Goal: Task Accomplishment & Management: Use online tool/utility

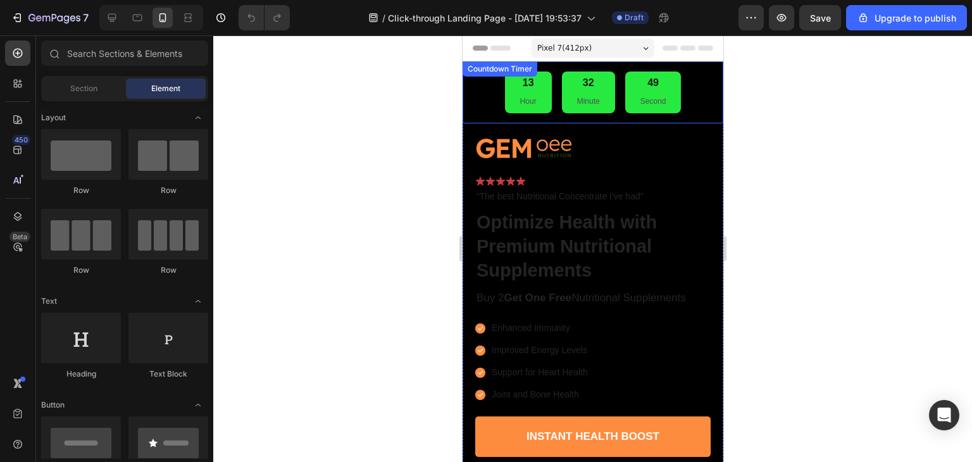
drag, startPoint x: 642, startPoint y: 100, endPoint x: 608, endPoint y: 97, distance: 33.7
click at [642, 100] on p "Second" at bounding box center [653, 102] width 26 height 14
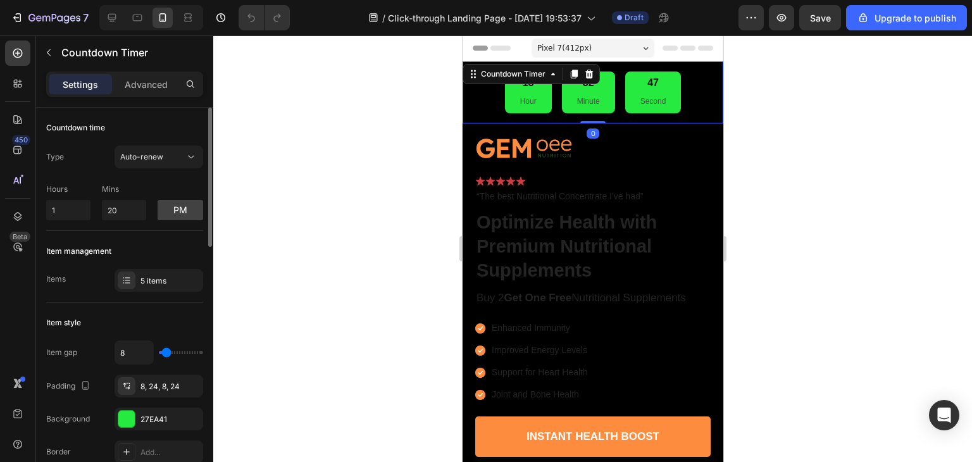
scroll to position [127, 0]
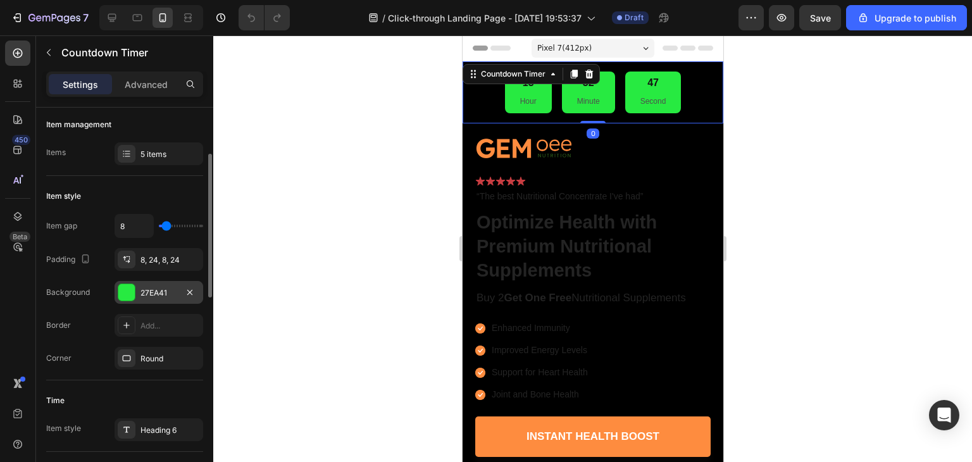
click at [128, 293] on div at bounding box center [126, 292] width 16 height 16
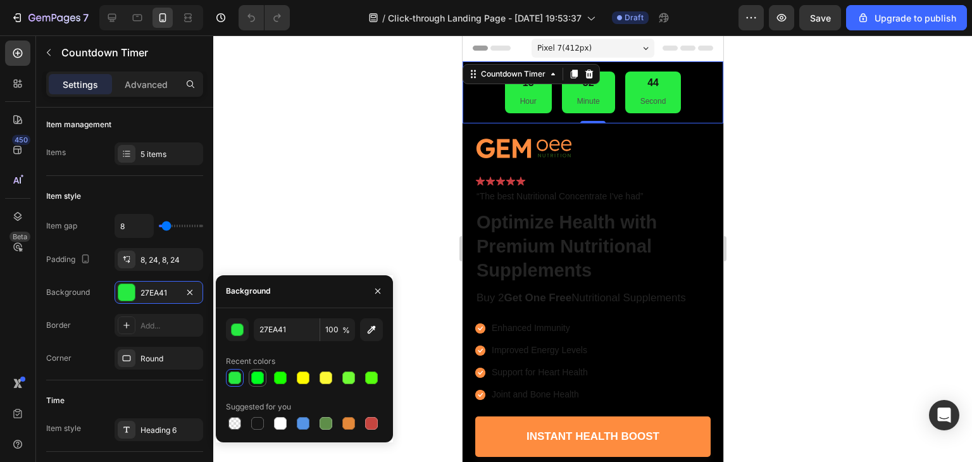
click at [254, 380] on div at bounding box center [257, 377] width 13 height 13
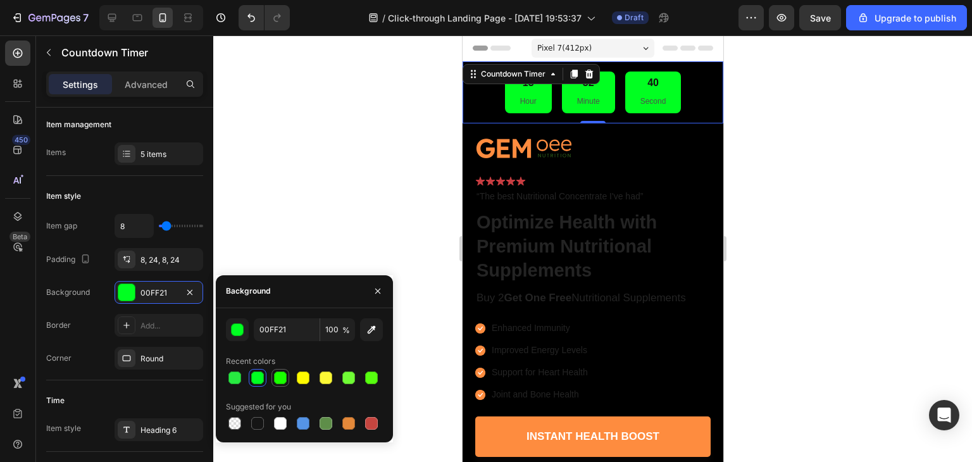
click at [279, 375] on div at bounding box center [280, 377] width 13 height 13
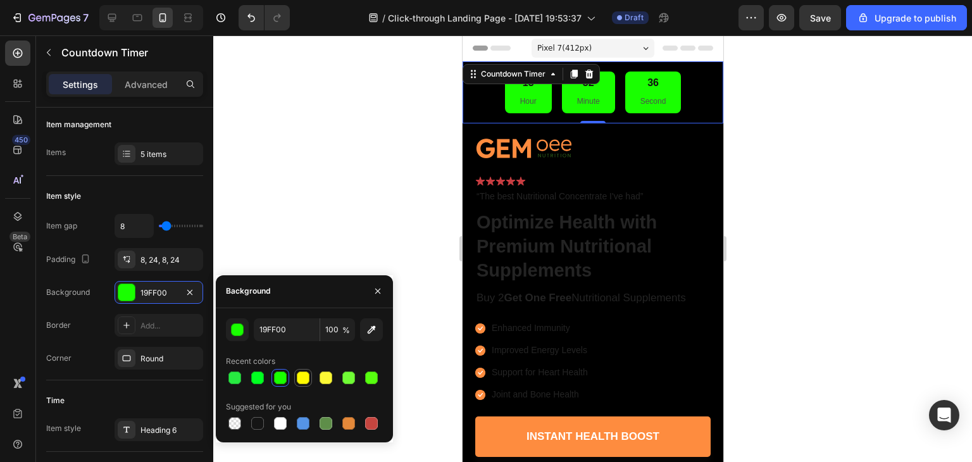
click at [304, 375] on div at bounding box center [303, 377] width 13 height 13
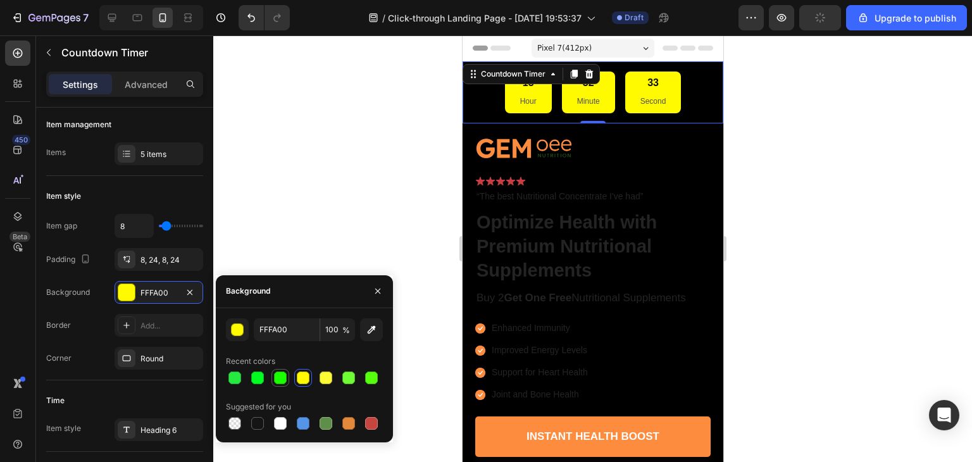
click at [284, 373] on div at bounding box center [280, 377] width 13 height 13
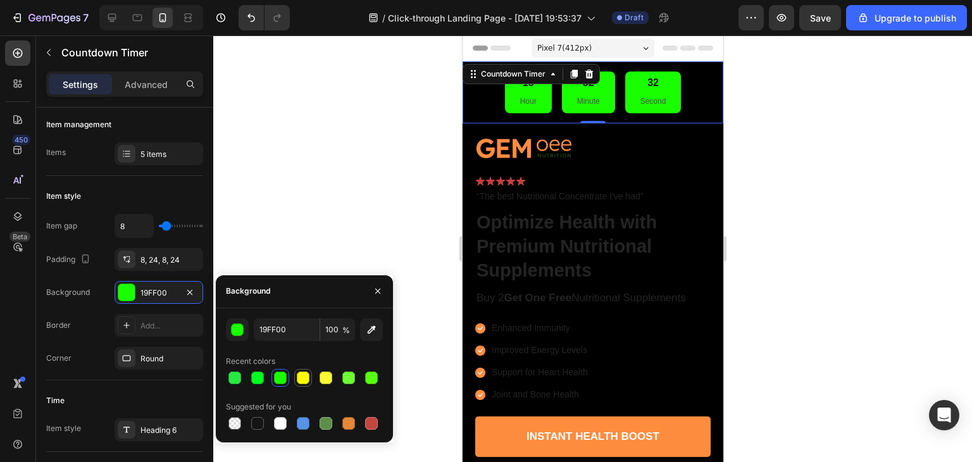
click at [304, 380] on div at bounding box center [303, 377] width 13 height 13
type input "FFFA00"
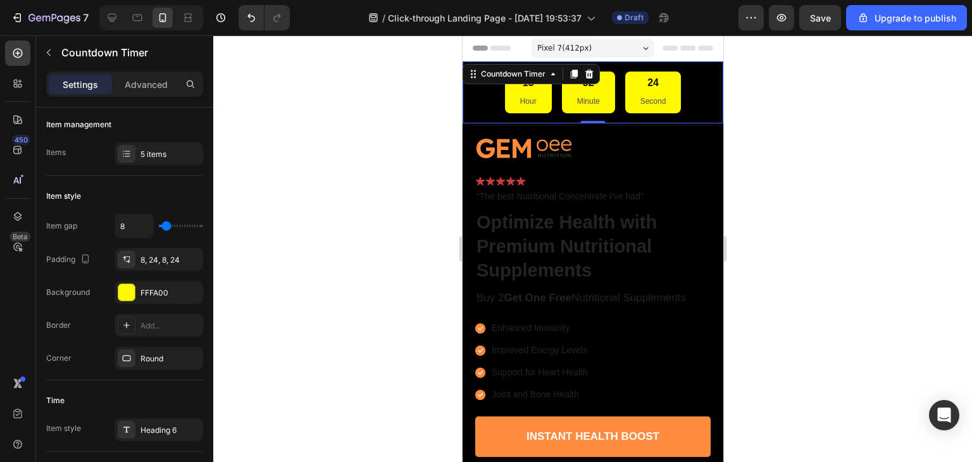
click at [340, 163] on div at bounding box center [592, 248] width 759 height 427
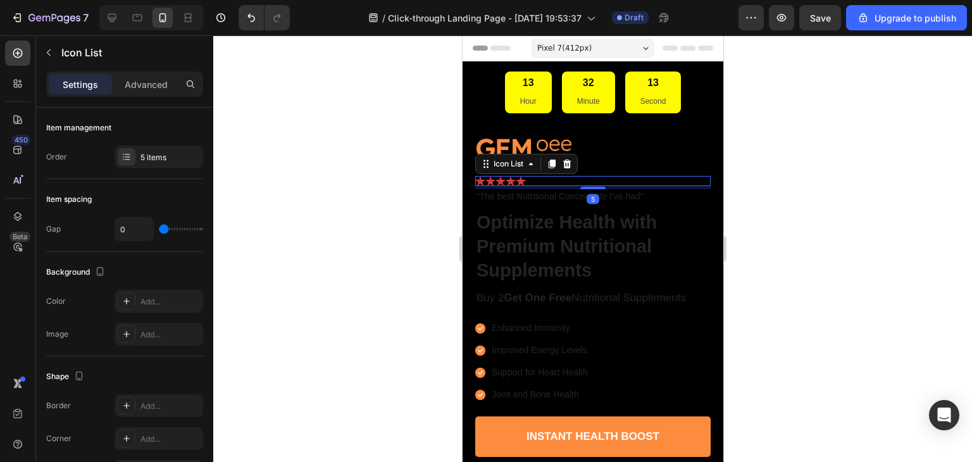
click at [532, 178] on div "Icon Icon Icon Icon Icon" at bounding box center [592, 181] width 235 height 10
click at [570, 165] on icon at bounding box center [567, 163] width 8 height 9
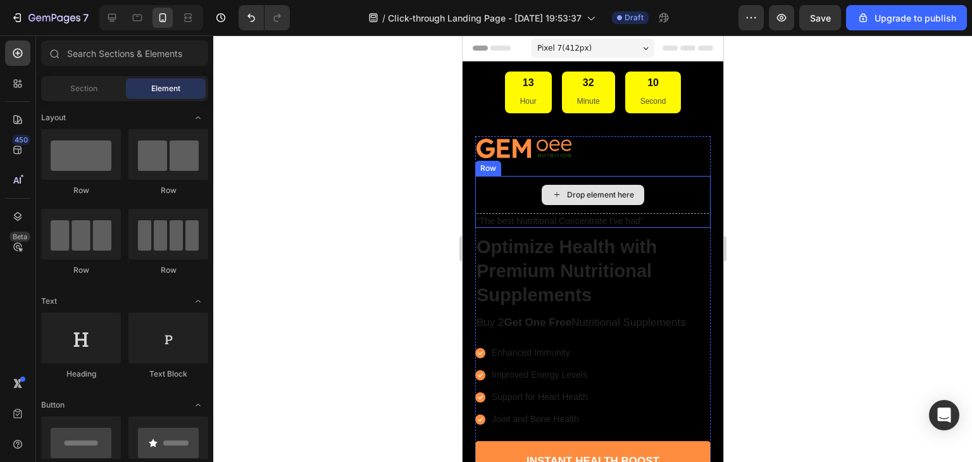
click at [663, 193] on div "Drop element here" at bounding box center [592, 195] width 235 height 38
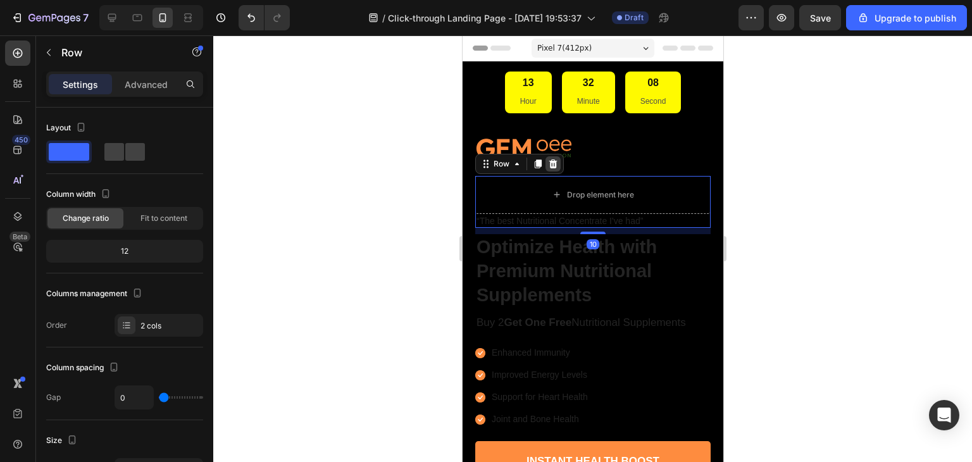
click at [552, 166] on icon at bounding box center [553, 163] width 8 height 9
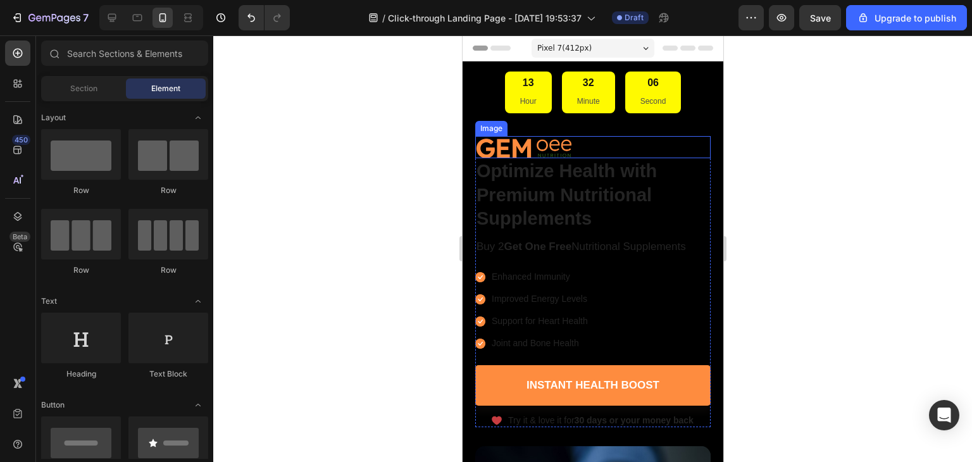
click at [548, 144] on img at bounding box center [523, 147] width 97 height 22
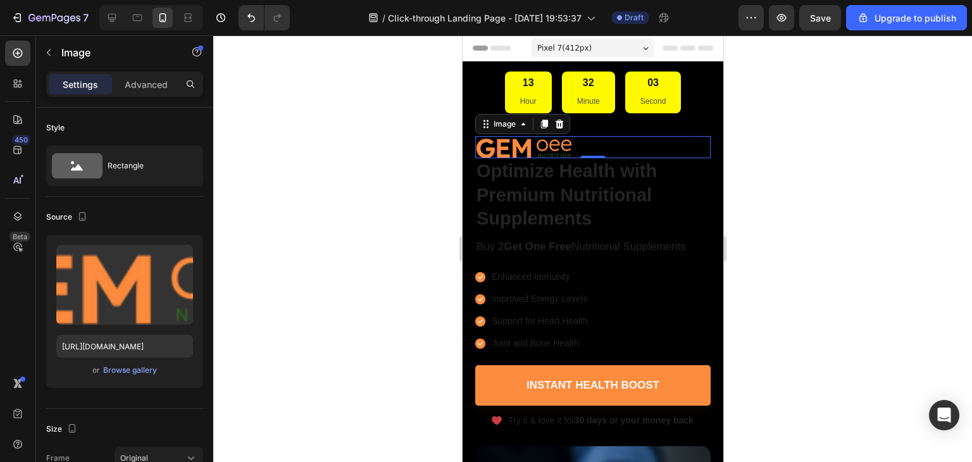
click at [766, 156] on div at bounding box center [592, 248] width 759 height 427
click at [626, 147] on div at bounding box center [592, 147] width 235 height 22
click at [782, 204] on div at bounding box center [592, 248] width 759 height 427
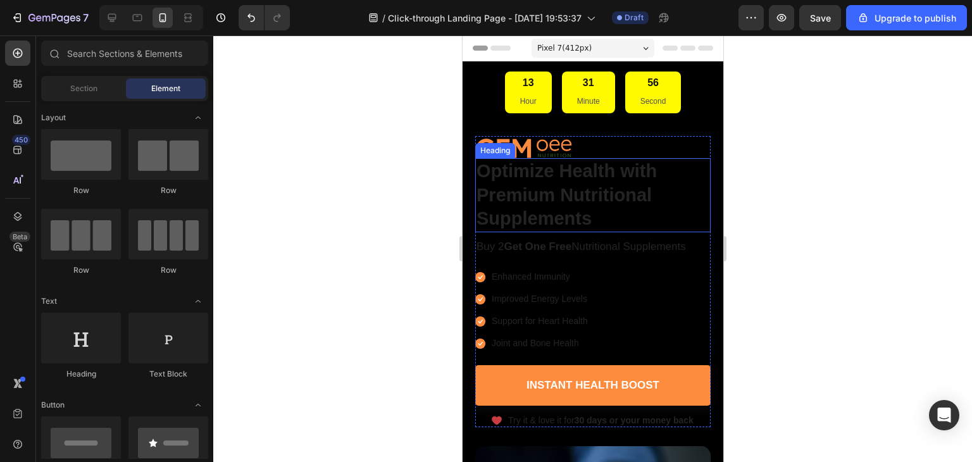
click at [587, 206] on h1 "Optimize Health with Premium Nutritional Supplements" at bounding box center [592, 195] width 235 height 74
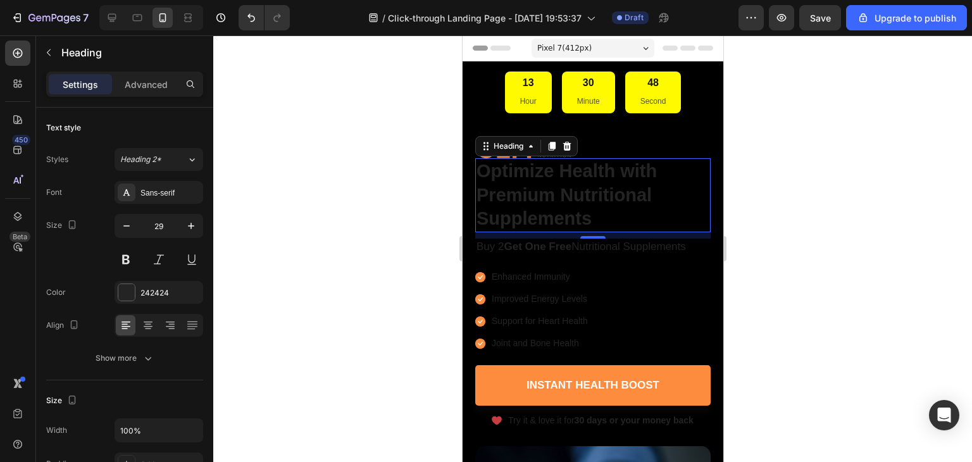
click at [544, 196] on h1 "Optimize Health with Premium Nutritional Supplements" at bounding box center [592, 195] width 235 height 74
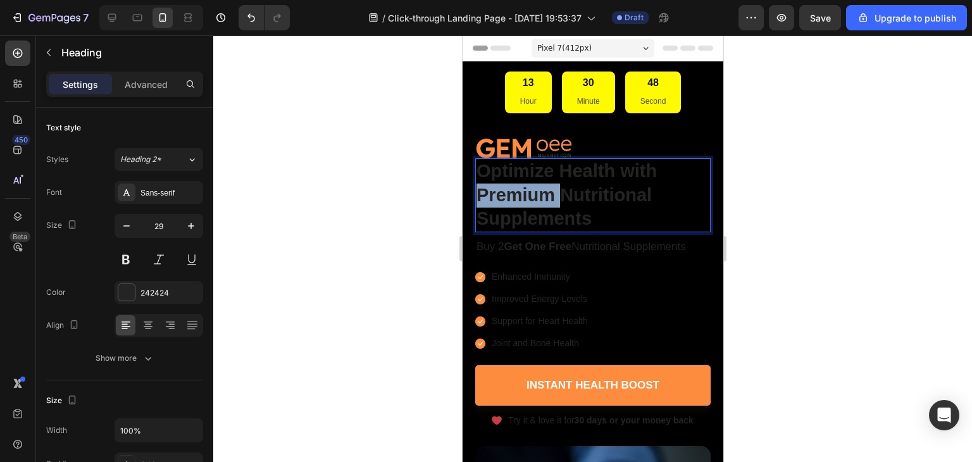
click at [544, 196] on p "Optimize Health with Premium Nutritional Supplements" at bounding box center [592, 195] width 233 height 72
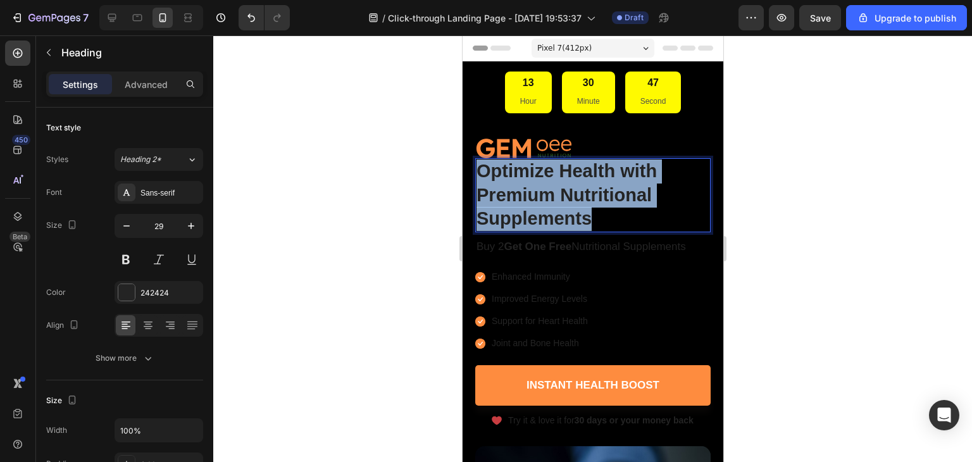
click at [544, 196] on p "Optimize Health with Premium Nutritional Supplements" at bounding box center [592, 195] width 233 height 72
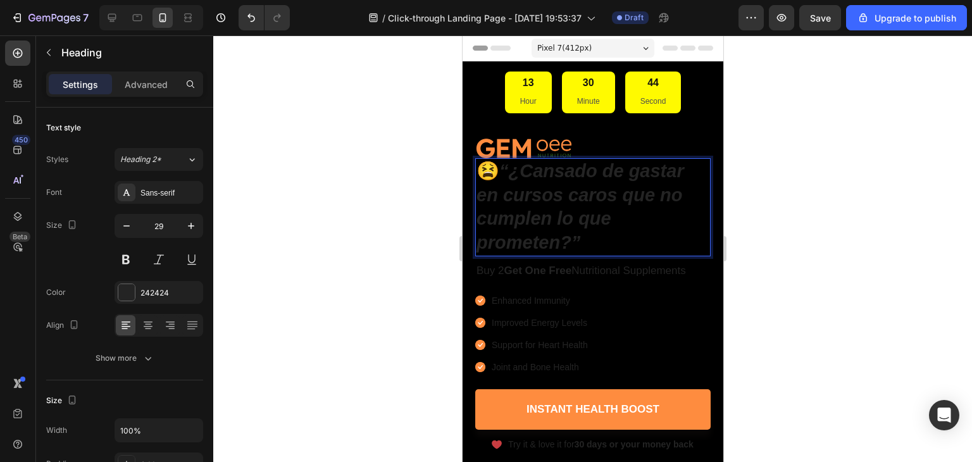
click at [494, 168] on p "😫 “¿Cansado de gastar en cursos caros que no cumplen lo que prometen?”" at bounding box center [592, 207] width 233 height 96
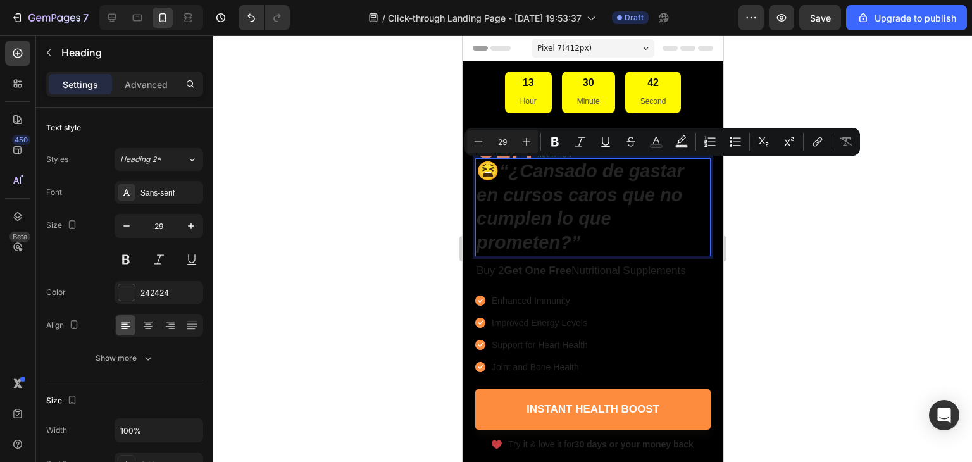
click at [514, 168] on icon "“¿Cansado de gastar en cursos caros que no cumplen lo que prometen?”" at bounding box center [580, 207] width 208 height 92
click at [480, 166] on p "😫 “¿Cansado de gastar en cursos caros que no cumplen lo que prometen?”" at bounding box center [592, 207] width 233 height 96
click at [521, 165] on icon "“¿Cansado de gastar en cursos caros que no cumplen lo que prometen?”" at bounding box center [580, 207] width 208 height 92
click at [516, 165] on icon "“¿Cansado de gastar en cursos caros que no cumplen lo que prometen?”" at bounding box center [580, 207] width 208 height 92
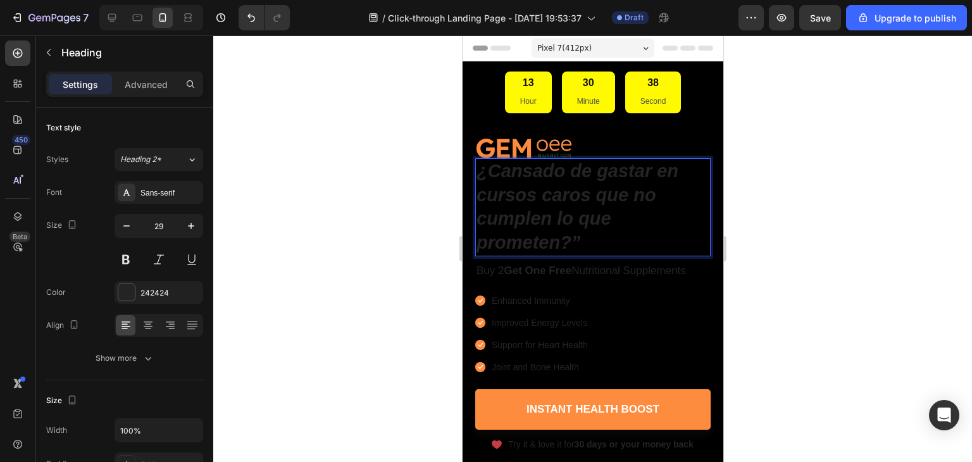
click at [579, 240] on icon "¿Cansado de gastar en cursos caros que no cumplen lo que prometen?”" at bounding box center [577, 207] width 202 height 92
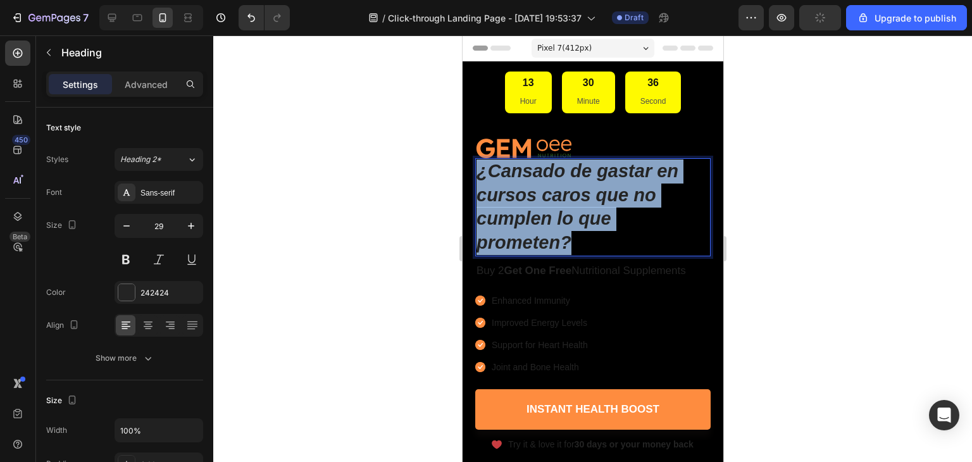
drag, startPoint x: 582, startPoint y: 246, endPoint x: 476, endPoint y: 165, distance: 133.7
click at [477, 173] on p "¿Cansado de gastar en cursos caros que no cumplen lo que prometen?" at bounding box center [592, 207] width 233 height 96
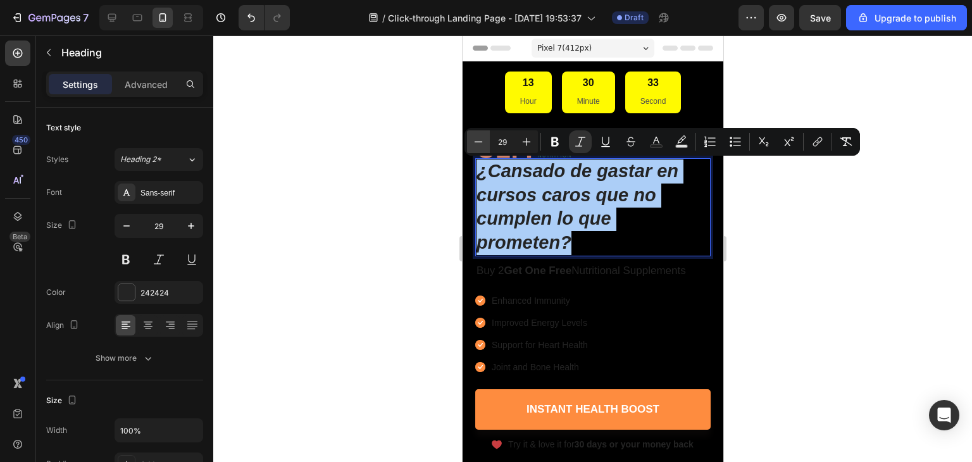
click at [485, 142] on div "Minus 29 Plus" at bounding box center [502, 141] width 71 height 23
click at [479, 139] on icon "Editor contextual toolbar" at bounding box center [478, 141] width 13 height 13
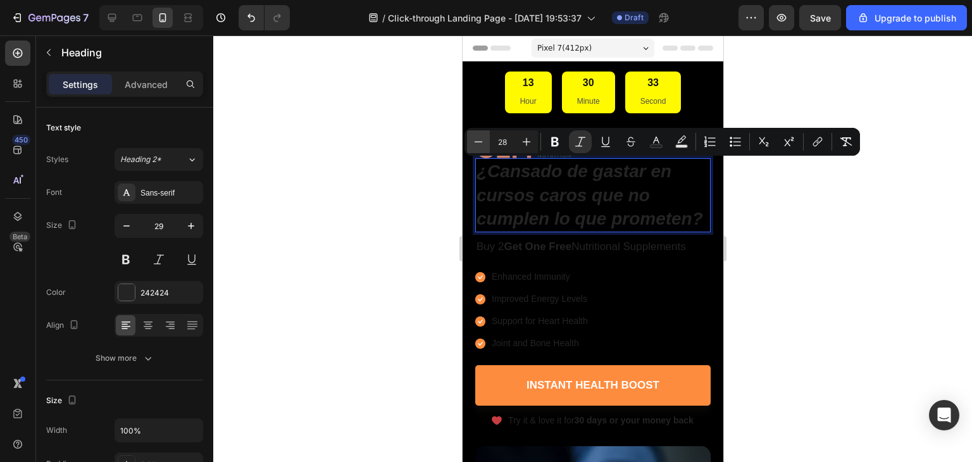
click at [479, 139] on icon "Editor contextual toolbar" at bounding box center [478, 141] width 13 height 13
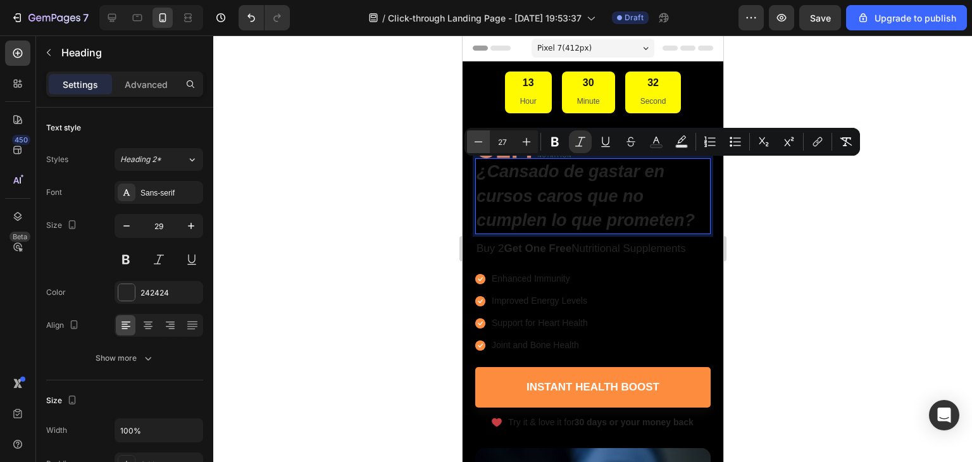
click at [479, 139] on icon "Editor contextual toolbar" at bounding box center [478, 141] width 13 height 13
type input "25"
click at [144, 321] on icon at bounding box center [148, 321] width 9 height 1
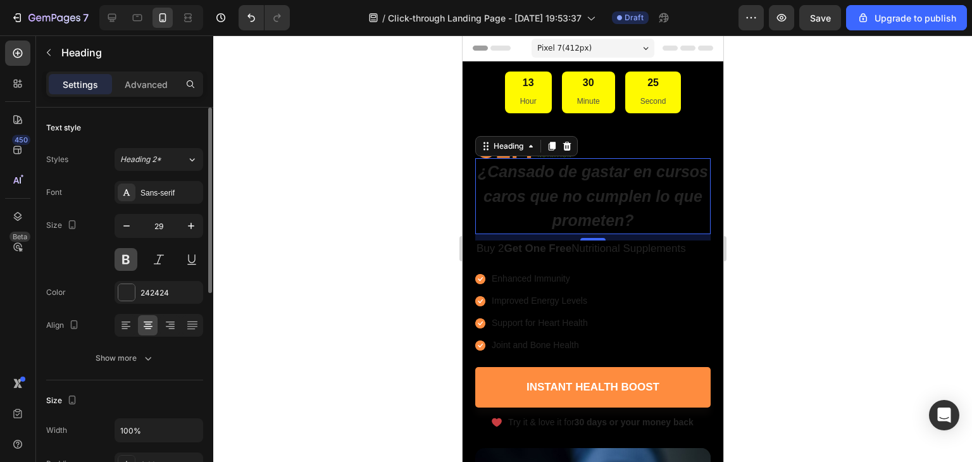
click at [130, 254] on button at bounding box center [126, 259] width 23 height 23
click at [550, 197] on icon "¿Cansado de gastar en cursos caros que no cumplen lo que prometen?" at bounding box center [592, 196] width 230 height 66
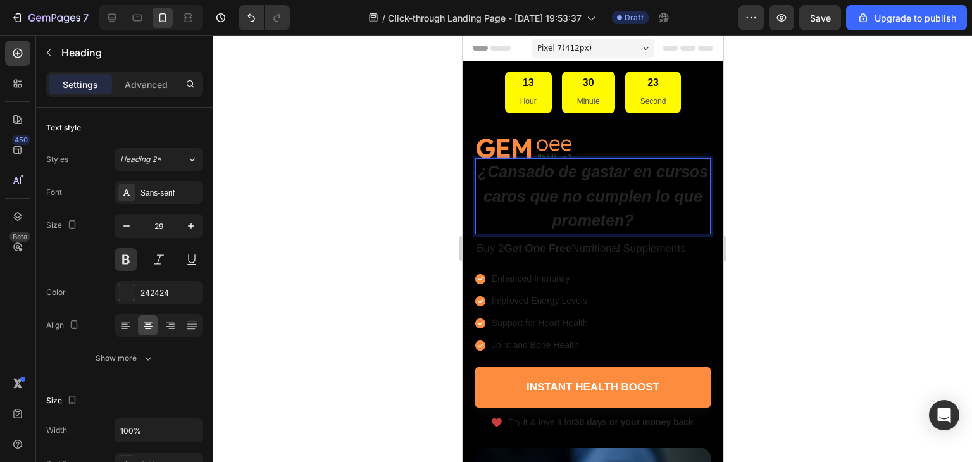
click at [551, 201] on icon "¿Cansado de gastar en cursos caros que no cumplen lo que prometen?" at bounding box center [592, 196] width 230 height 66
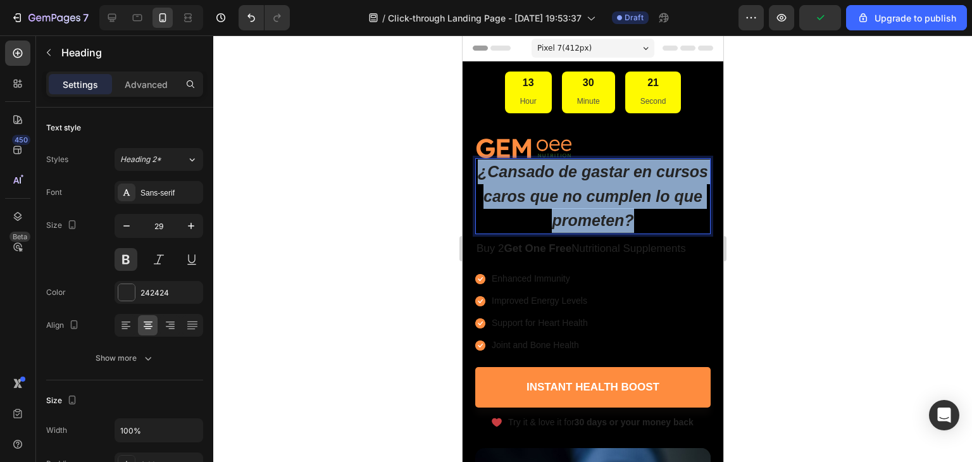
drag, startPoint x: 501, startPoint y: 173, endPoint x: 692, endPoint y: 220, distance: 196.2
click at [692, 220] on p "¿Cansado de gastar en cursos caros que no cumplen lo que prometen?" at bounding box center [592, 195] width 233 height 73
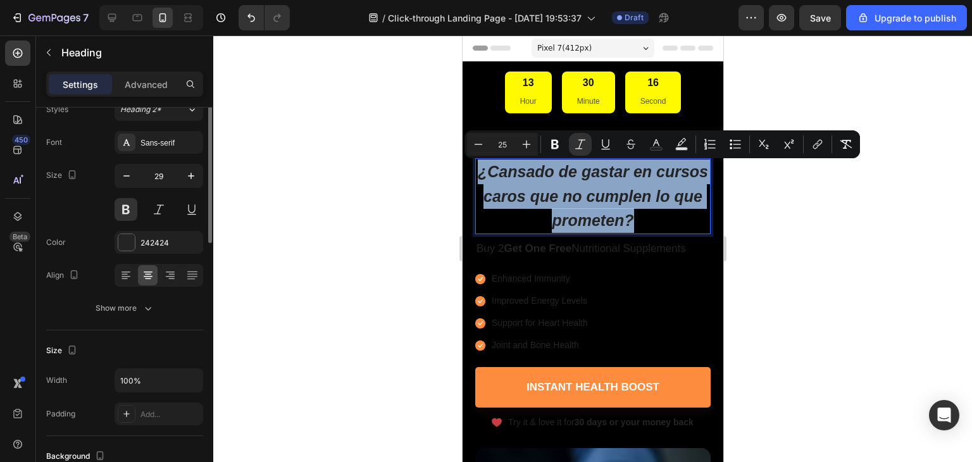
scroll to position [0, 0]
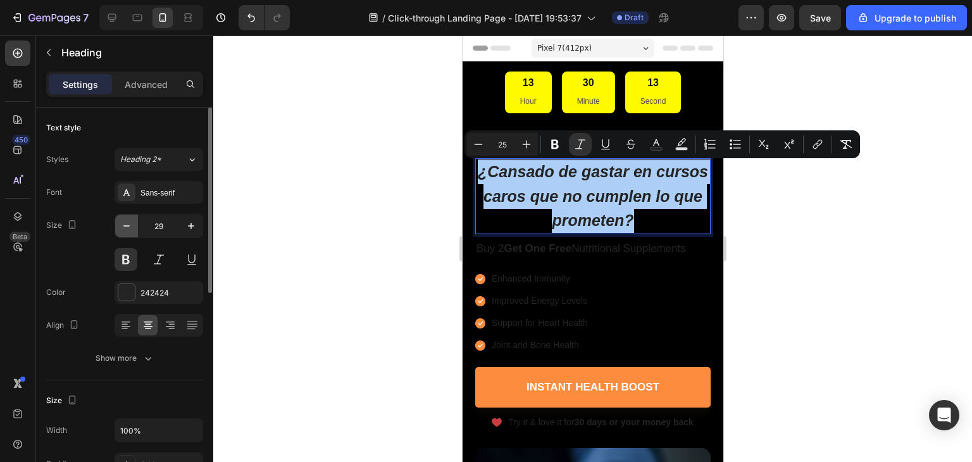
click at [128, 225] on icon "button" at bounding box center [126, 226] width 13 height 13
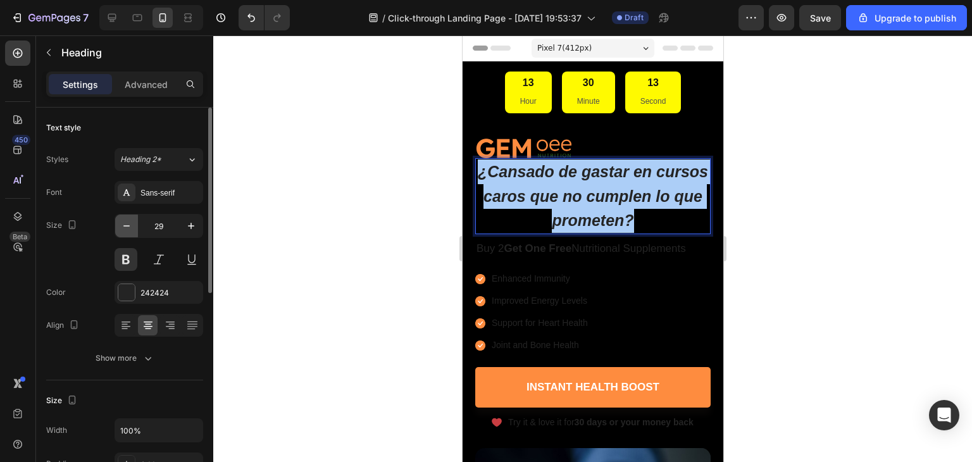
type input "28"
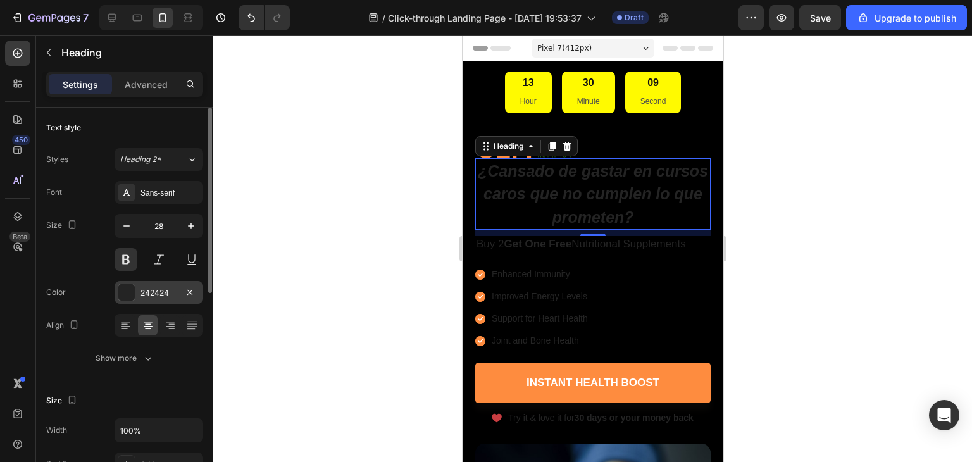
click at [132, 289] on div at bounding box center [126, 292] width 16 height 16
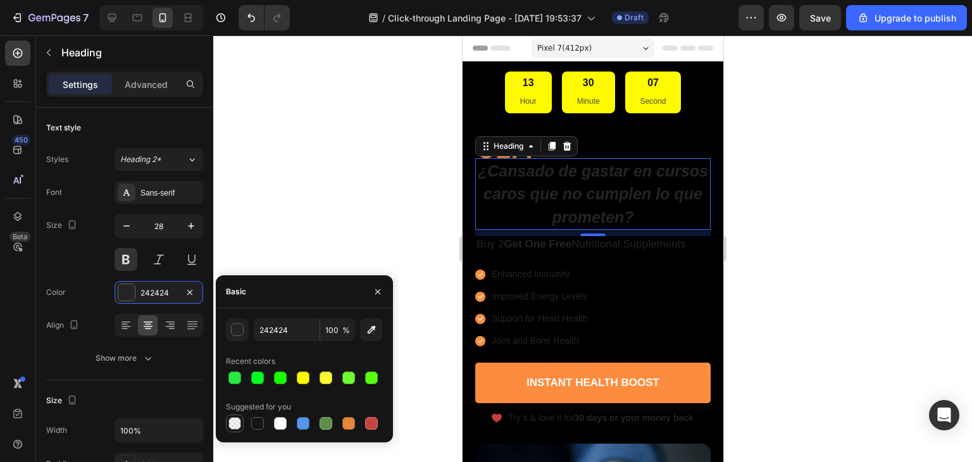
click at [236, 421] on div at bounding box center [234, 423] width 13 height 13
type input "000000"
type input "0"
click at [275, 420] on div at bounding box center [280, 423] width 13 height 13
type input "FFFFFF"
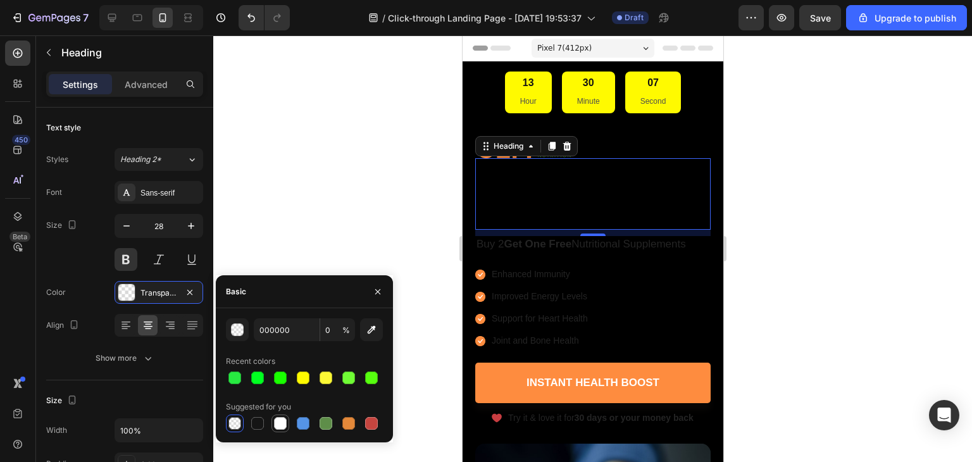
type input "100"
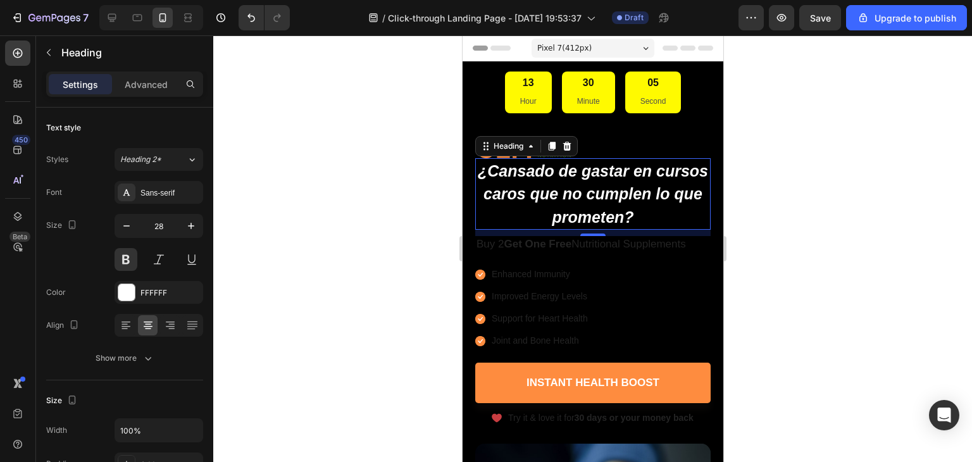
click at [792, 251] on div at bounding box center [592, 248] width 759 height 427
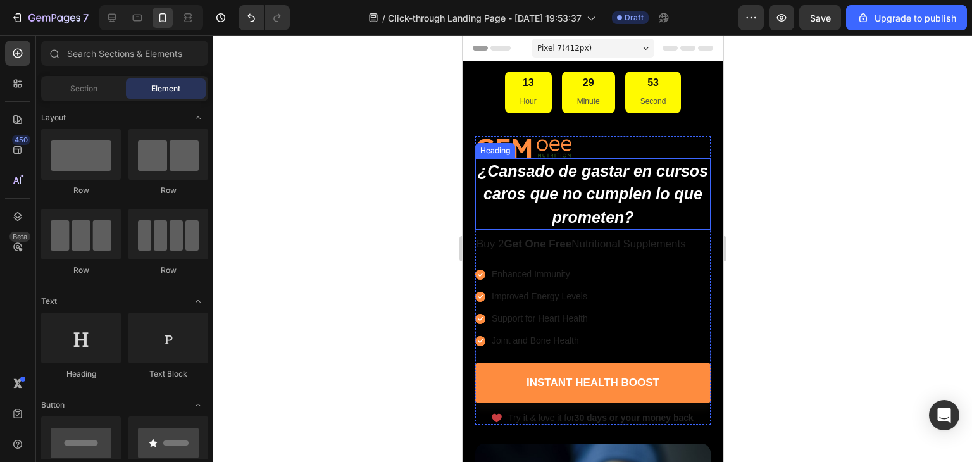
click at [627, 206] on p "⁠⁠⁠⁠⁠⁠⁠ ¿Cansado de gastar en cursos caros que no cumplen lo que prometen?" at bounding box center [592, 193] width 233 height 69
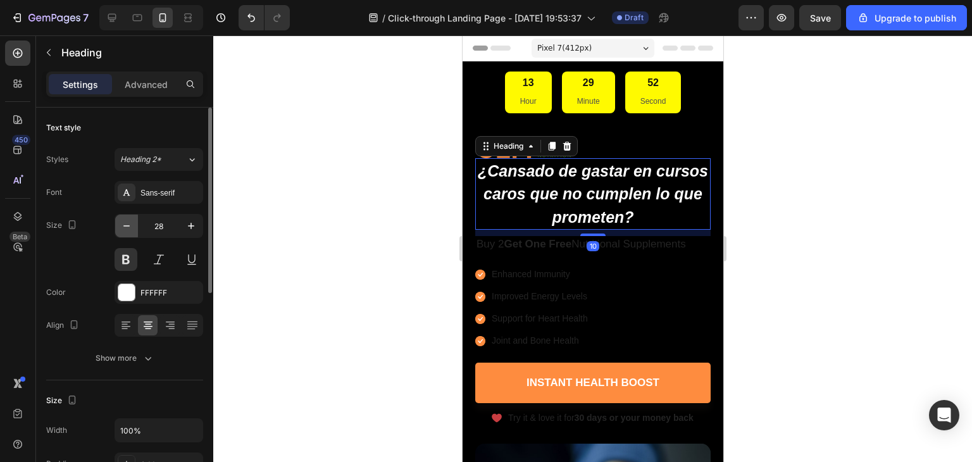
click at [126, 223] on icon "button" at bounding box center [126, 226] width 13 height 13
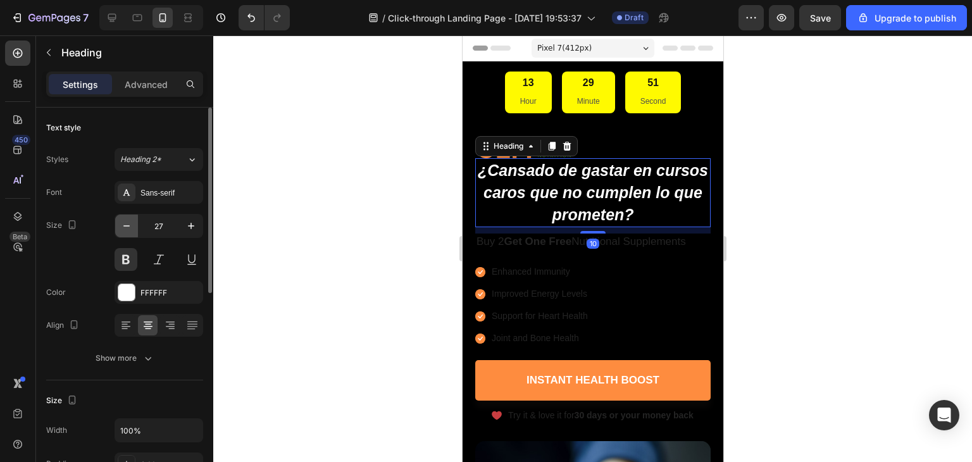
click at [126, 223] on icon "button" at bounding box center [126, 226] width 13 height 13
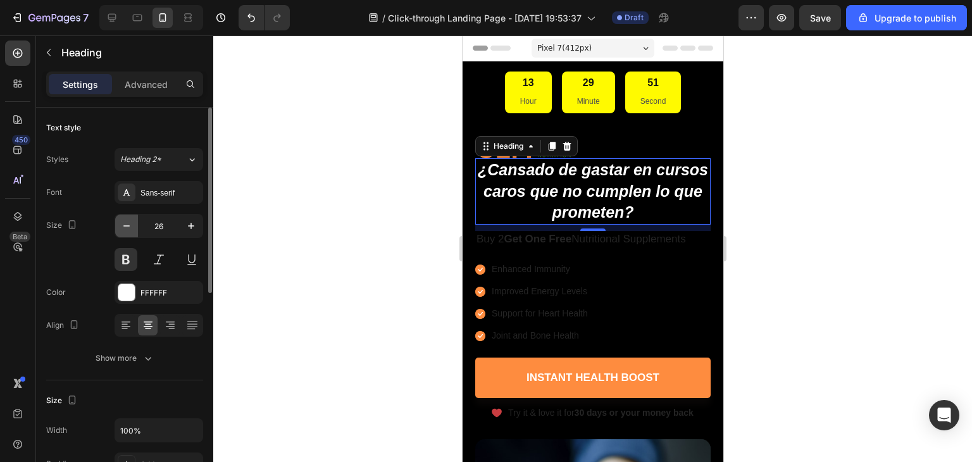
click at [126, 223] on icon "button" at bounding box center [126, 226] width 13 height 13
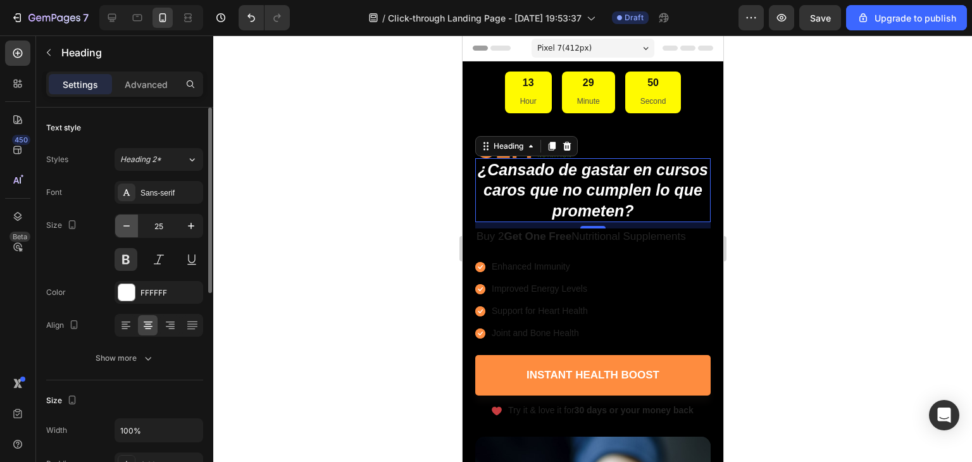
click at [126, 223] on icon "button" at bounding box center [126, 226] width 13 height 13
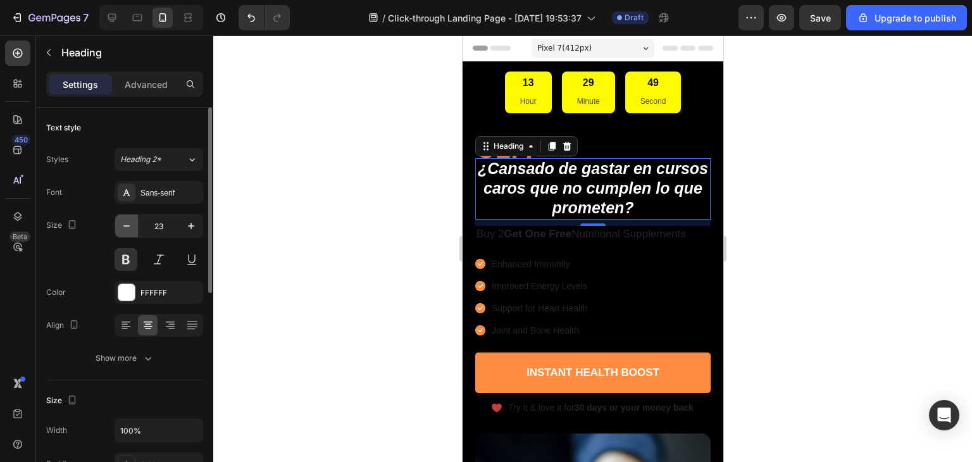
click at [126, 223] on icon "button" at bounding box center [126, 226] width 13 height 13
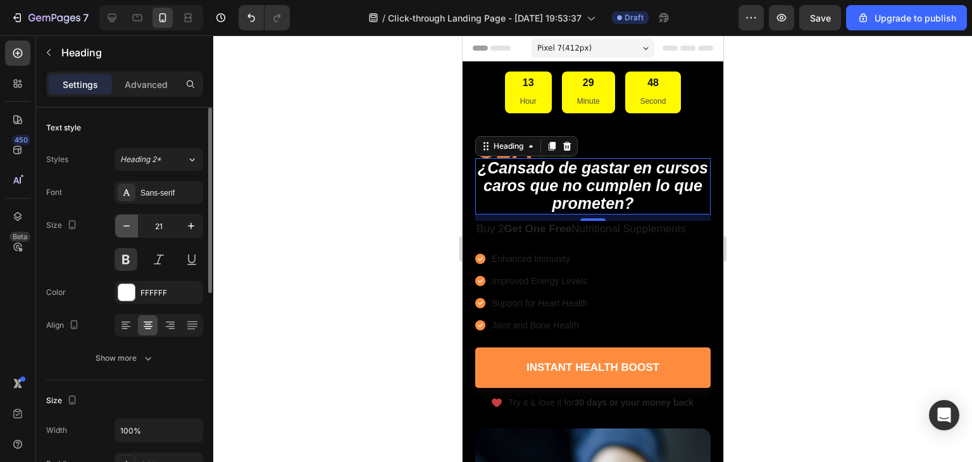
click at [125, 223] on icon "button" at bounding box center [126, 226] width 13 height 13
click at [125, 224] on icon "button" at bounding box center [126, 226] width 13 height 13
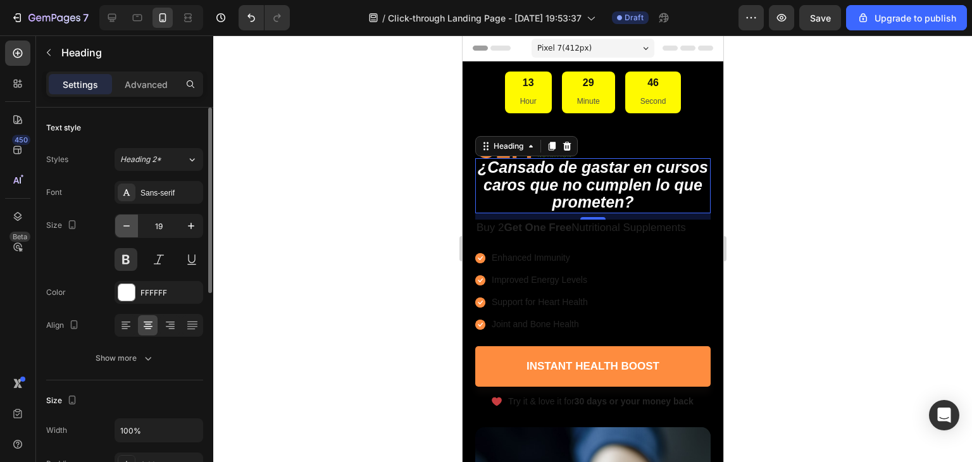
click at [126, 224] on icon "button" at bounding box center [126, 226] width 13 height 13
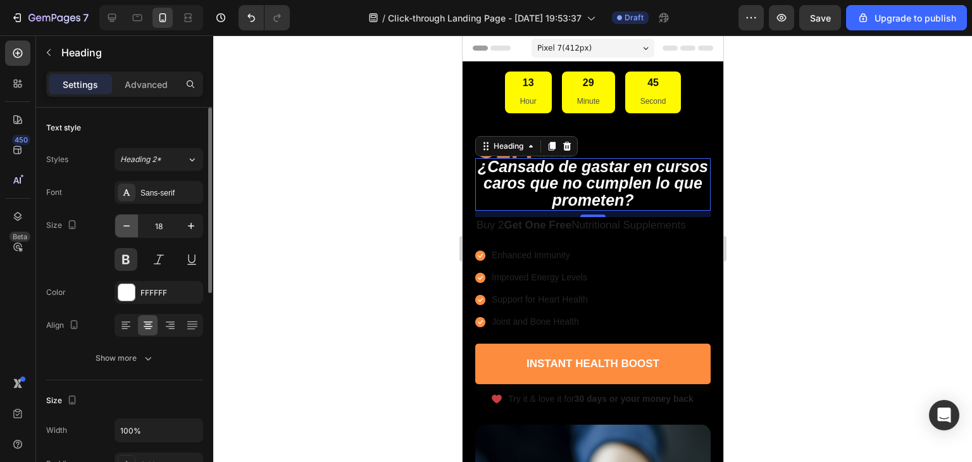
click at [126, 224] on icon "button" at bounding box center [126, 226] width 13 height 13
click at [126, 225] on icon "button" at bounding box center [126, 226] width 13 height 13
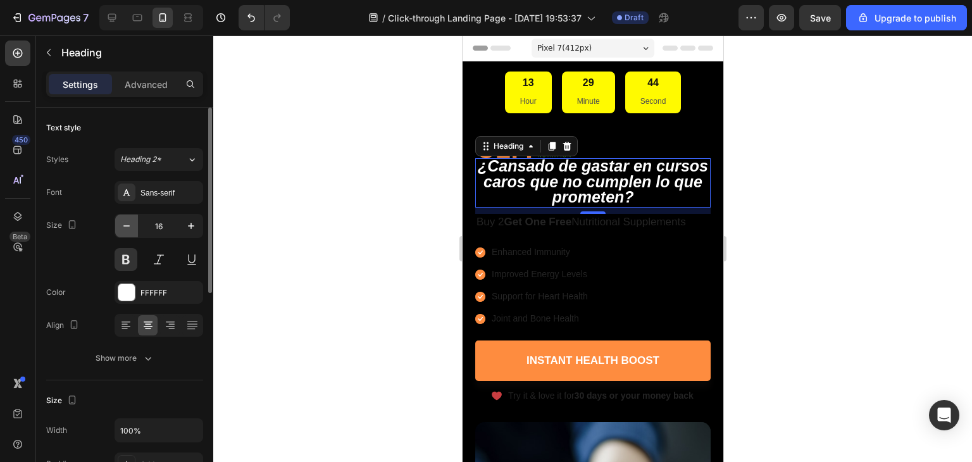
click at [127, 223] on icon "button" at bounding box center [126, 226] width 13 height 13
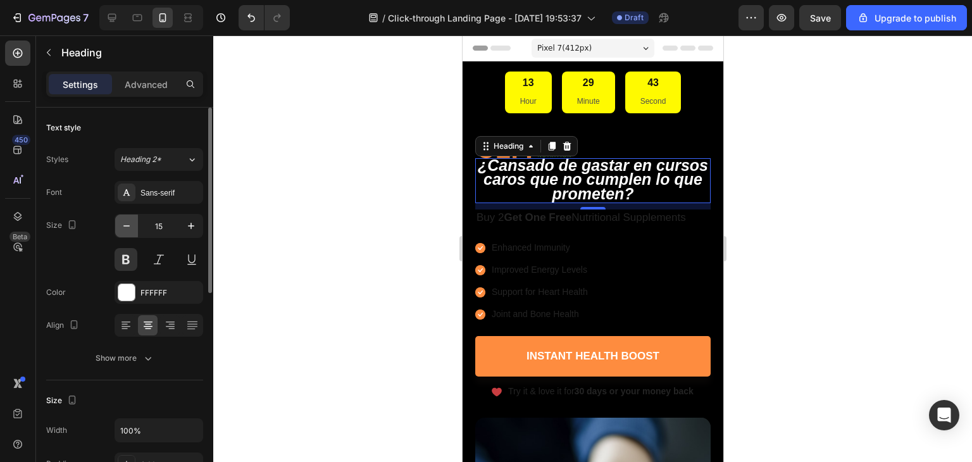
click at [127, 223] on icon "button" at bounding box center [126, 226] width 13 height 13
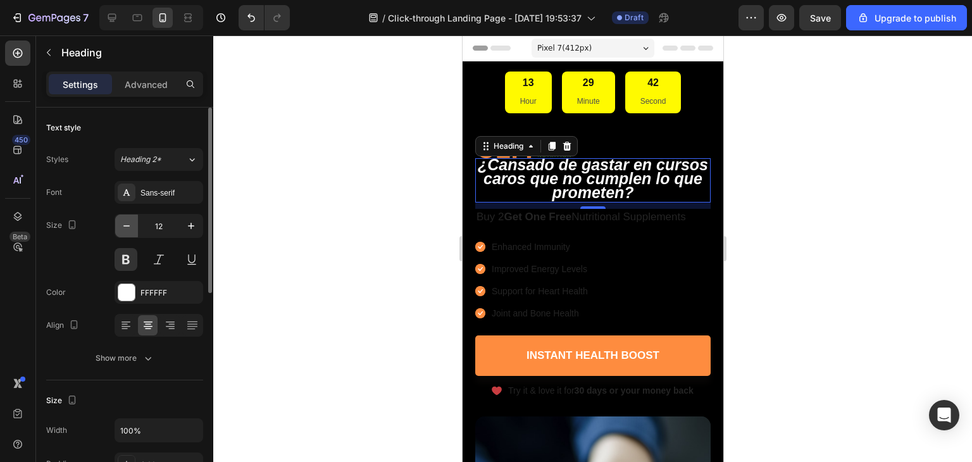
click at [127, 222] on icon "button" at bounding box center [126, 226] width 13 height 13
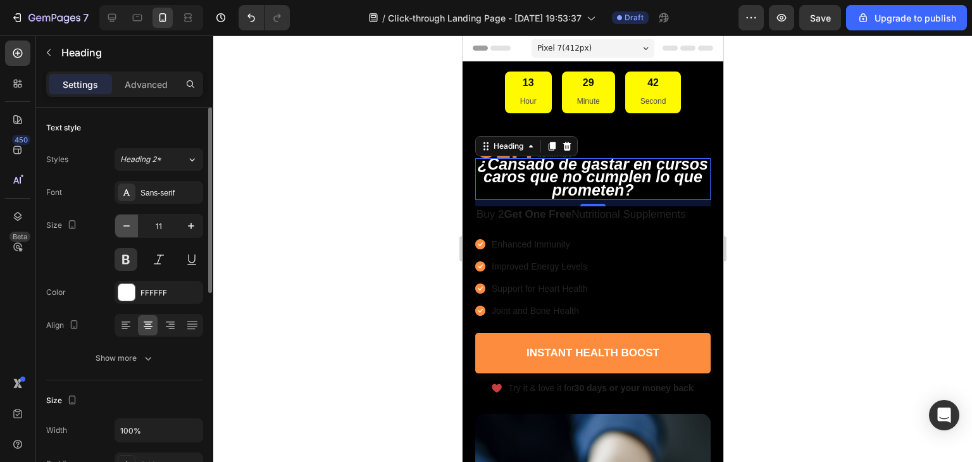
click at [128, 220] on icon "button" at bounding box center [126, 226] width 13 height 13
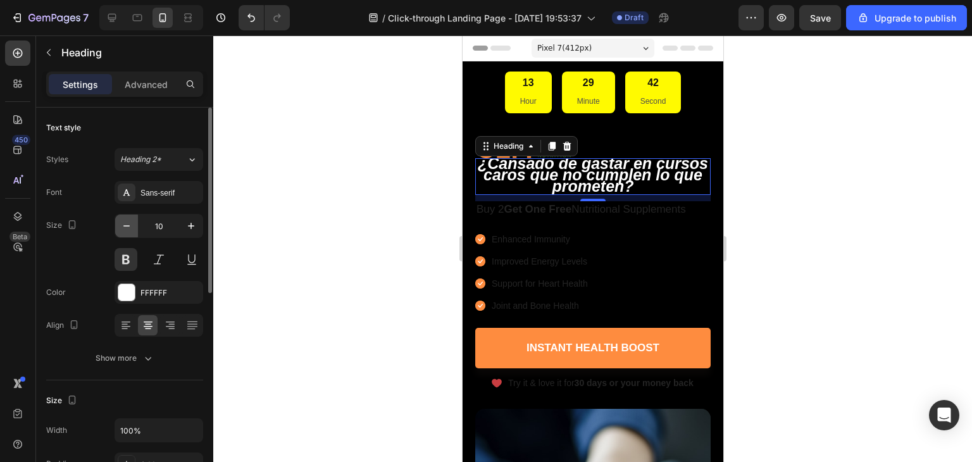
click at [128, 220] on icon "button" at bounding box center [126, 226] width 13 height 13
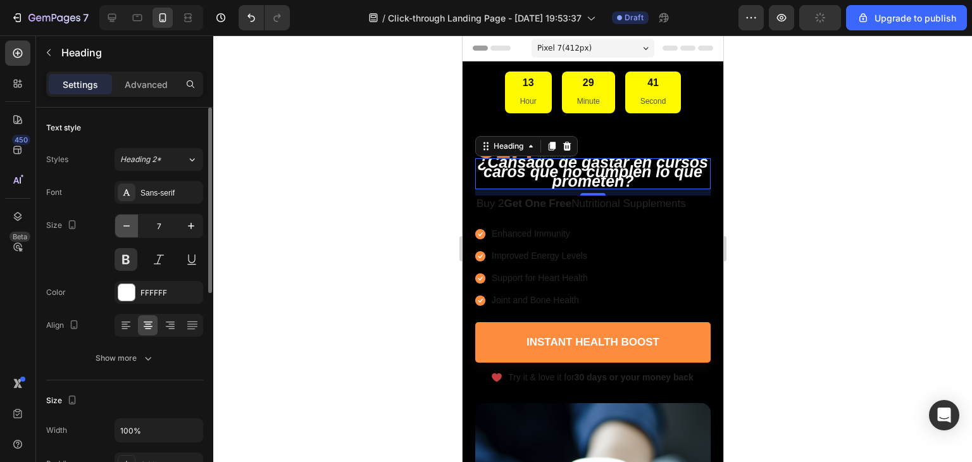
click at [128, 220] on icon "button" at bounding box center [126, 226] width 13 height 13
click at [156, 226] on input "6" at bounding box center [159, 226] width 42 height 23
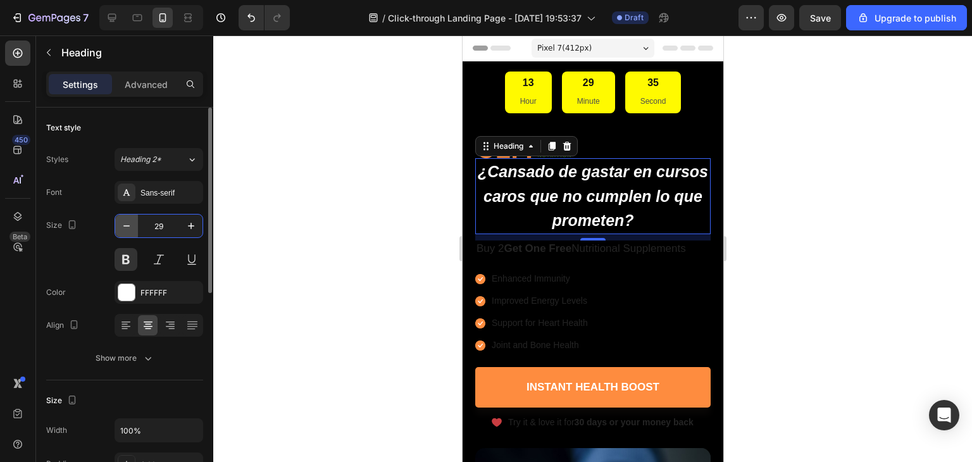
click at [130, 223] on icon "button" at bounding box center [126, 226] width 13 height 13
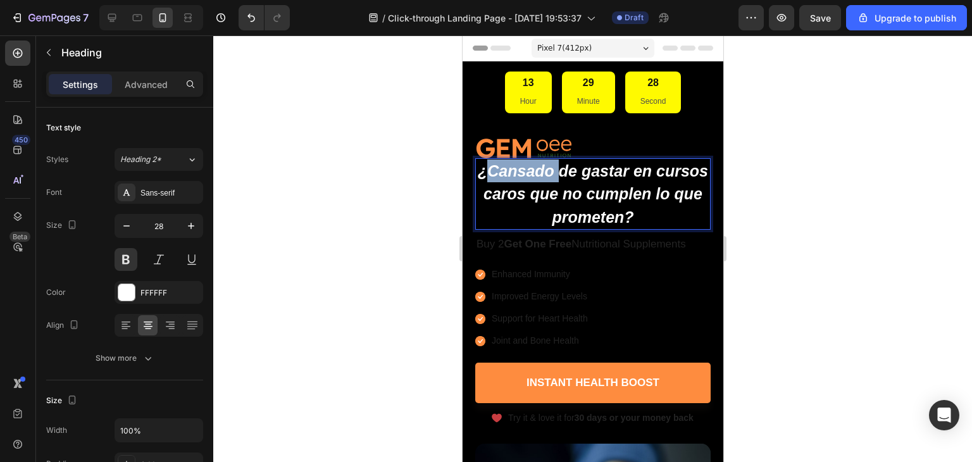
click at [532, 182] on p "¿Cansado de gastar en cursos caros que no cumplen lo que prometen?" at bounding box center [592, 193] width 233 height 69
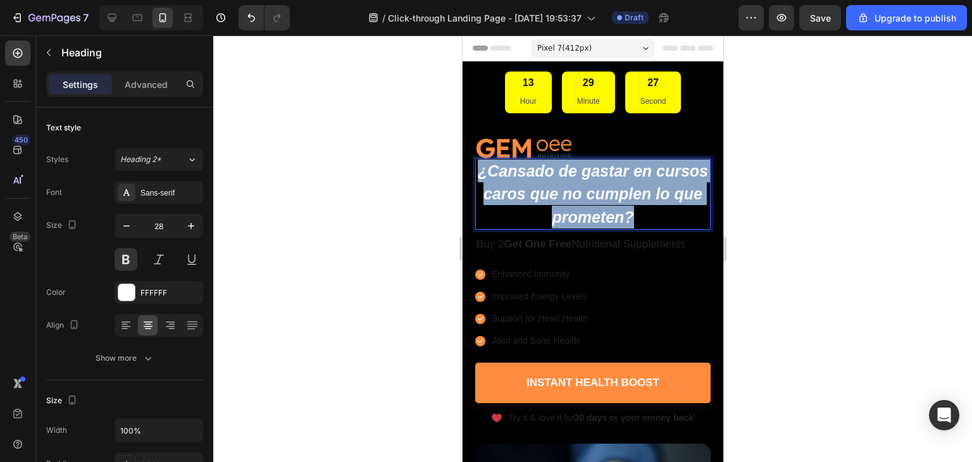
click at [533, 182] on p "¿Cansado de gastar en cursos caros que no cumplen lo que prometen?" at bounding box center [592, 193] width 233 height 69
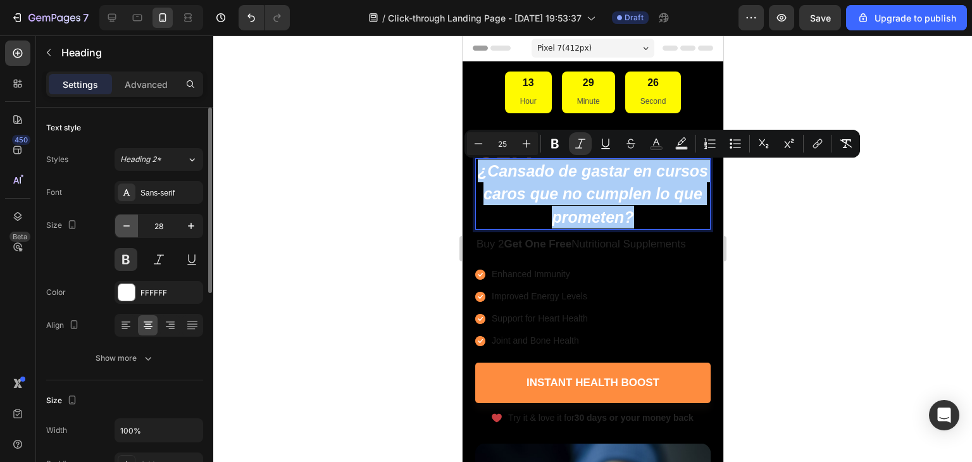
click at [122, 228] on icon "button" at bounding box center [126, 226] width 13 height 13
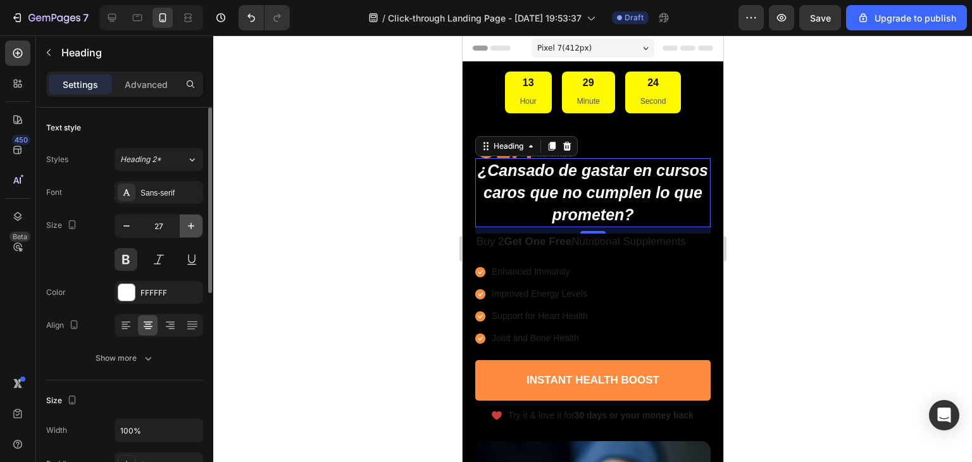
click at [191, 224] on icon "button" at bounding box center [191, 226] width 6 height 6
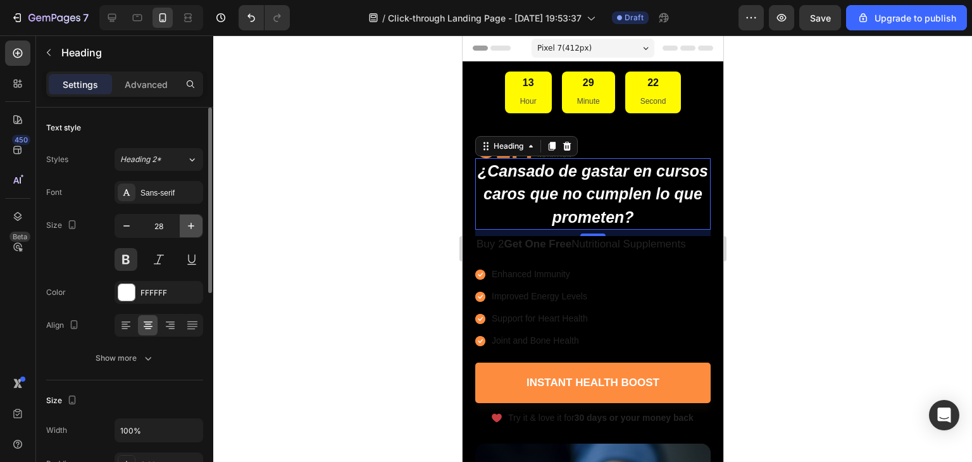
click at [200, 224] on button "button" at bounding box center [191, 226] width 23 height 23
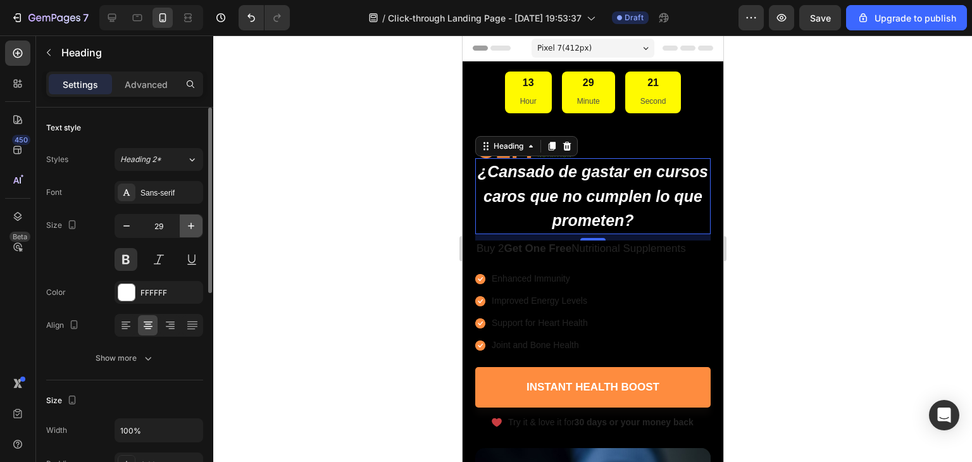
click at [195, 227] on icon "button" at bounding box center [191, 226] width 13 height 13
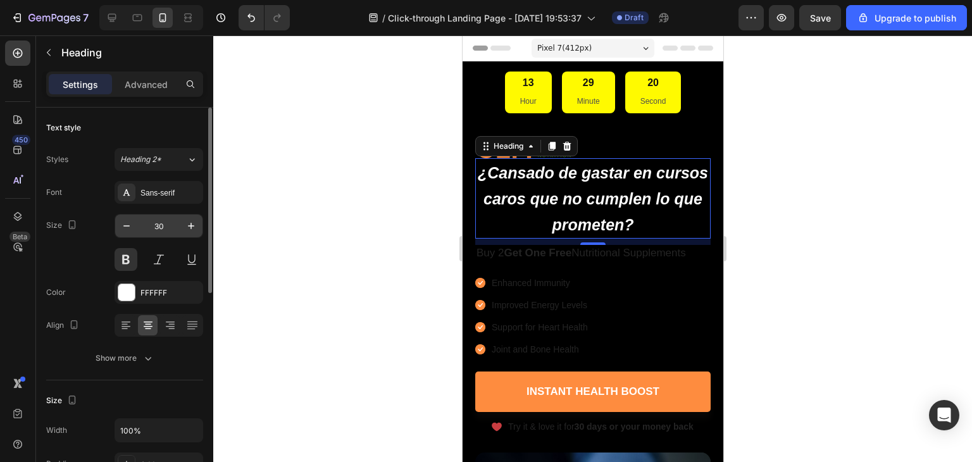
click at [140, 227] on input "30" at bounding box center [159, 226] width 42 height 23
click at [601, 199] on icon "¿Cansado de gastar en cursos caros que no cumplen lo que prometen?" at bounding box center [592, 199] width 230 height 70
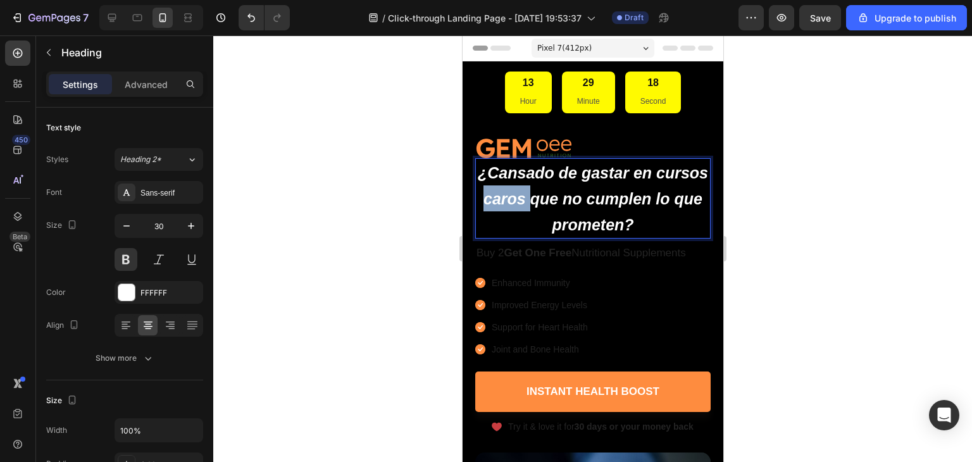
click at [601, 199] on icon "¿Cansado de gastar en cursos caros que no cumplen lo que prometen?" at bounding box center [592, 199] width 230 height 70
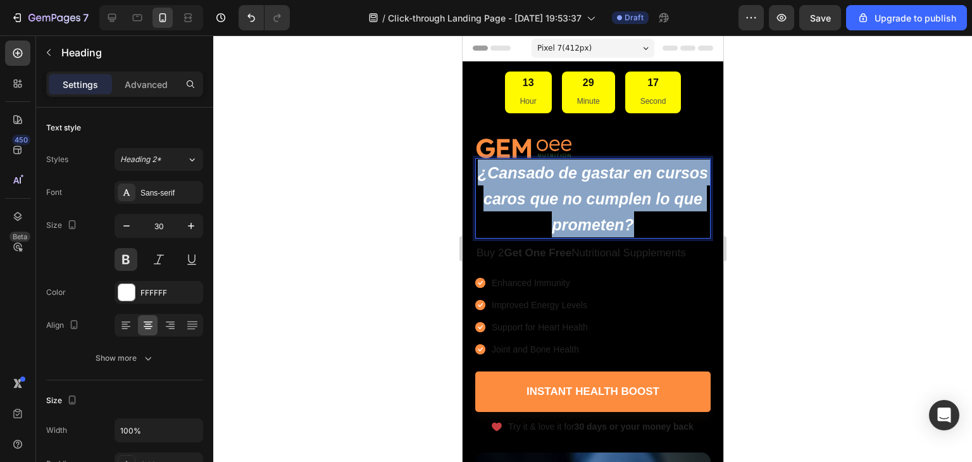
click at [601, 199] on icon "¿Cansado de gastar en cursos caros que no cumplen lo que prometen?" at bounding box center [592, 199] width 230 height 70
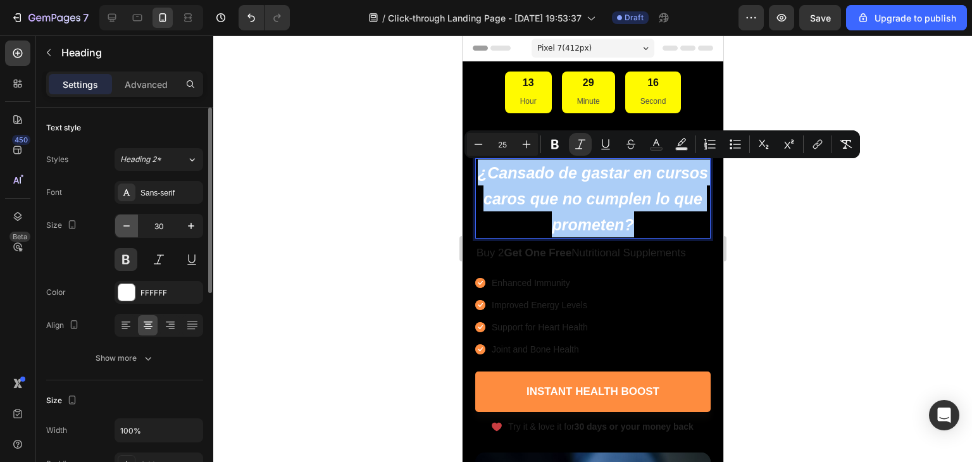
click at [127, 228] on icon "button" at bounding box center [126, 226] width 13 height 13
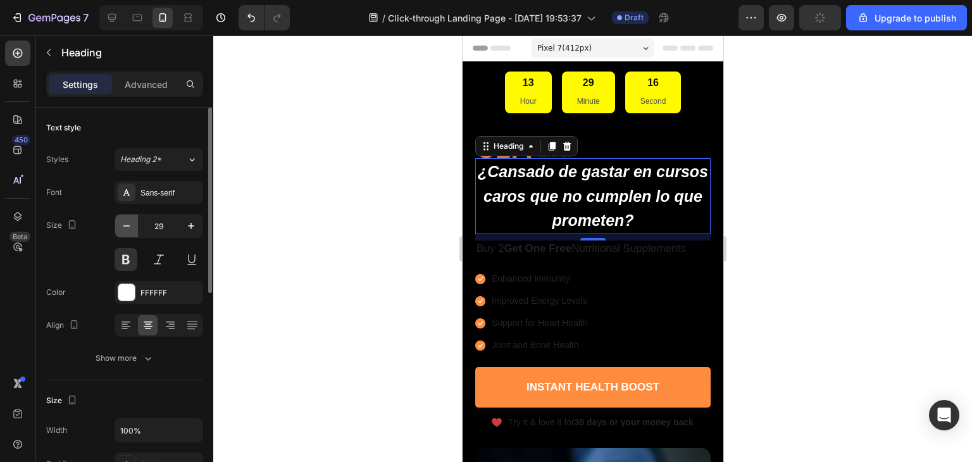
click at [127, 227] on icon "button" at bounding box center [126, 226] width 13 height 13
type input "28"
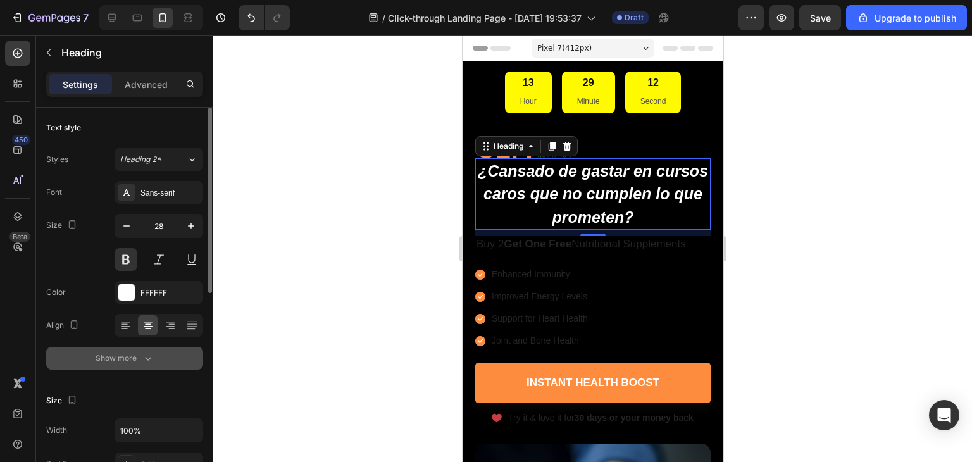
click at [111, 362] on div "Show more" at bounding box center [125, 358] width 59 height 13
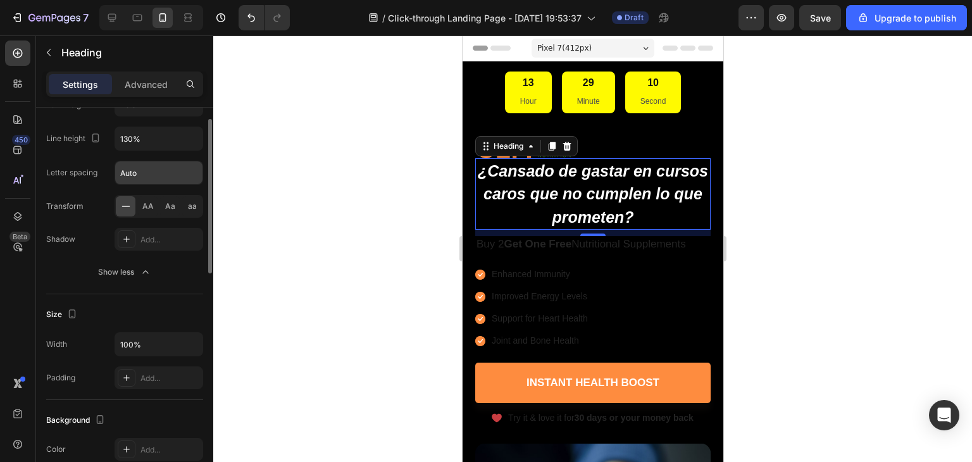
scroll to position [190, 0]
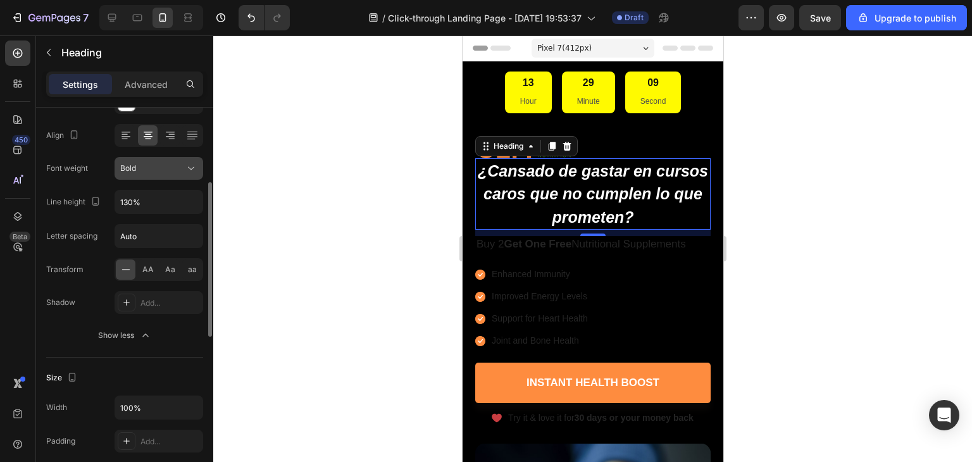
click at [150, 171] on div "Bold" at bounding box center [152, 168] width 65 height 11
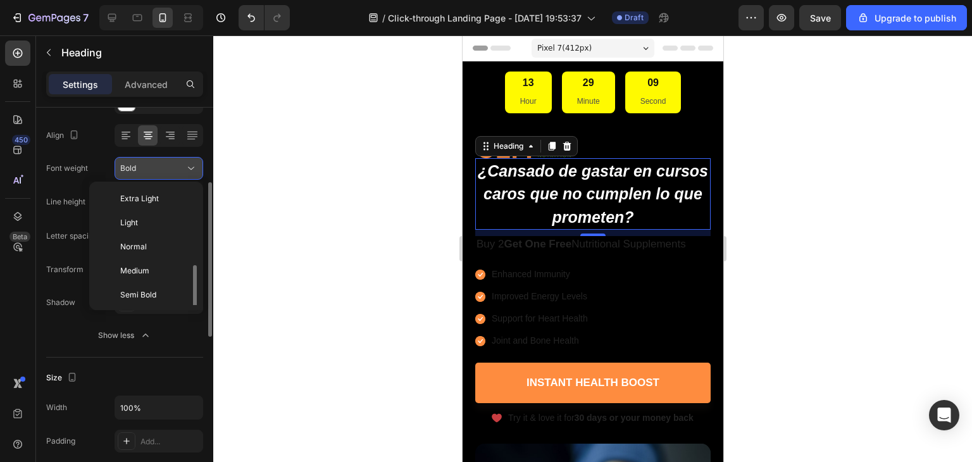
scroll to position [46, 0]
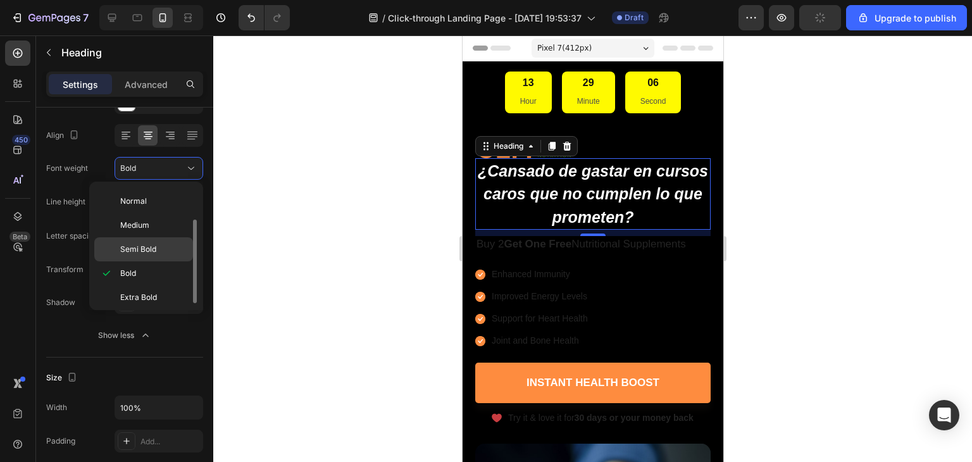
click at [142, 254] on div "Semi Bold" at bounding box center [143, 249] width 99 height 24
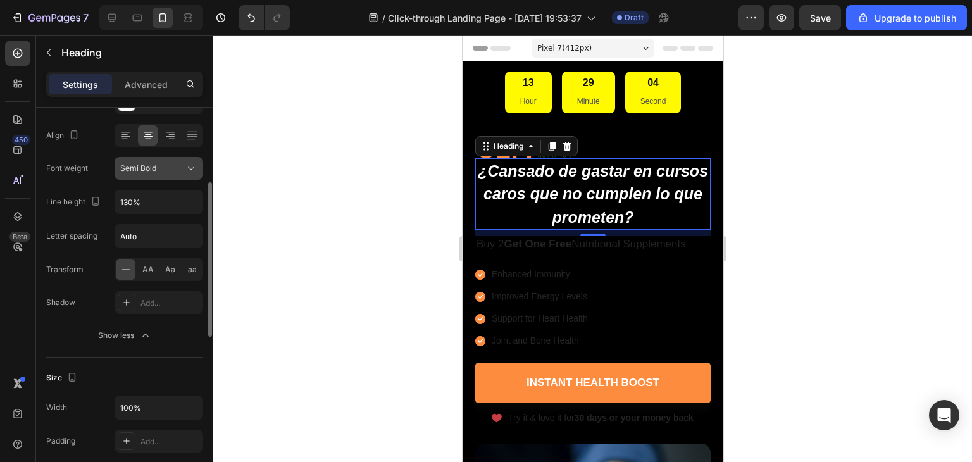
click at [158, 177] on button "Semi Bold" at bounding box center [159, 168] width 89 height 23
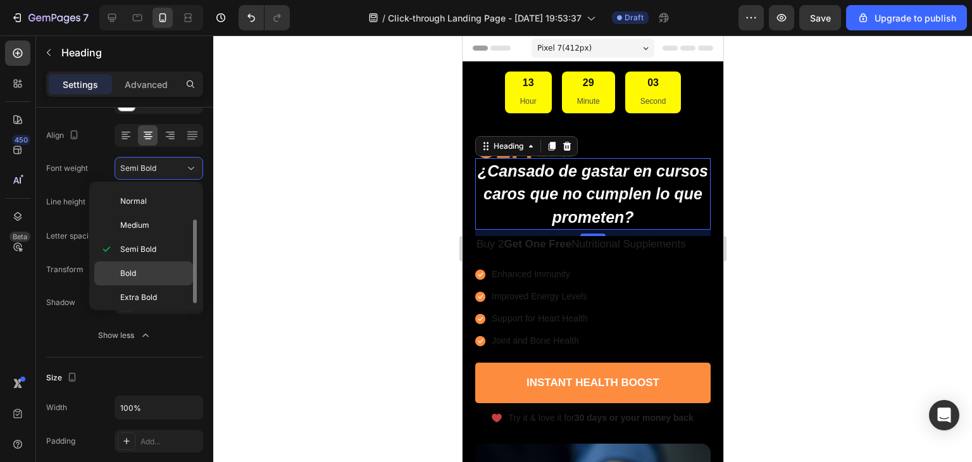
click at [144, 285] on div "Bold" at bounding box center [143, 297] width 99 height 24
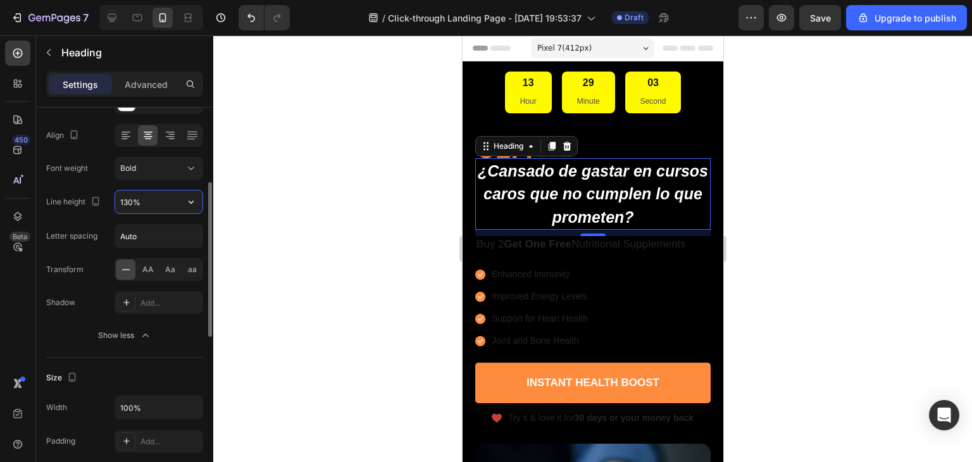
click at [154, 198] on input "130%" at bounding box center [158, 201] width 87 height 23
click at [190, 203] on icon "button" at bounding box center [191, 202] width 13 height 13
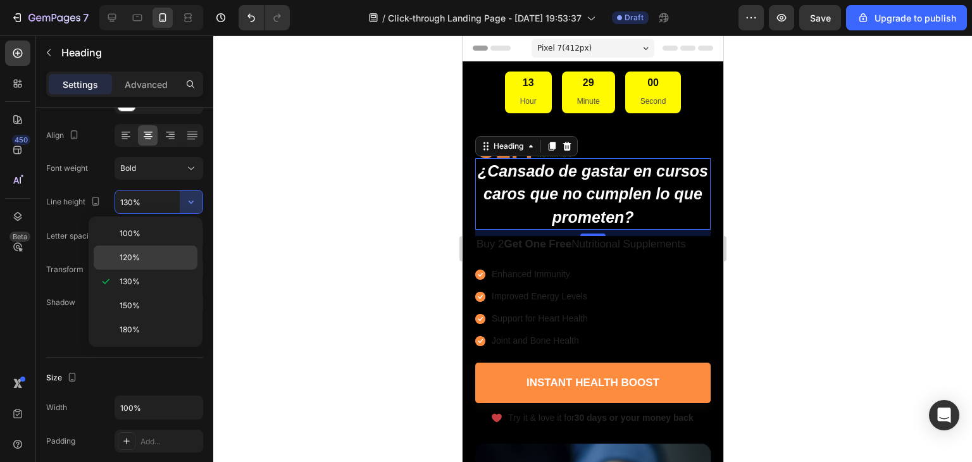
click at [154, 261] on p "120%" at bounding box center [156, 257] width 72 height 11
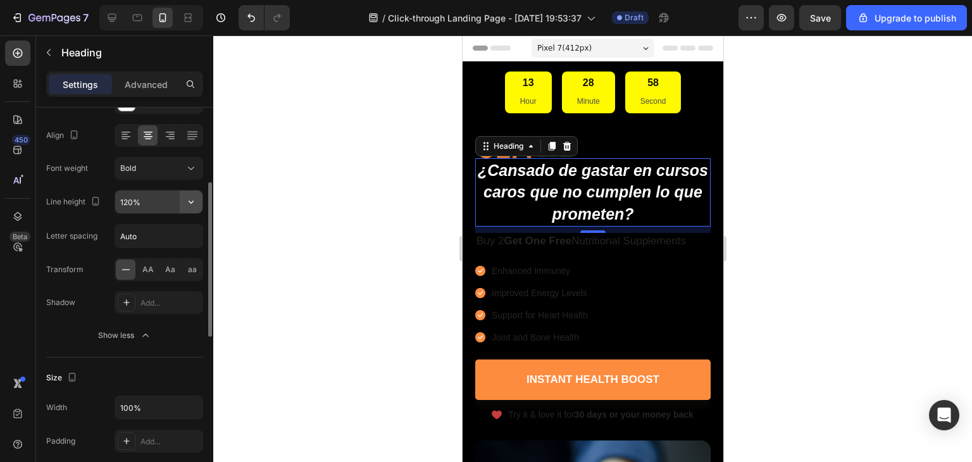
click at [195, 203] on icon "button" at bounding box center [191, 202] width 13 height 13
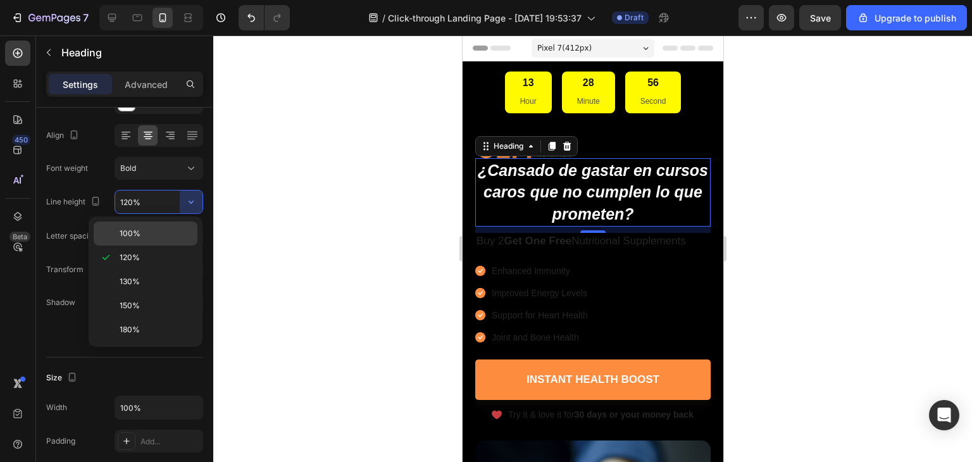
click at [173, 235] on p "100%" at bounding box center [156, 233] width 72 height 11
type input "100%"
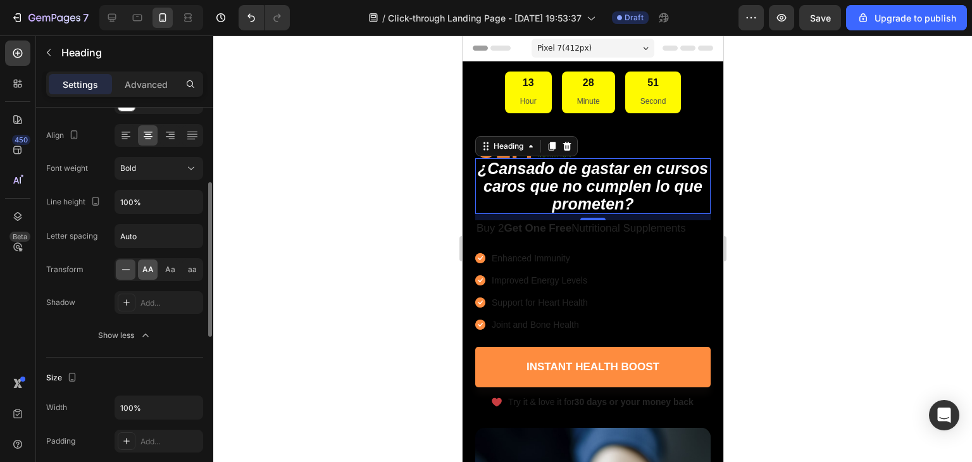
click at [146, 268] on span "AA" at bounding box center [147, 269] width 11 height 11
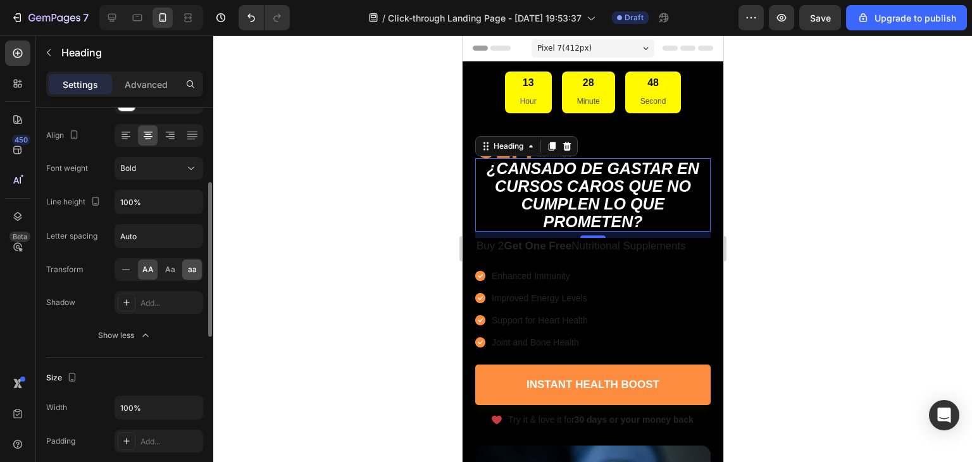
click at [188, 271] on span "aa" at bounding box center [192, 269] width 9 height 11
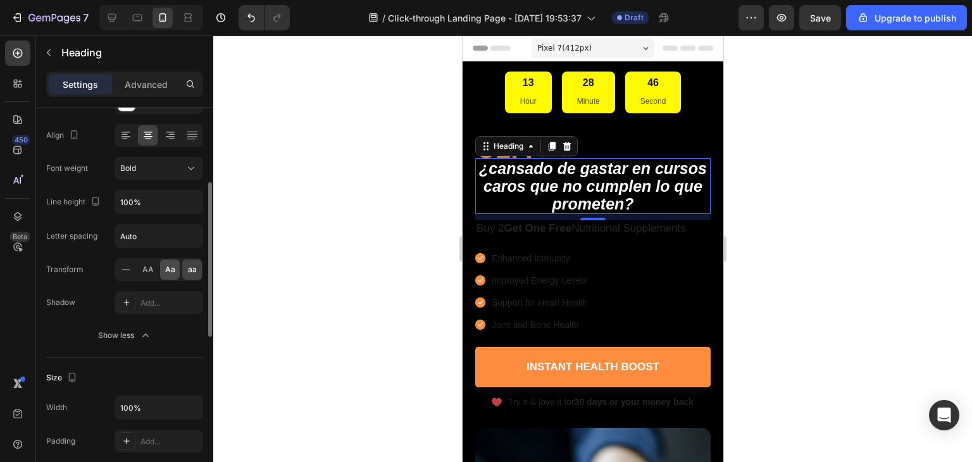
click at [168, 264] on span "Aa" at bounding box center [170, 269] width 10 height 11
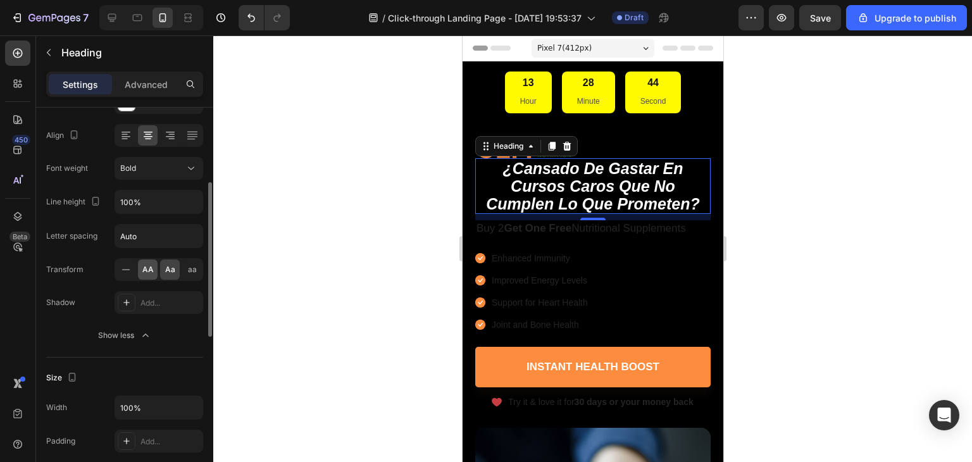
click at [150, 265] on span "AA" at bounding box center [147, 269] width 11 height 11
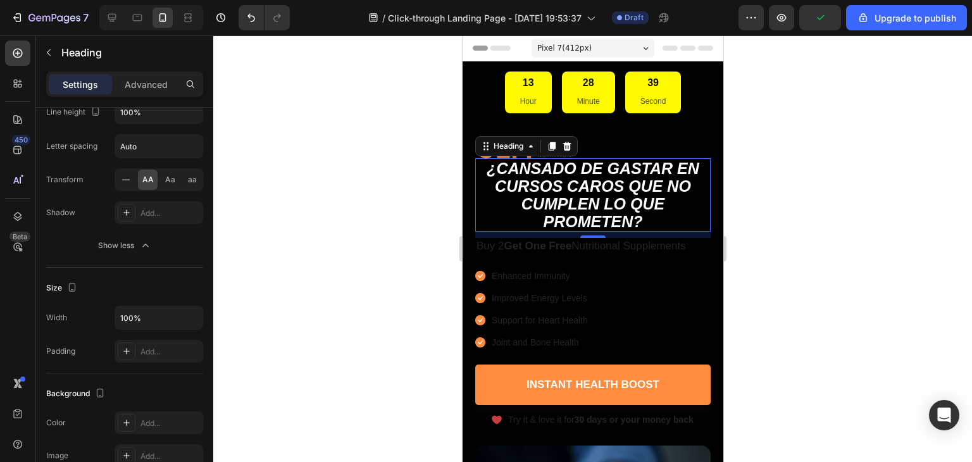
scroll to position [0, 0]
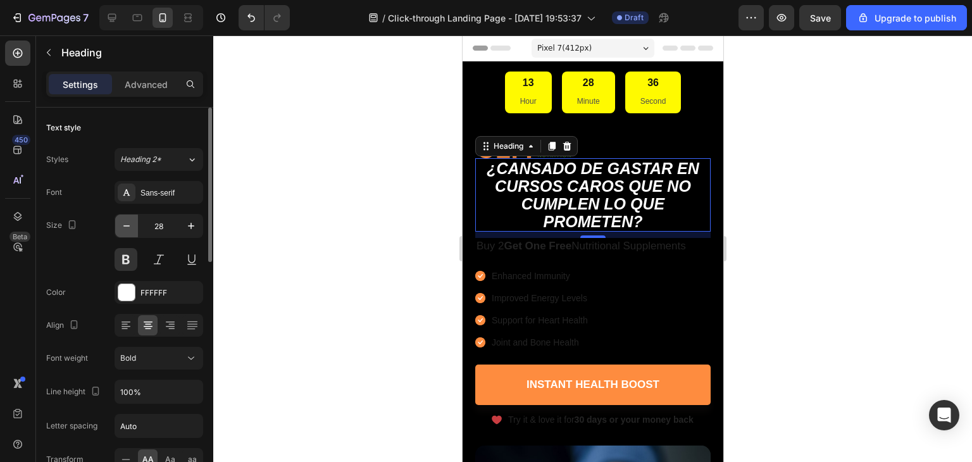
click at [130, 225] on icon "button" at bounding box center [126, 226] width 13 height 13
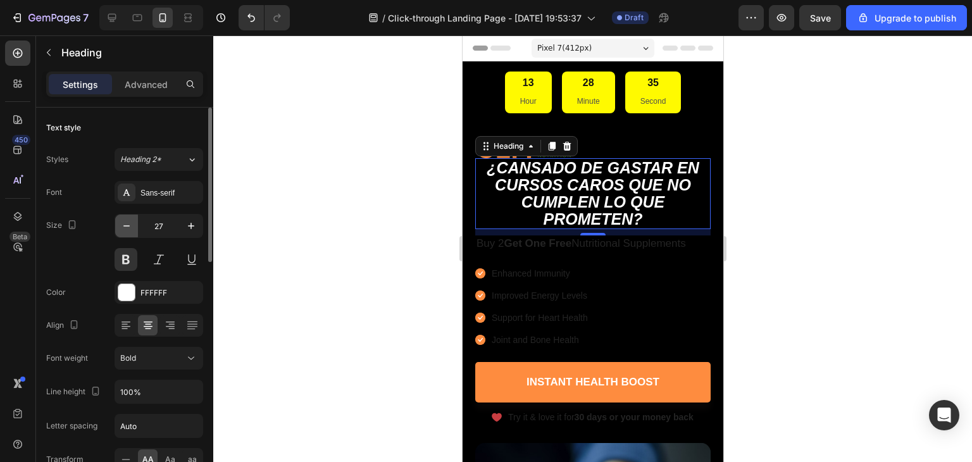
click at [130, 227] on icon "button" at bounding box center [126, 226] width 13 height 13
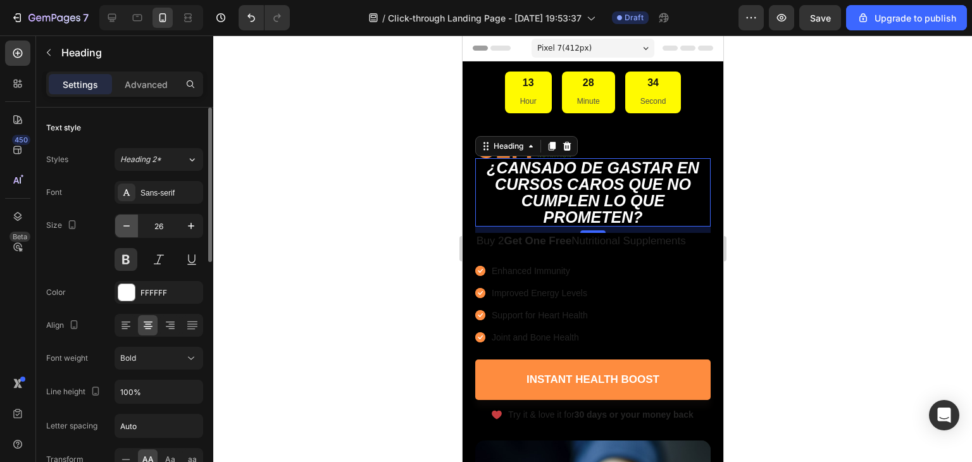
click at [128, 225] on icon "button" at bounding box center [126, 225] width 6 height 1
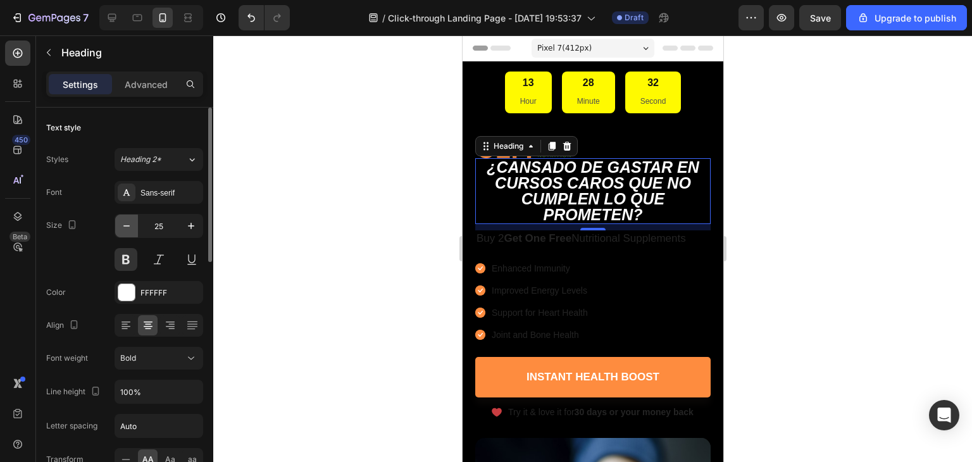
click at [128, 225] on icon "button" at bounding box center [126, 225] width 6 height 1
click at [159, 231] on input "24" at bounding box center [159, 226] width 42 height 23
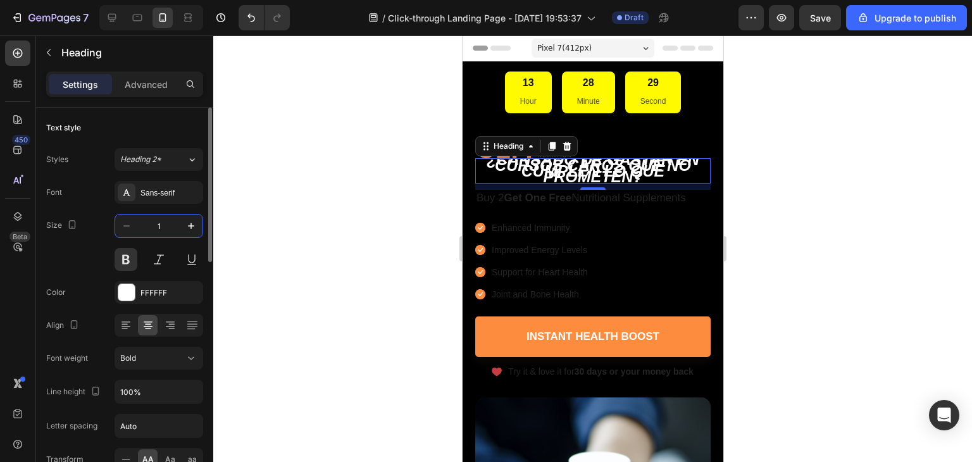
click at [160, 224] on input "1" at bounding box center [159, 226] width 42 height 23
click at [159, 224] on input "1" at bounding box center [159, 226] width 42 height 23
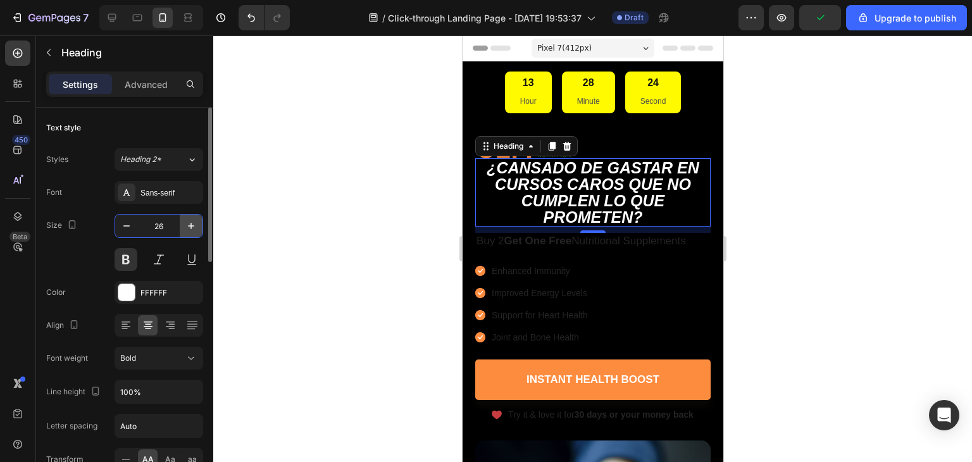
click at [195, 223] on icon "button" at bounding box center [191, 226] width 13 height 13
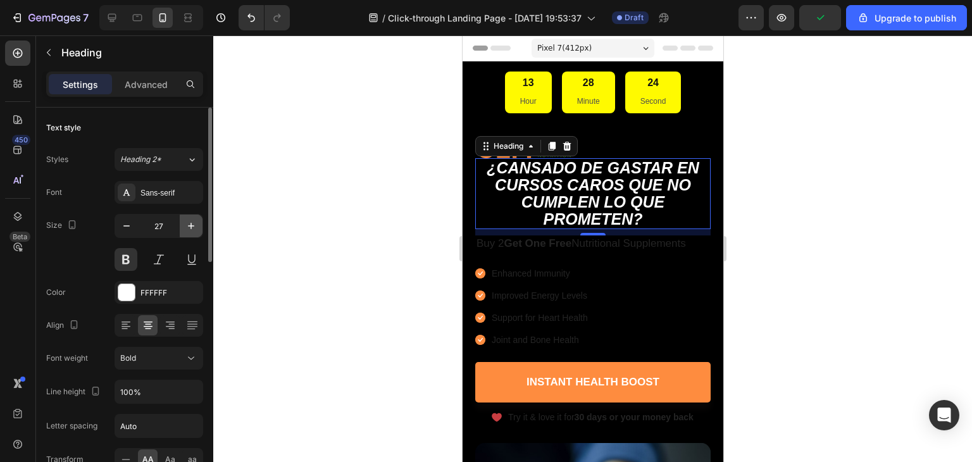
click at [195, 223] on icon "button" at bounding box center [191, 226] width 13 height 13
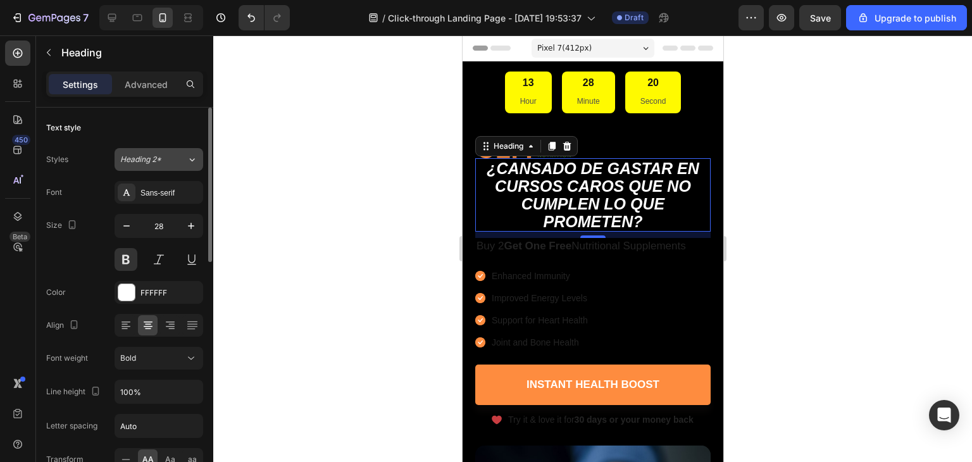
click at [158, 169] on button "Heading 2*" at bounding box center [159, 159] width 89 height 23
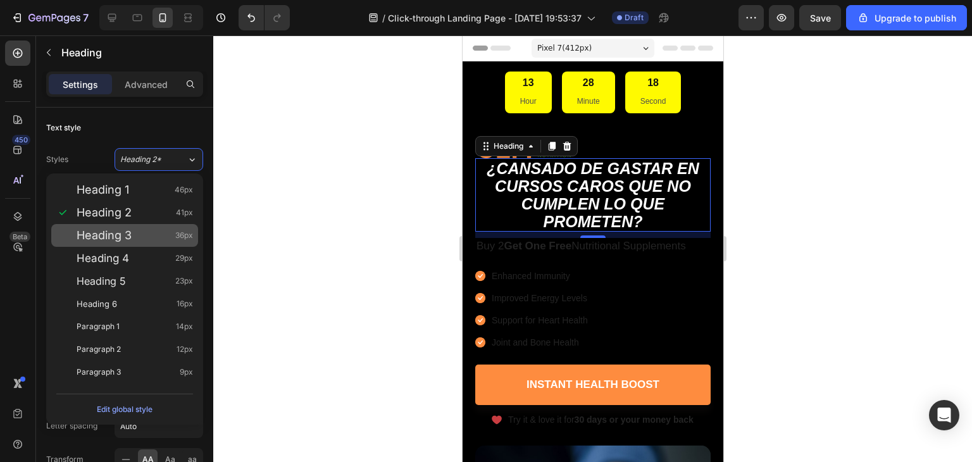
click at [143, 240] on div "Heading 3 36px" at bounding box center [135, 235] width 116 height 13
type input "36"
type input "130%"
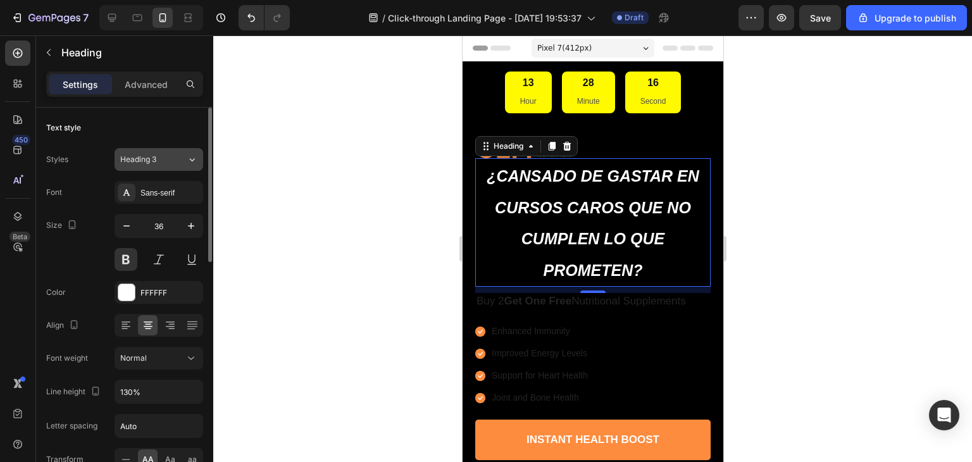
click at [163, 163] on div "Heading 3" at bounding box center [145, 159] width 51 height 11
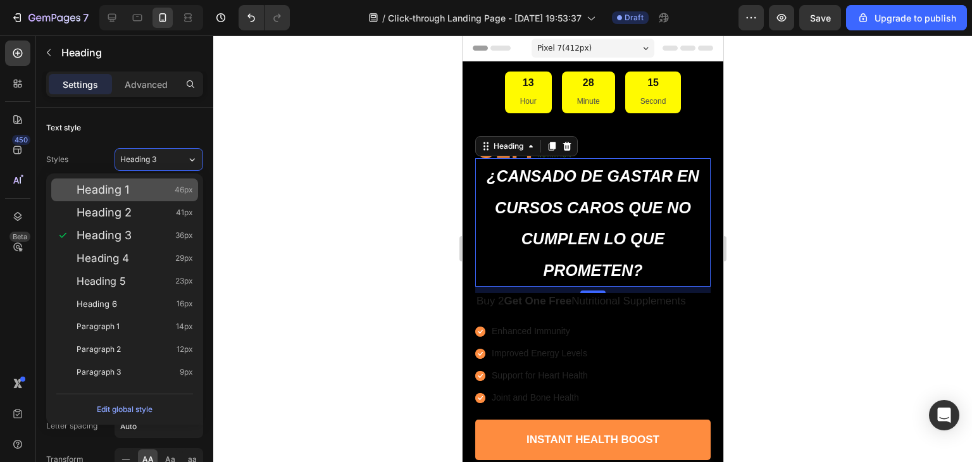
click at [162, 189] on div "Heading 1 46px" at bounding box center [135, 190] width 116 height 13
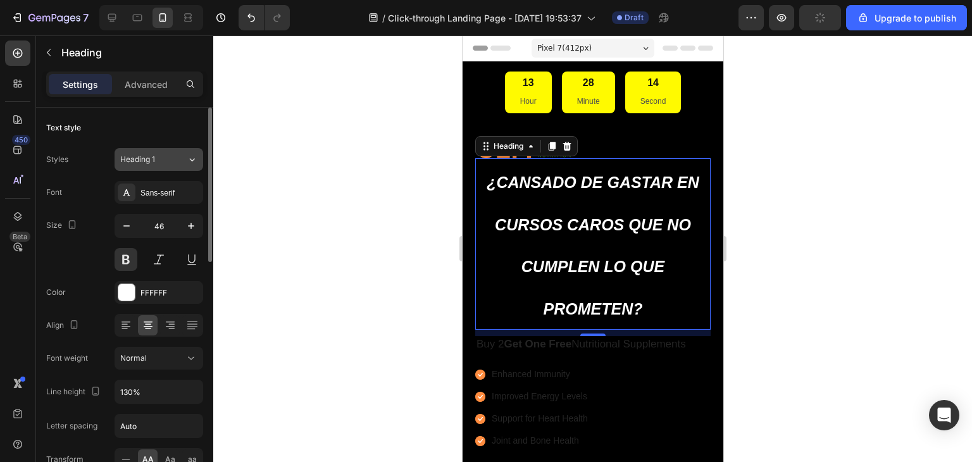
click at [173, 164] on div "Heading 1" at bounding box center [153, 159] width 66 height 11
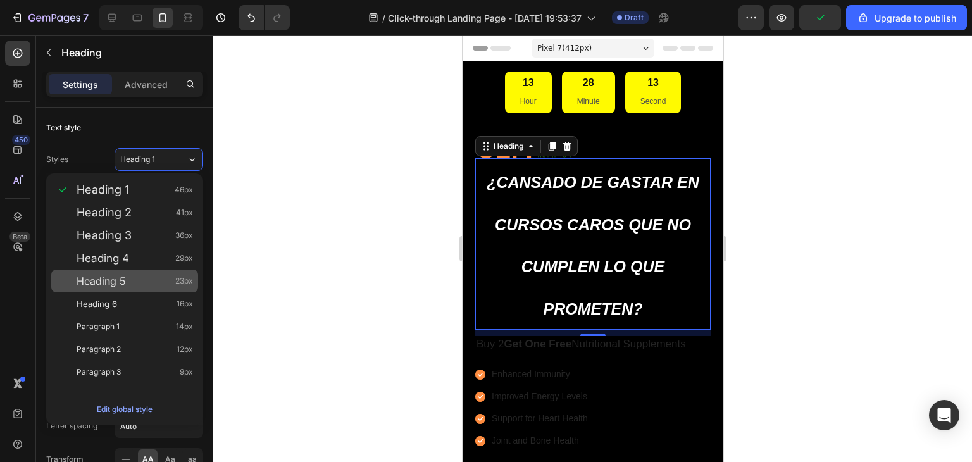
click at [140, 285] on div "Heading 5 23px" at bounding box center [135, 281] width 116 height 13
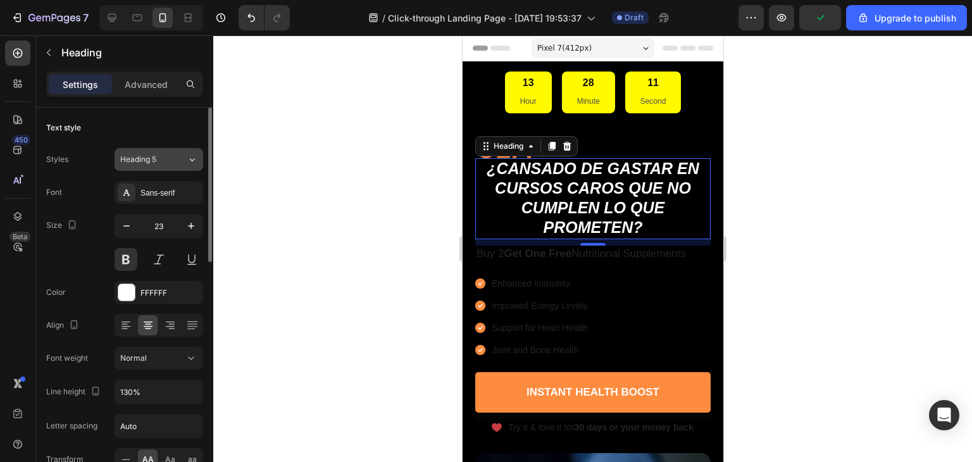
click at [175, 151] on button "Heading 5" at bounding box center [159, 159] width 89 height 23
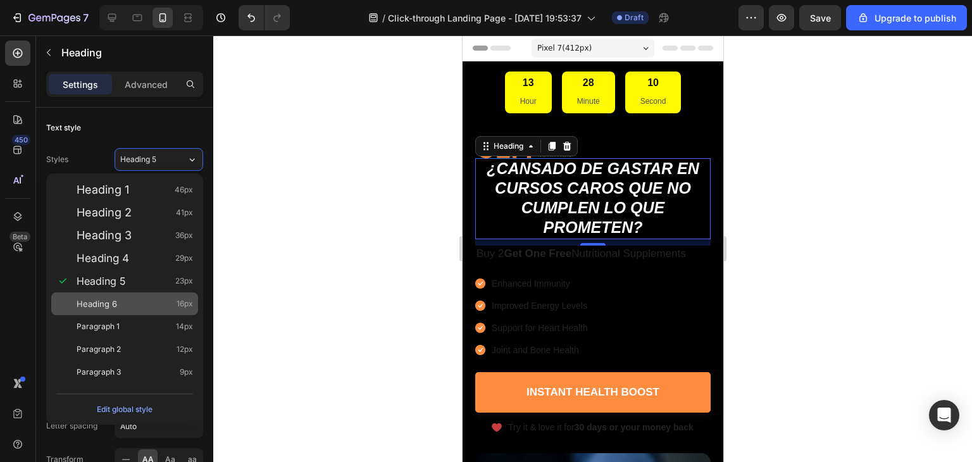
click at [122, 306] on div "Heading 6 16px" at bounding box center [135, 303] width 116 height 13
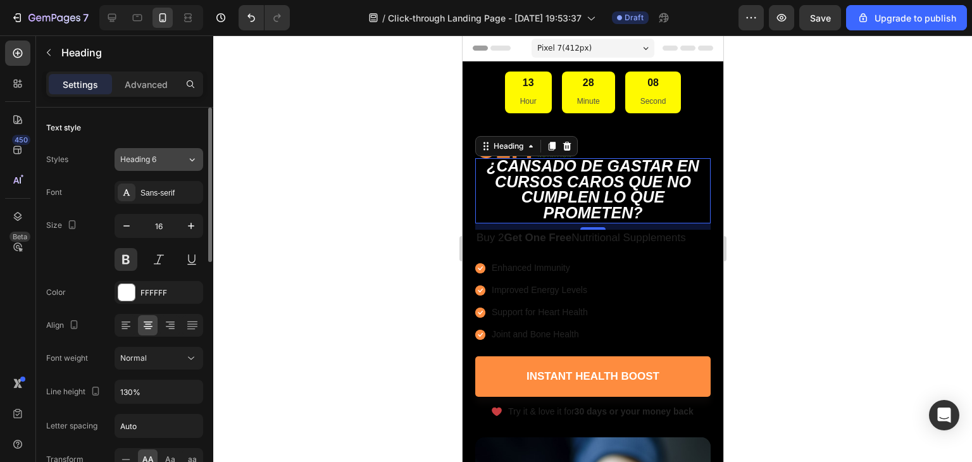
click at [177, 168] on button "Heading 6" at bounding box center [159, 159] width 89 height 23
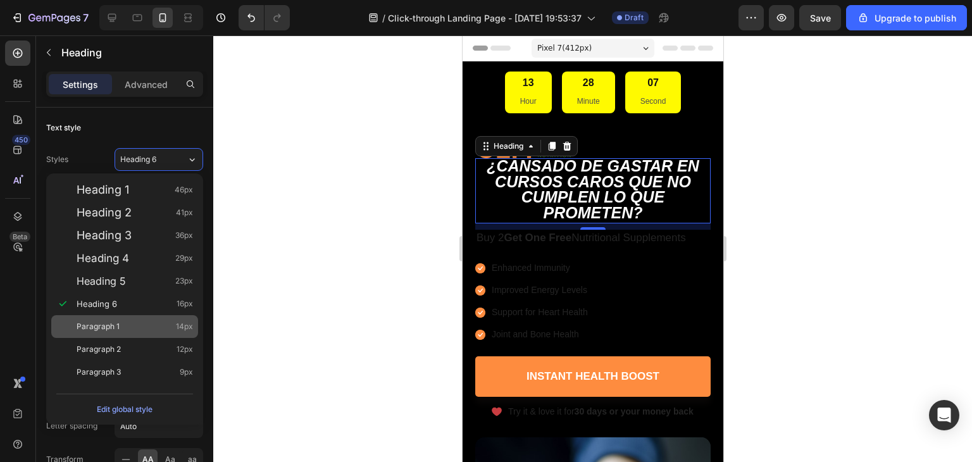
click at [120, 331] on div "Paragraph 1 14px" at bounding box center [135, 326] width 116 height 13
type input "14"
type input "180%"
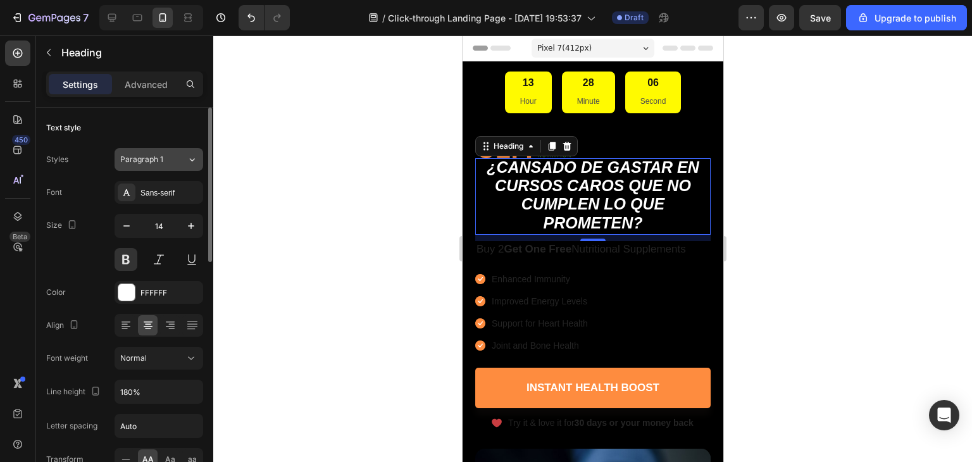
click at [170, 163] on div "Paragraph 1" at bounding box center [145, 159] width 51 height 11
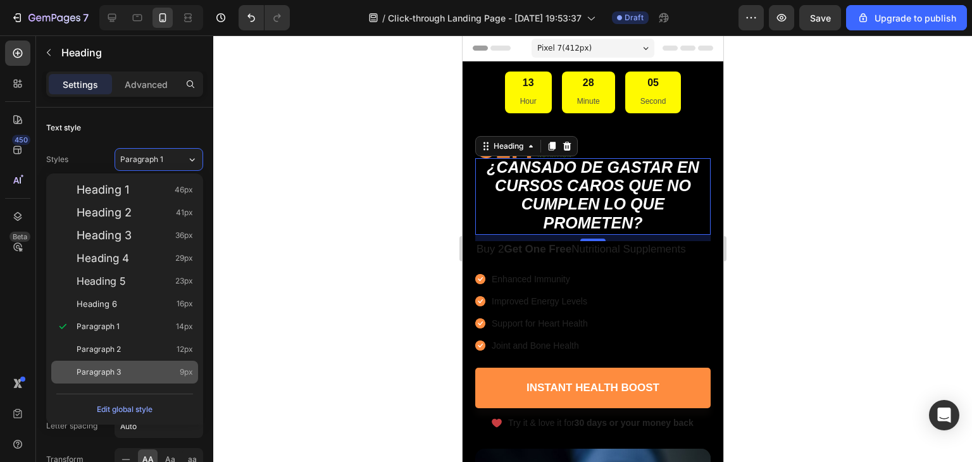
click at [127, 376] on div "Paragraph 3 9px" at bounding box center [135, 372] width 116 height 13
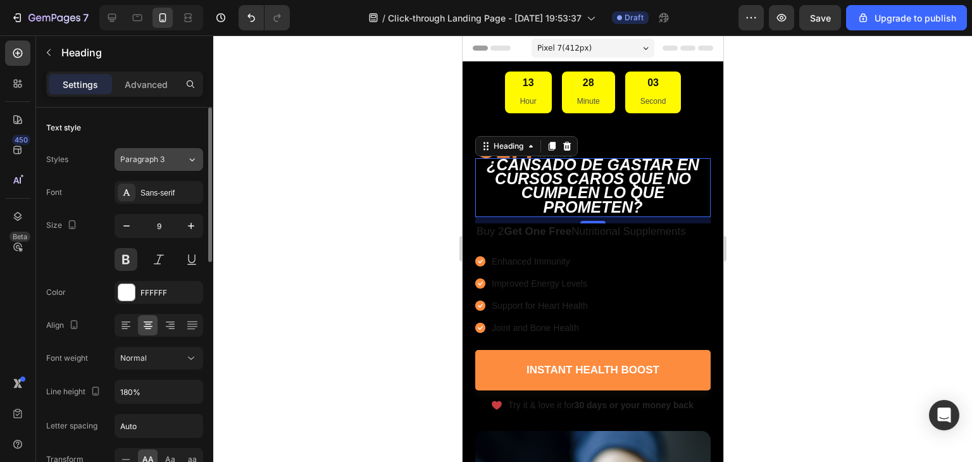
click at [168, 153] on button "Paragraph 3" at bounding box center [159, 159] width 89 height 23
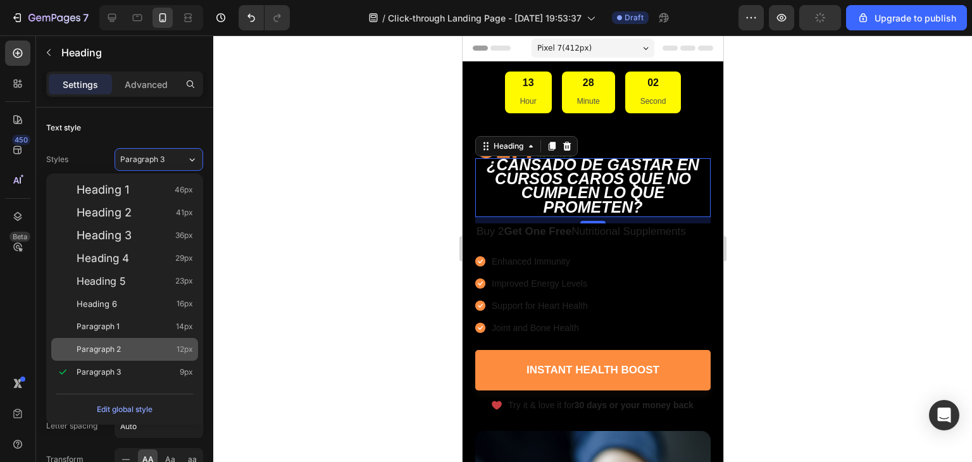
click at [120, 355] on span "Paragraph 2" at bounding box center [99, 349] width 44 height 13
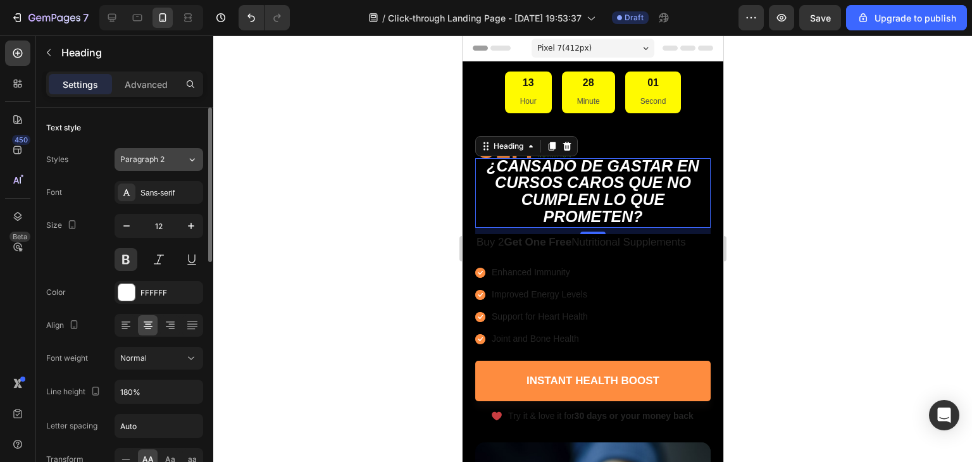
click at [185, 165] on div "Paragraph 2" at bounding box center [153, 159] width 66 height 11
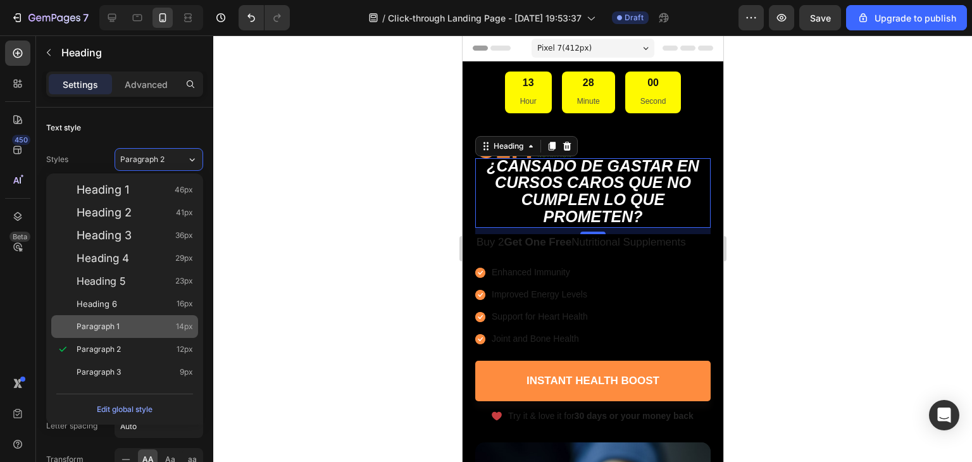
click at [102, 330] on span "Paragraph 1" at bounding box center [98, 326] width 43 height 13
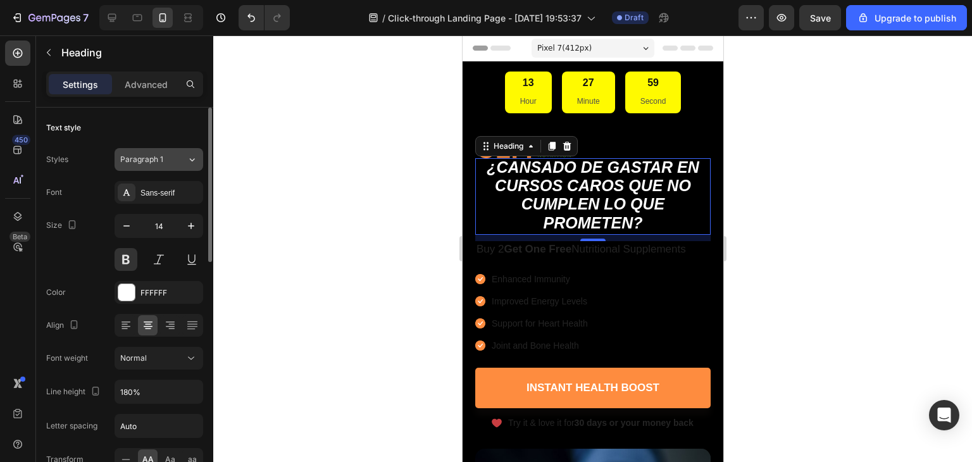
click at [154, 157] on span "Paragraph 1" at bounding box center [141, 159] width 43 height 11
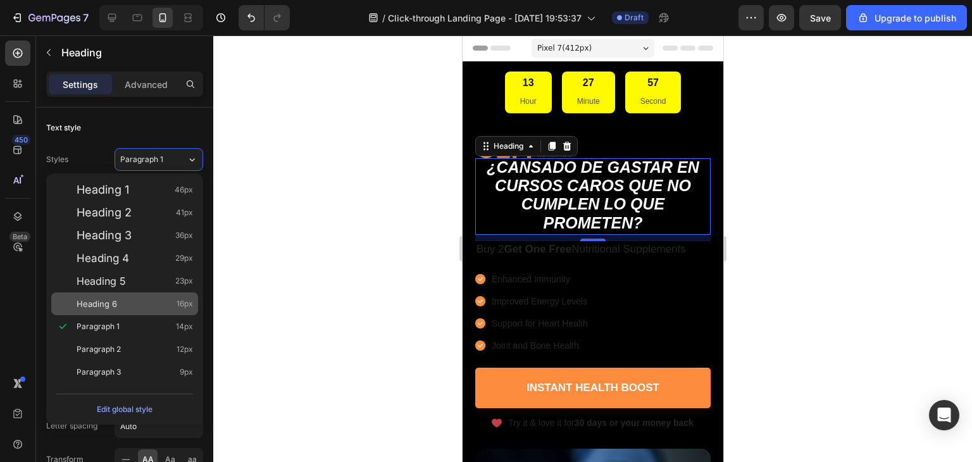
drag, startPoint x: 135, startPoint y: 307, endPoint x: 133, endPoint y: 293, distance: 14.2
click at [134, 307] on div "Heading 6 16px" at bounding box center [135, 303] width 116 height 13
type input "16"
type input "130%"
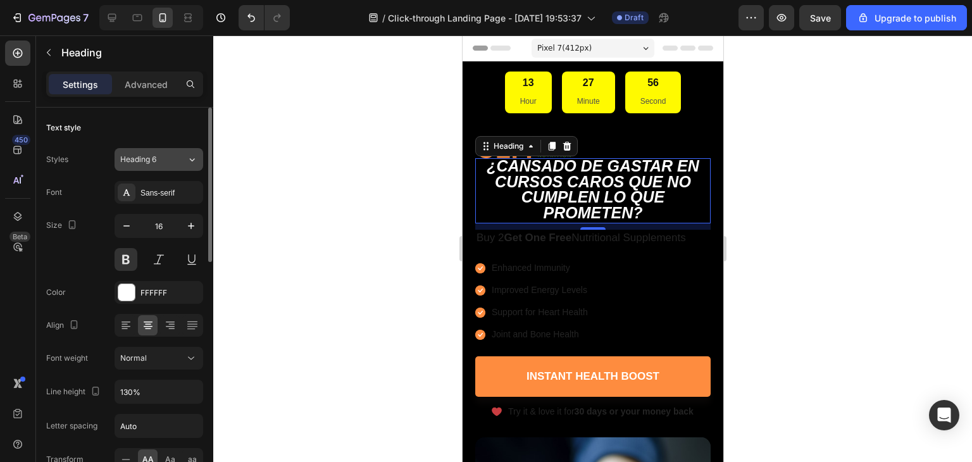
click at [187, 160] on icon at bounding box center [192, 159] width 11 height 13
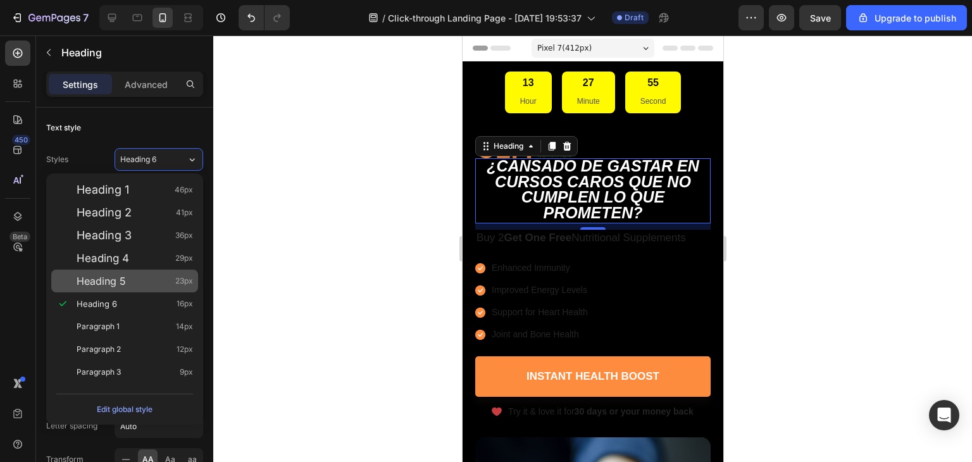
click at [134, 287] on div "Heading 5 23px" at bounding box center [124, 281] width 147 height 23
type input "23"
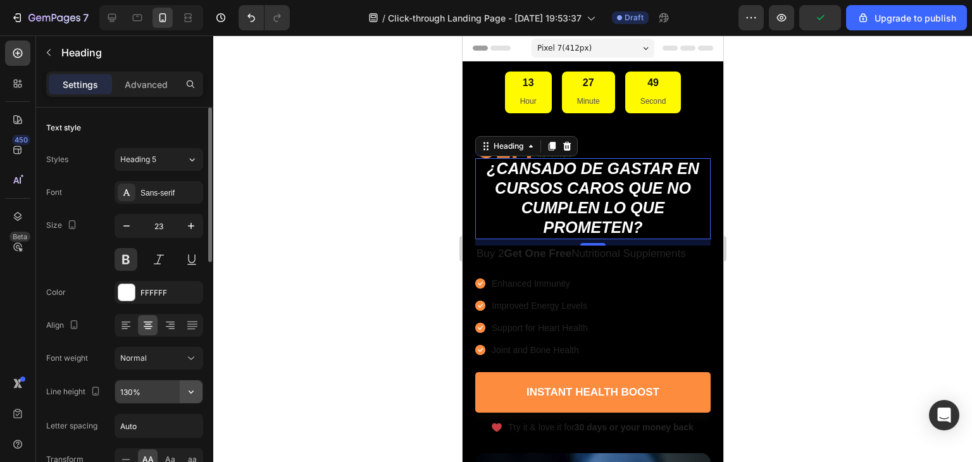
click at [192, 392] on icon "button" at bounding box center [191, 391] width 5 height 3
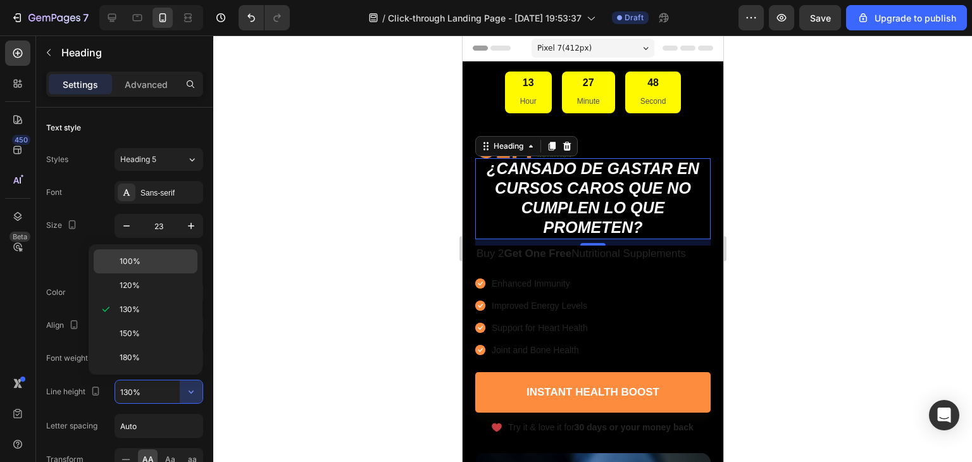
click at [156, 263] on p "100%" at bounding box center [156, 261] width 72 height 11
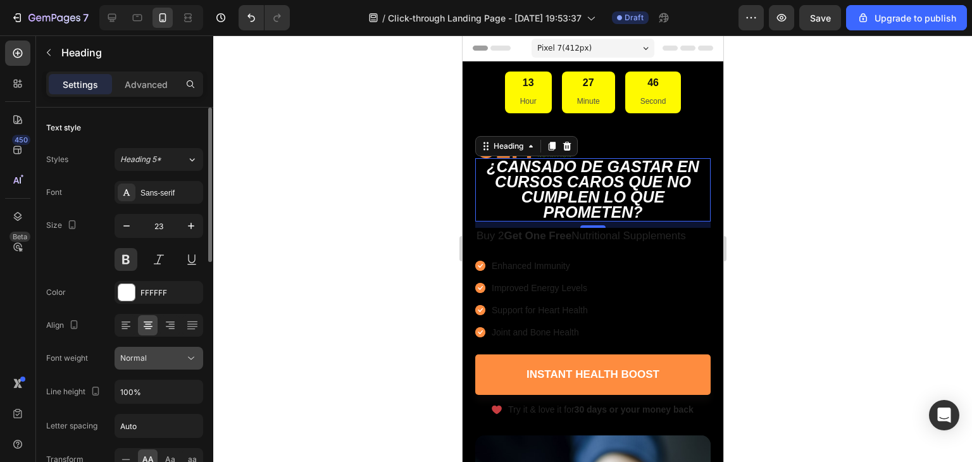
click at [190, 363] on icon at bounding box center [191, 358] width 13 height 13
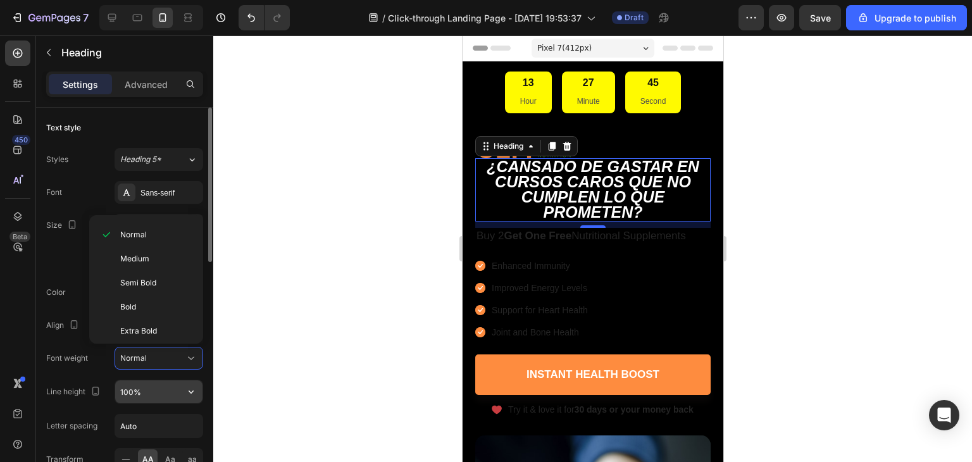
click at [177, 391] on input "100%" at bounding box center [158, 391] width 87 height 23
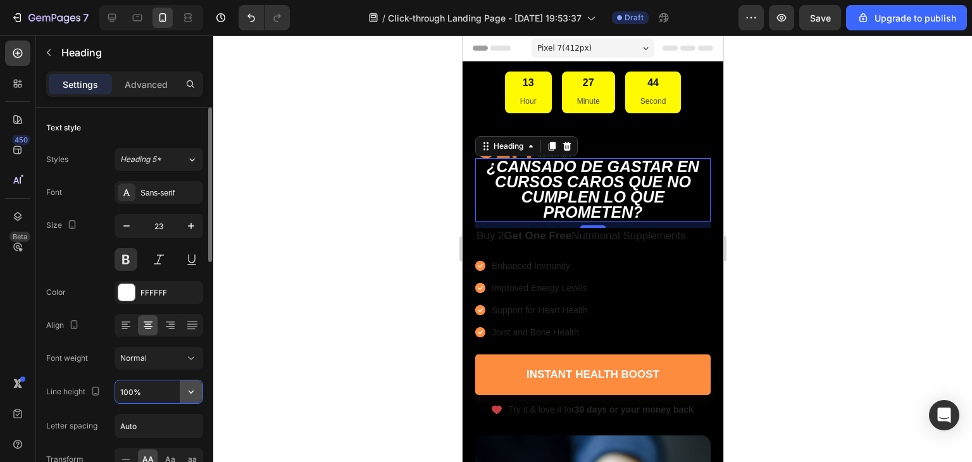
click at [193, 395] on icon "button" at bounding box center [191, 391] width 13 height 13
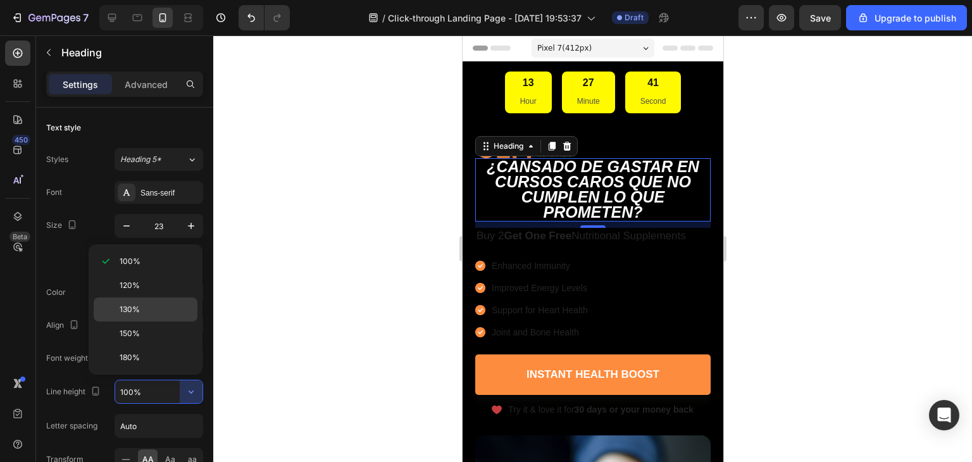
click at [168, 311] on p "130%" at bounding box center [156, 309] width 72 height 11
type input "130%"
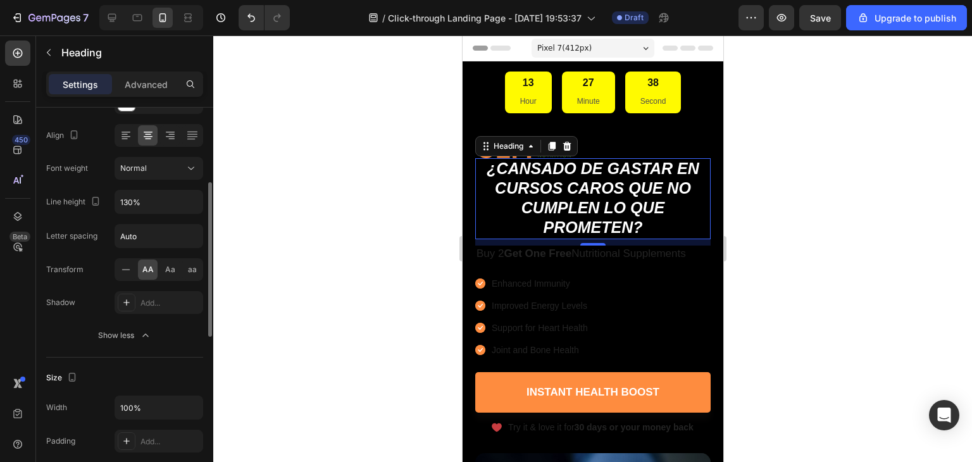
scroll to position [316, 0]
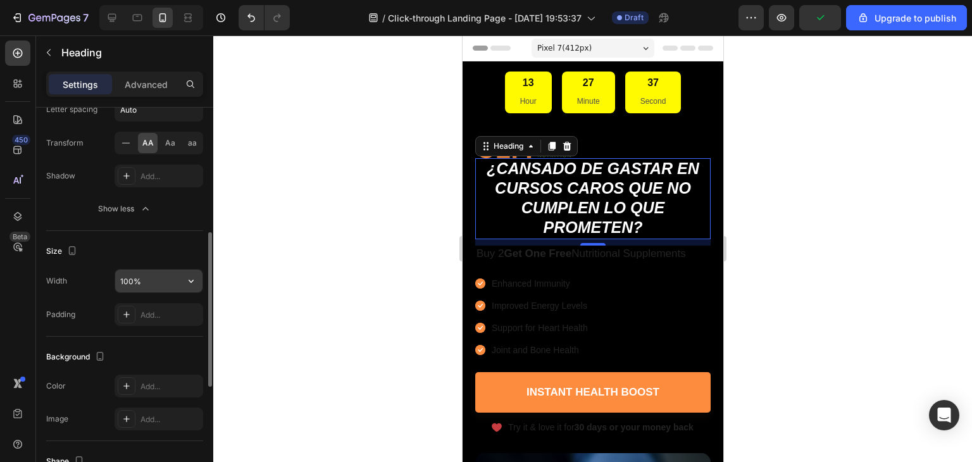
click at [139, 284] on input "100%" at bounding box center [158, 281] width 87 height 23
click at [190, 280] on icon "button" at bounding box center [191, 281] width 5 height 3
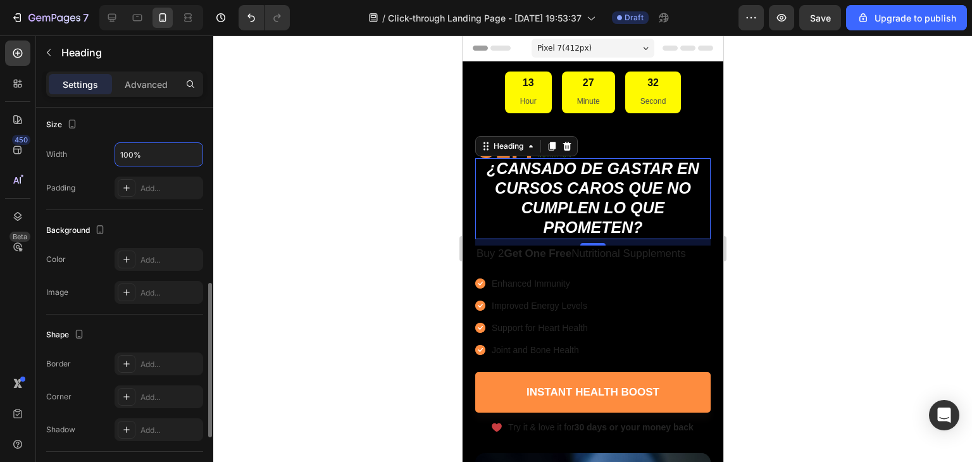
scroll to position [596, 0]
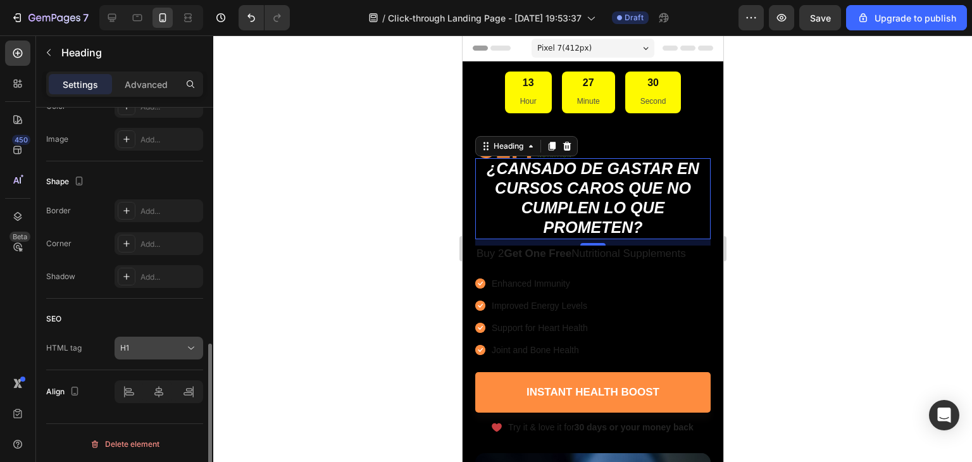
click at [169, 350] on div "H1" at bounding box center [152, 347] width 65 height 11
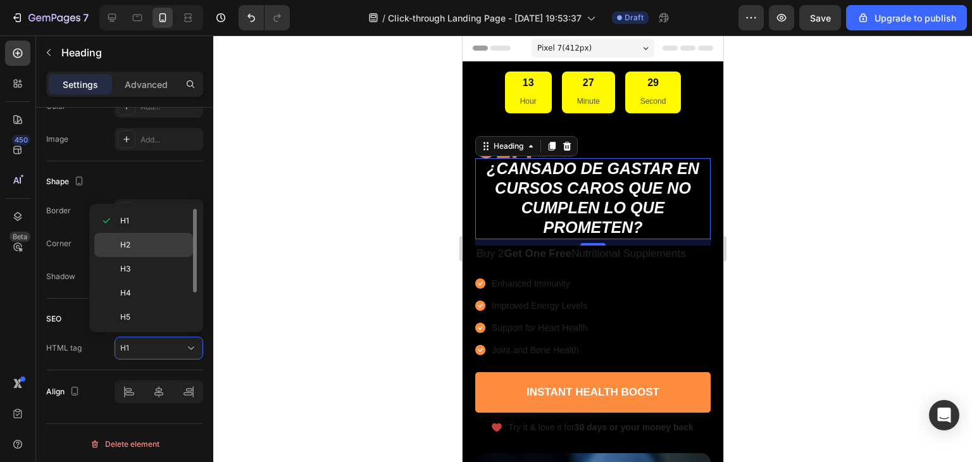
click at [152, 244] on p "H2" at bounding box center [153, 244] width 67 height 11
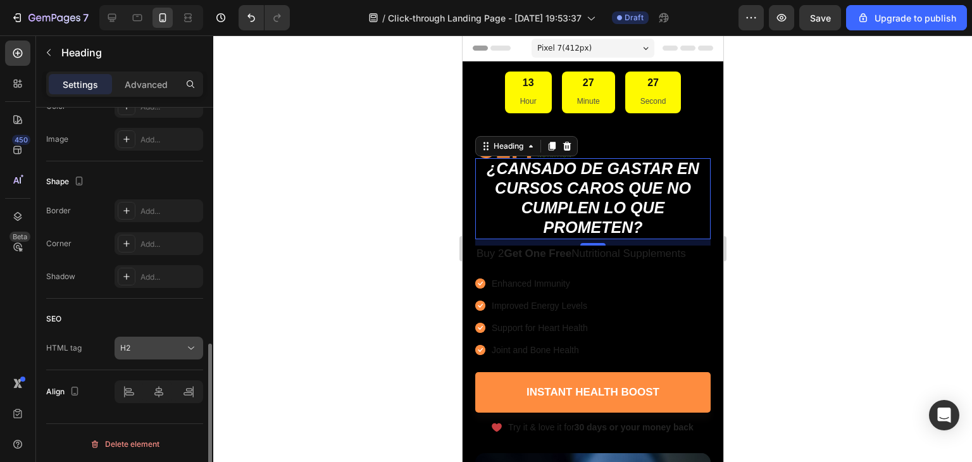
click at [165, 342] on div "H2" at bounding box center [152, 347] width 65 height 11
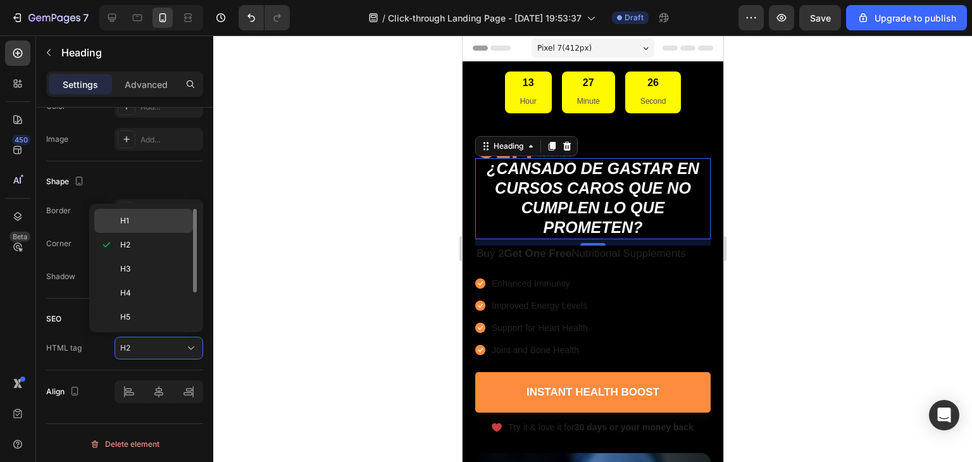
click at [167, 220] on p "H1" at bounding box center [153, 220] width 67 height 11
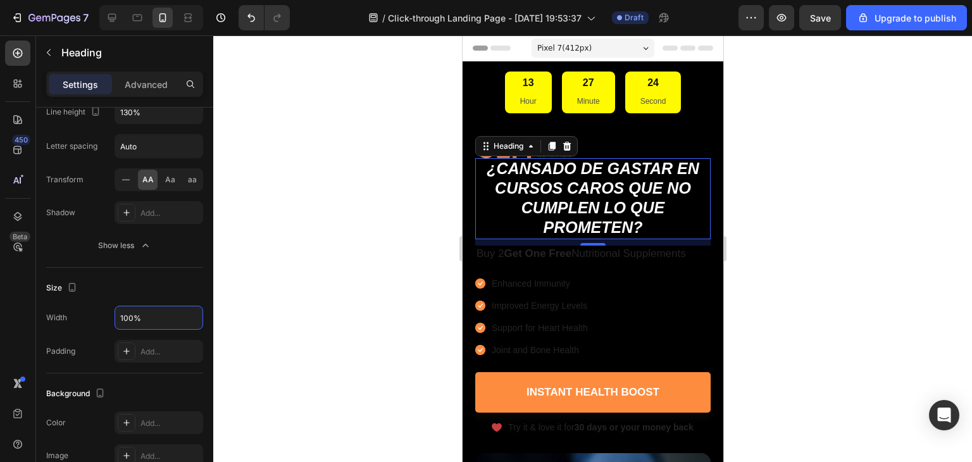
scroll to position [0, 0]
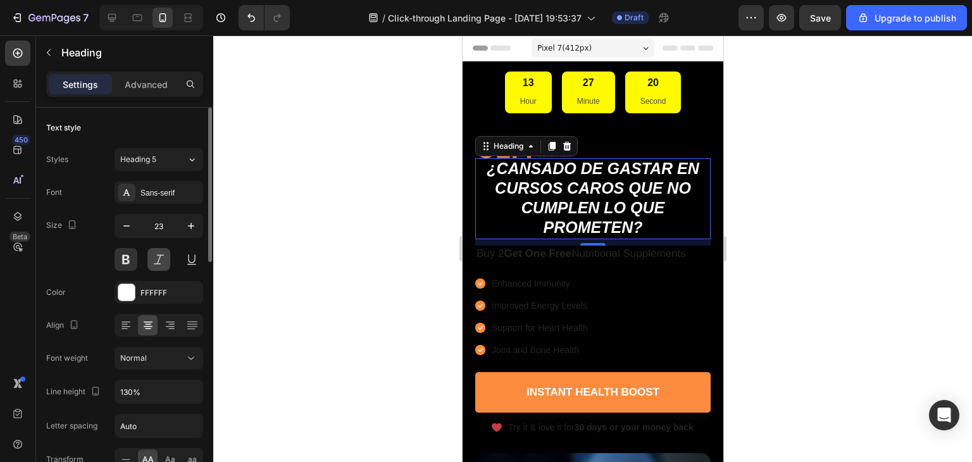
click at [166, 261] on button at bounding box center [158, 259] width 23 height 23
click at [151, 256] on button at bounding box center [158, 259] width 23 height 23
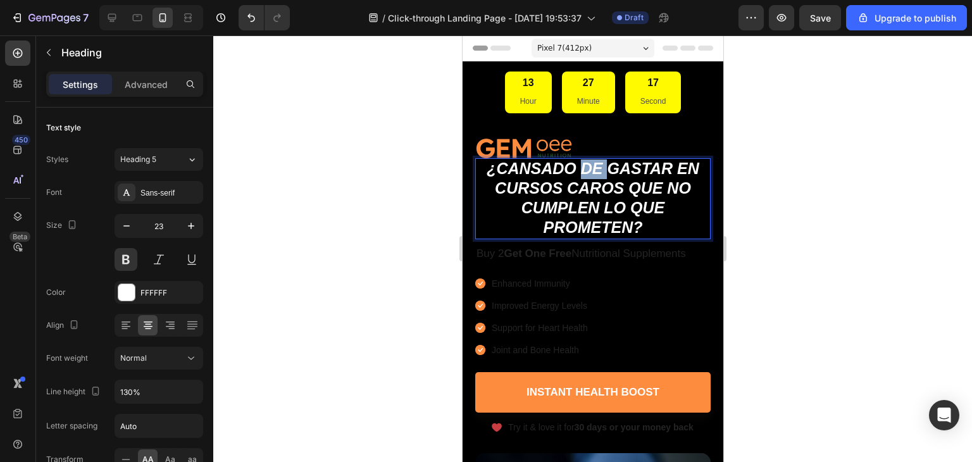
click at [577, 176] on icon "¿Cansado de gastar en cursos caros que no cumplen lo que prometen?" at bounding box center [592, 197] width 213 height 77
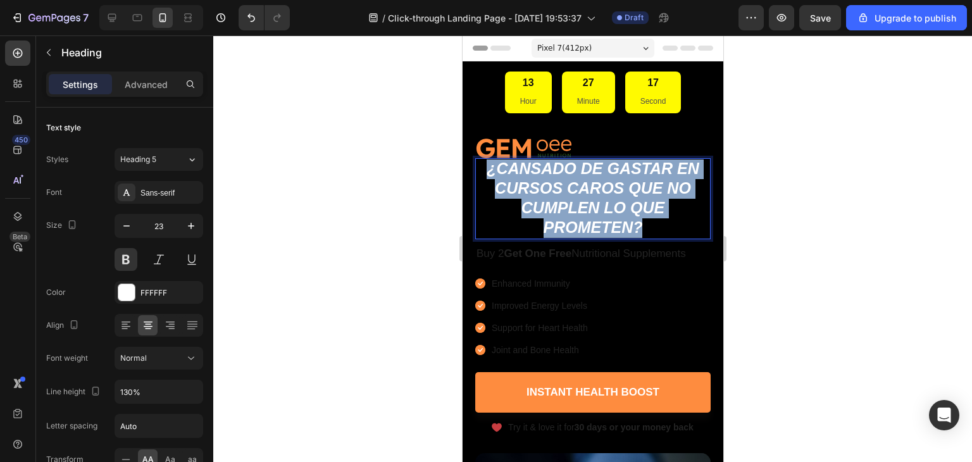
click at [577, 176] on icon "¿Cansado de gastar en cursos caros que no cumplen lo que prometen?" at bounding box center [592, 197] width 213 height 77
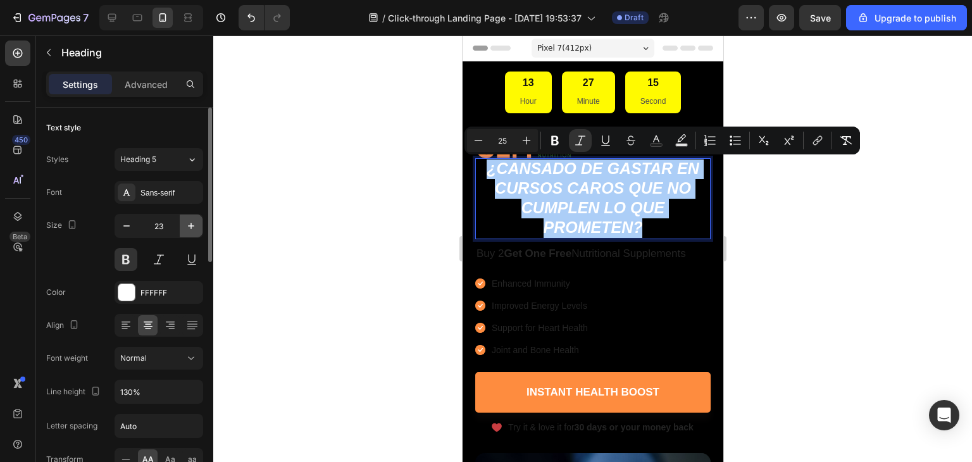
click at [194, 220] on icon "button" at bounding box center [191, 226] width 13 height 13
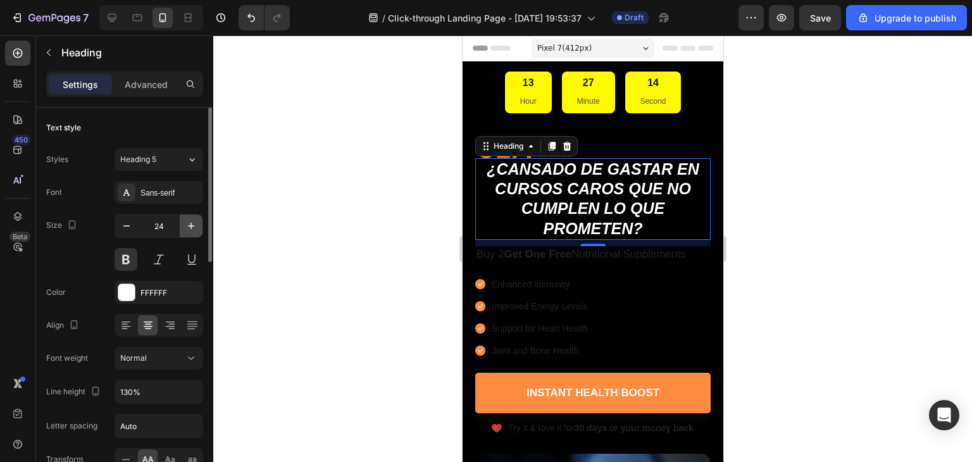
click at [195, 221] on icon "button" at bounding box center [191, 226] width 13 height 13
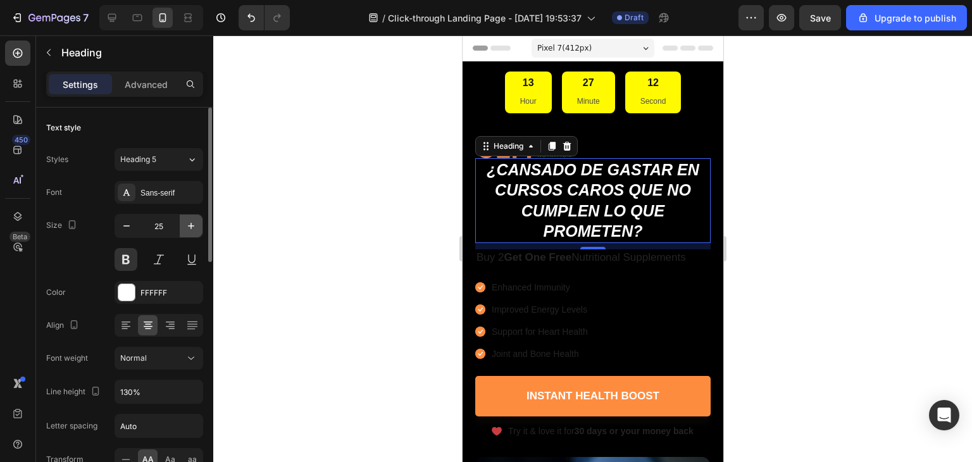
click at [197, 232] on button "button" at bounding box center [191, 226] width 23 height 23
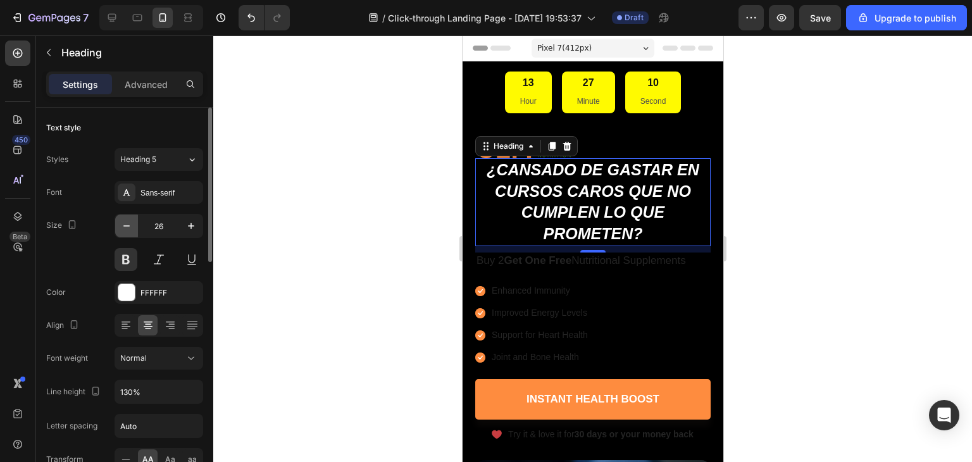
click at [135, 218] on button "button" at bounding box center [126, 226] width 23 height 23
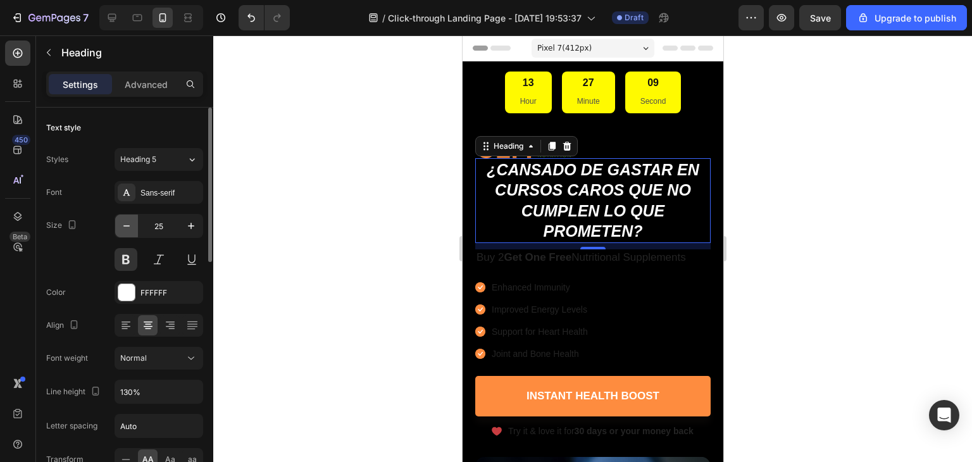
click at [135, 220] on button "button" at bounding box center [126, 226] width 23 height 23
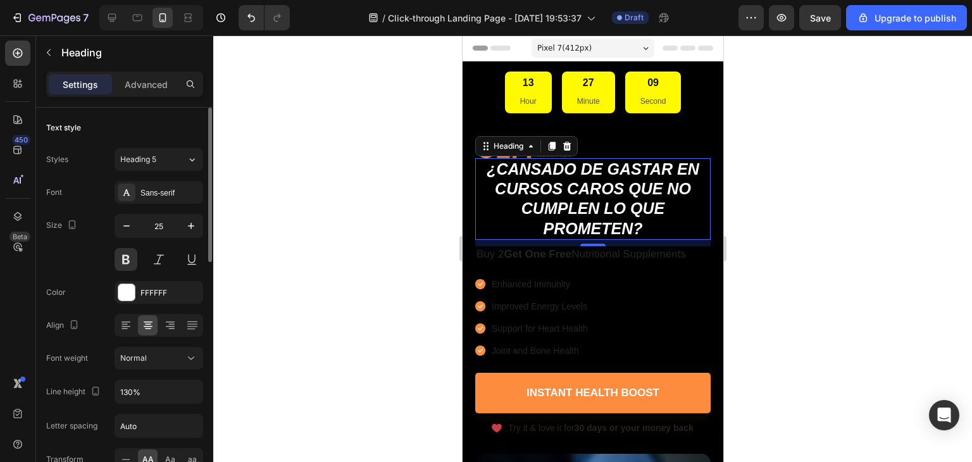
type input "24"
click at [194, 258] on button at bounding box center [191, 259] width 23 height 23
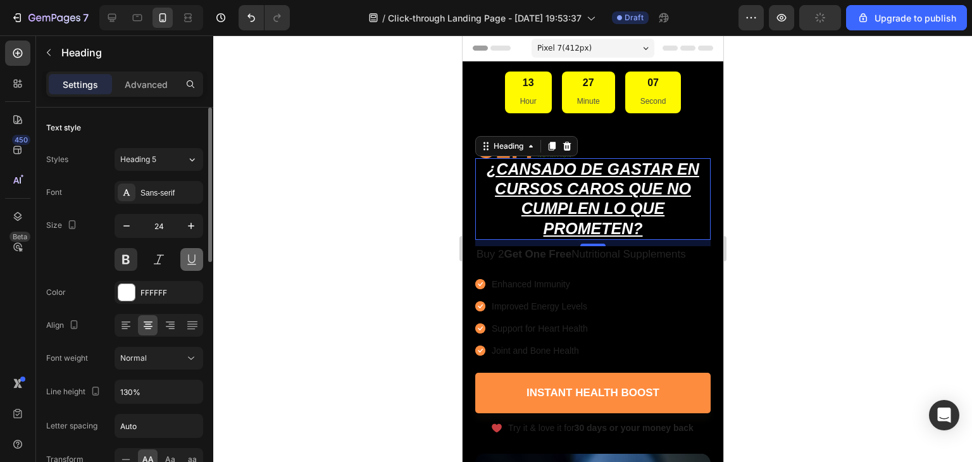
click at [194, 259] on button at bounding box center [191, 259] width 23 height 23
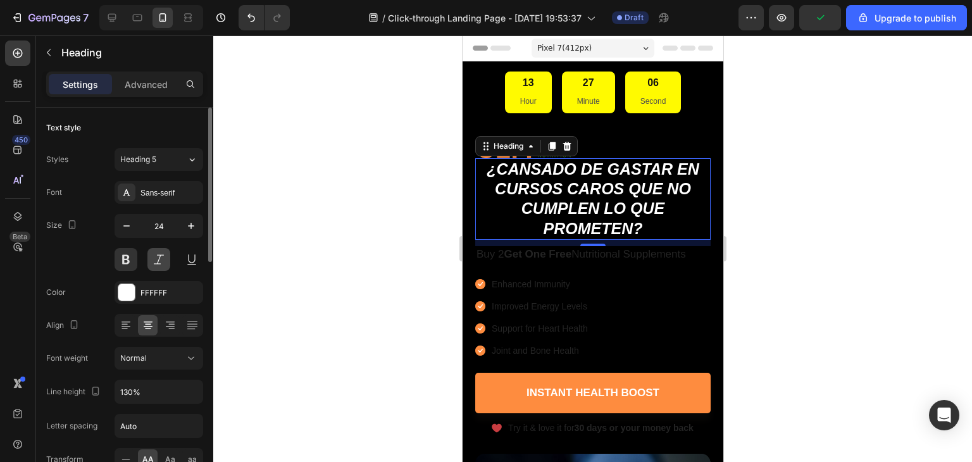
click at [162, 256] on button at bounding box center [158, 259] width 23 height 23
click at [161, 256] on button at bounding box center [158, 259] width 23 height 23
click at [433, 199] on div at bounding box center [592, 248] width 759 height 427
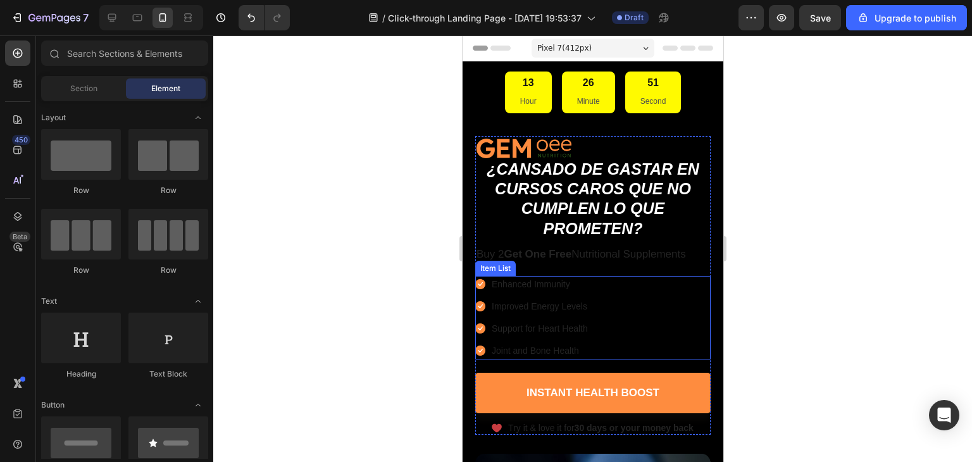
click at [568, 309] on p "Improved Energy Levels" at bounding box center [539, 306] width 96 height 13
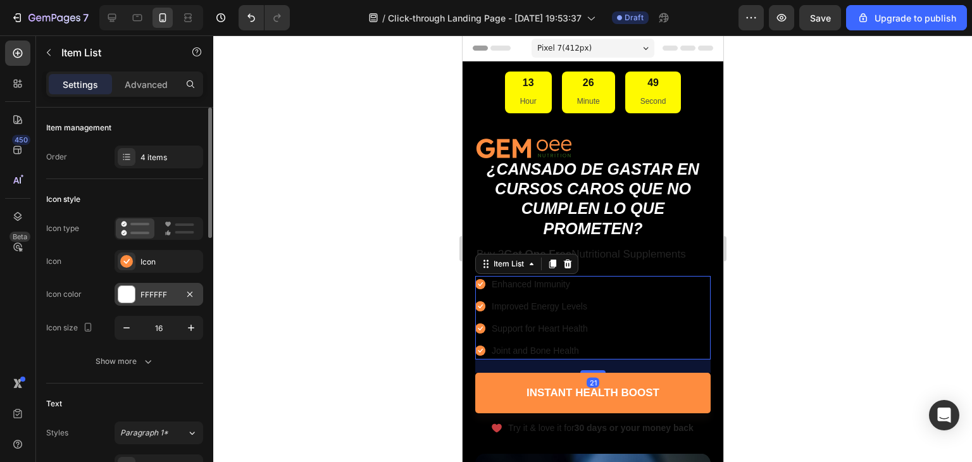
scroll to position [127, 0]
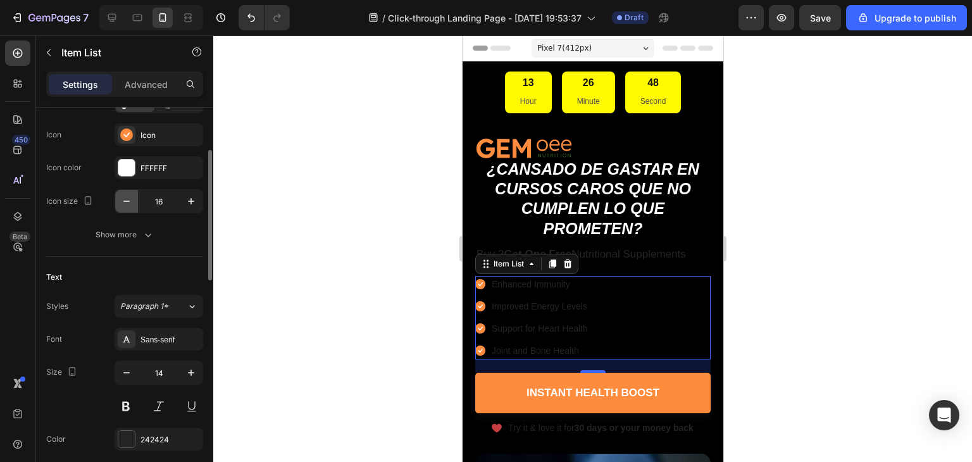
click at [133, 198] on button "button" at bounding box center [126, 201] width 23 height 23
click at [186, 198] on icon "button" at bounding box center [191, 201] width 13 height 13
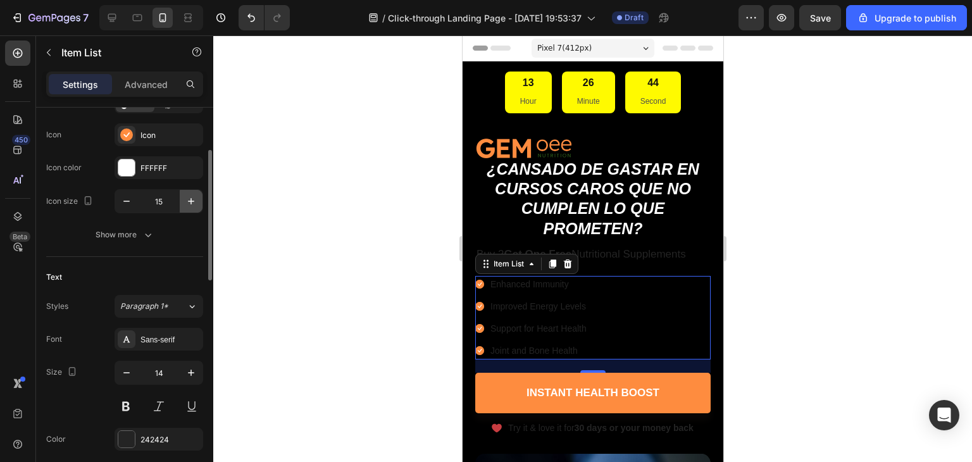
click at [186, 198] on icon "button" at bounding box center [191, 201] width 13 height 13
click at [189, 201] on icon "button" at bounding box center [191, 201] width 6 height 6
click at [127, 199] on icon "button" at bounding box center [126, 201] width 13 height 13
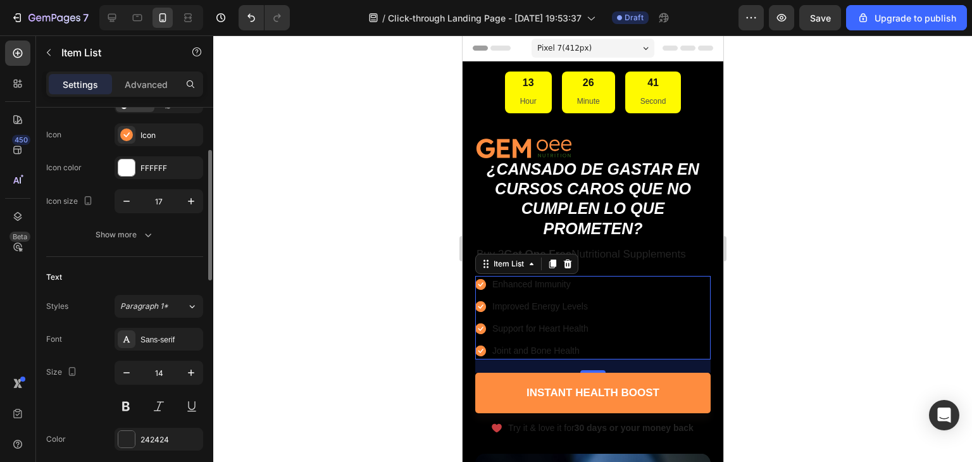
type input "16"
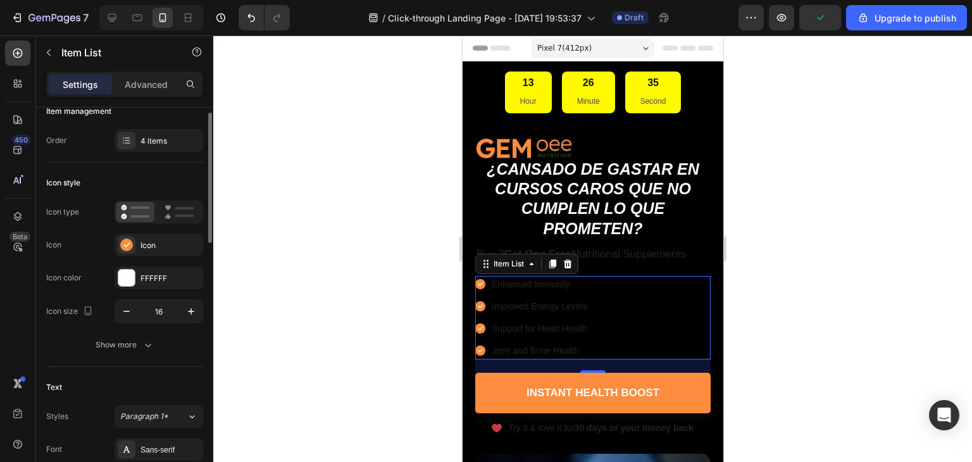
scroll to position [0, 0]
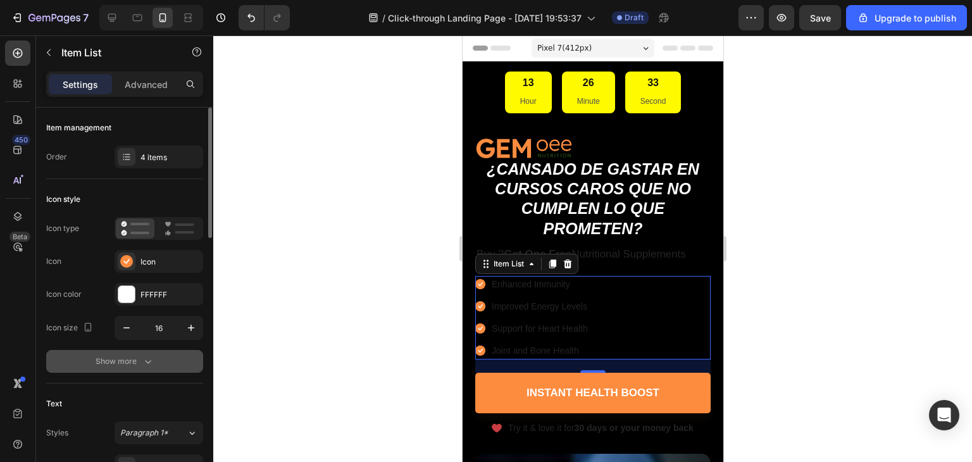
click at [144, 363] on icon "button" at bounding box center [148, 361] width 13 height 13
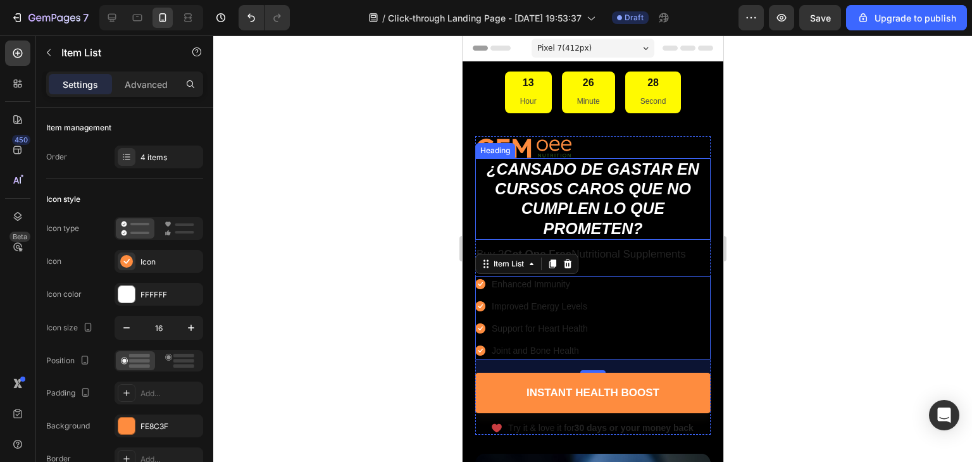
click at [540, 208] on icon "¿Cansado de gastar en cursos caros que no cumplen lo que prometen?" at bounding box center [592, 198] width 213 height 77
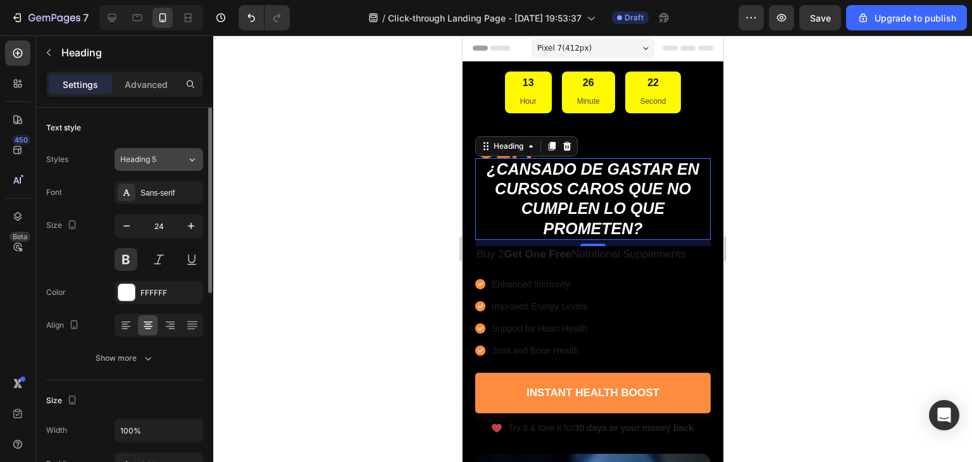
click at [174, 159] on div "Heading 5" at bounding box center [153, 159] width 66 height 11
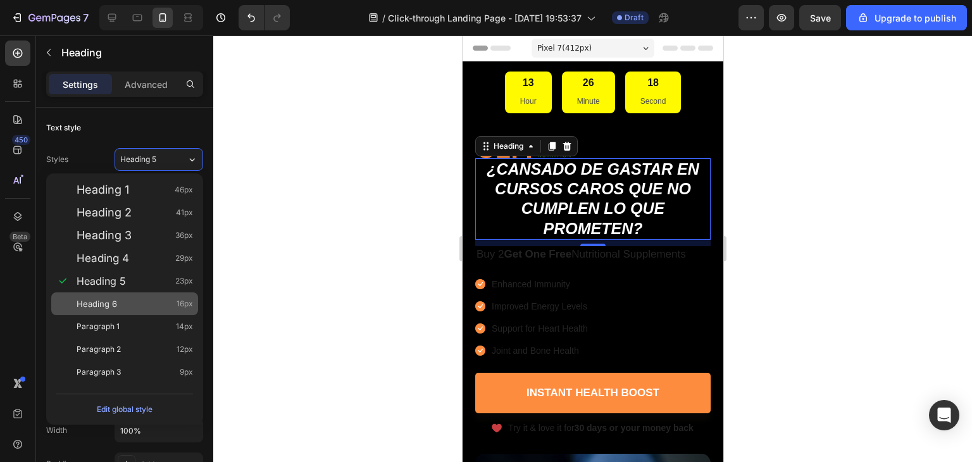
click at [180, 304] on span "16px" at bounding box center [185, 303] width 16 height 13
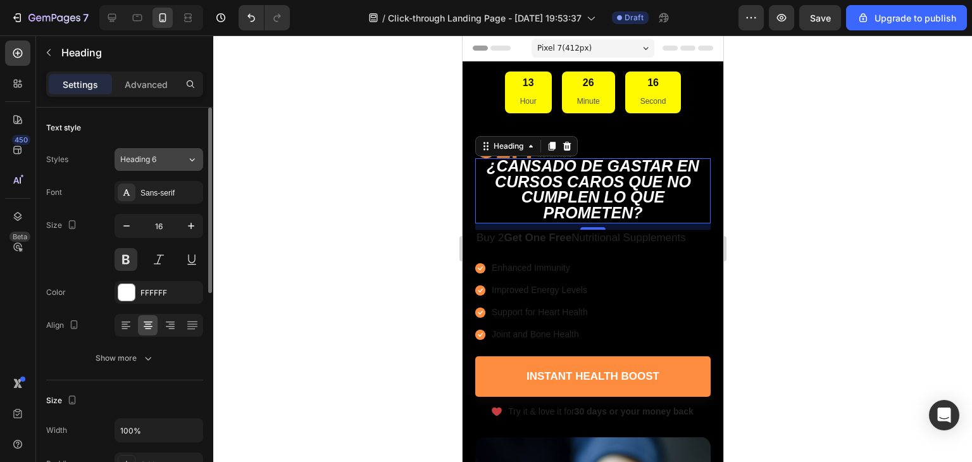
click at [173, 160] on div "Heading 6" at bounding box center [153, 159] width 66 height 11
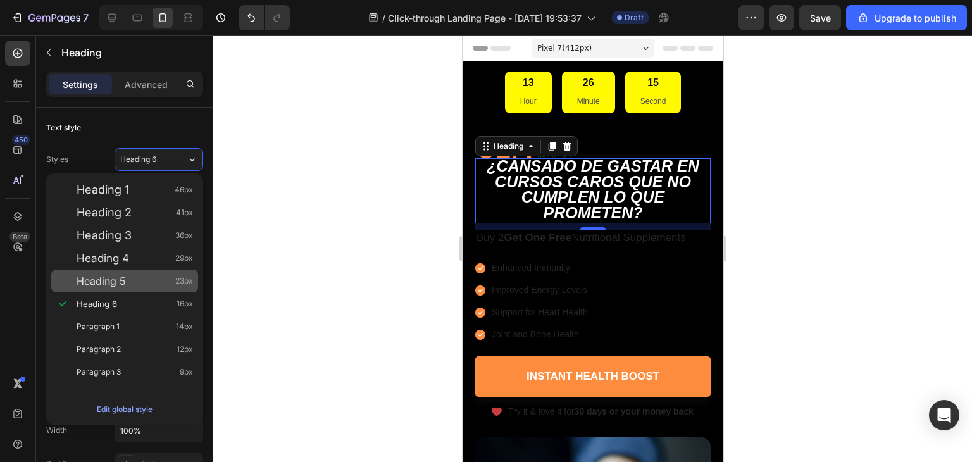
click at [146, 284] on div "Heading 5 23px" at bounding box center [135, 281] width 116 height 13
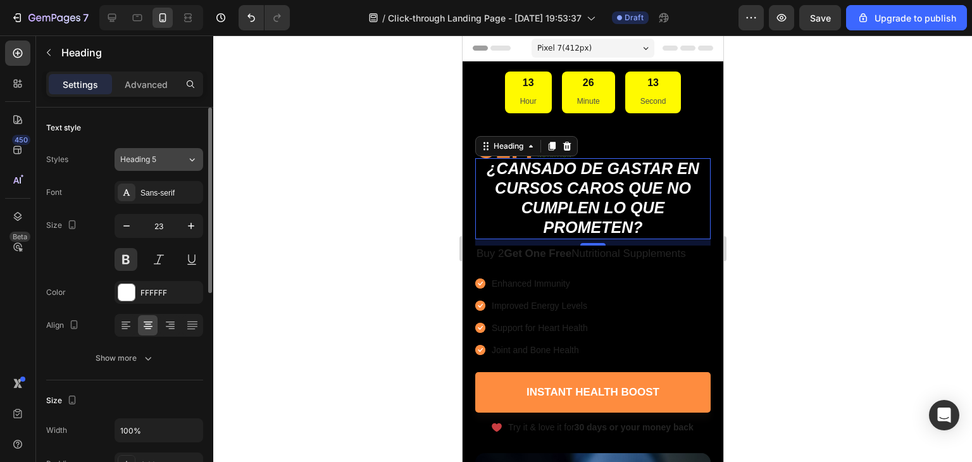
click at [187, 159] on icon at bounding box center [192, 159] width 11 height 13
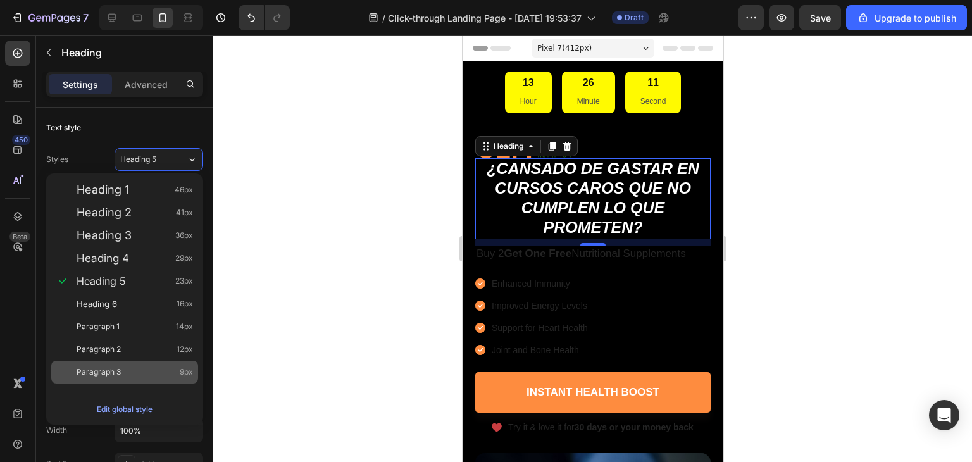
click at [148, 368] on div "Paragraph 3 9px" at bounding box center [135, 372] width 116 height 13
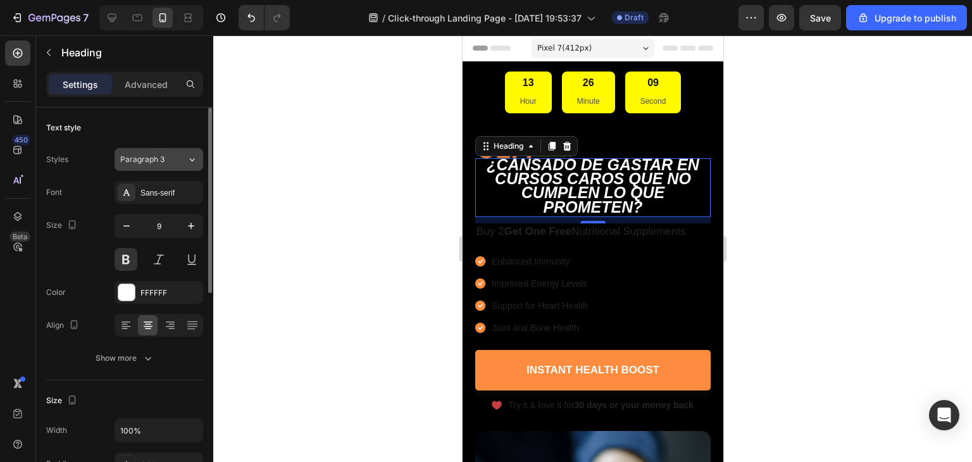
click at [185, 163] on div "Paragraph 3" at bounding box center [153, 159] width 66 height 11
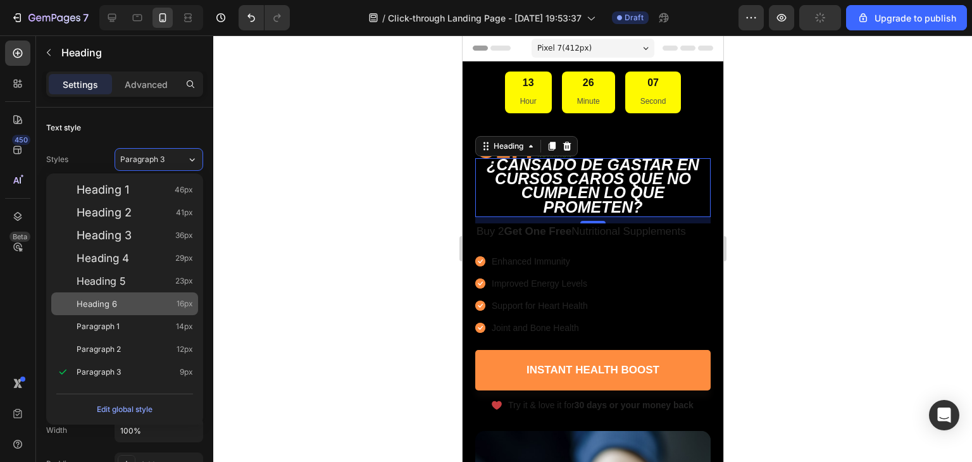
click at [156, 297] on div "Heading 6 16px" at bounding box center [135, 303] width 116 height 13
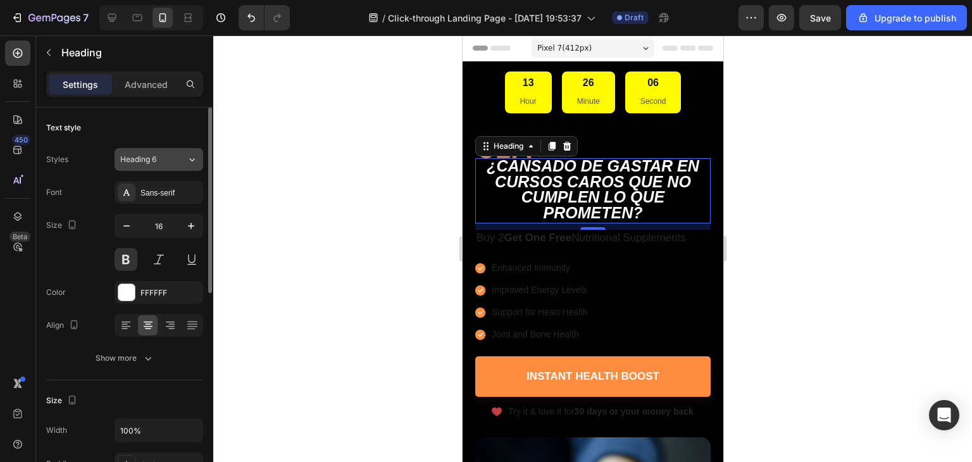
click at [177, 163] on div "Heading 6" at bounding box center [153, 159] width 66 height 11
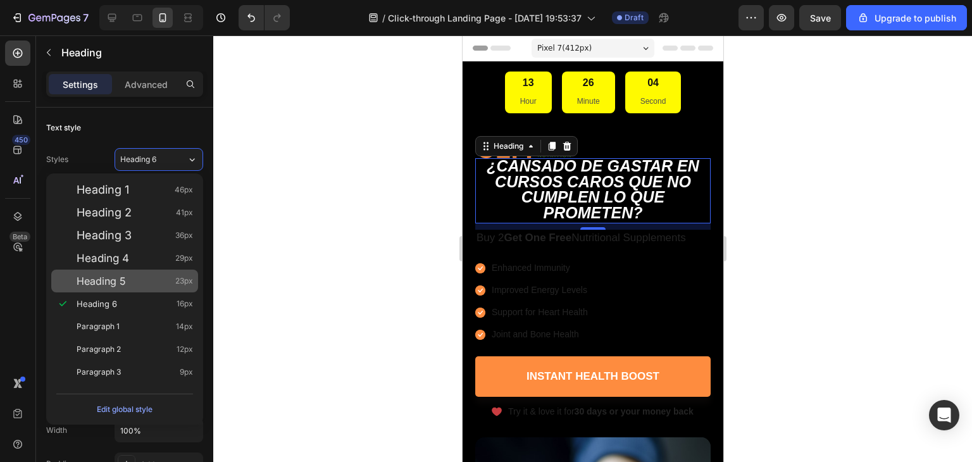
click at [150, 285] on div "Heading 5 23px" at bounding box center [135, 281] width 116 height 13
type input "23"
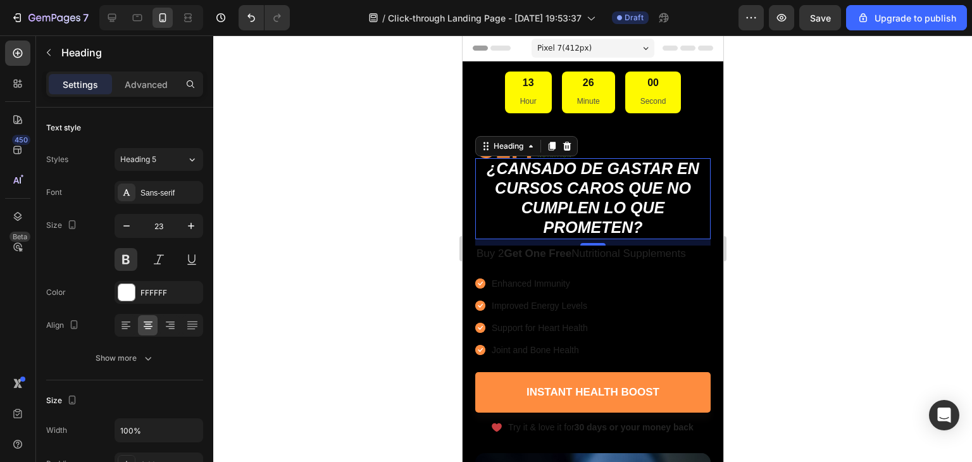
click at [868, 301] on div at bounding box center [592, 248] width 759 height 427
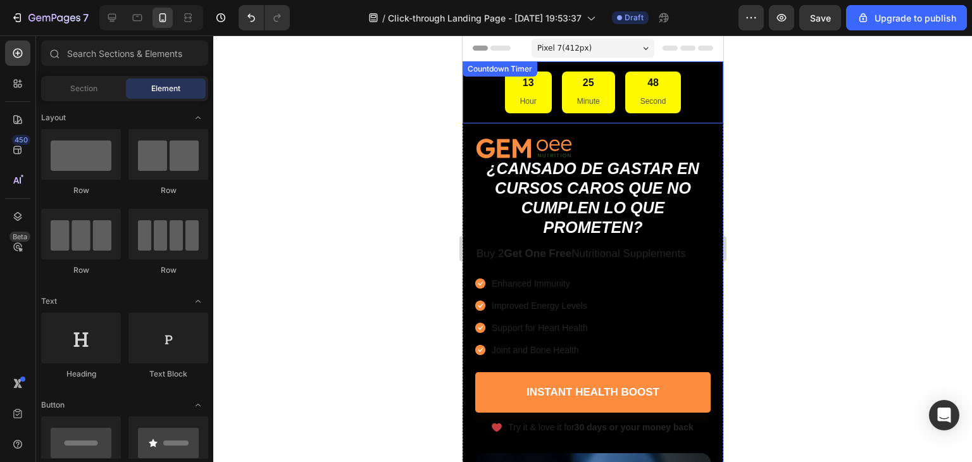
click at [703, 92] on div "13 Hour 25 Minute 48 Second Countdown Timer" at bounding box center [592, 92] width 261 height 62
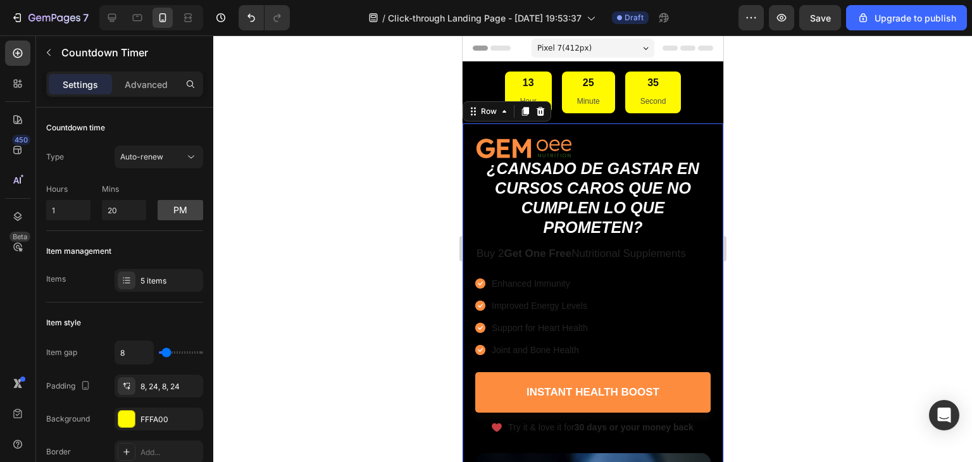
click at [464, 173] on div "Image ⁠⁠⁠⁠⁠⁠⁠ ¿Cansado de gastar en cursos caros que no cumplen lo que prometen…" at bounding box center [592, 435] width 261 height 624
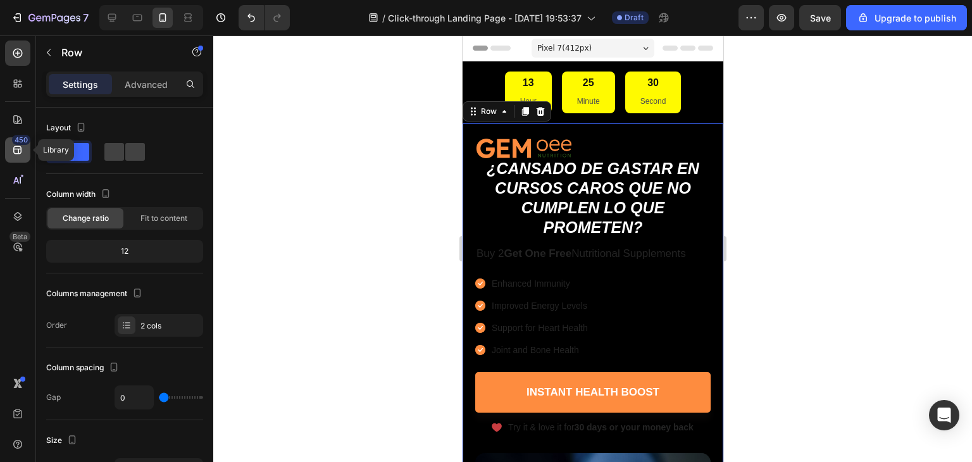
click at [5, 145] on div "450" at bounding box center [17, 149] width 25 height 25
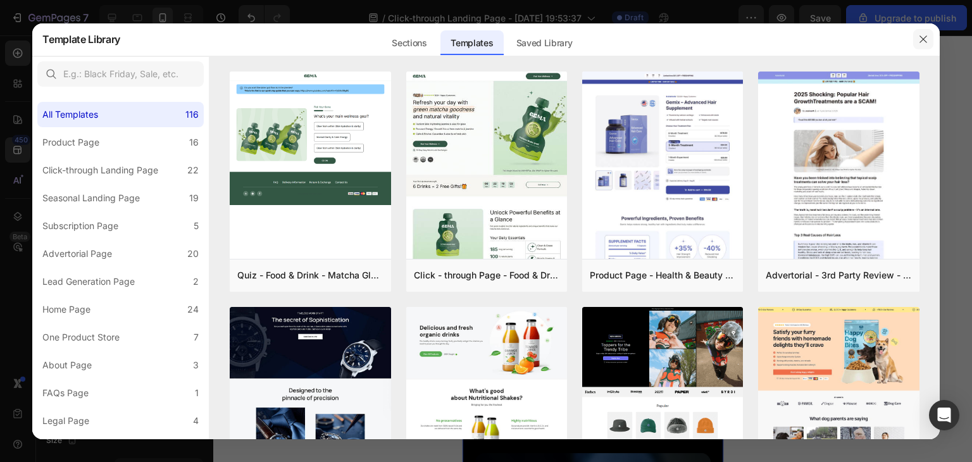
click at [927, 43] on icon "button" at bounding box center [923, 39] width 10 height 10
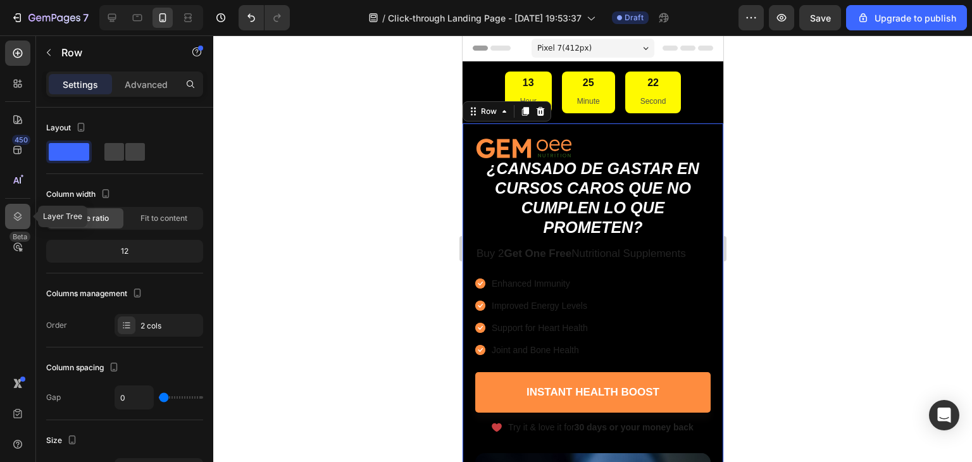
click at [19, 216] on icon at bounding box center [17, 216] width 13 height 13
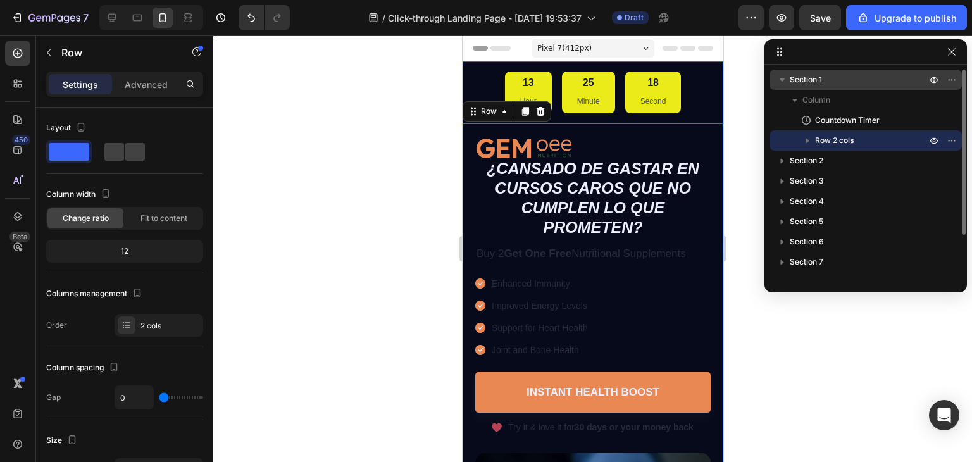
click at [824, 80] on p "Section 1" at bounding box center [859, 79] width 139 height 13
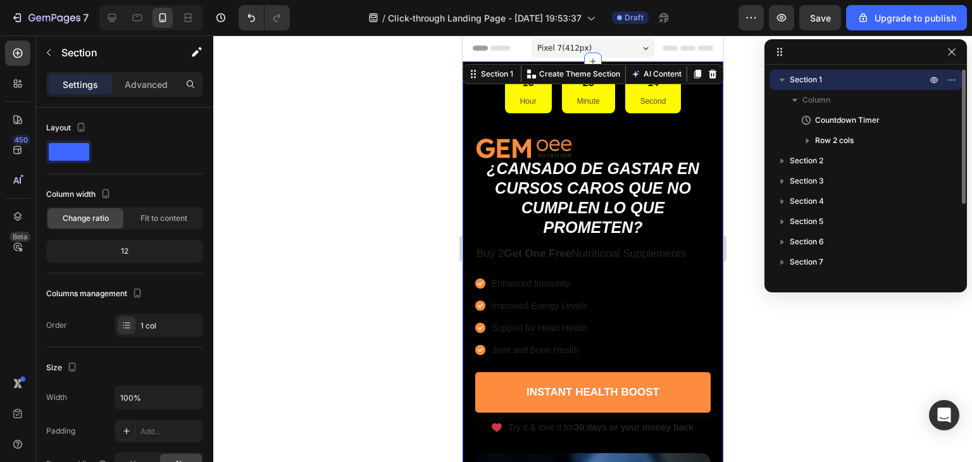
click at [783, 77] on icon "button" at bounding box center [782, 79] width 13 height 13
click at [949, 82] on icon "button" at bounding box center [952, 80] width 10 height 10
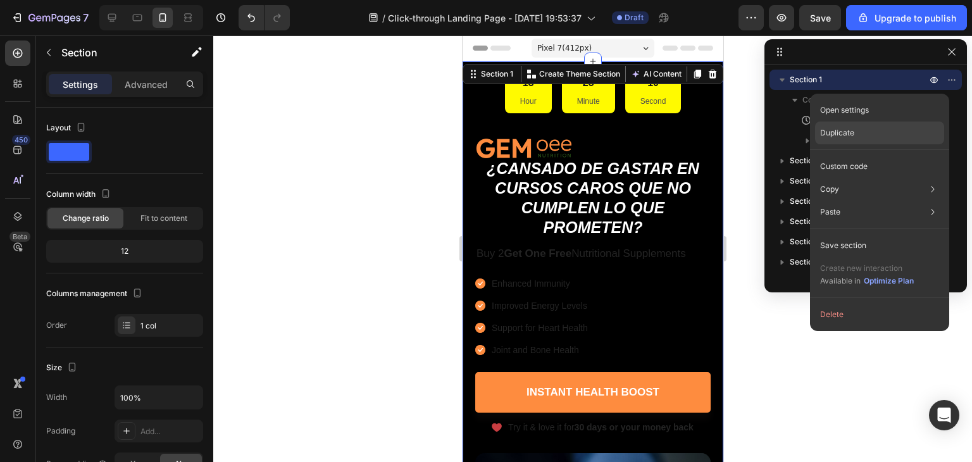
click at [873, 155] on div "Duplicate" at bounding box center [879, 166] width 129 height 23
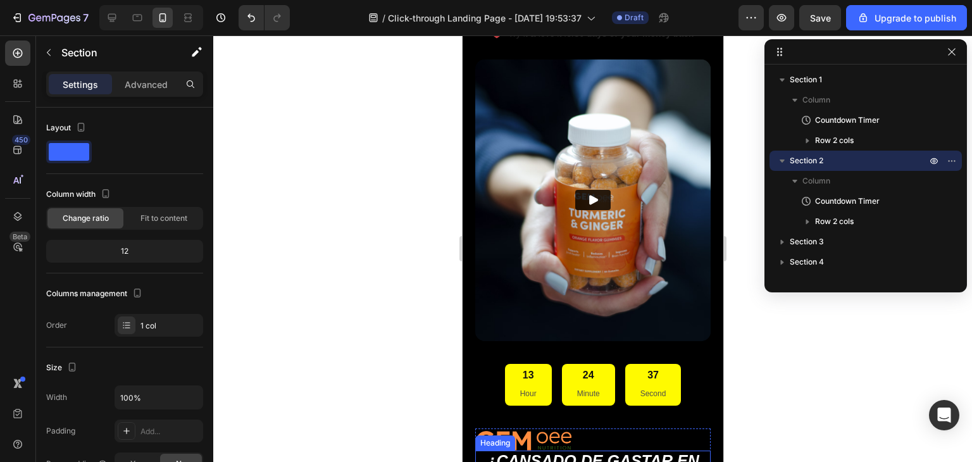
scroll to position [380, 0]
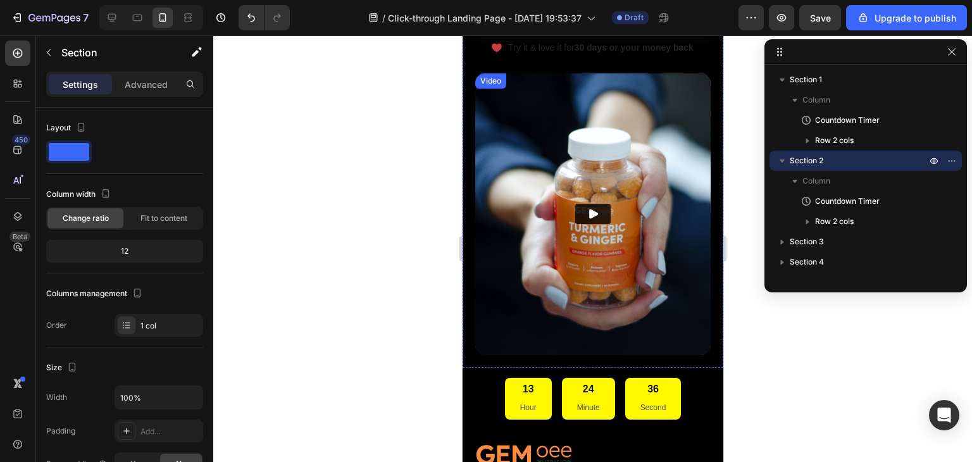
click at [573, 221] on img at bounding box center [592, 214] width 235 height 282
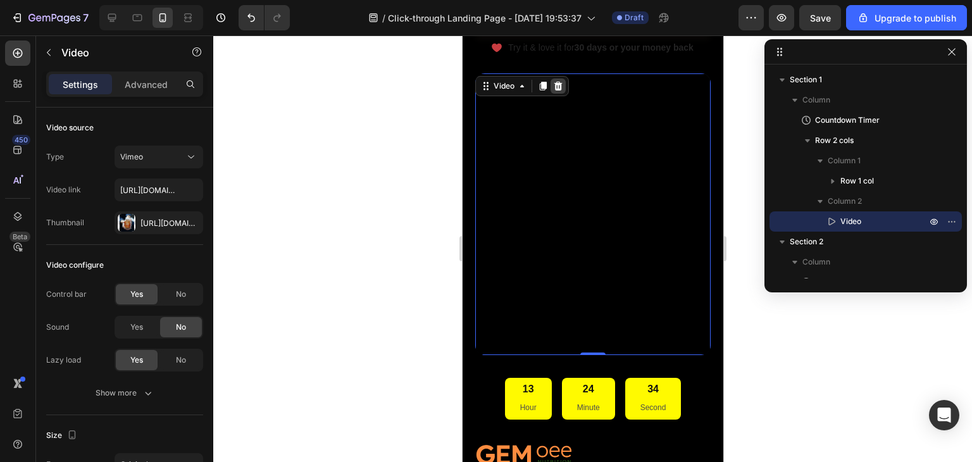
click at [559, 82] on icon at bounding box center [558, 86] width 8 height 9
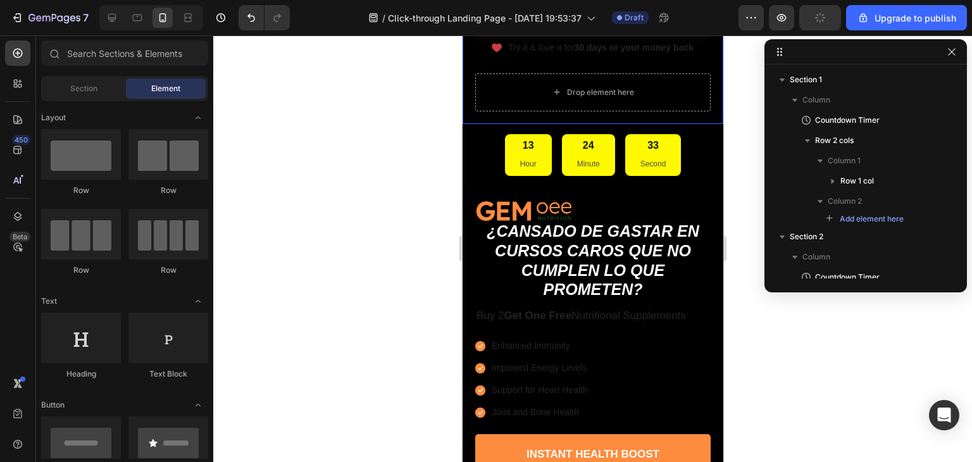
scroll to position [190, 0]
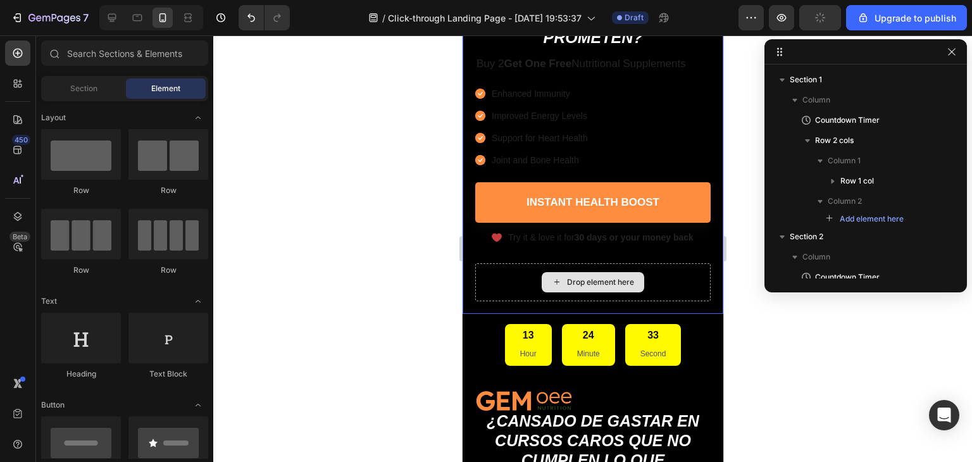
click at [651, 278] on div "Drop element here" at bounding box center [592, 282] width 235 height 38
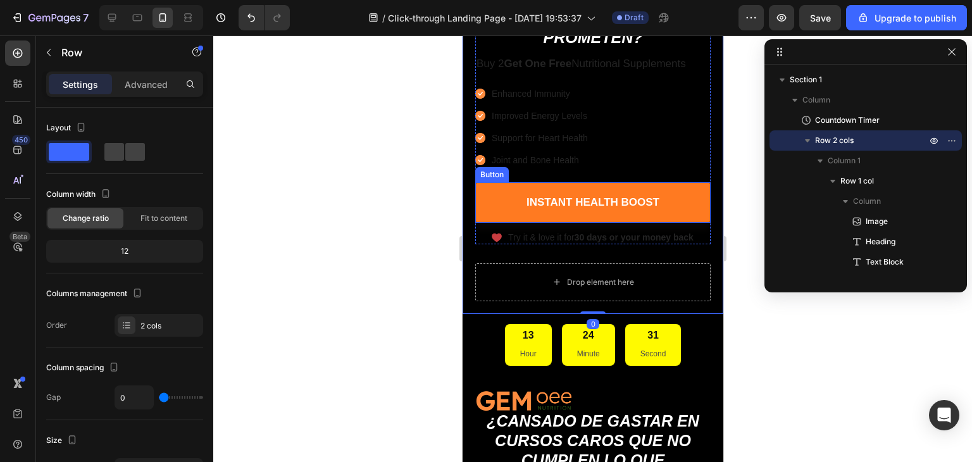
click at [640, 192] on link "Instant Health Boost" at bounding box center [592, 202] width 235 height 41
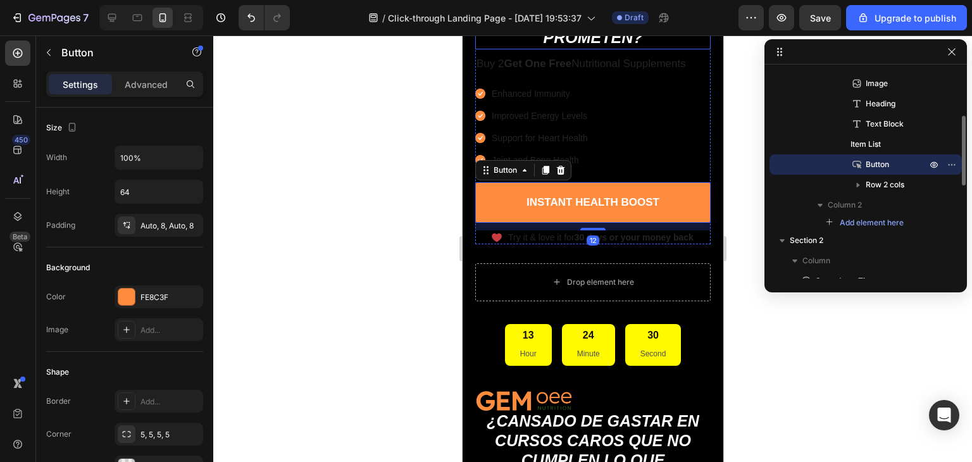
scroll to position [0, 0]
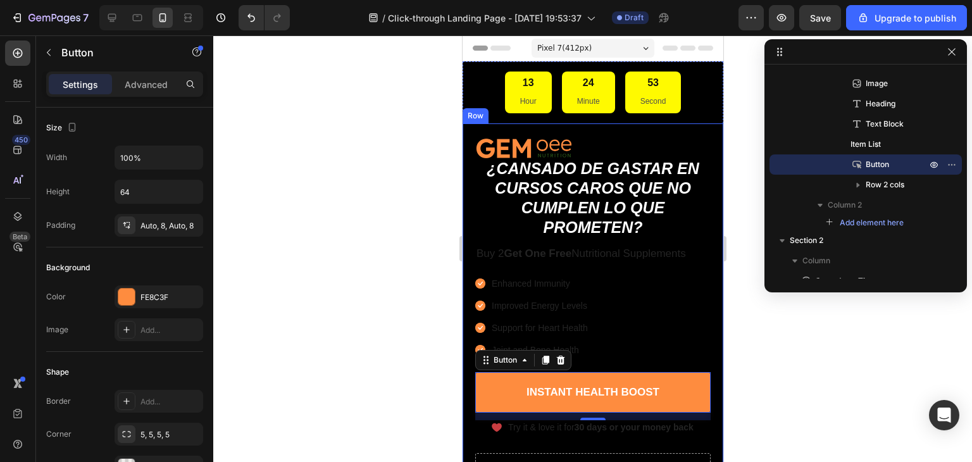
click at [704, 284] on div "Image ⁠⁠⁠⁠⁠⁠⁠ ¿Cansado de gastar en cursos caros que no cumplen lo que prometen…" at bounding box center [592, 313] width 261 height 380
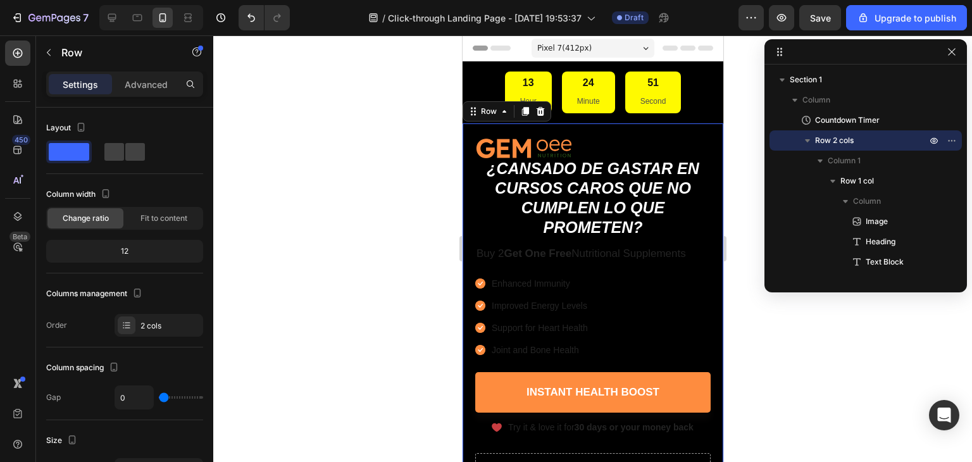
click at [542, 119] on div "Row" at bounding box center [506, 111] width 89 height 20
click at [540, 116] on icon at bounding box center [540, 111] width 10 height 10
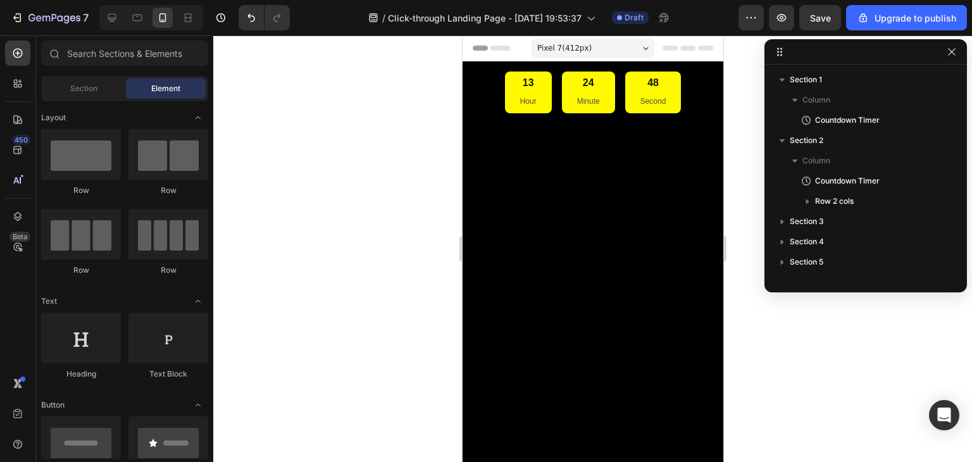
click at [594, 226] on div at bounding box center [592, 459] width 261 height 673
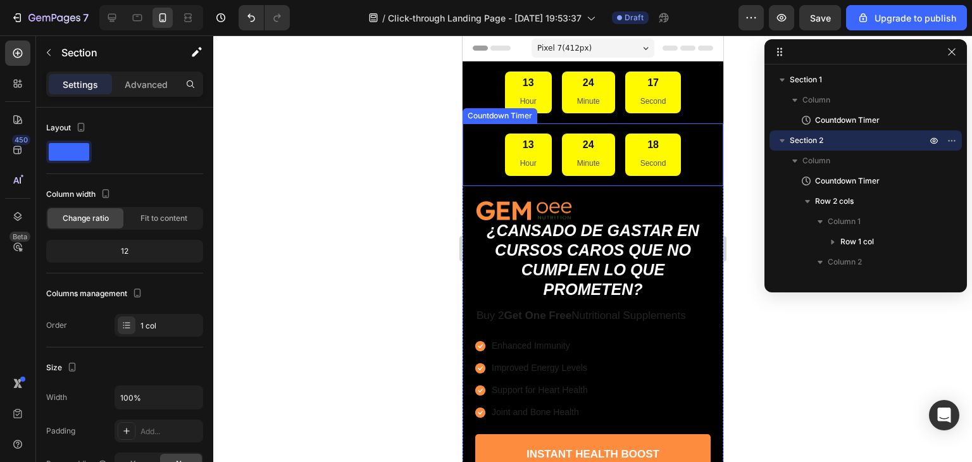
click at [680, 160] on div "13 Hour 24 Minute 18 Second" at bounding box center [592, 155] width 240 height 42
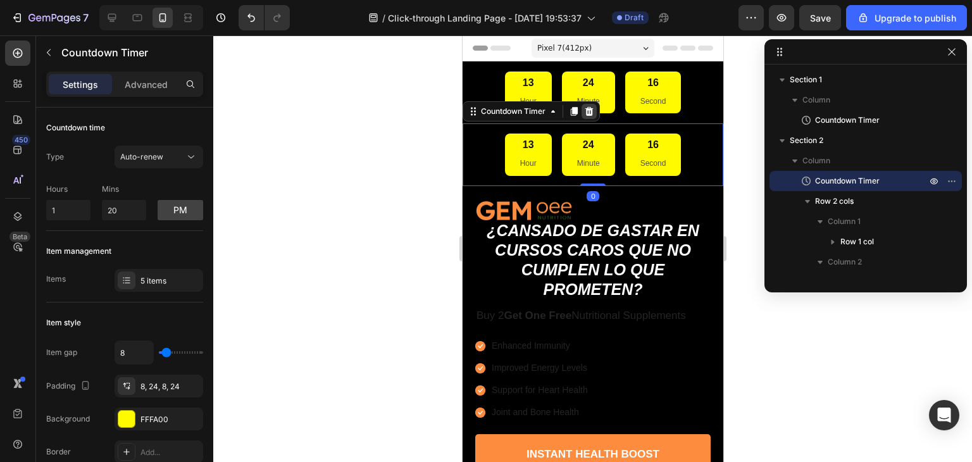
click at [585, 113] on icon at bounding box center [589, 111] width 8 height 9
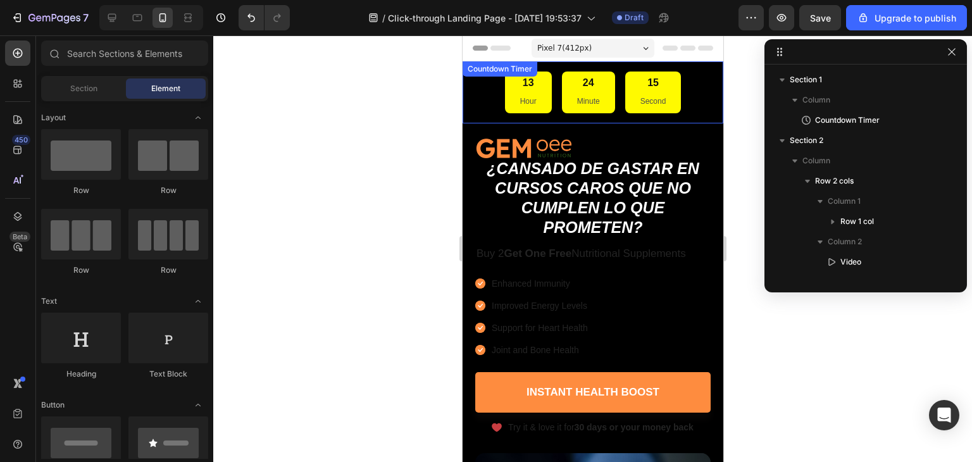
click at [483, 96] on div "13 Hour 24 Minute 15 Second" at bounding box center [592, 93] width 240 height 42
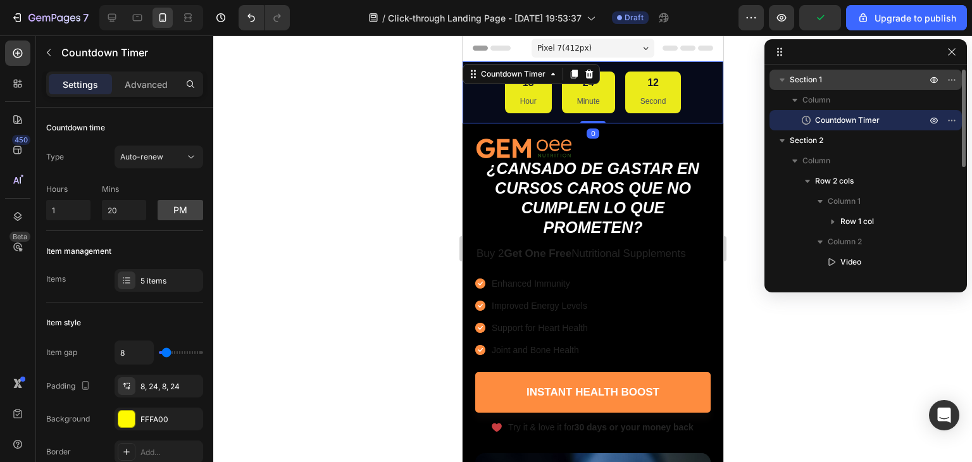
click at [801, 76] on span "Section 1" at bounding box center [806, 79] width 32 height 13
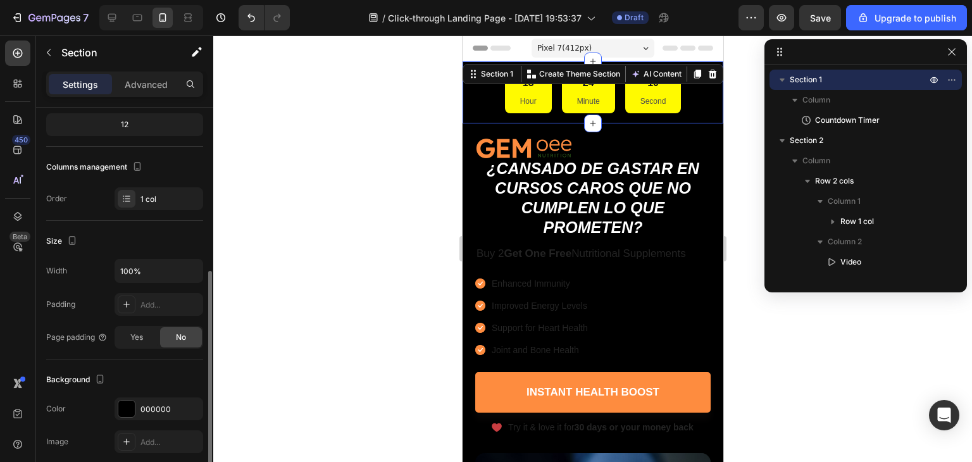
scroll to position [316, 0]
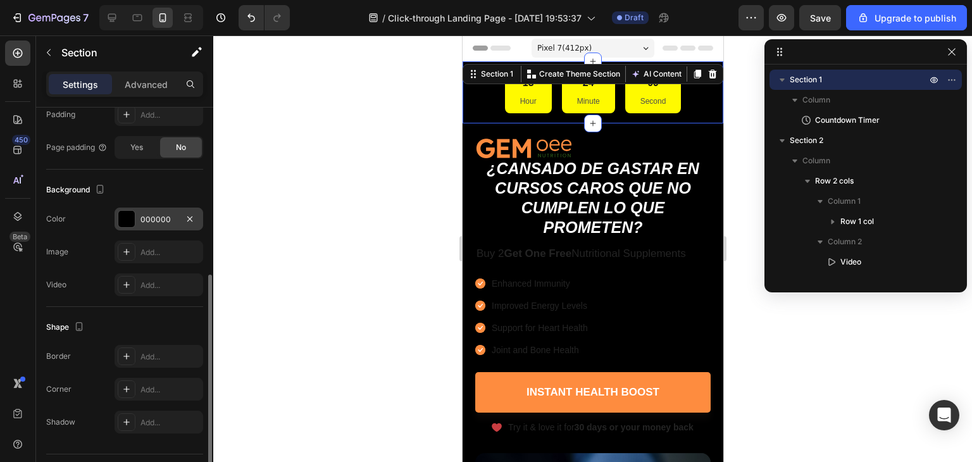
click at [144, 214] on div "000000" at bounding box center [158, 219] width 37 height 11
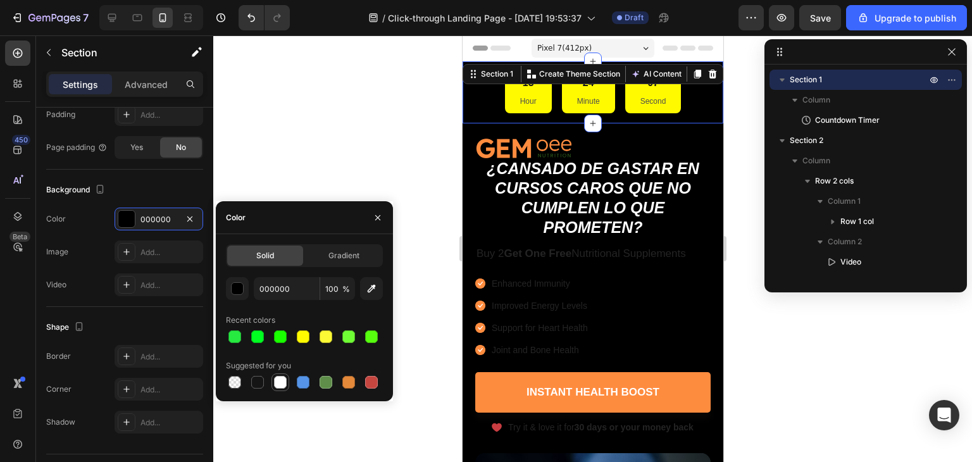
click at [279, 385] on div at bounding box center [280, 382] width 13 height 13
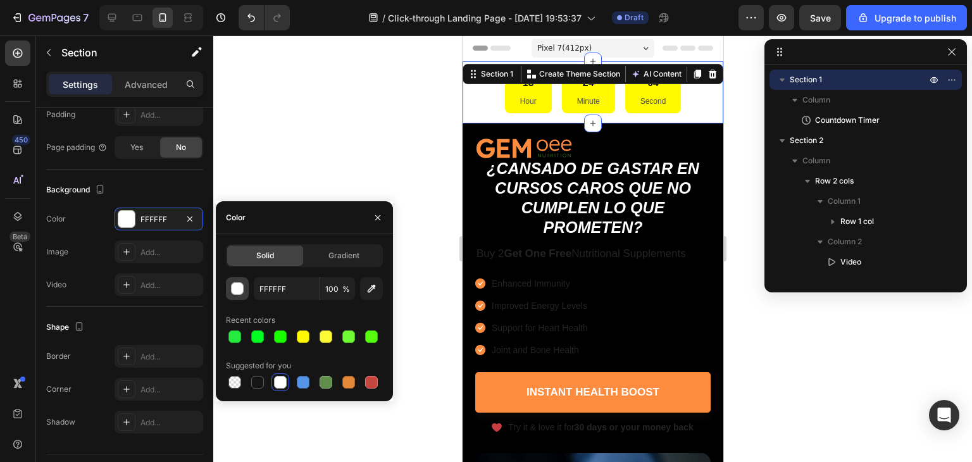
click at [236, 283] on div "button" at bounding box center [238, 289] width 13 height 13
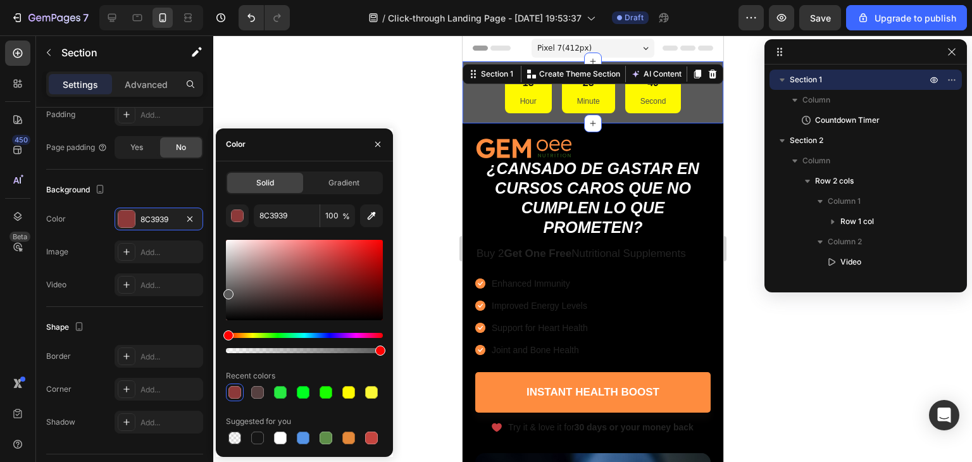
type input "595959"
drag, startPoint x: 242, startPoint y: 256, endPoint x: 225, endPoint y: 292, distance: 39.1
click at [226, 292] on div at bounding box center [304, 280] width 157 height 80
click at [506, 94] on div "13 Hour" at bounding box center [527, 93] width 47 height 42
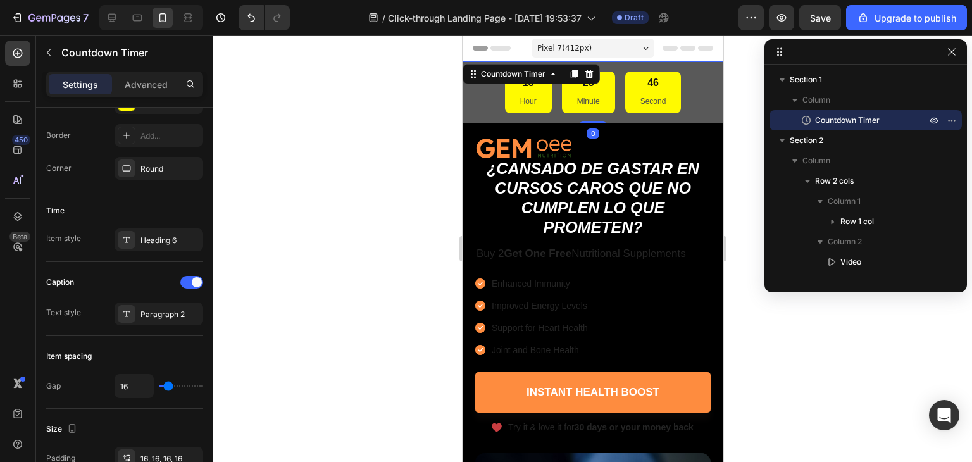
scroll to position [0, 0]
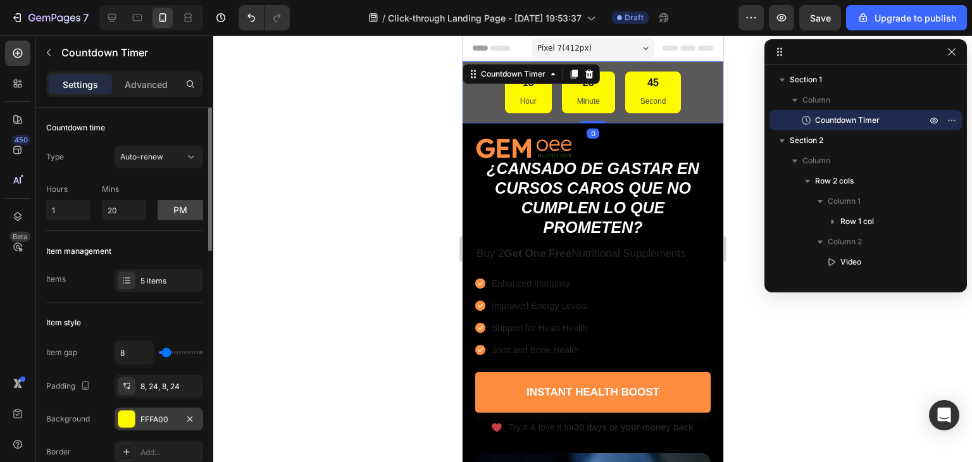
click at [157, 419] on div "FFFA00" at bounding box center [158, 419] width 37 height 11
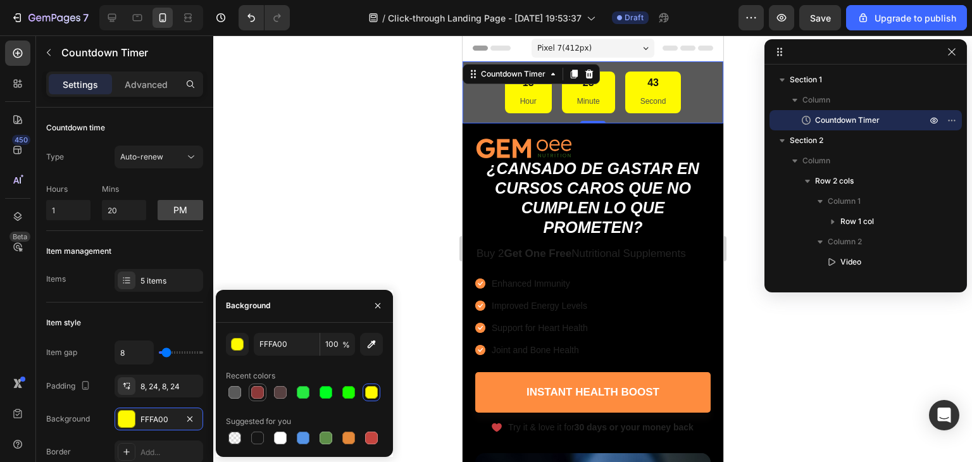
click at [260, 390] on div at bounding box center [257, 392] width 13 height 13
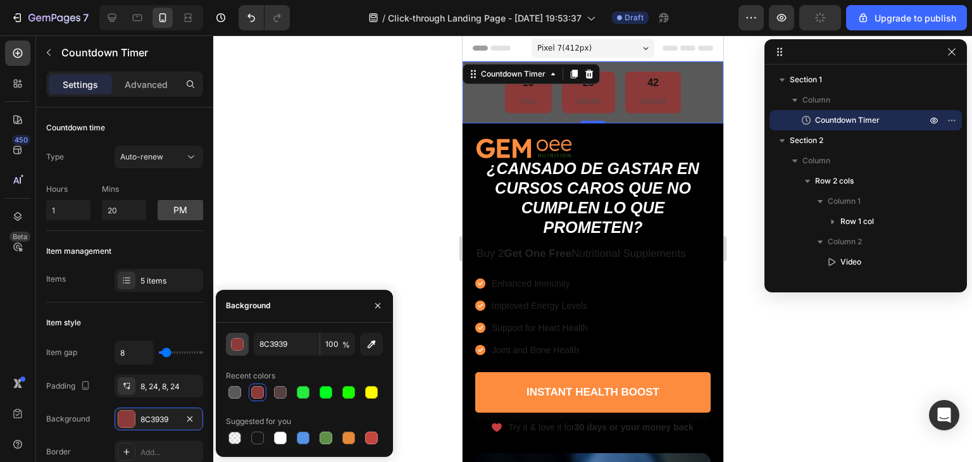
click at [241, 345] on div "button" at bounding box center [238, 345] width 13 height 13
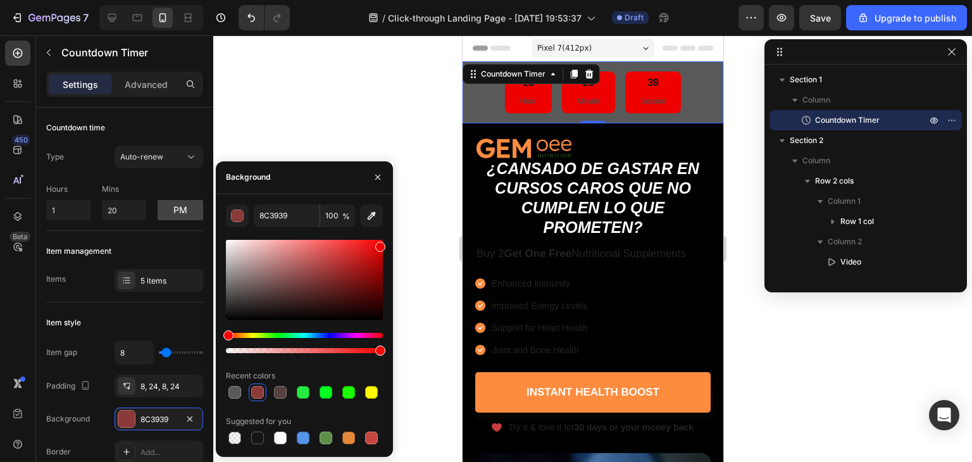
drag, startPoint x: 358, startPoint y: 268, endPoint x: 403, endPoint y: 244, distance: 51.8
click at [403, 0] on div "7 / Click-through Landing Page - Aug 27, 19:53:37 Draft Preview Save Upgrade to…" at bounding box center [486, 0] width 972 height 0
type input "EF0000"
click at [650, 80] on div "27" at bounding box center [653, 83] width 26 height 13
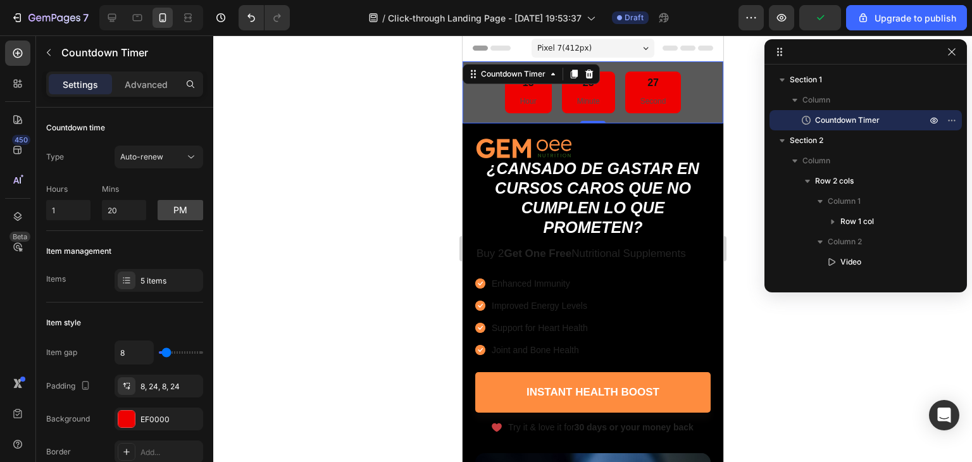
click at [650, 80] on div "27" at bounding box center [653, 83] width 26 height 13
click at [648, 80] on div "26" at bounding box center [653, 83] width 26 height 13
click at [147, 160] on span "Auto-renew" at bounding box center [141, 156] width 43 height 9
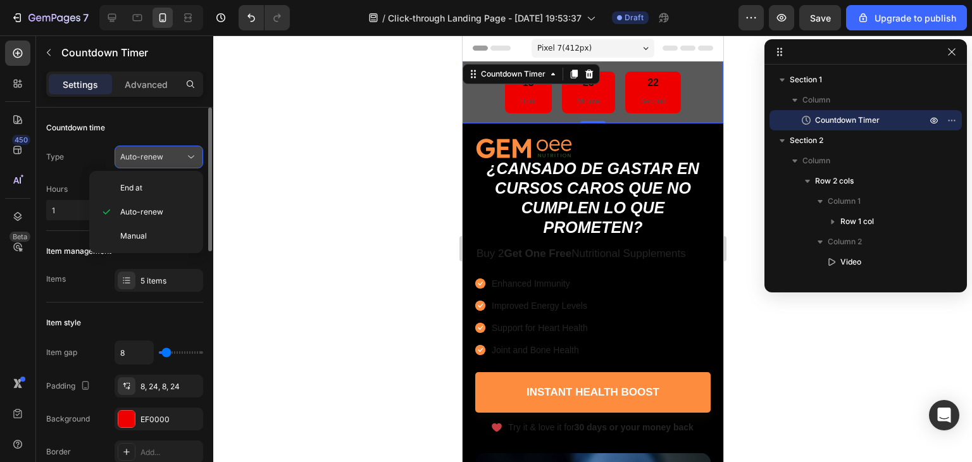
click at [147, 160] on span "Auto-renew" at bounding box center [141, 156] width 43 height 9
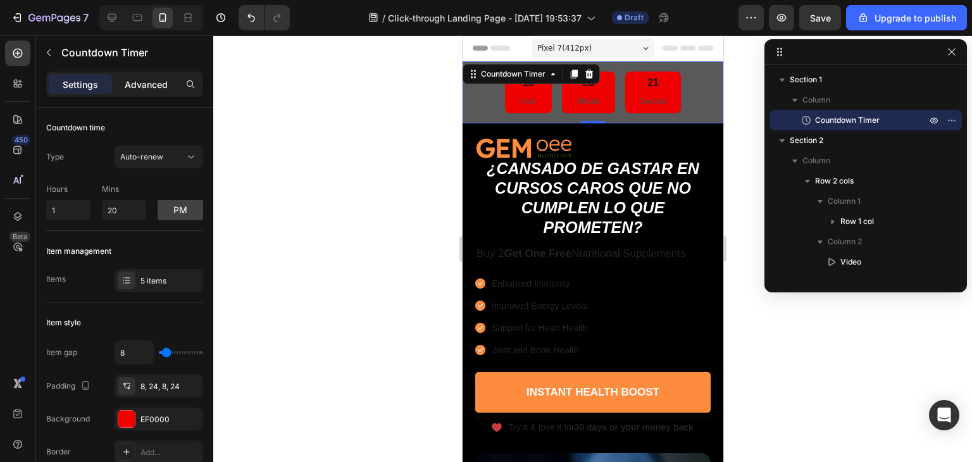
click at [159, 78] on p "Advanced" at bounding box center [146, 84] width 43 height 13
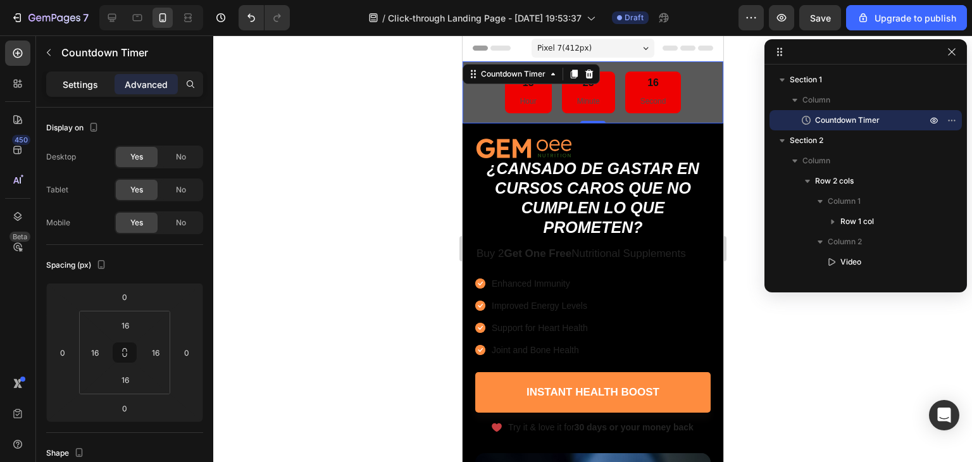
click at [96, 82] on p "Settings" at bounding box center [80, 84] width 35 height 13
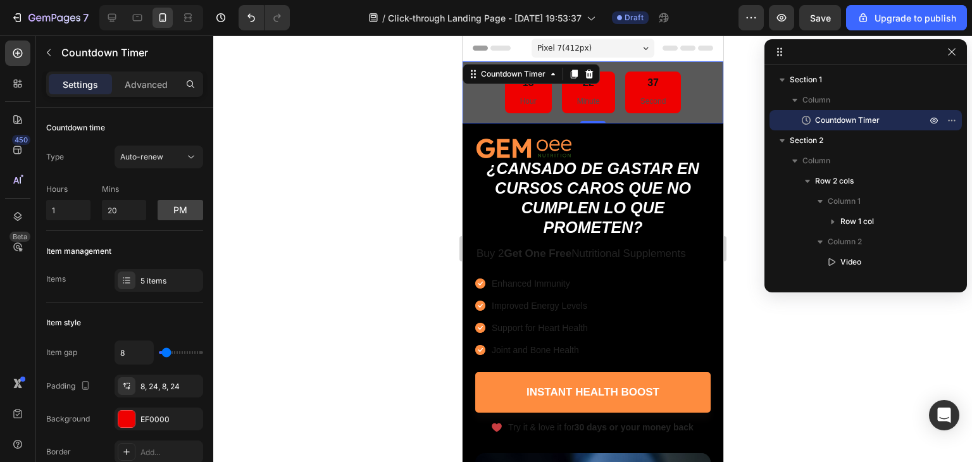
click at [425, 87] on div at bounding box center [592, 248] width 759 height 427
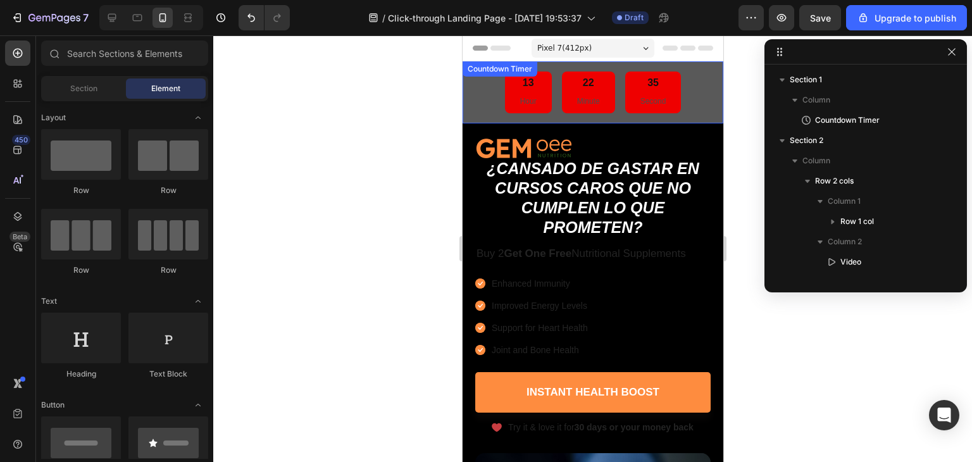
click at [523, 83] on div "13 Hour 22 Minute 35 Second Countdown Timer" at bounding box center [592, 92] width 261 height 62
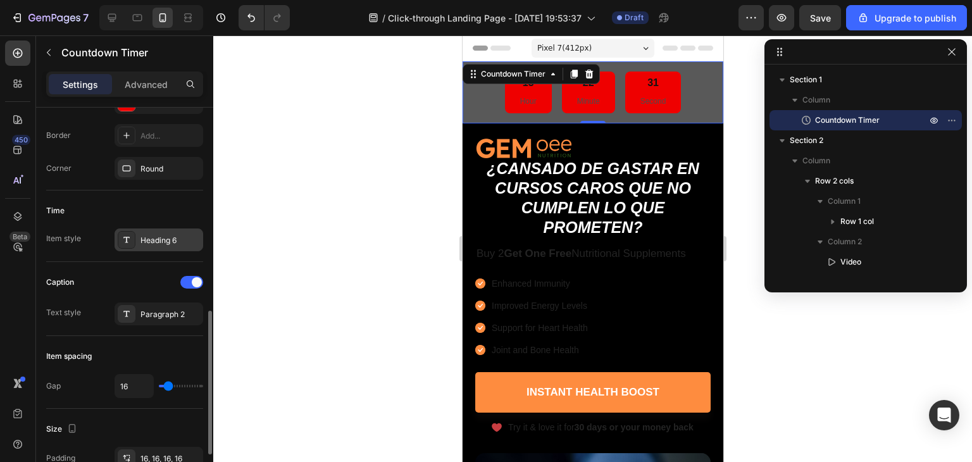
scroll to position [443, 0]
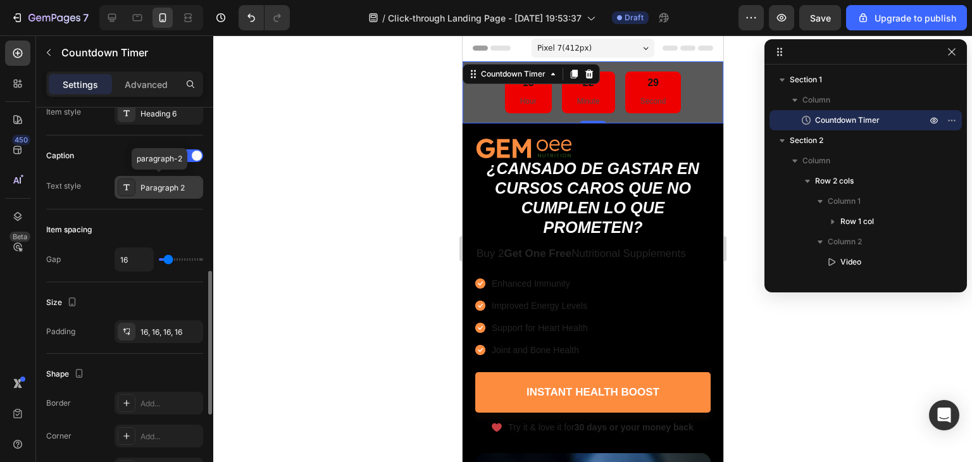
click at [130, 188] on icon at bounding box center [127, 187] width 10 height 10
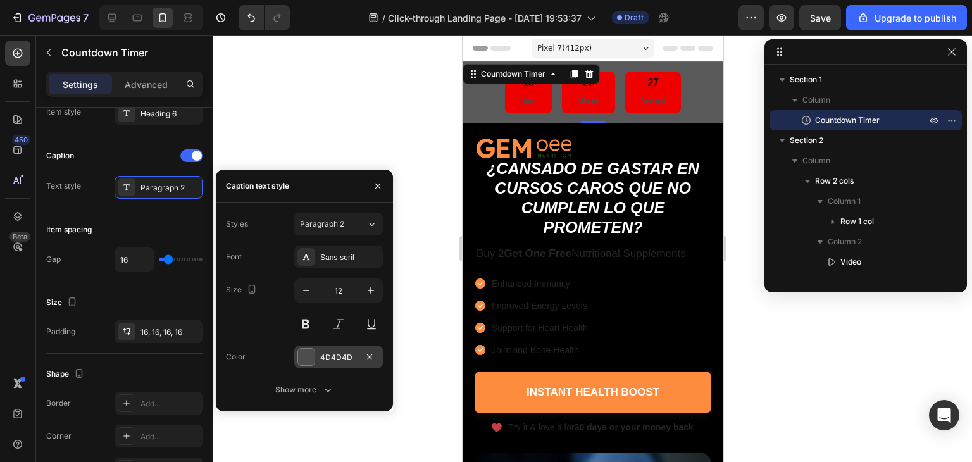
click at [309, 360] on div at bounding box center [306, 357] width 16 height 16
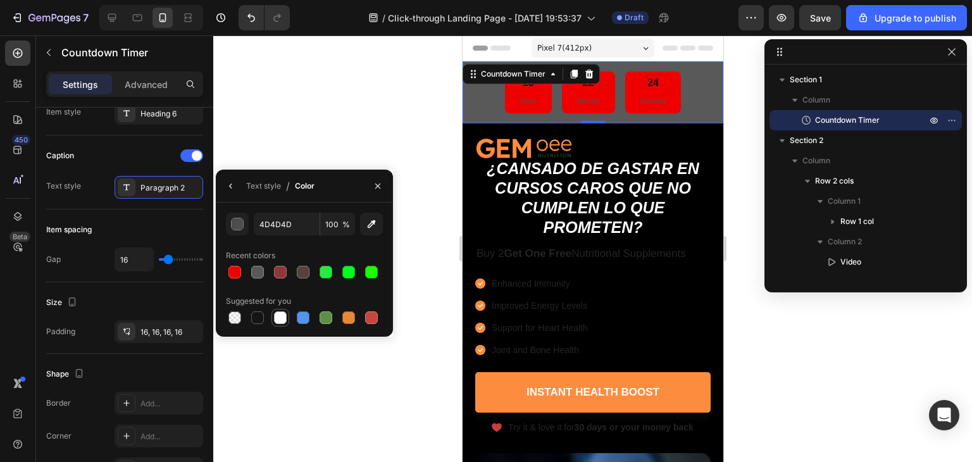
click at [276, 318] on div at bounding box center [280, 317] width 13 height 13
type input "FFFFFF"
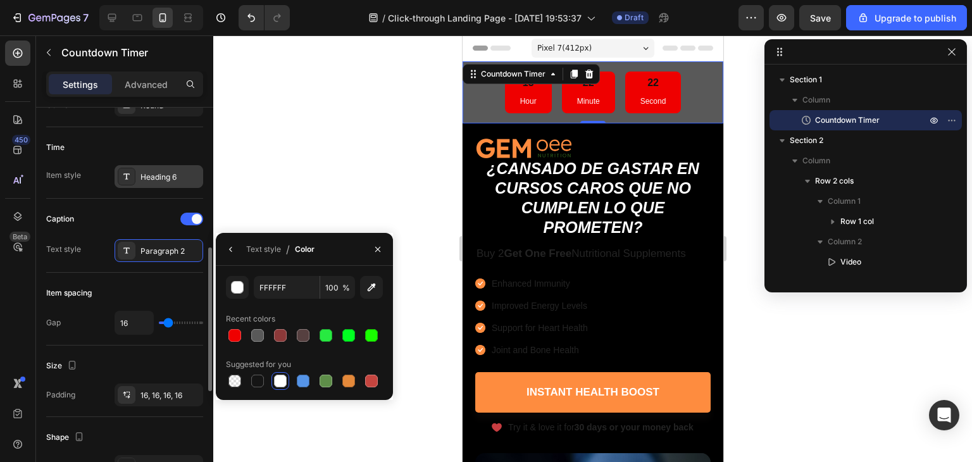
click at [146, 173] on div "Heading 6" at bounding box center [169, 177] width 59 height 11
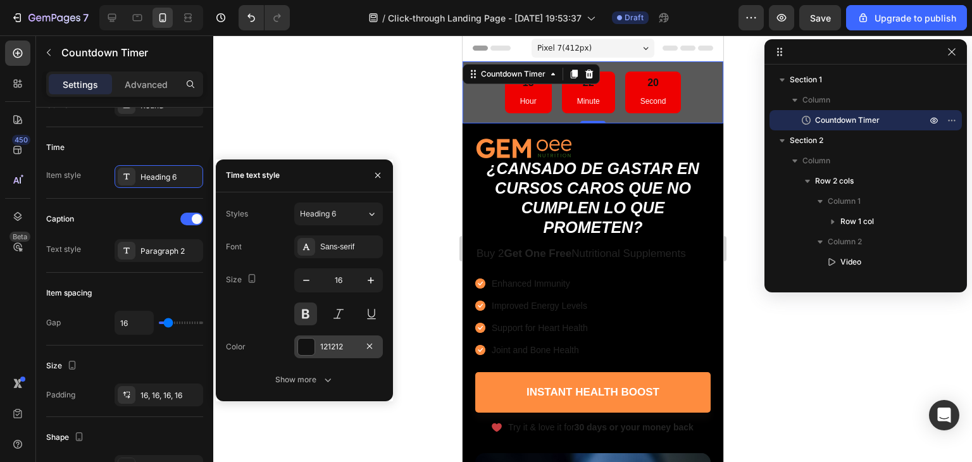
click at [299, 346] on div at bounding box center [306, 347] width 16 height 16
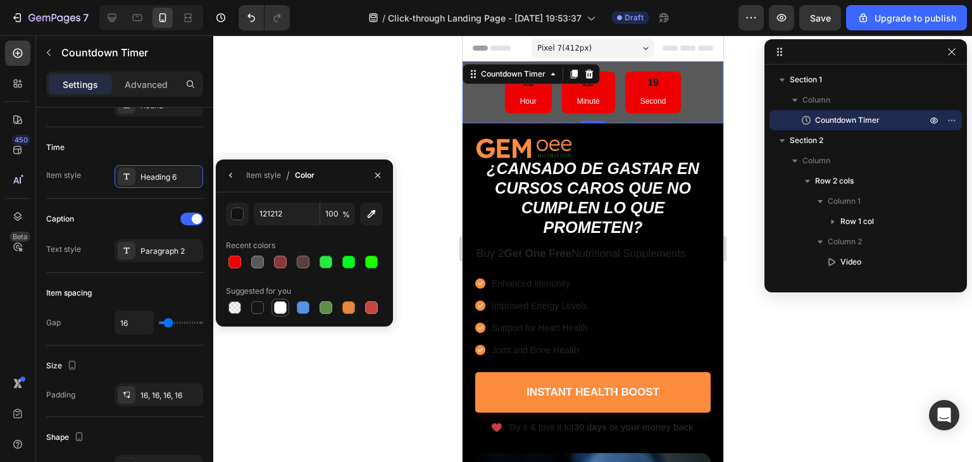
click at [276, 306] on div at bounding box center [280, 307] width 13 height 13
type input "FFFFFF"
click at [335, 102] on div at bounding box center [592, 248] width 759 height 427
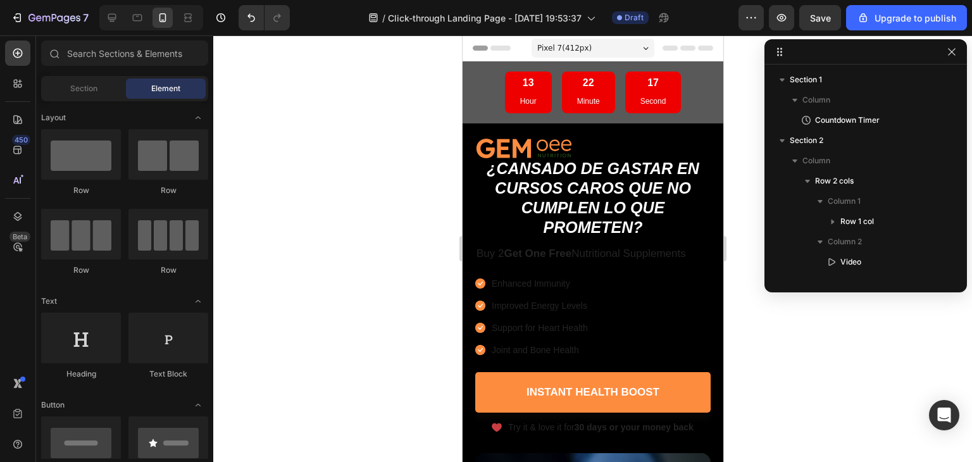
click at [335, 102] on div at bounding box center [592, 248] width 759 height 427
click at [512, 92] on div "13 Hour" at bounding box center [527, 93] width 47 height 42
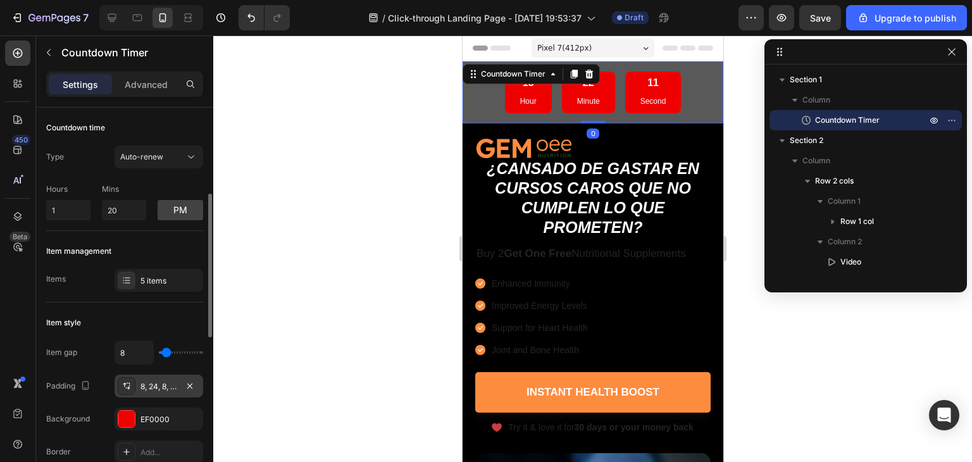
scroll to position [63, 0]
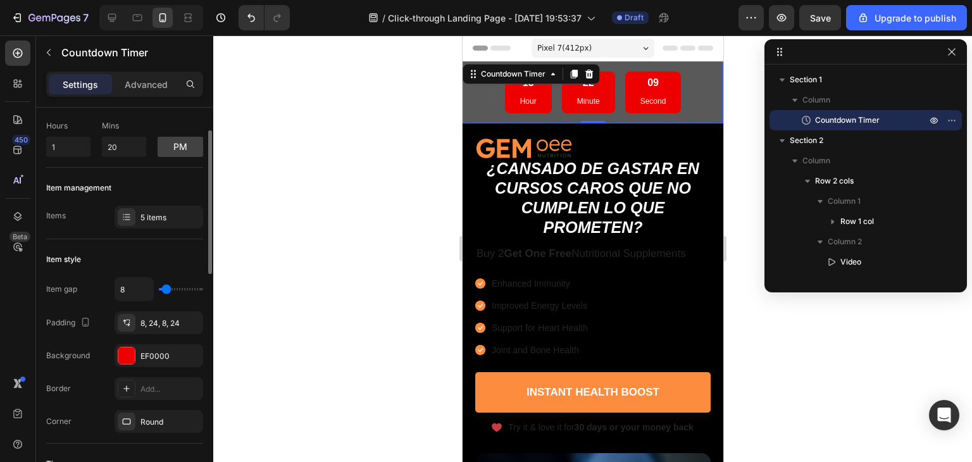
type input "2"
type input "0"
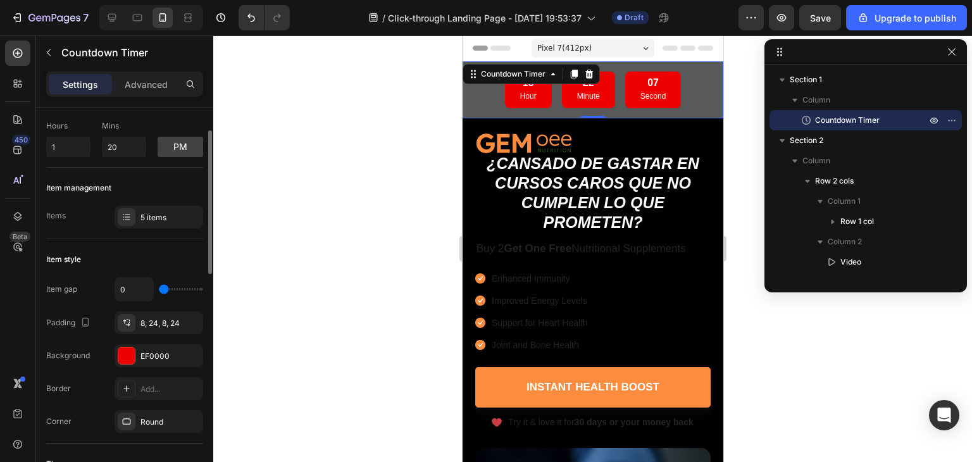
type input "8"
type input "11"
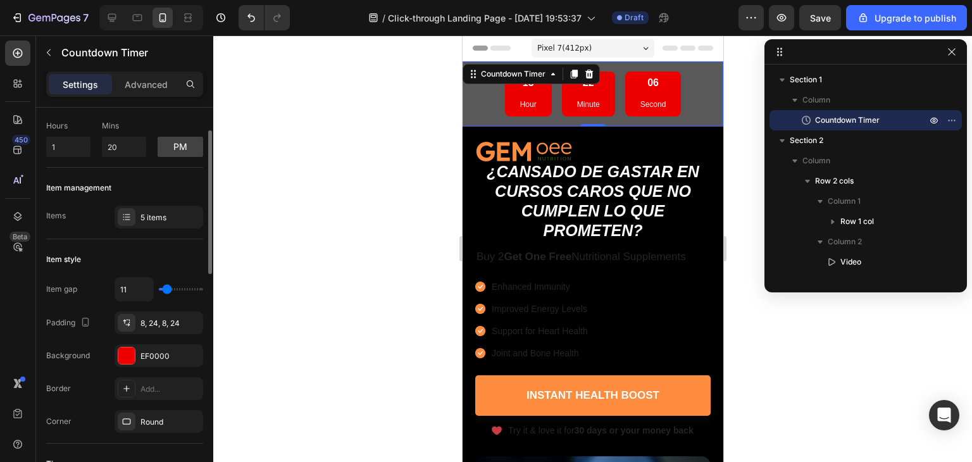
type input "13"
type input "15"
type input "16"
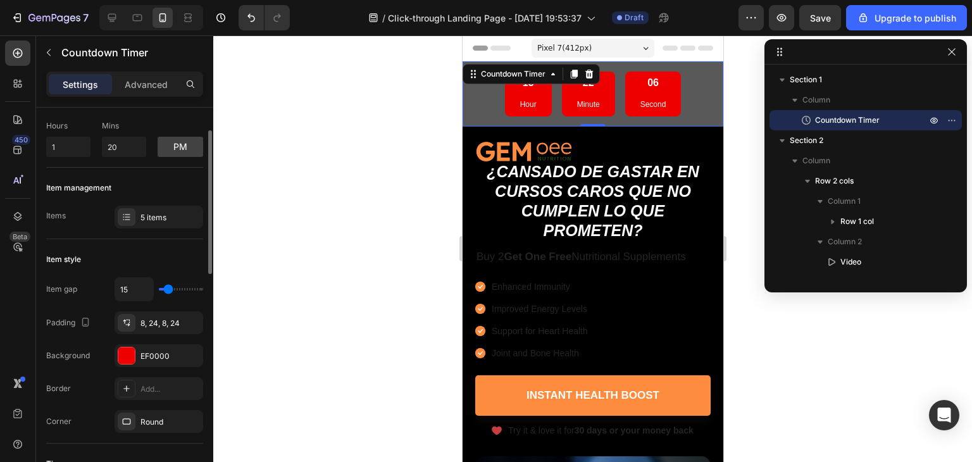
type input "16"
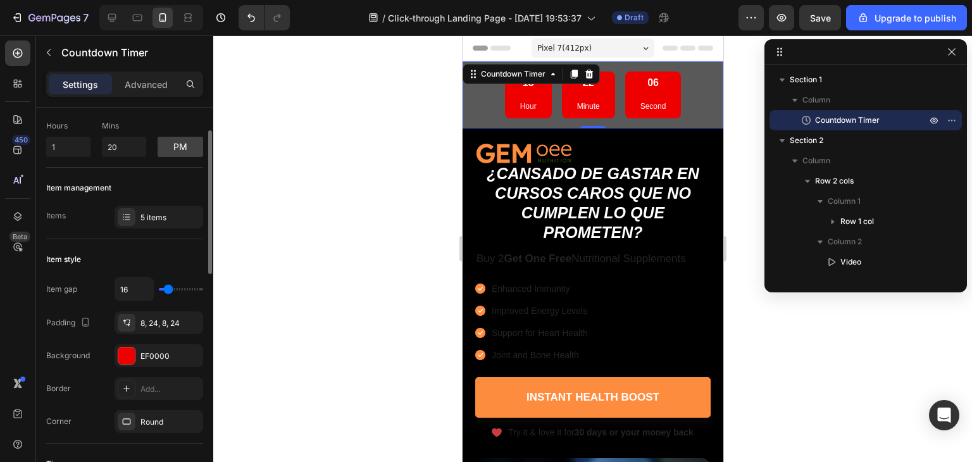
type input "9"
type input "4"
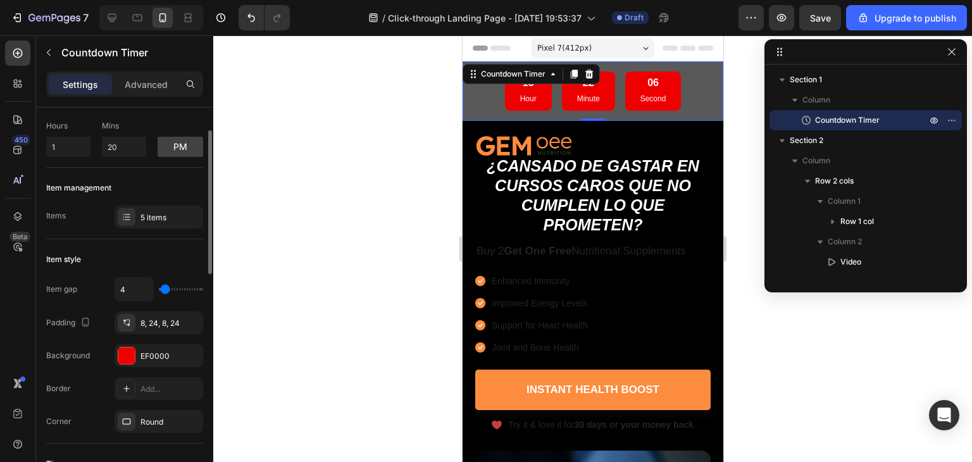
type input "0"
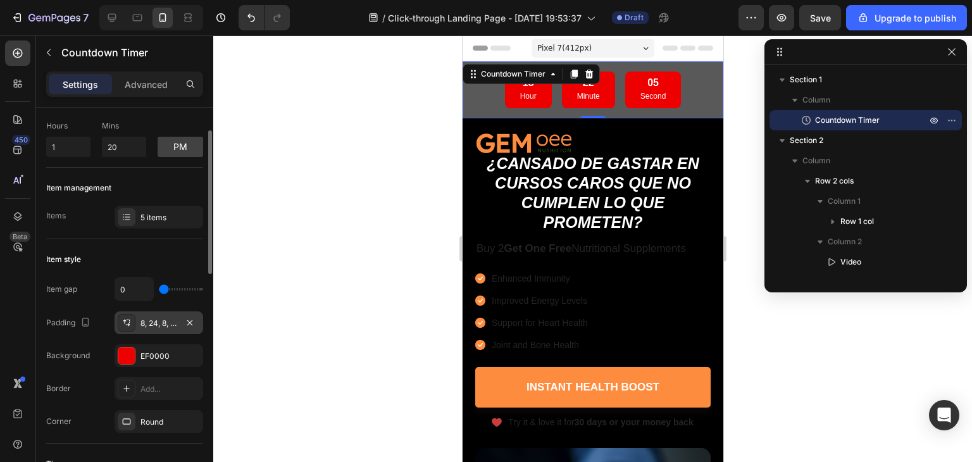
drag, startPoint x: 165, startPoint y: 292, endPoint x: 140, endPoint y: 333, distance: 47.6
type input "0"
click at [161, 289] on input "range" at bounding box center [181, 289] width 44 height 3
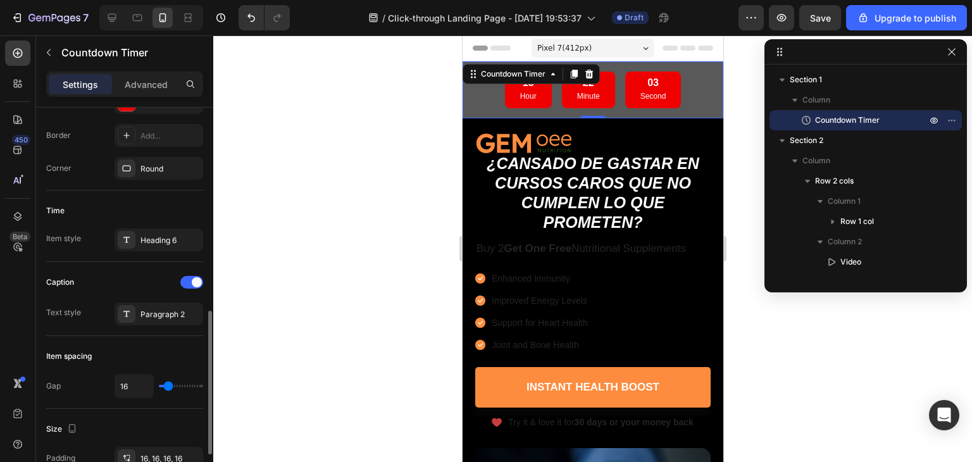
scroll to position [380, 0]
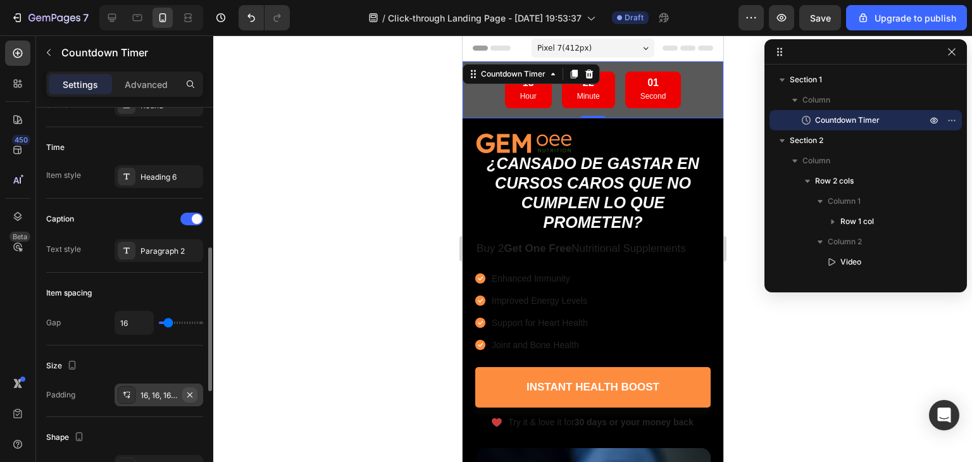
click at [187, 393] on icon "button" at bounding box center [190, 395] width 10 height 10
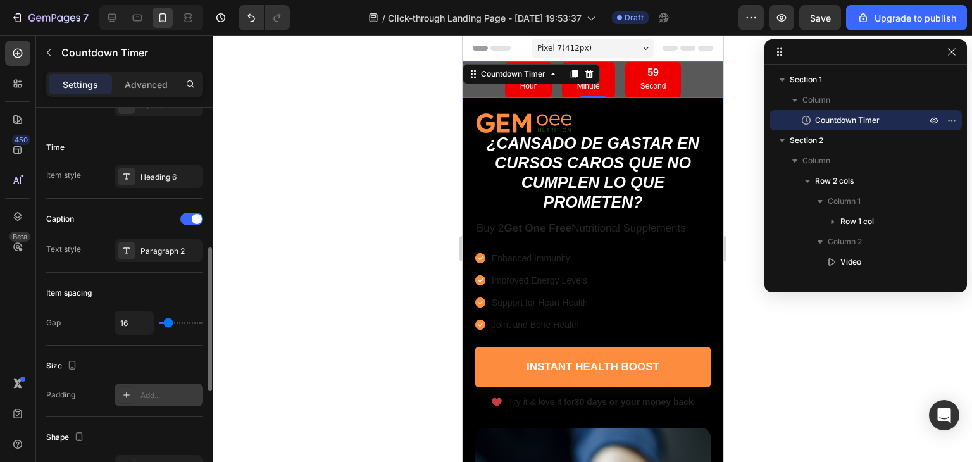
click at [130, 390] on icon at bounding box center [127, 395] width 10 height 10
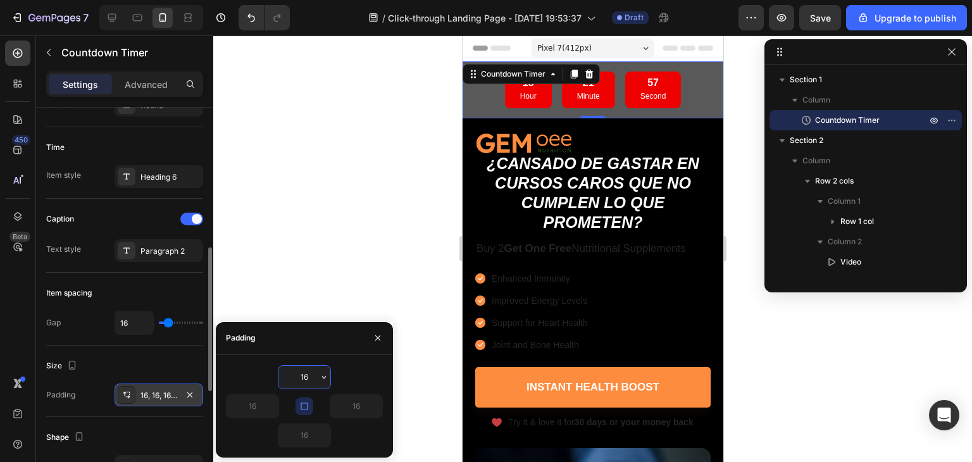
click at [331, 286] on div at bounding box center [592, 248] width 759 height 427
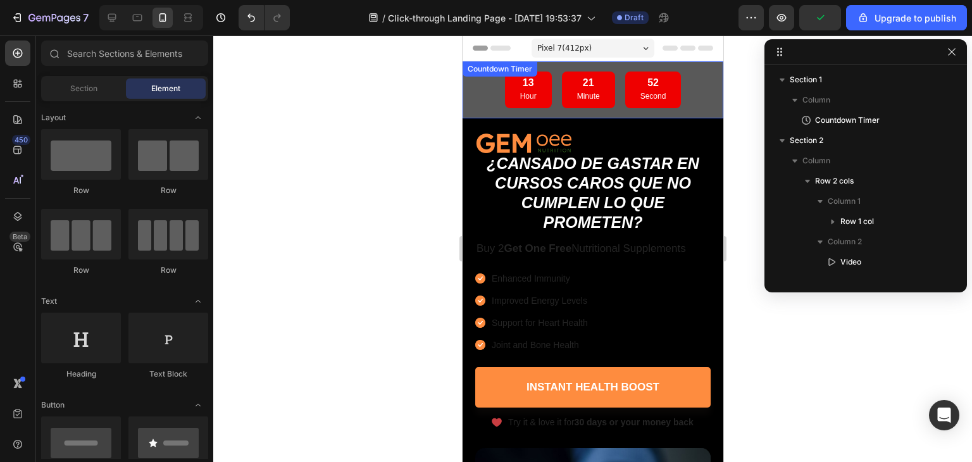
click at [699, 96] on div "13 Hour 21 Minute 52 Second" at bounding box center [592, 90] width 240 height 37
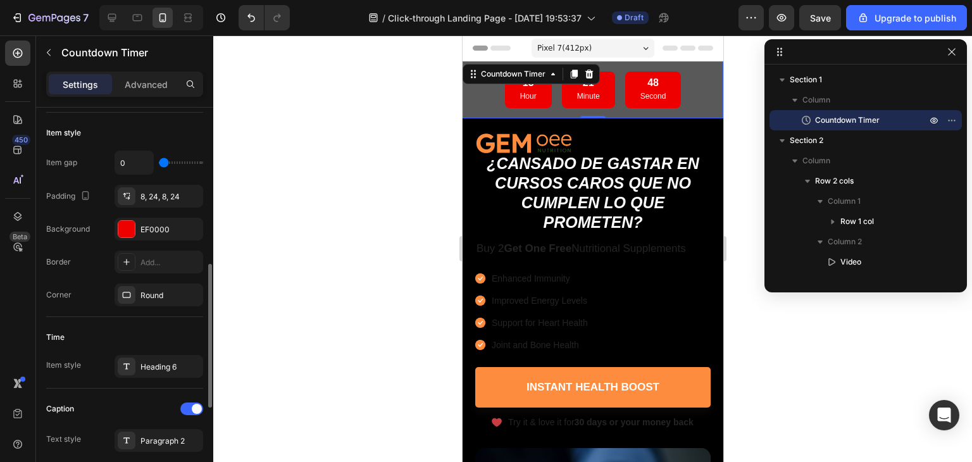
scroll to position [253, 0]
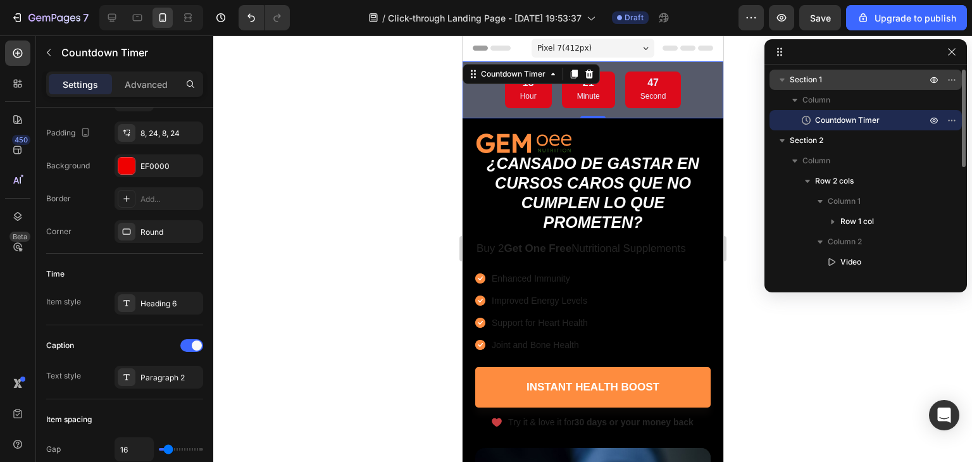
click at [799, 82] on span "Section 1" at bounding box center [806, 79] width 32 height 13
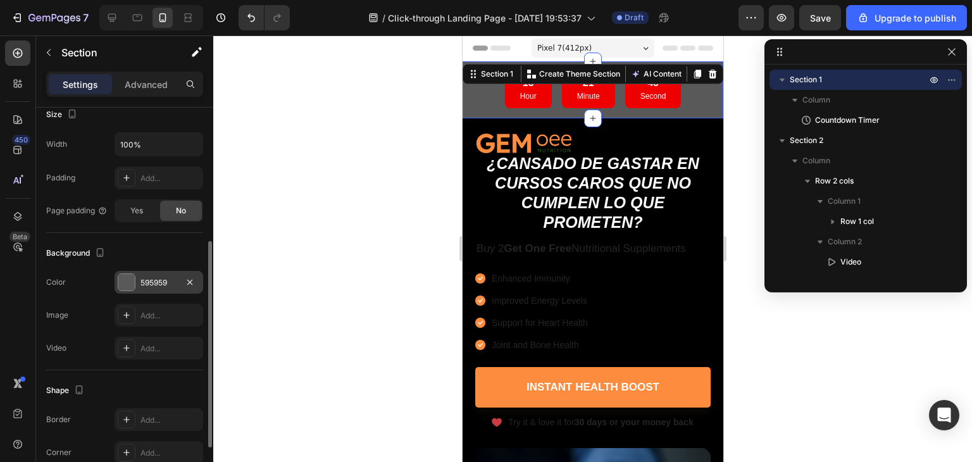
click at [128, 277] on div at bounding box center [126, 282] width 16 height 16
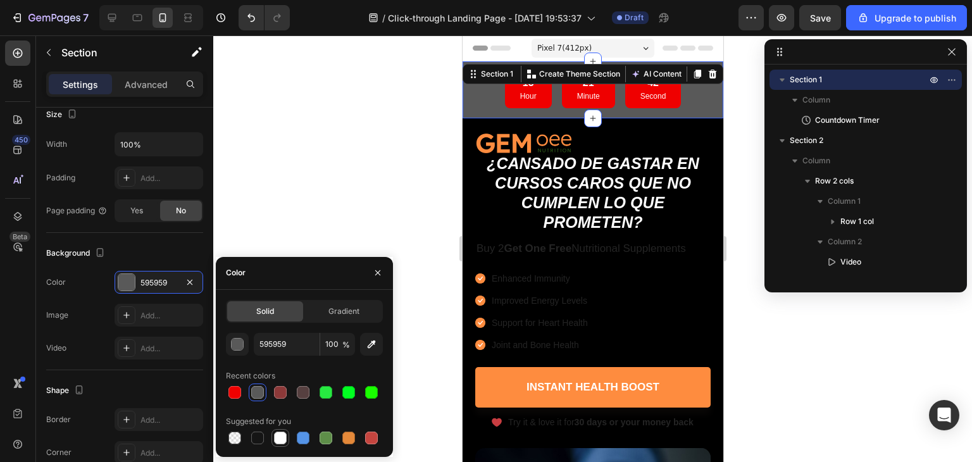
click at [275, 434] on div at bounding box center [280, 438] width 13 height 13
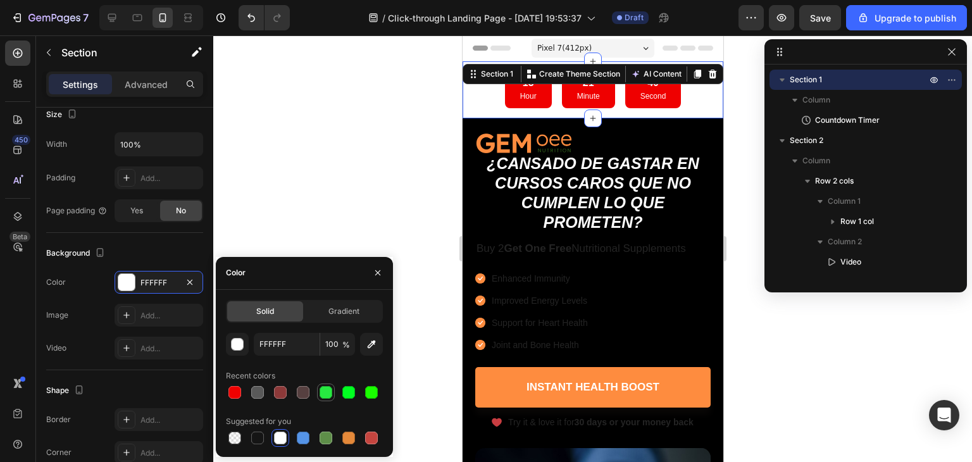
click at [323, 384] on div at bounding box center [326, 393] width 18 height 18
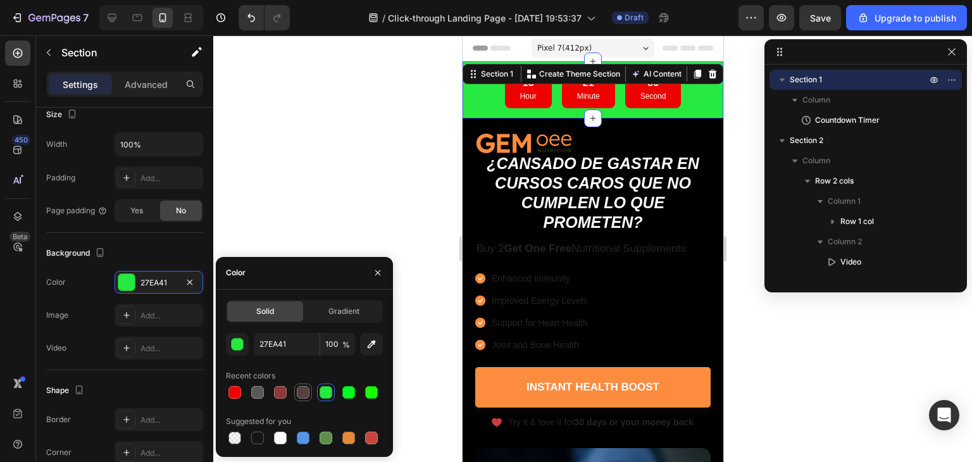
click at [297, 396] on div at bounding box center [303, 392] width 13 height 13
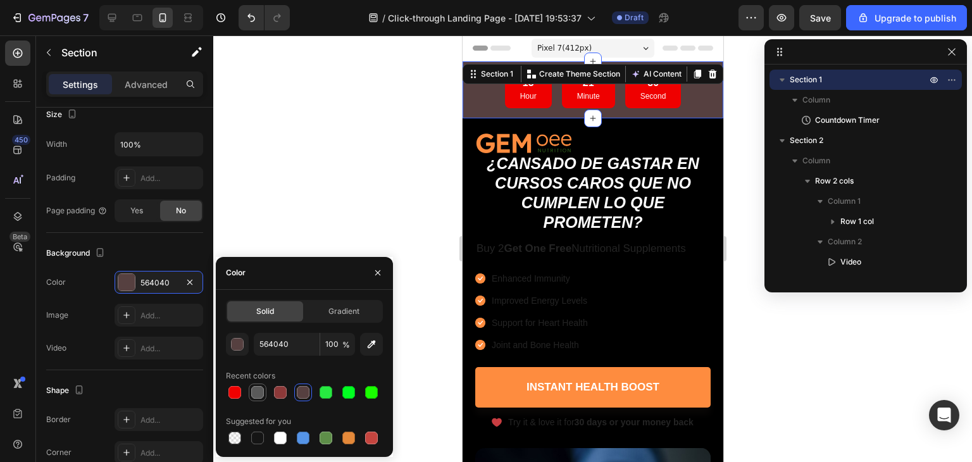
click at [250, 392] on div at bounding box center [257, 392] width 15 height 15
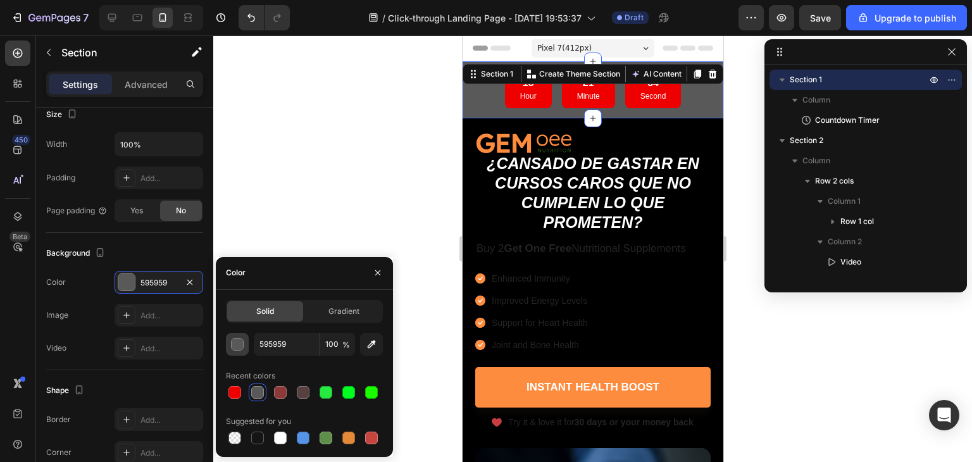
click at [238, 342] on div "button" at bounding box center [238, 345] width 13 height 13
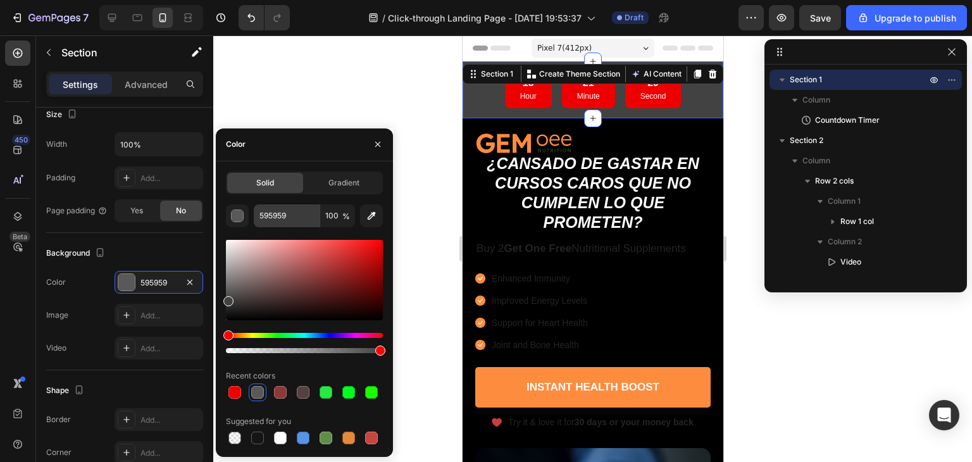
drag, startPoint x: 233, startPoint y: 299, endPoint x: 263, endPoint y: 206, distance: 98.3
click at [218, 298] on div "Solid Gradient 595959 100 % Recent colors Suggested for you" at bounding box center [304, 309] width 177 height 275
type input "444444"
click at [366, 66] on div at bounding box center [592, 248] width 759 height 427
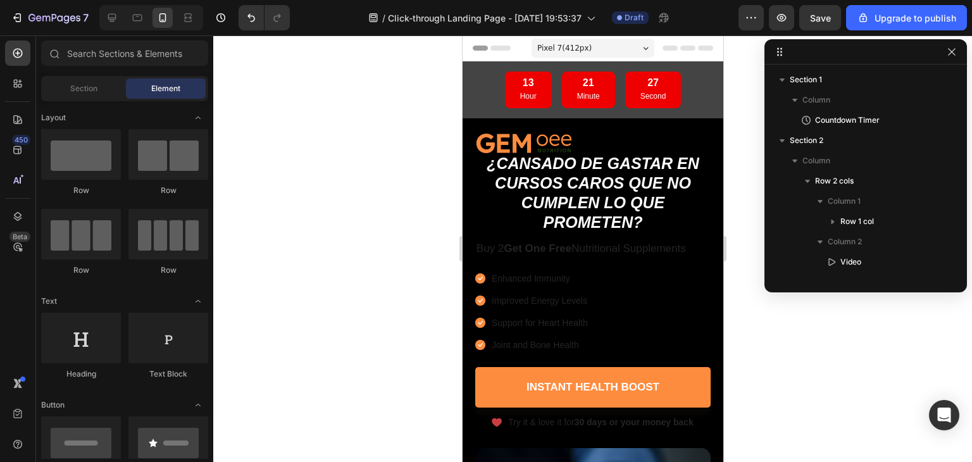
click at [365, 66] on div at bounding box center [592, 248] width 759 height 427
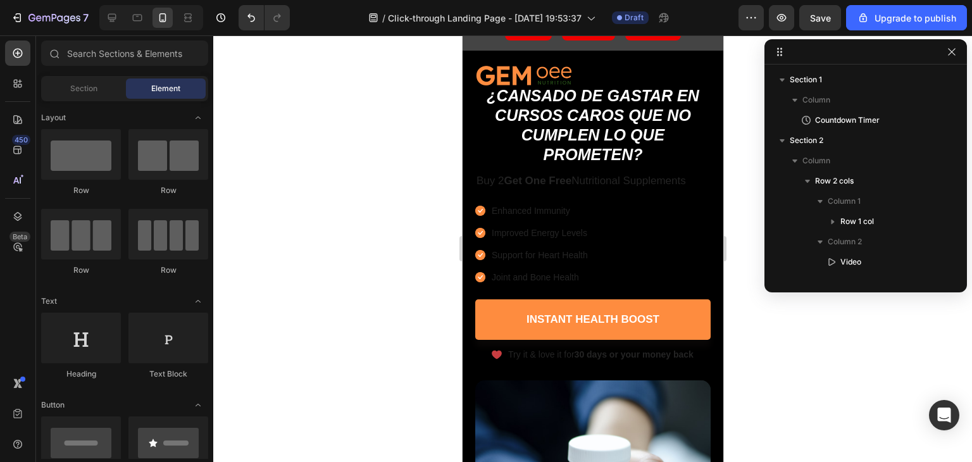
scroll to position [0, 0]
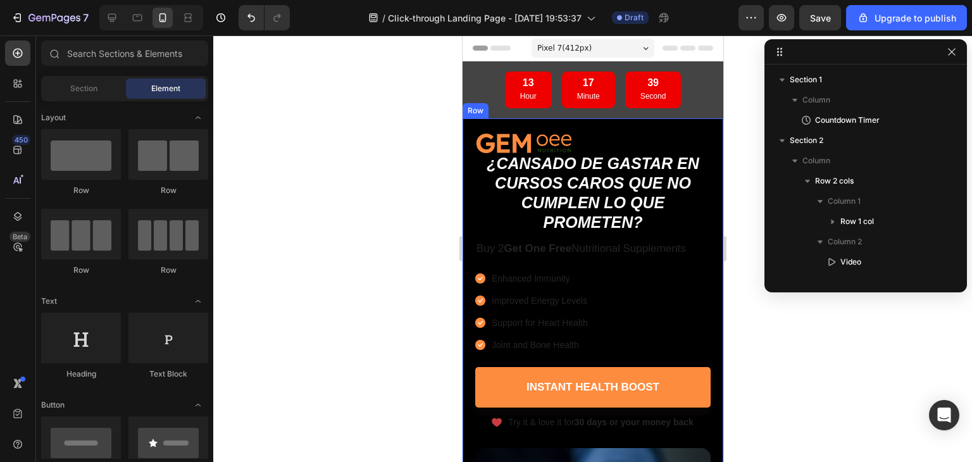
click at [636, 128] on div "Image ¿Cansado de gastar en cursos caros que no cumplen lo que prometen? Headin…" at bounding box center [592, 430] width 261 height 624
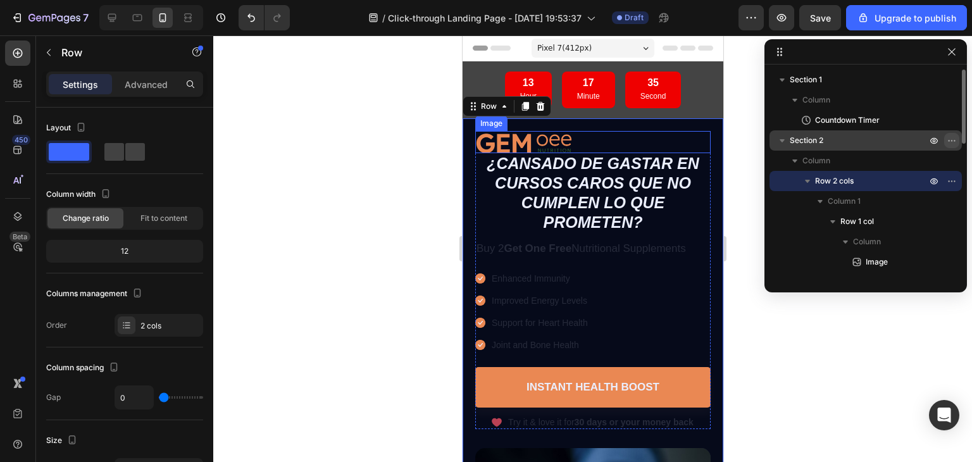
click at [953, 140] on icon "button" at bounding box center [952, 140] width 10 height 10
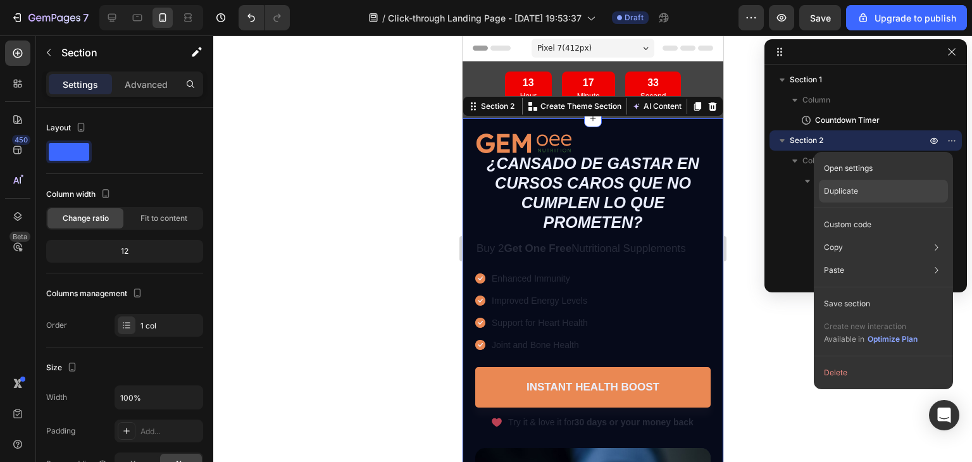
click at [889, 213] on div "Duplicate" at bounding box center [883, 224] width 129 height 23
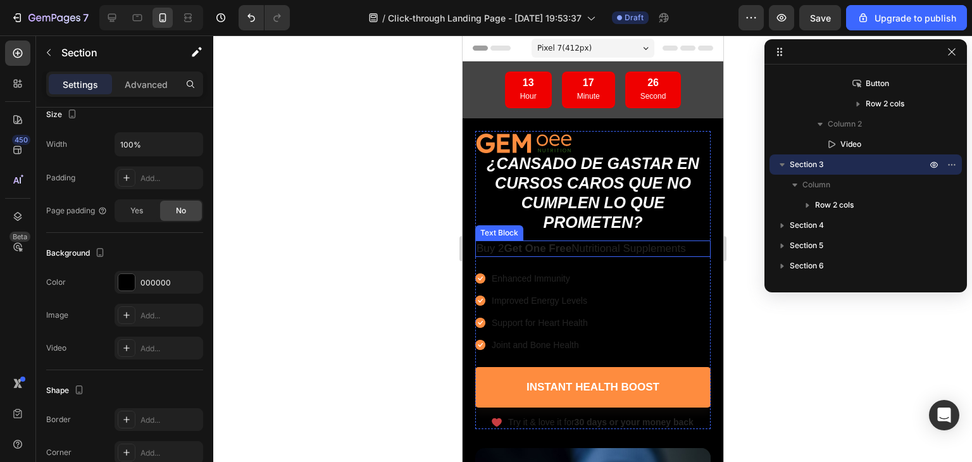
click at [576, 250] on p "Buy 2 Get One Free Nutritional Supplements" at bounding box center [592, 249] width 233 height 14
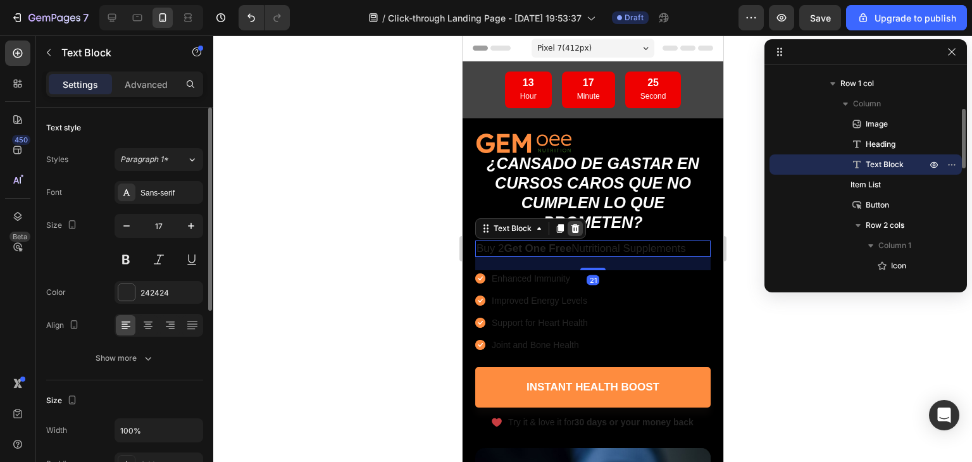
click at [575, 225] on icon at bounding box center [575, 227] width 8 height 9
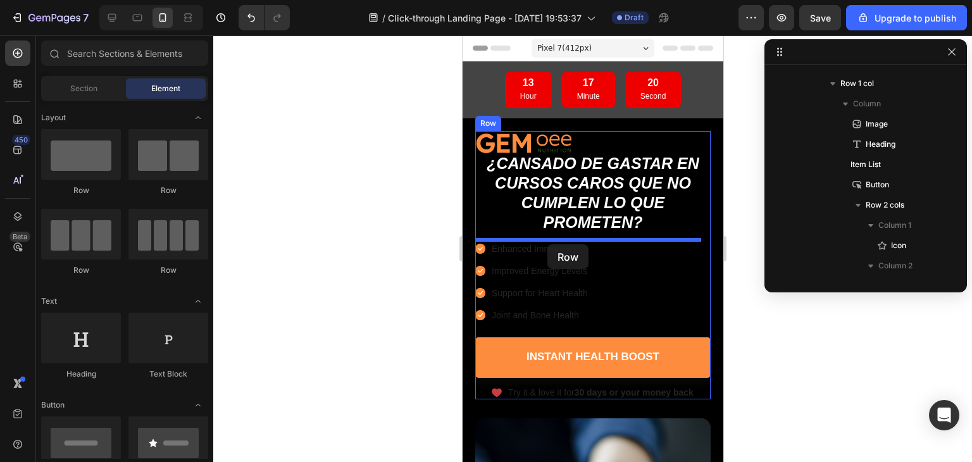
drag, startPoint x: 542, startPoint y: 206, endPoint x: 547, endPoint y: 244, distance: 38.9
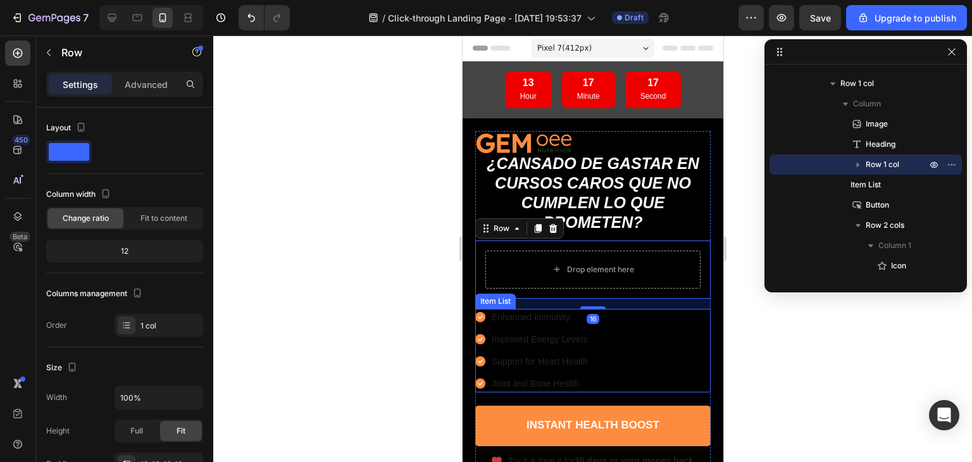
click at [654, 330] on div "Enhanced Immunity Improved Energy Levels Support for Heart Health Joint and Bon…" at bounding box center [592, 351] width 235 height 84
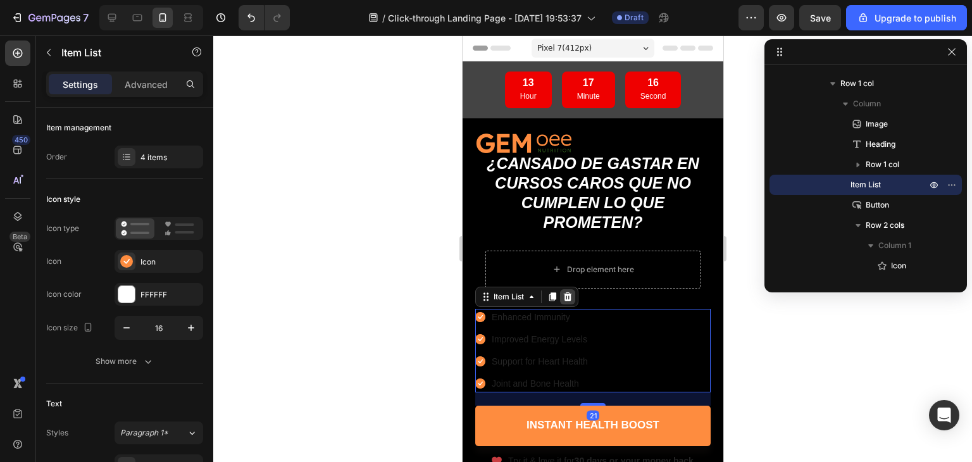
click at [564, 293] on icon at bounding box center [567, 297] width 10 height 10
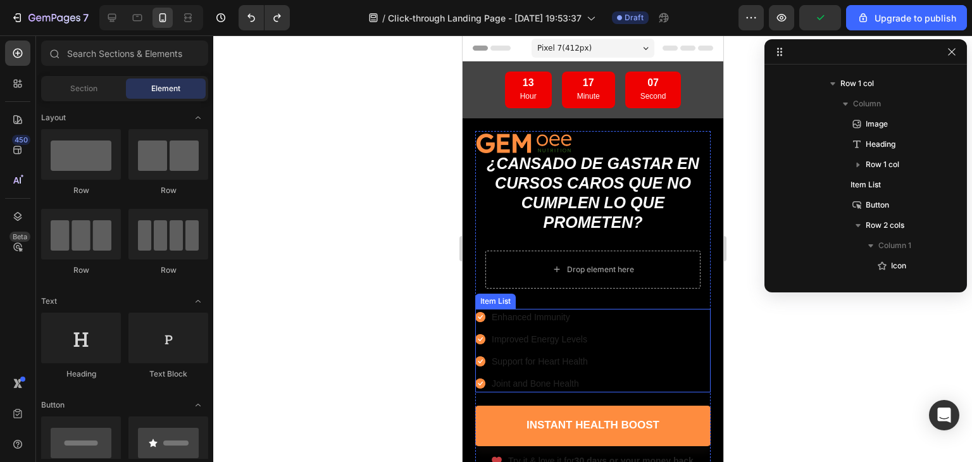
click at [571, 325] on div "Enhanced Immunity" at bounding box center [539, 317] width 100 height 17
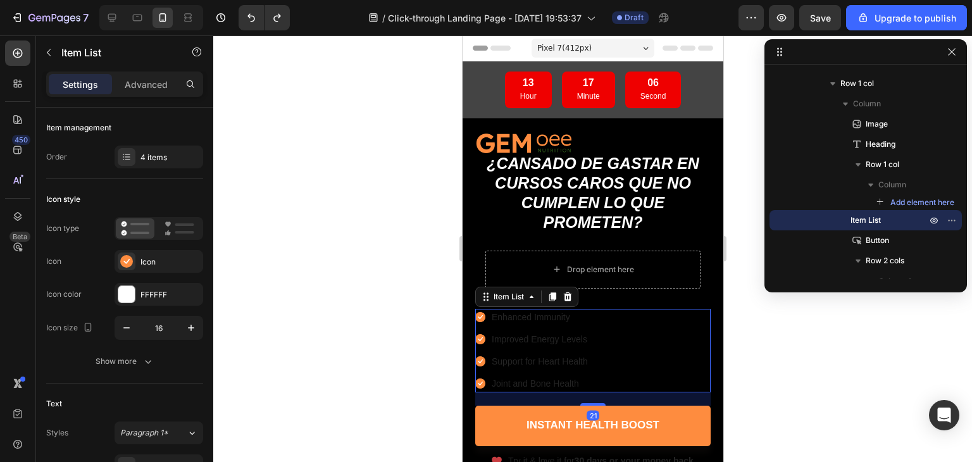
click at [609, 326] on div "Enhanced Immunity Improved Energy Levels Support for Heart Health Joint and Bon…" at bounding box center [592, 351] width 235 height 84
click at [566, 301] on icon at bounding box center [567, 297] width 10 height 10
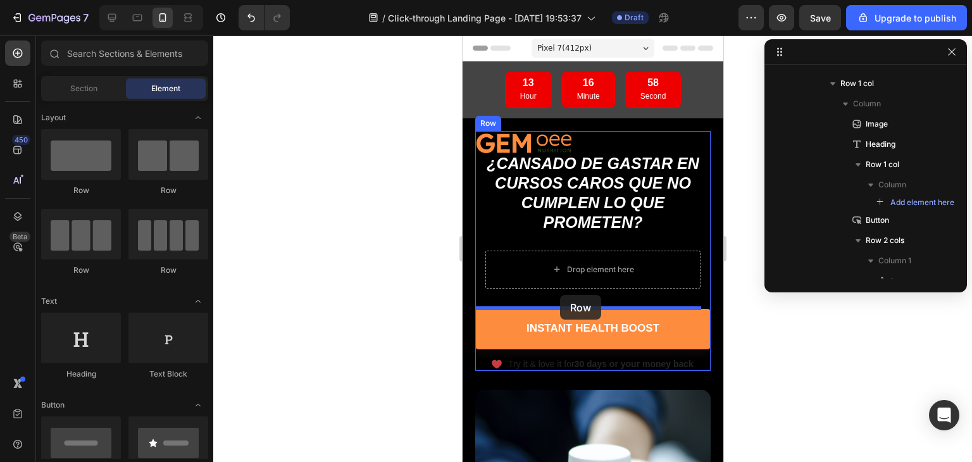
drag, startPoint x: 548, startPoint y: 193, endPoint x: 560, endPoint y: 294, distance: 102.0
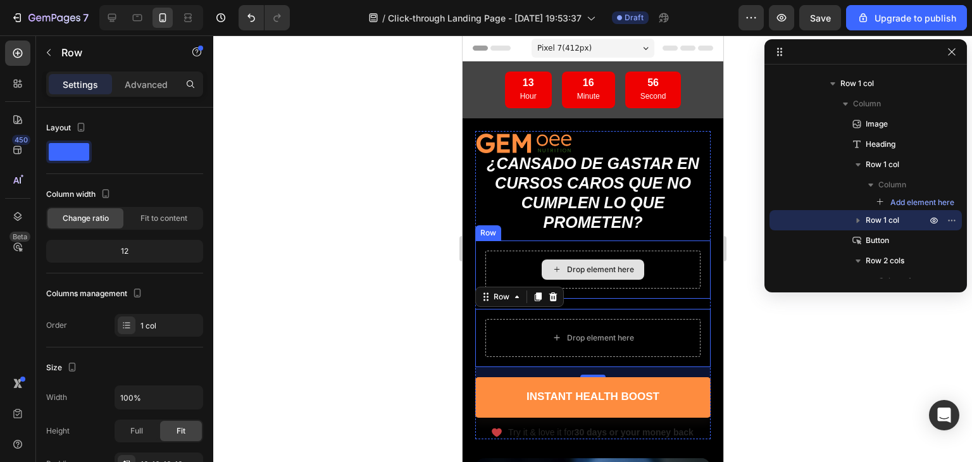
click at [542, 277] on div "Drop element here" at bounding box center [592, 269] width 103 height 20
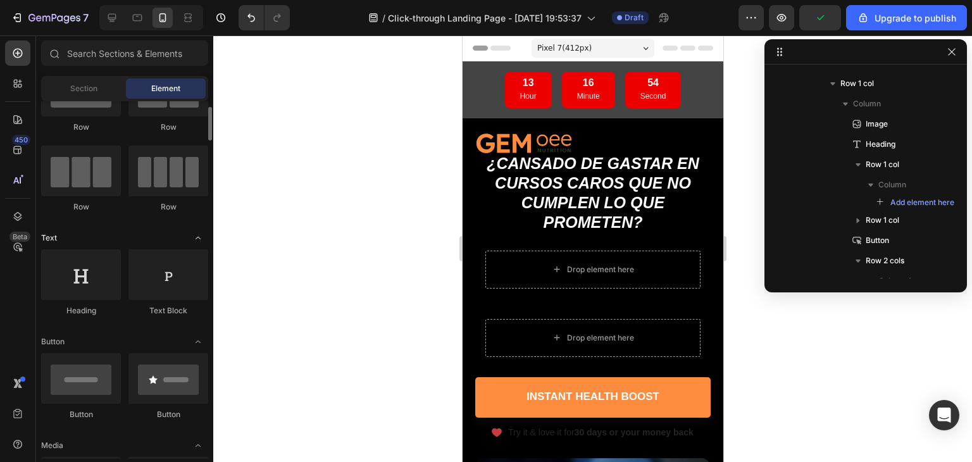
scroll to position [190, 0]
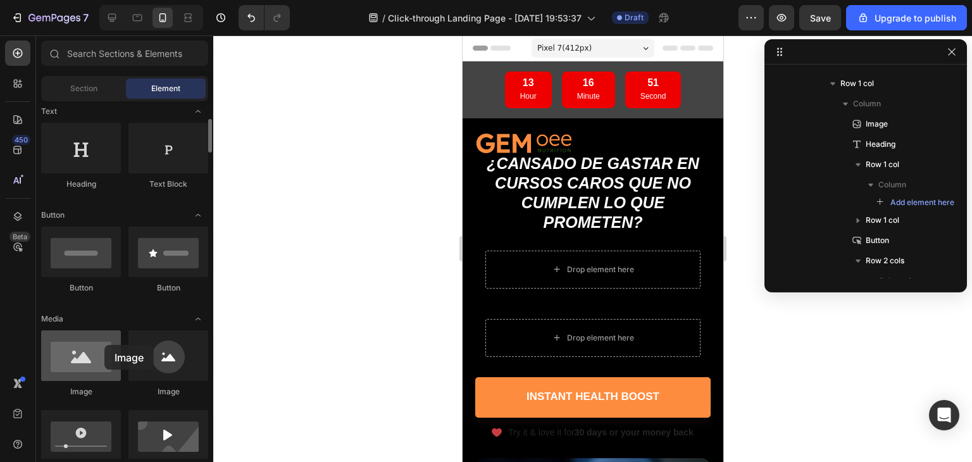
drag, startPoint x: 78, startPoint y: 363, endPoint x: 104, endPoint y: 346, distance: 30.5
click at [104, 346] on div at bounding box center [81, 355] width 80 height 51
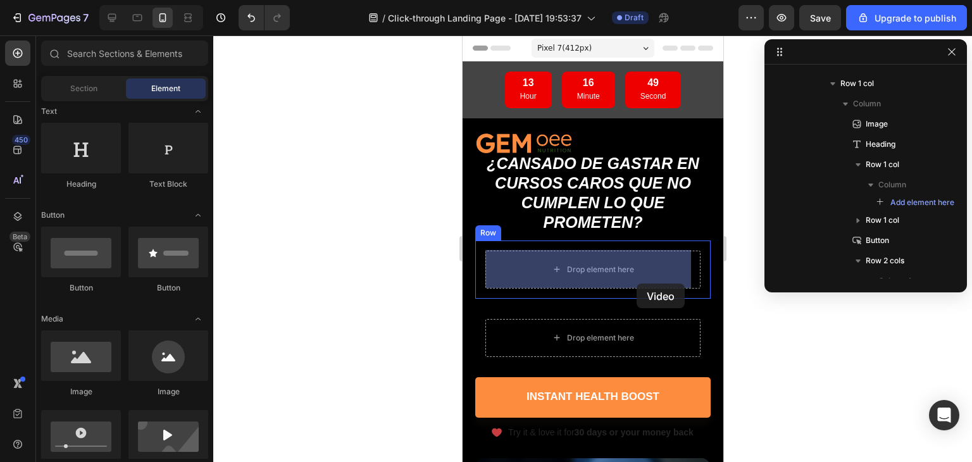
drag, startPoint x: 542, startPoint y: 470, endPoint x: 636, endPoint y: 284, distance: 208.9
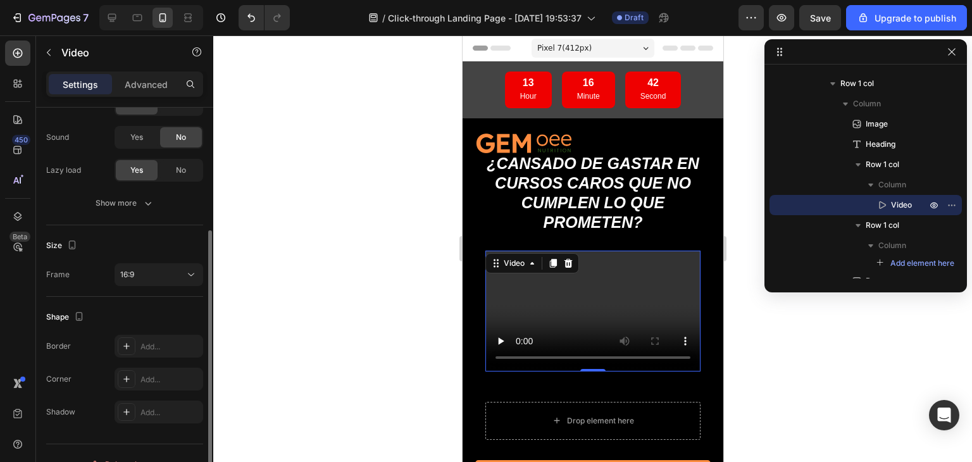
click at [315, 206] on div at bounding box center [592, 248] width 759 height 427
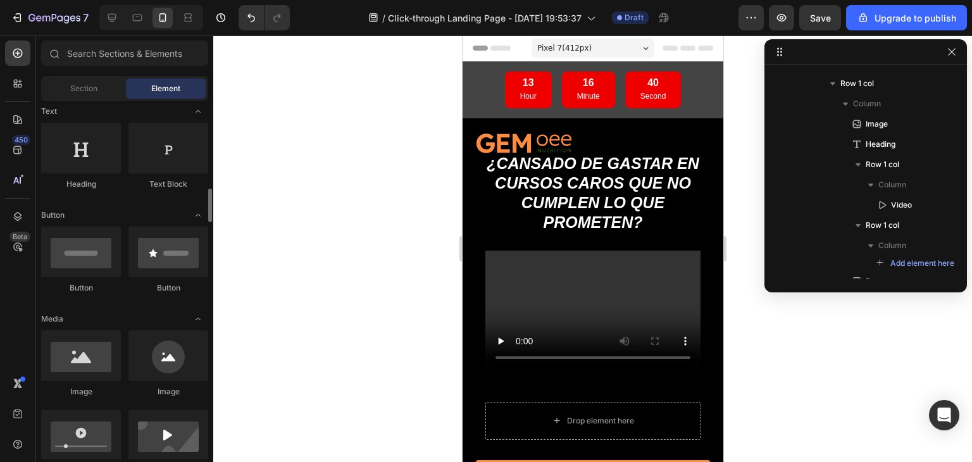
scroll to position [316, 0]
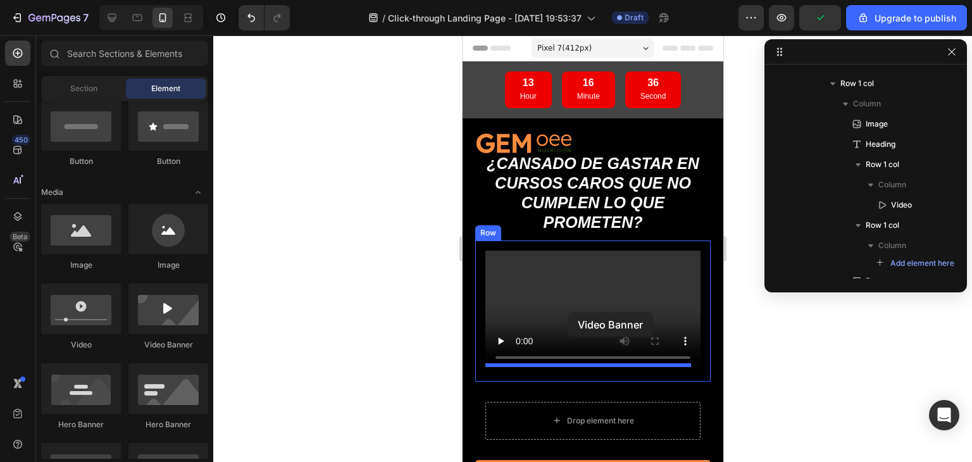
drag, startPoint x: 640, startPoint y: 355, endPoint x: 568, endPoint y: 312, distance: 84.0
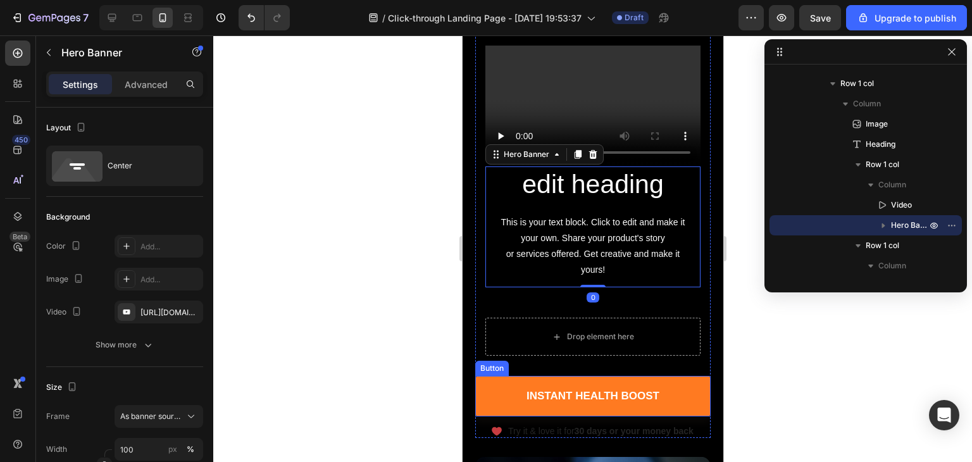
scroll to position [127, 0]
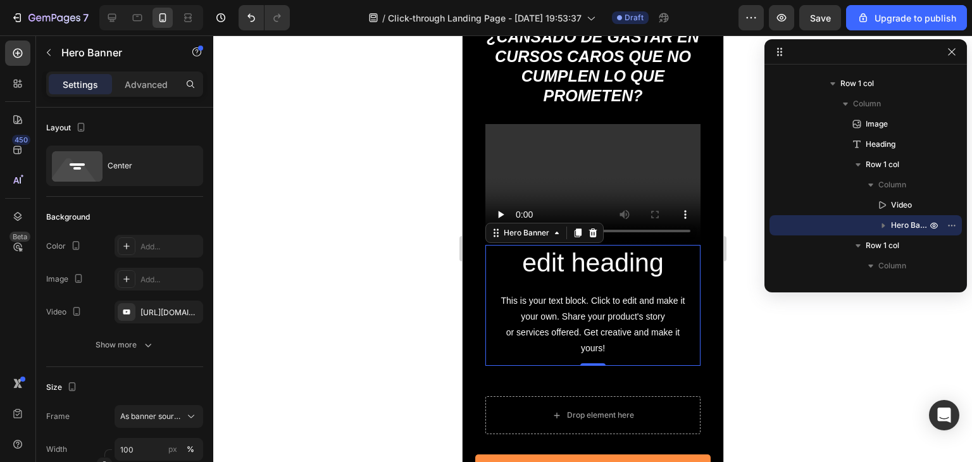
click at [679, 277] on div "Click here to edit heading Heading This is your text block. Click to edit and m…" at bounding box center [592, 305] width 195 height 188
click at [147, 304] on div "https://www.youtube.com/watch?v=drIt4RH_kyQ" at bounding box center [159, 312] width 89 height 23
click at [595, 228] on icon at bounding box center [593, 232] width 8 height 9
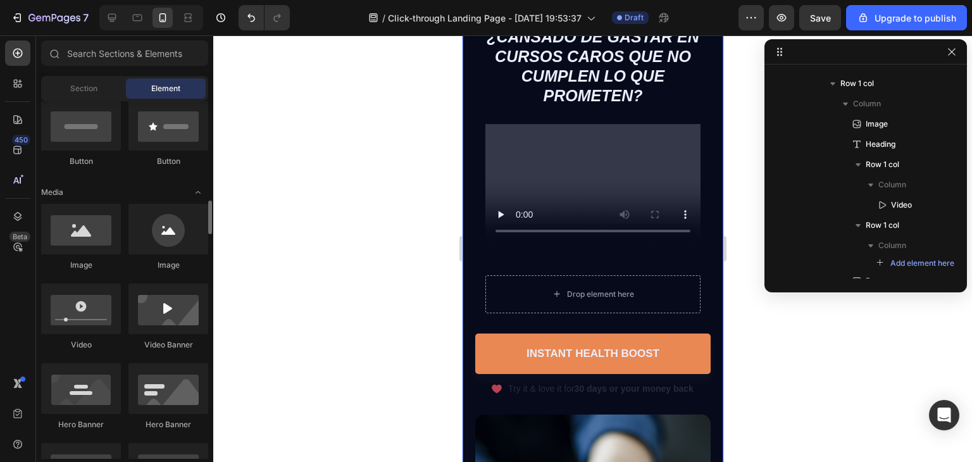
scroll to position [380, 0]
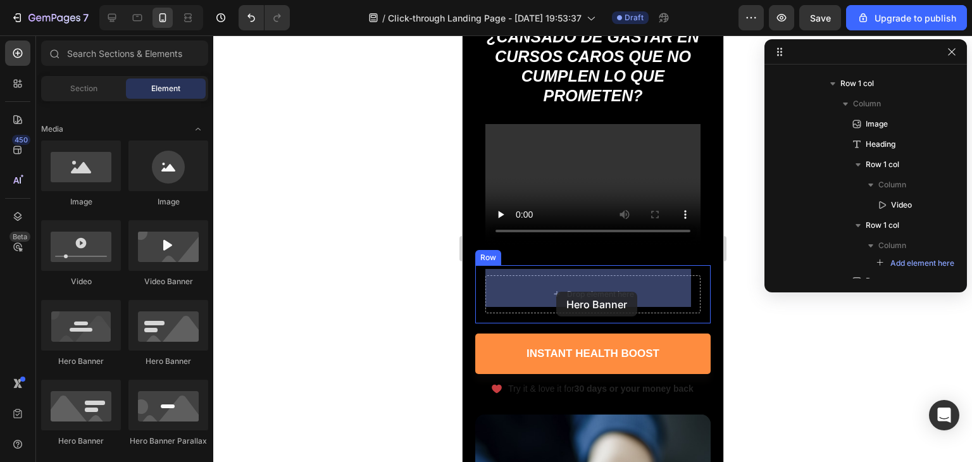
drag, startPoint x: 615, startPoint y: 352, endPoint x: 875, endPoint y: 314, distance: 262.9
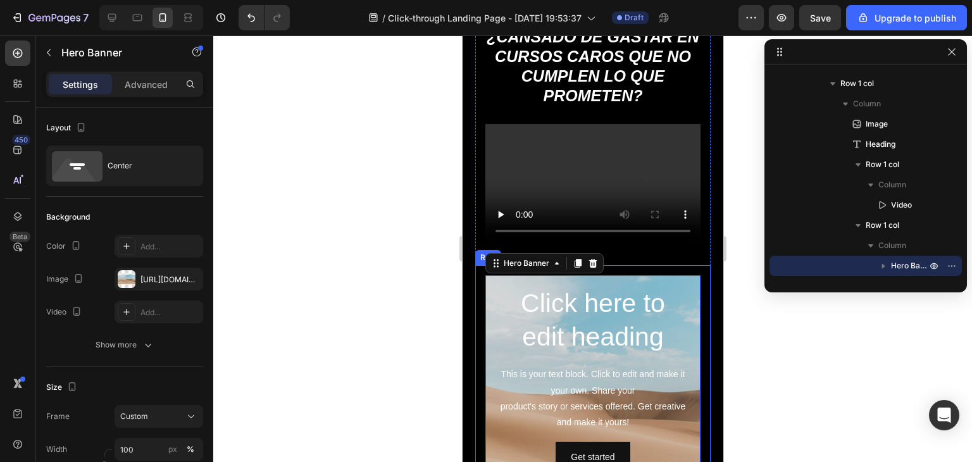
scroll to position [253, 0]
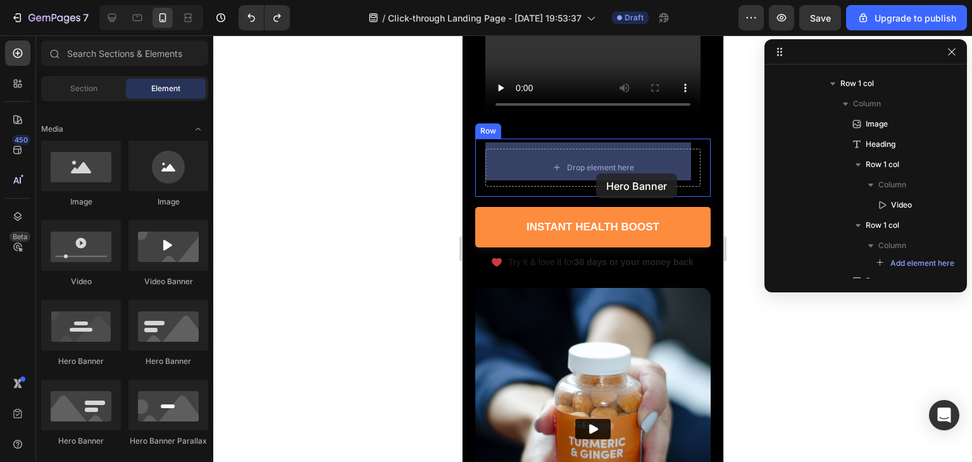
drag, startPoint x: 554, startPoint y: 360, endPoint x: 595, endPoint y: 173, distance: 191.0
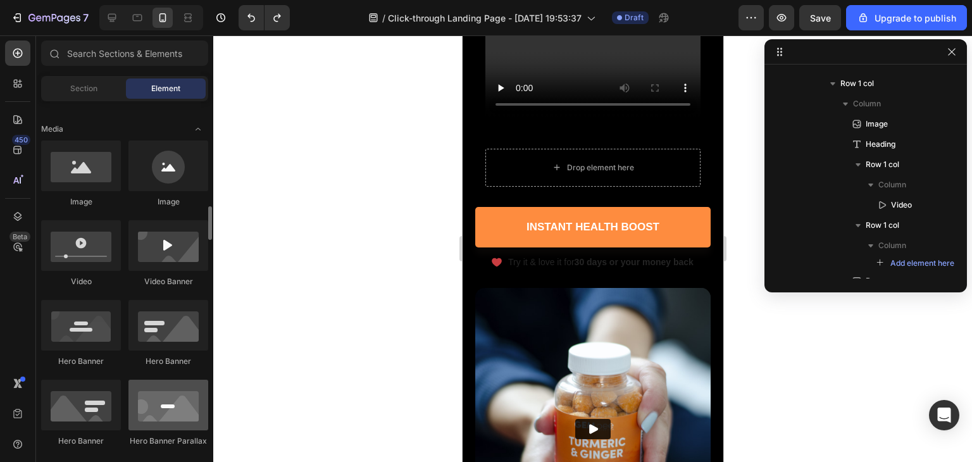
scroll to position [443, 0]
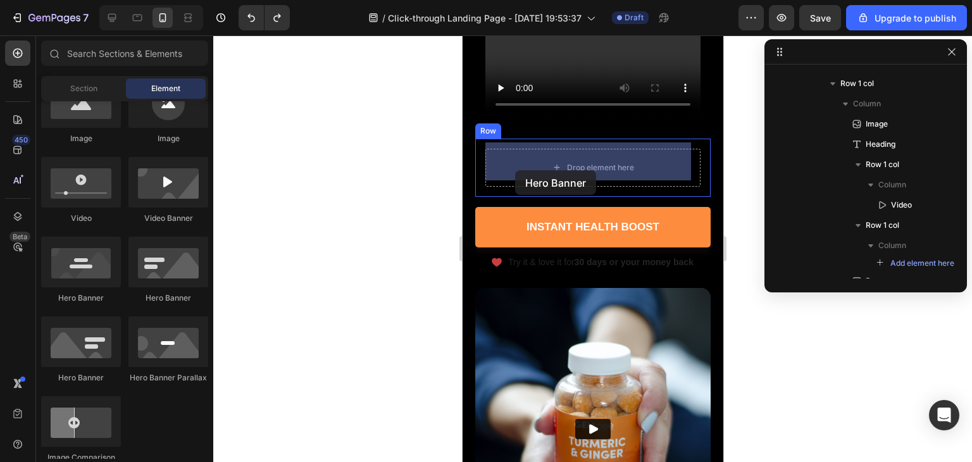
drag, startPoint x: 535, startPoint y: 378, endPoint x: 515, endPoint y: 170, distance: 208.6
drag, startPoint x: 649, startPoint y: 374, endPoint x: 616, endPoint y: 170, distance: 206.3
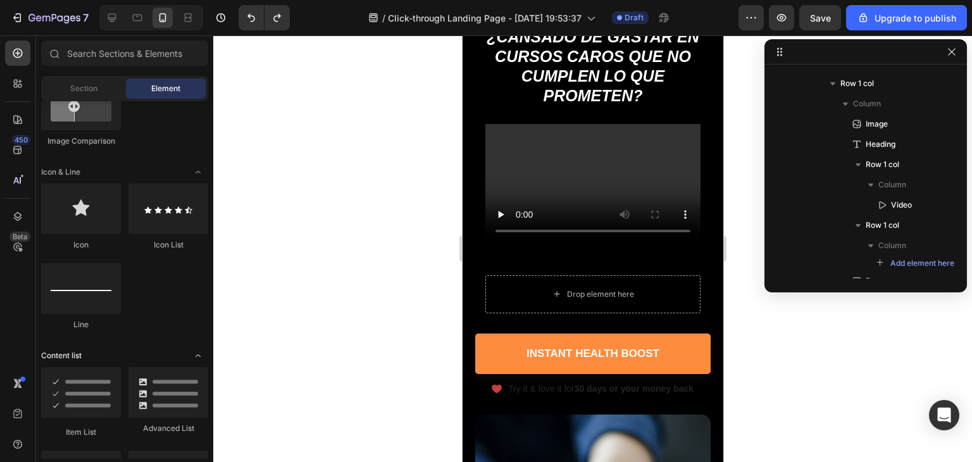
scroll to position [633, 0]
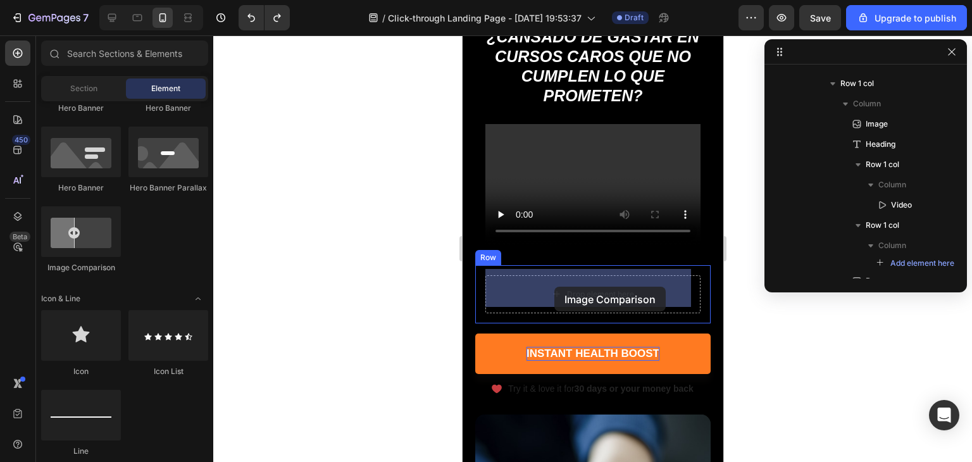
drag, startPoint x: 543, startPoint y: 277, endPoint x: 577, endPoint y: 309, distance: 46.5
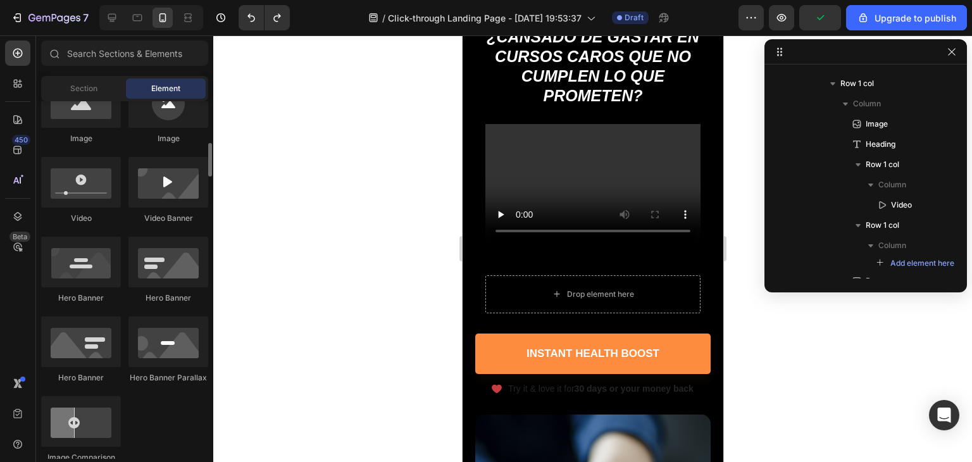
scroll to position [380, 0]
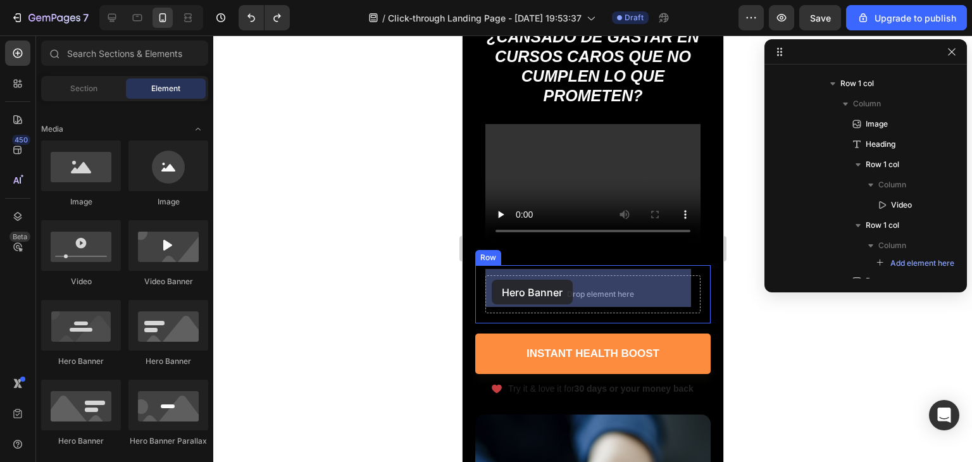
drag, startPoint x: 621, startPoint y: 370, endPoint x: 491, endPoint y: 280, distance: 158.3
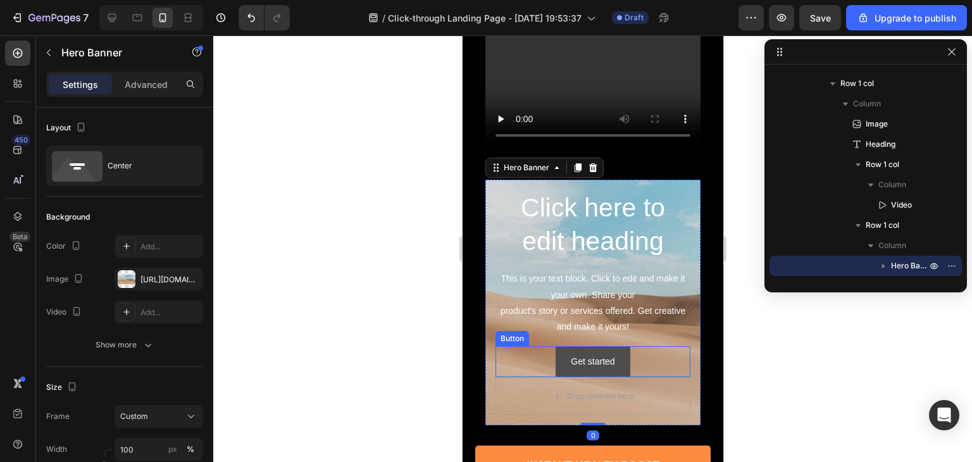
scroll to position [253, 0]
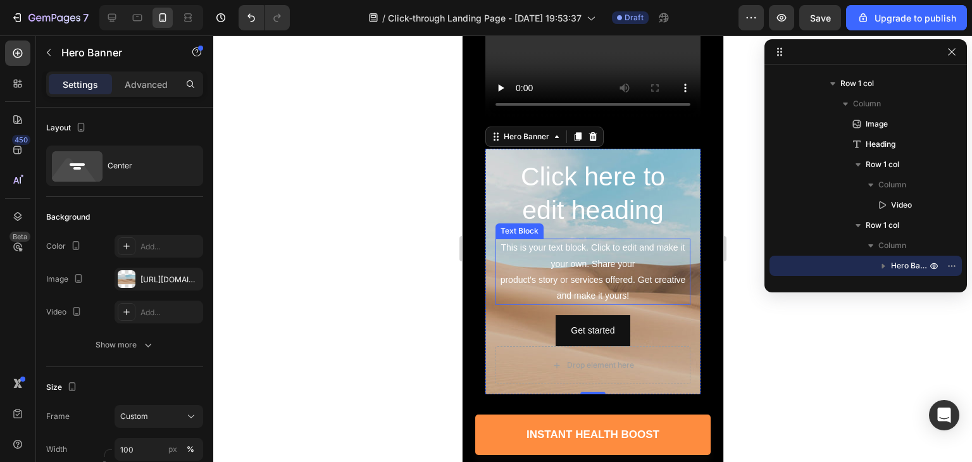
click at [601, 284] on div "This is your text block. Click to edit and make it your own. Share your product…" at bounding box center [592, 272] width 195 height 66
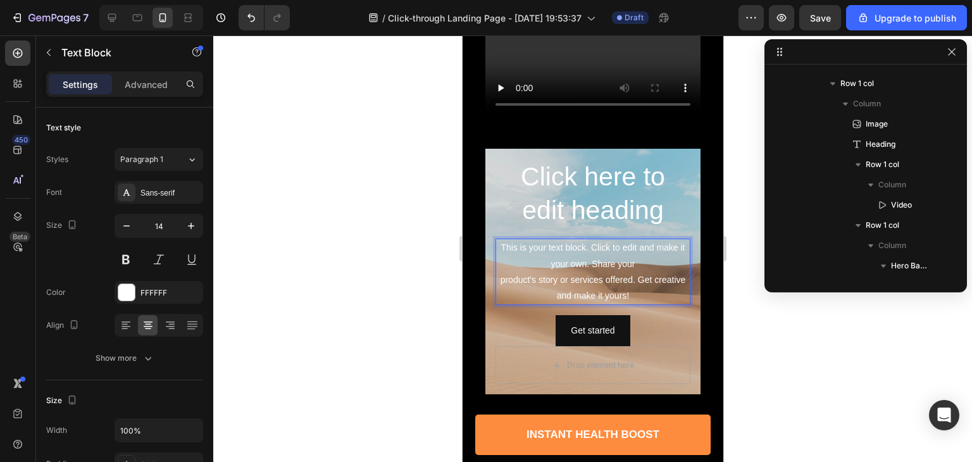
scroll to position [300, 0]
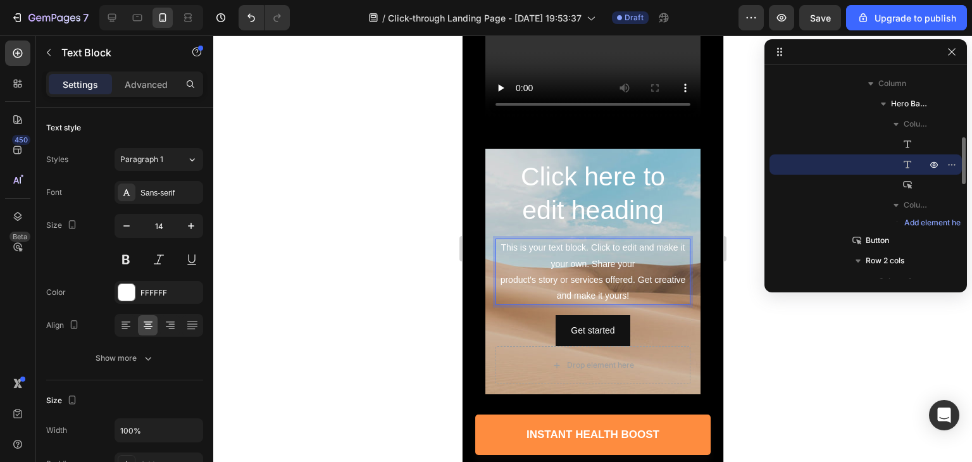
click at [601, 284] on div "This is your text block. Click to edit and make it your own. Share your product…" at bounding box center [592, 272] width 195 height 66
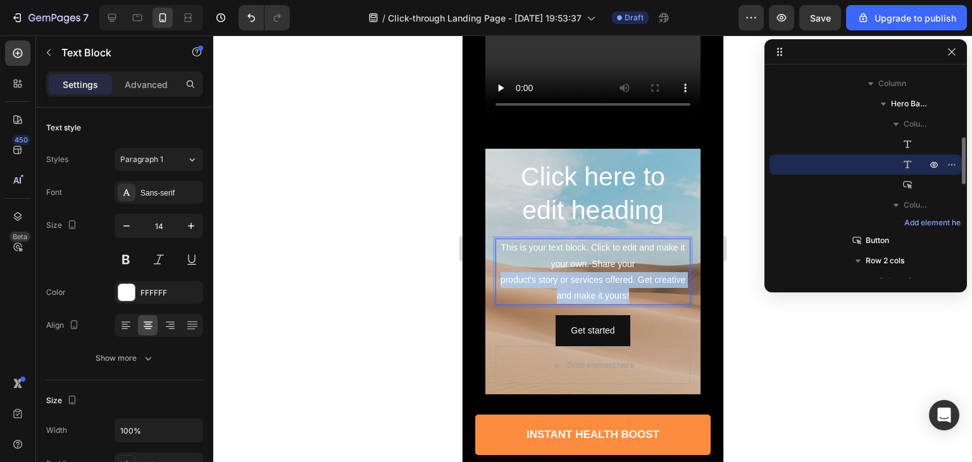
click at [601, 284] on p "This is your text block. Click to edit and make it your own. Share your product…" at bounding box center [592, 272] width 192 height 64
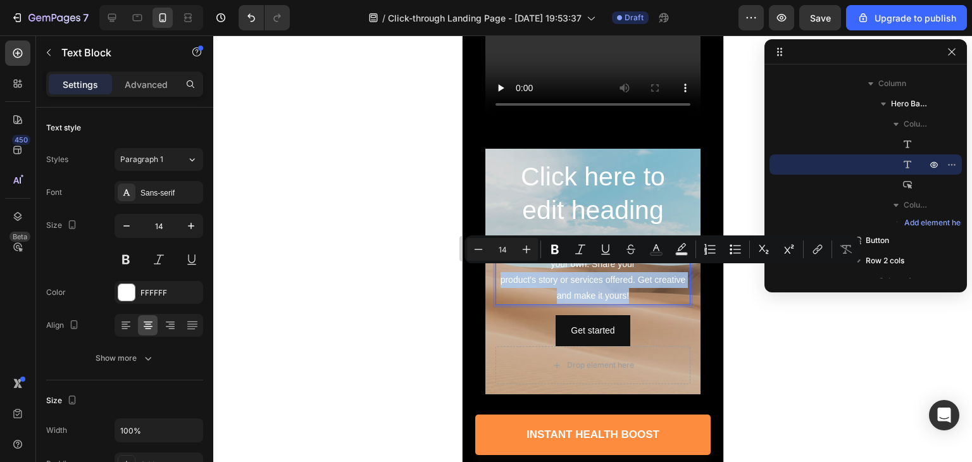
click at [620, 290] on p "This is your text block. Click to edit and make it your own. Share your product…" at bounding box center [592, 272] width 192 height 64
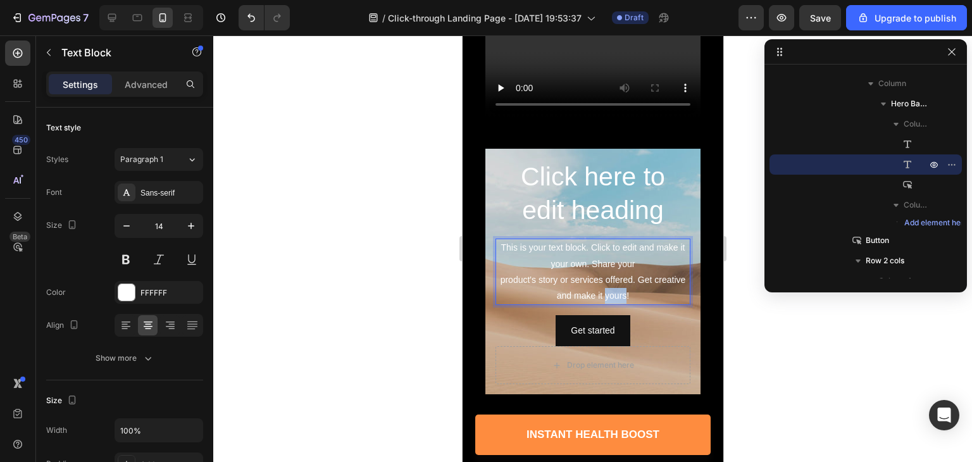
click at [620, 290] on p "This is your text block. Click to edit and make it your own. Share your product…" at bounding box center [592, 272] width 192 height 64
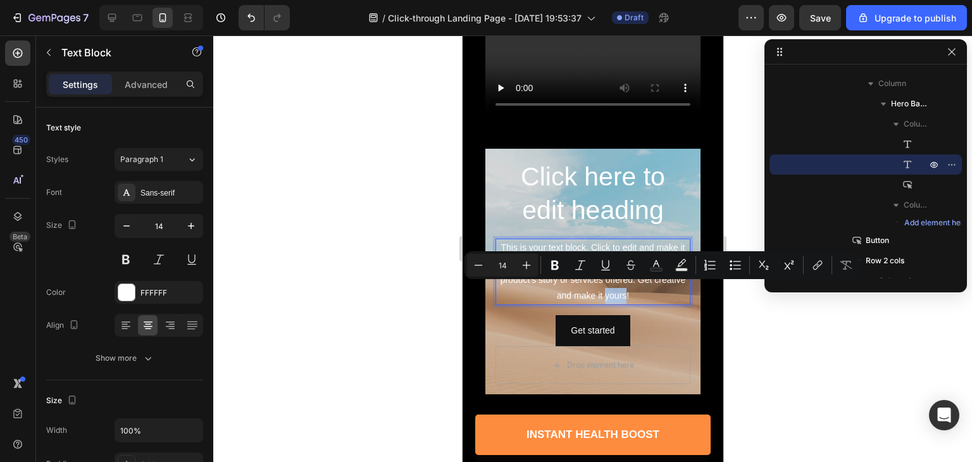
click at [620, 287] on p "This is your text block. Click to edit and make it your own. Share your product…" at bounding box center [592, 272] width 192 height 64
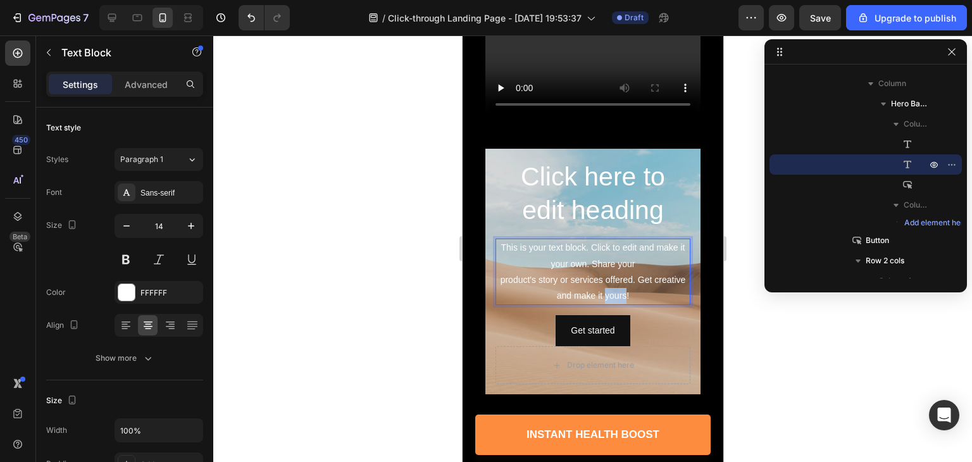
click at [620, 287] on p "This is your text block. Click to edit and make it your own. Share your product…" at bounding box center [592, 272] width 192 height 64
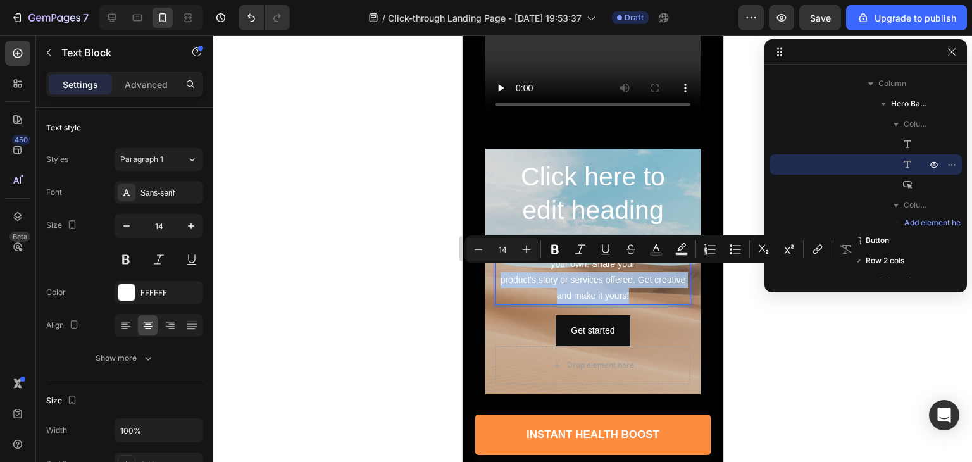
click at [527, 270] on p "This is your text block. Click to edit and make it your own. Share your product…" at bounding box center [592, 272] width 192 height 64
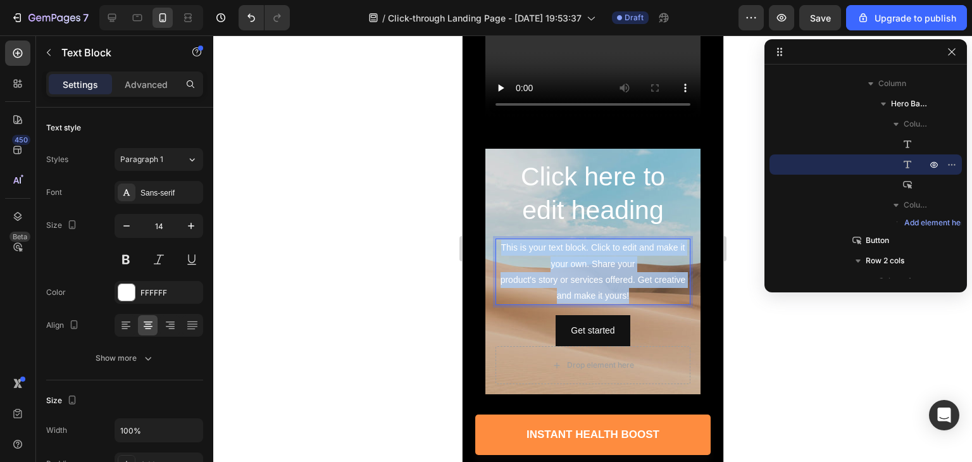
drag, startPoint x: 499, startPoint y: 242, endPoint x: 645, endPoint y: 296, distance: 155.8
click at [645, 296] on p "This is your text block. Click to edit and make it your own. Share your product…" at bounding box center [592, 272] width 192 height 64
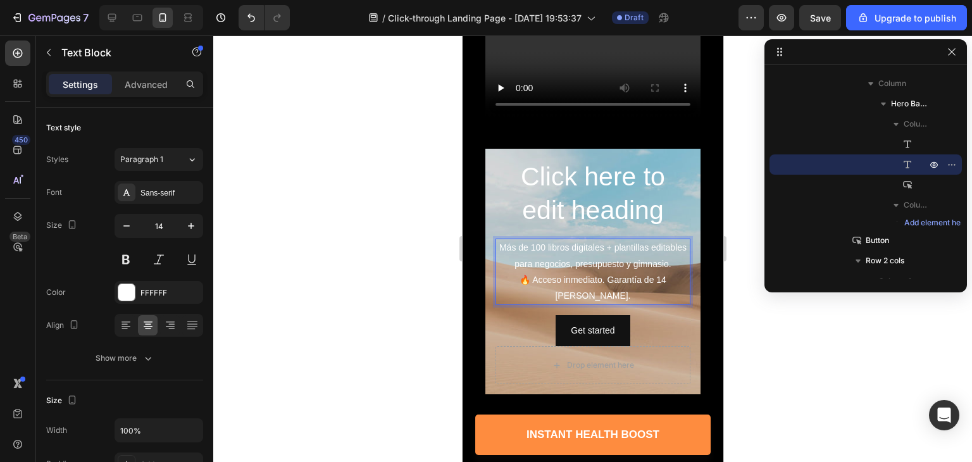
click at [629, 289] on p "Más de 100 libros digitales + plantillas editables para negocios, presupuesto y…" at bounding box center [592, 272] width 192 height 64
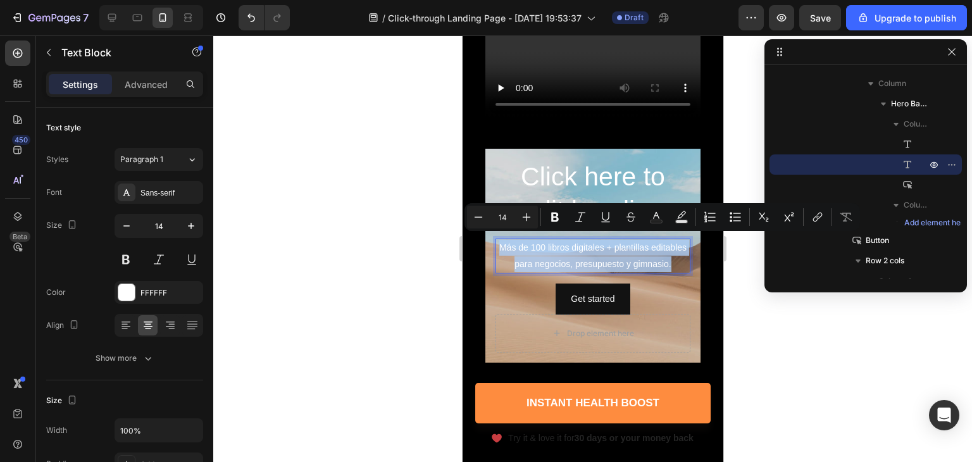
drag, startPoint x: 608, startPoint y: 276, endPoint x: 508, endPoint y: 237, distance: 107.4
click at [508, 240] on p "Más de 100 libros digitales + plantillas editables para negocios, presupuesto y…" at bounding box center [592, 256] width 192 height 32
copy p "Más de 100 libros digitales + plantillas editables para negocios, presupuesto y…"
click at [766, 363] on div at bounding box center [592, 248] width 759 height 427
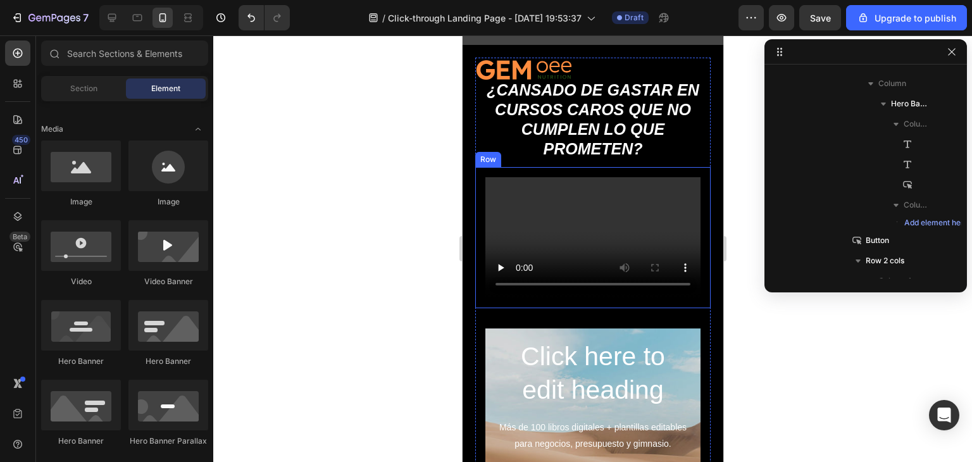
scroll to position [63, 0]
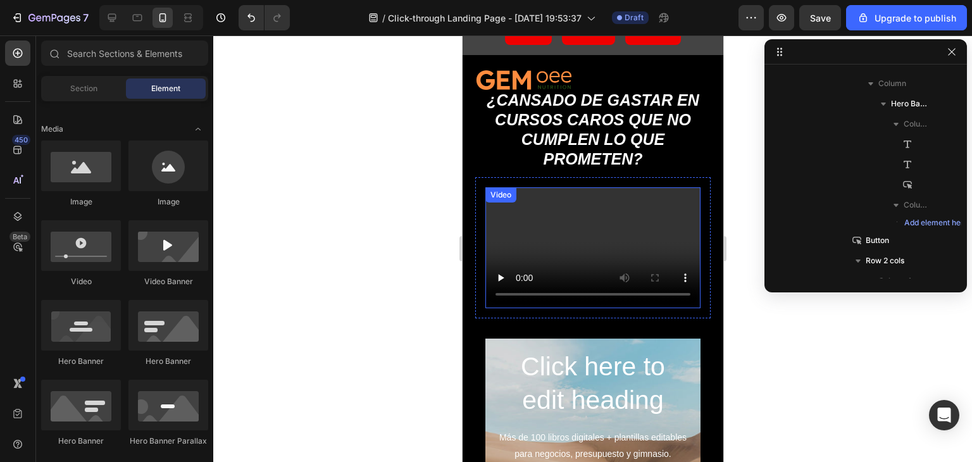
click at [657, 222] on video at bounding box center [592, 247] width 215 height 121
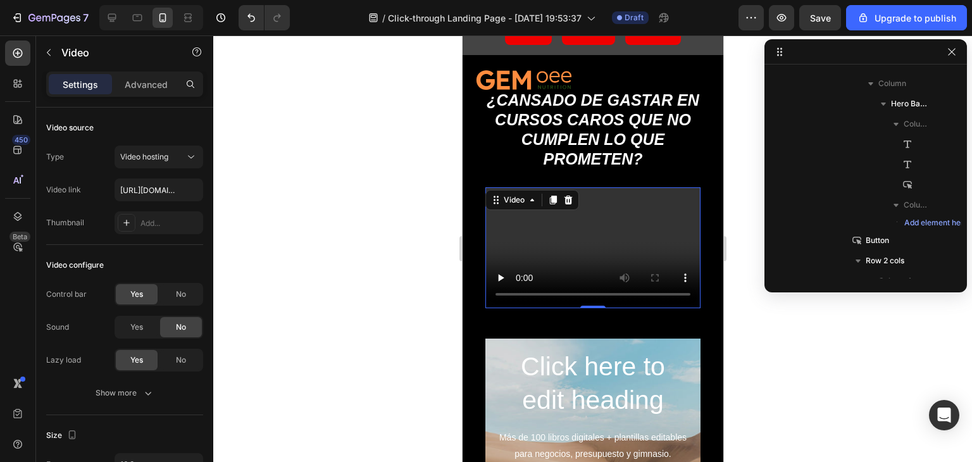
scroll to position [178, 0]
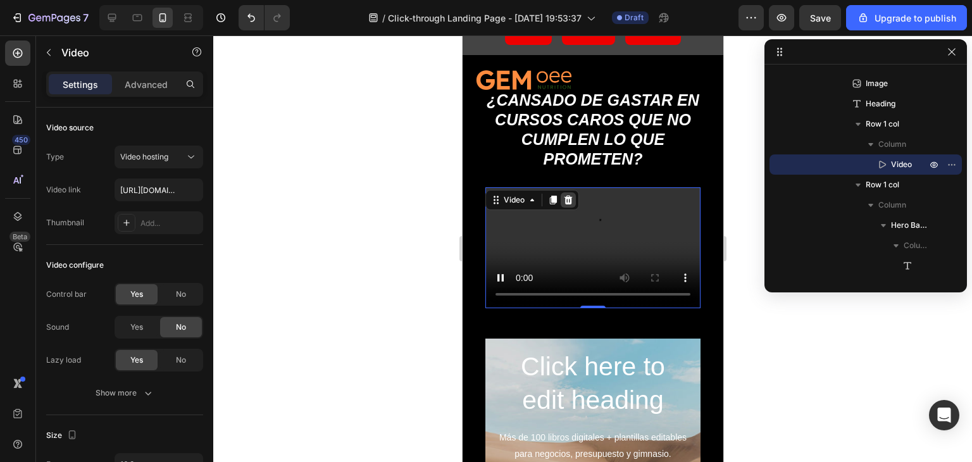
click at [570, 198] on icon at bounding box center [568, 199] width 8 height 9
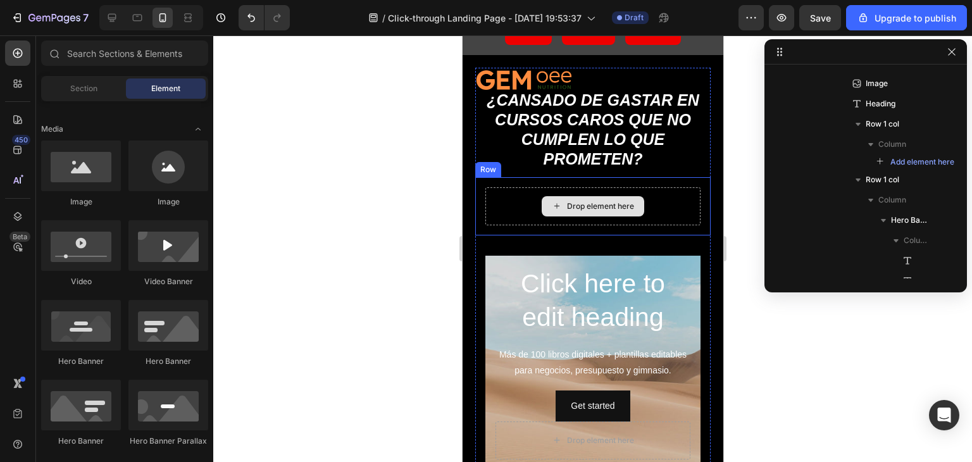
click at [675, 198] on div "Drop element here" at bounding box center [592, 206] width 215 height 38
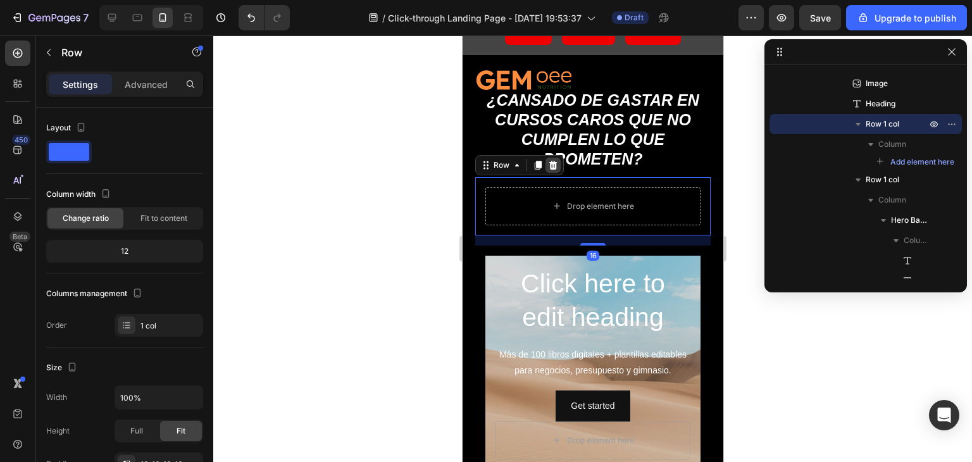
click at [547, 166] on icon at bounding box center [552, 165] width 10 height 10
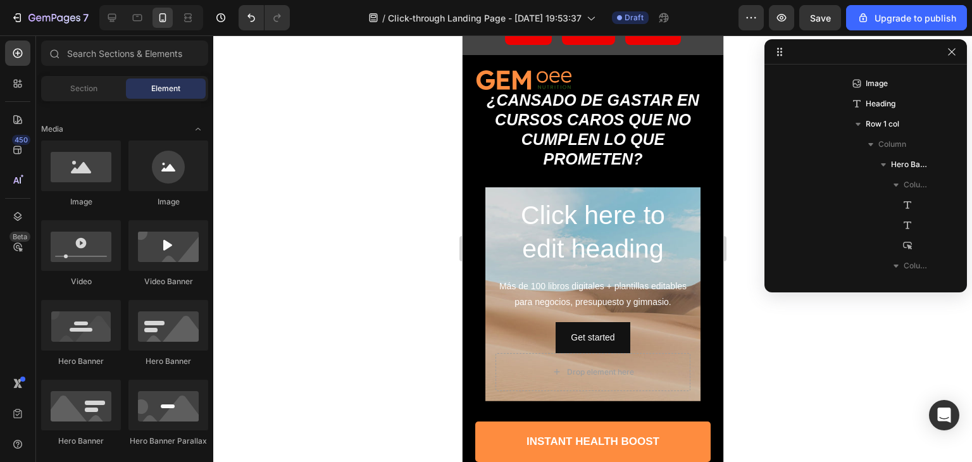
click at [768, 350] on div at bounding box center [592, 248] width 759 height 427
click at [578, 221] on h2 "Click here to edit heading" at bounding box center [592, 232] width 195 height 70
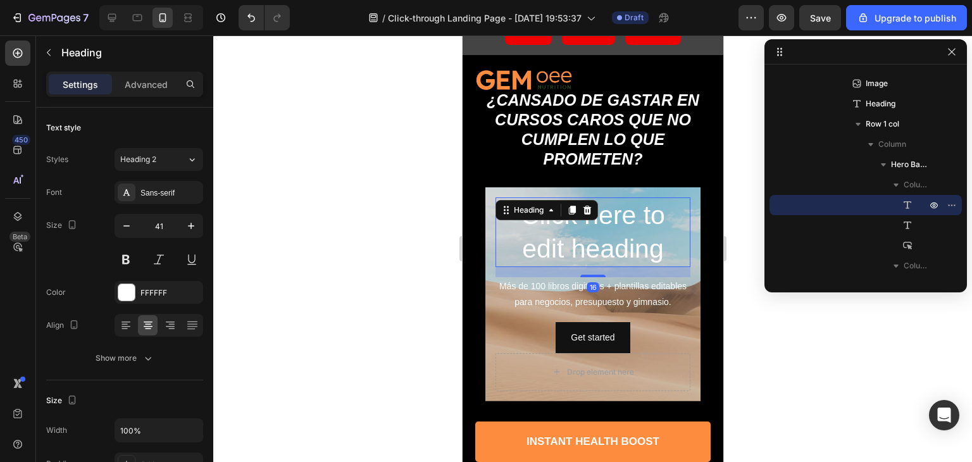
click at [578, 221] on h2 "Click here to edit heading" at bounding box center [592, 232] width 195 height 70
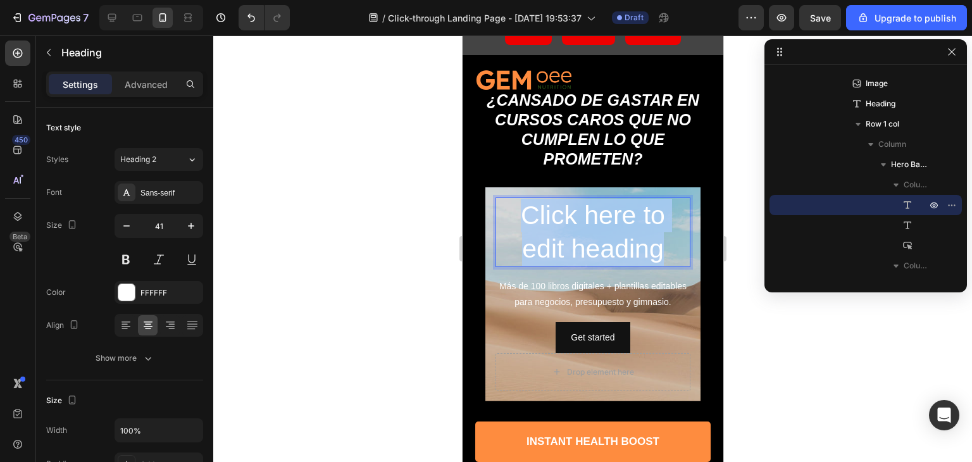
click at [578, 221] on p "Click here to edit heading" at bounding box center [592, 233] width 192 height 68
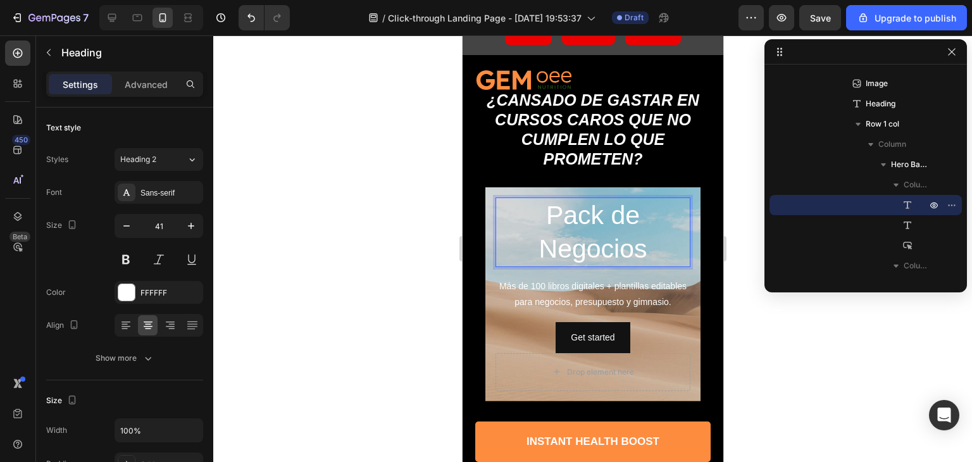
click at [535, 213] on p "Pack de Negocios" at bounding box center [592, 233] width 192 height 68
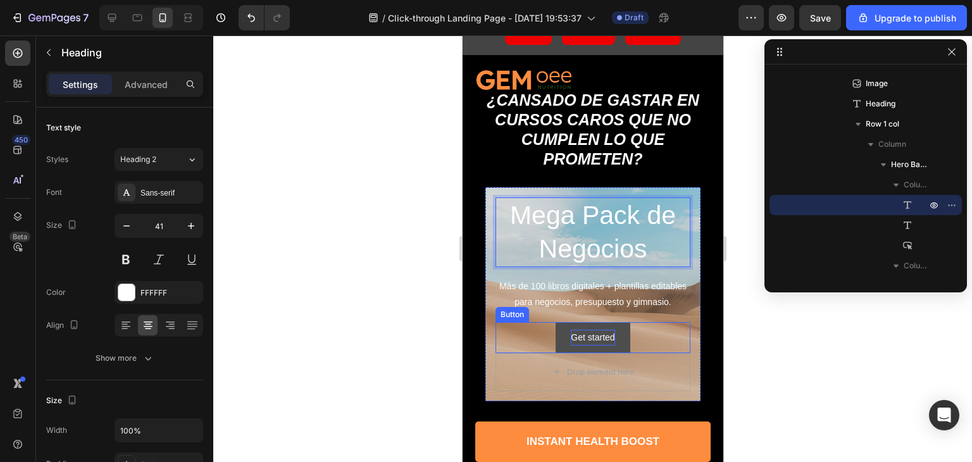
click at [596, 346] on div "Get started" at bounding box center [592, 338] width 44 height 16
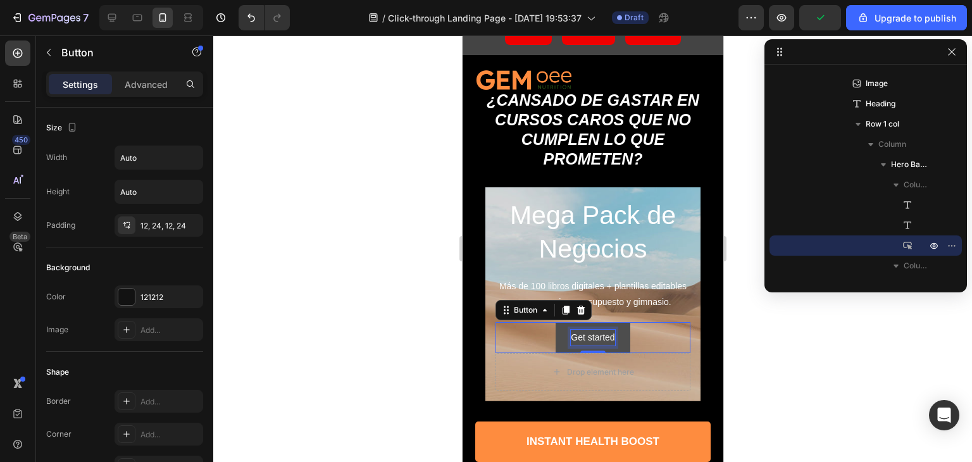
click at [578, 346] on div "Get started" at bounding box center [592, 338] width 44 height 16
click at [578, 346] on p "Get started" at bounding box center [592, 338] width 44 height 16
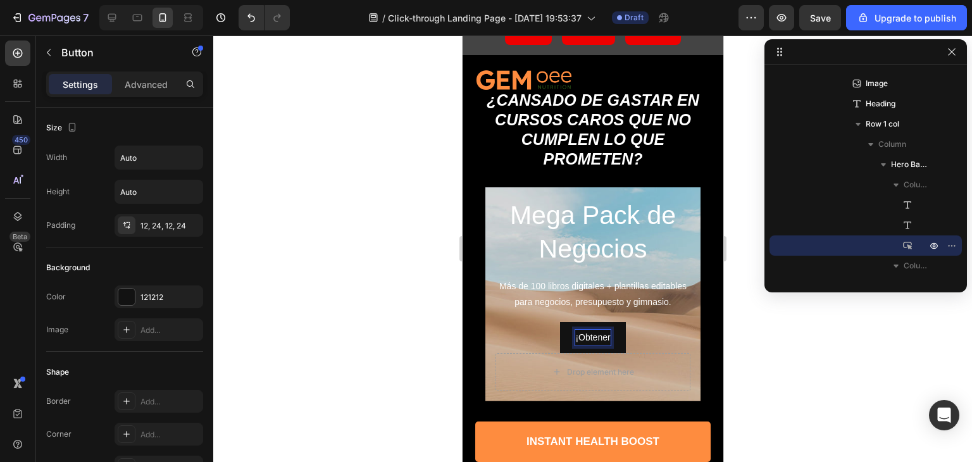
click at [559, 322] on button "¡Obtener" at bounding box center [591, 337] width 65 height 31
click at [764, 354] on div at bounding box center [592, 248] width 759 height 427
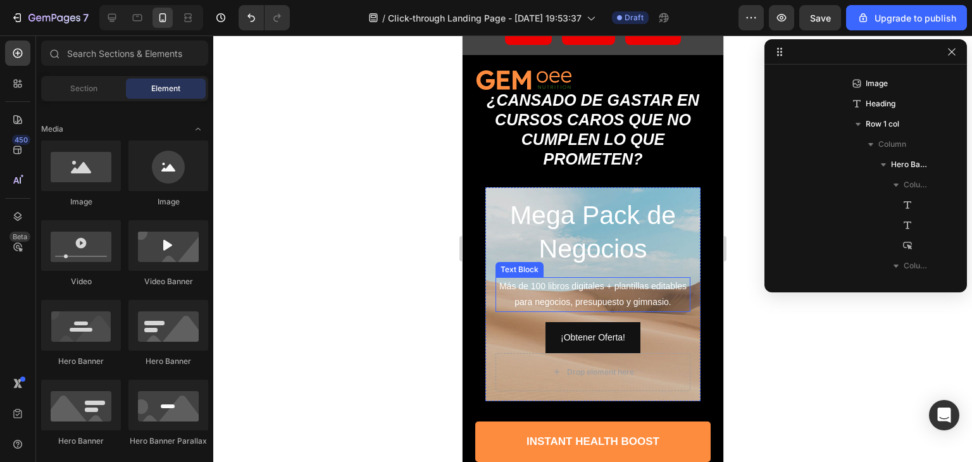
click at [547, 304] on p "Más de 100 libros digitales + plantillas editables para negocios, presupuesto y…" at bounding box center [592, 294] width 192 height 32
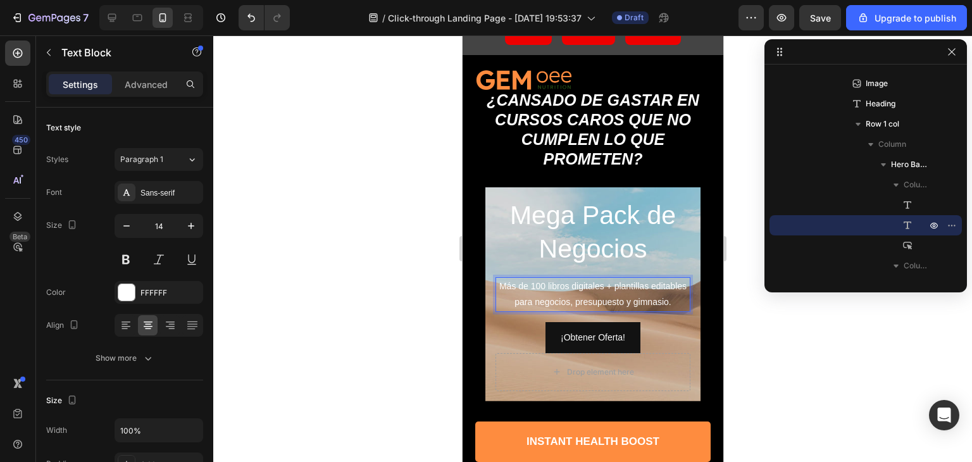
click at [548, 302] on p "Más de 100 libros digitales + plantillas editables para negocios, presupuesto y…" at bounding box center [592, 294] width 192 height 32
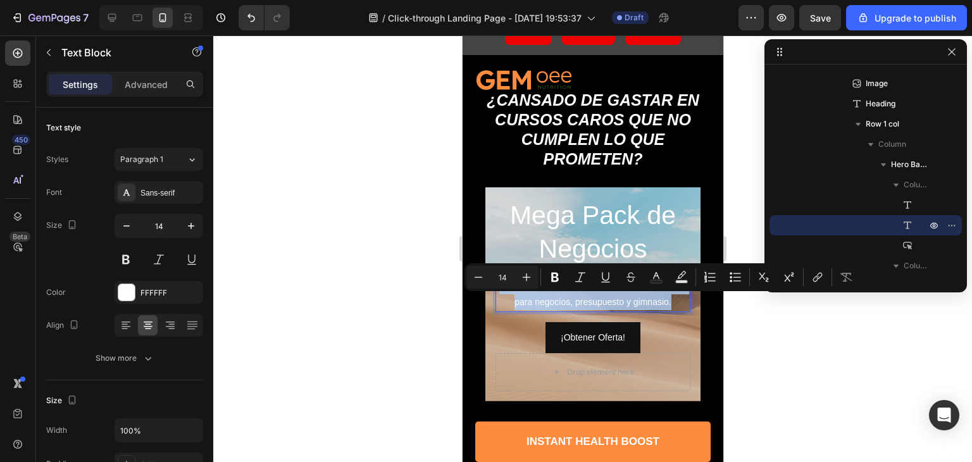
click at [548, 302] on p "Más de 100 libros digitales + plantillas editables para negocios, presupuesto y…" at bounding box center [592, 294] width 192 height 32
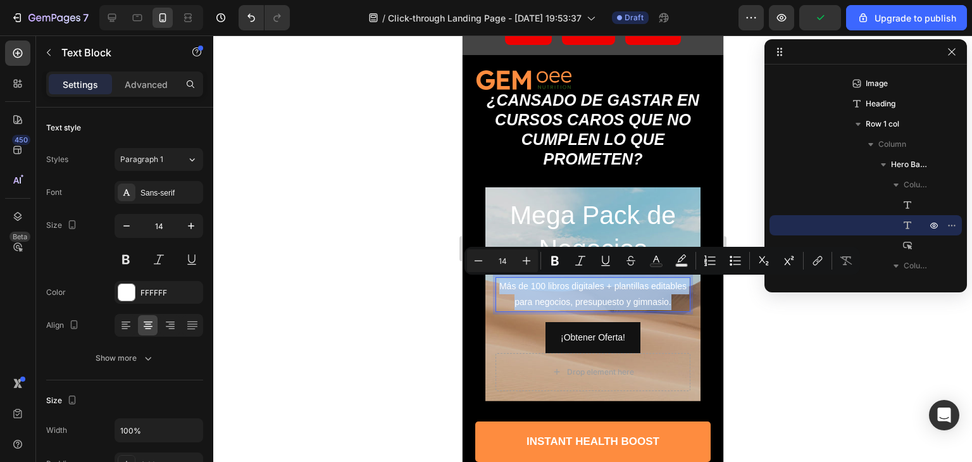
copy p "Más de 100 libros digitales + plantillas editables para negocios, presupuesto y…"
click at [316, 217] on div at bounding box center [592, 248] width 759 height 427
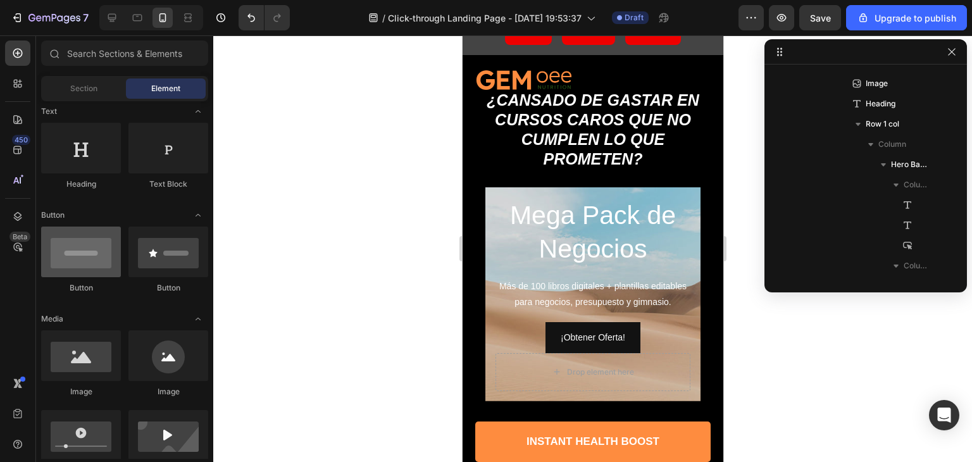
scroll to position [127, 0]
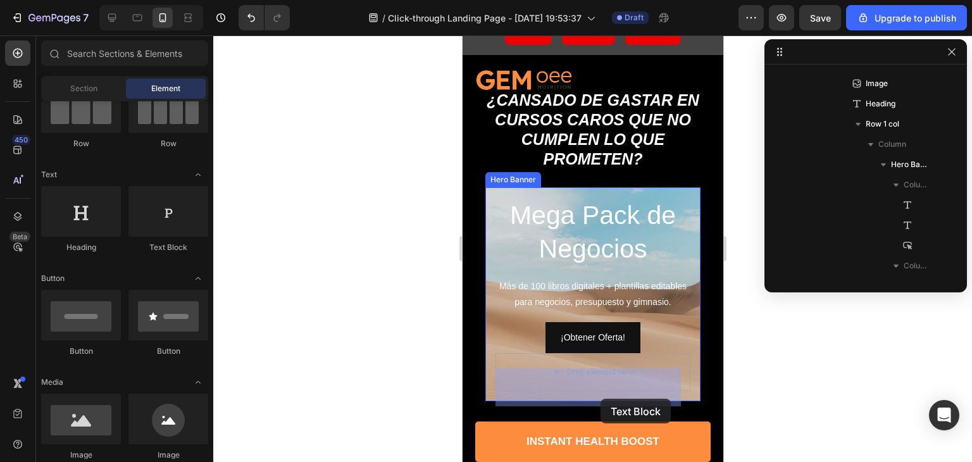
drag, startPoint x: 631, startPoint y: 254, endPoint x: 600, endPoint y: 394, distance: 143.3
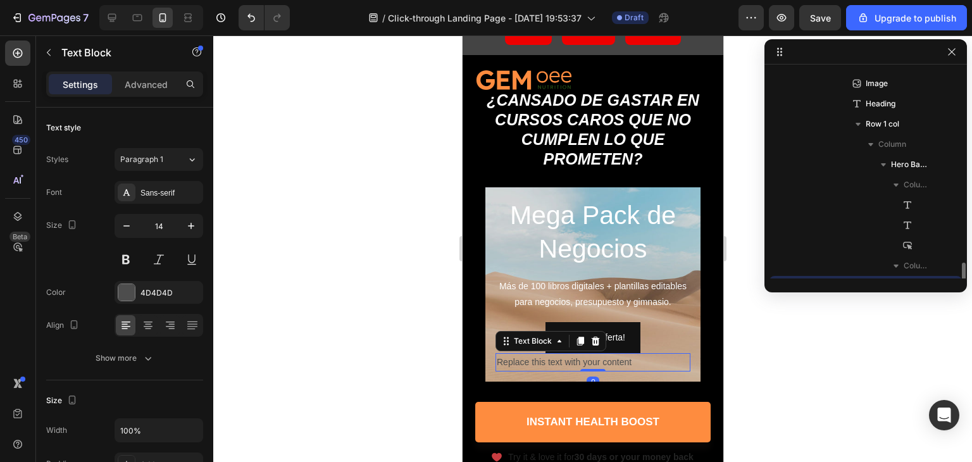
scroll to position [300, 0]
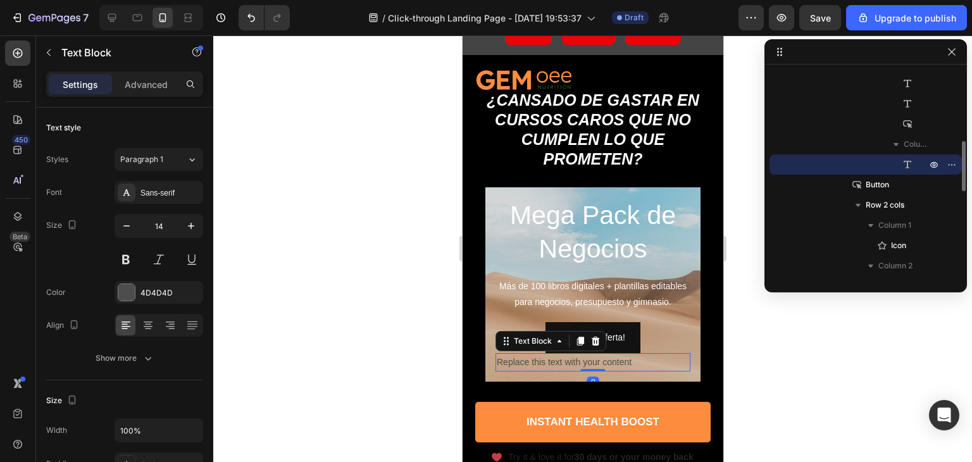
click at [585, 371] on div "Replace this text with your content" at bounding box center [592, 362] width 195 height 18
click at [585, 370] on p "Replace this text with your content" at bounding box center [592, 362] width 192 height 16
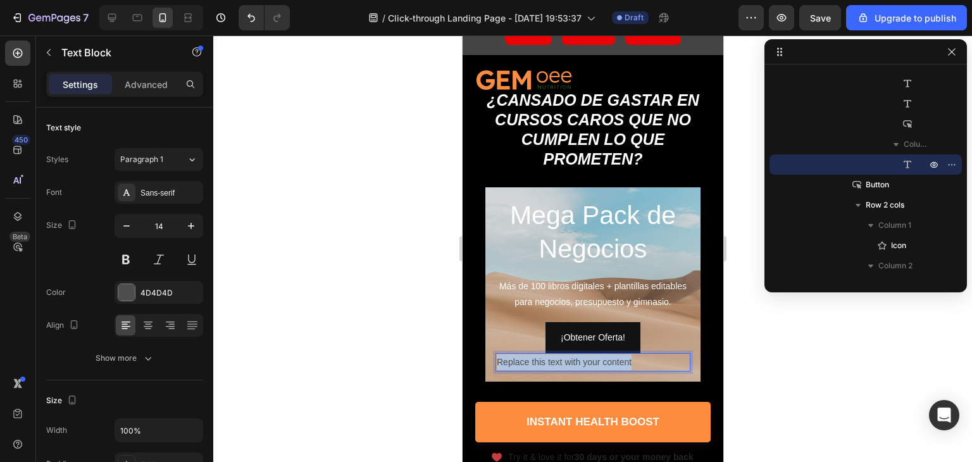
click at [585, 370] on p "Replace this text with your content" at bounding box center [592, 362] width 192 height 16
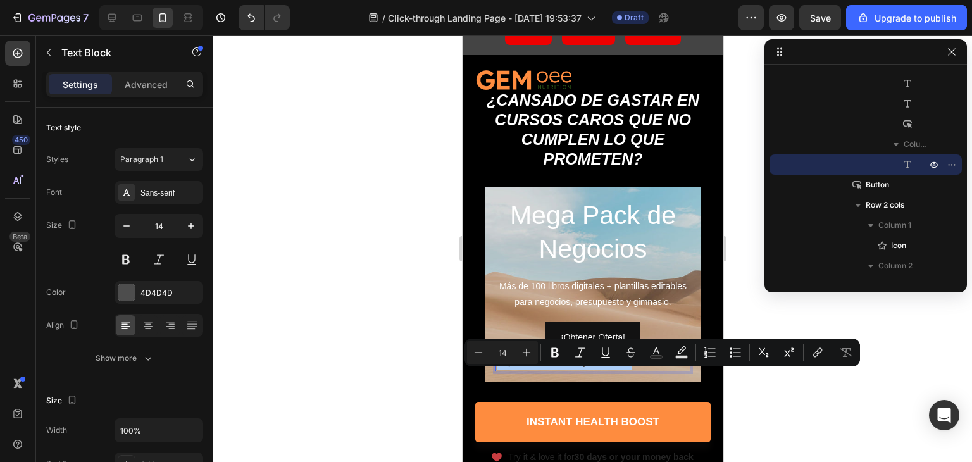
drag, startPoint x: 739, startPoint y: 396, endPoint x: 732, endPoint y: 396, distance: 7.0
click at [738, 397] on div at bounding box center [592, 248] width 759 height 427
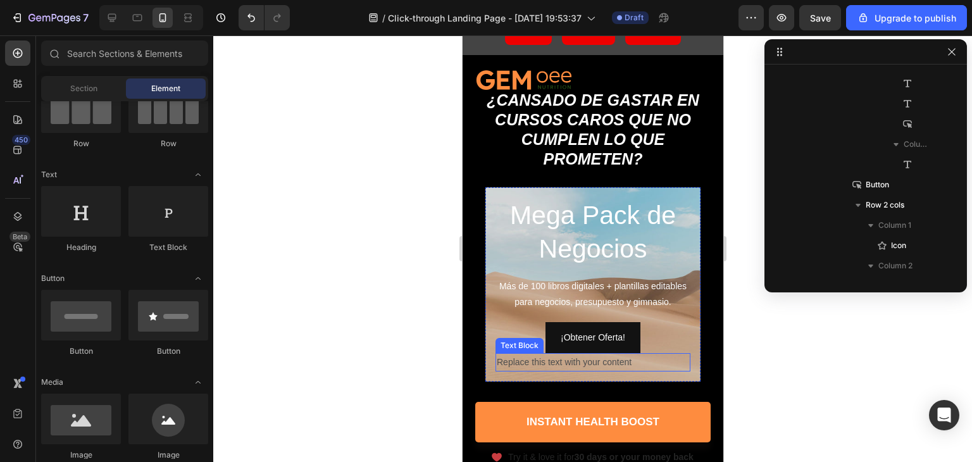
click at [660, 370] on p "Replace this text with your content" at bounding box center [592, 362] width 192 height 16
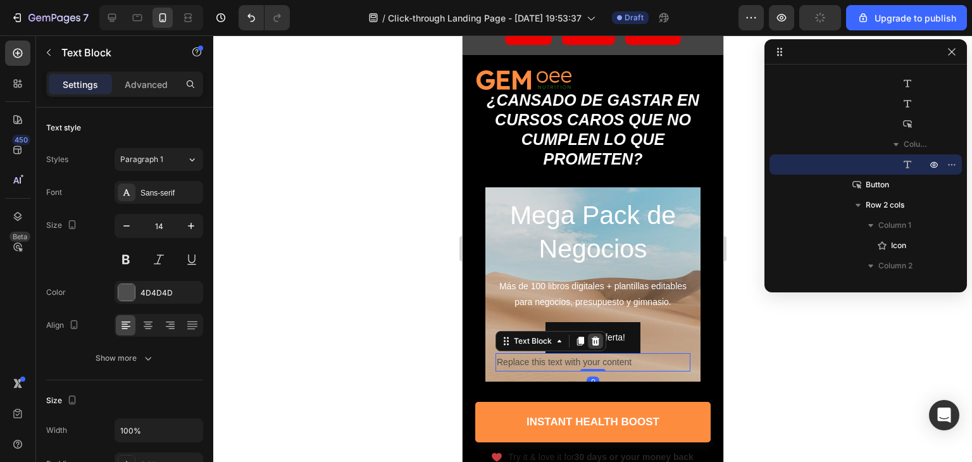
click at [591, 346] on icon at bounding box center [595, 341] width 8 height 9
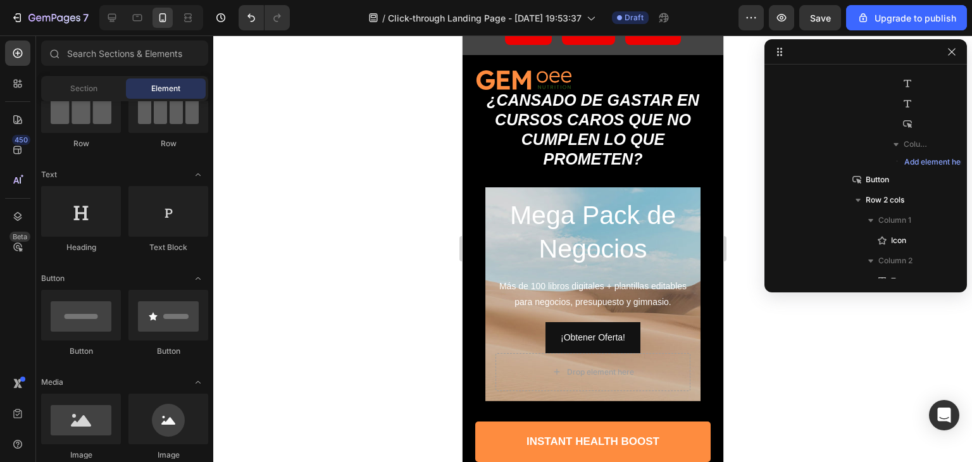
drag, startPoint x: 733, startPoint y: 379, endPoint x: 210, endPoint y: 350, distance: 524.2
click at [733, 379] on div at bounding box center [592, 248] width 759 height 427
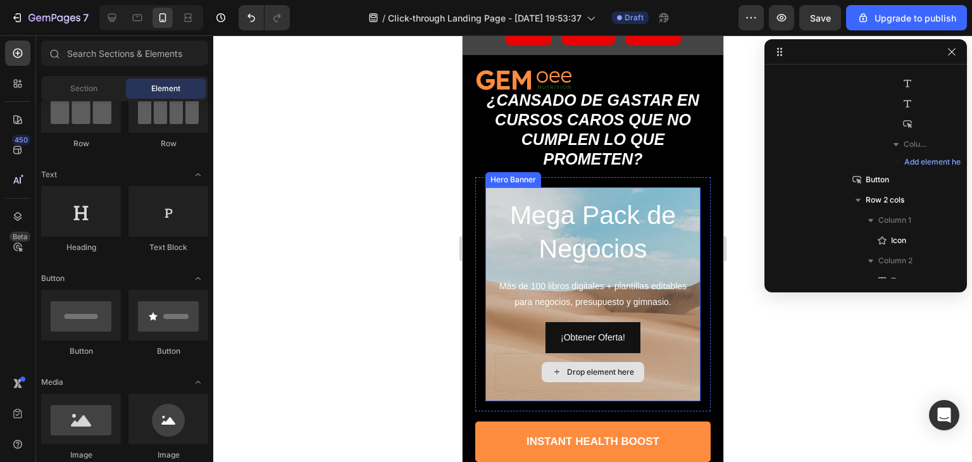
click at [663, 386] on div "Drop element here" at bounding box center [592, 372] width 195 height 38
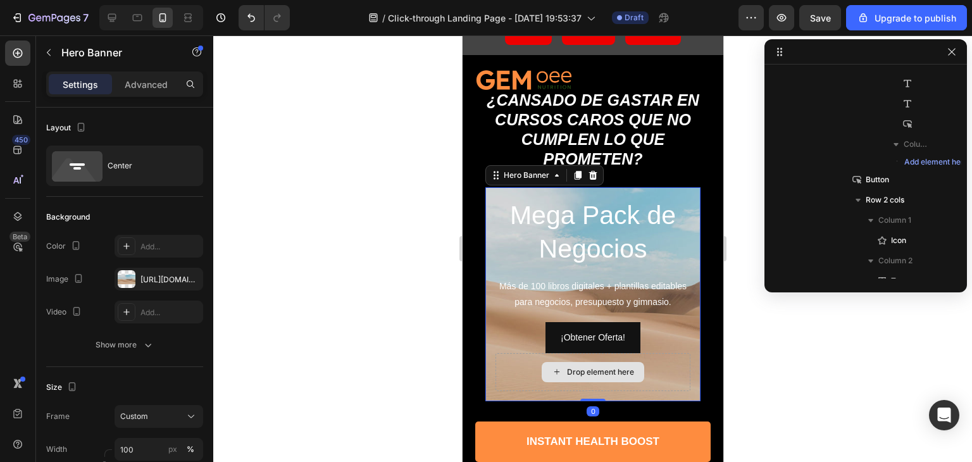
scroll to position [178, 0]
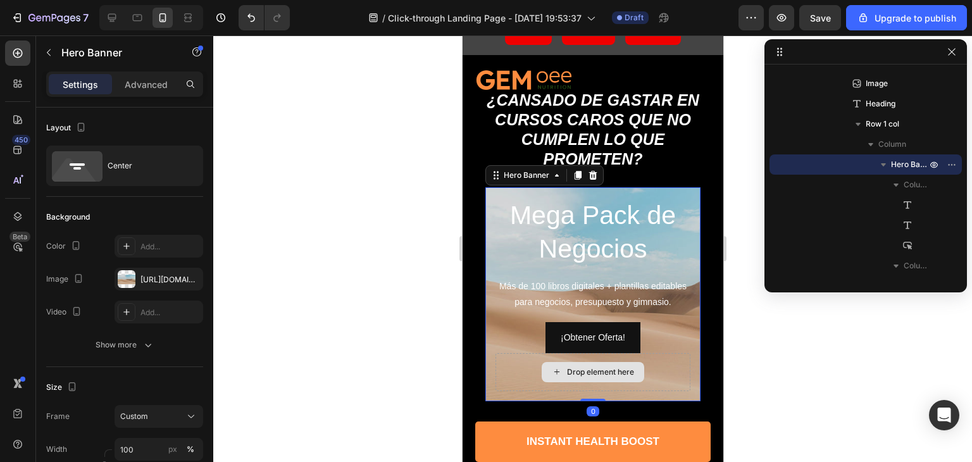
click at [515, 390] on div "Drop element here" at bounding box center [592, 372] width 195 height 38
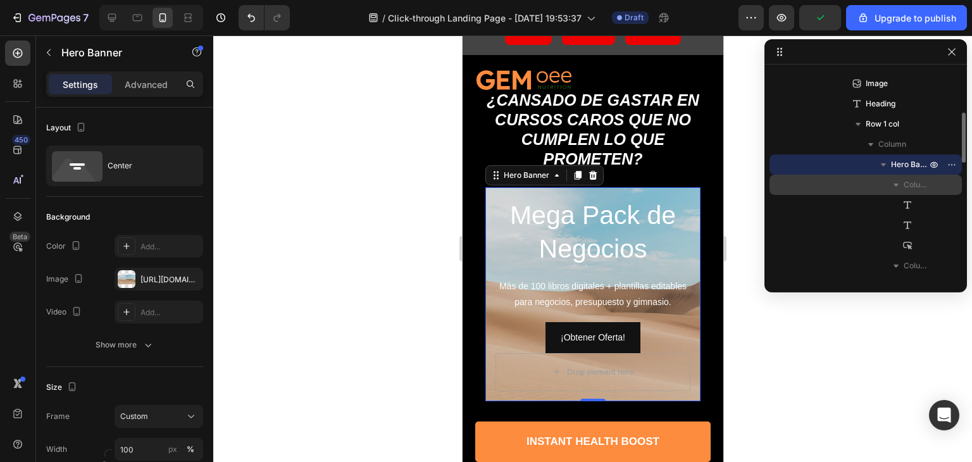
click at [925, 184] on span "Column 1" at bounding box center [916, 184] width 25 height 13
click at [923, 188] on span "Column 1" at bounding box center [916, 184] width 25 height 13
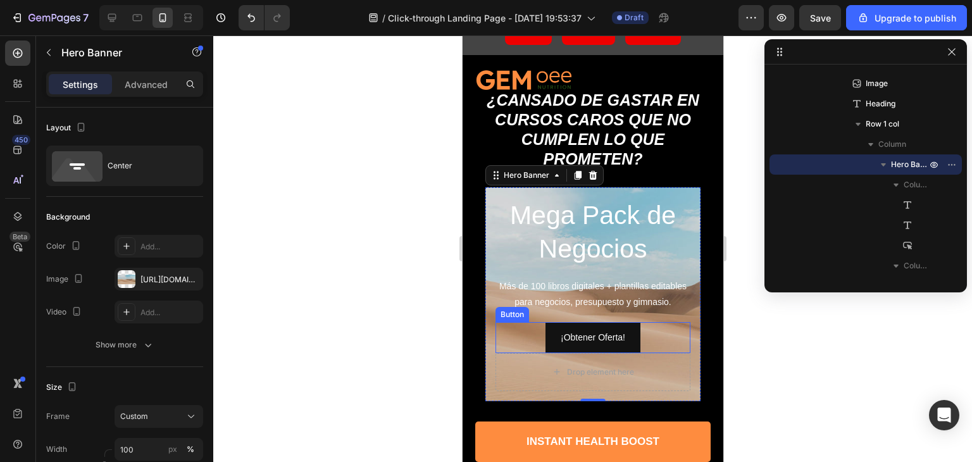
click at [654, 341] on div "¡Obtener Oferta! Button" at bounding box center [592, 337] width 195 height 31
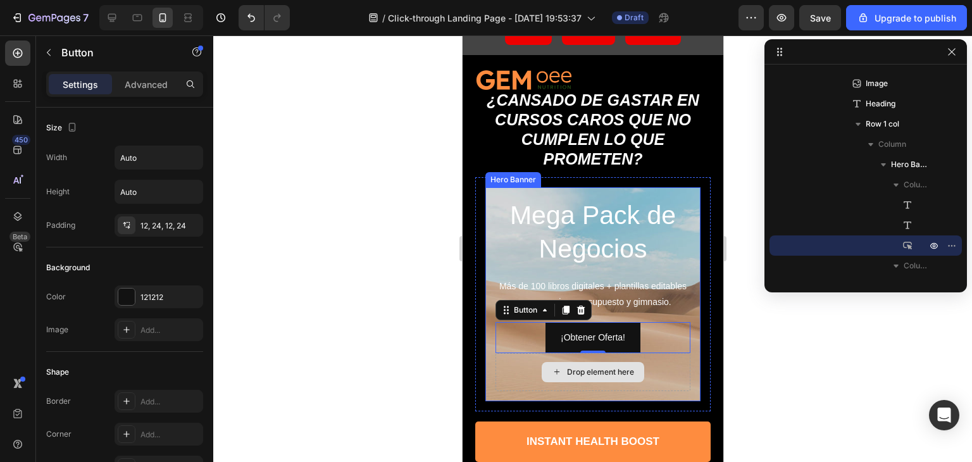
click at [507, 380] on div "Drop element here" at bounding box center [592, 372] width 195 height 38
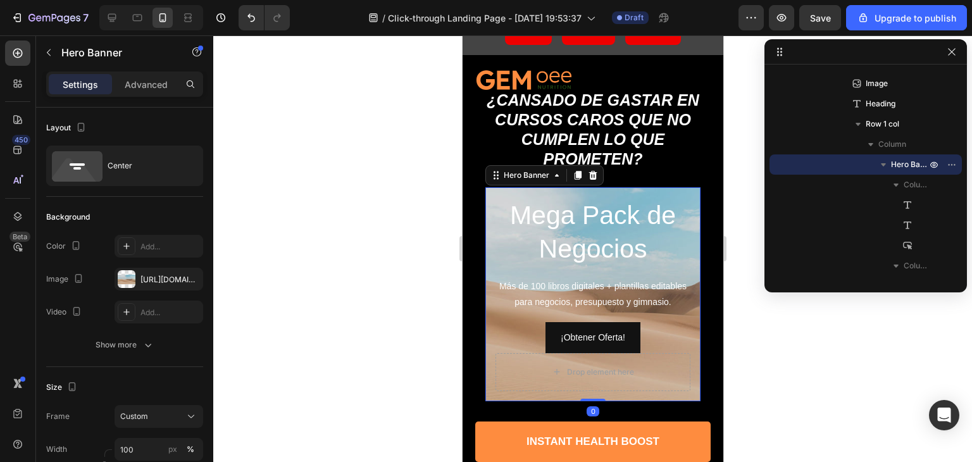
click at [766, 401] on div at bounding box center [592, 248] width 759 height 427
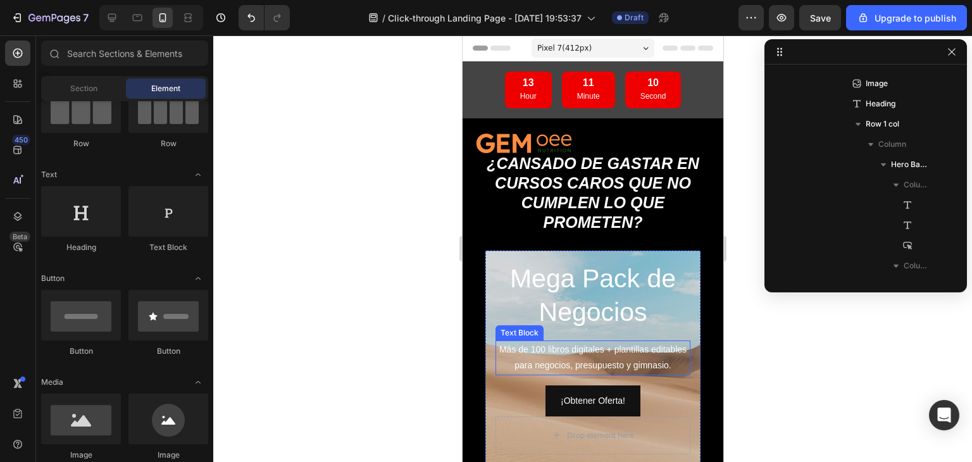
scroll to position [63, 0]
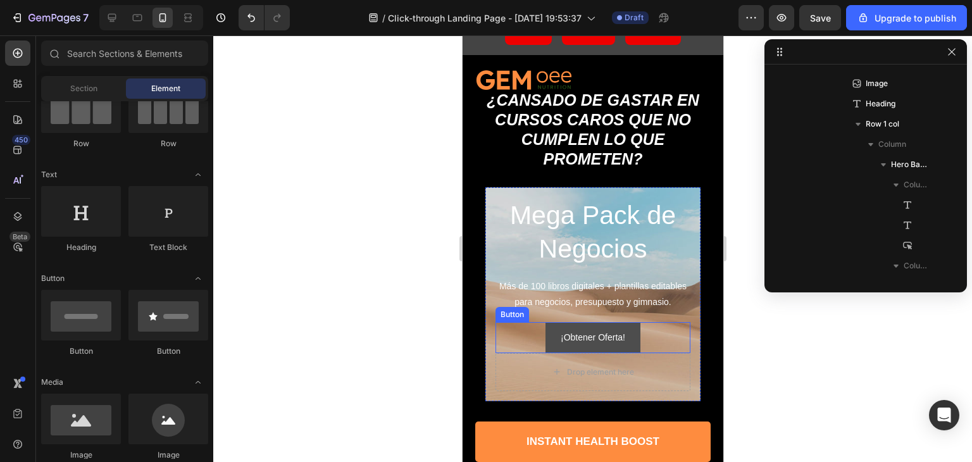
click at [633, 346] on button "¡Obtener Oferta!" at bounding box center [592, 337] width 95 height 31
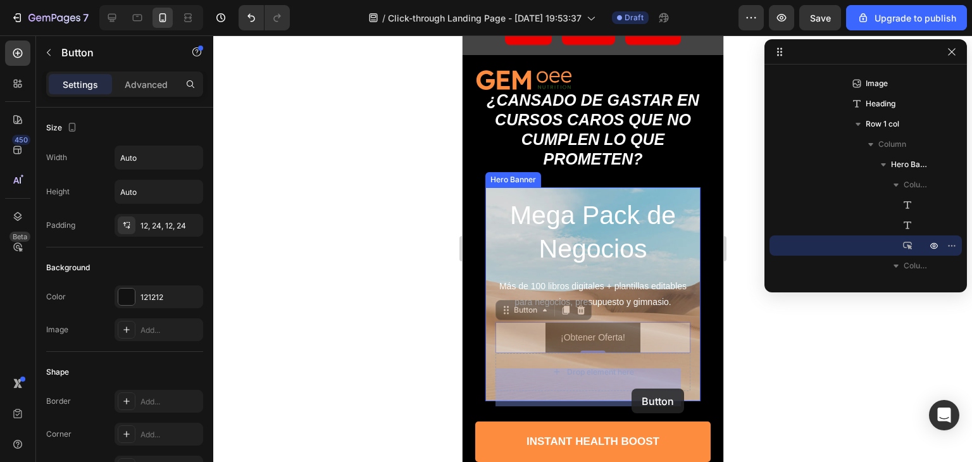
drag, startPoint x: 633, startPoint y: 346, endPoint x: 632, endPoint y: 390, distance: 45.0
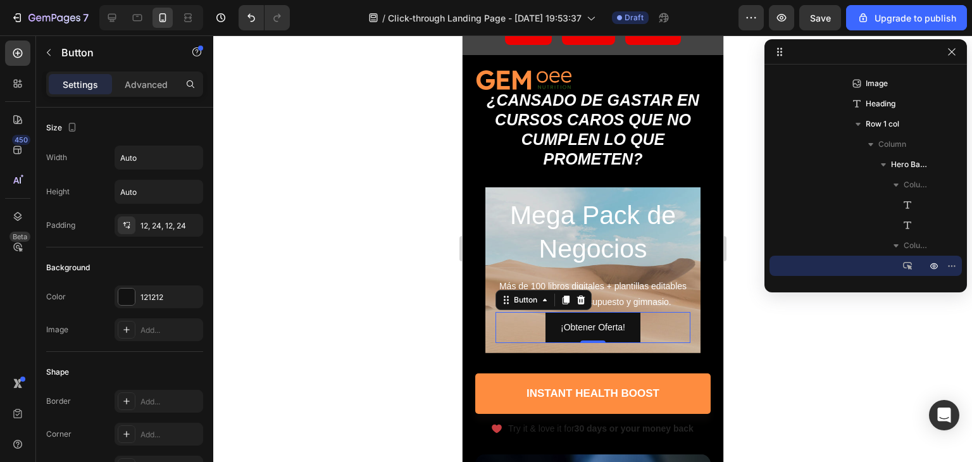
click at [748, 327] on div at bounding box center [592, 248] width 759 height 427
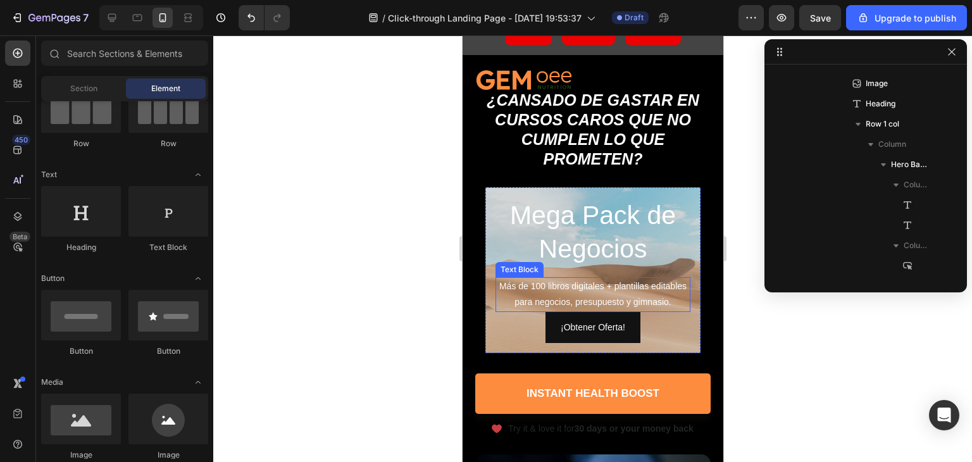
click at [623, 303] on p "Más de 100 libros digitales + plantillas editables para negocios, presupuesto y…" at bounding box center [592, 294] width 192 height 32
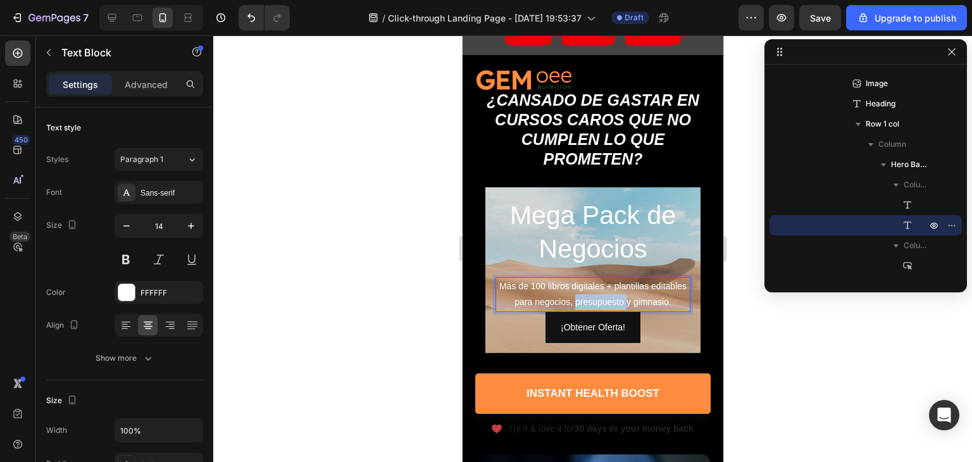
click at [617, 299] on p "Más de 100 libros digitales + plantillas editables para negocios, presupuesto y…" at bounding box center [592, 294] width 192 height 32
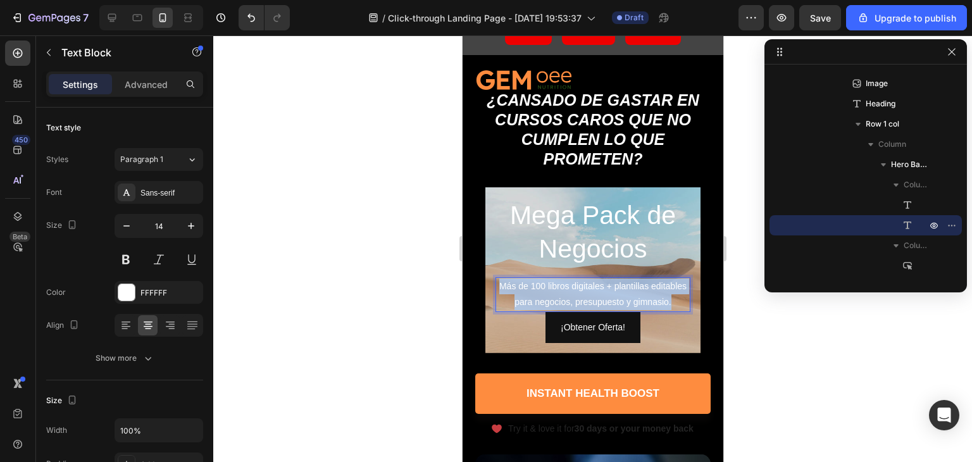
click at [617, 299] on p "Más de 100 libros digitales + plantillas editables para negocios, presupuesto y…" at bounding box center [592, 294] width 192 height 32
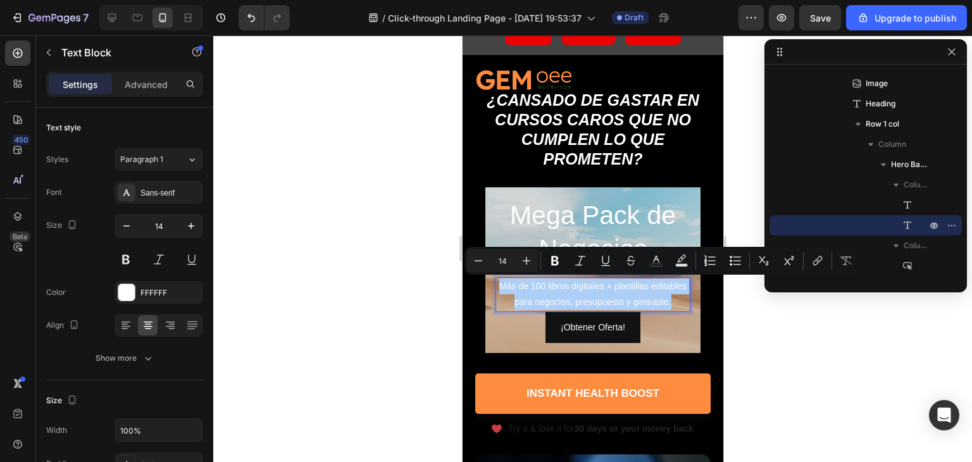
drag, startPoint x: 833, startPoint y: 373, endPoint x: 824, endPoint y: 368, distance: 10.2
click at [828, 371] on div at bounding box center [592, 248] width 759 height 427
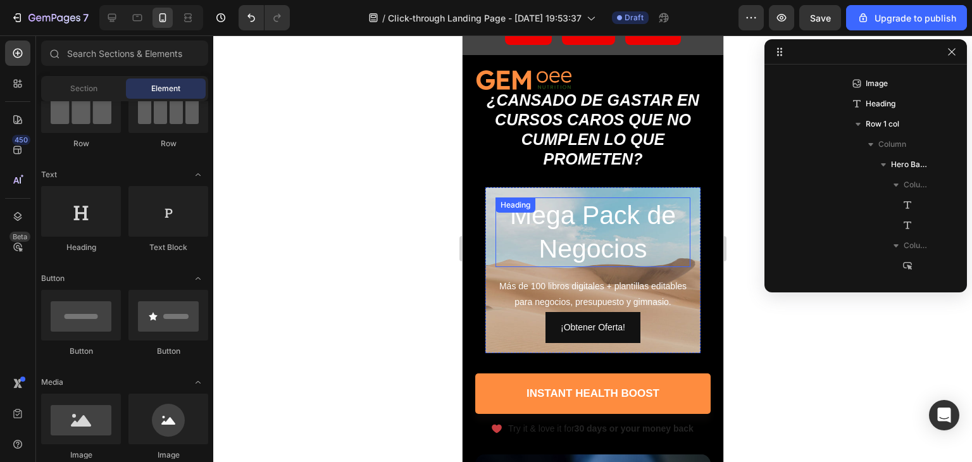
click at [633, 232] on p "Mega Pack de Negocios" at bounding box center [592, 233] width 192 height 68
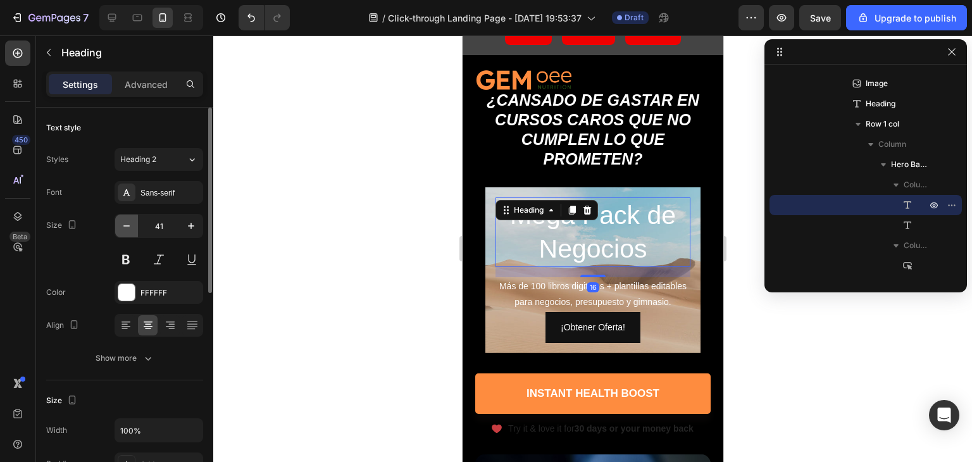
click at [125, 225] on icon "button" at bounding box center [126, 226] width 13 height 13
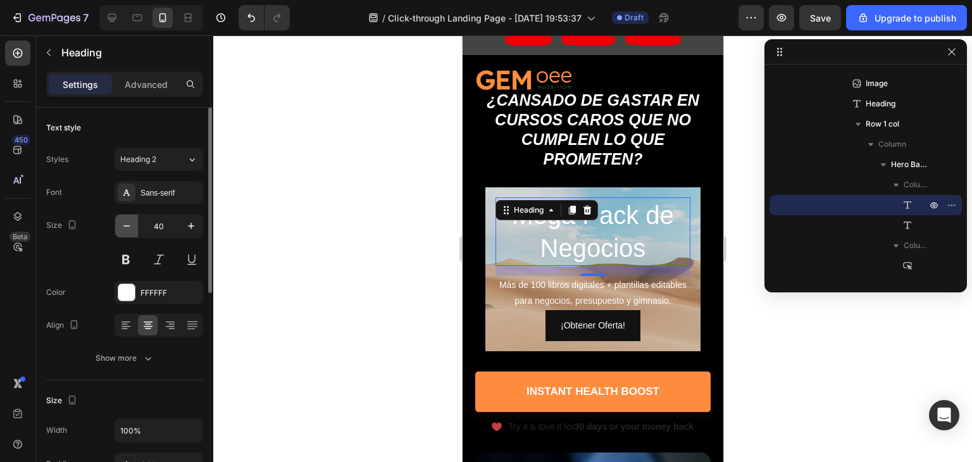
click at [125, 225] on icon "button" at bounding box center [126, 226] width 13 height 13
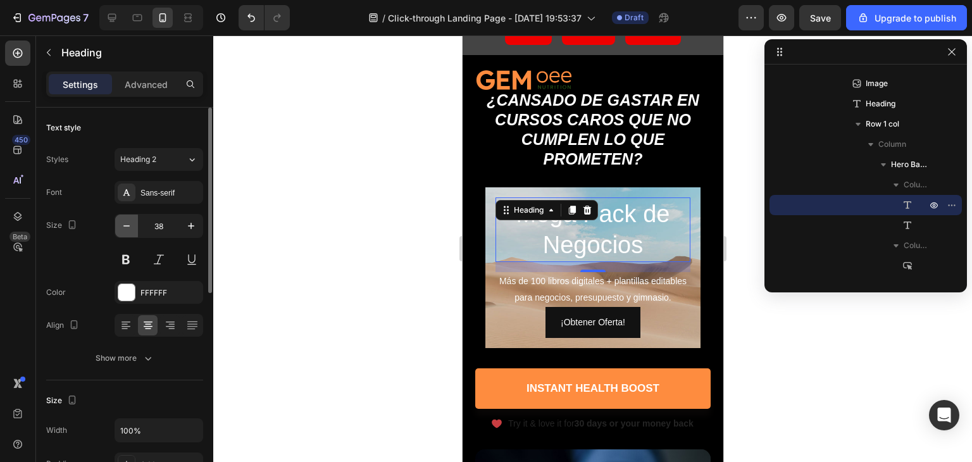
drag, startPoint x: 136, startPoint y: 220, endPoint x: 130, endPoint y: 219, distance: 6.5
click at [132, 219] on button "button" at bounding box center [126, 226] width 23 height 23
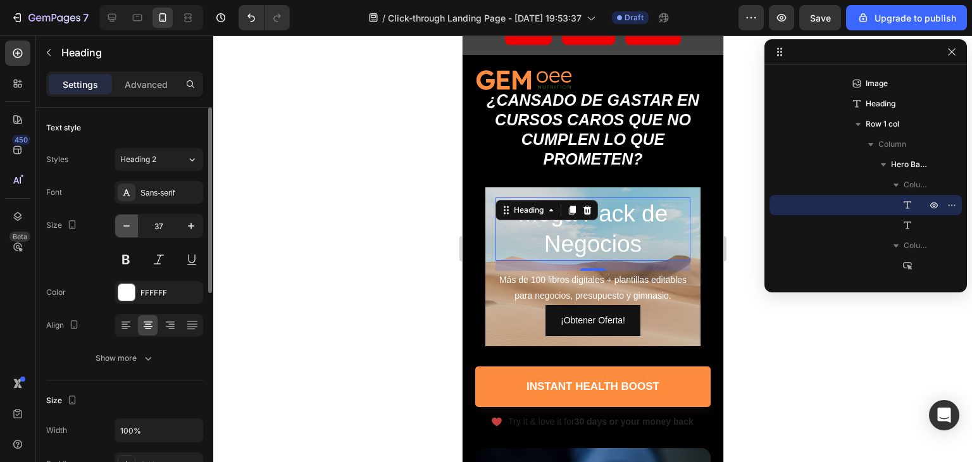
click at [130, 220] on icon "button" at bounding box center [126, 226] width 13 height 13
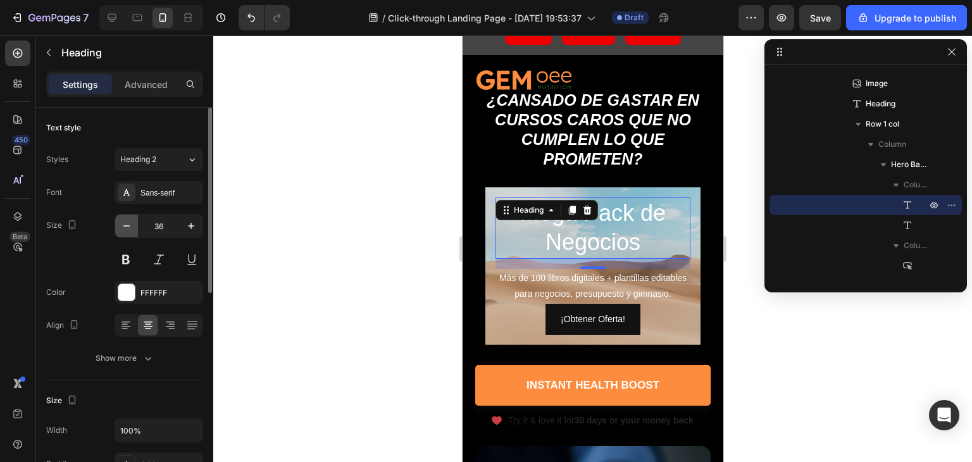
click at [130, 220] on icon "button" at bounding box center [126, 226] width 13 height 13
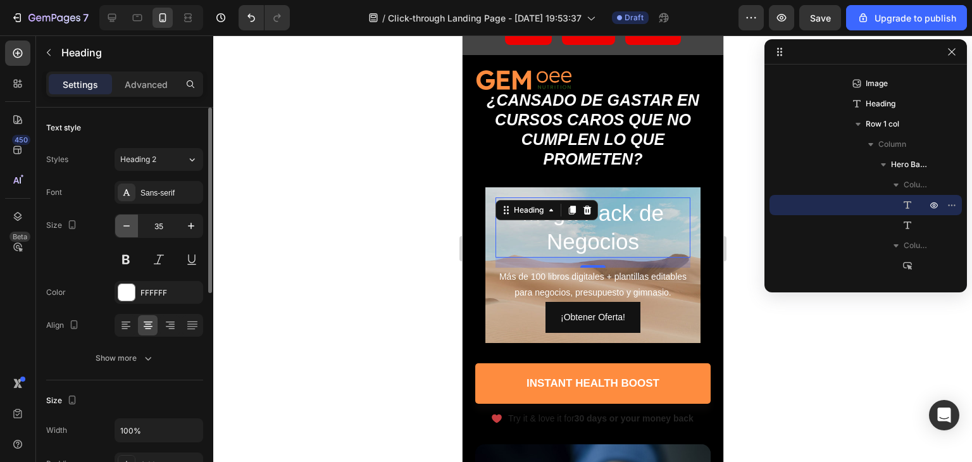
click at [135, 221] on button "button" at bounding box center [126, 226] width 23 height 23
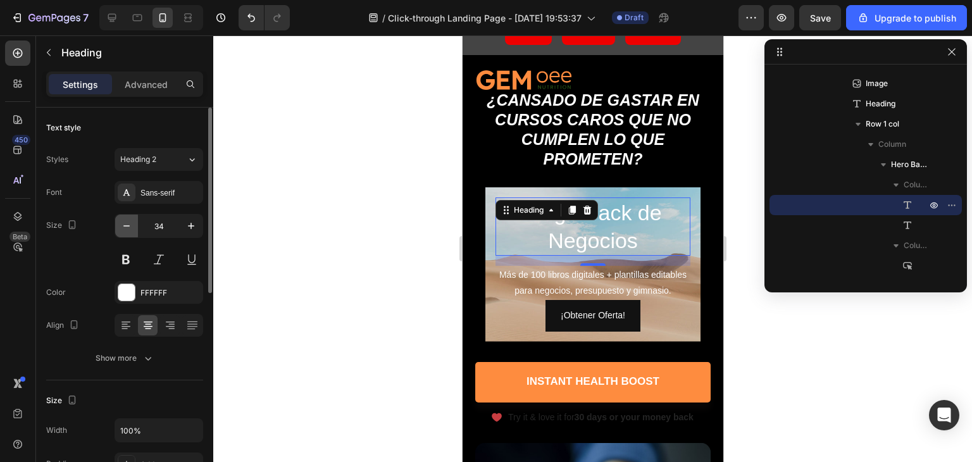
click at [131, 219] on button "button" at bounding box center [126, 226] width 23 height 23
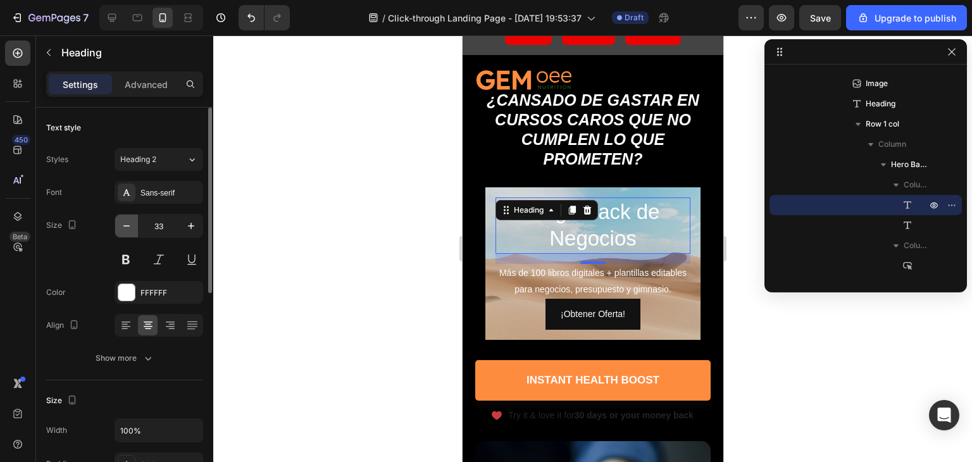
click at [131, 220] on icon "button" at bounding box center [126, 226] width 13 height 13
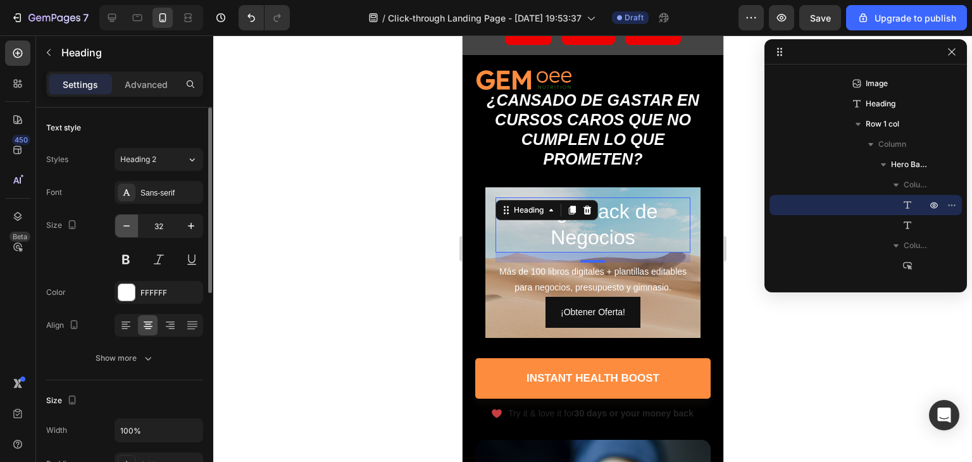
click at [131, 220] on icon "button" at bounding box center [126, 226] width 13 height 13
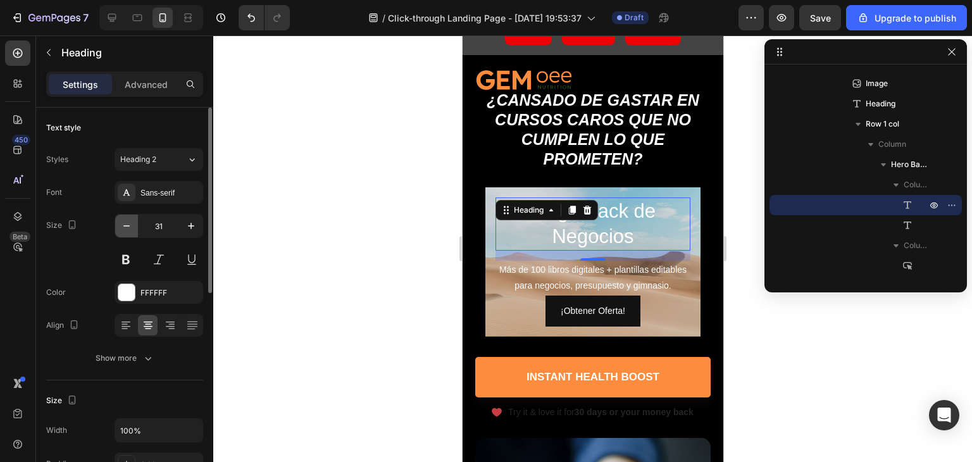
click at [131, 220] on icon "button" at bounding box center [126, 226] width 13 height 13
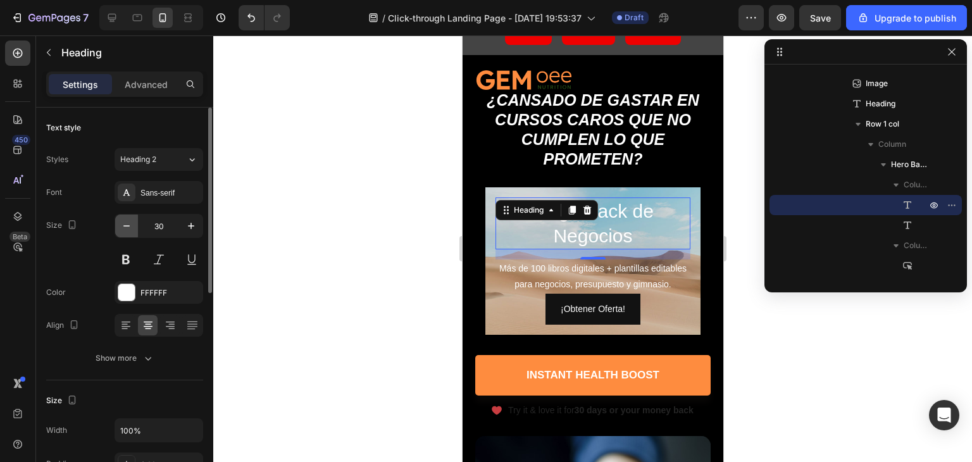
click at [130, 220] on icon "button" at bounding box center [126, 226] width 13 height 13
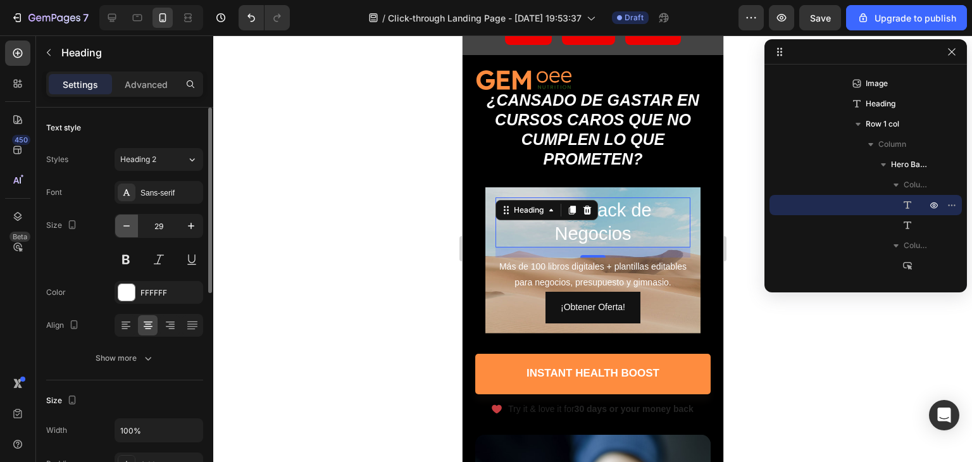
click at [130, 220] on icon "button" at bounding box center [126, 226] width 13 height 13
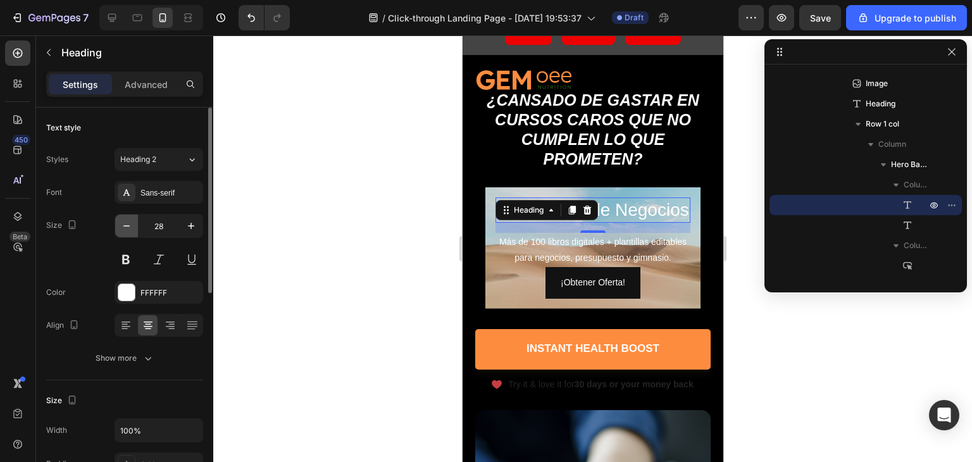
click at [130, 220] on icon "button" at bounding box center [126, 226] width 13 height 13
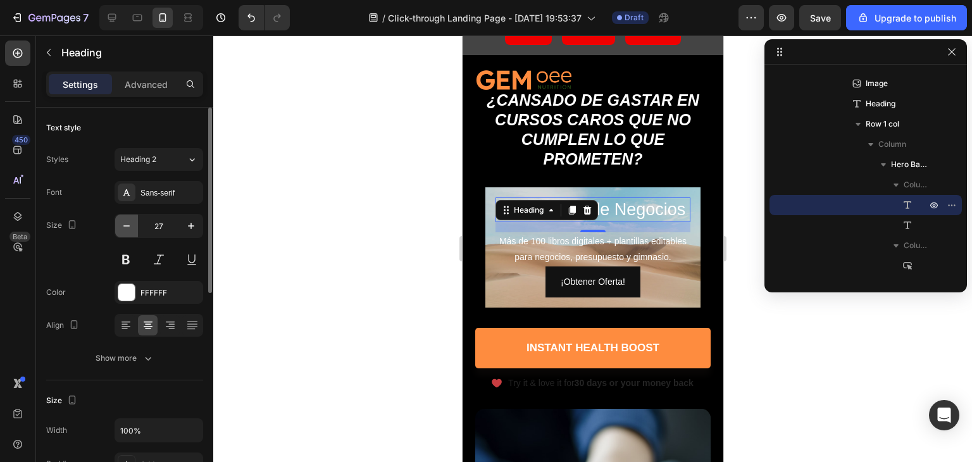
click at [130, 220] on icon "button" at bounding box center [126, 226] width 13 height 13
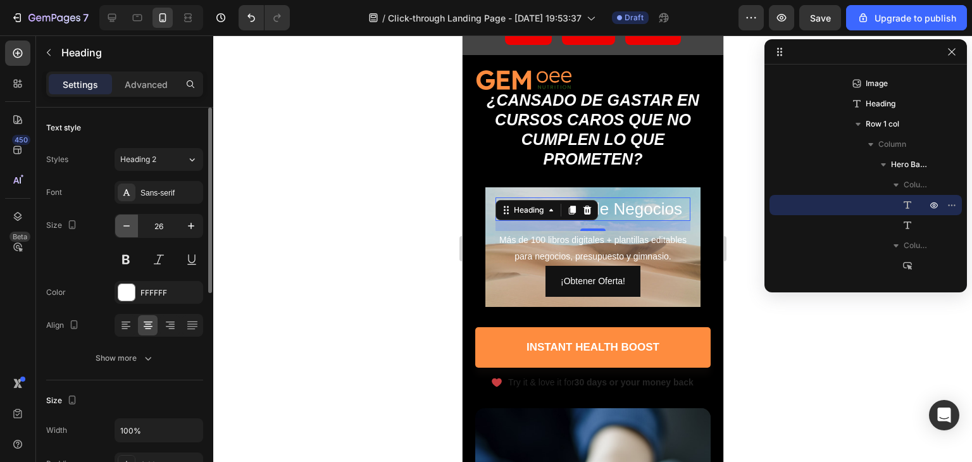
click at [130, 220] on icon "button" at bounding box center [126, 226] width 13 height 13
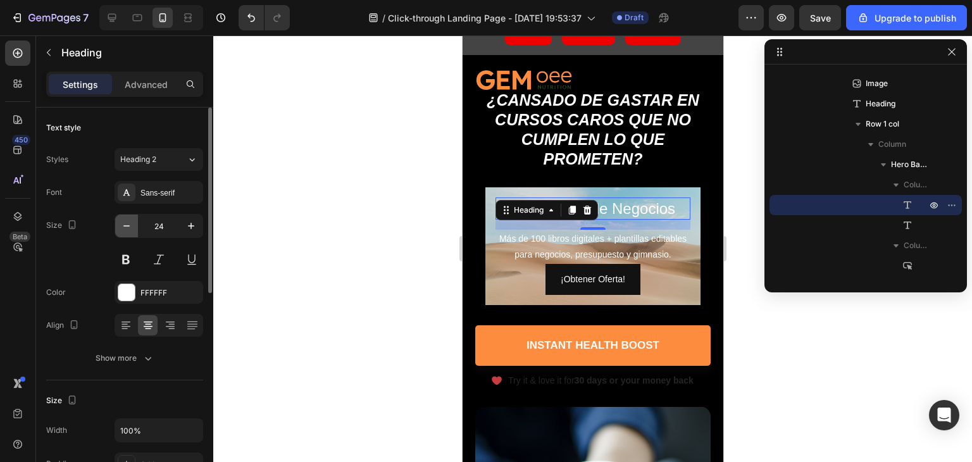
type input "23"
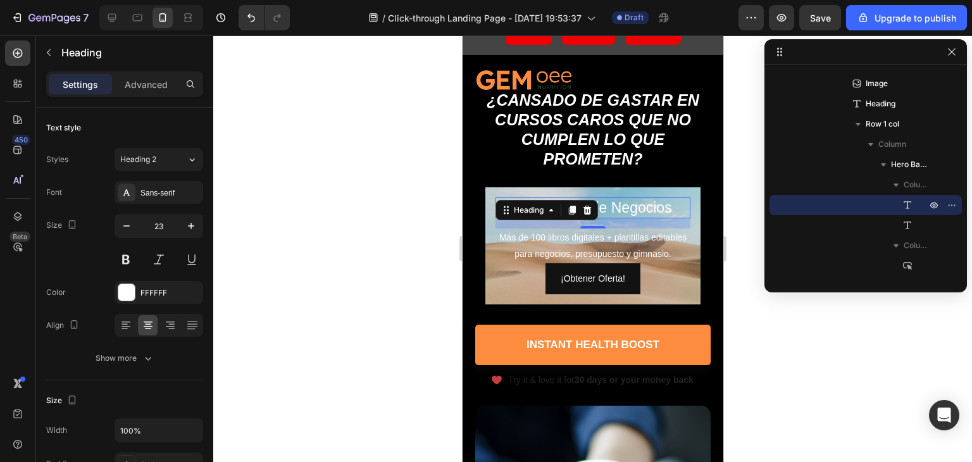
click at [801, 335] on div at bounding box center [592, 248] width 759 height 427
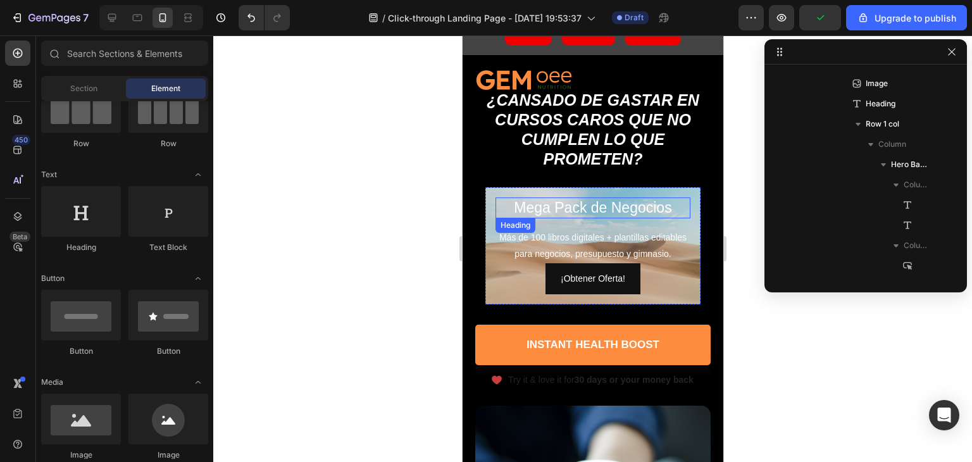
click at [547, 204] on p "Mega Pack de Negocios" at bounding box center [592, 208] width 192 height 19
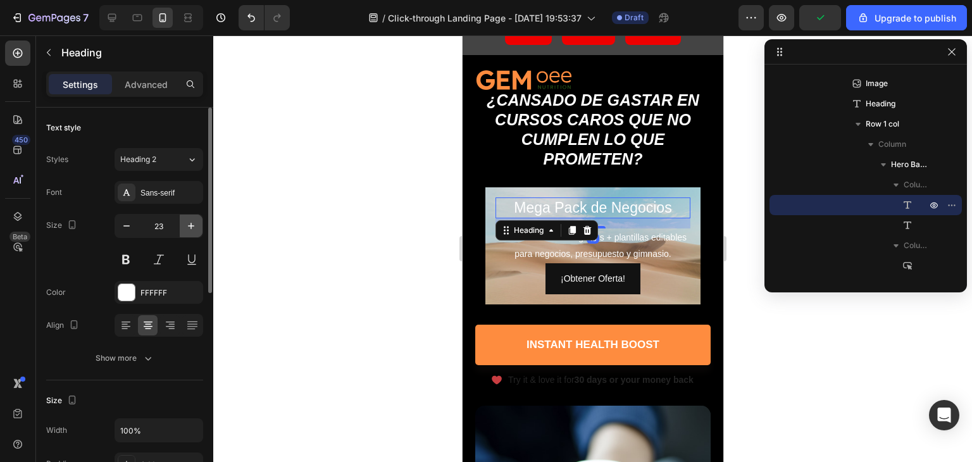
click at [182, 226] on button "button" at bounding box center [191, 226] width 23 height 23
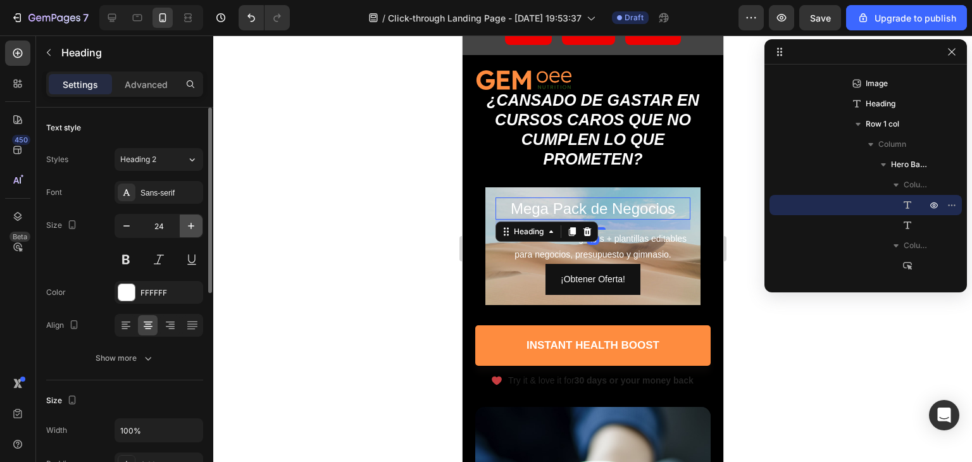
click at [182, 226] on button "button" at bounding box center [191, 226] width 23 height 23
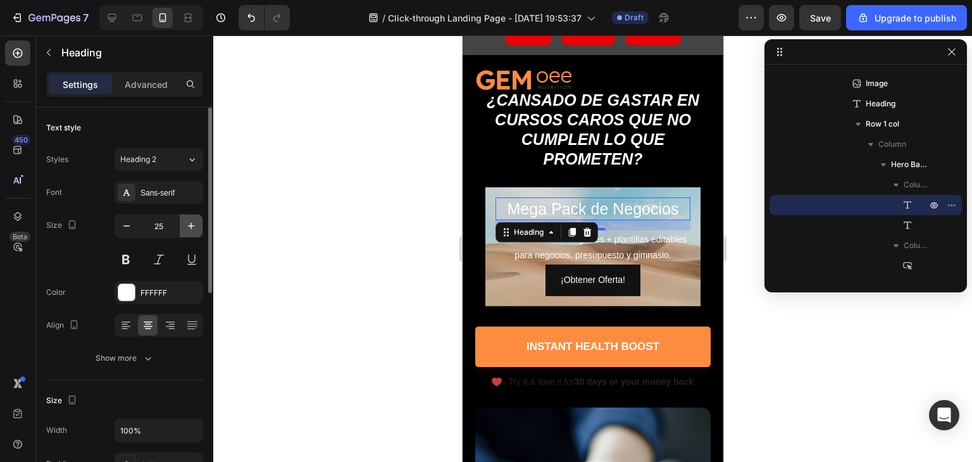
click at [185, 228] on icon "button" at bounding box center [191, 226] width 13 height 13
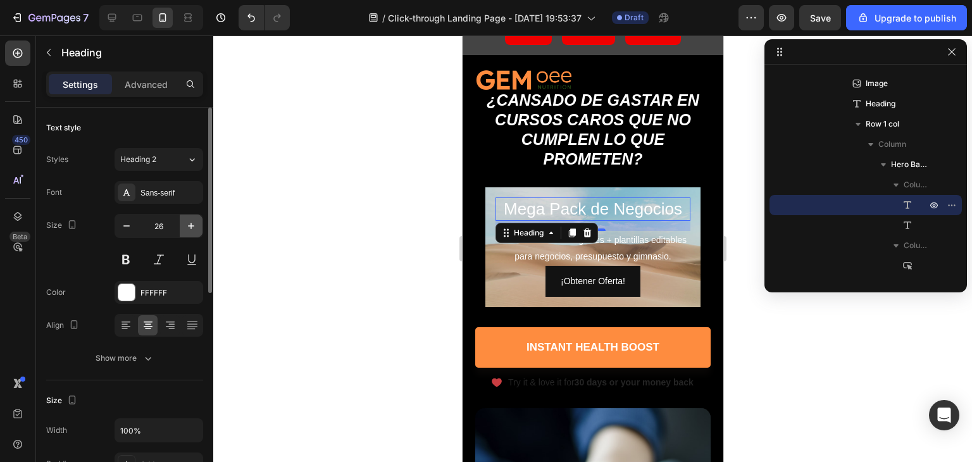
click at [185, 228] on icon "button" at bounding box center [191, 226] width 13 height 13
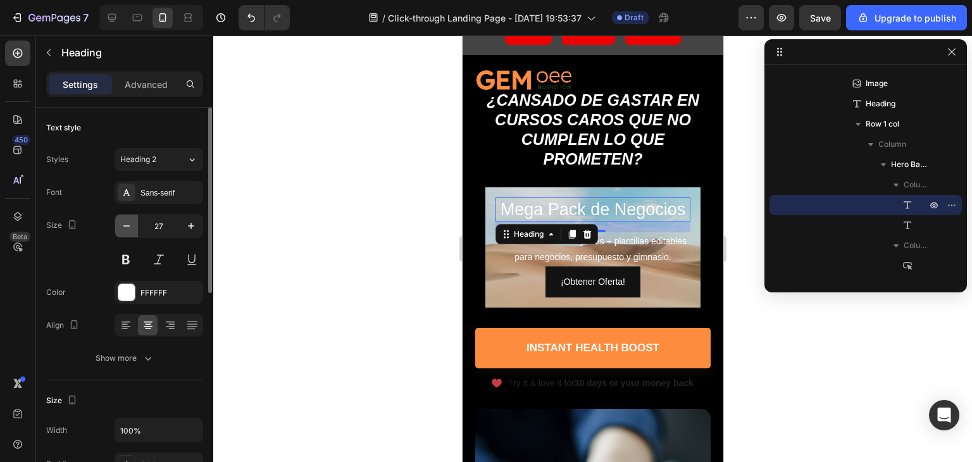
click at [122, 218] on button "button" at bounding box center [126, 226] width 23 height 23
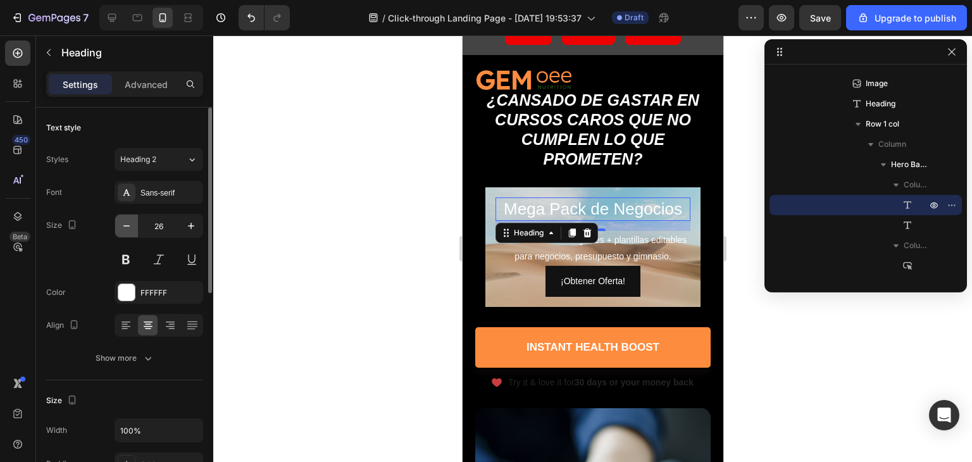
click at [122, 218] on button "button" at bounding box center [126, 226] width 23 height 23
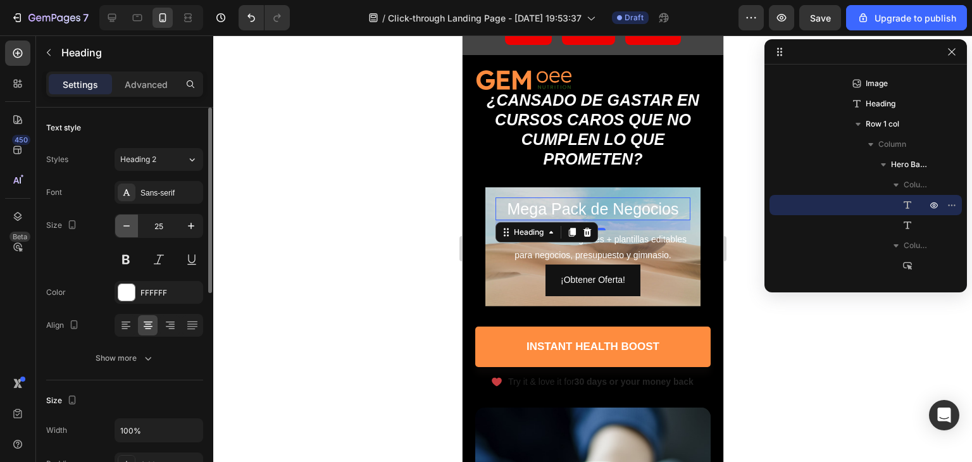
click at [122, 218] on button "button" at bounding box center [126, 226] width 23 height 23
type input "24"
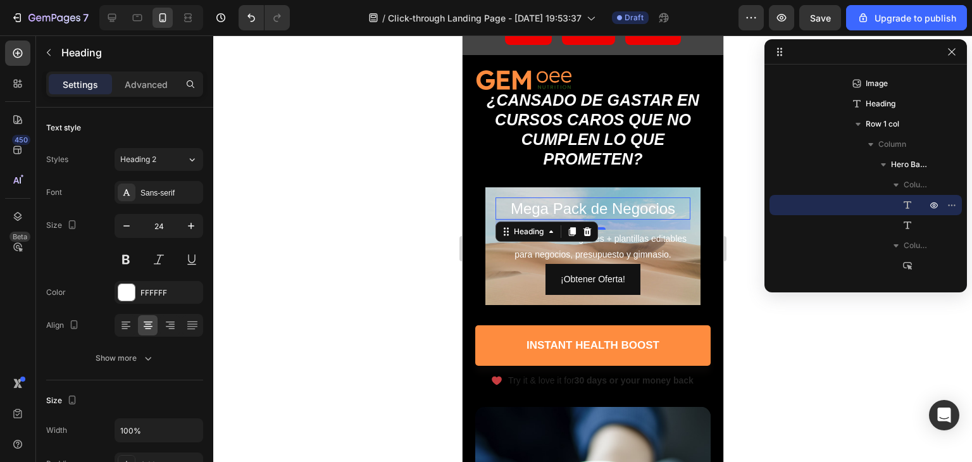
click at [789, 330] on div at bounding box center [592, 248] width 759 height 427
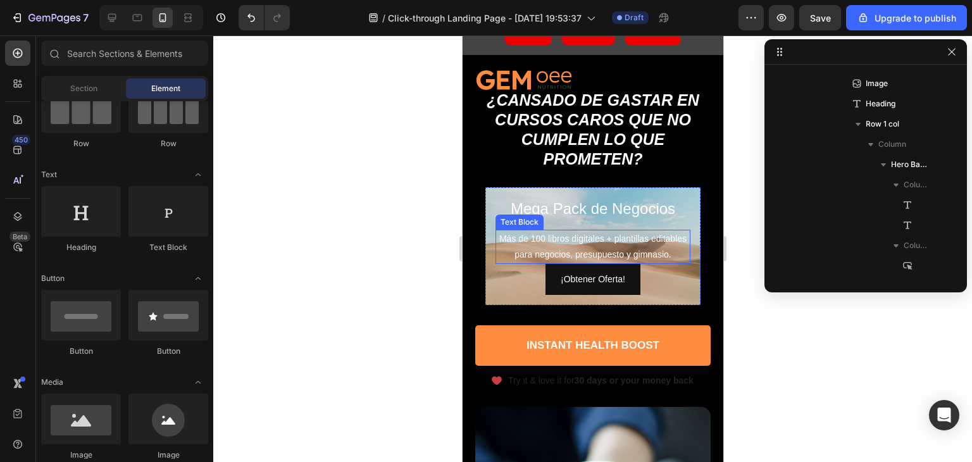
drag, startPoint x: 618, startPoint y: 263, endPoint x: 603, endPoint y: 256, distance: 16.1
click at [616, 263] on p "Más de 100 libros digitales + plantillas editables para negocios, presupuesto y…" at bounding box center [592, 247] width 192 height 32
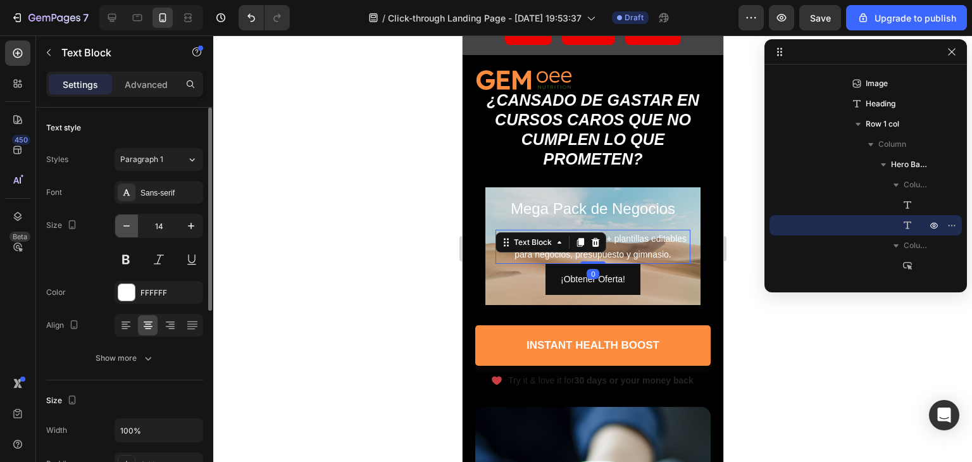
click at [116, 229] on button "button" at bounding box center [126, 226] width 23 height 23
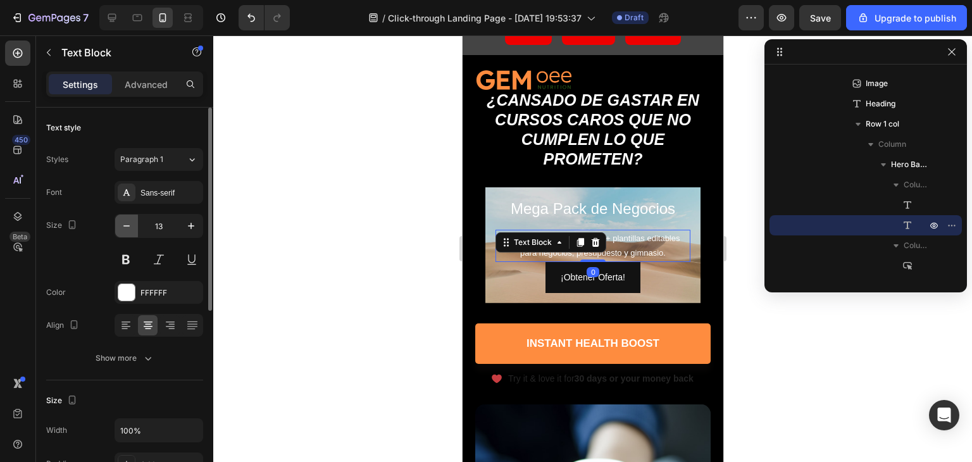
click at [116, 229] on button "button" at bounding box center [126, 226] width 23 height 23
type input "12"
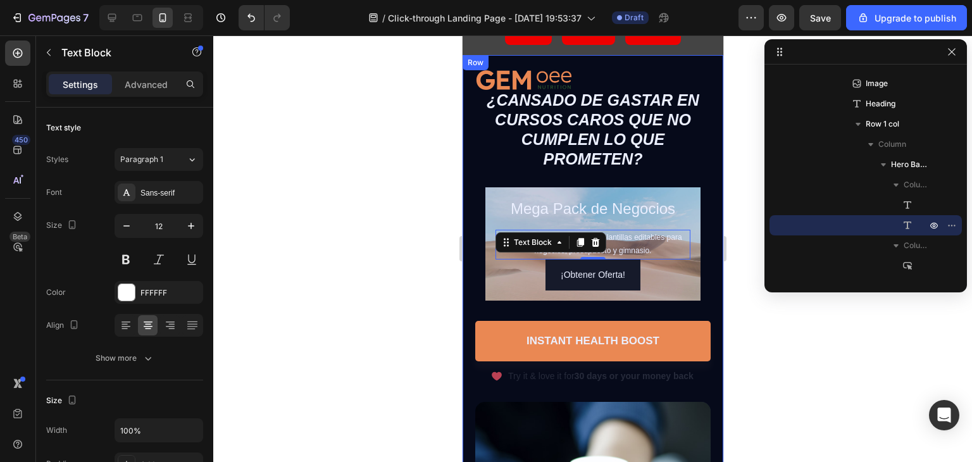
click at [831, 356] on div at bounding box center [592, 248] width 759 height 427
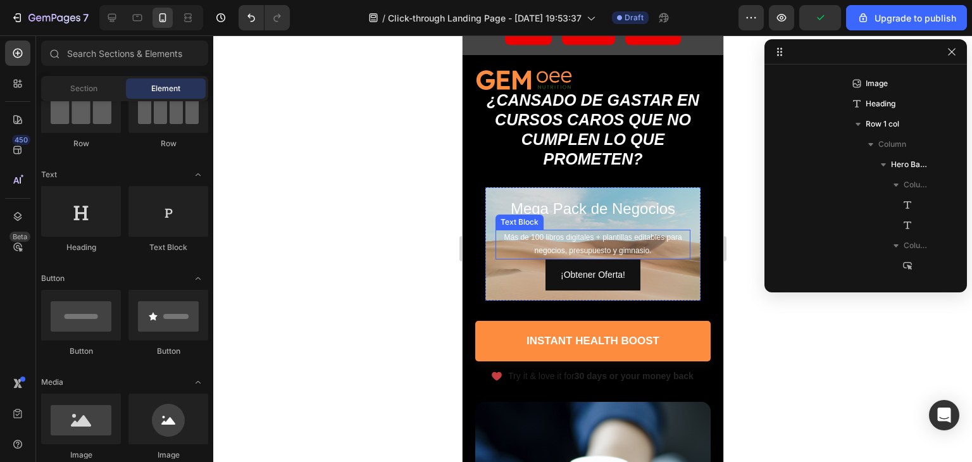
click at [623, 241] on p "Más de 100 libros digitales + plantillas editables para negocios, presupuesto y…" at bounding box center [592, 244] width 192 height 27
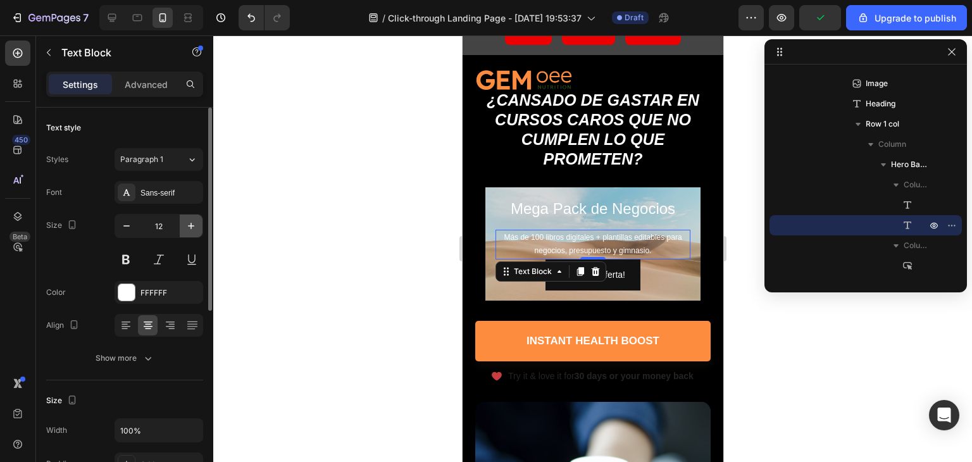
click at [190, 216] on button "button" at bounding box center [191, 226] width 23 height 23
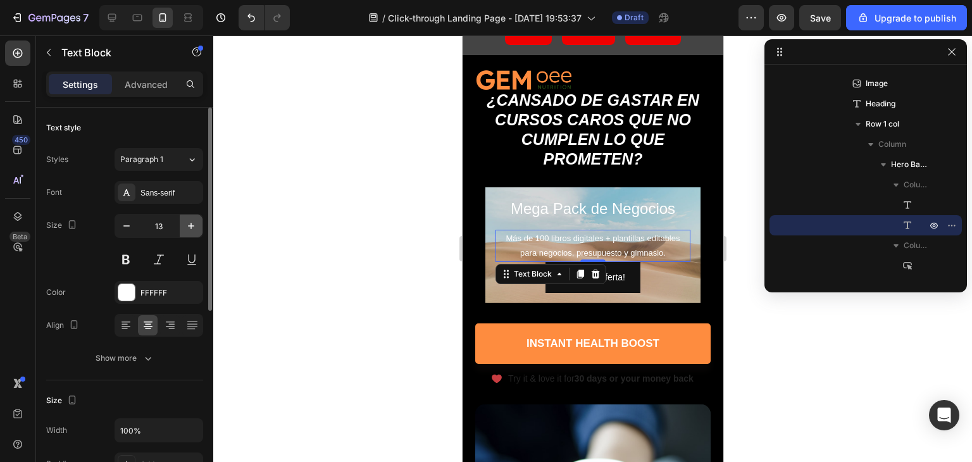
click at [190, 217] on button "button" at bounding box center [191, 226] width 23 height 23
type input "14"
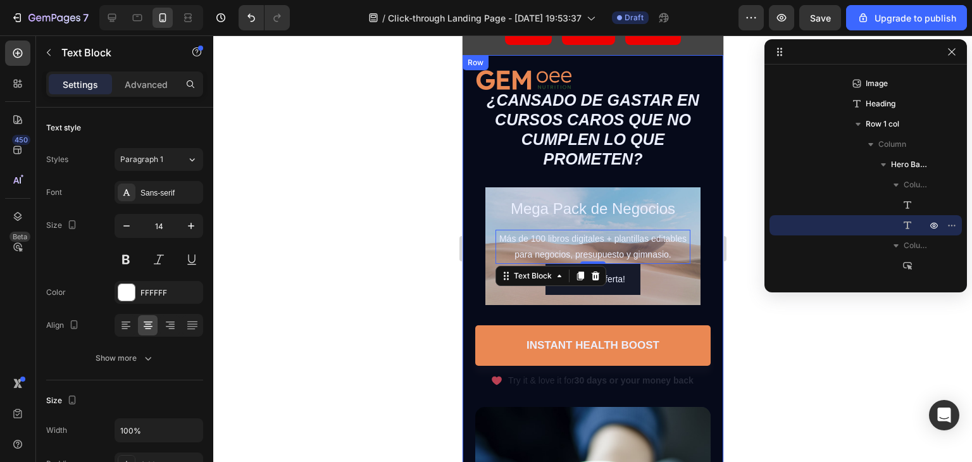
click at [764, 341] on div at bounding box center [592, 248] width 759 height 427
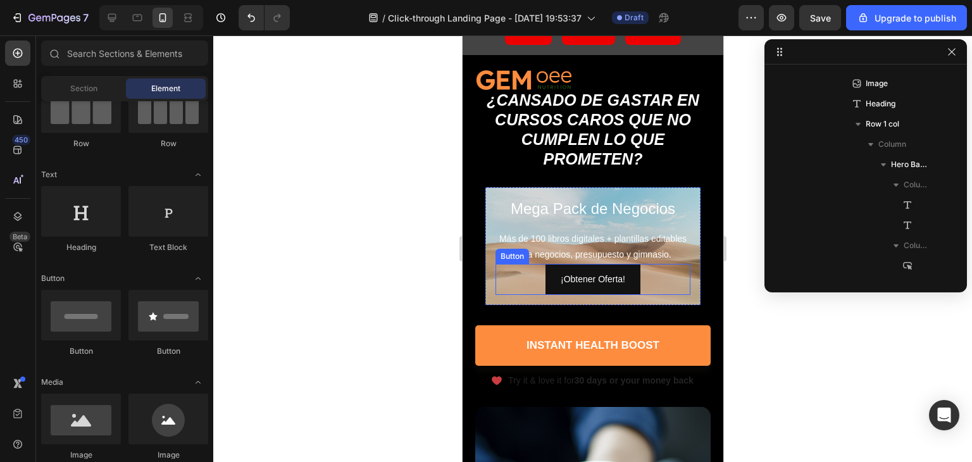
click at [637, 295] on div "¡Obtener Oferta! Button" at bounding box center [592, 279] width 195 height 31
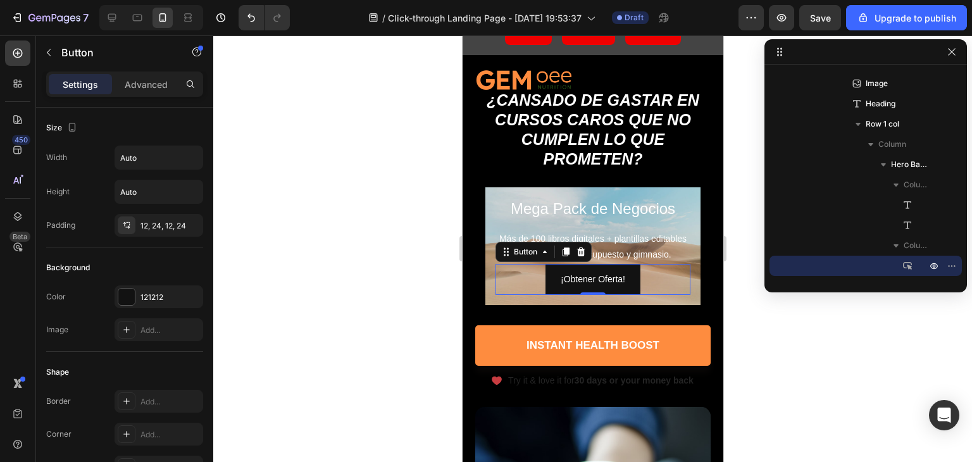
drag, startPoint x: 810, startPoint y: 377, endPoint x: 800, endPoint y: 365, distance: 15.7
click at [810, 373] on div at bounding box center [592, 248] width 759 height 427
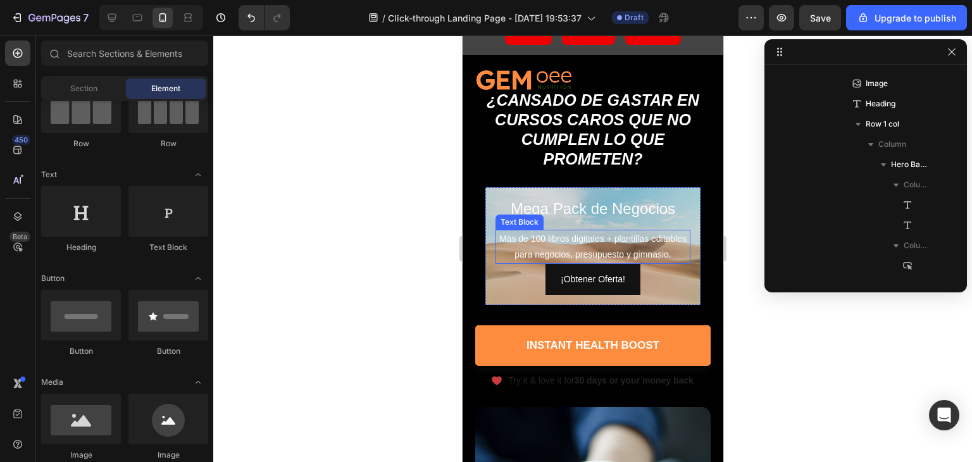
click at [582, 240] on p "Más de 100 libros digitales + plantillas editables para negocios, presupuesto y…" at bounding box center [592, 247] width 192 height 32
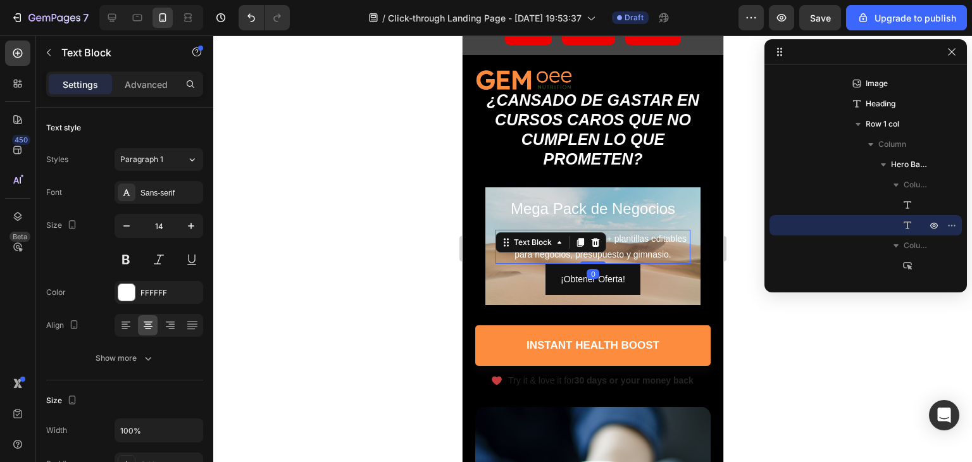
click at [751, 334] on div at bounding box center [592, 248] width 759 height 427
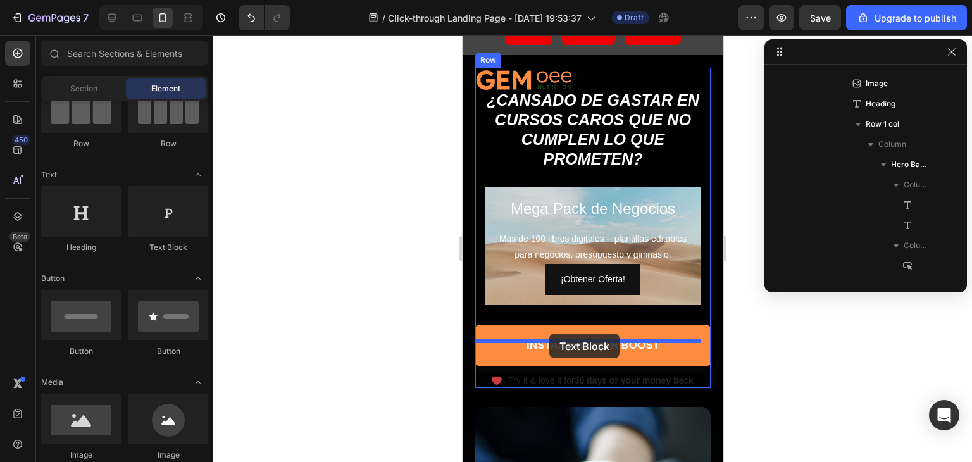
drag, startPoint x: 611, startPoint y: 248, endPoint x: 549, endPoint y: 334, distance: 105.6
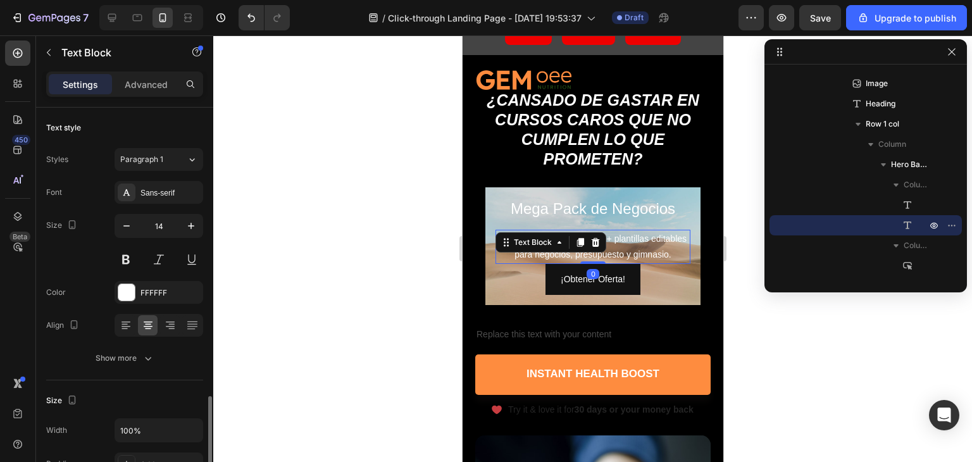
scroll to position [190, 0]
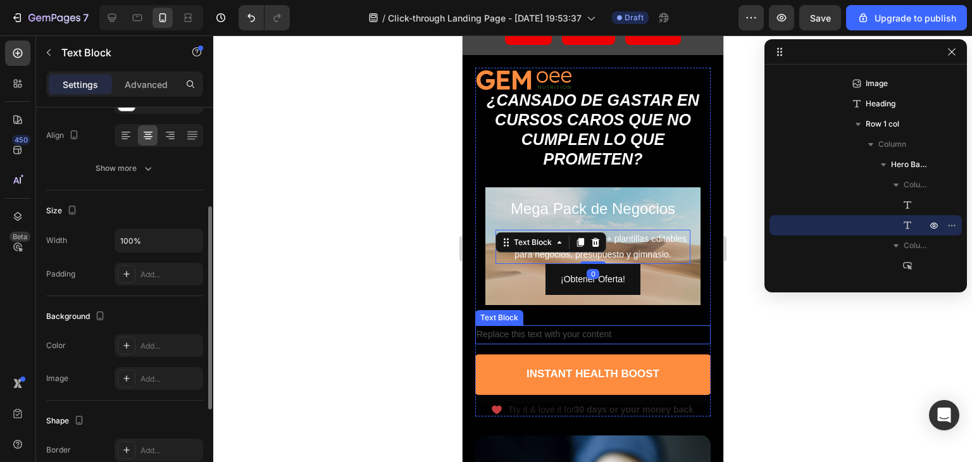
click at [613, 344] on div "Replace this text with your content" at bounding box center [592, 334] width 235 height 18
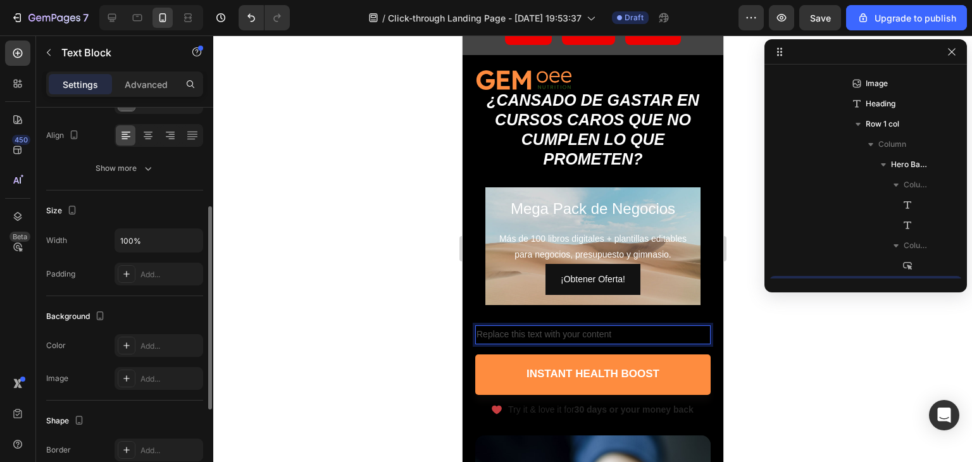
click at [613, 344] on div "Replace this text with your content" at bounding box center [592, 334] width 235 height 18
click at [613, 342] on p "Replace this text with your content" at bounding box center [592, 335] width 233 height 16
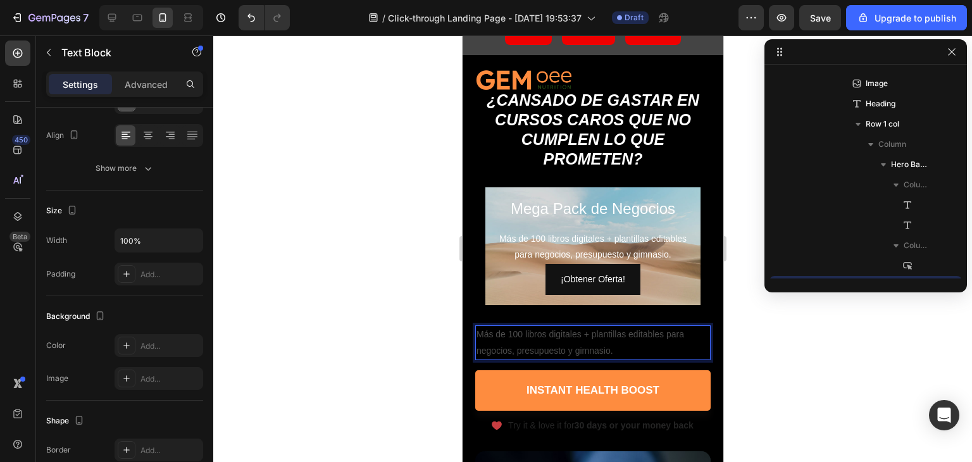
click at [609, 349] on p "Más de 100 libros digitales + plantillas editables para negocios, presupuesto y…" at bounding box center [592, 343] width 233 height 32
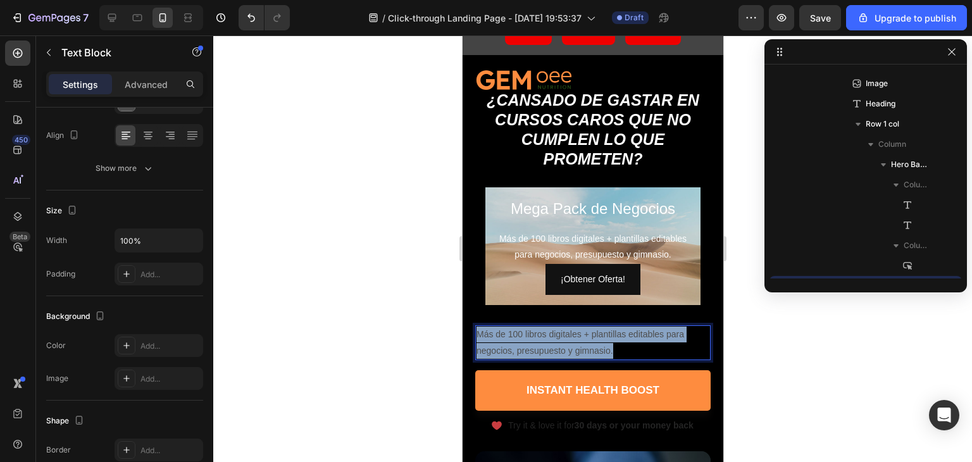
click at [609, 349] on p "Más de 100 libros digitales + plantillas editables para negocios, presupuesto y…" at bounding box center [592, 343] width 233 height 32
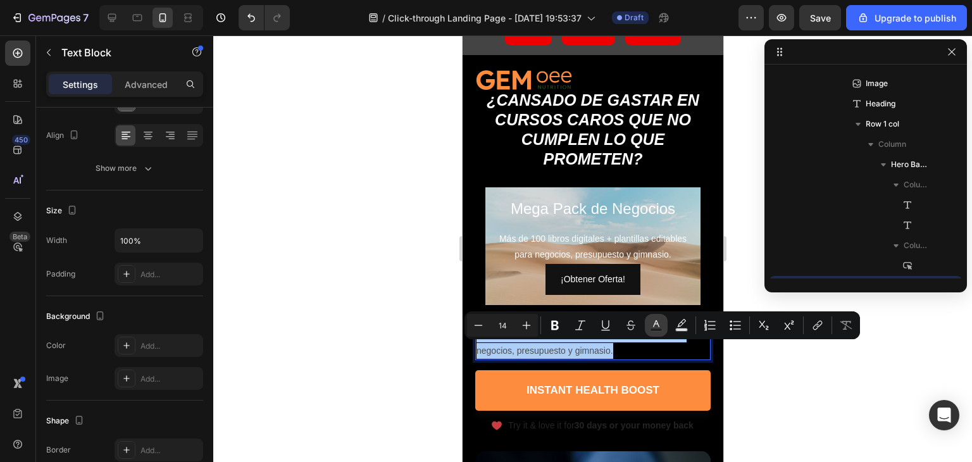
click at [649, 330] on button "Text Color" at bounding box center [656, 325] width 23 height 23
type input "4D4D4D"
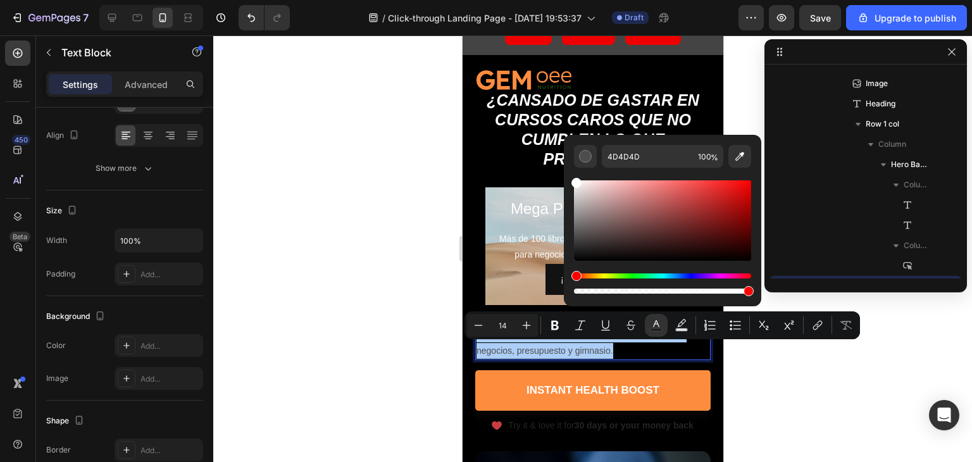
drag, startPoint x: 584, startPoint y: 216, endPoint x: 568, endPoint y: 172, distance: 47.0
click at [570, 172] on div "4D4D4D 100 %" at bounding box center [662, 215] width 197 height 161
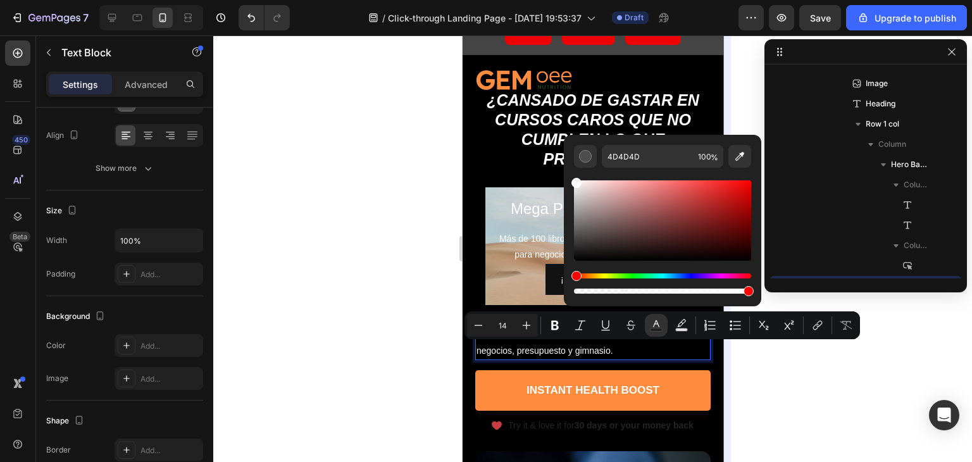
type input "FFFFFF"
click at [744, 367] on div at bounding box center [592, 248] width 759 height 427
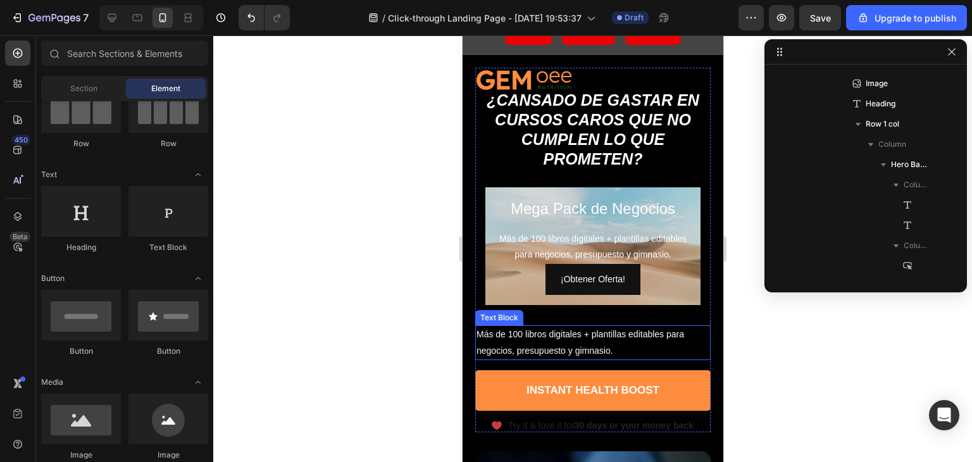
click at [657, 355] on p "Más de 100 libros digitales + plantillas editables para negocios, presupuesto y…" at bounding box center [592, 343] width 233 height 32
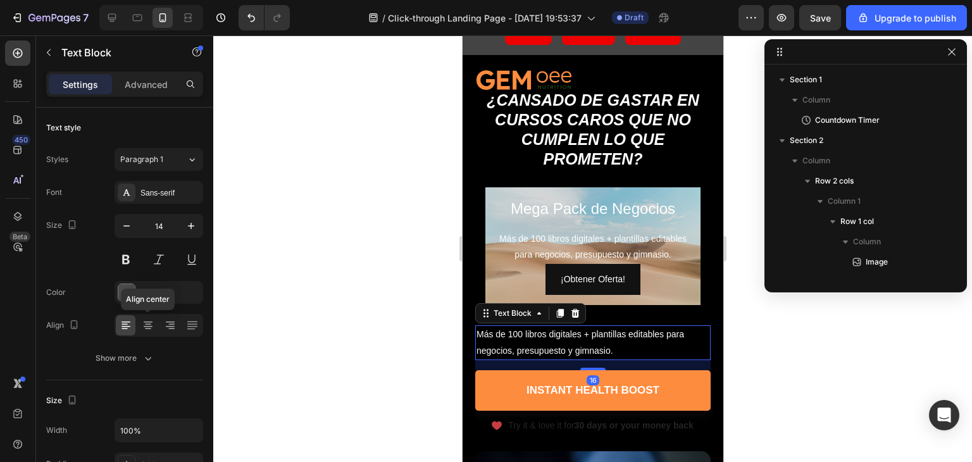
scroll to position [178, 0]
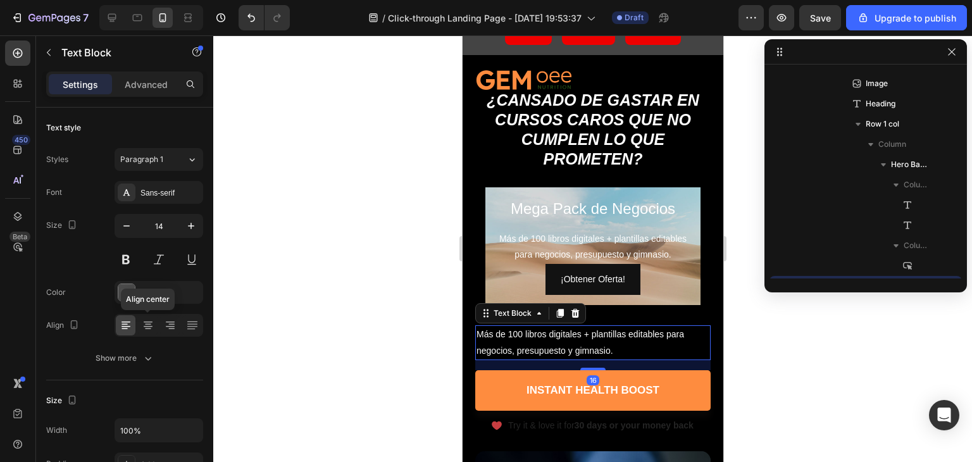
drag, startPoint x: 0, startPoint y: 0, endPoint x: 451, endPoint y: 300, distance: 541.3
click at [149, 321] on icon at bounding box center [148, 321] width 9 height 1
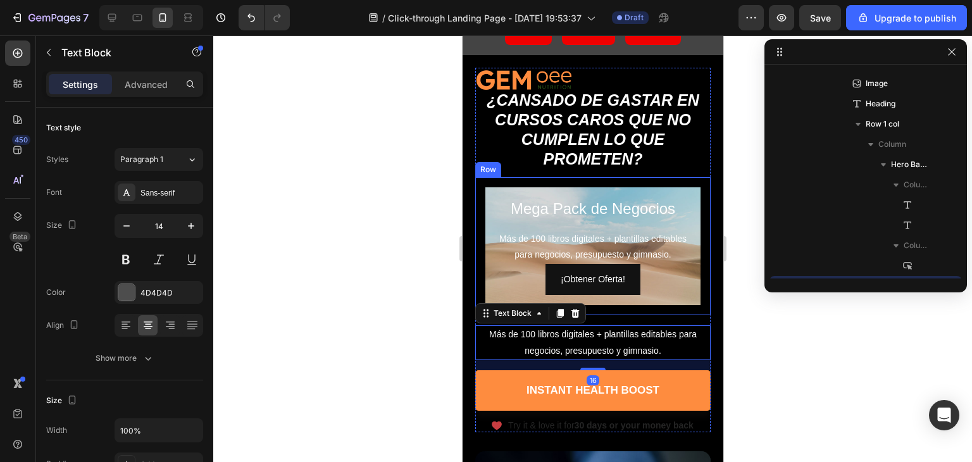
scroll to position [63, 0]
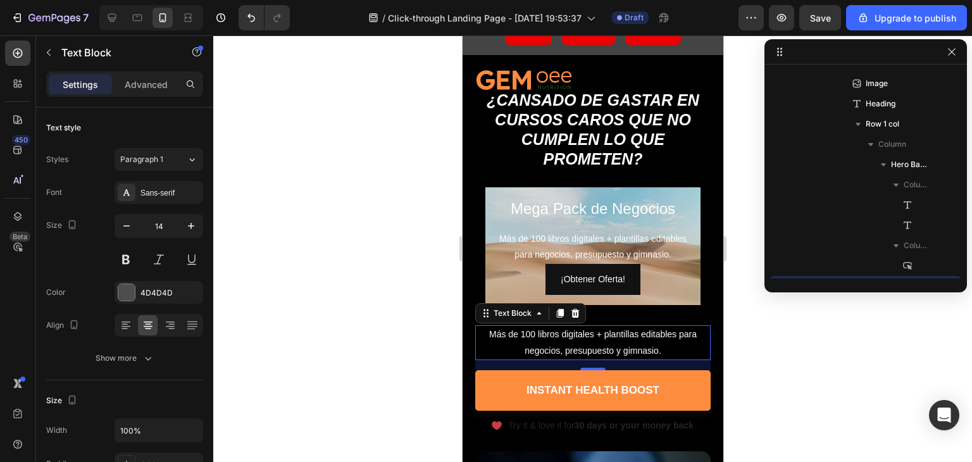
click at [742, 355] on div at bounding box center [592, 248] width 759 height 427
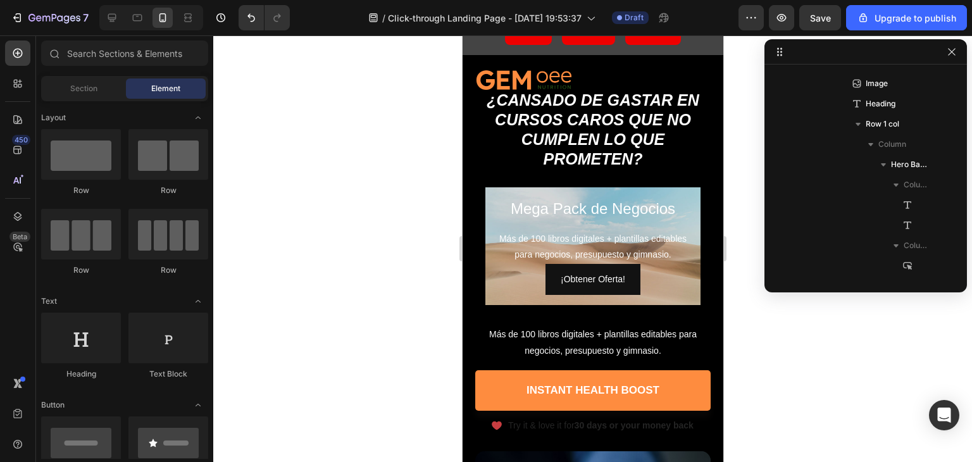
click at [758, 363] on div at bounding box center [592, 248] width 759 height 427
click at [643, 291] on div "¡Obtener Oferta! Button" at bounding box center [592, 279] width 195 height 31
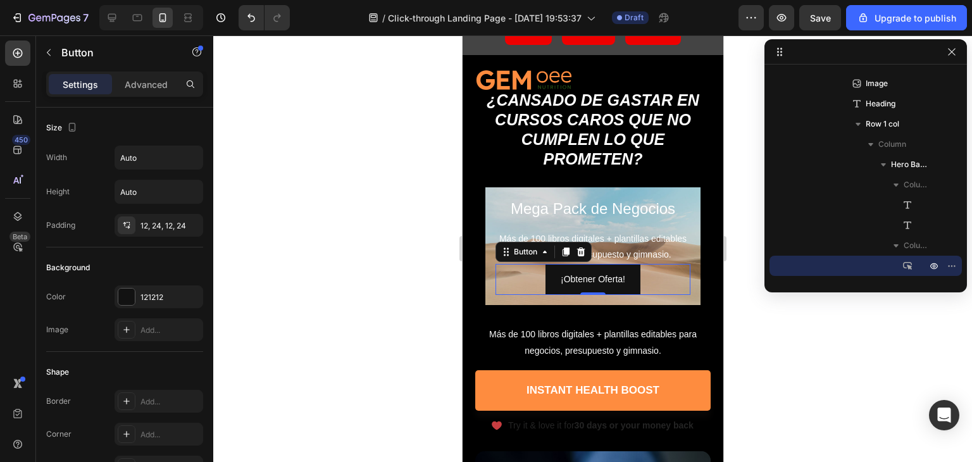
click at [838, 354] on div at bounding box center [592, 248] width 759 height 427
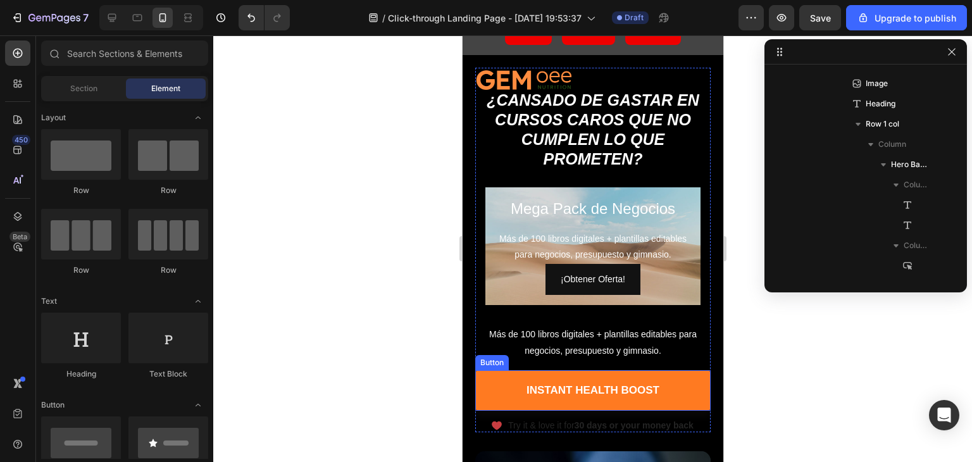
click at [662, 396] on link "Instant Health Boost" at bounding box center [592, 390] width 235 height 41
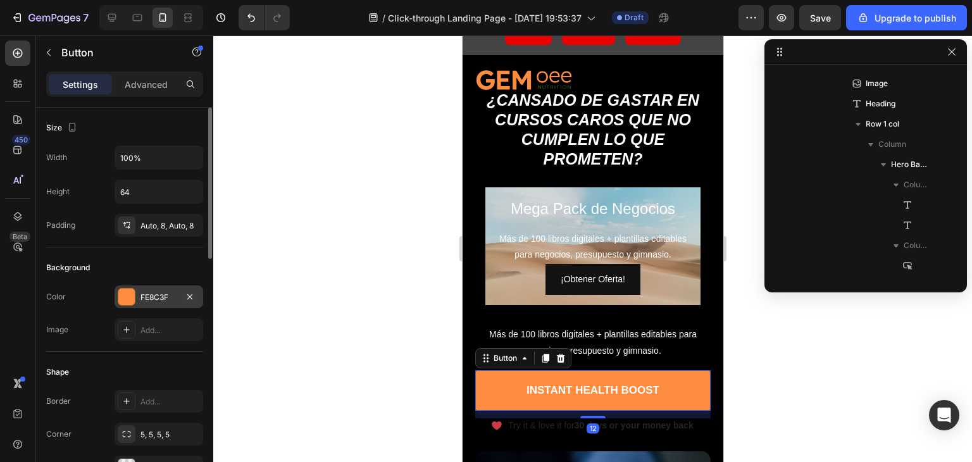
click at [137, 292] on div "FE8C3F" at bounding box center [159, 296] width 89 height 23
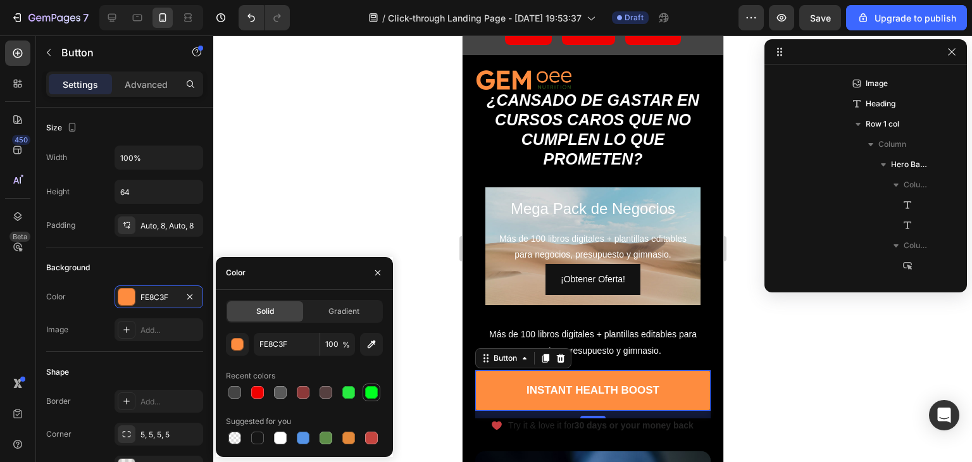
click at [364, 393] on div at bounding box center [371, 392] width 15 height 15
type input "00FF21"
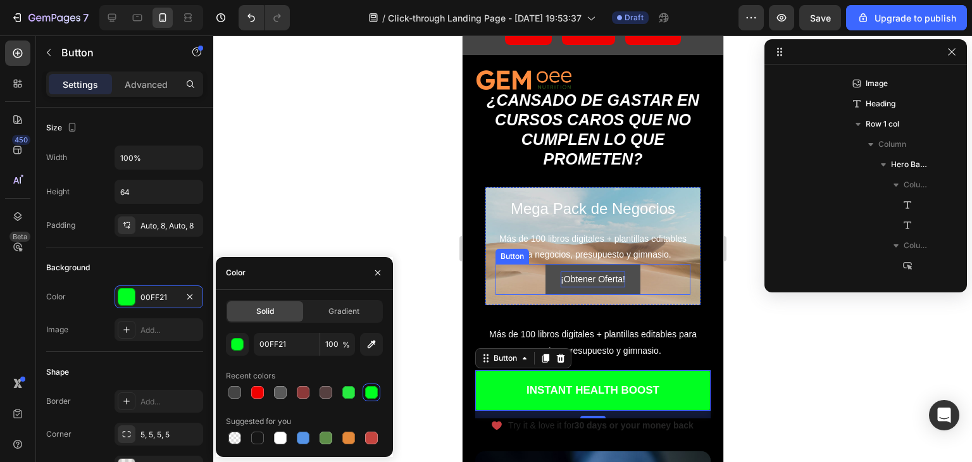
click at [582, 287] on p "¡Obtener Oferta!" at bounding box center [592, 279] width 65 height 16
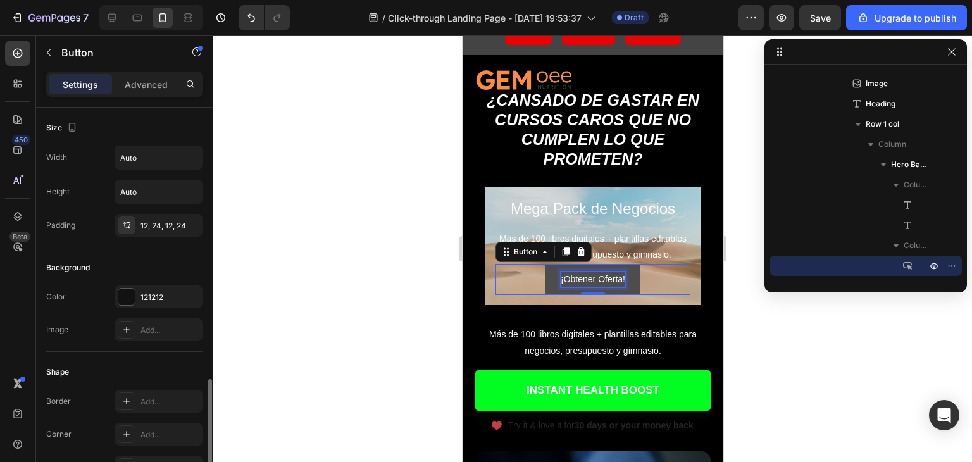
scroll to position [190, 0]
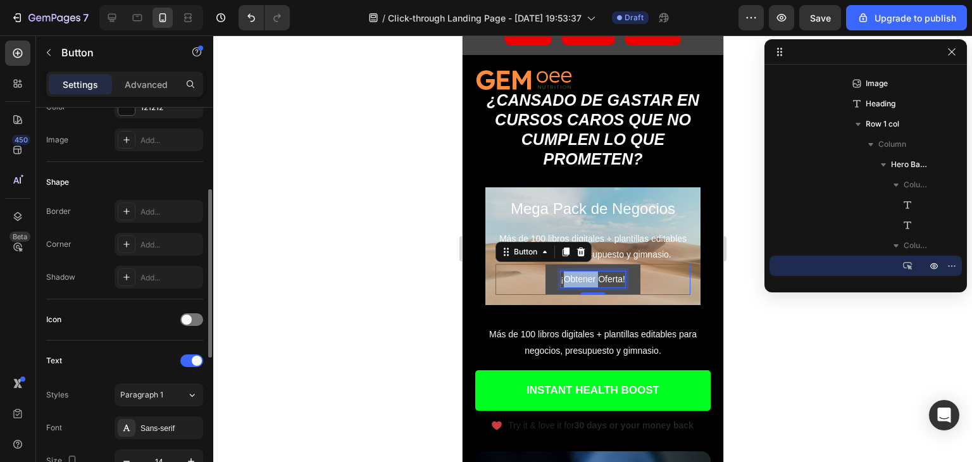
click at [582, 287] on p "¡Obtener Oferta!" at bounding box center [592, 279] width 65 height 16
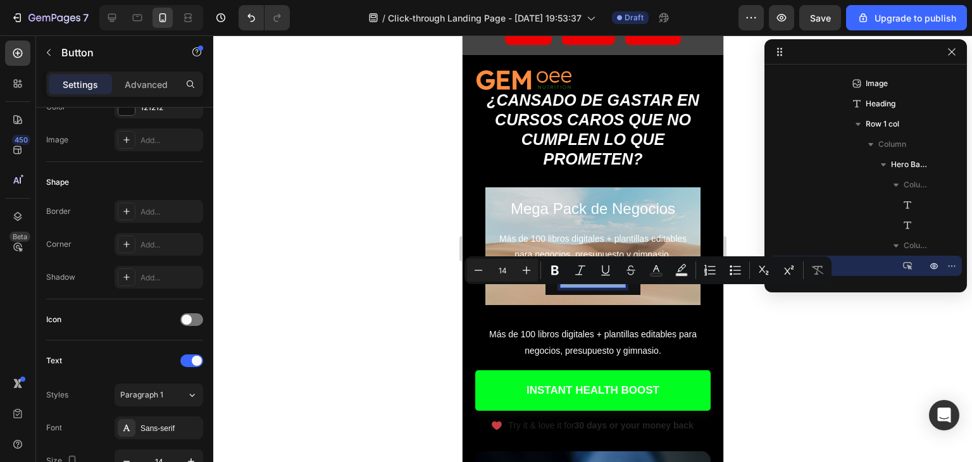
copy p "¡Obtener Oferta!"
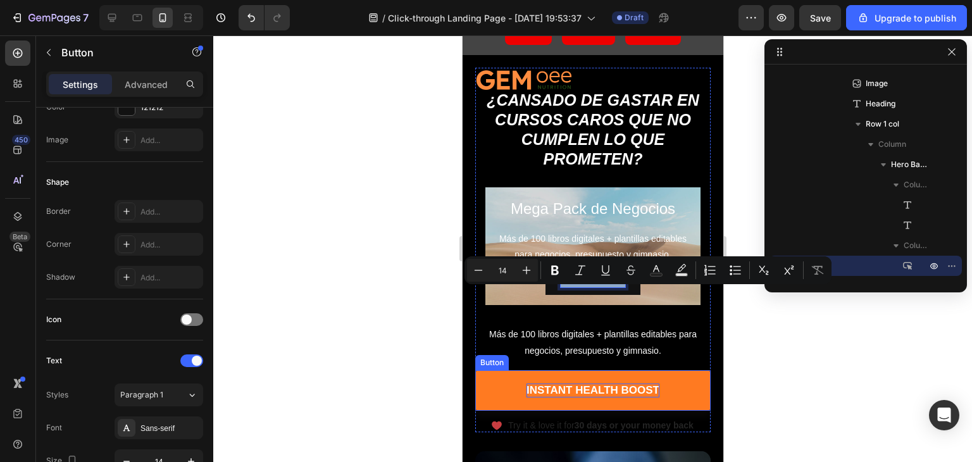
click at [604, 397] on div "Instant Health Boost" at bounding box center [592, 391] width 133 height 14
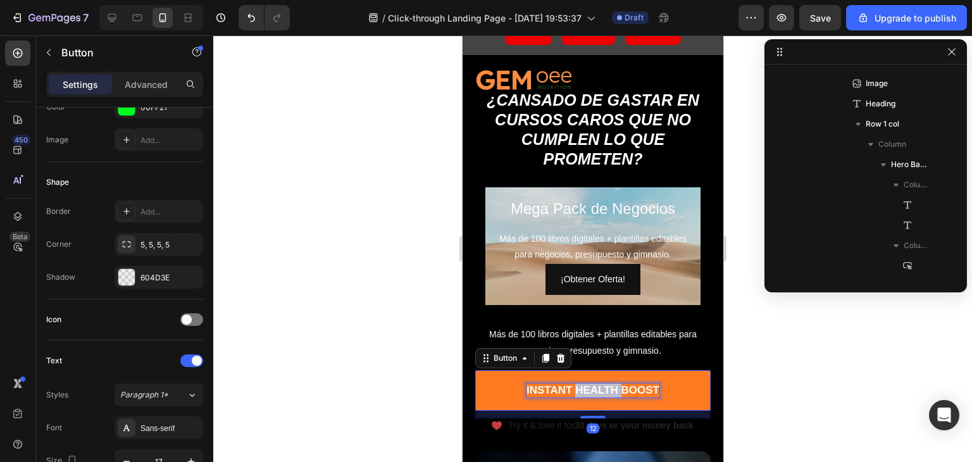
click at [604, 397] on div "Instant Health Boost" at bounding box center [592, 391] width 133 height 14
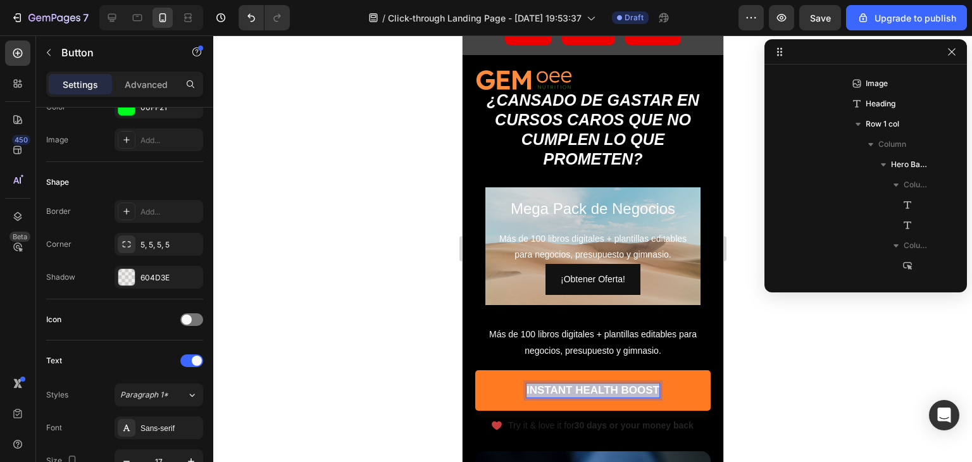
click at [604, 397] on p "Instant Health Boost" at bounding box center [592, 391] width 133 height 14
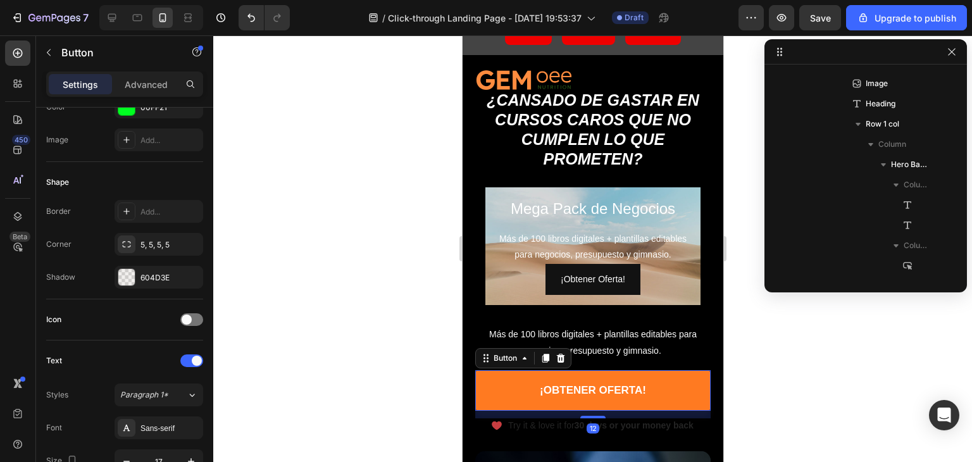
click at [661, 393] on link "¡Obtener Oferta!" at bounding box center [592, 390] width 235 height 41
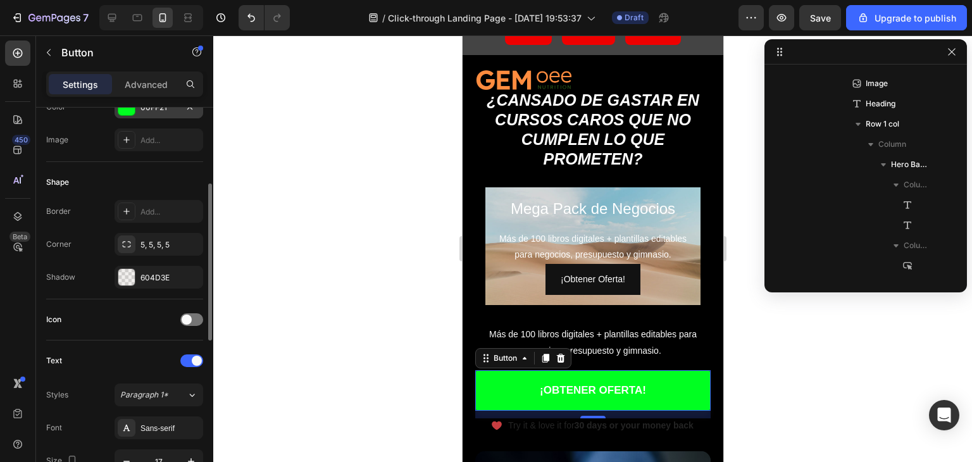
click at [136, 113] on div "00FF21" at bounding box center [159, 107] width 89 height 23
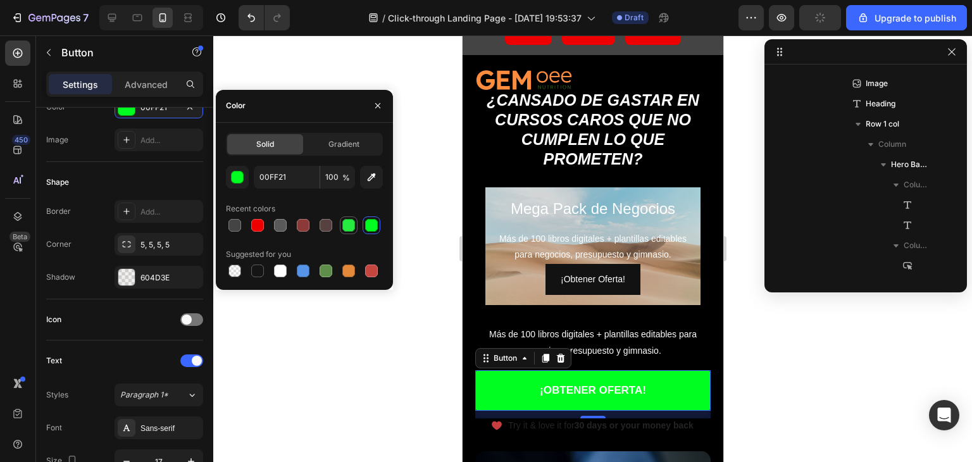
click at [346, 228] on div at bounding box center [348, 225] width 13 height 13
type input "27EA41"
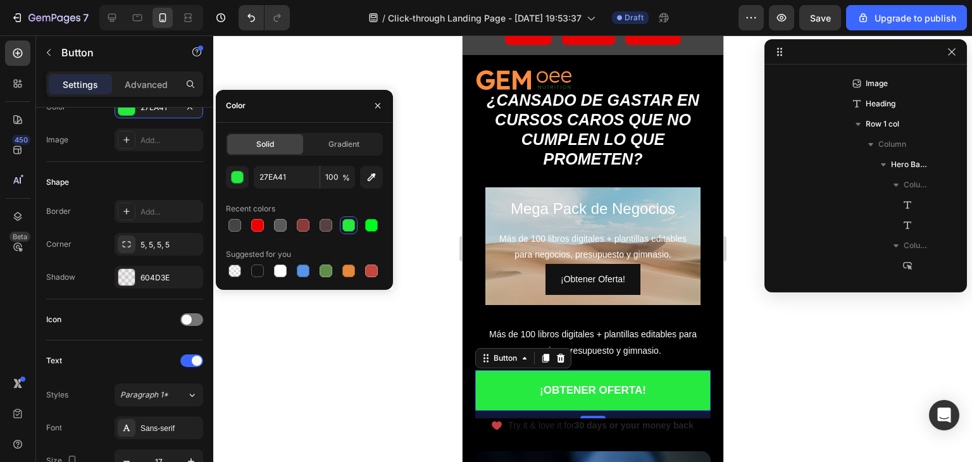
click at [796, 403] on div at bounding box center [592, 248] width 759 height 427
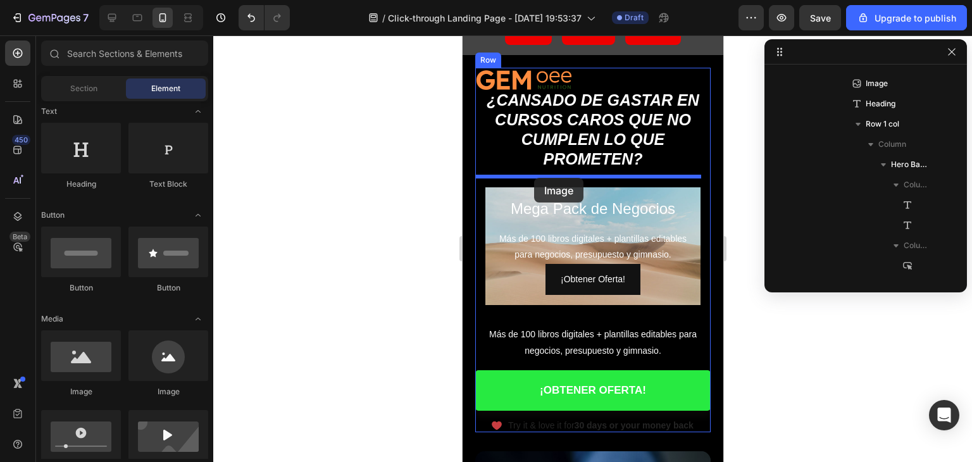
drag, startPoint x: 534, startPoint y: 388, endPoint x: 534, endPoint y: 178, distance: 210.1
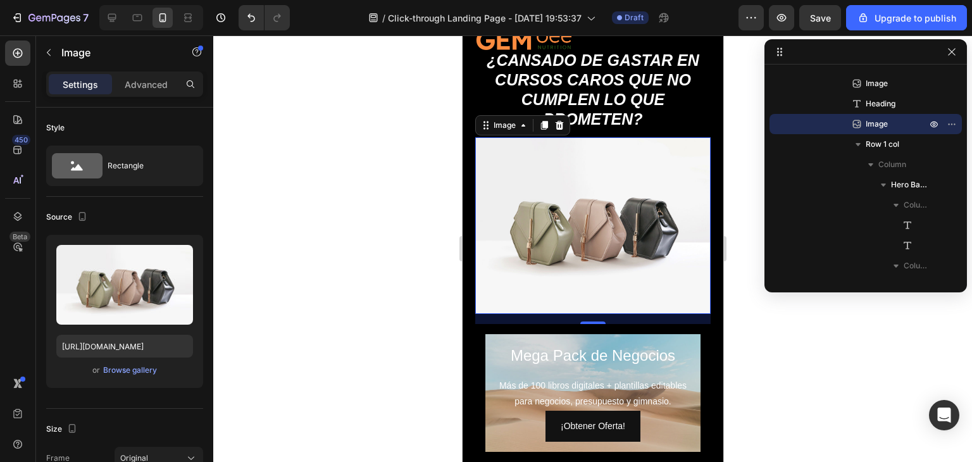
scroll to position [63, 0]
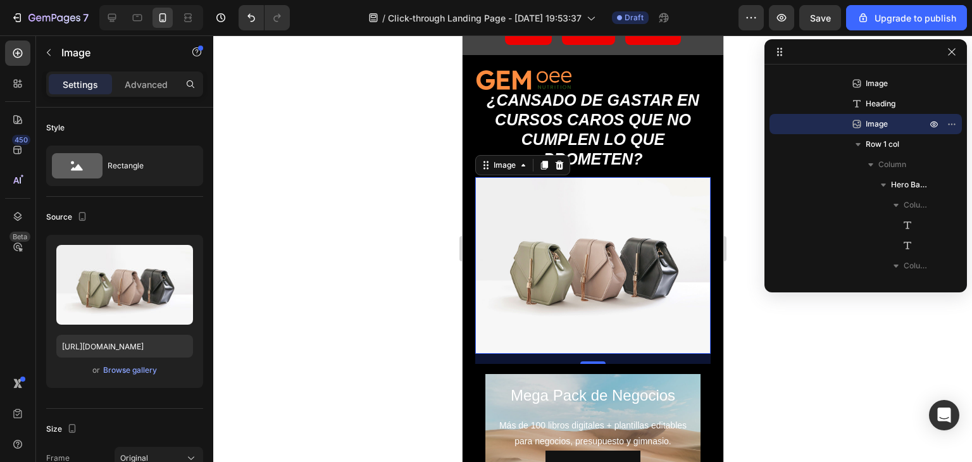
click at [742, 349] on div at bounding box center [592, 248] width 759 height 427
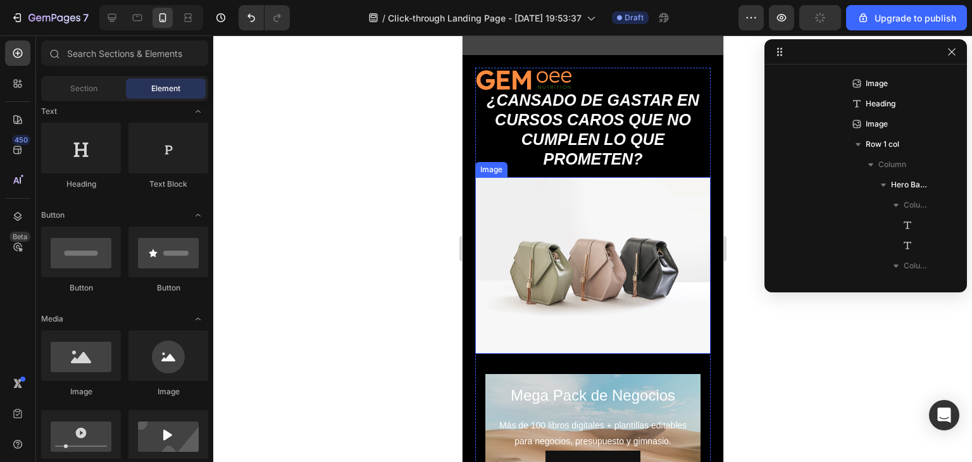
scroll to position [190, 0]
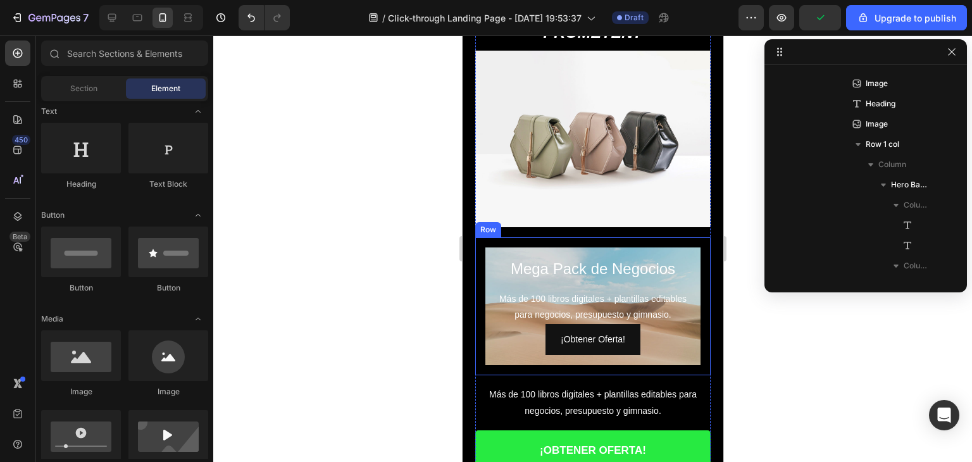
click at [632, 237] on div "Mega Pack de Negocios Heading Más de 100 libros digitales + plantillas editable…" at bounding box center [592, 306] width 235 height 139
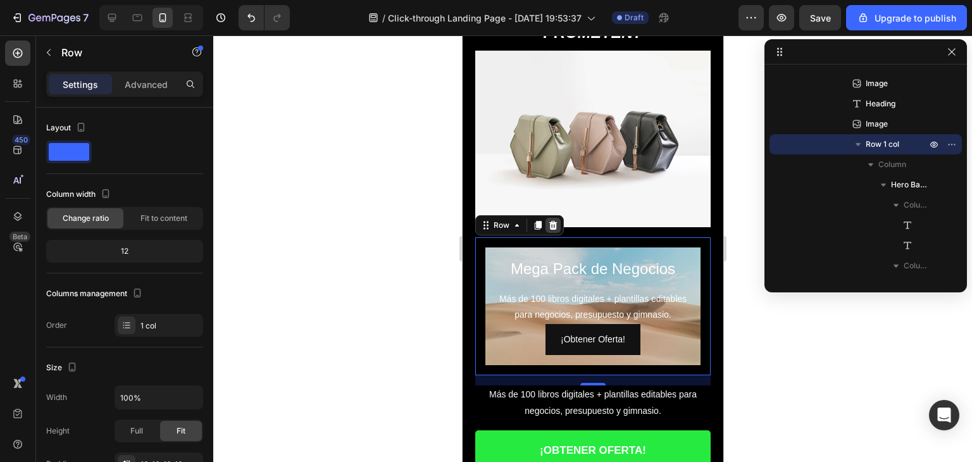
click at [556, 220] on icon at bounding box center [552, 225] width 10 height 10
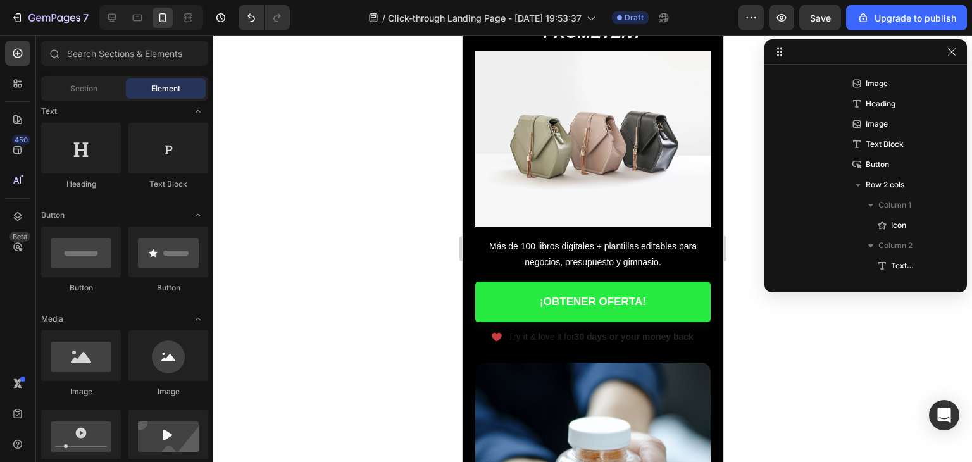
click at [767, 344] on div at bounding box center [592, 248] width 759 height 427
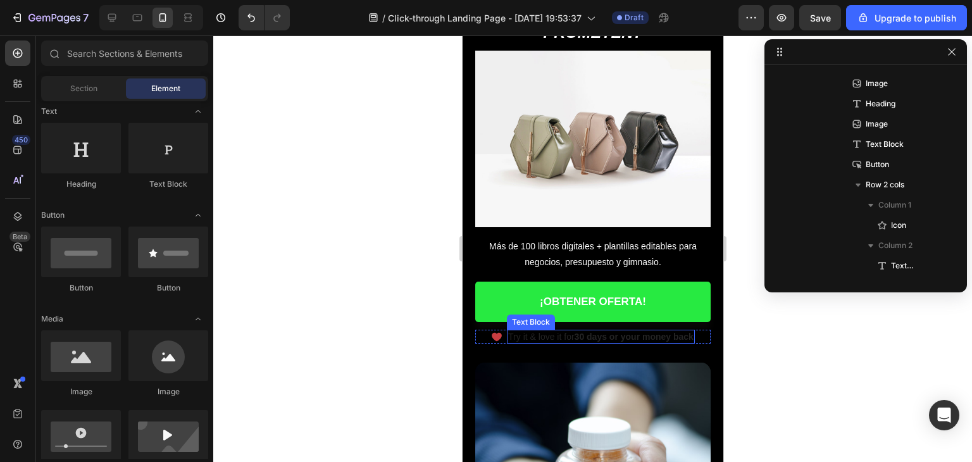
click at [515, 331] on p "Try it & love it for 30 days or your money back" at bounding box center [600, 336] width 185 height 11
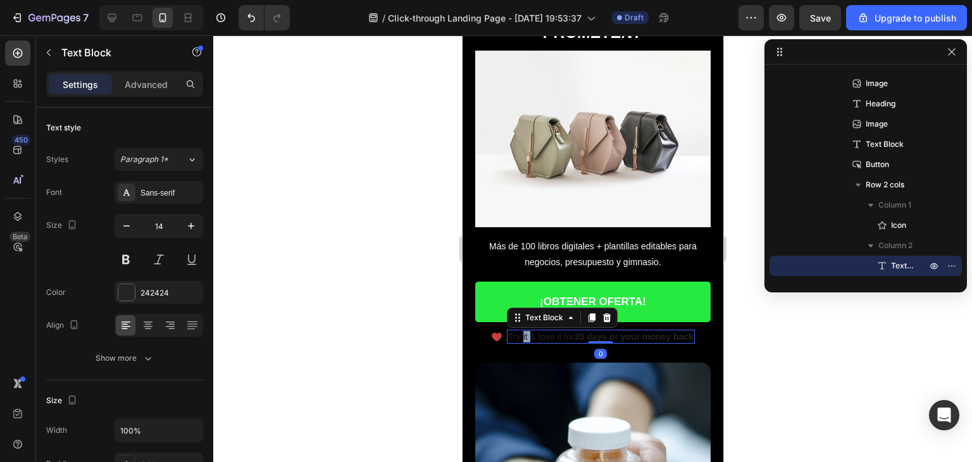
click at [515, 331] on p "Try it & love it for 30 days or your money back" at bounding box center [600, 336] width 185 height 11
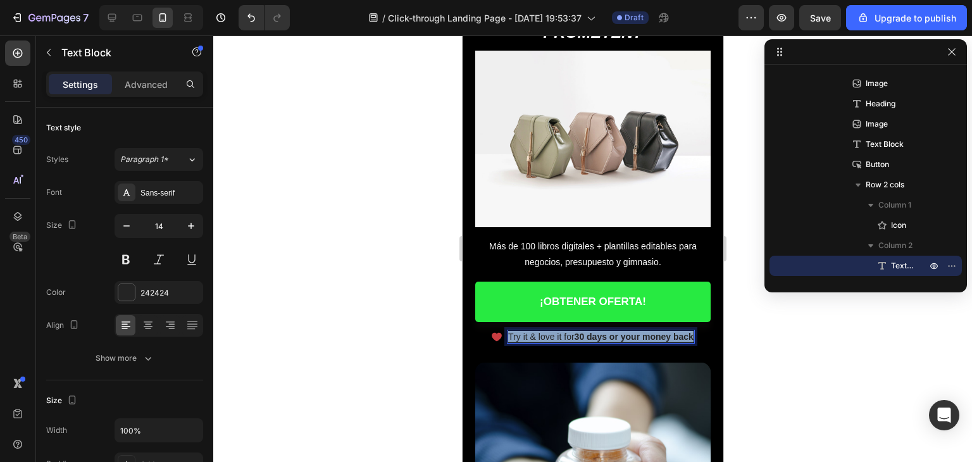
click at [515, 331] on p "Try it & love it for 30 days or your money back" at bounding box center [600, 336] width 185 height 11
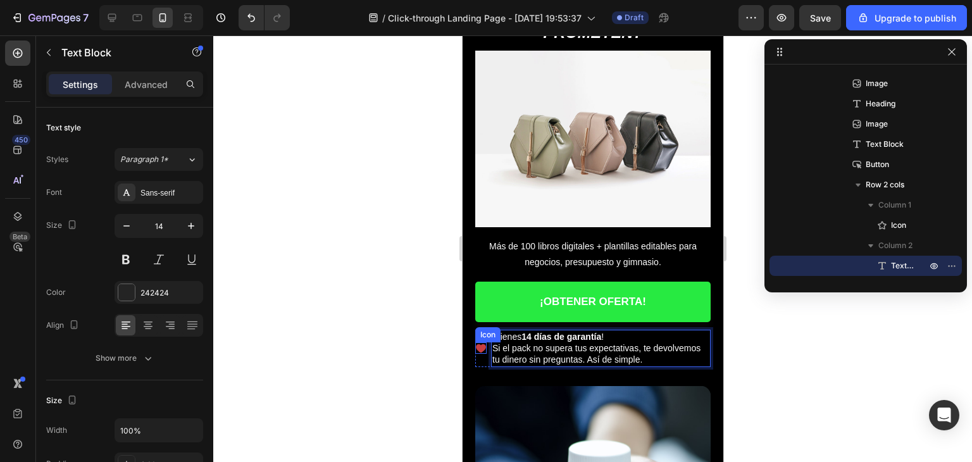
click at [482, 344] on icon at bounding box center [480, 348] width 10 height 8
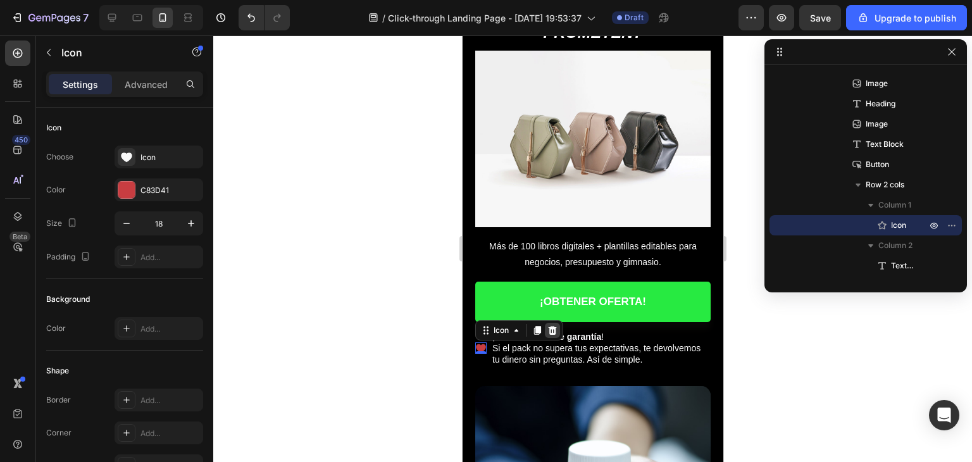
click at [556, 328] on div at bounding box center [551, 330] width 15 height 15
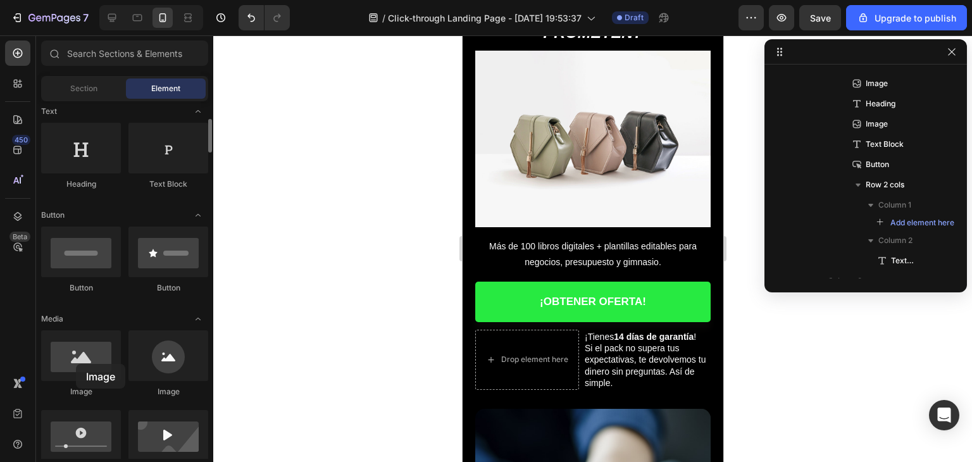
drag, startPoint x: 76, startPoint y: 365, endPoint x: 125, endPoint y: 360, distance: 49.6
click at [76, 363] on div at bounding box center [81, 355] width 80 height 51
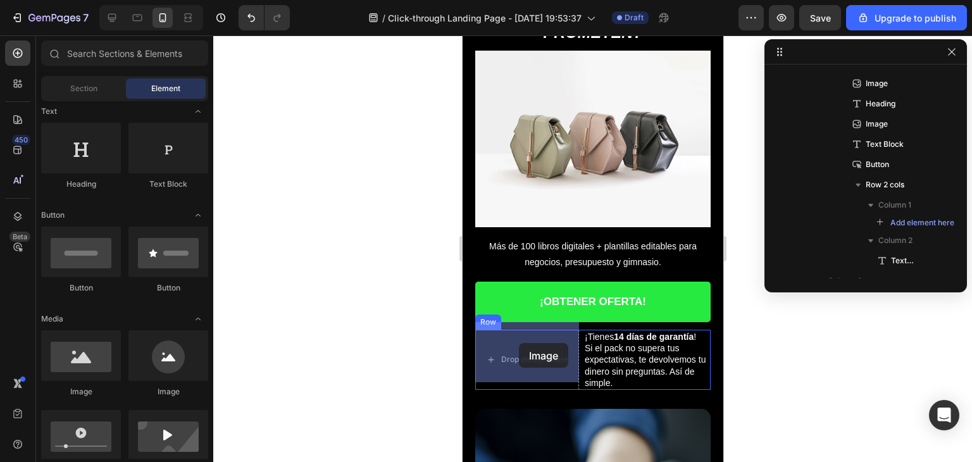
drag, startPoint x: 637, startPoint y: 395, endPoint x: 518, endPoint y: 343, distance: 129.8
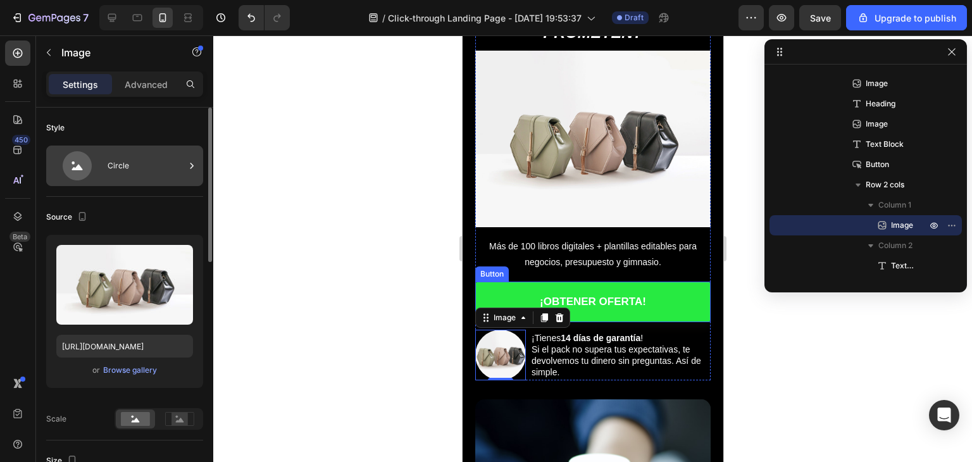
click at [103, 170] on div "Circle" at bounding box center [124, 166] width 157 height 41
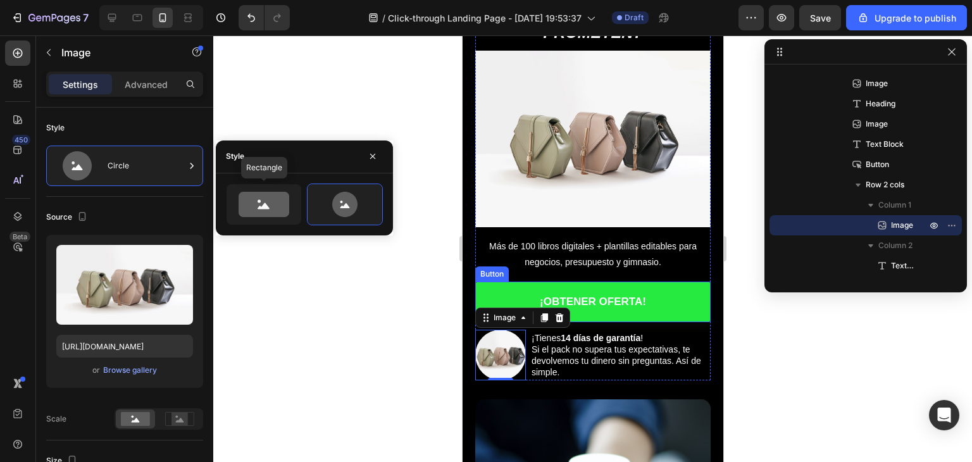
drag, startPoint x: 253, startPoint y: 202, endPoint x: 271, endPoint y: 294, distance: 93.5
click at [253, 203] on icon at bounding box center [264, 204] width 51 height 25
type input "100"
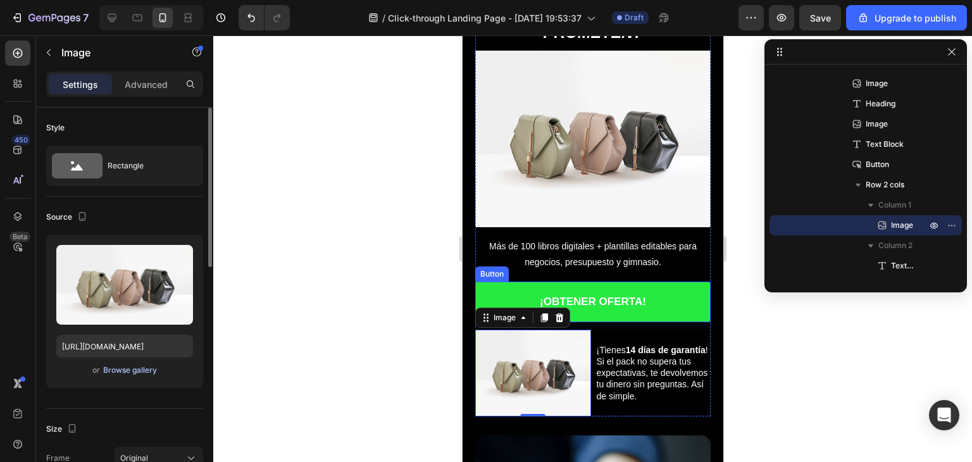
click at [133, 370] on div "Browse gallery" at bounding box center [130, 370] width 54 height 11
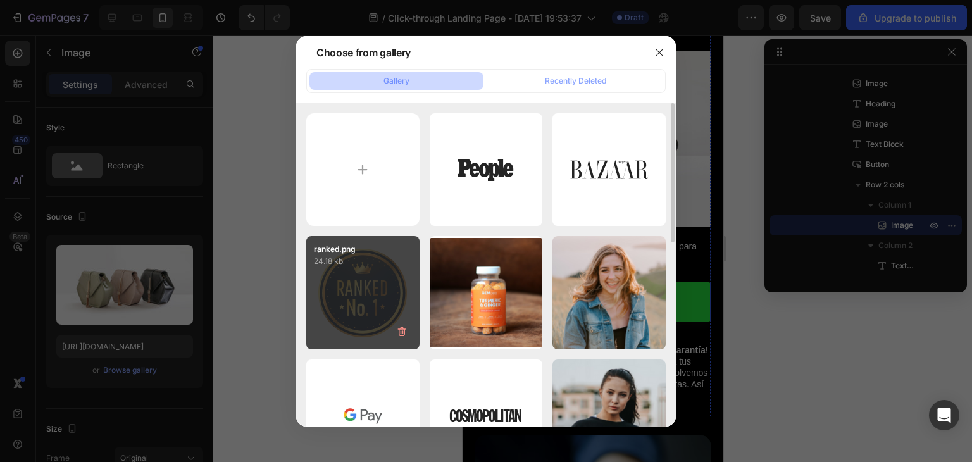
click at [356, 288] on div "ranked.png 24.18 kb" at bounding box center [362, 292] width 113 height 113
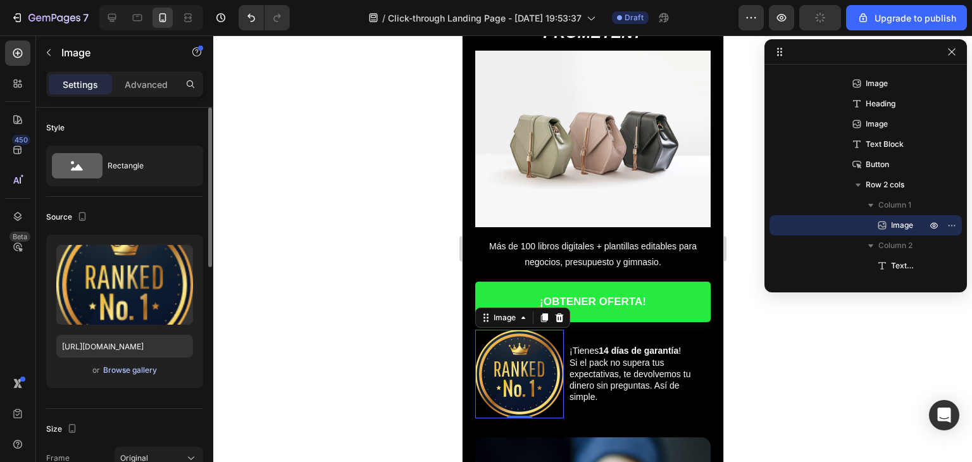
click at [127, 371] on div "Browse gallery" at bounding box center [130, 370] width 54 height 11
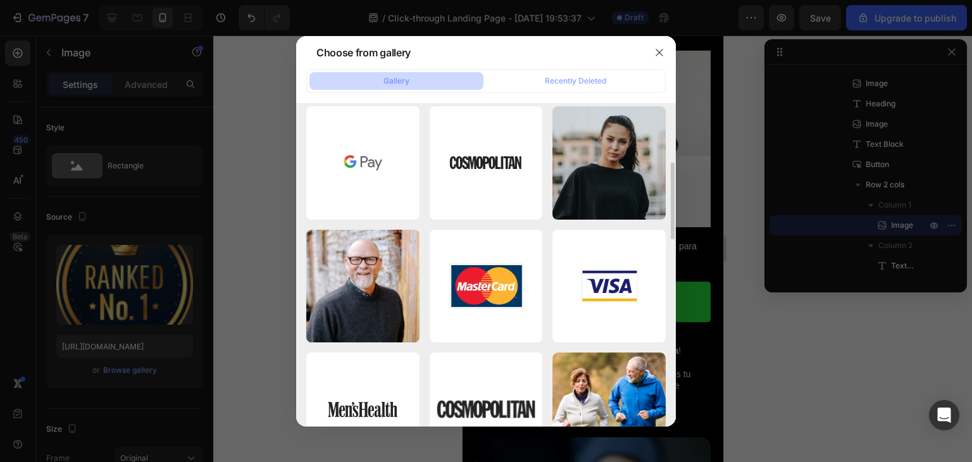
scroll to position [316, 0]
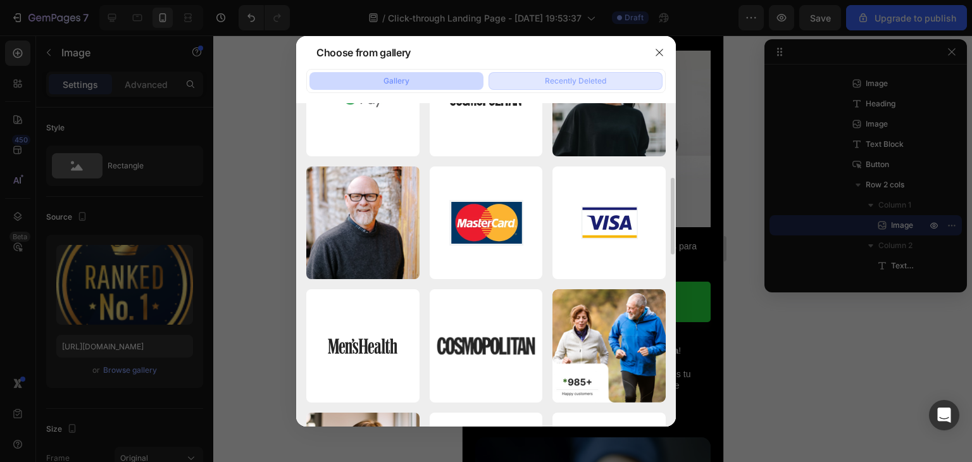
click at [549, 79] on div "Recently Deleted" at bounding box center [575, 80] width 61 height 11
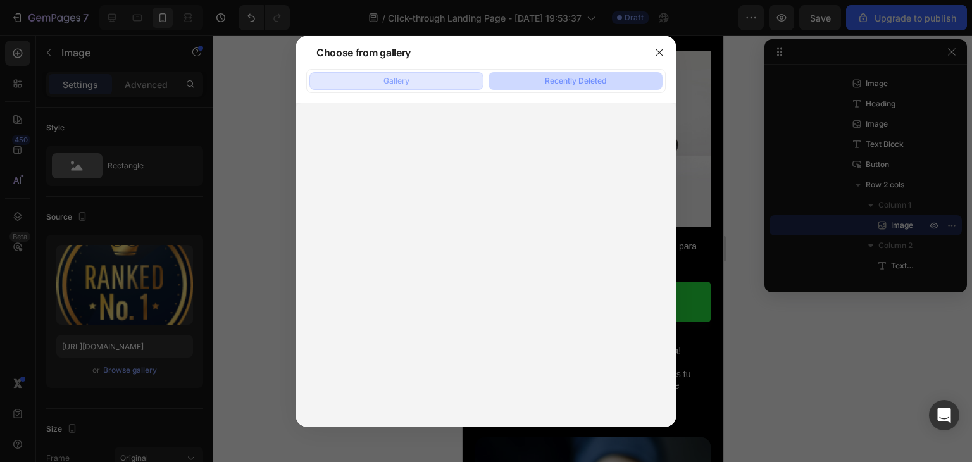
click at [410, 75] on button "Gallery" at bounding box center [396, 81] width 174 height 18
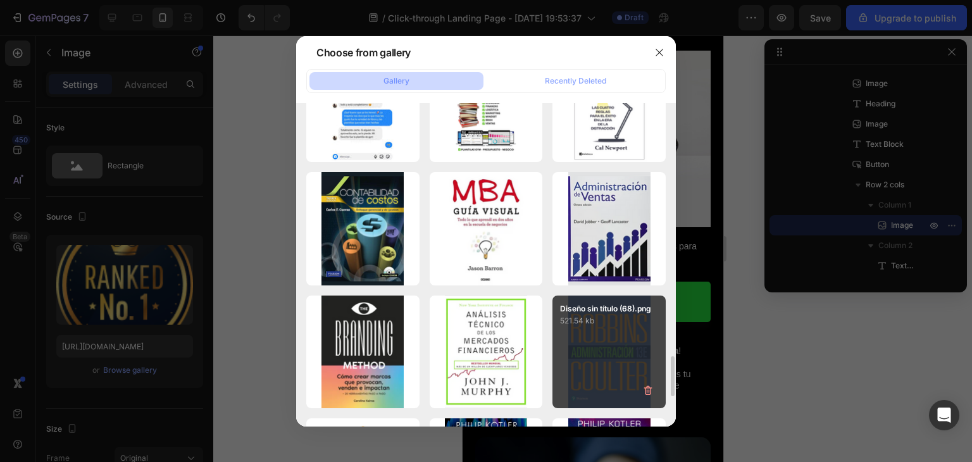
scroll to position [2274, 0]
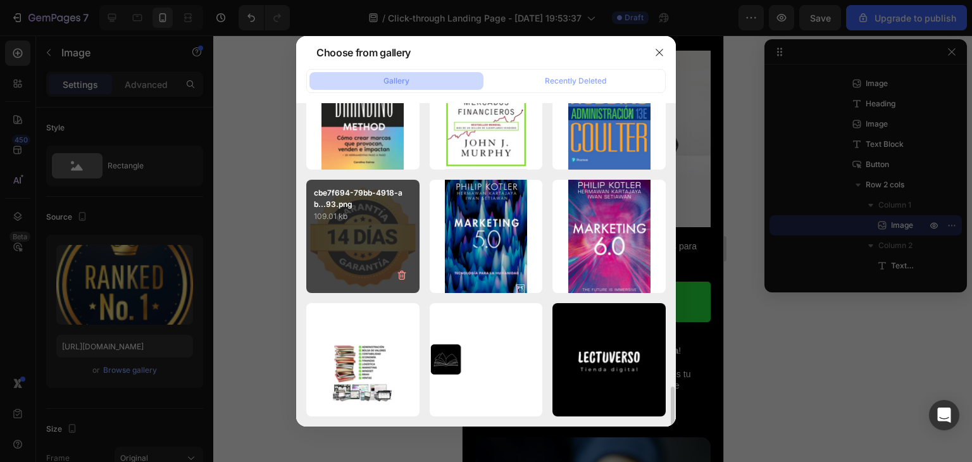
click at [363, 235] on div "cbe7f694-79bb-4918-ab...93.png 109.01 kb" at bounding box center [362, 236] width 113 height 113
type input "[URL][DOMAIN_NAME]"
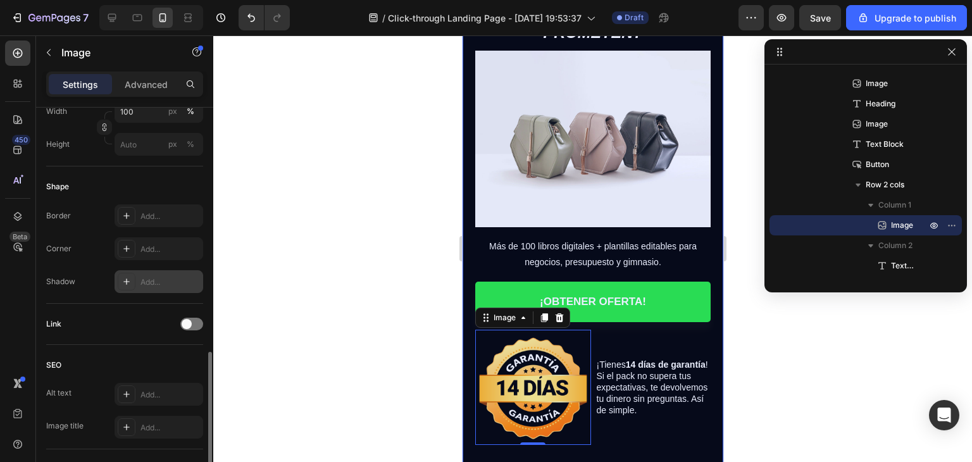
scroll to position [565, 0]
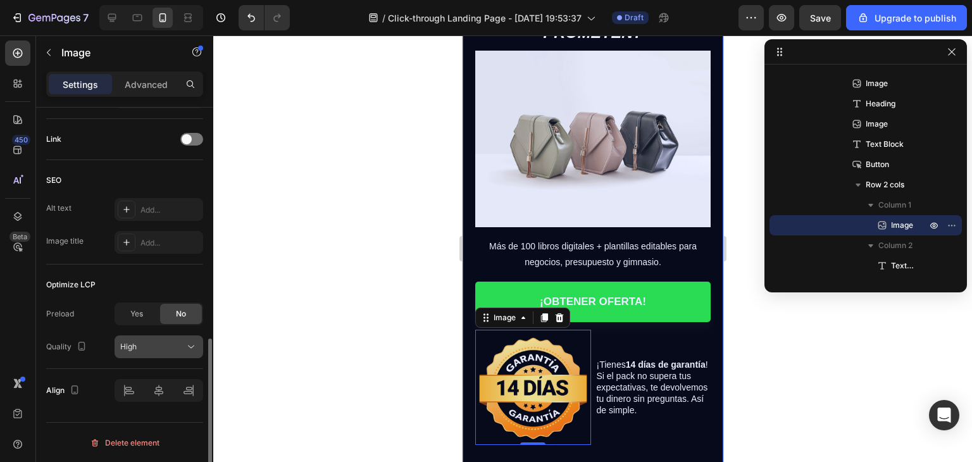
click at [148, 344] on div "High" at bounding box center [152, 346] width 65 height 11
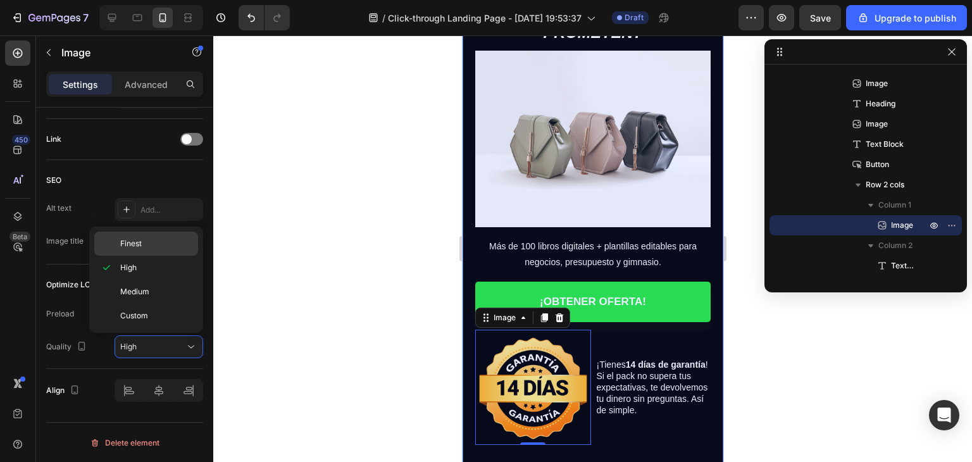
click at [139, 248] on span "Finest" at bounding box center [131, 243] width 22 height 11
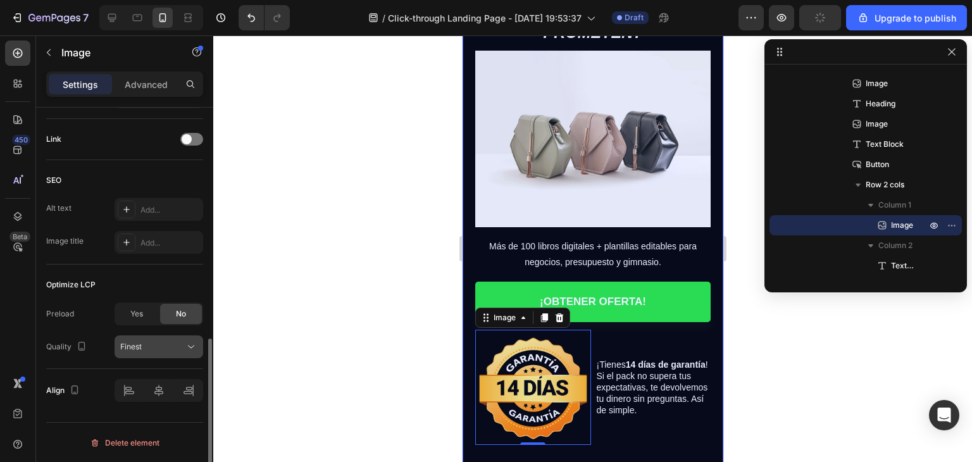
click at [151, 341] on div "Finest" at bounding box center [152, 346] width 65 height 11
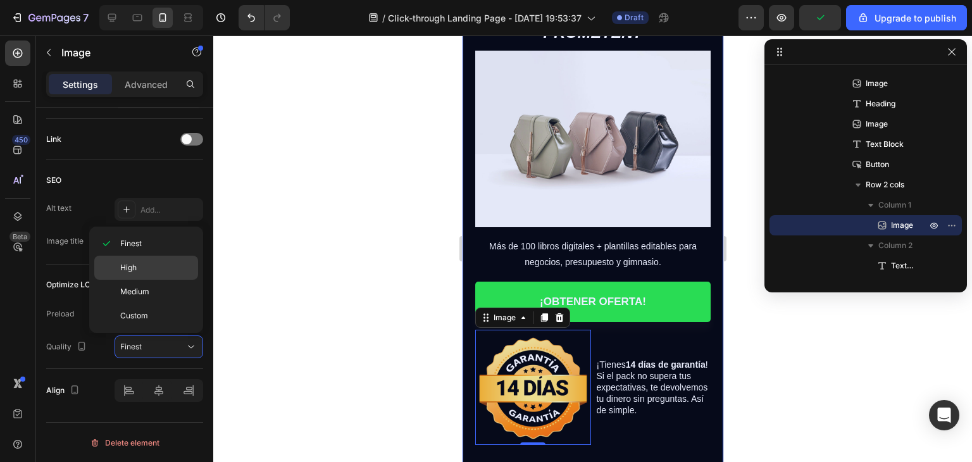
click at [151, 272] on p "High" at bounding box center [156, 267] width 72 height 11
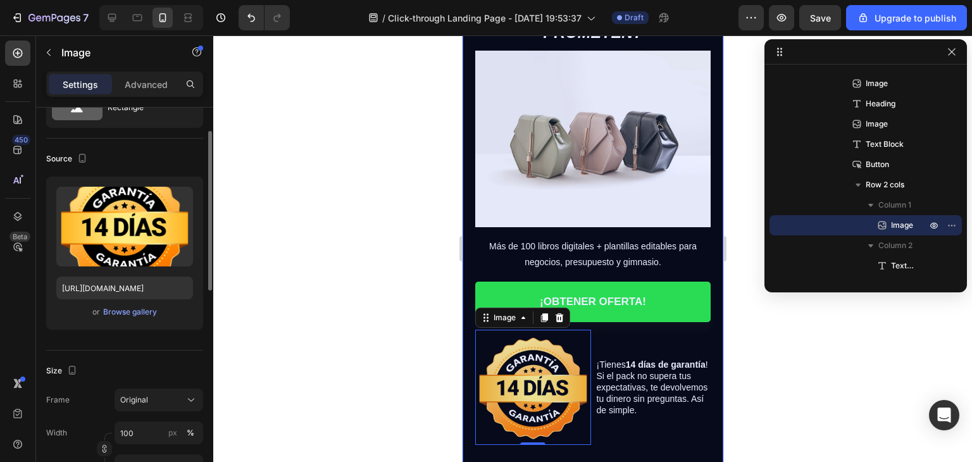
scroll to position [0, 0]
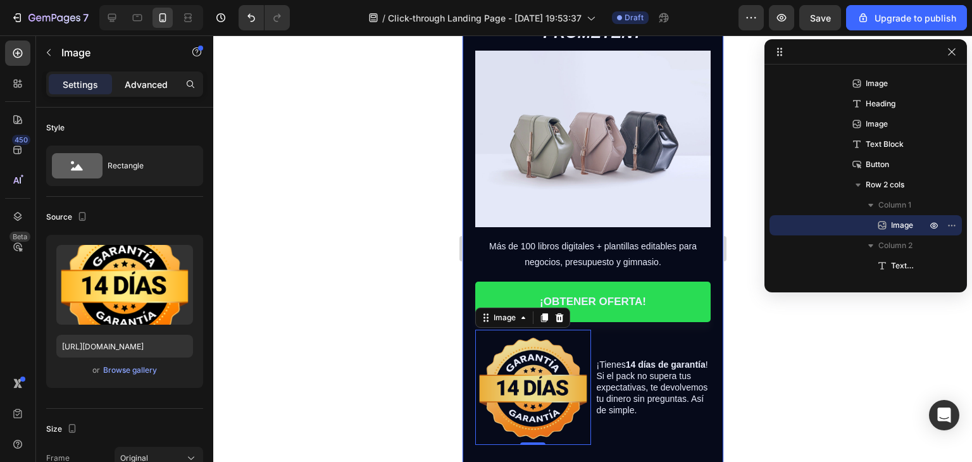
click at [139, 80] on p "Advanced" at bounding box center [146, 84] width 43 height 13
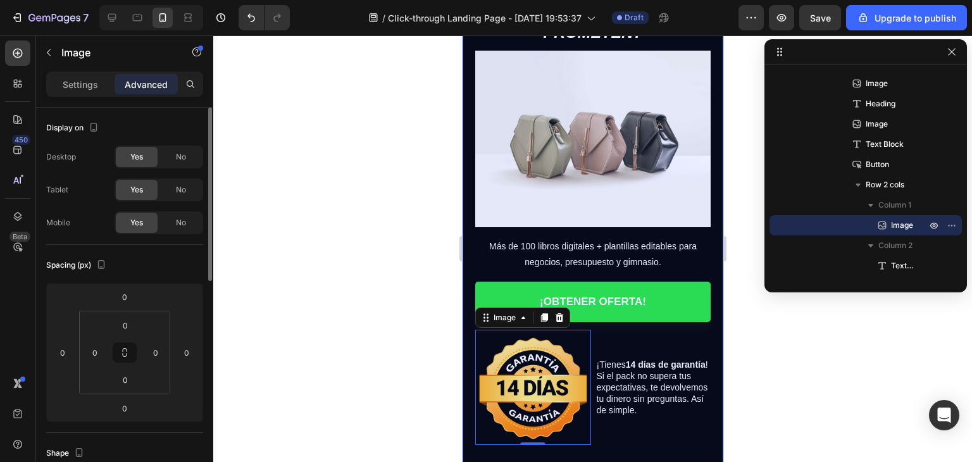
drag, startPoint x: 92, startPoint y: 82, endPoint x: 96, endPoint y: 135, distance: 53.3
click at [92, 80] on p "Settings" at bounding box center [80, 84] width 35 height 13
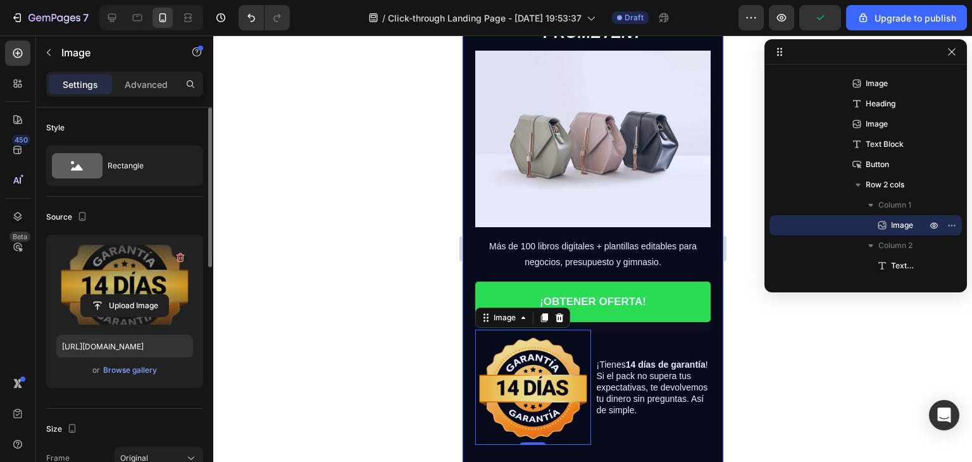
scroll to position [127, 0]
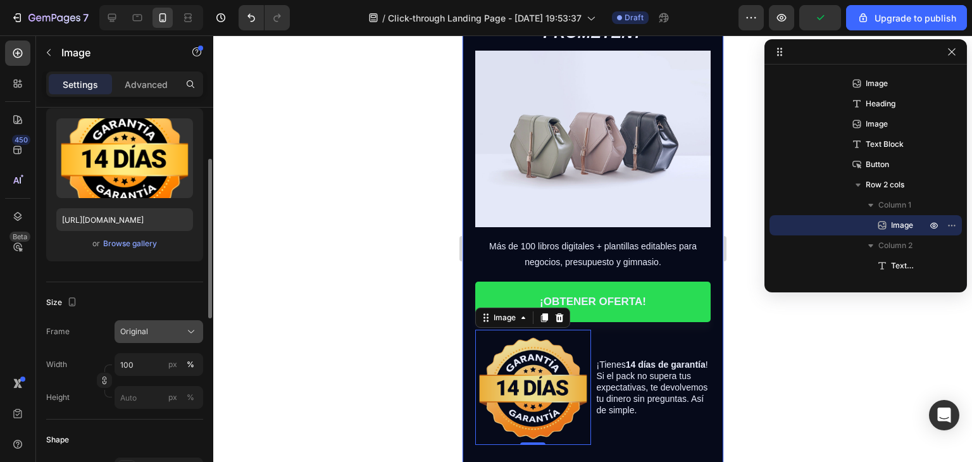
click at [156, 333] on div "Original" at bounding box center [151, 331] width 62 height 11
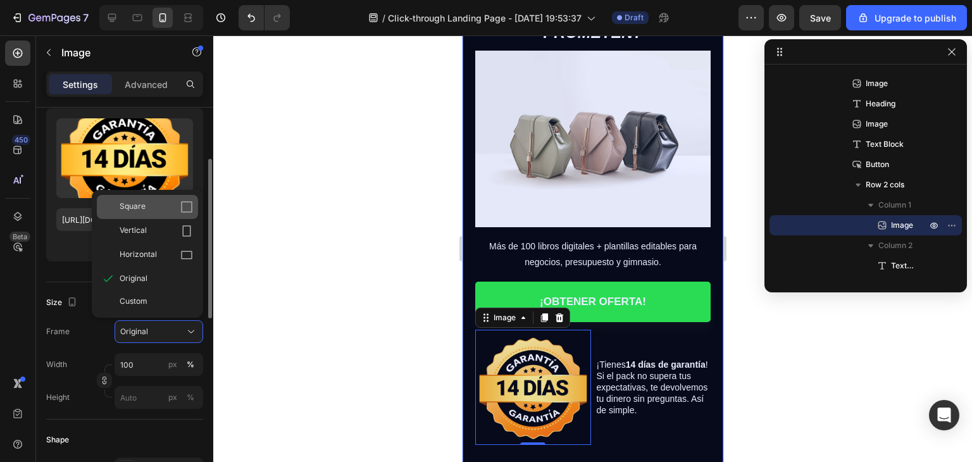
click at [155, 215] on div "Square" at bounding box center [147, 207] width 101 height 24
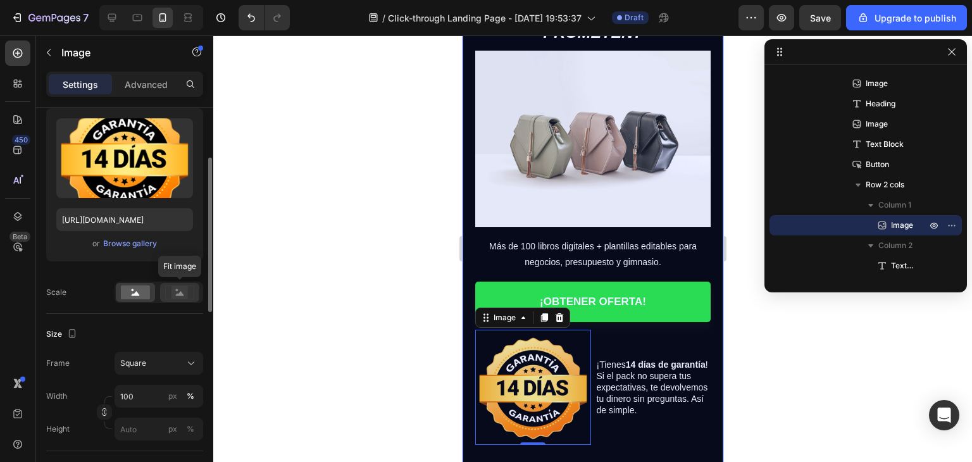
click at [172, 289] on rect at bounding box center [180, 292] width 16 height 13
click at [143, 285] on rect at bounding box center [135, 292] width 29 height 14
click at [163, 362] on div "Square" at bounding box center [151, 363] width 62 height 11
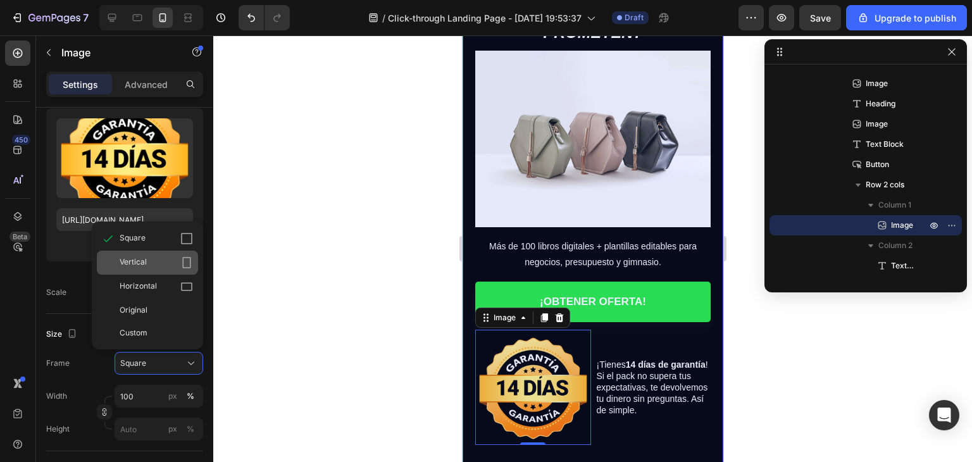
click at [161, 270] on div "Vertical" at bounding box center [147, 263] width 101 height 24
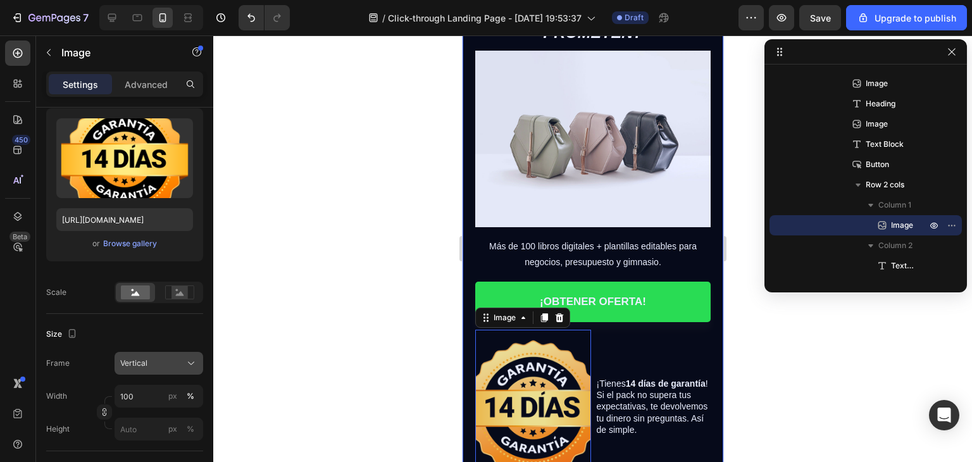
click at [163, 364] on div "Vertical" at bounding box center [151, 363] width 62 height 11
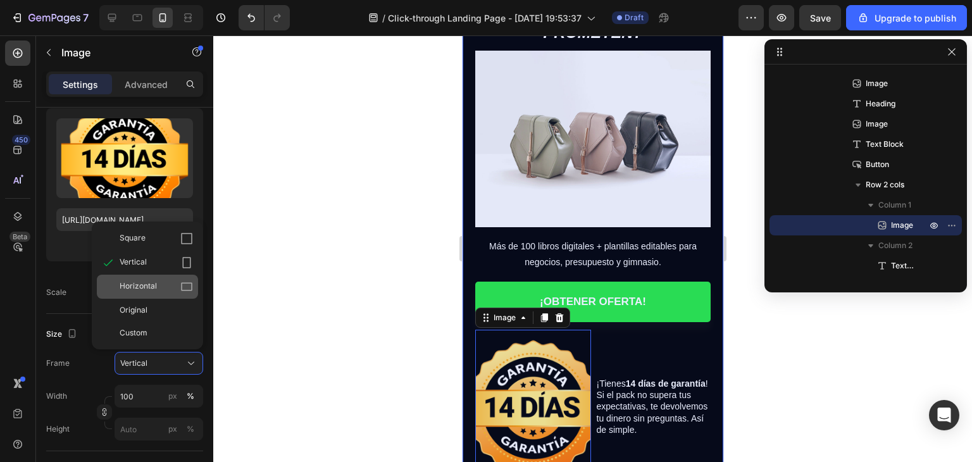
click at [170, 292] on div "Horizontal" at bounding box center [156, 286] width 73 height 13
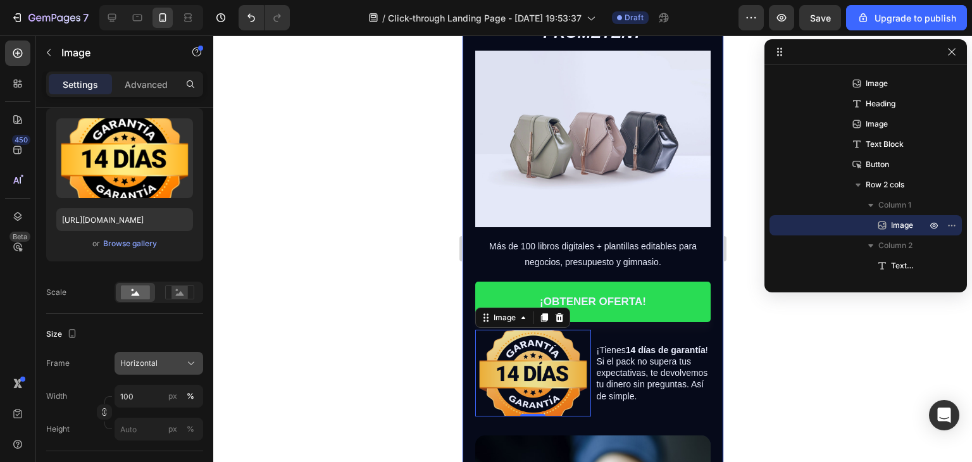
click at [167, 353] on button "Horizontal" at bounding box center [159, 363] width 89 height 23
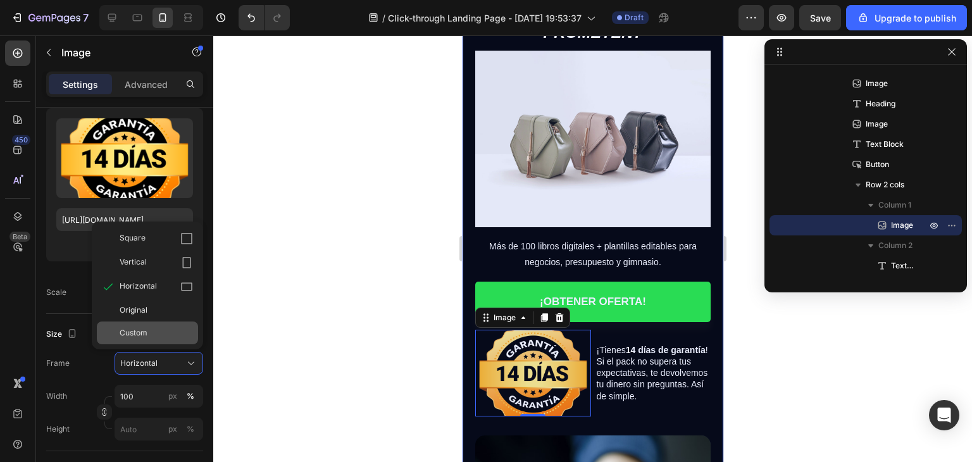
click at [164, 338] on div "Custom" at bounding box center [147, 332] width 101 height 23
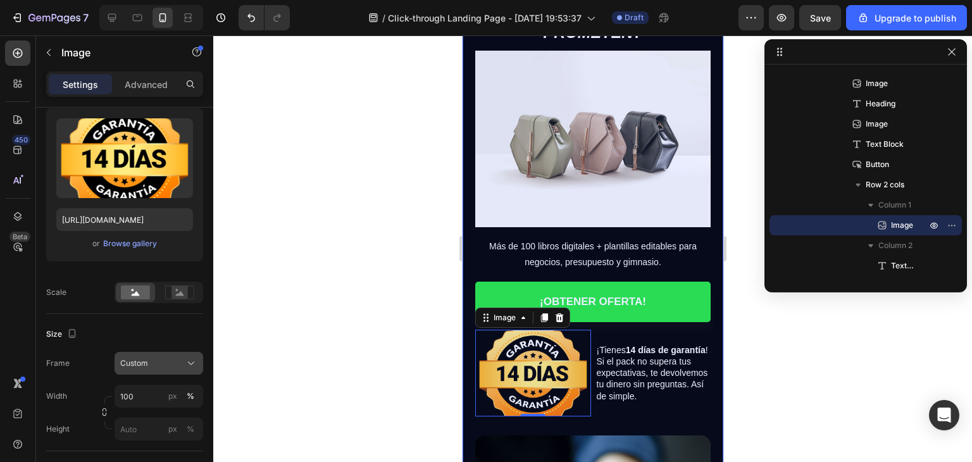
click at [165, 364] on div "Custom" at bounding box center [151, 363] width 62 height 11
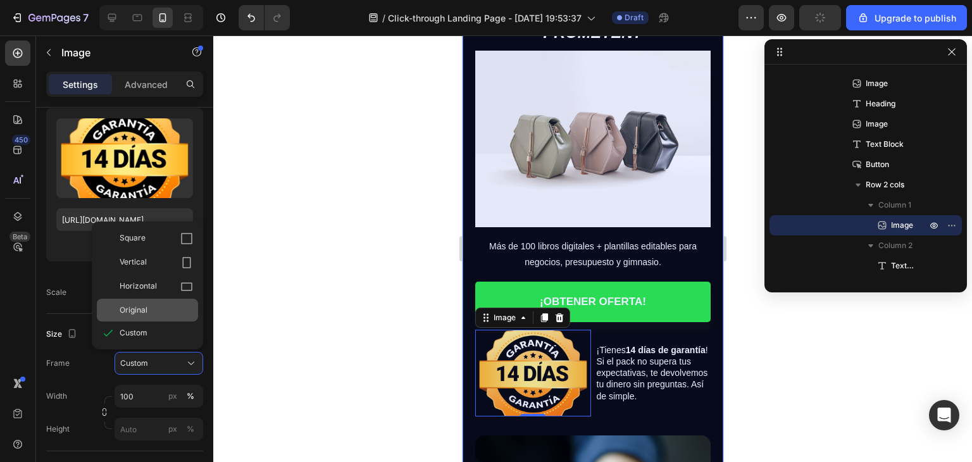
click at [159, 312] on div "Original" at bounding box center [156, 309] width 73 height 11
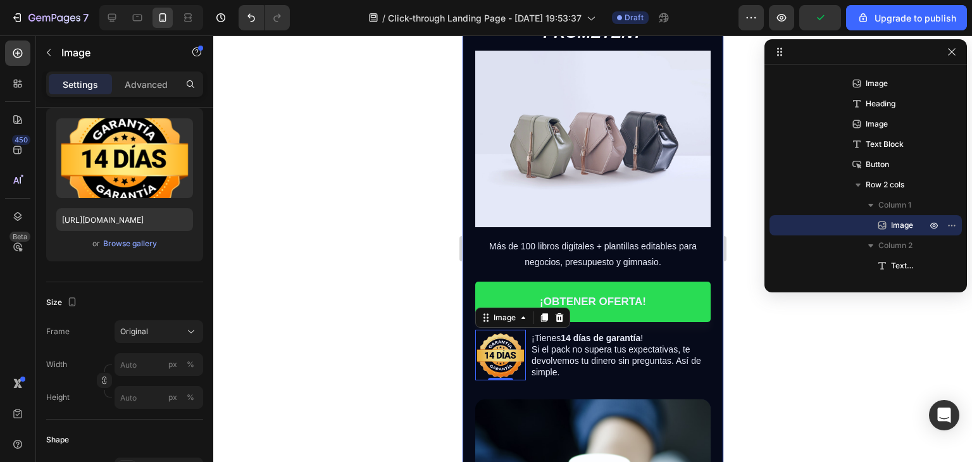
click at [392, 341] on div at bounding box center [592, 248] width 759 height 427
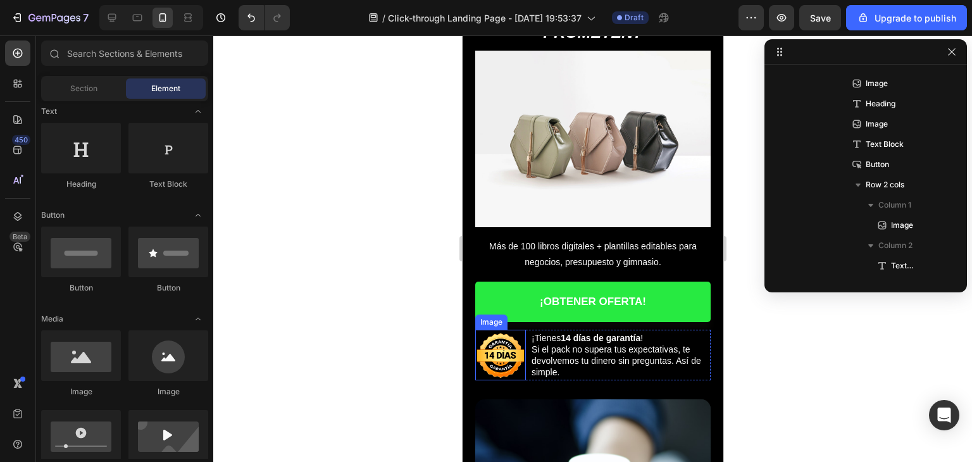
click at [510, 335] on img at bounding box center [500, 355] width 51 height 51
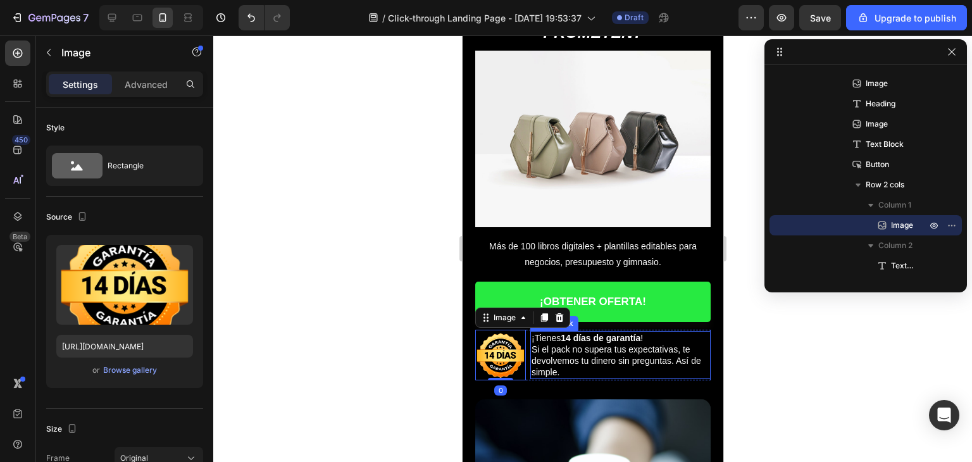
click at [554, 333] on span "¡Tienes 14 días de garantía !" at bounding box center [586, 338] width 111 height 10
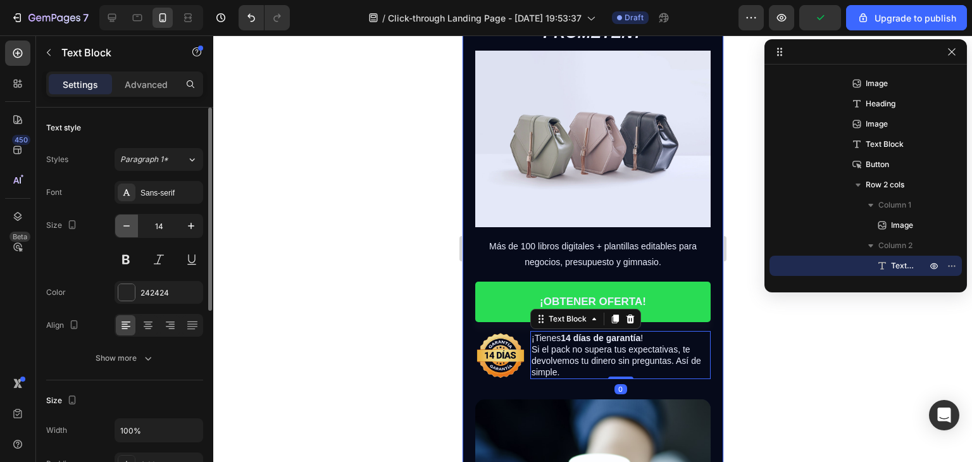
click at [122, 228] on icon "button" at bounding box center [126, 226] width 13 height 13
click at [124, 226] on icon "button" at bounding box center [126, 226] width 13 height 13
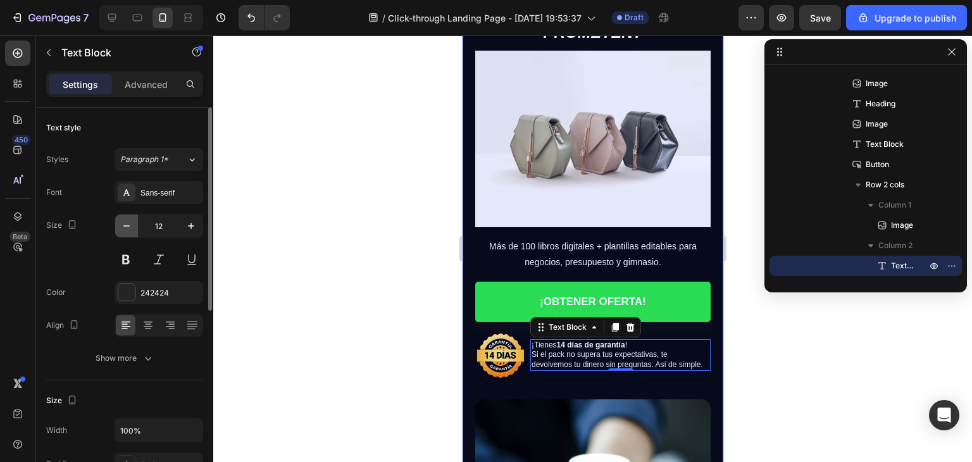
click at [126, 225] on icon "button" at bounding box center [126, 225] width 6 height 1
type input "11"
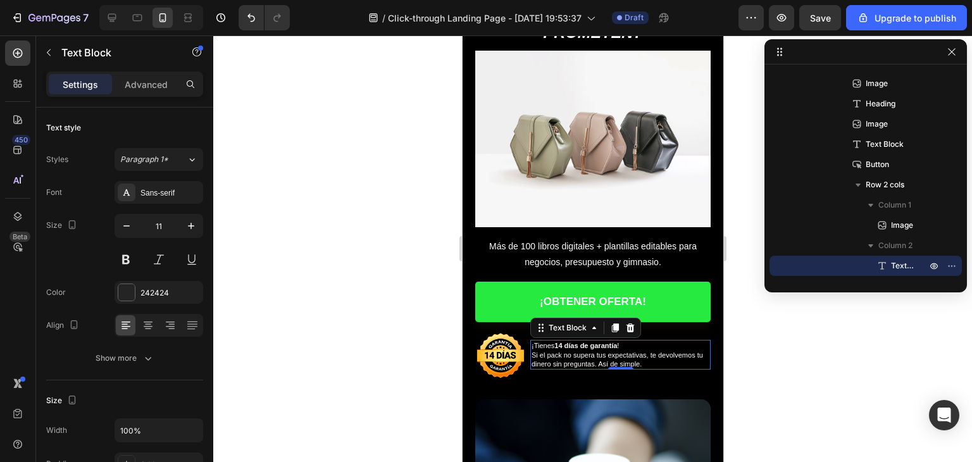
click at [782, 359] on div at bounding box center [592, 248] width 759 height 427
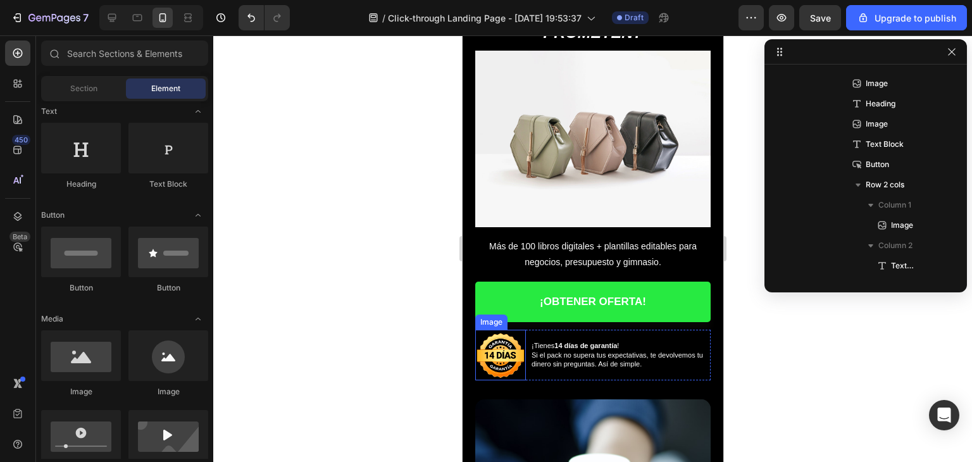
click at [516, 330] on img at bounding box center [500, 355] width 51 height 51
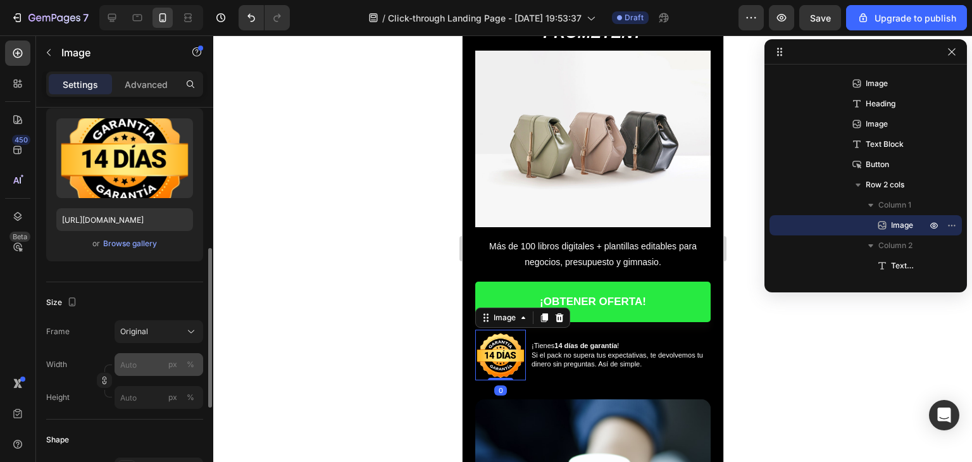
scroll to position [190, 0]
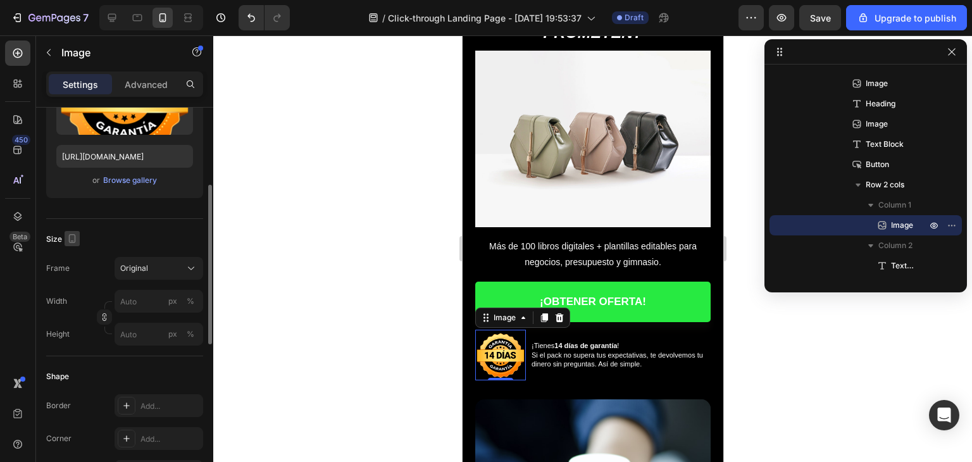
click at [66, 235] on icon "button" at bounding box center [72, 238] width 13 height 13
click at [71, 239] on icon "button" at bounding box center [72, 238] width 13 height 13
click at [175, 338] on div "px" at bounding box center [172, 333] width 9 height 11
click at [184, 363] on div "Shape Border Add... Corner Add... Shadow Add..." at bounding box center [124, 424] width 157 height 137
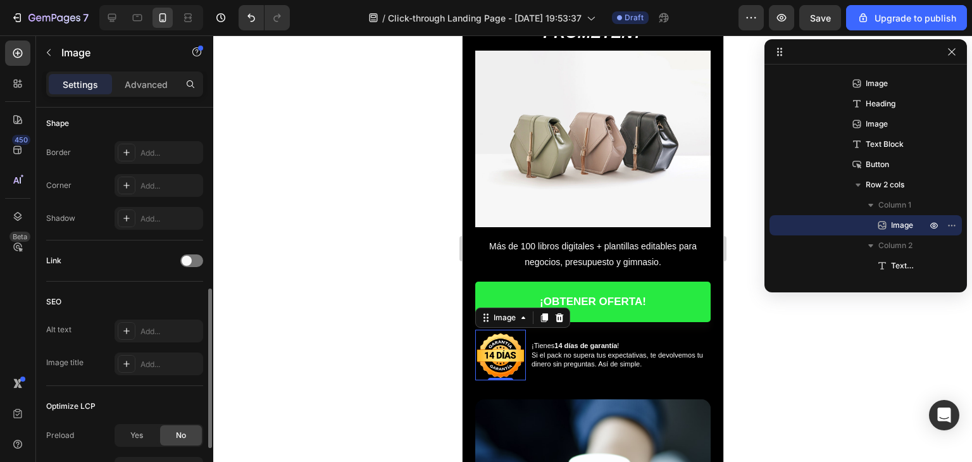
scroll to position [565, 0]
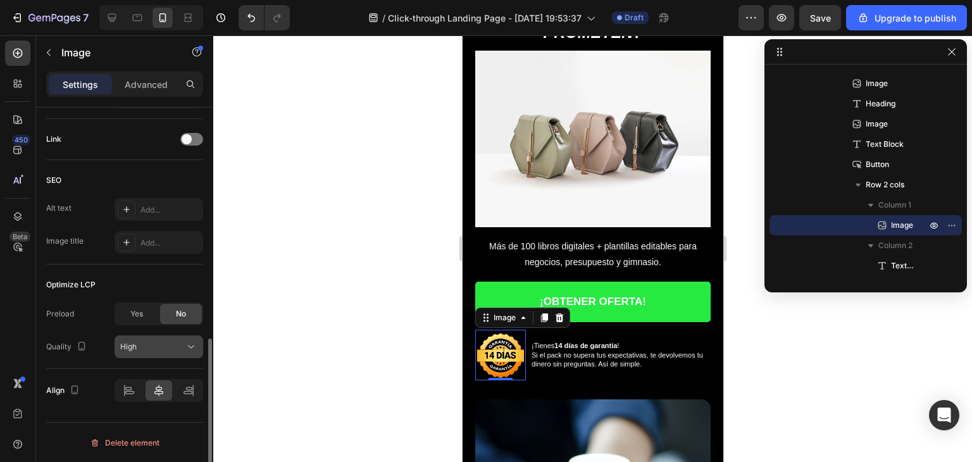
click at [165, 349] on div "High" at bounding box center [152, 346] width 65 height 11
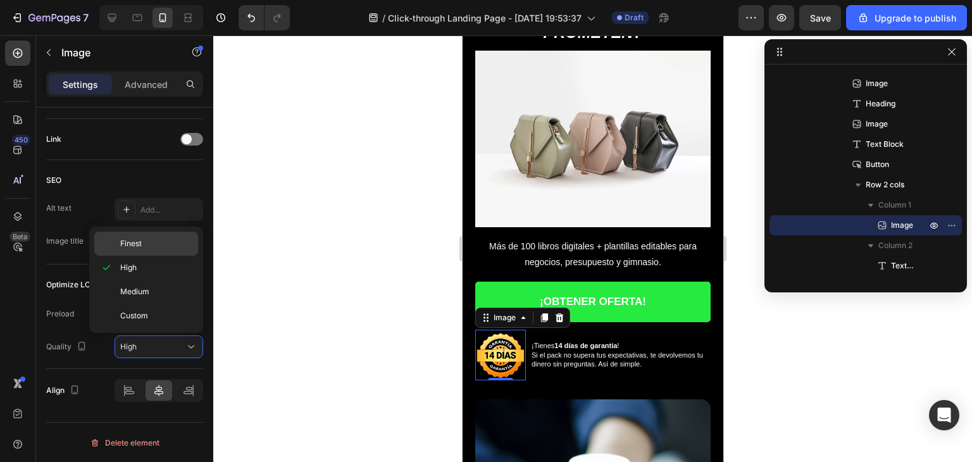
click at [137, 246] on span "Finest" at bounding box center [131, 243] width 22 height 11
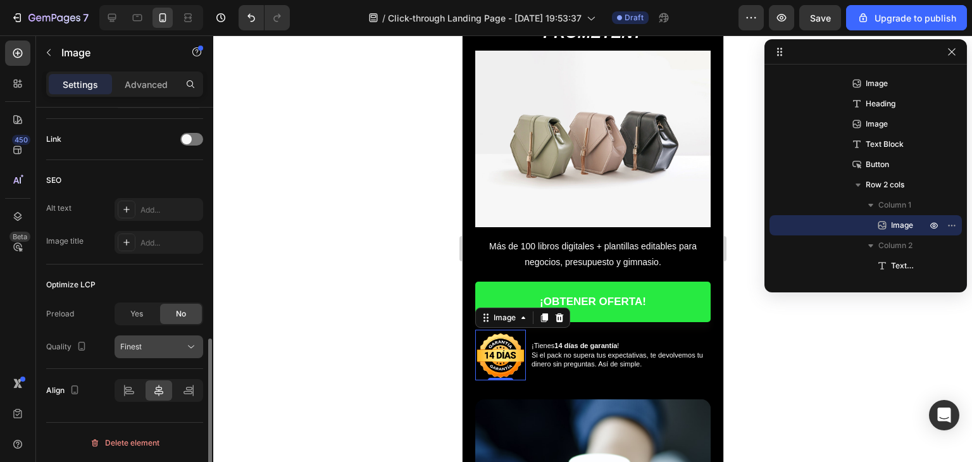
click at [156, 342] on div "Finest" at bounding box center [152, 346] width 65 height 11
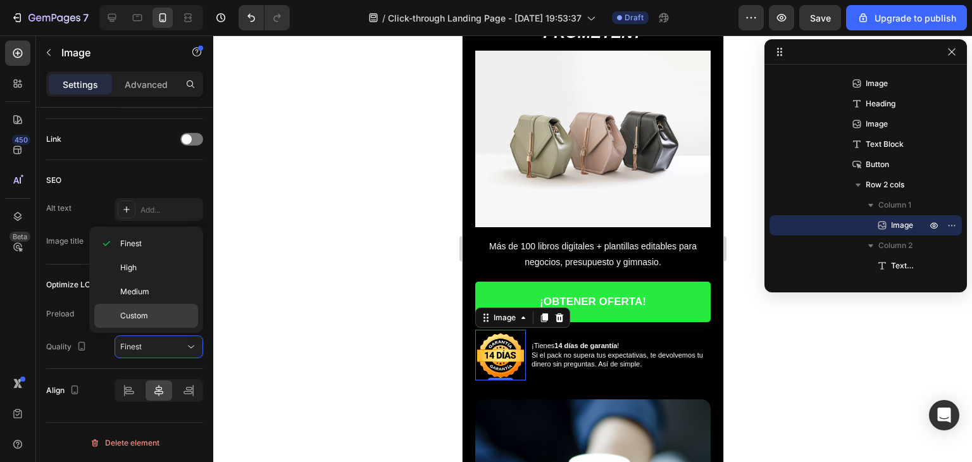
click at [150, 315] on p "Custom" at bounding box center [156, 315] width 72 height 11
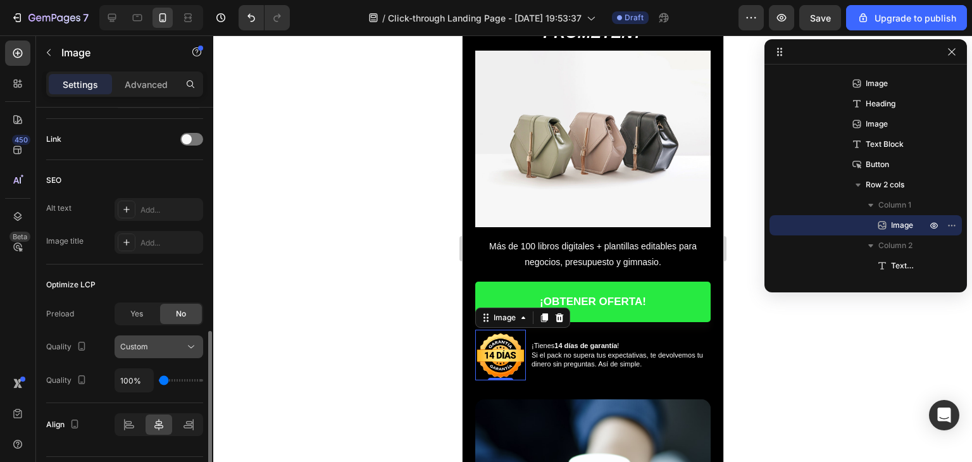
click at [158, 347] on div "Custom" at bounding box center [152, 346] width 65 height 11
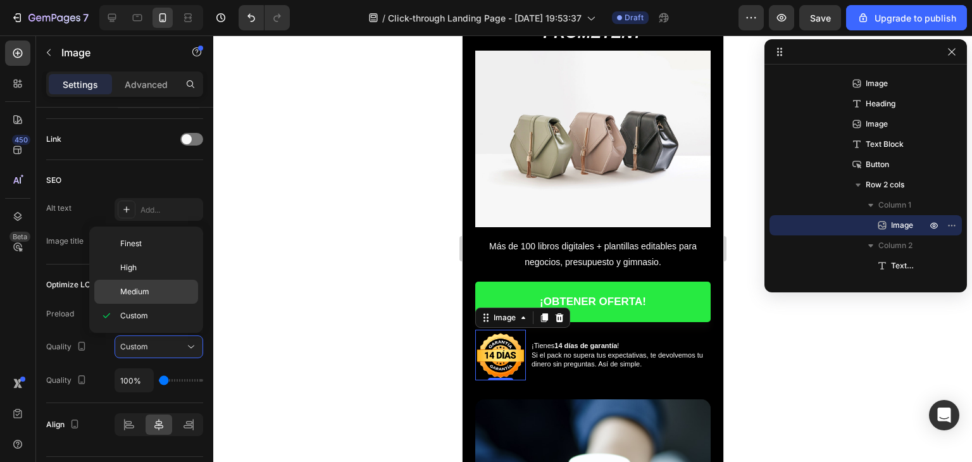
click at [156, 299] on div "Medium" at bounding box center [146, 292] width 104 height 24
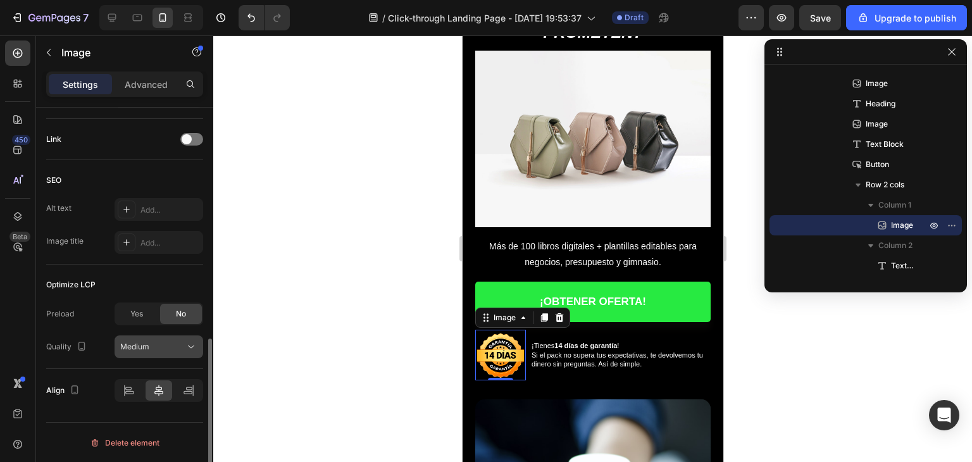
click at [158, 342] on div "Medium" at bounding box center [152, 346] width 65 height 11
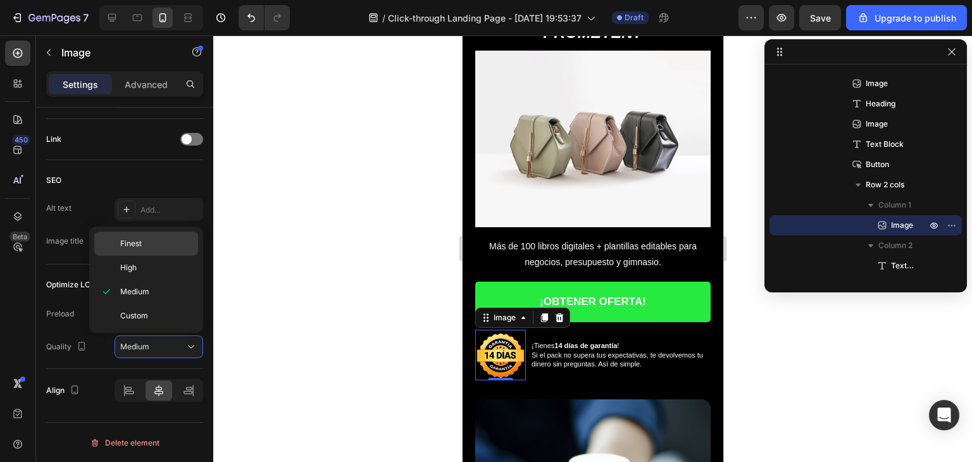
click at [153, 256] on div "Finest" at bounding box center [146, 268] width 104 height 24
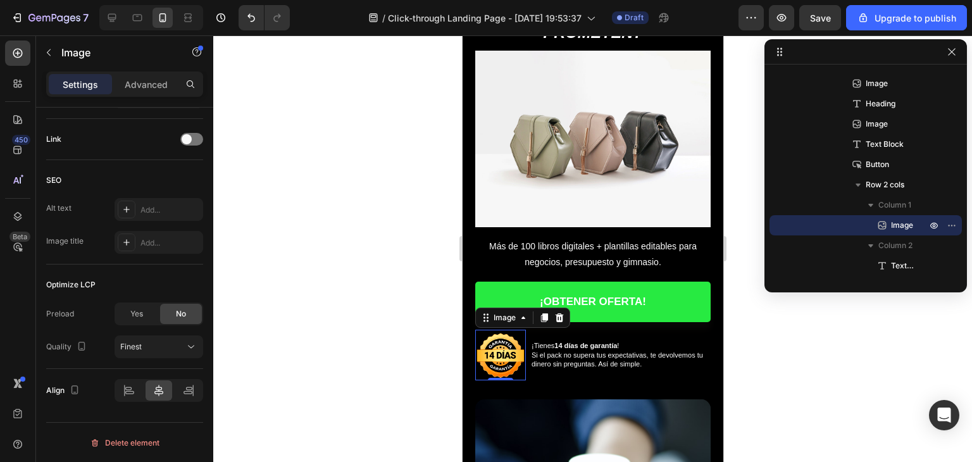
drag, startPoint x: 160, startPoint y: 347, endPoint x: 165, endPoint y: 328, distance: 18.9
click at [161, 344] on div "Finest" at bounding box center [152, 346] width 65 height 11
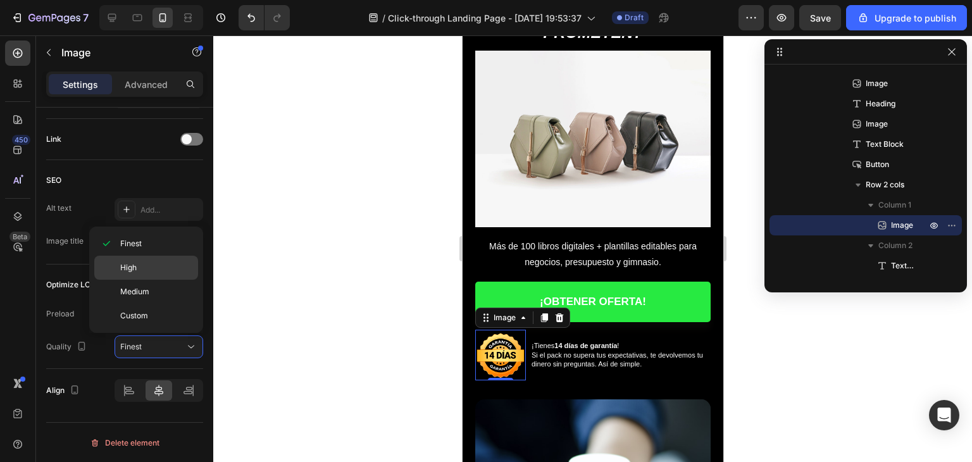
click at [157, 269] on p "High" at bounding box center [156, 267] width 72 height 11
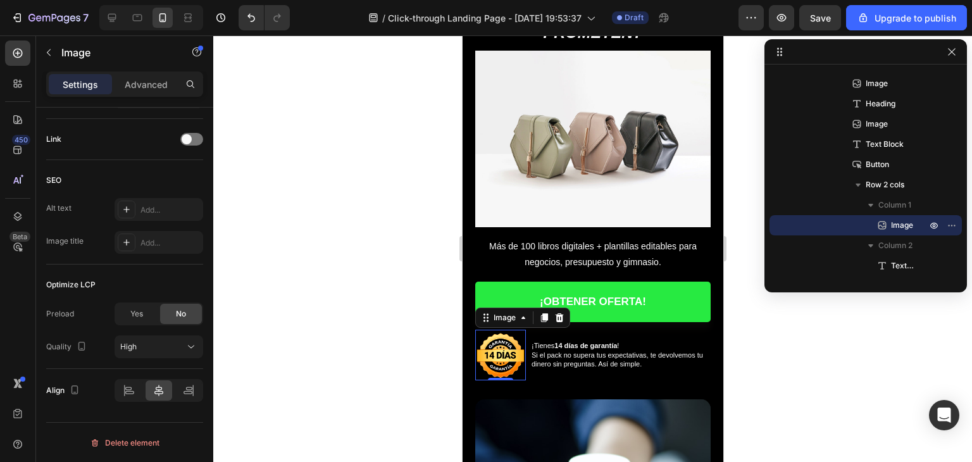
drag, startPoint x: 251, startPoint y: 307, endPoint x: 252, endPoint y: 315, distance: 7.7
click at [251, 308] on div at bounding box center [592, 248] width 759 height 427
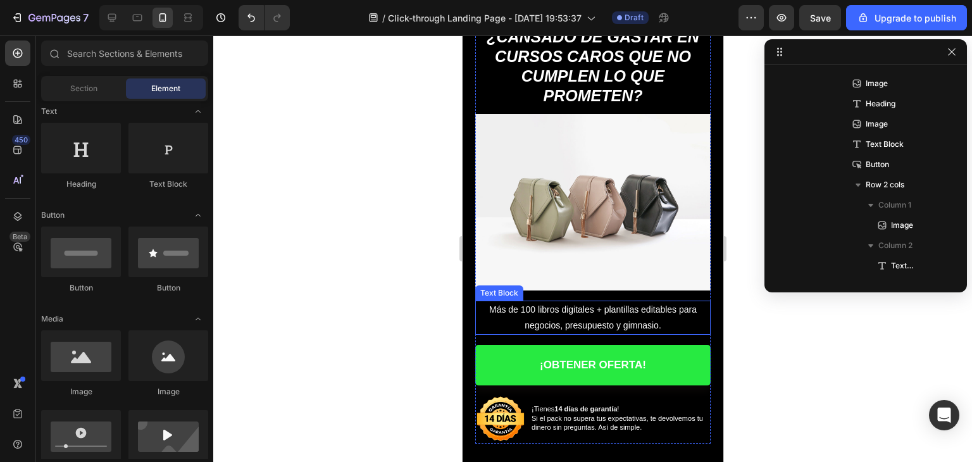
scroll to position [0, 0]
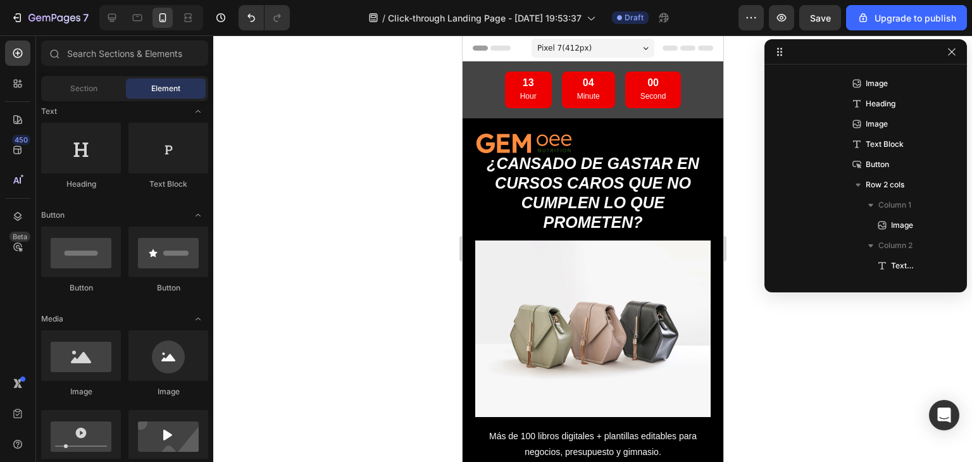
click at [400, 292] on div at bounding box center [592, 248] width 759 height 427
click at [394, 278] on div at bounding box center [592, 248] width 759 height 427
click at [357, 325] on div at bounding box center [592, 248] width 759 height 427
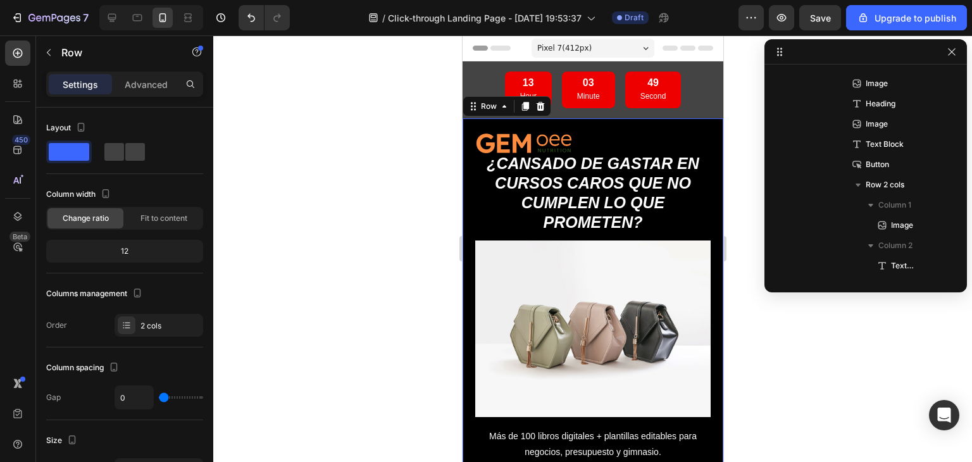
click at [415, 314] on div at bounding box center [592, 248] width 759 height 427
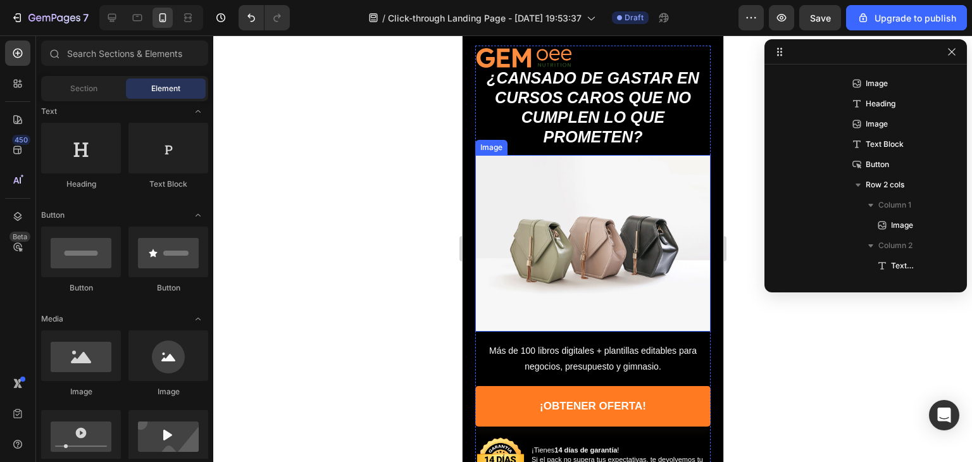
scroll to position [190, 0]
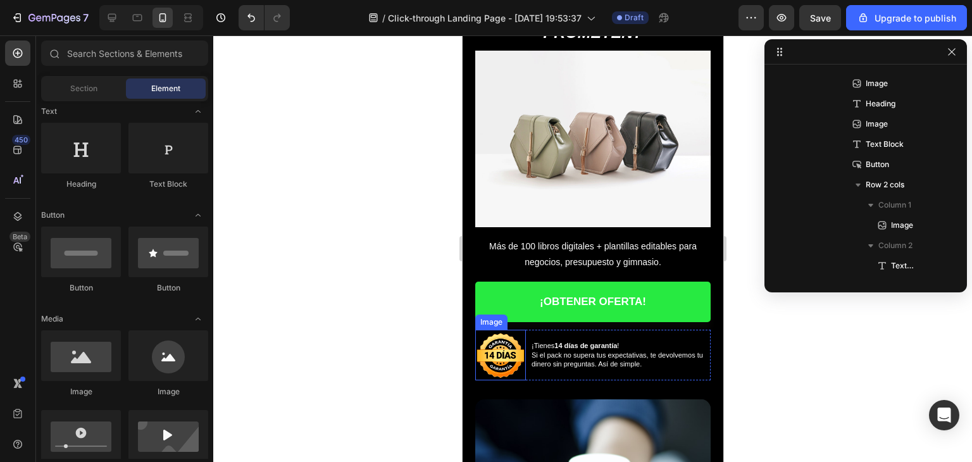
drag, startPoint x: 501, startPoint y: 358, endPoint x: 512, endPoint y: 342, distance: 19.0
click at [501, 358] on img at bounding box center [500, 355] width 51 height 51
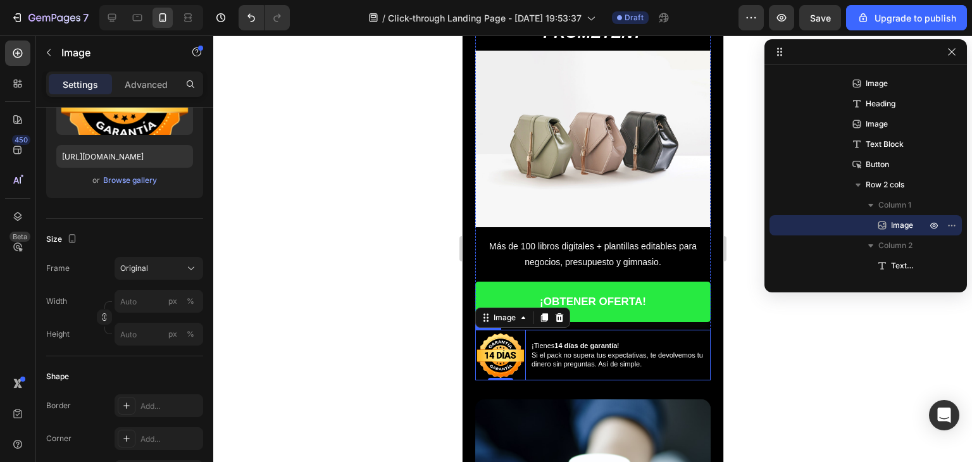
click at [527, 330] on div "Image 0 ¡Tienes 14 días de garantía ! Si el pack no supera tus expectativas, te…" at bounding box center [592, 355] width 235 height 51
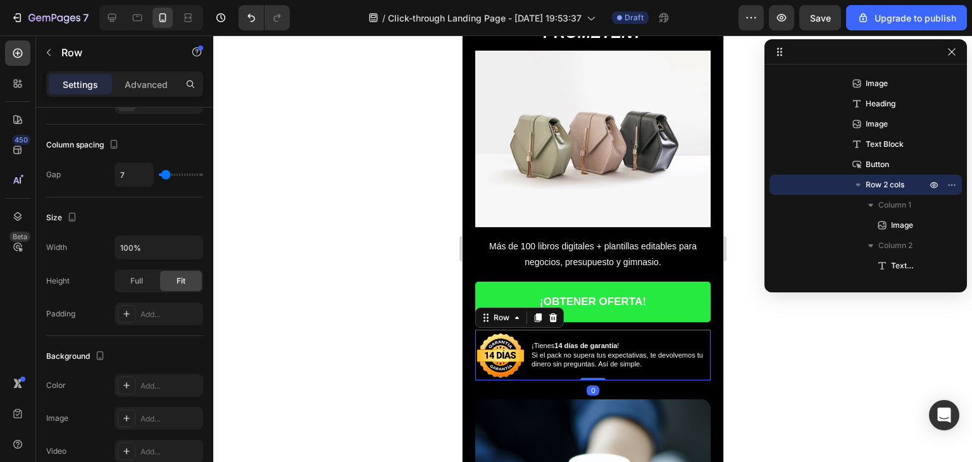
scroll to position [0, 0]
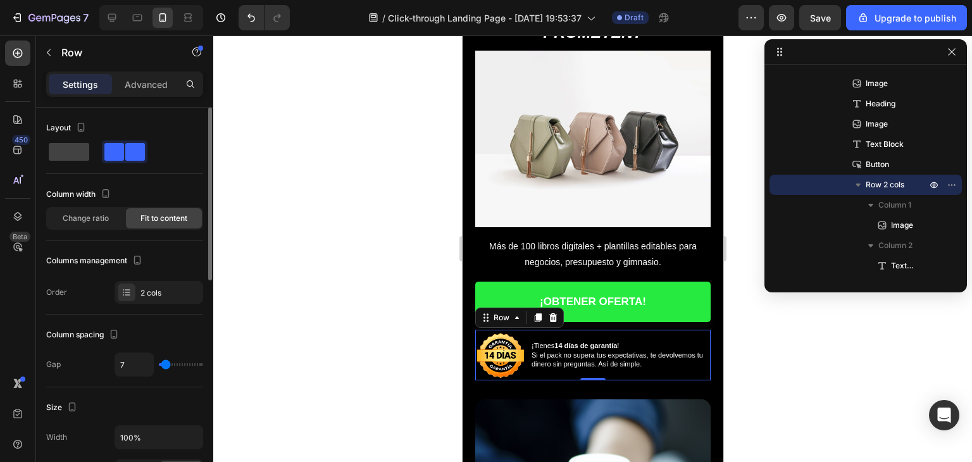
type input "2"
type input "0"
type input "2"
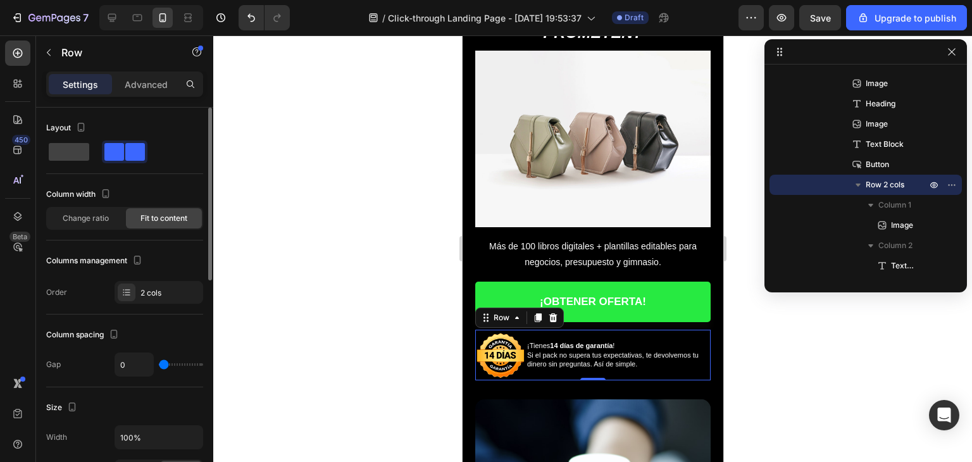
type input "2"
type input "4"
type input "6"
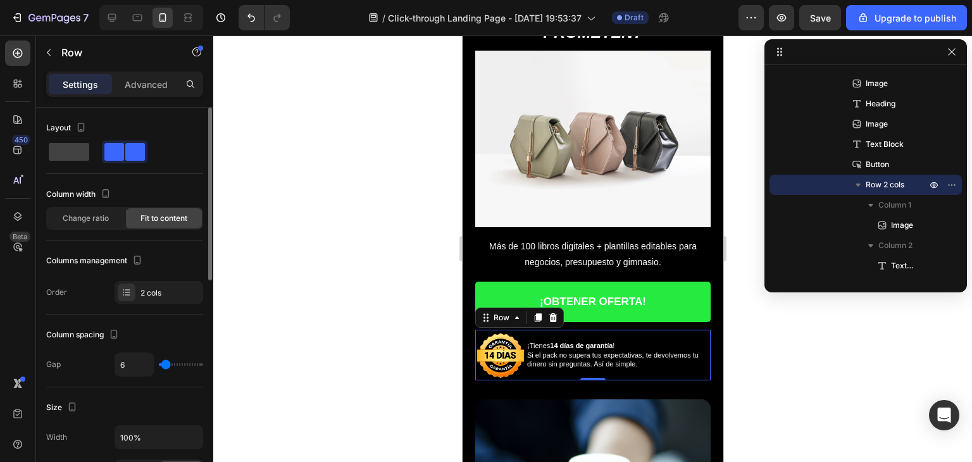
type input "9"
type input "8"
type input "6"
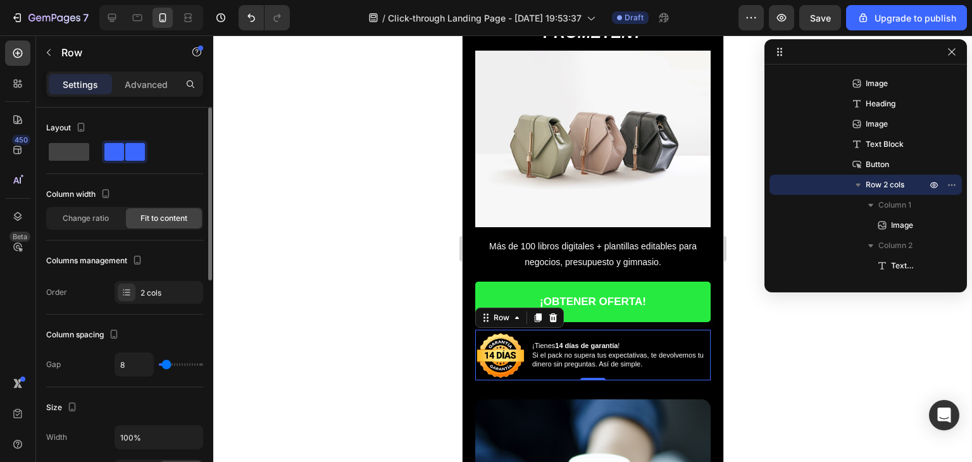
type input "6"
type input "4"
type input "0"
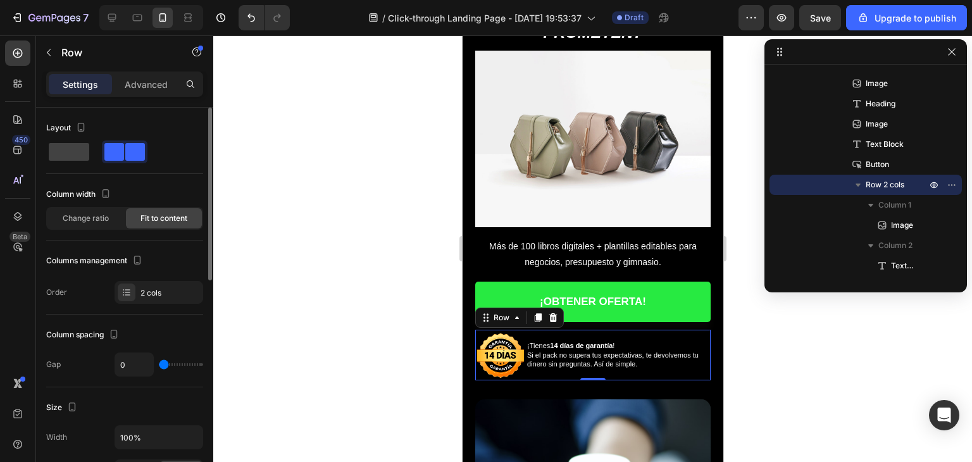
type input "2"
type input "6"
type input "9"
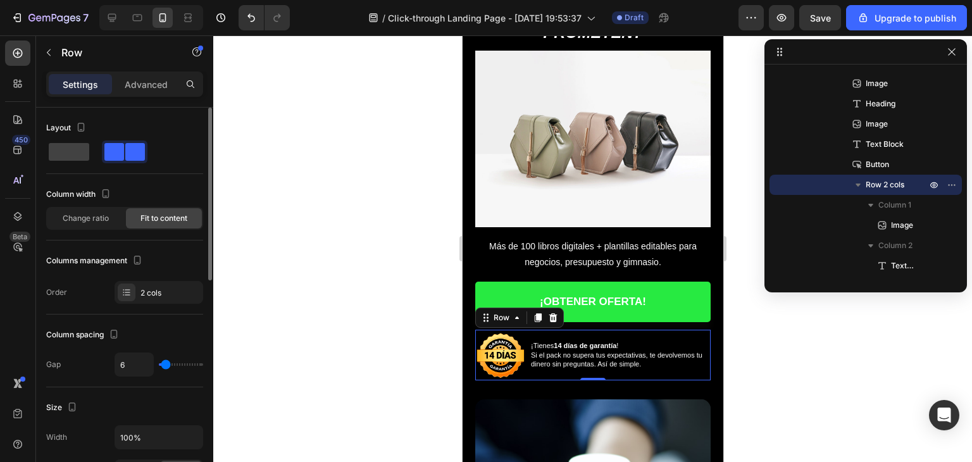
type input "9"
type input "8"
type input "6"
drag, startPoint x: 166, startPoint y: 366, endPoint x: 165, endPoint y: 360, distance: 6.5
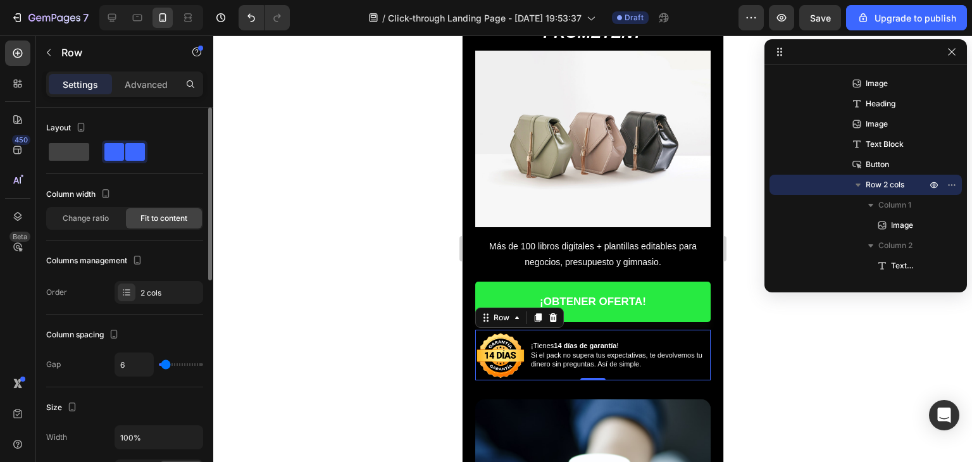
type input "6"
click at [165, 363] on input "range" at bounding box center [181, 364] width 44 height 3
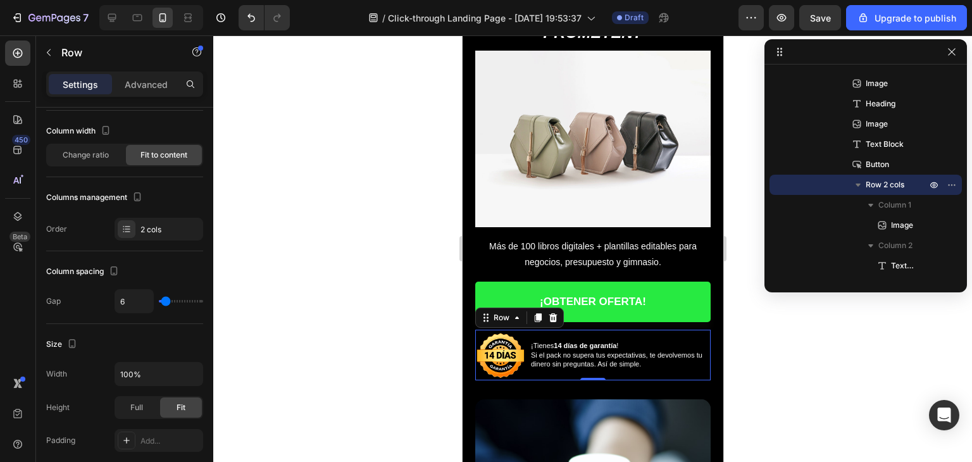
click at [366, 310] on div at bounding box center [592, 248] width 759 height 427
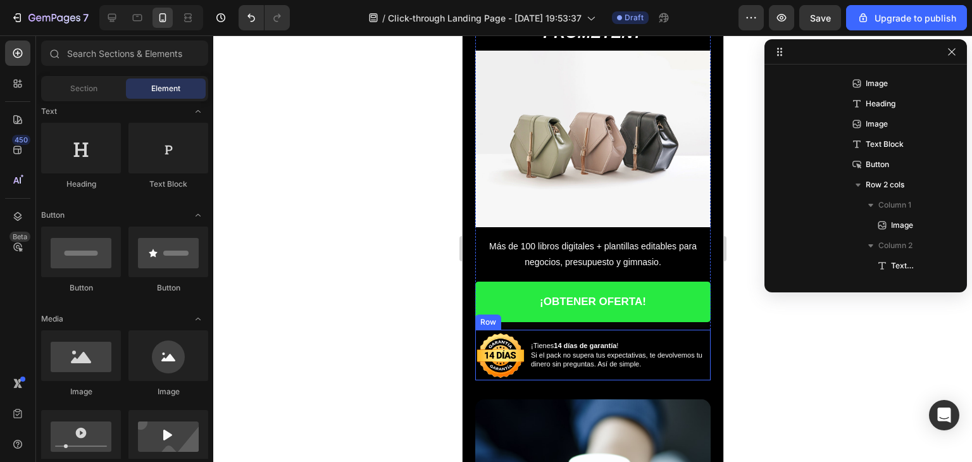
click at [529, 330] on div "¡Tienes 14 días de garantía ! Si el pack no supera tus expectativas, te devolve…" at bounding box center [619, 355] width 181 height 51
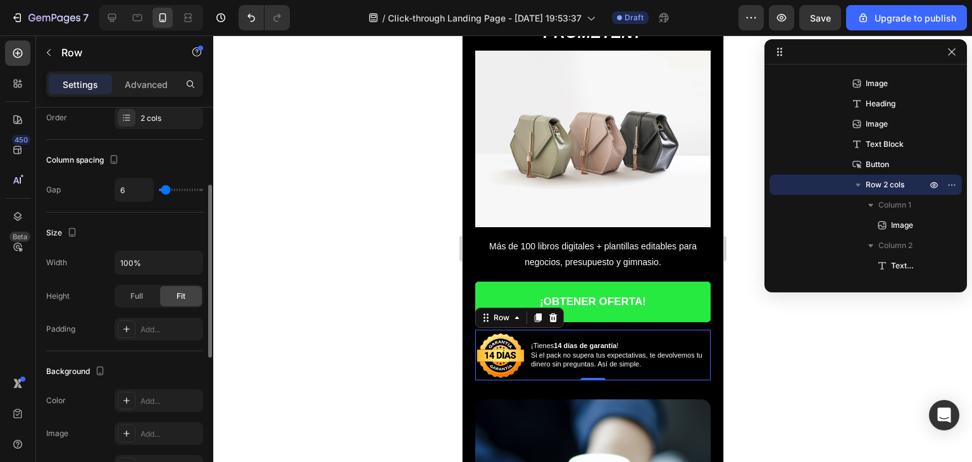
scroll to position [0, 0]
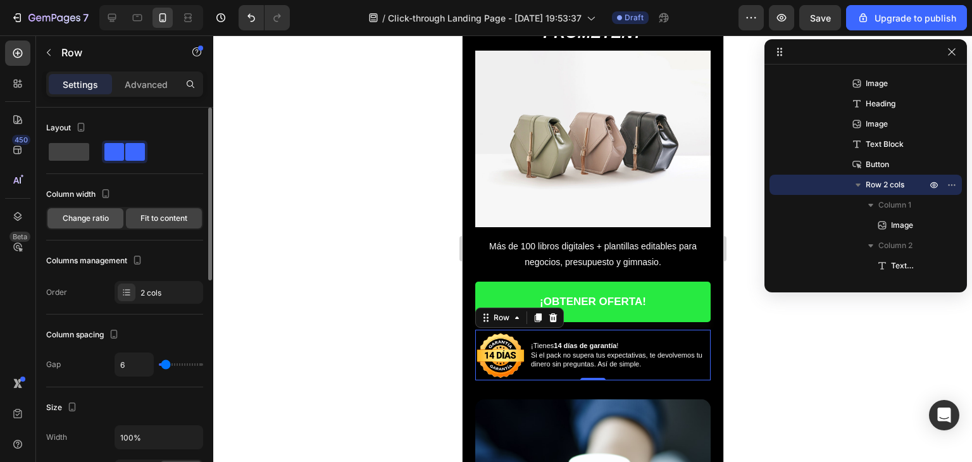
click at [87, 223] on span "Change ratio" at bounding box center [86, 218] width 46 height 11
click at [497, 349] on img at bounding box center [500, 355] width 51 height 51
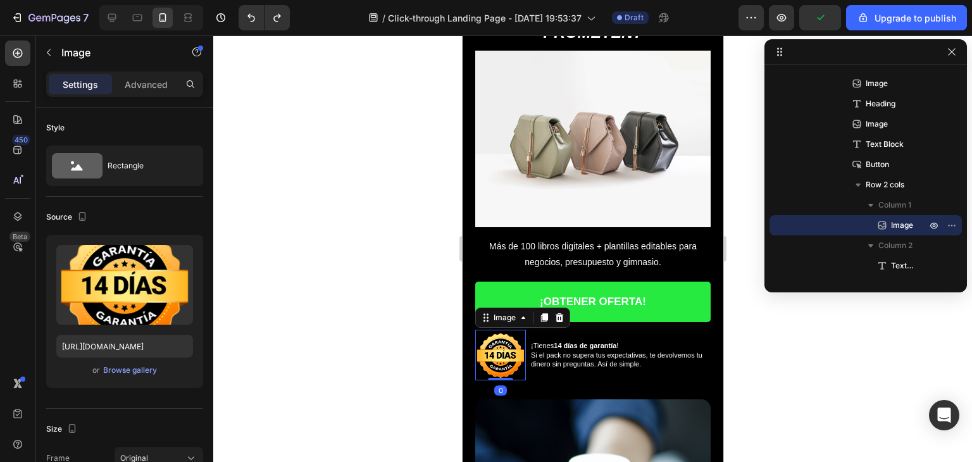
click at [399, 238] on div at bounding box center [592, 248] width 759 height 427
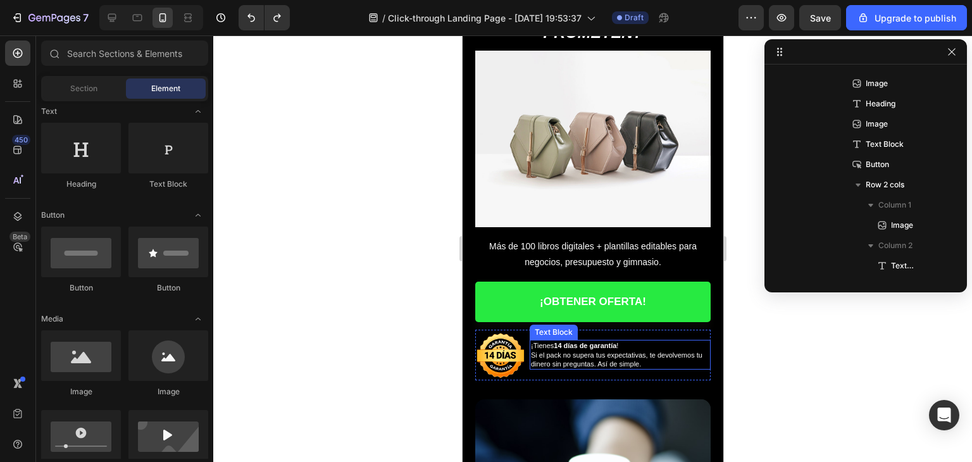
click at [583, 351] on p "¡Tienes 14 días de garantía ! Si el pack no supera tus expectativas, te devolve…" at bounding box center [619, 354] width 178 height 27
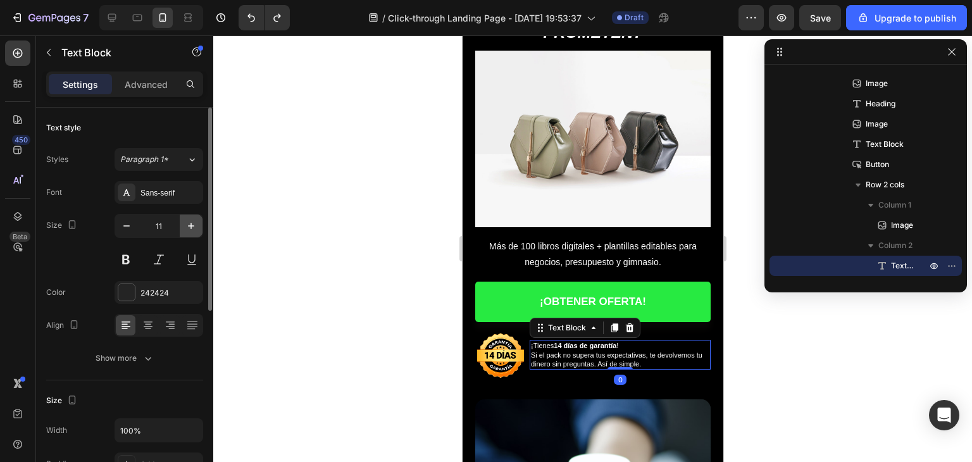
click at [195, 217] on button "button" at bounding box center [191, 226] width 23 height 23
click at [195, 220] on icon "button" at bounding box center [191, 226] width 13 height 13
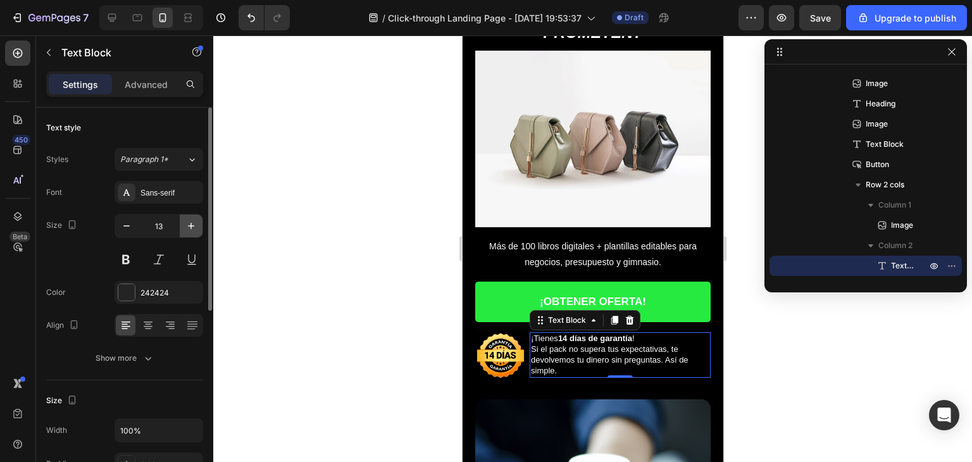
click at [195, 220] on icon "button" at bounding box center [191, 226] width 13 height 13
click at [131, 221] on icon "button" at bounding box center [126, 226] width 13 height 13
drag, startPoint x: 130, startPoint y: 222, endPoint x: 253, endPoint y: 211, distance: 122.6
click at [129, 222] on icon "button" at bounding box center [126, 226] width 13 height 13
type input "12"
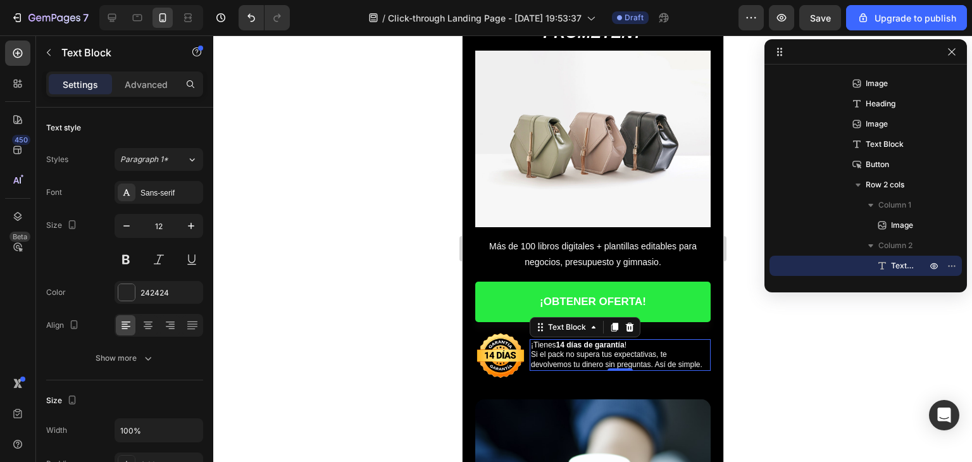
click at [530, 339] on div "¡Tienes 14 días de garantía ! Si el pack no supera tus expectativas, te devolve…" at bounding box center [619, 355] width 181 height 32
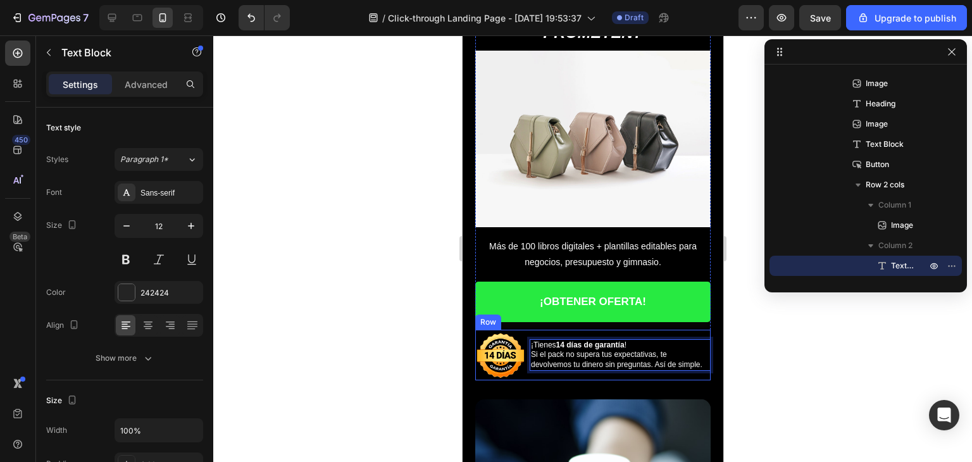
click at [526, 340] on div "Image ¡Tienes 14 días de garantía ! Si el pack no supera tus expectativas, te d…" at bounding box center [592, 355] width 235 height 51
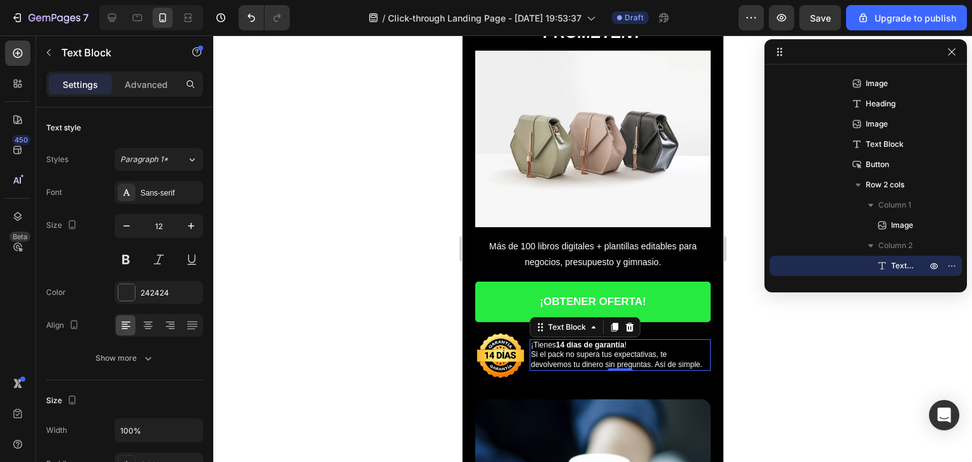
click at [342, 349] on div at bounding box center [592, 248] width 759 height 427
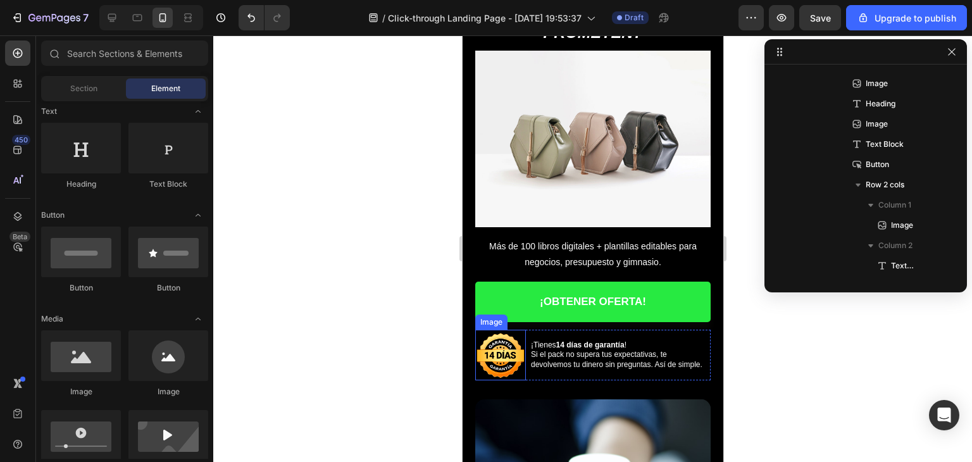
click at [525, 330] on img at bounding box center [500, 355] width 51 height 51
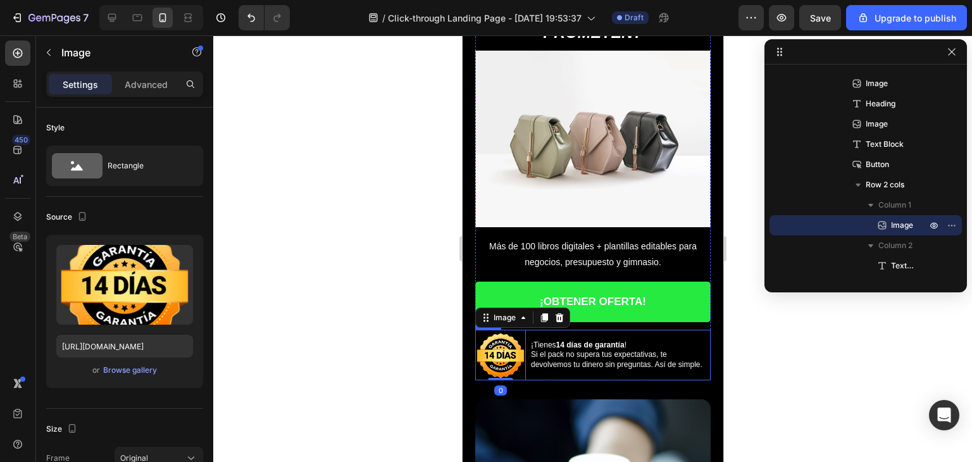
click at [528, 330] on div "Image 0 ¡Tienes 14 días de garantía ! Si el pack no supera tus expectativas, te…" at bounding box center [592, 355] width 235 height 51
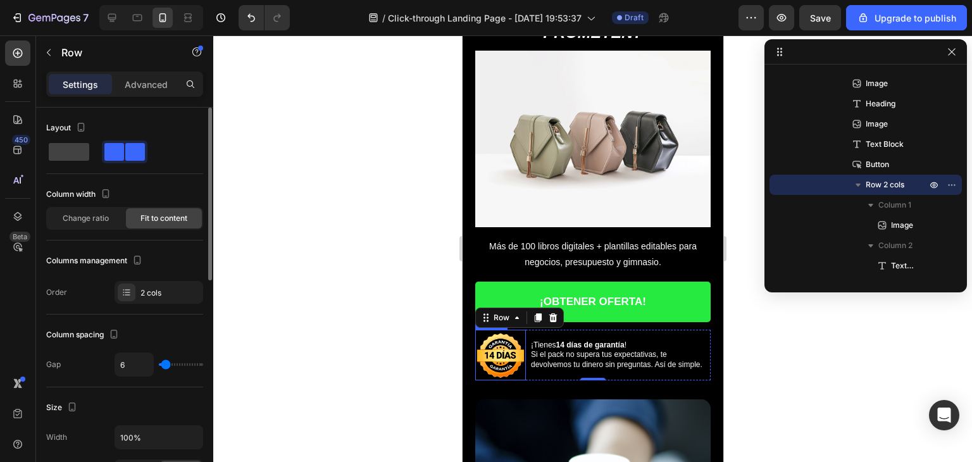
type input "0"
type input "2"
type input "4"
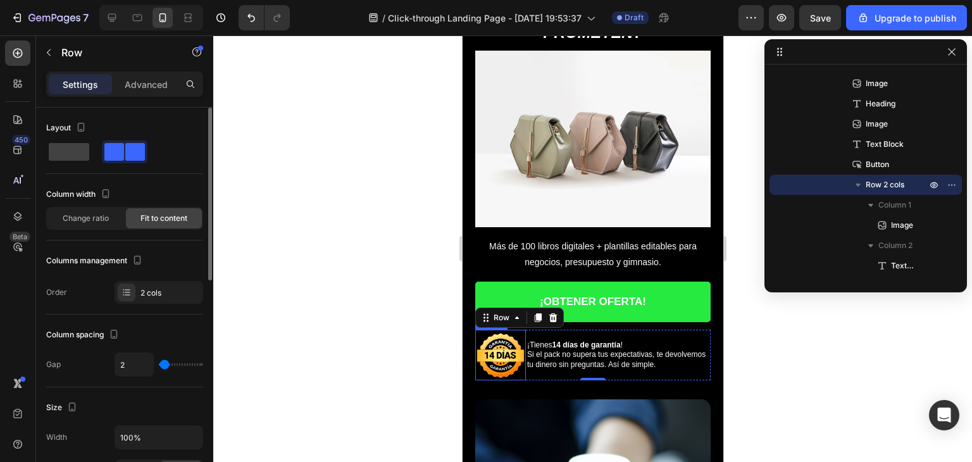
type input "4"
type input "6"
type input "4"
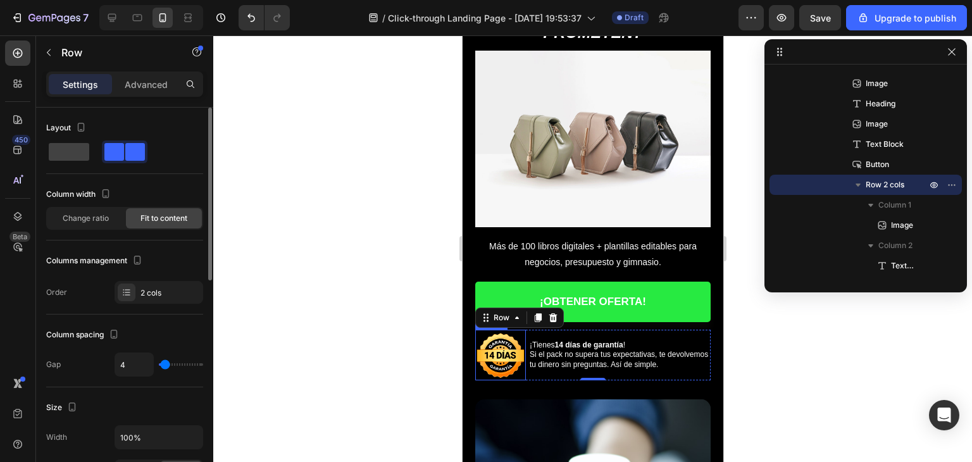
type input "2"
type input "0"
click at [164, 363] on input "range" at bounding box center [181, 364] width 44 height 3
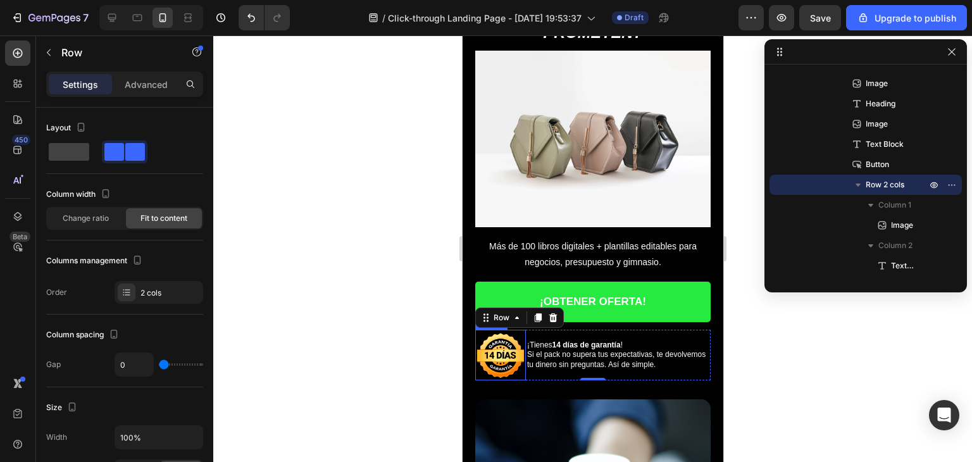
click at [368, 289] on div at bounding box center [592, 248] width 759 height 427
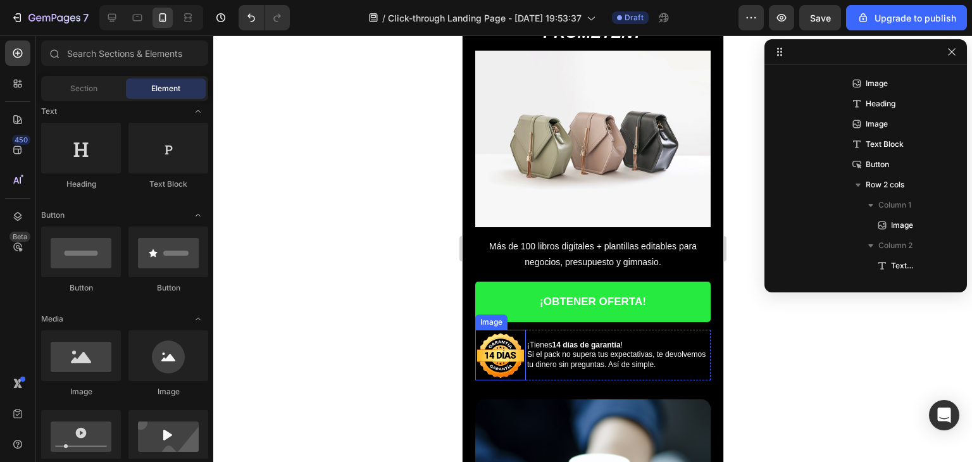
click at [502, 348] on img at bounding box center [500, 355] width 51 height 51
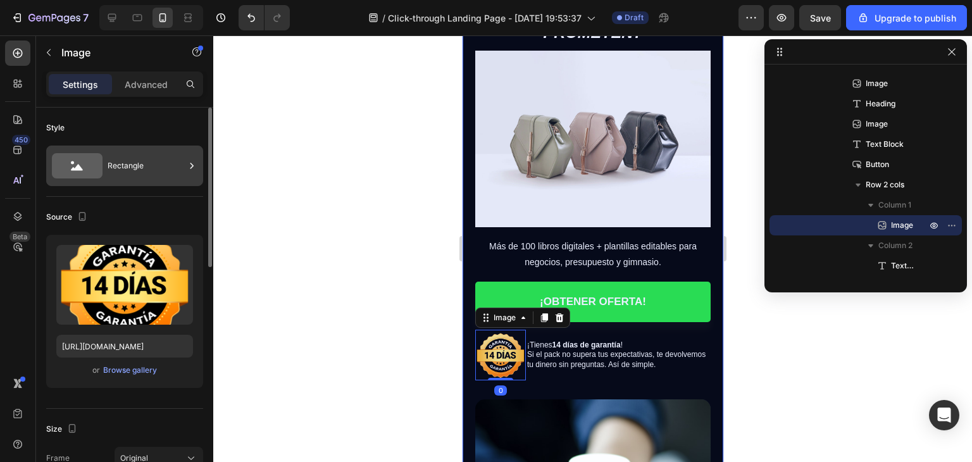
click at [118, 172] on div "Rectangle" at bounding box center [146, 165] width 77 height 29
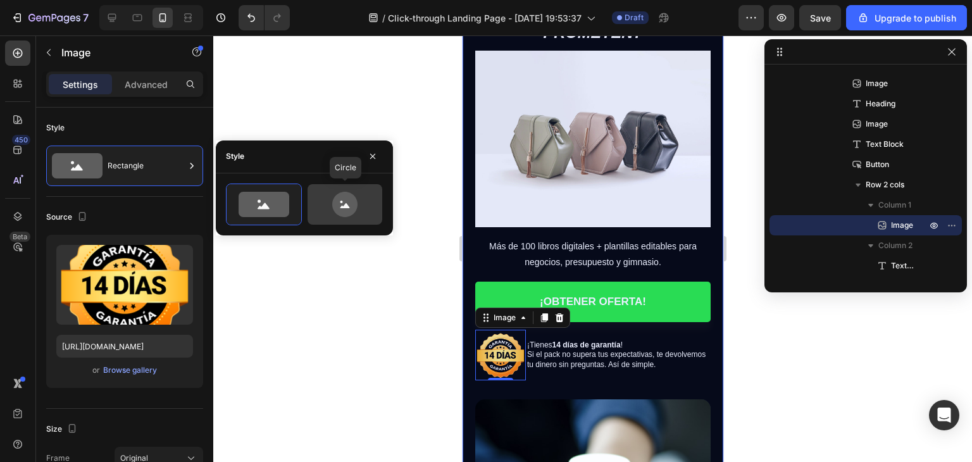
click at [360, 220] on div at bounding box center [345, 204] width 75 height 41
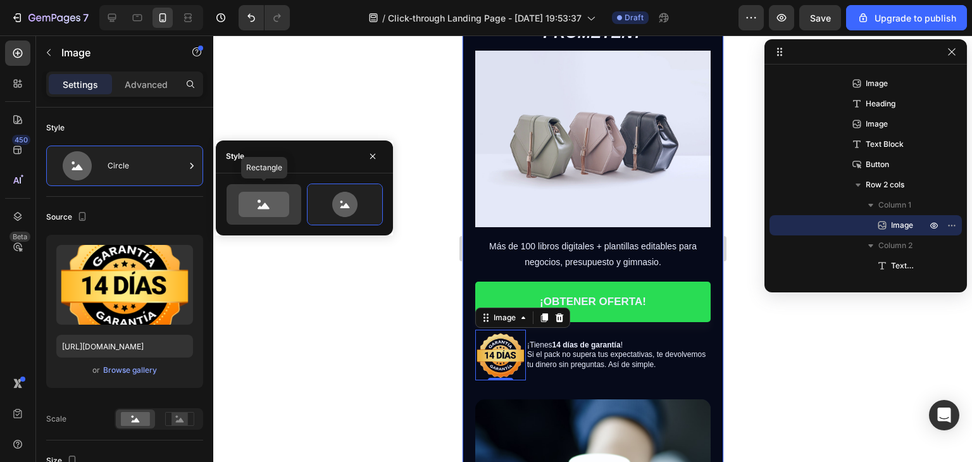
click at [276, 202] on icon at bounding box center [264, 204] width 51 height 25
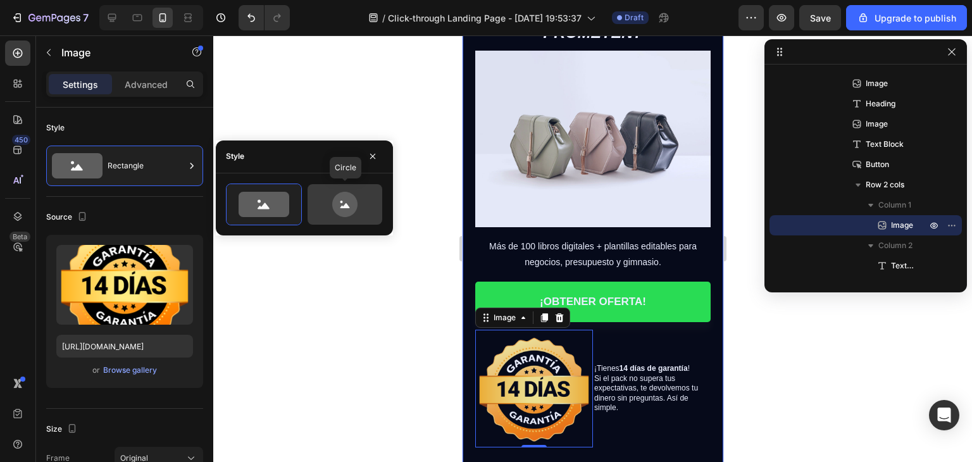
click at [352, 198] on icon at bounding box center [344, 204] width 25 height 25
type input "80"
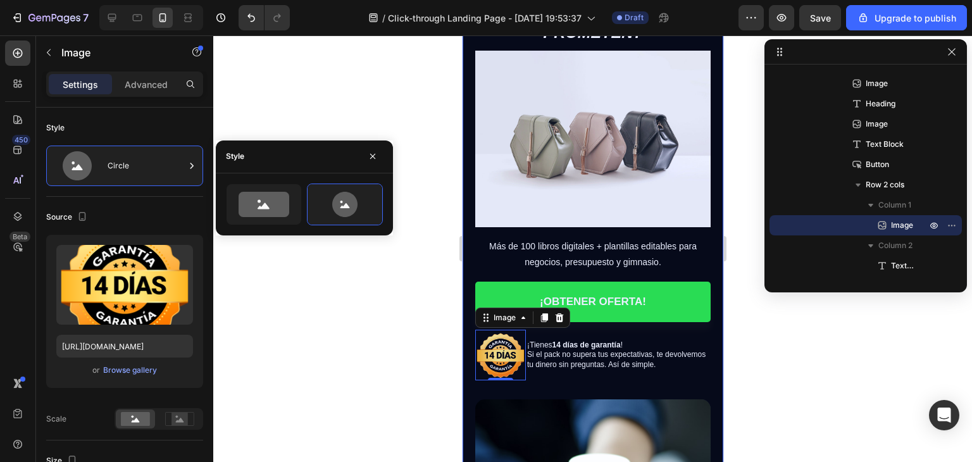
click at [346, 271] on div at bounding box center [592, 248] width 759 height 427
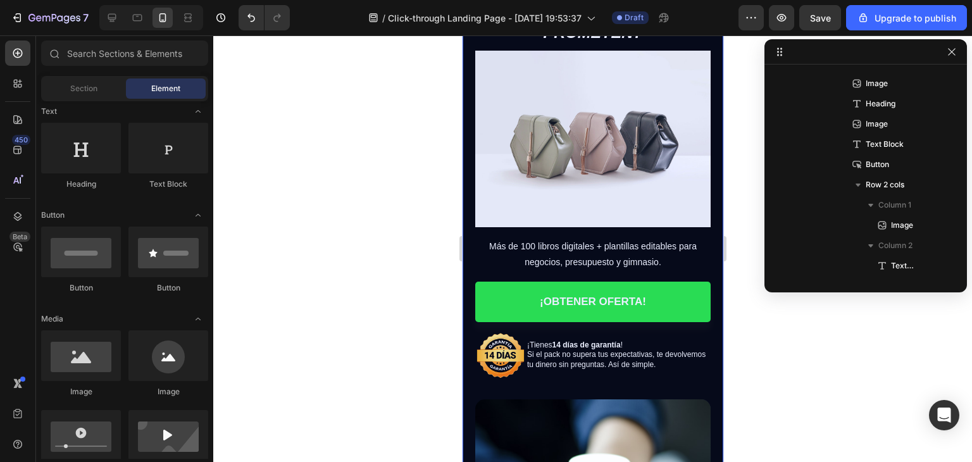
click at [365, 328] on div at bounding box center [592, 248] width 759 height 427
click at [466, 308] on div "Image ¿Cansado de gastar en cursos caros que no cumplen lo que prometen? Headin…" at bounding box center [592, 310] width 261 height 765
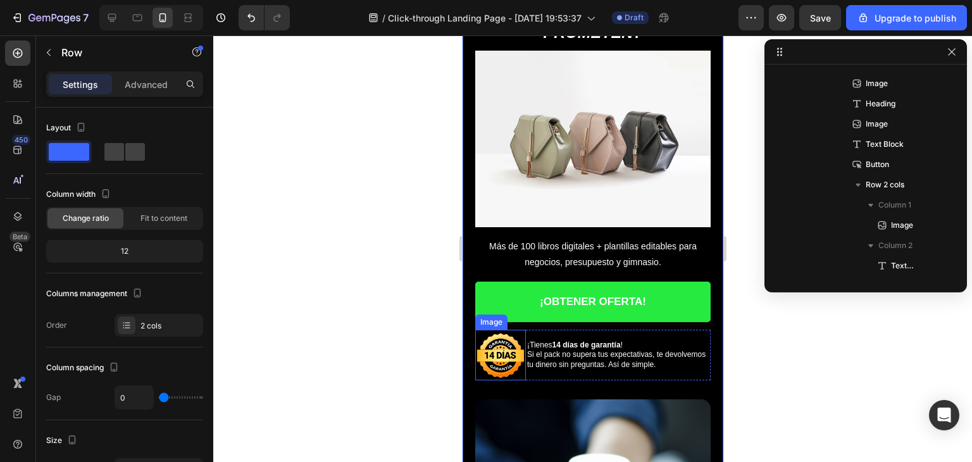
click at [501, 362] on img at bounding box center [500, 355] width 51 height 51
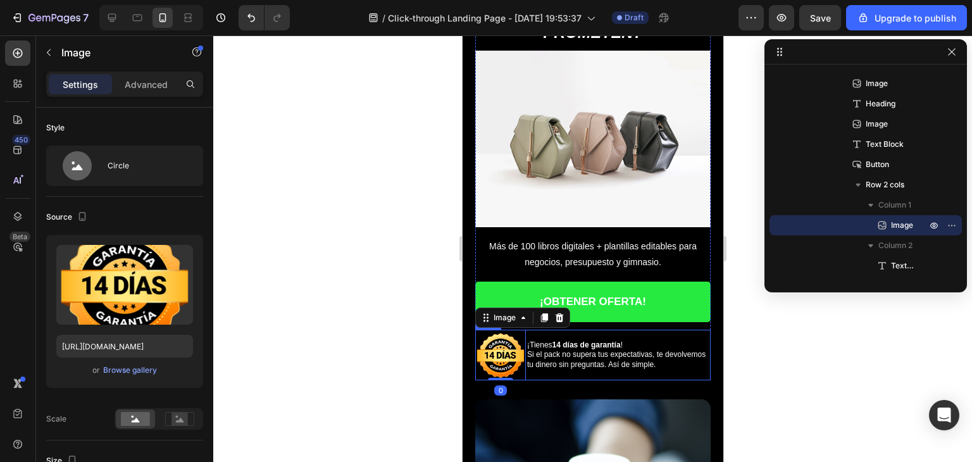
click at [538, 367] on div "¡Tienes 14 días de garantía ! Si el pack no supera tus expectativas, te devolve…" at bounding box center [617, 355] width 185 height 51
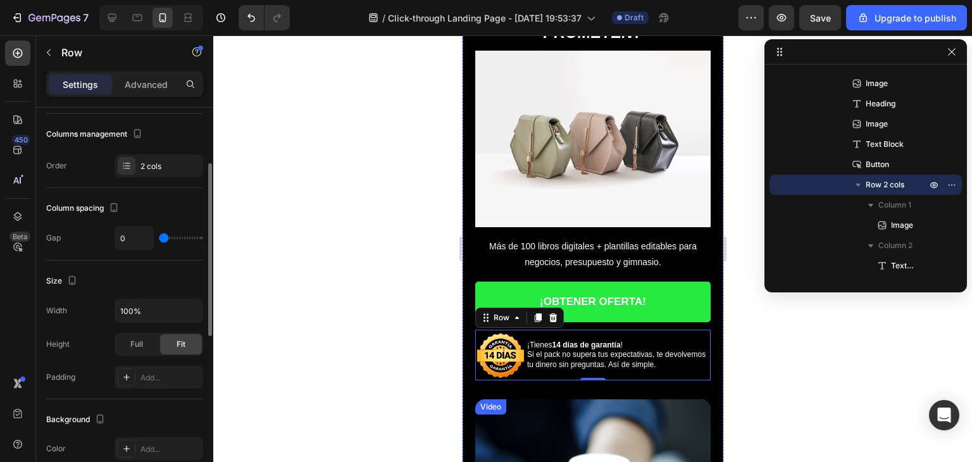
scroll to position [316, 0]
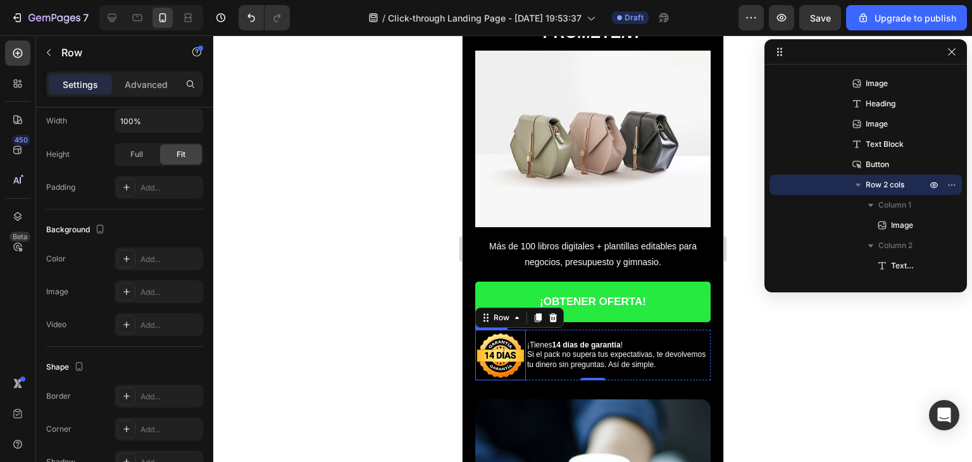
click at [511, 353] on img at bounding box center [500, 355] width 51 height 51
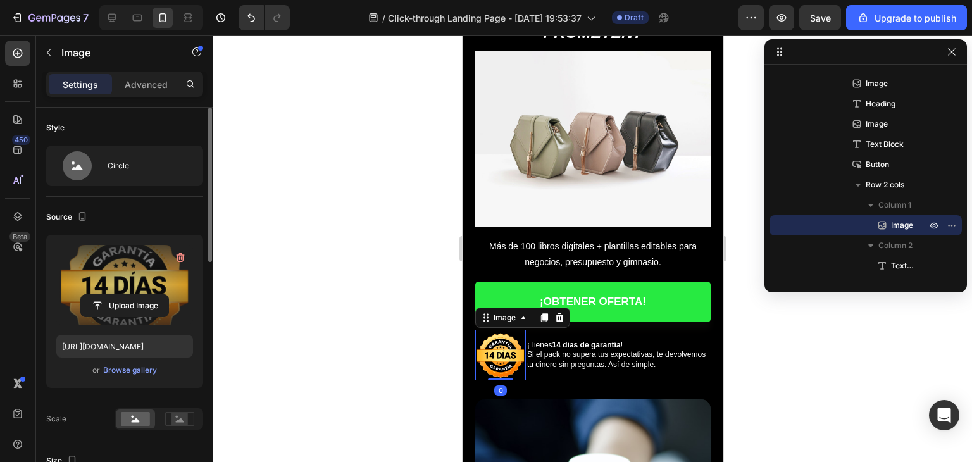
scroll to position [127, 0]
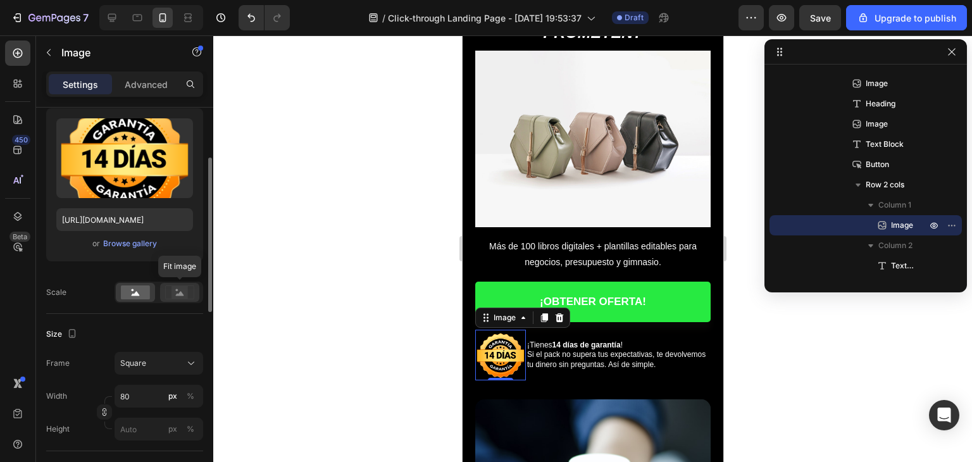
click at [168, 294] on icon at bounding box center [179, 292] width 29 height 14
click at [138, 292] on rect at bounding box center [135, 292] width 29 height 14
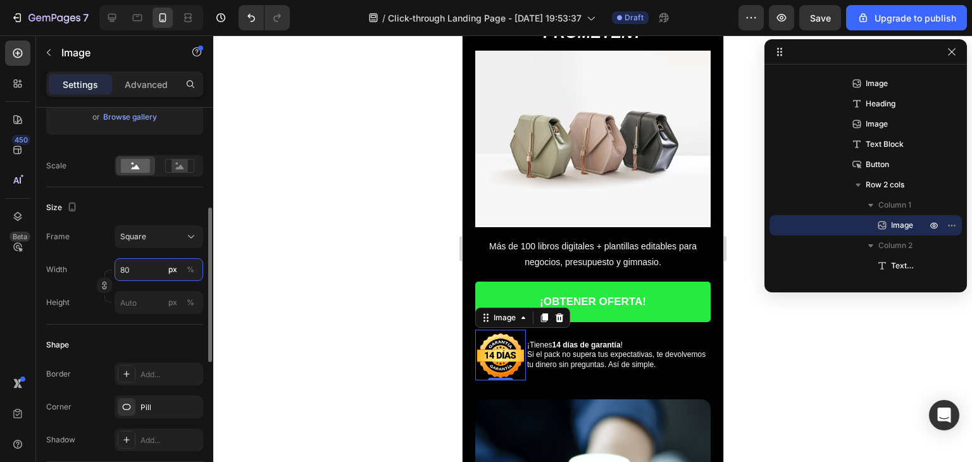
click at [134, 266] on input "80" at bounding box center [159, 269] width 89 height 23
type input "6"
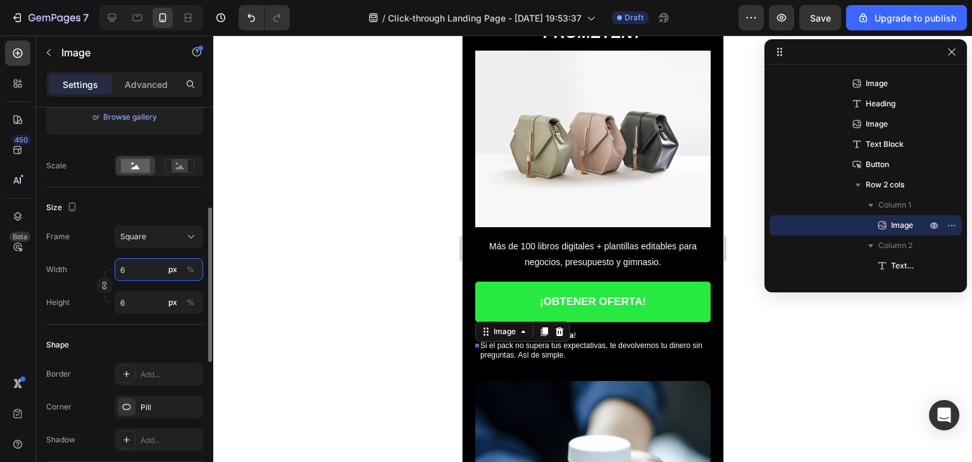
type input "60"
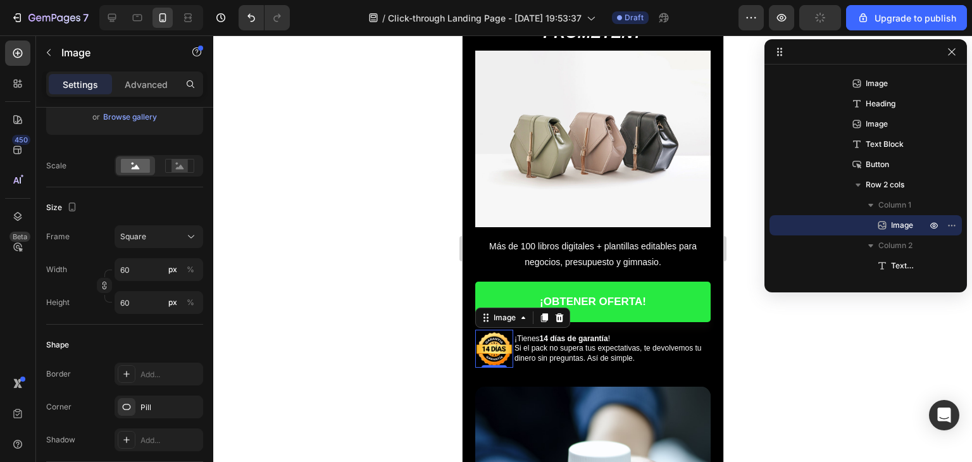
click at [348, 279] on div at bounding box center [592, 248] width 759 height 427
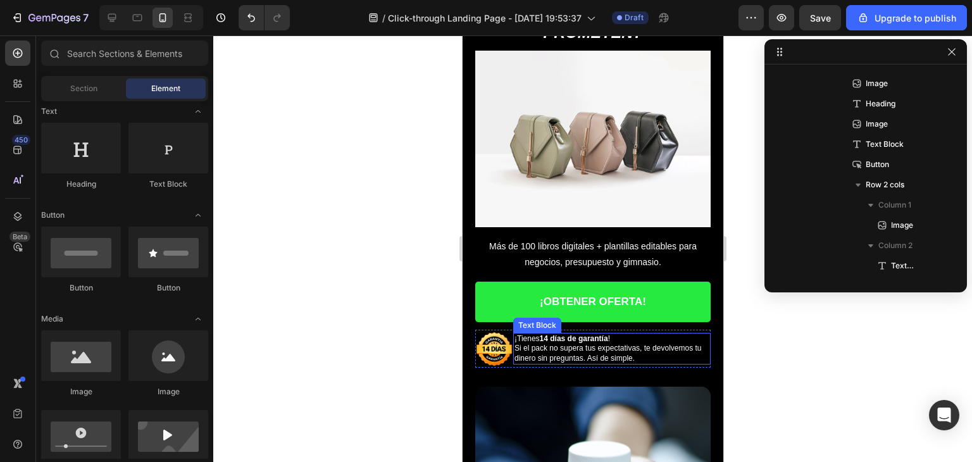
click at [514, 344] on span "Si el pack no supera tus expectativas, te devolvemos tu dinero sin preguntas. A…" at bounding box center [607, 353] width 187 height 19
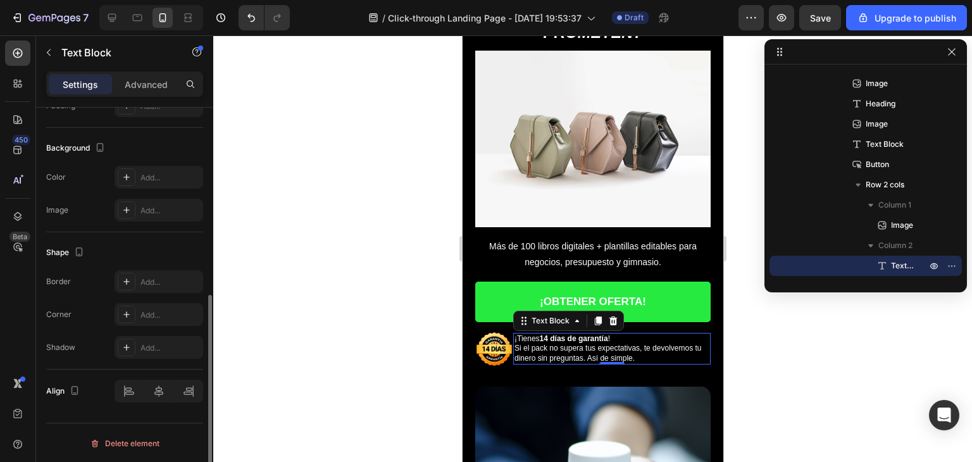
scroll to position [0, 0]
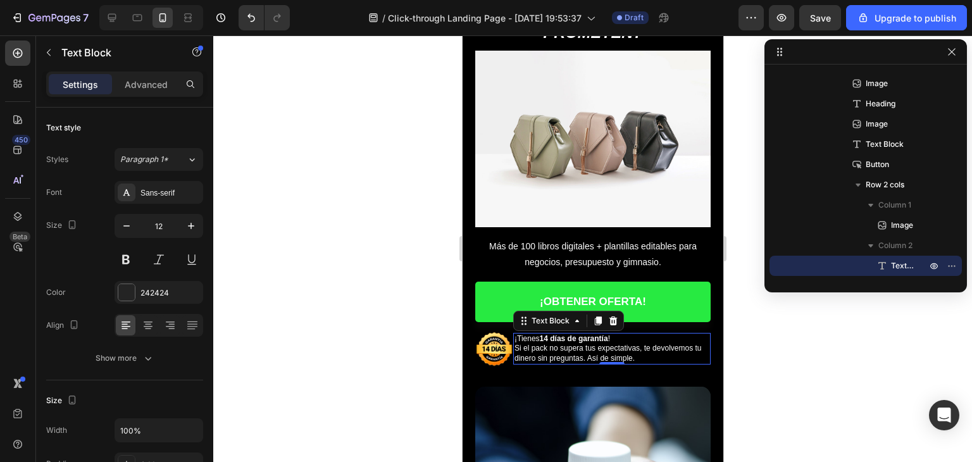
click at [362, 337] on div at bounding box center [592, 248] width 759 height 427
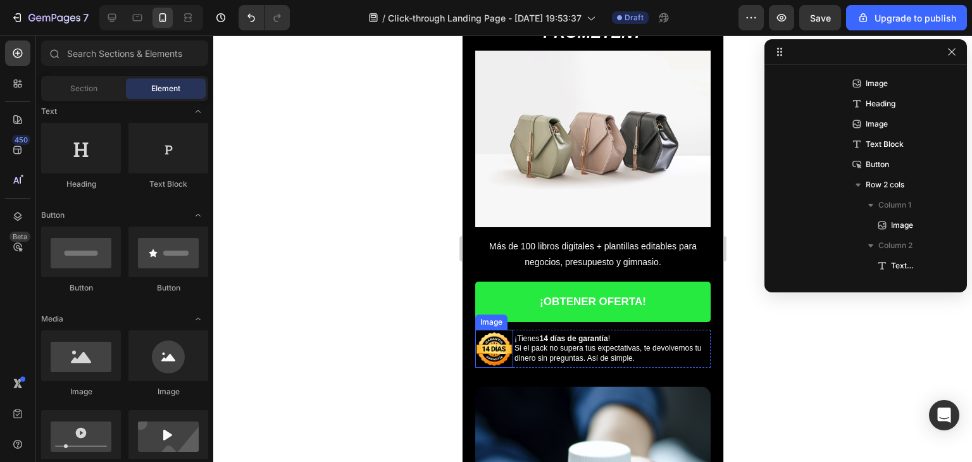
click at [510, 356] on div at bounding box center [494, 349] width 38 height 38
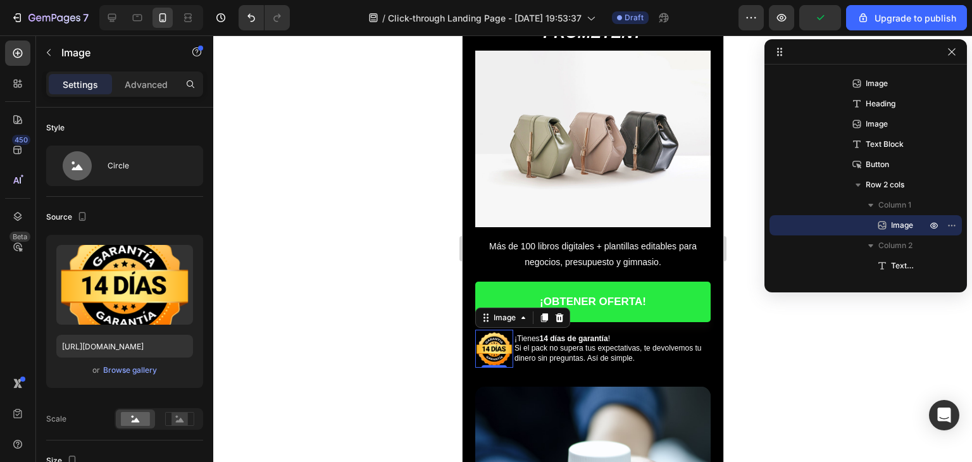
drag, startPoint x: 335, startPoint y: 324, endPoint x: 449, endPoint y: 337, distance: 115.2
click at [335, 325] on div at bounding box center [592, 248] width 759 height 427
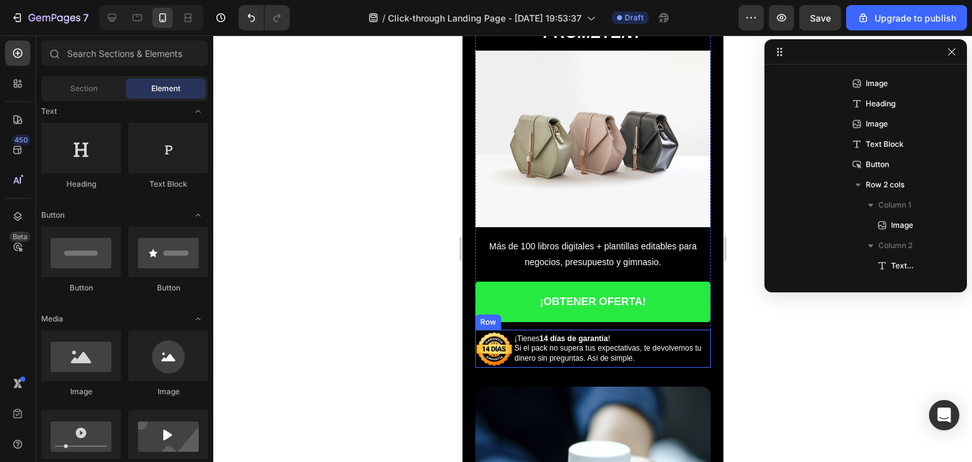
click at [516, 358] on div "¡Tienes 14 días de garantía ! Si el pack no supera tus expectativas, te devolve…" at bounding box center [611, 349] width 197 height 38
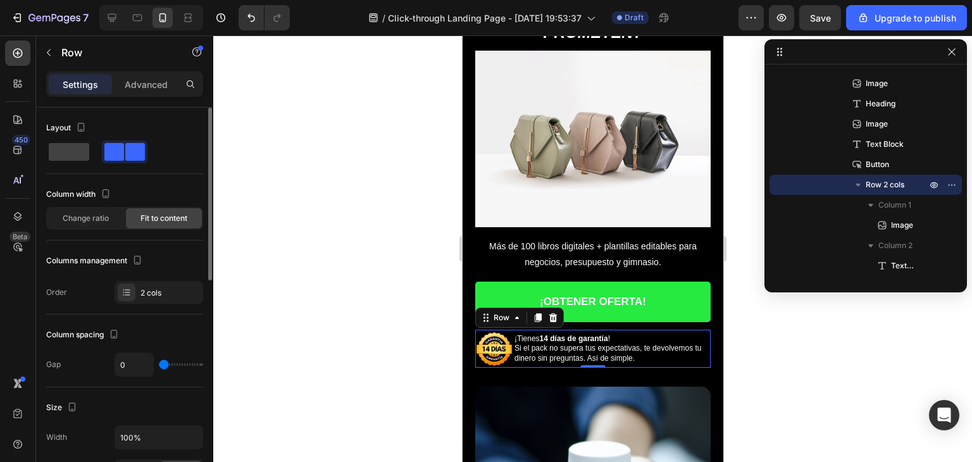
type input "4"
type input "2"
click at [165, 366] on input "range" at bounding box center [181, 364] width 44 height 3
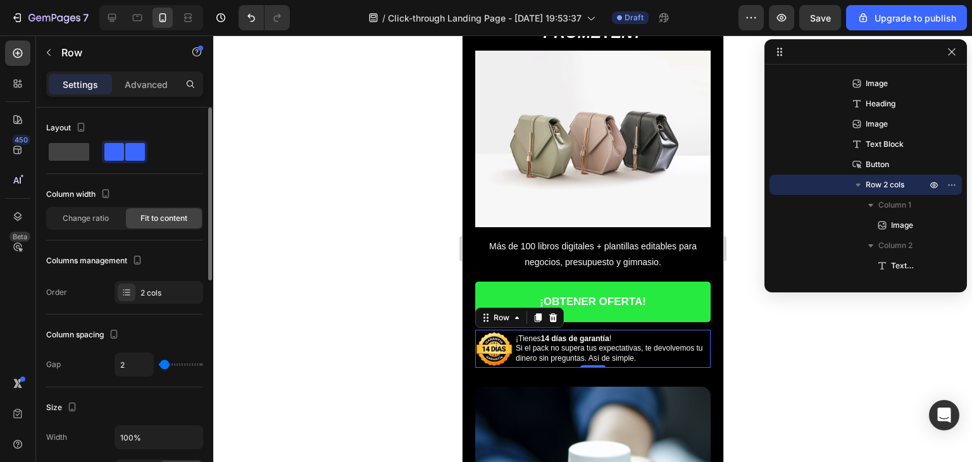
click at [169, 369] on div "2" at bounding box center [159, 365] width 89 height 24
type input "4"
type input "15"
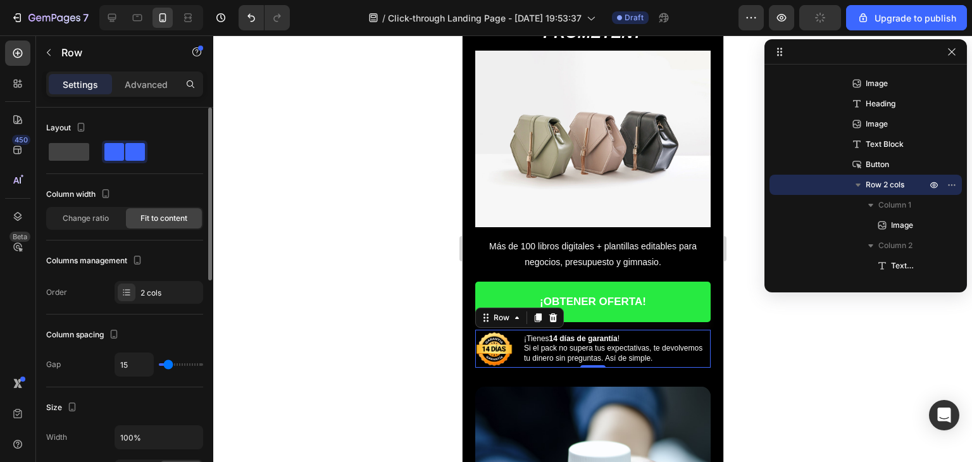
type input "13"
type input "9"
type input "8"
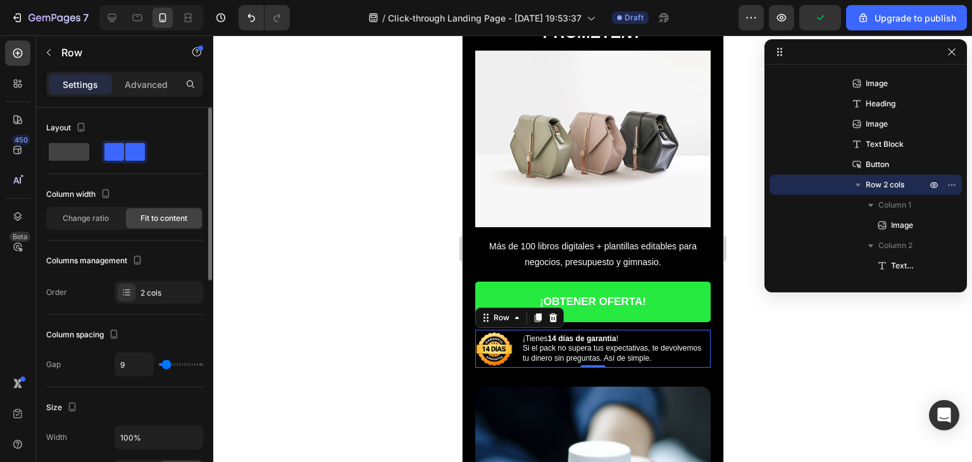
type input "8"
type input "6"
type input "2"
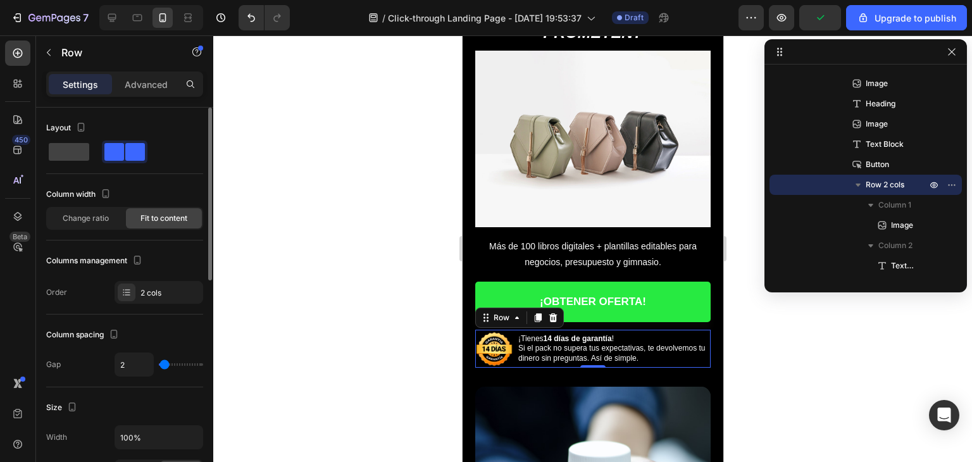
type input "0"
type input "2"
type input "4"
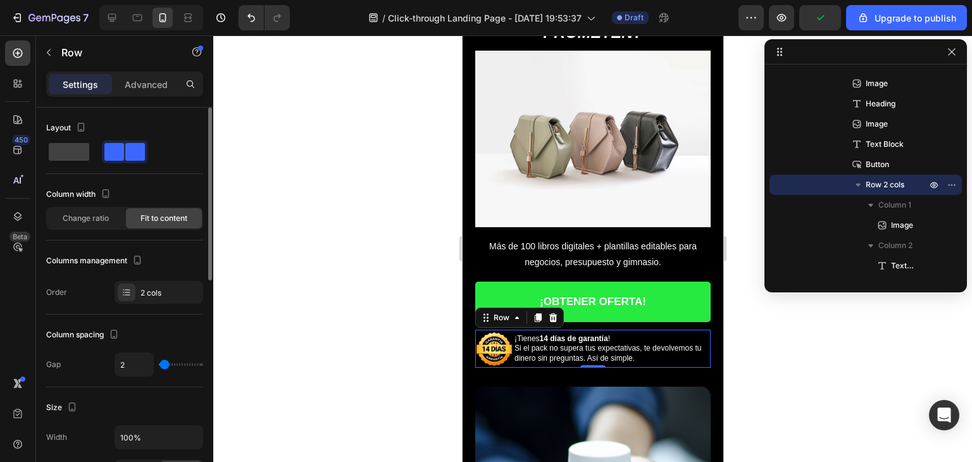
type input "4"
type input "6"
type input "8"
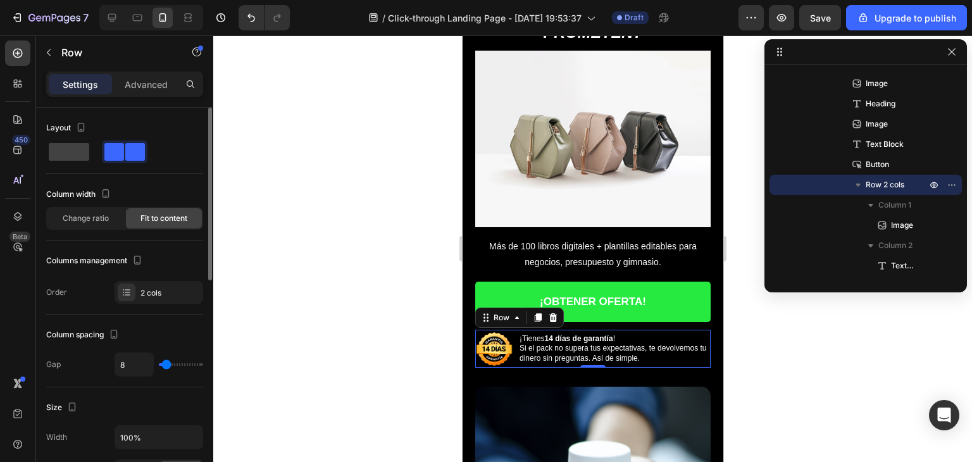
type input "6"
type input "2"
type input "6"
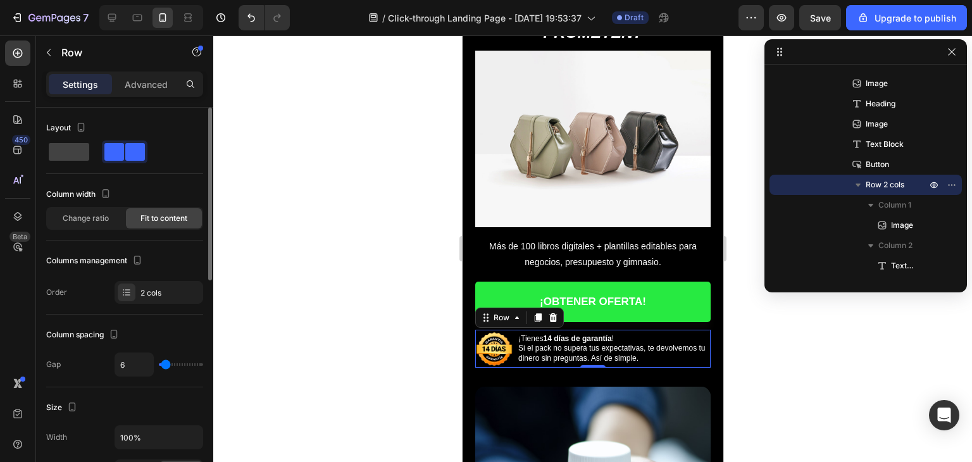
type input "6"
click at [165, 365] on input "range" at bounding box center [181, 364] width 44 height 3
click at [358, 357] on div at bounding box center [592, 248] width 759 height 427
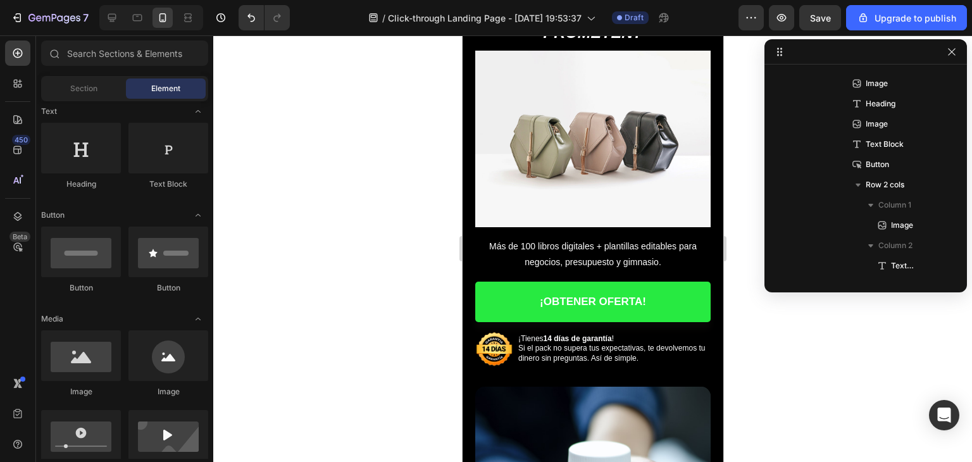
click at [811, 370] on div at bounding box center [592, 248] width 759 height 427
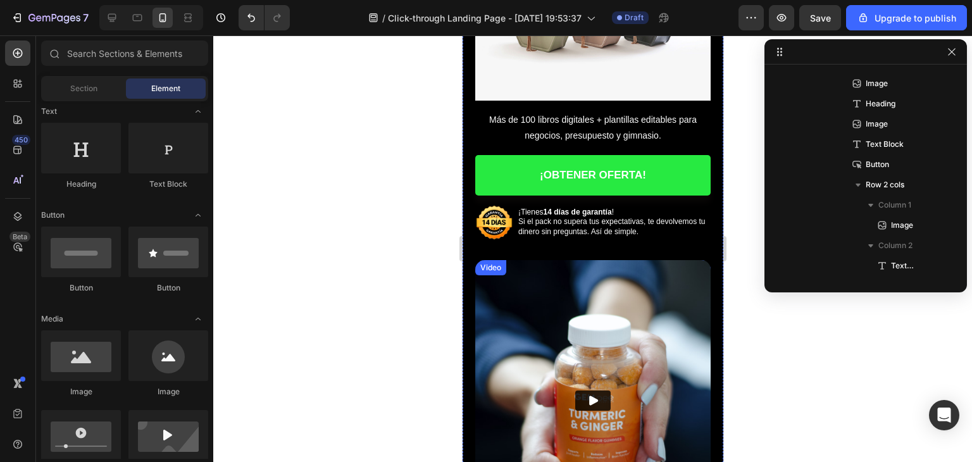
scroll to position [380, 0]
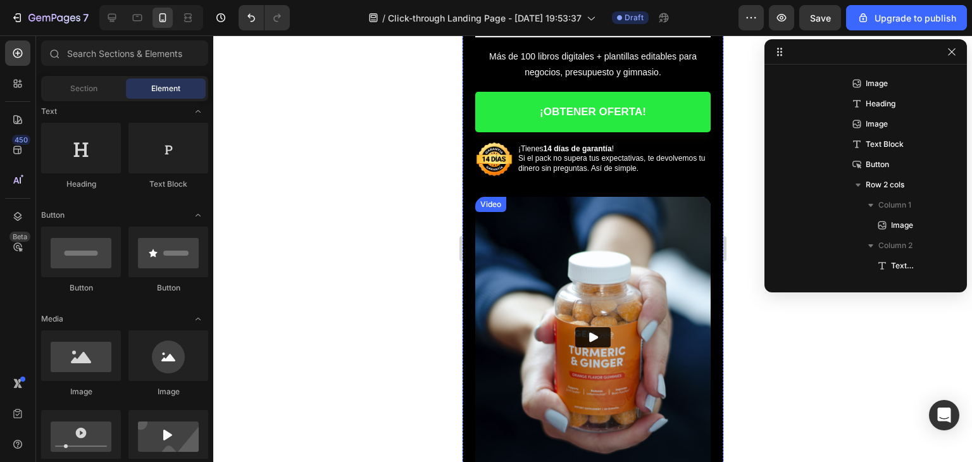
click at [652, 248] on img at bounding box center [592, 338] width 235 height 282
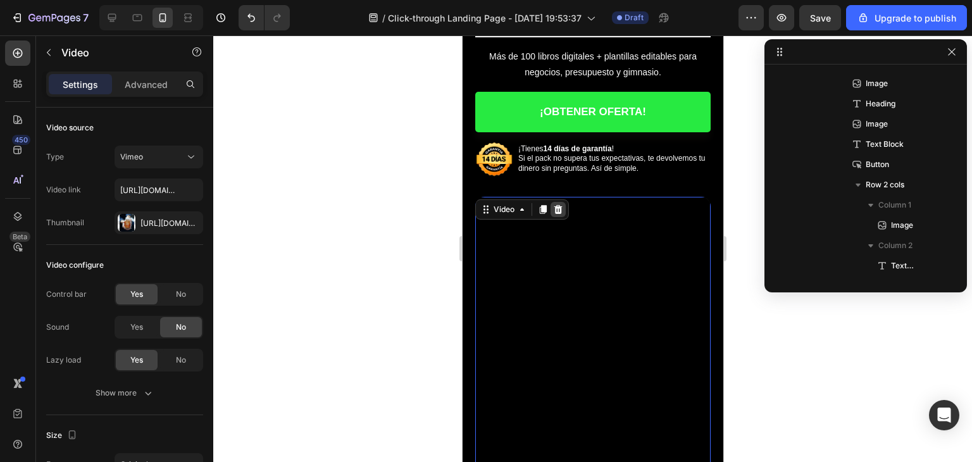
click at [558, 208] on div at bounding box center [557, 209] width 15 height 15
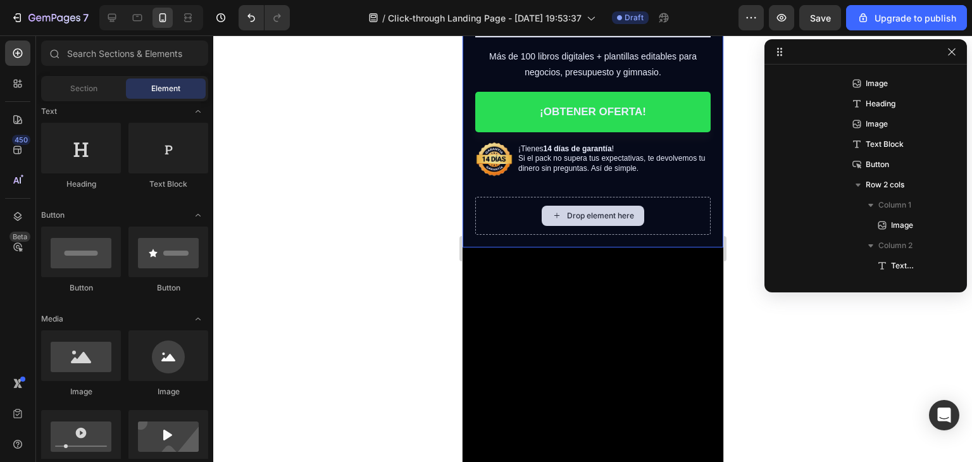
click at [689, 211] on div "Drop element here" at bounding box center [592, 216] width 235 height 38
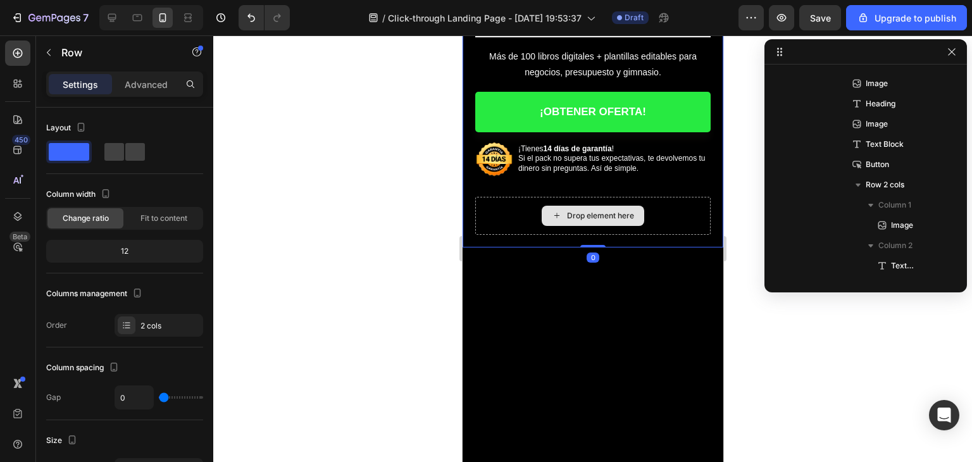
click at [656, 212] on div "Drop element here" at bounding box center [592, 216] width 235 height 38
click at [512, 206] on div "Drop element here" at bounding box center [592, 216] width 235 height 38
click at [451, 233] on div at bounding box center [592, 248] width 759 height 427
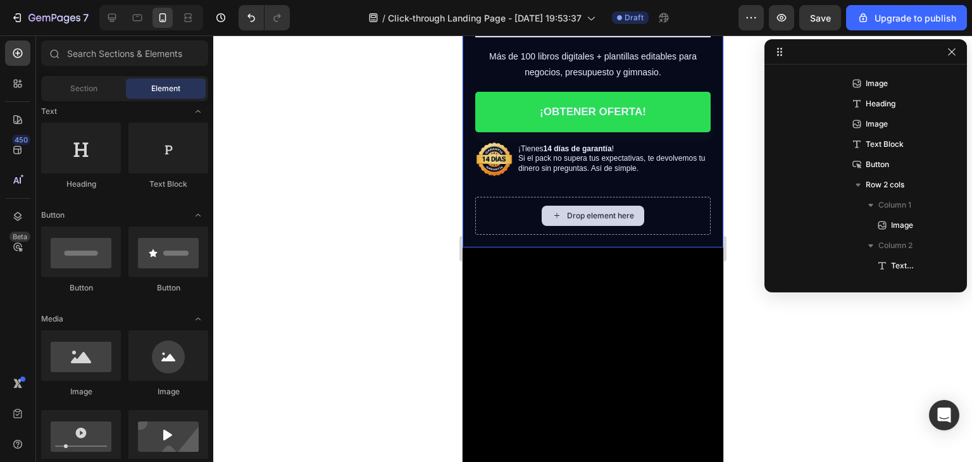
click at [599, 197] on div "Drop element here" at bounding box center [592, 216] width 235 height 38
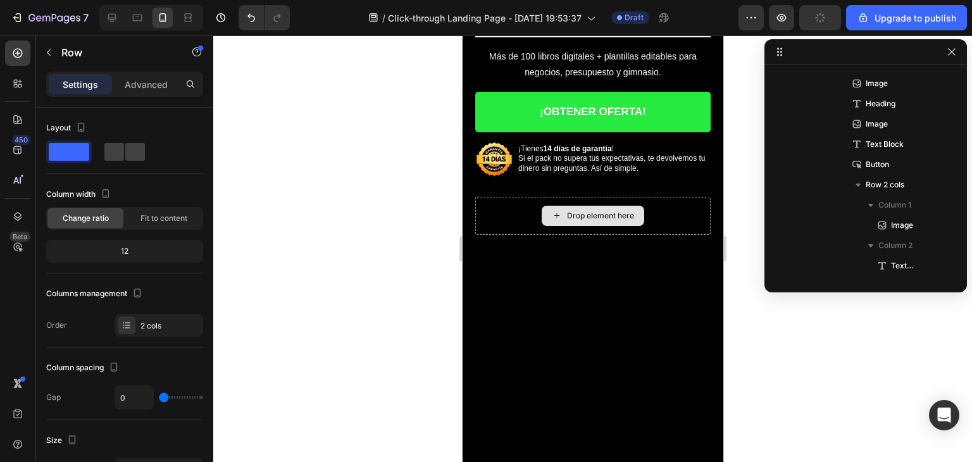
click at [589, 212] on div "Drop element here" at bounding box center [599, 216] width 67 height 10
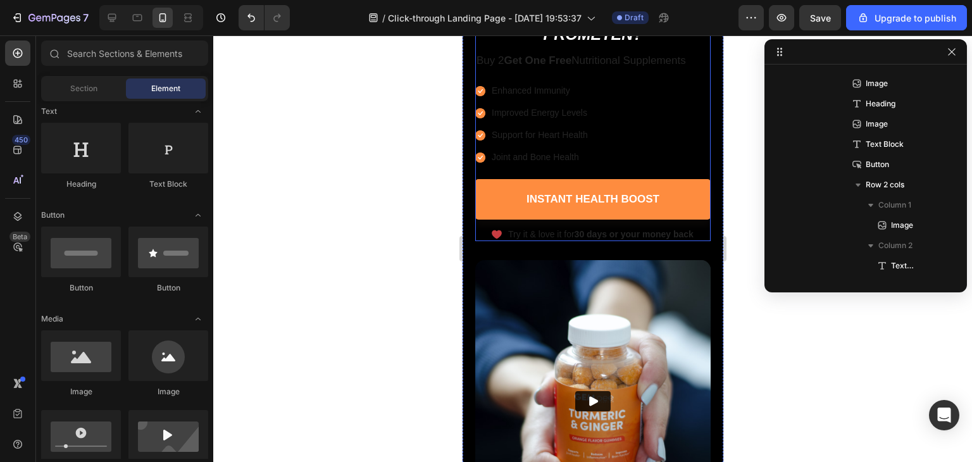
scroll to position [443, 0]
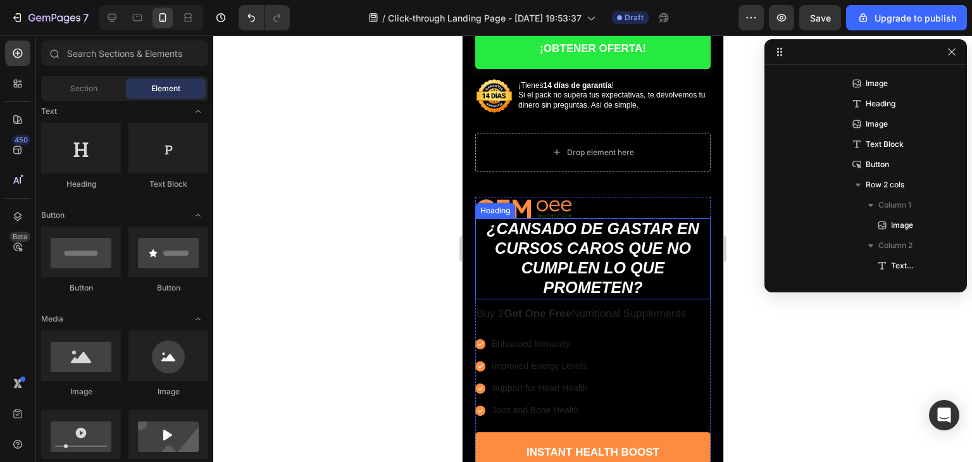
click at [568, 234] on icon "¿Cansado de gastar en cursos caros que no cumplen lo que prometen?" at bounding box center [592, 258] width 213 height 77
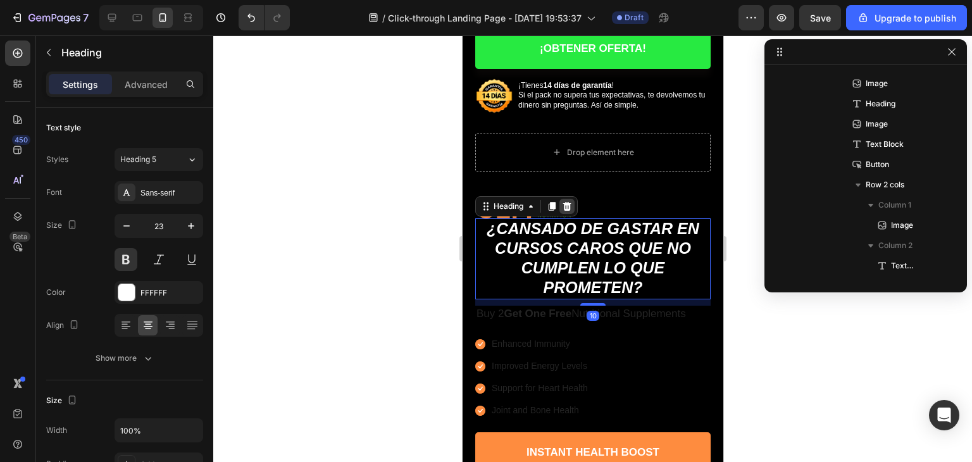
click at [566, 204] on div at bounding box center [566, 206] width 15 height 15
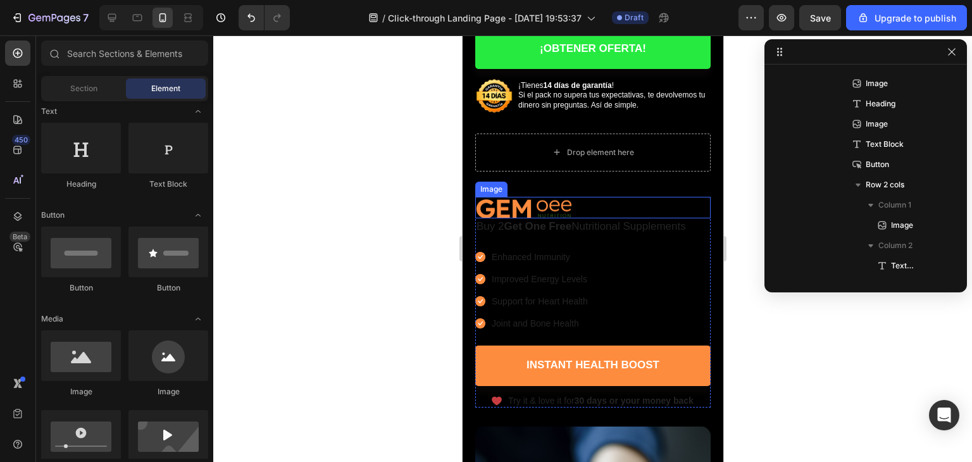
click at [558, 203] on img at bounding box center [523, 208] width 97 height 22
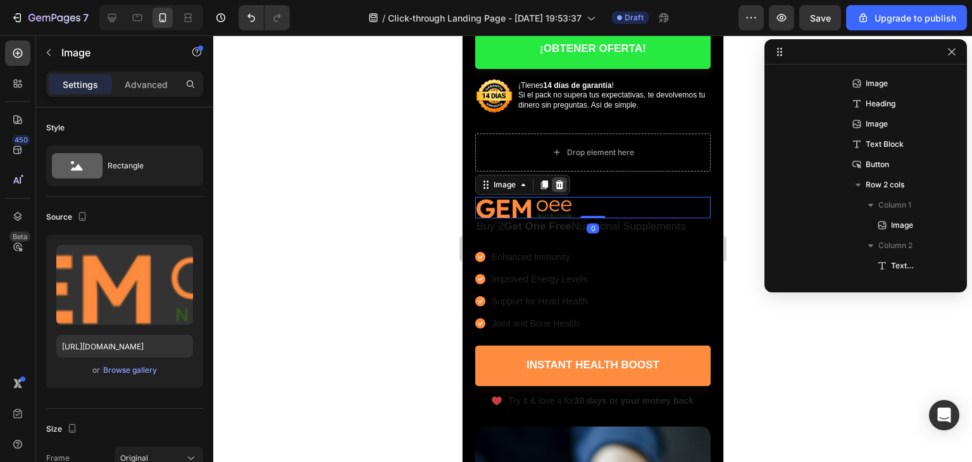
click at [558, 180] on icon at bounding box center [559, 185] width 10 height 10
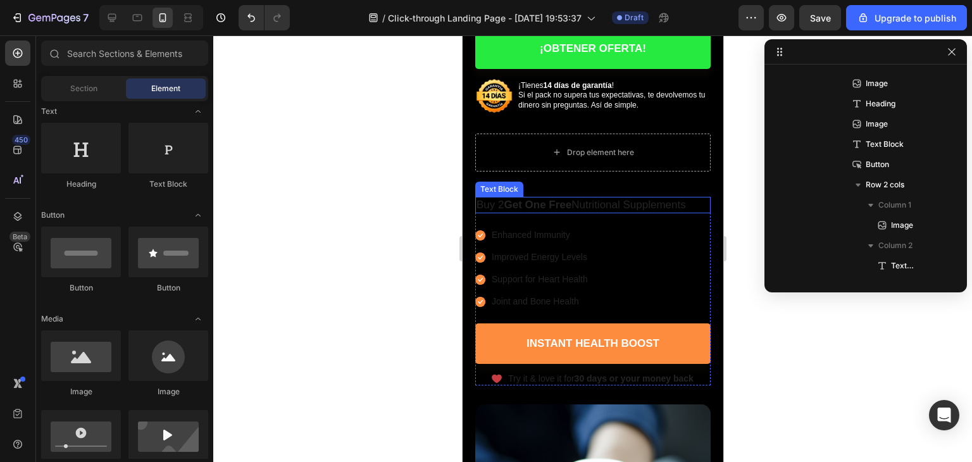
click at [550, 201] on strong "Get One Free" at bounding box center [537, 205] width 68 height 12
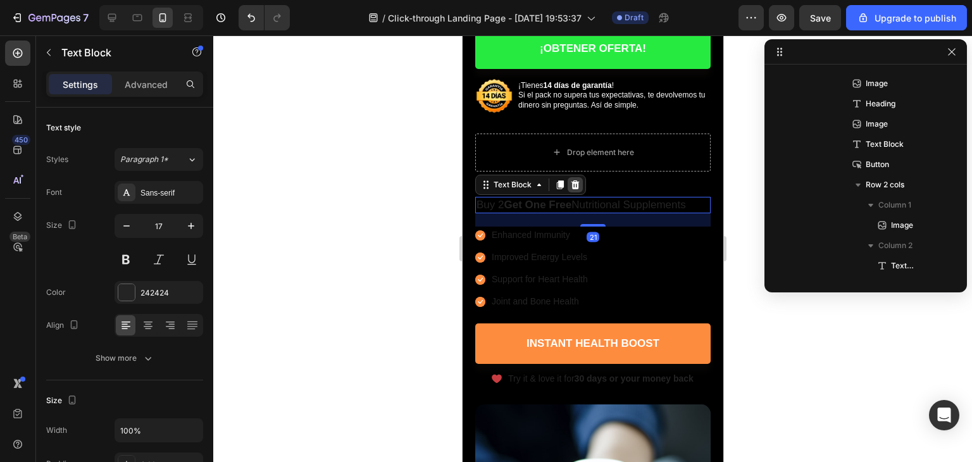
click at [573, 182] on div at bounding box center [574, 184] width 15 height 15
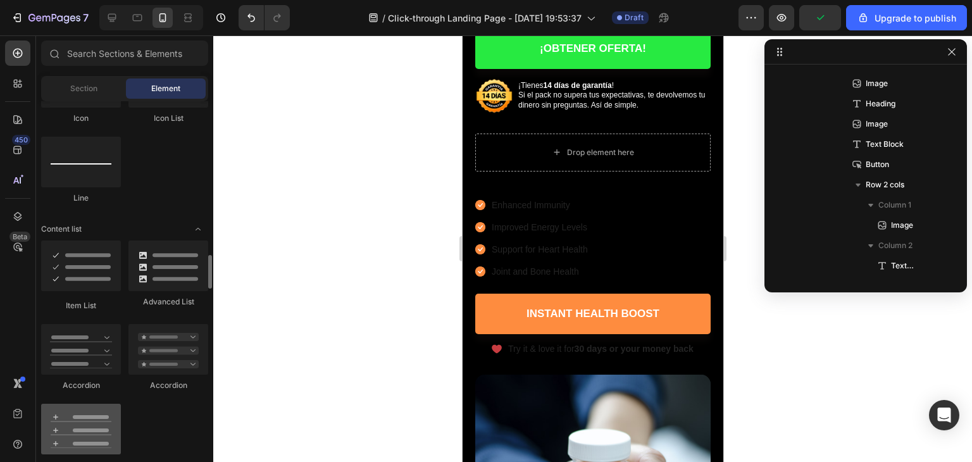
scroll to position [949, 0]
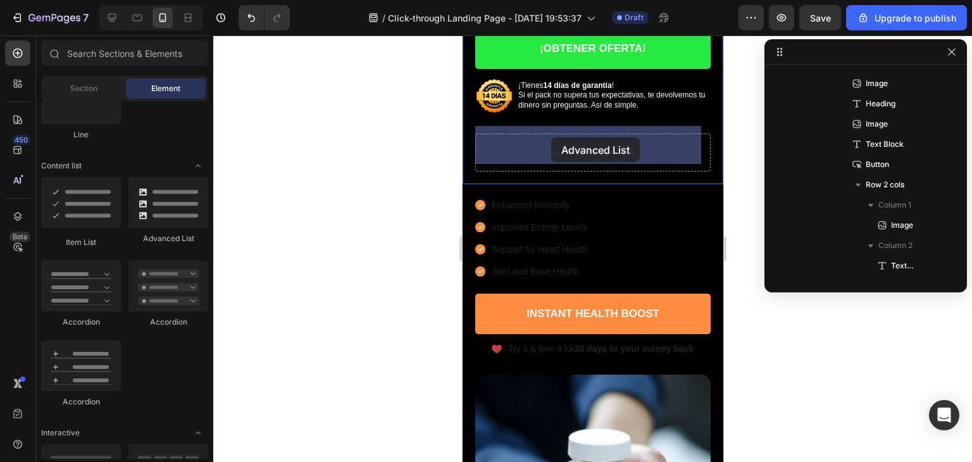
drag, startPoint x: 616, startPoint y: 247, endPoint x: 551, endPoint y: 137, distance: 127.4
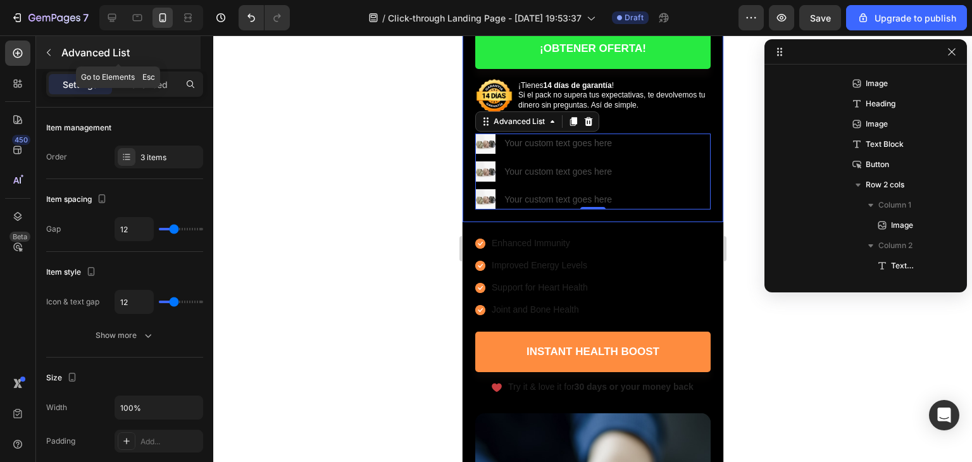
click at [49, 53] on icon "button" at bounding box center [49, 52] width 10 height 10
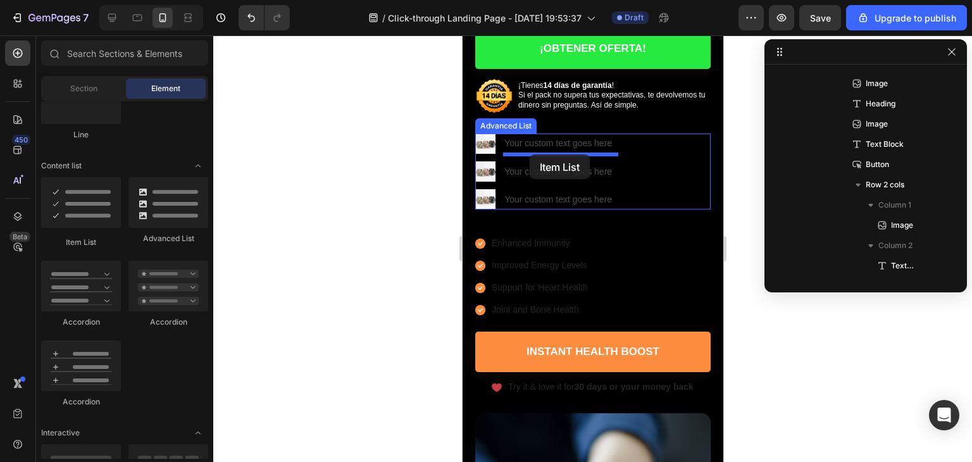
drag, startPoint x: 578, startPoint y: 241, endPoint x: 529, endPoint y: 154, distance: 99.8
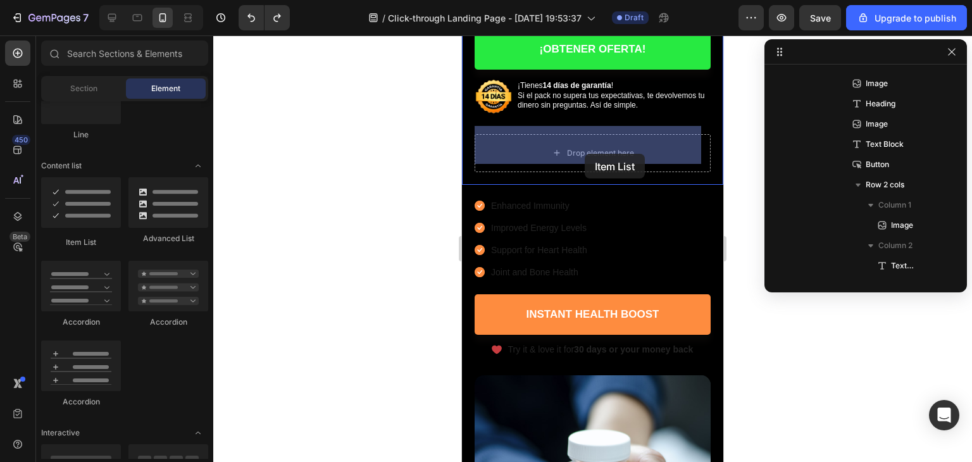
drag, startPoint x: 553, startPoint y: 250, endPoint x: 585, endPoint y: 154, distance: 101.3
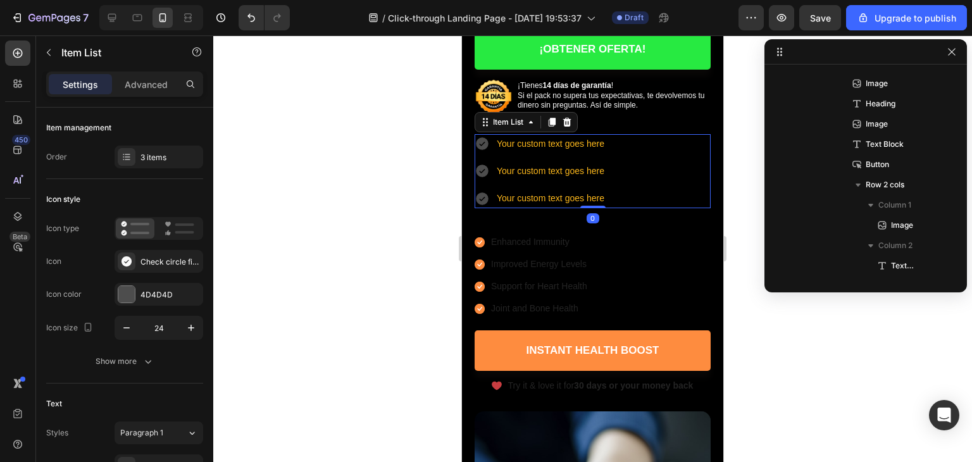
click at [380, 192] on div at bounding box center [592, 248] width 759 height 427
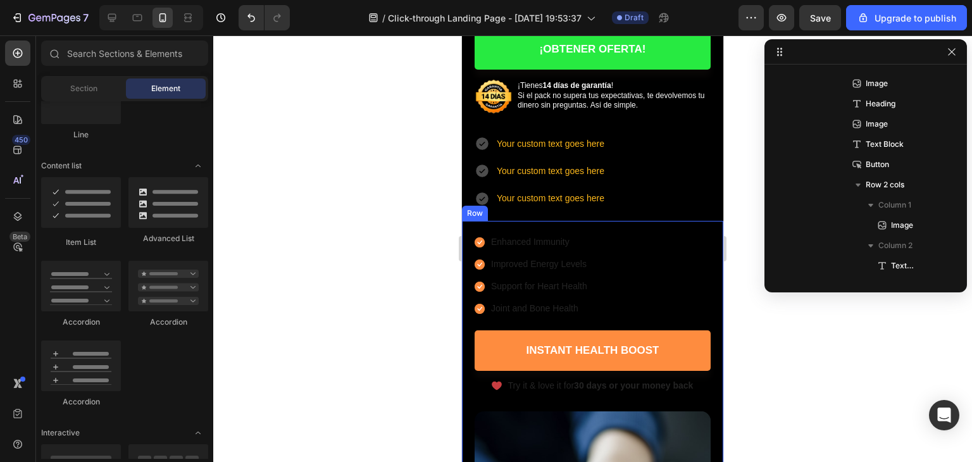
click at [554, 221] on div "Enhanced Immunity Improved Energy Levels Support for Heart Health Joint and Bon…" at bounding box center [592, 464] width 261 height 486
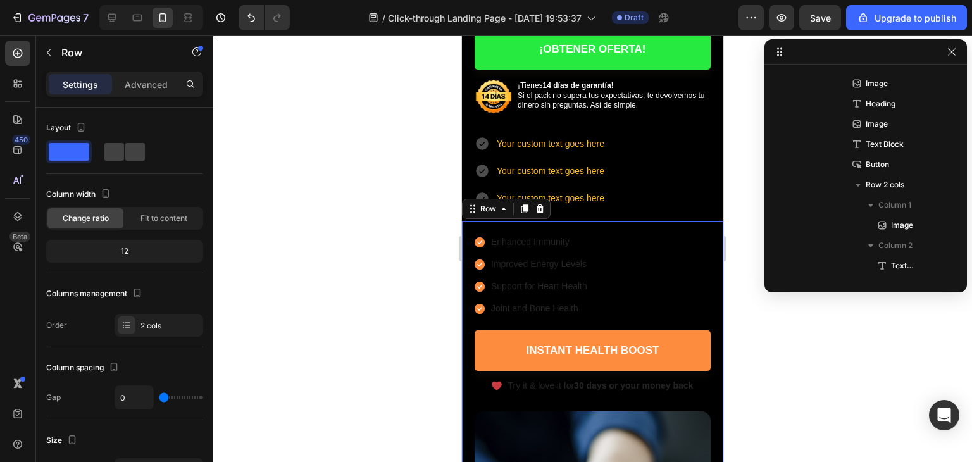
click at [542, 208] on div "Row" at bounding box center [506, 209] width 89 height 20
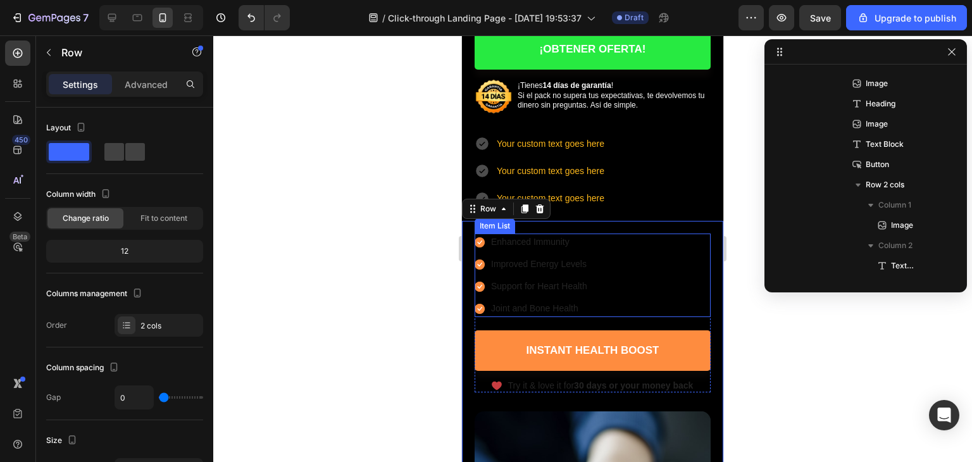
click at [620, 242] on div "Enhanced Immunity Improved Energy Levels Support for Heart Health Joint and Bon…" at bounding box center [593, 276] width 236 height 84
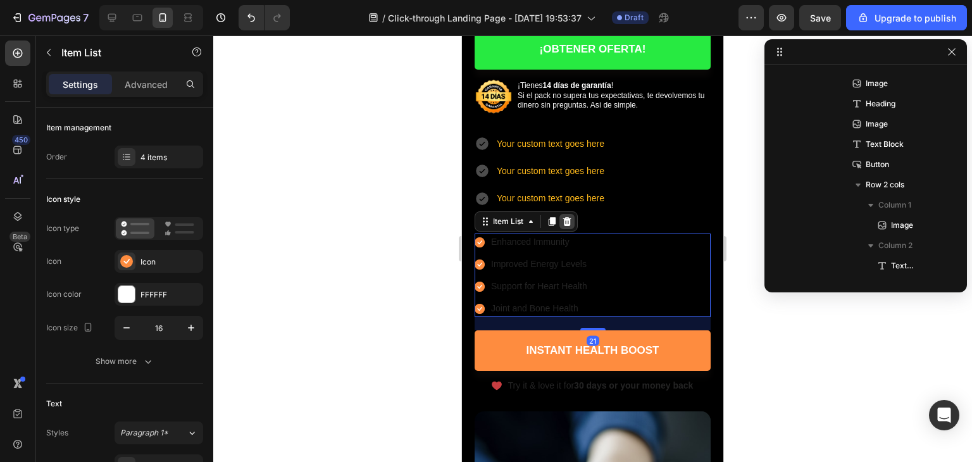
click at [572, 216] on icon at bounding box center [567, 221] width 10 height 10
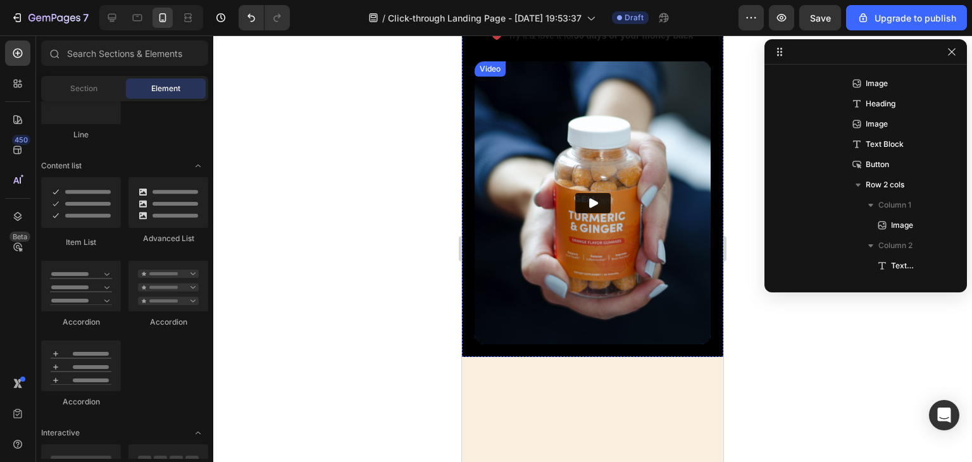
scroll to position [506, 0]
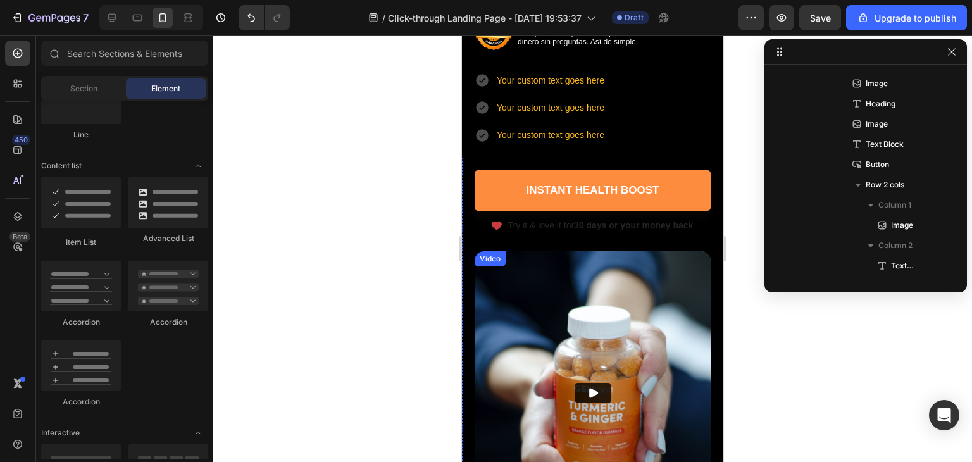
click at [665, 261] on img at bounding box center [593, 392] width 236 height 282
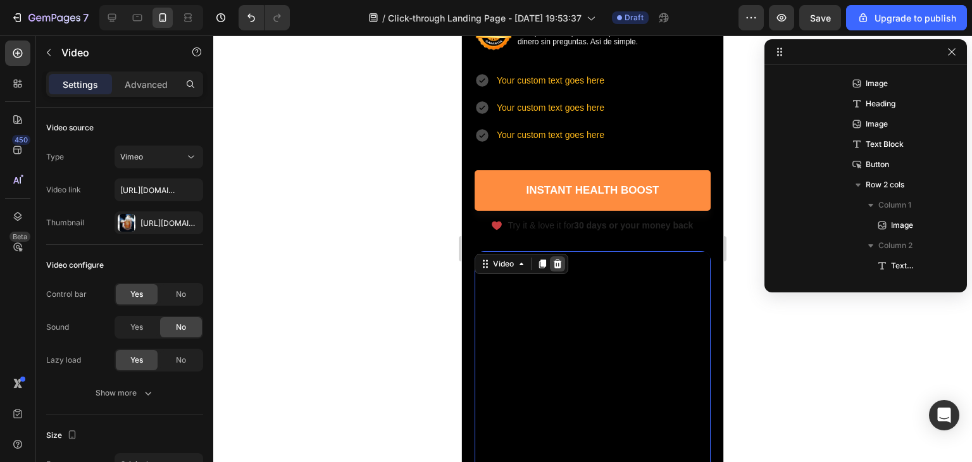
click at [558, 259] on icon at bounding box center [558, 263] width 8 height 9
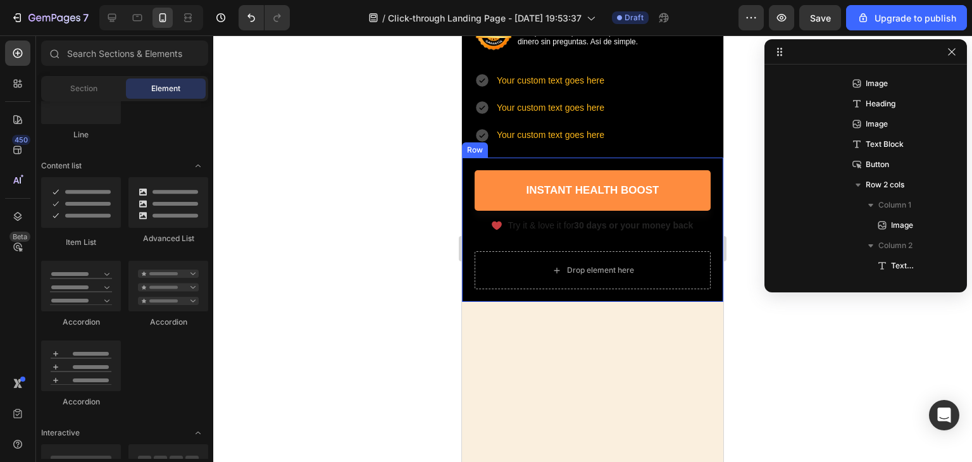
click at [595, 226] on div "Instant Health Boost Button Icon Try it & love it for 30 days or your money bac…" at bounding box center [593, 210] width 236 height 81
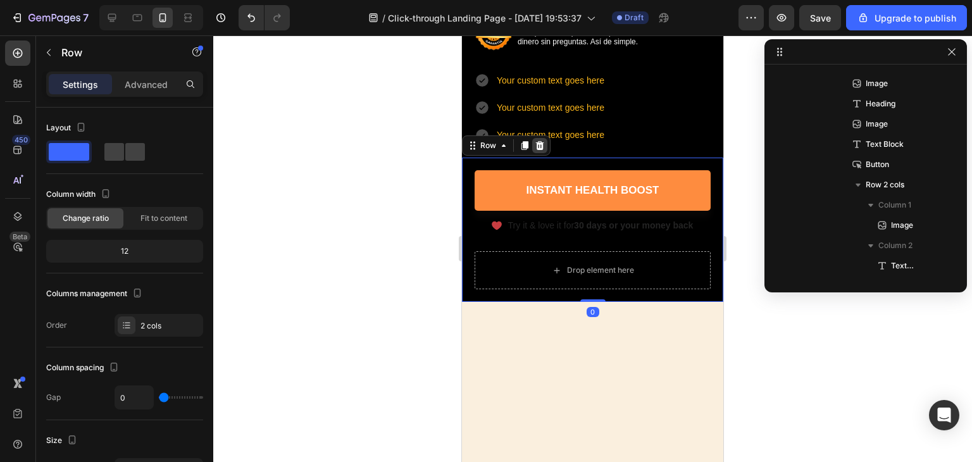
click at [535, 138] on div at bounding box center [539, 145] width 15 height 15
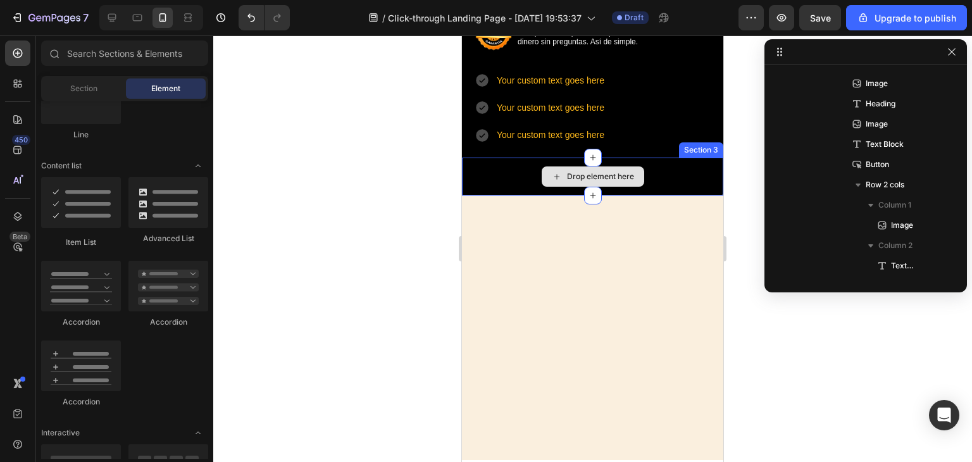
click at [524, 170] on div "Drop element here" at bounding box center [592, 177] width 261 height 38
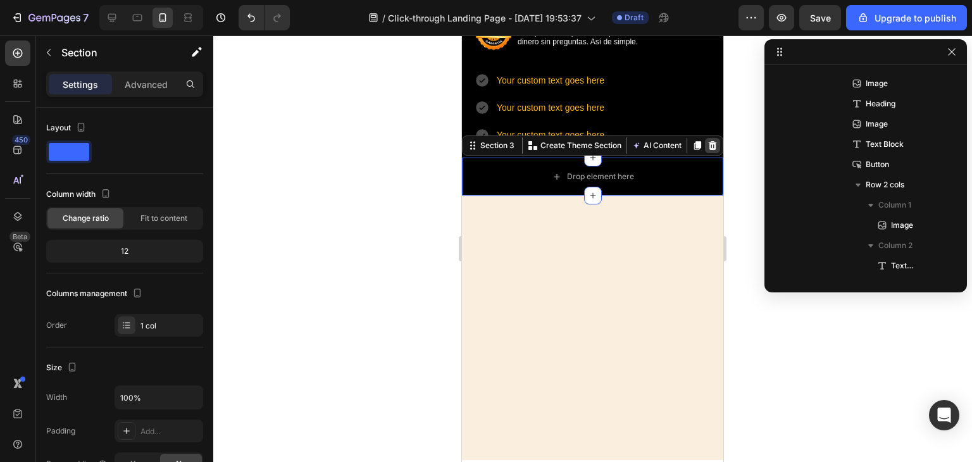
click at [705, 138] on div at bounding box center [712, 145] width 15 height 15
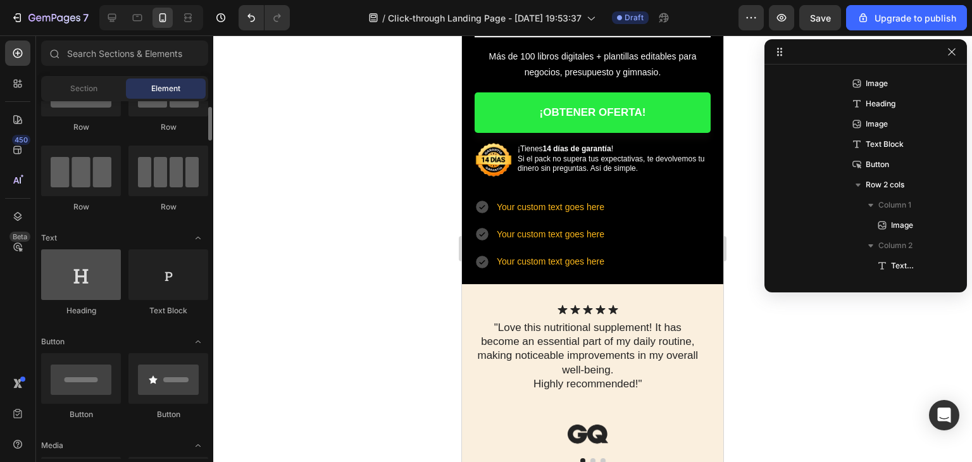
scroll to position [0, 0]
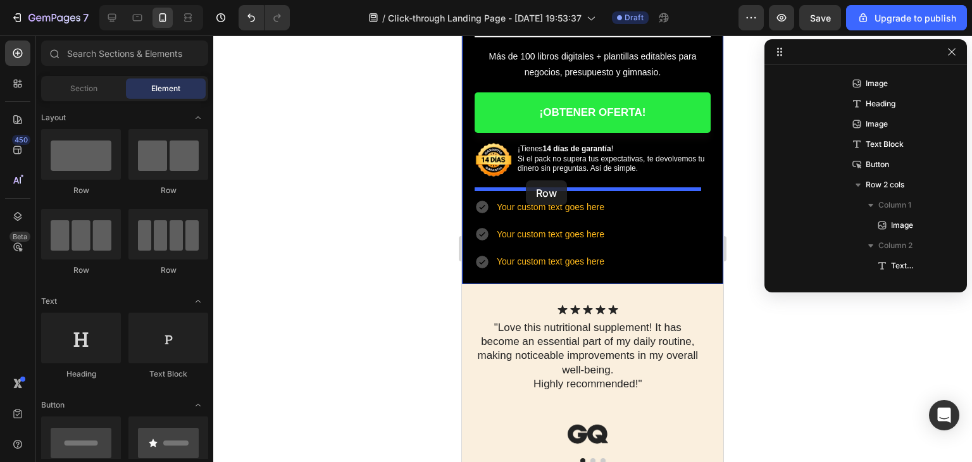
drag, startPoint x: 624, startPoint y: 199, endPoint x: 526, endPoint y: 180, distance: 99.9
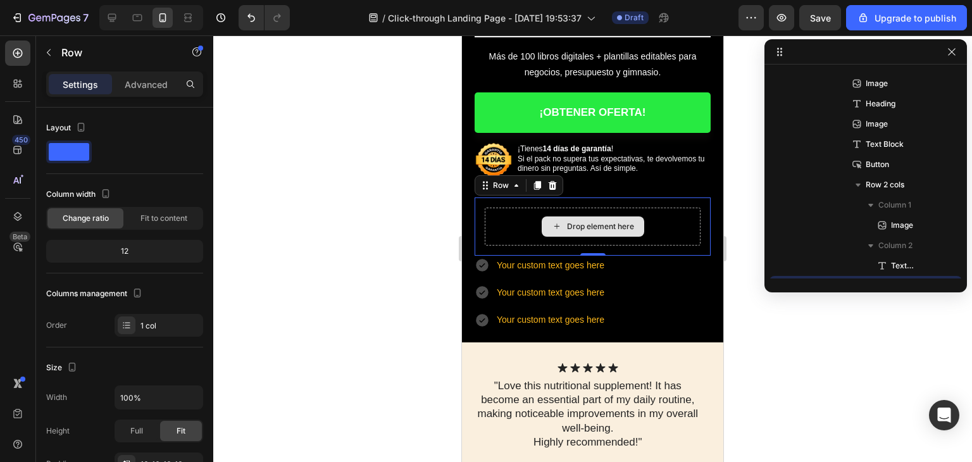
click at [546, 216] on div "Drop element here" at bounding box center [593, 226] width 103 height 20
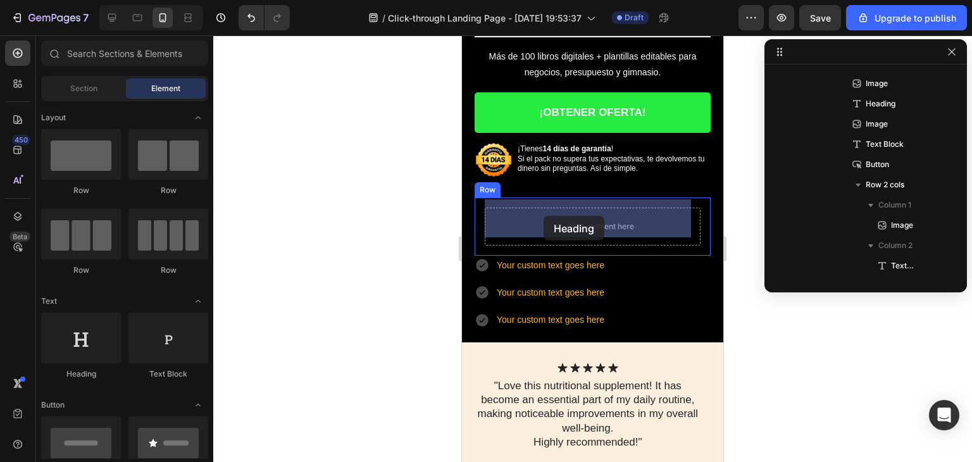
drag, startPoint x: 592, startPoint y: 348, endPoint x: 544, endPoint y: 216, distance: 140.7
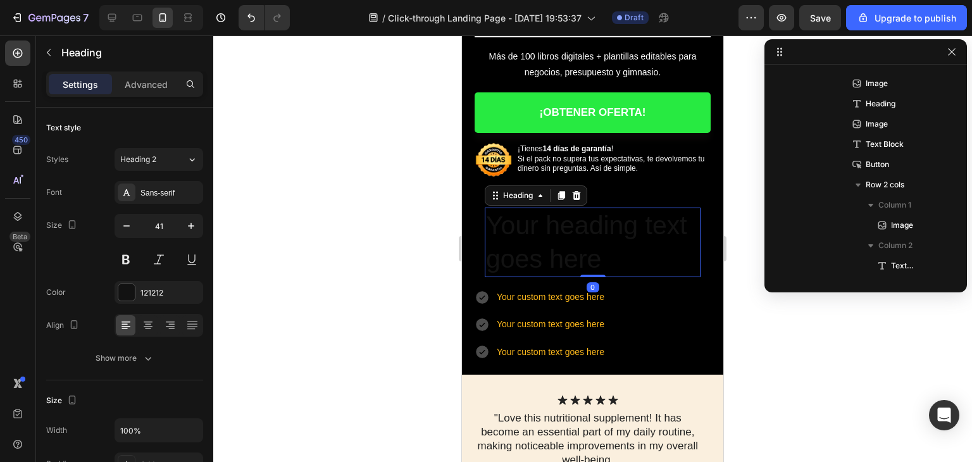
click at [523, 218] on h2 "Your heading text goes here" at bounding box center [593, 243] width 216 height 70
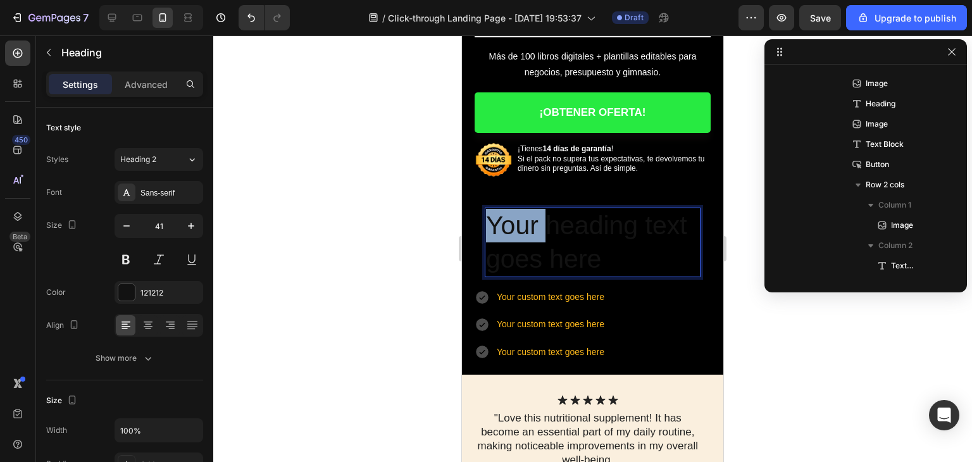
click at [523, 218] on p "Your heading text goes here" at bounding box center [592, 243] width 213 height 68
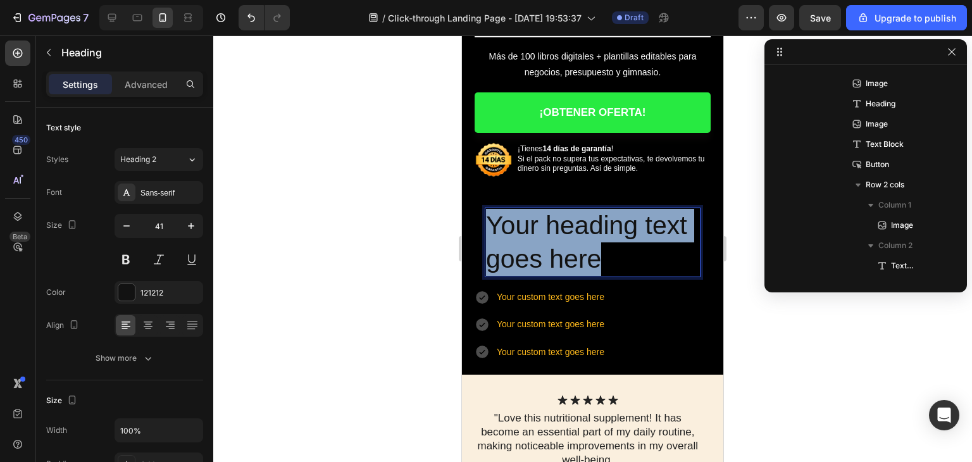
click at [523, 218] on p "Your heading text goes here" at bounding box center [592, 243] width 213 height 68
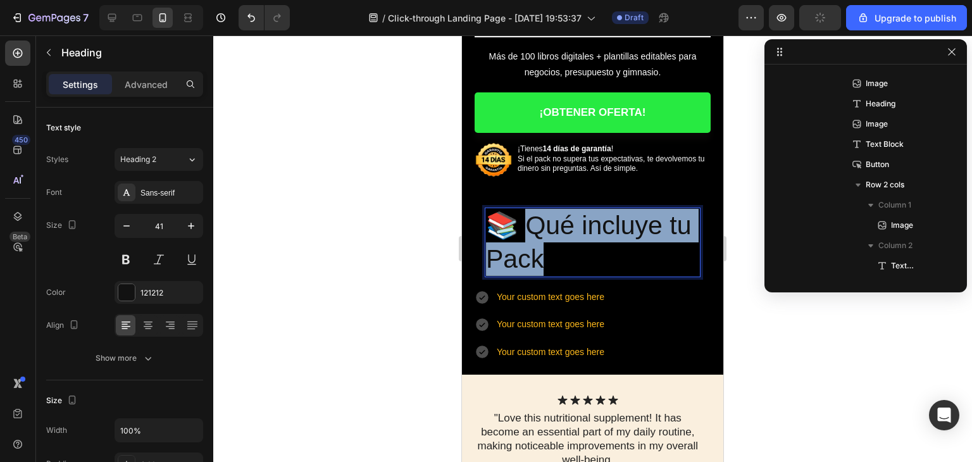
drag, startPoint x: 576, startPoint y: 254, endPoint x: 534, endPoint y: 213, distance: 58.6
click at [534, 213] on p "📚 Qué incluye tu Pack" at bounding box center [592, 243] width 213 height 68
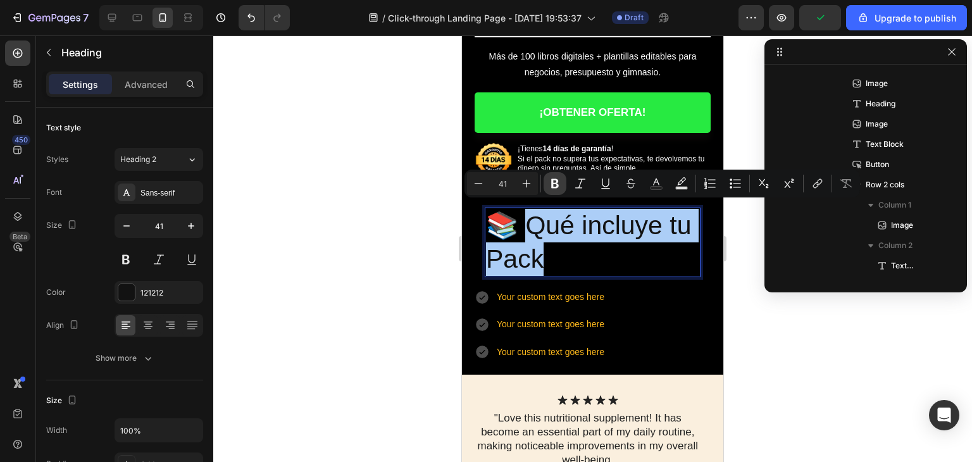
click at [552, 180] on icon "Editor contextual toolbar" at bounding box center [555, 183] width 8 height 9
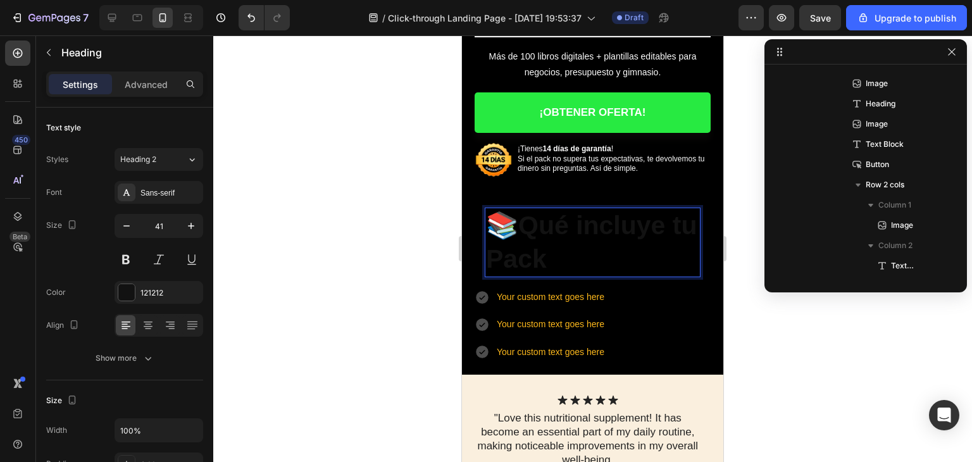
click at [568, 222] on strong "Qué incluye tu Pack" at bounding box center [591, 242] width 211 height 63
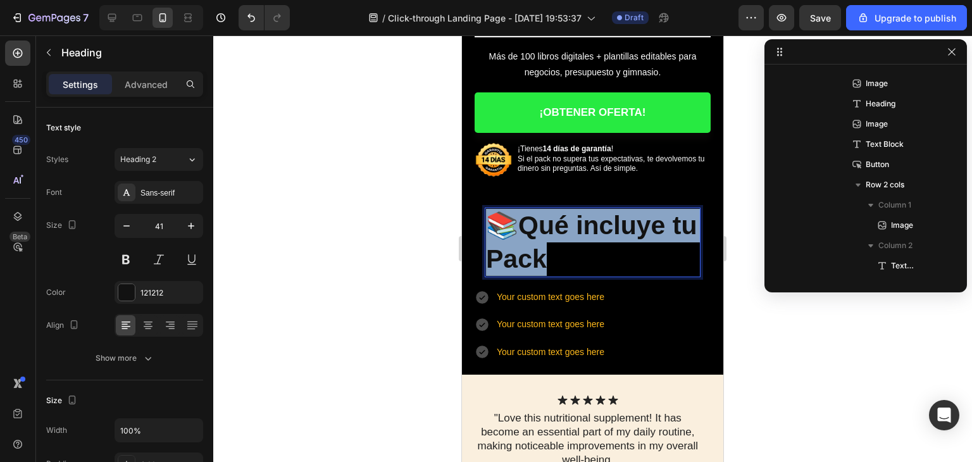
click at [568, 222] on strong "Qué incluye tu Pack" at bounding box center [591, 242] width 211 height 63
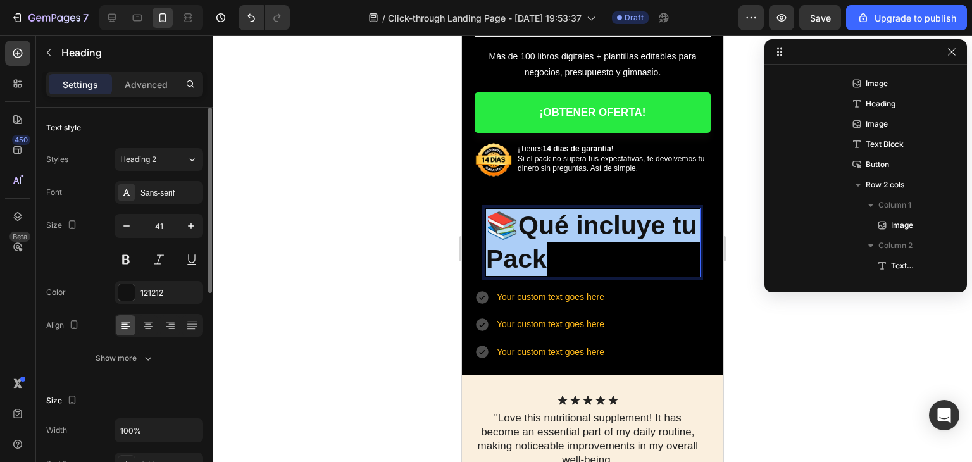
drag, startPoint x: 125, startPoint y: 231, endPoint x: 132, endPoint y: 245, distance: 15.6
click at [125, 229] on icon "button" at bounding box center [126, 226] width 13 height 13
type input "40"
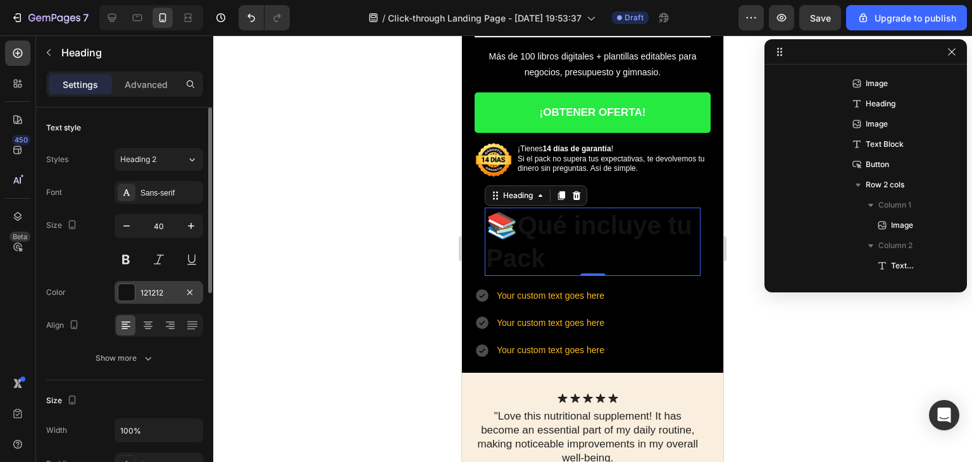
click at [128, 292] on div at bounding box center [126, 292] width 16 height 16
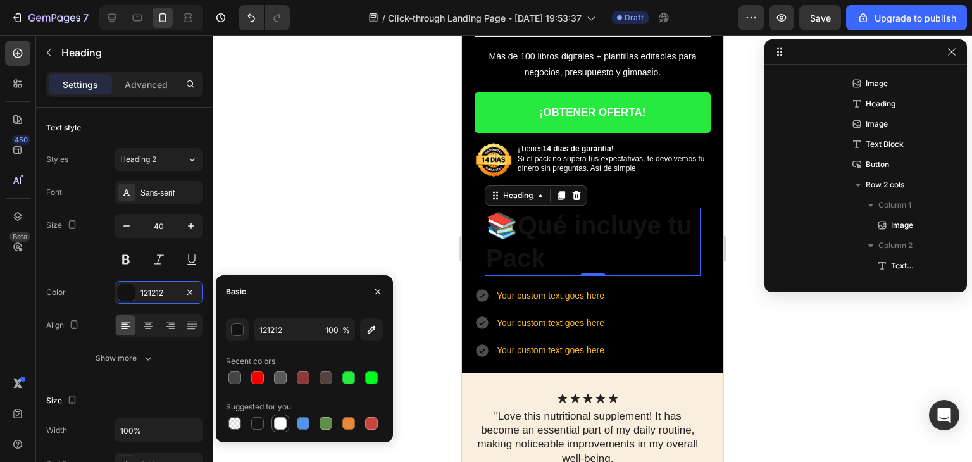
click at [285, 422] on div at bounding box center [280, 423] width 13 height 13
type input "FFFFFF"
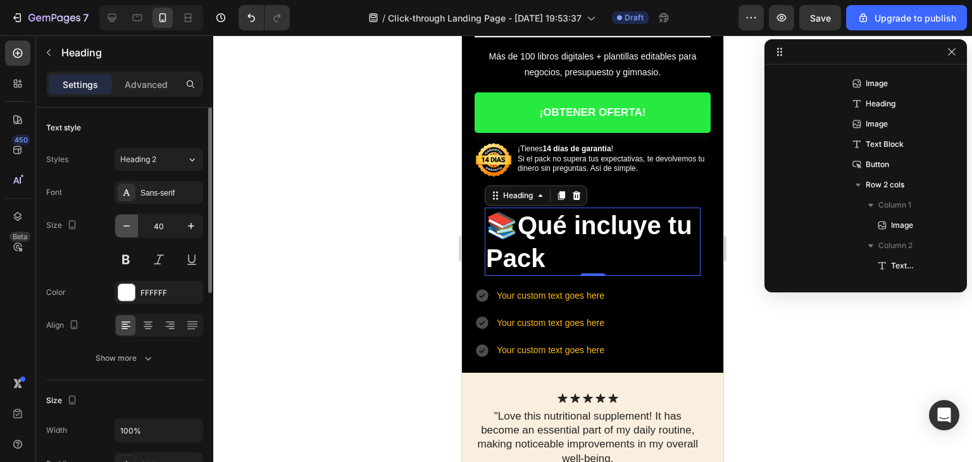
click at [130, 223] on icon "button" at bounding box center [126, 226] width 13 height 13
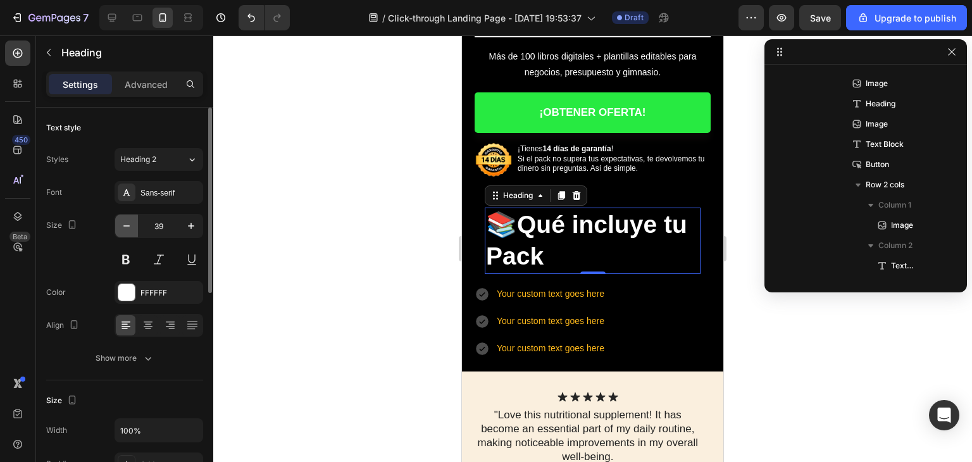
click at [130, 223] on icon "button" at bounding box center [126, 226] width 13 height 13
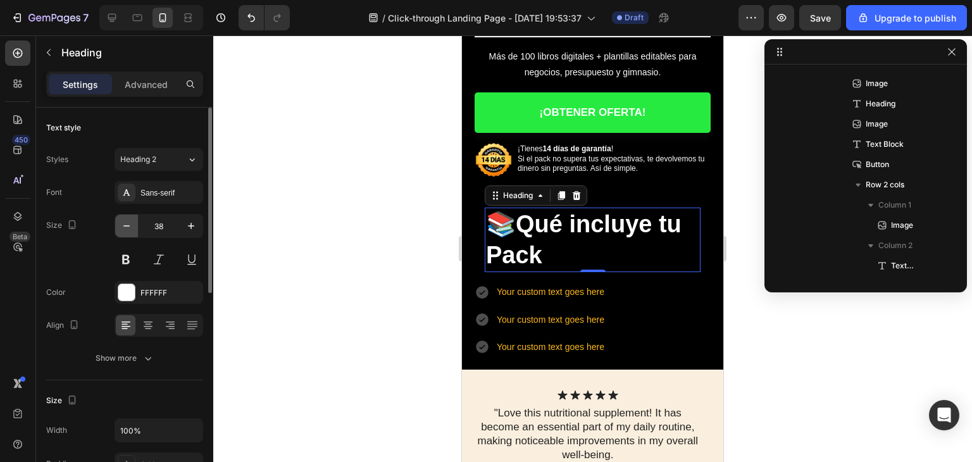
click at [130, 221] on icon "button" at bounding box center [126, 226] width 13 height 13
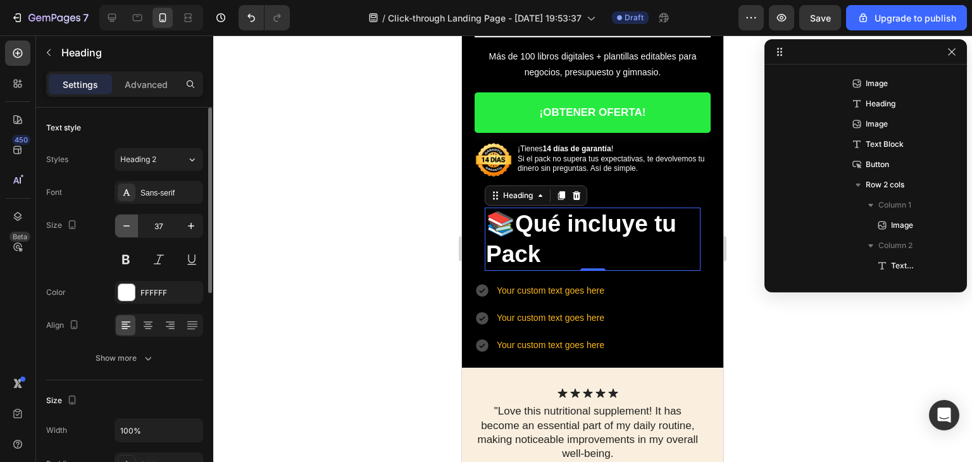
click at [130, 221] on icon "button" at bounding box center [126, 226] width 13 height 13
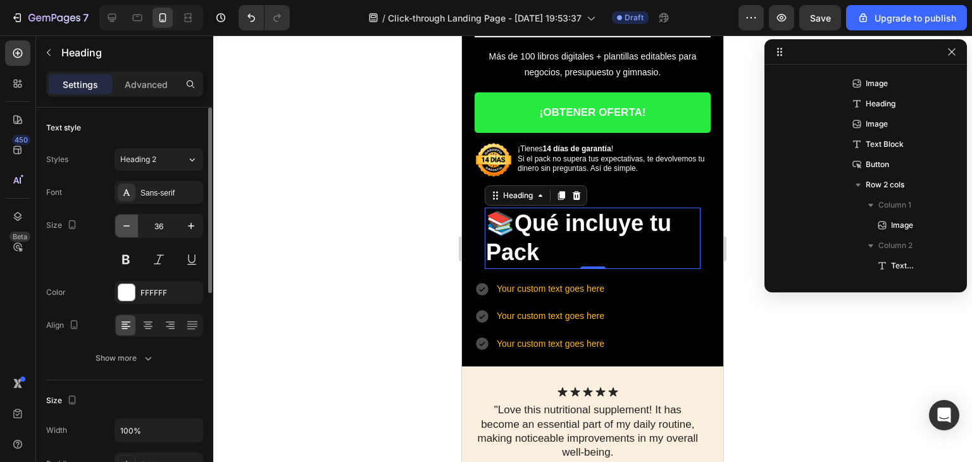
click at [130, 221] on icon "button" at bounding box center [126, 226] width 13 height 13
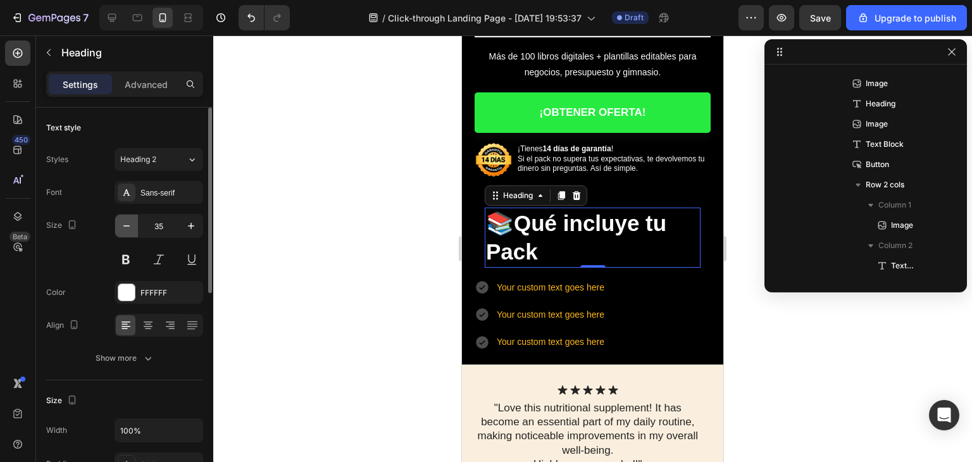
click at [130, 221] on icon "button" at bounding box center [126, 226] width 13 height 13
click at [130, 220] on icon "button" at bounding box center [126, 226] width 13 height 13
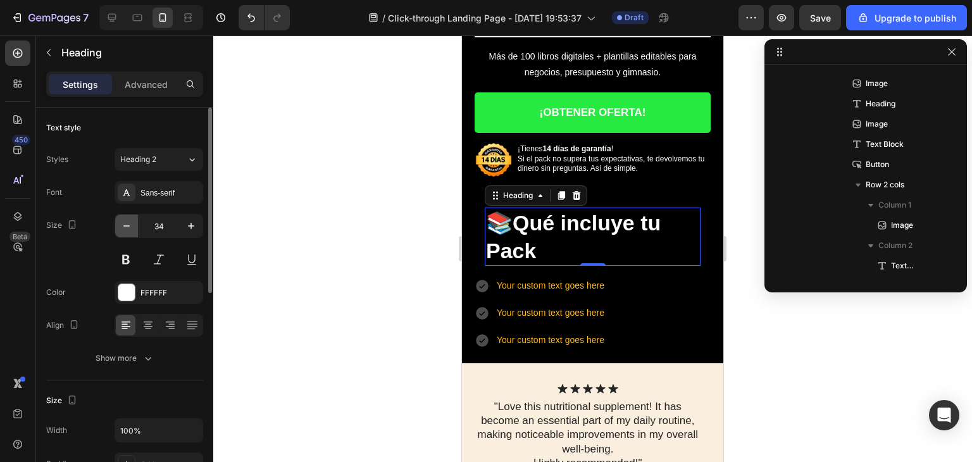
click at [130, 220] on icon "button" at bounding box center [126, 226] width 13 height 13
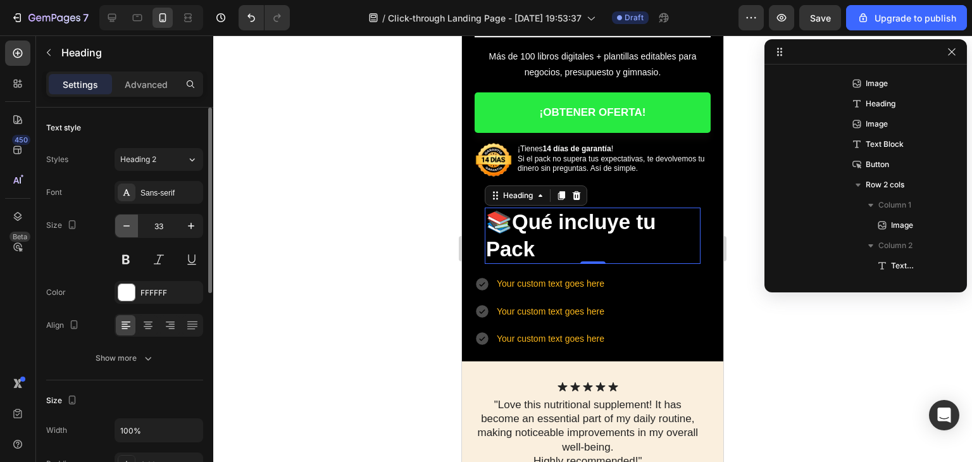
click at [130, 220] on icon "button" at bounding box center [126, 226] width 13 height 13
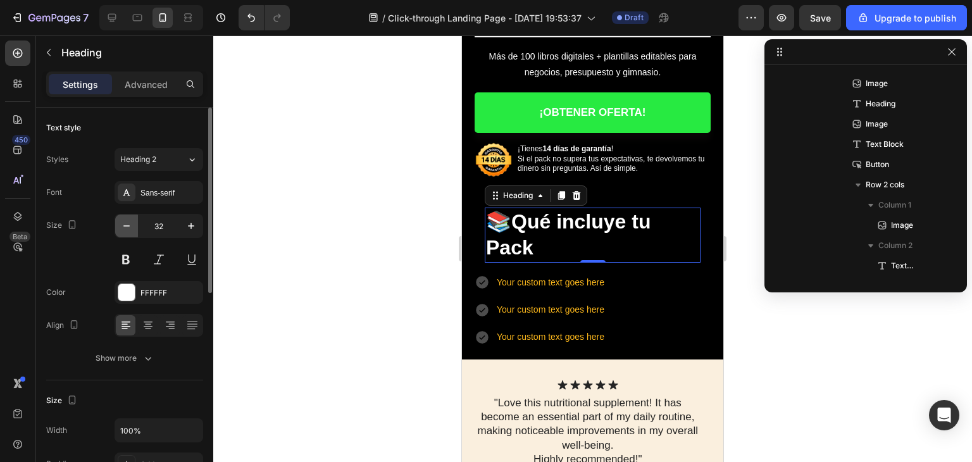
click at [130, 220] on icon "button" at bounding box center [126, 226] width 13 height 13
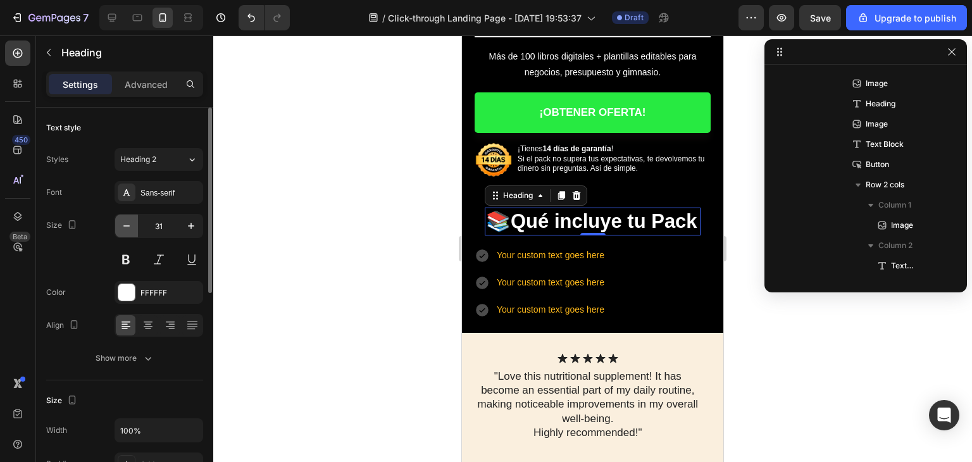
click at [130, 215] on button "button" at bounding box center [126, 226] width 23 height 23
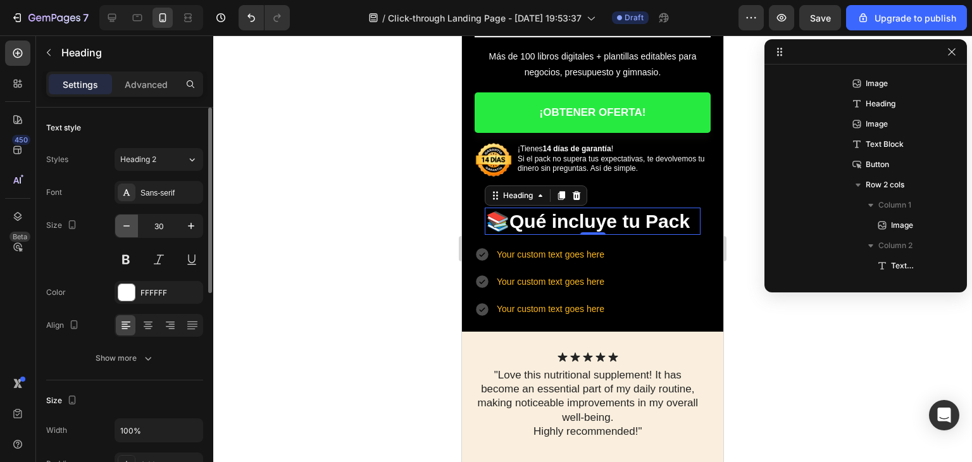
click at [130, 215] on button "button" at bounding box center [126, 226] width 23 height 23
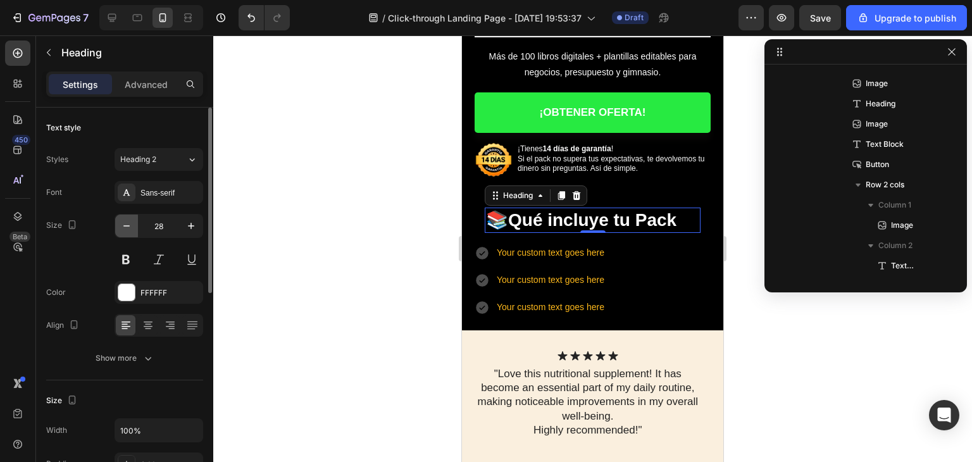
click at [130, 215] on button "button" at bounding box center [126, 226] width 23 height 23
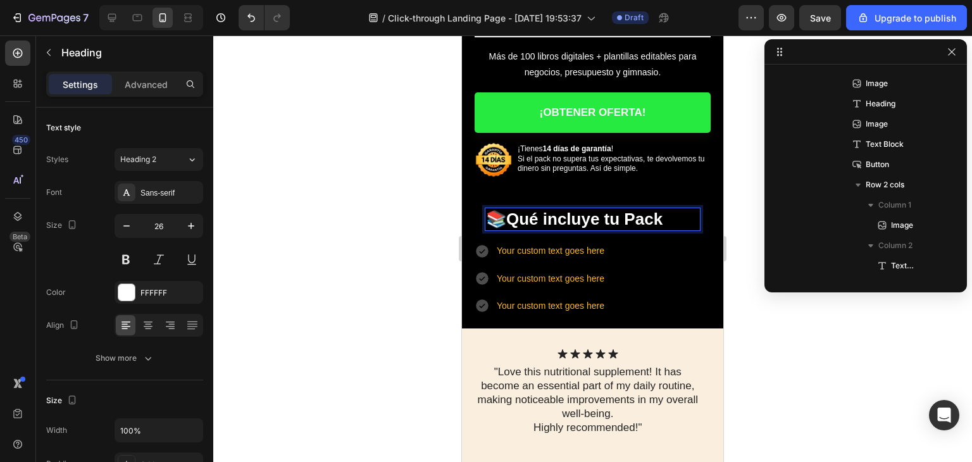
click at [515, 212] on strong "Qué incluye tu Pack" at bounding box center [584, 218] width 156 height 19
drag, startPoint x: 635, startPoint y: 216, endPoint x: 623, endPoint y: 218, distance: 12.8
click at [623, 218] on strong "Qué incluye tu Pack" at bounding box center [599, 218] width 156 height 19
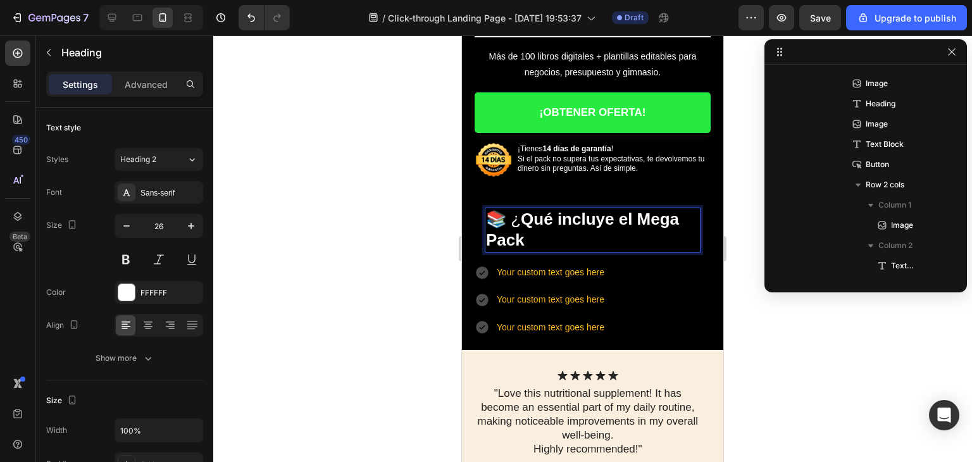
click at [590, 231] on p "📚 ¿ Qué incluye el Mega Pack" at bounding box center [592, 230] width 213 height 43
click at [590, 231] on p "📚 ¿ Qué incluye el Mega Pack de" at bounding box center [592, 230] width 213 height 43
click at [118, 221] on button "button" at bounding box center [126, 226] width 23 height 23
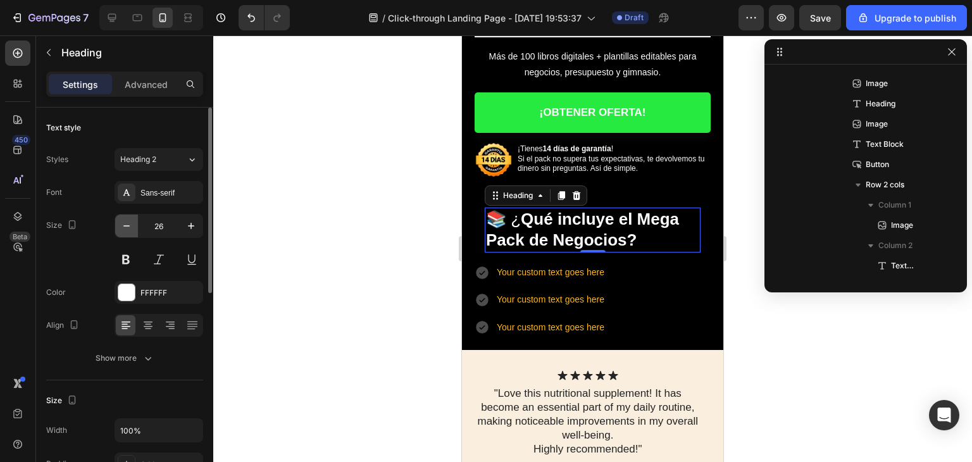
click at [118, 223] on button "button" at bounding box center [126, 226] width 23 height 23
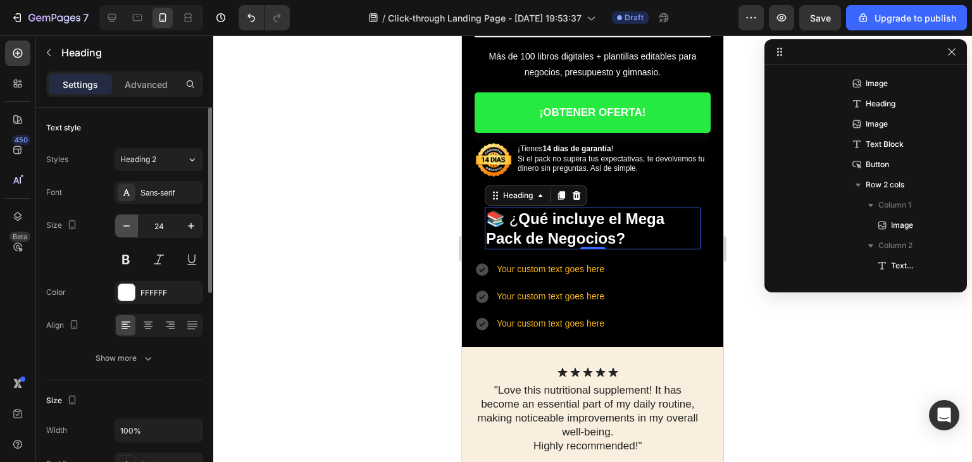
click at [118, 222] on button "button" at bounding box center [126, 226] width 23 height 23
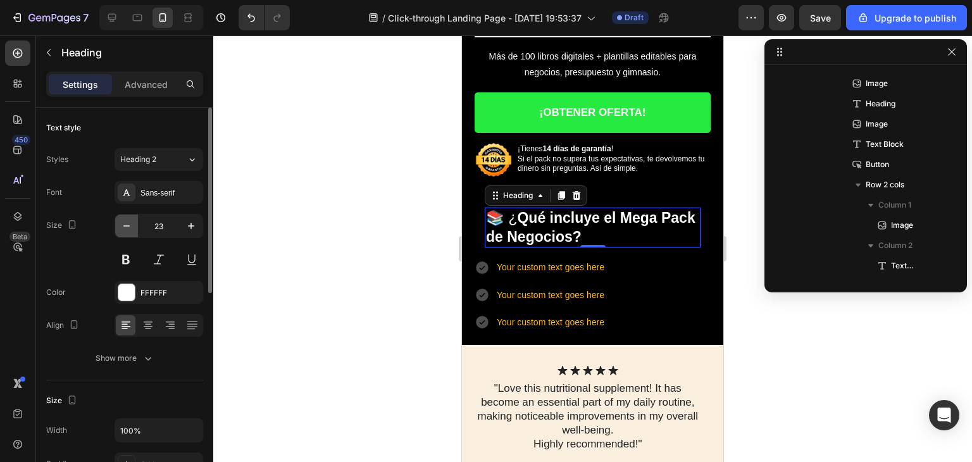
click at [118, 220] on button "button" at bounding box center [126, 226] width 23 height 23
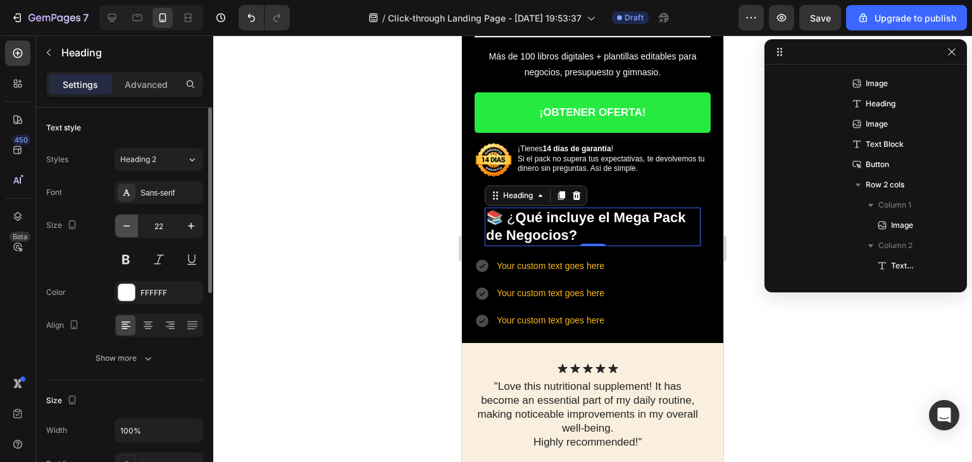
click at [118, 220] on button "button" at bounding box center [126, 226] width 23 height 23
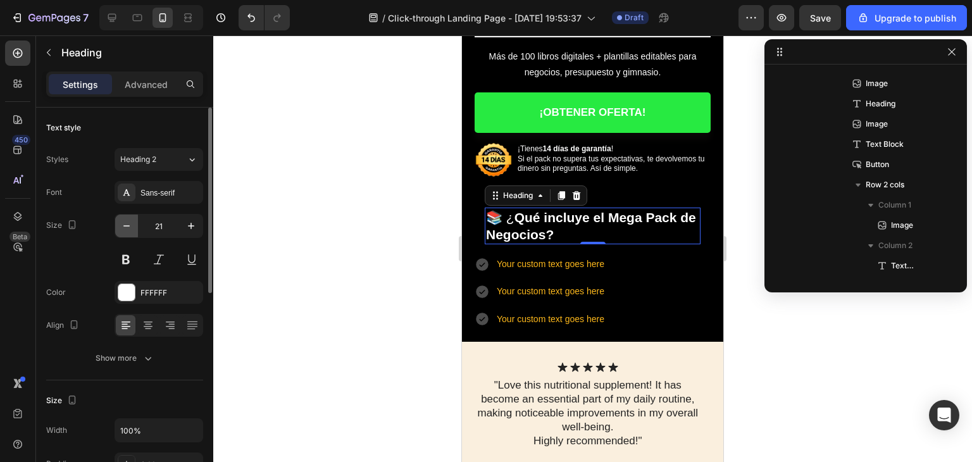
click at [118, 220] on button "button" at bounding box center [126, 226] width 23 height 23
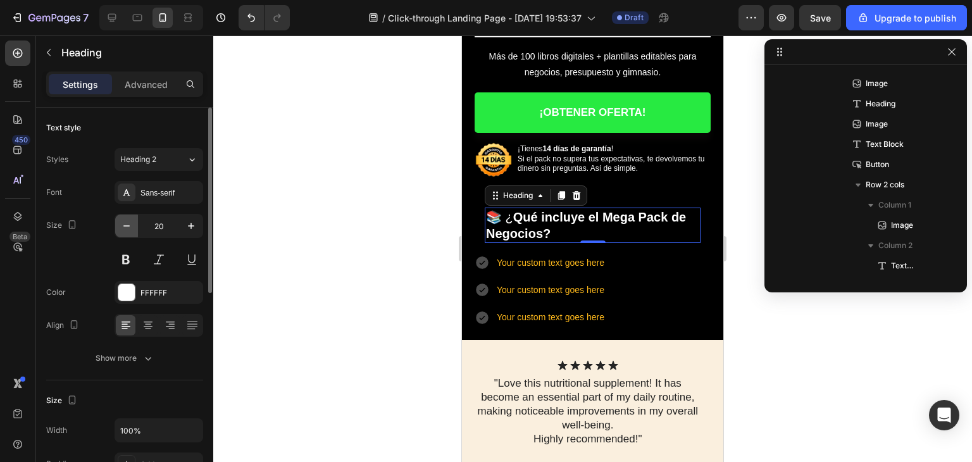
click at [118, 220] on button "button" at bounding box center [126, 226] width 23 height 23
click at [119, 220] on button "button" at bounding box center [126, 226] width 23 height 23
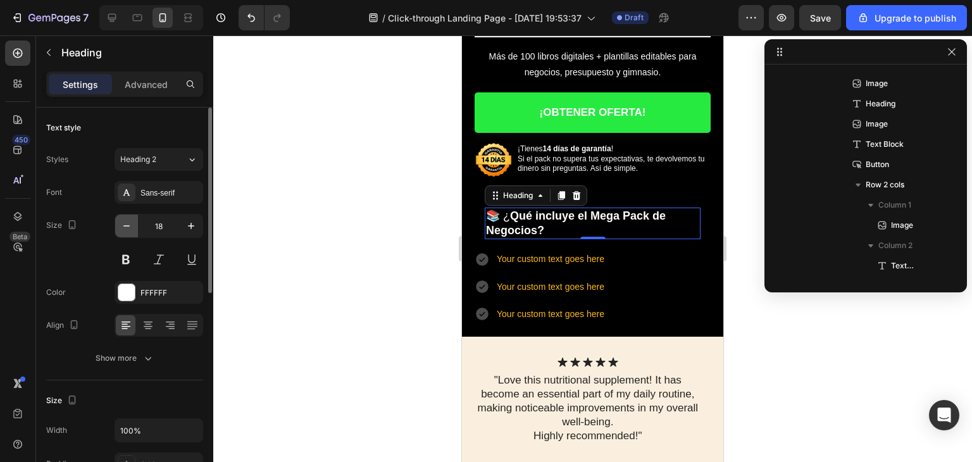
click at [123, 222] on icon "button" at bounding box center [126, 226] width 13 height 13
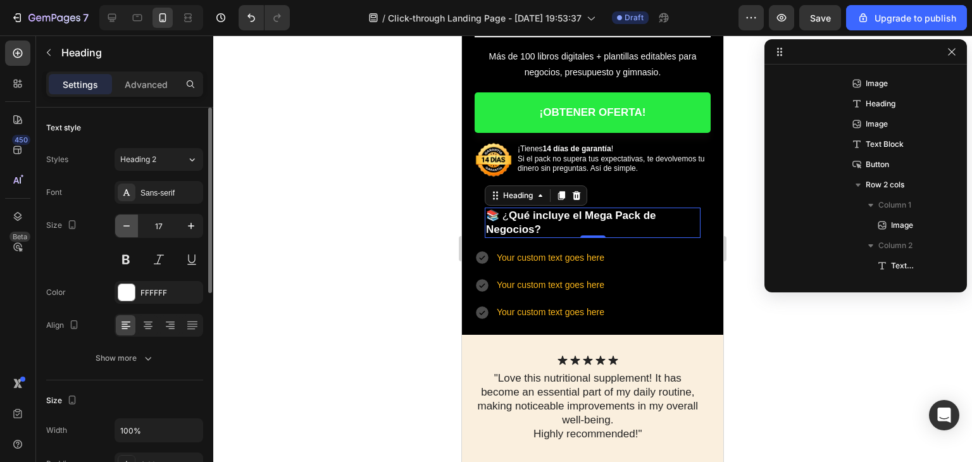
click at [123, 222] on icon "button" at bounding box center [126, 226] width 13 height 13
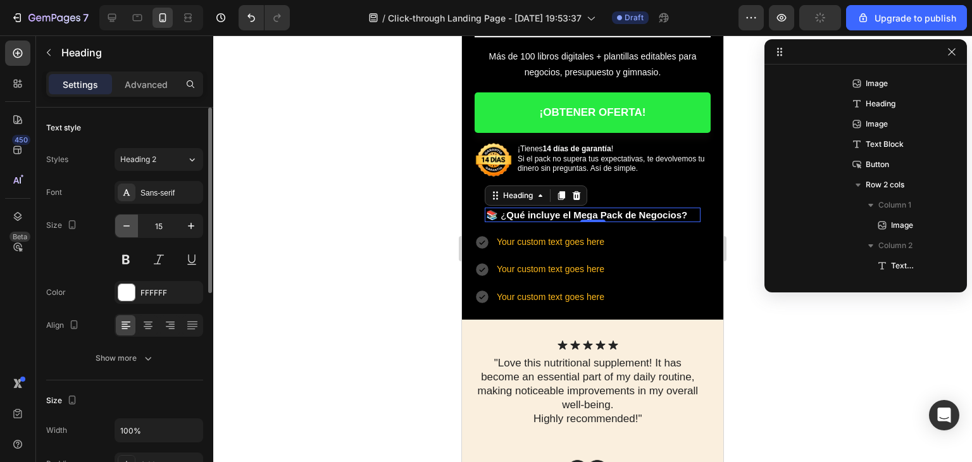
click at [123, 222] on icon "button" at bounding box center [126, 226] width 13 height 13
type input "13"
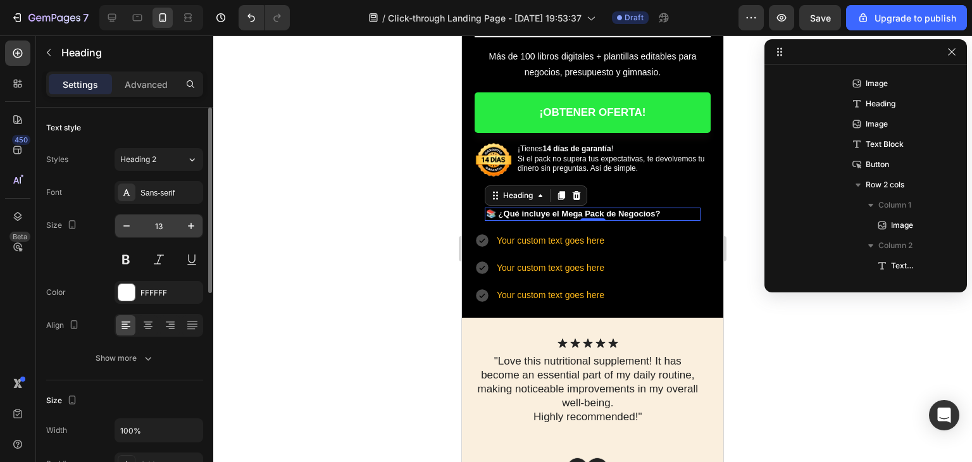
click at [154, 224] on input "13" at bounding box center [159, 226] width 42 height 23
drag, startPoint x: 150, startPoint y: 234, endPoint x: 147, endPoint y: 227, distance: 8.2
click at [147, 227] on input "13" at bounding box center [159, 226] width 42 height 23
drag, startPoint x: 203, startPoint y: 230, endPoint x: 197, endPoint y: 226, distance: 7.2
click at [198, 227] on div "Text style Styles Heading 2 Font Sans-serif Size 13 Color FFFFFF Align Show mor…" at bounding box center [124, 303] width 177 height 390
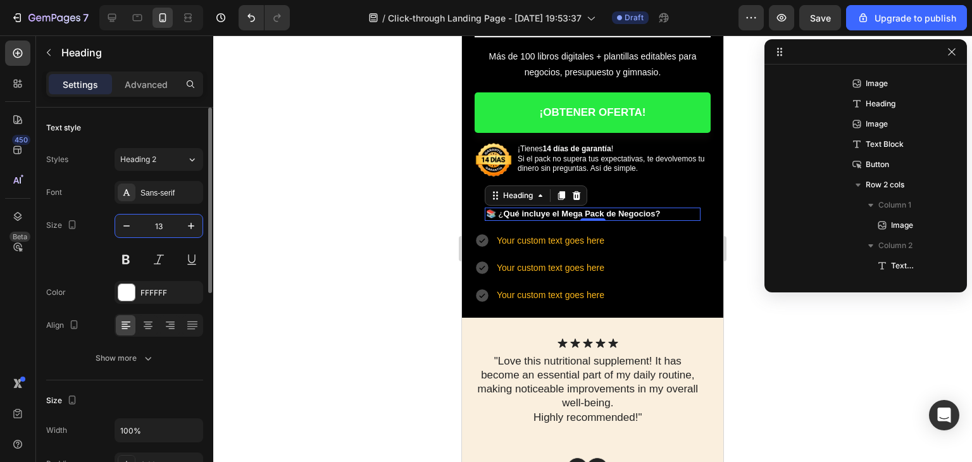
scroll to position [390, 0]
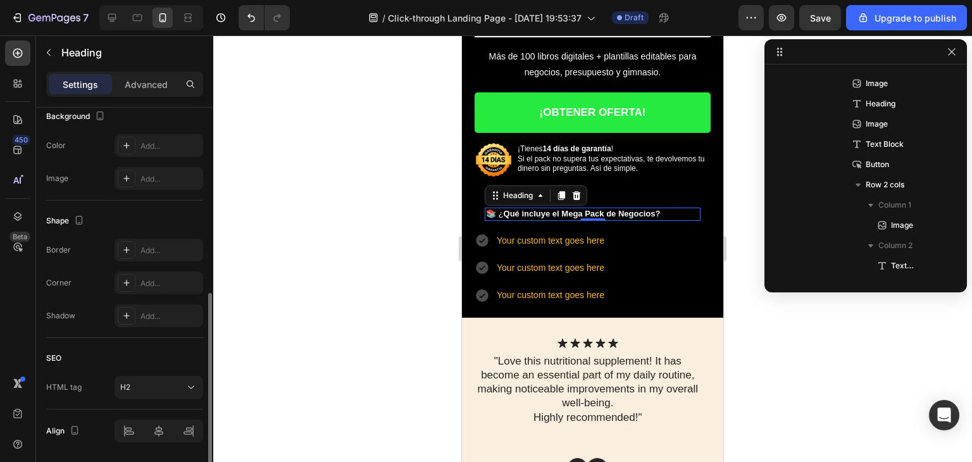
click at [197, 226] on div "Shape" at bounding box center [124, 221] width 157 height 20
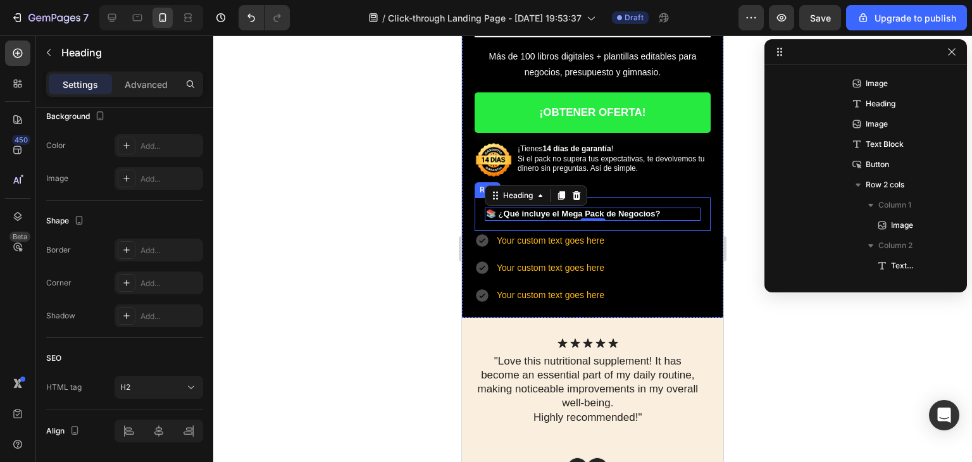
click at [565, 213] on div "📚 ¿ Qué incluye el Mega Pack de Negocios? Heading 0 Row" at bounding box center [593, 214] width 236 height 34
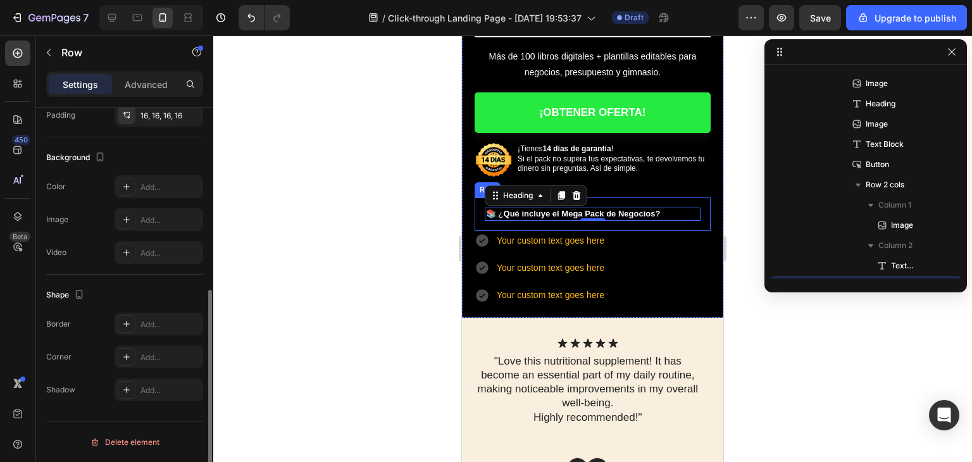
scroll to position [0, 0]
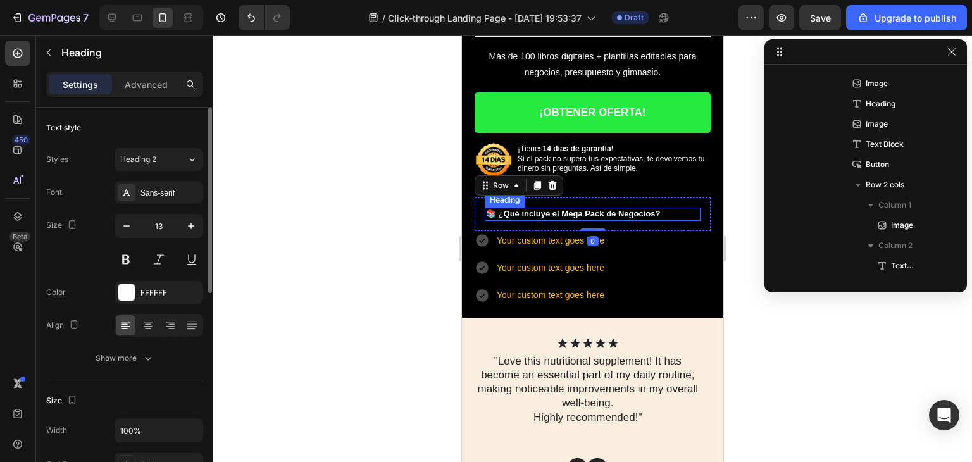
click at [568, 210] on strong "Qué incluye el Mega Pack de Negocios?" at bounding box center [582, 213] width 157 height 9
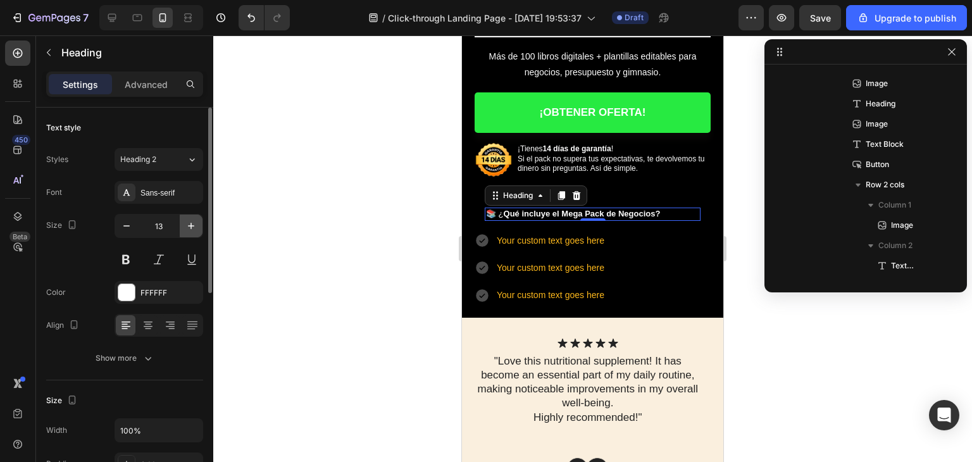
click at [190, 227] on icon "button" at bounding box center [191, 226] width 13 height 13
click at [192, 226] on icon "button" at bounding box center [191, 226] width 13 height 13
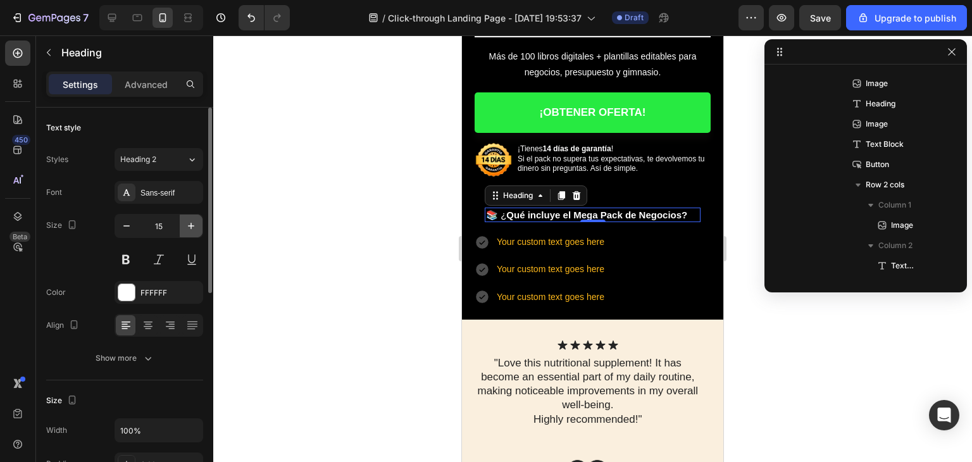
click at [192, 226] on icon "button" at bounding box center [191, 226] width 13 height 13
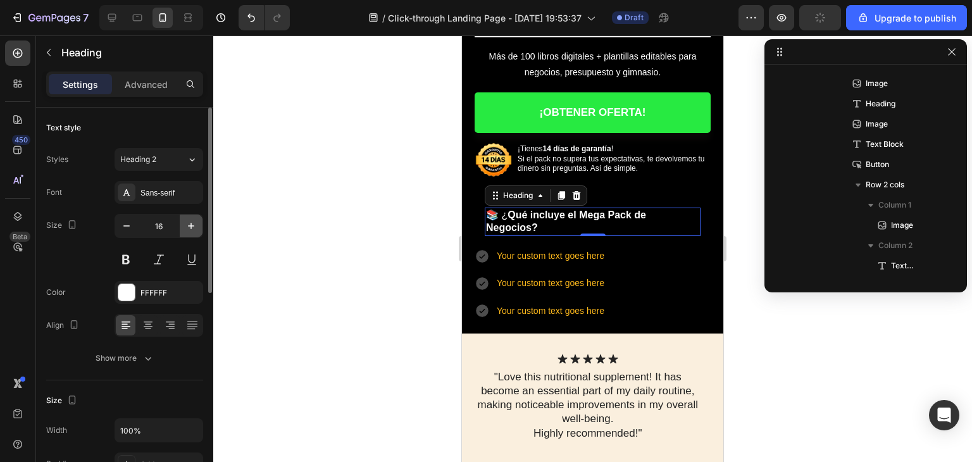
click at [192, 226] on icon "button" at bounding box center [191, 226] width 13 height 13
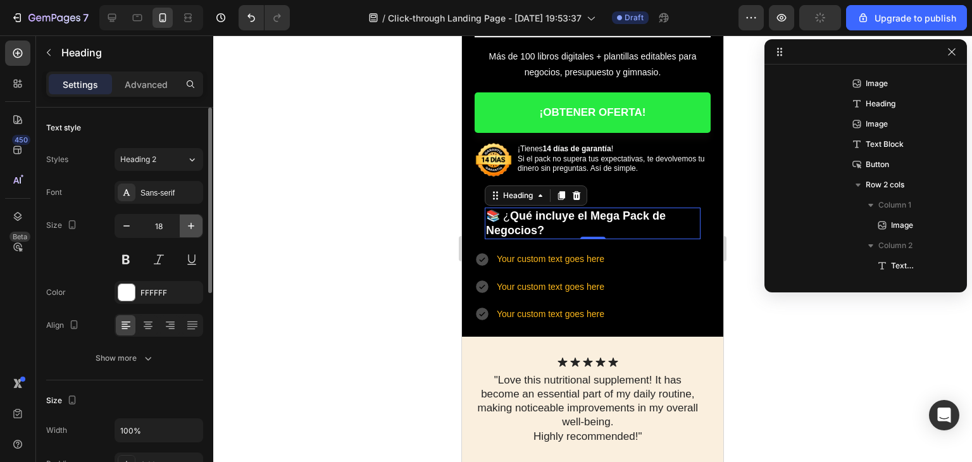
click at [192, 226] on icon "button" at bounding box center [191, 226] width 13 height 13
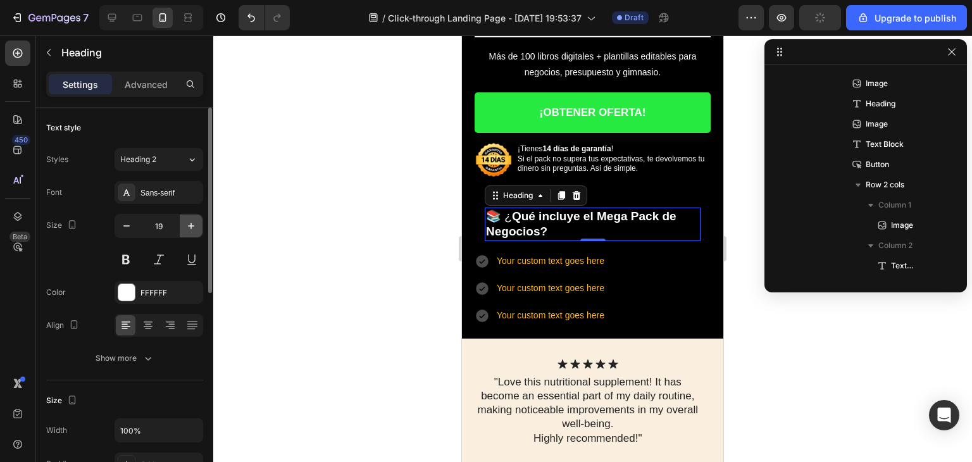
click at [192, 226] on icon "button" at bounding box center [191, 226] width 13 height 13
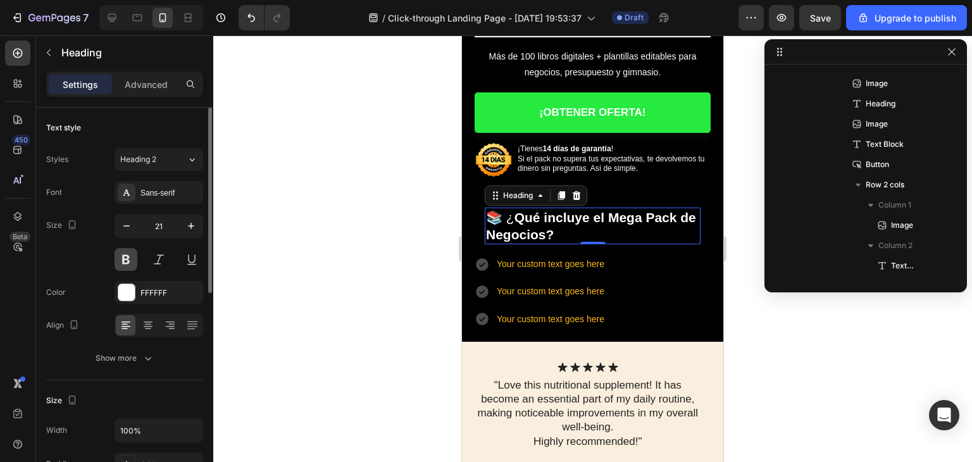
click at [135, 256] on button at bounding box center [126, 259] width 23 height 23
click at [189, 227] on icon "button" at bounding box center [191, 226] width 13 height 13
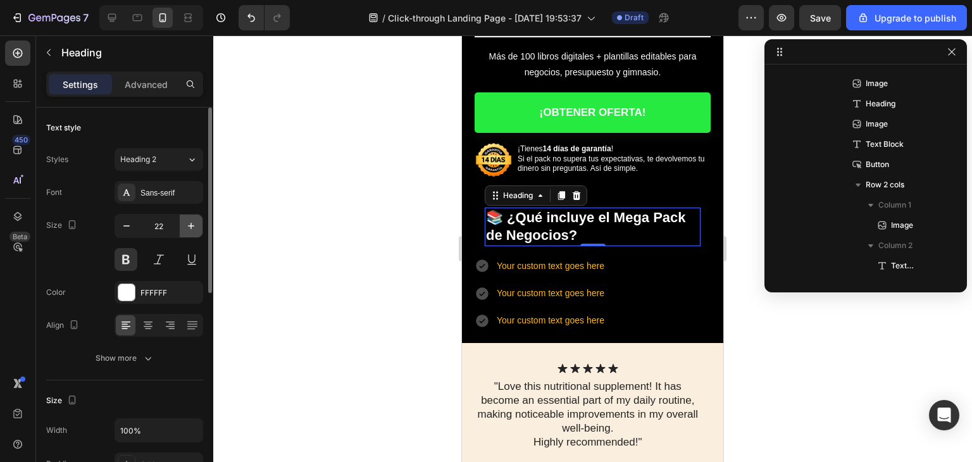
click at [189, 226] on icon "button" at bounding box center [191, 226] width 13 height 13
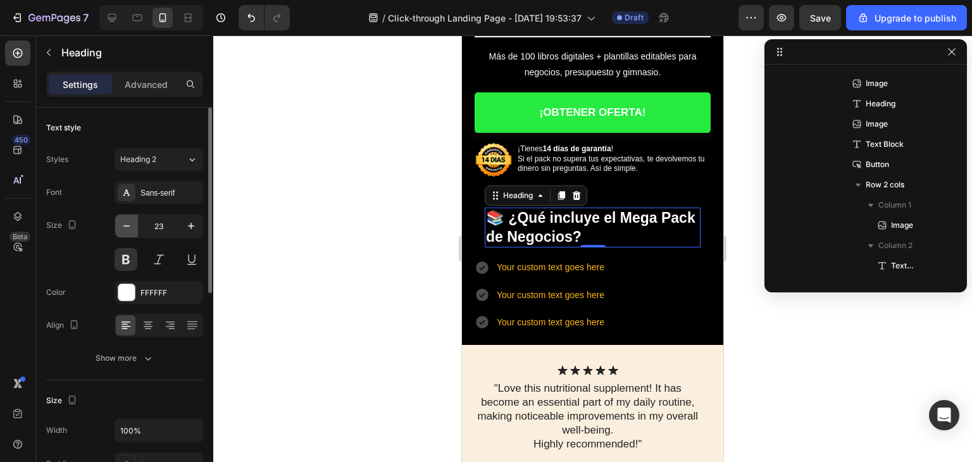
click at [136, 221] on button "button" at bounding box center [126, 226] width 23 height 23
type input "22"
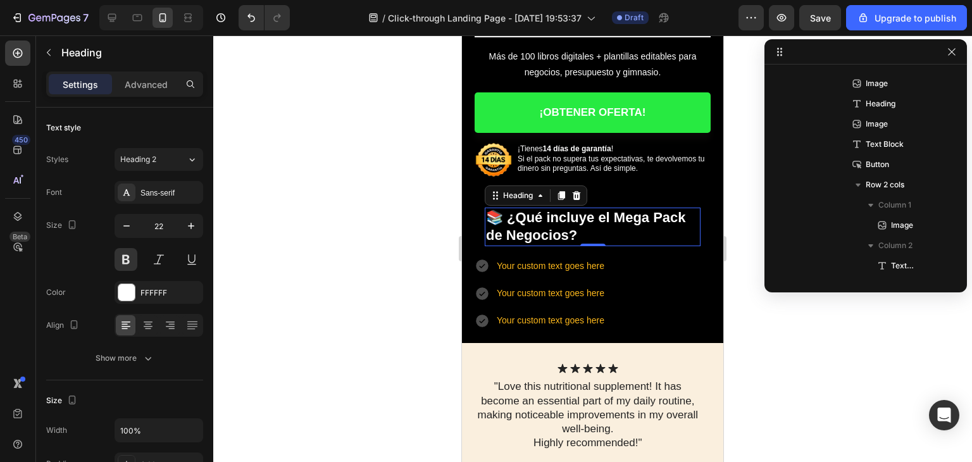
click at [359, 195] on div at bounding box center [592, 248] width 759 height 427
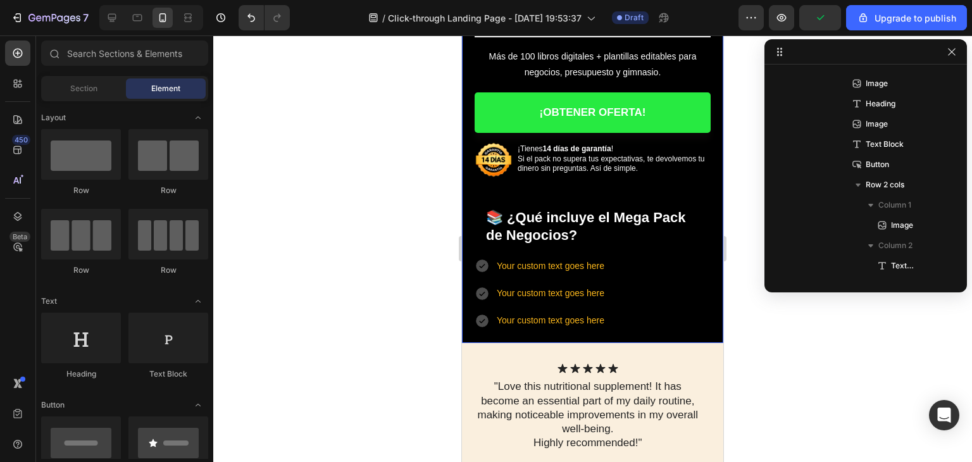
click at [525, 182] on div "Image ¿Cansado de gastar en cursos caros que no cumplen lo que prometen? Headin…" at bounding box center [593, 3] width 236 height 504
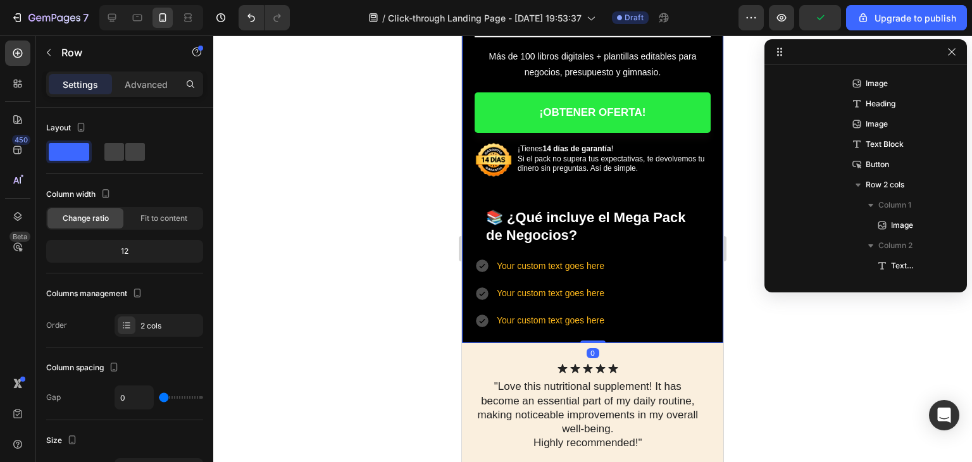
scroll to position [316, 0]
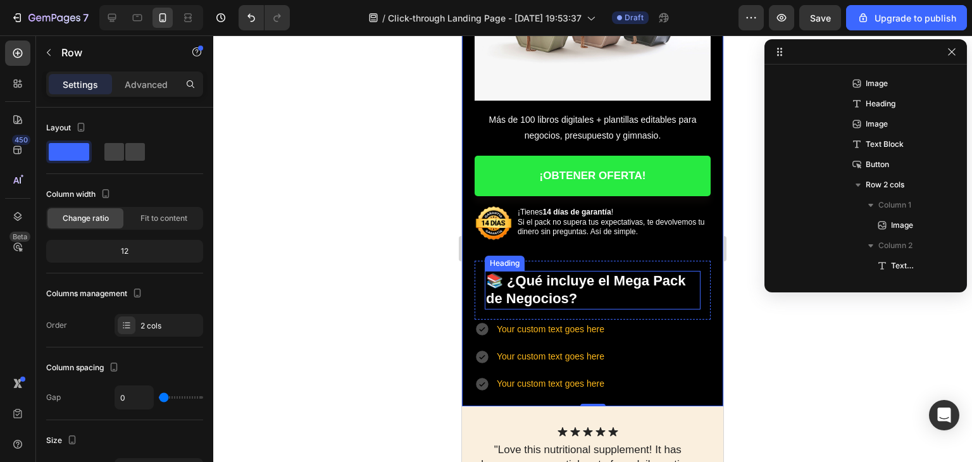
click at [537, 271] on h2 "📚 ¿ Qué incluye el Mega Pack de Negocios?" at bounding box center [593, 290] width 216 height 39
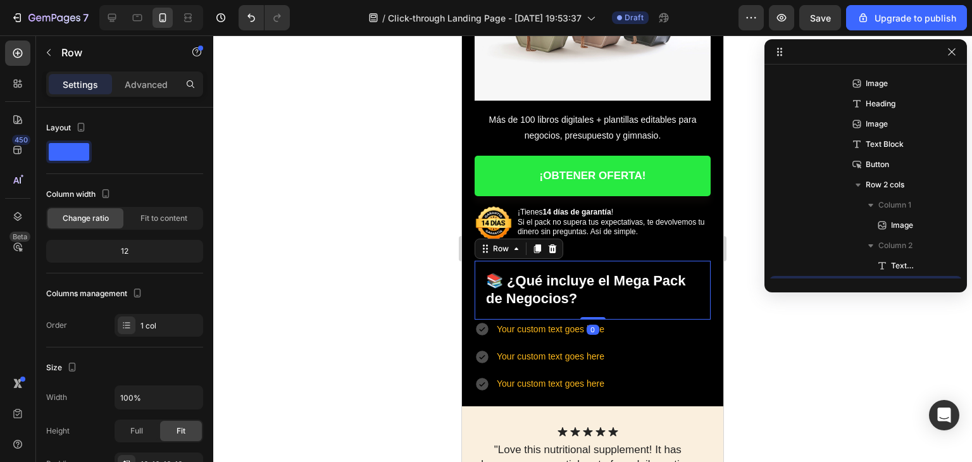
click at [481, 261] on div "📚 ¿ Qué incluye el Mega Pack de Negocios? Heading Row 0" at bounding box center [593, 290] width 236 height 59
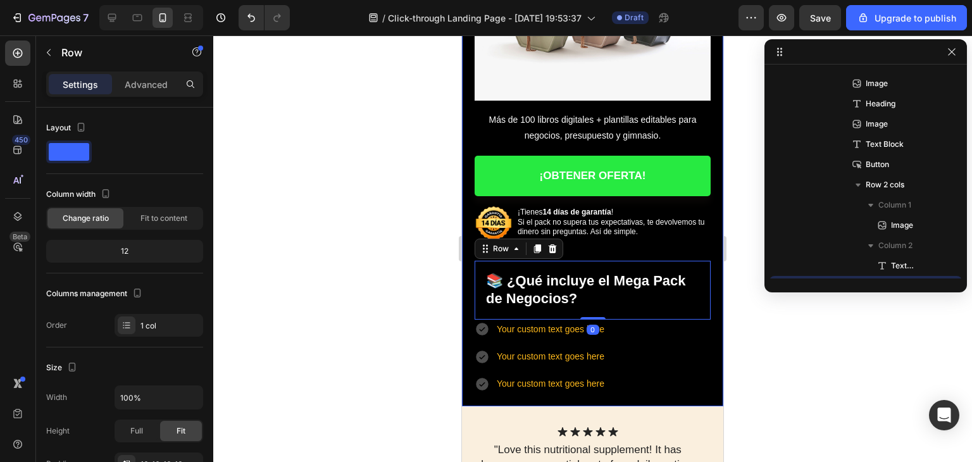
click at [389, 250] on div at bounding box center [592, 248] width 759 height 427
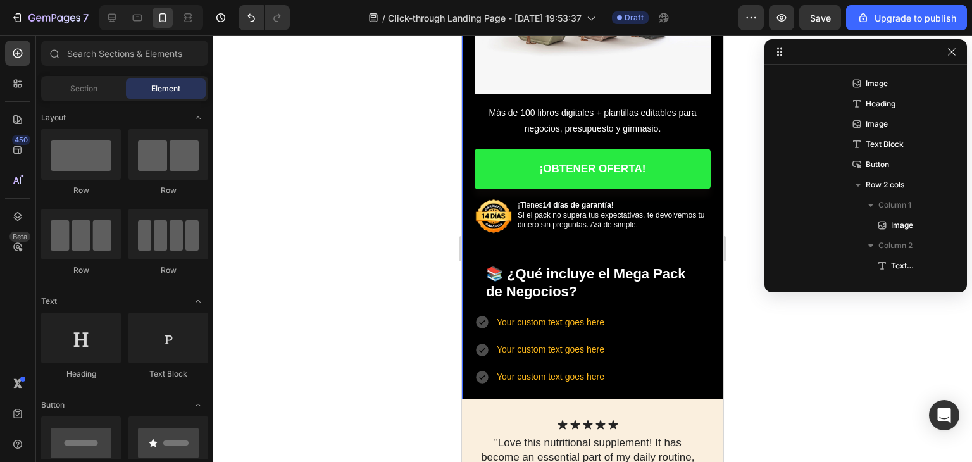
scroll to position [380, 0]
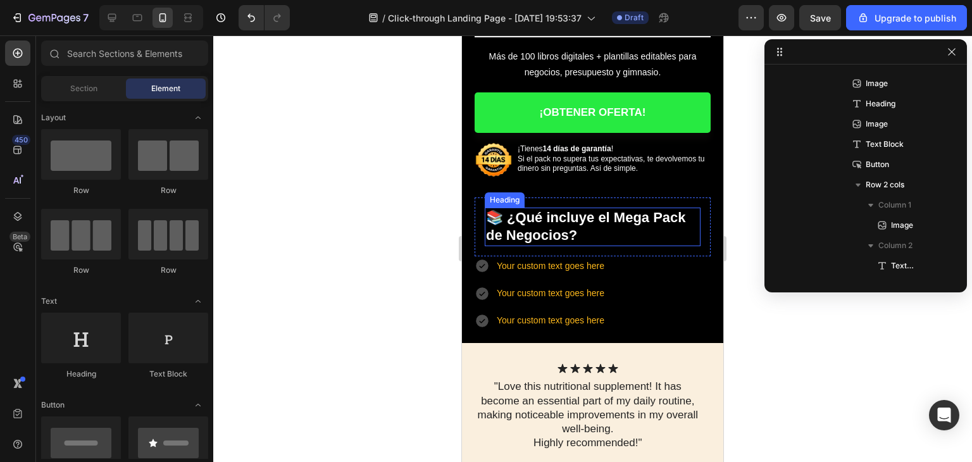
click at [635, 227] on p "📚 ¿ Qué incluye el Mega Pack de Negocios?" at bounding box center [592, 227] width 213 height 36
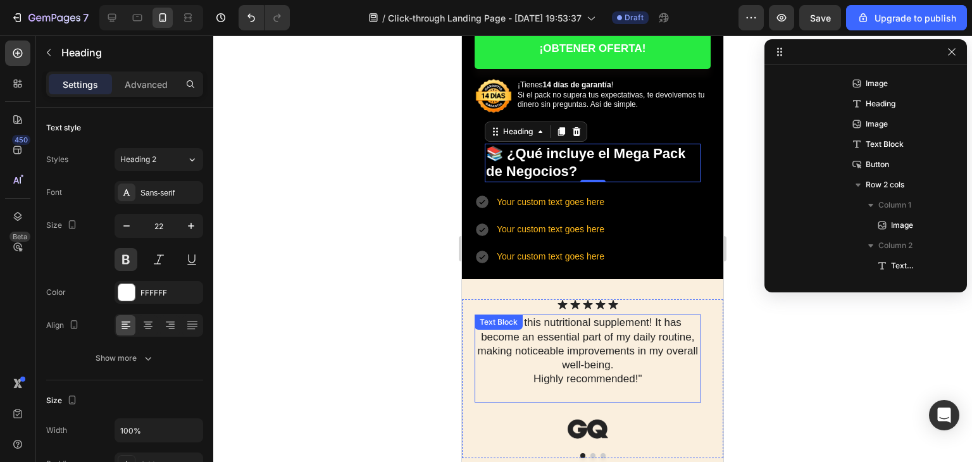
scroll to position [443, 0]
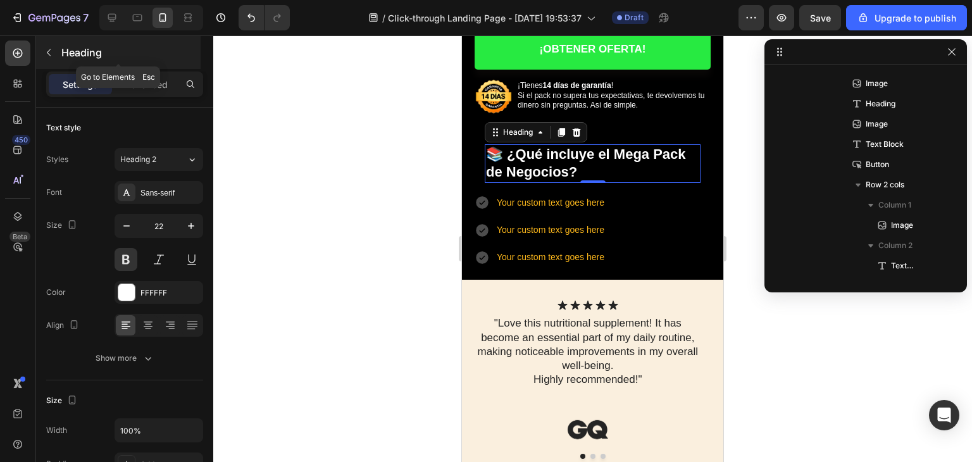
click at [50, 51] on icon "button" at bounding box center [49, 52] width 10 height 10
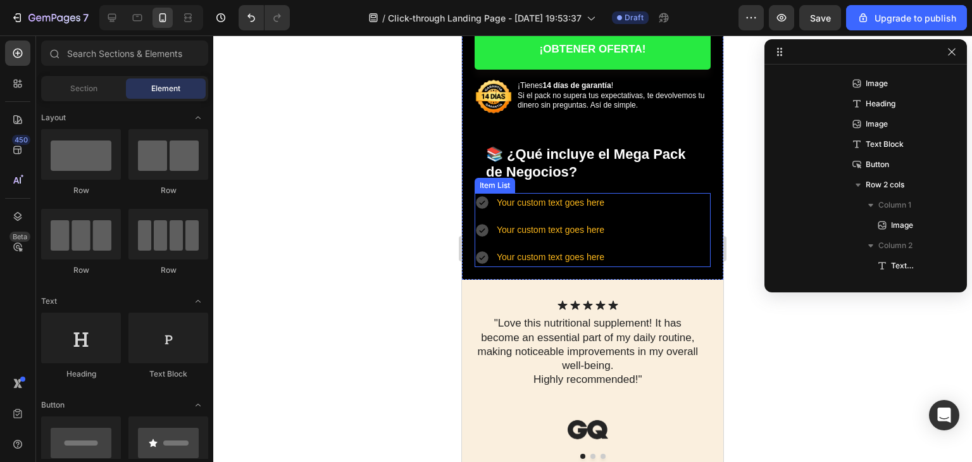
click at [654, 222] on div "Your custom text goes here Your custom text goes here Your custom text goes here" at bounding box center [593, 230] width 236 height 75
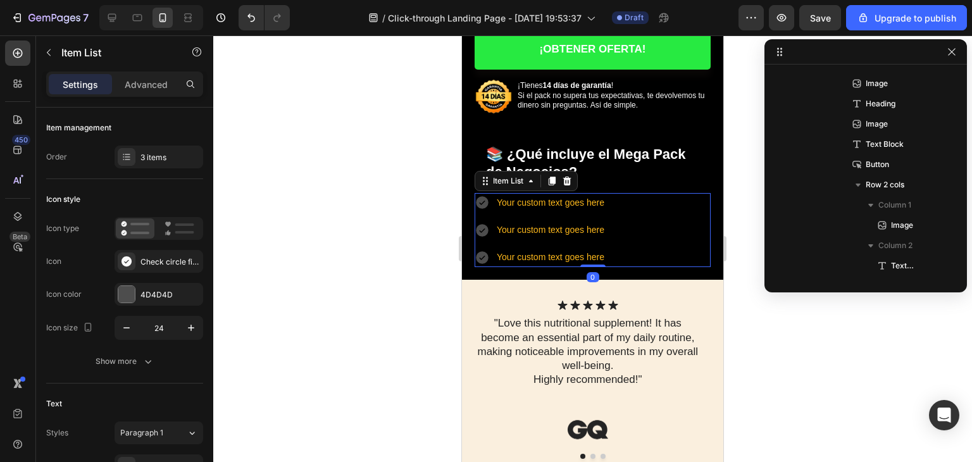
click at [573, 173] on div at bounding box center [566, 180] width 15 height 15
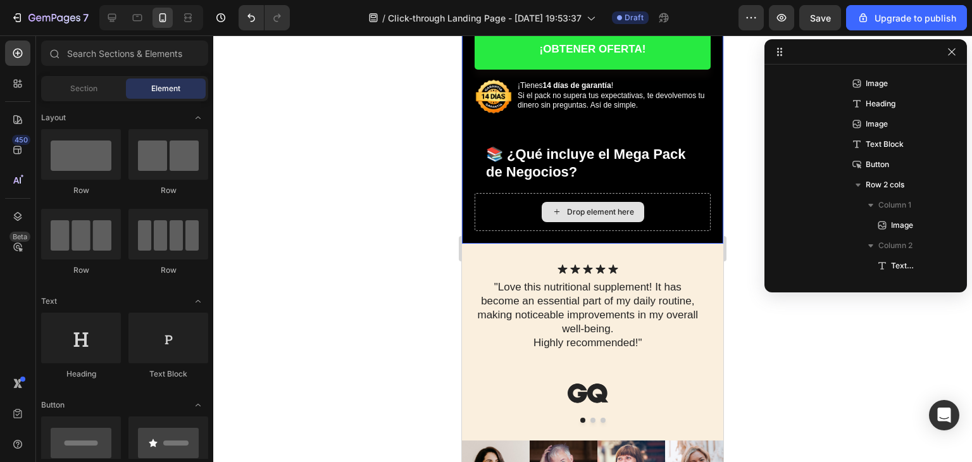
click at [674, 196] on div "Drop element here" at bounding box center [593, 212] width 236 height 38
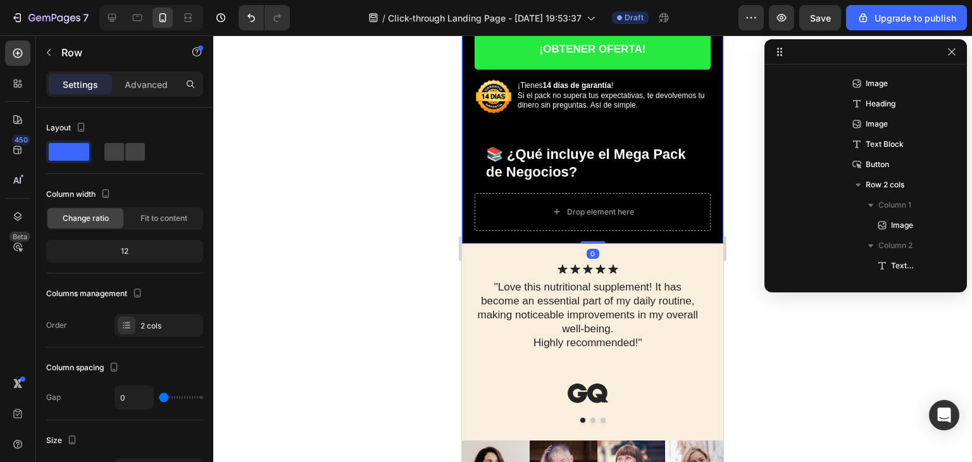
click at [432, 200] on div at bounding box center [592, 248] width 759 height 427
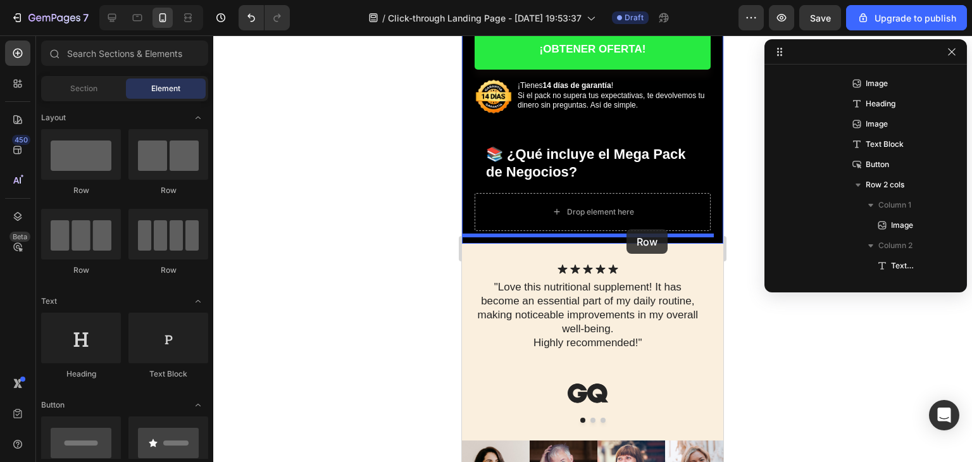
drag, startPoint x: 551, startPoint y: 191, endPoint x: 608, endPoint y: 234, distance: 71.9
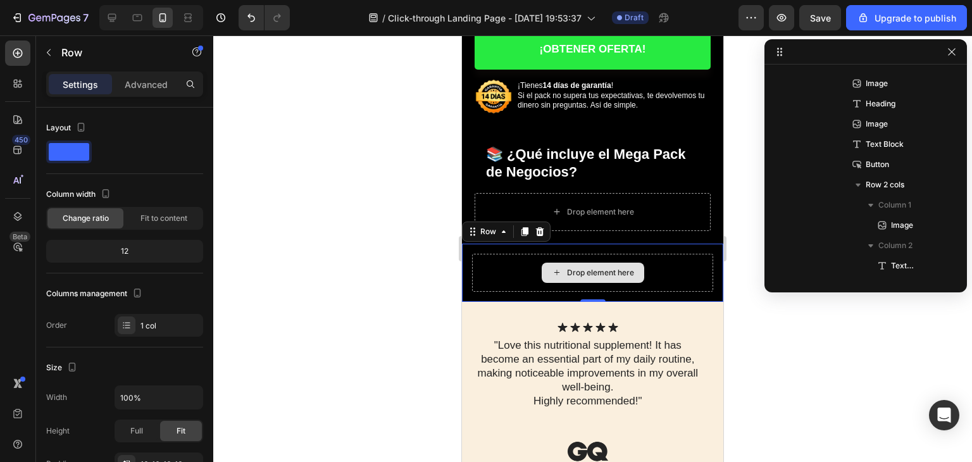
click at [635, 277] on div "Drop element here" at bounding box center [592, 273] width 241 height 38
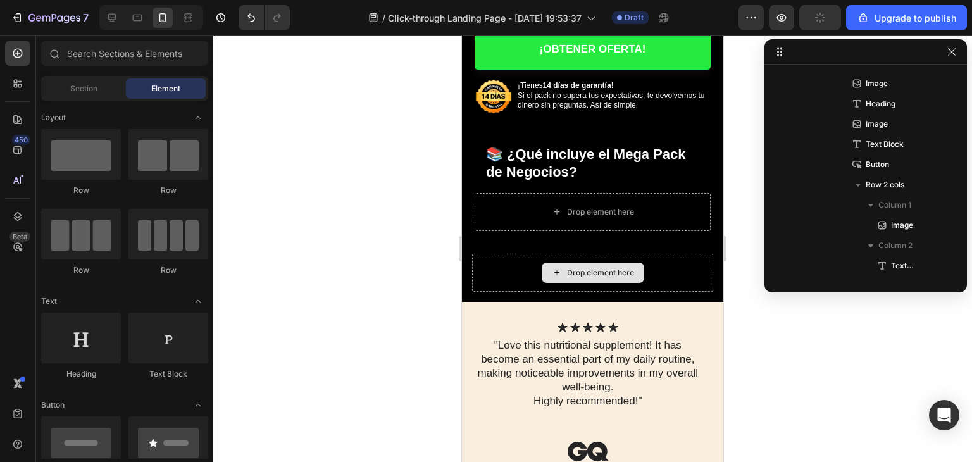
click at [615, 269] on div "Drop element here" at bounding box center [600, 273] width 67 height 10
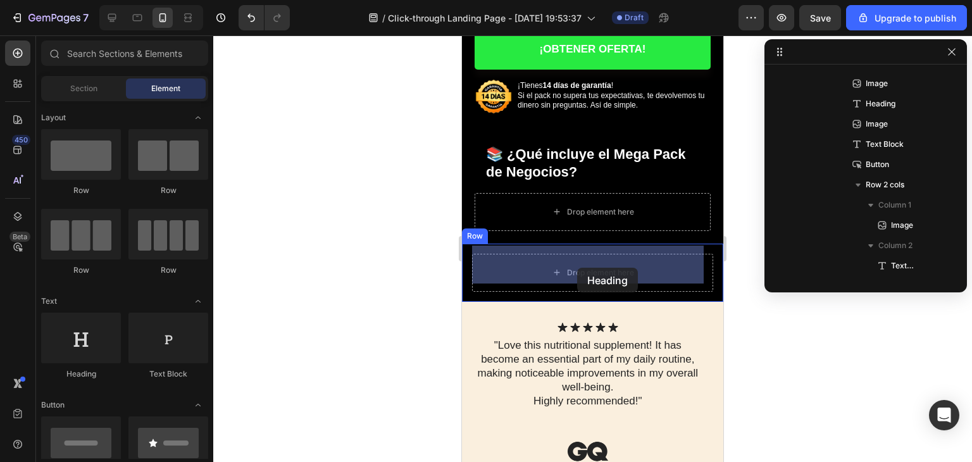
drag, startPoint x: 776, startPoint y: 353, endPoint x: 556, endPoint y: 283, distance: 230.4
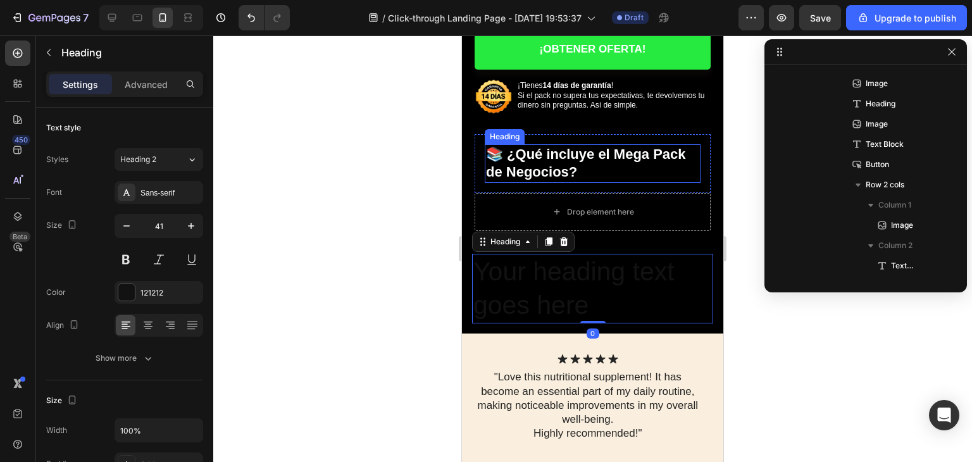
click at [544, 159] on strong "Qué incluye el Mega Pack de Negocios?" at bounding box center [586, 163] width 200 height 34
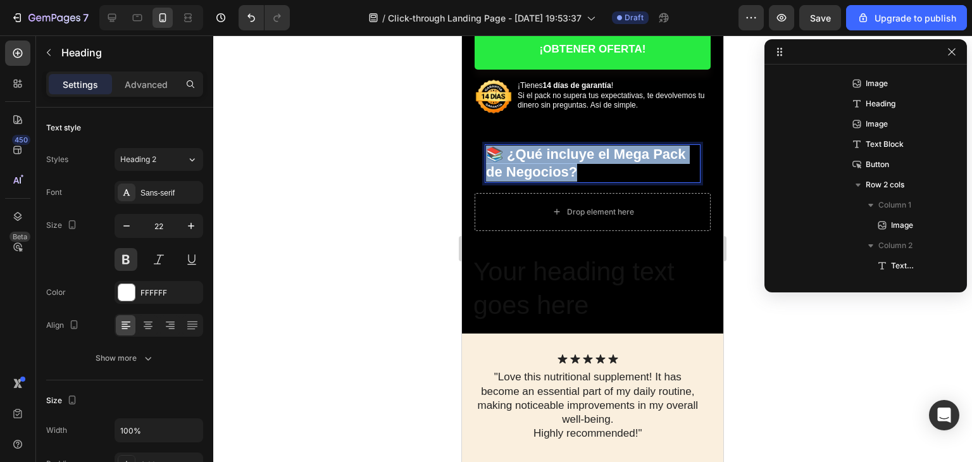
click at [545, 159] on strong "Qué incluye el Mega Pack de Negocios?" at bounding box center [586, 163] width 200 height 34
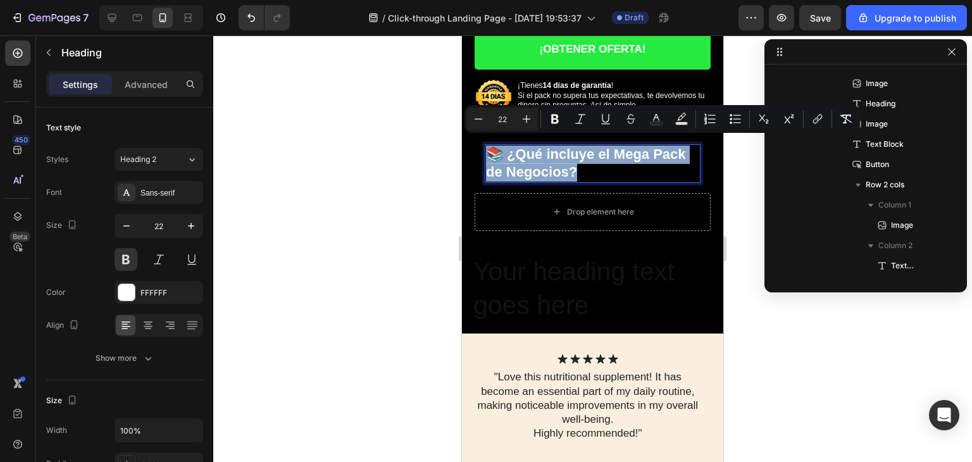
copy p "📚 ¿ Qué incluye el Mega Pack de Negocios?"
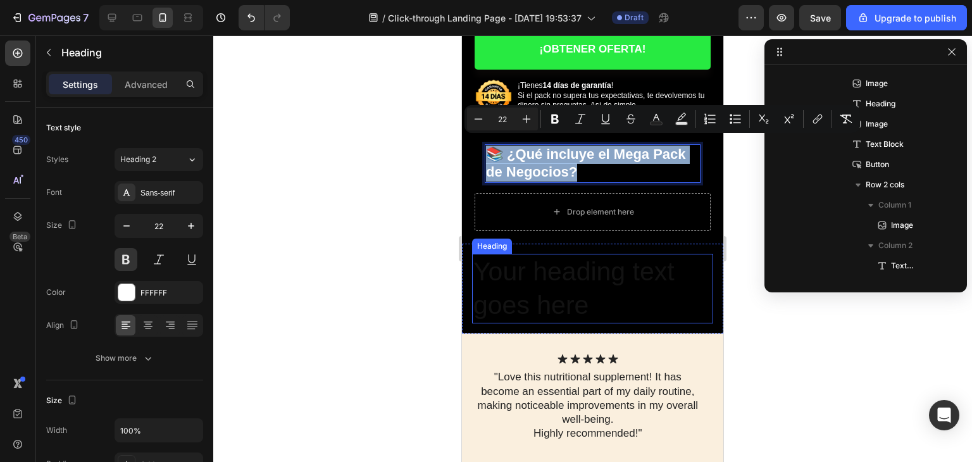
click at [609, 275] on h2 "Your heading text goes here" at bounding box center [592, 289] width 241 height 70
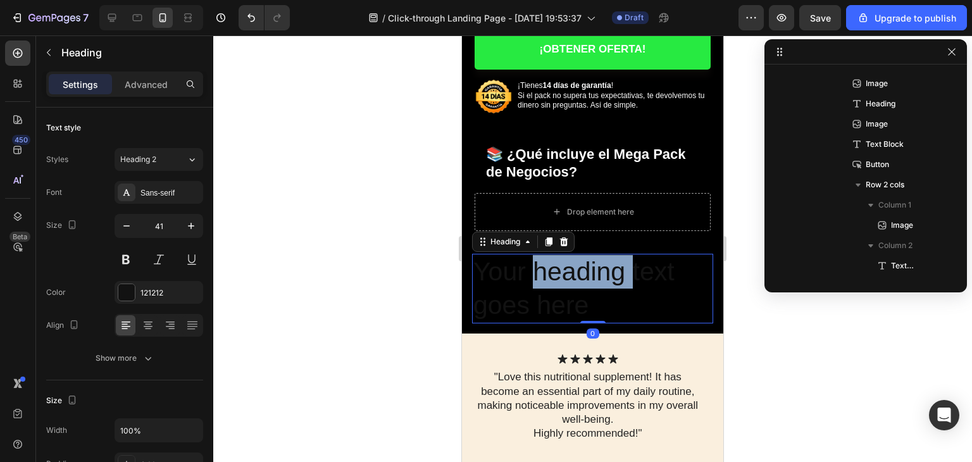
click at [609, 275] on h2 "Your heading text goes here" at bounding box center [592, 289] width 241 height 70
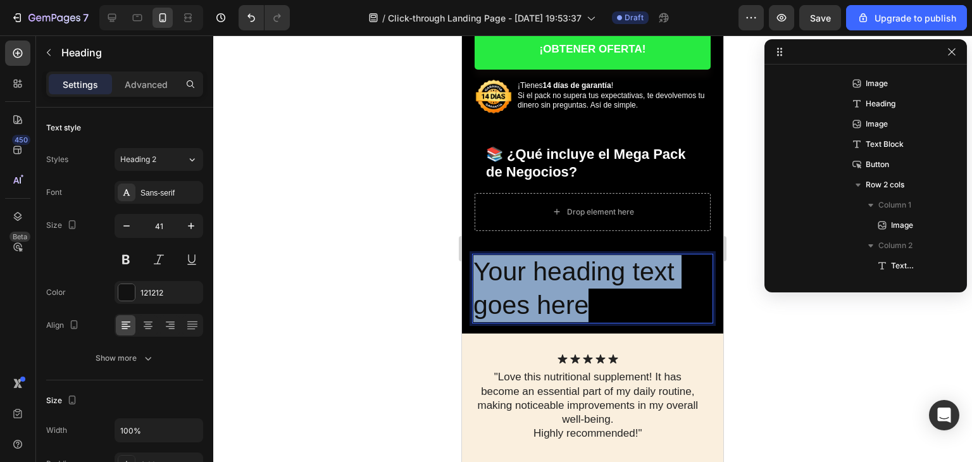
click at [610, 275] on p "Your heading text goes here" at bounding box center [592, 289] width 239 height 68
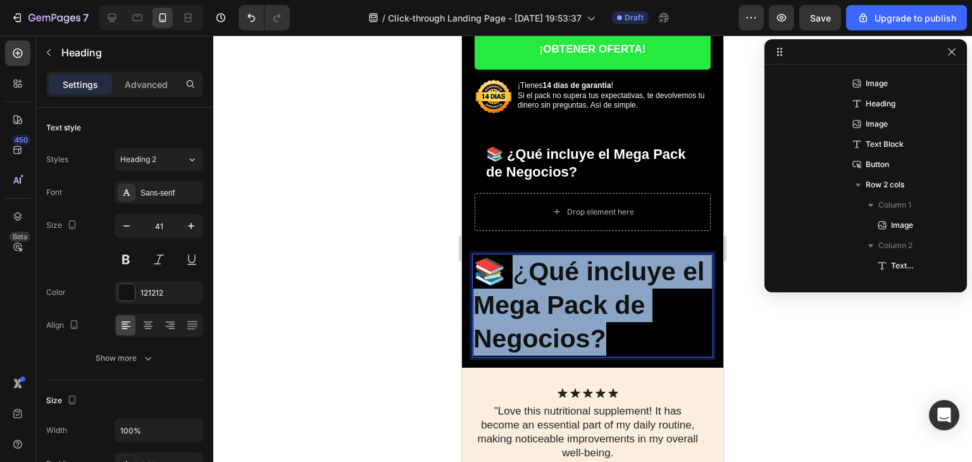
drag, startPoint x: 606, startPoint y: 330, endPoint x: 519, endPoint y: 267, distance: 107.0
click at [519, 267] on p "📚 ¿ Qué incluye el Mega Pack de Negocios?" at bounding box center [592, 305] width 239 height 101
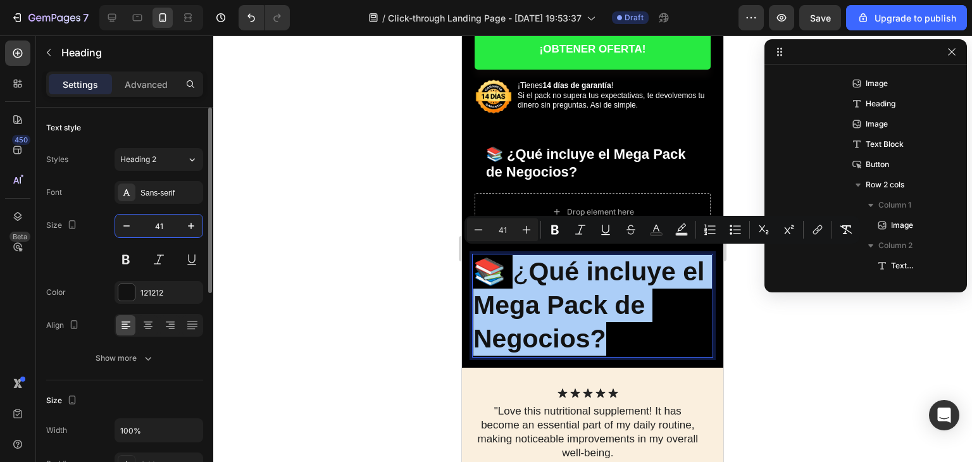
click at [162, 222] on input "41" at bounding box center [159, 226] width 42 height 23
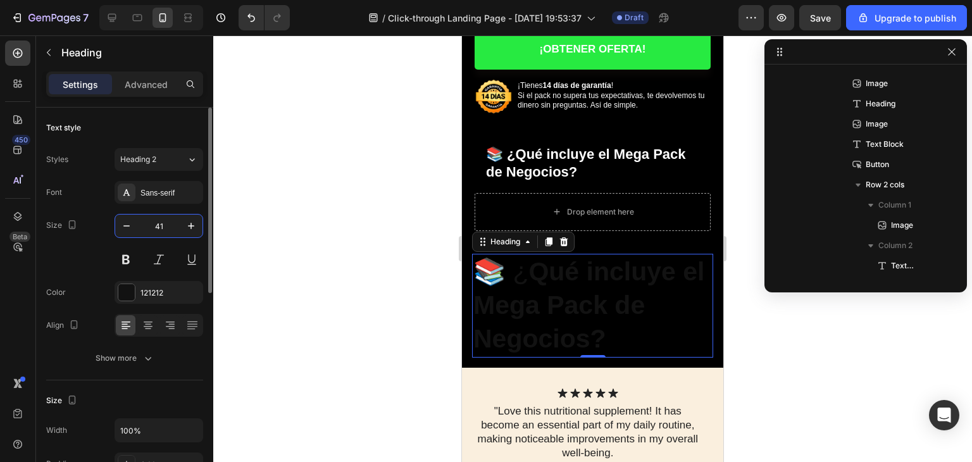
click at [163, 222] on input "41" at bounding box center [159, 226] width 42 height 23
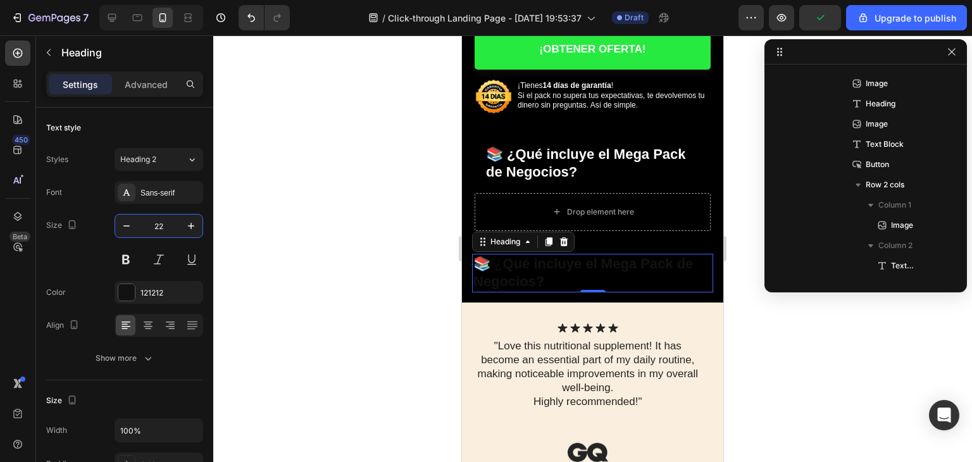
type input "22"
drag, startPoint x: 567, startPoint y: 277, endPoint x: 520, endPoint y: 271, distance: 47.8
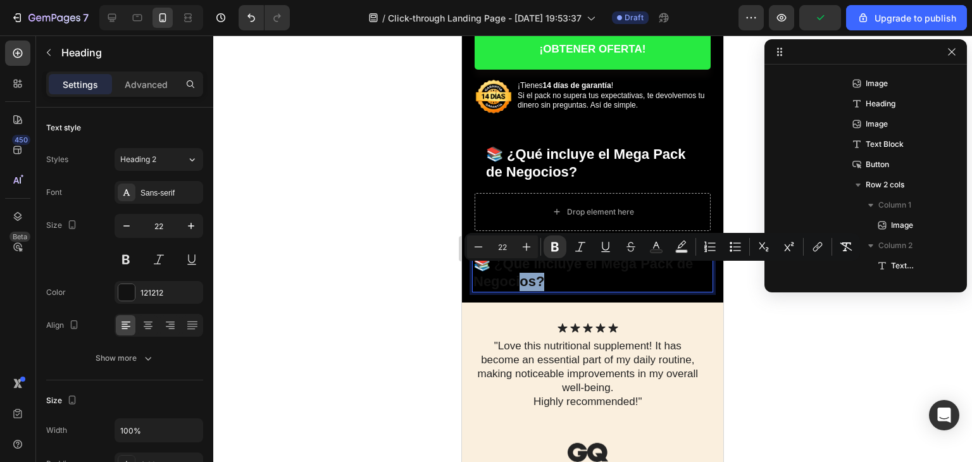
click at [520, 271] on strong "Qué incluye el Mega Pack de Negocios?" at bounding box center [583, 273] width 220 height 34
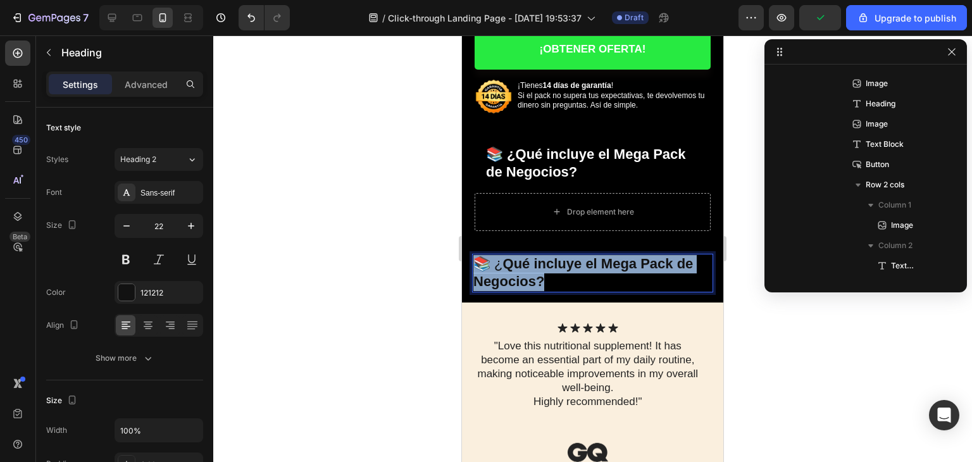
click at [520, 271] on strong "Qué incluye el Mega Pack de Negocios?" at bounding box center [583, 273] width 220 height 34
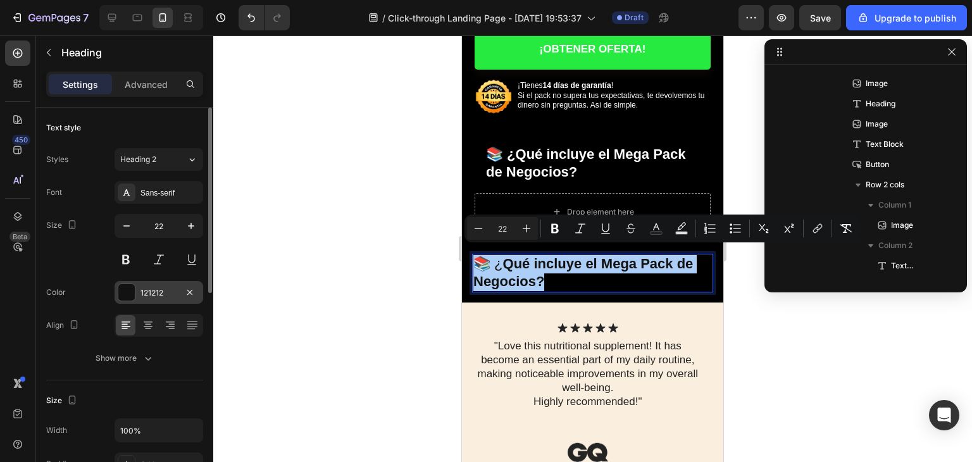
click at [134, 287] on div at bounding box center [126, 292] width 16 height 16
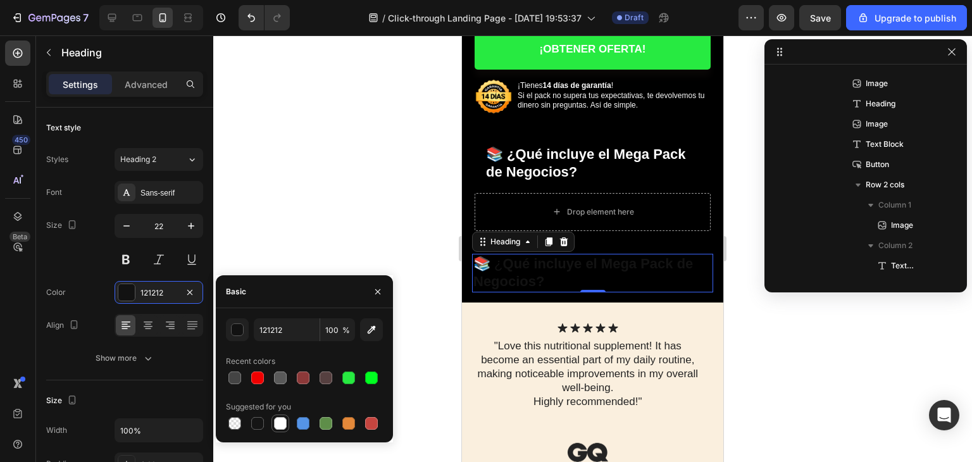
click at [276, 418] on div at bounding box center [280, 423] width 13 height 13
type input "FFFFFF"
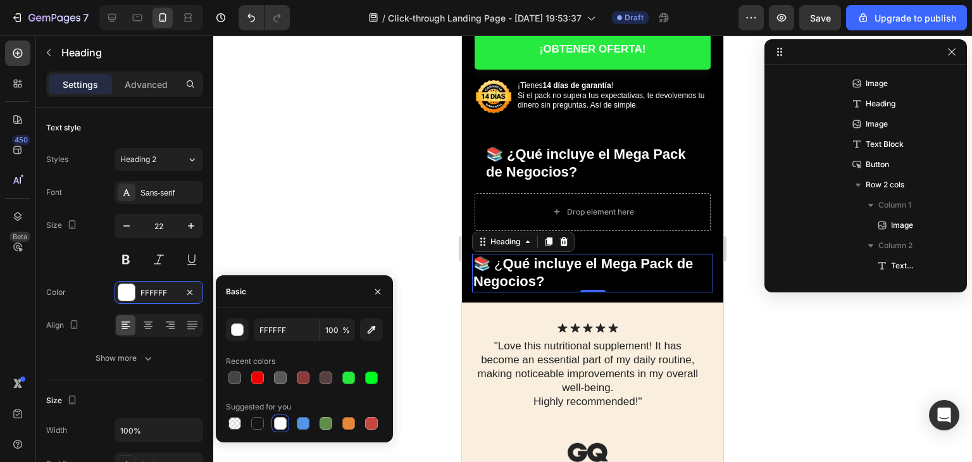
click at [431, 197] on div at bounding box center [592, 248] width 759 height 427
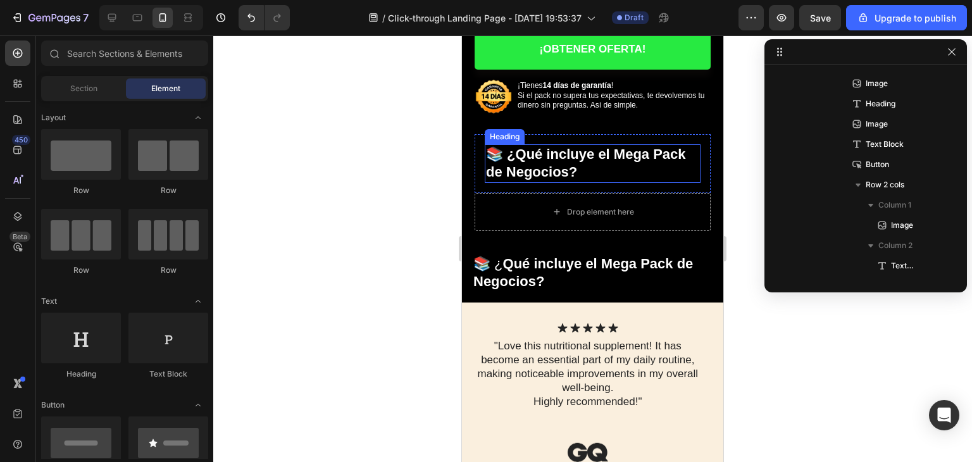
click at [544, 163] on strong "Qué incluye el Mega Pack de Negocios?" at bounding box center [586, 163] width 200 height 34
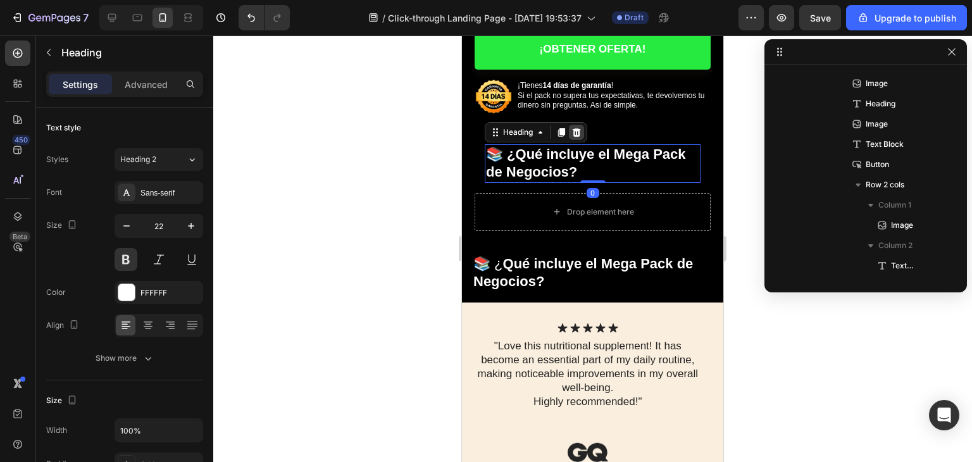
click at [577, 128] on icon at bounding box center [577, 132] width 8 height 9
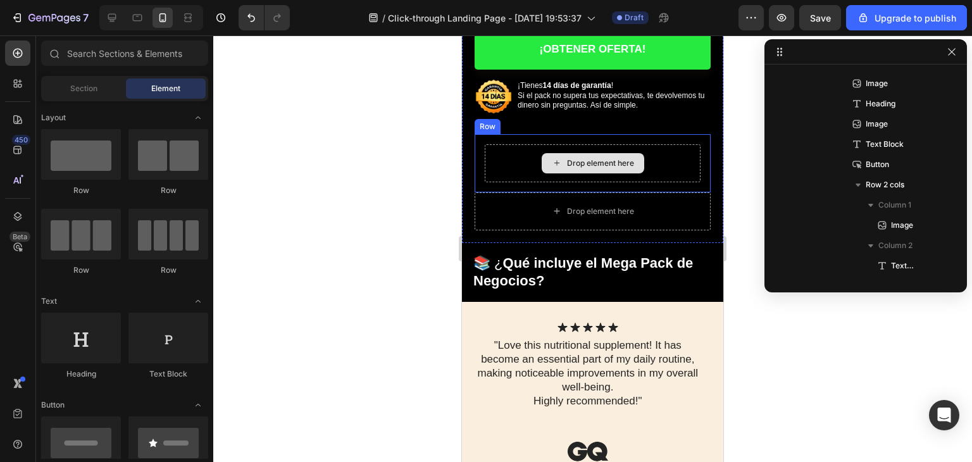
click at [554, 144] on div "Drop element here" at bounding box center [593, 163] width 216 height 38
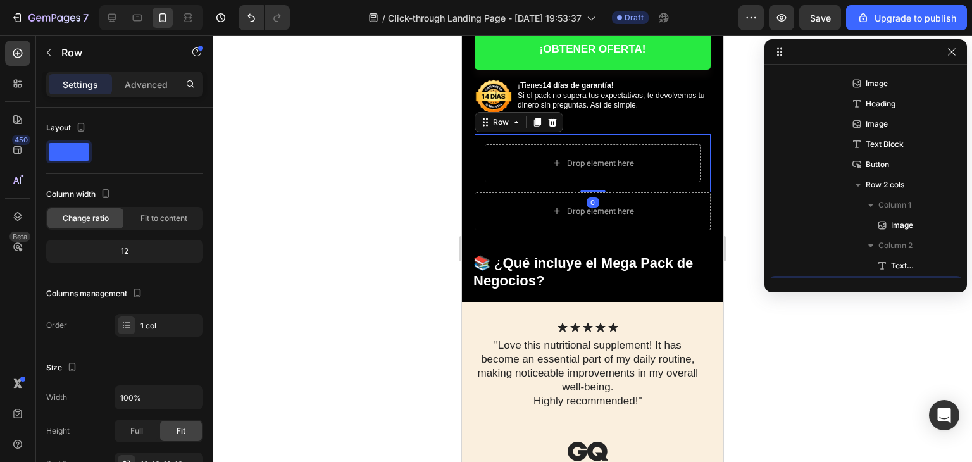
click at [559, 122] on div "Row" at bounding box center [519, 122] width 89 height 20
click at [553, 118] on icon at bounding box center [552, 122] width 10 height 10
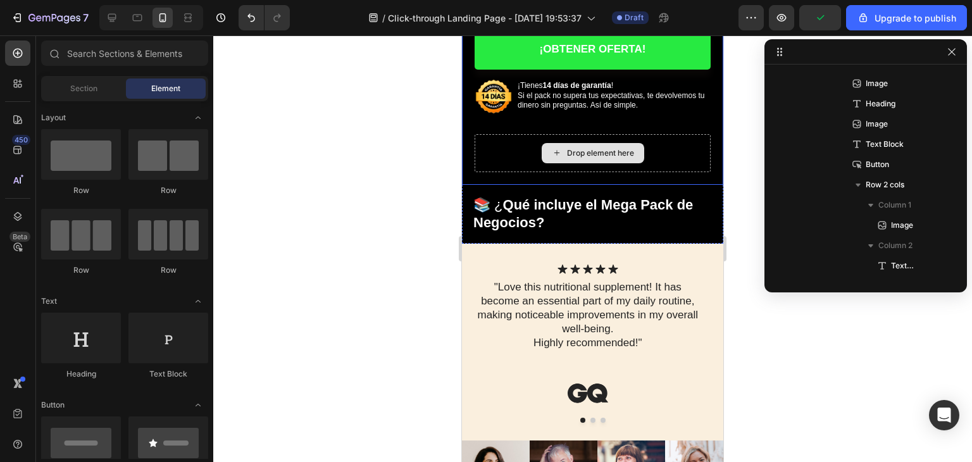
click at [478, 134] on div "Drop element here" at bounding box center [593, 153] width 236 height 38
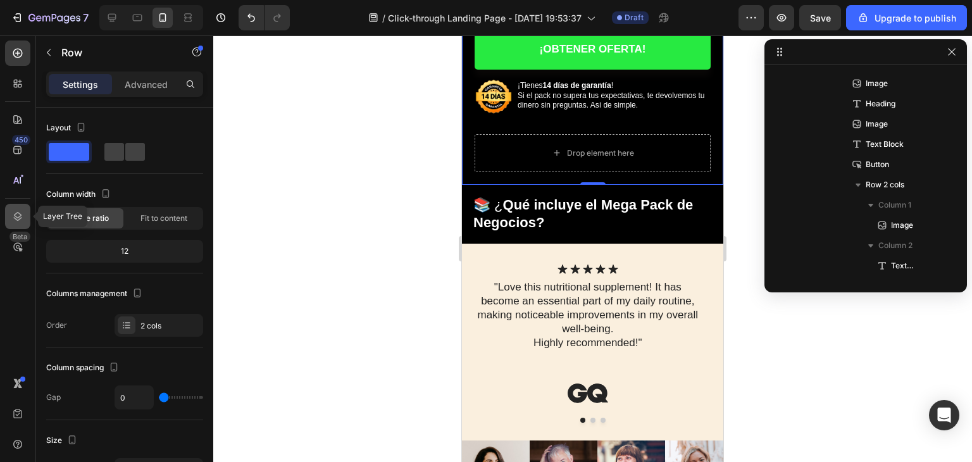
click at [21, 212] on icon at bounding box center [17, 216] width 13 height 13
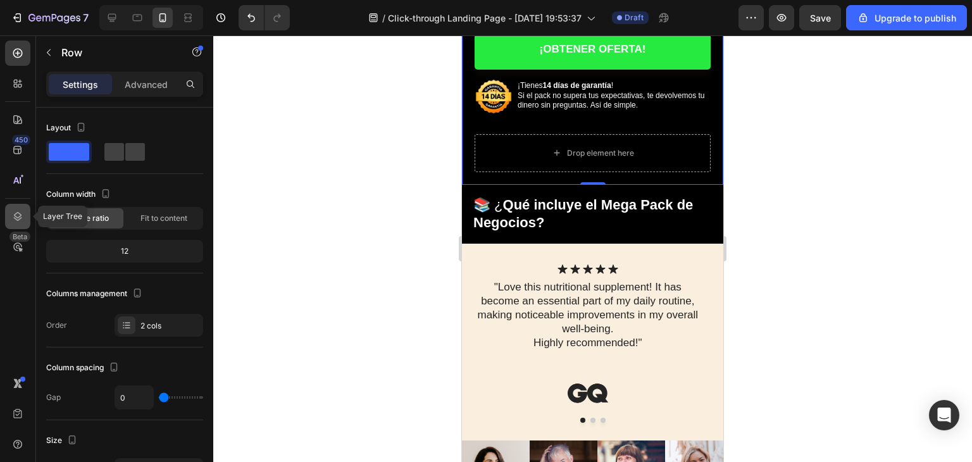
click at [21, 212] on icon at bounding box center [17, 216] width 13 height 13
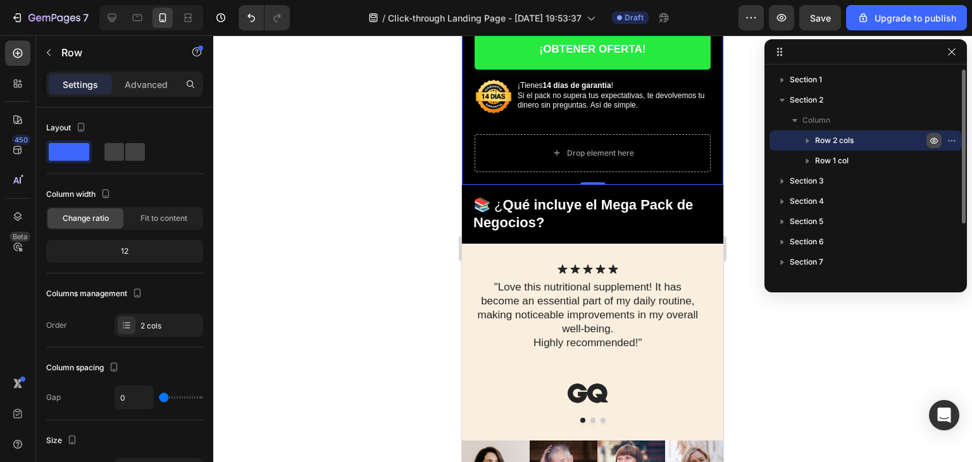
click at [929, 139] on icon "button" at bounding box center [934, 140] width 10 height 10
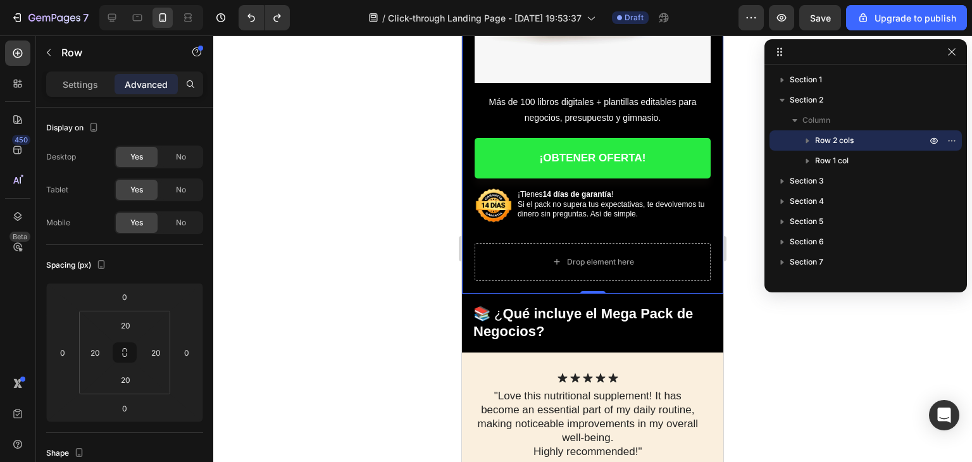
scroll to position [380, 0]
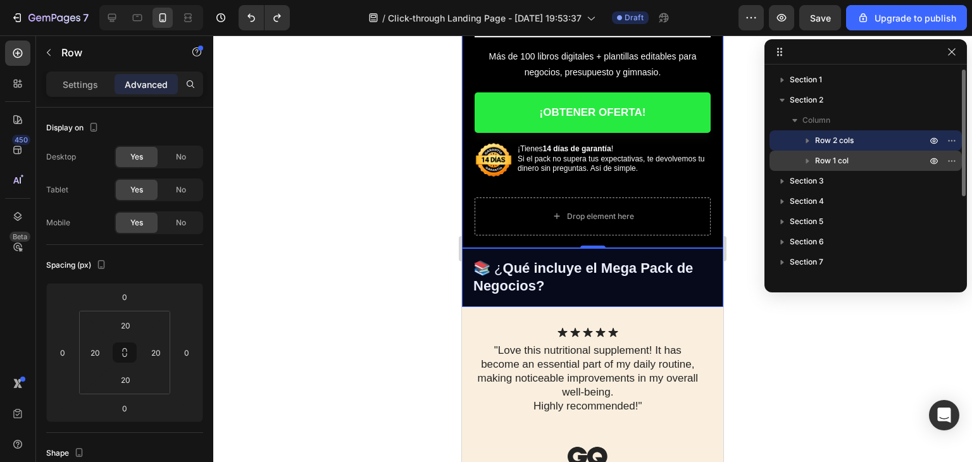
click at [835, 168] on div "Row 1 col" at bounding box center [866, 161] width 182 height 20
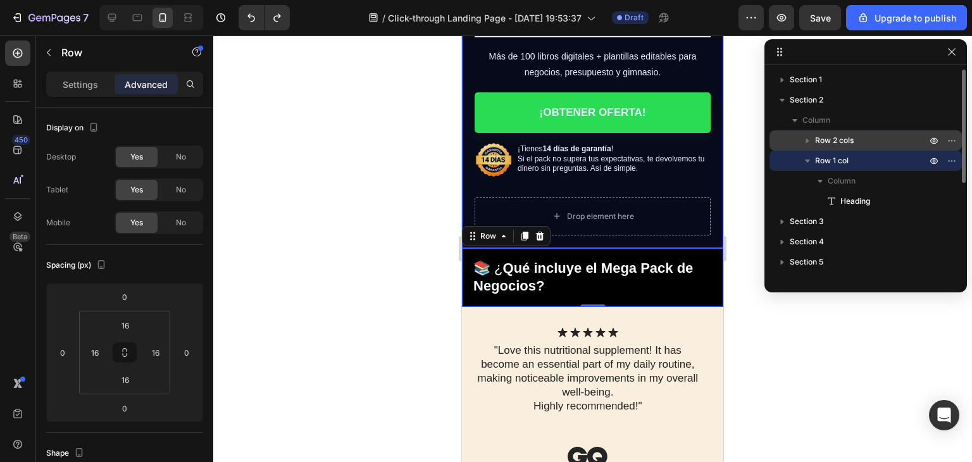
click at [795, 141] on div "Row 2 cols" at bounding box center [866, 140] width 182 height 20
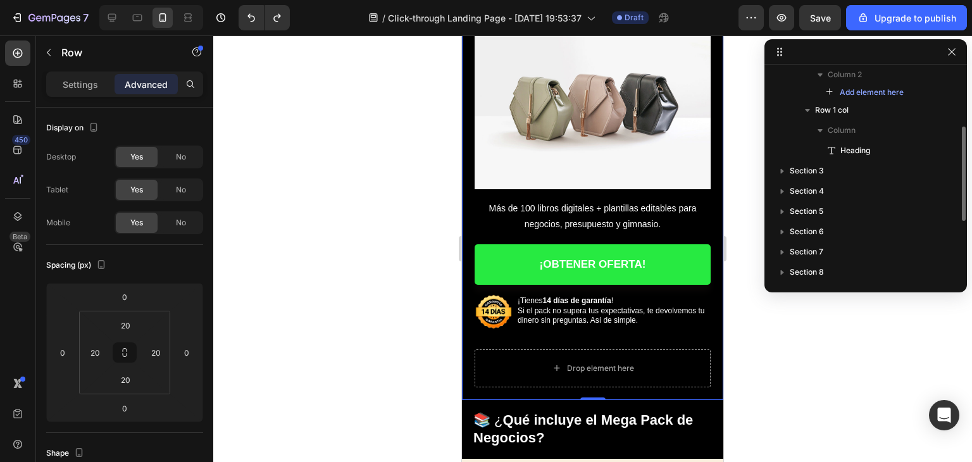
scroll to position [63, 0]
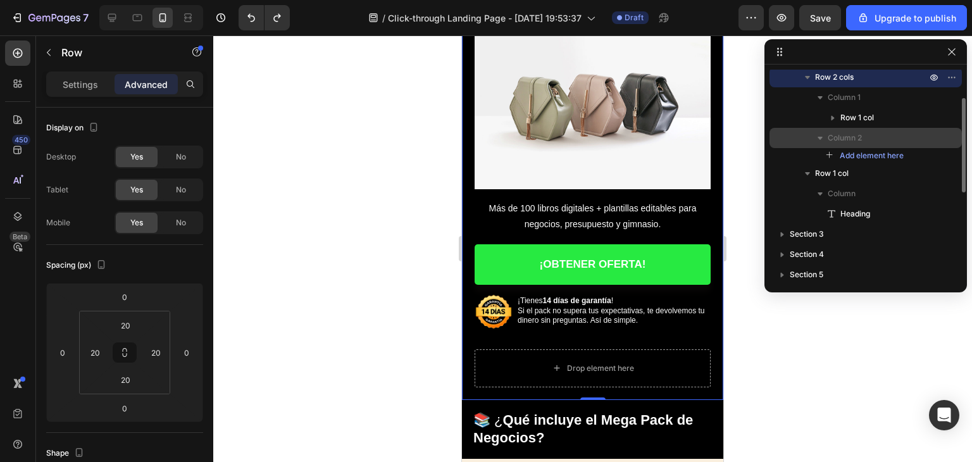
click at [830, 139] on span "Column 2" at bounding box center [845, 138] width 34 height 13
click at [830, 141] on span "Column 2" at bounding box center [845, 138] width 34 height 13
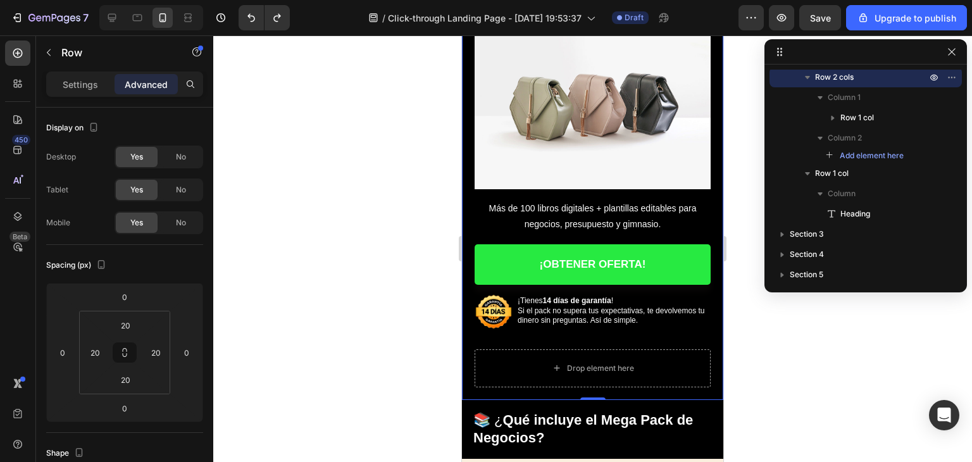
drag, startPoint x: 347, startPoint y: 356, endPoint x: 415, endPoint y: 342, distance: 69.1
click at [349, 355] on div at bounding box center [592, 248] width 759 height 427
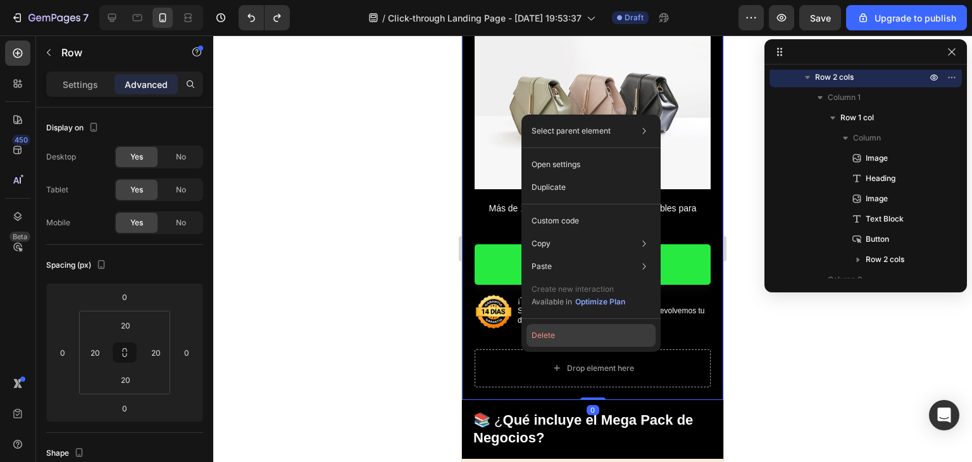
click at [544, 340] on button "Delete" at bounding box center [591, 335] width 129 height 23
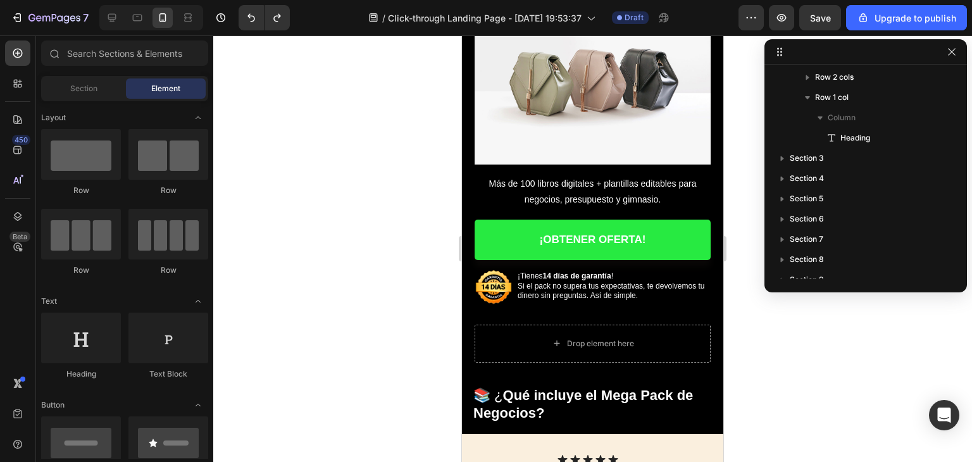
scroll to position [253, 0]
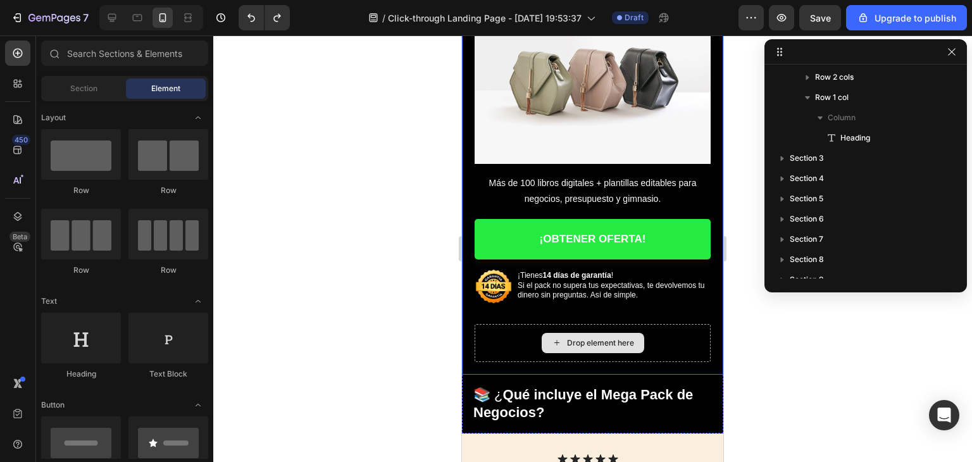
click at [666, 331] on div "Drop element here" at bounding box center [593, 343] width 236 height 38
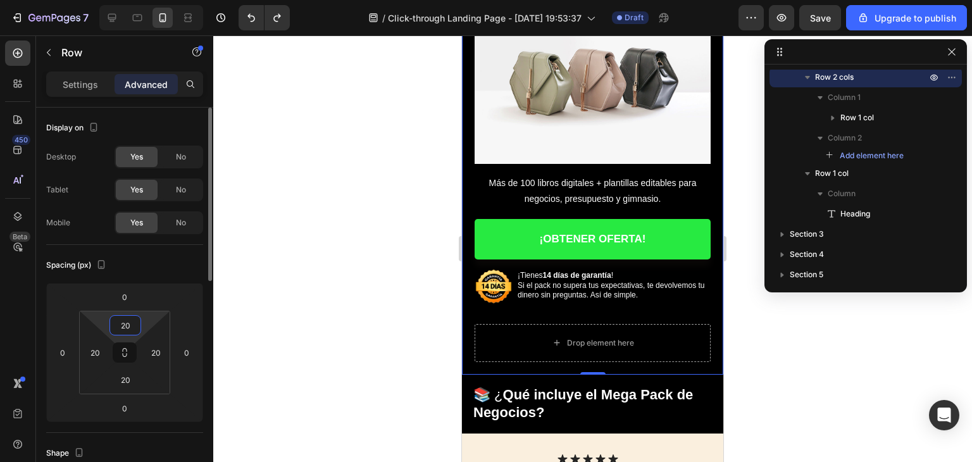
click at [123, 320] on input "20" at bounding box center [125, 325] width 25 height 19
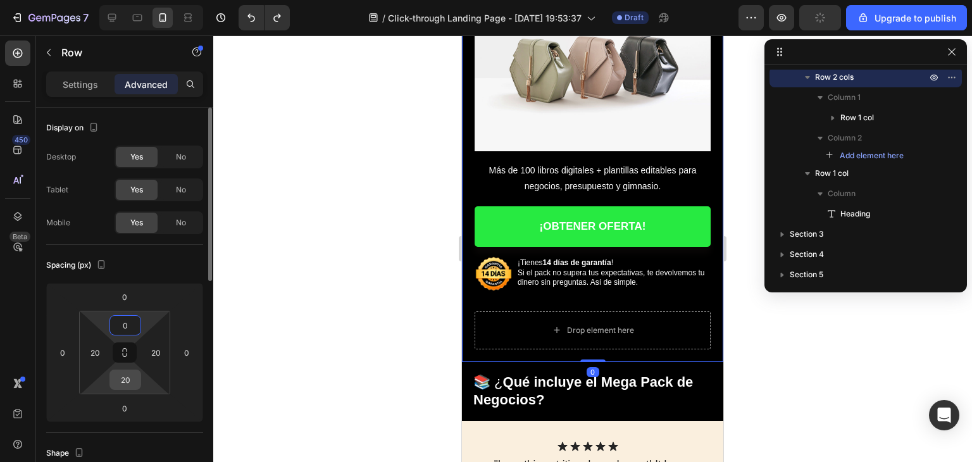
type input "0"
click at [128, 374] on input "20" at bounding box center [125, 379] width 25 height 19
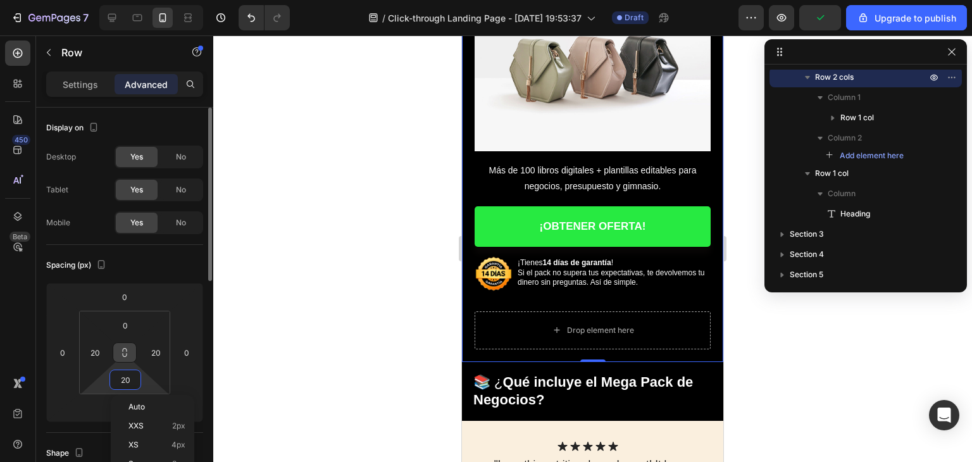
type input "0"
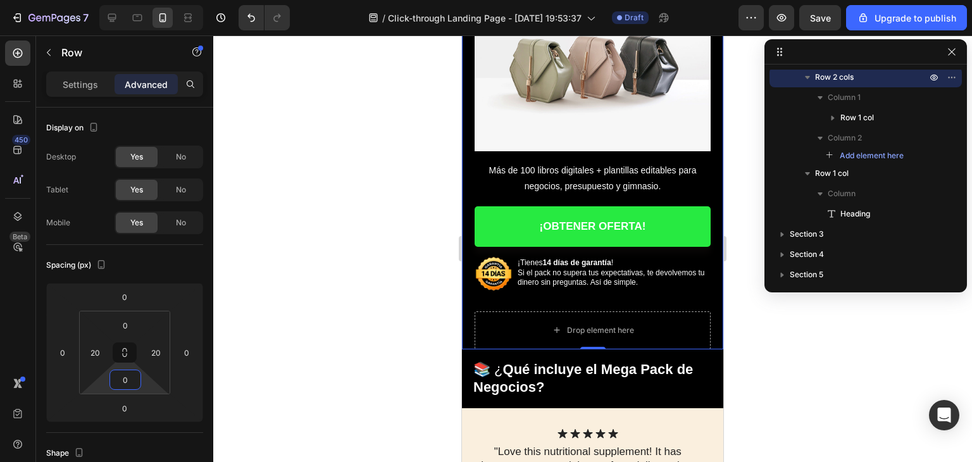
click at [370, 221] on div at bounding box center [592, 248] width 759 height 427
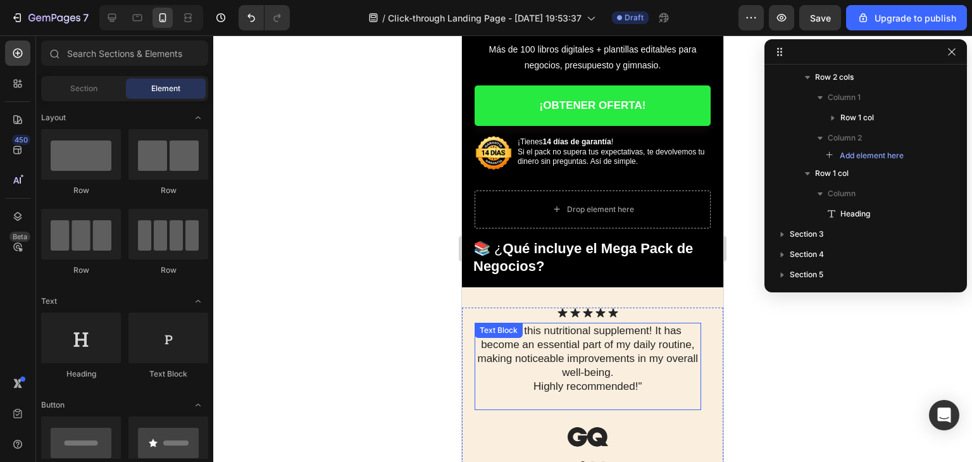
scroll to position [380, 0]
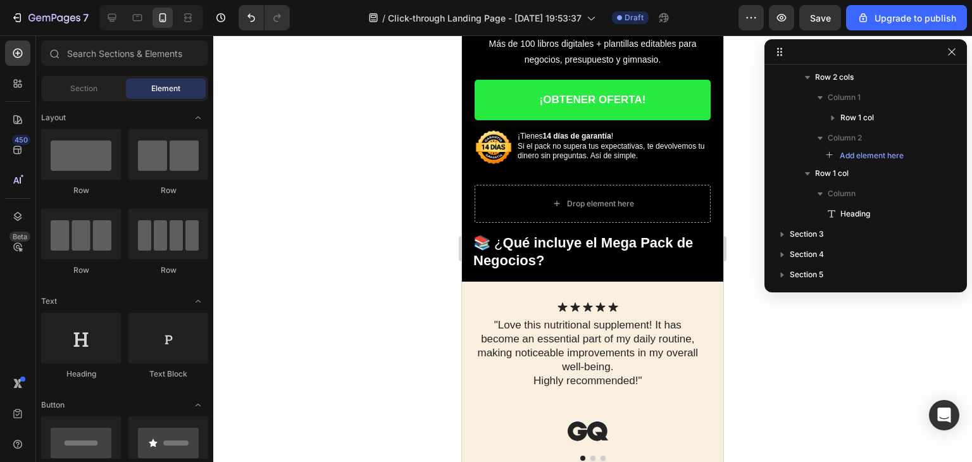
drag, startPoint x: 418, startPoint y: 273, endPoint x: 428, endPoint y: 258, distance: 17.9
click at [419, 273] on div at bounding box center [592, 248] width 759 height 427
click at [370, 233] on div at bounding box center [592, 248] width 759 height 427
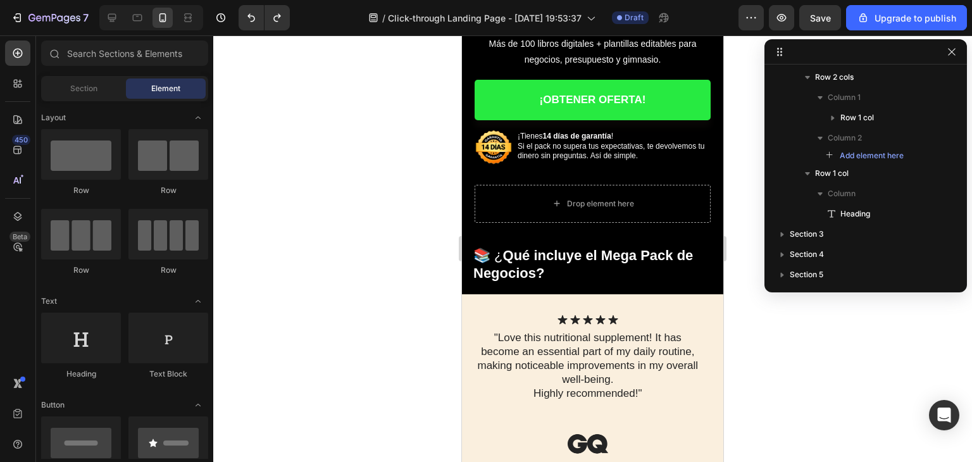
click at [370, 233] on div at bounding box center [592, 248] width 759 height 427
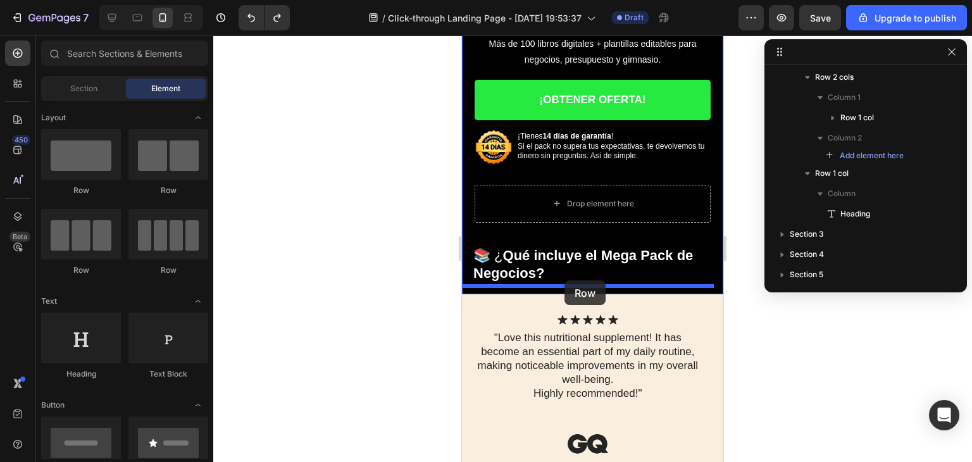
drag, startPoint x: 627, startPoint y: 220, endPoint x: 565, endPoint y: 282, distance: 87.3
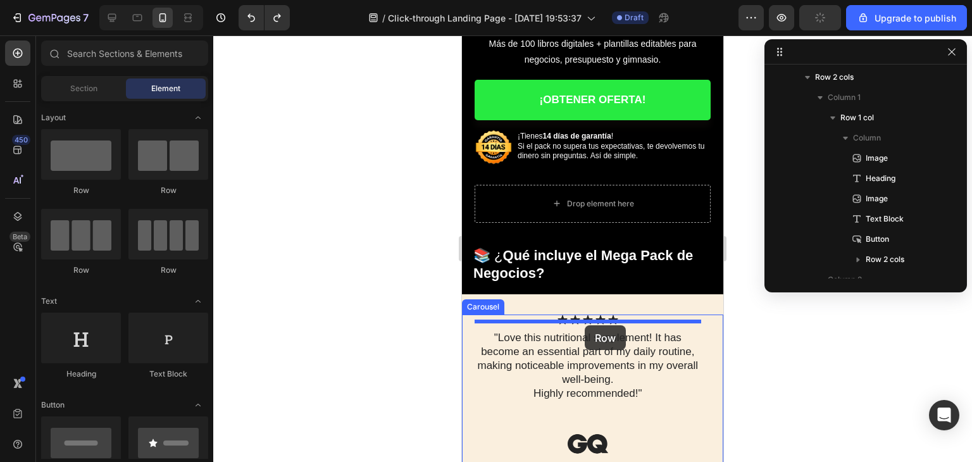
drag, startPoint x: 546, startPoint y: 199, endPoint x: 585, endPoint y: 325, distance: 131.9
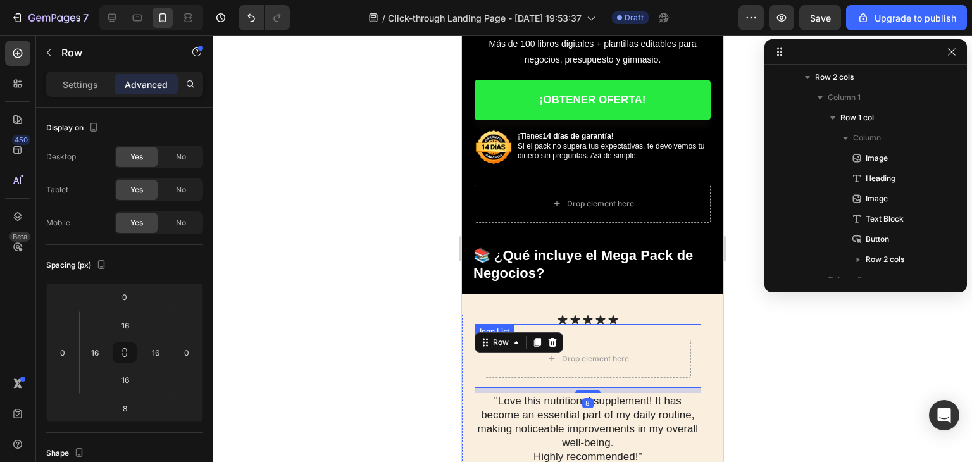
click at [648, 315] on div "Icon Icon Icon Icon Icon" at bounding box center [588, 320] width 227 height 10
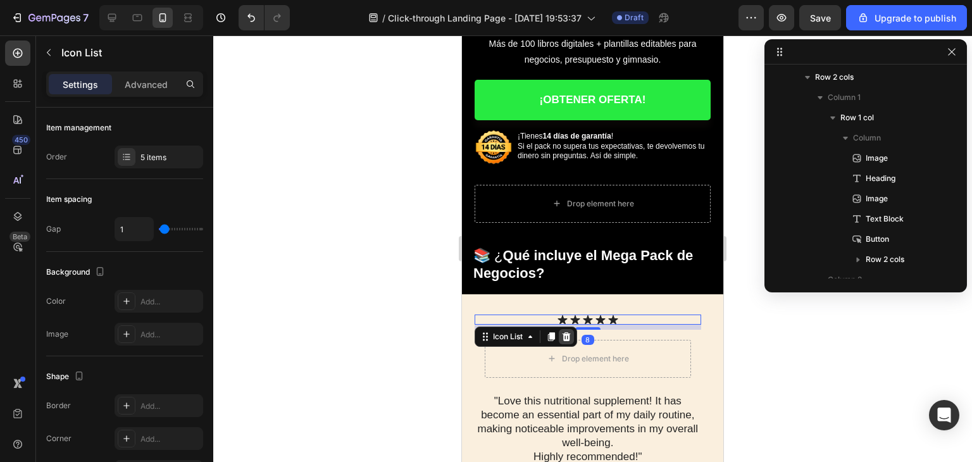
click at [566, 332] on icon at bounding box center [567, 336] width 8 height 9
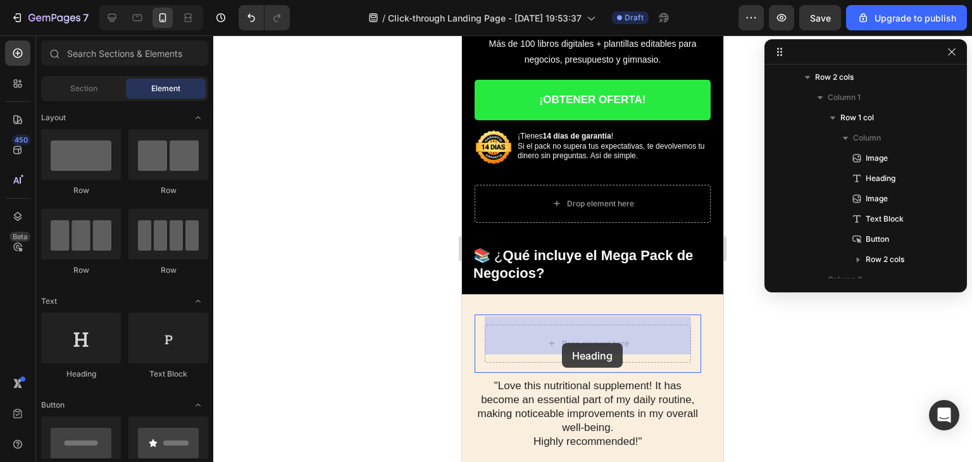
drag, startPoint x: 831, startPoint y: 396, endPoint x: 562, endPoint y: 343, distance: 274.0
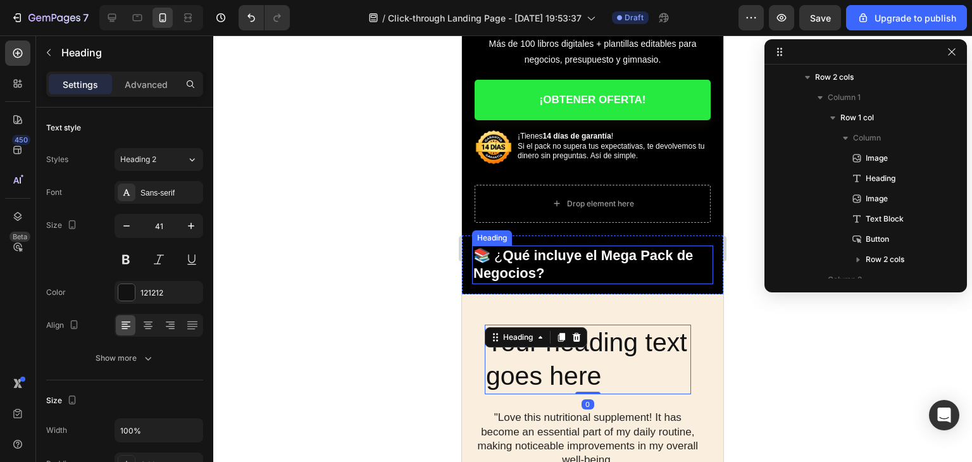
click at [562, 265] on p "📚 ¿ Qué incluye el Mega Pack de Negocios?" at bounding box center [592, 265] width 239 height 36
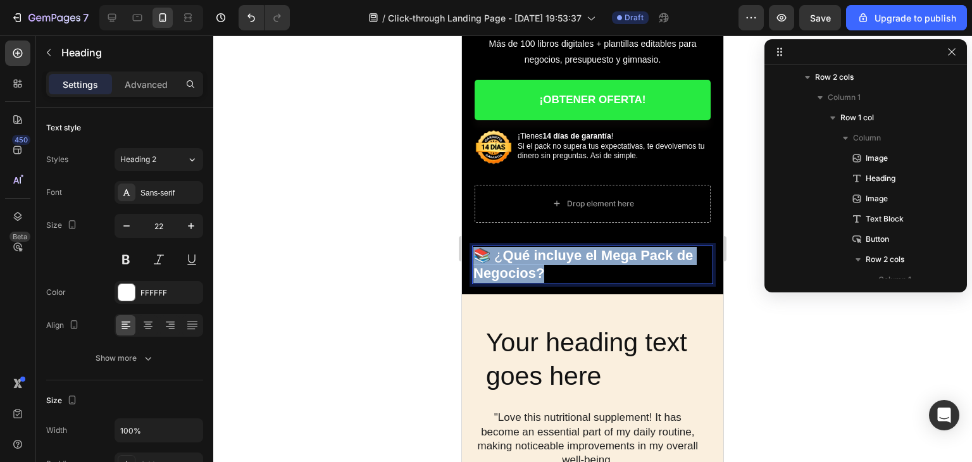
click at [562, 265] on p "📚 ¿ Qué incluye el Mega Pack de Negocios?" at bounding box center [592, 265] width 239 height 36
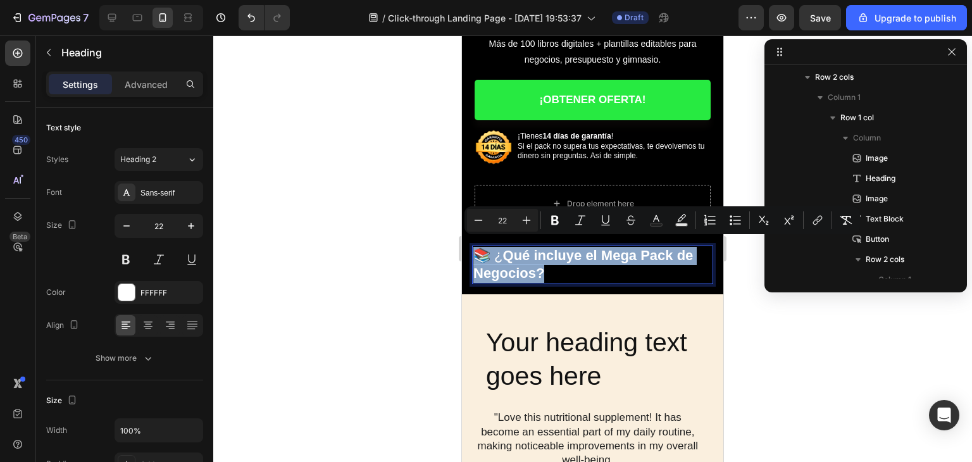
copy p "📚 ¿ Qué incluye el Mega Pack de Negocios?"
click at [549, 340] on h2 "Your heading text goes here" at bounding box center [588, 360] width 206 height 70
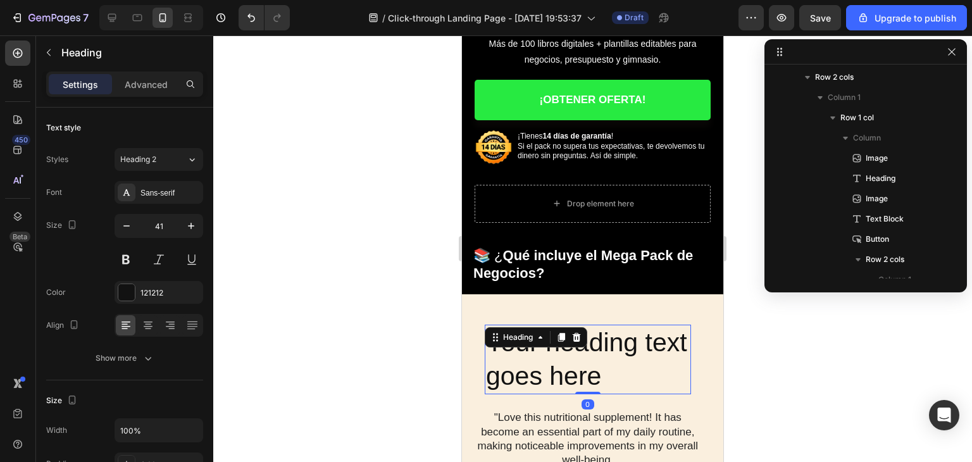
click at [549, 340] on h2 "Your heading text goes here" at bounding box center [588, 360] width 206 height 70
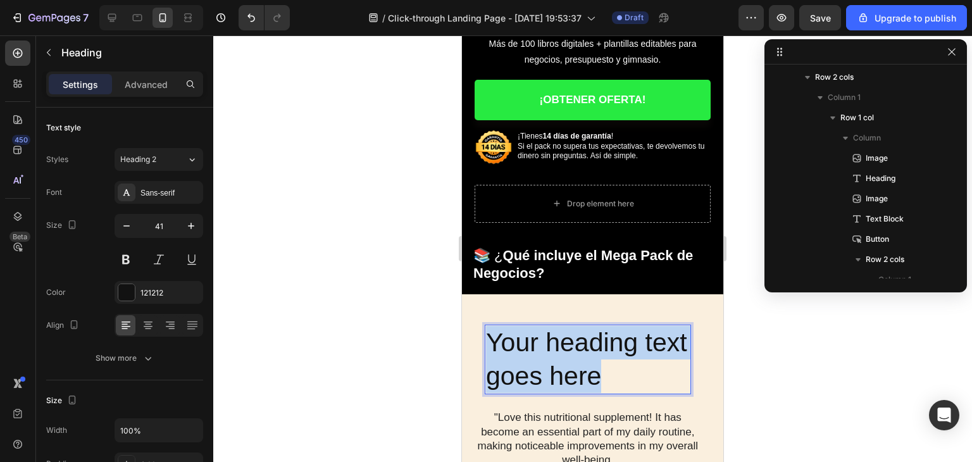
click at [549, 340] on p "Your heading text goes here" at bounding box center [588, 360] width 204 height 68
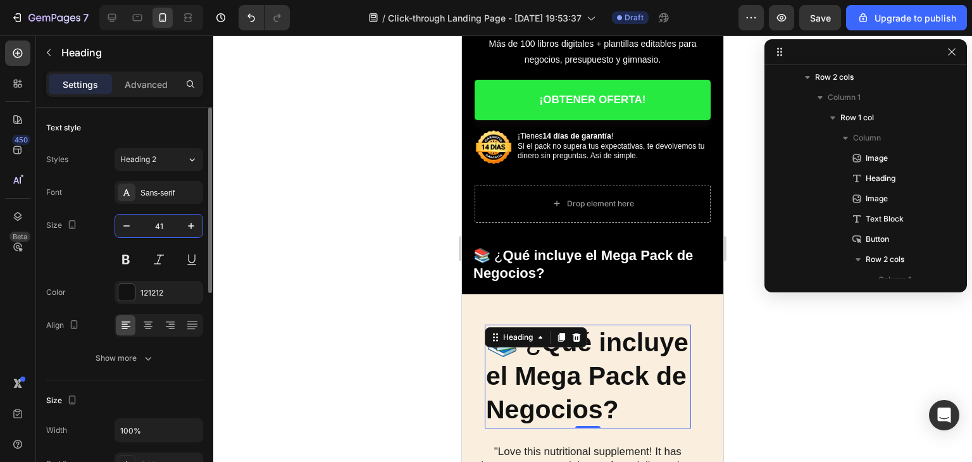
click at [167, 223] on input "41" at bounding box center [159, 226] width 42 height 23
click at [167, 222] on input "41" at bounding box center [159, 226] width 42 height 23
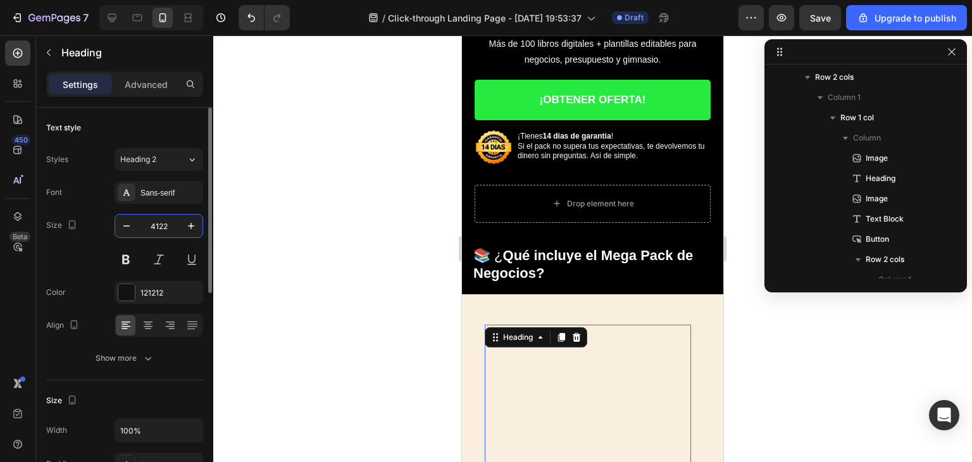
click at [163, 225] on input "4122" at bounding box center [159, 226] width 42 height 23
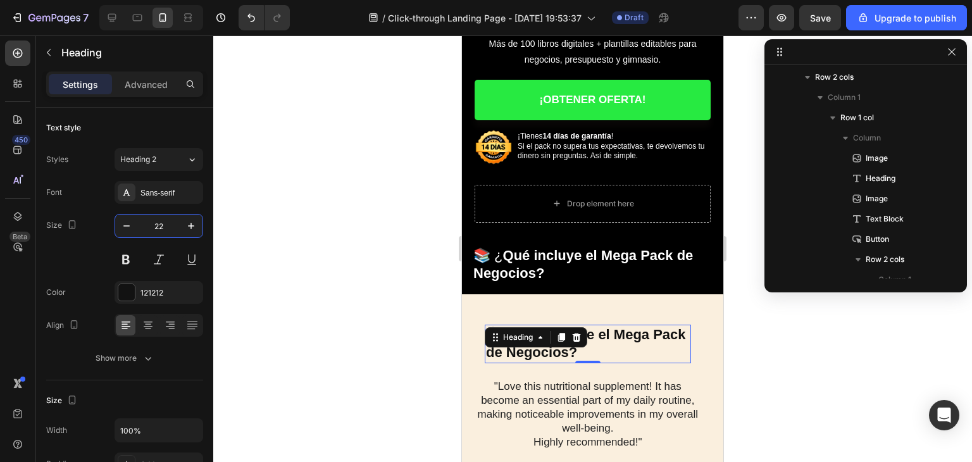
type input "22"
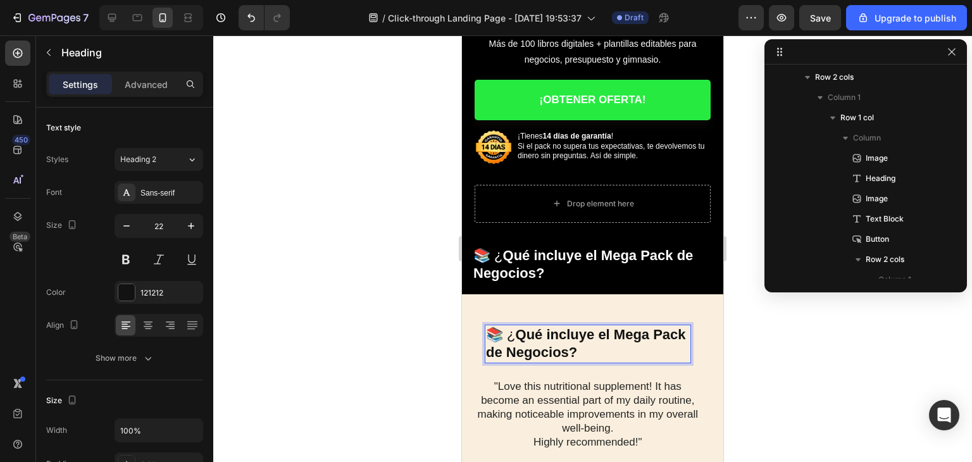
click at [587, 346] on p "📚 ¿ Qué incluye el Mega Pack de Negocios?" at bounding box center [588, 344] width 204 height 36
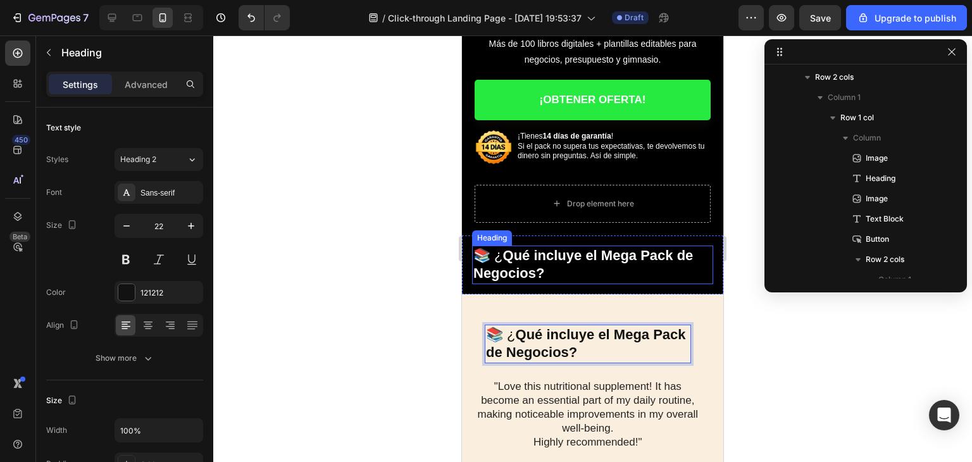
click at [557, 263] on p "📚 ¿ Qué incluye el Mega Pack de Negocios?" at bounding box center [592, 265] width 239 height 36
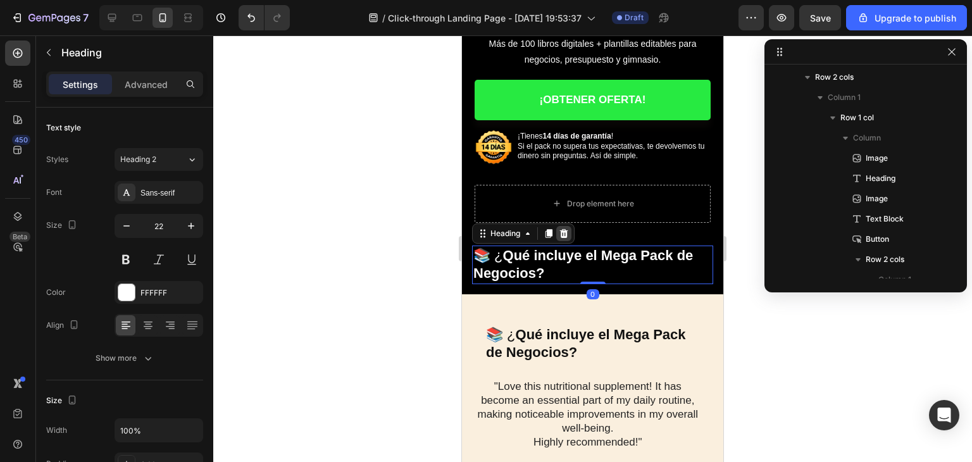
click at [568, 228] on icon at bounding box center [564, 233] width 10 height 10
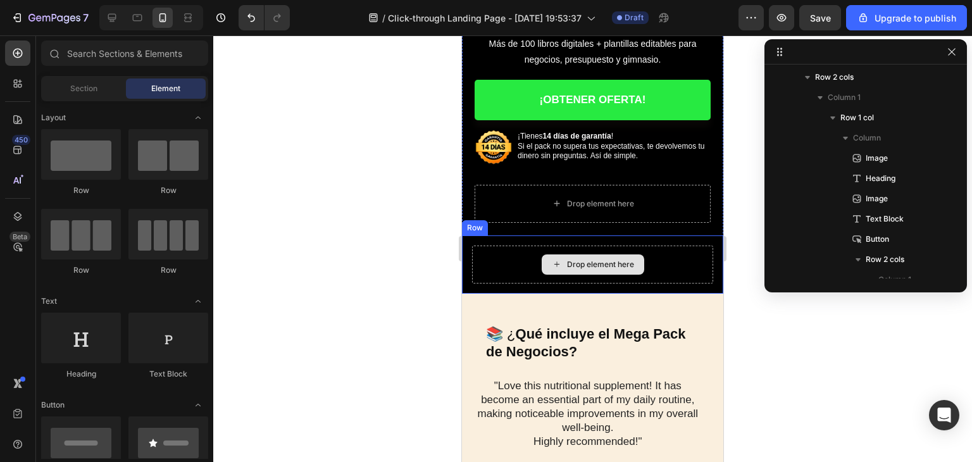
click at [565, 246] on div "Drop element here" at bounding box center [592, 265] width 241 height 38
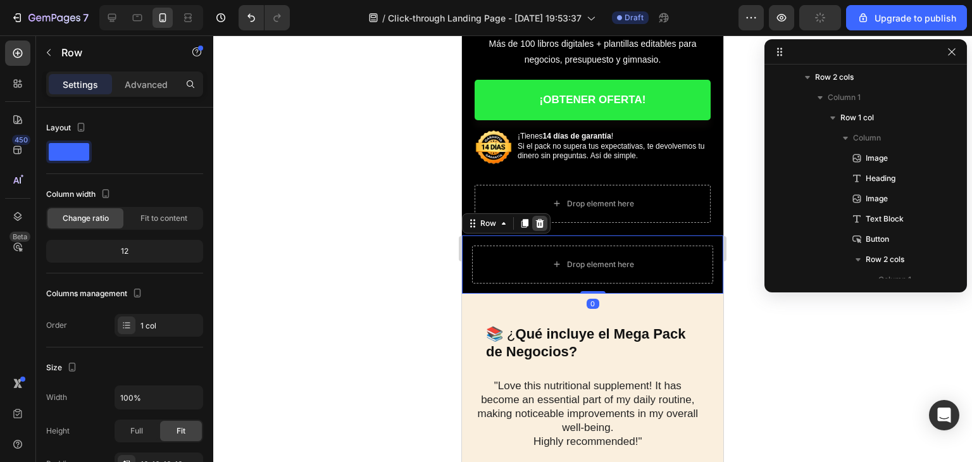
click at [546, 218] on div at bounding box center [539, 223] width 15 height 15
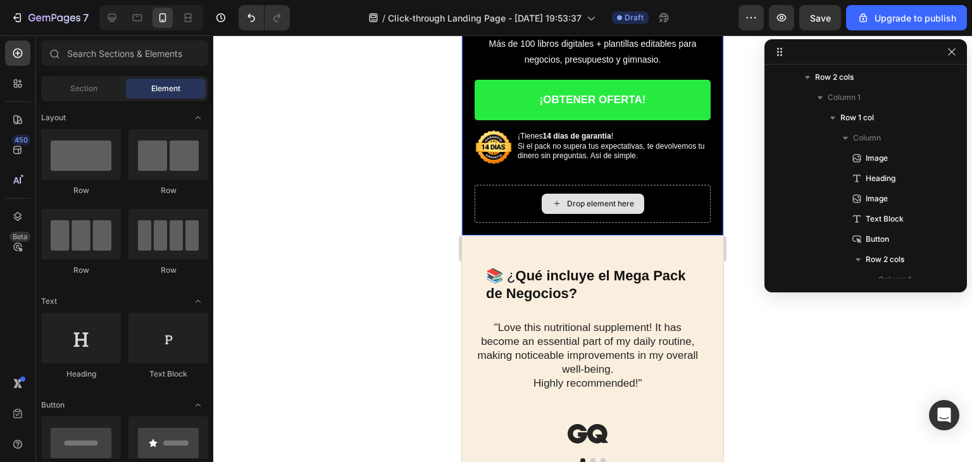
click at [692, 196] on div "Drop element here" at bounding box center [593, 204] width 236 height 38
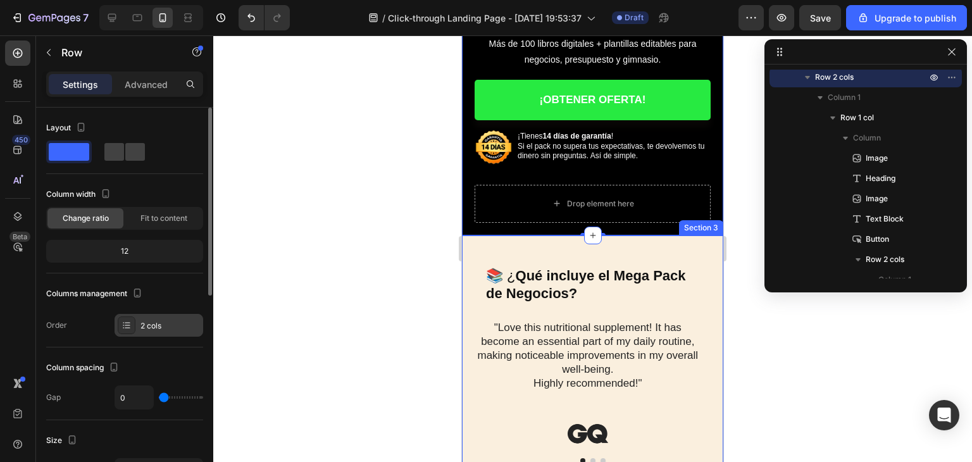
click at [134, 319] on div at bounding box center [127, 325] width 18 height 18
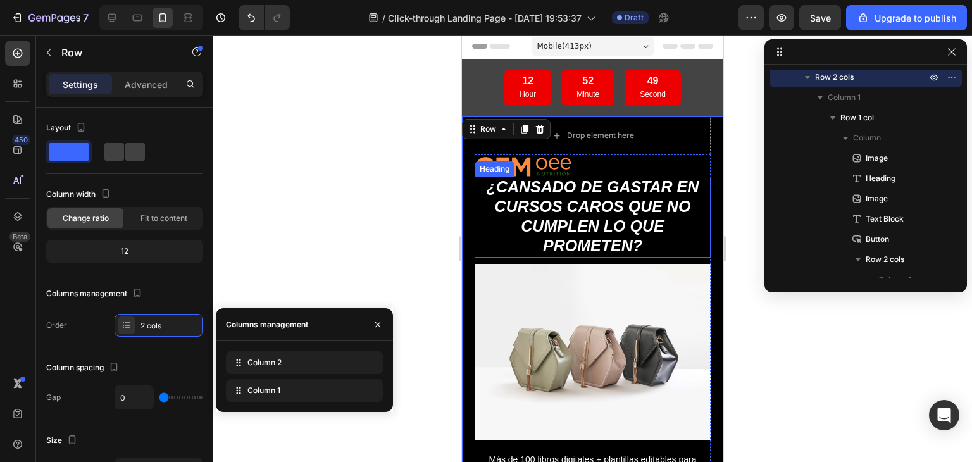
scroll to position [0, 0]
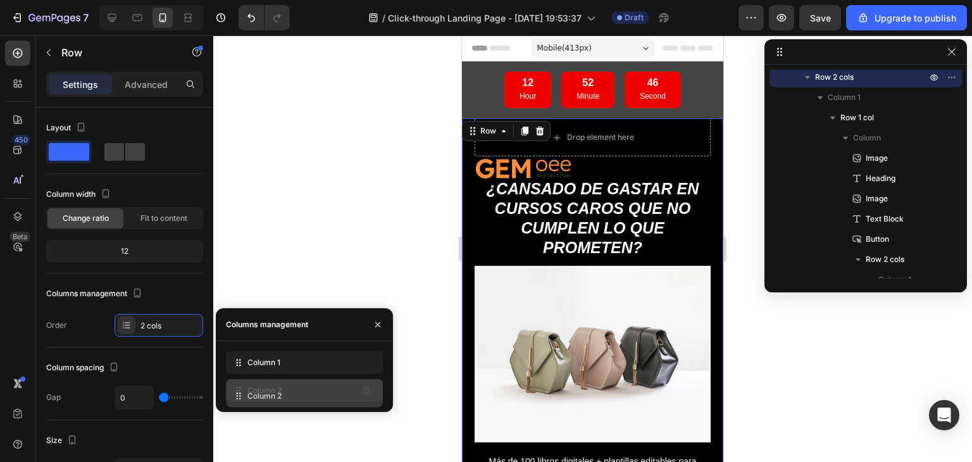
drag, startPoint x: 313, startPoint y: 360, endPoint x: 311, endPoint y: 390, distance: 30.4
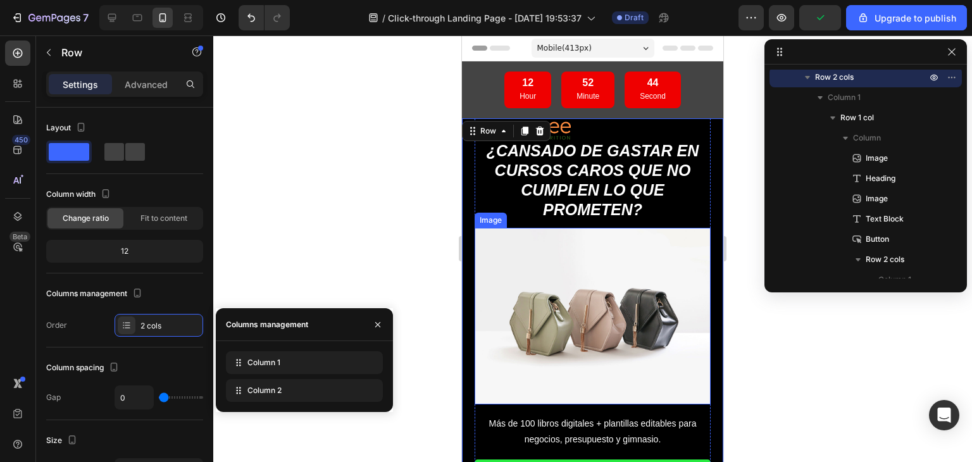
scroll to position [63, 0]
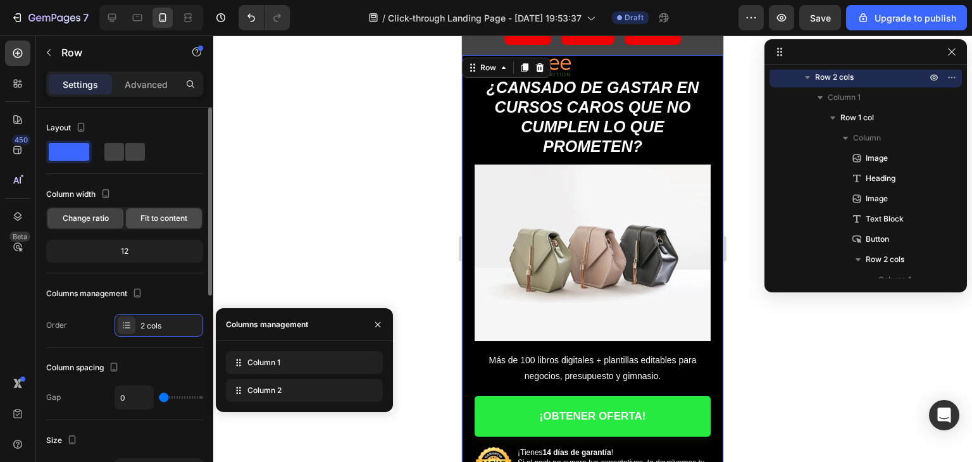
click at [147, 211] on div "Fit to content" at bounding box center [164, 218] width 76 height 20
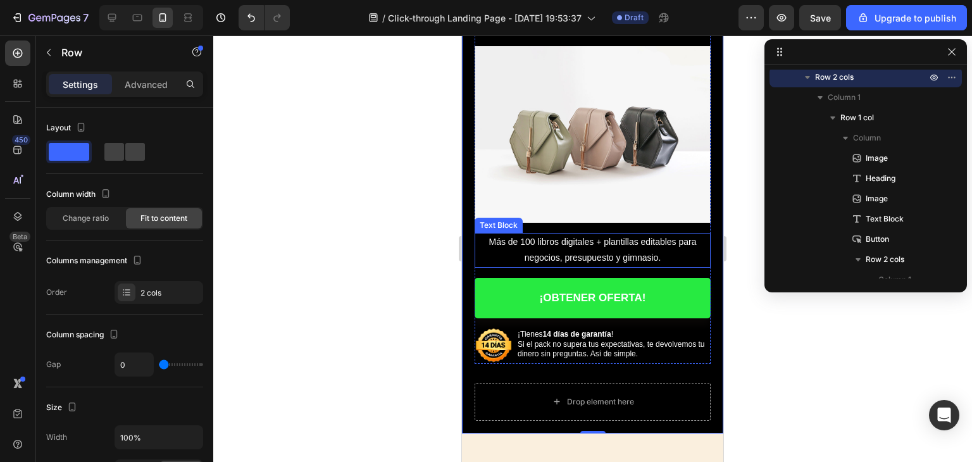
scroll to position [190, 0]
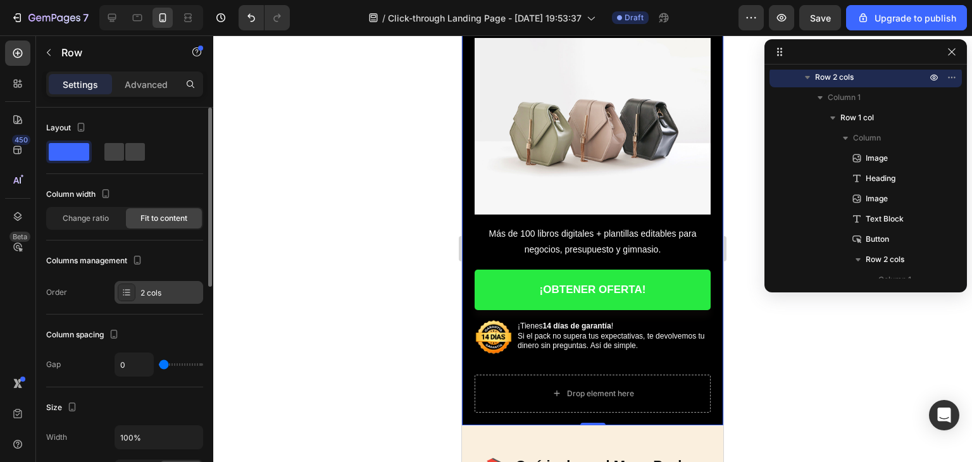
click at [142, 292] on div "2 cols" at bounding box center [169, 292] width 59 height 11
click at [83, 153] on span at bounding box center [69, 152] width 41 height 18
click at [87, 211] on div "Change ratio" at bounding box center [85, 218] width 76 height 20
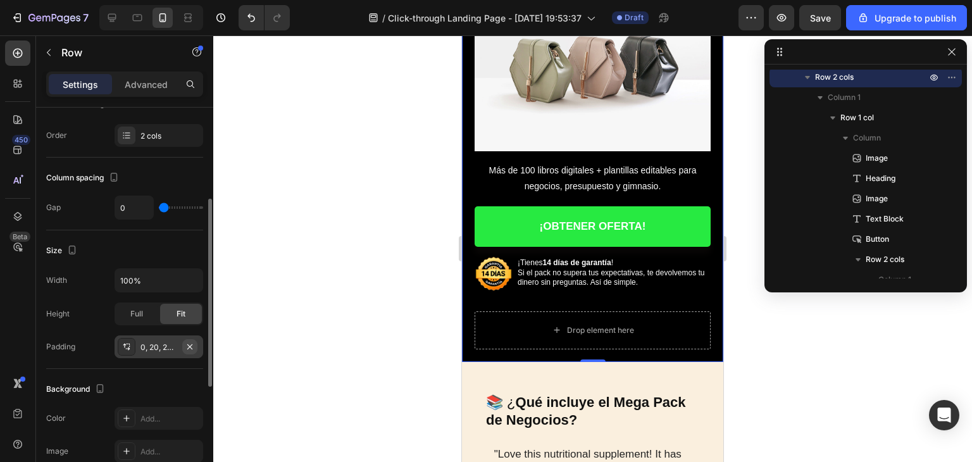
click at [188, 344] on icon "button" at bounding box center [189, 346] width 5 height 5
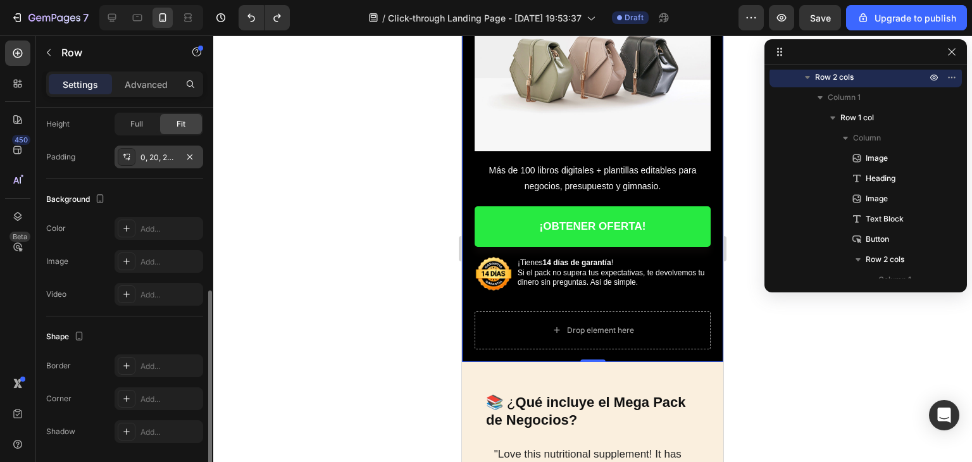
scroll to position [420, 0]
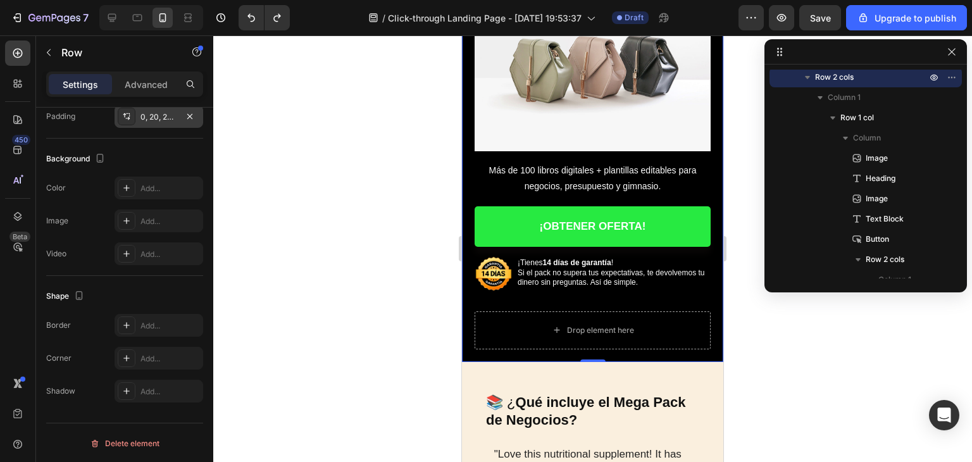
click at [368, 249] on div at bounding box center [592, 248] width 759 height 427
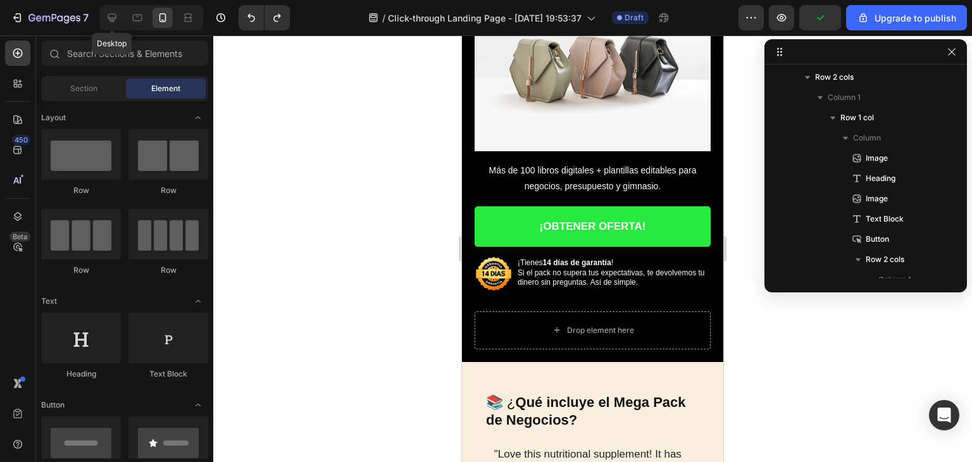
drag, startPoint x: 117, startPoint y: 15, endPoint x: 226, endPoint y: 40, distance: 111.6
click at [116, 15] on icon at bounding box center [112, 17] width 13 height 13
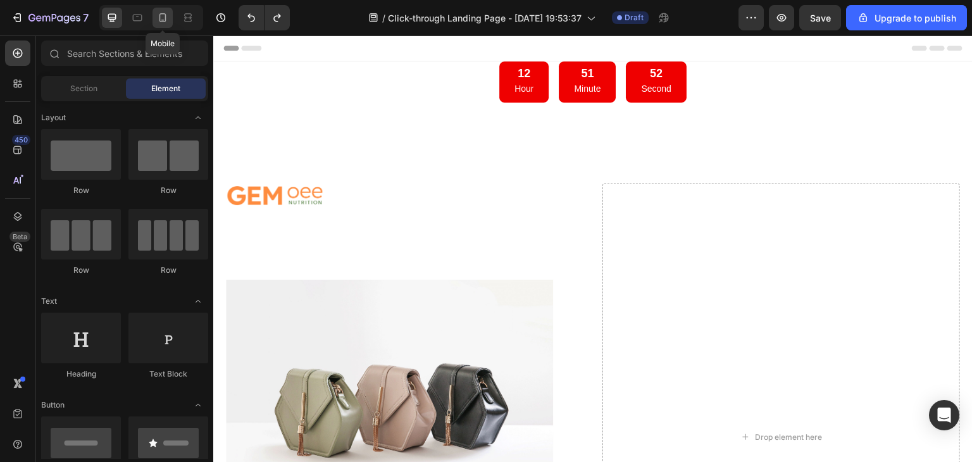
click at [161, 15] on icon at bounding box center [162, 17] width 13 height 13
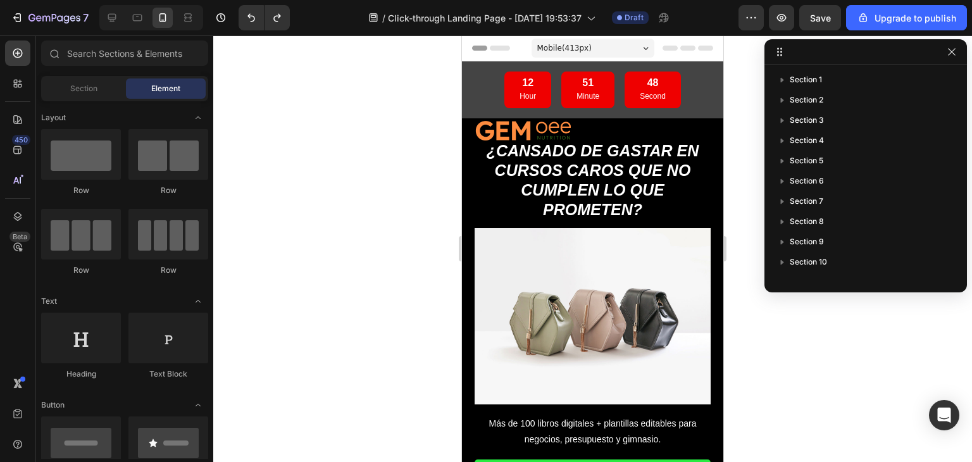
click at [747, 315] on div at bounding box center [592, 248] width 759 height 427
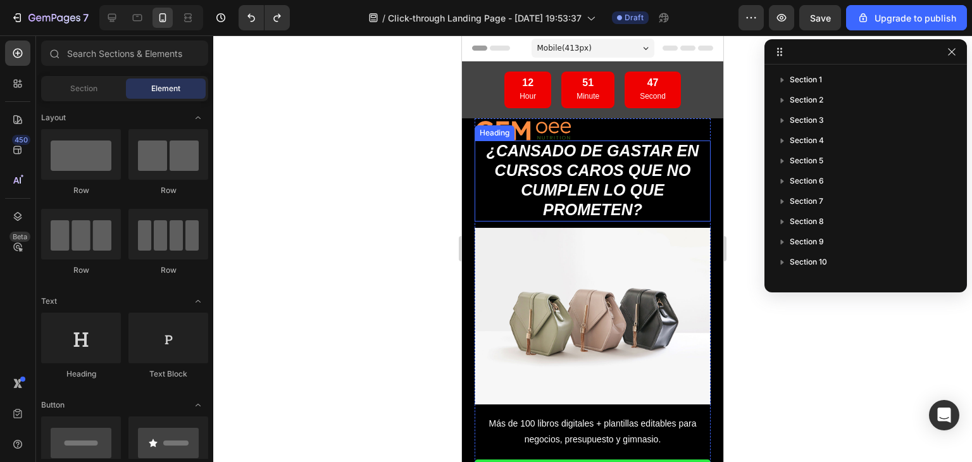
click at [673, 187] on h1 "¿Cansado de gastar en cursos caros que no cumplen lo que prometen?" at bounding box center [593, 180] width 236 height 81
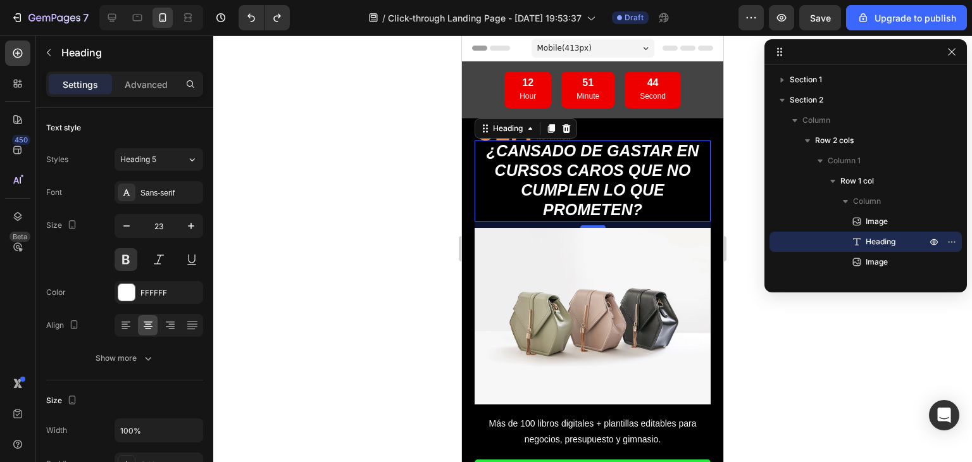
click at [747, 328] on div at bounding box center [592, 248] width 759 height 427
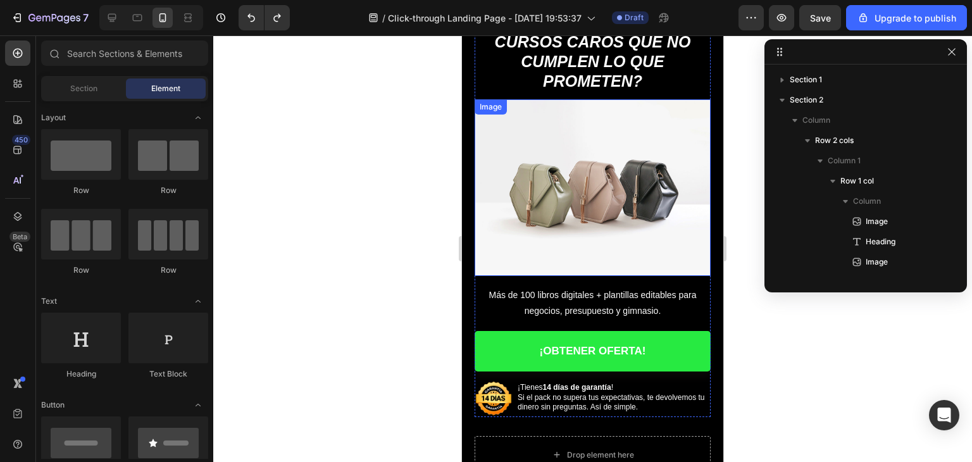
scroll to position [127, 0]
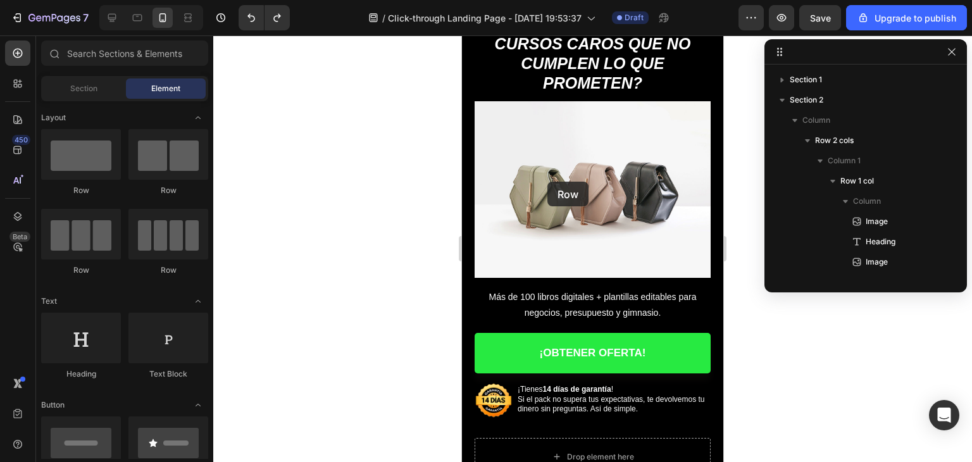
drag, startPoint x: 566, startPoint y: 188, endPoint x: 557, endPoint y: 184, distance: 9.9
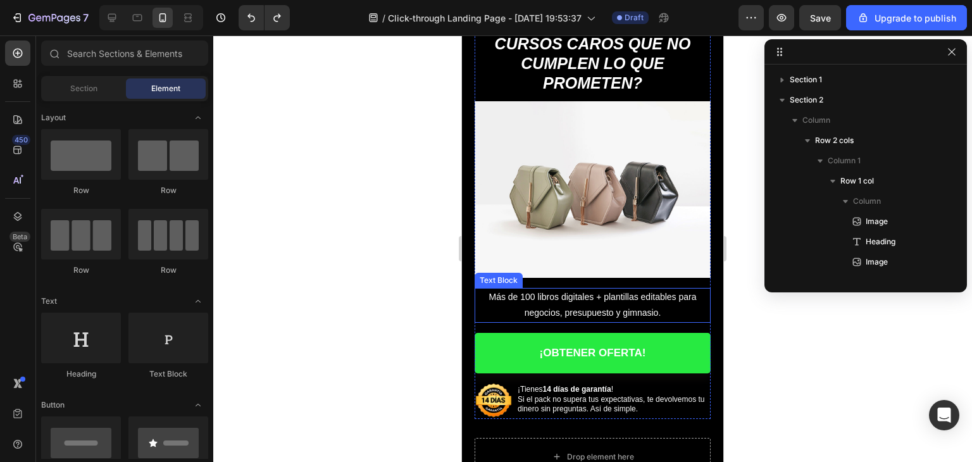
click at [473, 302] on div "Image ¿Cansado de gastar en cursos caros que no cumplen lo que prometen? Headin…" at bounding box center [592, 240] width 261 height 496
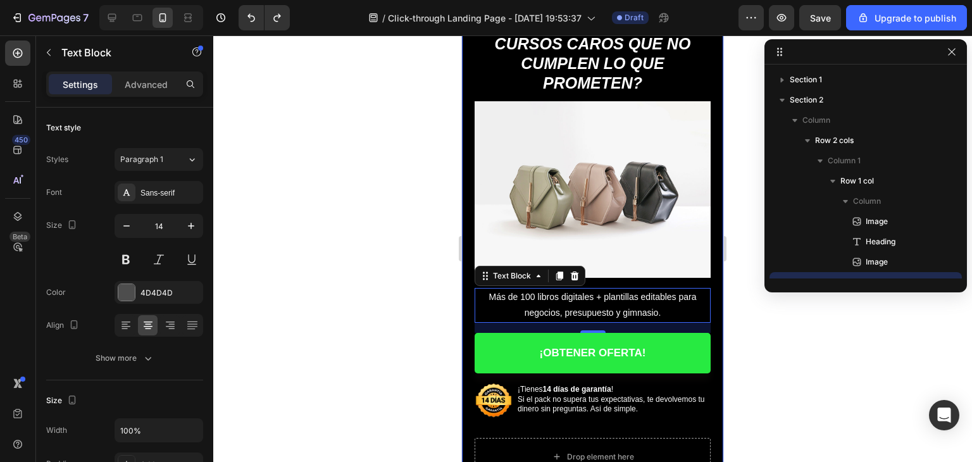
click at [696, 420] on div "Image ¿Cansado de gastar en cursos caros que no cumplen lo que prometen? Headin…" at bounding box center [593, 215] width 236 height 446
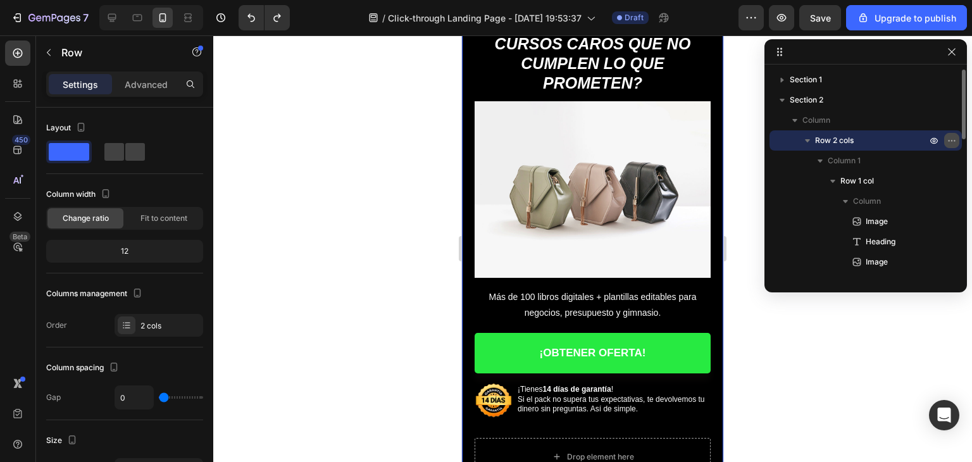
click at [951, 137] on icon "button" at bounding box center [952, 140] width 10 height 10
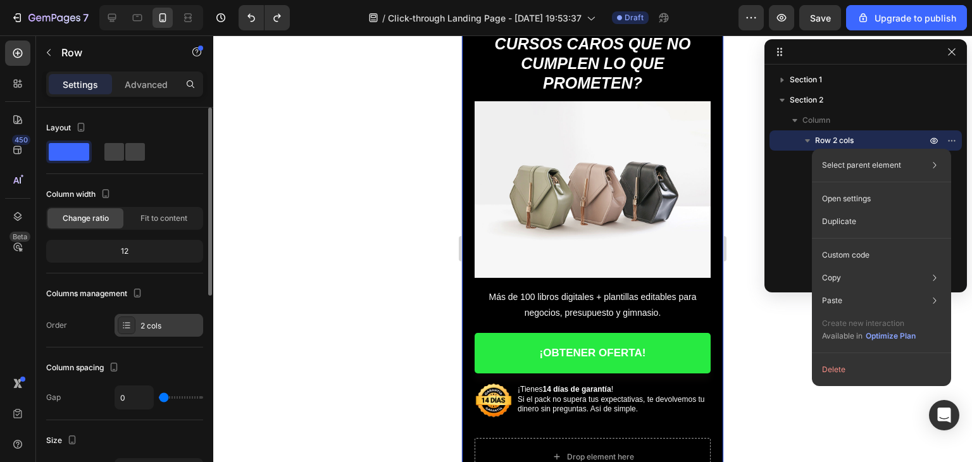
click at [127, 323] on icon at bounding box center [127, 325] width 10 height 10
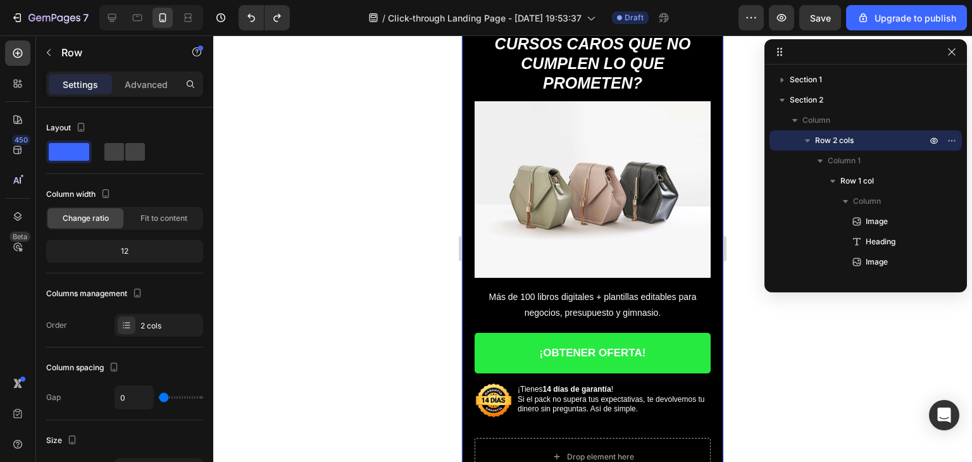
click at [382, 233] on div at bounding box center [592, 248] width 759 height 427
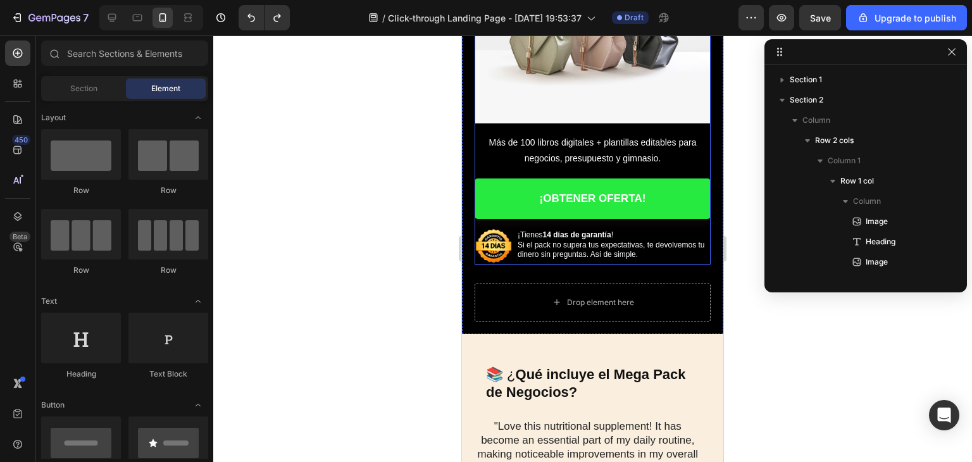
scroll to position [316, 0]
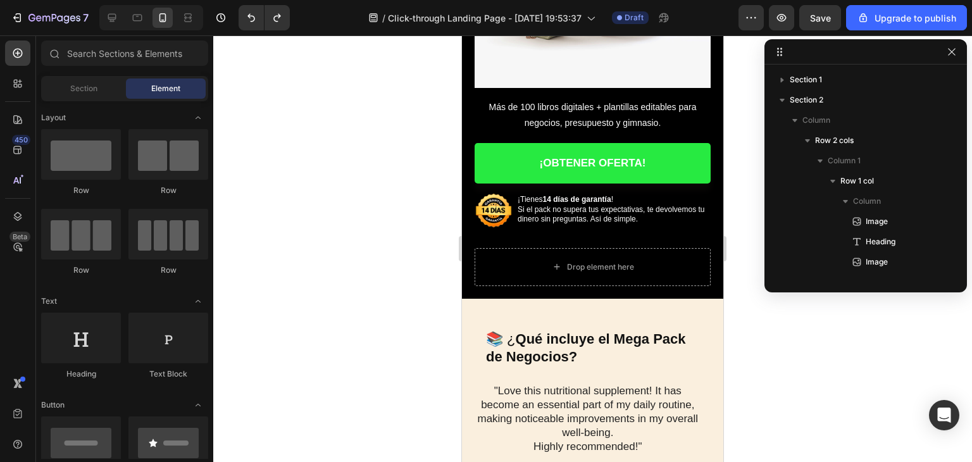
click at [741, 312] on div at bounding box center [592, 248] width 759 height 427
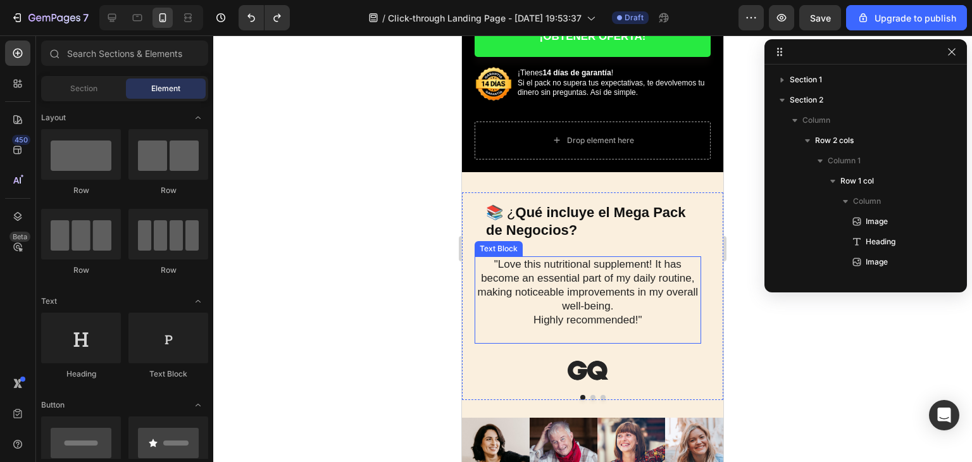
scroll to position [506, 0]
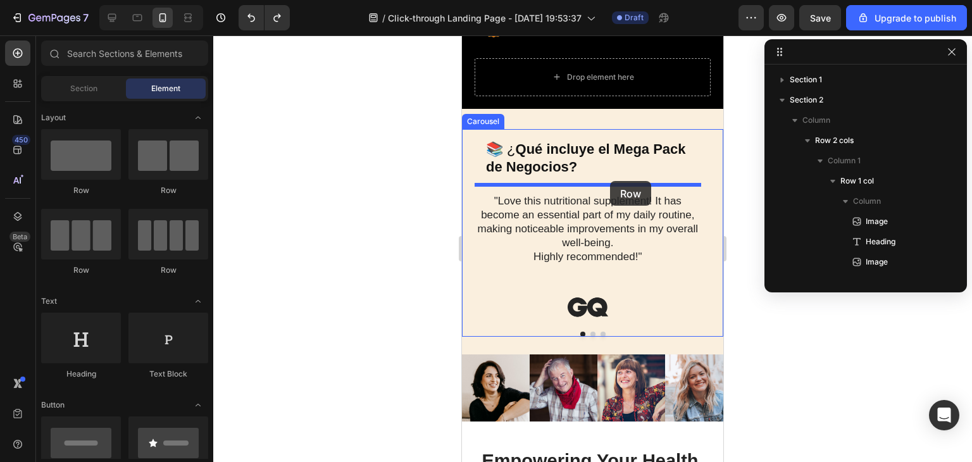
drag, startPoint x: 544, startPoint y: 204, endPoint x: 610, endPoint y: 182, distance: 69.6
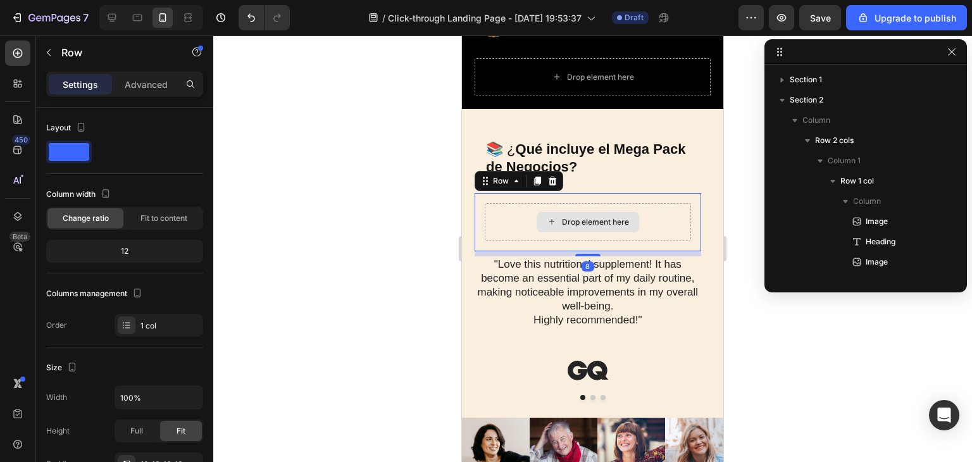
click at [630, 213] on div "Drop element here" at bounding box center [588, 222] width 103 height 20
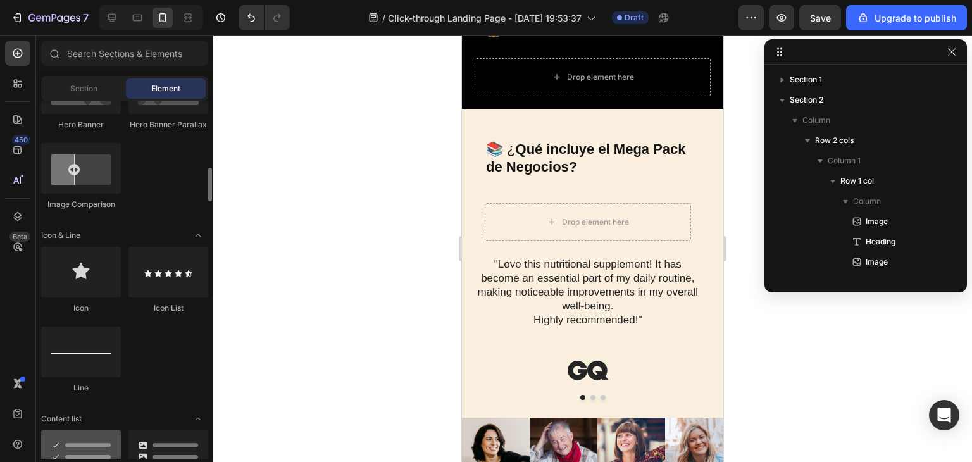
scroll to position [759, 0]
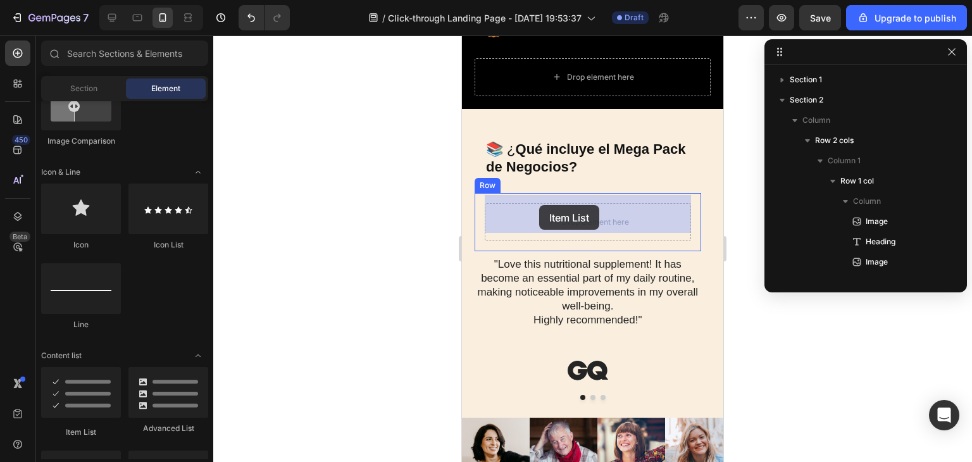
drag, startPoint x: 544, startPoint y: 439, endPoint x: 539, endPoint y: 205, distance: 233.6
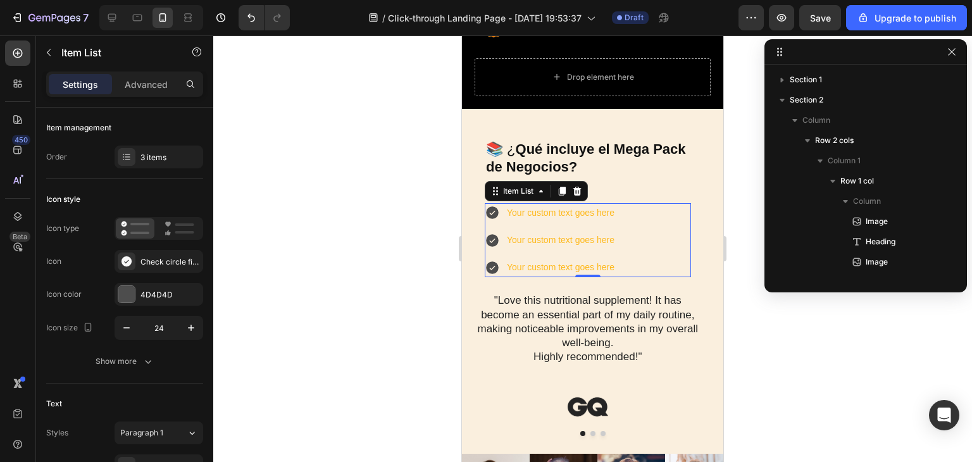
click at [575, 206] on div "Your custom text goes here" at bounding box center [560, 213] width 111 height 20
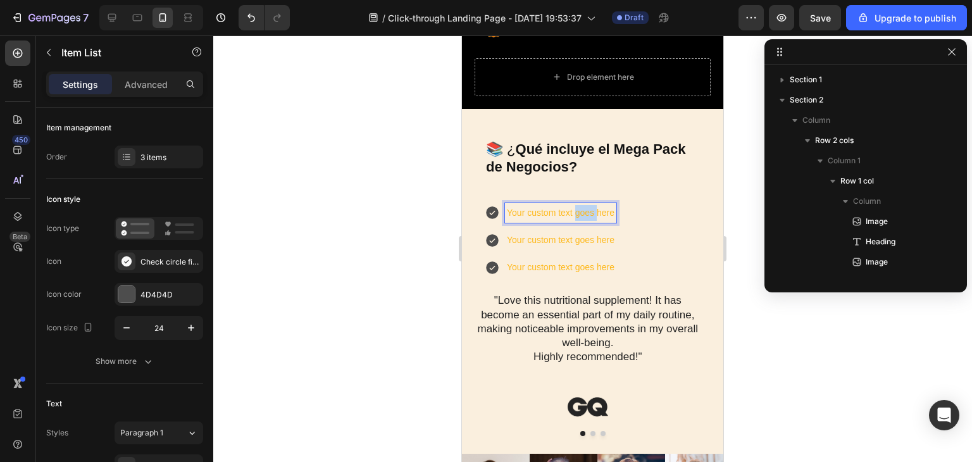
click at [575, 206] on p "Your custom text goes here" at bounding box center [561, 213] width 108 height 16
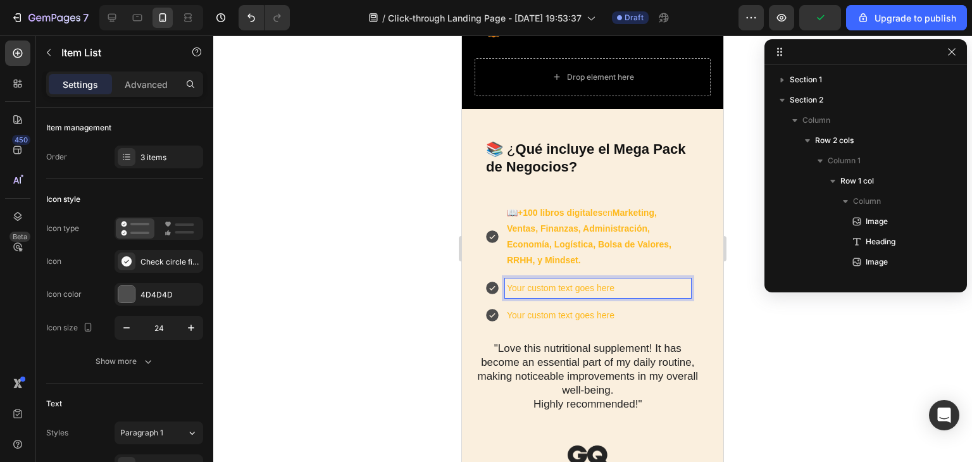
click at [539, 280] on p "Your custom text goes here" at bounding box center [598, 288] width 182 height 16
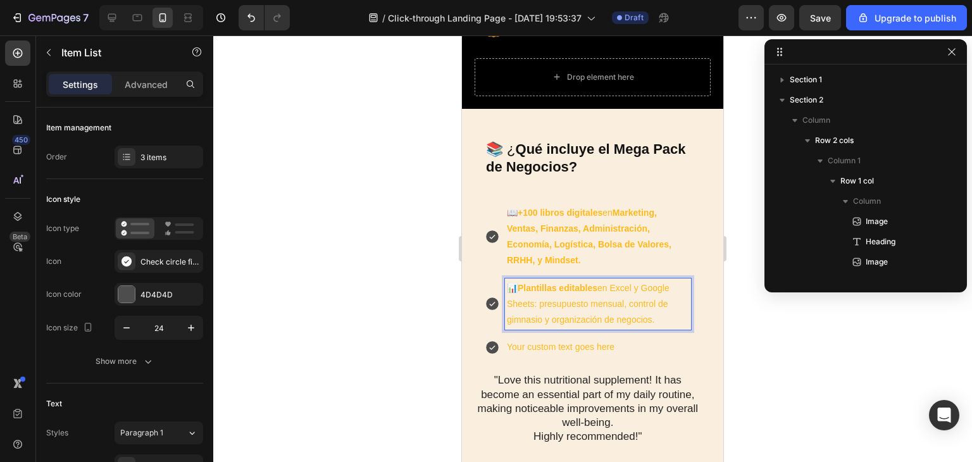
click at [530, 221] on strong "Marketing, Ventas, Finanzas, Administración, Economía, Logística, Bolsa de Valo…" at bounding box center [589, 237] width 165 height 58
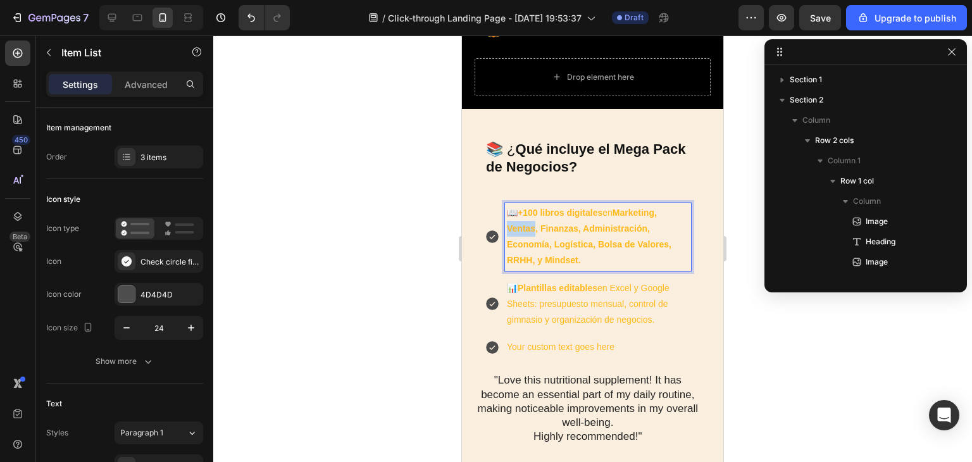
click at [530, 221] on strong "Marketing, Ventas, Finanzas, Administración, Economía, Logística, Bolsa de Valo…" at bounding box center [589, 237] width 165 height 58
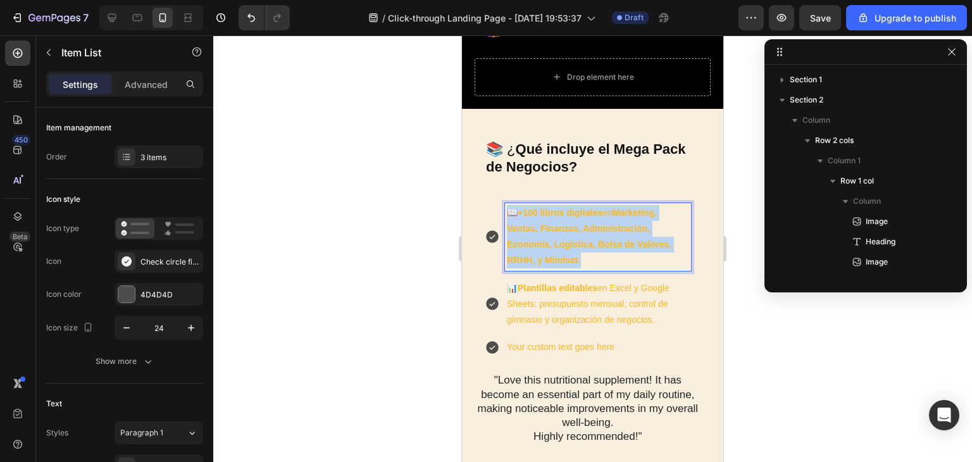
click at [530, 221] on strong "Marketing, Ventas, Finanzas, Administración, Economía, Logística, Bolsa de Valo…" at bounding box center [589, 237] width 165 height 58
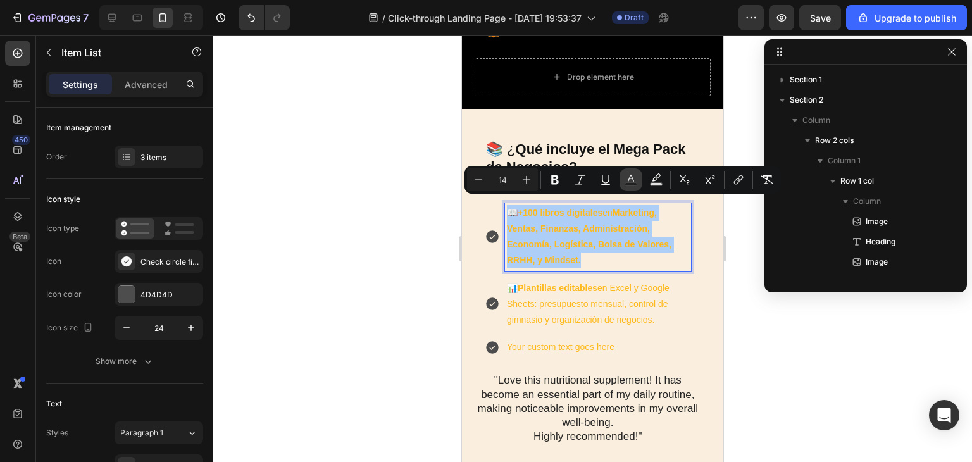
click at [629, 185] on rect "Editor contextual toolbar" at bounding box center [631, 184] width 12 height 3
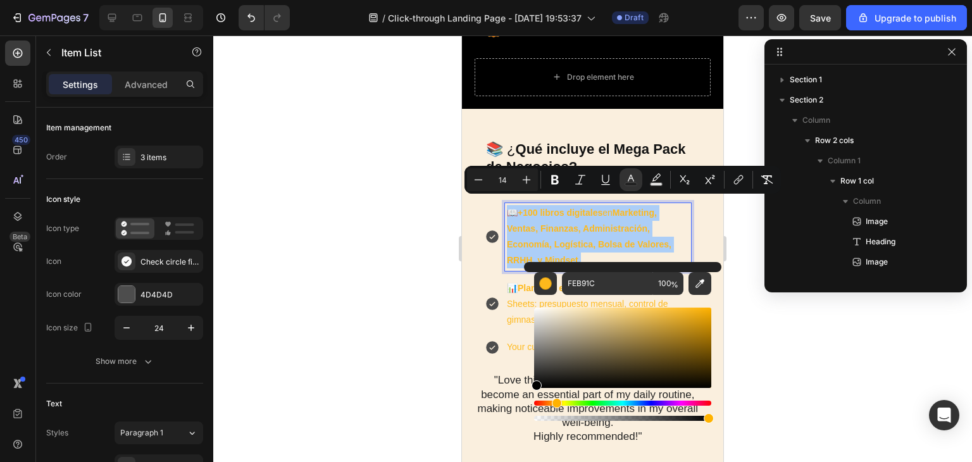
drag, startPoint x: 542, startPoint y: 373, endPoint x: 541, endPoint y: 388, distance: 15.2
click at [534, 392] on div "Editor contextual toolbar" at bounding box center [622, 364] width 177 height 118
type input "000000"
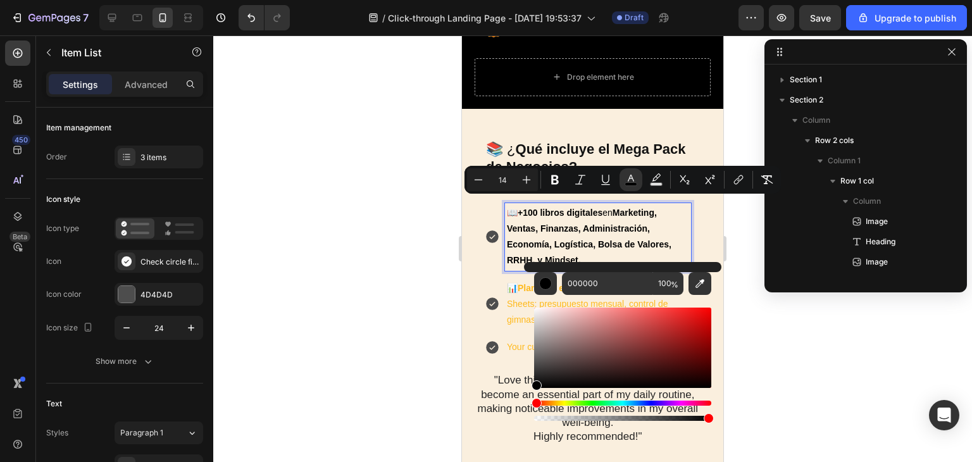
click at [448, 334] on div at bounding box center [592, 248] width 759 height 427
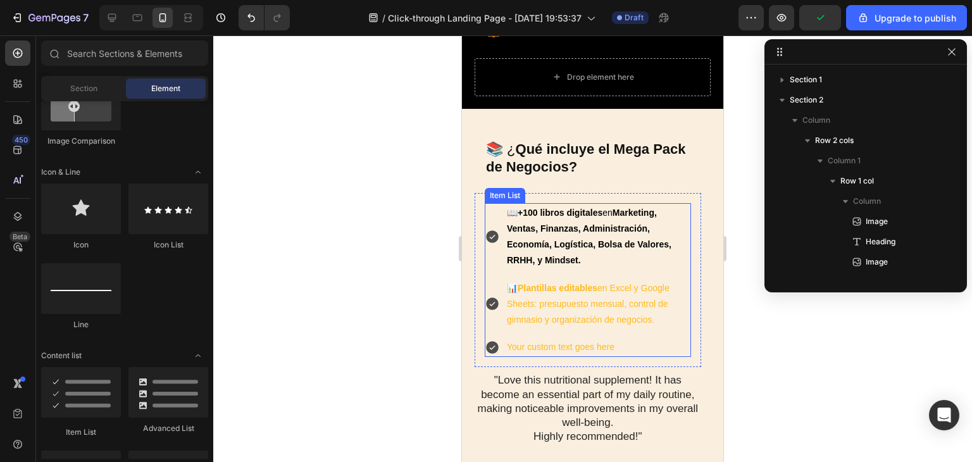
click at [600, 308] on p "📊 Plantillas editables en Excel y Google Sheets: presupuesto mensual, control d…" at bounding box center [598, 304] width 182 height 48
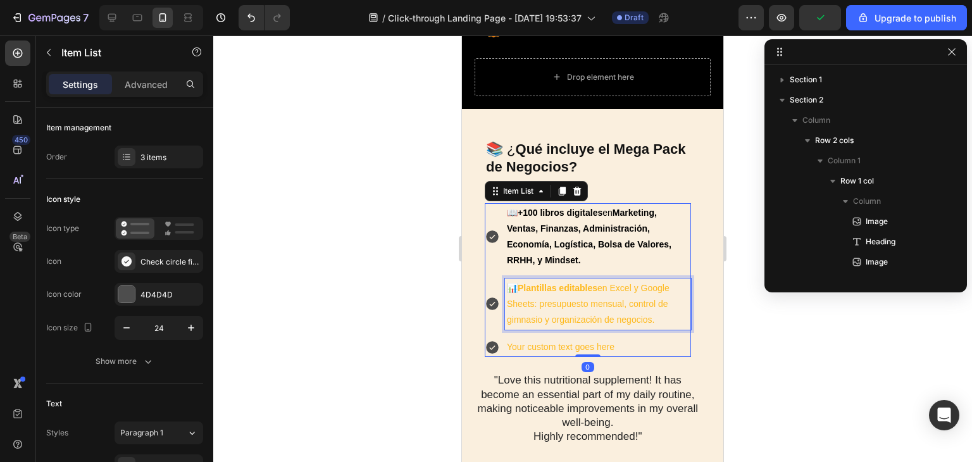
click at [600, 308] on p "📊 Plantillas editables en Excel y Google Sheets: presupuesto mensual, control d…" at bounding box center [598, 304] width 182 height 48
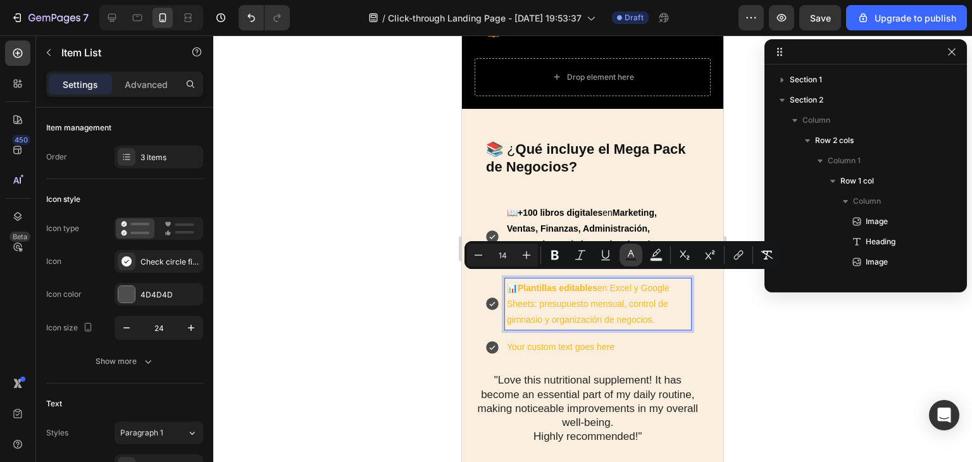
click at [625, 249] on icon "Editor contextual toolbar" at bounding box center [631, 255] width 13 height 13
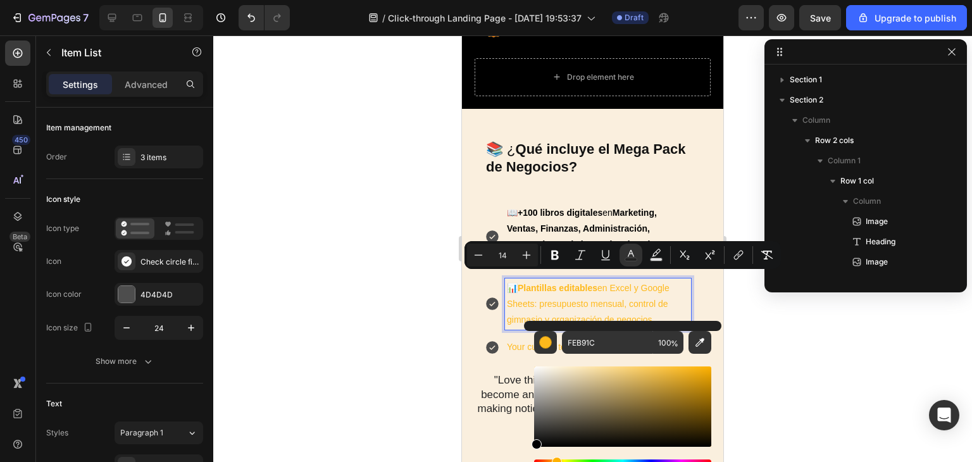
drag, startPoint x: 544, startPoint y: 428, endPoint x: 445, endPoint y: 409, distance: 101.2
click at [534, 447] on div "Editor contextual toolbar" at bounding box center [622, 406] width 177 height 80
type input "000000"
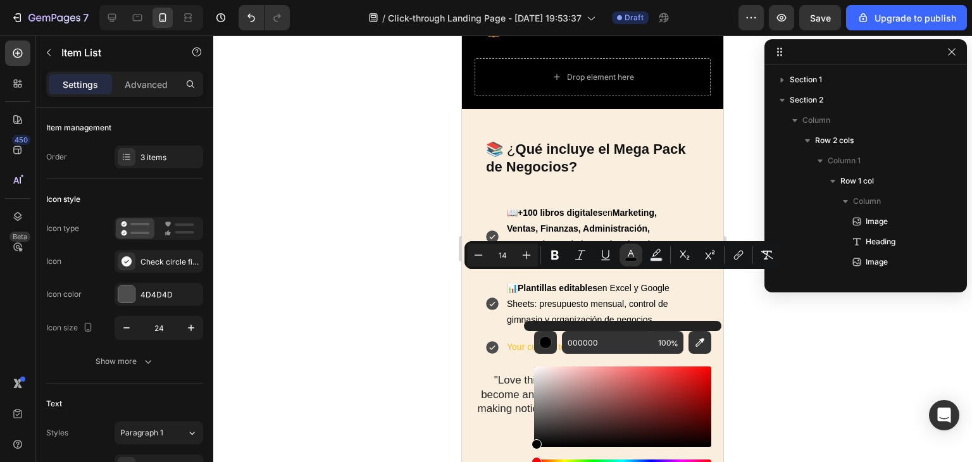
click at [372, 373] on div at bounding box center [592, 248] width 759 height 427
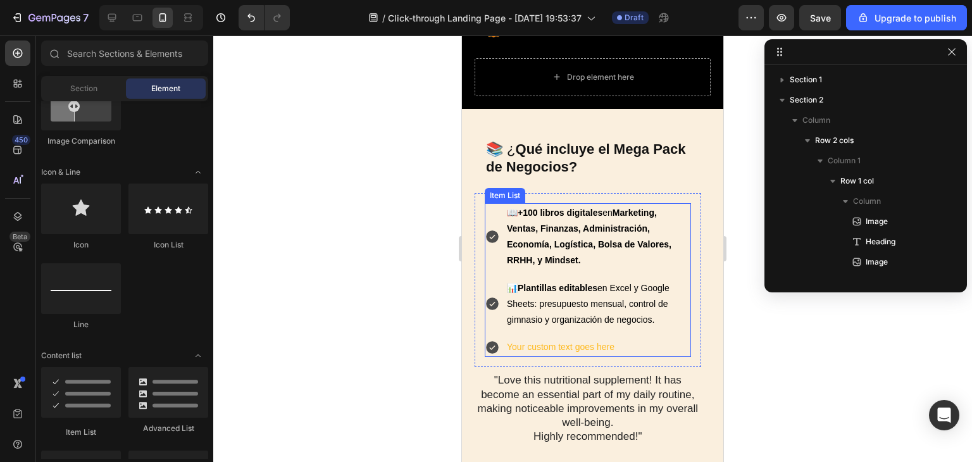
click at [544, 339] on p "Your custom text goes here" at bounding box center [598, 347] width 182 height 16
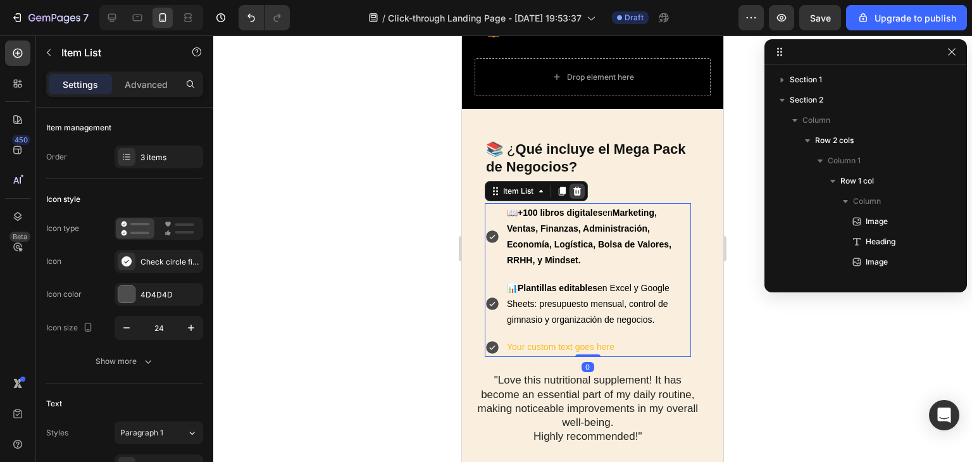
click at [582, 186] on icon at bounding box center [577, 191] width 10 height 10
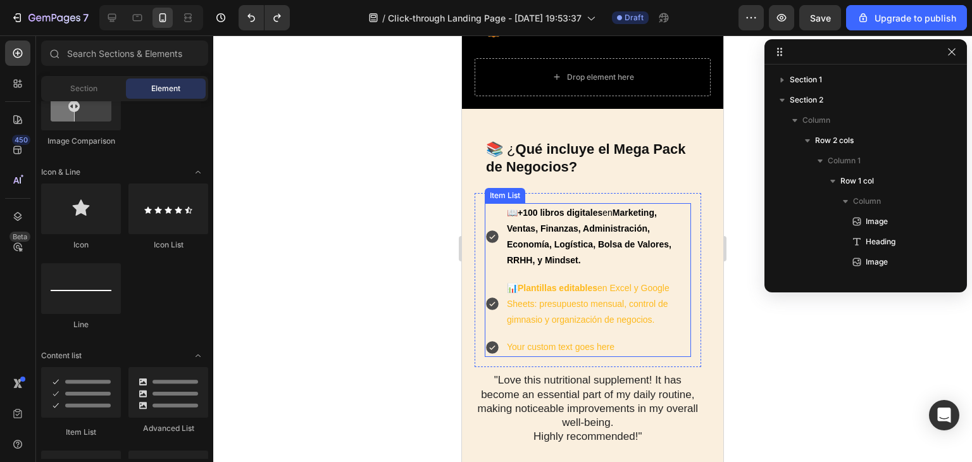
click at [540, 339] on p "Your custom text goes here" at bounding box center [598, 347] width 182 height 16
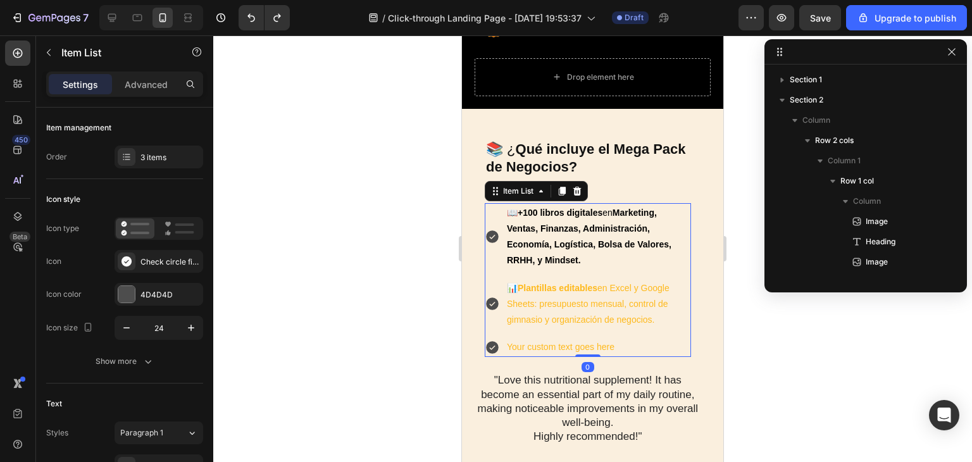
click at [530, 339] on p "Your custom text goes here" at bounding box center [598, 347] width 182 height 16
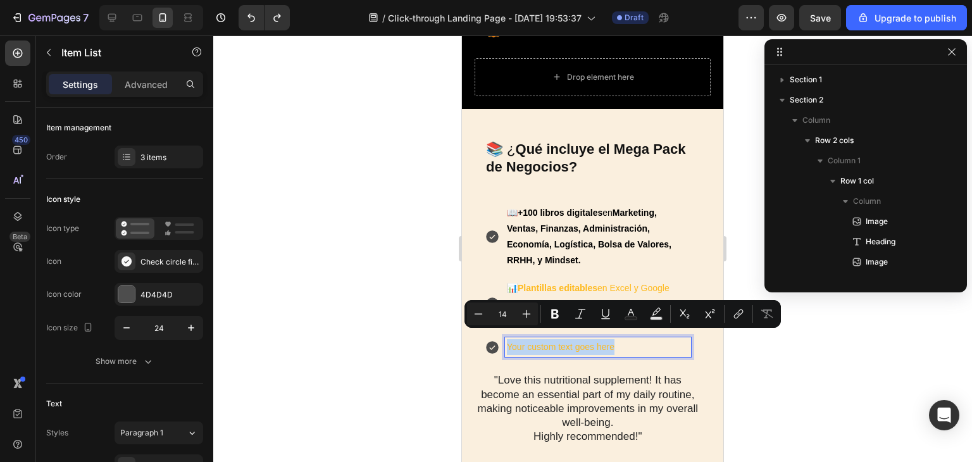
click at [530, 339] on p "Your custom text goes here" at bounding box center [598, 347] width 182 height 16
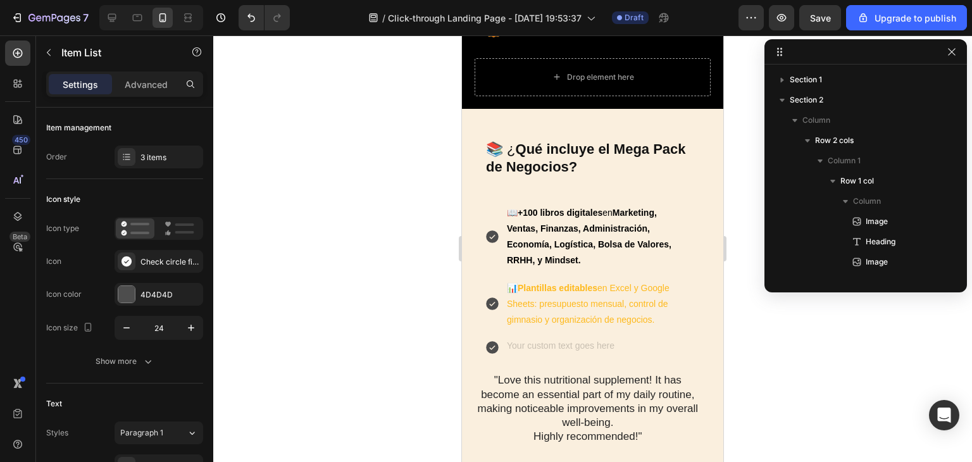
scroll to position [501, 0]
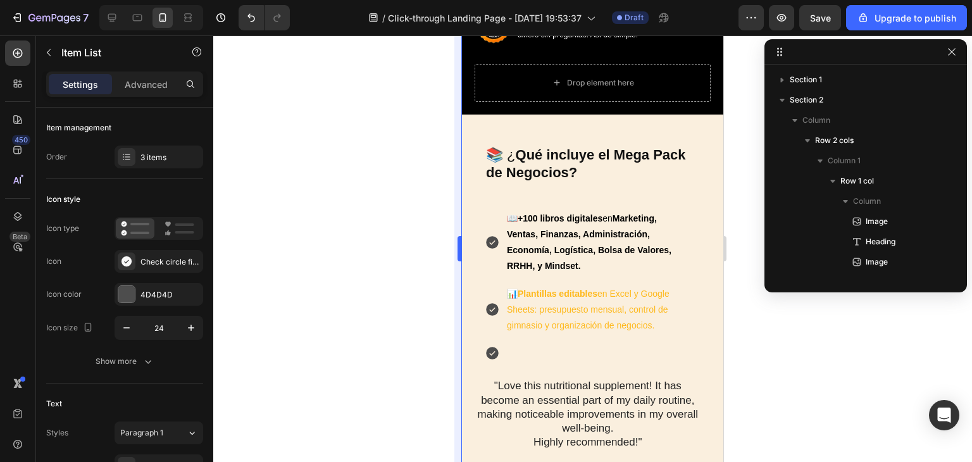
drag, startPoint x: 435, startPoint y: 352, endPoint x: 458, endPoint y: 347, distance: 23.3
click at [435, 351] on div at bounding box center [592, 248] width 759 height 427
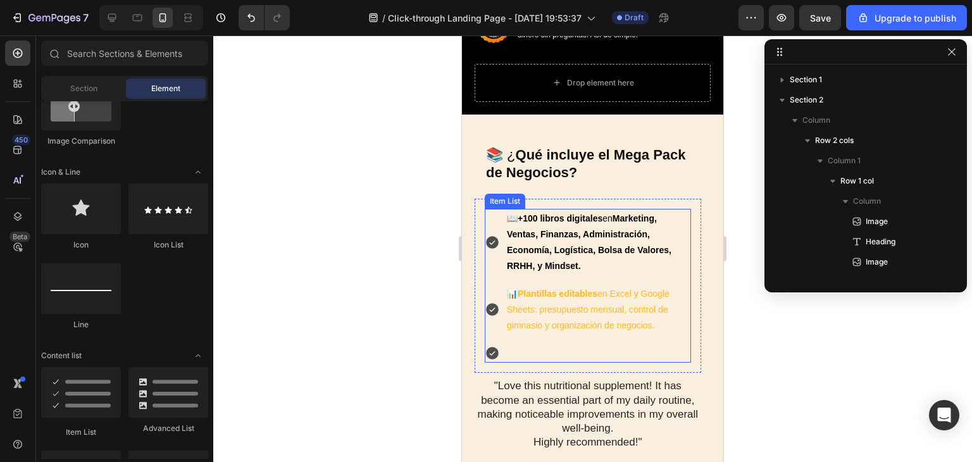
click at [493, 346] on icon at bounding box center [492, 353] width 15 height 15
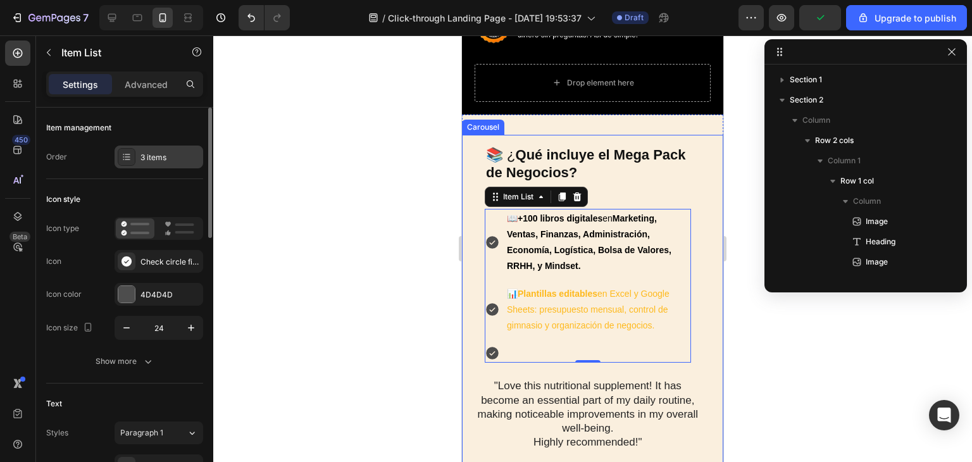
click at [130, 159] on icon at bounding box center [127, 157] width 10 height 10
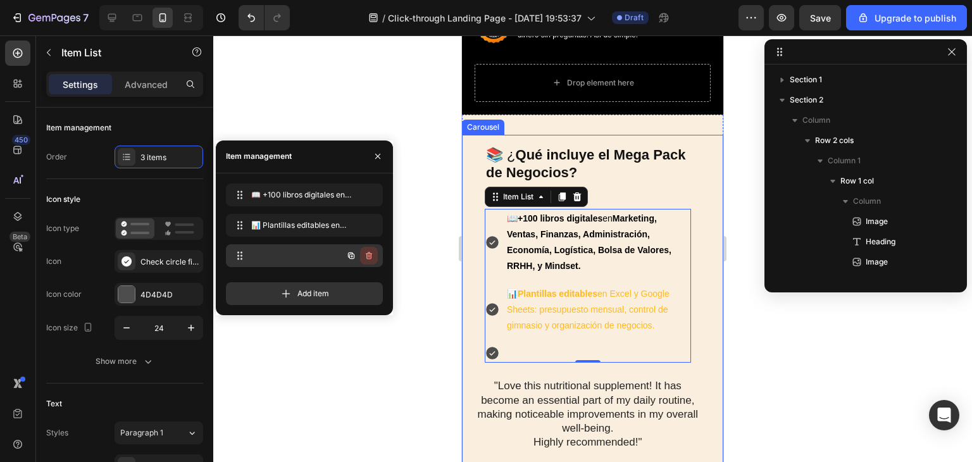
click at [362, 258] on button "button" at bounding box center [369, 256] width 18 height 18
click at [363, 258] on div "Delete" at bounding box center [360, 255] width 23 height 11
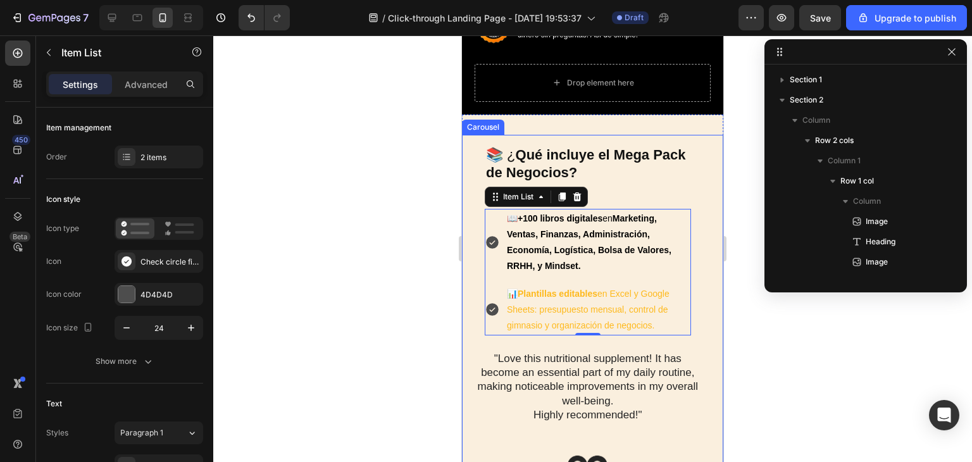
click at [421, 358] on div at bounding box center [592, 248] width 759 height 427
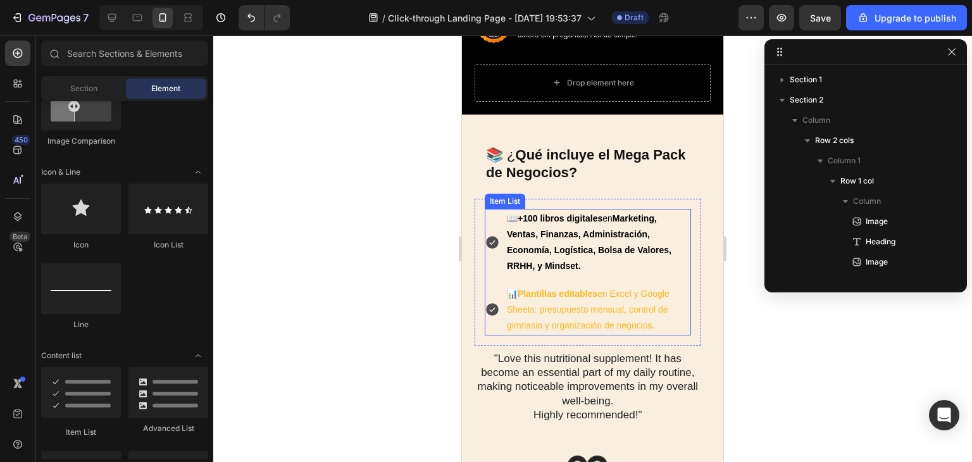
click at [553, 304] on p "📊 Plantillas editables en Excel y Google Sheets: presupuesto mensual, control d…" at bounding box center [598, 310] width 182 height 48
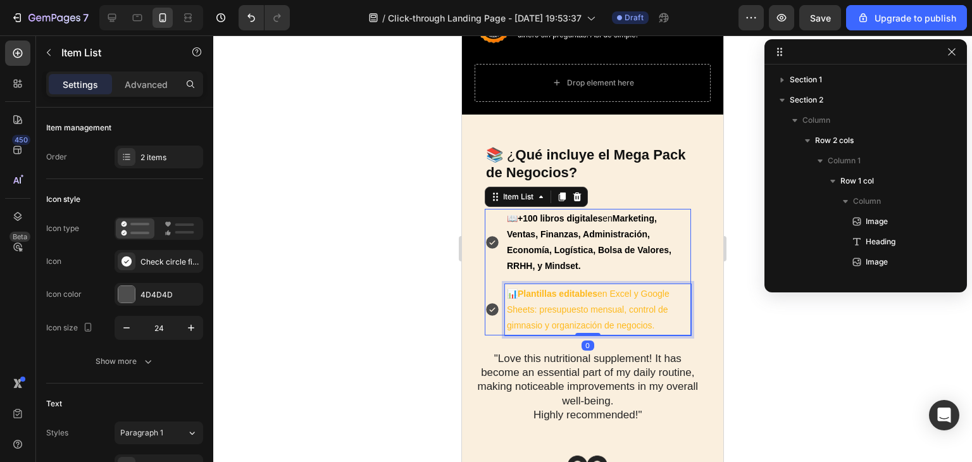
click at [553, 304] on p "📊 Plantillas editables en Excel y Google Sheets: presupuesto mensual, control d…" at bounding box center [598, 310] width 182 height 48
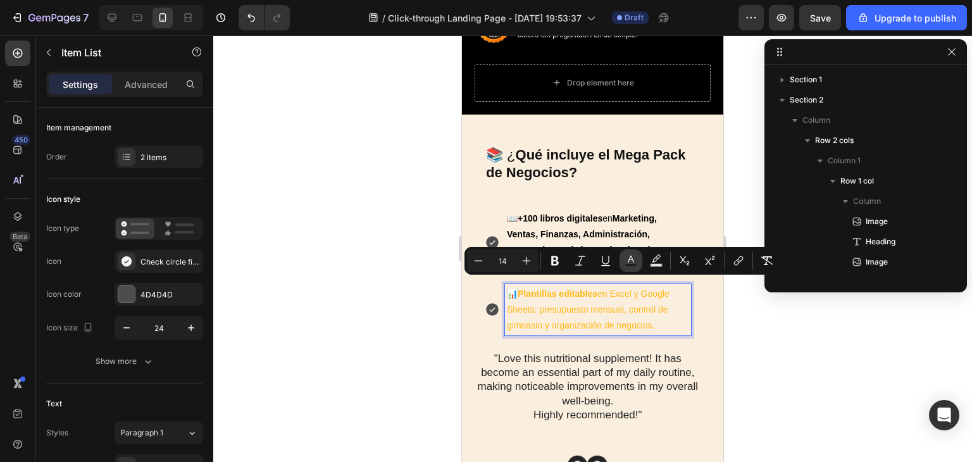
click at [632, 261] on icon "Editor contextual toolbar" at bounding box center [631, 260] width 13 height 13
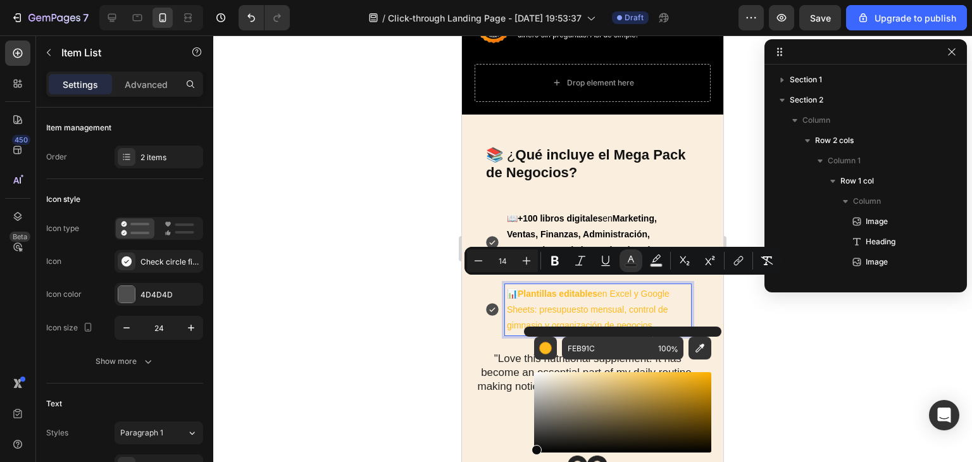
drag, startPoint x: 547, startPoint y: 440, endPoint x: 534, endPoint y: 448, distance: 15.1
click at [534, 448] on div "Editor contextual toolbar" at bounding box center [622, 412] width 177 height 80
type input "0C0C0C"
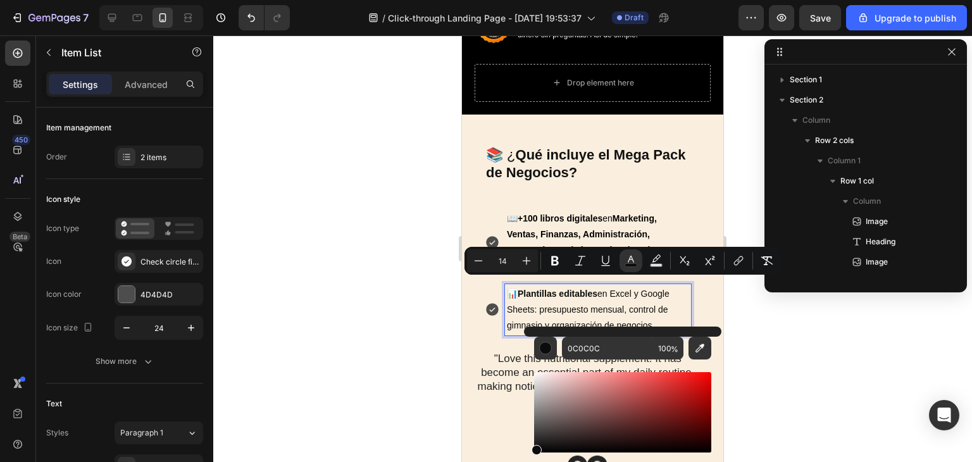
click at [374, 350] on div at bounding box center [592, 248] width 759 height 427
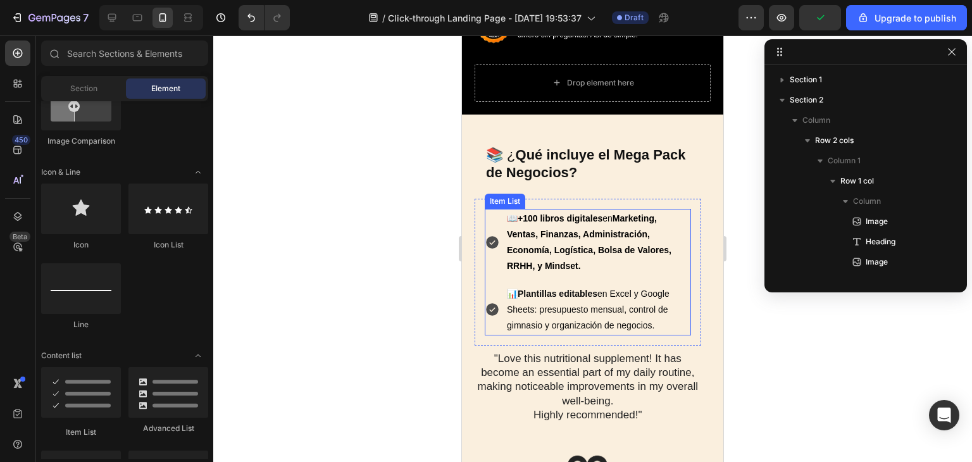
click at [492, 237] on icon at bounding box center [492, 243] width 13 height 13
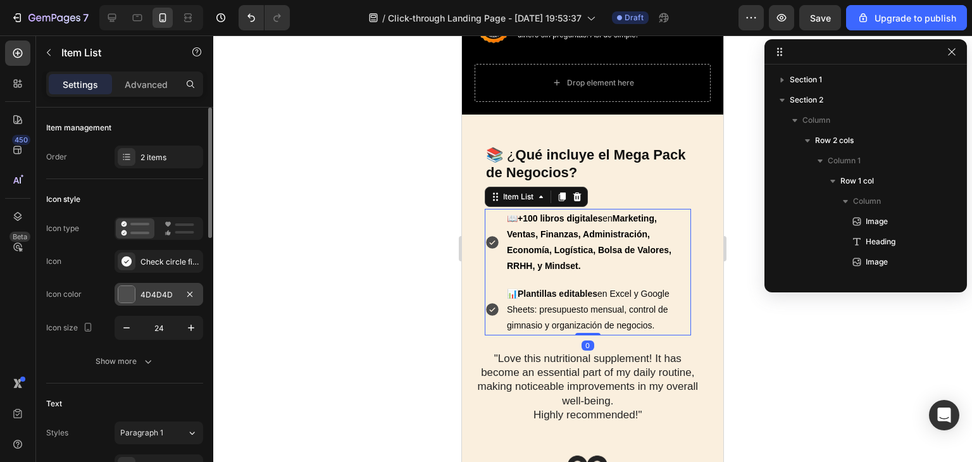
click at [149, 285] on div "4D4D4D" at bounding box center [159, 294] width 89 height 23
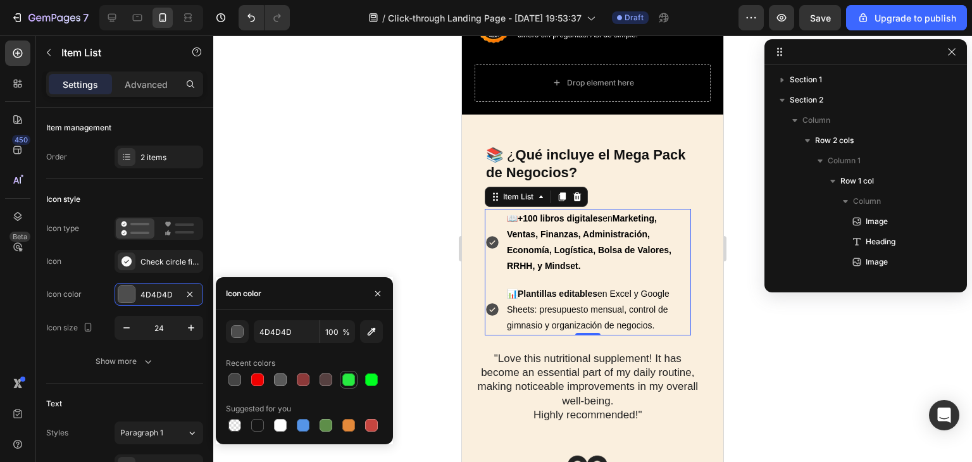
click at [346, 381] on div at bounding box center [348, 379] width 13 height 13
click at [375, 375] on div at bounding box center [371, 379] width 13 height 13
drag, startPoint x: 350, startPoint y: 381, endPoint x: 290, endPoint y: 353, distance: 66.0
click at [347, 378] on div at bounding box center [348, 379] width 13 height 13
click at [238, 337] on div "button" at bounding box center [238, 332] width 13 height 13
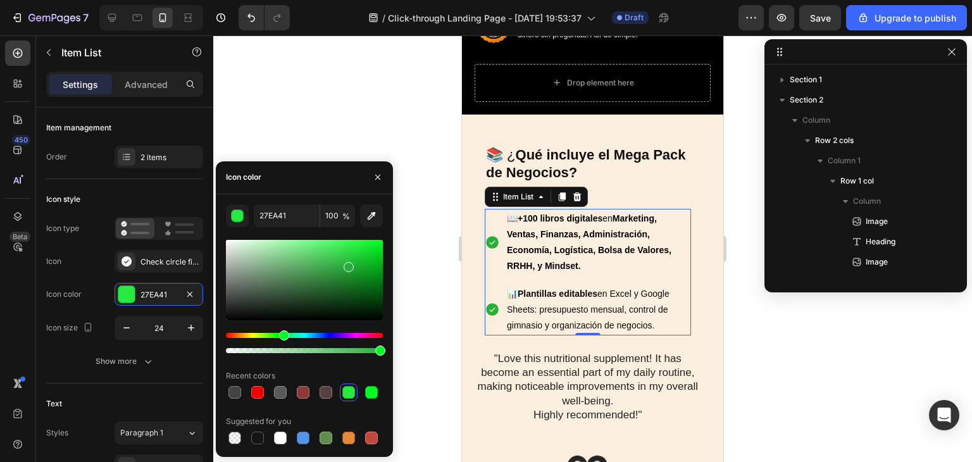
type input "28AF3A"
drag, startPoint x: 342, startPoint y: 268, endPoint x: 348, endPoint y: 264, distance: 7.2
click at [348, 264] on div at bounding box center [304, 280] width 157 height 80
click at [427, 253] on div at bounding box center [592, 248] width 759 height 427
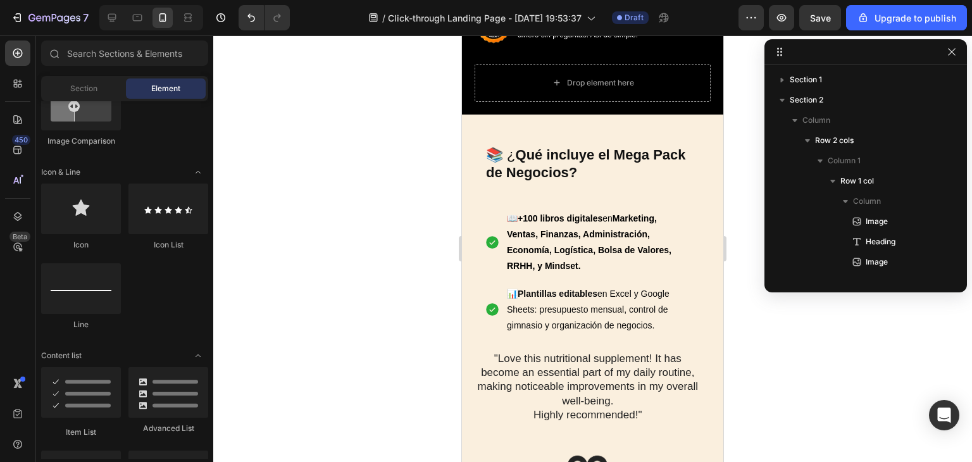
click at [427, 251] on div at bounding box center [592, 248] width 759 height 427
click at [548, 352] on p ""Love this nutritional supplement! It has become an essential part of my daily …" at bounding box center [588, 387] width 224 height 70
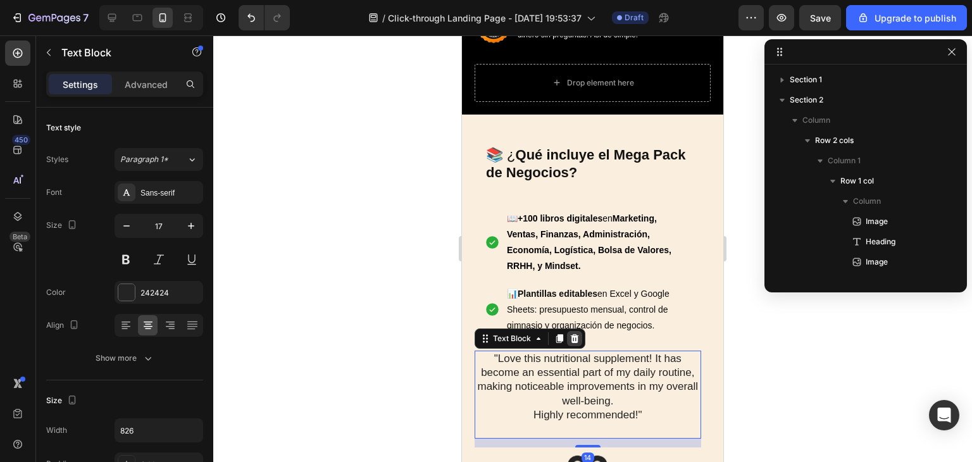
click at [573, 334] on icon at bounding box center [575, 339] width 10 height 10
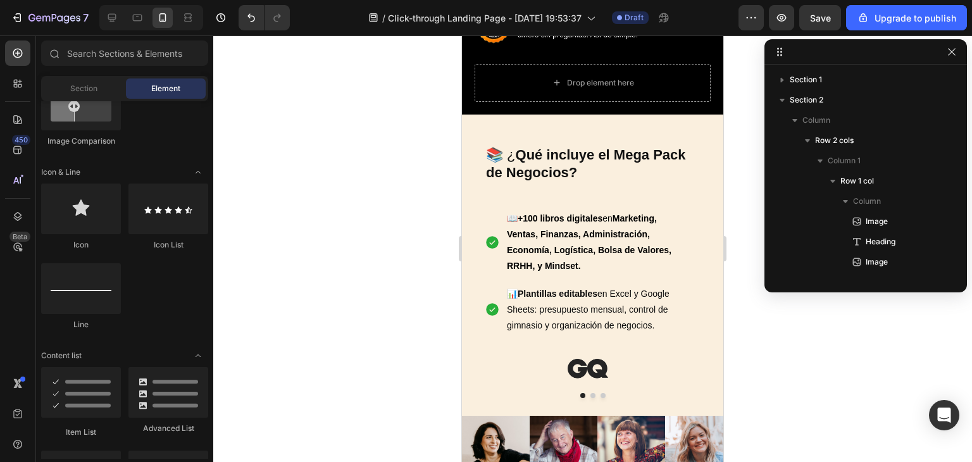
click at [359, 340] on div at bounding box center [592, 248] width 759 height 427
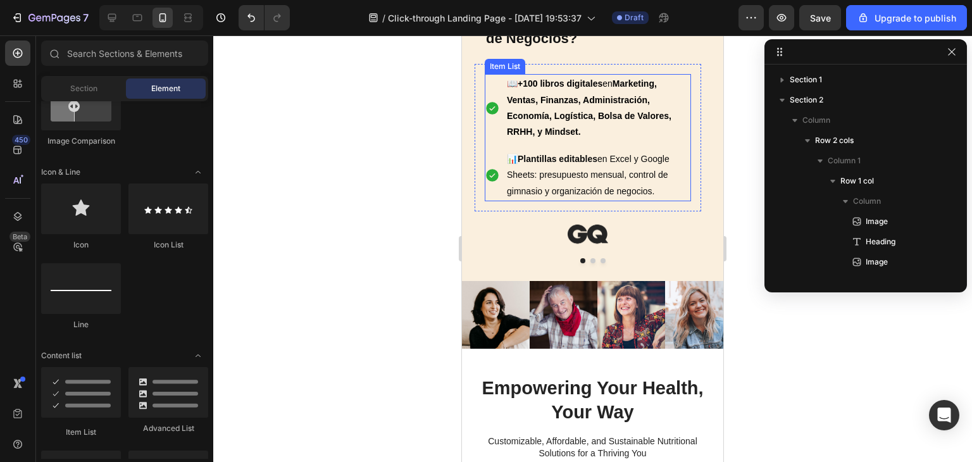
scroll to position [374, 0]
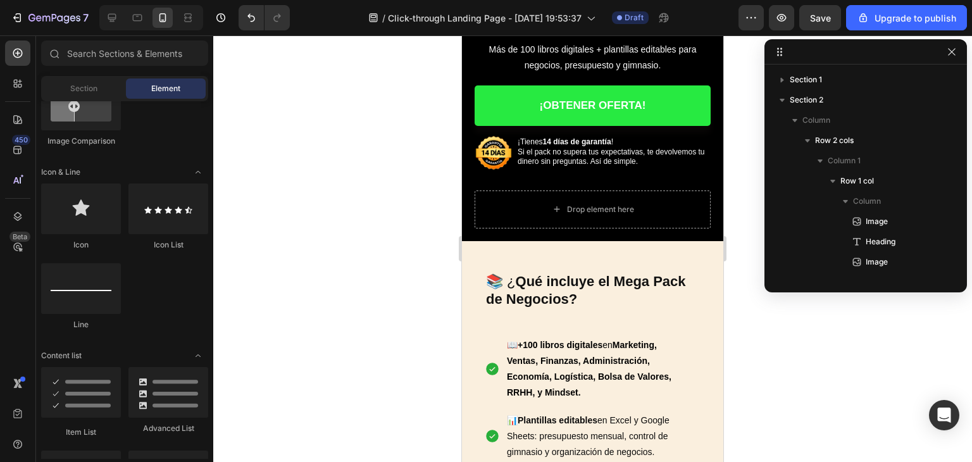
click at [777, 394] on div at bounding box center [592, 248] width 759 height 427
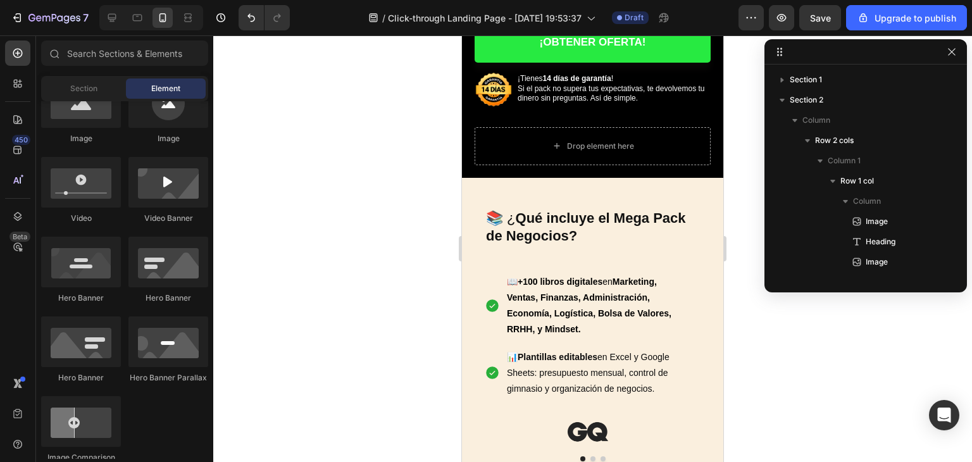
scroll to position [0, 0]
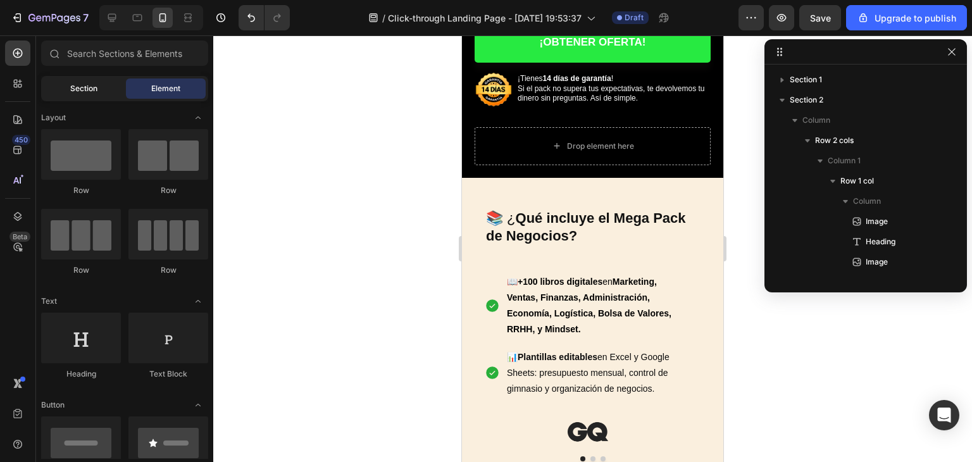
click at [79, 87] on span "Section" at bounding box center [83, 88] width 27 height 11
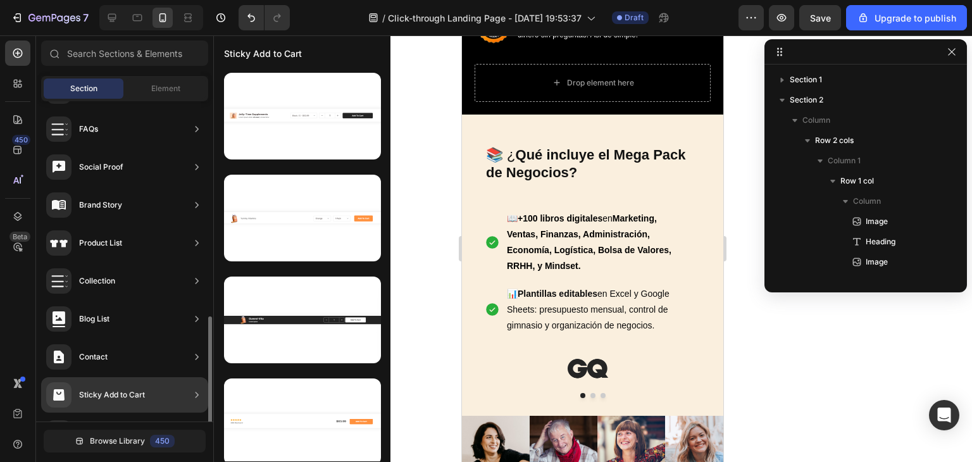
scroll to position [414, 0]
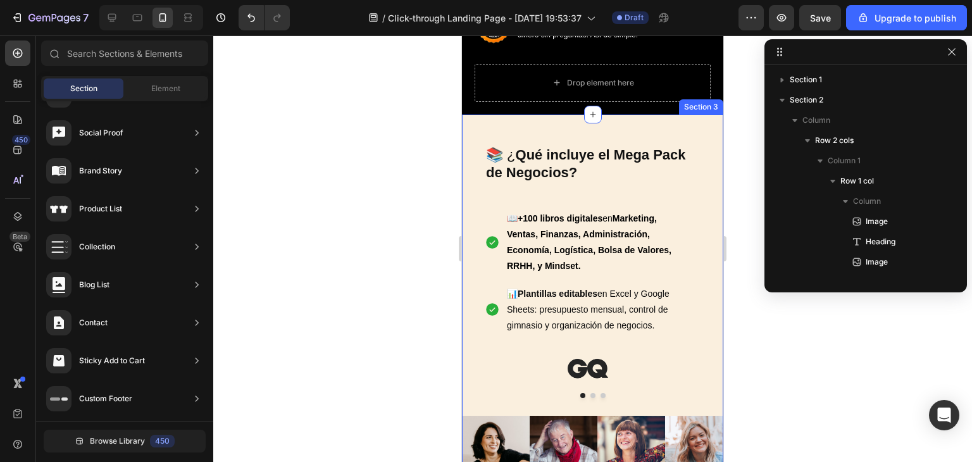
drag, startPoint x: 571, startPoint y: 209, endPoint x: 506, endPoint y: 111, distance: 117.8
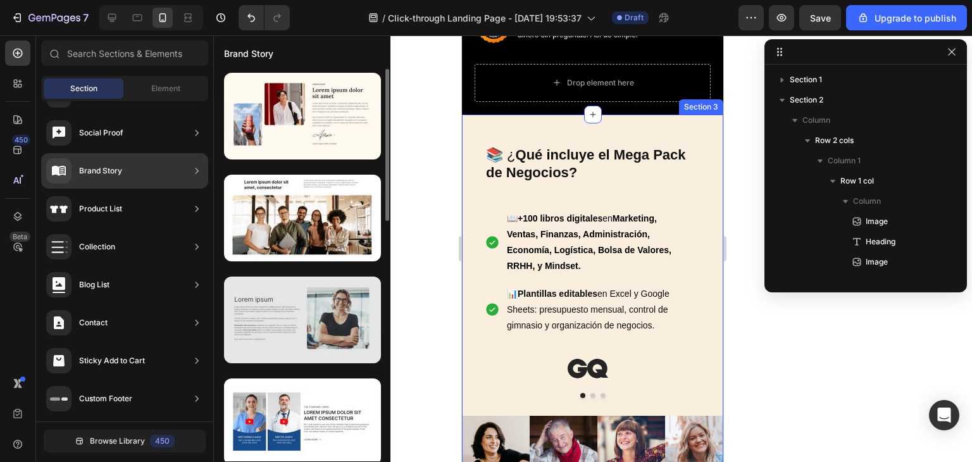
click at [310, 307] on div at bounding box center [302, 320] width 157 height 87
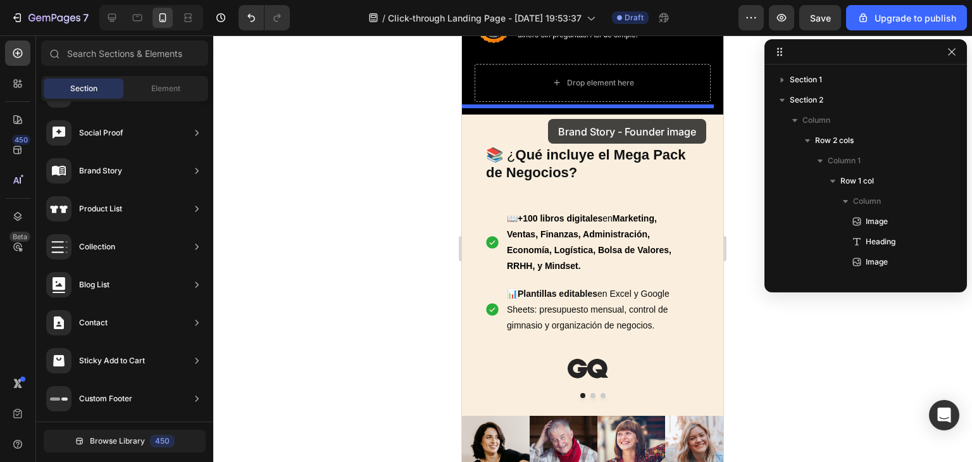
drag, startPoint x: 789, startPoint y: 335, endPoint x: 548, endPoint y: 119, distance: 323.5
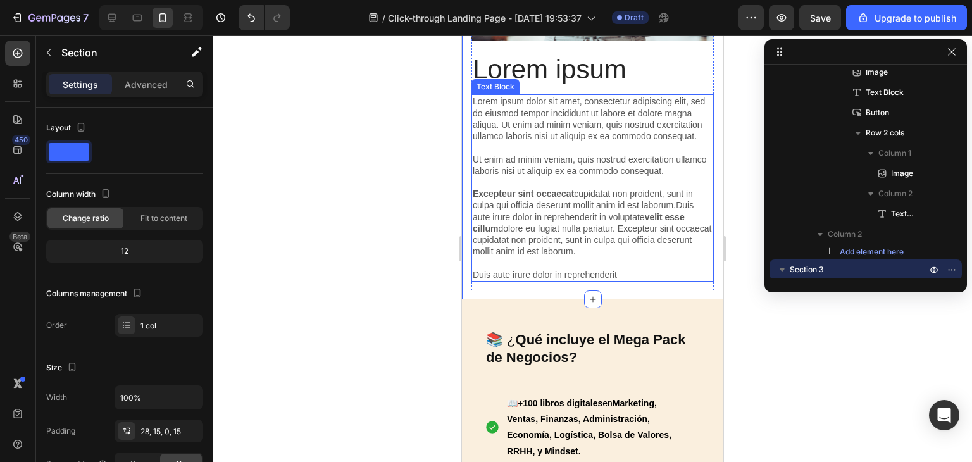
scroll to position [880, 0]
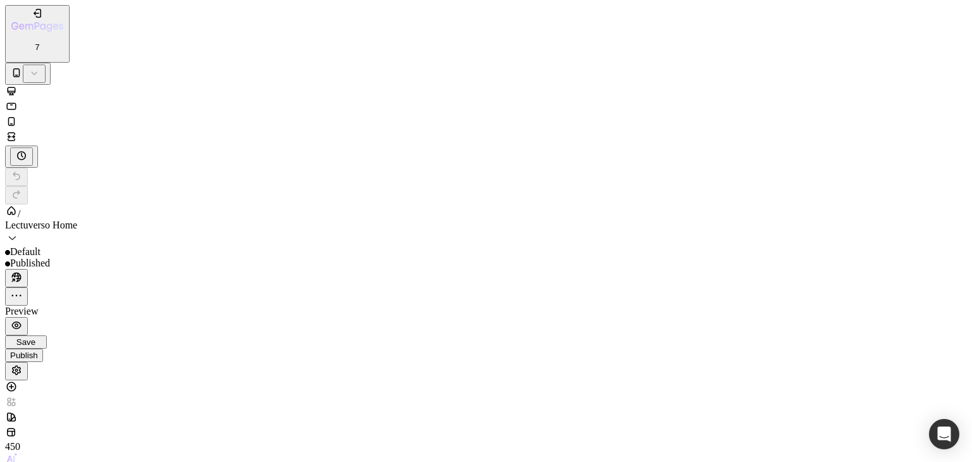
scroll to position [1013, 0]
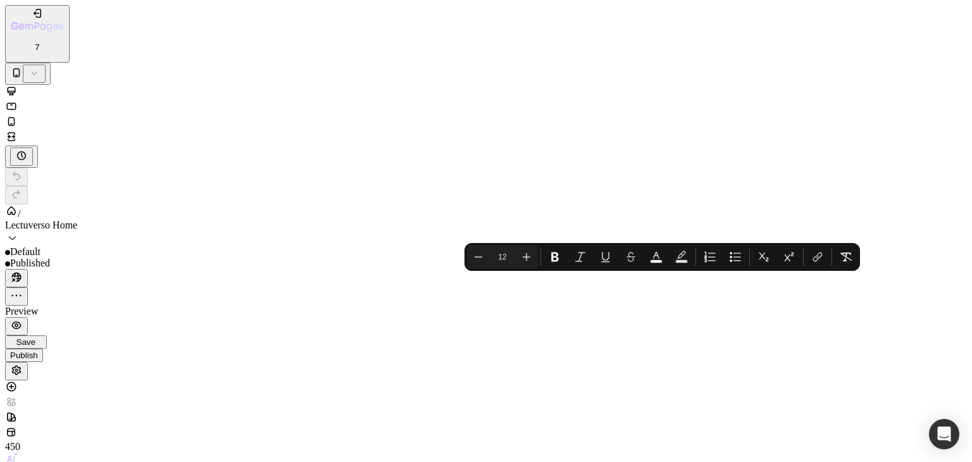
drag, startPoint x: 177, startPoint y: 18019, endPoint x: 59, endPoint y: 17992, distance: 120.8
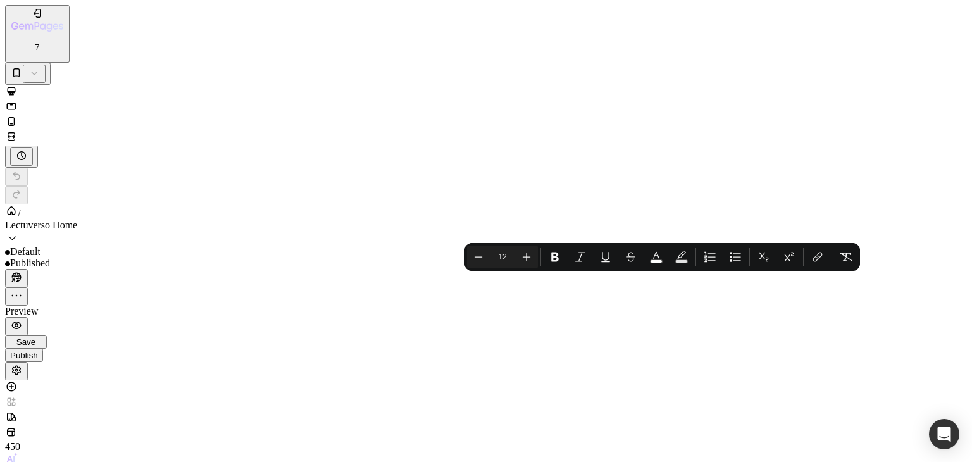
drag, startPoint x: 189, startPoint y: 18021, endPoint x: 56, endPoint y: 17992, distance: 136.7
copy p "¡Tienes 14 días de garantía ! Si el pack no supera tus expectativas, te devolve…"
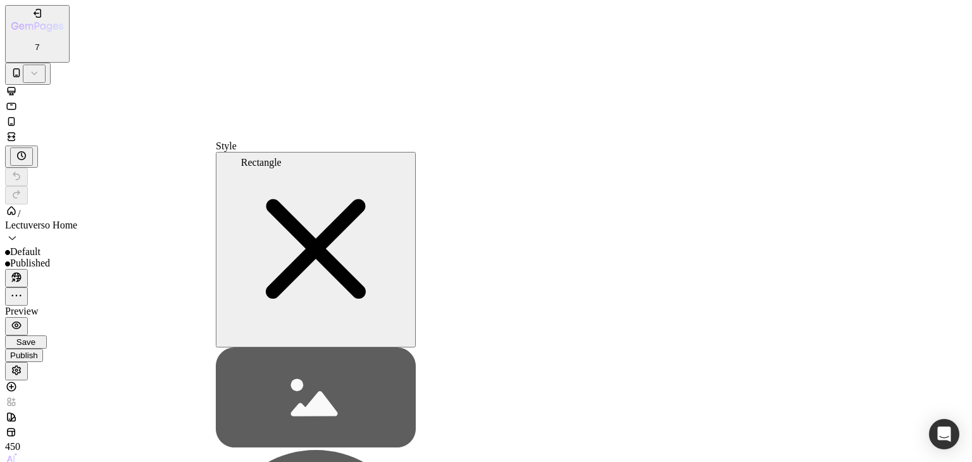
click at [268, 347] on icon at bounding box center [316, 397] width 200 height 100
type input "80"
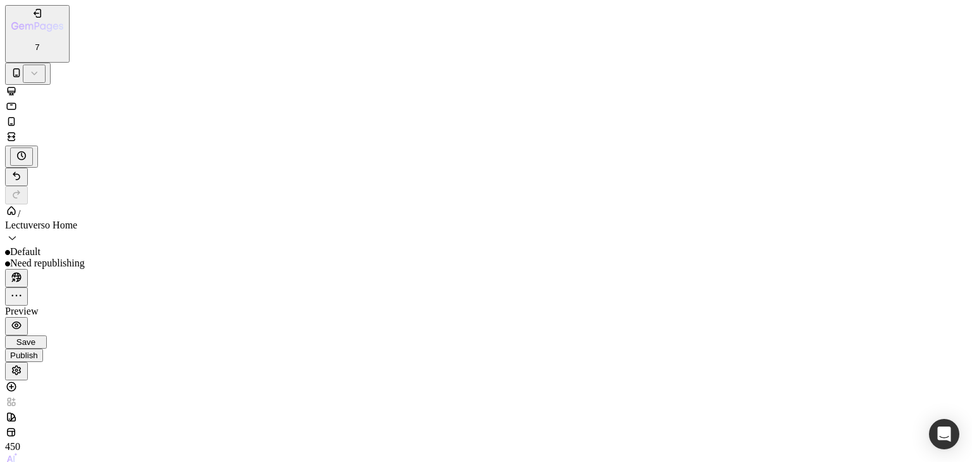
drag, startPoint x: 168, startPoint y: 17330, endPoint x: 37, endPoint y: 17013, distance: 343.9
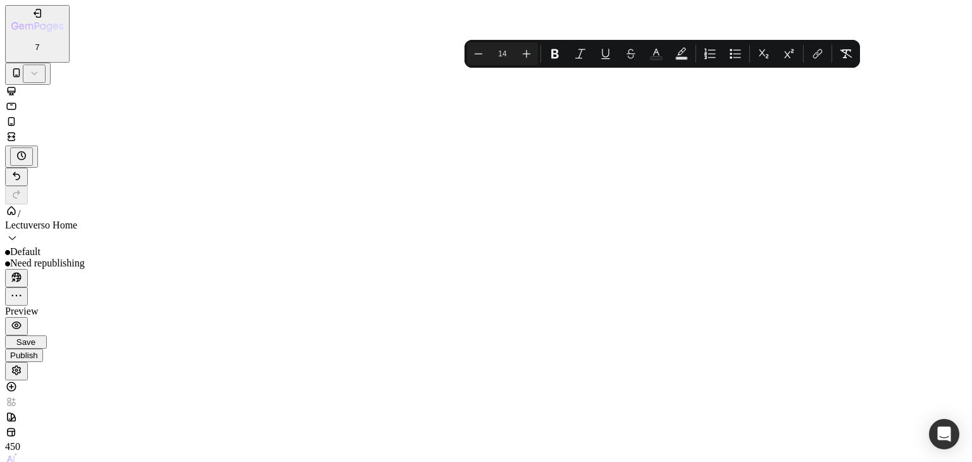
copy div "🎓 ¿Quieres aprender lo que no enseñan en la universidad… por solo S/47? 📚 Acced…"
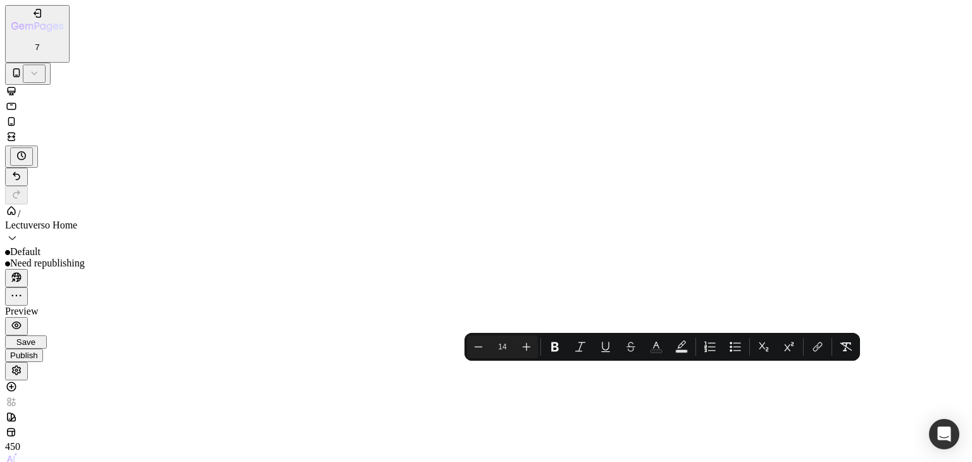
drag, startPoint x: 178, startPoint y: 17331, endPoint x: 47, endPoint y: 17083, distance: 280.8
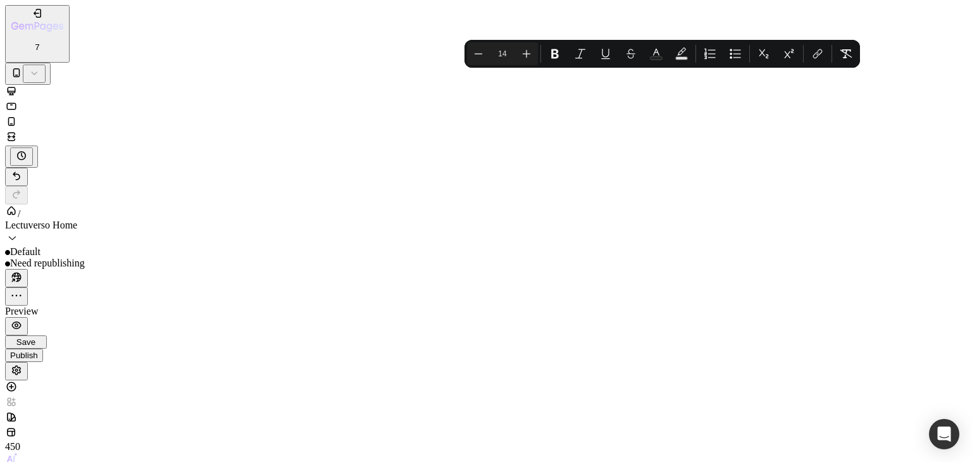
drag, startPoint x: 33, startPoint y: 17013, endPoint x: 189, endPoint y: 17325, distance: 348.4
copy div "🎓 ¿Quieres aprender lo que no enseñan en la universidad… por solo S/47? 📚 Acced…"
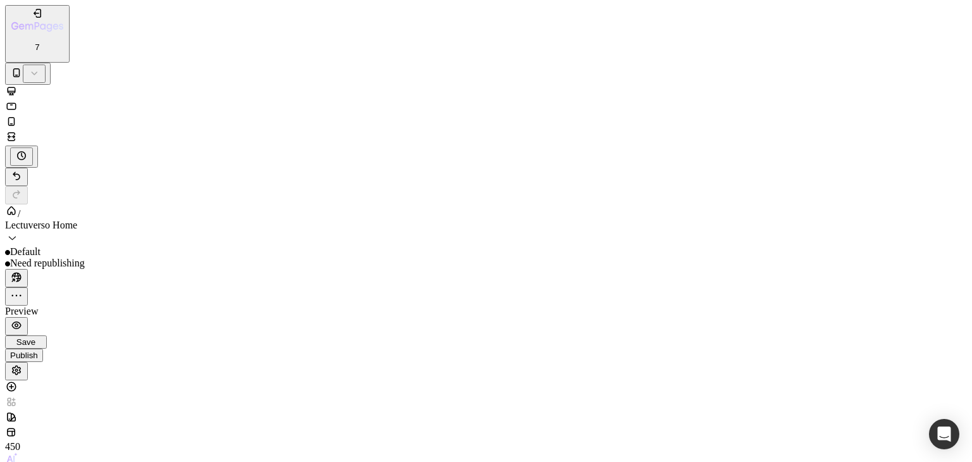
scroll to position [427, 0]
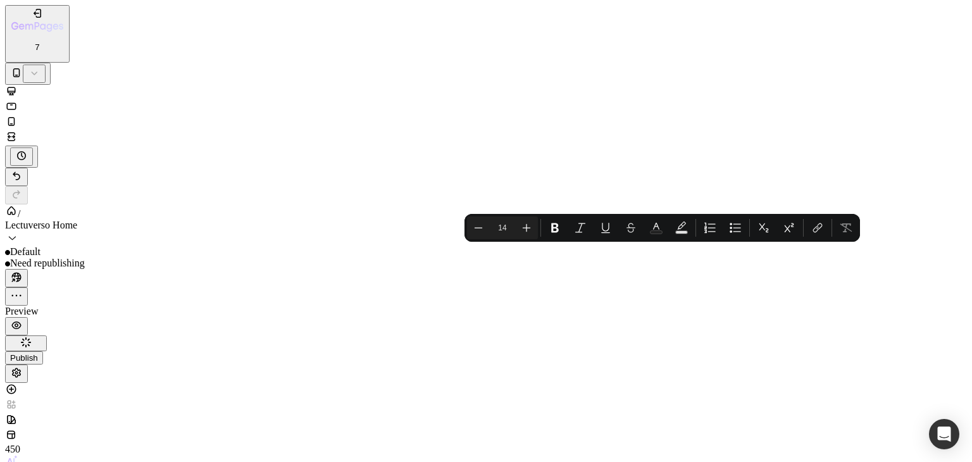
drag, startPoint x: 73, startPoint y: 17198, endPoint x: 27, endPoint y: 17198, distance: 46.8
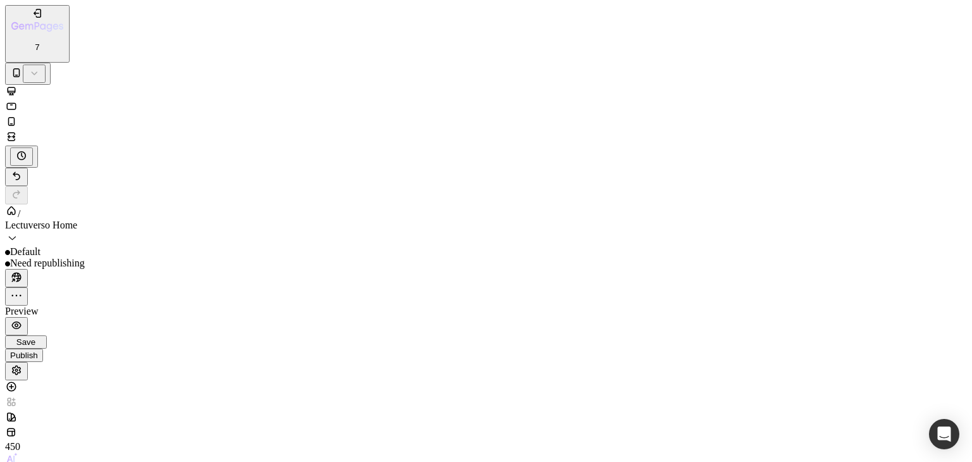
drag, startPoint x: 59, startPoint y: 17195, endPoint x: 44, endPoint y: 17195, distance: 15.8
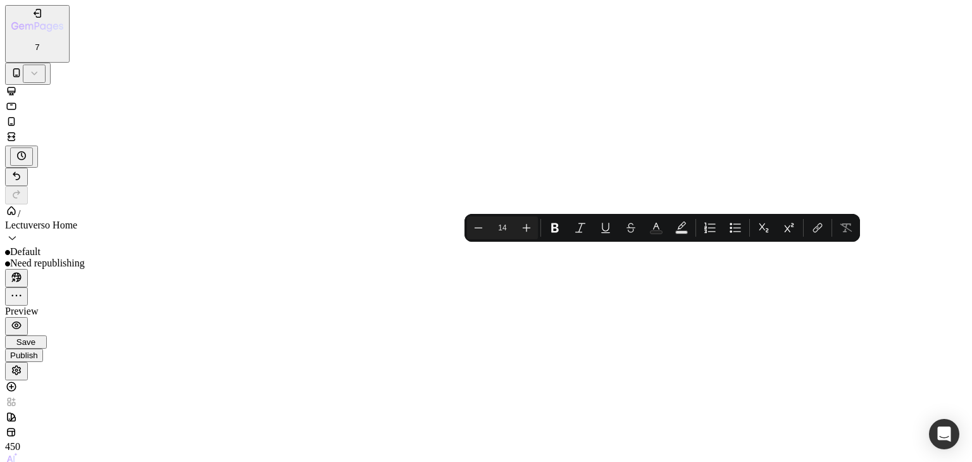
drag, startPoint x: 58, startPoint y: 17195, endPoint x: 37, endPoint y: 17195, distance: 20.9
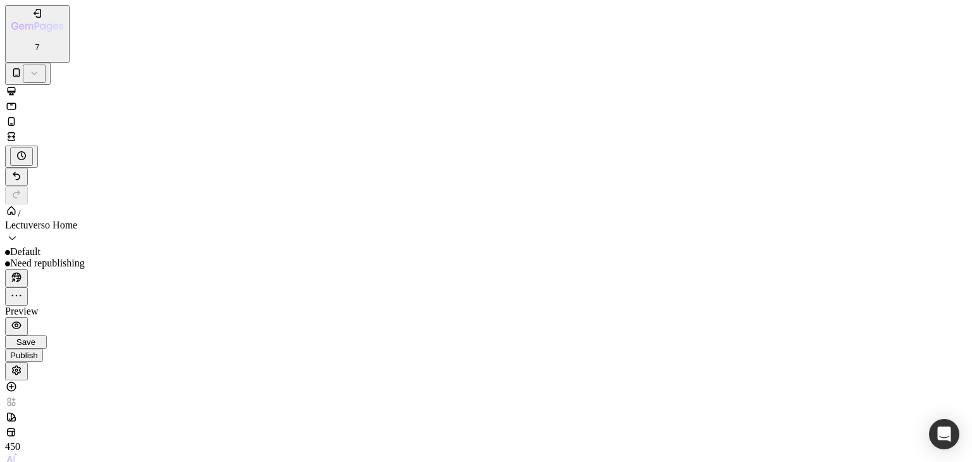
drag, startPoint x: 35, startPoint y: 17192, endPoint x: 54, endPoint y: 17193, distance: 19.0
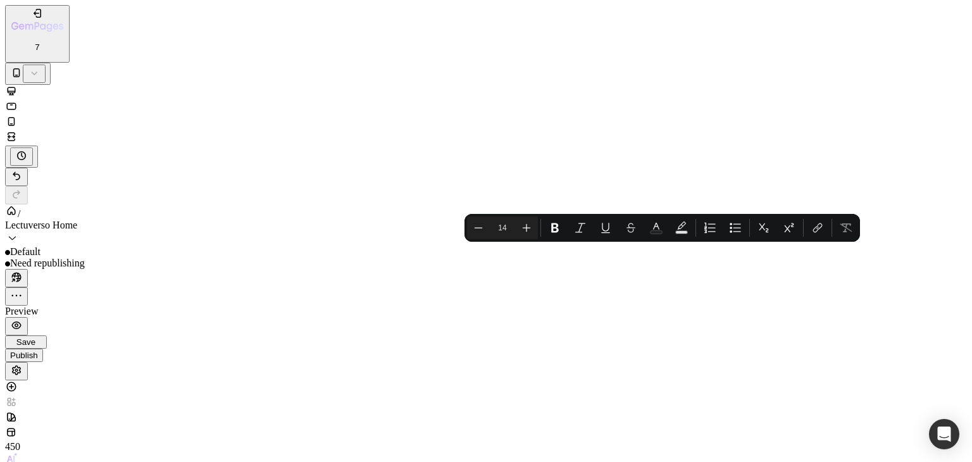
drag, startPoint x: 58, startPoint y: 17194, endPoint x: 40, endPoint y: 17194, distance: 17.7
click at [566, 227] on div "Minus 14 Plus Bold Italic Underline Strikethrough Text Color Text Background Co…" at bounding box center [662, 227] width 390 height 23
click at [556, 229] on icon "Editor contextual toolbar" at bounding box center [555, 228] width 13 height 13
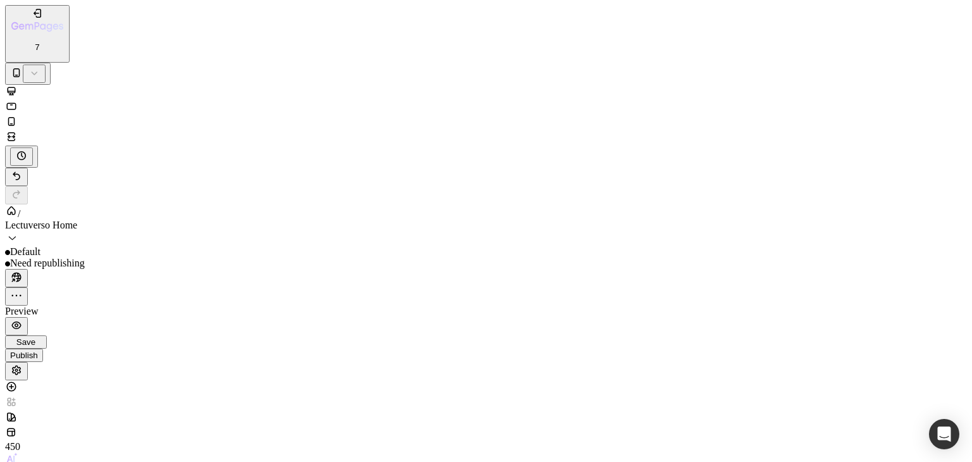
scroll to position [490, 0]
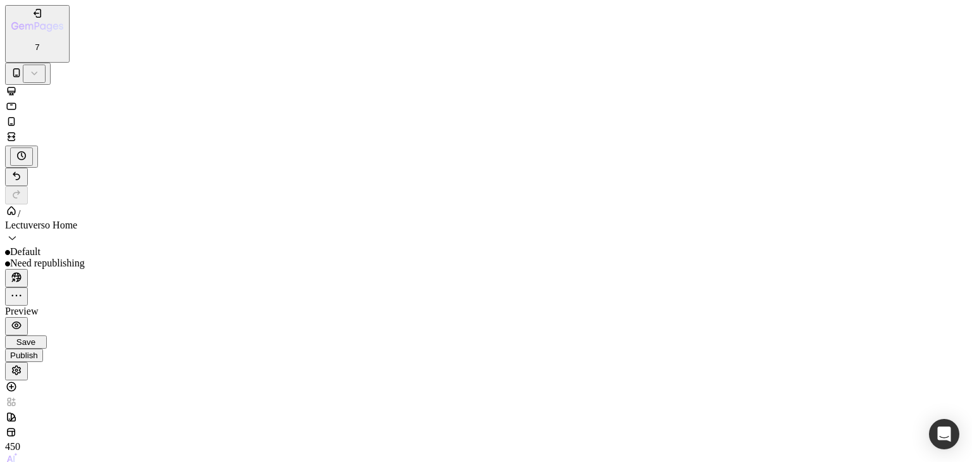
scroll to position [546, 0]
drag, startPoint x: 20, startPoint y: 17184, endPoint x: 249, endPoint y: 17331, distance: 272.1
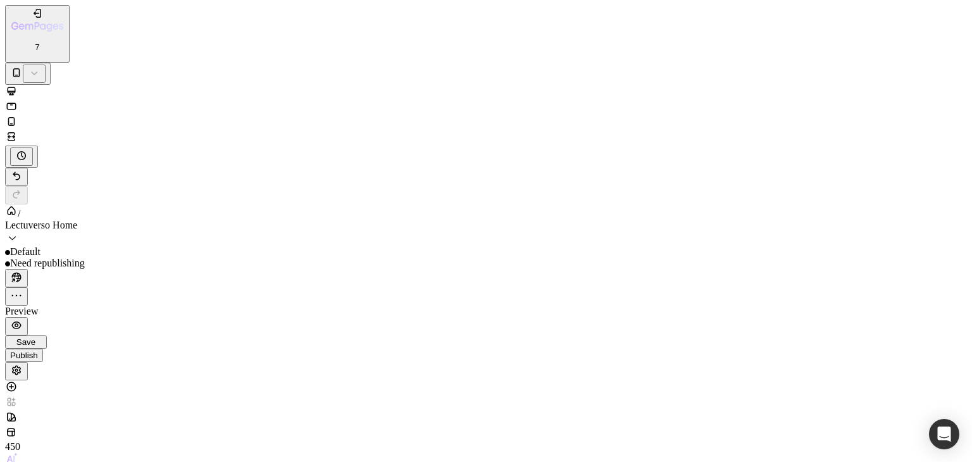
scroll to position [356, 0]
click at [28, 168] on button "Undo/Redo" at bounding box center [16, 177] width 23 height 18
click at [23, 170] on icon "Undo/Redo" at bounding box center [16, 176] width 13 height 13
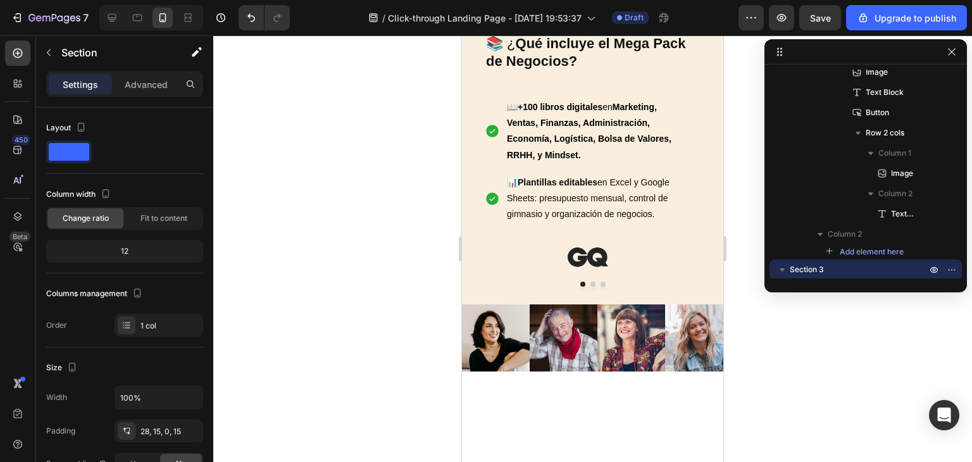
scroll to position [754, 0]
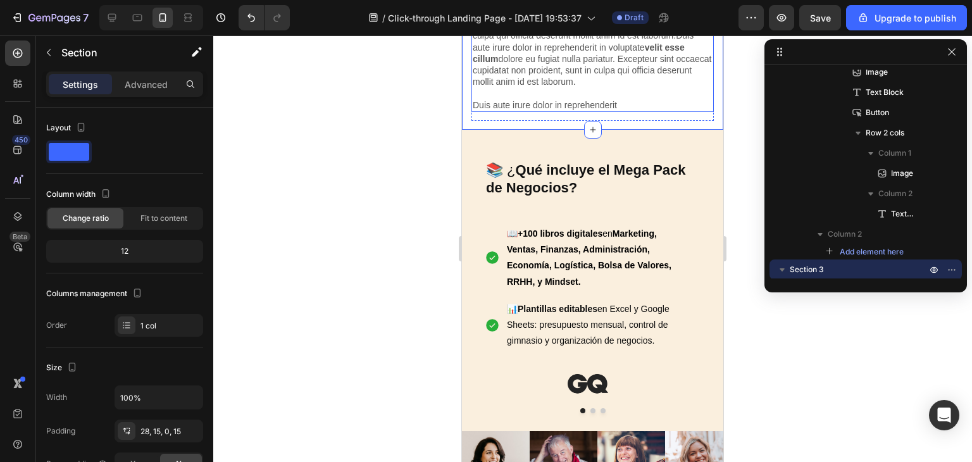
click at [599, 110] on p "Lorem ipsum dolor sit amet, consectetur adipiscing elit, sed do eiusmod tempor …" at bounding box center [593, 18] width 240 height 184
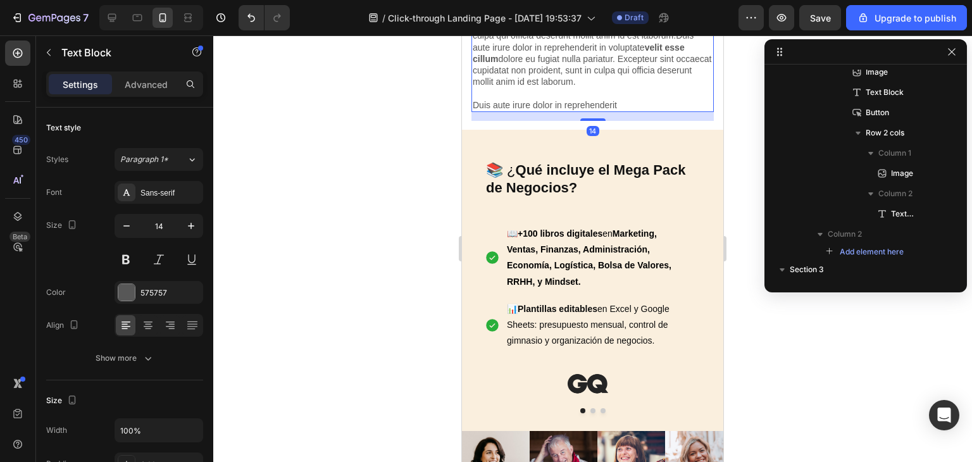
click at [599, 110] on p "Lorem ipsum dolor sit amet, consectetur adipiscing elit, sed do eiusmod tempor …" at bounding box center [593, 18] width 240 height 184
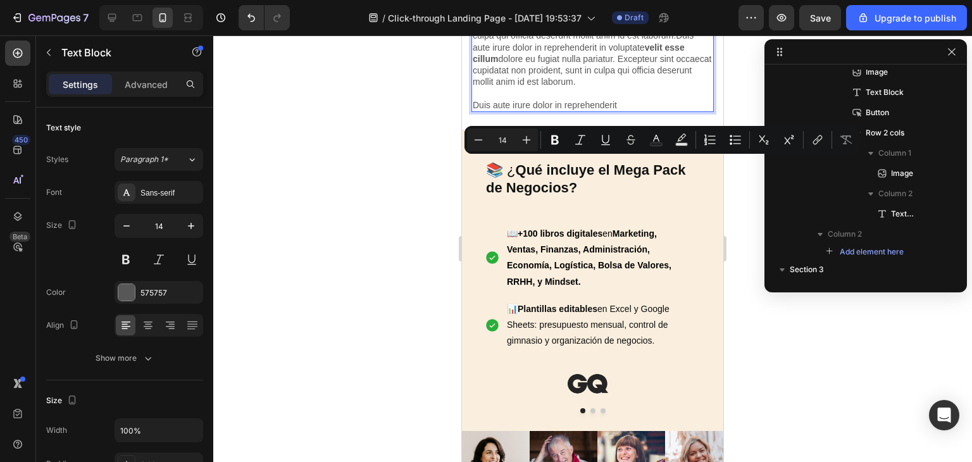
click at [599, 110] on p "Lorem ipsum dolor sit amet, consectetur adipiscing elit, sed do eiusmod tempor …" at bounding box center [593, 18] width 240 height 184
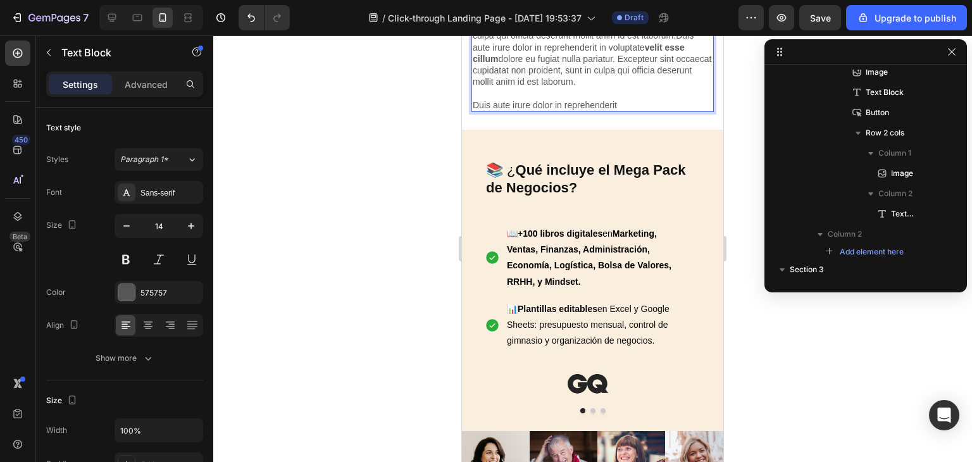
click at [635, 110] on p "Lorem ipsum dolor sit amet, consectetur adipiscing elit, sed do eiusmod tempor …" at bounding box center [593, 18] width 240 height 184
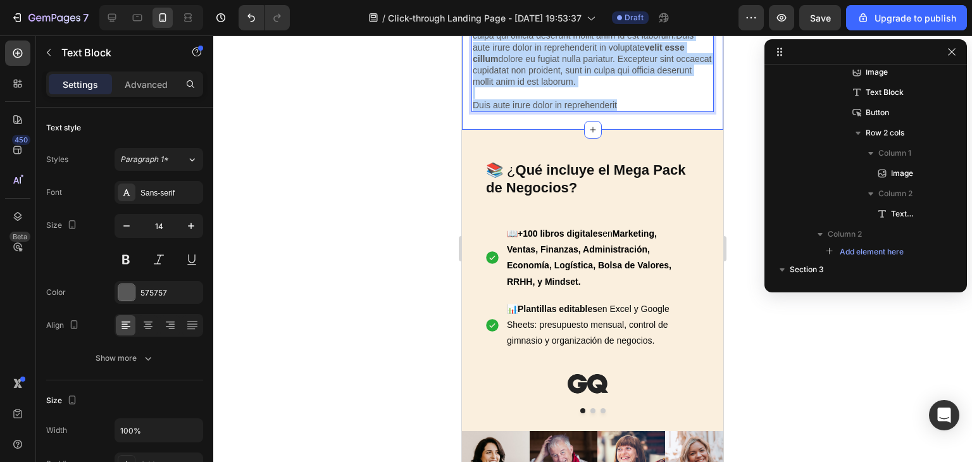
drag, startPoint x: 628, startPoint y: 349, endPoint x: 470, endPoint y: 153, distance: 252.5
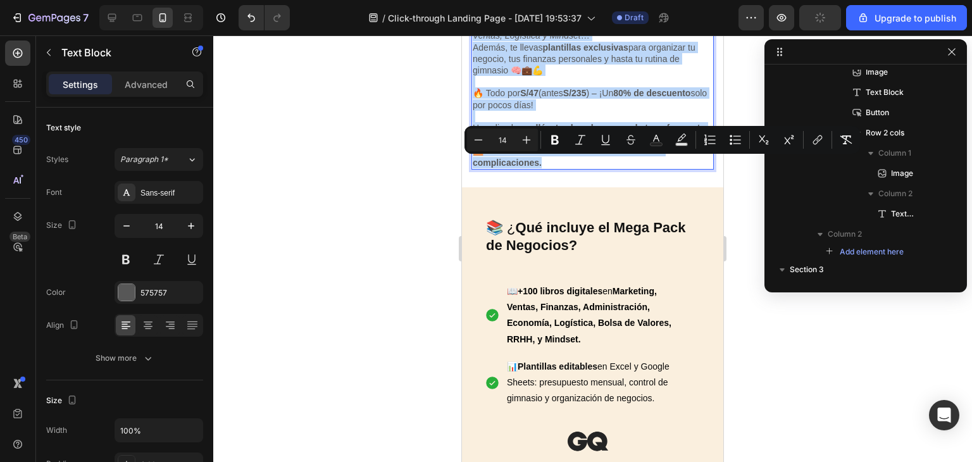
drag, startPoint x: 552, startPoint y: 392, endPoint x: 475, endPoint y: 158, distance: 246.4
click at [475, 158] on div "🎓 ¿Quieres aprender lo que no enseñan en la universidad… por solo S/47? 📚 Acced…" at bounding box center [592, 47] width 242 height 244
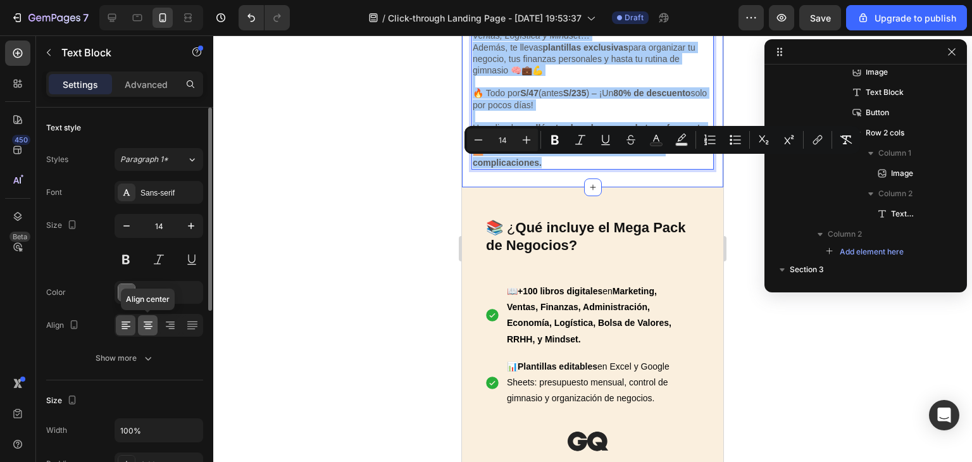
click at [144, 322] on icon at bounding box center [148, 325] width 13 height 13
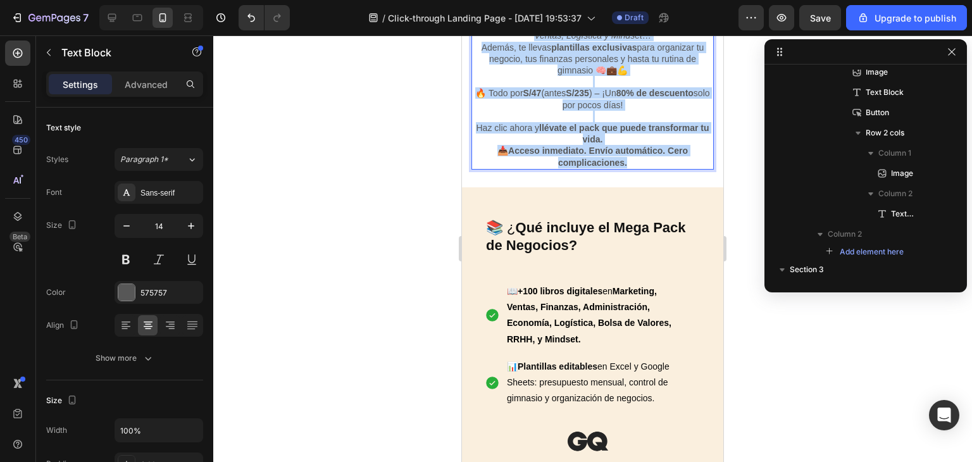
drag, startPoint x: 628, startPoint y: 396, endPoint x: 477, endPoint y: 159, distance: 280.0
click at [477, 159] on div "🎓 ¿Quieres aprender lo que no enseñan en la universidad… por solo S/47? 📚 Acced…" at bounding box center [592, 47] width 242 height 244
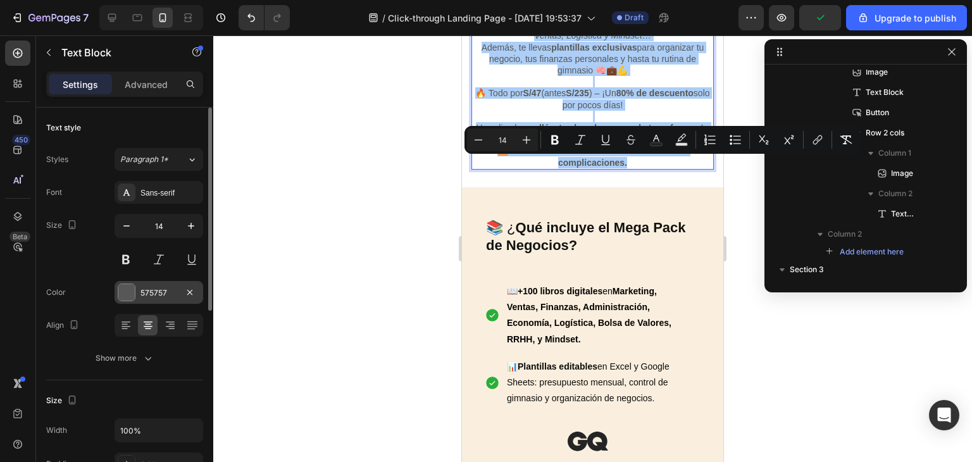
click at [135, 296] on div at bounding box center [127, 293] width 18 height 18
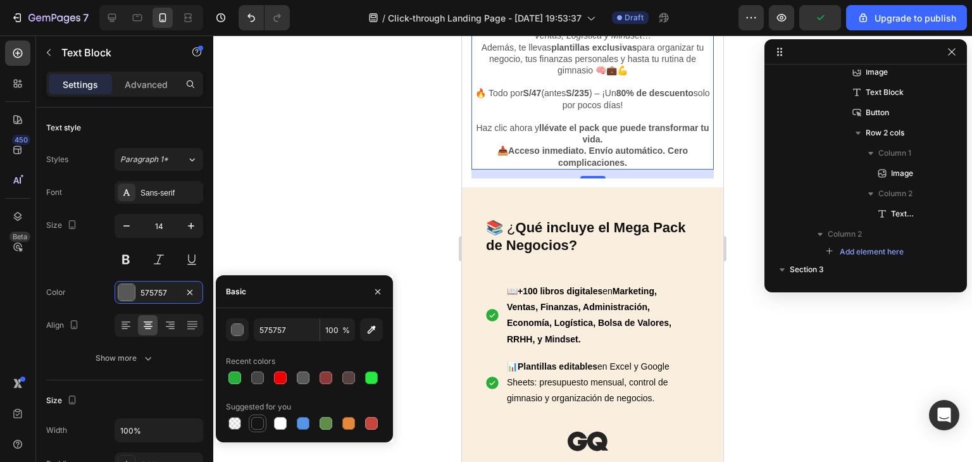
click at [260, 426] on div at bounding box center [257, 423] width 13 height 13
type input "151515"
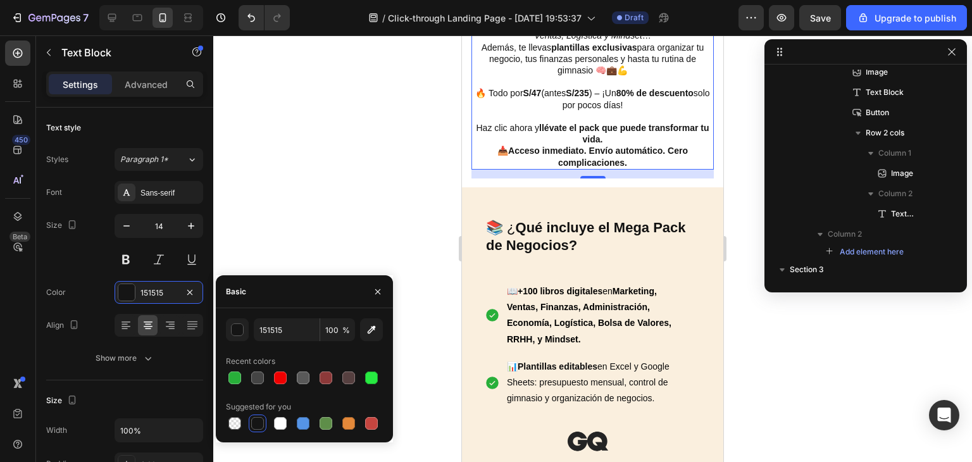
click at [737, 363] on div at bounding box center [592, 248] width 759 height 427
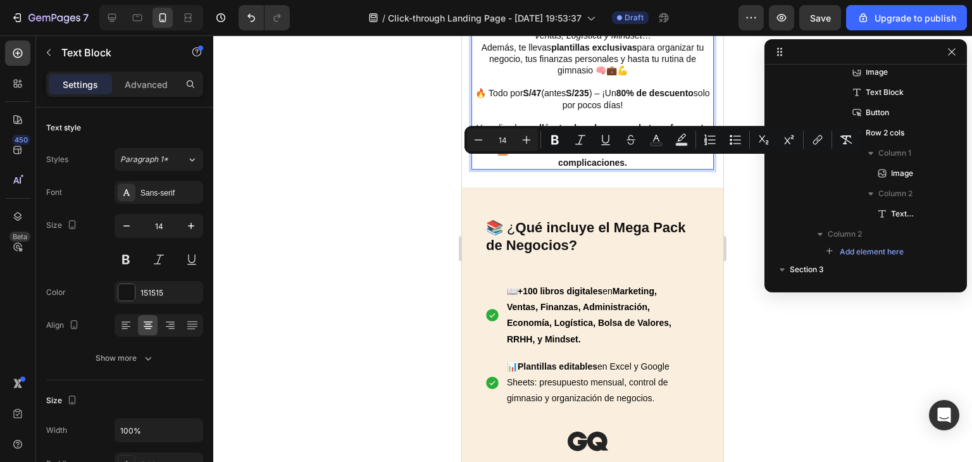
copy p "🎓 ¿Quieres aprender lo que no enseñan en la universidad… por solo S/47?"
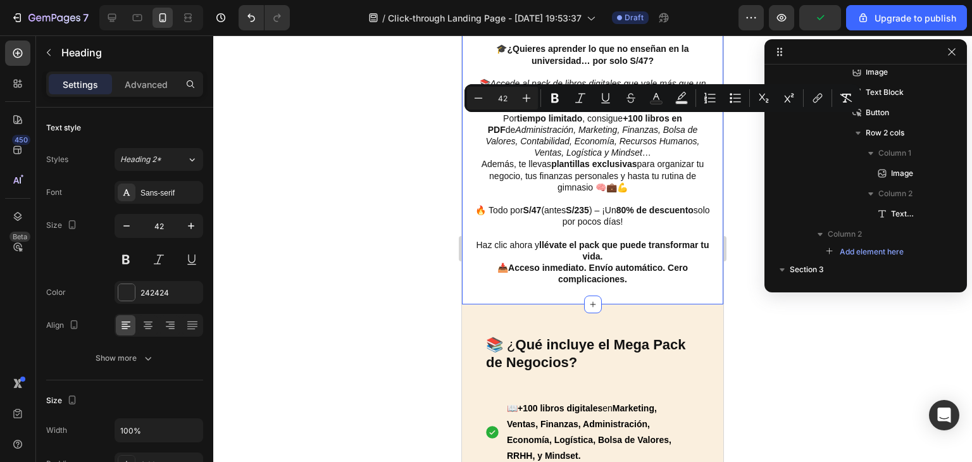
drag, startPoint x: 595, startPoint y: 241, endPoint x: 890, endPoint y: 170, distance: 303.5
click at [463, 128] on div "🎓 ¿Quieres aprender lo que no enseñan en la universidad… por solo S/47? Heading…" at bounding box center [592, 78] width 261 height 451
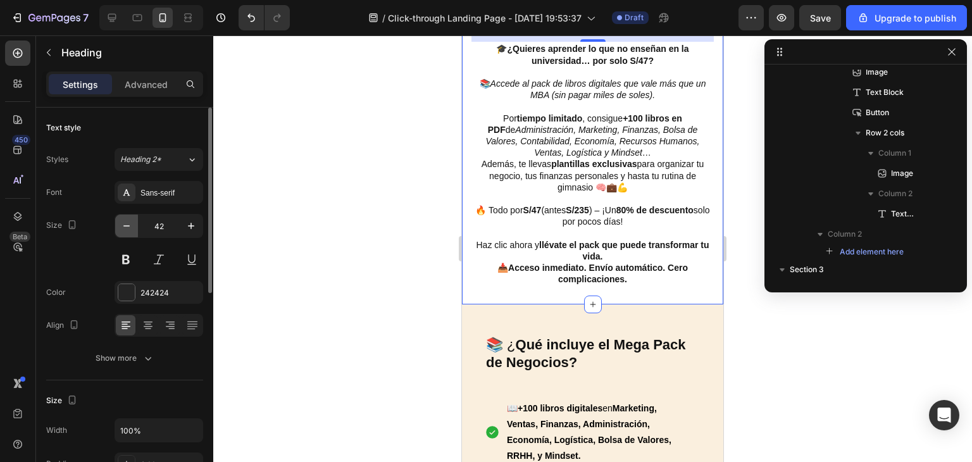
click at [127, 229] on icon "button" at bounding box center [126, 226] width 13 height 13
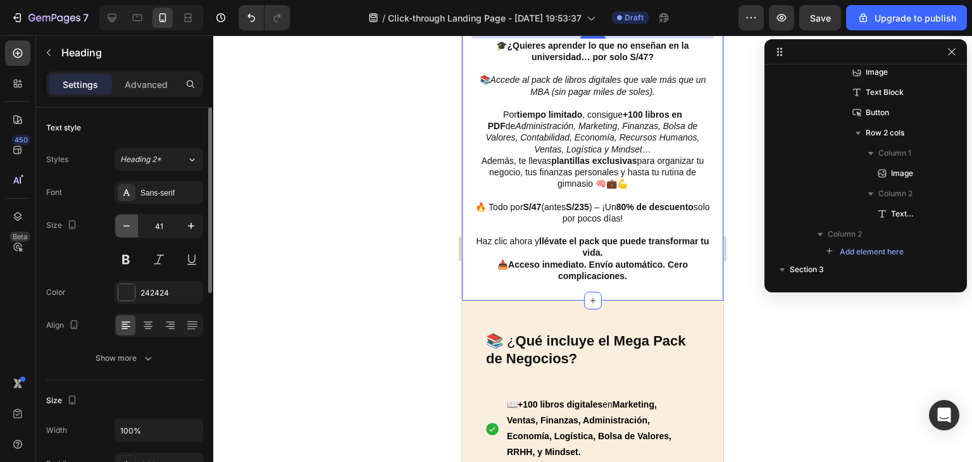
click at [127, 229] on icon "button" at bounding box center [126, 226] width 13 height 13
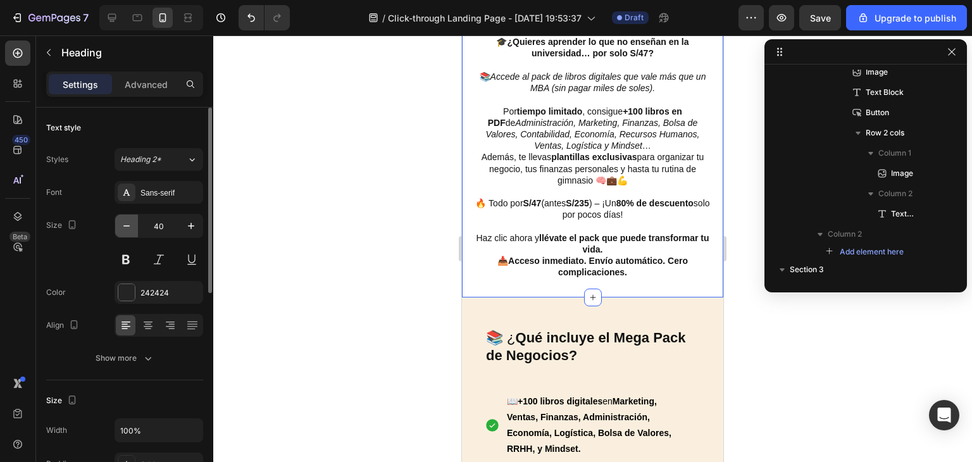
click at [127, 229] on icon "button" at bounding box center [126, 226] width 13 height 13
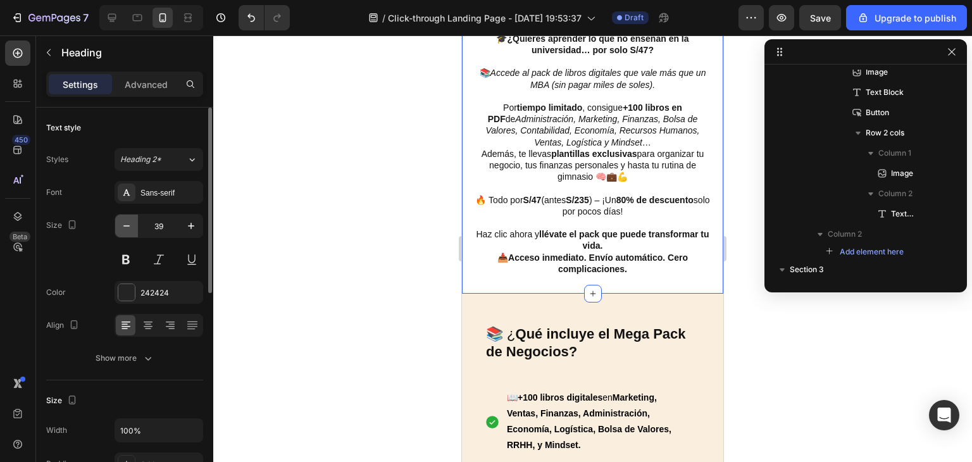
click at [127, 229] on icon "button" at bounding box center [126, 226] width 13 height 13
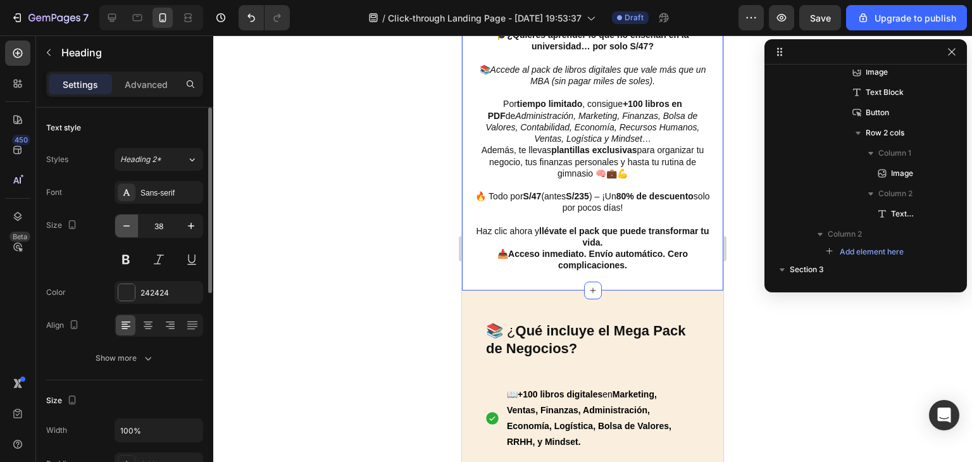
click at [127, 229] on icon "button" at bounding box center [126, 226] width 13 height 13
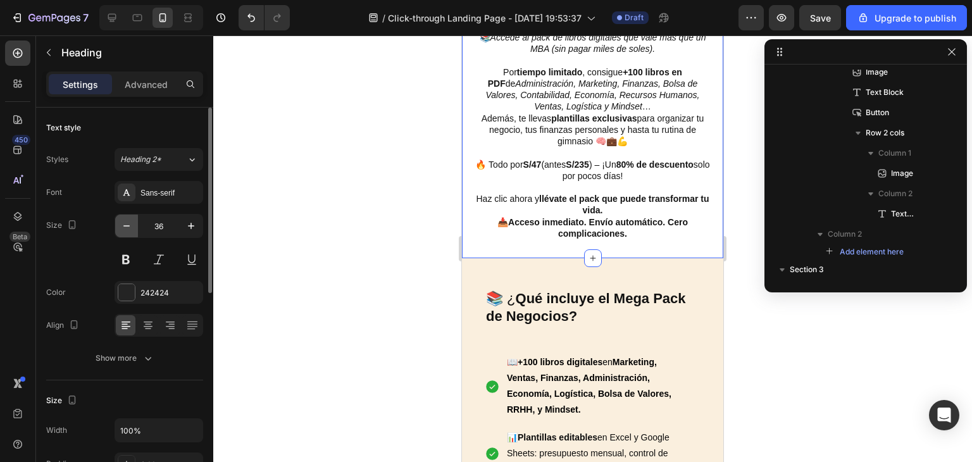
click at [127, 229] on icon "button" at bounding box center [126, 226] width 13 height 13
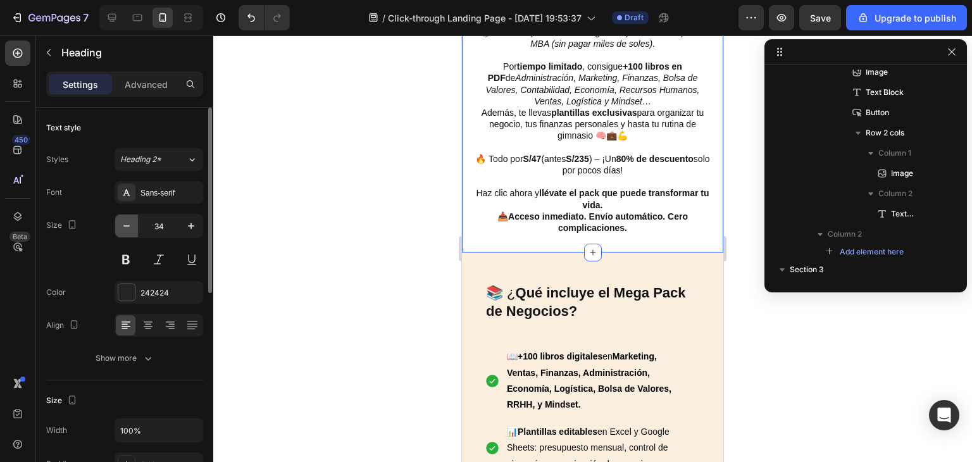
click at [127, 229] on icon "button" at bounding box center [126, 226] width 13 height 13
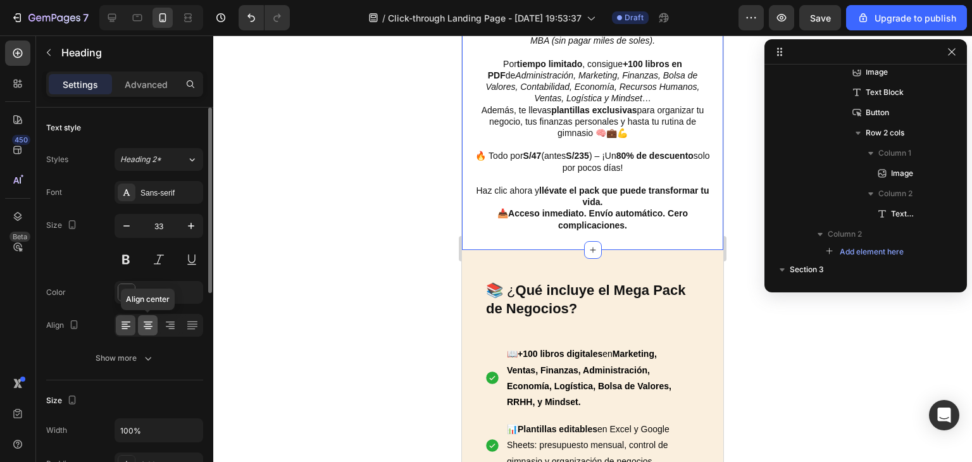
click at [151, 320] on icon at bounding box center [148, 325] width 13 height 13
click at [123, 225] on icon "button" at bounding box center [126, 225] width 6 height 1
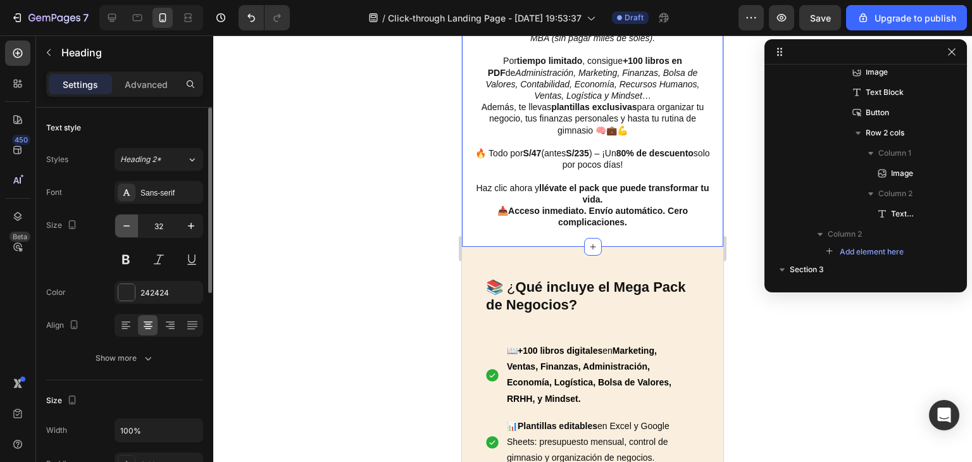
click at [123, 225] on icon "button" at bounding box center [126, 225] width 6 height 1
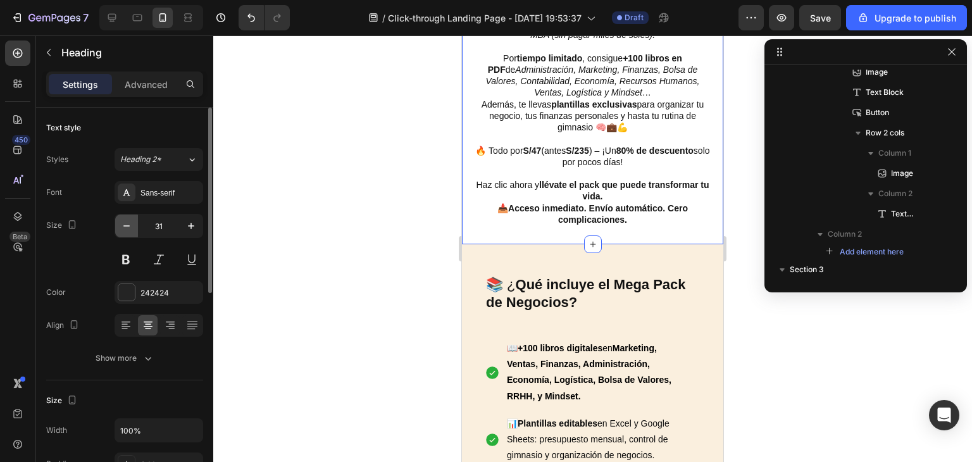
click at [123, 225] on icon "button" at bounding box center [126, 225] width 6 height 1
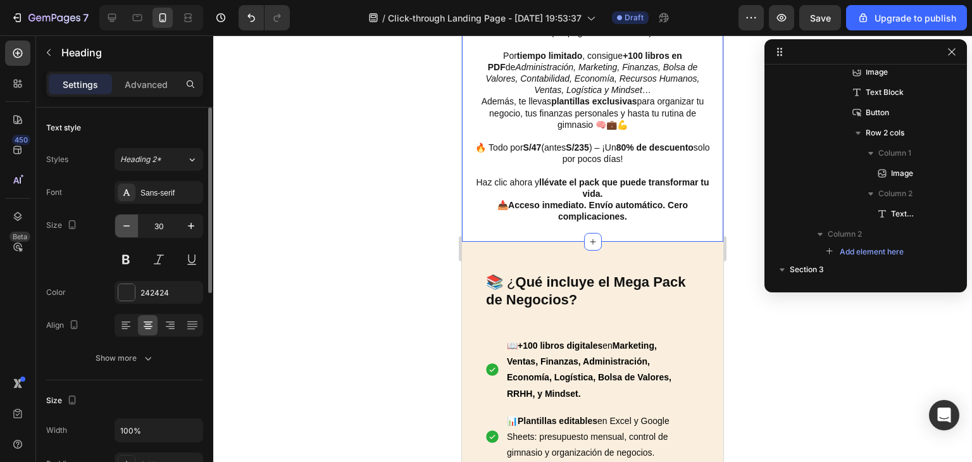
click at [123, 225] on icon "button" at bounding box center [126, 225] width 6 height 1
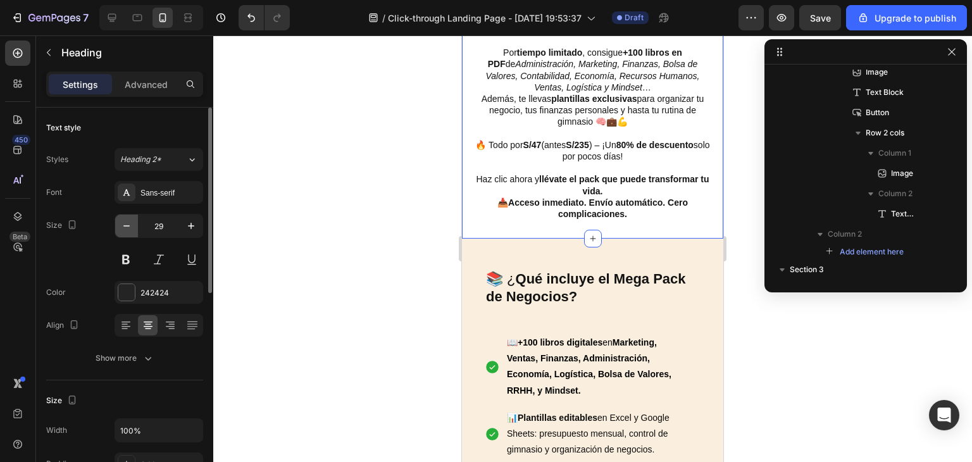
click at [123, 225] on icon "button" at bounding box center [126, 225] width 6 height 1
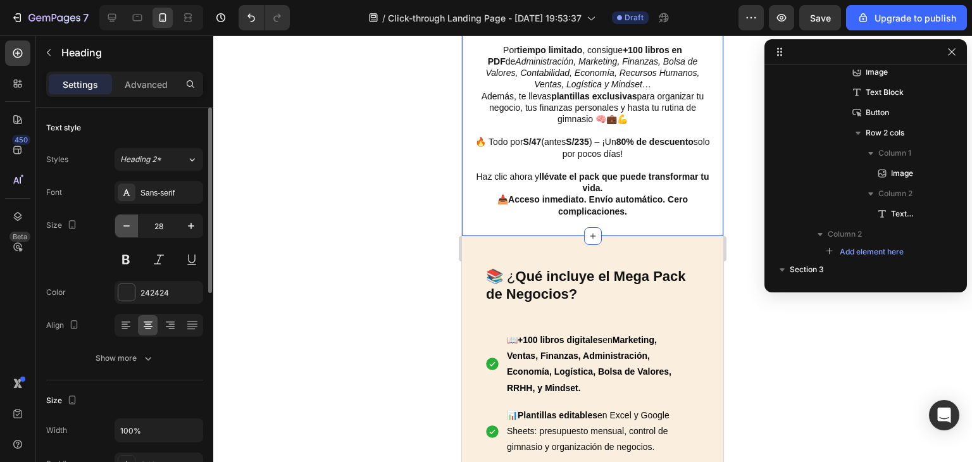
click at [123, 225] on icon "button" at bounding box center [126, 225] width 6 height 1
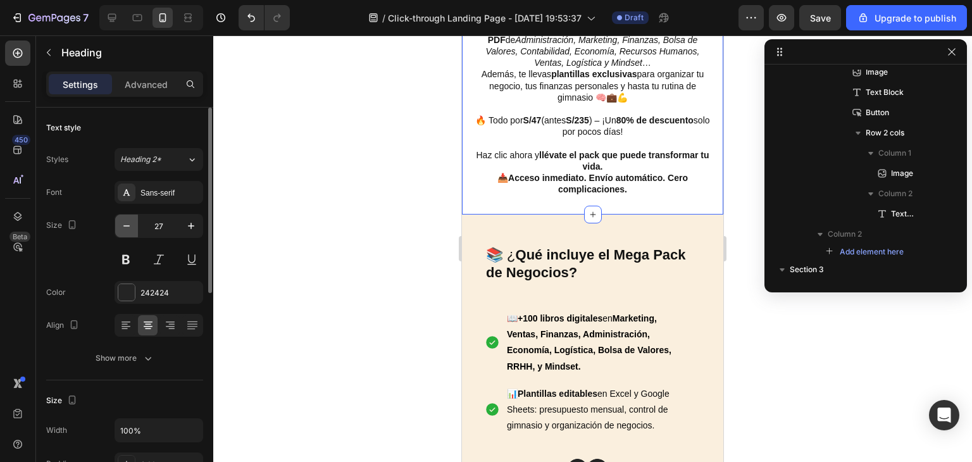
click at [123, 225] on icon "button" at bounding box center [126, 225] width 6 height 1
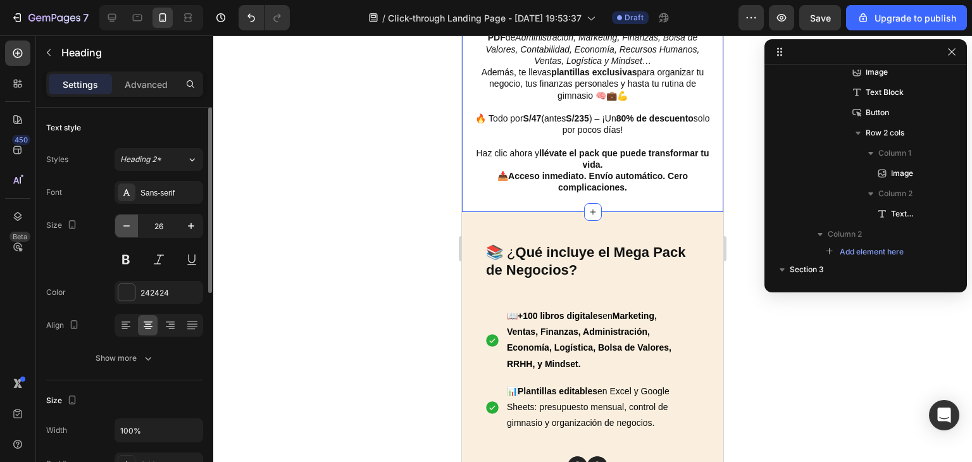
click at [123, 225] on icon "button" at bounding box center [126, 225] width 6 height 1
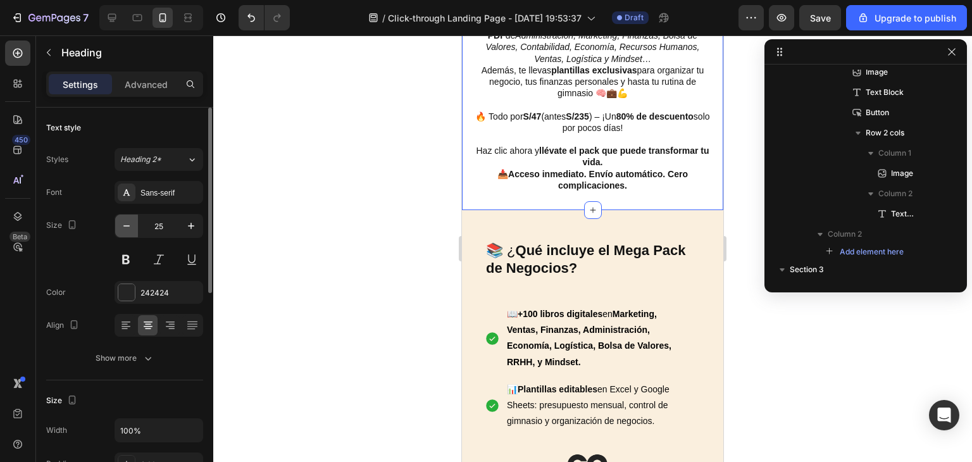
click at [123, 225] on icon "button" at bounding box center [126, 225] width 6 height 1
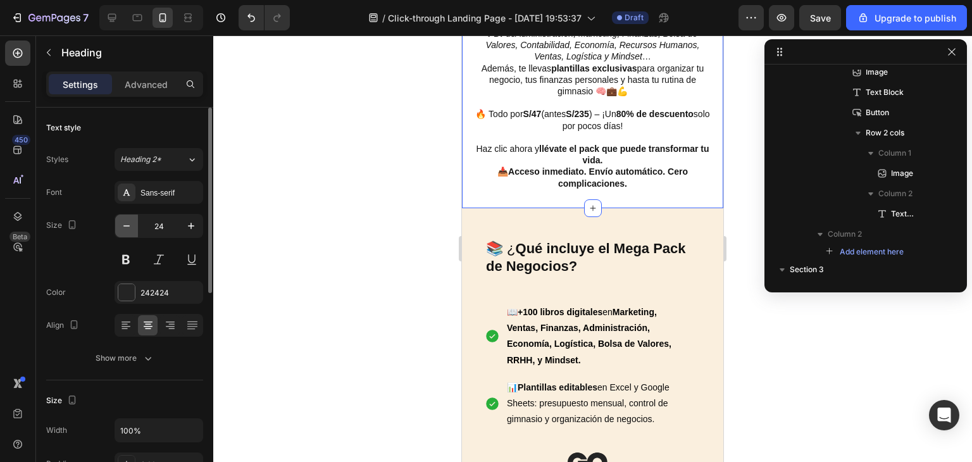
click at [123, 225] on icon "button" at bounding box center [126, 225] width 6 height 1
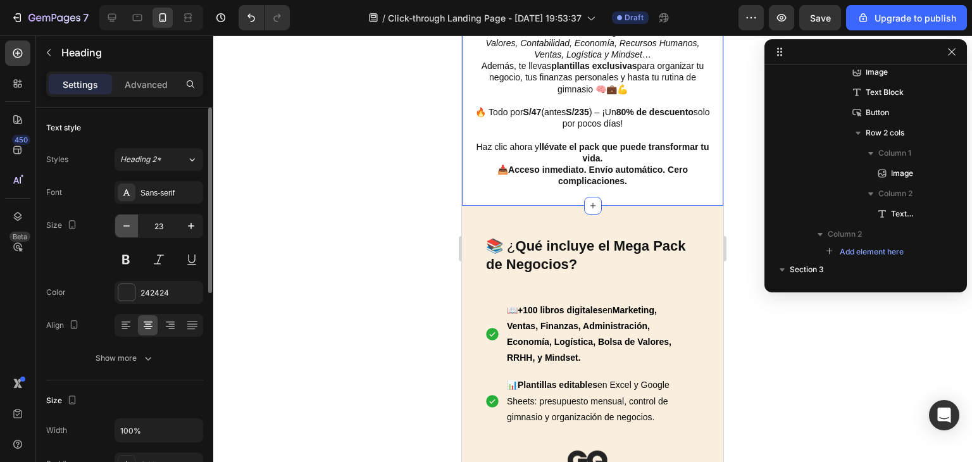
click at [123, 225] on icon "button" at bounding box center [126, 225] width 6 height 1
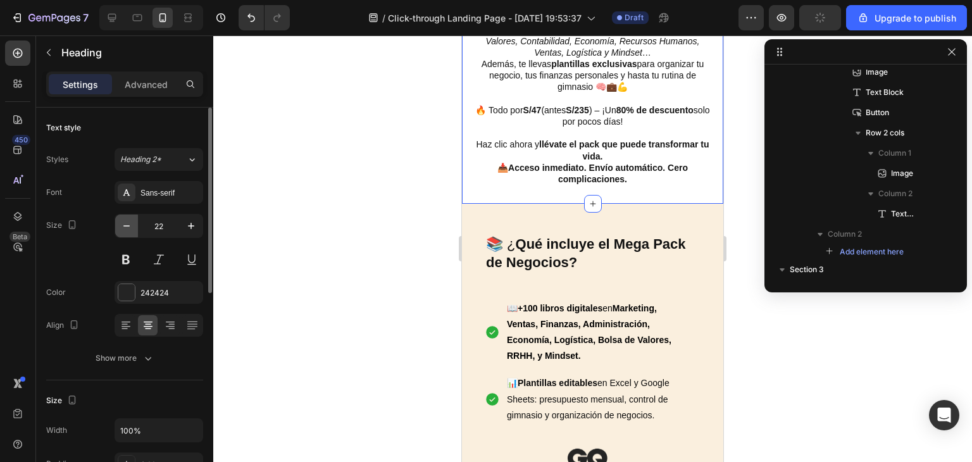
click at [123, 225] on icon "button" at bounding box center [126, 225] width 6 height 1
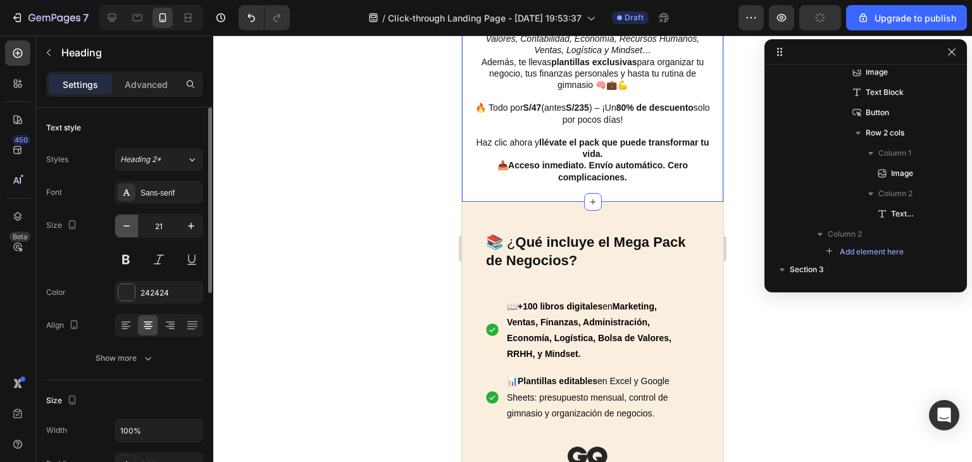
click at [123, 225] on icon "button" at bounding box center [126, 225] width 6 height 1
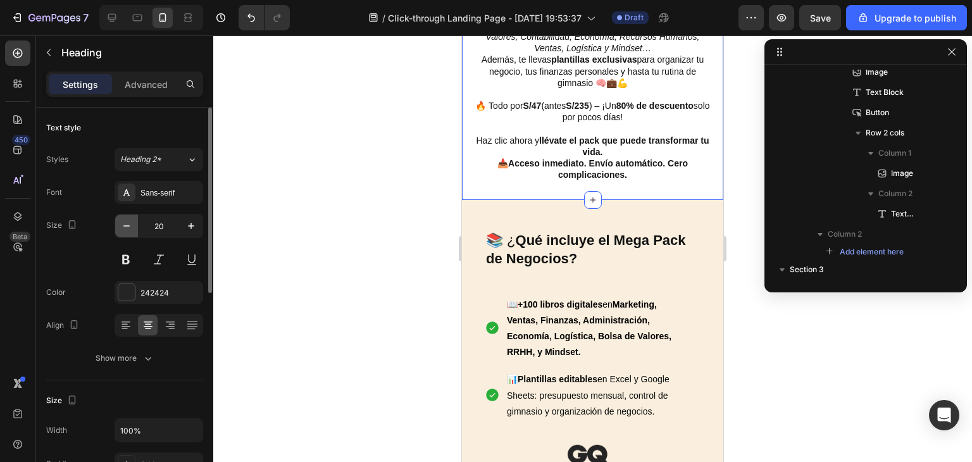
click at [123, 225] on icon "button" at bounding box center [126, 225] width 6 height 1
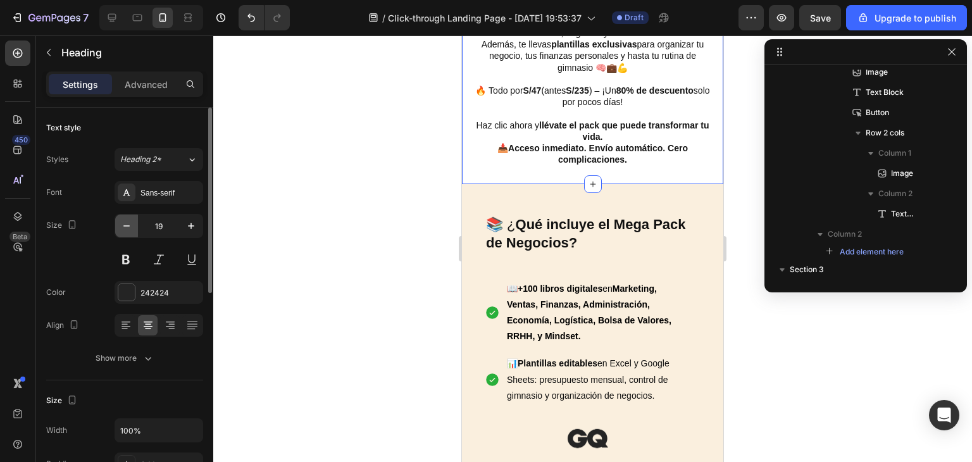
click at [123, 225] on icon "button" at bounding box center [126, 225] width 6 height 1
click at [187, 223] on icon "button" at bounding box center [191, 226] width 13 height 13
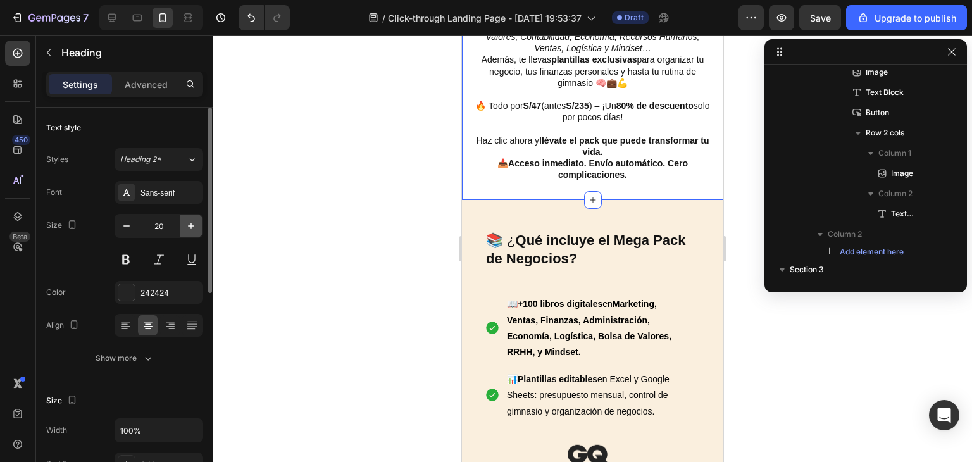
click at [188, 223] on icon "button" at bounding box center [191, 226] width 13 height 13
type input "21"
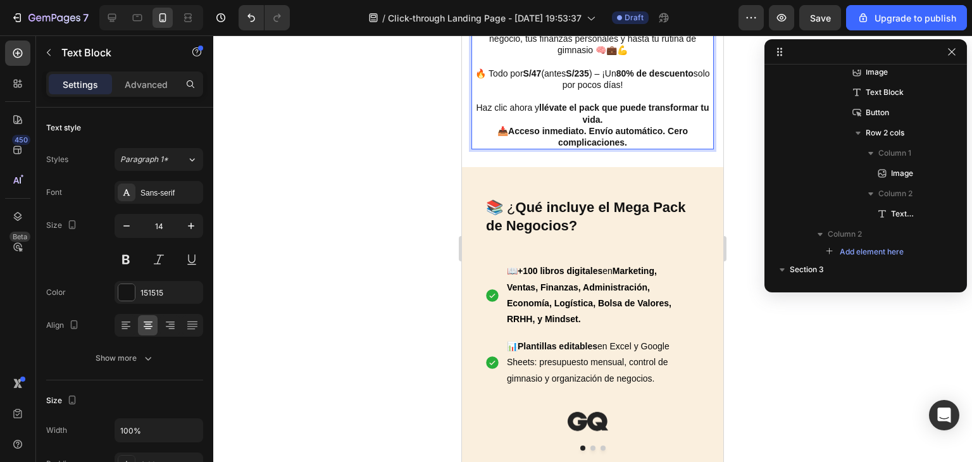
click at [764, 321] on div at bounding box center [592, 248] width 759 height 427
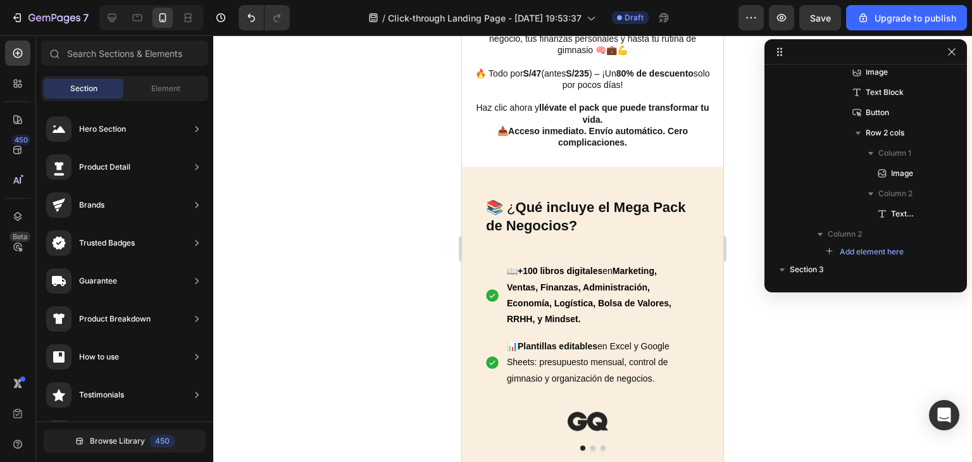
click at [782, 351] on div at bounding box center [592, 248] width 759 height 427
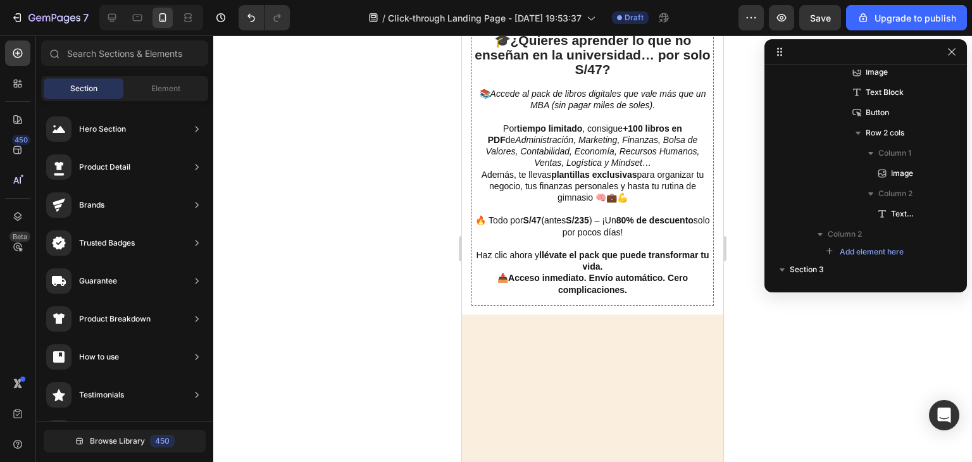
scroll to position [374, 0]
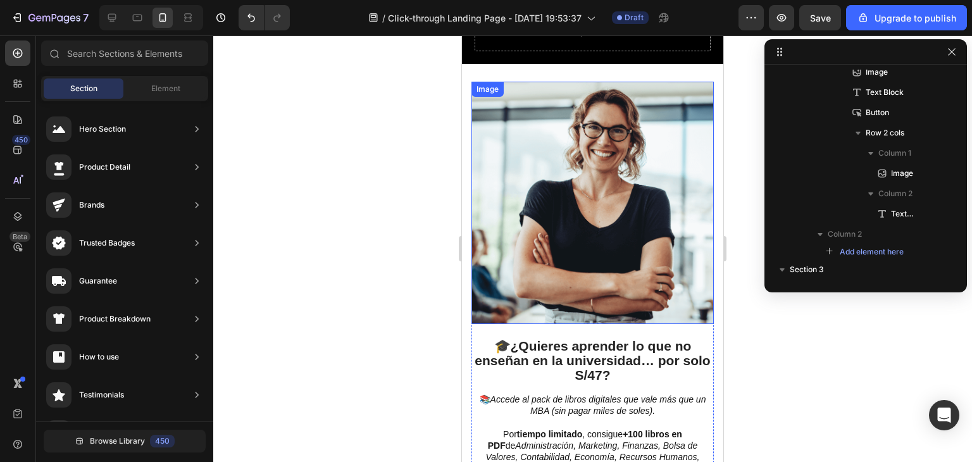
click at [659, 303] on img at bounding box center [592, 203] width 242 height 242
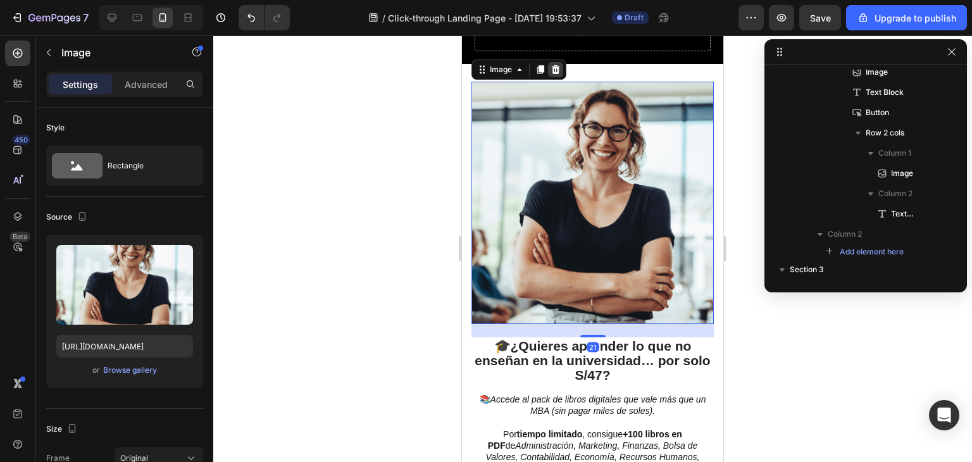
click at [554, 74] on icon at bounding box center [556, 69] width 8 height 9
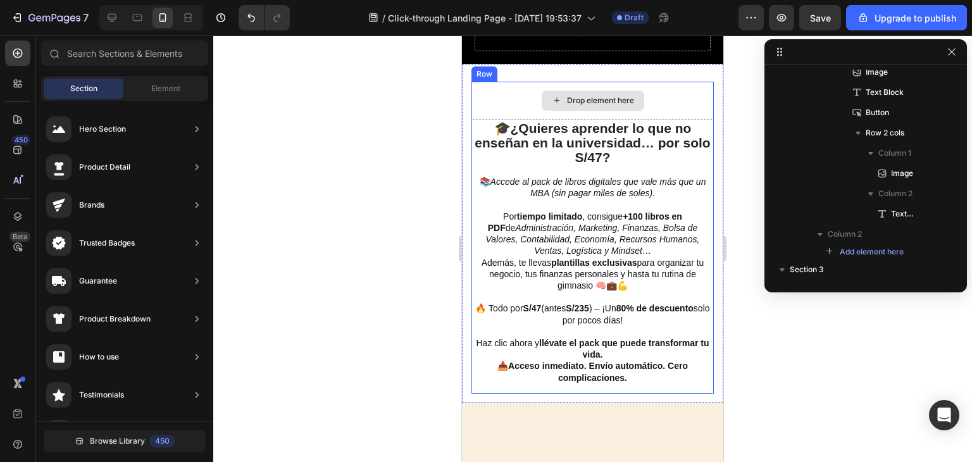
click at [657, 120] on div "Drop element here" at bounding box center [592, 101] width 242 height 38
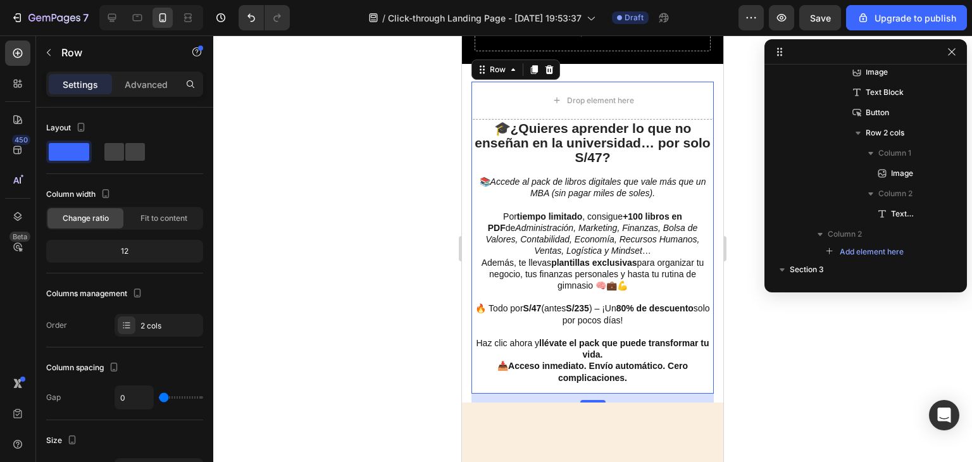
click at [428, 294] on div at bounding box center [592, 248] width 759 height 427
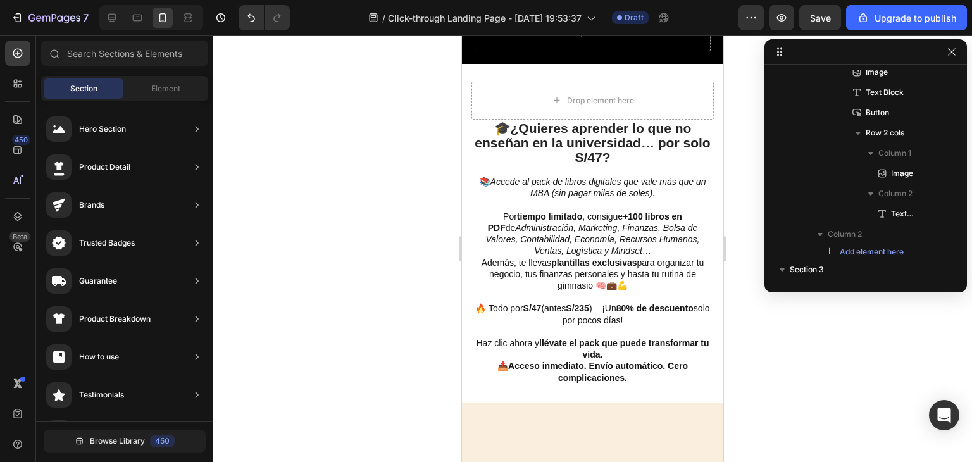
click at [752, 333] on div at bounding box center [592, 248] width 759 height 427
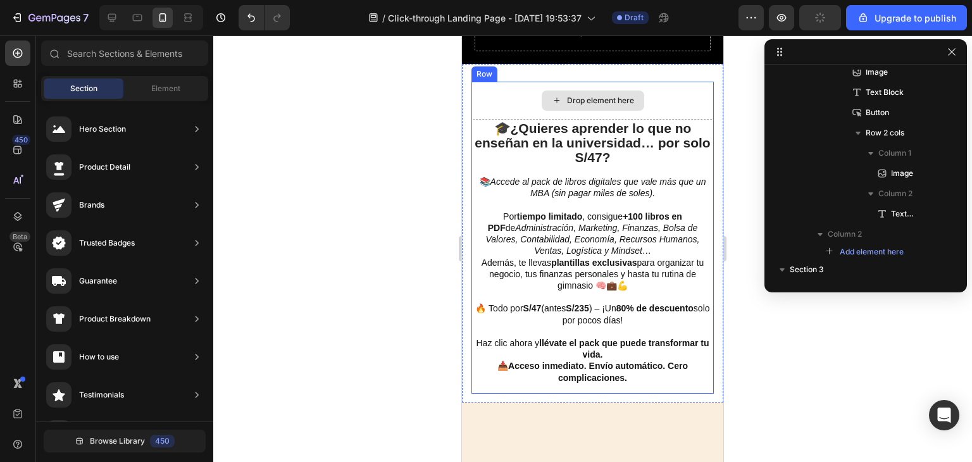
click at [635, 111] on div "Drop element here" at bounding box center [593, 100] width 103 height 20
click at [658, 120] on div "Drop element here" at bounding box center [592, 101] width 242 height 38
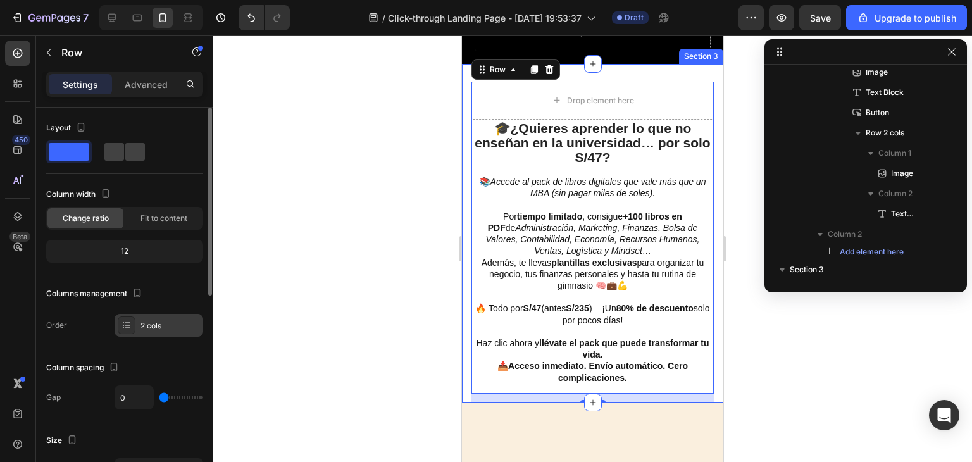
click at [123, 321] on icon at bounding box center [127, 325] width 10 height 10
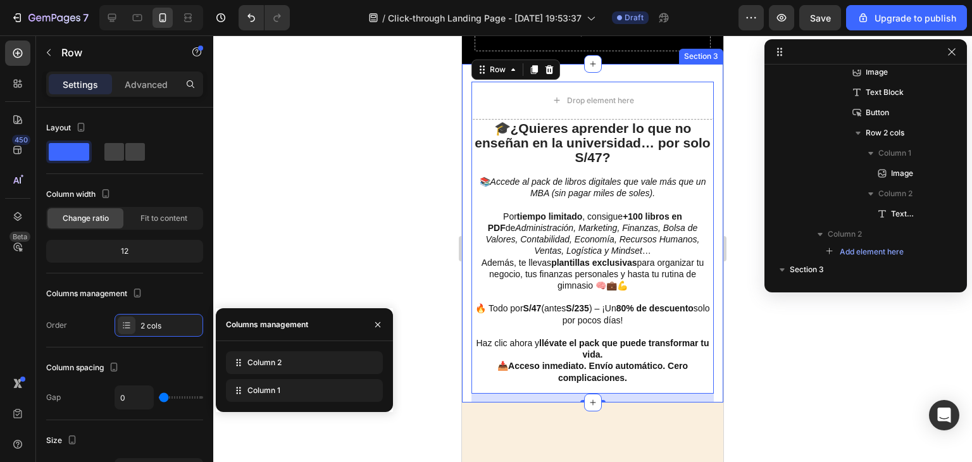
click at [343, 221] on div at bounding box center [592, 248] width 759 height 427
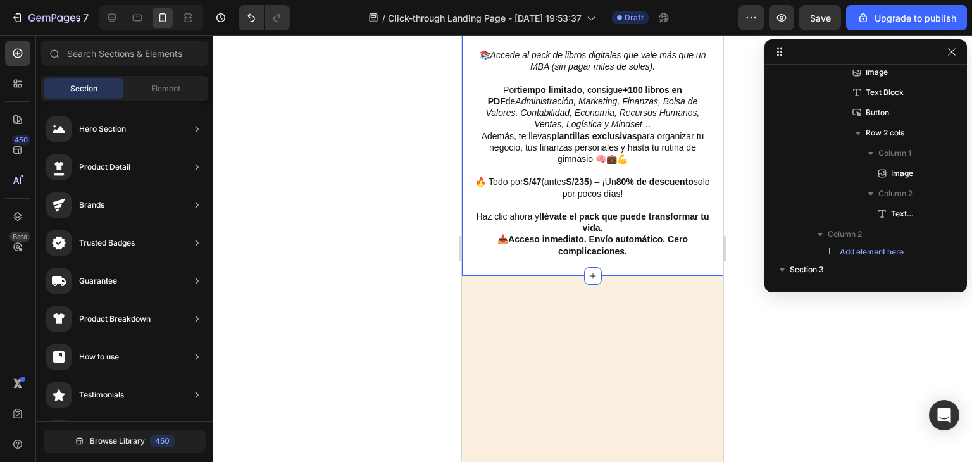
scroll to position [437, 0]
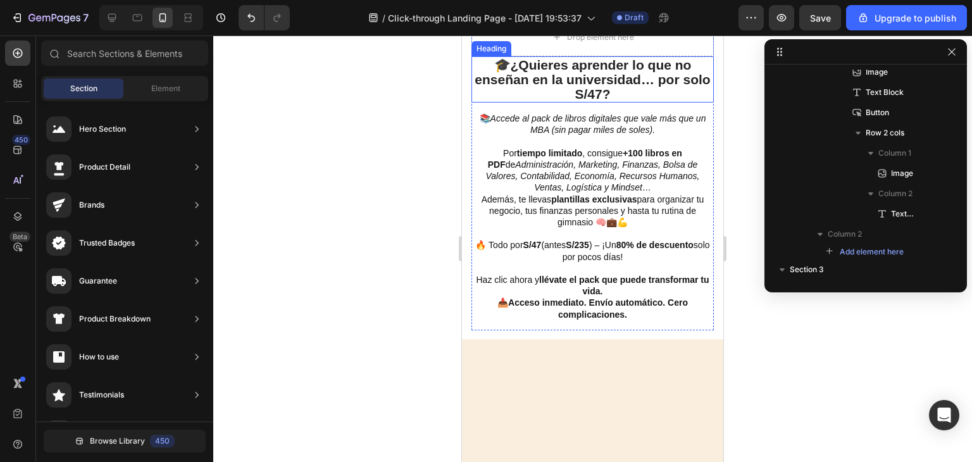
click at [516, 101] on p "🎓 ¿Quieres aprender lo que no enseñan en la universidad… por solo S/47?" at bounding box center [593, 80] width 240 height 44
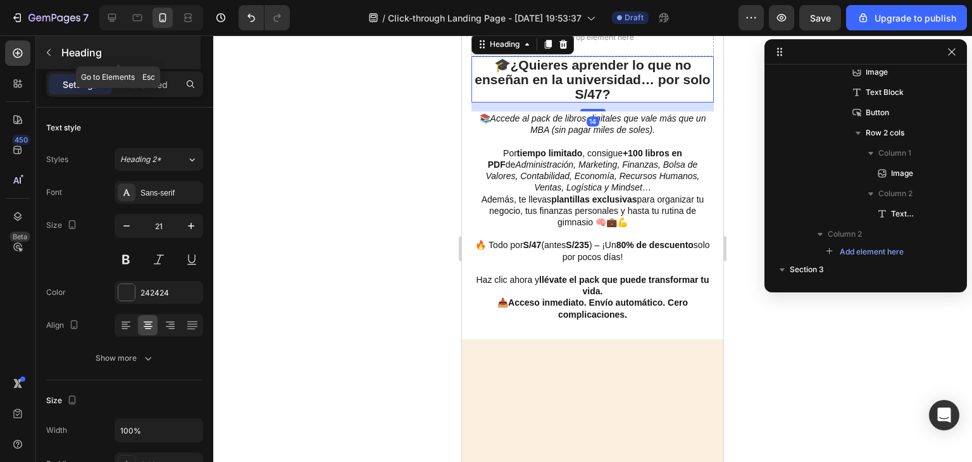
click at [40, 53] on button "button" at bounding box center [49, 52] width 20 height 20
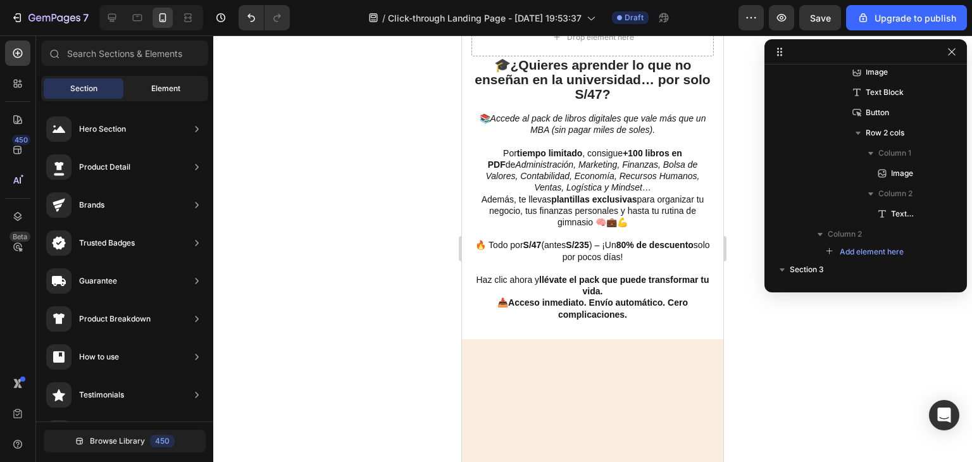
click at [151, 85] on div "Element" at bounding box center [166, 88] width 80 height 20
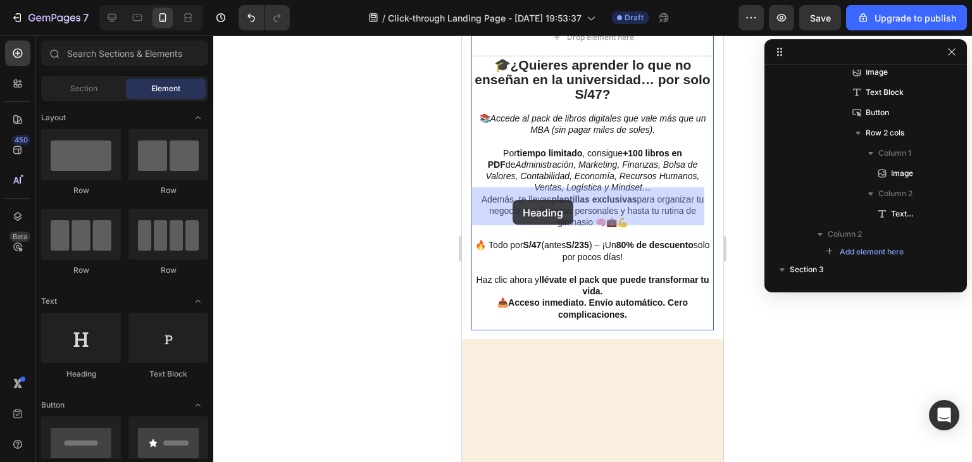
drag, startPoint x: 558, startPoint y: 370, endPoint x: 473, endPoint y: 208, distance: 182.9
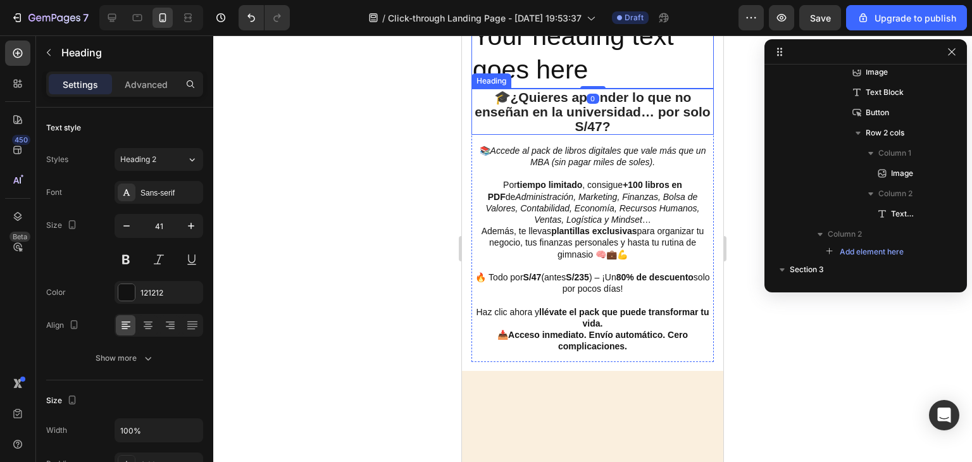
click at [575, 134] on strong "¿Quieres aprender lo que no enseñan en la universidad… por solo S/47?" at bounding box center [592, 112] width 235 height 44
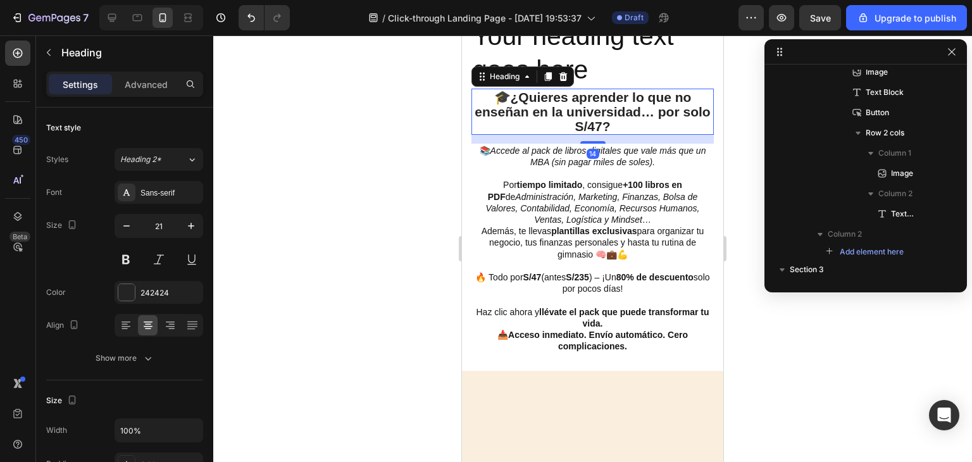
scroll to position [420, 0]
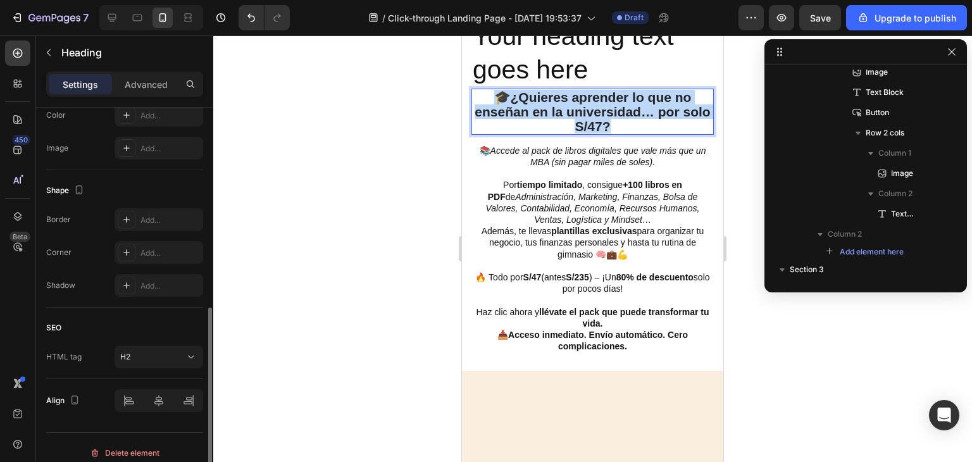
click at [575, 134] on strong "¿Quieres aprender lo que no enseñan en la universidad… por solo S/47?" at bounding box center [592, 112] width 235 height 44
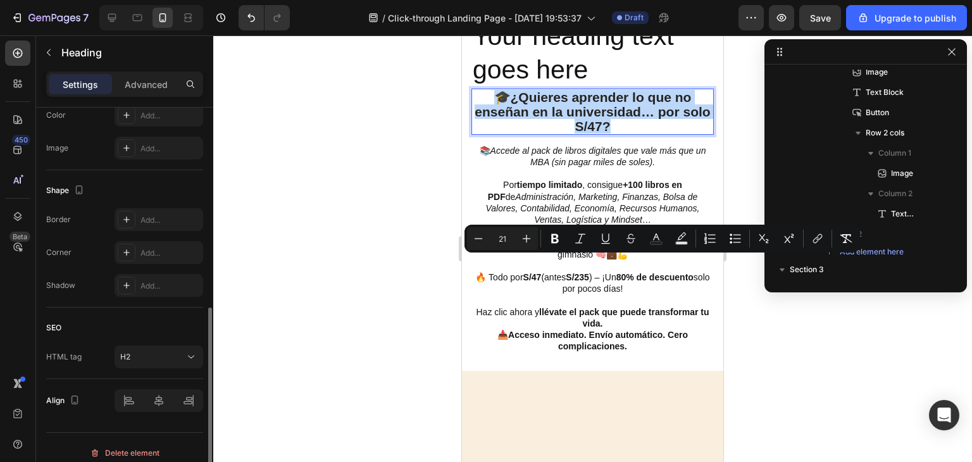
copy p "🎓 ¿Quieres aprender lo que no enseñan en la universidad… por solo S/47?"
click at [533, 89] on h2 "Your heading text goes here" at bounding box center [592, 53] width 242 height 70
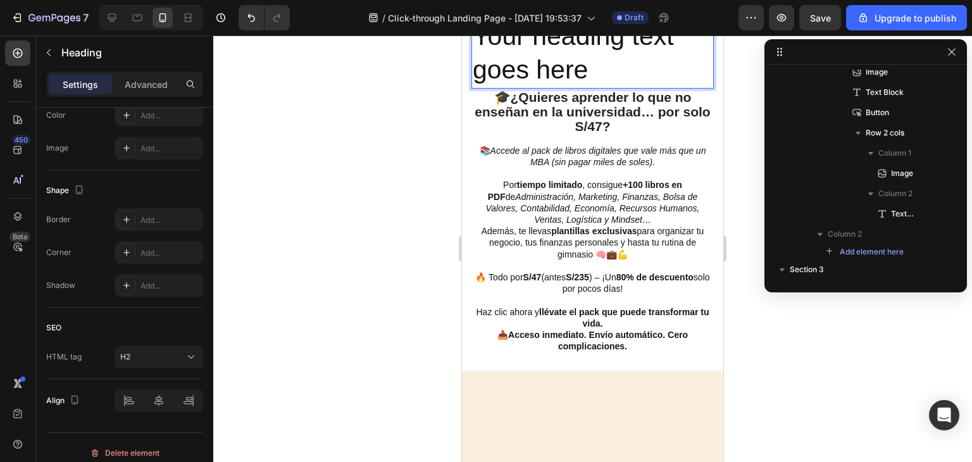
click at [533, 89] on h2 "Your heading text goes here" at bounding box center [592, 53] width 242 height 70
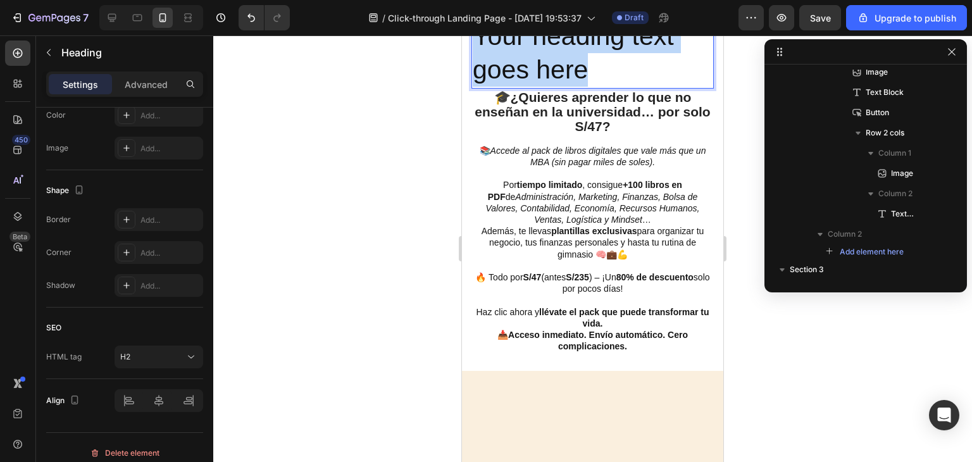
click at [533, 87] on p "Your heading text goes here" at bounding box center [593, 54] width 240 height 68
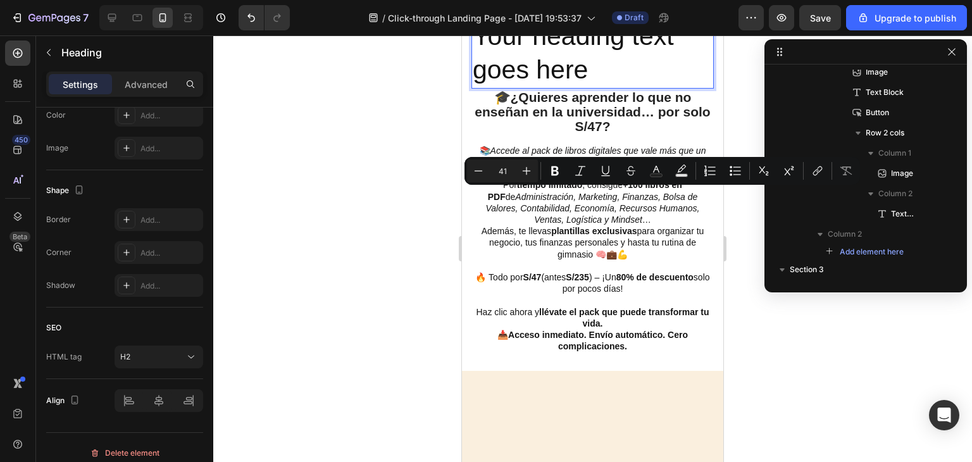
click at [575, 87] on p "Your heading text goes here" at bounding box center [593, 54] width 240 height 68
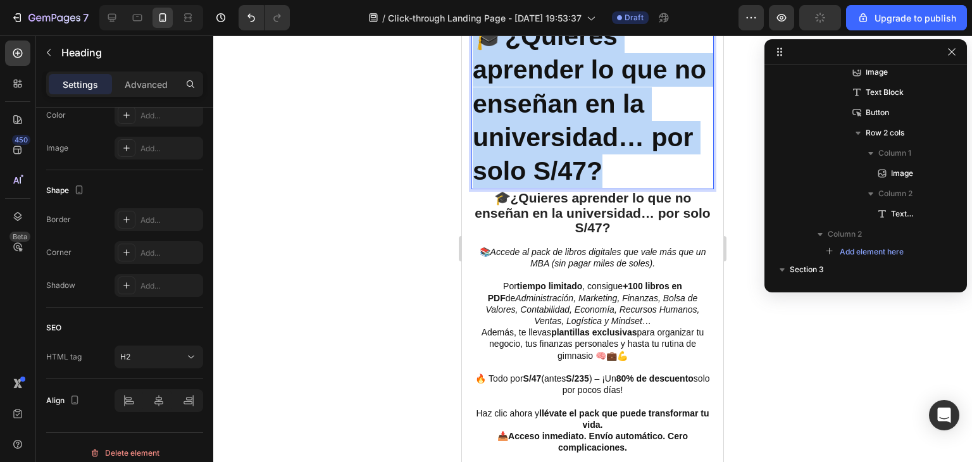
drag, startPoint x: 609, startPoint y: 332, endPoint x: 472, endPoint y: 204, distance: 187.6
click at [479, 188] on p "🎓 ¿Quieres aprender lo que no enseñan en la universidad… por solo S/47?" at bounding box center [593, 104] width 240 height 168
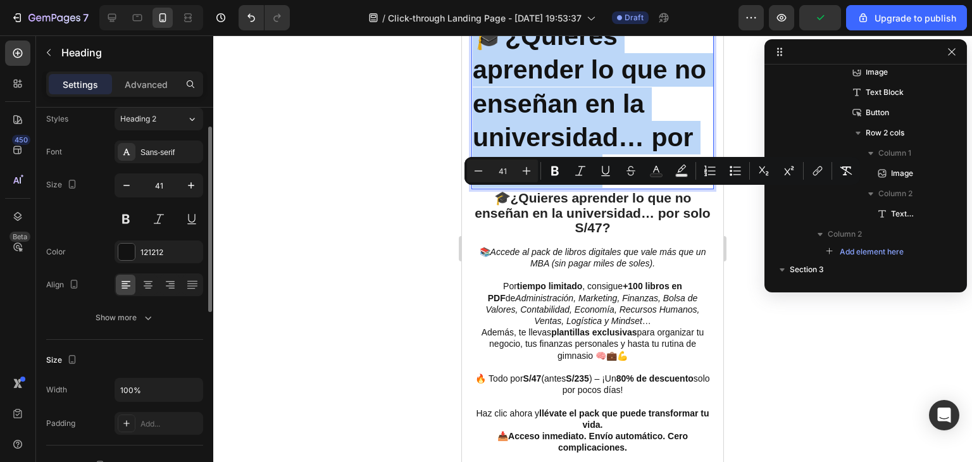
scroll to position [0, 0]
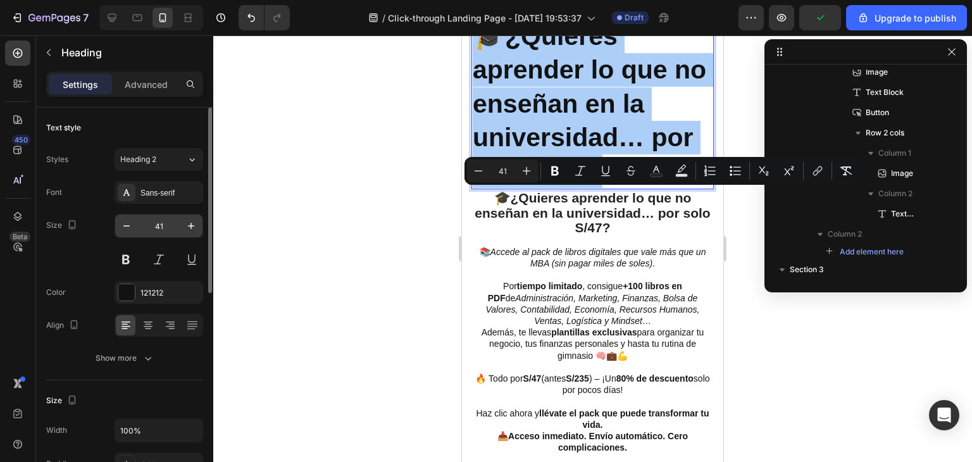
click at [159, 228] on input "41" at bounding box center [159, 226] width 42 height 23
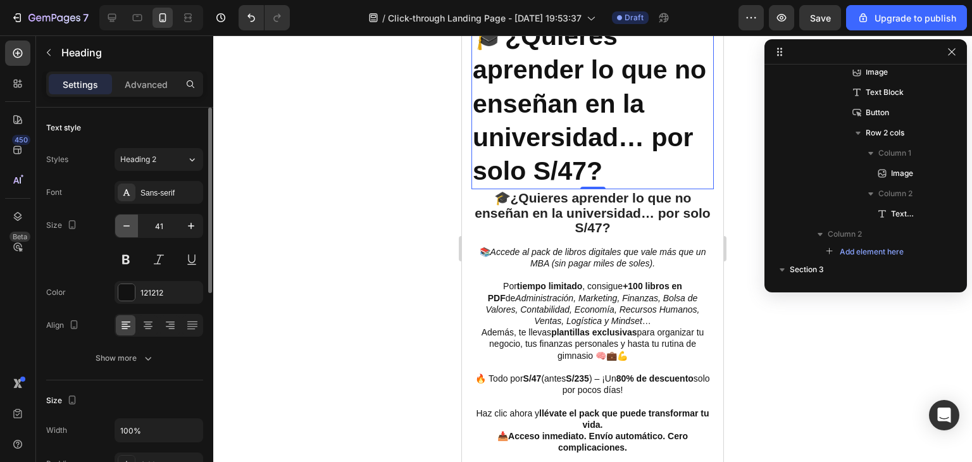
click at [119, 232] on button "button" at bounding box center [126, 226] width 23 height 23
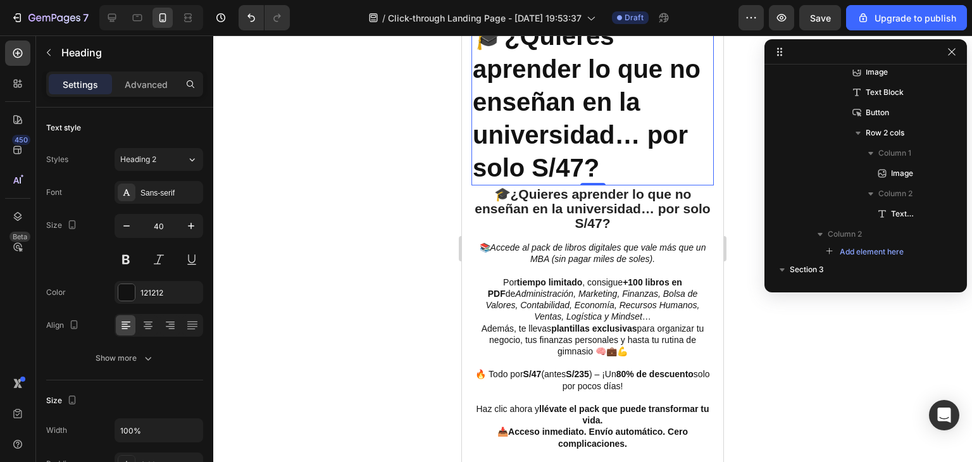
drag, startPoint x: 120, startPoint y: 232, endPoint x: 243, endPoint y: 232, distance: 122.8
click at [139, 232] on div "40" at bounding box center [158, 226] width 87 height 23
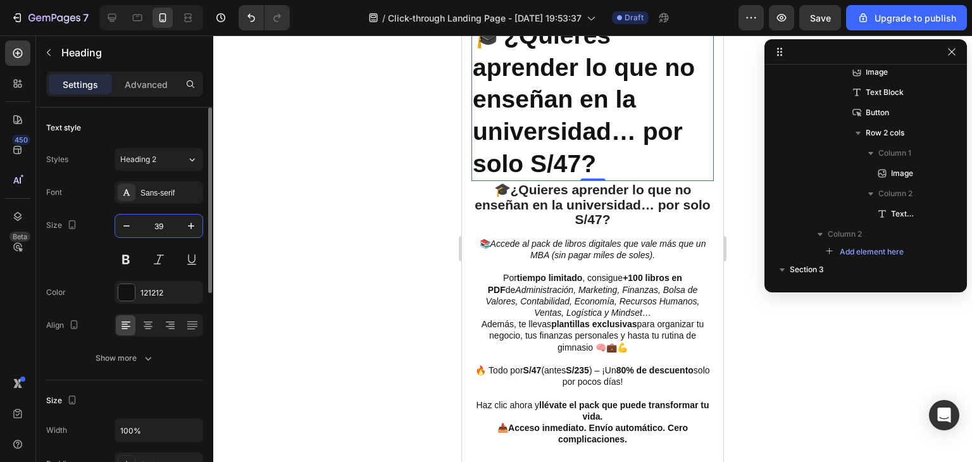
click at [157, 225] on input "39" at bounding box center [159, 226] width 42 height 23
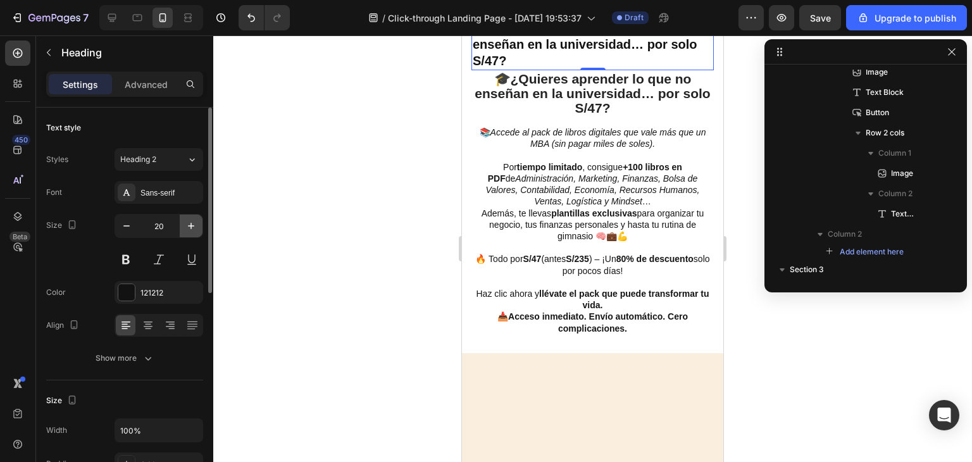
click at [187, 228] on button "button" at bounding box center [191, 226] width 23 height 23
click at [187, 228] on icon "button" at bounding box center [191, 226] width 13 height 13
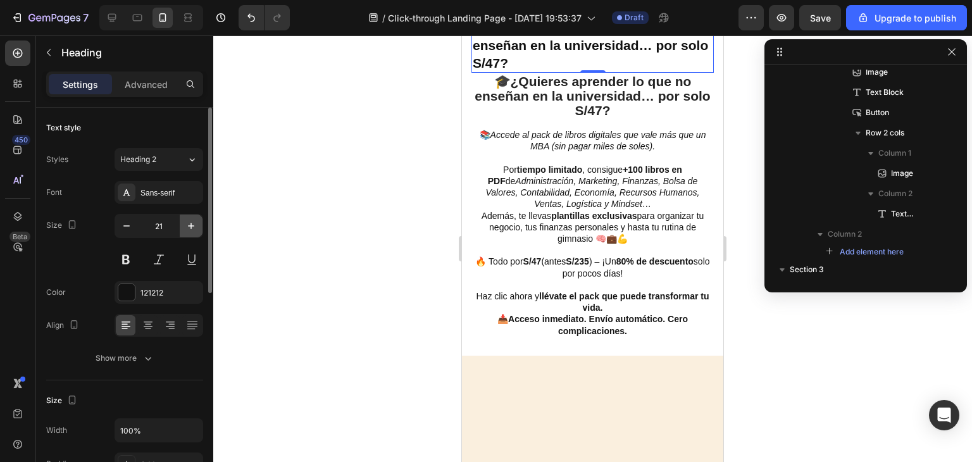
click at [187, 228] on icon "button" at bounding box center [191, 226] width 13 height 13
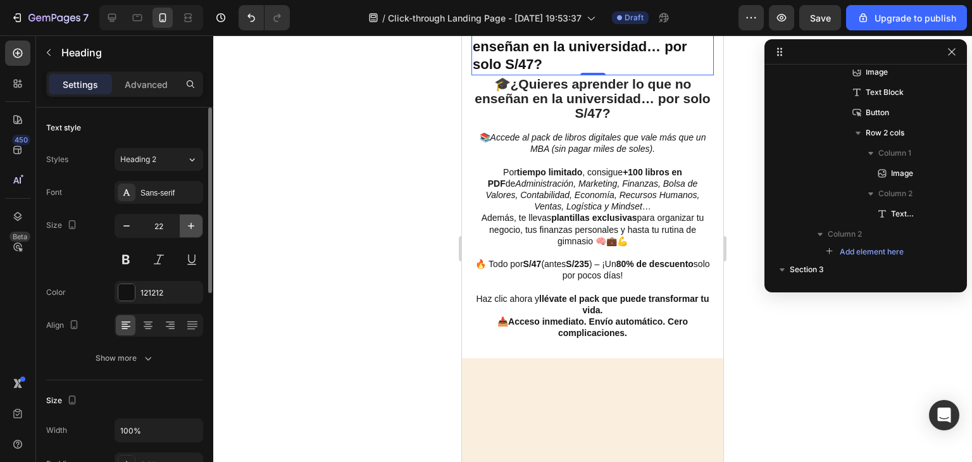
click at [187, 228] on icon "button" at bounding box center [191, 226] width 13 height 13
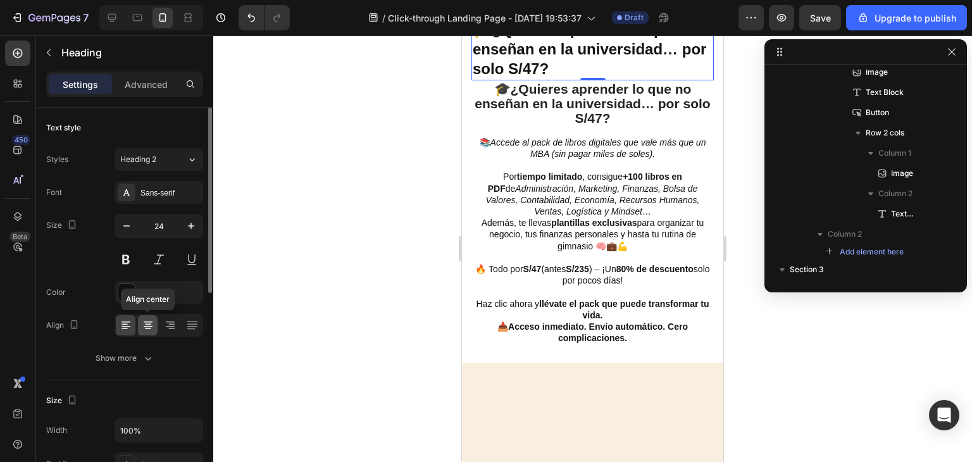
click at [149, 326] on icon at bounding box center [148, 326] width 9 height 1
click at [130, 225] on icon "button" at bounding box center [126, 226] width 13 height 13
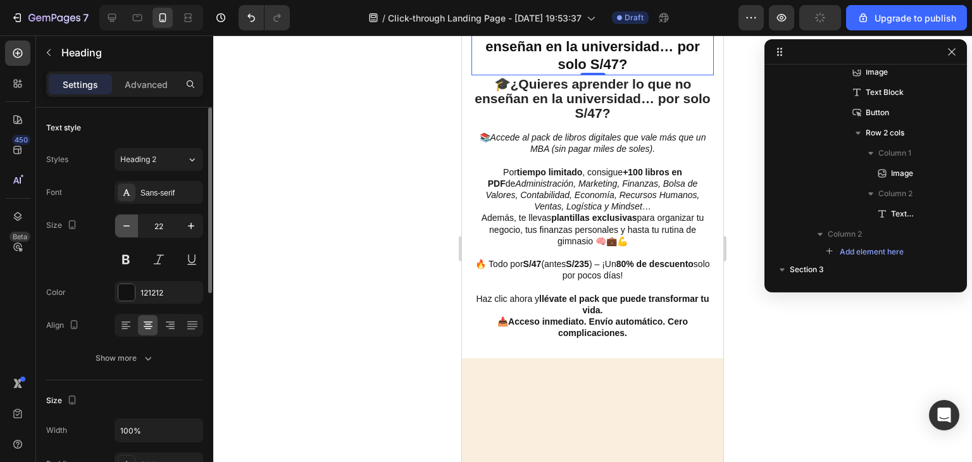
click at [130, 225] on icon "button" at bounding box center [126, 226] width 13 height 13
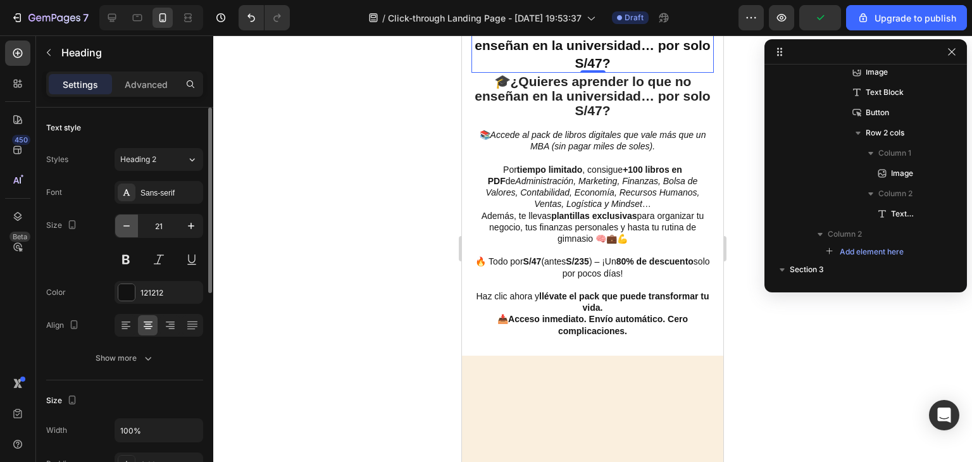
click at [130, 225] on icon "button" at bounding box center [126, 226] width 13 height 13
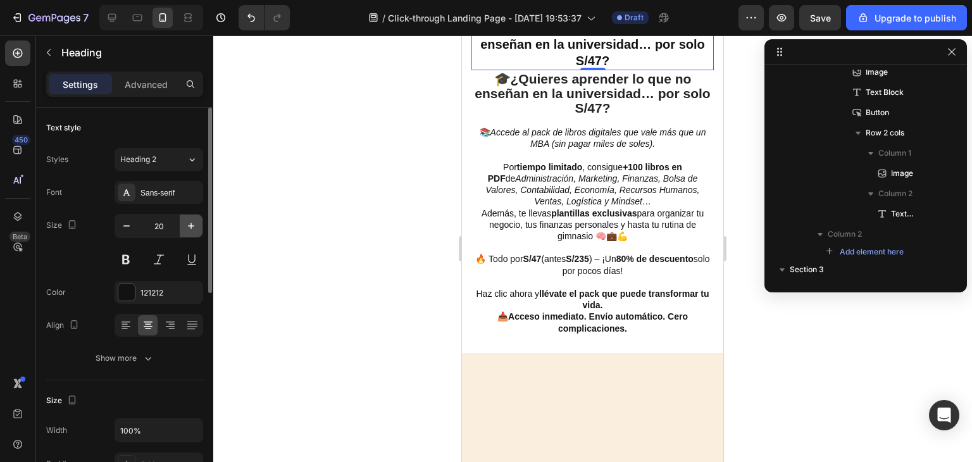
click at [192, 227] on icon "button" at bounding box center [191, 226] width 13 height 13
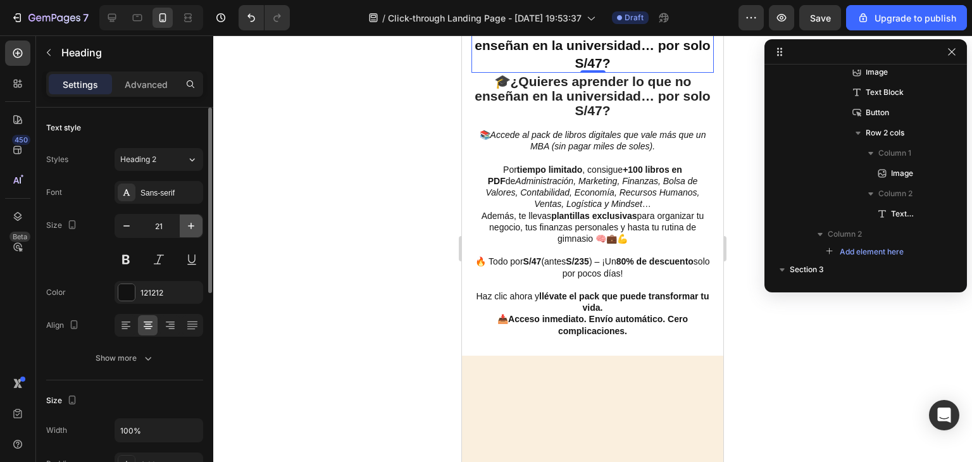
click at [192, 227] on icon "button" at bounding box center [191, 226] width 13 height 13
type input "22"
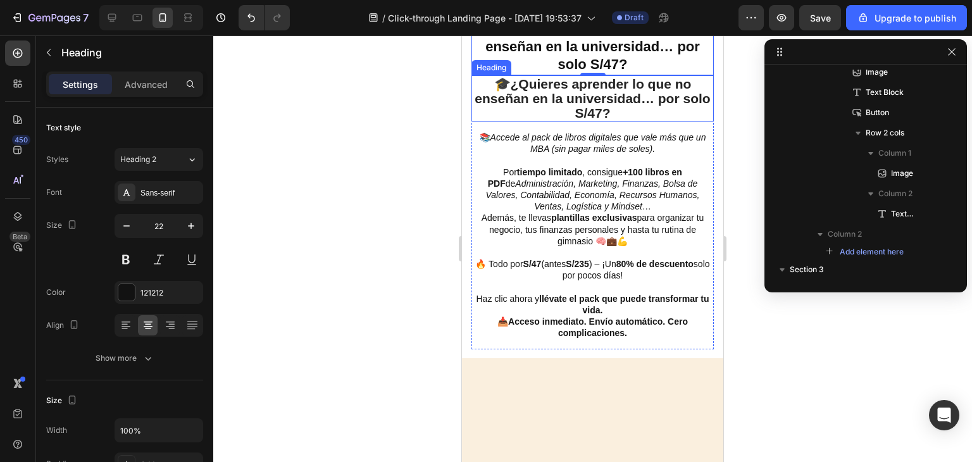
click at [563, 120] on strong "¿Quieres aprender lo que no enseñan en la universidad… por solo S/47?" at bounding box center [592, 99] width 235 height 44
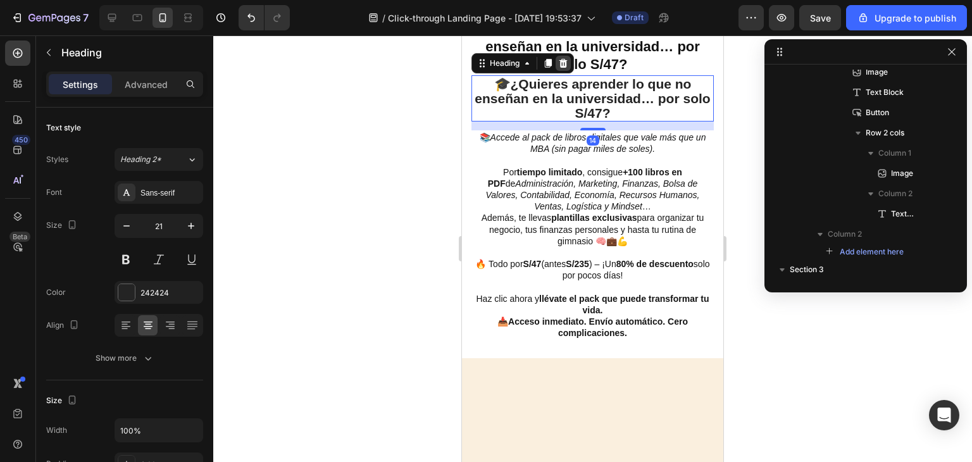
click at [563, 68] on icon at bounding box center [563, 63] width 8 height 9
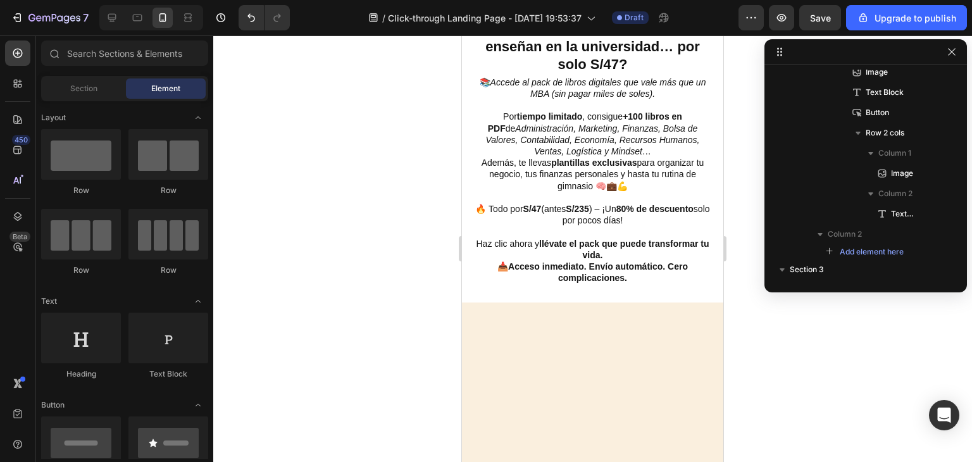
drag, startPoint x: 830, startPoint y: 361, endPoint x: 816, endPoint y: 361, distance: 14.6
click at [829, 362] on div at bounding box center [592, 248] width 759 height 427
click at [789, 375] on div at bounding box center [592, 248] width 759 height 427
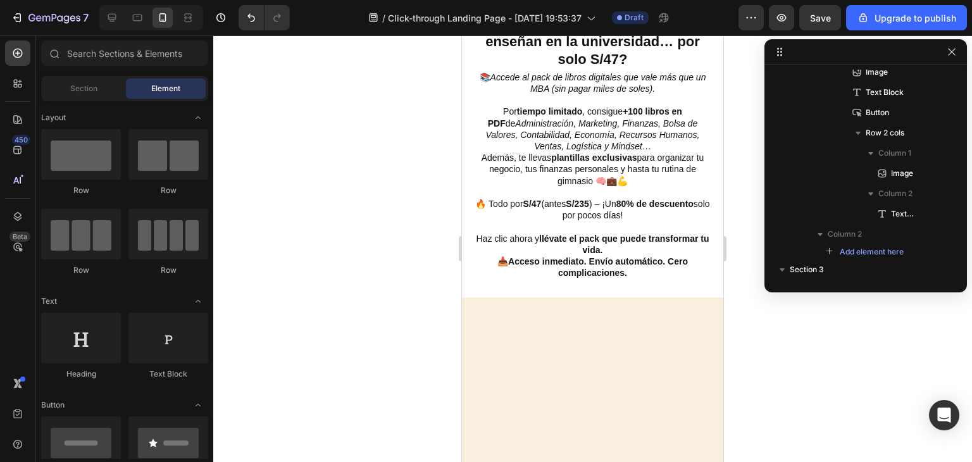
scroll to position [443, 0]
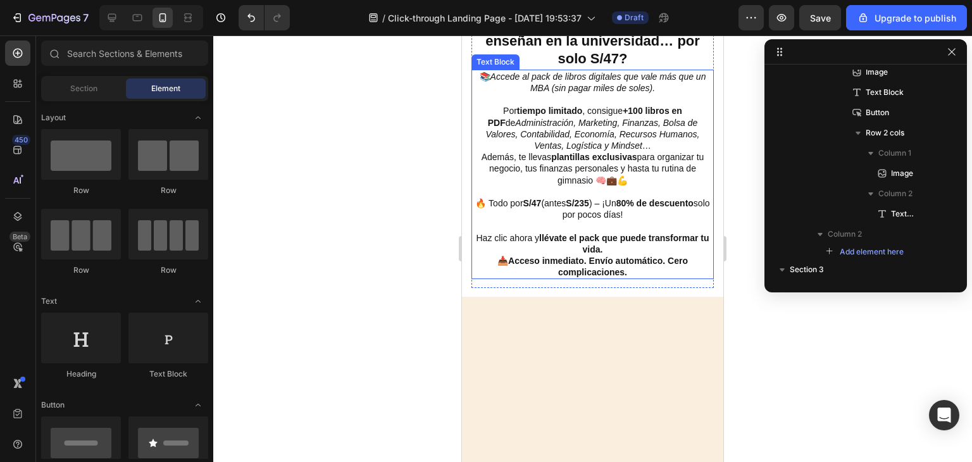
click at [625, 185] on p "Por tiempo limitado , consigue +100 libros en PDF de Administración, Marketing,…" at bounding box center [593, 145] width 240 height 80
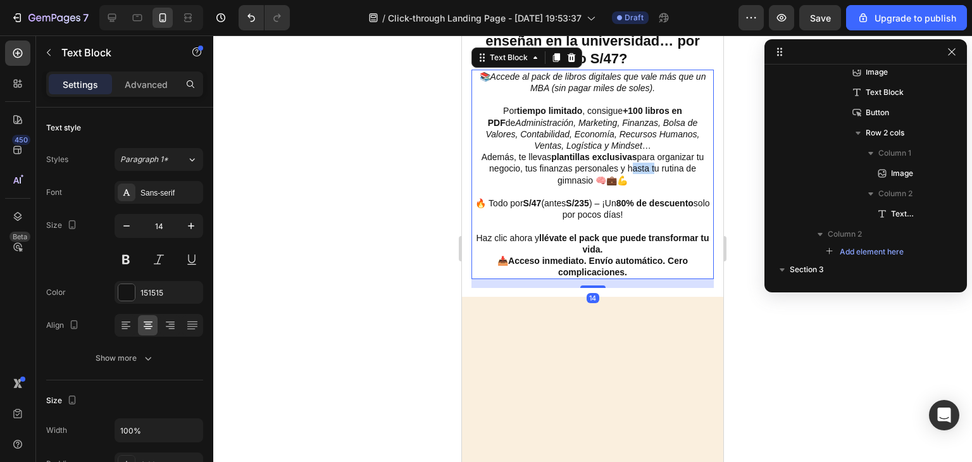
click at [625, 185] on p "Por tiempo limitado , consigue +100 libros en PDF de Administración, Marketing,…" at bounding box center [593, 145] width 240 height 80
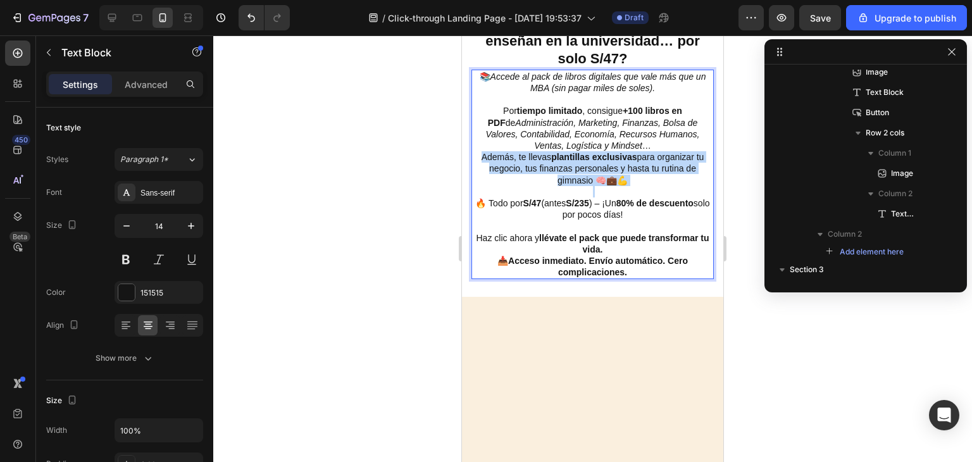
click at [625, 185] on p "Por tiempo limitado , consigue +100 libros en PDF de Administración, Marketing,…" at bounding box center [593, 145] width 240 height 80
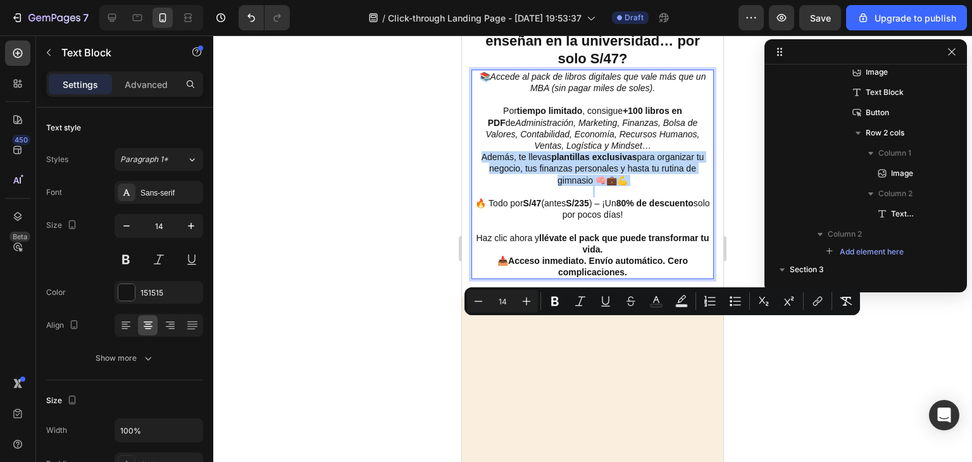
click at [625, 185] on p "Por tiempo limitado , consigue +100 libros en PDF de Administración, Marketing,…" at bounding box center [593, 145] width 240 height 80
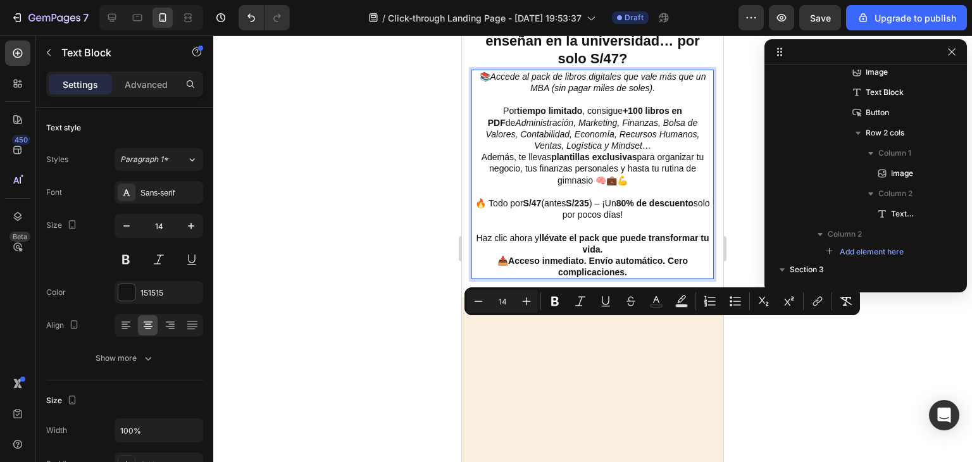
click at [521, 93] on icon "Accede al pack de libros digitales que vale más que un MBA (sin pagar miles de …" at bounding box center [598, 83] width 216 height 22
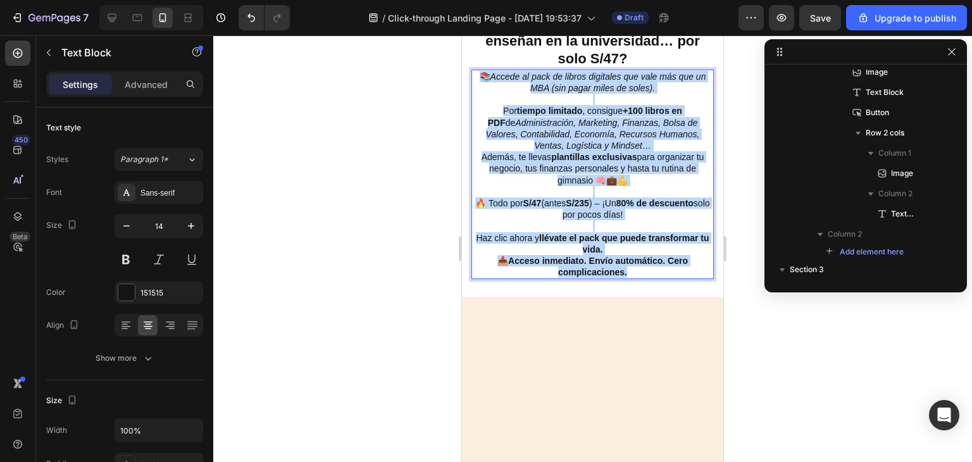
drag, startPoint x: 482, startPoint y: 246, endPoint x: 663, endPoint y: 437, distance: 262.8
click at [663, 280] on div "📚 Accede al pack de libros digitales que vale más que un MBA (sin pagar miles d…" at bounding box center [592, 175] width 242 height 210
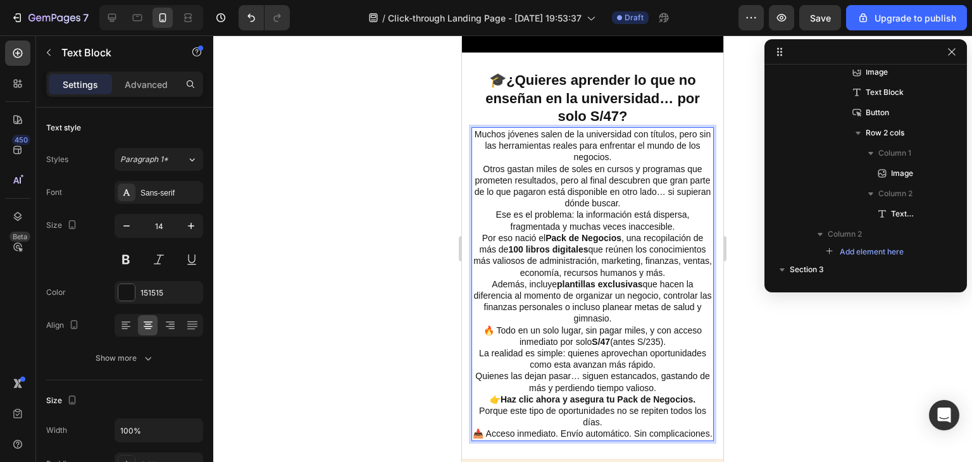
scroll to position [618, 0]
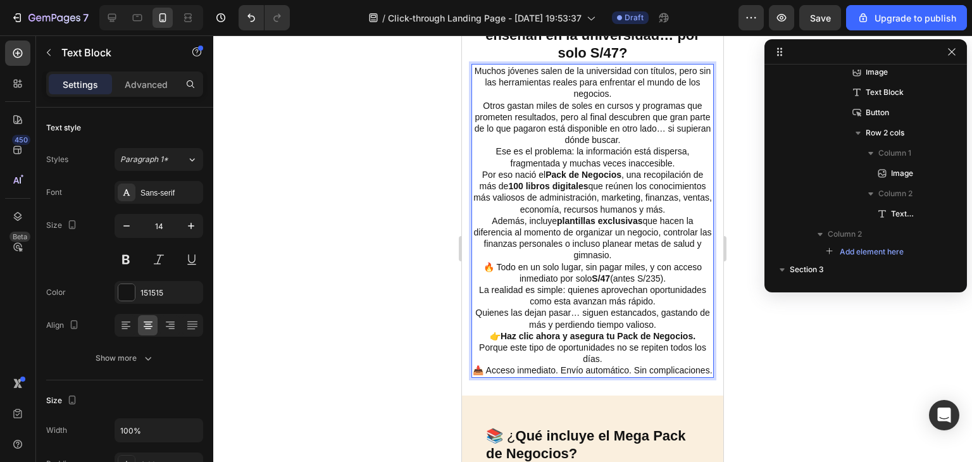
click at [623, 376] on p "📥 Acceso inmediato. Envío automático. Sin complicaciones." at bounding box center [593, 370] width 240 height 11
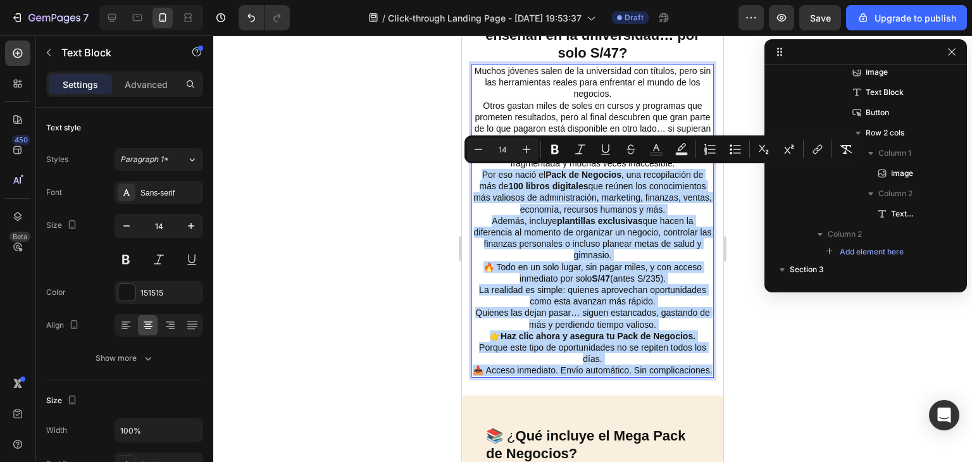
drag, startPoint x: 623, startPoint y: 380, endPoint x: 475, endPoint y: 177, distance: 251.0
click at [475, 177] on div "Muchos jóvenes salen de la universidad con títulos, pero sin las herramientas r…" at bounding box center [592, 220] width 242 height 313
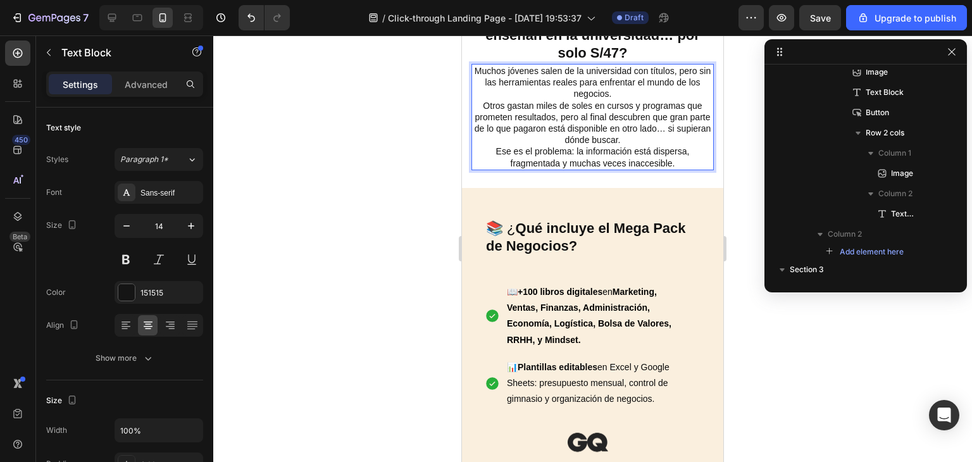
click at [613, 90] on p "Muchos jóvenes salen de la universidad con títulos, pero sin las herramientas r…" at bounding box center [593, 105] width 240 height 80
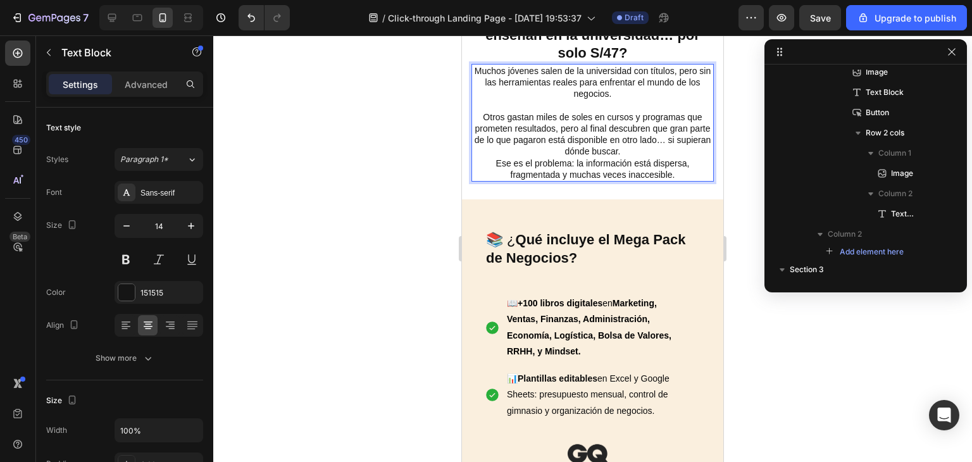
click at [646, 149] on p "⁠⁠⁠⁠⁠⁠⁠ Otros gastan miles de soles en cursos y programas que prometen resultad…" at bounding box center [593, 129] width 240 height 58
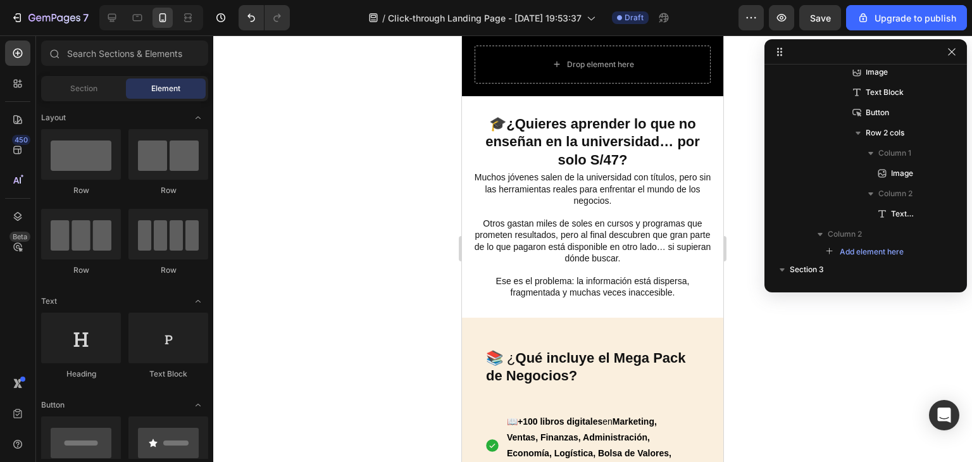
scroll to position [496, 0]
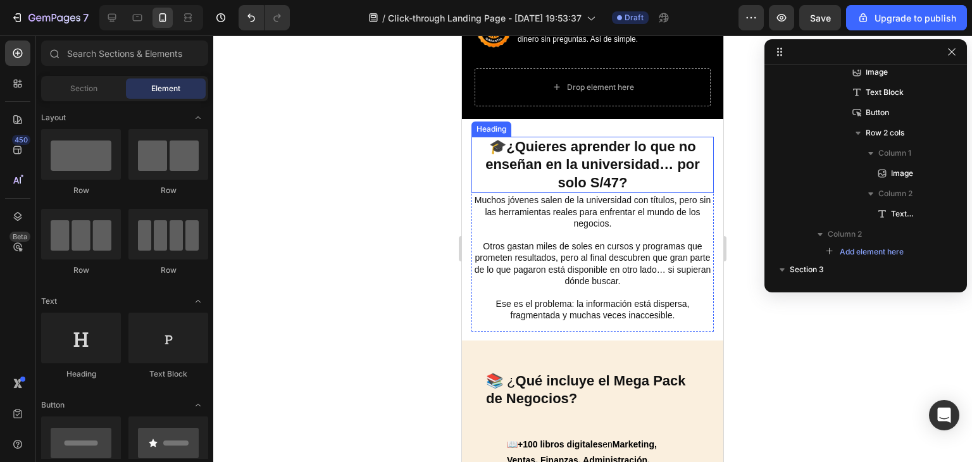
click at [583, 156] on strong "¿Quieres aprender lo que no enseñan en la universidad… por solo S/47?" at bounding box center [592, 165] width 215 height 52
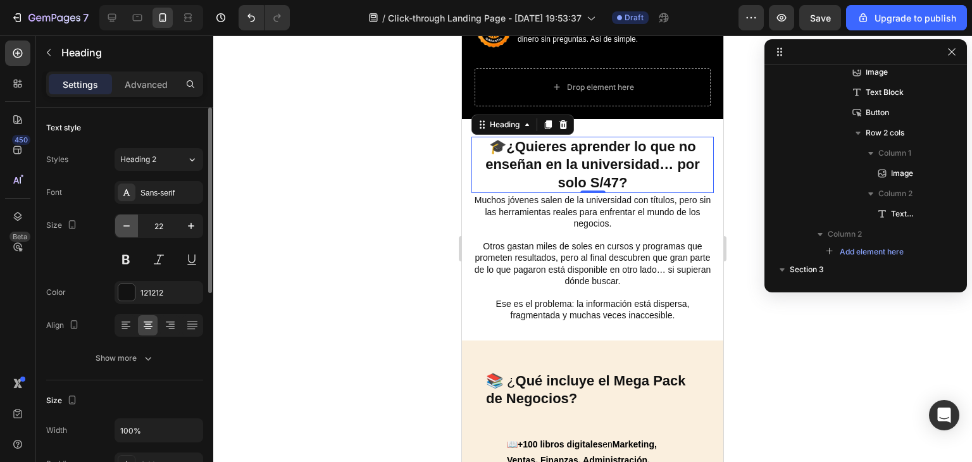
click at [132, 226] on icon "button" at bounding box center [126, 226] width 13 height 13
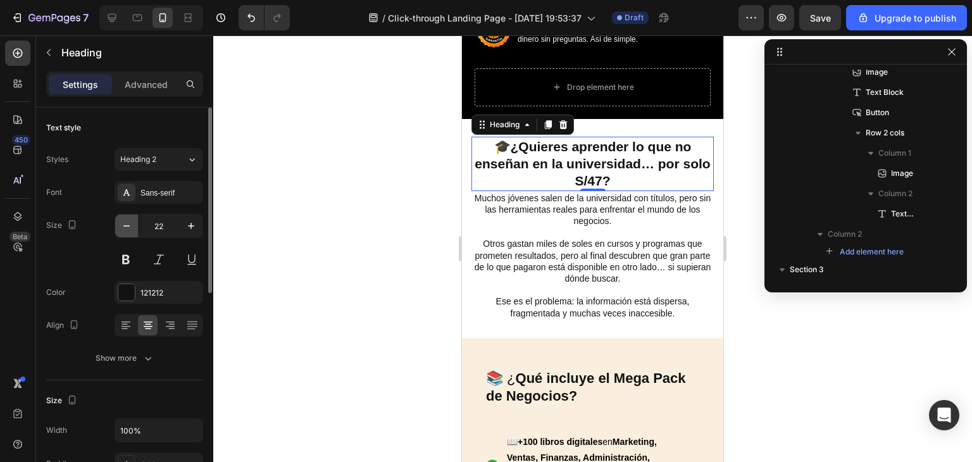
click at [132, 226] on icon "button" at bounding box center [126, 226] width 13 height 13
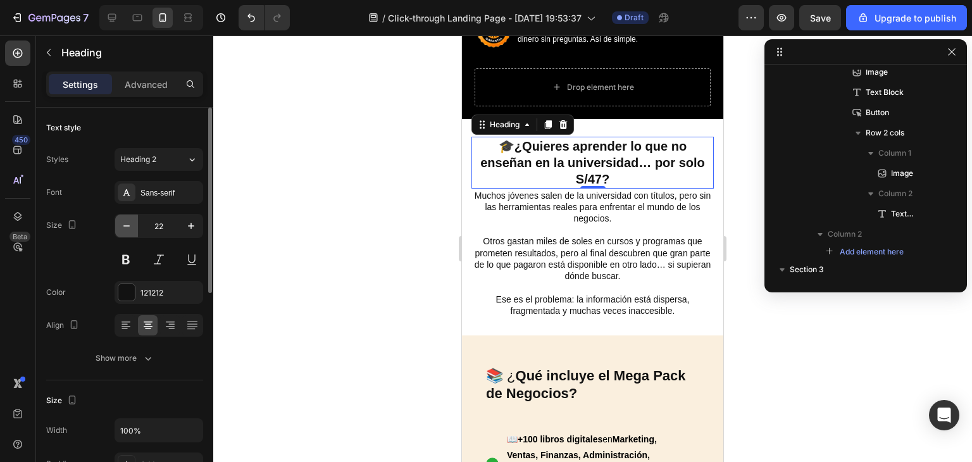
click at [132, 226] on icon "button" at bounding box center [126, 226] width 13 height 13
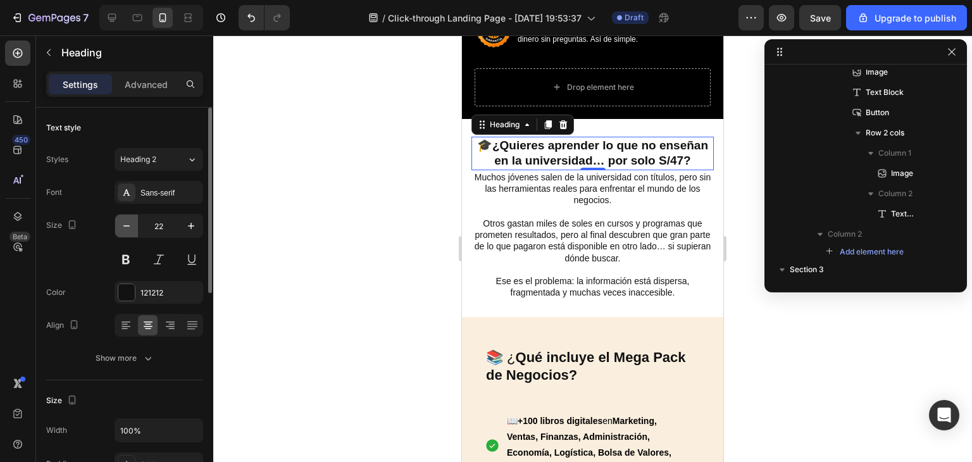
click at [132, 226] on icon "button" at bounding box center [126, 226] width 13 height 13
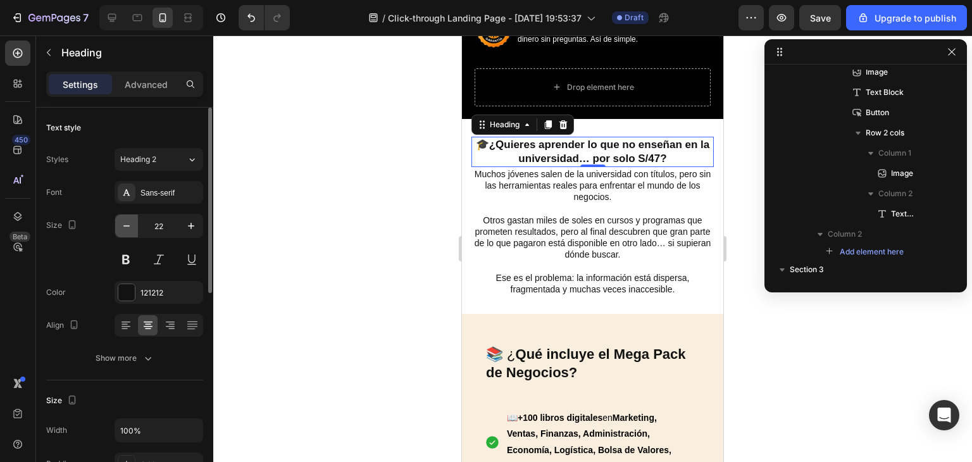
click at [133, 225] on button "button" at bounding box center [126, 226] width 23 height 23
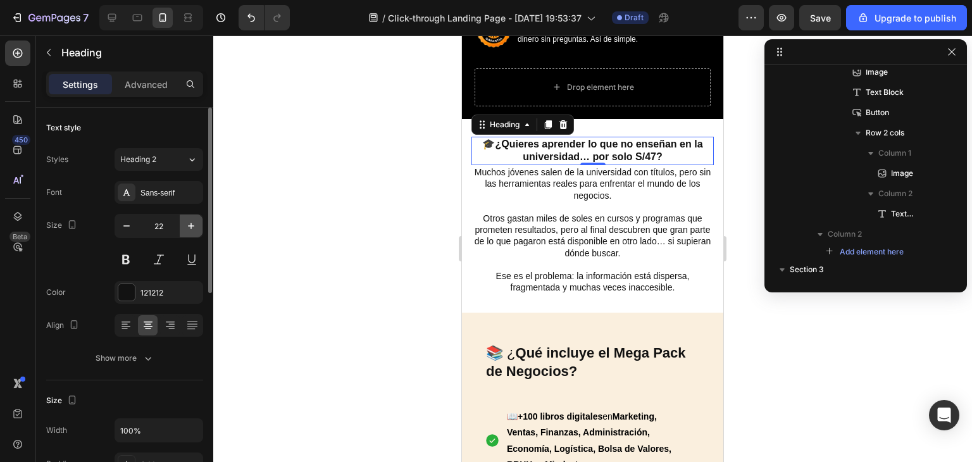
click at [190, 224] on icon "button" at bounding box center [191, 226] width 13 height 13
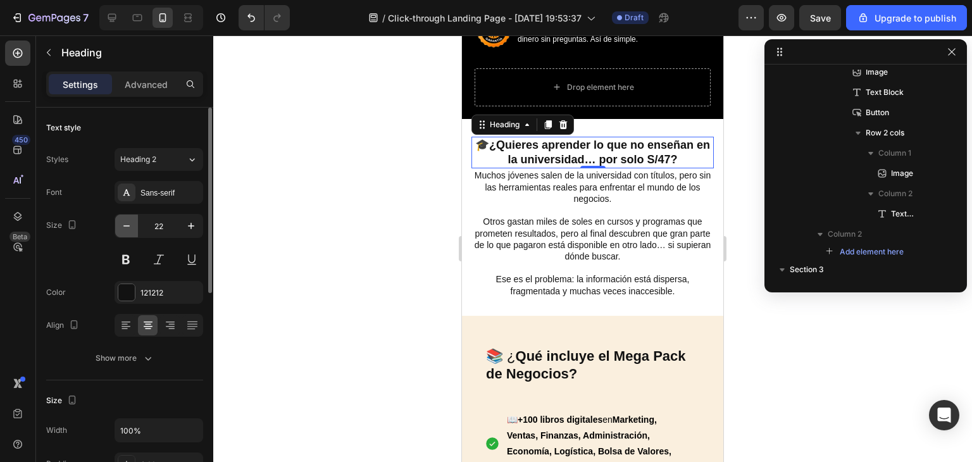
click at [134, 231] on button "button" at bounding box center [126, 226] width 23 height 23
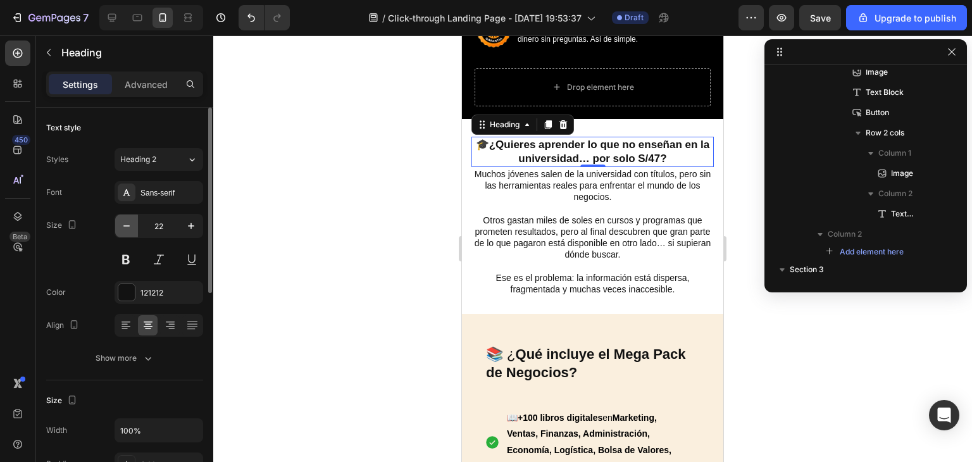
click at [134, 231] on button "button" at bounding box center [126, 226] width 23 height 23
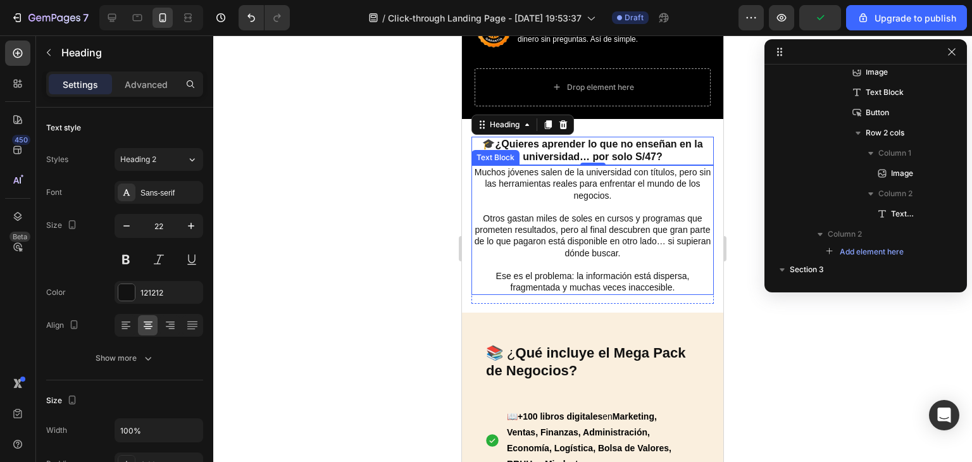
click at [516, 201] on p "Otros gastan miles de soles en cursos y programas que prometen resultados, pero…" at bounding box center [593, 230] width 240 height 58
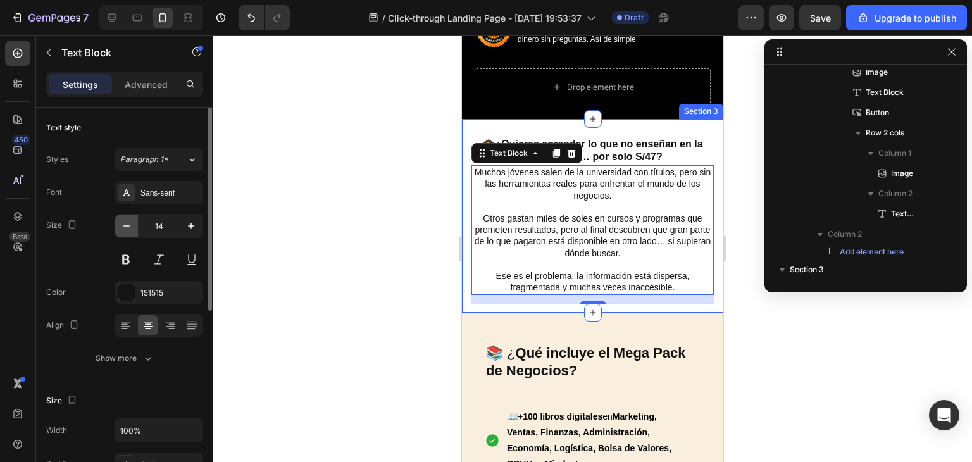
click at [119, 228] on button "button" at bounding box center [126, 226] width 23 height 23
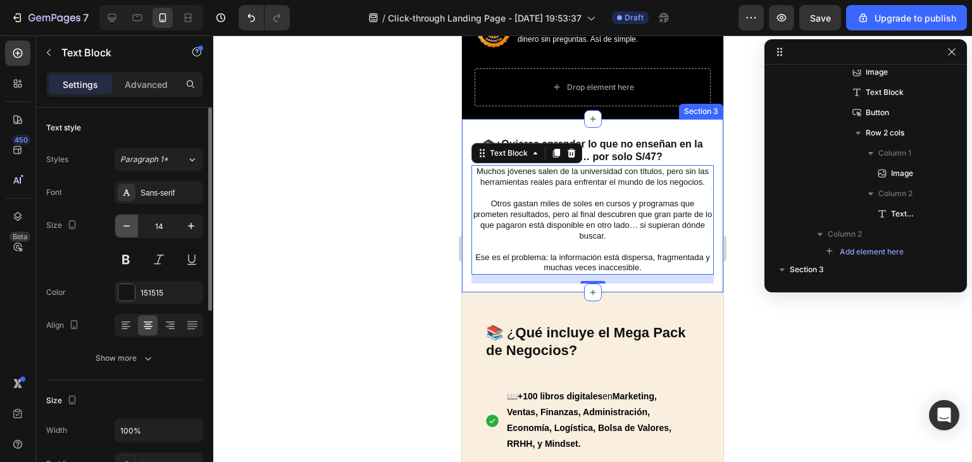
click at [119, 228] on button "button" at bounding box center [126, 226] width 23 height 23
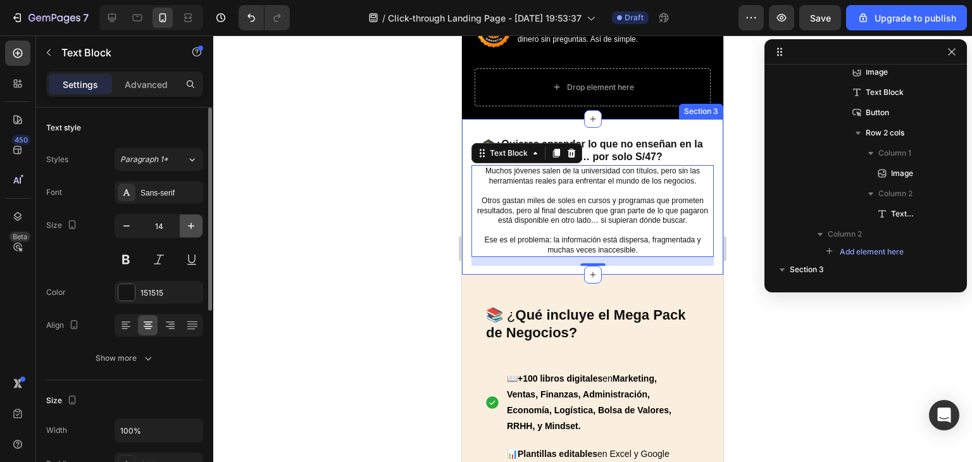
click at [185, 221] on icon "button" at bounding box center [191, 226] width 13 height 13
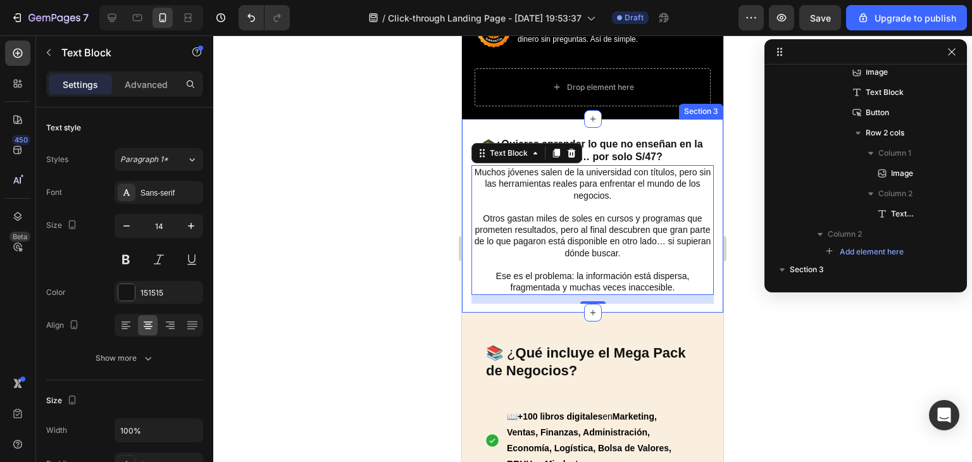
click at [392, 165] on div at bounding box center [592, 248] width 759 height 427
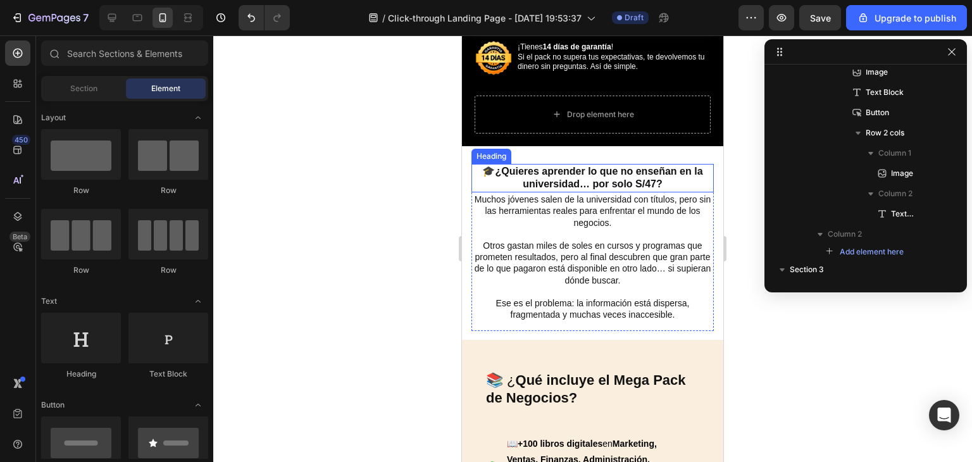
scroll to position [370, 0]
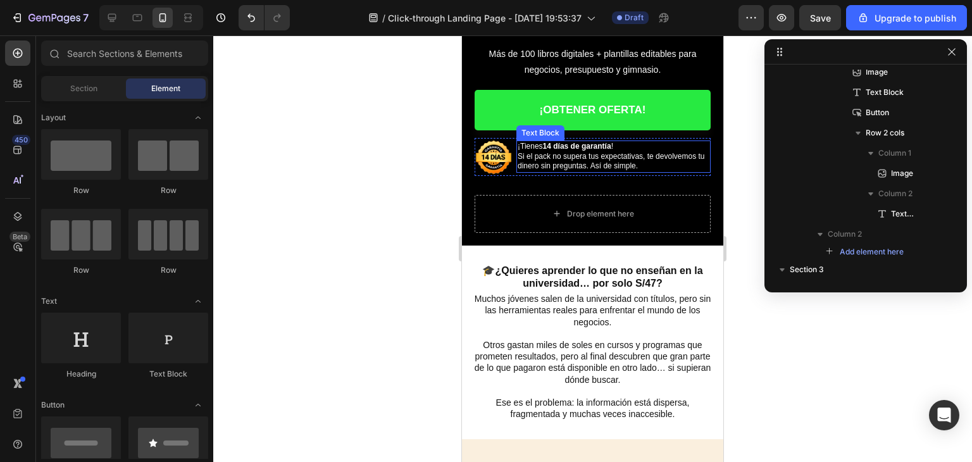
click at [556, 142] on strong "14 días de garantía" at bounding box center [577, 146] width 68 height 9
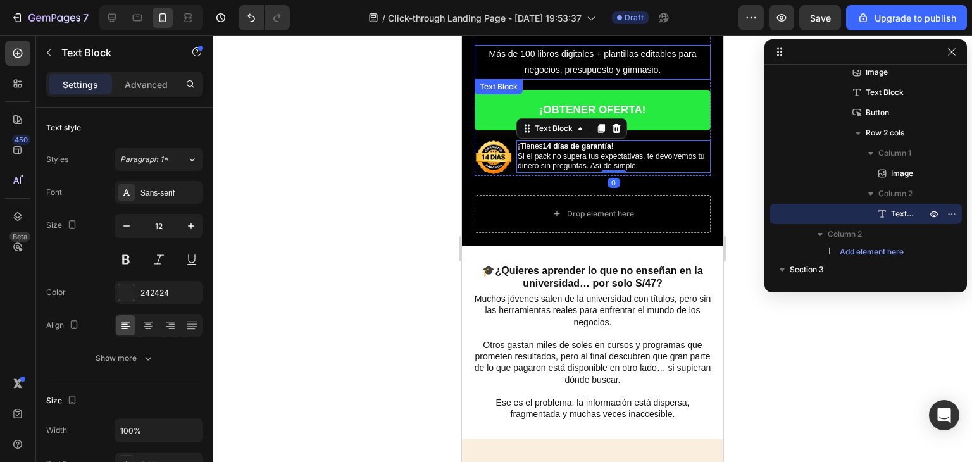
click at [547, 59] on span "Más de 100 libros digitales + plantillas editables para negocios, presupuesto y…" at bounding box center [593, 62] width 208 height 26
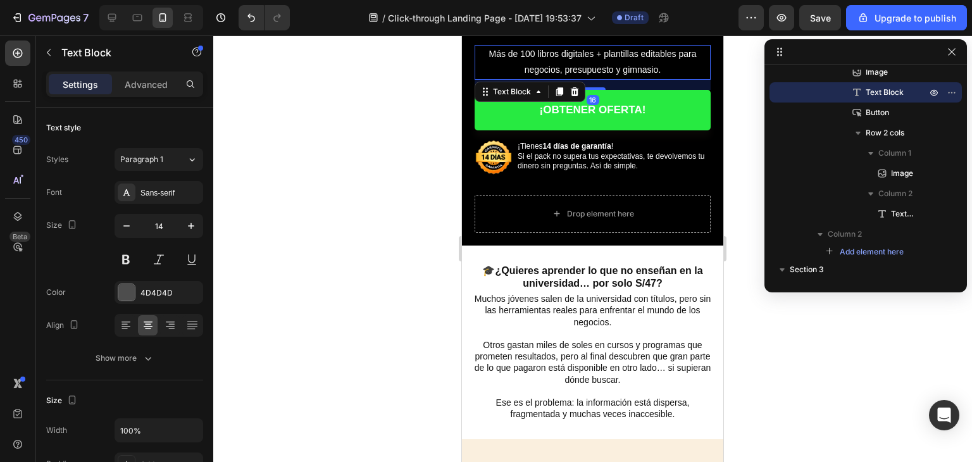
click at [333, 199] on div at bounding box center [592, 248] width 759 height 427
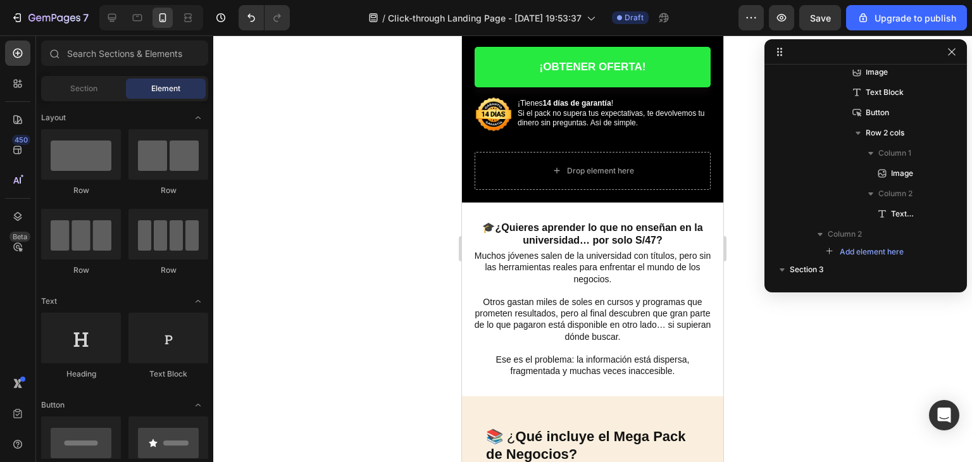
scroll to position [405, 0]
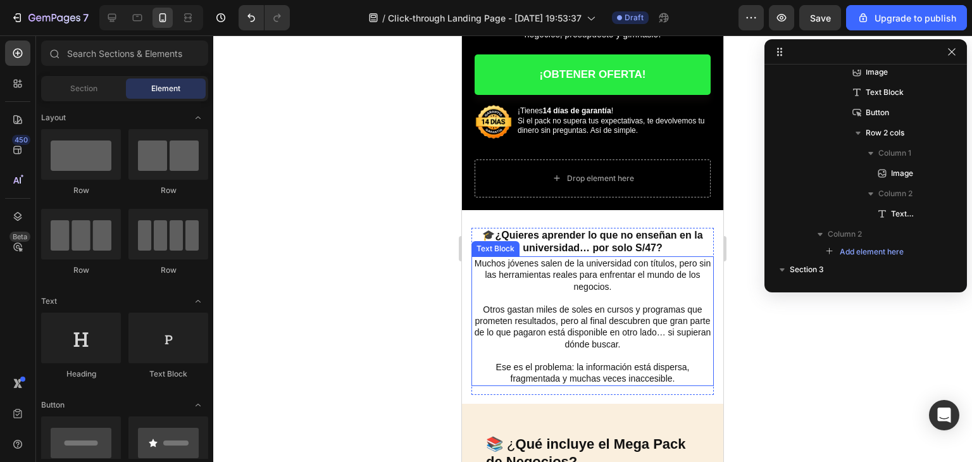
click at [479, 258] on p "Muchos jóvenes salen de la universidad con títulos, pero sin las herramientas r…" at bounding box center [593, 275] width 240 height 35
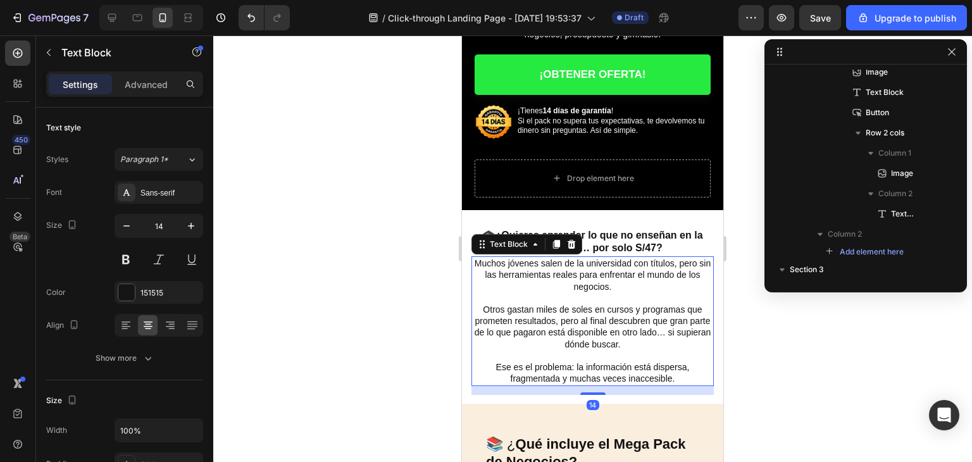
click at [479, 258] on p "Muchos jóvenes salen de la universidad con títulos, pero sin las herramientas r…" at bounding box center [593, 275] width 240 height 35
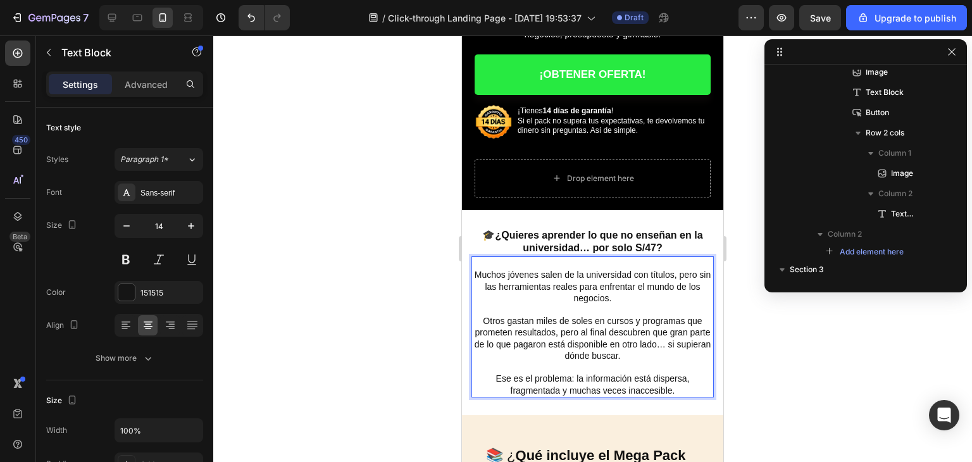
click at [420, 277] on div at bounding box center [592, 248] width 759 height 427
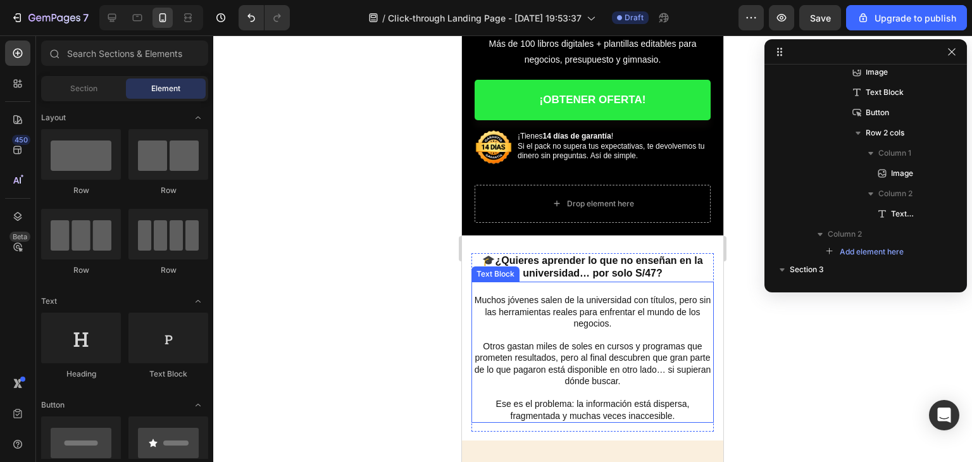
scroll to position [443, 0]
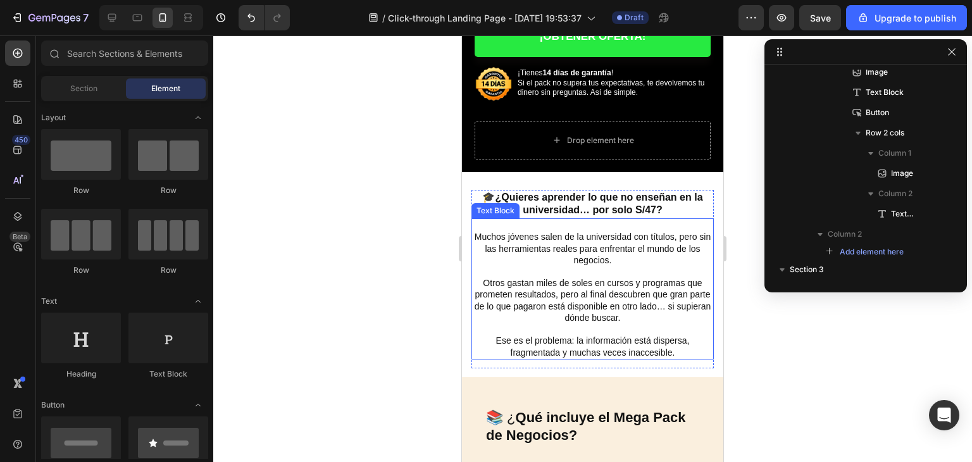
click at [678, 346] on p "Ese es el problema: la información está dispersa, fragmentada y muchas veces in…" at bounding box center [593, 346] width 240 height 23
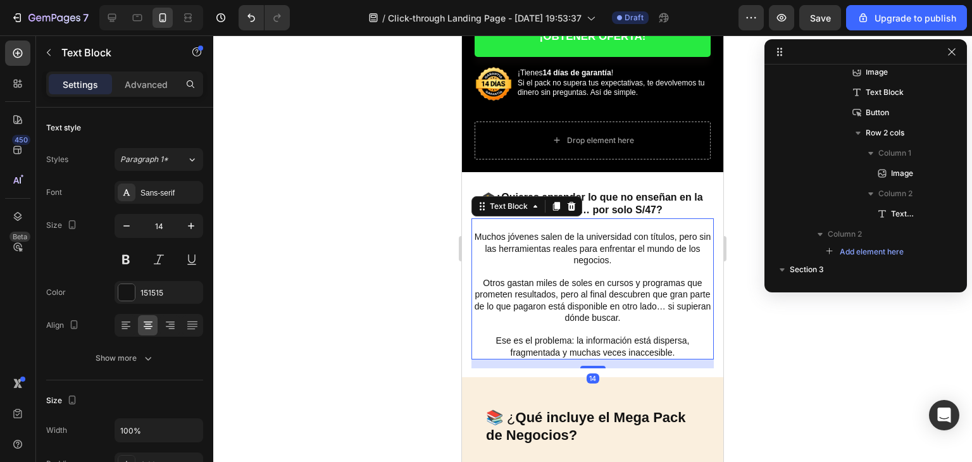
click at [678, 346] on p "Ese es el problema: la información está dispersa, fragmentada y muchas veces in…" at bounding box center [593, 346] width 240 height 23
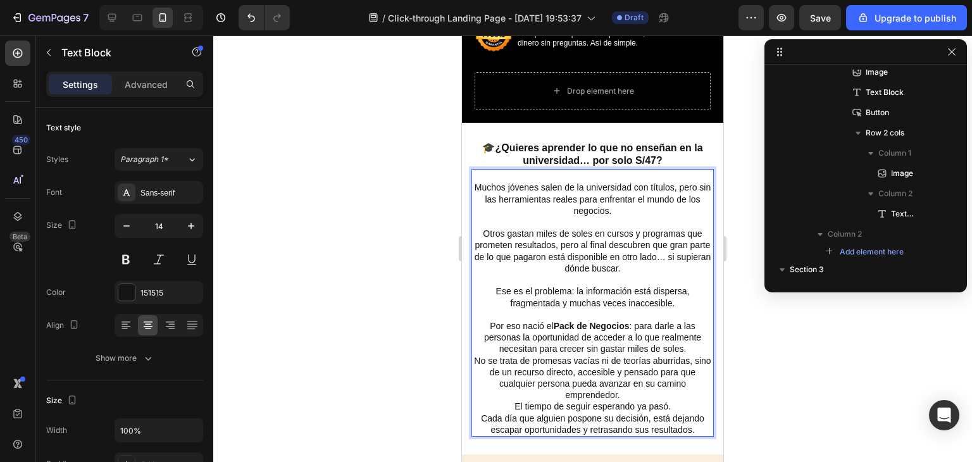
scroll to position [532, 0]
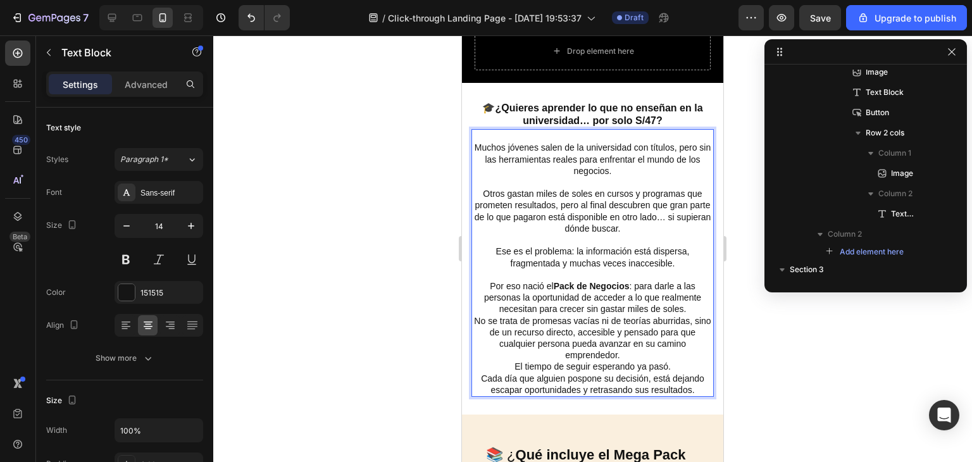
click at [549, 280] on p "Por eso nació el Pack de Negocios : para darle a las personas la oportunidad de…" at bounding box center [593, 320] width 240 height 80
click at [638, 350] on p "Por eso nació el Pack de Negocios : para darle a las personas la oportunidad de…" at bounding box center [593, 320] width 240 height 80
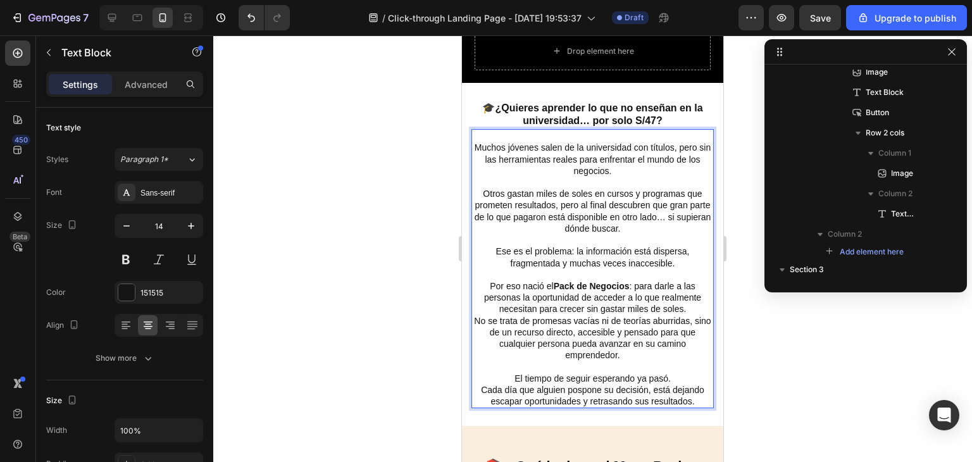
click at [785, 354] on div at bounding box center [592, 248] width 759 height 427
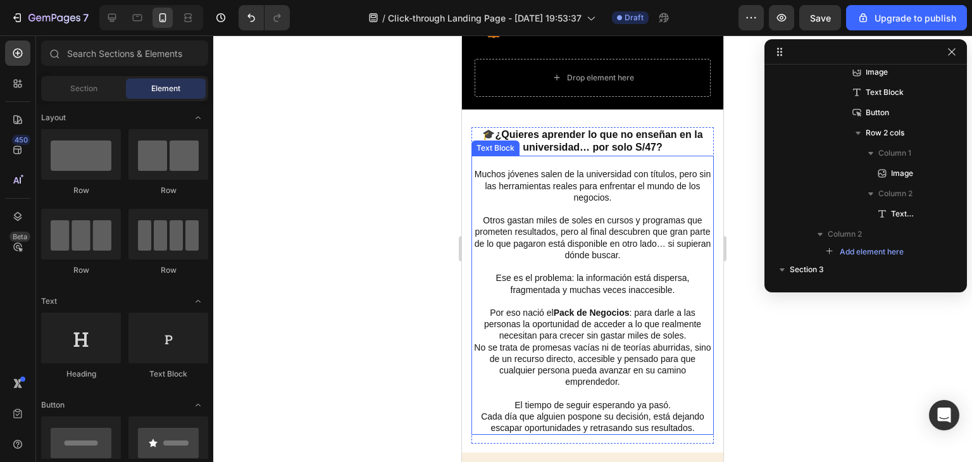
scroll to position [506, 0]
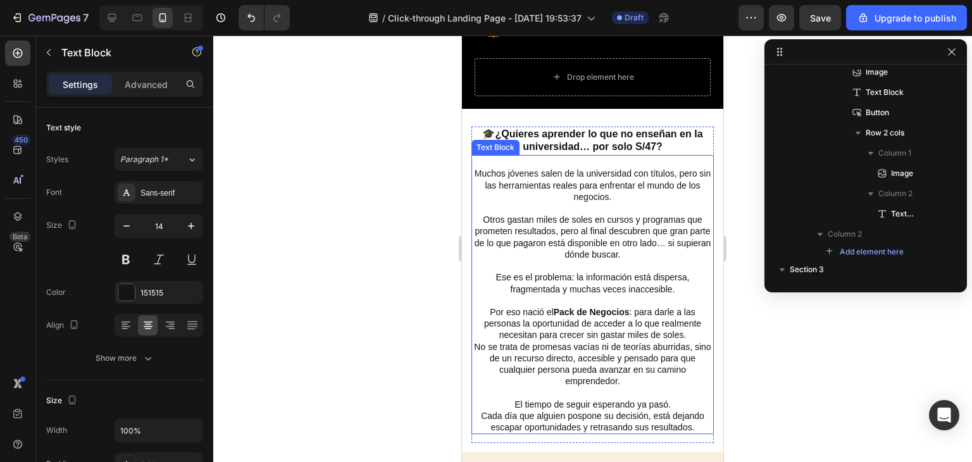
click at [544, 306] on p "Por eso nació el Pack de Negocios : para darle a las personas la oportunidad de…" at bounding box center [593, 346] width 240 height 80
click at [543, 306] on p "Por eso nació el Pack de Negocios : para darle a las personas la oportunidad de…" at bounding box center [593, 346] width 240 height 80
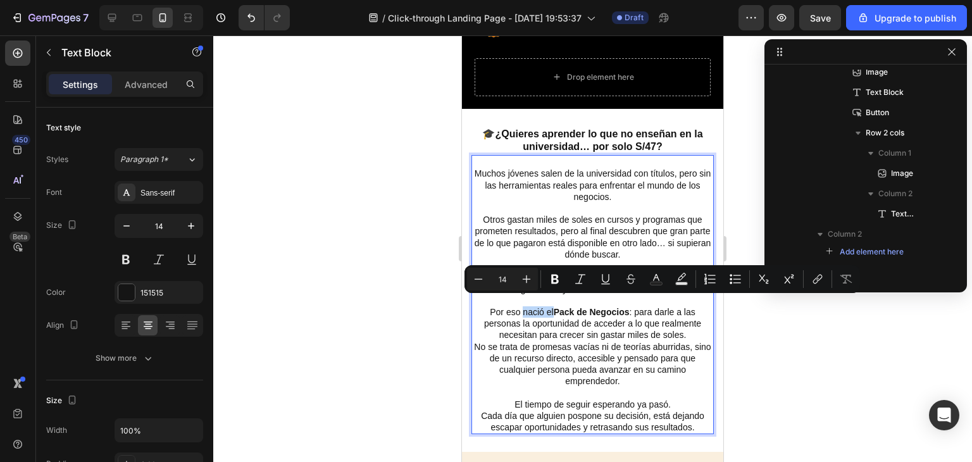
drag, startPoint x: 547, startPoint y: 304, endPoint x: 517, endPoint y: 305, distance: 30.4
click at [517, 306] on p "Por eso nació el Pack de Negocios : para darle a las personas la oportunidad de…" at bounding box center [593, 346] width 240 height 80
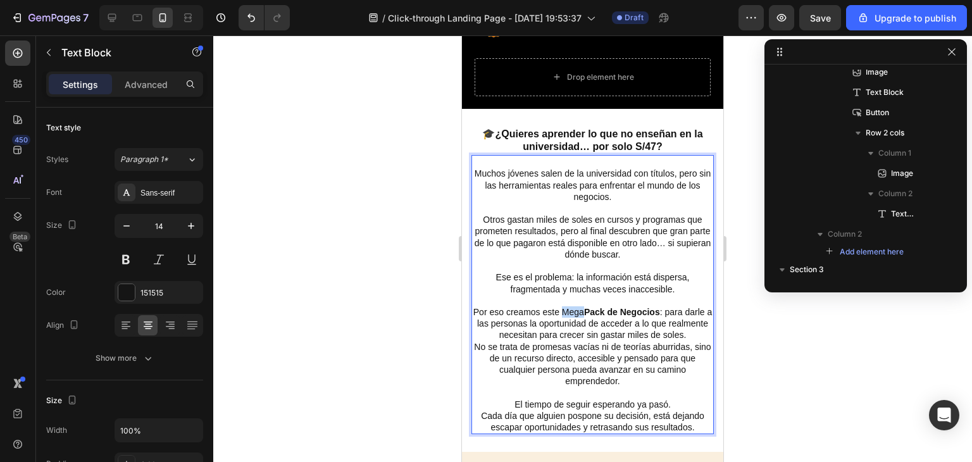
drag, startPoint x: 571, startPoint y: 300, endPoint x: 590, endPoint y: 302, distance: 19.1
click at [590, 306] on p "Por eso creamos este Mega Pack de Negocios : para darle a las personas la oport…" at bounding box center [593, 346] width 240 height 80
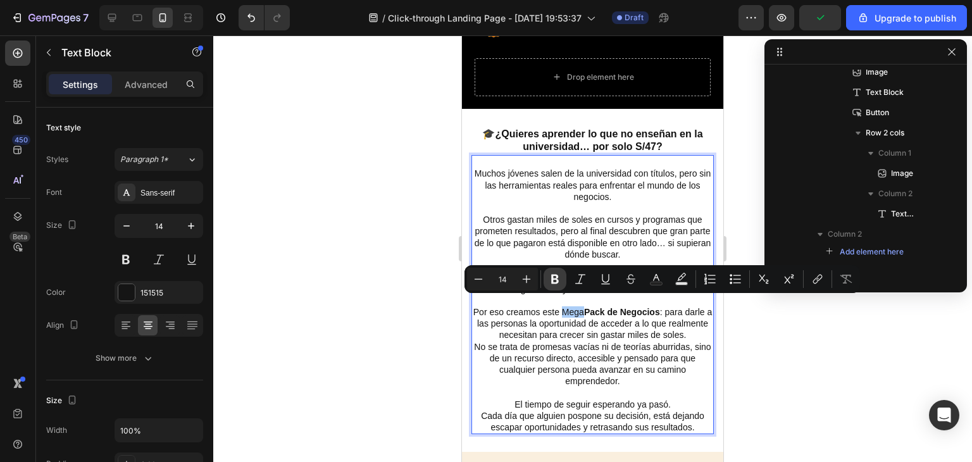
click at [550, 279] on icon "Editor contextual toolbar" at bounding box center [555, 279] width 13 height 13
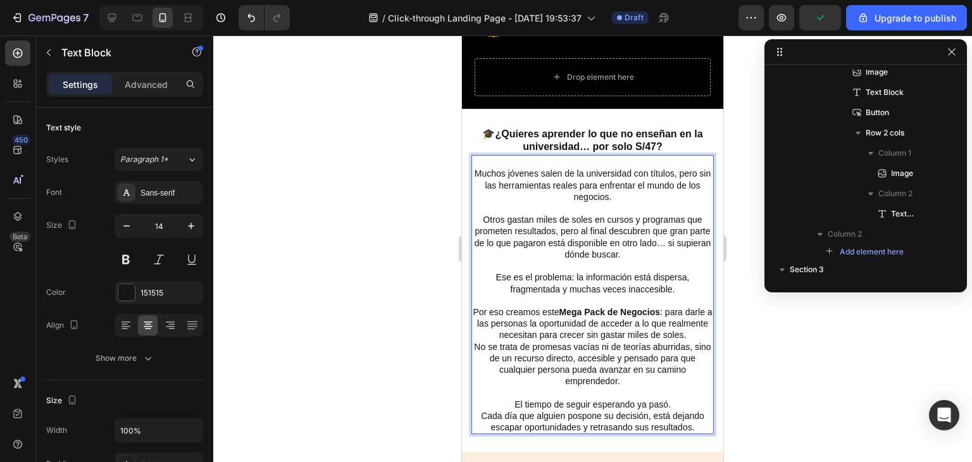
click at [666, 327] on p "Por eso creamos este Mega Pack de Negocios : para darle a las personas la oport…" at bounding box center [593, 346] width 240 height 80
drag, startPoint x: 671, startPoint y: 327, endPoint x: 699, endPoint y: 327, distance: 28.5
click at [699, 327] on p "Por eso creamos este Mega Pack de Negocios : para darle a las personas la oport…" at bounding box center [593, 346] width 240 height 80
click at [682, 330] on p "Por eso creamos este Mega Pack de Negocios : para darle a las personas la oport…" at bounding box center [593, 346] width 240 height 80
click at [685, 330] on p "Por eso creamos este Mega Pack de Negocios : para darle a las personas la oport…" at bounding box center [593, 346] width 240 height 80
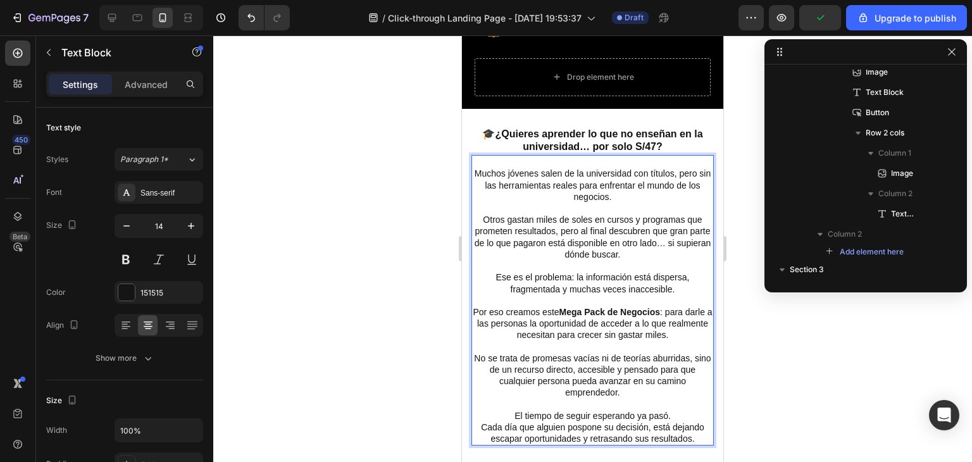
click at [770, 353] on div at bounding box center [592, 248] width 759 height 427
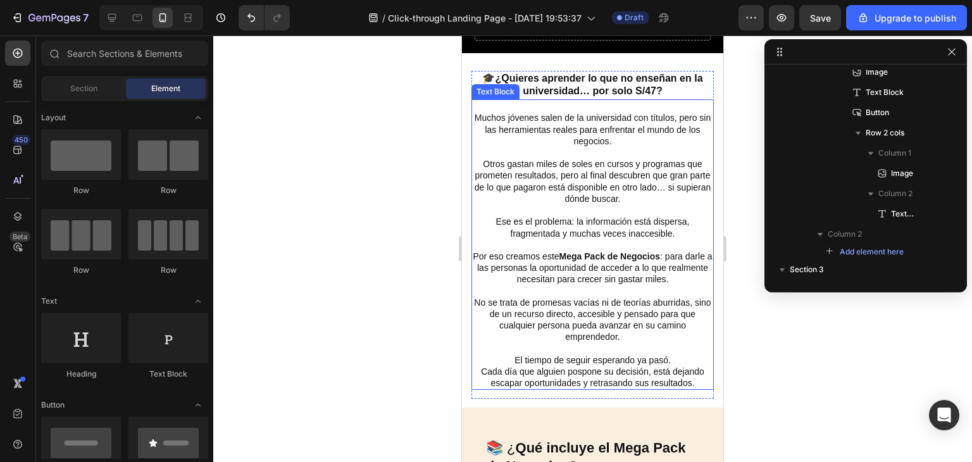
scroll to position [570, 0]
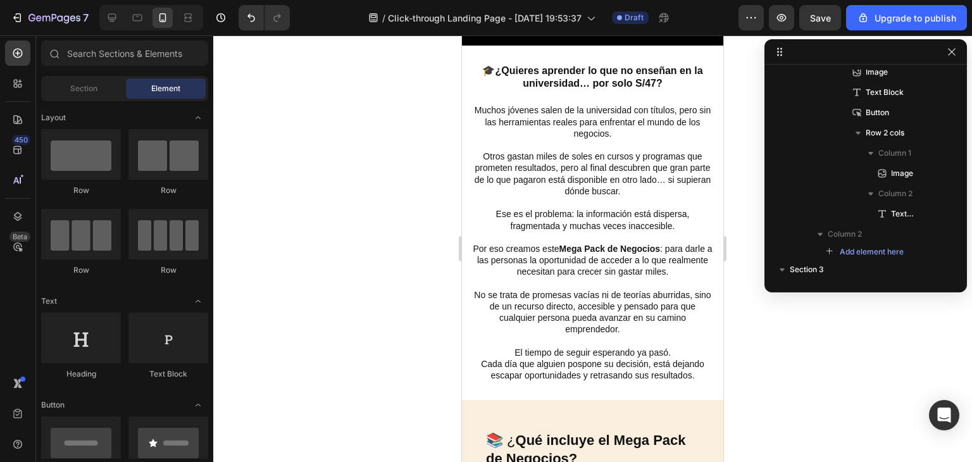
click at [806, 360] on div at bounding box center [592, 248] width 759 height 427
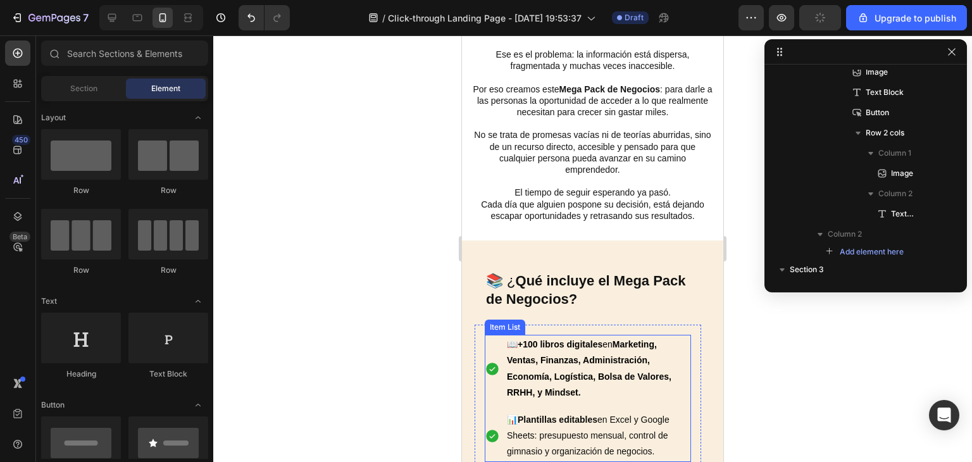
scroll to position [823, 0]
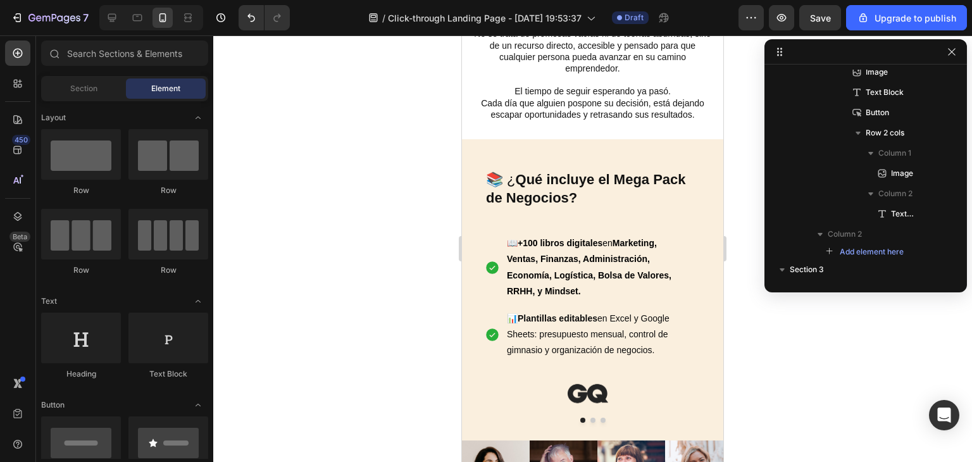
click at [768, 345] on div at bounding box center [592, 248] width 759 height 427
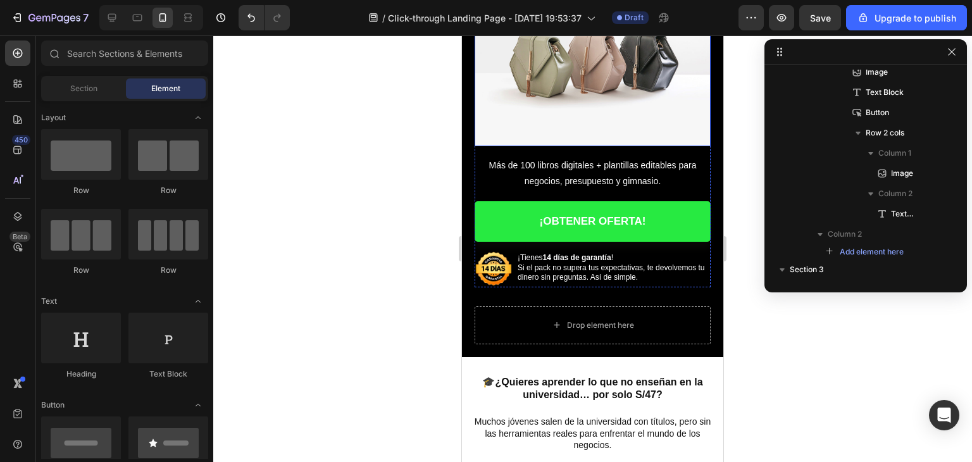
scroll to position [274, 0]
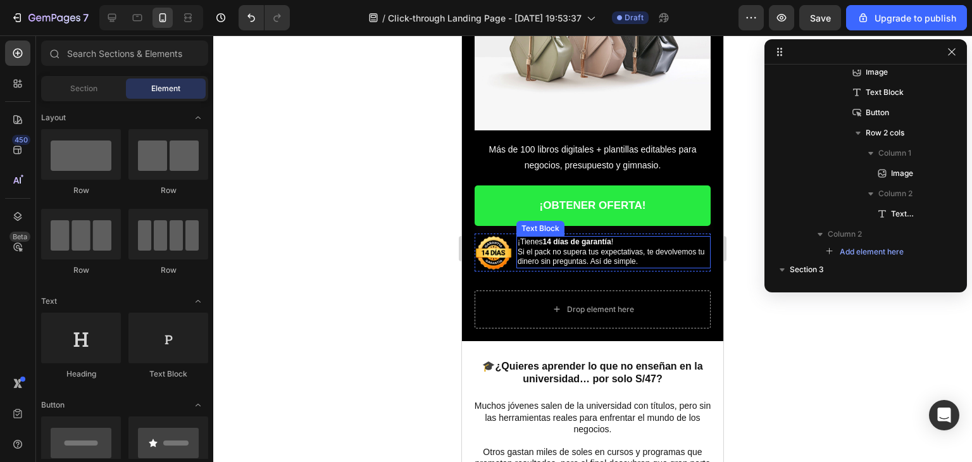
click at [669, 237] on p "¡Tienes 14 días de garantía ! Si el pack no supera tus expectativas, te devolve…" at bounding box center [614, 252] width 192 height 30
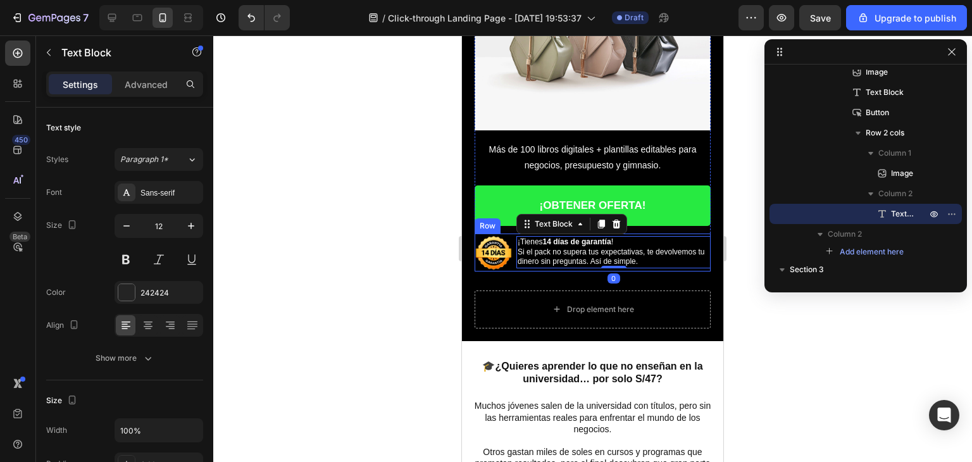
click at [513, 234] on div "Image ¡Tienes 14 días de garantía ! Si el pack no supera tus expectativas, te d…" at bounding box center [593, 253] width 236 height 38
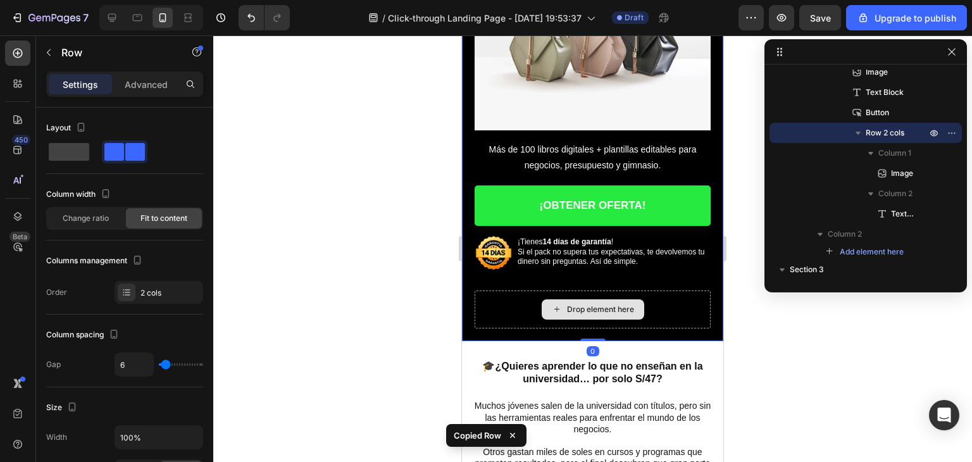
click at [527, 290] on div "Drop element here" at bounding box center [593, 309] width 236 height 38
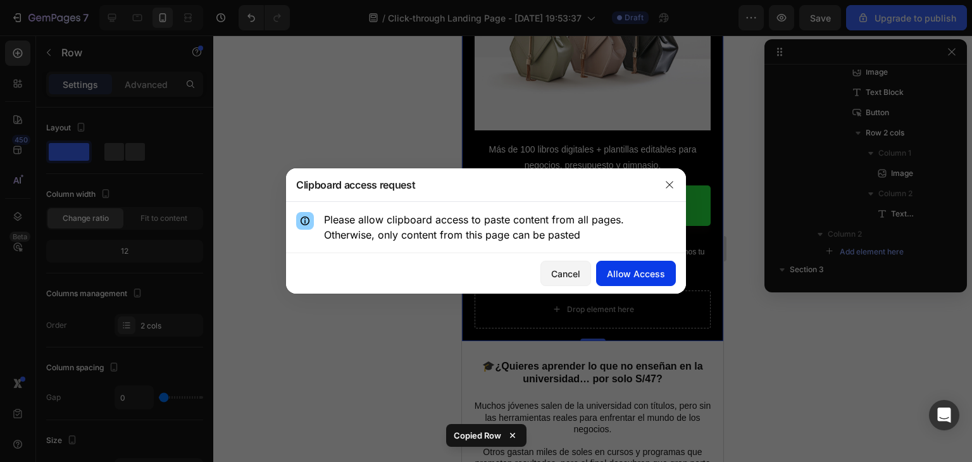
click at [628, 270] on div "Allow Access" at bounding box center [636, 273] width 58 height 13
click at [658, 185] on div at bounding box center [669, 184] width 33 height 33
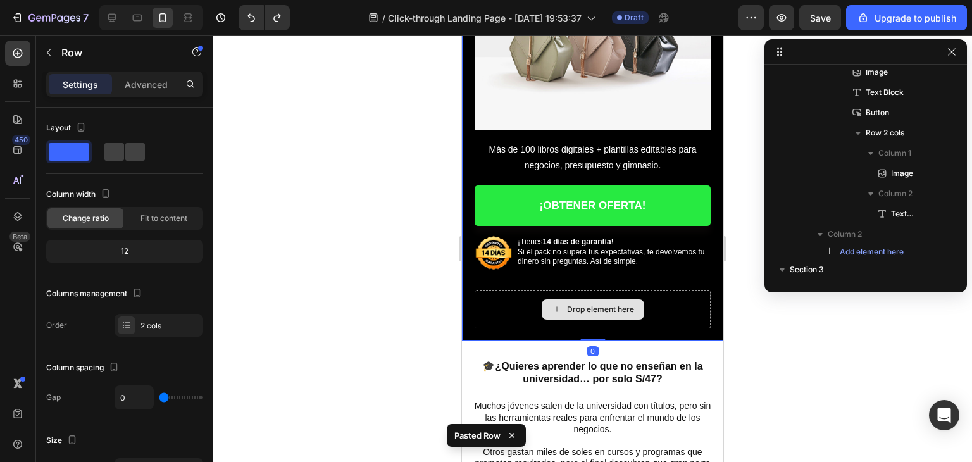
click at [511, 297] on div "Drop element here" at bounding box center [593, 309] width 236 height 38
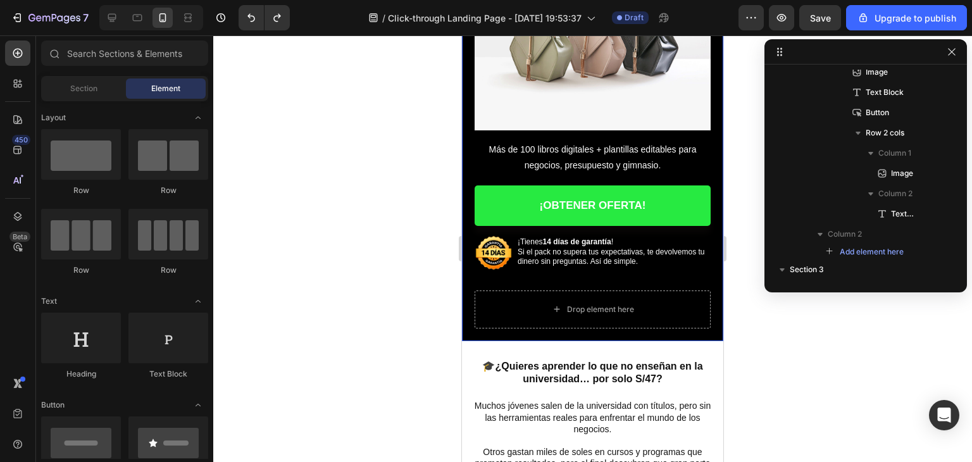
click at [816, 350] on div at bounding box center [592, 248] width 759 height 427
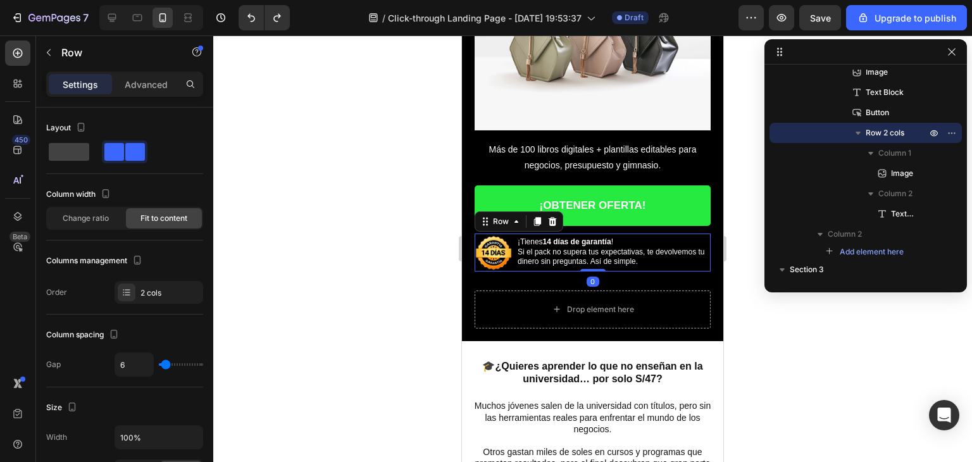
click at [515, 234] on div "Image ¡Tienes 14 días de garantía ! Si el pack no supera tus expectativas, te d…" at bounding box center [593, 253] width 236 height 38
click at [550, 217] on icon at bounding box center [553, 221] width 8 height 9
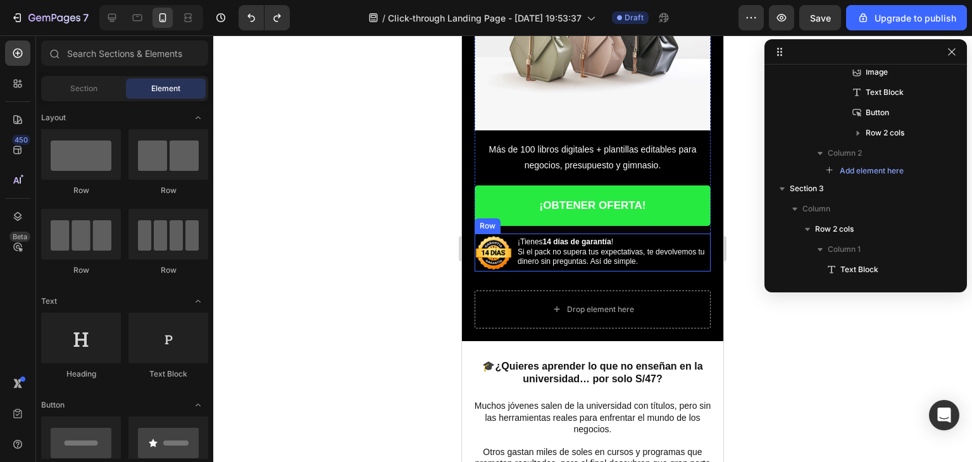
click at [514, 234] on div "Image ¡Tienes 14 días de garantía ! Si el pack no supera tus expectativas, te d…" at bounding box center [593, 253] width 236 height 38
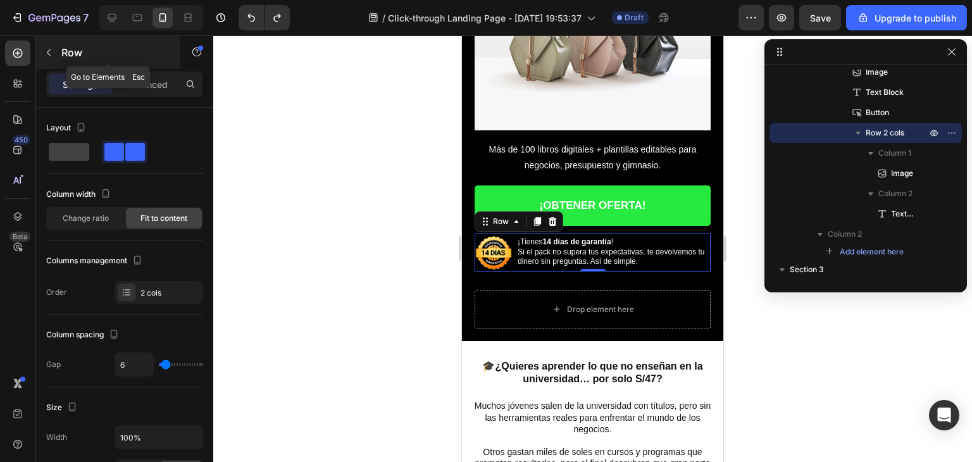
click at [44, 51] on icon "button" at bounding box center [49, 52] width 10 height 10
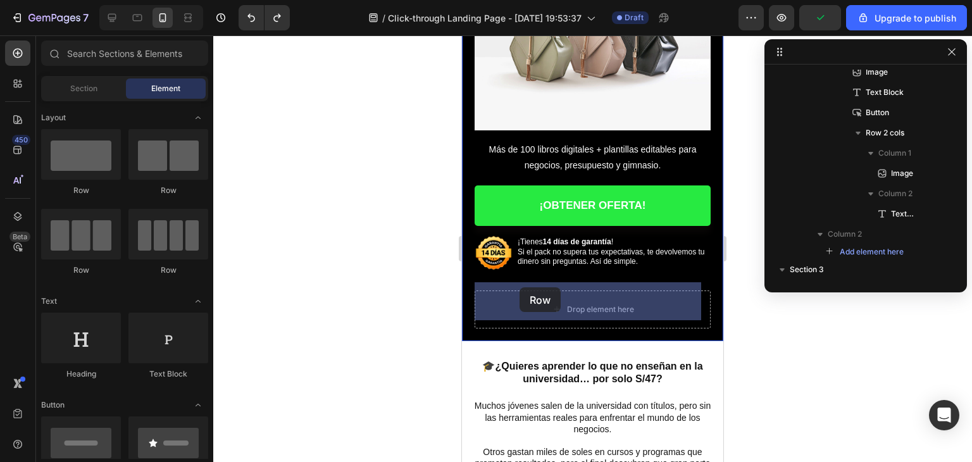
drag, startPoint x: 635, startPoint y: 200, endPoint x: 520, endPoint y: 287, distance: 144.5
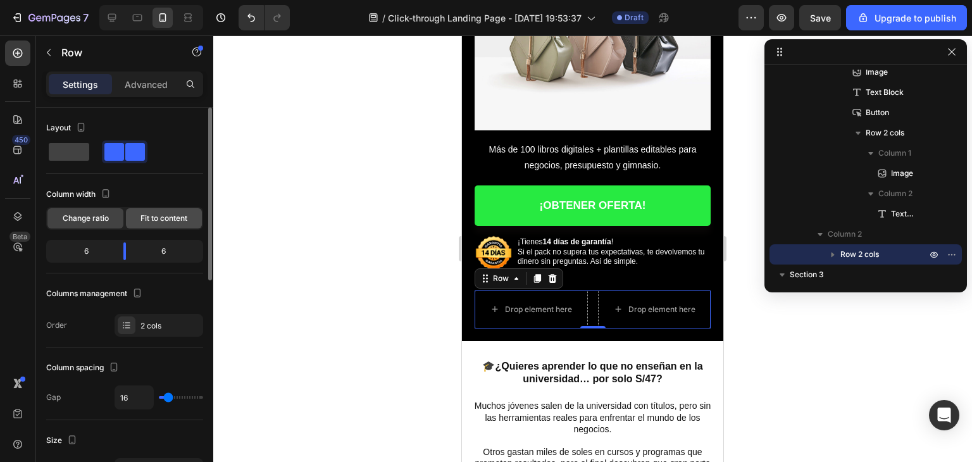
click at [159, 219] on span "Fit to content" at bounding box center [163, 218] width 47 height 11
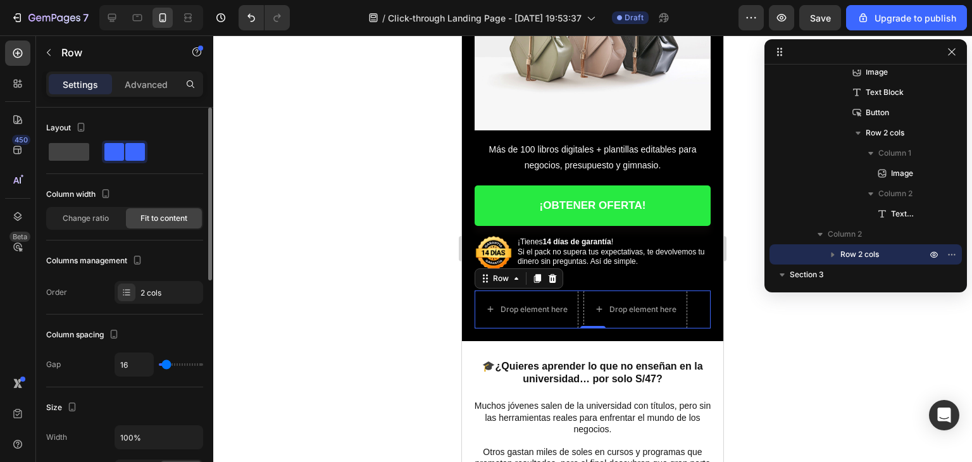
type input "8"
click at [166, 366] on input "range" at bounding box center [181, 364] width 44 height 3
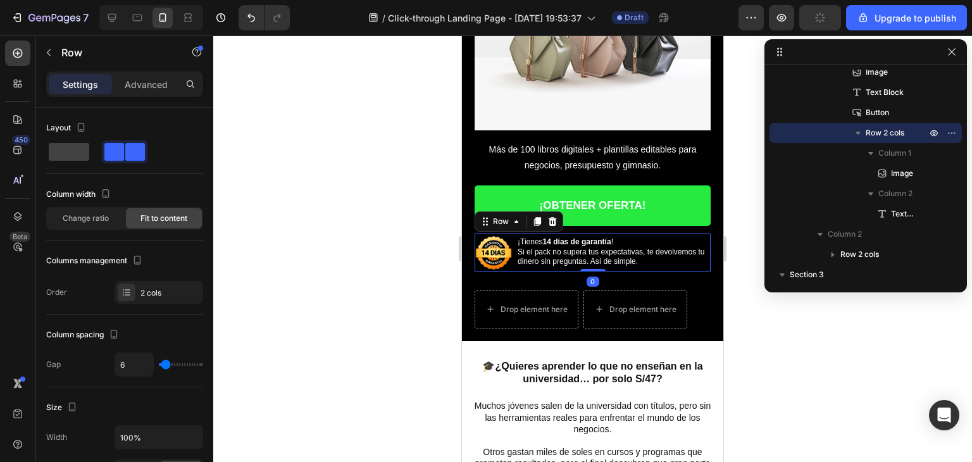
click at [515, 234] on div "Image ¡Tienes 14 días de garantía ! Si el pack no supera tus expectativas, te d…" at bounding box center [593, 253] width 236 height 38
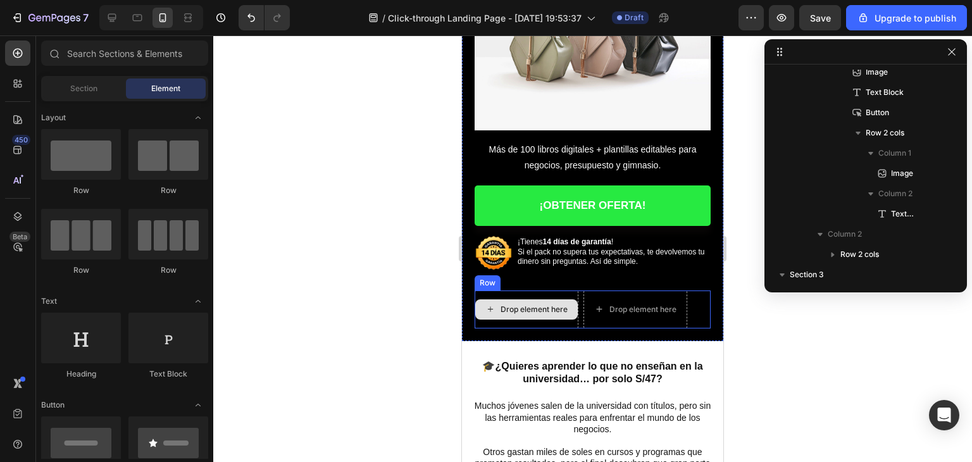
click at [501, 304] on div "Drop element here" at bounding box center [534, 309] width 67 height 10
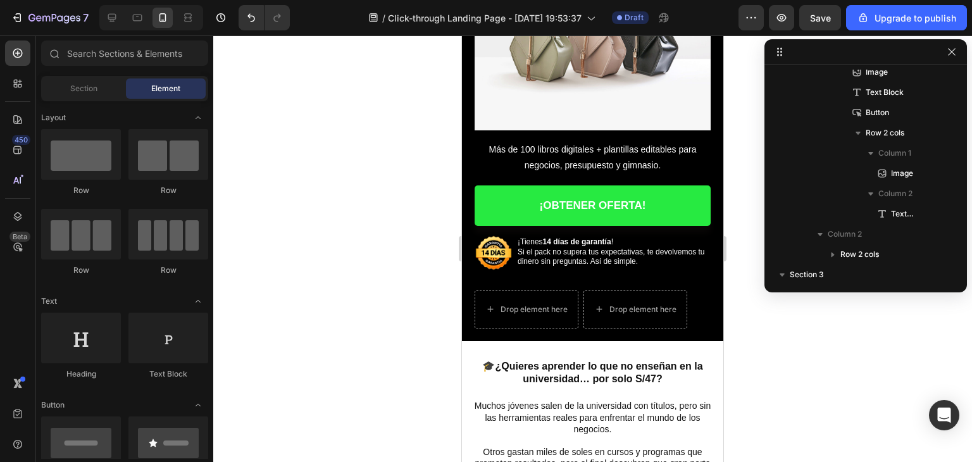
scroll to position [190, 0]
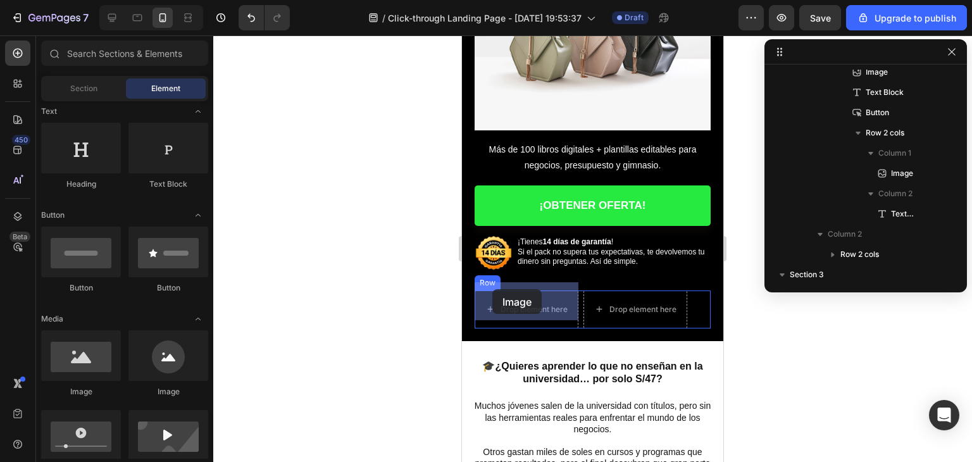
drag, startPoint x: 565, startPoint y: 390, endPoint x: 478, endPoint y: 289, distance: 133.3
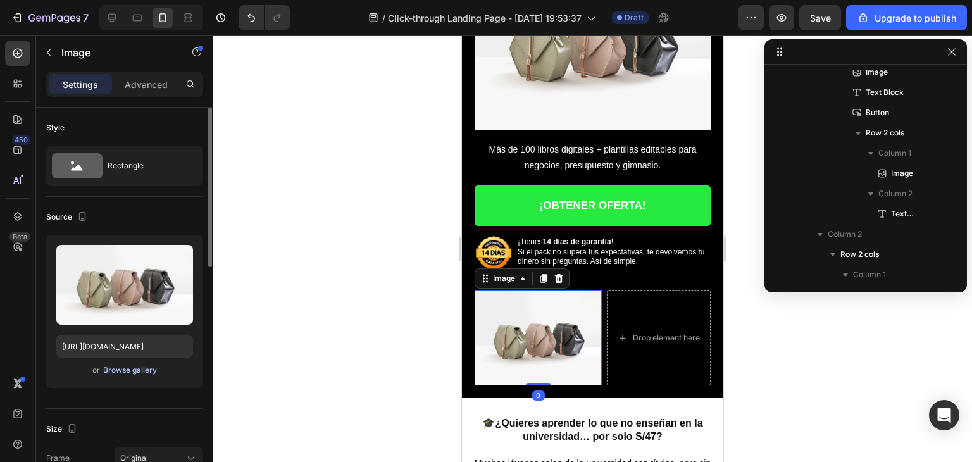
click at [127, 374] on div "Browse gallery" at bounding box center [130, 370] width 54 height 11
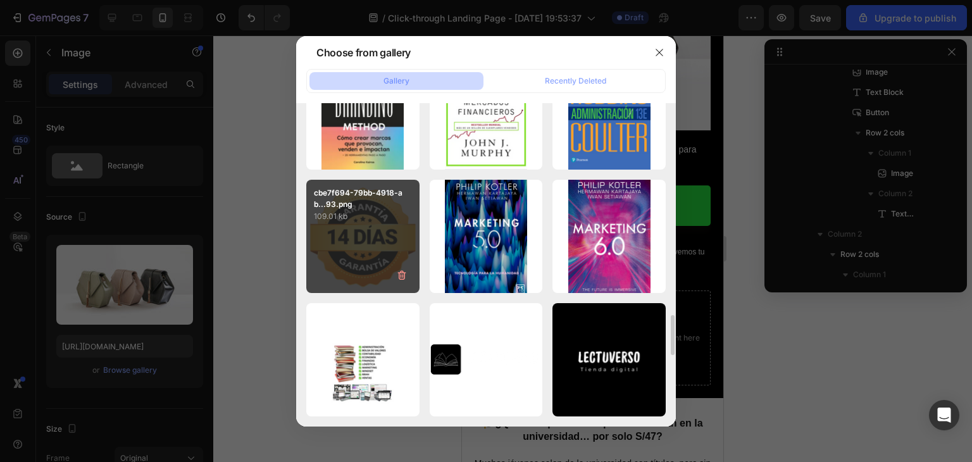
scroll to position [2211, 0]
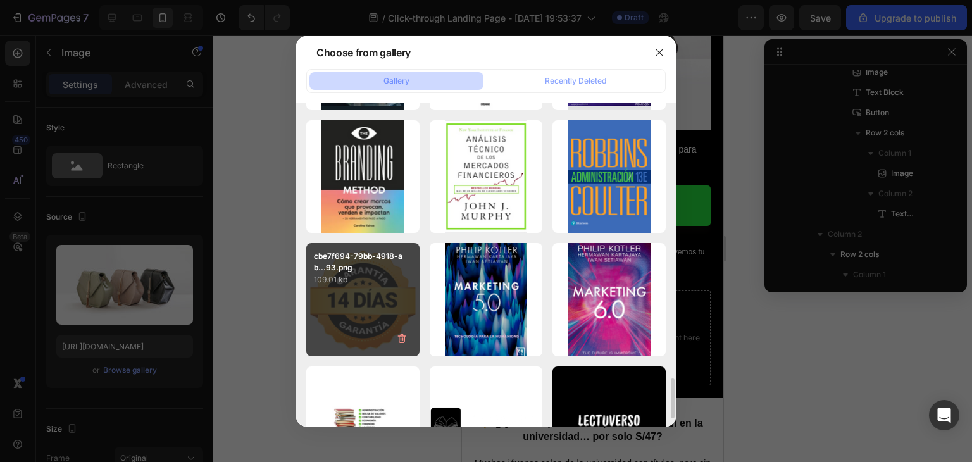
click at [365, 315] on div "cbe7f694-79bb-4918-ab...93.png 109.01 kb" at bounding box center [362, 299] width 113 height 113
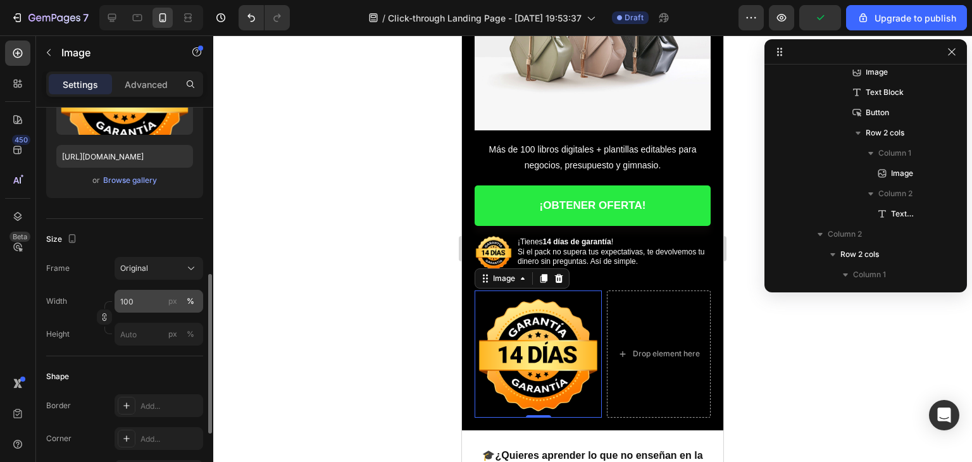
scroll to position [316, 0]
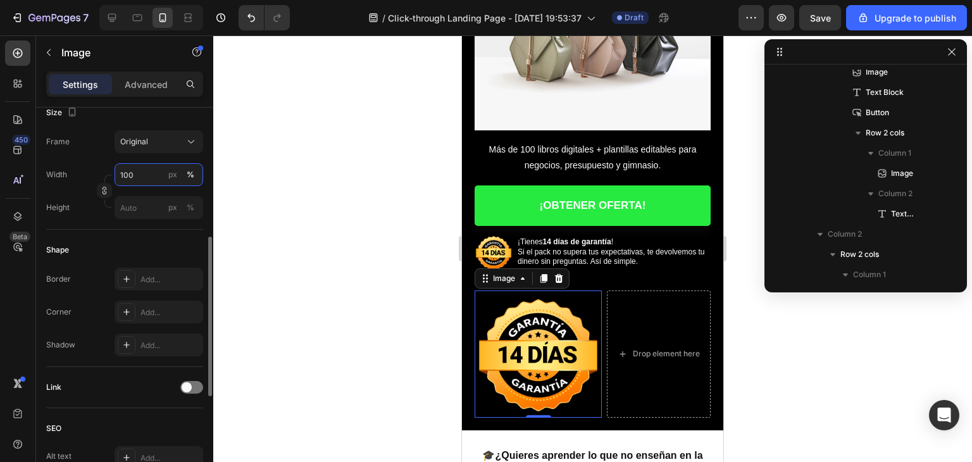
click at [139, 176] on input "100" at bounding box center [159, 174] width 89 height 23
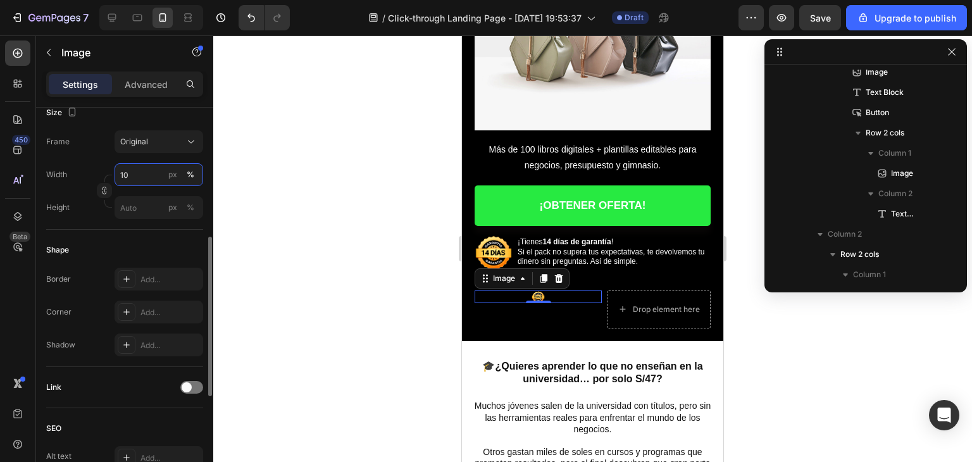
drag, startPoint x: 130, startPoint y: 179, endPoint x: 105, endPoint y: 179, distance: 24.7
click at [105, 179] on div "Width 10 px % Height px %" at bounding box center [124, 191] width 157 height 56
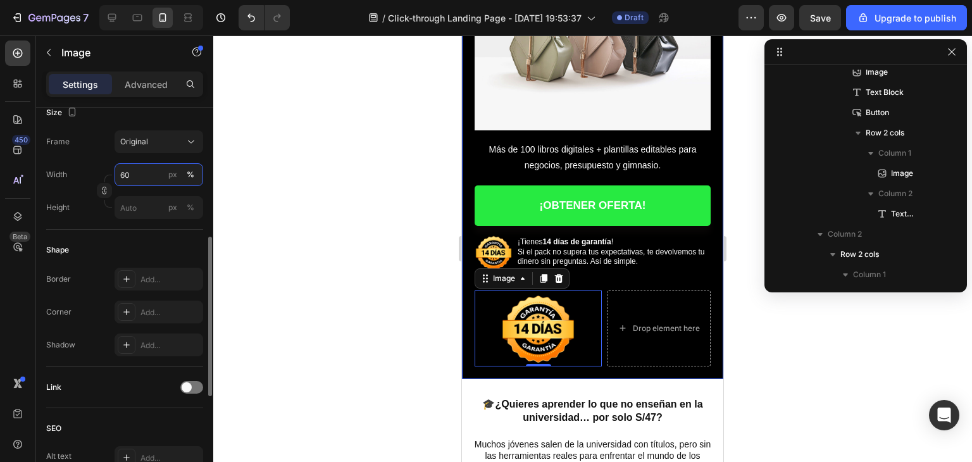
drag, startPoint x: 134, startPoint y: 178, endPoint x: 116, endPoint y: 177, distance: 17.8
click at [116, 177] on input "60" at bounding box center [159, 174] width 89 height 23
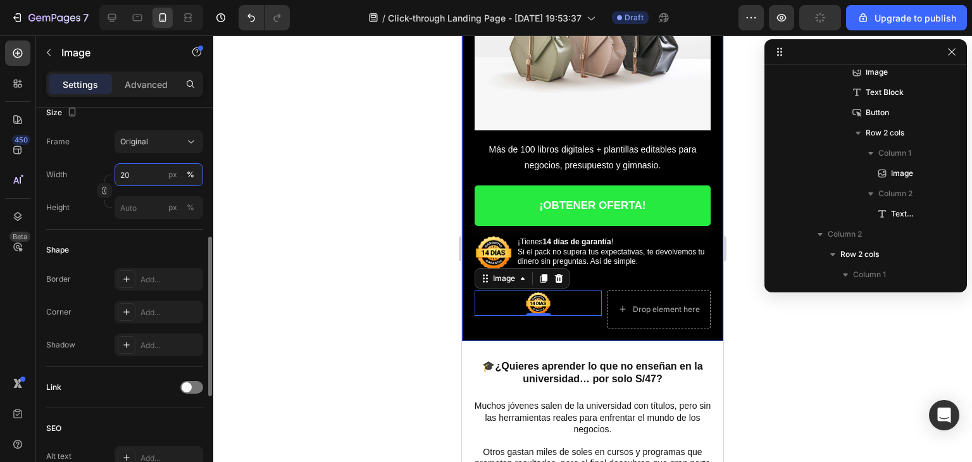
type input "2"
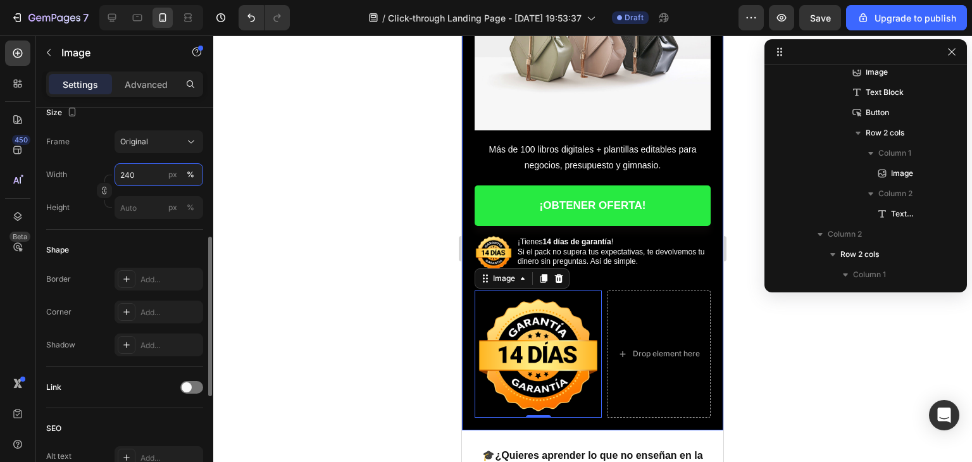
drag, startPoint x: 124, startPoint y: 175, endPoint x: 118, endPoint y: 176, distance: 6.4
click at [118, 176] on input "240" at bounding box center [159, 174] width 89 height 23
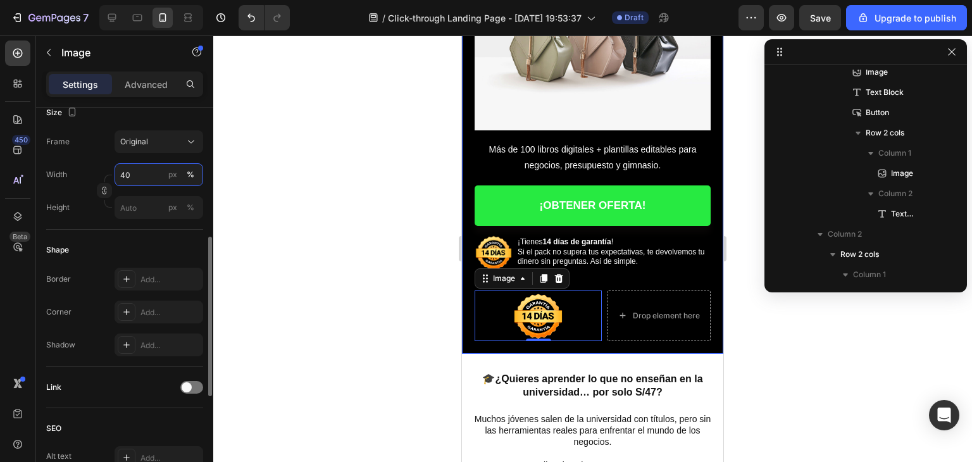
drag, startPoint x: 143, startPoint y: 178, endPoint x: 119, endPoint y: 178, distance: 24.1
click at [119, 178] on input "40" at bounding box center [159, 174] width 89 height 23
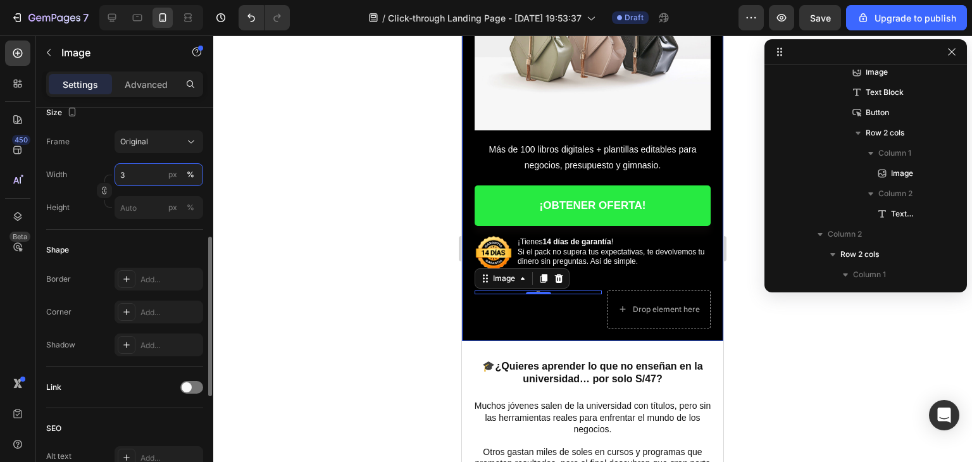
type input "35"
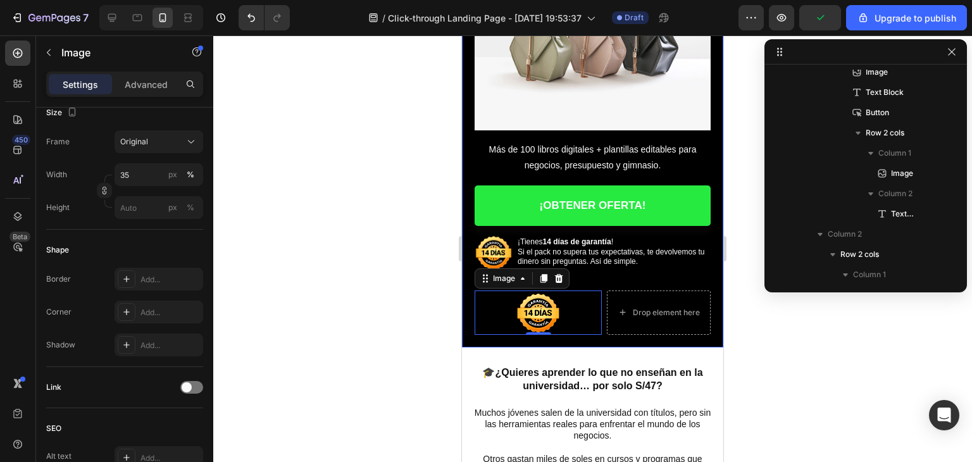
click at [363, 266] on div at bounding box center [592, 248] width 759 height 427
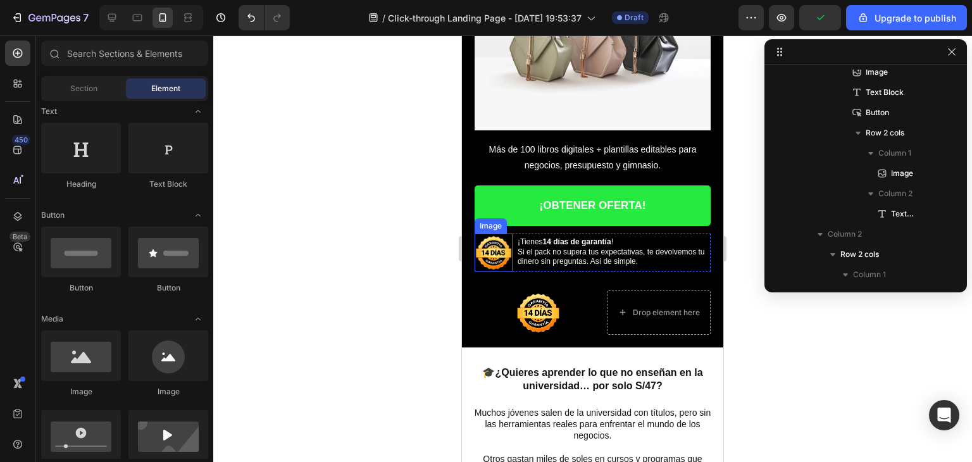
click at [487, 249] on img at bounding box center [494, 253] width 38 height 38
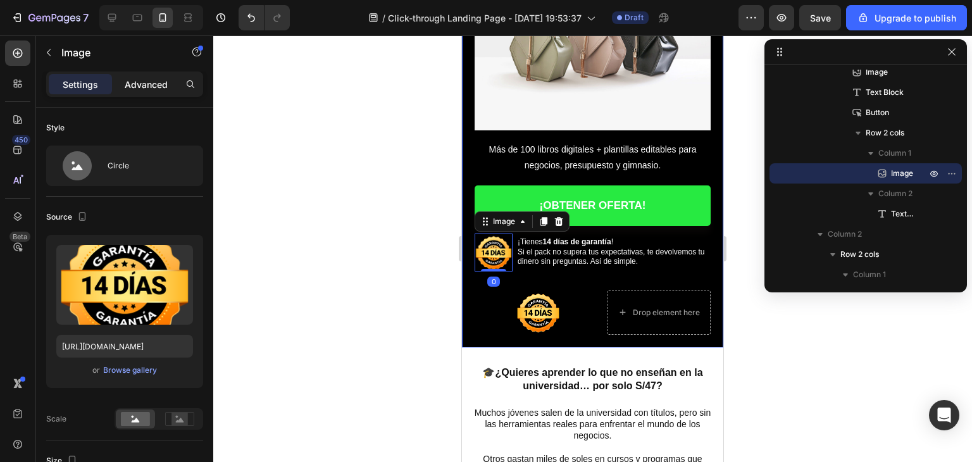
click at [144, 85] on p "Advanced" at bounding box center [146, 84] width 43 height 13
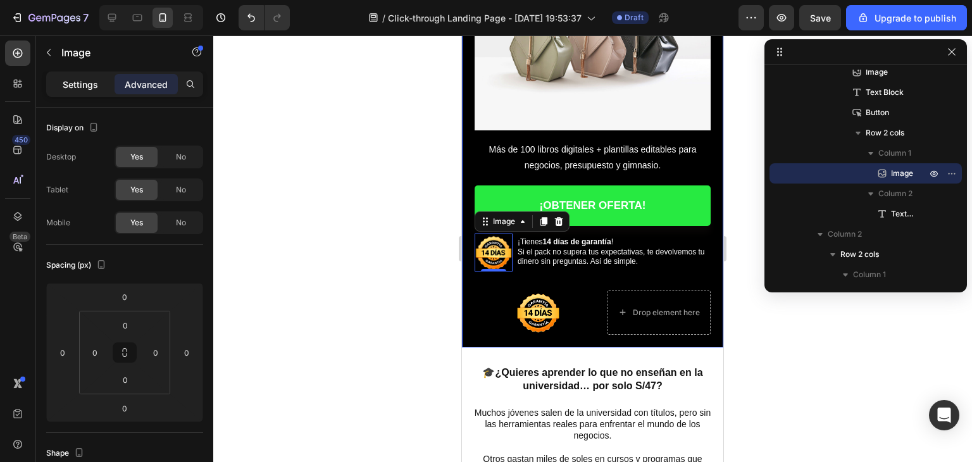
click at [94, 75] on div "Settings" at bounding box center [80, 84] width 63 height 20
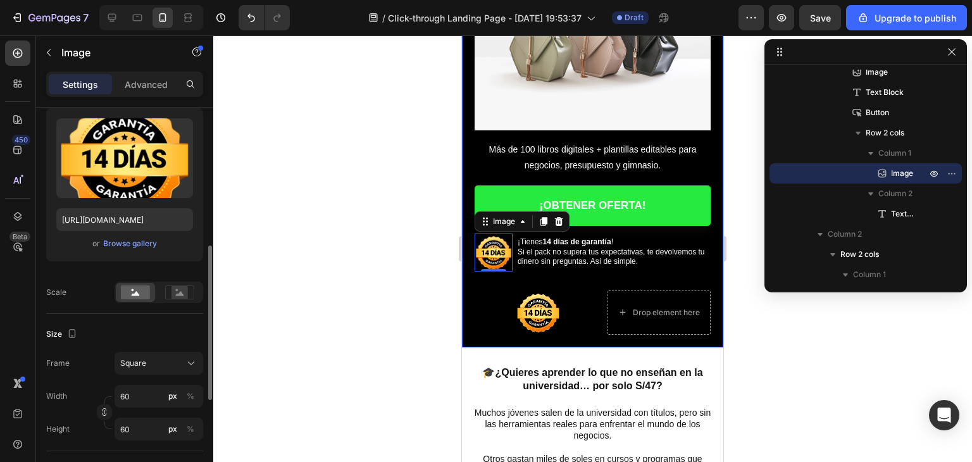
scroll to position [190, 0]
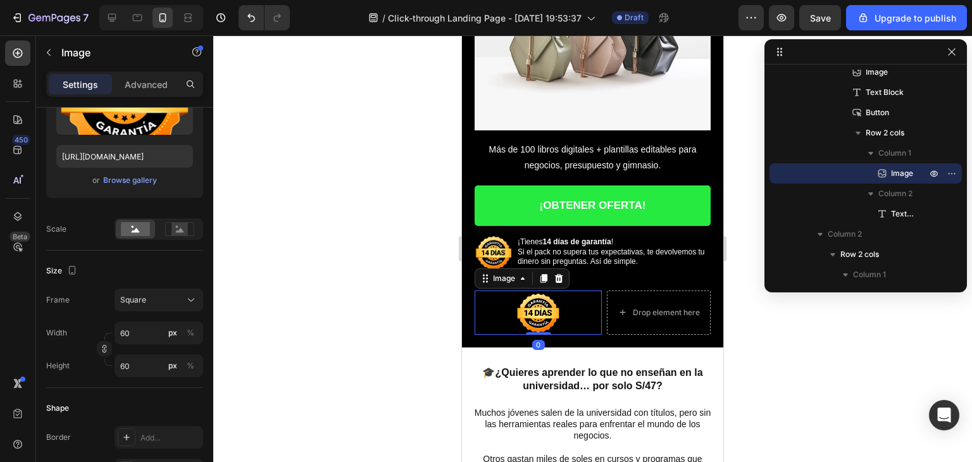
click at [568, 297] on div at bounding box center [538, 312] width 127 height 44
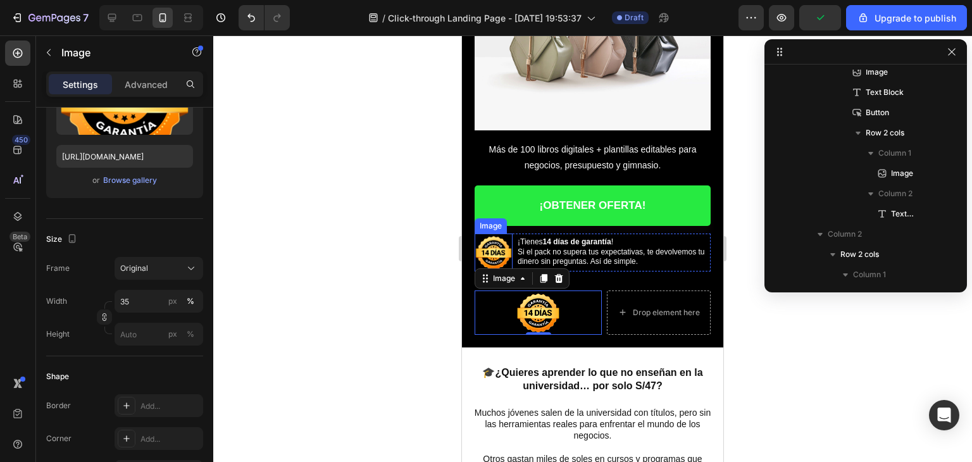
click at [497, 249] on img at bounding box center [494, 253] width 38 height 38
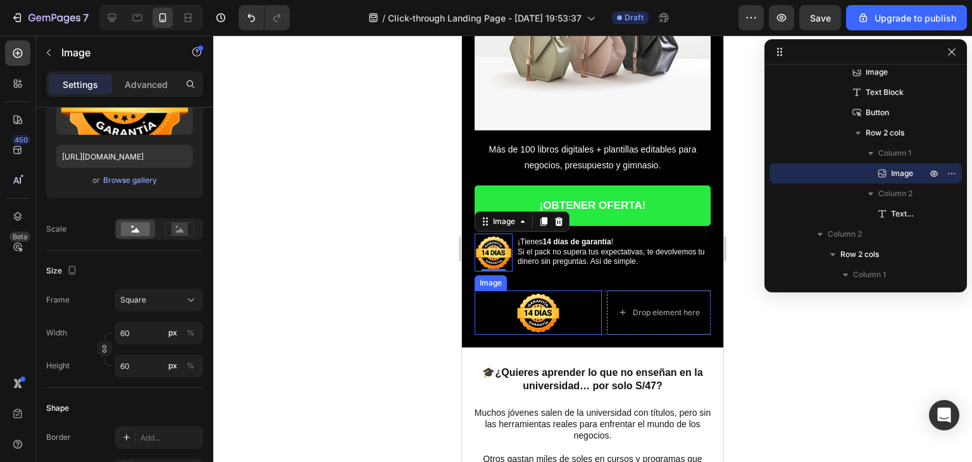
click at [551, 303] on img at bounding box center [538, 312] width 44 height 44
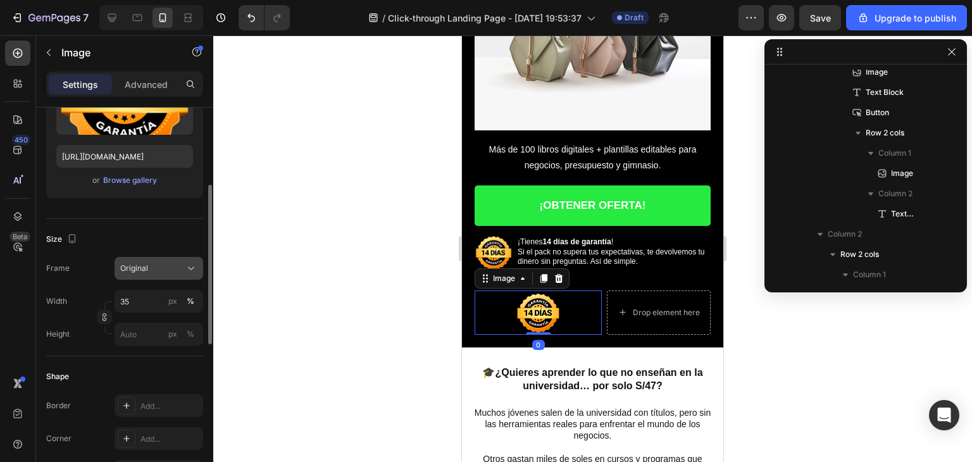
click at [173, 268] on div "Original" at bounding box center [151, 268] width 62 height 11
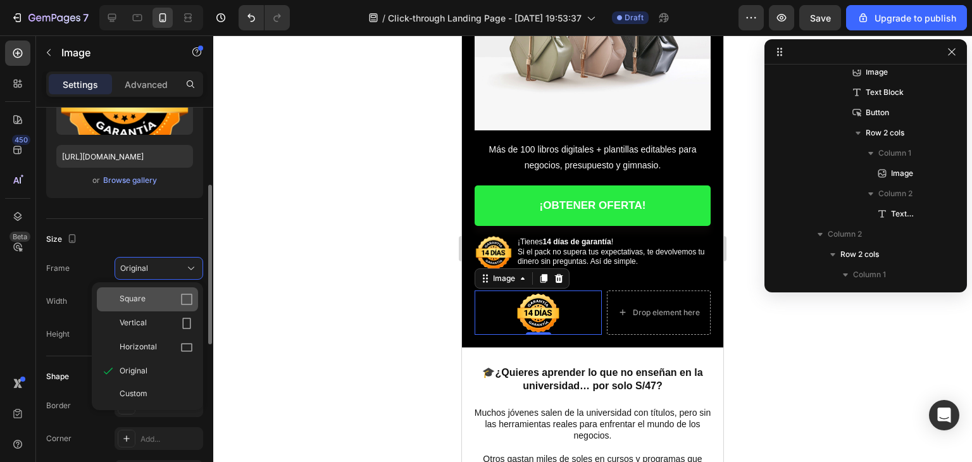
click at [165, 294] on div "Square" at bounding box center [156, 299] width 73 height 13
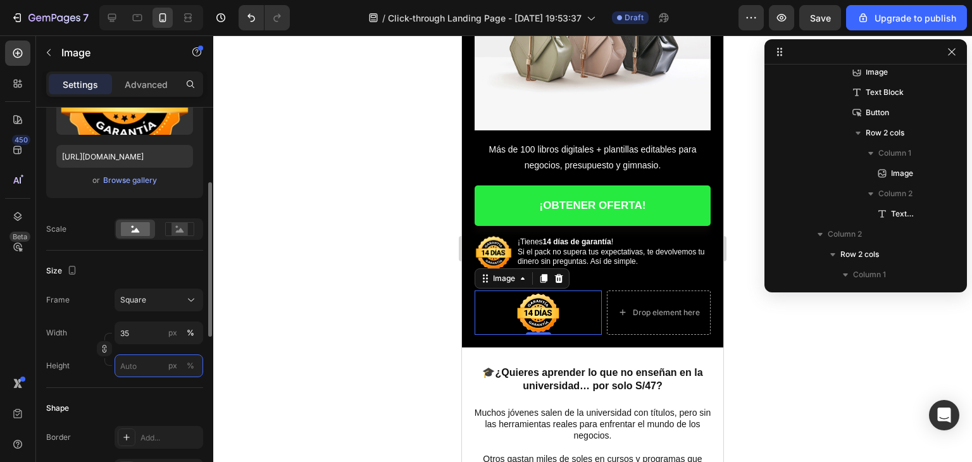
click at [144, 368] on input "px %" at bounding box center [159, 365] width 89 height 23
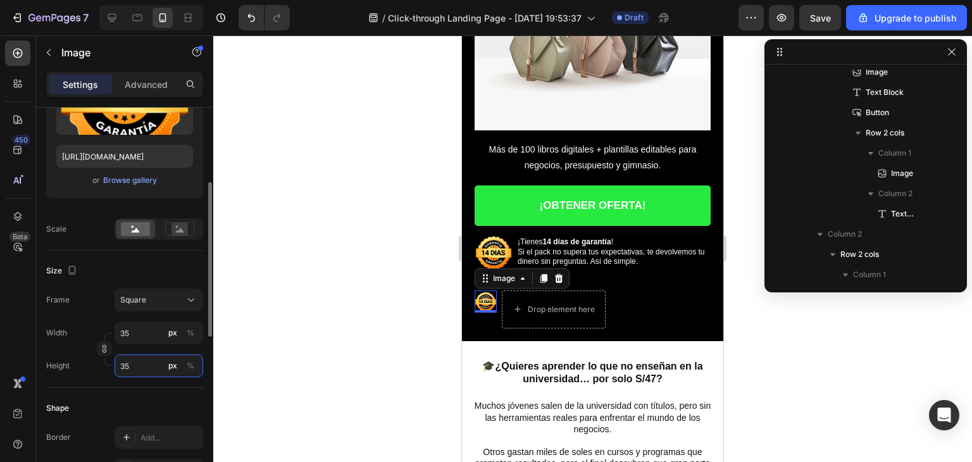
drag, startPoint x: 133, startPoint y: 368, endPoint x: 116, endPoint y: 368, distance: 16.5
click at [116, 368] on input "35" at bounding box center [159, 365] width 89 height 23
type input "60"
click at [137, 338] on input "35" at bounding box center [159, 332] width 89 height 23
click at [361, 279] on div at bounding box center [592, 248] width 759 height 427
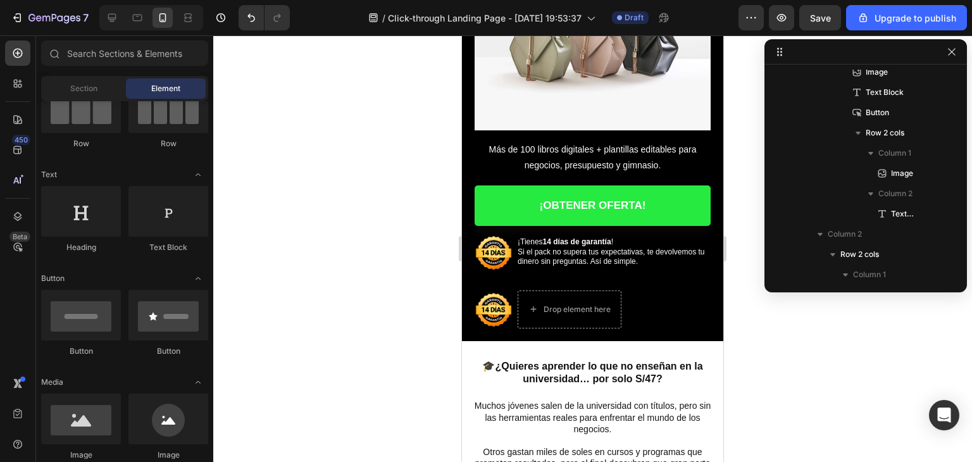
scroll to position [63, 0]
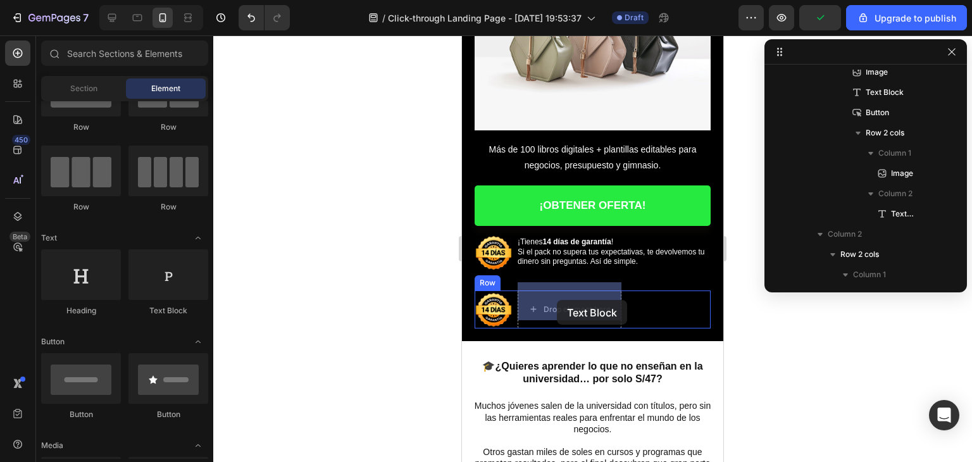
drag, startPoint x: 775, startPoint y: 317, endPoint x: 557, endPoint y: 300, distance: 218.4
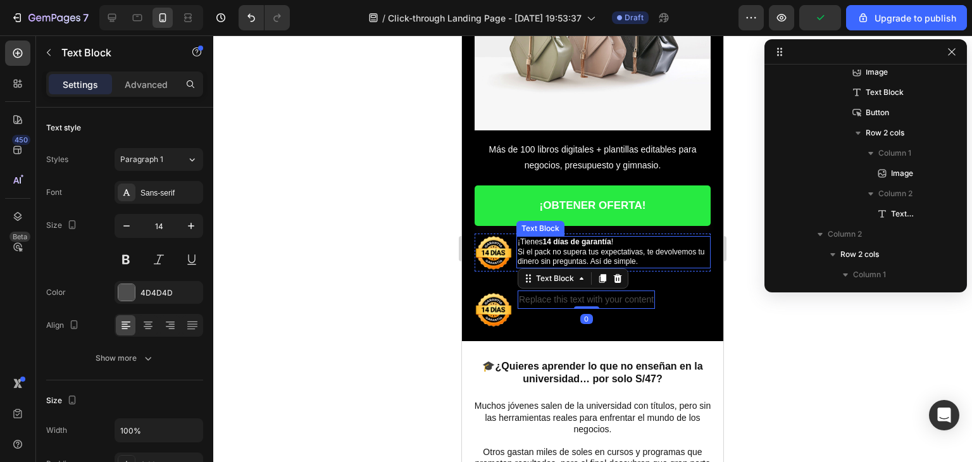
click at [554, 254] on span "Si el pack no supera tus expectativas, te devolvemos tu dinero sin preguntas. A…" at bounding box center [611, 256] width 187 height 19
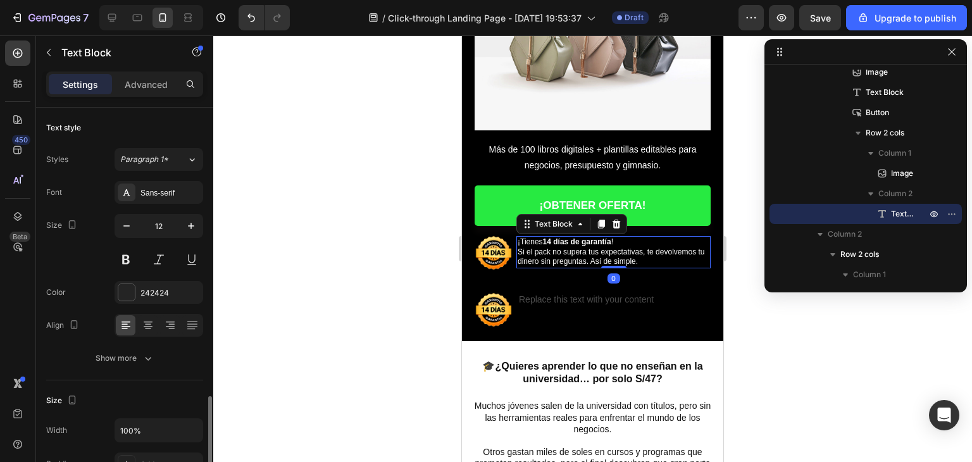
scroll to position [190, 0]
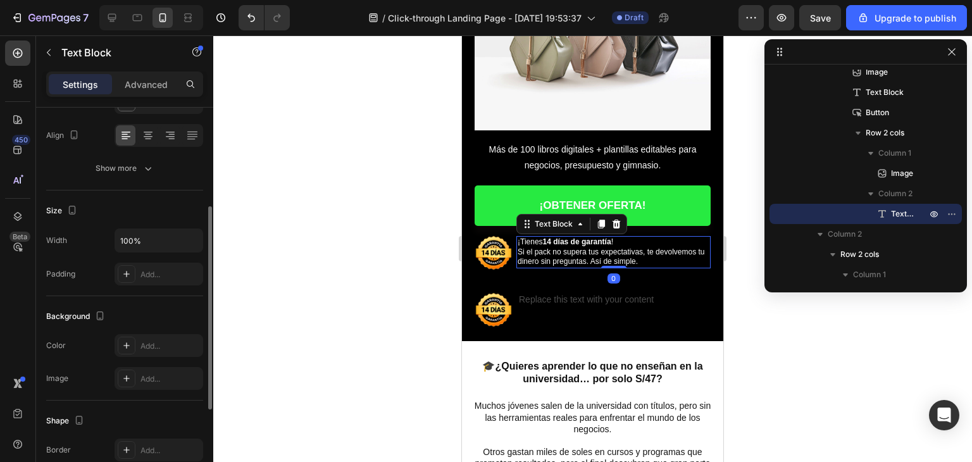
click at [554, 254] on span "Si el pack no supera tus expectativas, te devolvemos tu dinero sin preguntas. A…" at bounding box center [611, 256] width 187 height 19
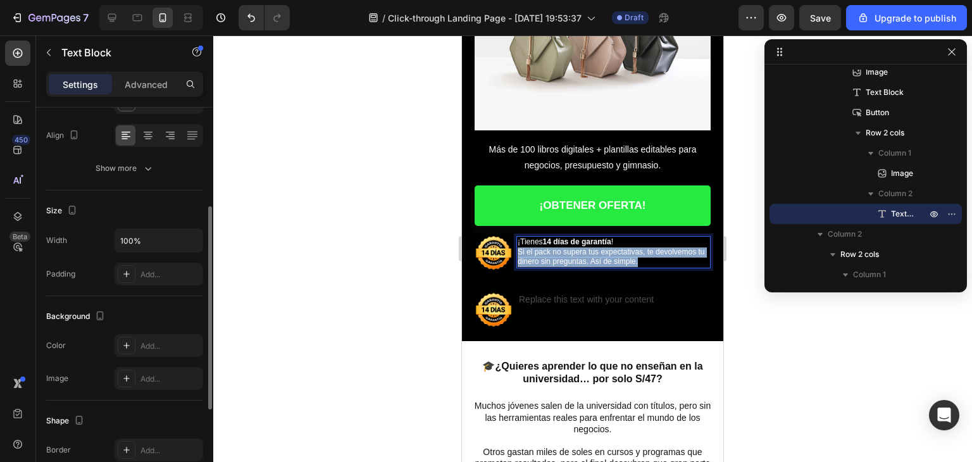
click at [554, 254] on span "Si el pack no supera tus expectativas, te devolvemos tu dinero sin preguntas. A…" at bounding box center [611, 256] width 187 height 19
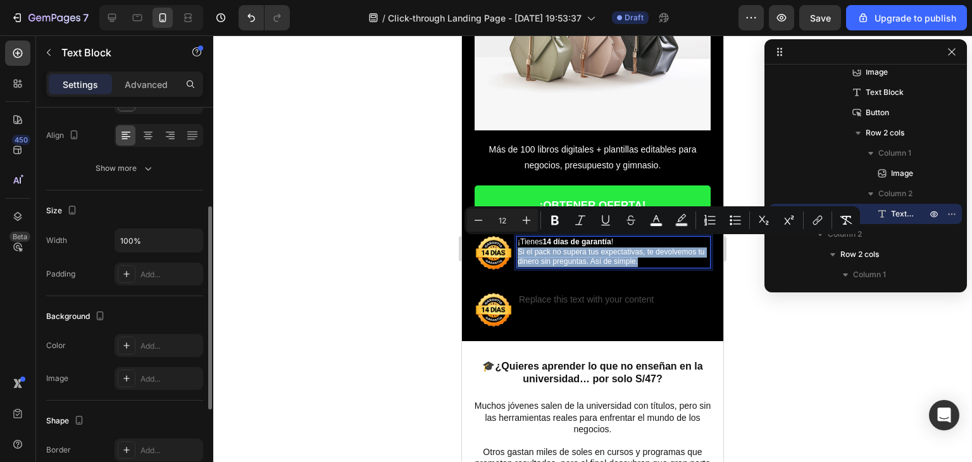
drag, startPoint x: 616, startPoint y: 247, endPoint x: 646, endPoint y: 254, distance: 30.4
click at [618, 249] on p "¡Tienes 14 días de garantía ! Si el pack no supera tus expectativas, te devolve…" at bounding box center [614, 252] width 192 height 30
click at [654, 258] on p "¡Tienes 14 días de garantía ! Si el pack no supera tus expectativas, te devolve…" at bounding box center [614, 252] width 192 height 30
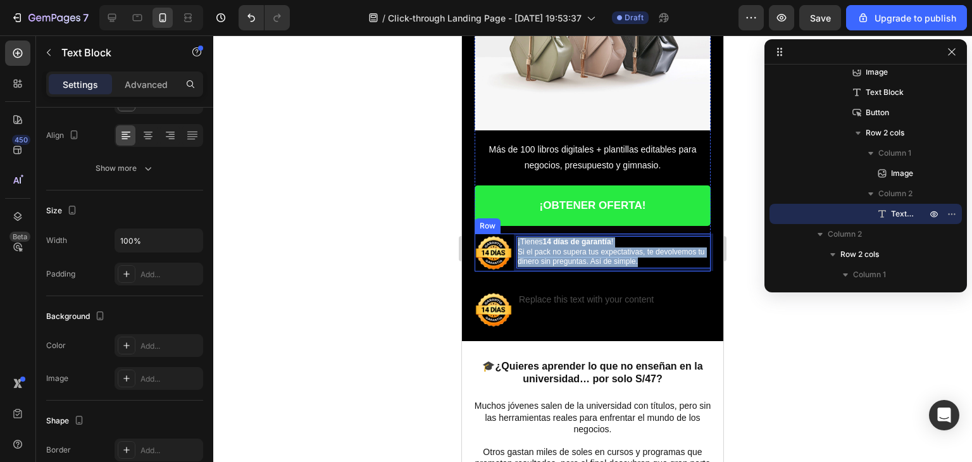
drag, startPoint x: 654, startPoint y: 258, endPoint x: 515, endPoint y: 236, distance: 140.3
click at [515, 236] on div "Image ¡Tienes 14 días de garantía ! Si el pack no supera tus expectativas, te d…" at bounding box center [593, 253] width 236 height 38
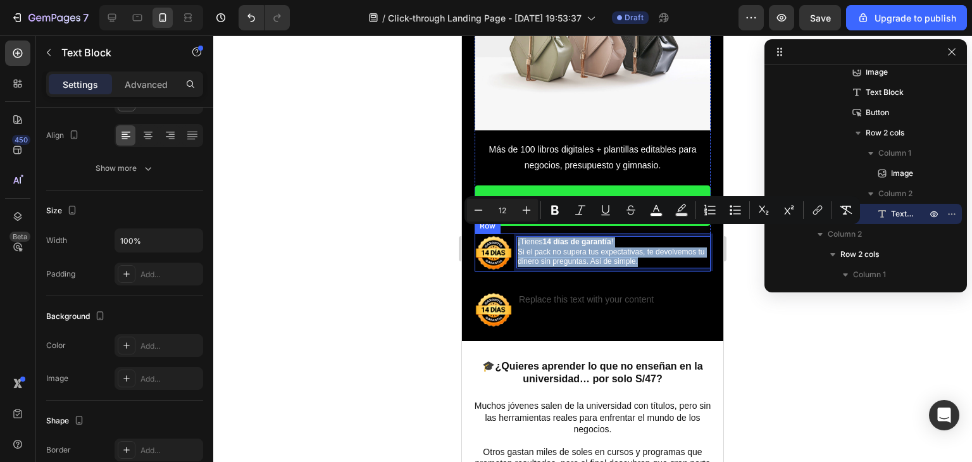
copy p "¡Tienes 14 días de garantía ! Si el pack no supera tus expectativas, te devolve…"
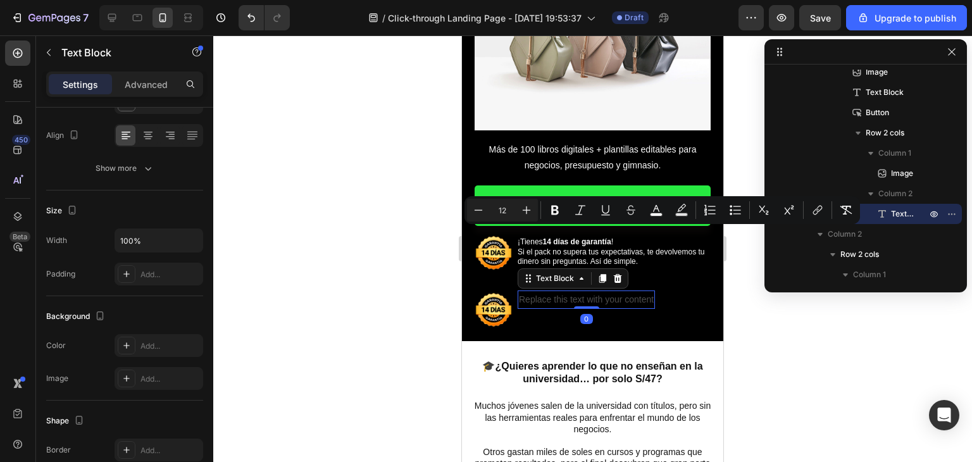
click at [575, 290] on div "Replace this text with your content" at bounding box center [586, 299] width 137 height 18
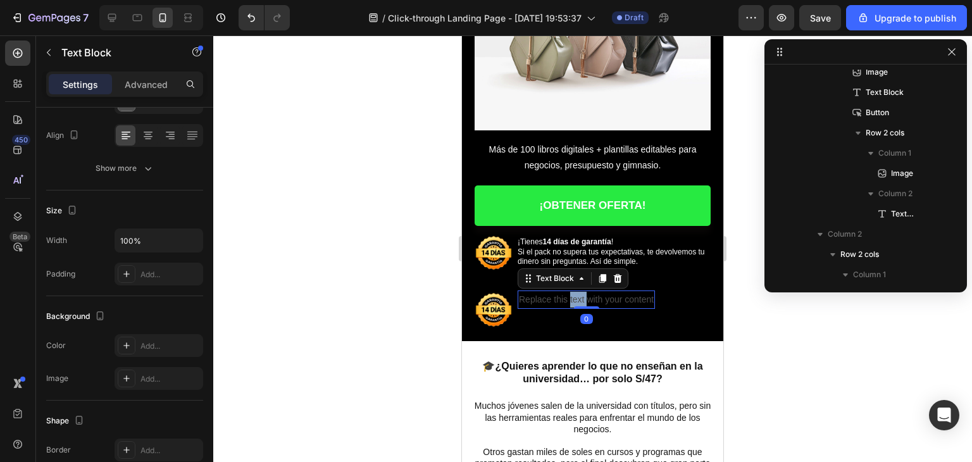
click at [575, 290] on div "Replace this text with your content" at bounding box center [586, 299] width 137 height 18
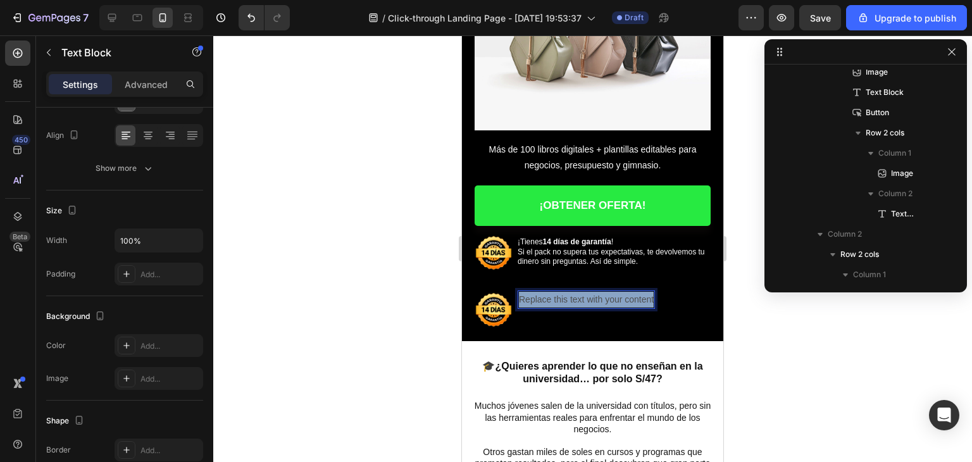
click at [575, 292] on p "Replace this text with your content" at bounding box center [586, 300] width 135 height 16
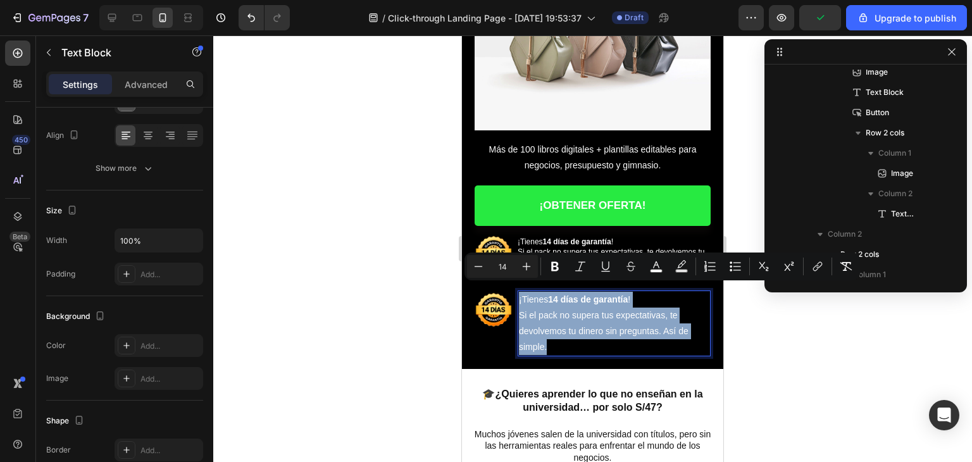
drag, startPoint x: 554, startPoint y: 340, endPoint x: 516, endPoint y: 292, distance: 61.3
click at [518, 294] on div "¡Tienes 14 días de garantía ! Si el pack no supera tus expectativas, te devolve…" at bounding box center [614, 323] width 193 height 66
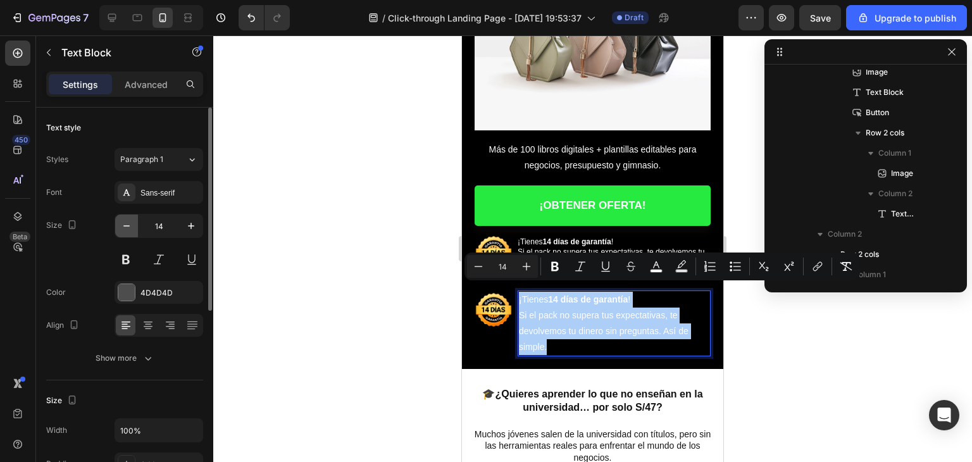
click at [132, 221] on icon "button" at bounding box center [126, 226] width 13 height 13
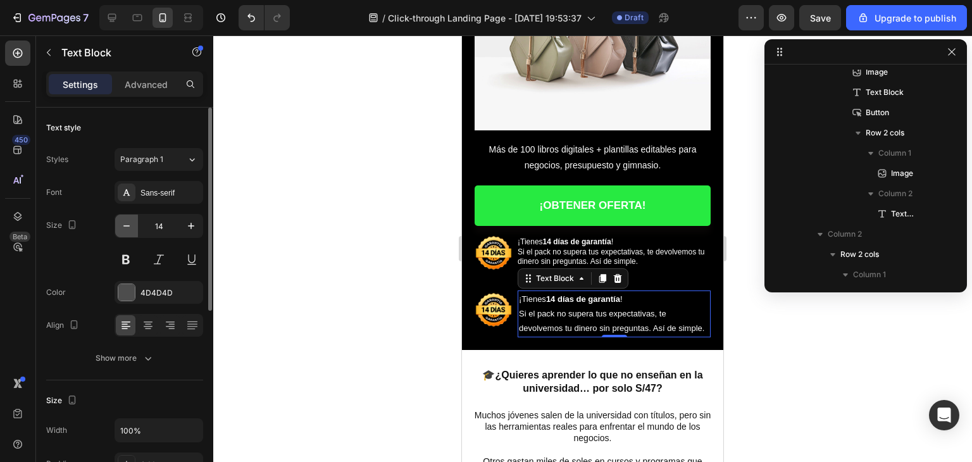
click at [131, 221] on icon "button" at bounding box center [126, 226] width 13 height 13
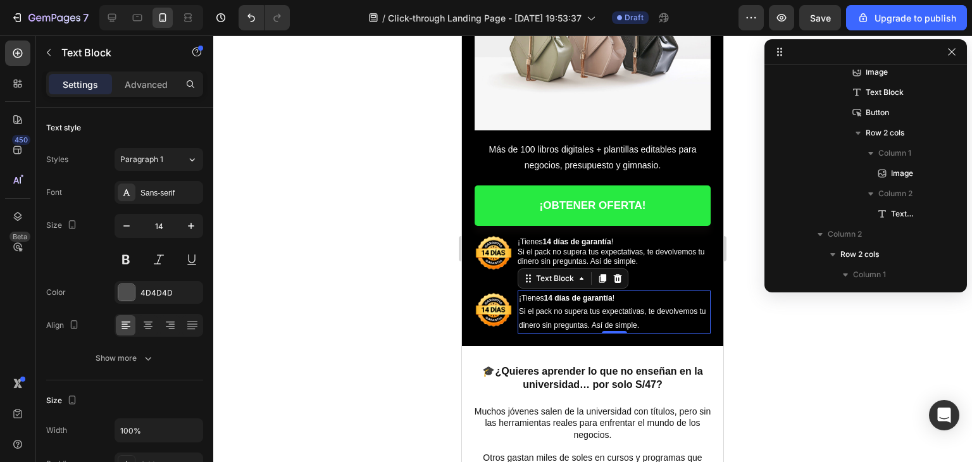
click at [371, 325] on div at bounding box center [592, 248] width 759 height 427
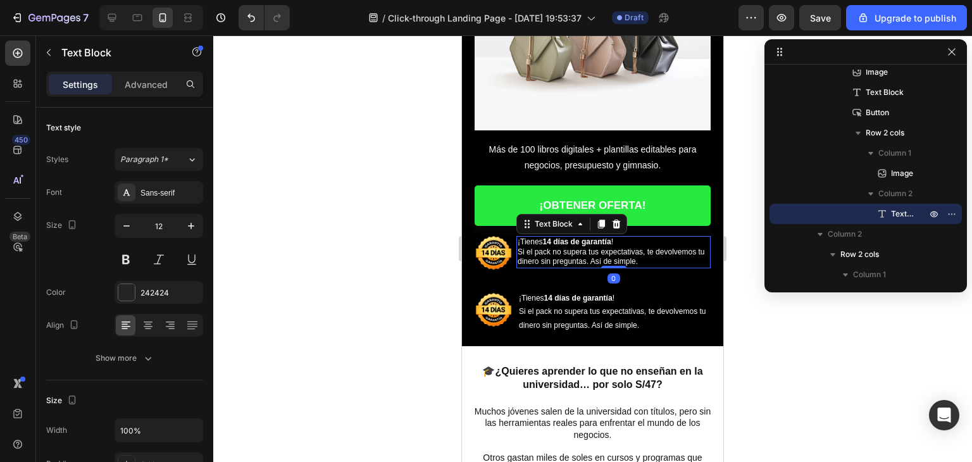
click at [538, 254] on span "Si el pack no supera tus expectativas, te devolvemos tu dinero sin preguntas. A…" at bounding box center [611, 256] width 187 height 19
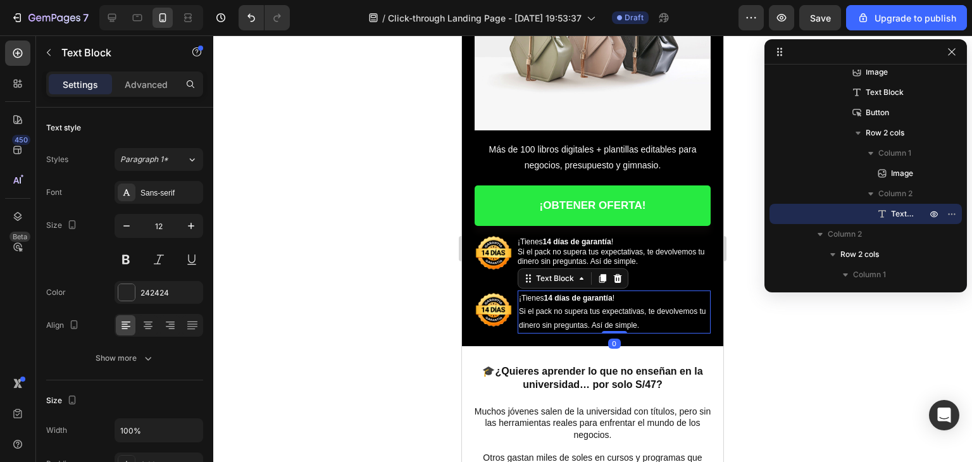
click at [553, 307] on span "Si el pack no supera tus expectativas, te devolvemos tu dinero sin preguntas. A…" at bounding box center [612, 318] width 187 height 23
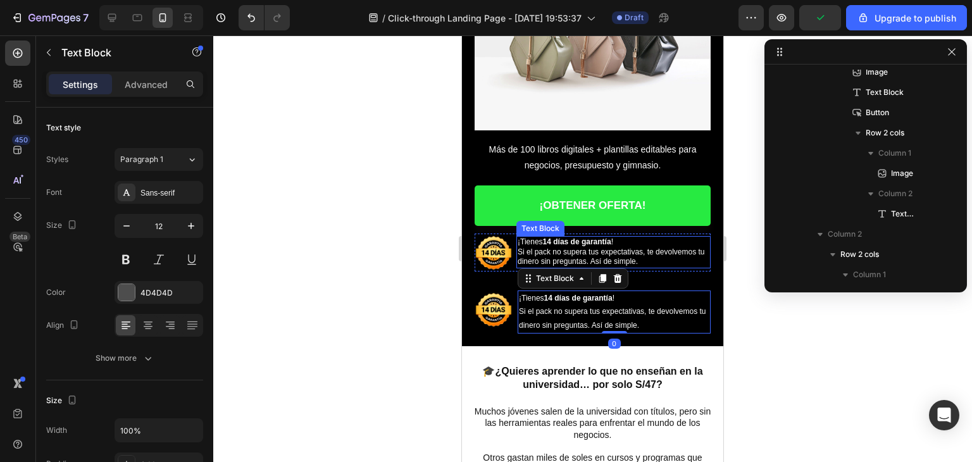
click at [559, 251] on span "Si el pack no supera tus expectativas, te devolvemos tu dinero sin preguntas. A…" at bounding box center [611, 256] width 187 height 19
click at [570, 307] on span "Si el pack no supera tus expectativas, te devolvemos tu dinero sin preguntas. A…" at bounding box center [612, 318] width 187 height 23
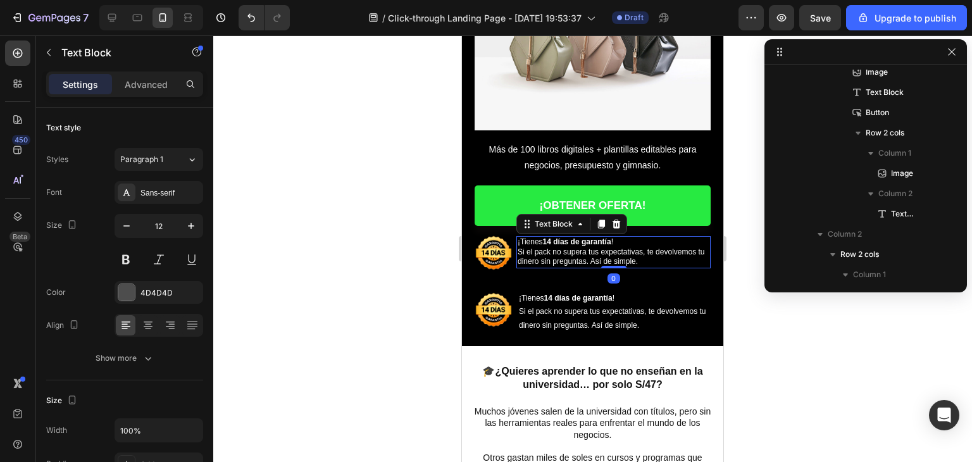
click at [575, 247] on span "Si el pack no supera tus expectativas, te devolvemos tu dinero sin preguntas. A…" at bounding box center [611, 256] width 187 height 19
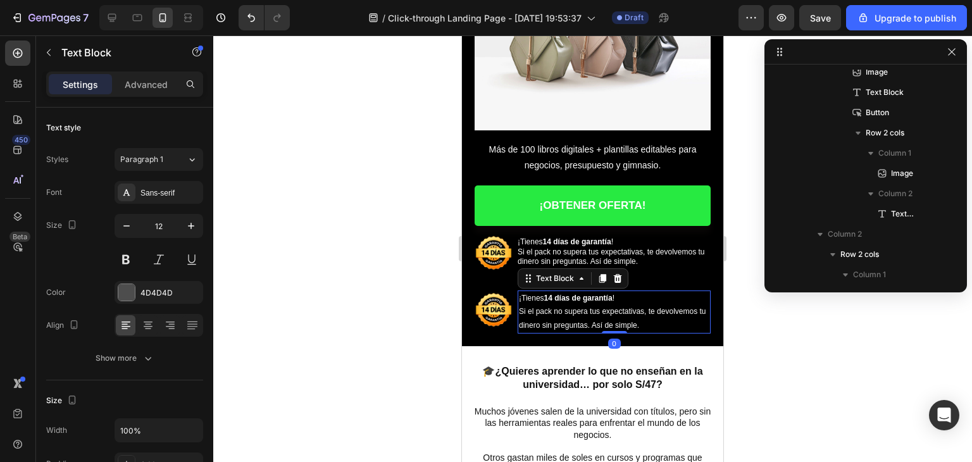
click at [565, 307] on span "Si el pack no supera tus expectativas, te devolvemos tu dinero sin preguntas. A…" at bounding box center [612, 318] width 187 height 23
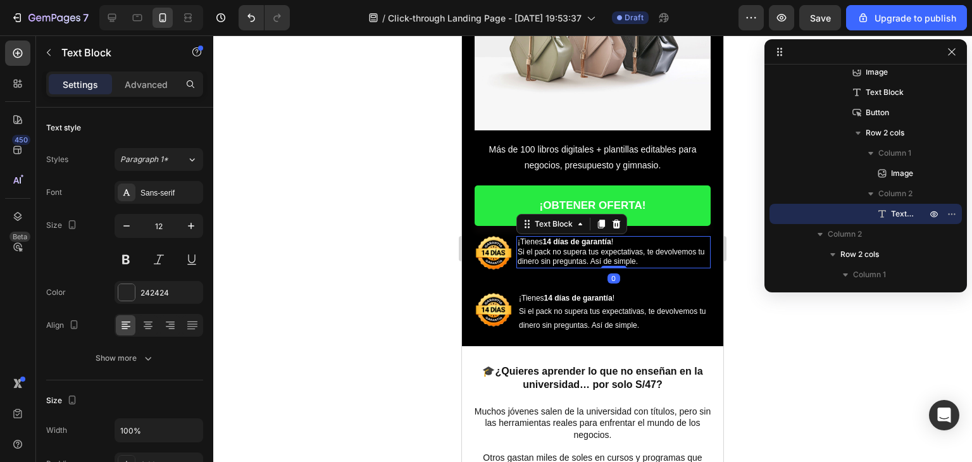
click at [566, 247] on span "Si el pack no supera tus expectativas, te devolvemos tu dinero sin preguntas. A…" at bounding box center [611, 256] width 187 height 19
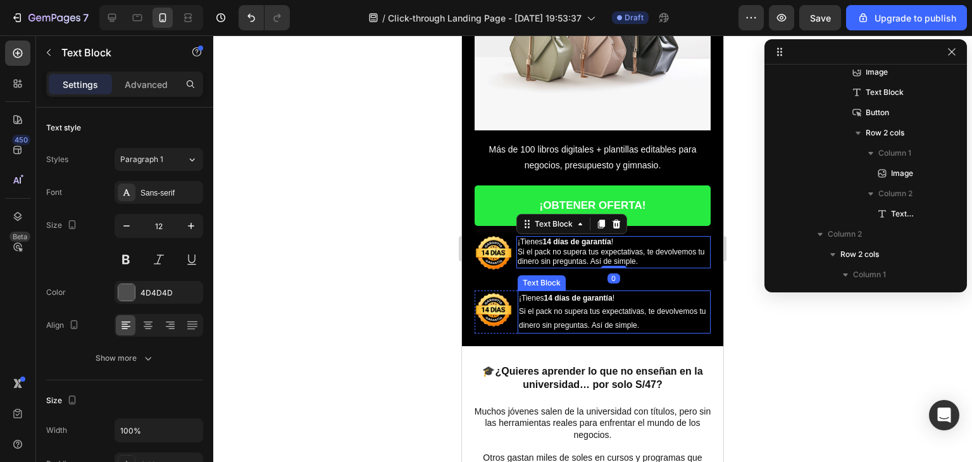
click at [568, 307] on span "Si el pack no supera tus expectativas, te devolvemos tu dinero sin preguntas. A…" at bounding box center [612, 318] width 187 height 23
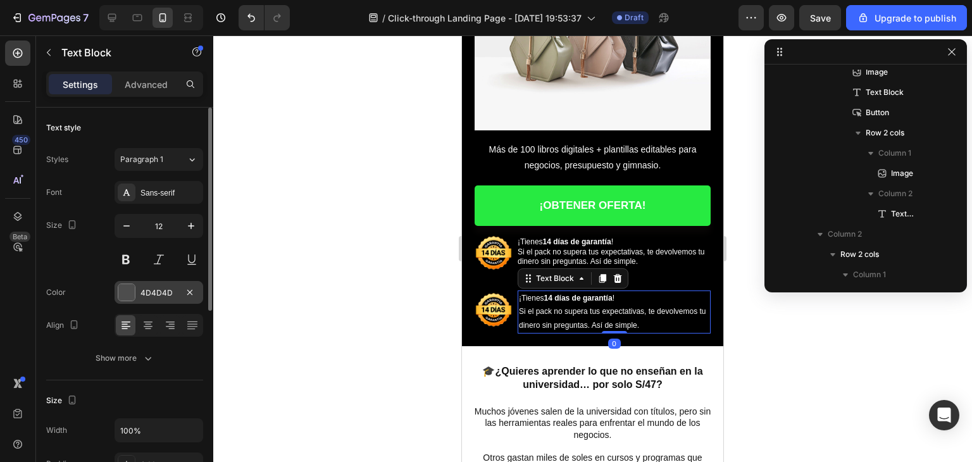
click at [173, 284] on div "4D4D4D" at bounding box center [159, 292] width 89 height 23
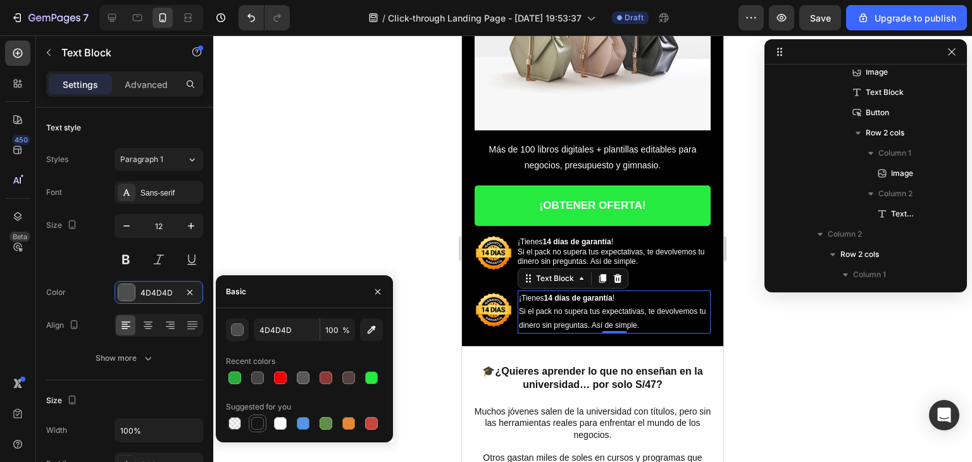
click at [256, 426] on div at bounding box center [257, 423] width 13 height 13
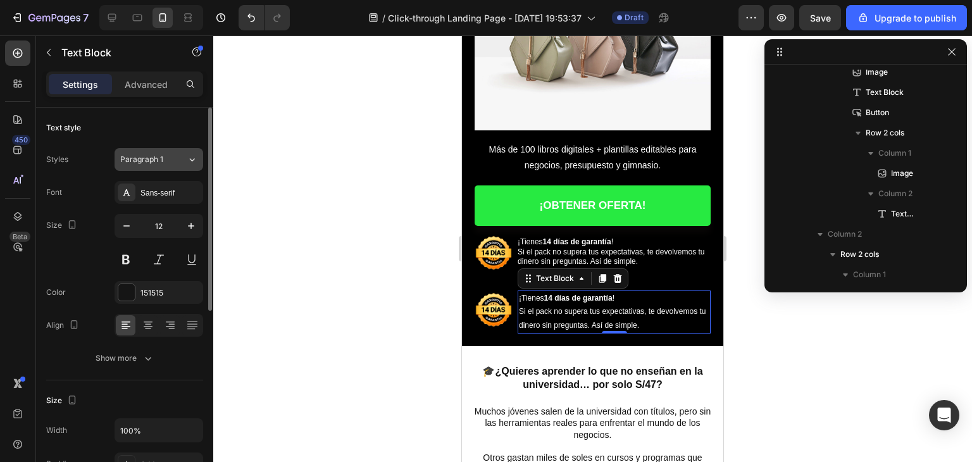
click at [156, 163] on span "Paragraph 1" at bounding box center [141, 159] width 43 height 11
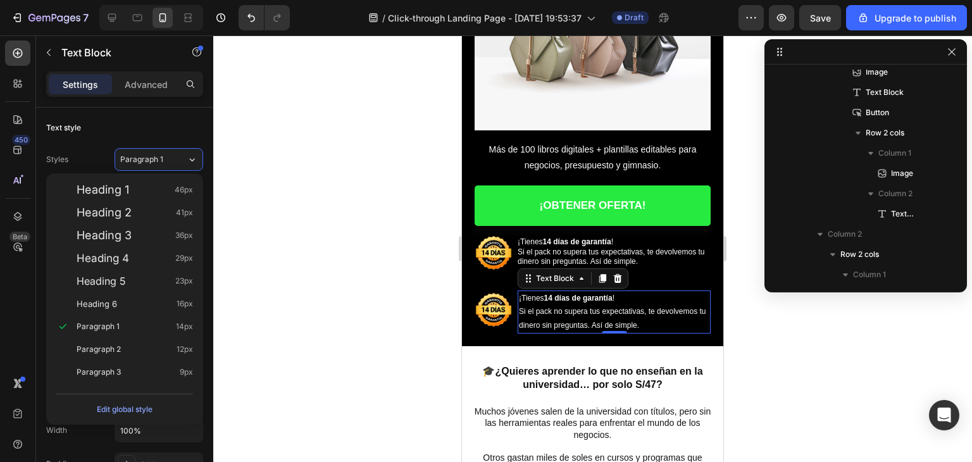
drag, startPoint x: 284, startPoint y: 222, endPoint x: 308, endPoint y: 228, distance: 24.9
click at [285, 223] on div at bounding box center [592, 248] width 759 height 427
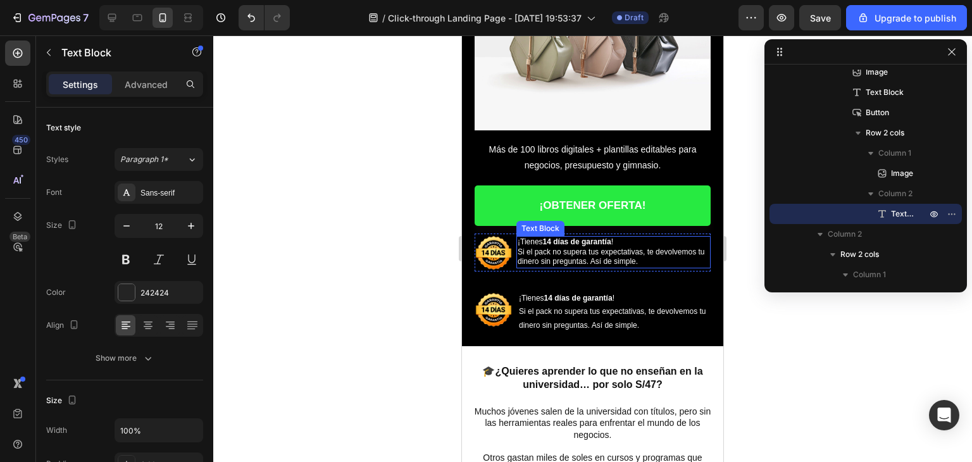
click at [582, 249] on span "Si el pack no supera tus expectativas, te devolvemos tu dinero sin preguntas. A…" at bounding box center [611, 256] width 187 height 19
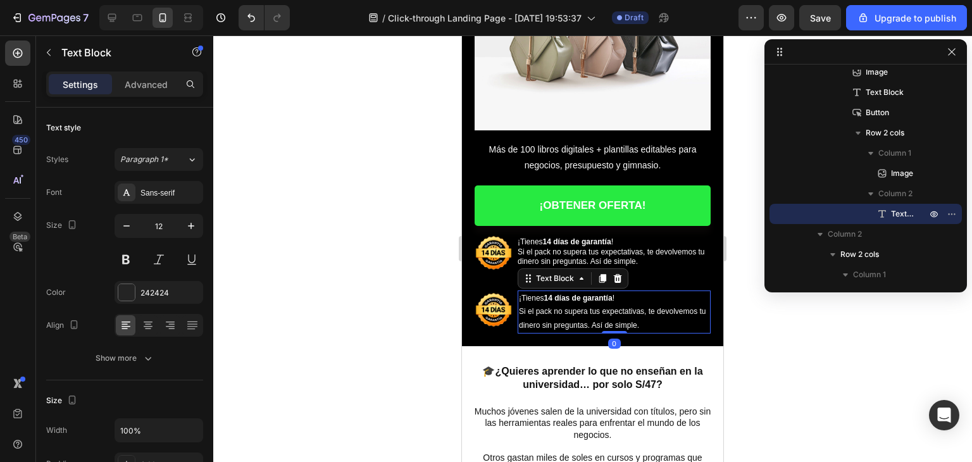
click at [548, 307] on span "Si el pack no supera tus expectativas, te devolvemos tu dinero sin preguntas. A…" at bounding box center [612, 318] width 187 height 23
click at [547, 247] on span "Si el pack no supera tus expectativas, te devolvemos tu dinero sin preguntas. A…" at bounding box center [611, 256] width 187 height 19
click at [542, 315] on span "Si el pack no supera tus expectativas, te devolvemos tu dinero sin preguntas. A…" at bounding box center [612, 318] width 187 height 23
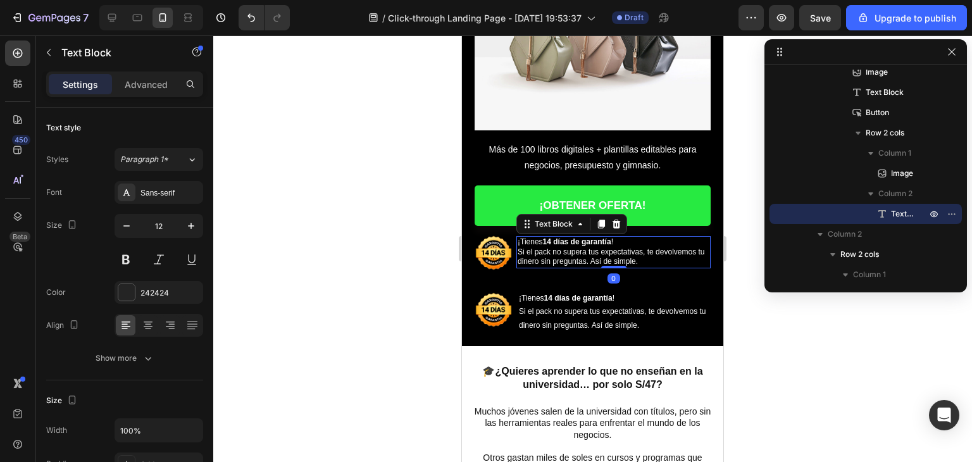
click at [548, 238] on strong "14 días de garantía" at bounding box center [577, 241] width 68 height 9
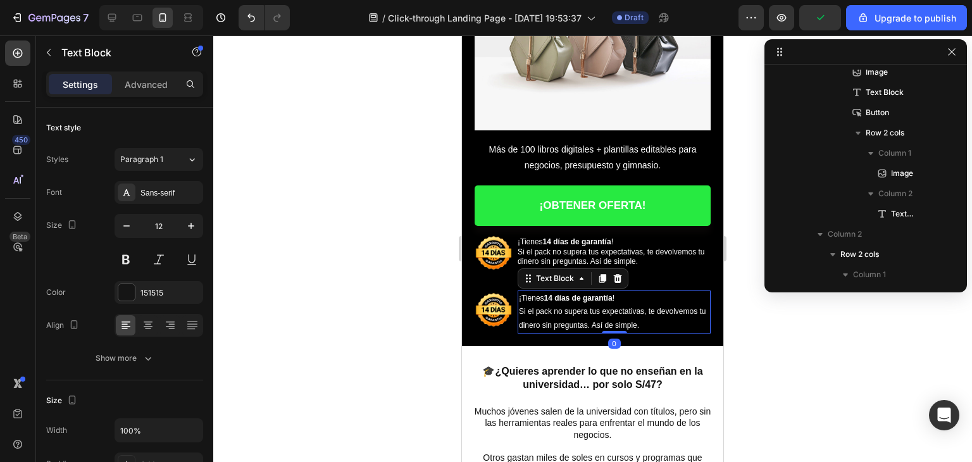
click at [557, 307] on span "Si el pack no supera tus expectativas, te devolvemos tu dinero sin preguntas. A…" at bounding box center [612, 318] width 187 height 23
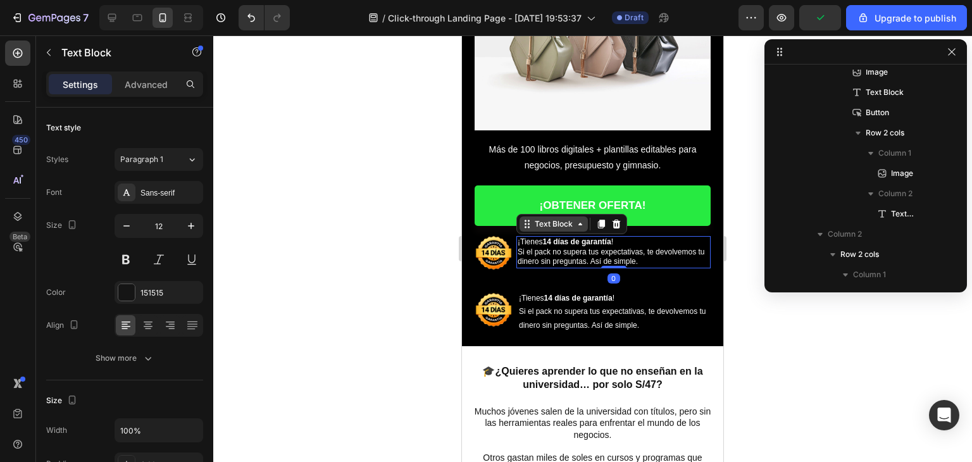
click at [547, 222] on div "Text Block" at bounding box center [554, 223] width 68 height 15
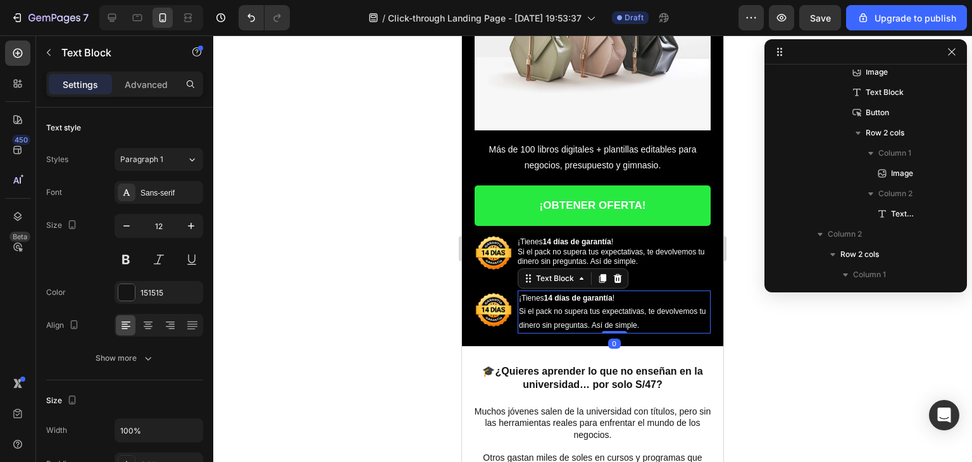
click at [565, 307] on span "Si el pack no supera tus expectativas, te devolvemos tu dinero sin preguntas. A…" at bounding box center [612, 318] width 187 height 23
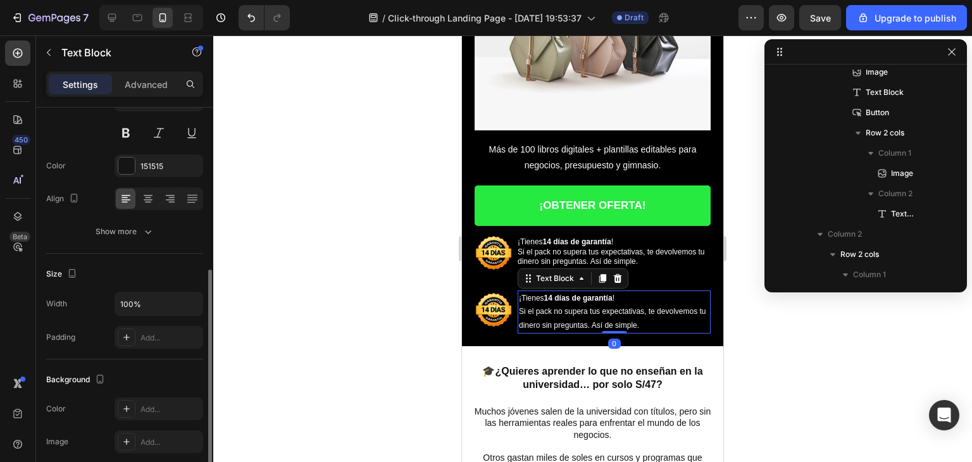
scroll to position [190, 0]
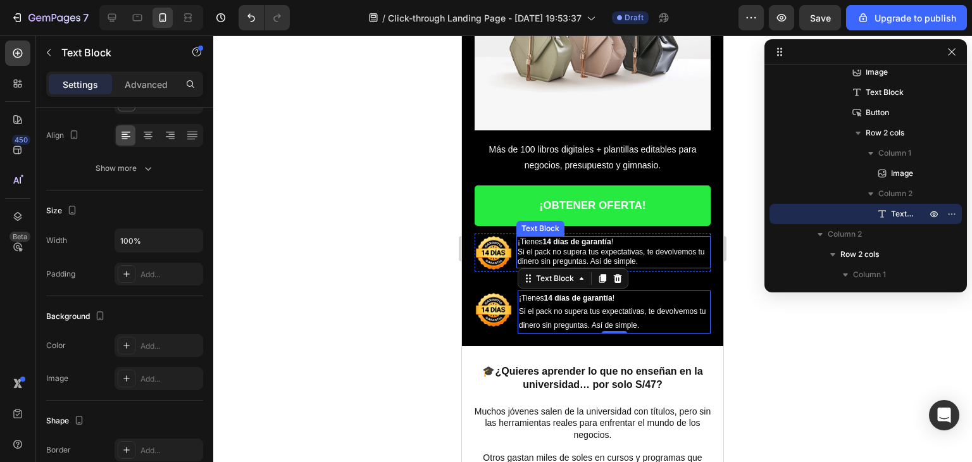
click at [571, 247] on span "Si el pack no supera tus expectativas, te devolvemos tu dinero sin preguntas. A…" at bounding box center [611, 256] width 187 height 19
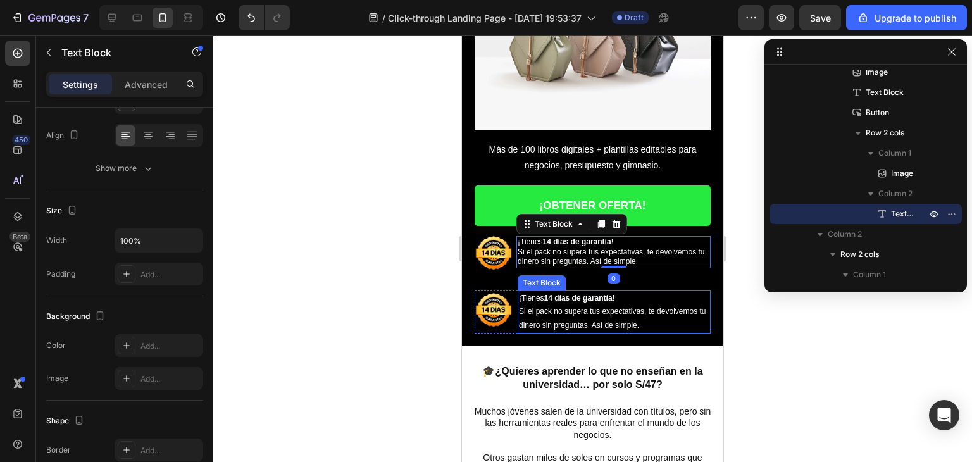
click at [577, 307] on span "Si el pack no supera tus expectativas, te devolvemos tu dinero sin preguntas. A…" at bounding box center [612, 318] width 187 height 23
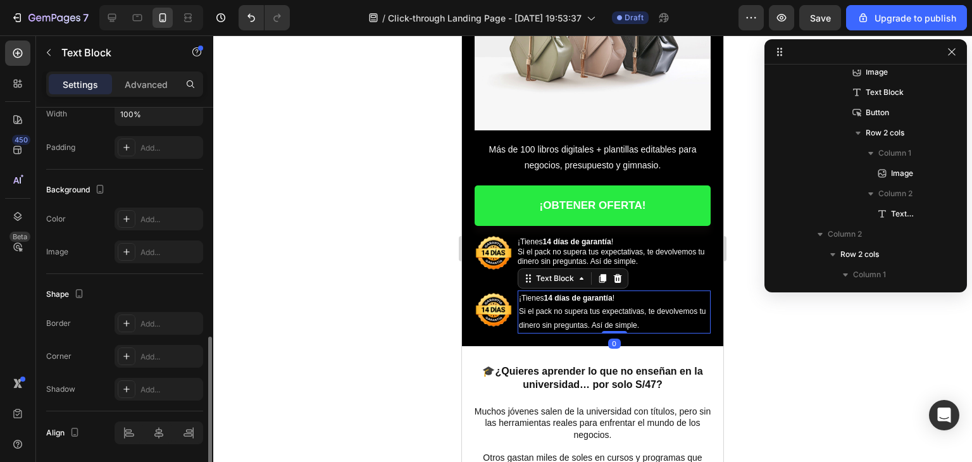
scroll to position [358, 0]
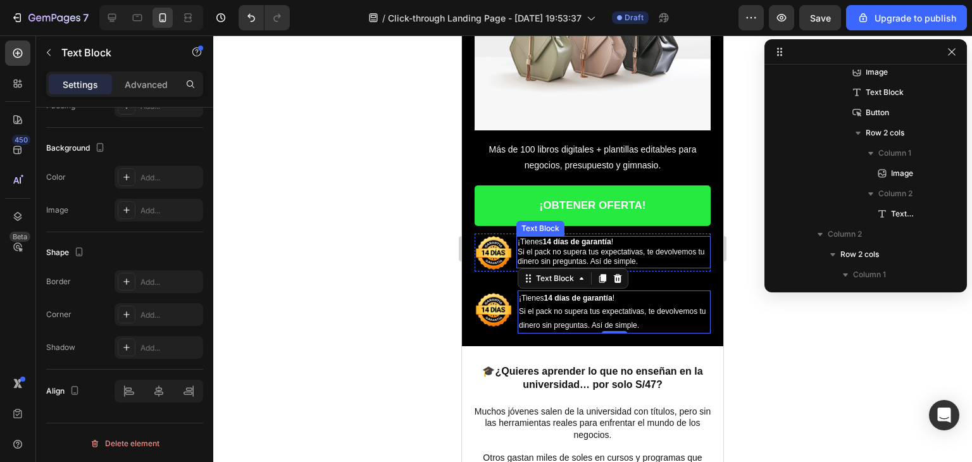
click at [559, 247] on span "Si el pack no supera tus expectativas, te devolvemos tu dinero sin preguntas. A…" at bounding box center [611, 256] width 187 height 19
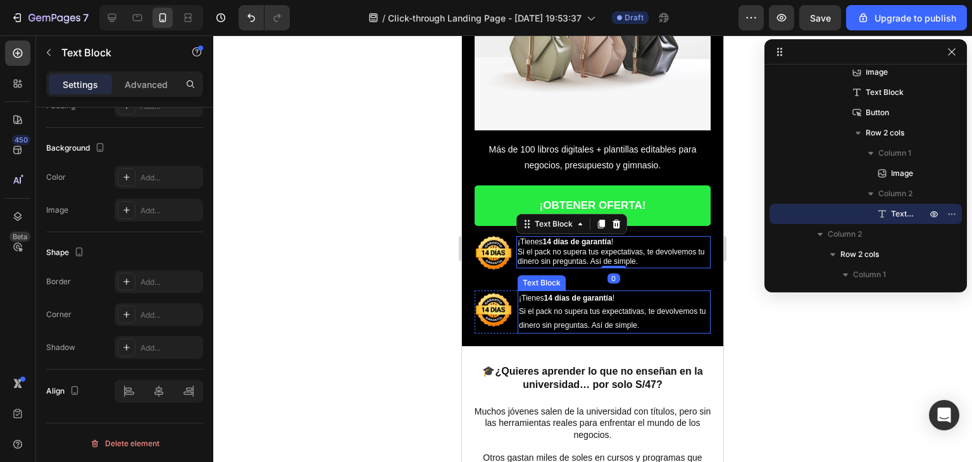
click at [561, 297] on p "¡Tienes 14 días de garantía ! Si el pack no supera tus expectativas, te devolve…" at bounding box center [614, 312] width 190 height 41
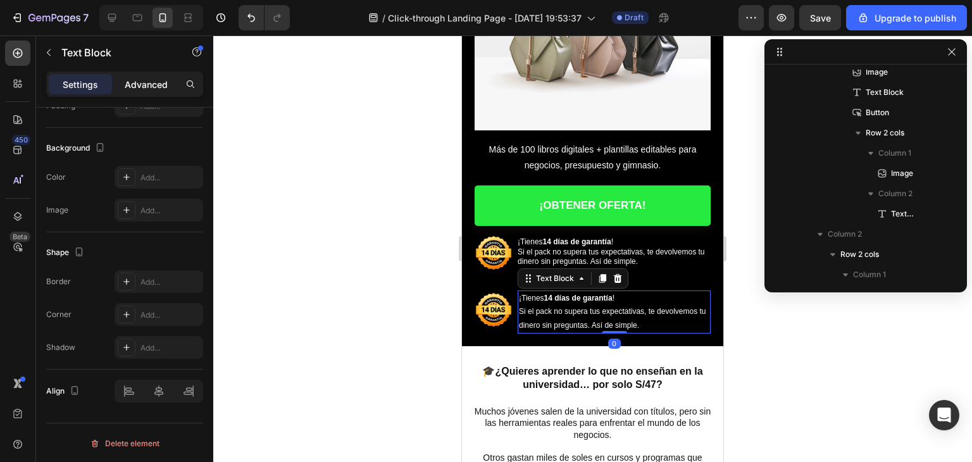
click at [139, 89] on p "Advanced" at bounding box center [146, 84] width 43 height 13
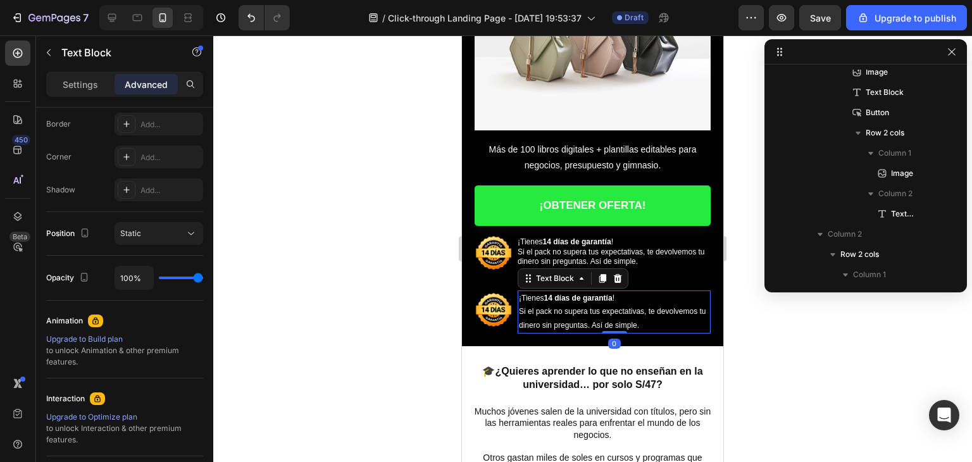
scroll to position [42, 0]
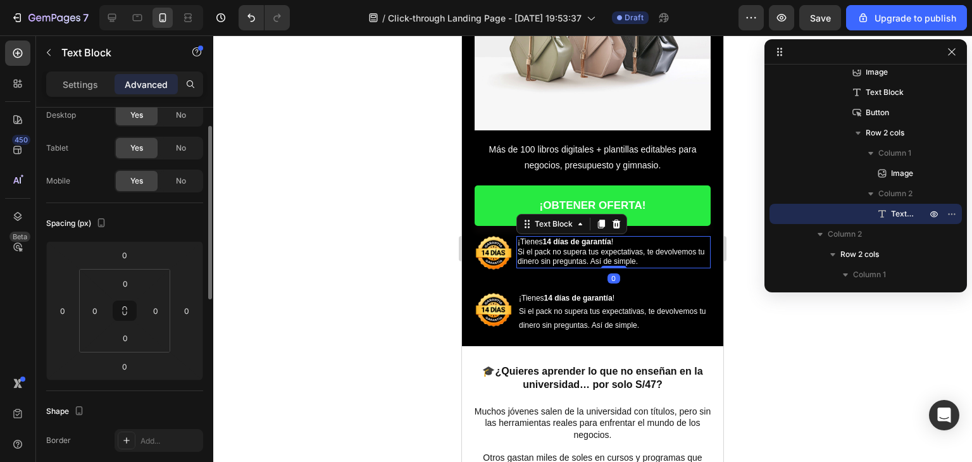
click at [608, 247] on span "Si el pack no supera tus expectativas, te devolvemos tu dinero sin preguntas. A…" at bounding box center [611, 256] width 187 height 19
click at [572, 315] on span "Si el pack no supera tus expectativas, te devolvemos tu dinero sin preguntas. A…" at bounding box center [612, 318] width 187 height 23
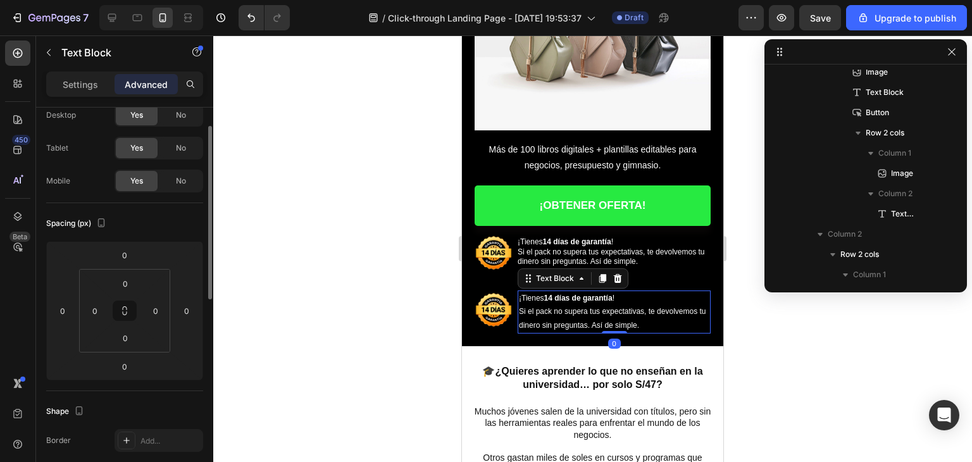
click at [101, 77] on div "Settings" at bounding box center [80, 84] width 63 height 20
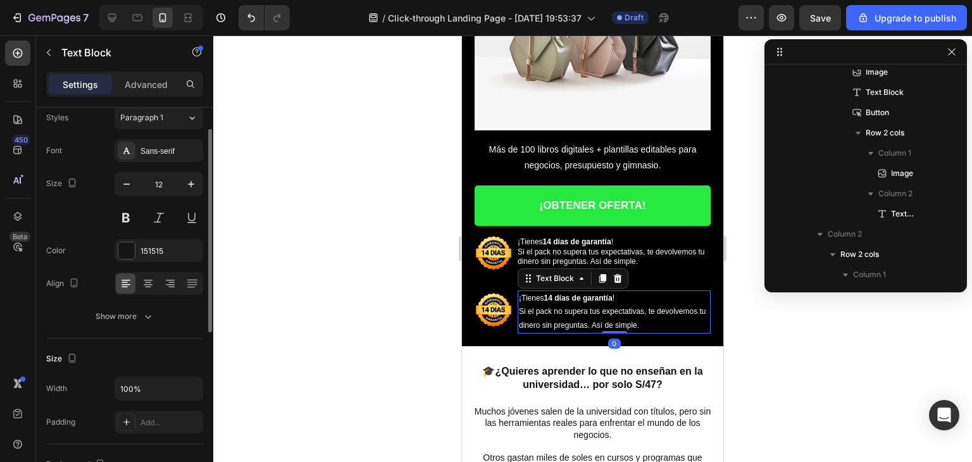
scroll to position [0, 0]
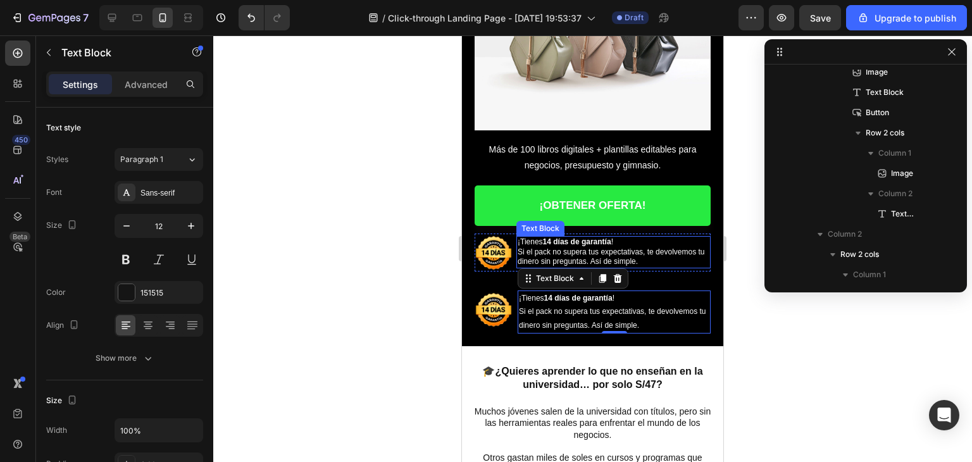
click at [532, 256] on span "Si el pack no supera tus expectativas, te devolvemos tu dinero sin preguntas. A…" at bounding box center [611, 256] width 187 height 19
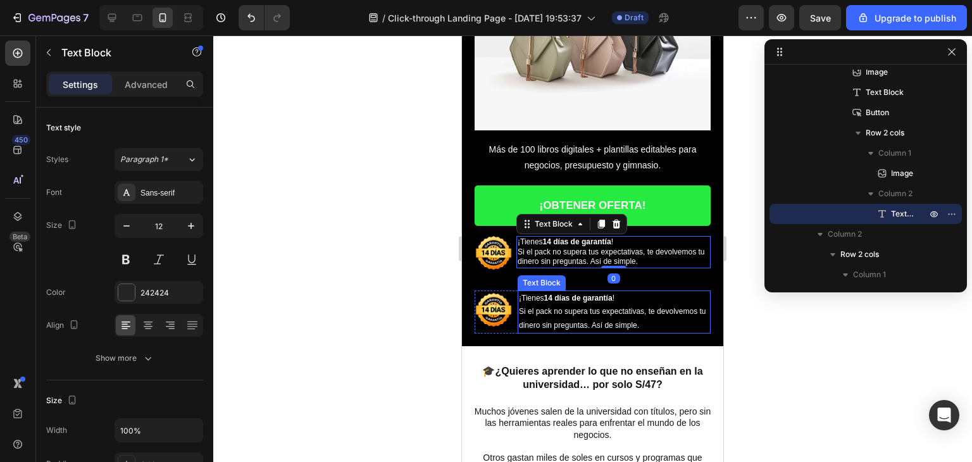
click at [559, 307] on span "Si el pack no supera tus expectativas, te devolvemos tu dinero sin preguntas. A…" at bounding box center [612, 318] width 187 height 23
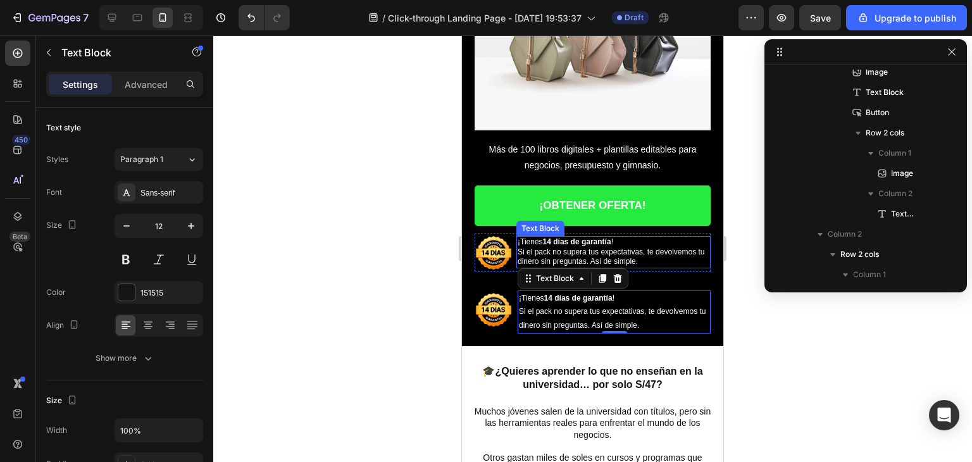
click at [542, 247] on span "Si el pack no supera tus expectativas, te devolvemos tu dinero sin preguntas. A…" at bounding box center [611, 256] width 187 height 19
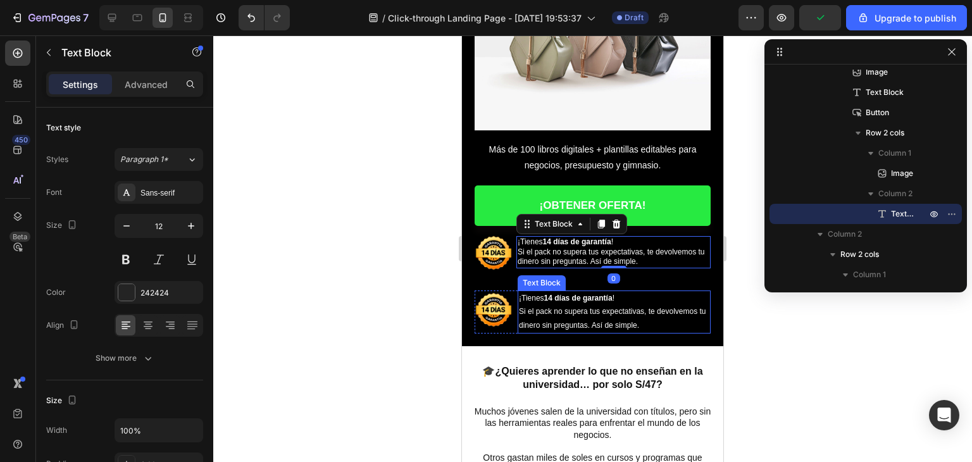
click at [551, 311] on p "¡Tienes 14 días de garantía ! Si el pack no supera tus expectativas, te devolve…" at bounding box center [614, 312] width 190 height 41
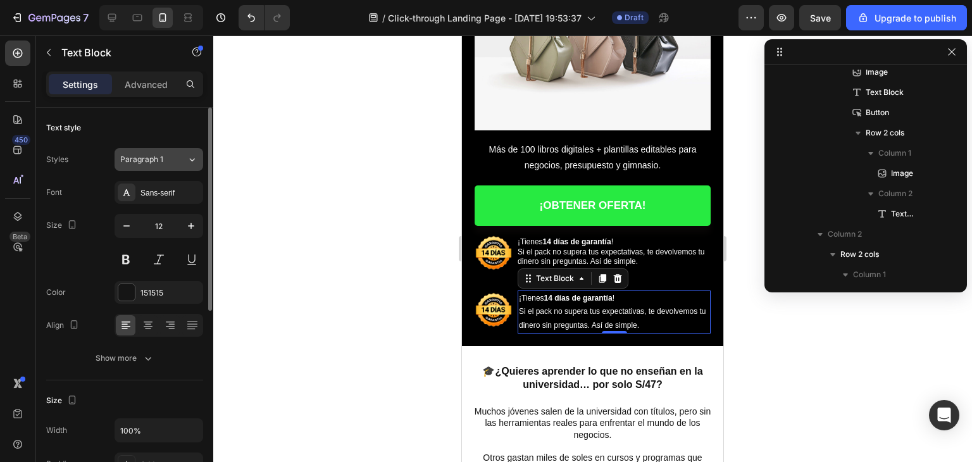
click at [177, 158] on div "Paragraph 1" at bounding box center [153, 159] width 66 height 11
click at [149, 156] on span "Paragraph 1" at bounding box center [141, 159] width 43 height 11
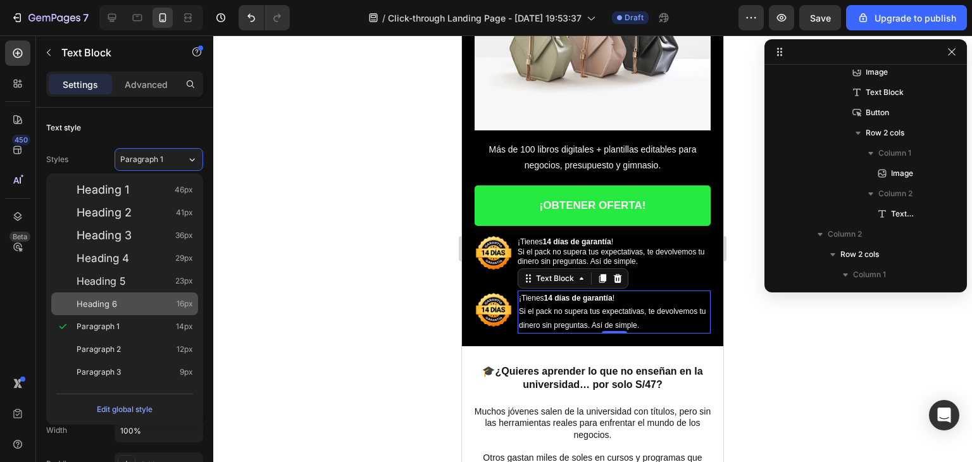
click at [158, 311] on div "Heading 6 16px" at bounding box center [124, 303] width 147 height 23
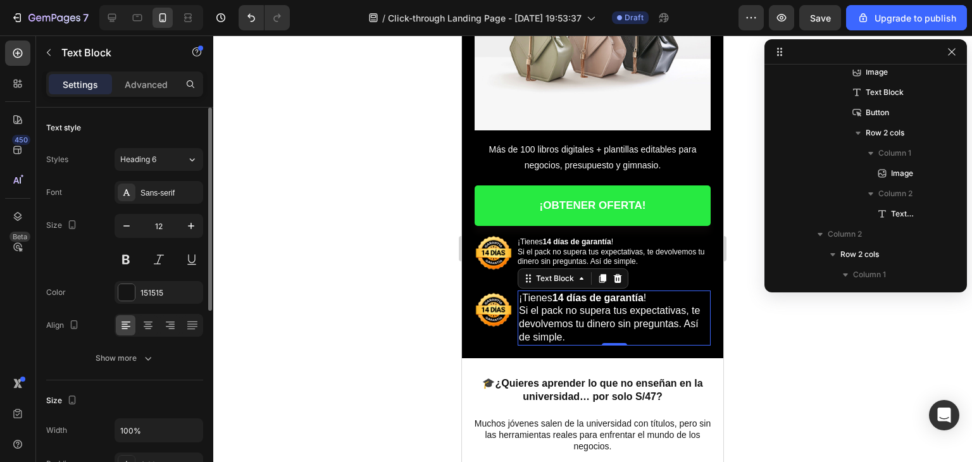
click at [176, 170] on div "Styles Heading 6 Font Sans-serif Size 12 Color 151515 Align Show more" at bounding box center [124, 259] width 157 height 222
click at [172, 161] on div "Heading 6" at bounding box center [153, 159] width 66 height 11
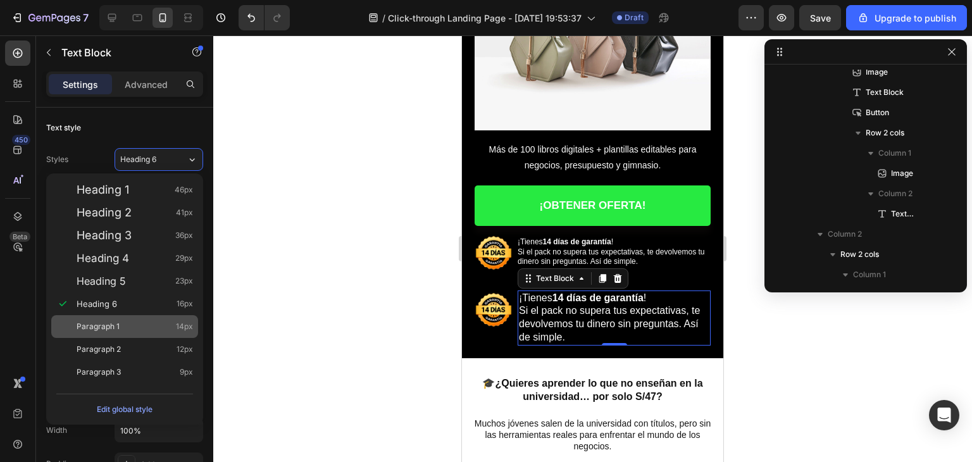
click at [140, 321] on div "Paragraph 1 14px" at bounding box center [135, 326] width 116 height 13
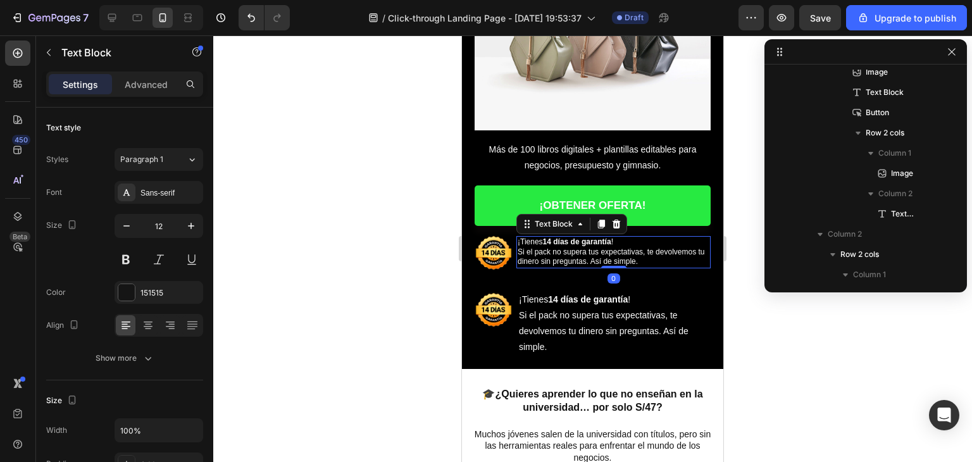
click at [554, 247] on span "Si el pack no supera tus expectativas, te devolvemos tu dinero sin preguntas. A…" at bounding box center [611, 256] width 187 height 19
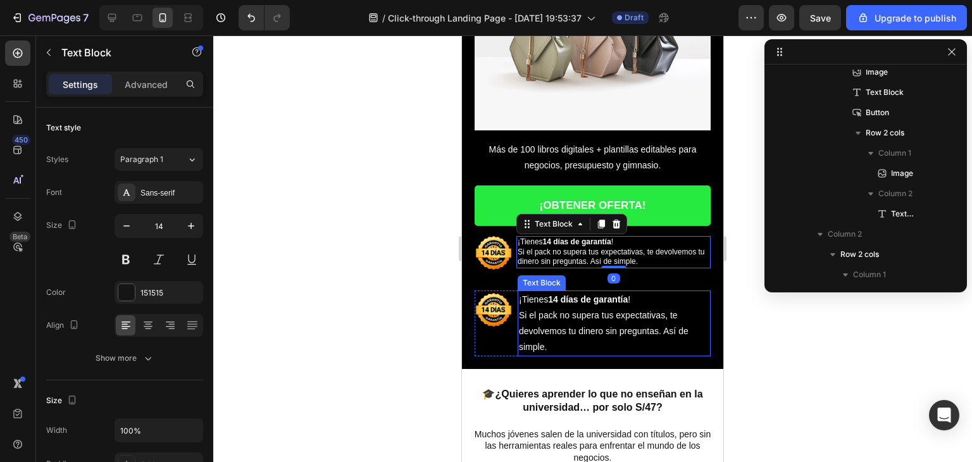
click at [571, 310] on span "Si el pack no supera tus expectativas, te devolvemos tu dinero sin preguntas. A…" at bounding box center [604, 331] width 170 height 42
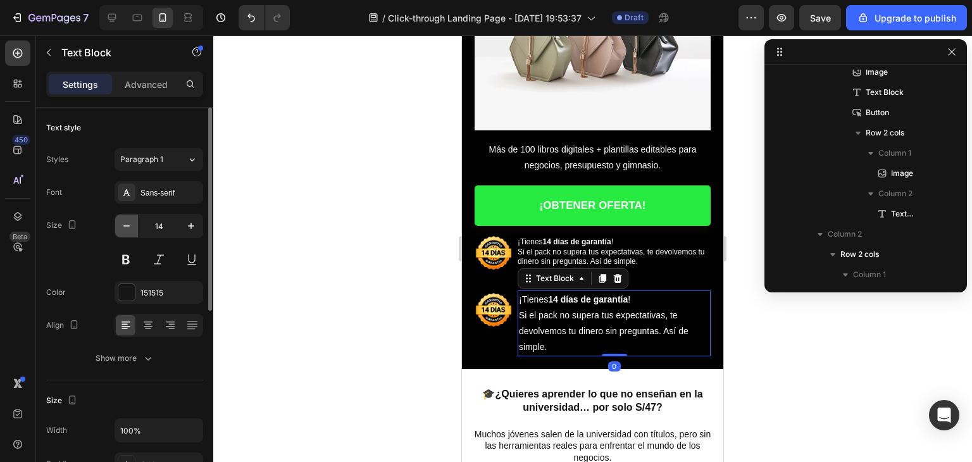
click at [132, 232] on button "button" at bounding box center [126, 226] width 23 height 23
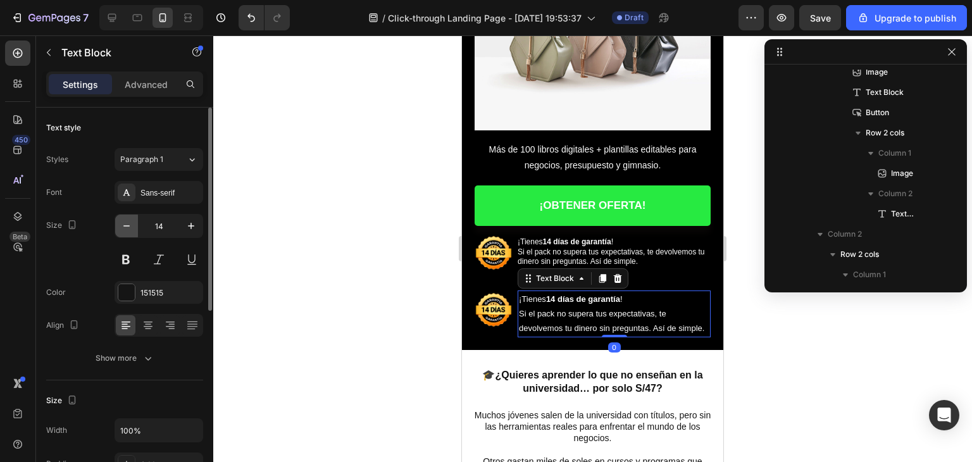
click at [132, 232] on button "button" at bounding box center [126, 226] width 23 height 23
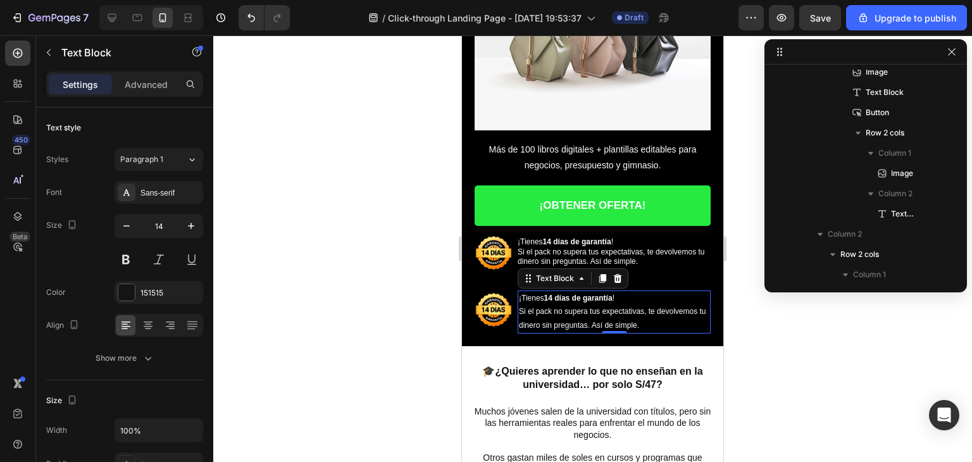
click at [312, 273] on div at bounding box center [592, 248] width 759 height 427
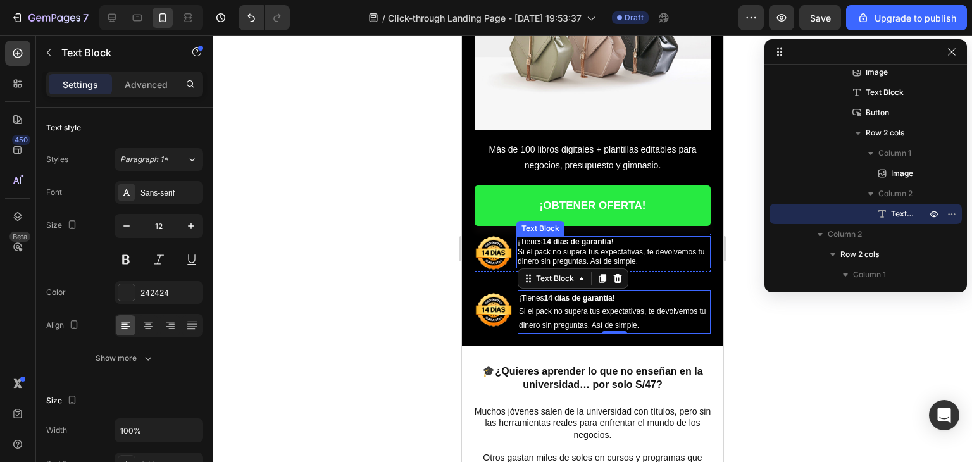
click at [552, 247] on span "Si el pack no supera tus expectativas, te devolvemos tu dinero sin preguntas. A…" at bounding box center [611, 256] width 187 height 19
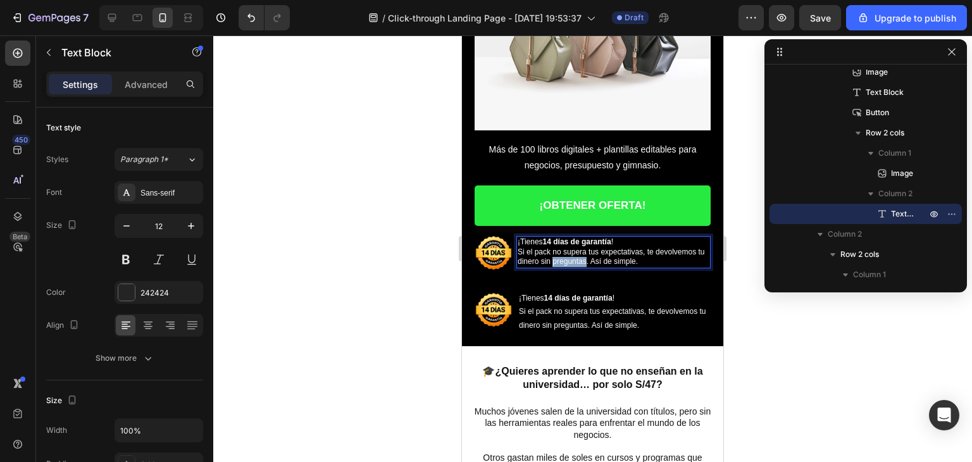
click at [570, 251] on span "Si el pack no supera tus expectativas, te devolvemos tu dinero sin preguntas. A…" at bounding box center [611, 256] width 187 height 19
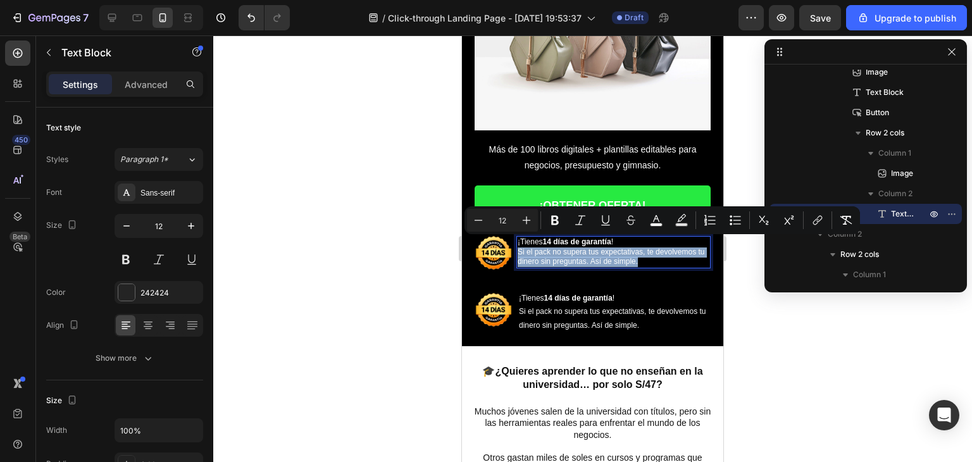
click at [570, 251] on span "Si el pack no supera tus expectativas, te devolvemos tu dinero sin preguntas. A…" at bounding box center [611, 256] width 187 height 19
click at [637, 254] on span "Si el pack no supera tus expectativas, te devolvemos tu dinero sin preguntas. A…" at bounding box center [611, 256] width 187 height 19
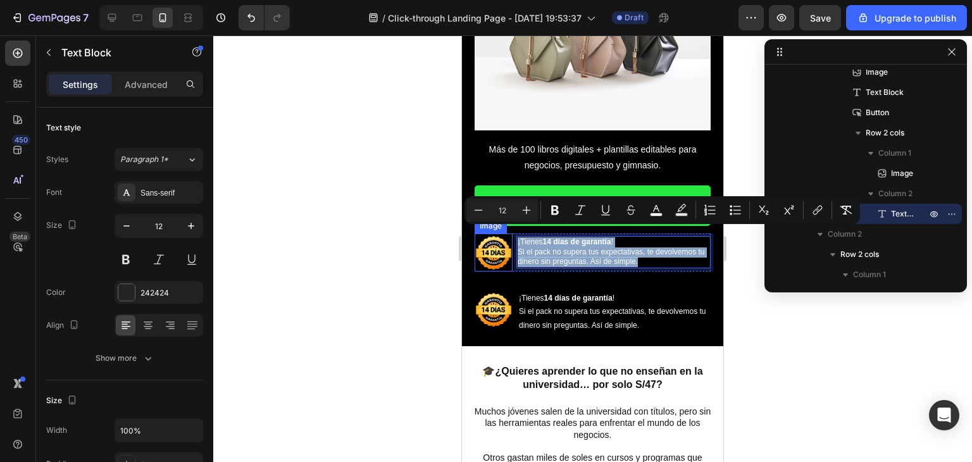
drag, startPoint x: 651, startPoint y: 255, endPoint x: 510, endPoint y: 231, distance: 143.2
click at [510, 234] on div "Image ¡Tienes 14 días de garantía ! Si el pack no supera tus expectativas, te d…" at bounding box center [593, 253] width 236 height 38
copy p "¡Tienes 14 días de garantía ! Si el pack no supera tus expectativas, te devolve…"
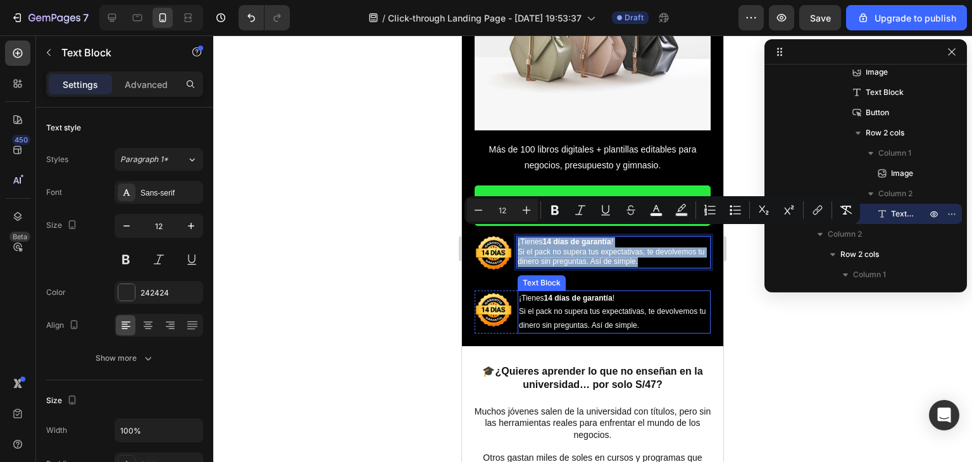
click at [583, 307] on span "Si el pack no supera tus expectativas, te devolvemos tu dinero sin preguntas. A…" at bounding box center [612, 318] width 187 height 23
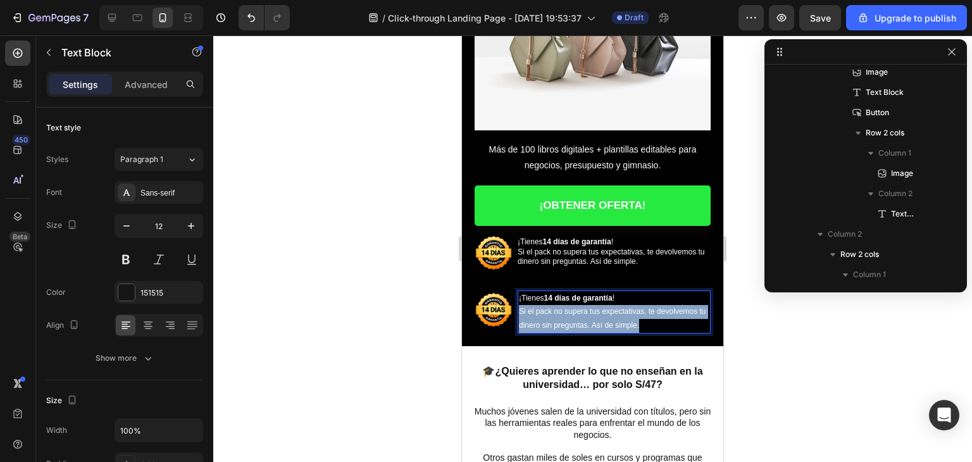
click at [583, 307] on span "Si el pack no supera tus expectativas, te devolvemos tu dinero sin preguntas. A…" at bounding box center [612, 318] width 187 height 23
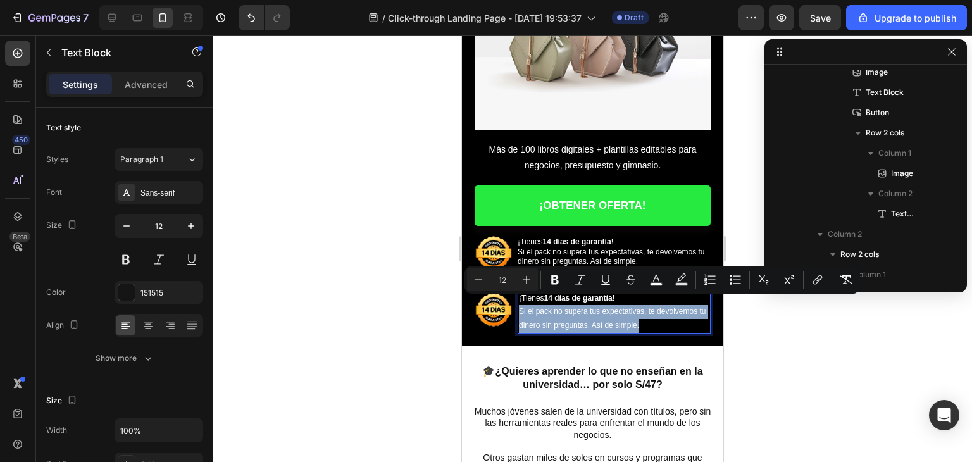
drag, startPoint x: 625, startPoint y: 309, endPoint x: 638, endPoint y: 313, distance: 13.7
click at [625, 310] on p "¡Tienes 14 días de garantía ! Si el pack no supera tus expectativas, te devolve…" at bounding box center [614, 312] width 190 height 41
click at [655, 318] on p "¡Tienes 14 días de garantía ! Si el pack no supera tus expectativas, te devolve…" at bounding box center [614, 312] width 190 height 41
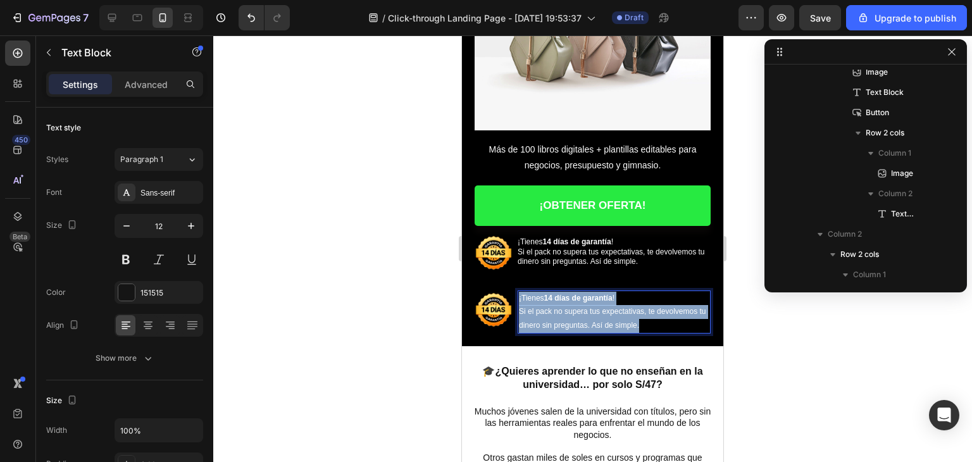
drag, startPoint x: 652, startPoint y: 320, endPoint x: 519, endPoint y: 289, distance: 136.9
click at [519, 292] on p "¡Tienes 14 días de garantía ! Si el pack no supera tus expectativas, te devolve…" at bounding box center [614, 312] width 190 height 41
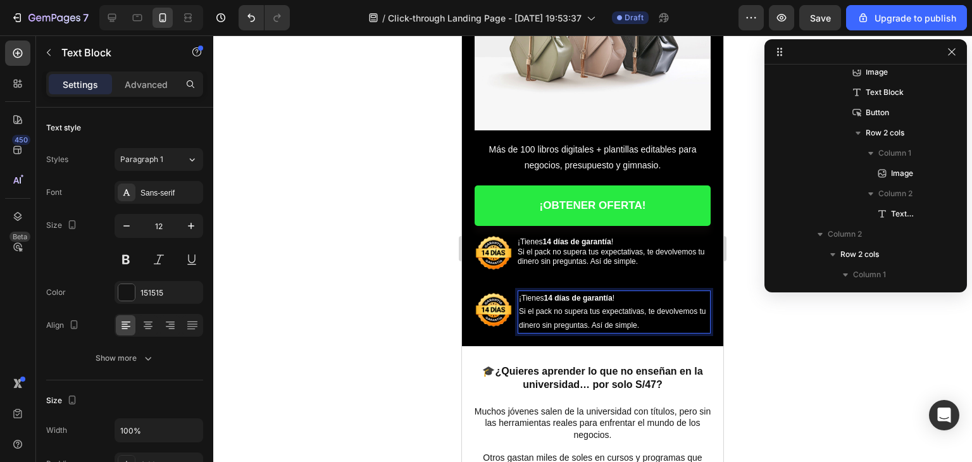
click at [587, 297] on p "¡Tienes 14 días de garantía ! Si el pack no supera tus expectativas, te devolve…" at bounding box center [614, 312] width 190 height 41
click at [744, 325] on div at bounding box center [592, 248] width 759 height 427
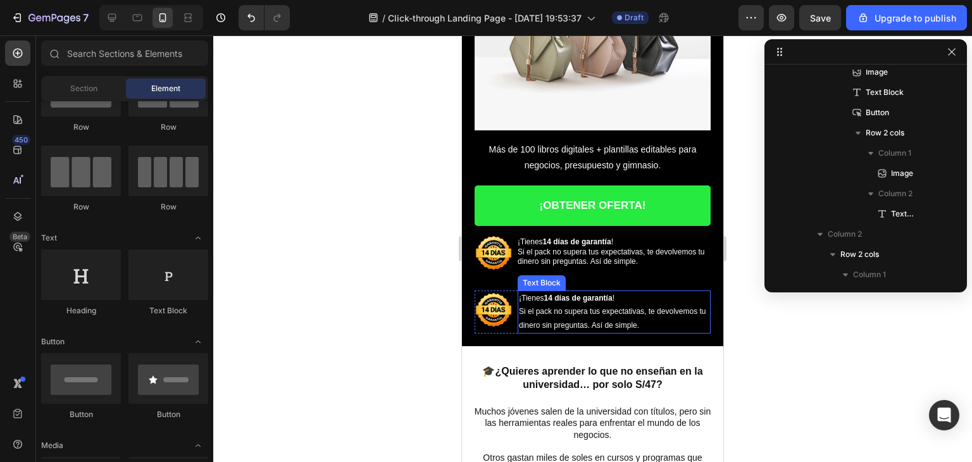
click at [627, 319] on span "Si el pack no supera tus expectativas, te devolvemos tu dinero sin preguntas. A…" at bounding box center [612, 318] width 187 height 23
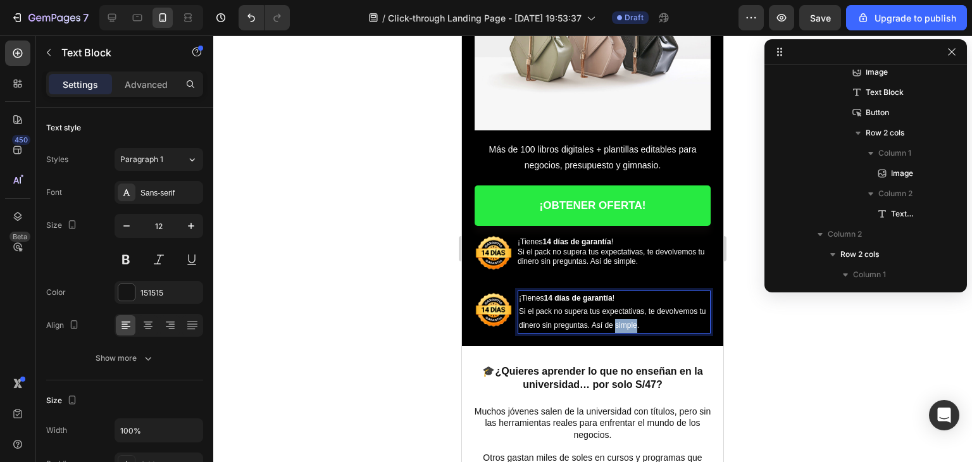
click at [627, 317] on span "Si el pack no supera tus expectativas, te devolvemos tu dinero sin preguntas. A…" at bounding box center [612, 318] width 187 height 23
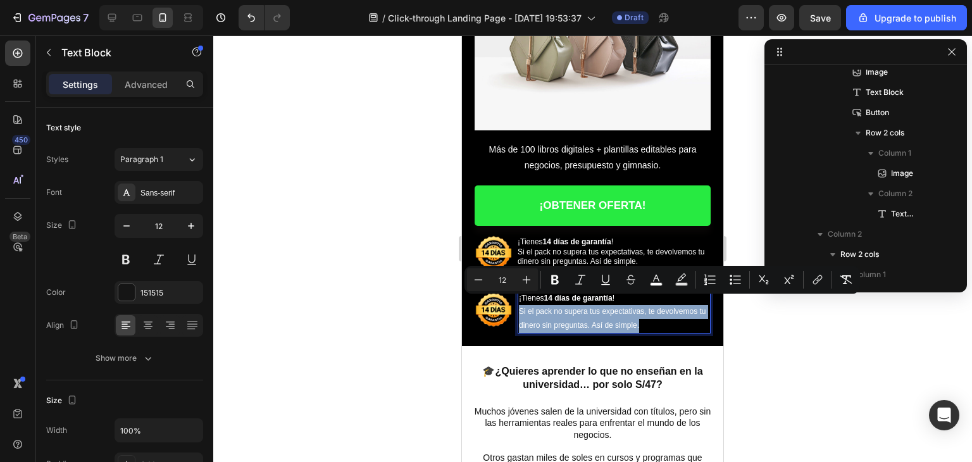
click at [655, 316] on p "¡Tienes 14 días de garantía ! Si el pack no supera tus expectativas, te devolve…" at bounding box center [614, 312] width 190 height 41
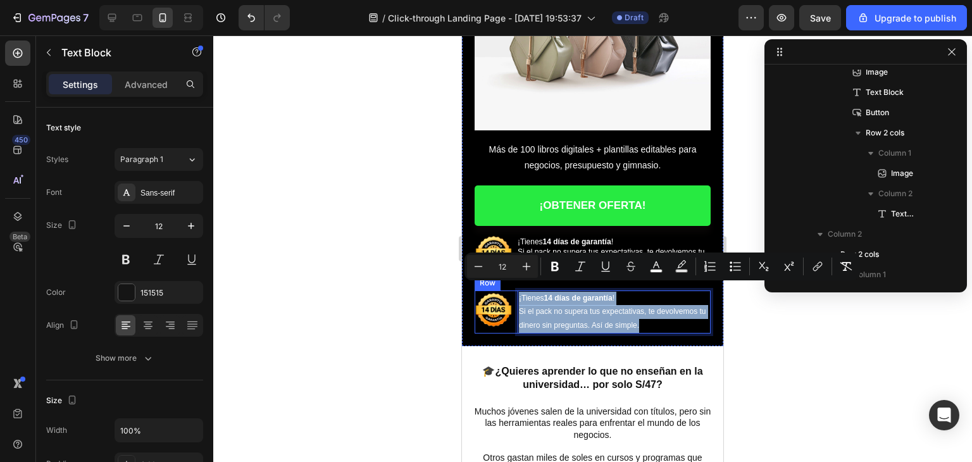
drag, startPoint x: 643, startPoint y: 319, endPoint x: 520, endPoint y: 291, distance: 125.9
click at [514, 293] on div "Image ¡Tienes 14 días de garantía ! Si el pack no supera tus expectativas, te d…" at bounding box center [593, 312] width 236 height 44
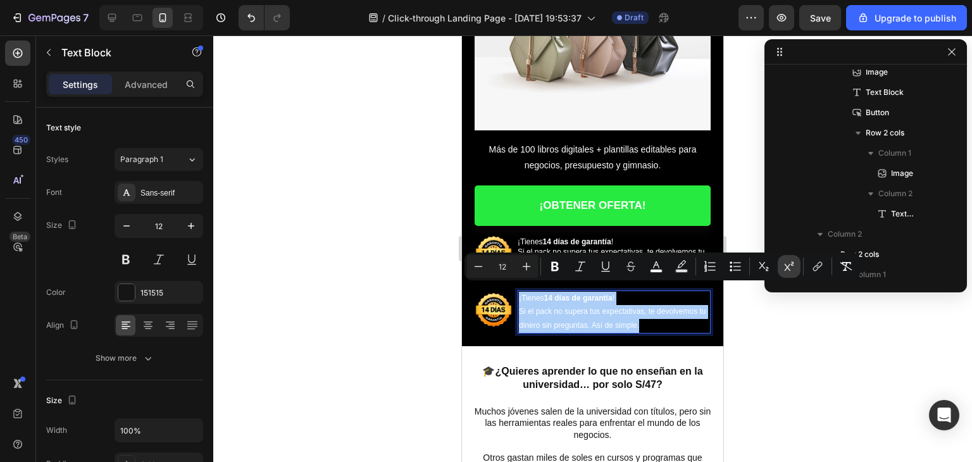
click at [787, 271] on icon "Editor contextual toolbar" at bounding box center [789, 266] width 13 height 13
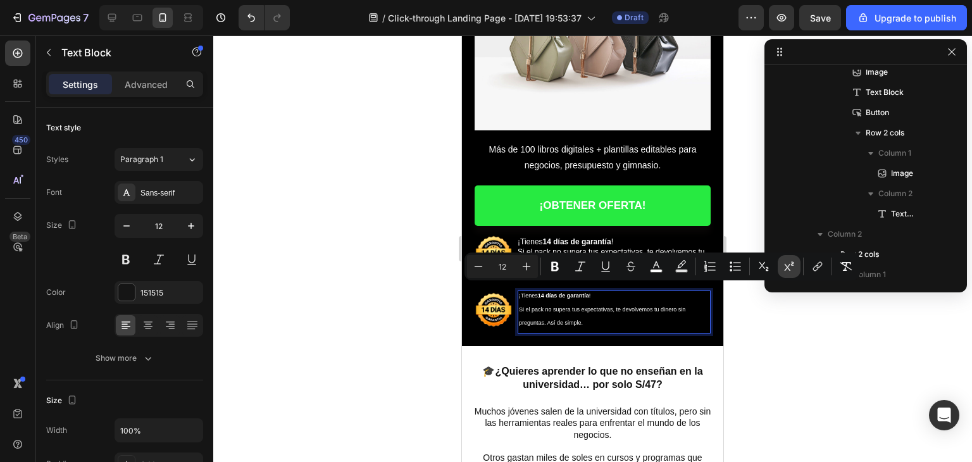
click at [784, 268] on icon "Editor contextual toolbar" at bounding box center [789, 266] width 13 height 13
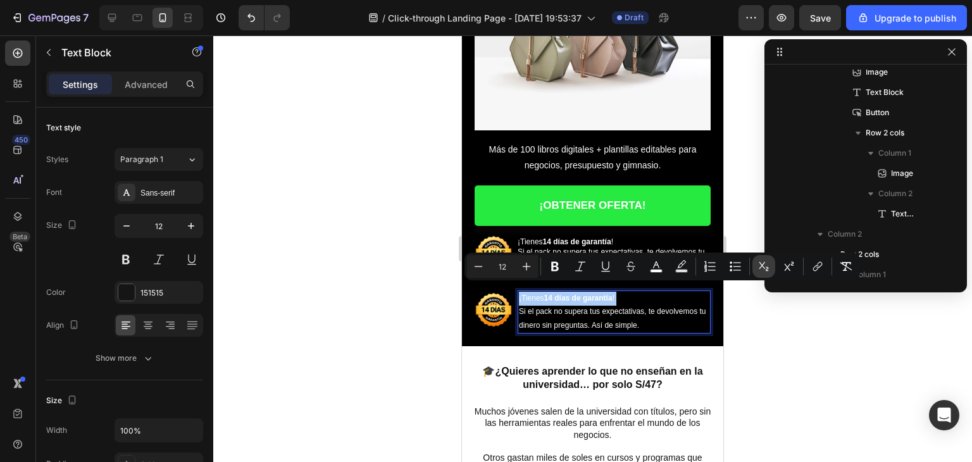
click at [766, 265] on icon "Editor contextual toolbar" at bounding box center [764, 266] width 13 height 13
click at [767, 265] on icon "Editor contextual toolbar" at bounding box center [764, 266] width 13 height 13
click at [737, 271] on icon "Editor contextual toolbar" at bounding box center [735, 266] width 13 height 13
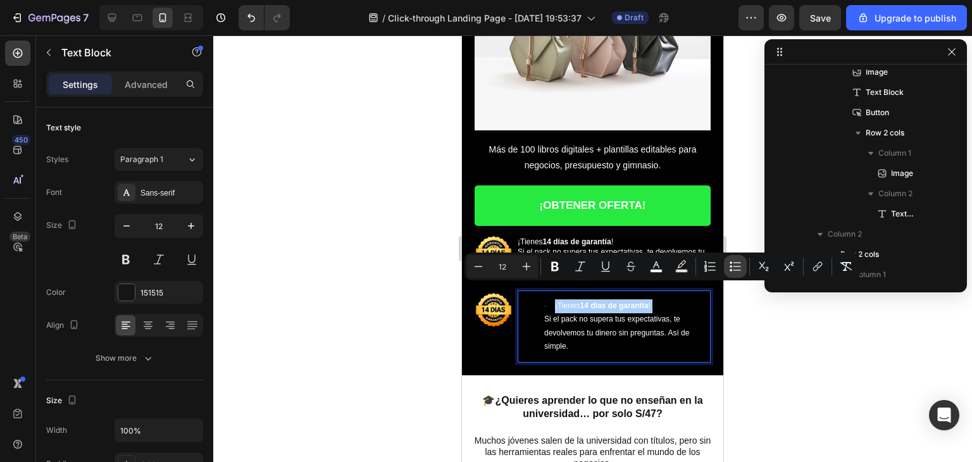
click at [737, 271] on icon "Editor contextual toolbar" at bounding box center [735, 266] width 13 height 13
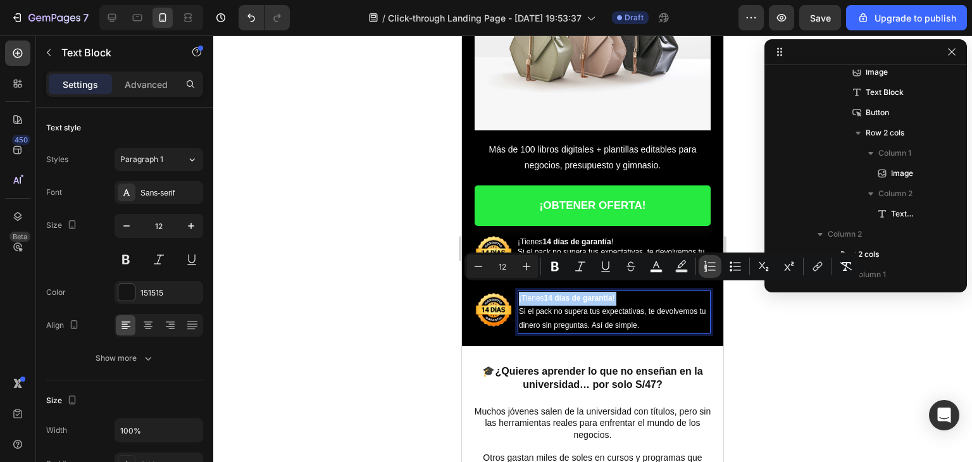
click at [705, 265] on icon "Editor contextual toolbar" at bounding box center [710, 266] width 13 height 13
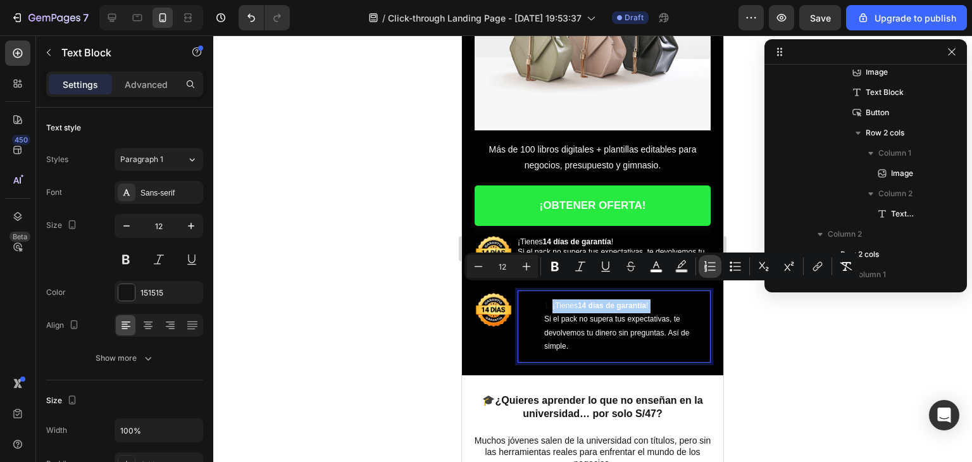
click at [705, 265] on icon "Editor contextual toolbar" at bounding box center [710, 266] width 13 height 13
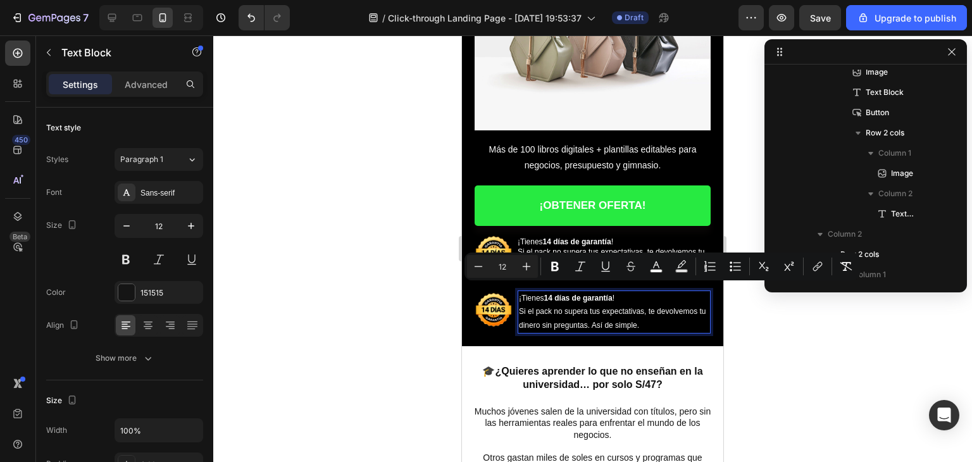
click at [771, 327] on div at bounding box center [592, 248] width 759 height 427
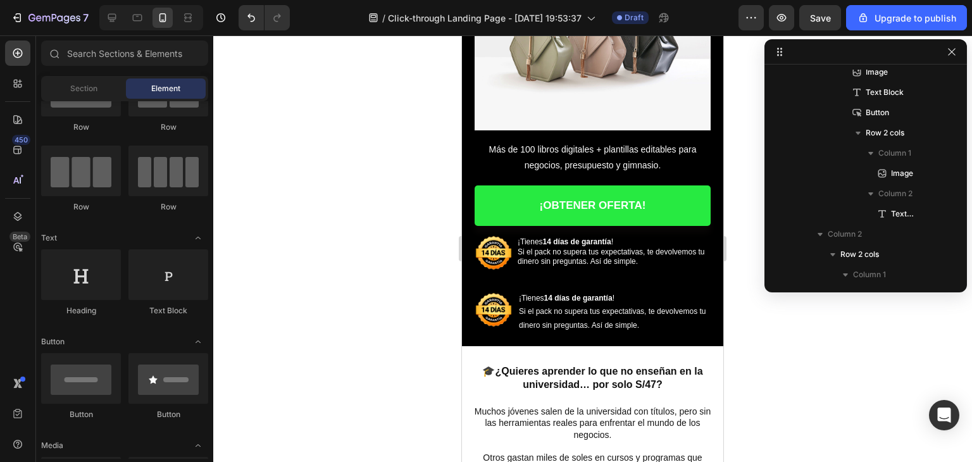
click at [768, 340] on div at bounding box center [592, 248] width 759 height 427
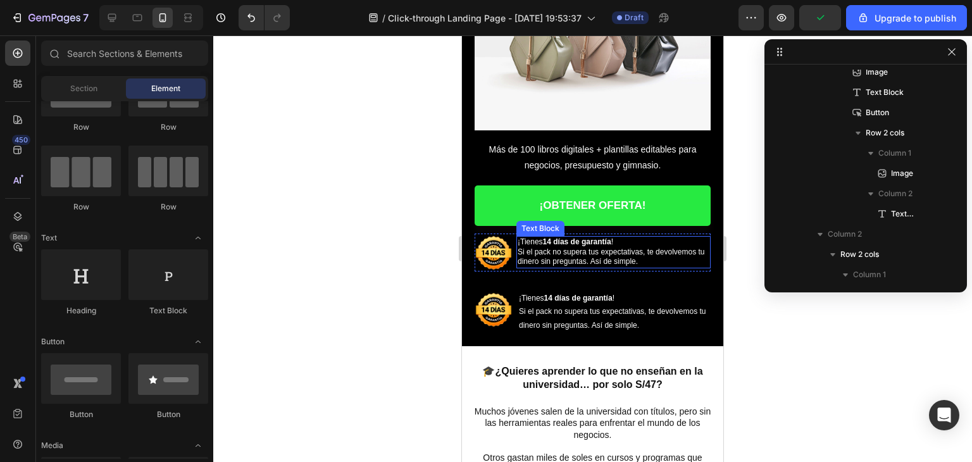
click at [572, 252] on span "Si el pack no supera tus expectativas, te devolvemos tu dinero sin preguntas. A…" at bounding box center [611, 256] width 187 height 19
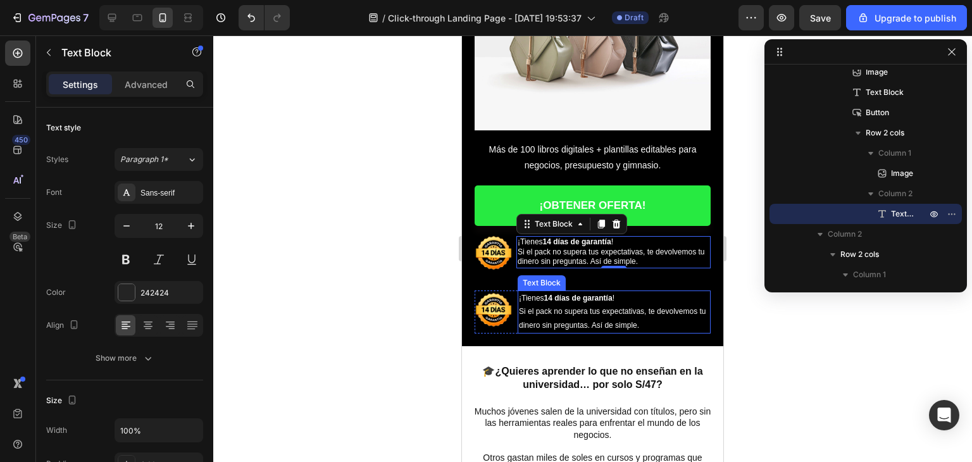
click at [559, 307] on span "Si el pack no supera tus expectativas, te devolvemos tu dinero sin preguntas. A…" at bounding box center [612, 318] width 187 height 23
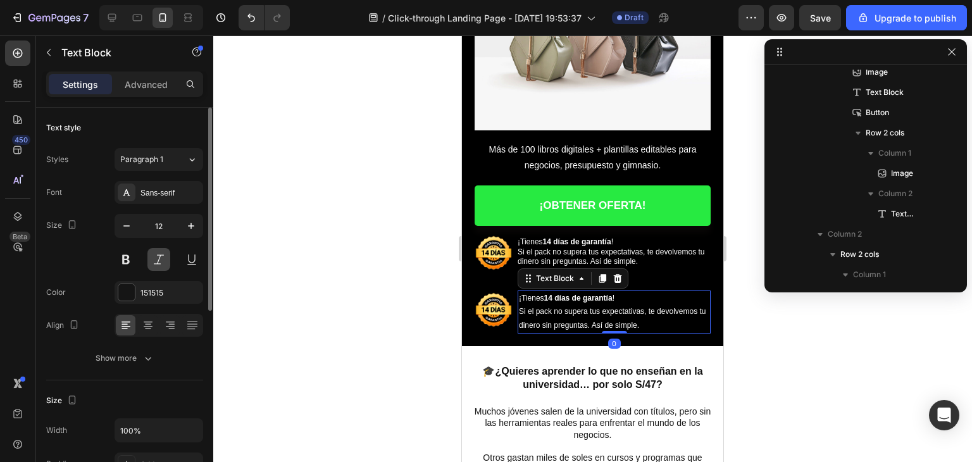
click at [165, 253] on button at bounding box center [158, 259] width 23 height 23
click at [166, 253] on button at bounding box center [158, 259] width 23 height 23
click at [159, 164] on span "Paragraph 1" at bounding box center [141, 159] width 43 height 11
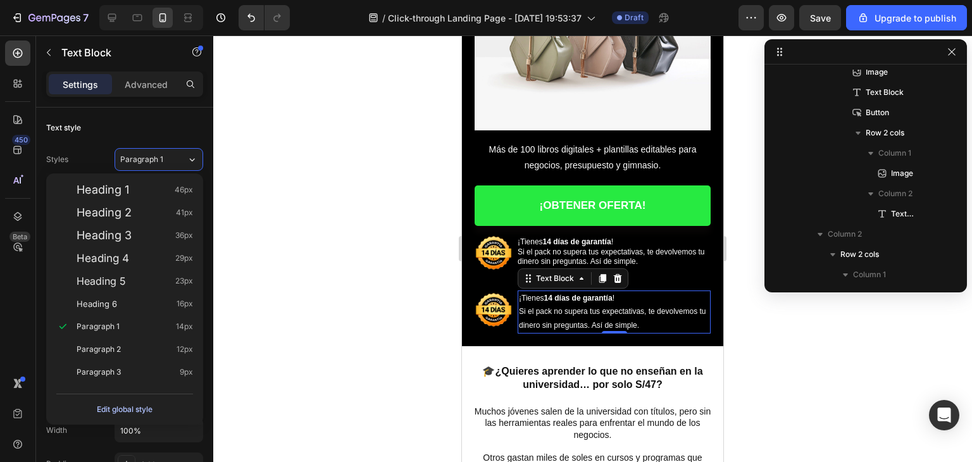
click at [150, 403] on div "Edit global style" at bounding box center [125, 409] width 56 height 15
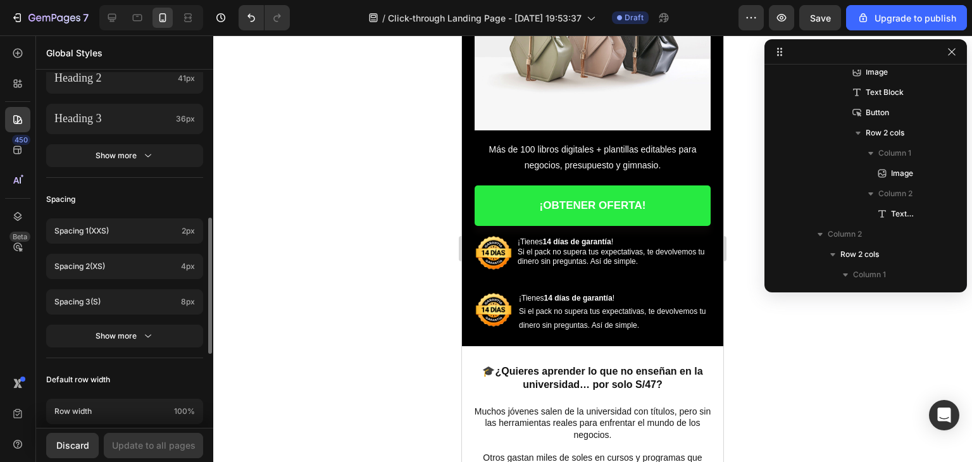
scroll to position [443, 0]
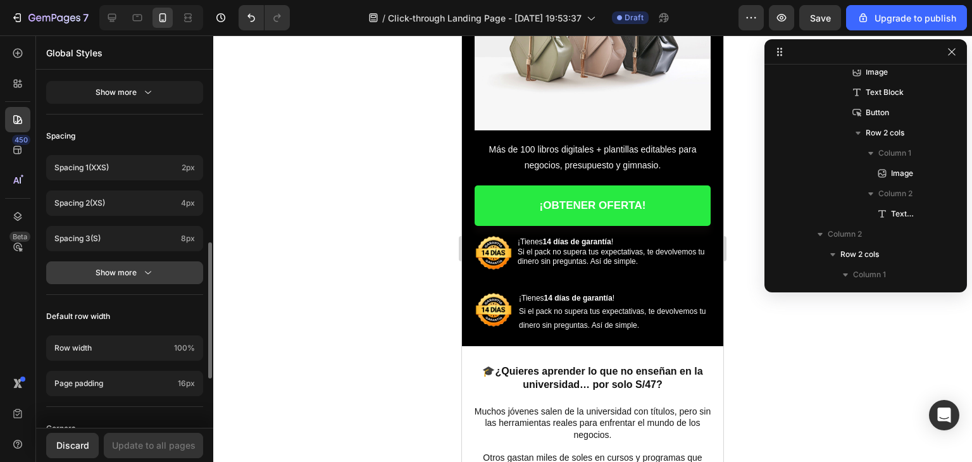
click at [138, 279] on button "Show more" at bounding box center [124, 272] width 157 height 23
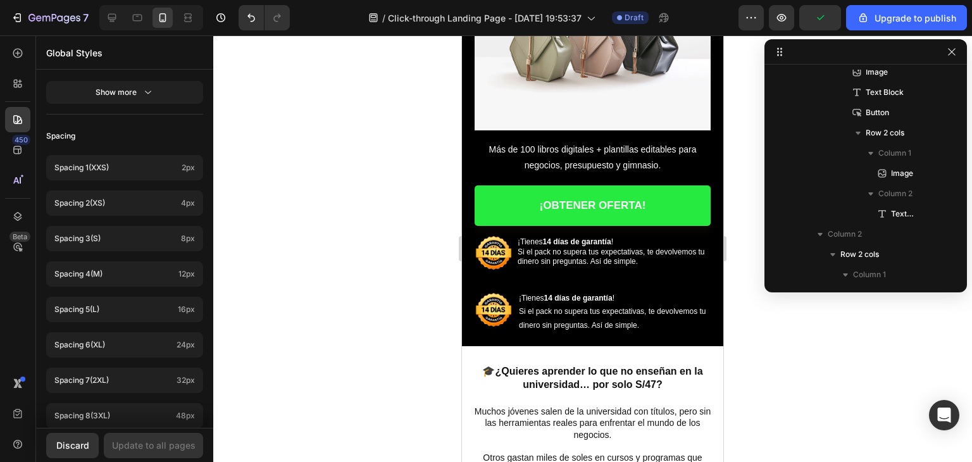
scroll to position [127, 0]
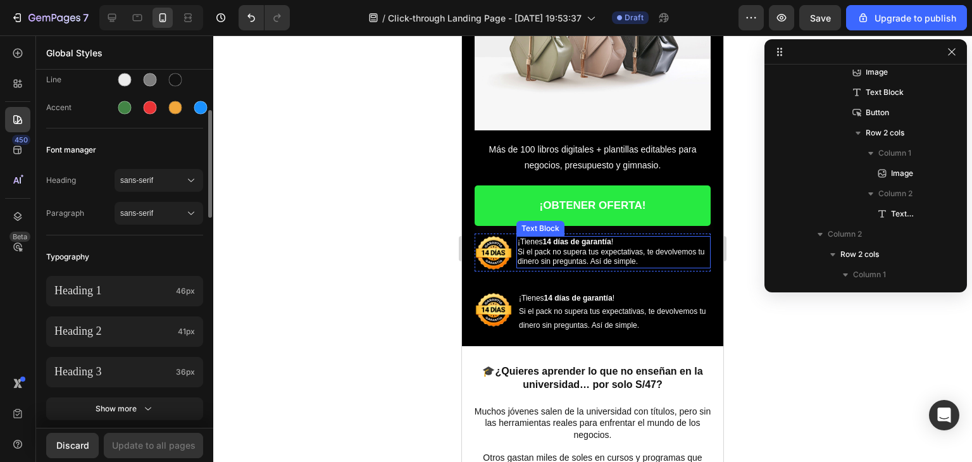
click at [592, 247] on span "Si el pack no supera tus expectativas, te devolvemos tu dinero sin preguntas. A…" at bounding box center [611, 256] width 187 height 19
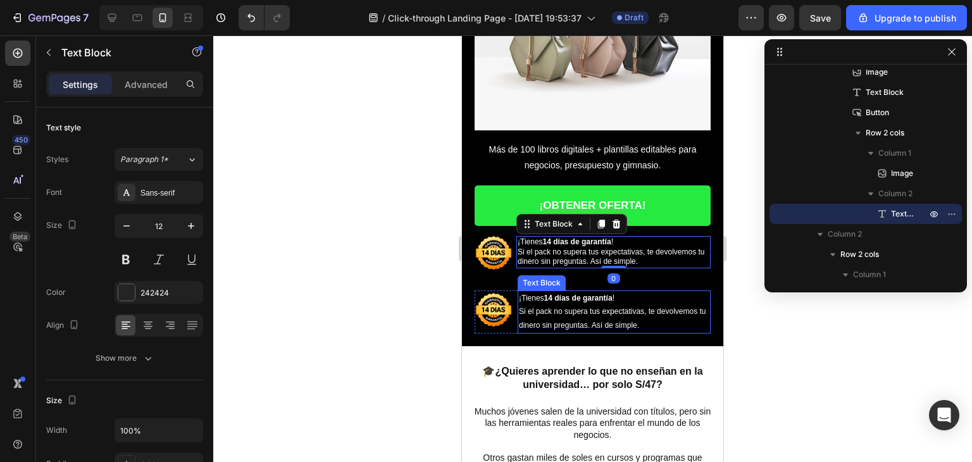
click at [580, 307] on span "Si el pack no supera tus expectativas, te devolvemos tu dinero sin preguntas. A…" at bounding box center [612, 318] width 187 height 23
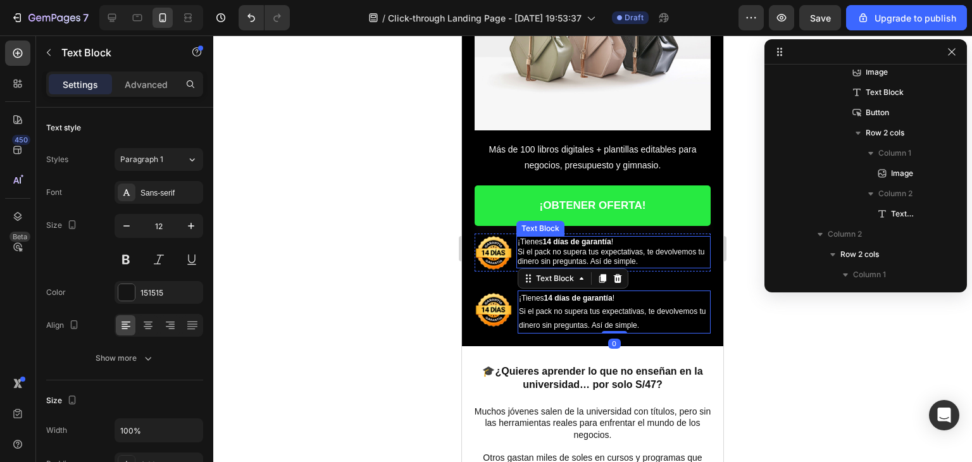
click at [587, 249] on span "Si el pack no supera tus expectativas, te devolvemos tu dinero sin preguntas. A…" at bounding box center [611, 256] width 187 height 19
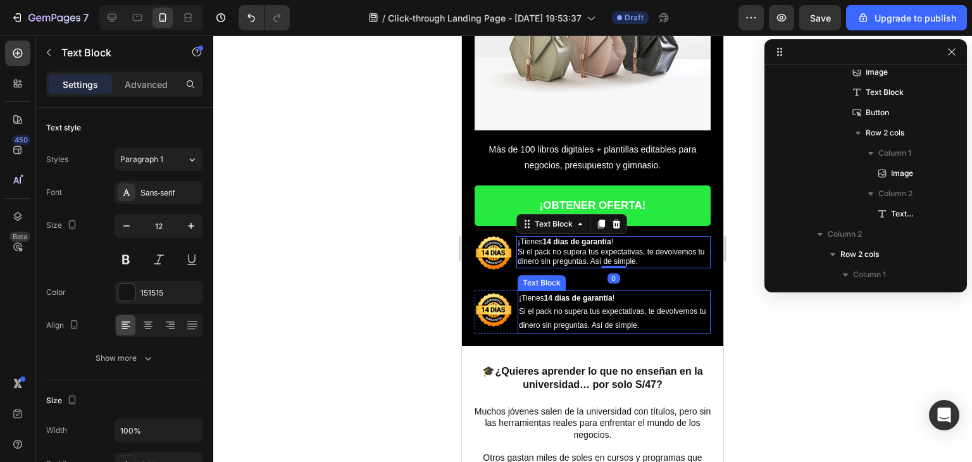
click at [570, 308] on p "¡Tienes 14 días de garantía ! Si el pack no supera tus expectativas, te devolve…" at bounding box center [614, 312] width 190 height 41
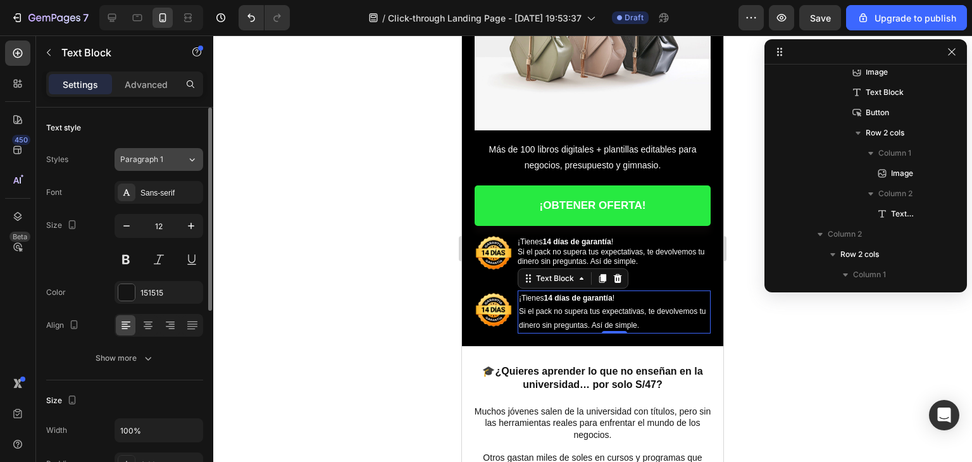
click at [164, 160] on div "Paragraph 1" at bounding box center [145, 159] width 51 height 11
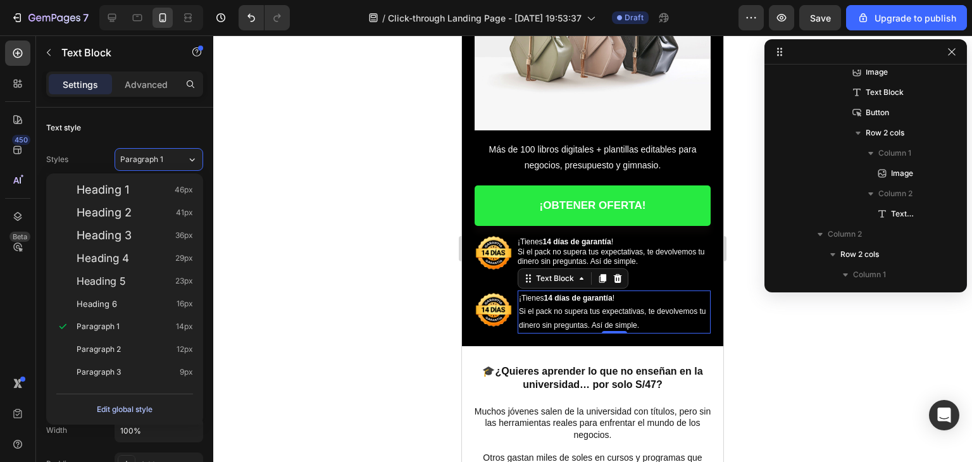
click at [147, 408] on div "Edit global style" at bounding box center [125, 409] width 56 height 15
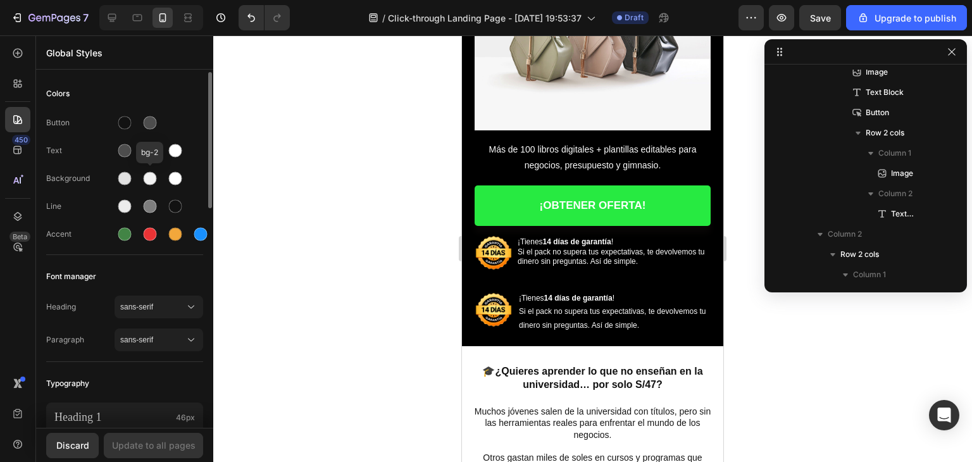
scroll to position [63, 0]
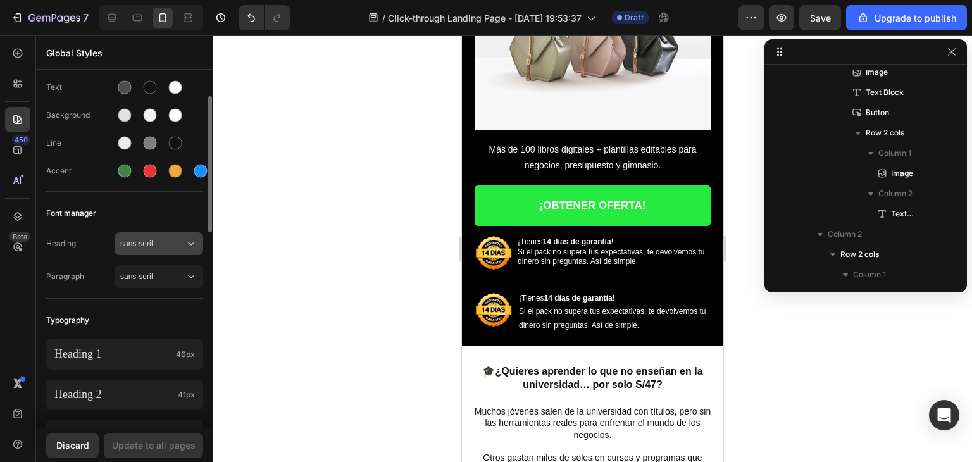
click at [172, 238] on span "sans-serif" at bounding box center [152, 243] width 65 height 11
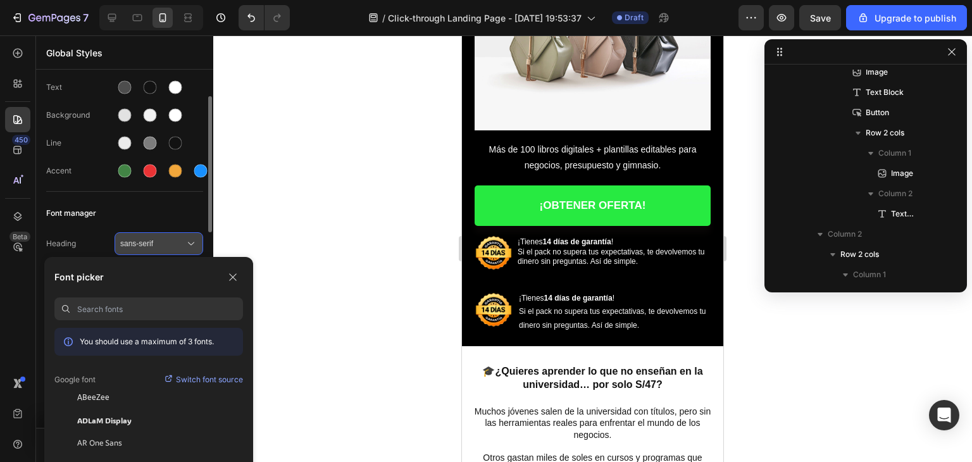
click at [172, 238] on span "sans-serif" at bounding box center [152, 243] width 65 height 11
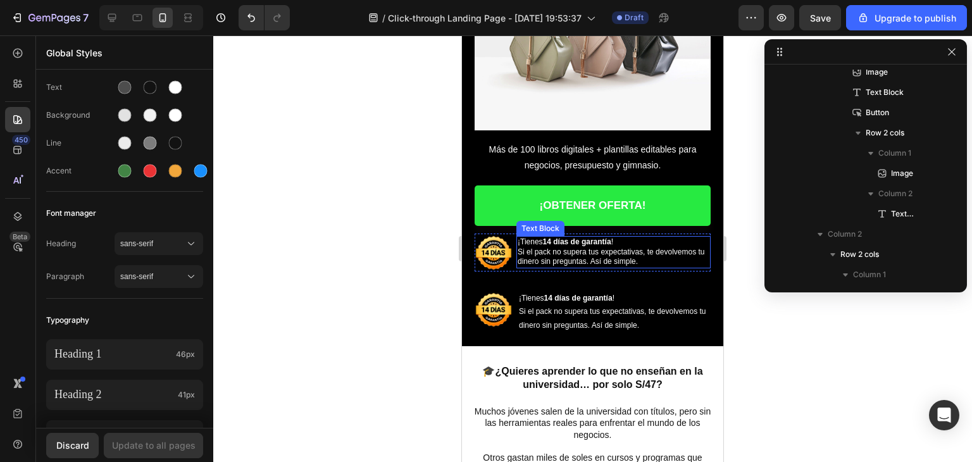
click at [552, 249] on span "Si el pack no supera tus expectativas, te devolvemos tu dinero sin preguntas. A…" at bounding box center [611, 256] width 187 height 19
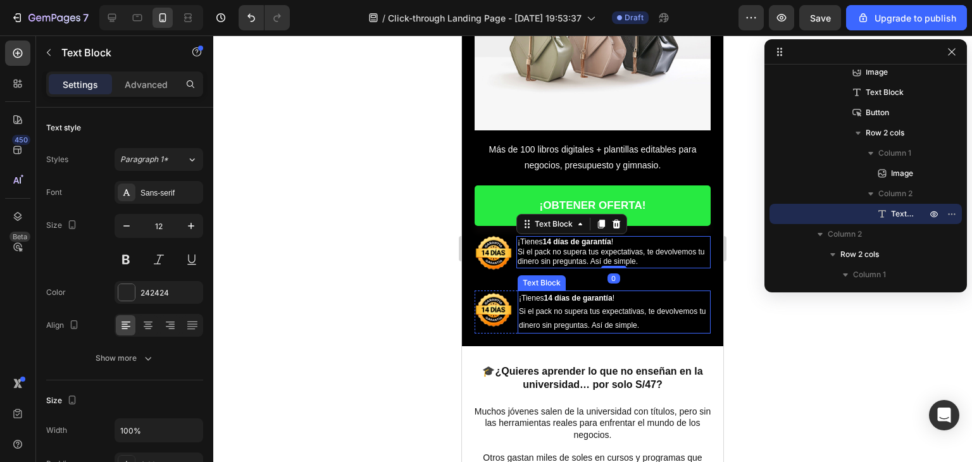
click at [558, 307] on span "Si el pack no supera tus expectativas, te devolvemos tu dinero sin preguntas. A…" at bounding box center [612, 318] width 187 height 23
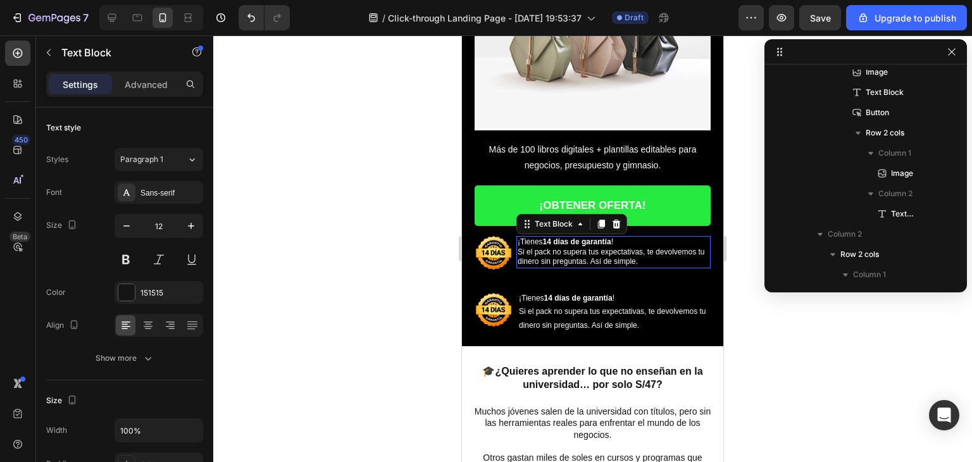
click at [552, 247] on span "Si el pack no supera tus expectativas, te devolvemos tu dinero sin preguntas. A…" at bounding box center [611, 256] width 187 height 19
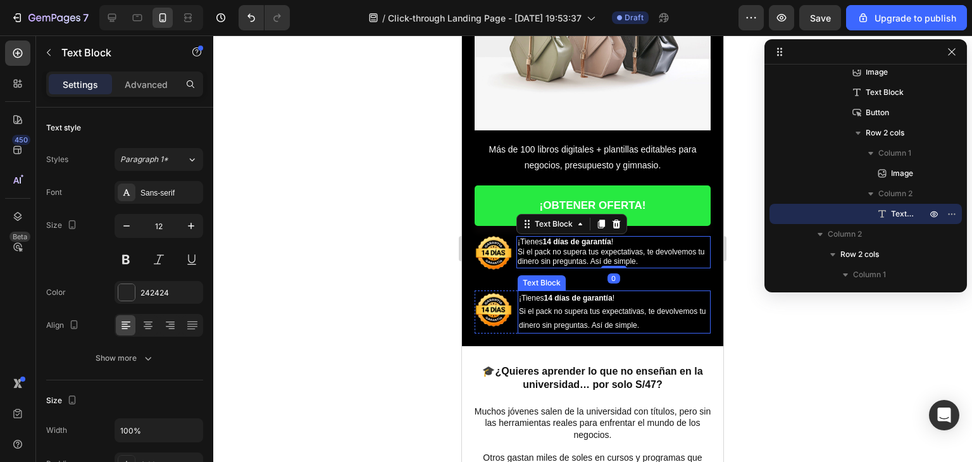
click at [561, 309] on p "¡Tienes 14 días de garantía ! Si el pack no supera tus expectativas, te devolve…" at bounding box center [614, 312] width 190 height 41
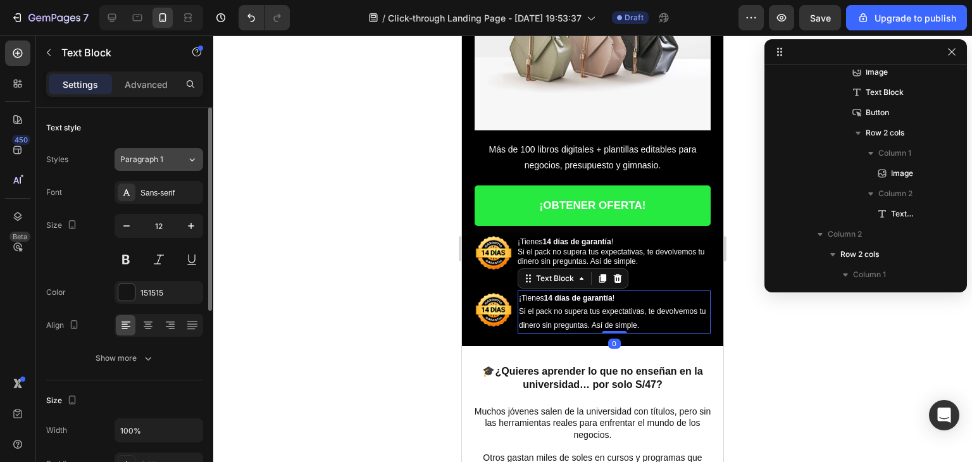
click at [175, 166] on button "Paragraph 1" at bounding box center [159, 159] width 89 height 23
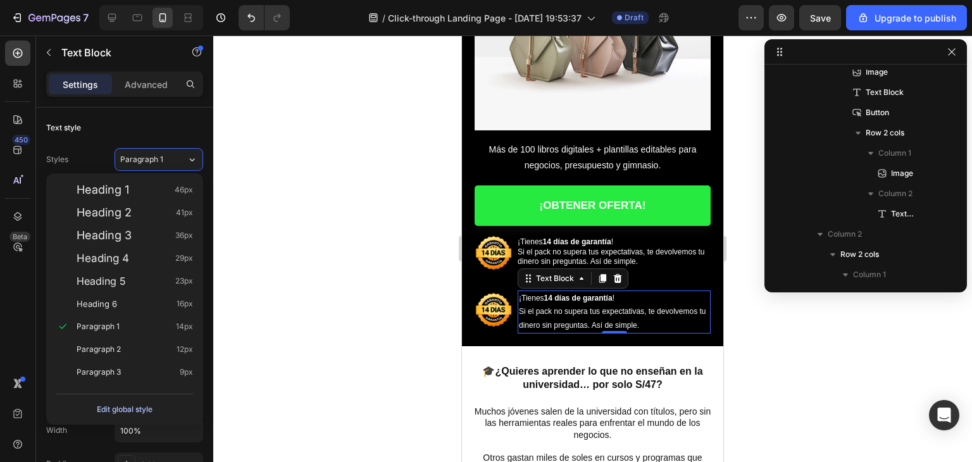
click at [123, 414] on div "Edit global style" at bounding box center [125, 409] width 56 height 15
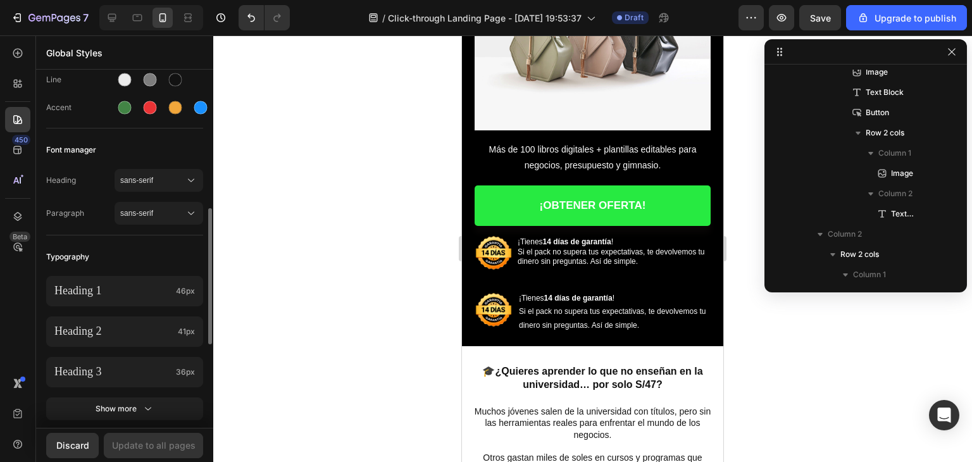
scroll to position [190, 0]
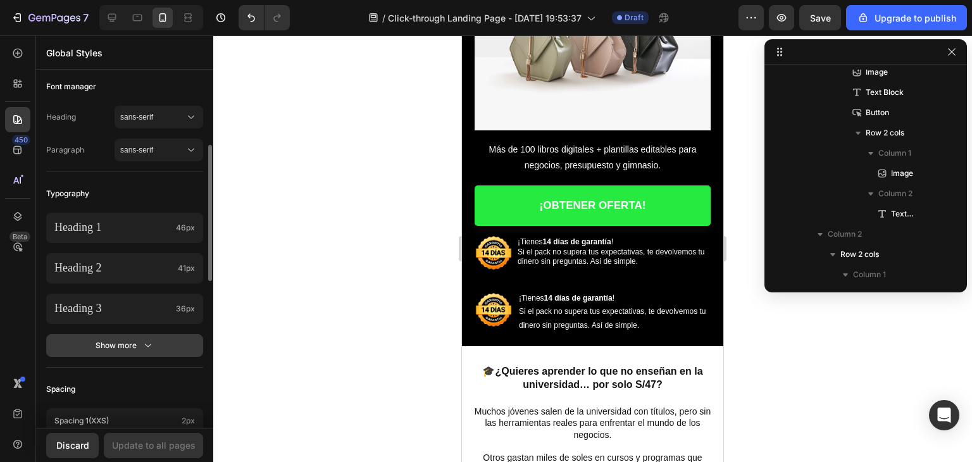
click at [146, 354] on button "Show more" at bounding box center [124, 345] width 157 height 23
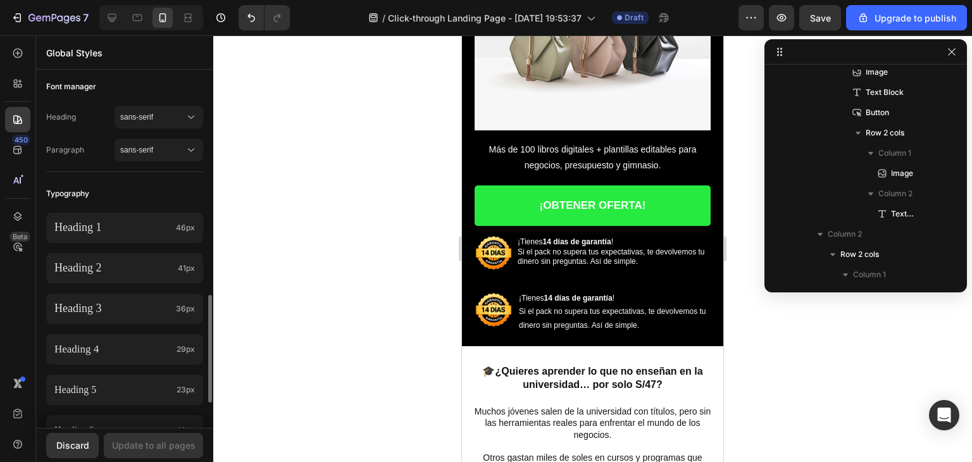
scroll to position [380, 0]
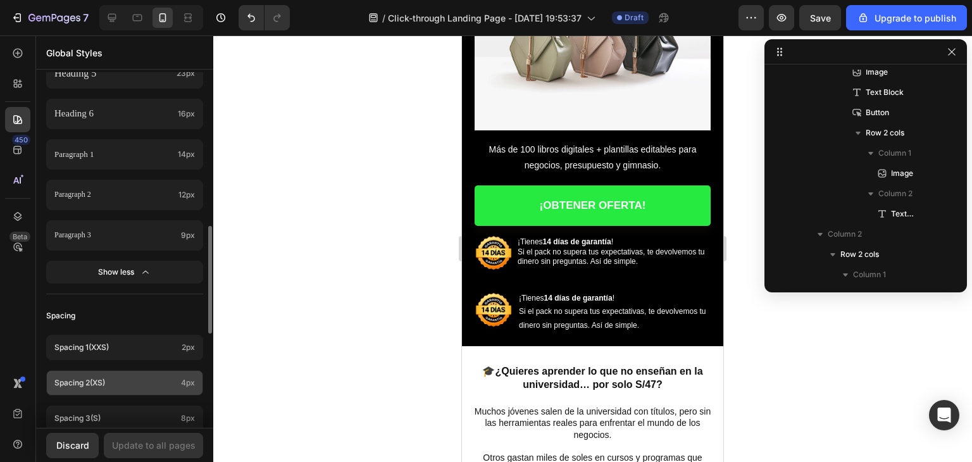
scroll to position [570, 0]
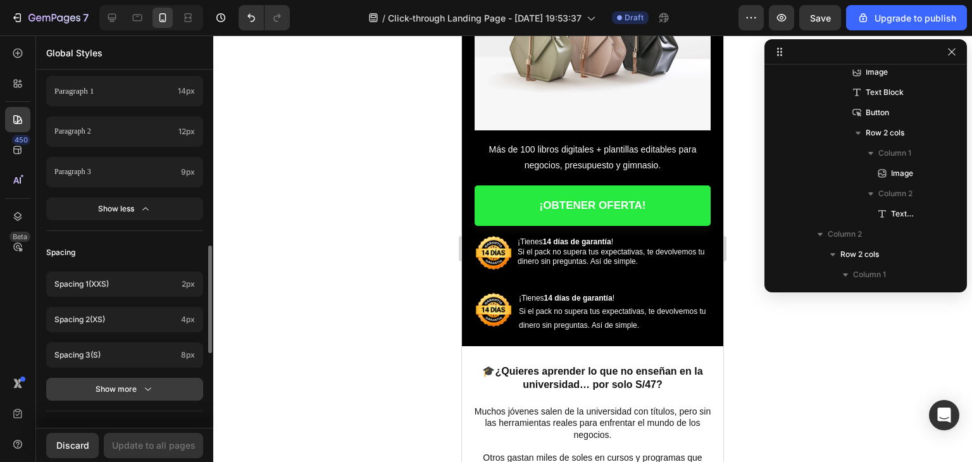
click at [154, 393] on icon "button" at bounding box center [148, 389] width 13 height 13
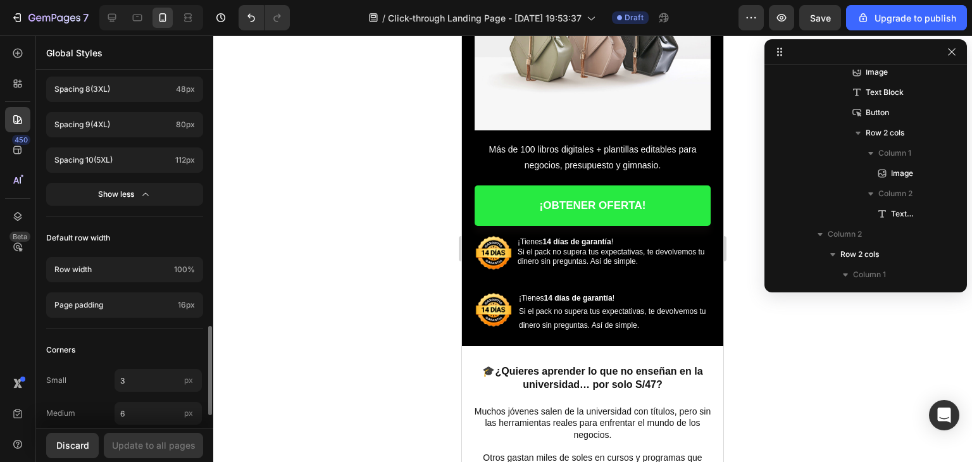
scroll to position [1061, 0]
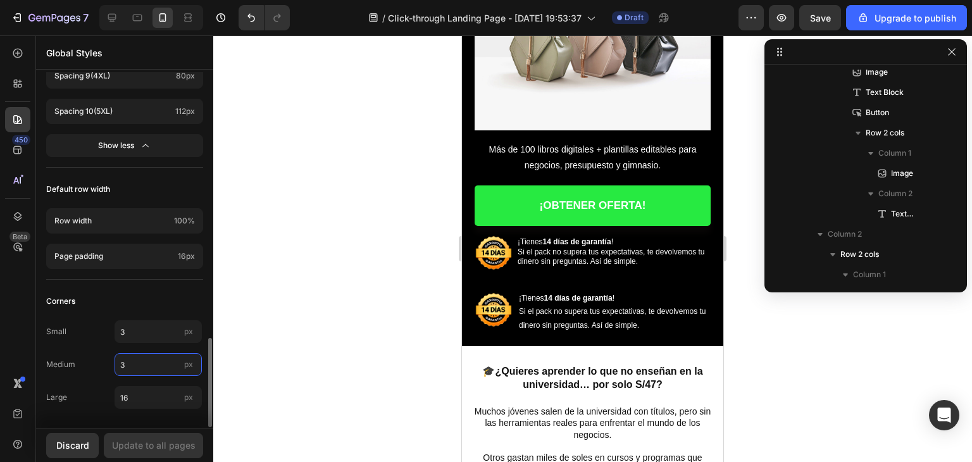
drag, startPoint x: 131, startPoint y: 363, endPoint x: 111, endPoint y: 365, distance: 19.7
click at [111, 365] on div "Medium 3 px" at bounding box center [124, 364] width 157 height 23
drag, startPoint x: 128, startPoint y: 363, endPoint x: 106, endPoint y: 365, distance: 22.2
click at [106, 365] on div "Medium 0 px" at bounding box center [124, 364] width 157 height 23
type input "6"
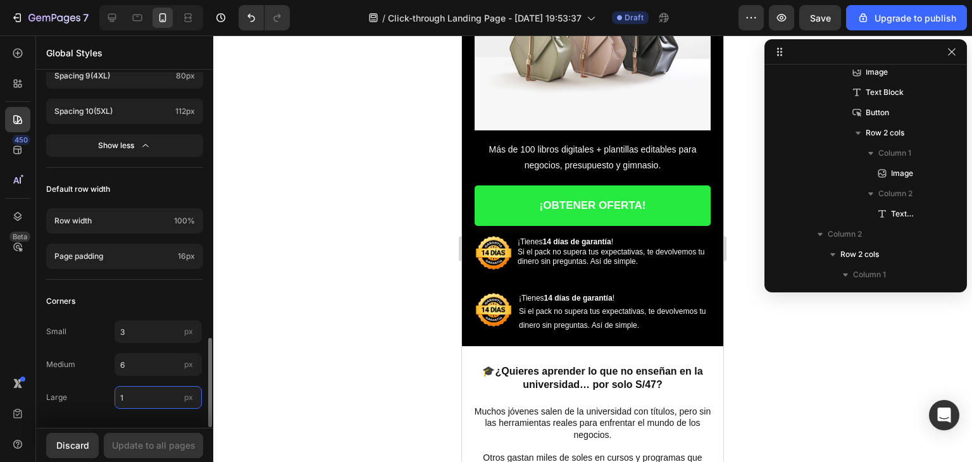
drag, startPoint x: 135, startPoint y: 398, endPoint x: 127, endPoint y: 398, distance: 8.2
click at [127, 398] on input "1" at bounding box center [158, 397] width 87 height 23
type input "16"
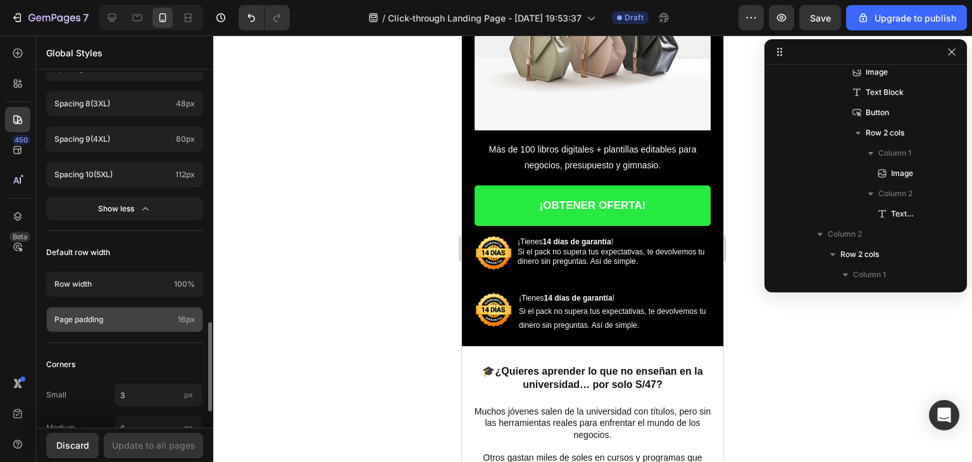
click at [165, 315] on p "Page padding" at bounding box center [113, 319] width 118 height 11
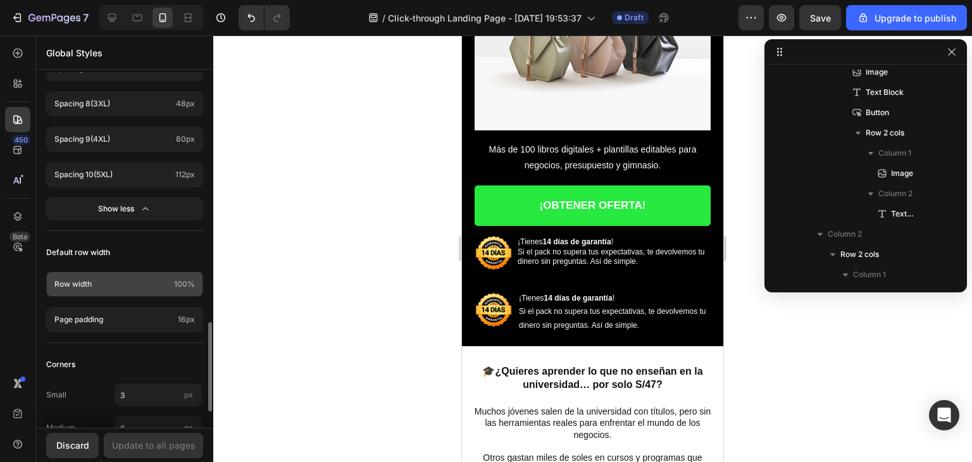
click at [170, 282] on div "Row width 100%" at bounding box center [124, 283] width 157 height 25
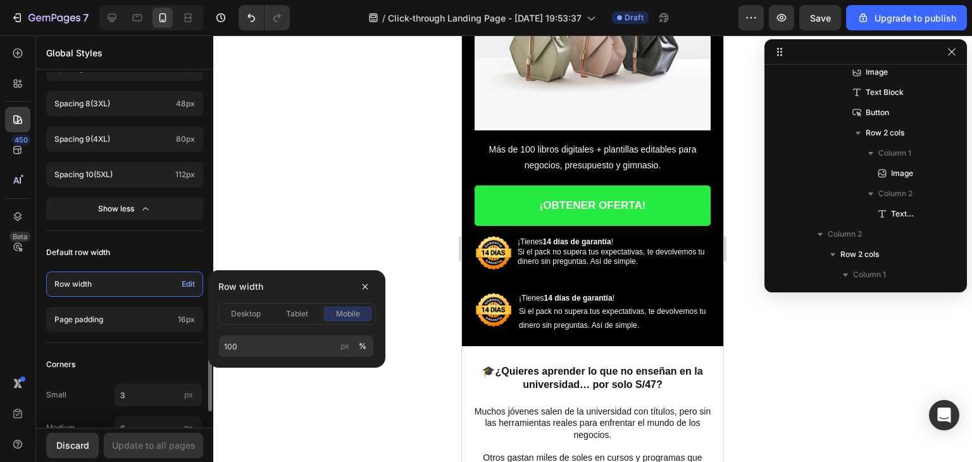
click at [170, 282] on div "Row width Edit" at bounding box center [124, 283] width 157 height 25
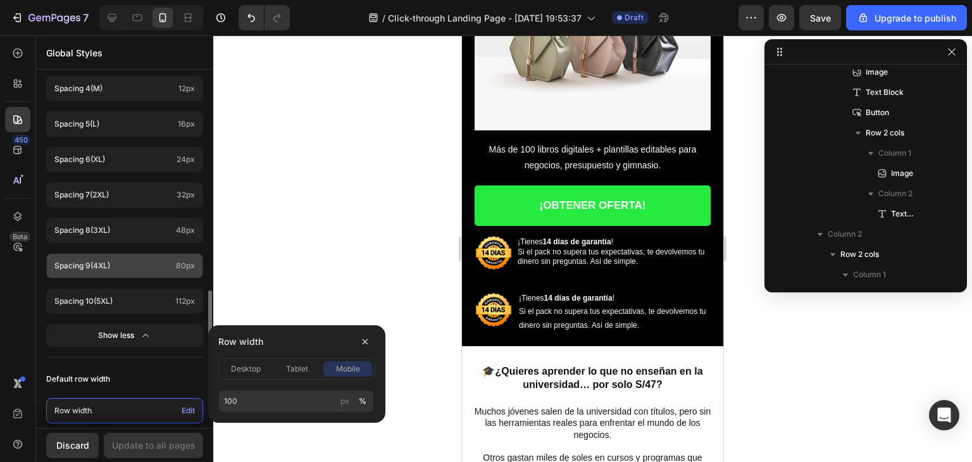
scroll to position [682, 0]
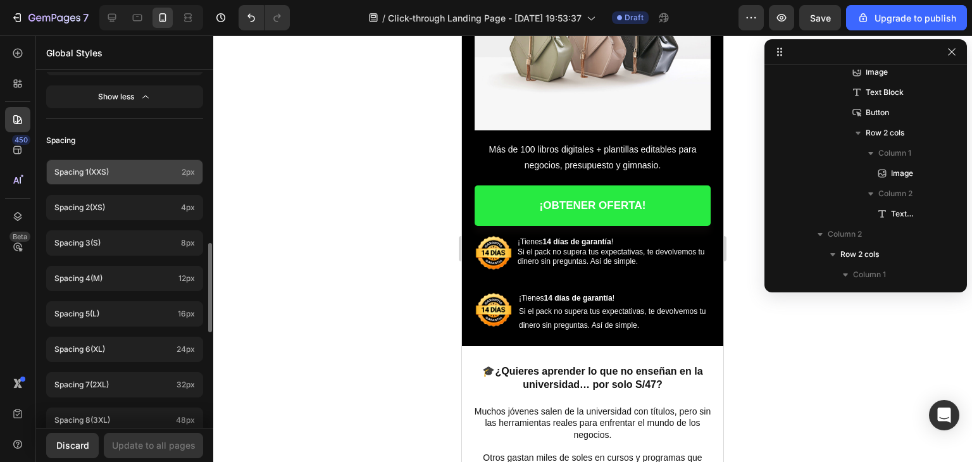
click at [113, 174] on p "Spacing 1 (xxs)" at bounding box center [115, 171] width 122 height 11
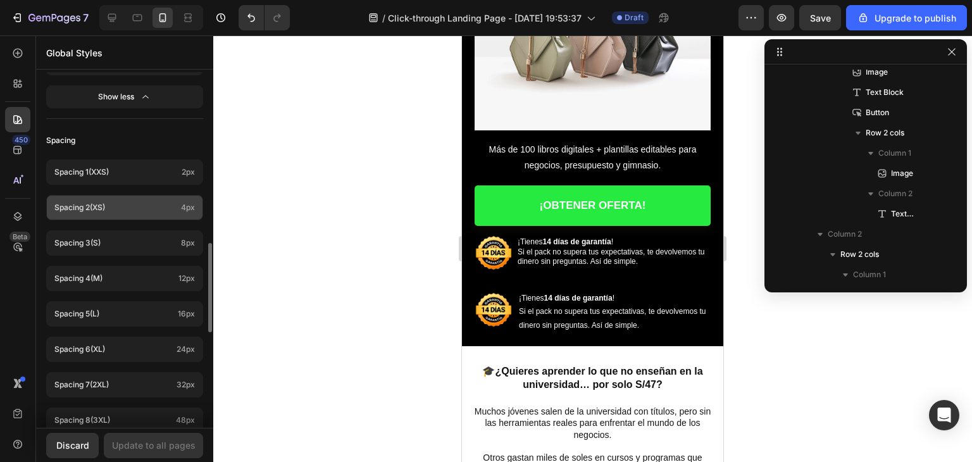
click at [143, 372] on div "Spacing 2 (xs) 4px" at bounding box center [124, 384] width 157 height 25
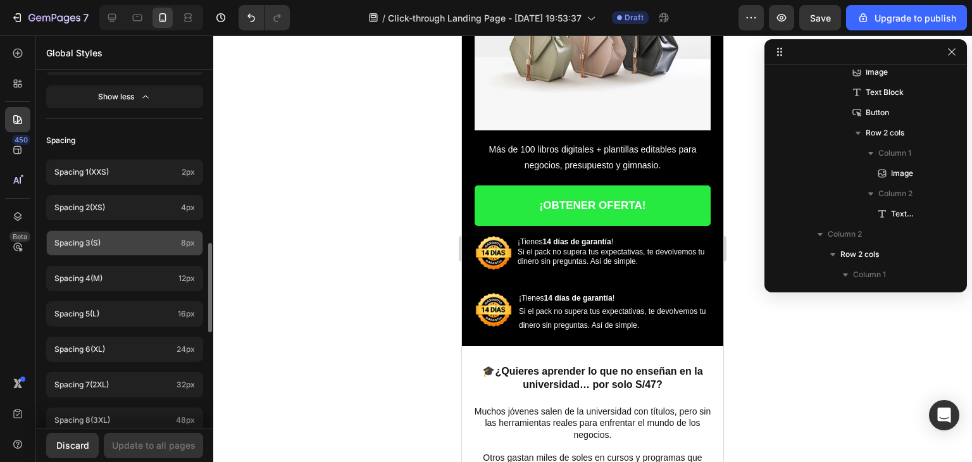
click at [145, 242] on p "Spacing 3 (s)" at bounding box center [115, 242] width 122 height 11
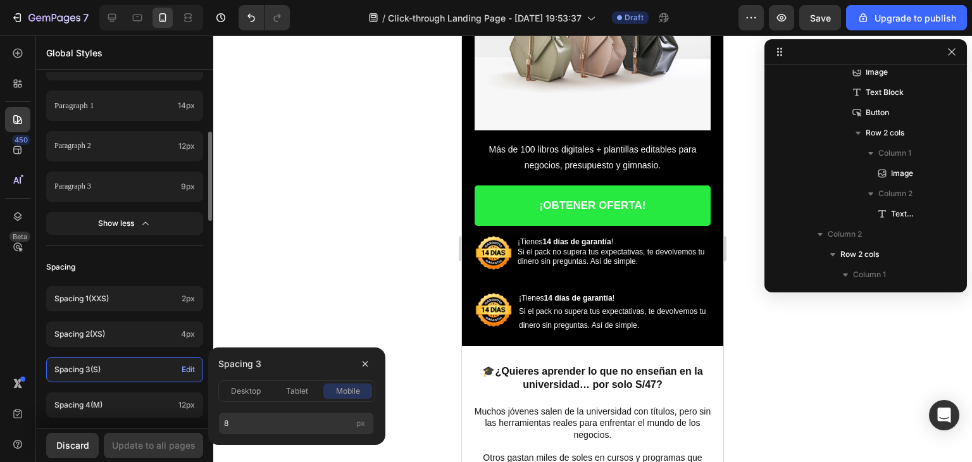
scroll to position [492, 0]
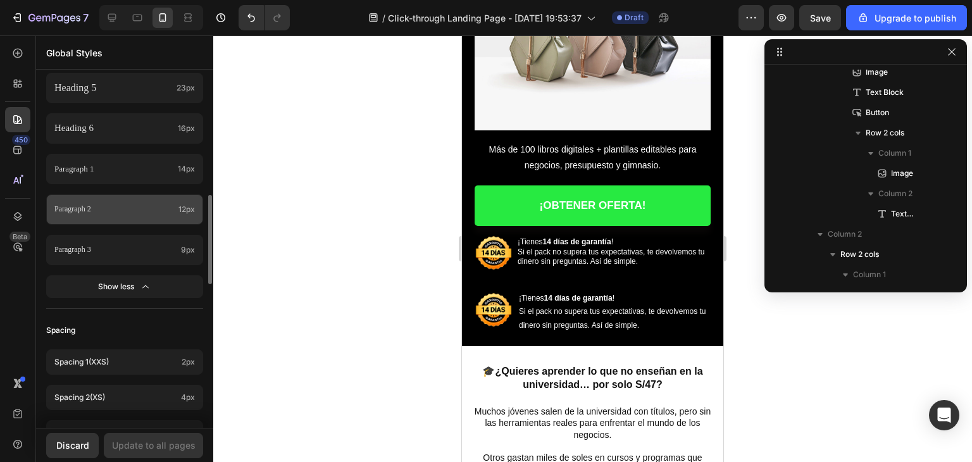
click at [133, 218] on div "Paragraph 2 12px" at bounding box center [124, 209] width 157 height 30
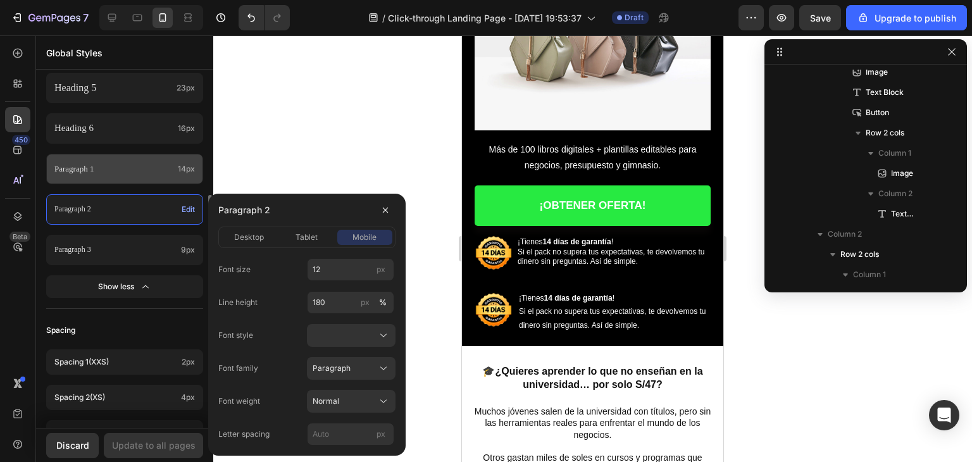
click at [140, 182] on div "Paragraph 1 14px" at bounding box center [124, 169] width 157 height 30
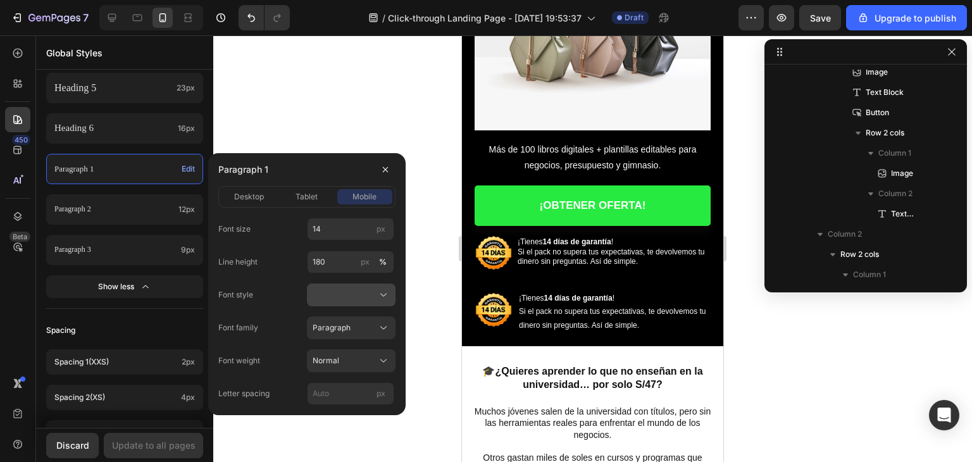
click at [325, 290] on div at bounding box center [351, 295] width 77 height 13
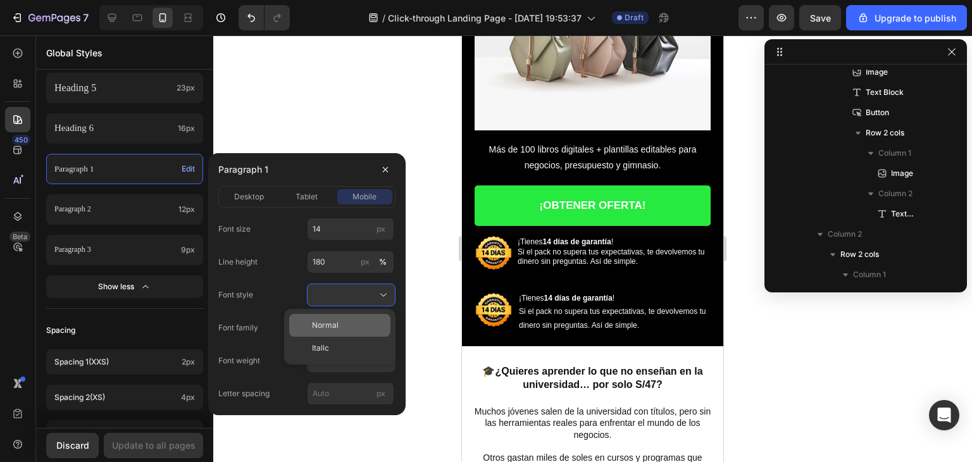
click at [332, 320] on span "Normal" at bounding box center [325, 325] width 27 height 11
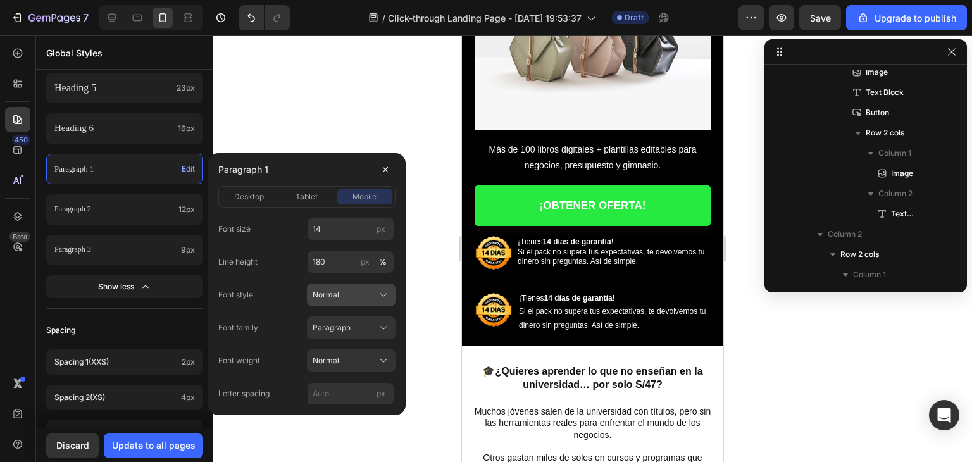
click at [349, 299] on div "Normal" at bounding box center [344, 294] width 62 height 11
click at [341, 345] on div "Italic" at bounding box center [348, 347] width 73 height 11
click at [344, 334] on button "Paragraph" at bounding box center [351, 327] width 89 height 23
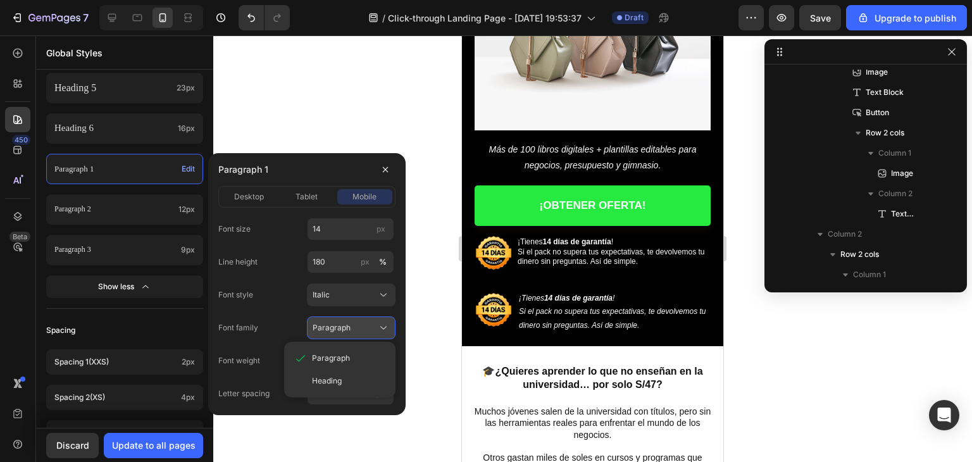
click at [344, 334] on button "Paragraph" at bounding box center [351, 327] width 89 height 23
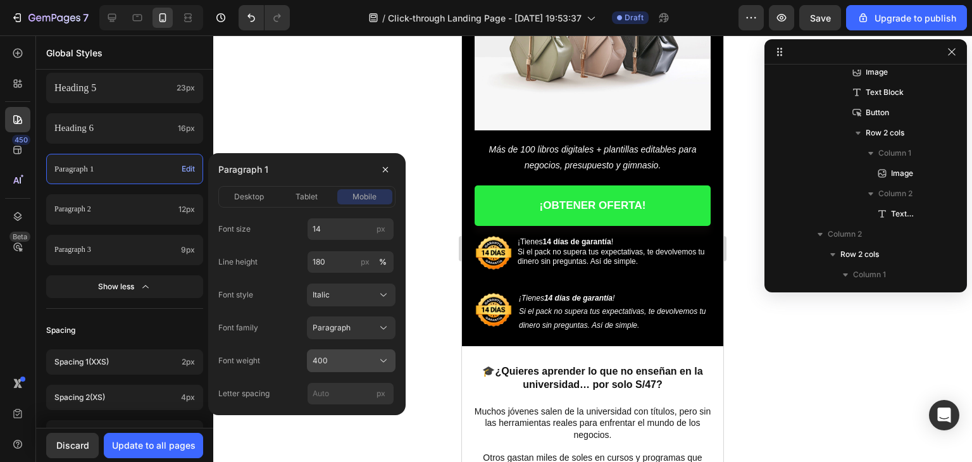
click at [337, 356] on div "400" at bounding box center [344, 360] width 62 height 11
click at [337, 365] on div "400" at bounding box center [344, 360] width 62 height 11
click at [328, 402] on input "px" at bounding box center [350, 393] width 87 height 23
drag, startPoint x: 325, startPoint y: 390, endPoint x: 302, endPoint y: 390, distance: 22.8
click at [303, 390] on div "Letter spacing 0 px" at bounding box center [306, 393] width 177 height 23
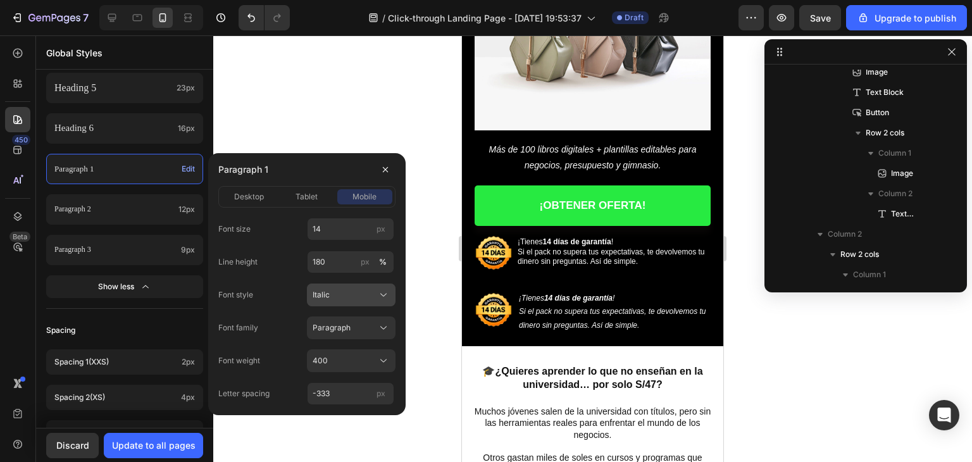
click at [356, 299] on div "Italic" at bounding box center [344, 294] width 62 height 11
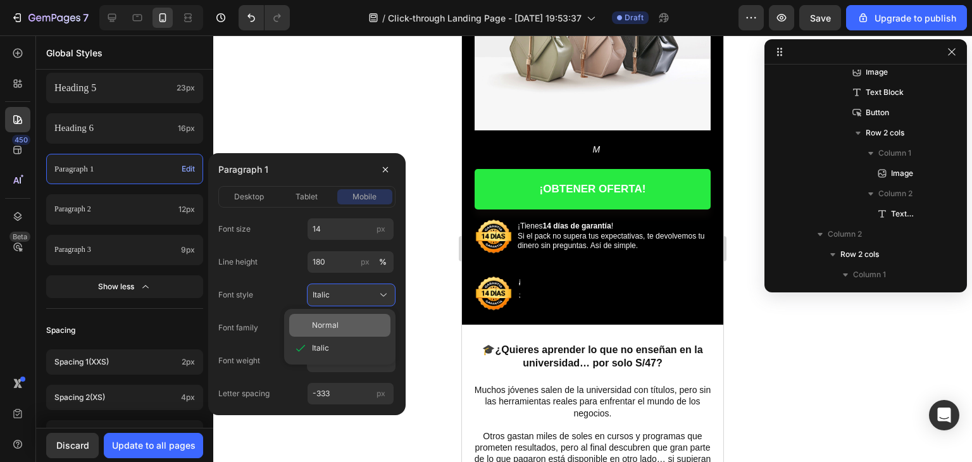
click at [358, 325] on div "Normal" at bounding box center [348, 325] width 73 height 11
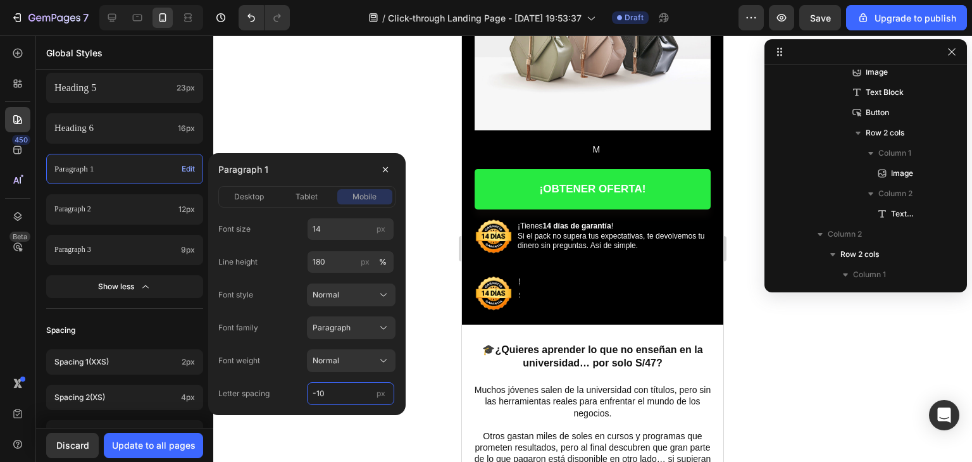
type input "-10"
click at [291, 378] on div "Font size 14 px Line height 180 px % Font style Normal Font family Paragraph Fo…" at bounding box center [306, 311] width 177 height 187
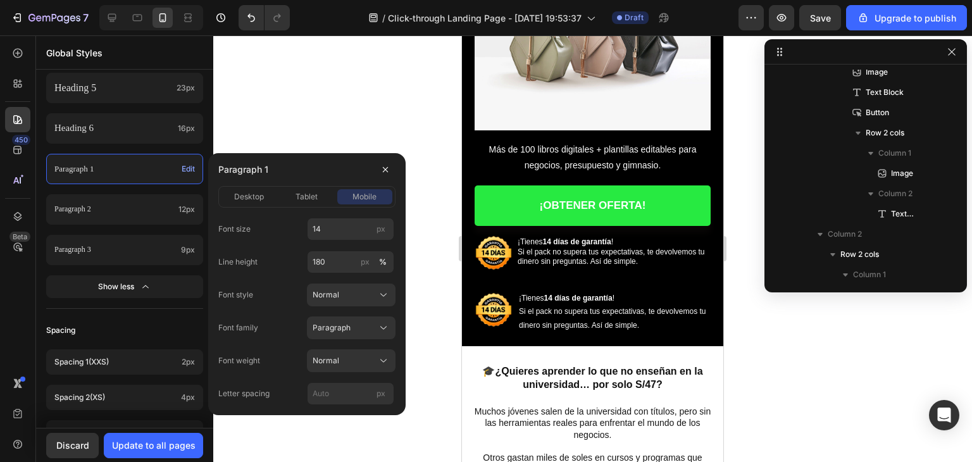
click at [297, 380] on div "Font size 14 px Line height 180 px % Font style Normal Font family Paragraph Fo…" at bounding box center [306, 311] width 177 height 187
click at [327, 393] on input "px" at bounding box center [350, 393] width 87 height 23
click at [301, 390] on div "Letter spacing 0 px" at bounding box center [306, 393] width 177 height 23
type input "-1"
click at [296, 396] on div "Letter spacing -1 px" at bounding box center [306, 393] width 177 height 23
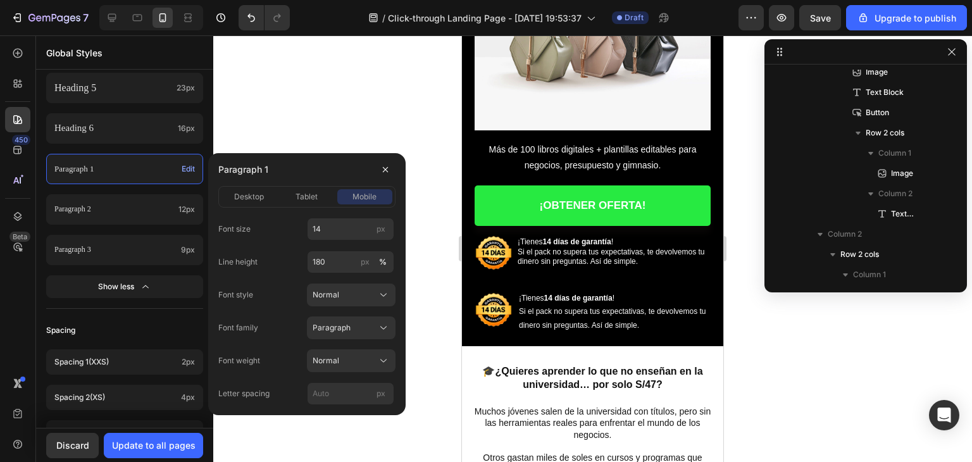
click at [299, 371] on div "Font size 14 px Line height 180 px % Font style Normal Font family Paragraph Fo…" at bounding box center [306, 311] width 177 height 187
click at [334, 362] on span "Normal" at bounding box center [326, 360] width 27 height 11
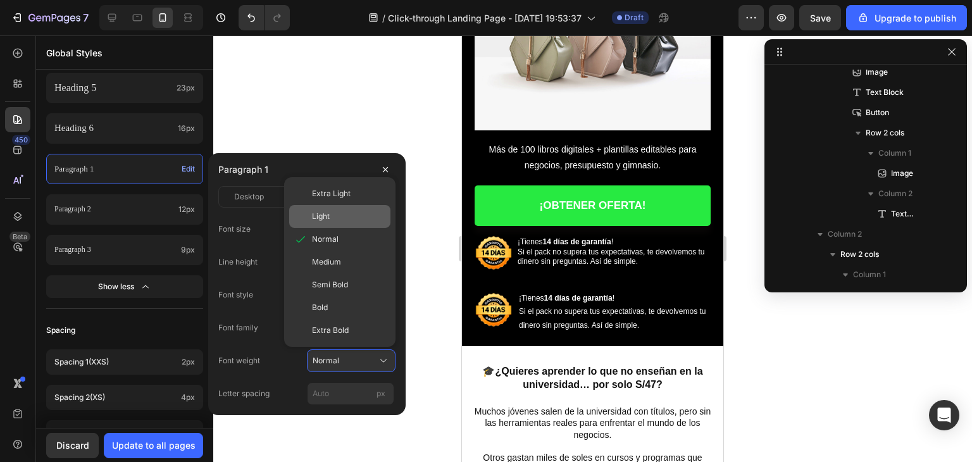
click at [324, 215] on span "Light" at bounding box center [321, 216] width 18 height 11
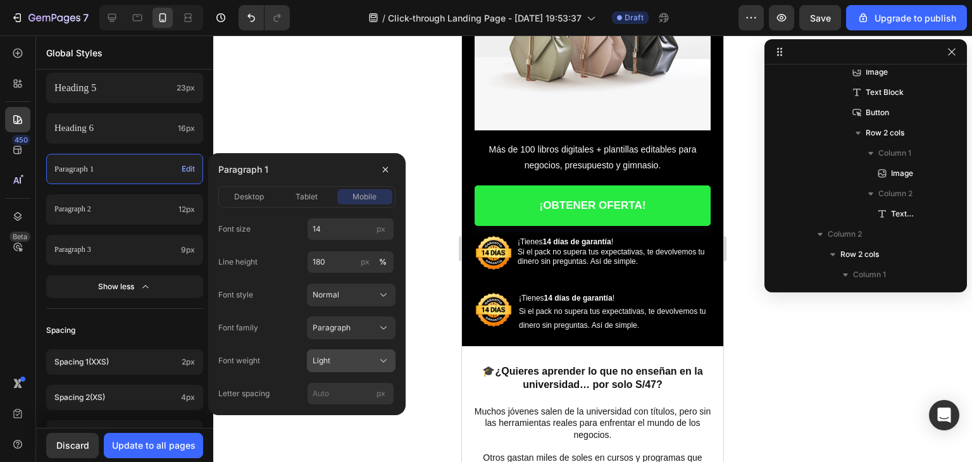
click at [335, 358] on div "Light" at bounding box center [344, 360] width 62 height 11
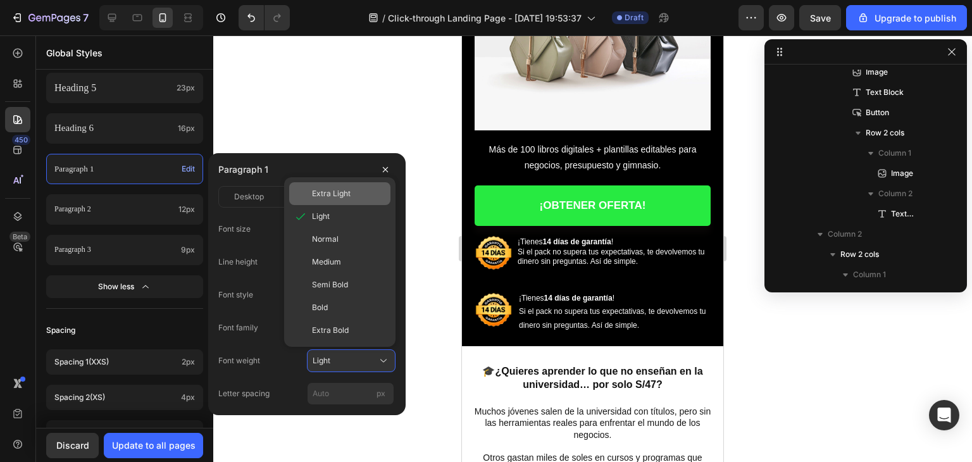
click at [330, 192] on span "Extra Light" at bounding box center [331, 193] width 39 height 11
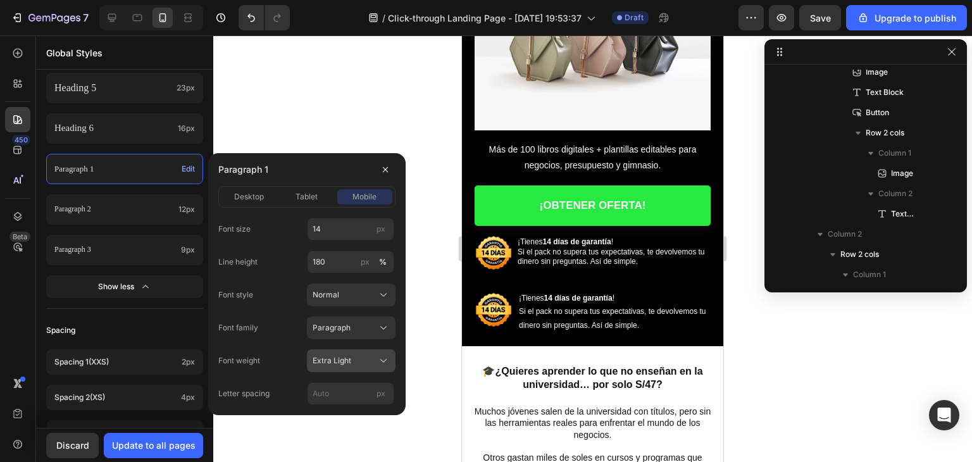
click at [342, 356] on span "Extra Light" at bounding box center [332, 360] width 39 height 11
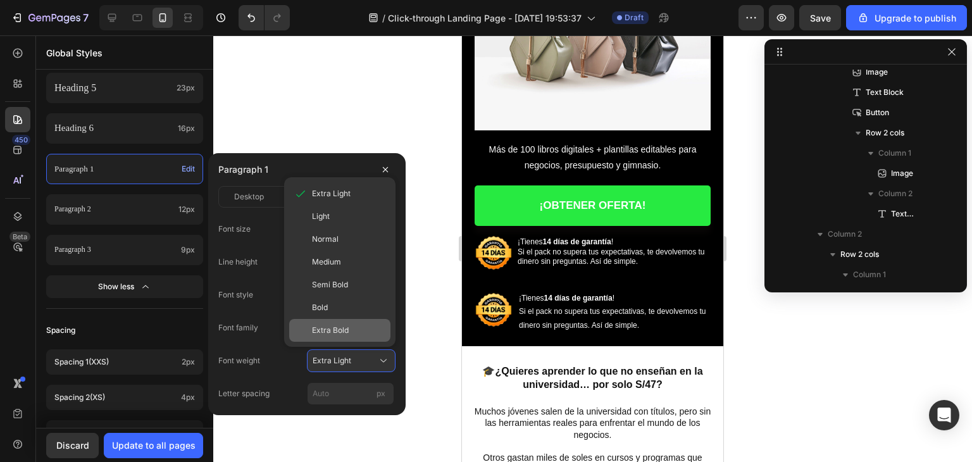
click at [337, 330] on span "Extra Bold" at bounding box center [330, 330] width 37 height 11
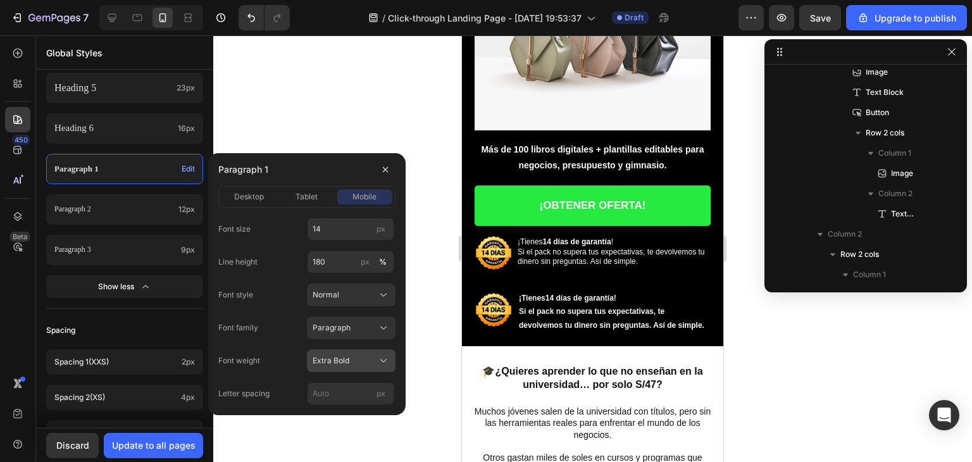
click at [341, 356] on span "Extra Bold" at bounding box center [331, 360] width 37 height 11
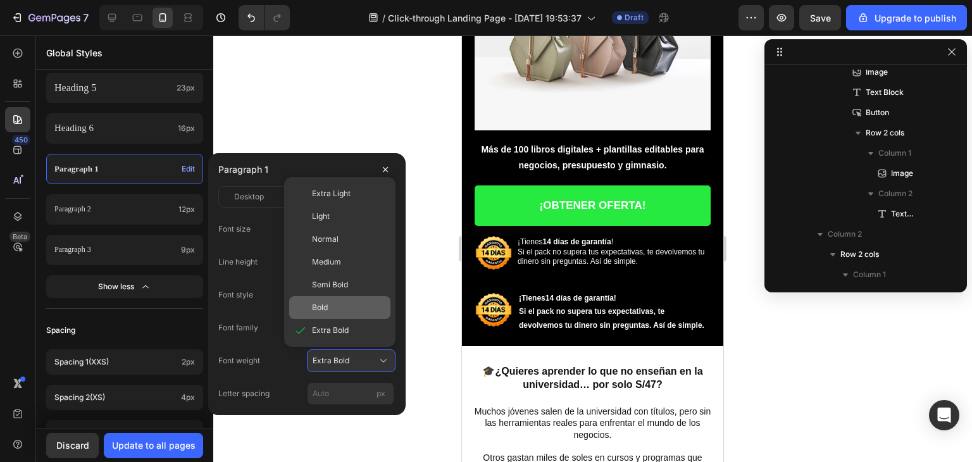
click at [339, 303] on div "Bold" at bounding box center [348, 307] width 73 height 11
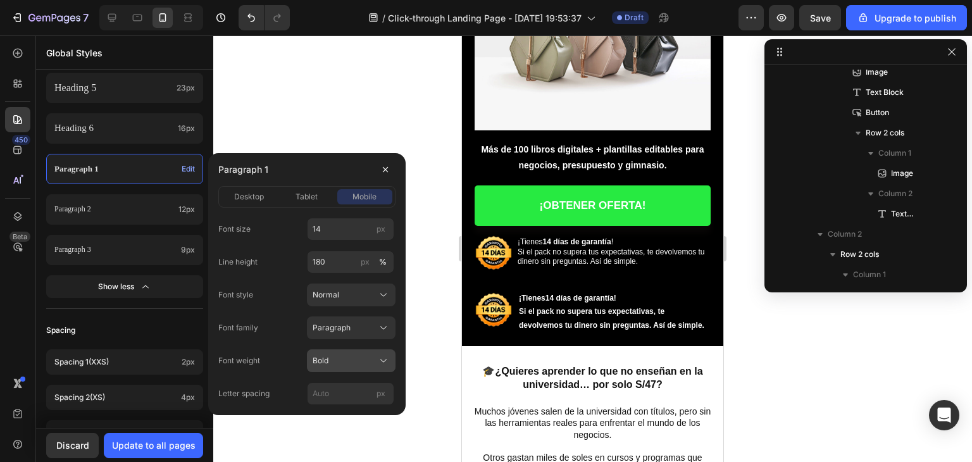
click at [347, 357] on div "Bold" at bounding box center [344, 360] width 62 height 11
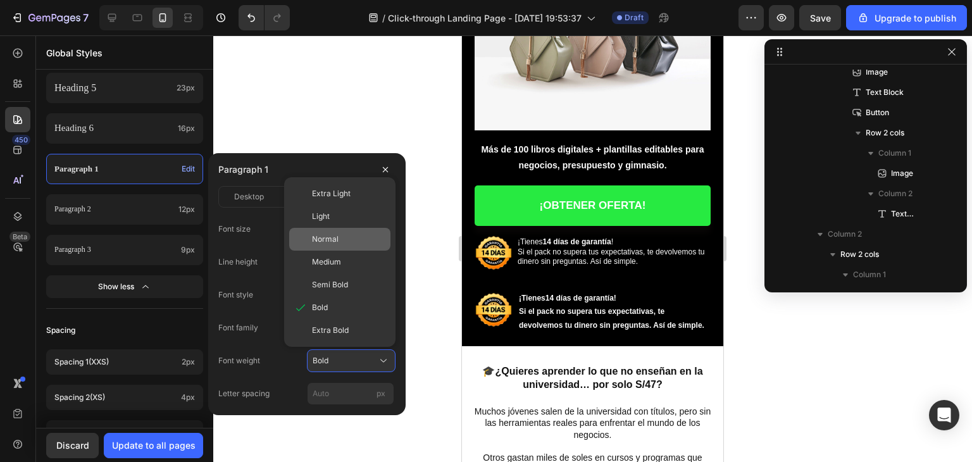
click at [334, 241] on span "Normal" at bounding box center [325, 239] width 27 height 11
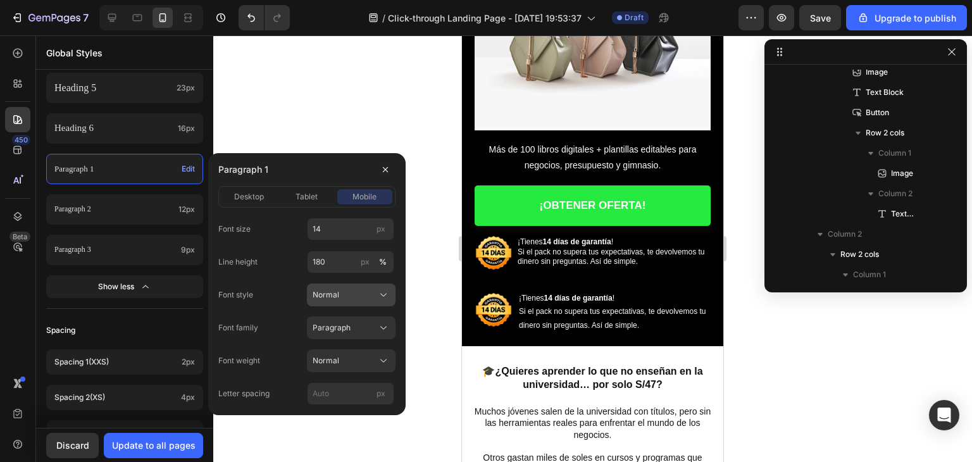
click at [340, 296] on div "Normal" at bounding box center [344, 294] width 62 height 11
click at [345, 346] on div "Italic" at bounding box center [348, 347] width 73 height 11
click at [347, 297] on div "Italic" at bounding box center [344, 294] width 62 height 11
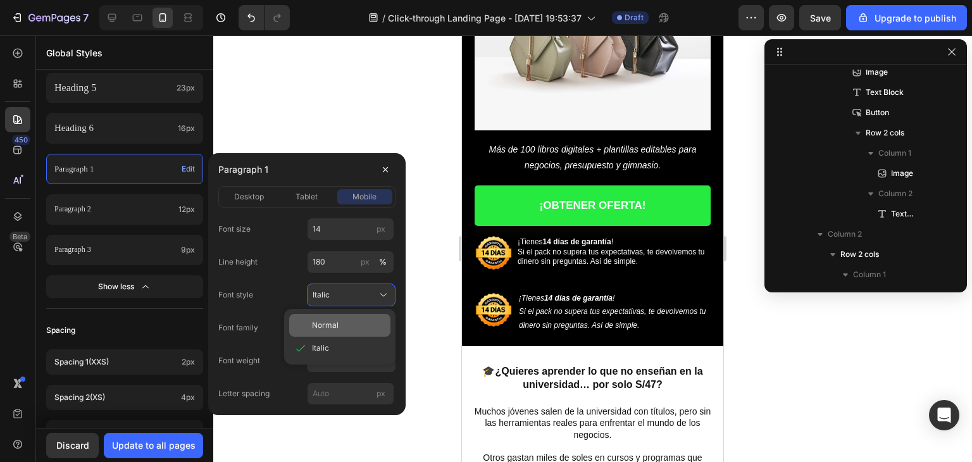
click at [337, 330] on span "Normal" at bounding box center [325, 325] width 27 height 11
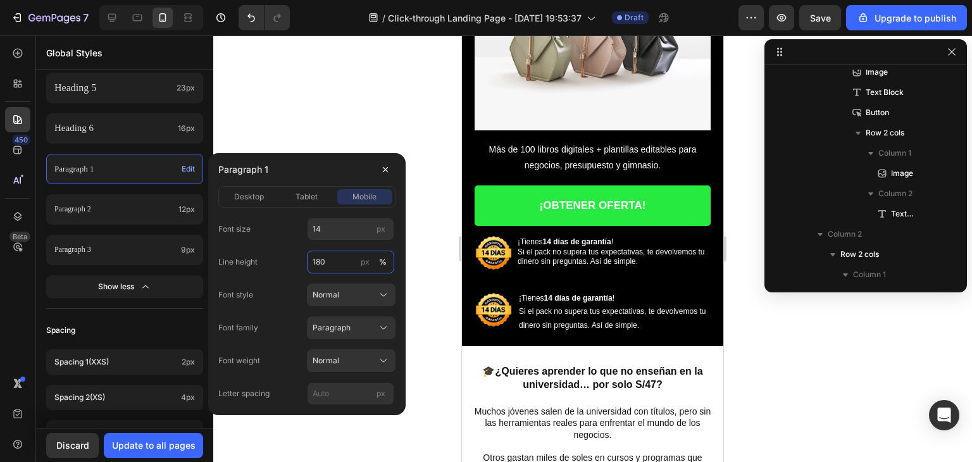
click at [334, 262] on input "180" at bounding box center [350, 262] width 87 height 23
click at [326, 263] on input "180" at bounding box center [350, 262] width 87 height 23
click at [321, 263] on input "180" at bounding box center [350, 262] width 87 height 23
type input "180"
click at [306, 279] on div "Font size 14 px Line height 180 px % Font style Normal Font family Paragraph Fo…" at bounding box center [306, 311] width 177 height 187
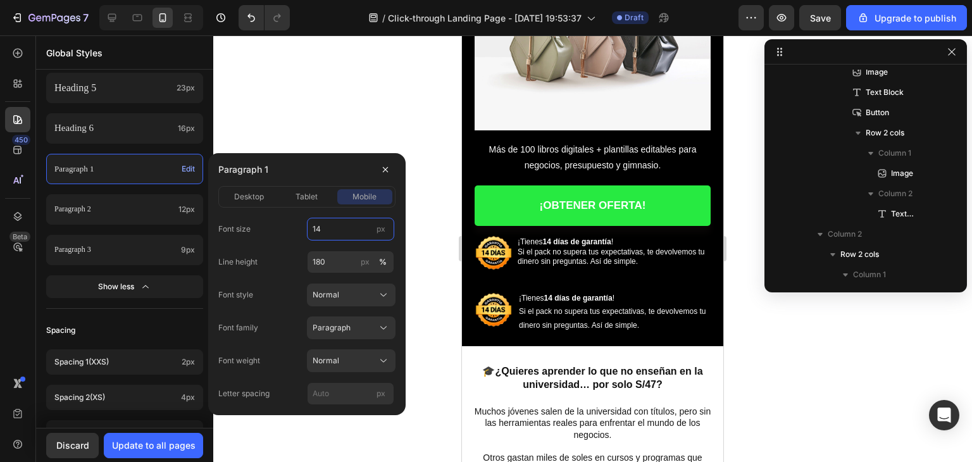
click at [321, 229] on input "14" at bounding box center [350, 229] width 87 height 23
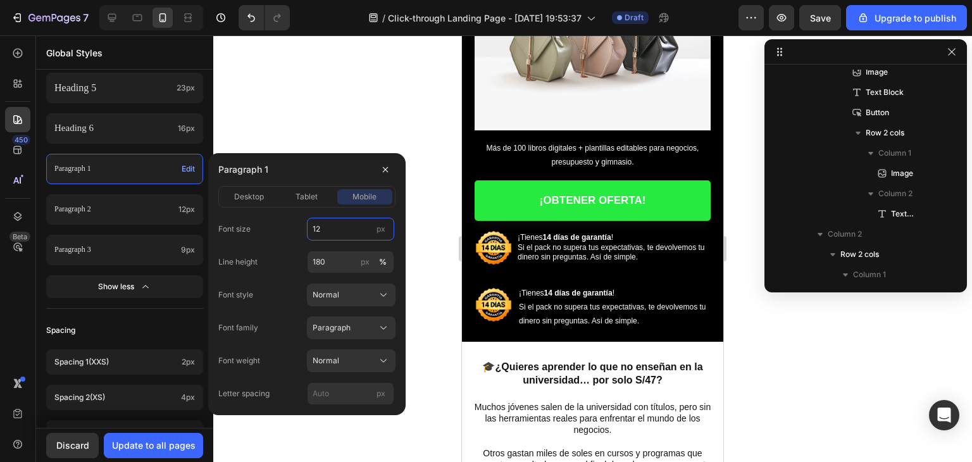
type input "12"
click at [299, 251] on div "Line height 180 px %" at bounding box center [306, 262] width 177 height 23
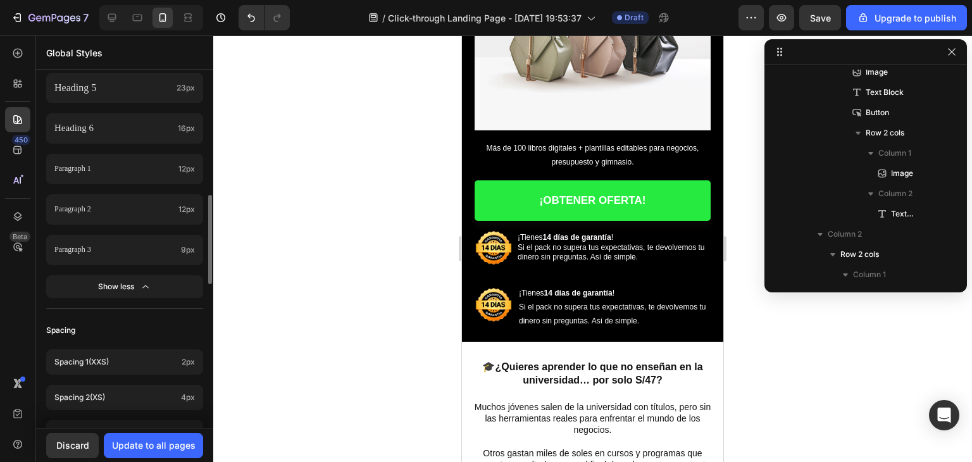
click at [165, 330] on div "Spacing" at bounding box center [124, 330] width 157 height 23
click at [153, 366] on p "Spacing 1 (xxs)" at bounding box center [115, 361] width 122 height 11
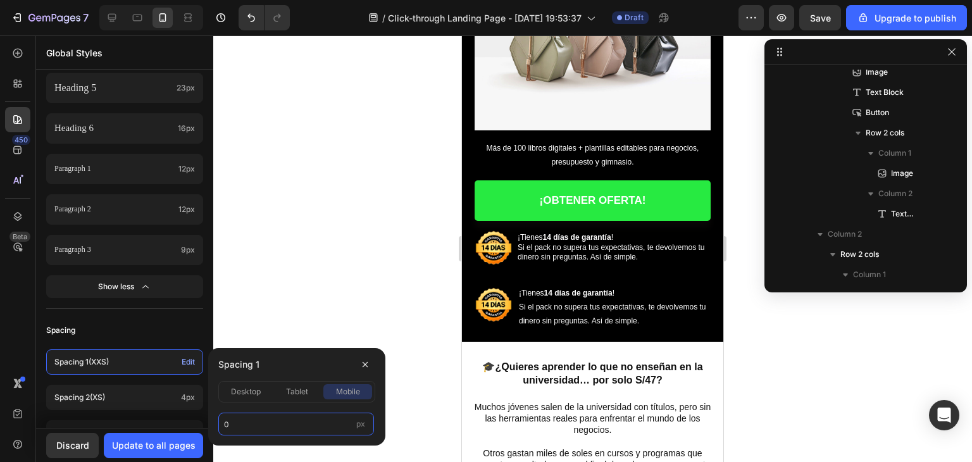
drag, startPoint x: 232, startPoint y: 426, endPoint x: 218, endPoint y: 423, distance: 14.8
click at [218, 423] on input "0" at bounding box center [296, 424] width 156 height 23
type input "2"
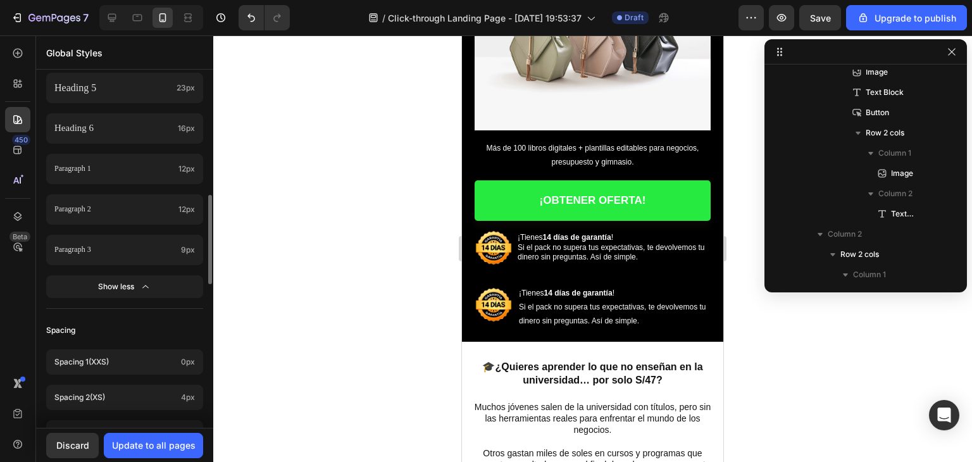
click at [190, 325] on div "Spacing" at bounding box center [124, 330] width 157 height 23
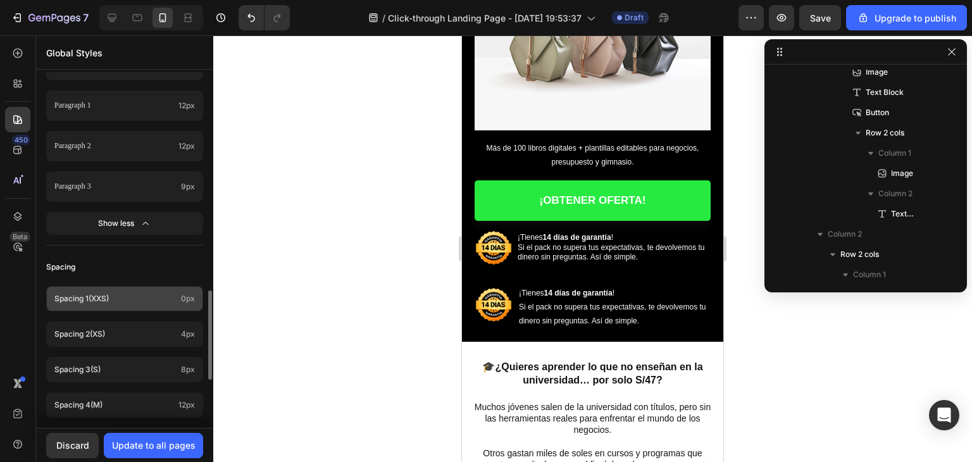
scroll to position [618, 0]
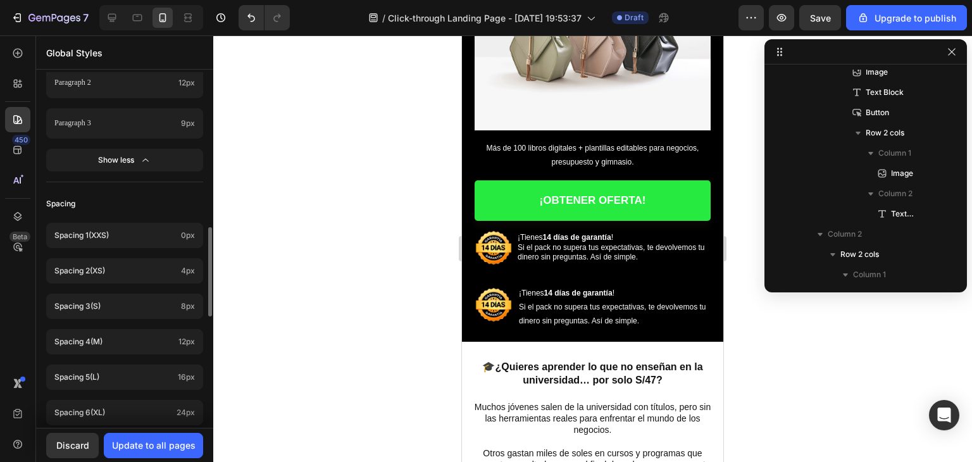
click at [155, 318] on div "Spacing 1 (xxs) 0px Spacing 2 (xs) 4px Spacing 3 (s) 8px Spacing 4 (m) 12px Spa…" at bounding box center [124, 412] width 157 height 395
click at [173, 342] on div "Spacing 4 (m) 12px" at bounding box center [124, 341] width 157 height 25
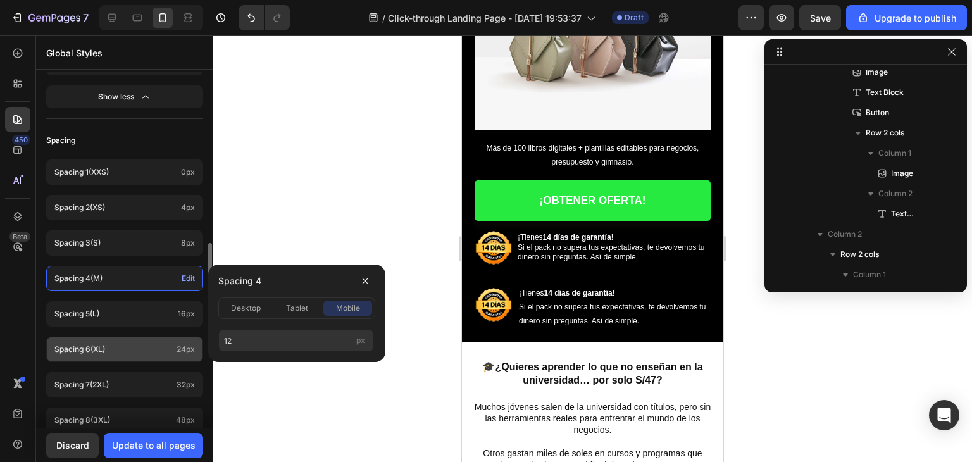
scroll to position [745, 0]
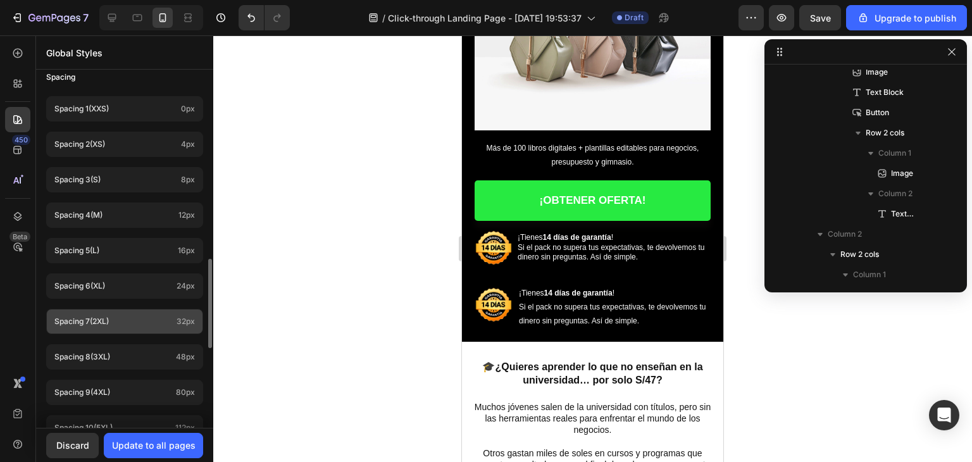
click at [162, 325] on p "Spacing 7 (2xl)" at bounding box center [112, 321] width 117 height 11
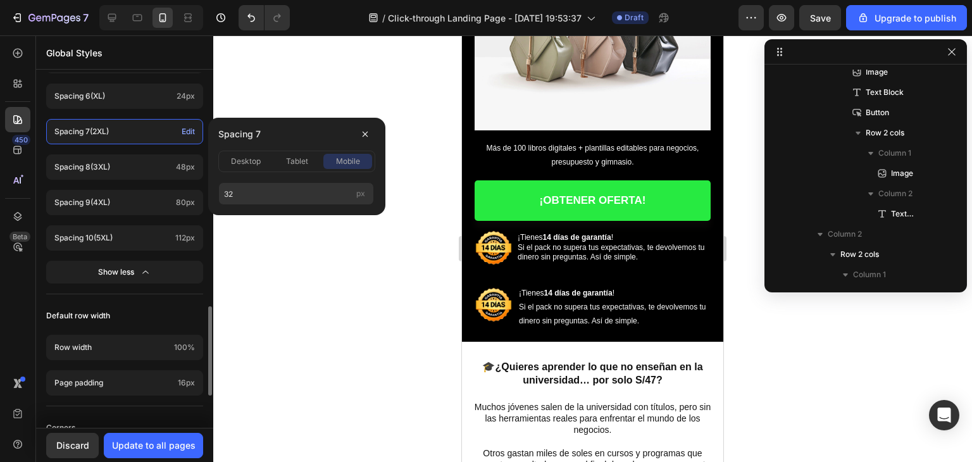
scroll to position [1061, 0]
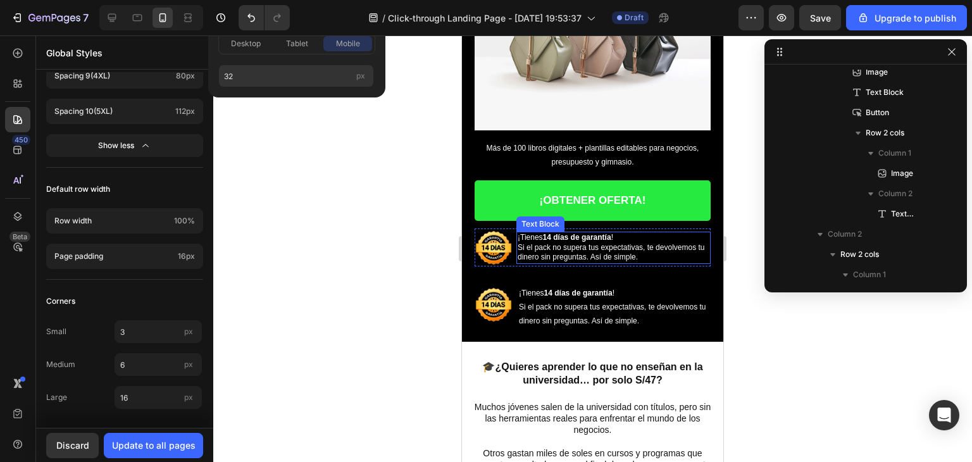
click at [559, 243] on span "Si el pack no supera tus expectativas, te devolvemos tu dinero sin preguntas. A…" at bounding box center [611, 252] width 187 height 19
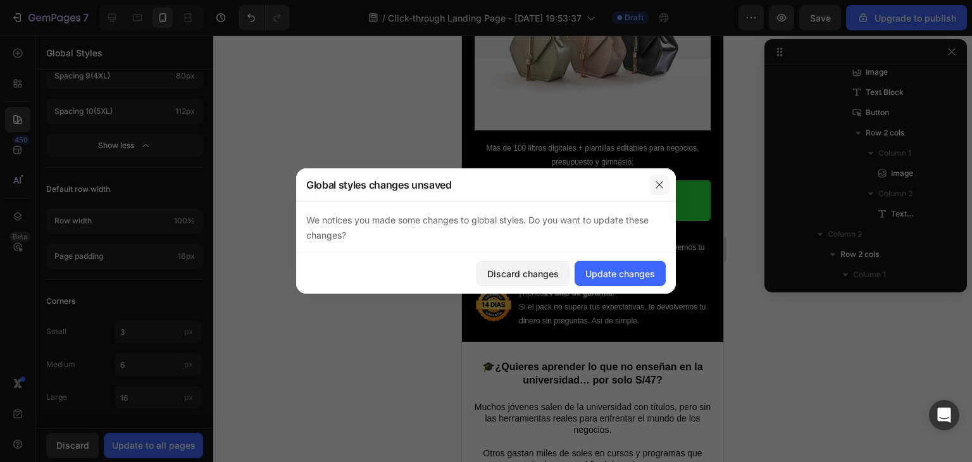
click at [665, 188] on button "button" at bounding box center [659, 185] width 20 height 20
click at [535, 243] on span "Si el pack no supera tus expectativas, te devolvemos tu dinero sin preguntas. A…" at bounding box center [611, 252] width 187 height 19
click at [656, 186] on icon "button" at bounding box center [659, 185] width 10 height 10
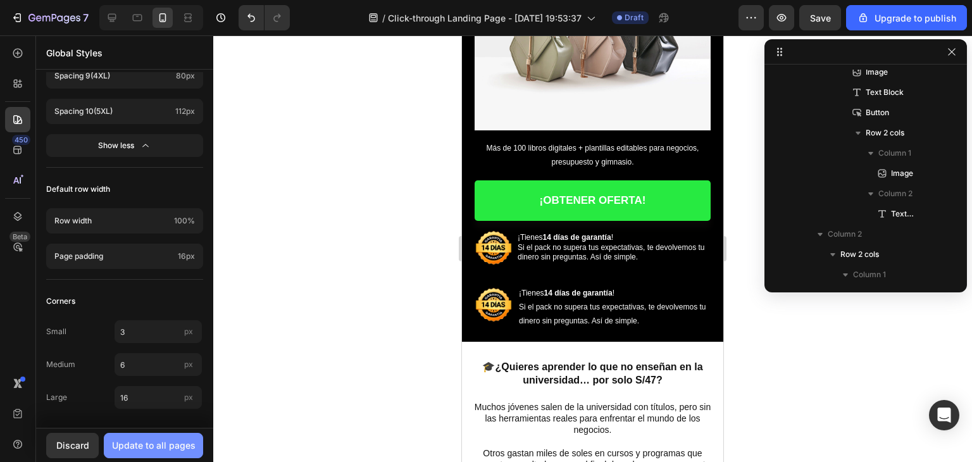
click at [122, 441] on div "Update to all pages" at bounding box center [154, 445] width 84 height 13
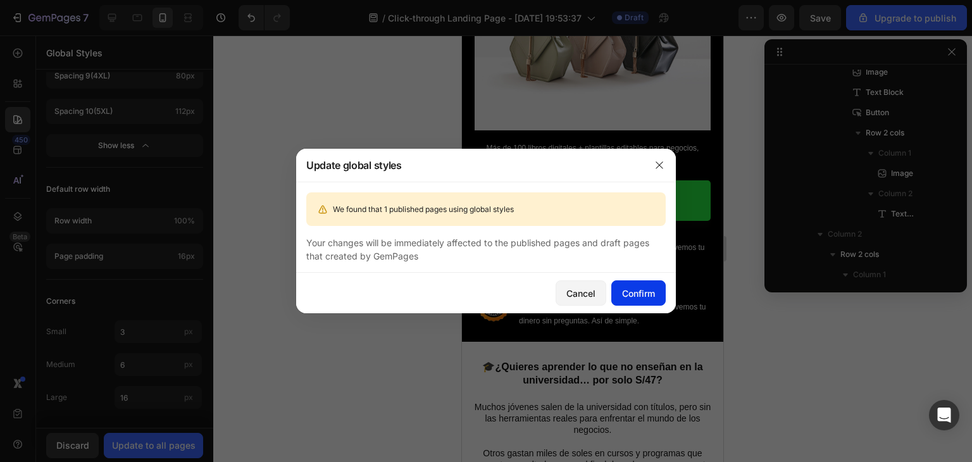
click at [633, 294] on div "Confirm" at bounding box center [638, 293] width 33 height 13
click at [585, 282] on div "Cancel Confirm" at bounding box center [486, 293] width 380 height 41
click at [584, 285] on button "Cancel" at bounding box center [581, 292] width 51 height 25
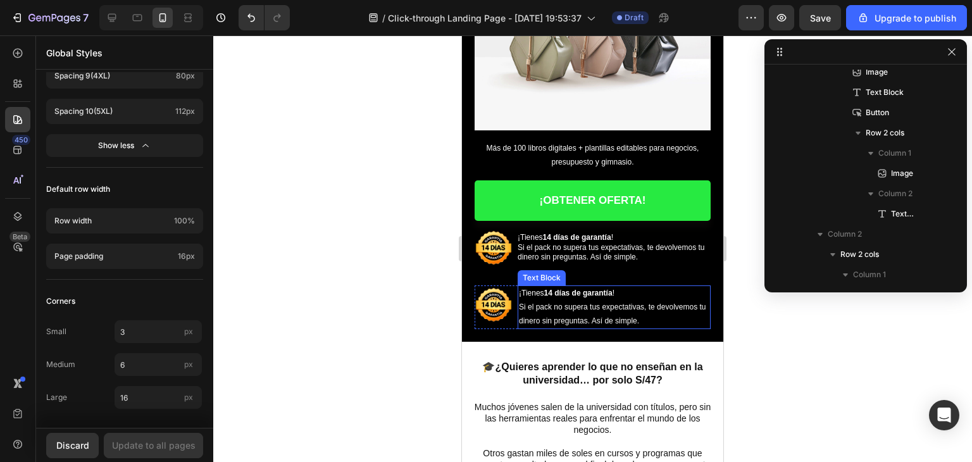
click at [520, 305] on p "¡Tienes 14 días de garantía ! Si el pack no supera tus expectativas, te devolve…" at bounding box center [614, 307] width 190 height 41
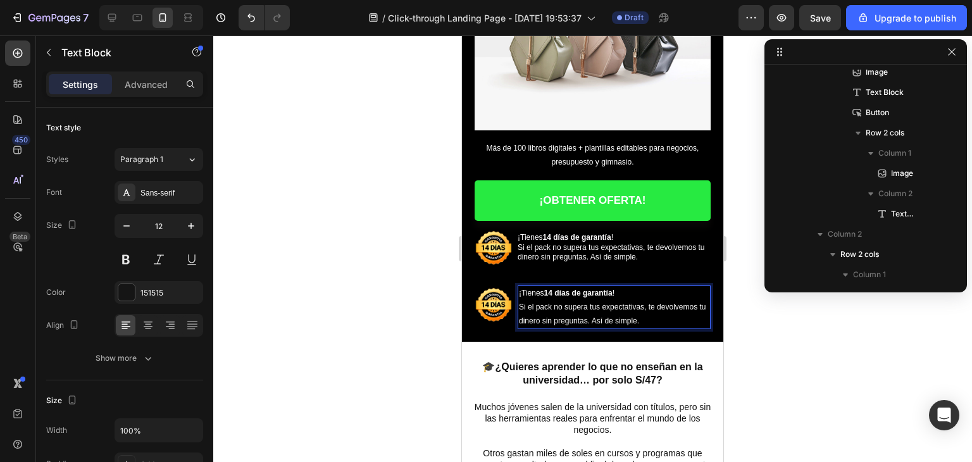
click at [571, 303] on span "Si el pack no supera tus expectativas, te devolvemos tu dinero sin preguntas. A…" at bounding box center [612, 314] width 187 height 23
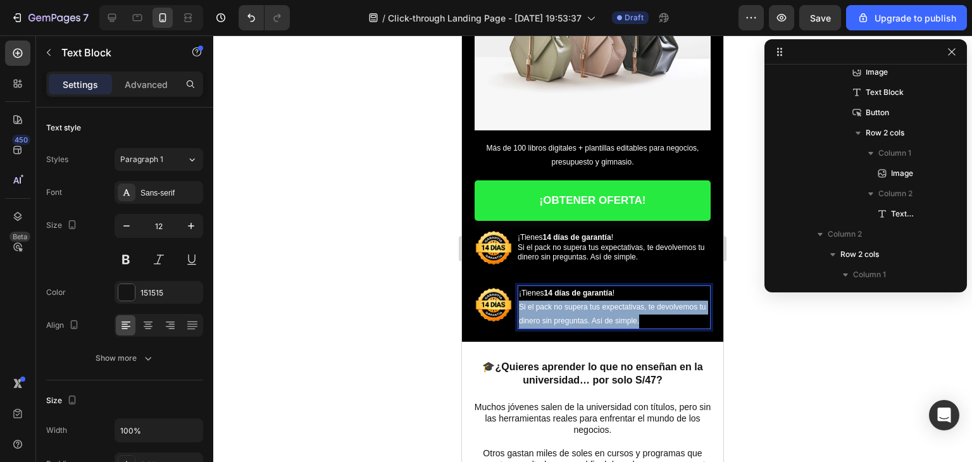
click at [571, 303] on span "Si el pack no supera tus expectativas, te devolvemos tu dinero sin preguntas. A…" at bounding box center [612, 314] width 187 height 23
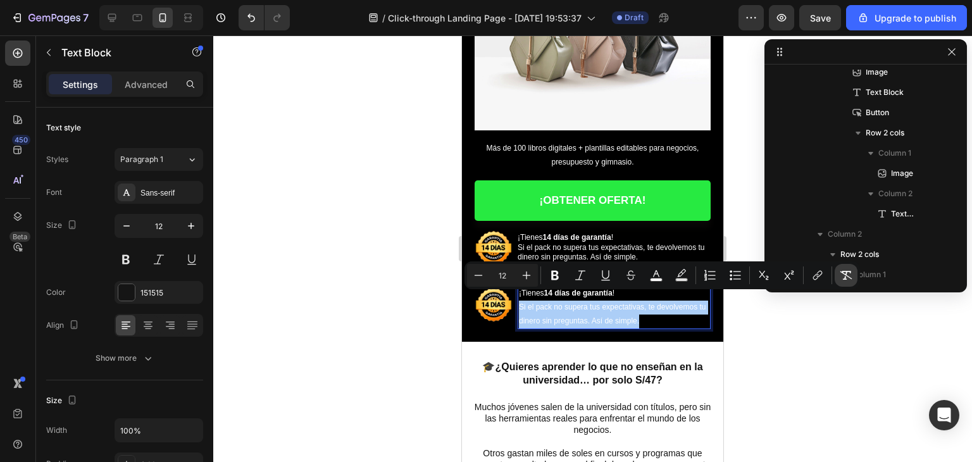
click at [839, 275] on button "Remove Format" at bounding box center [846, 275] width 23 height 23
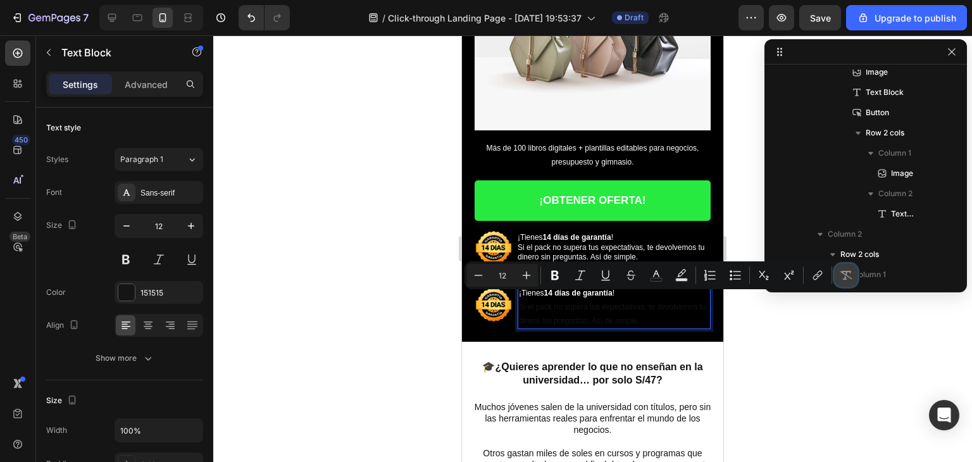
click at [839, 275] on button "Remove Format" at bounding box center [846, 275] width 23 height 23
click at [828, 351] on div at bounding box center [592, 248] width 759 height 427
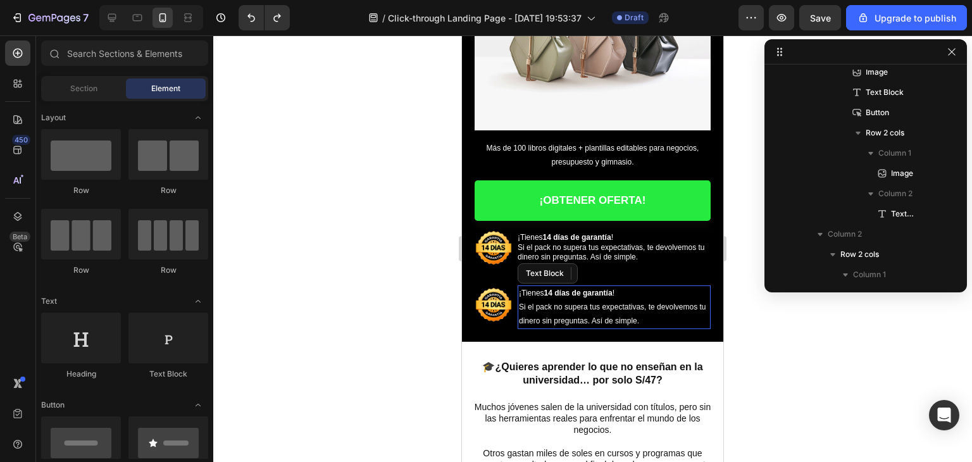
click at [620, 303] on span "Si el pack no supera tus expectativas, te devolvemos tu dinero sin preguntas. A…" at bounding box center [612, 314] width 187 height 23
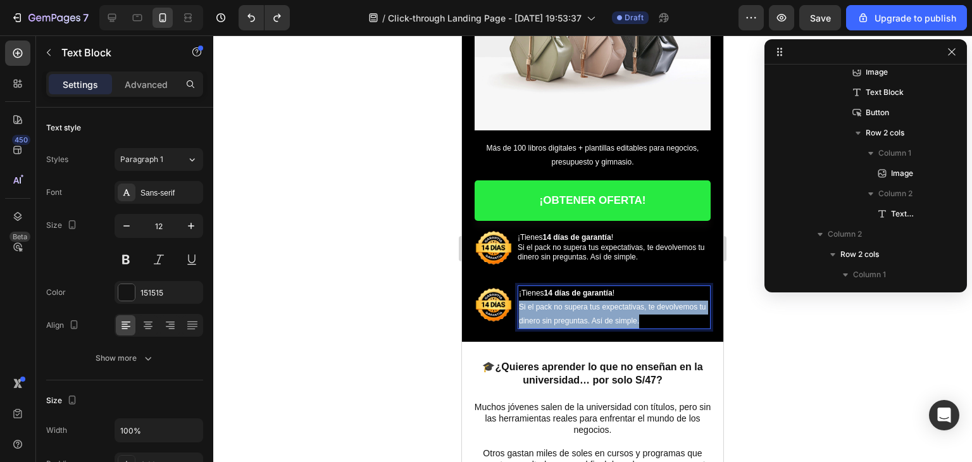
click at [620, 303] on span "Si el pack no supera tus expectativas, te devolvemos tu dinero sin preguntas. A…" at bounding box center [612, 314] width 187 height 23
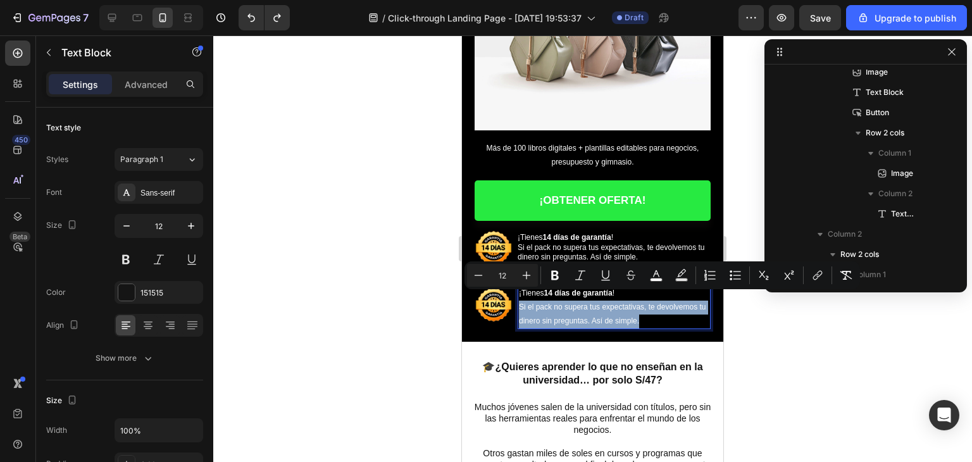
click at [620, 303] on span "Si el pack no supera tus expectativas, te devolvemos tu dinero sin preguntas. A…" at bounding box center [612, 314] width 187 height 23
click at [308, 320] on div at bounding box center [592, 248] width 759 height 427
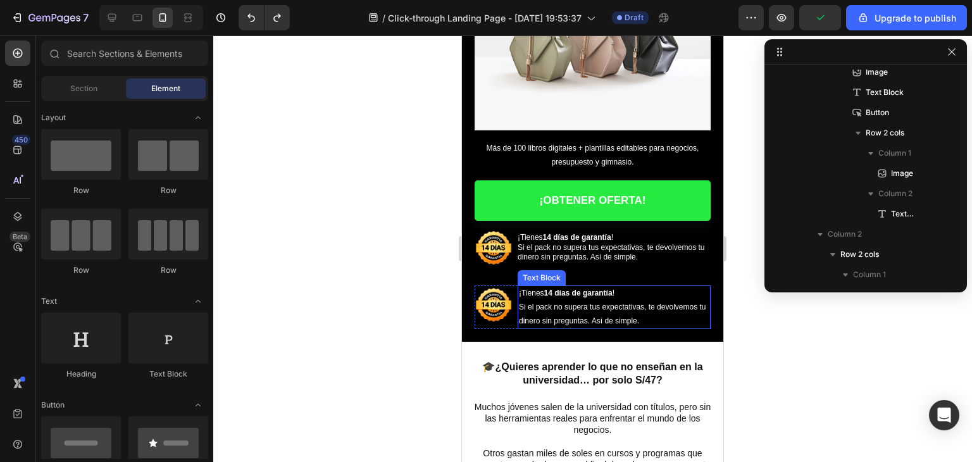
click at [578, 313] on span "Si el pack no supera tus expectativas, te devolvemos tu dinero sin preguntas. A…" at bounding box center [612, 314] width 187 height 23
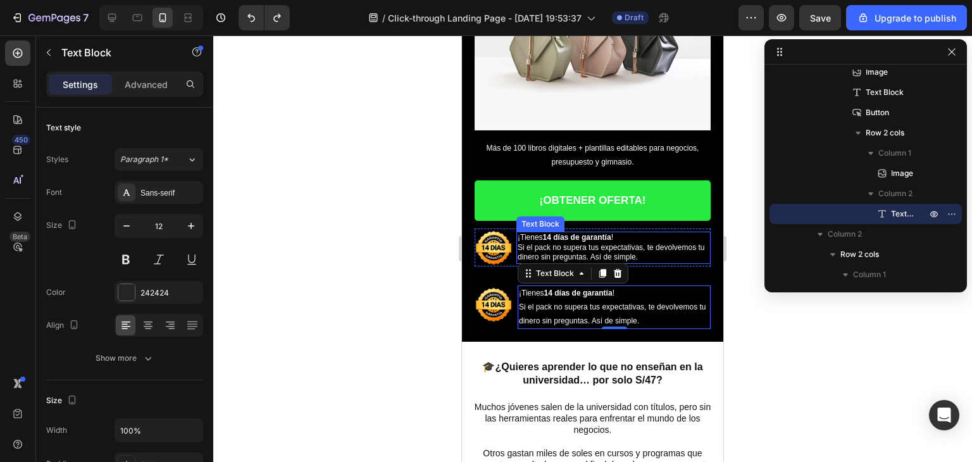
click at [571, 243] on span "Si el pack no supera tus expectativas, te devolvemos tu dinero sin preguntas. A…" at bounding box center [611, 252] width 187 height 19
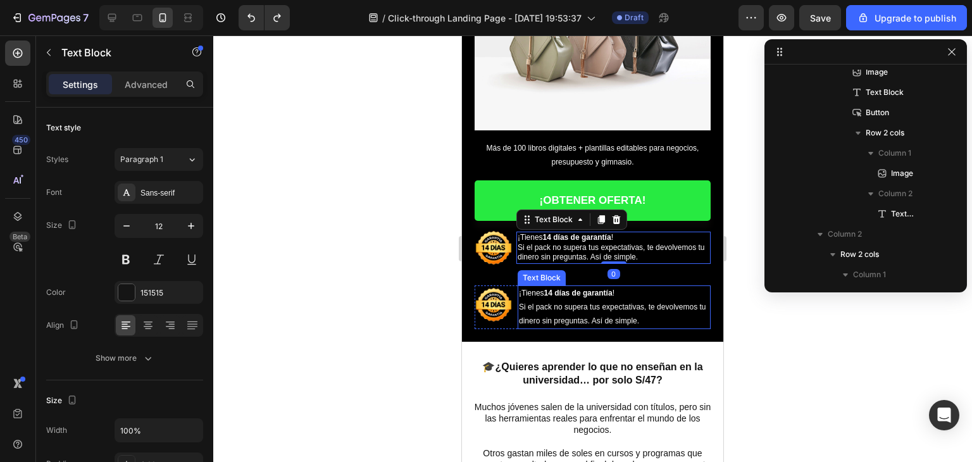
click at [563, 303] on span "Si el pack no supera tus expectativas, te devolvemos tu dinero sin preguntas. A…" at bounding box center [612, 314] width 187 height 23
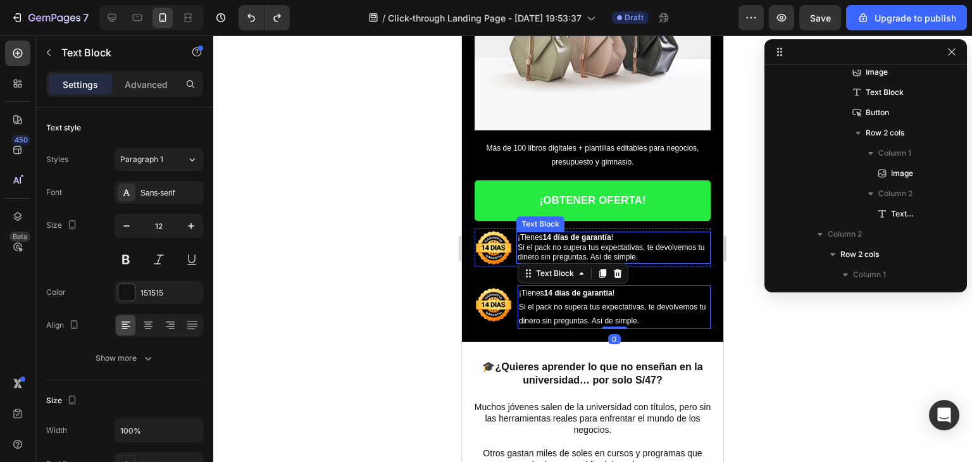
click at [565, 234] on p "¡Tienes 14 días de garantía ! Si el pack no supera tus expectativas, te devolve…" at bounding box center [614, 248] width 192 height 30
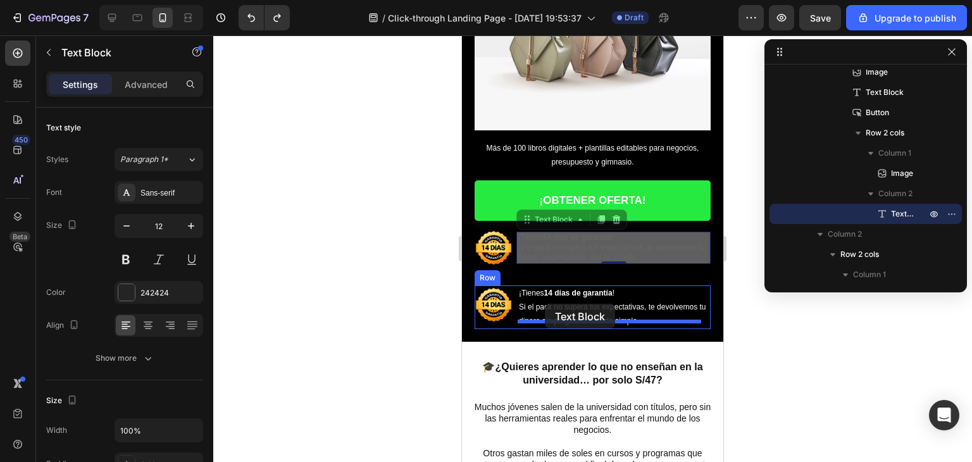
drag, startPoint x: 527, startPoint y: 215, endPoint x: 545, endPoint y: 304, distance: 91.1
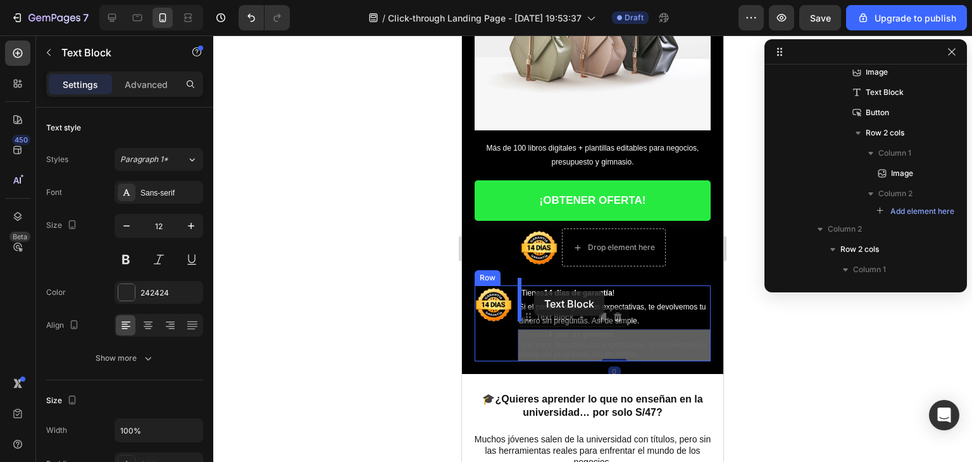
drag, startPoint x: 526, startPoint y: 309, endPoint x: 534, endPoint y: 291, distance: 20.1
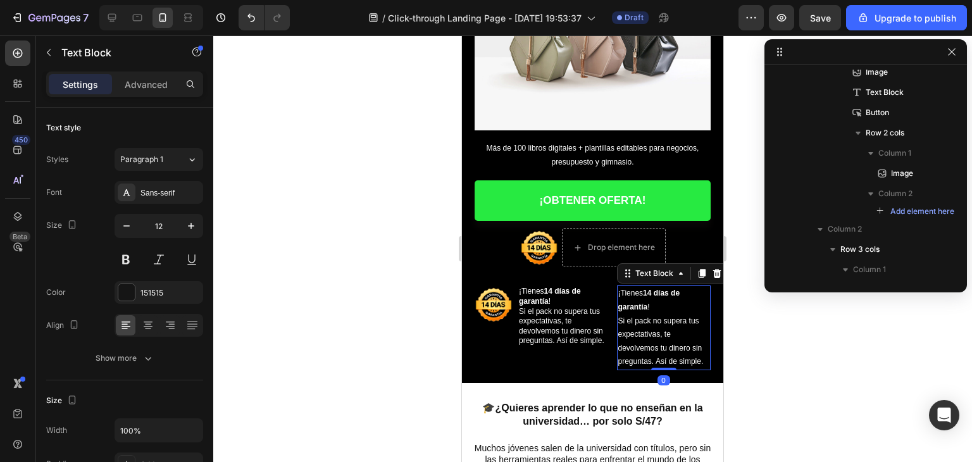
click at [655, 299] on p "¡Tienes 14 días de garantía ! Si el pack no supera tus expectativas, te devolve…" at bounding box center [664, 328] width 92 height 82
click at [712, 268] on icon at bounding box center [717, 273] width 10 height 10
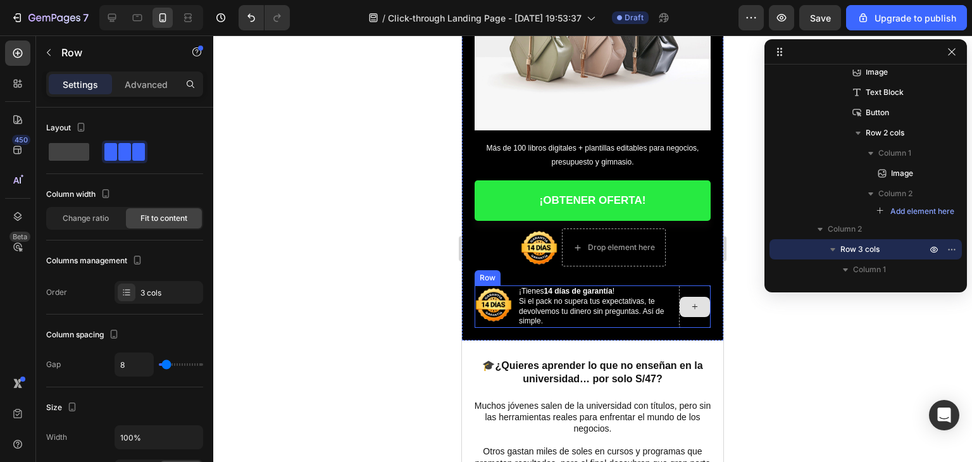
click at [686, 285] on div at bounding box center [695, 306] width 32 height 42
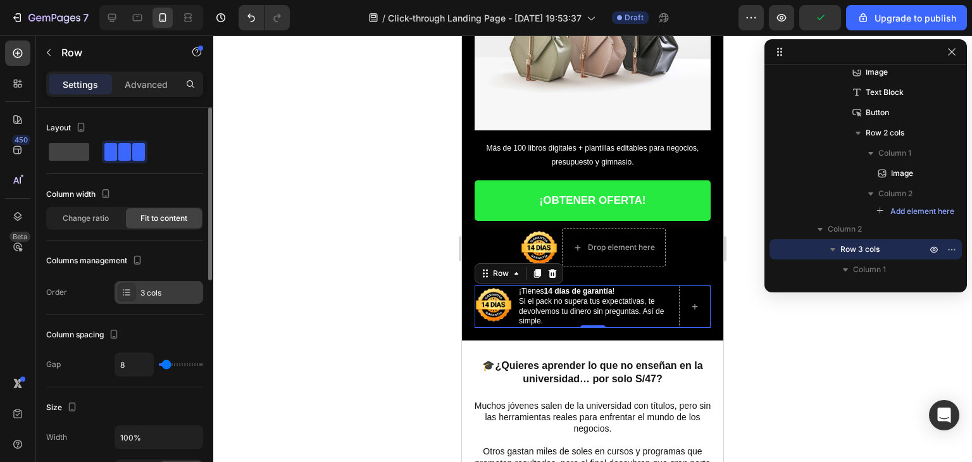
click at [157, 292] on div "3 cols" at bounding box center [169, 292] width 59 height 11
click at [411, 223] on div at bounding box center [592, 248] width 759 height 427
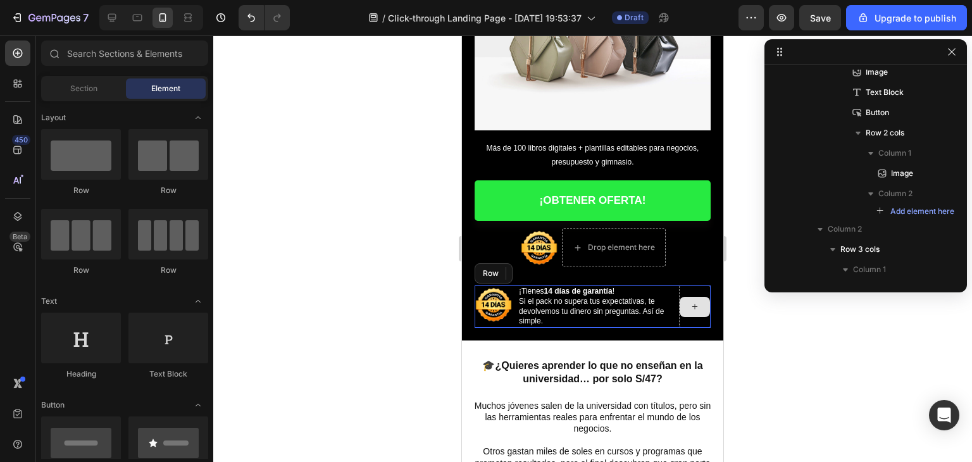
click at [679, 311] on div at bounding box center [695, 306] width 32 height 42
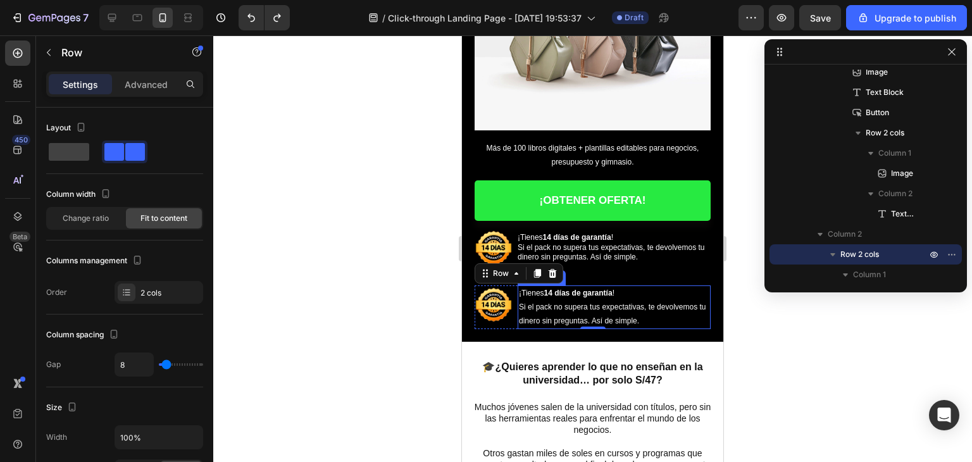
click at [566, 303] on span "Si el pack no supera tus expectativas, te devolvemos tu dinero sin preguntas. A…" at bounding box center [612, 314] width 187 height 23
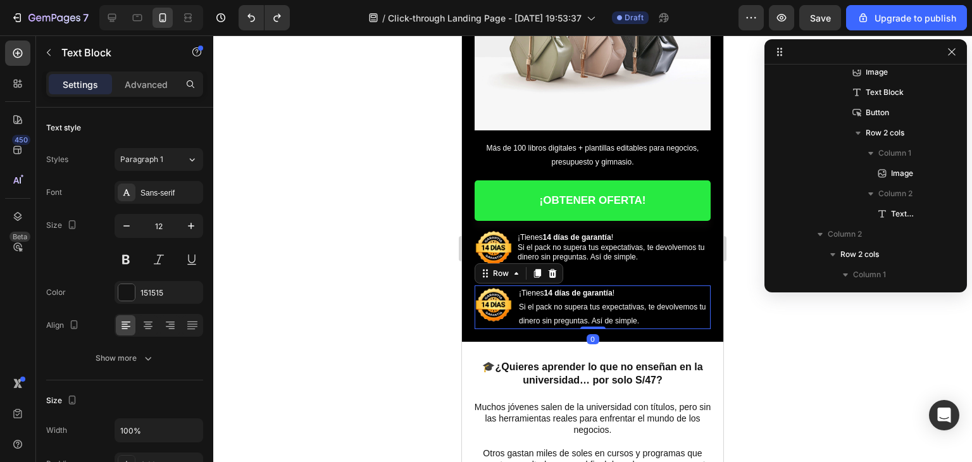
click at [516, 318] on div "Image ¡Tienes 14 días de garantía ! Si el pack no supera tus expectativas, te d…" at bounding box center [593, 307] width 236 height 44
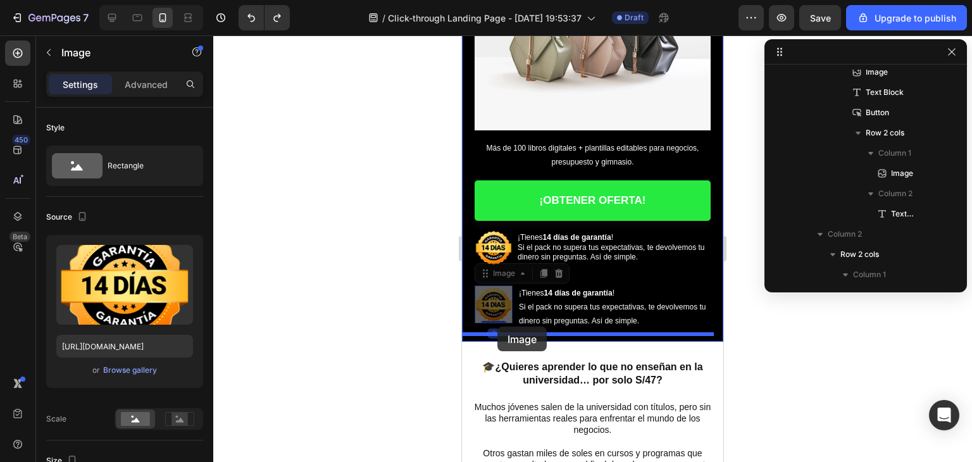
drag, startPoint x: 501, startPoint y: 294, endPoint x: 497, endPoint y: 327, distance: 32.4
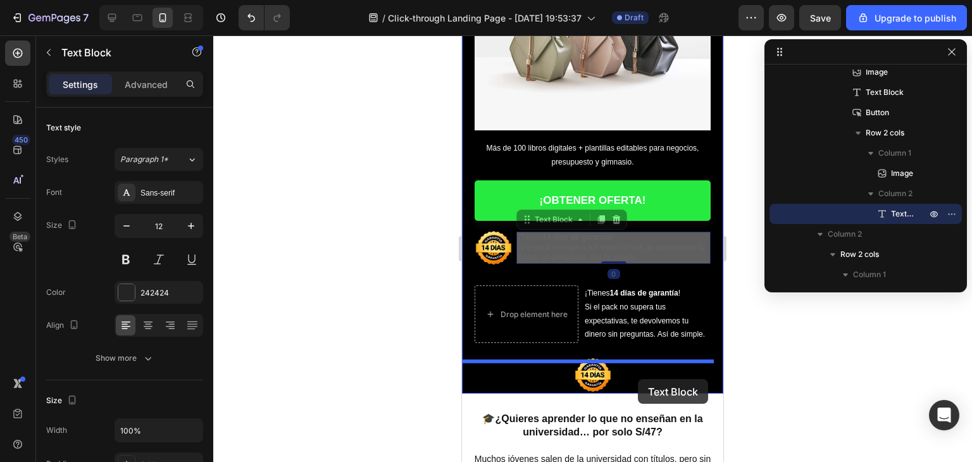
drag, startPoint x: 552, startPoint y: 241, endPoint x: 638, endPoint y: 379, distance: 162.6
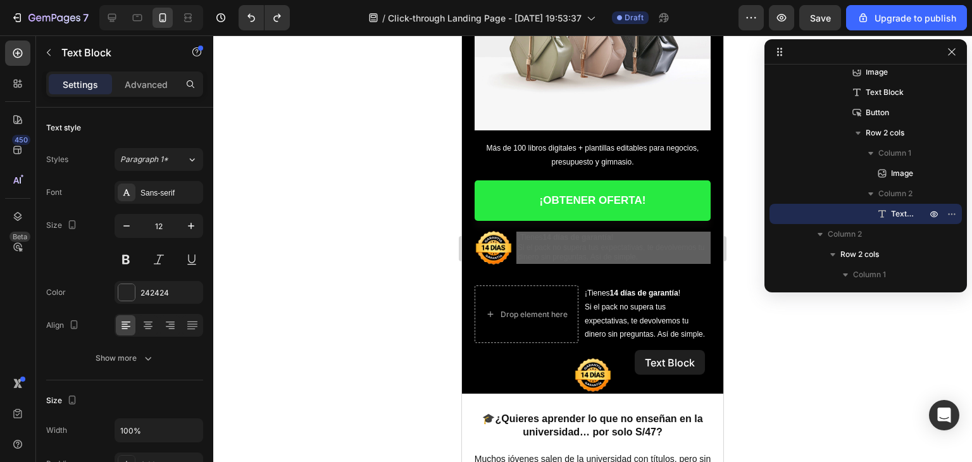
scroll to position [271, 0]
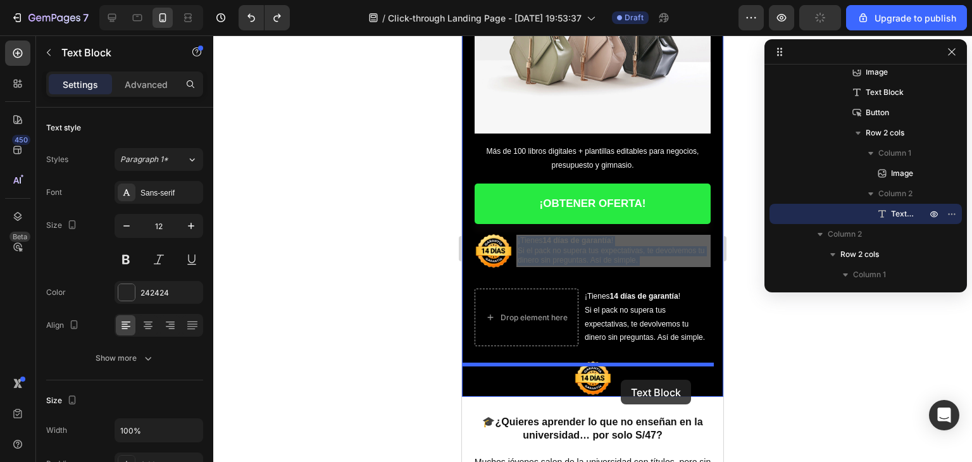
drag, startPoint x: 583, startPoint y: 245, endPoint x: 621, endPoint y: 379, distance: 139.3
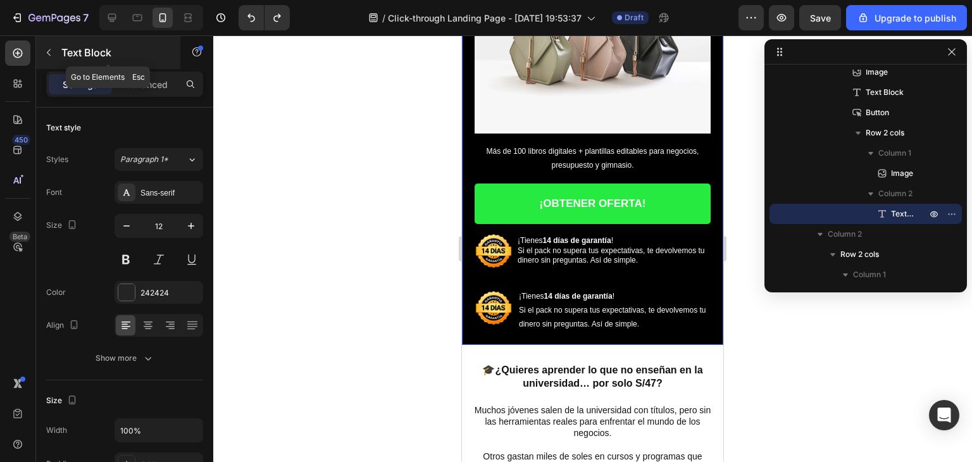
click at [49, 54] on icon "button" at bounding box center [49, 52] width 4 height 7
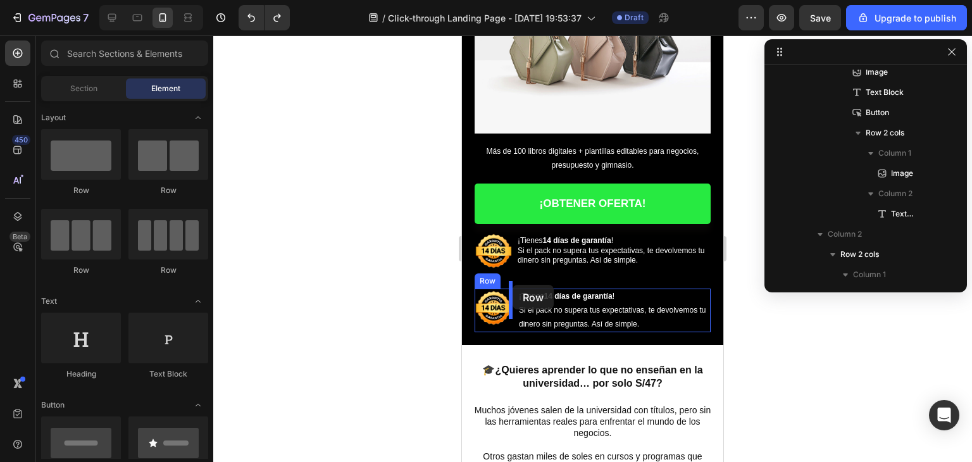
drag, startPoint x: 638, startPoint y: 229, endPoint x: 513, endPoint y: 285, distance: 137.1
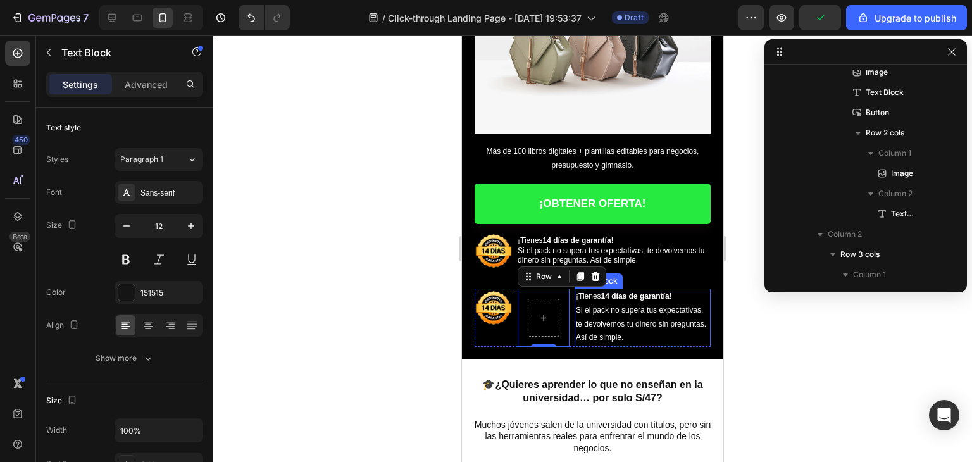
click at [592, 297] on p "¡Tienes 14 días de garantía ! Si el pack no supera tus expectativas, te devolve…" at bounding box center [643, 317] width 134 height 54
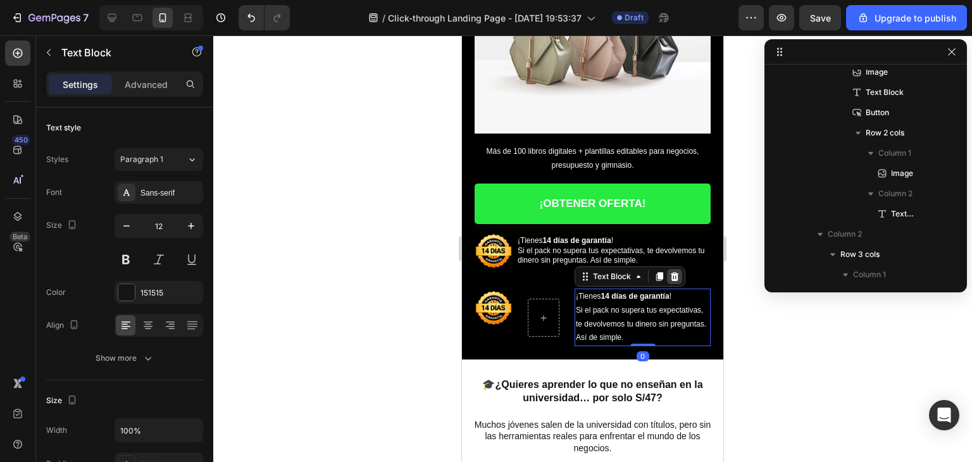
click at [679, 273] on div at bounding box center [674, 276] width 15 height 15
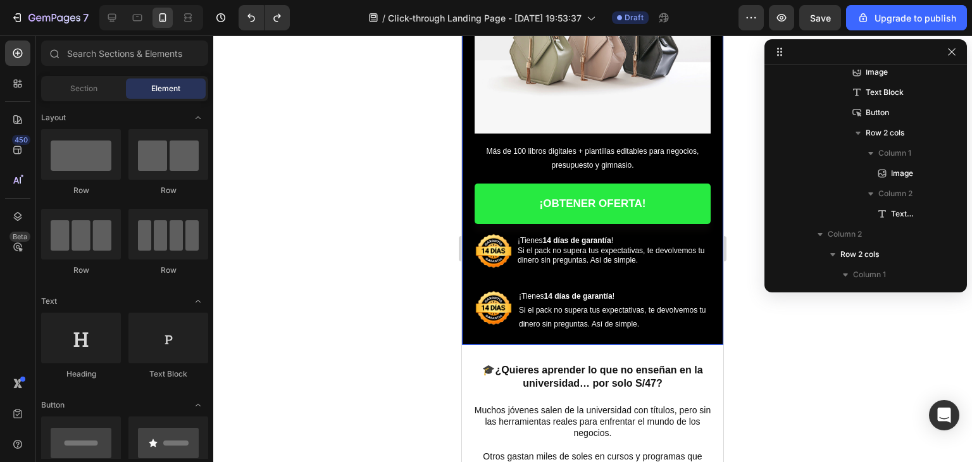
click at [420, 280] on div at bounding box center [592, 248] width 759 height 427
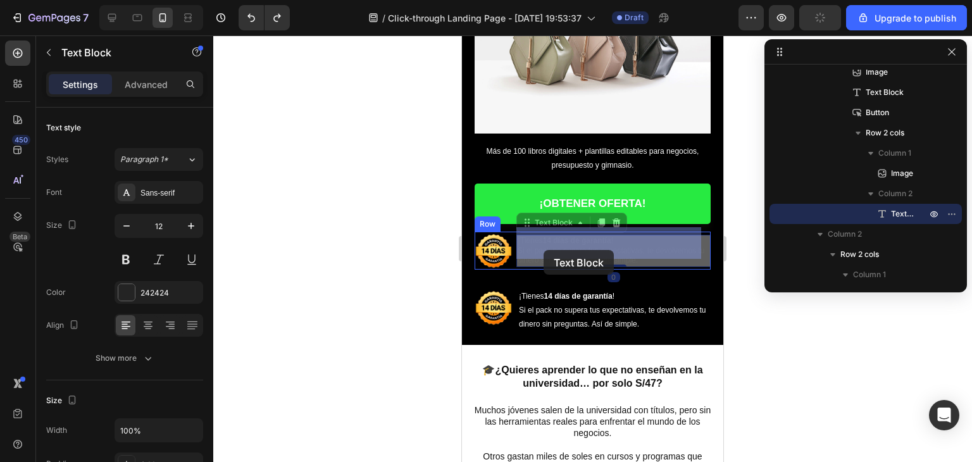
drag, startPoint x: 576, startPoint y: 235, endPoint x: 544, endPoint y: 250, distance: 35.4
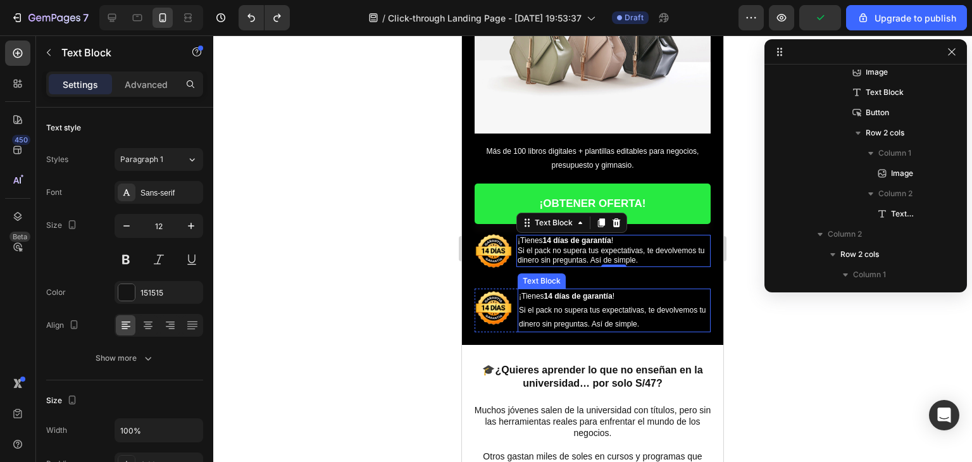
click at [537, 310] on p "¡Tienes 14 días de garantía ! Si el pack no supera tus expectativas, te devolve…" at bounding box center [614, 310] width 190 height 41
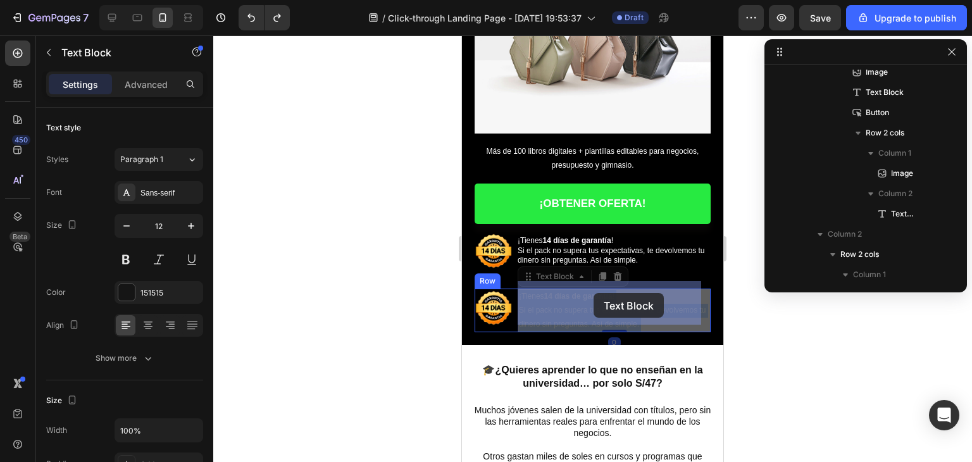
drag, startPoint x: 548, startPoint y: 291, endPoint x: 578, endPoint y: 290, distance: 30.4
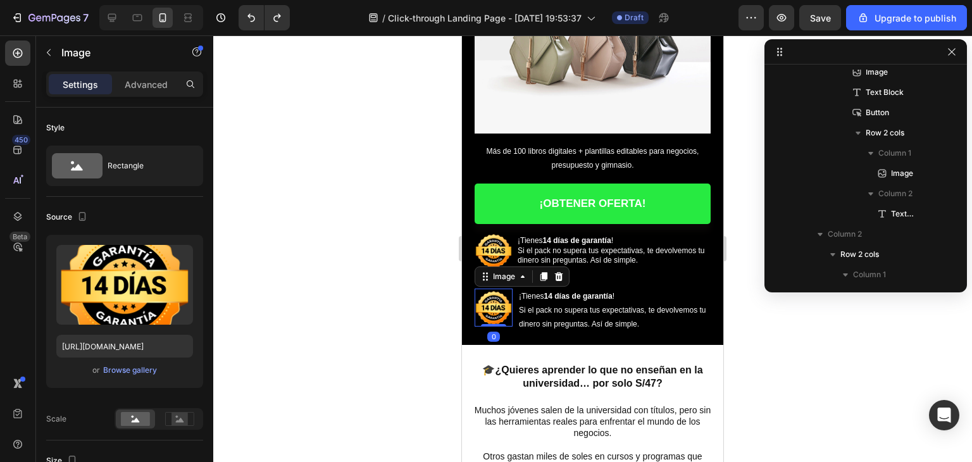
click at [494, 295] on img at bounding box center [494, 308] width 38 height 38
click at [554, 271] on icon at bounding box center [559, 276] width 10 height 10
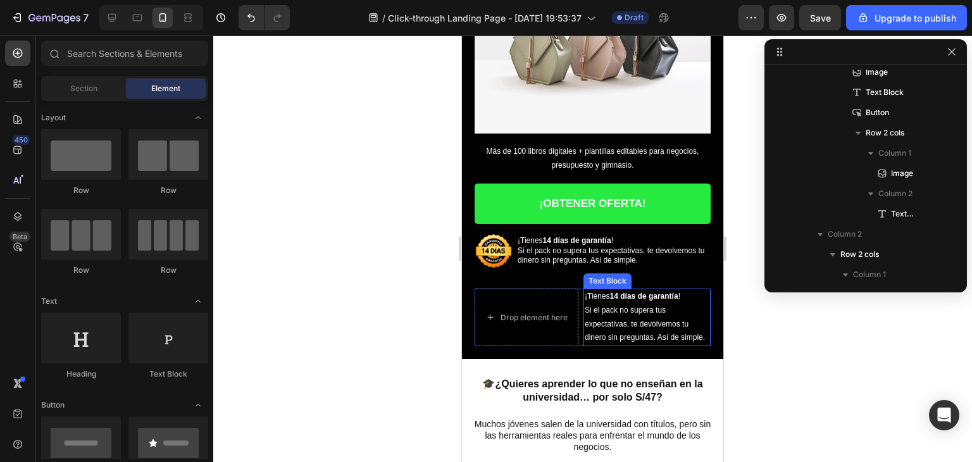
click at [606, 306] on span "Si el pack no supera tus expectativas, te devolvemos tu dinero sin preguntas. A…" at bounding box center [645, 324] width 120 height 36
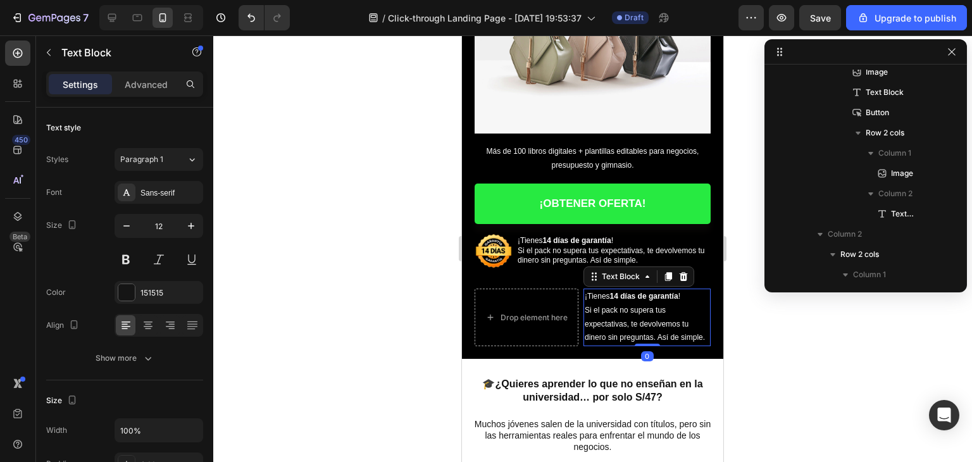
click at [683, 272] on icon at bounding box center [684, 276] width 8 height 9
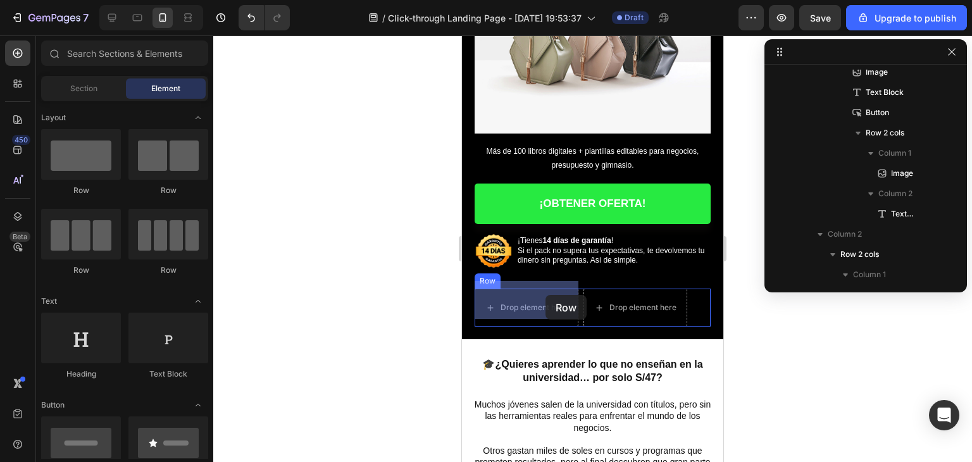
drag, startPoint x: 571, startPoint y: 201, endPoint x: 546, endPoint y: 295, distance: 97.6
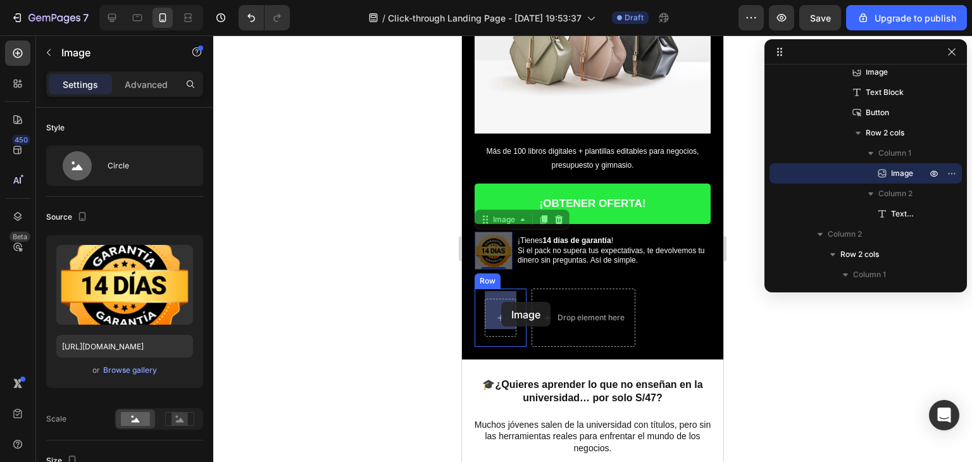
drag, startPoint x: 495, startPoint y: 245, endPoint x: 501, endPoint y: 302, distance: 57.3
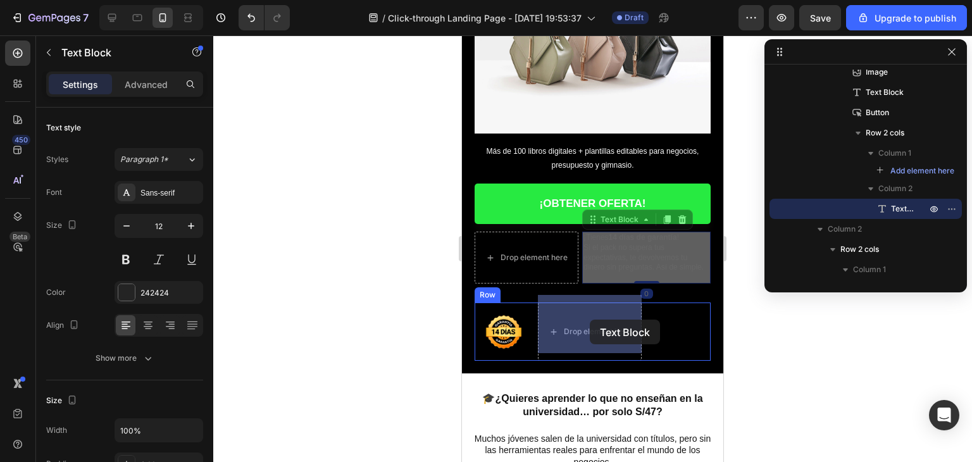
drag, startPoint x: 627, startPoint y: 247, endPoint x: 590, endPoint y: 320, distance: 80.9
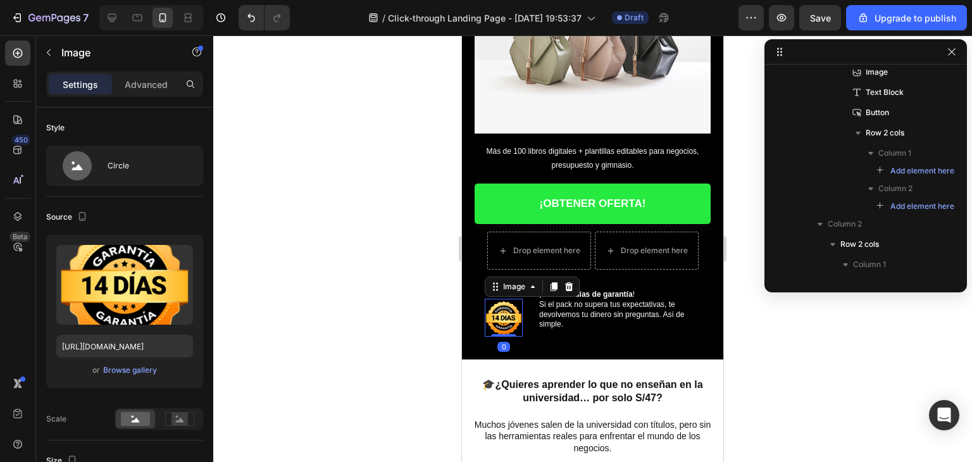
click at [498, 299] on img at bounding box center [504, 318] width 38 height 38
click at [427, 291] on div at bounding box center [592, 248] width 759 height 427
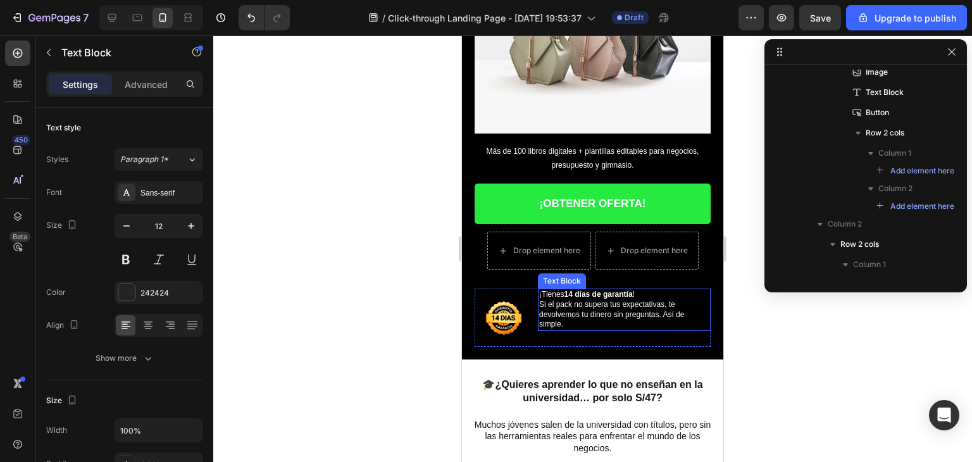
click at [560, 302] on span "Si el pack no supera tus expectativas, te devolvemos tu dinero sin preguntas. A…" at bounding box center [611, 314] width 145 height 28
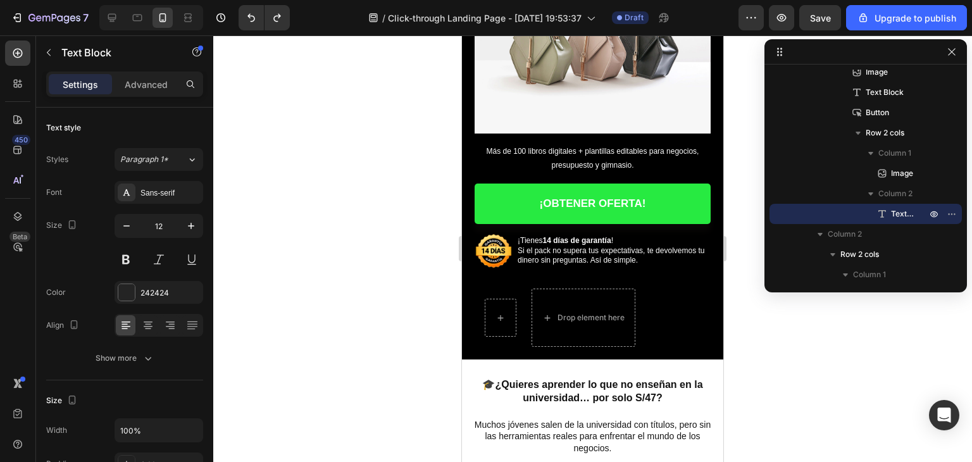
click at [582, 246] on span "Si el pack no supera tus expectativas, te devolvemos tu dinero sin preguntas. A…" at bounding box center [611, 255] width 187 height 19
click at [521, 236] on span "¡Tienes 14 días de garantía !" at bounding box center [566, 240] width 96 height 9
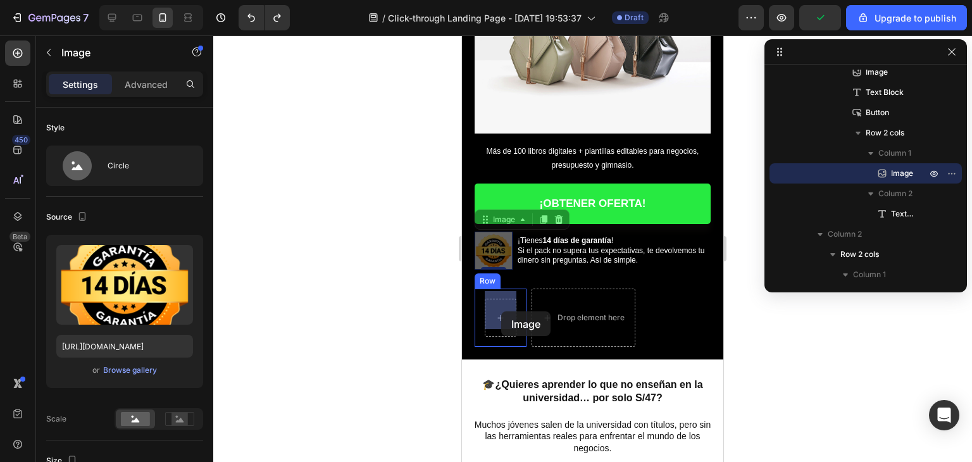
drag, startPoint x: 499, startPoint y: 230, endPoint x: 501, endPoint y: 311, distance: 81.0
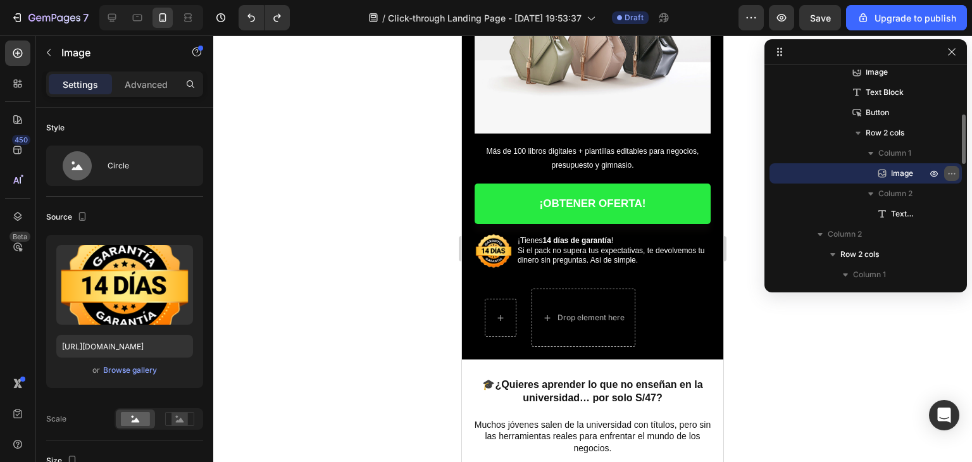
click at [954, 174] on icon "button" at bounding box center [952, 173] width 10 height 10
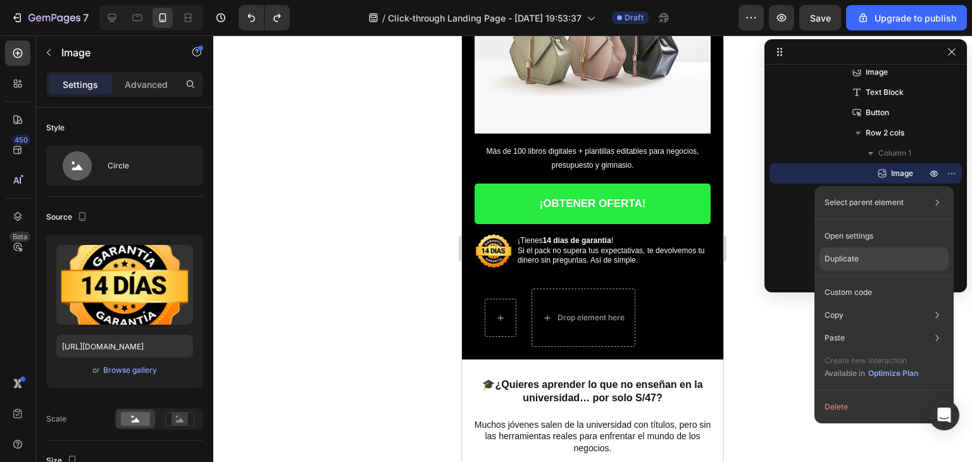
click at [848, 263] on p "Duplicate" at bounding box center [842, 258] width 34 height 11
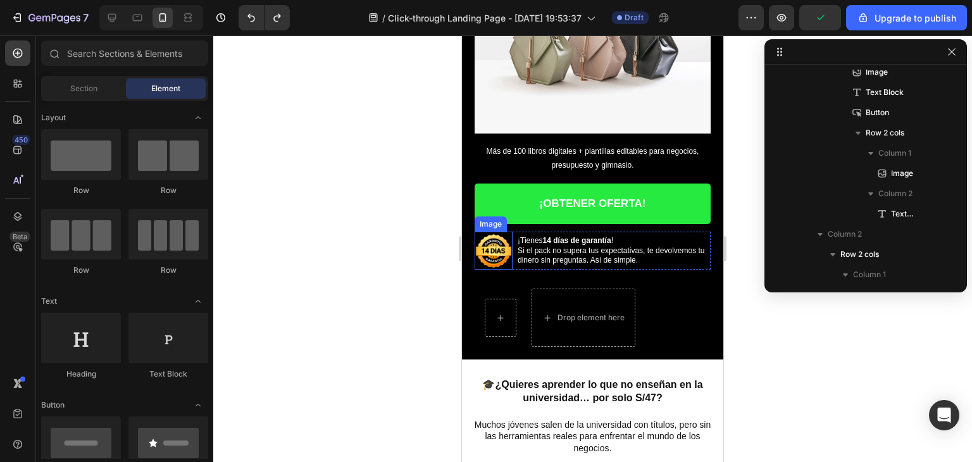
click at [499, 245] on img at bounding box center [494, 251] width 38 height 38
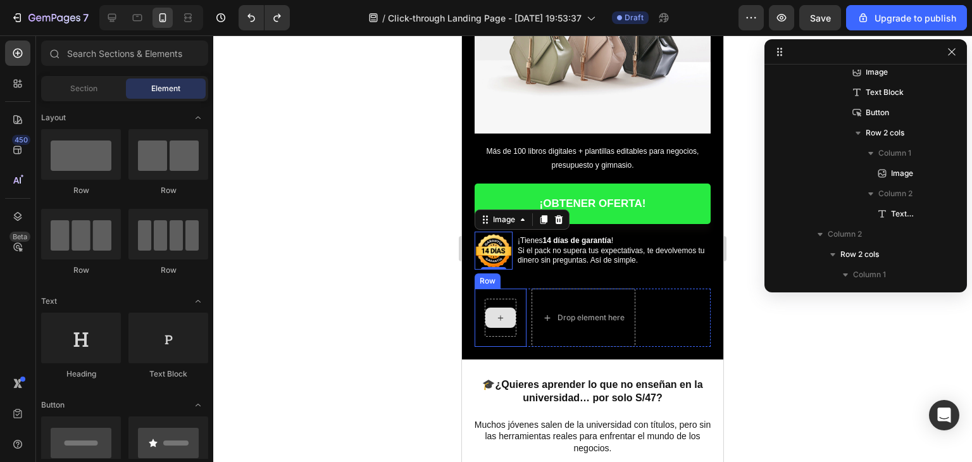
click at [504, 313] on icon at bounding box center [501, 318] width 10 height 11
click at [499, 313] on icon at bounding box center [501, 318] width 10 height 11
click at [482, 294] on div "Row" at bounding box center [501, 318] width 52 height 58
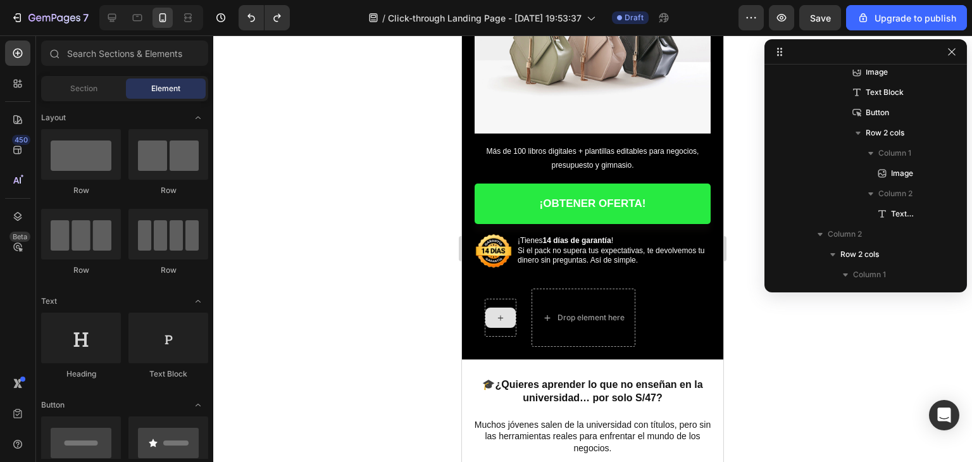
click at [497, 313] on icon at bounding box center [501, 318] width 10 height 11
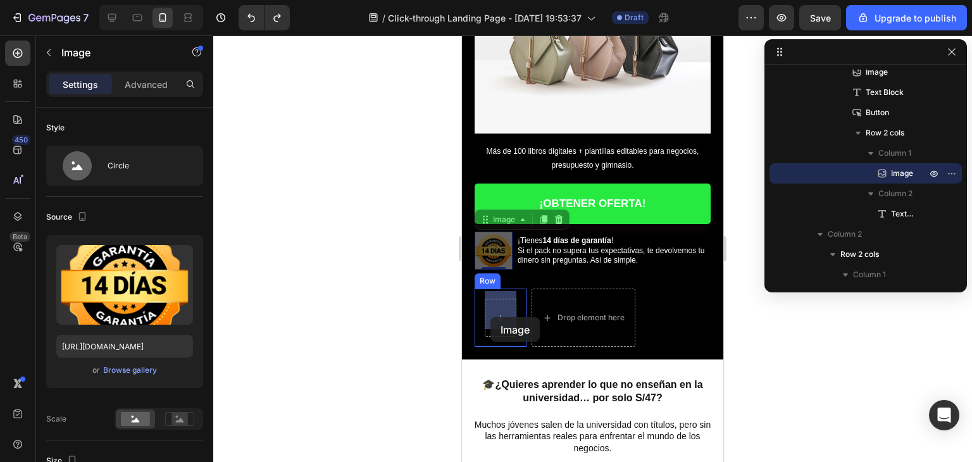
drag, startPoint x: 487, startPoint y: 240, endPoint x: 490, endPoint y: 317, distance: 77.3
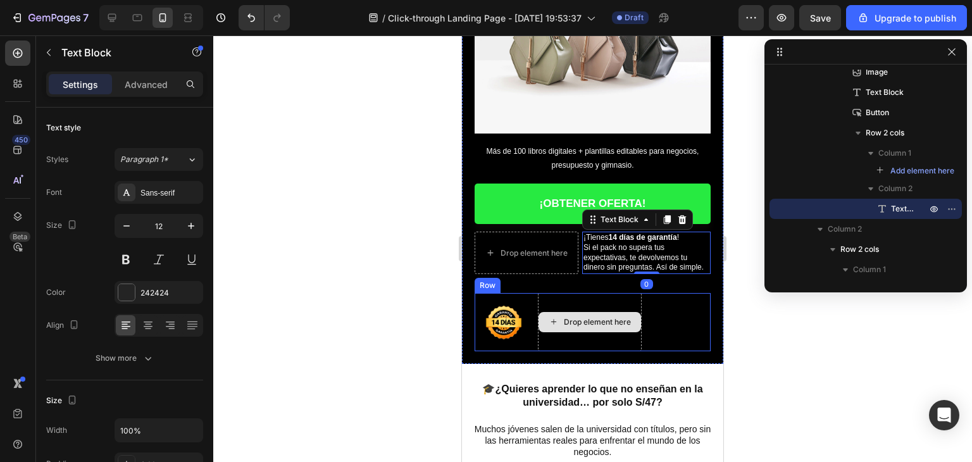
drag, startPoint x: 611, startPoint y: 250, endPoint x: 585, endPoint y: 316, distance: 71.1
click at [585, 316] on div "Image ¿Cansado de gastar en cursos caros que no cumplen lo que prometen? Headin…" at bounding box center [592, 105] width 261 height 516
drag, startPoint x: 620, startPoint y: 253, endPoint x: 570, endPoint y: 325, distance: 88.1
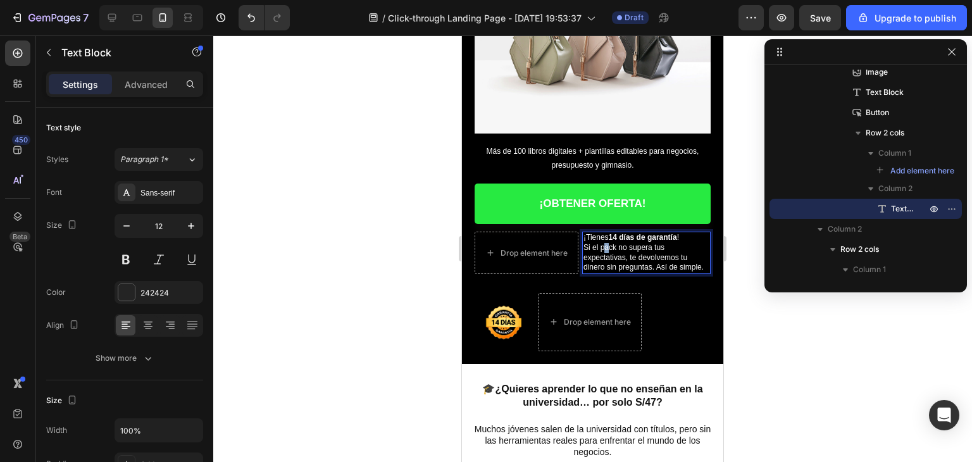
click at [606, 243] on span "Si el pack no supera tus expectativas, te devolvemos tu dinero sin preguntas. A…" at bounding box center [643, 257] width 120 height 28
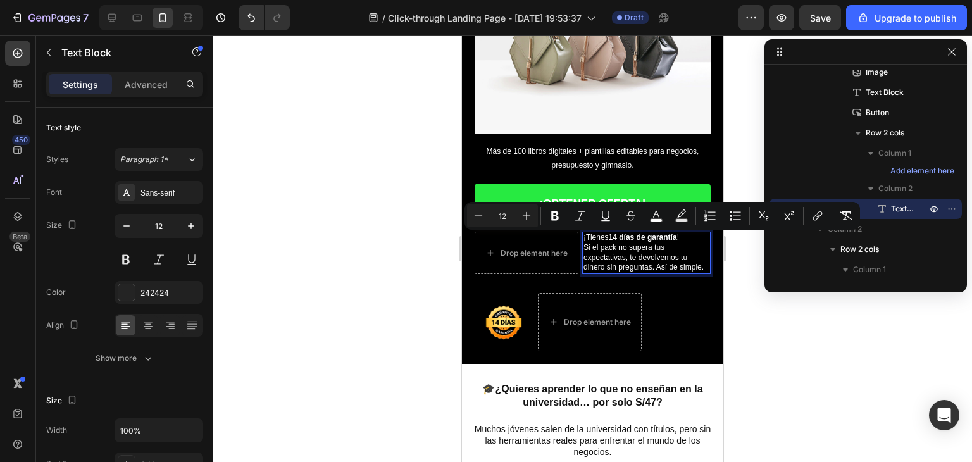
click at [633, 267] on p "¡Tienes 14 días de garantía ! Si el pack no supera tus expectativas, te devolve…" at bounding box center [646, 252] width 126 height 39
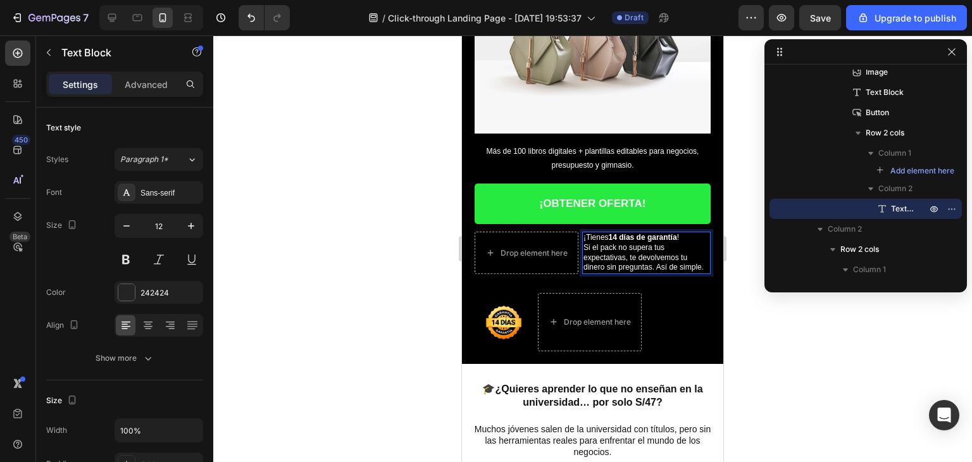
click at [738, 317] on div at bounding box center [592, 248] width 759 height 427
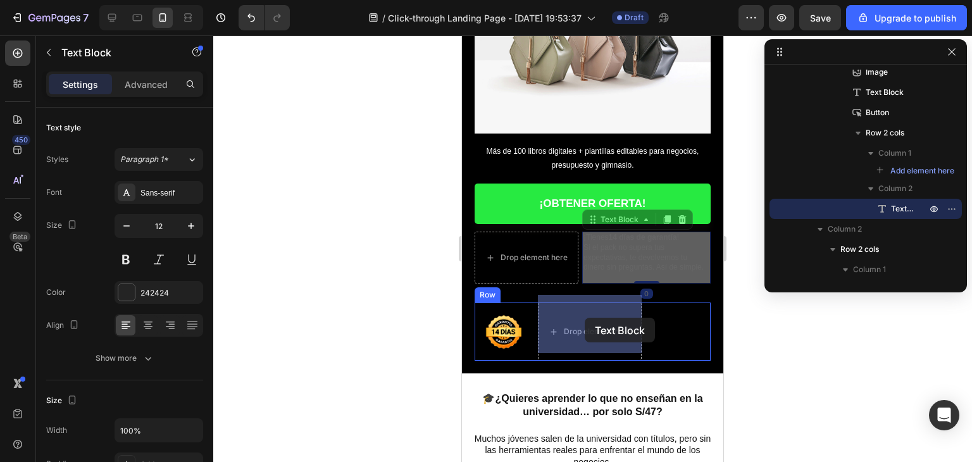
drag, startPoint x: 615, startPoint y: 253, endPoint x: 585, endPoint y: 318, distance: 71.3
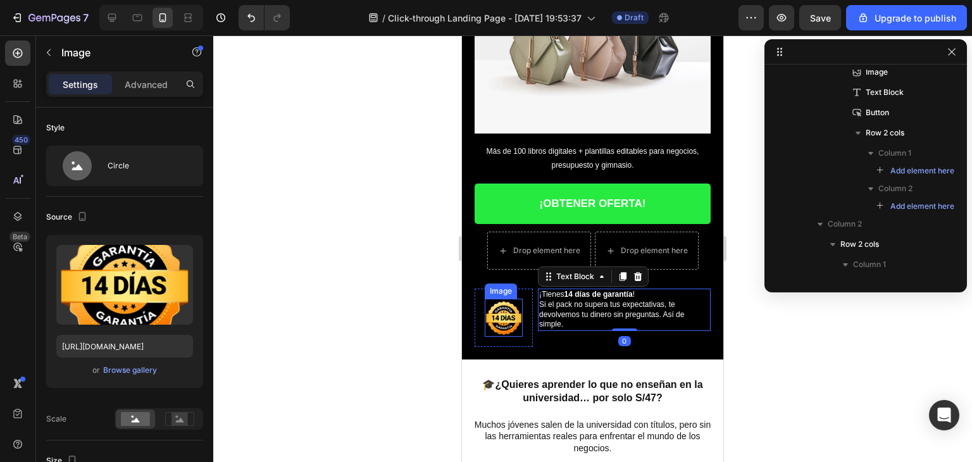
click at [499, 306] on img at bounding box center [504, 318] width 38 height 38
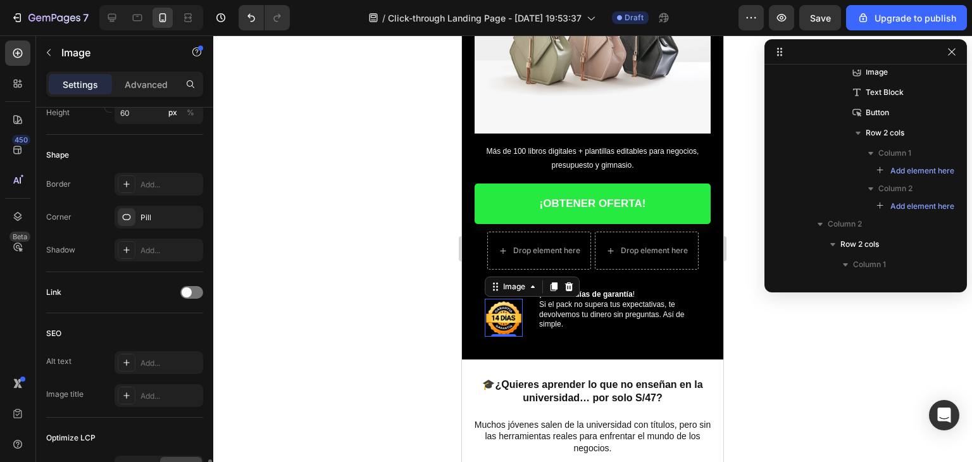
scroll to position [596, 0]
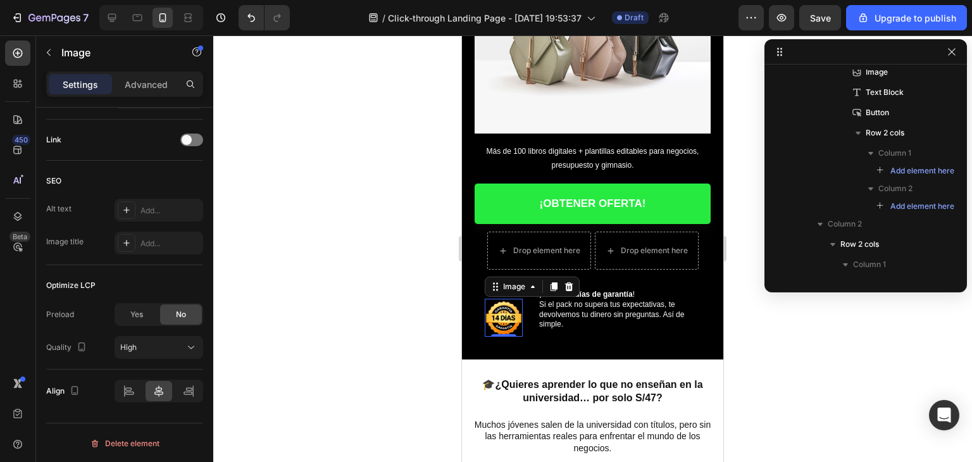
click at [363, 270] on div at bounding box center [592, 248] width 759 height 427
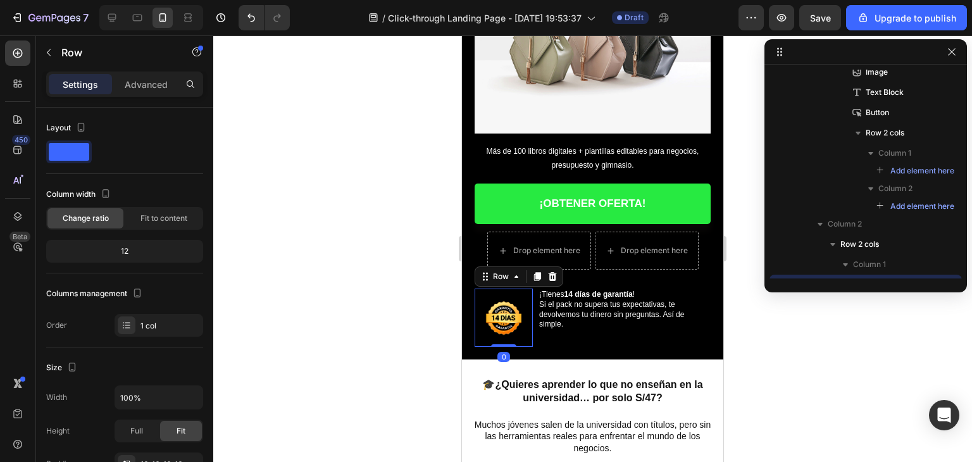
click at [525, 303] on div "Image Row 0" at bounding box center [504, 318] width 58 height 58
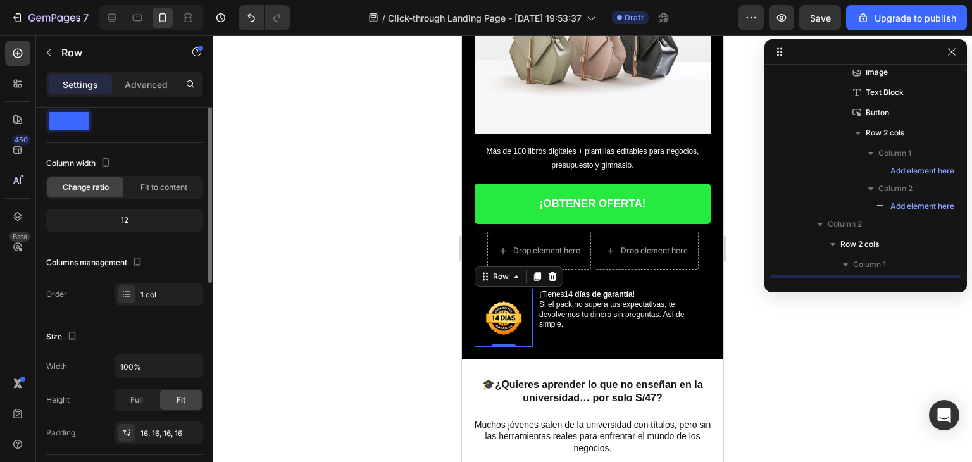
scroll to position [0, 0]
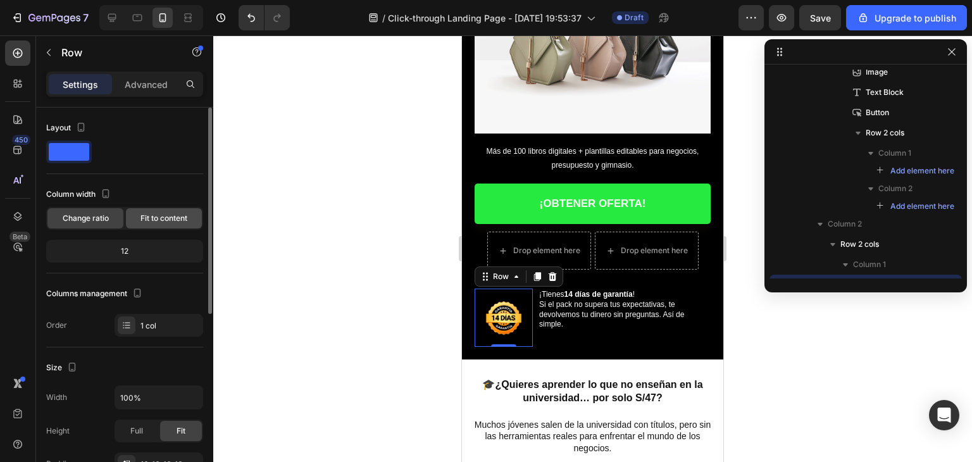
click at [153, 223] on div "Fit to content" at bounding box center [164, 218] width 76 height 20
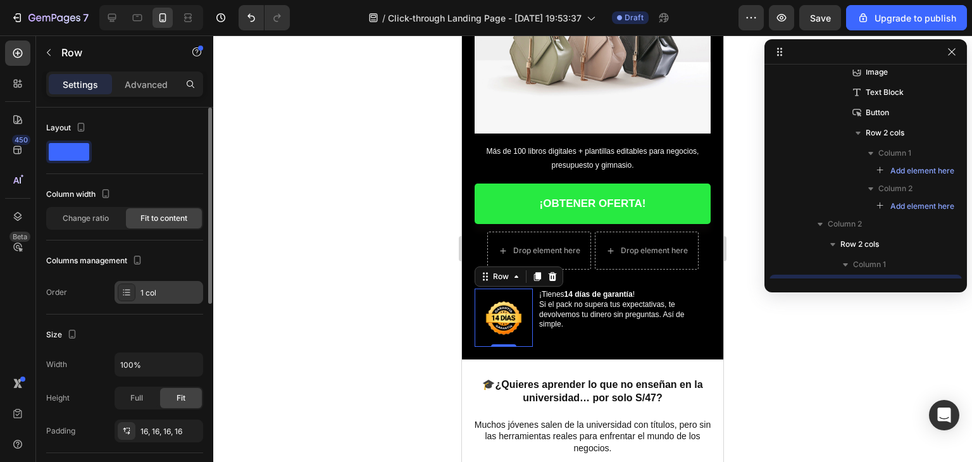
click at [129, 292] on icon at bounding box center [127, 292] width 5 height 1
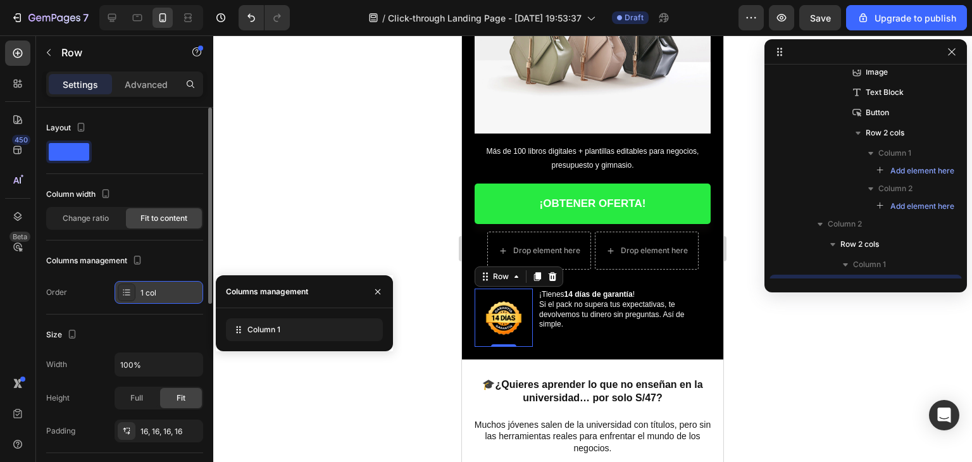
click at [129, 292] on icon at bounding box center [127, 292] width 5 height 1
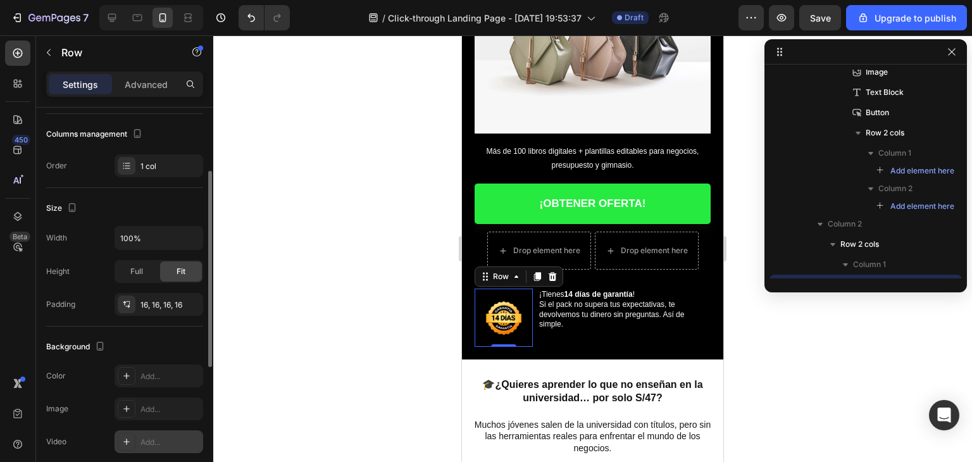
scroll to position [253, 0]
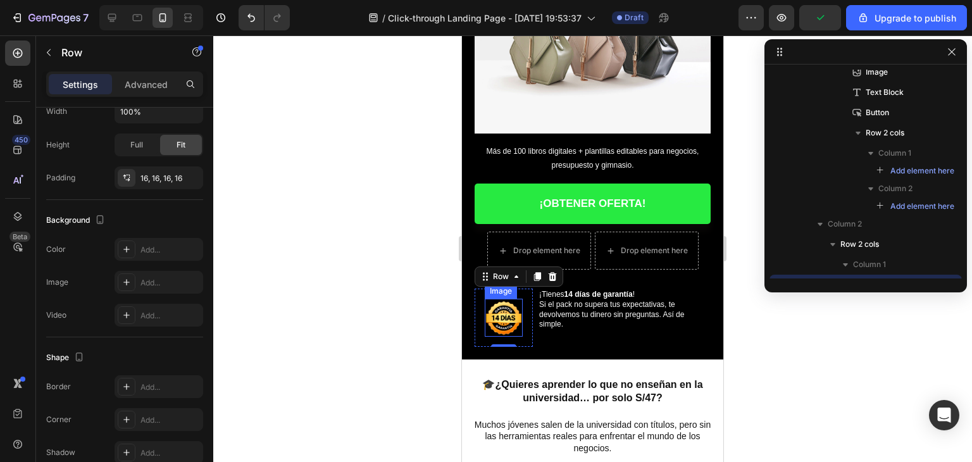
click at [492, 309] on img at bounding box center [504, 318] width 38 height 38
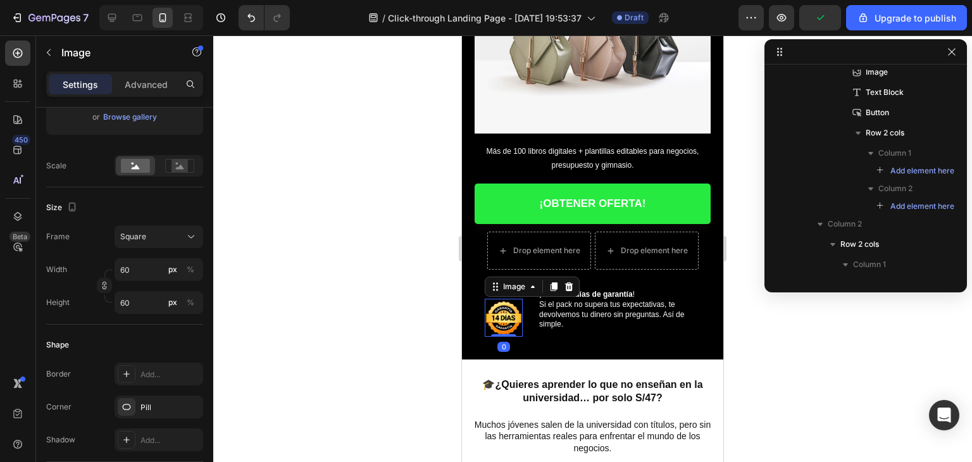
scroll to position [0, 0]
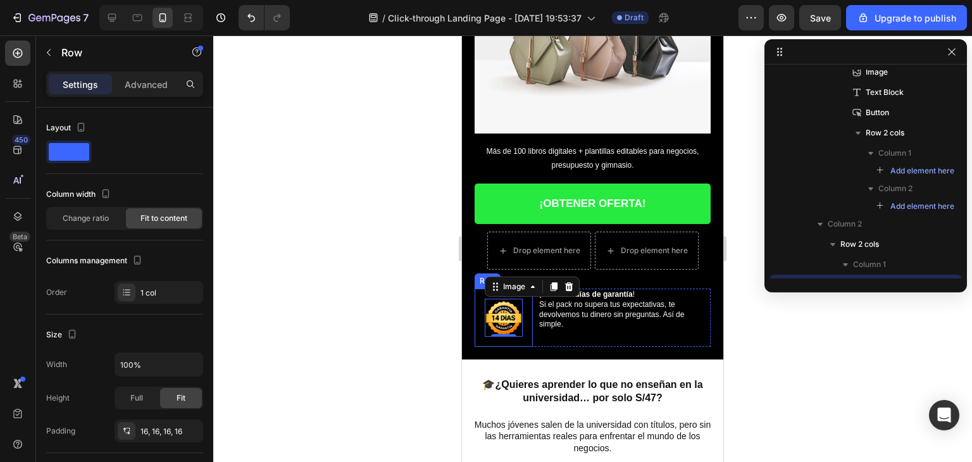
click at [529, 327] on div "Image 0 Row" at bounding box center [504, 318] width 58 height 58
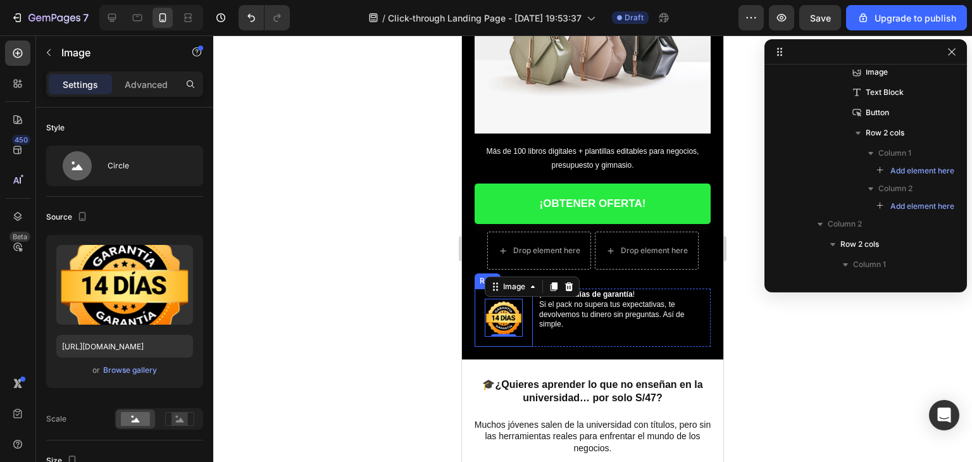
click at [527, 332] on div "Image 0 Row" at bounding box center [504, 318] width 58 height 58
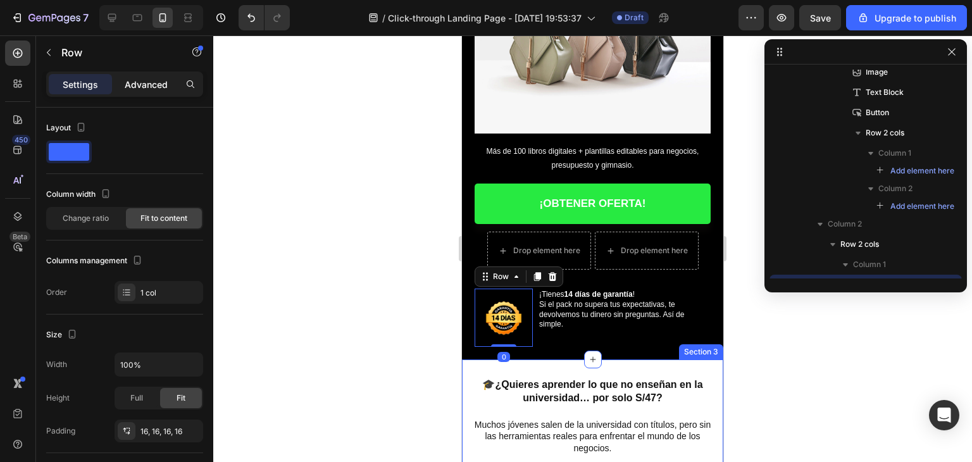
click at [143, 89] on p "Advanced" at bounding box center [146, 84] width 43 height 13
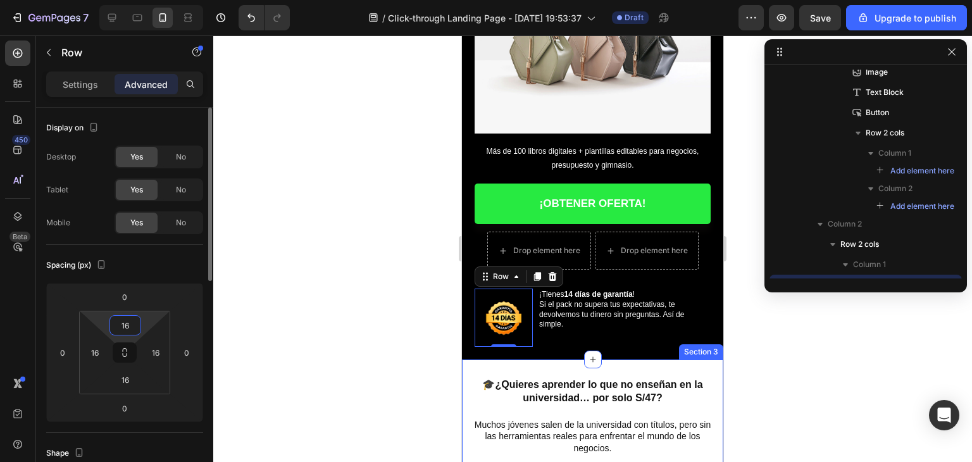
drag, startPoint x: 132, startPoint y: 325, endPoint x: 118, endPoint y: 326, distance: 13.4
click at [118, 326] on input "16" at bounding box center [125, 325] width 25 height 19
click at [119, 326] on input "16" at bounding box center [125, 325] width 25 height 19
click at [127, 325] on input "16" at bounding box center [125, 325] width 25 height 19
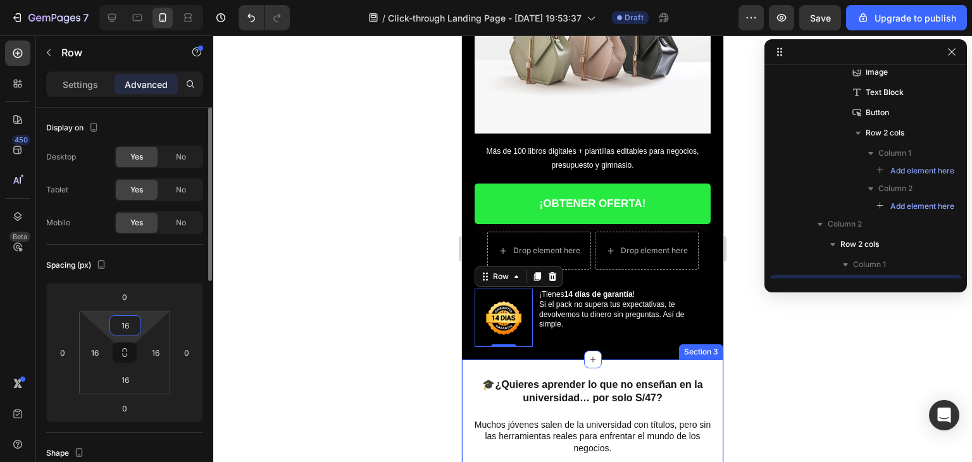
click at [127, 325] on input "16" at bounding box center [125, 325] width 25 height 19
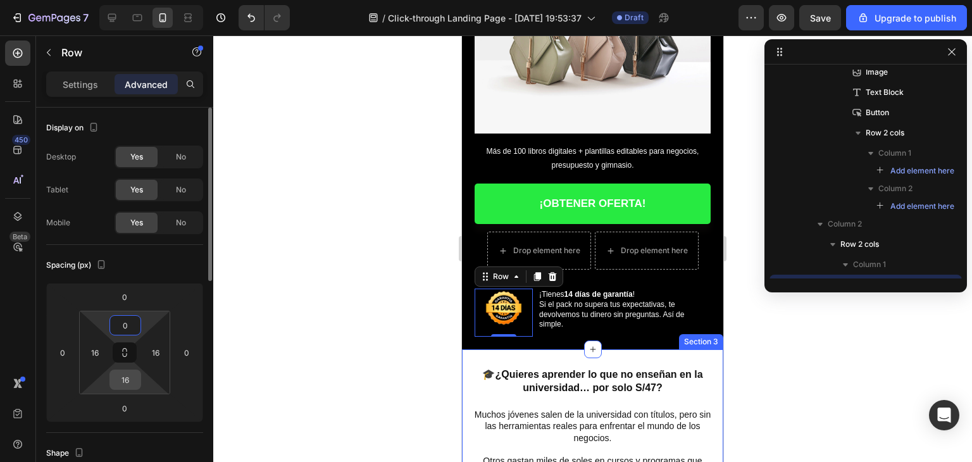
type input "0"
click at [132, 381] on input "16" at bounding box center [125, 379] width 25 height 19
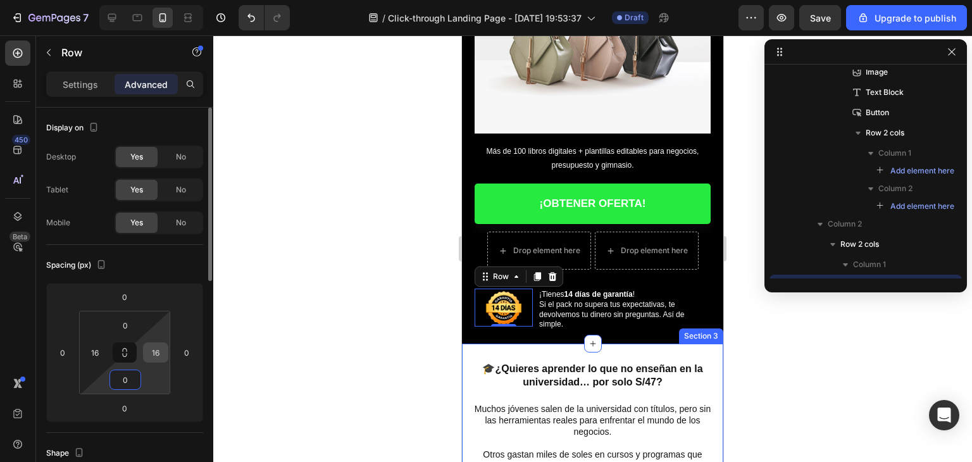
type input "0"
click at [162, 352] on input "16" at bounding box center [155, 352] width 19 height 19
type input "0"
click at [96, 349] on input "16" at bounding box center [94, 352] width 19 height 19
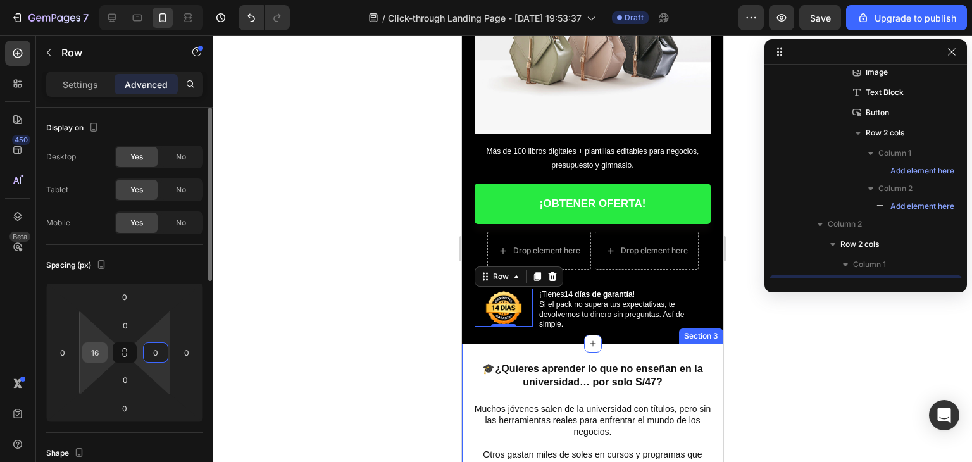
click at [96, 349] on input "16" at bounding box center [94, 352] width 19 height 19
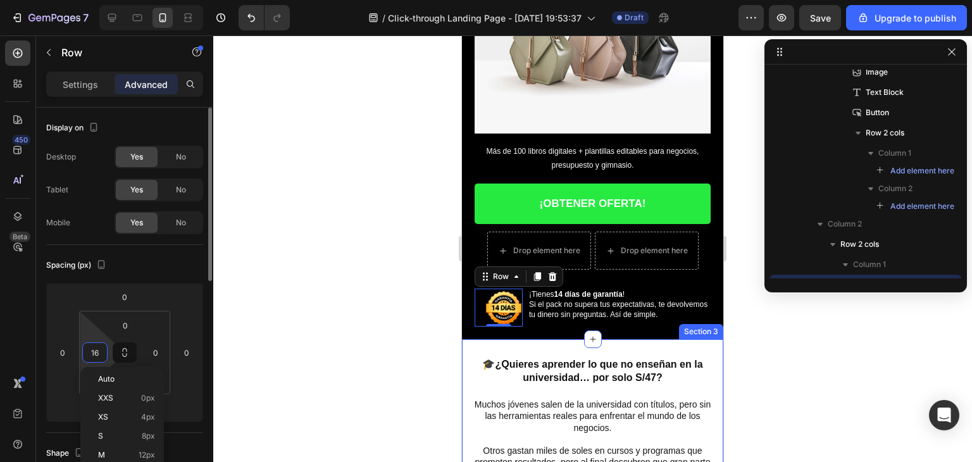
type input "0"
click at [240, 316] on div at bounding box center [592, 248] width 759 height 427
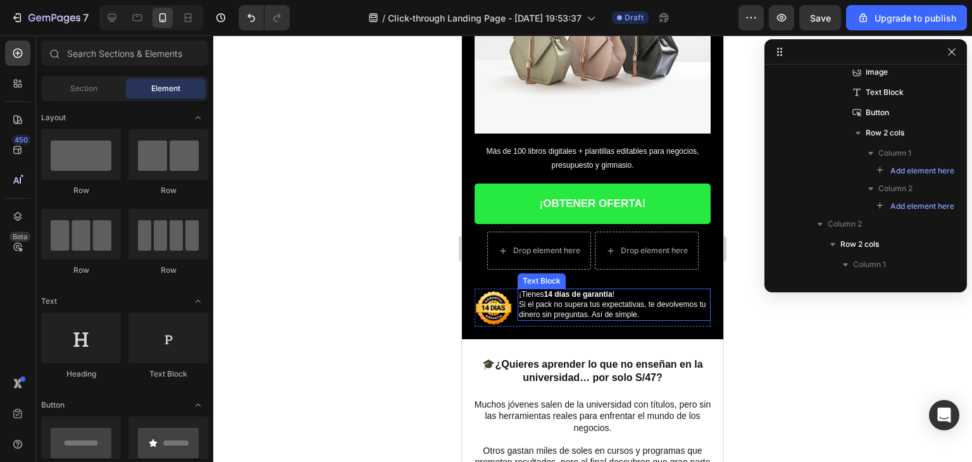
click at [641, 304] on span "Si el pack no supera tus expectativas, te devolvemos tu dinero sin preguntas. A…" at bounding box center [612, 309] width 187 height 19
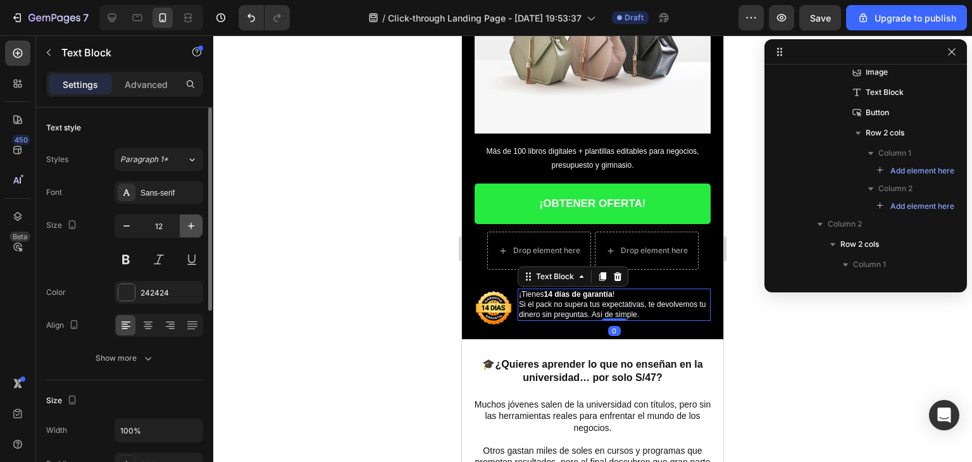
click at [192, 220] on icon "button" at bounding box center [191, 226] width 13 height 13
click at [122, 225] on icon "button" at bounding box center [126, 226] width 13 height 13
type input "12"
click at [504, 308] on img at bounding box center [494, 308] width 38 height 38
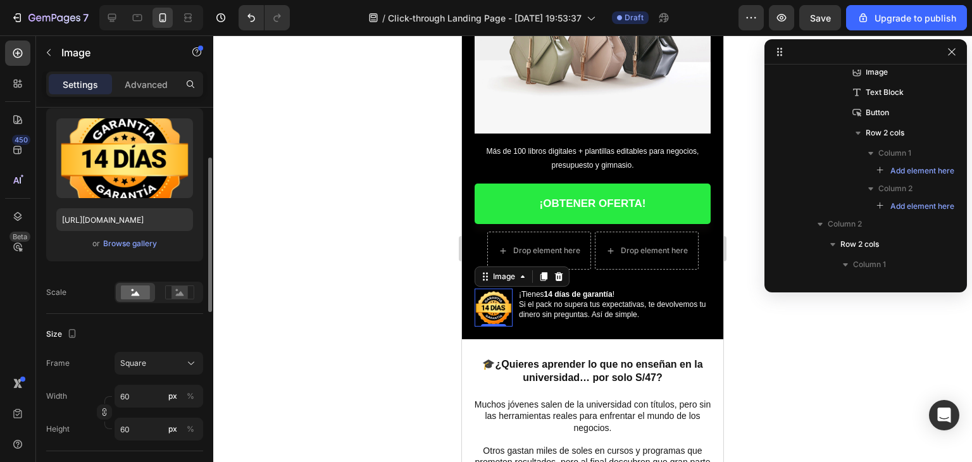
scroll to position [190, 0]
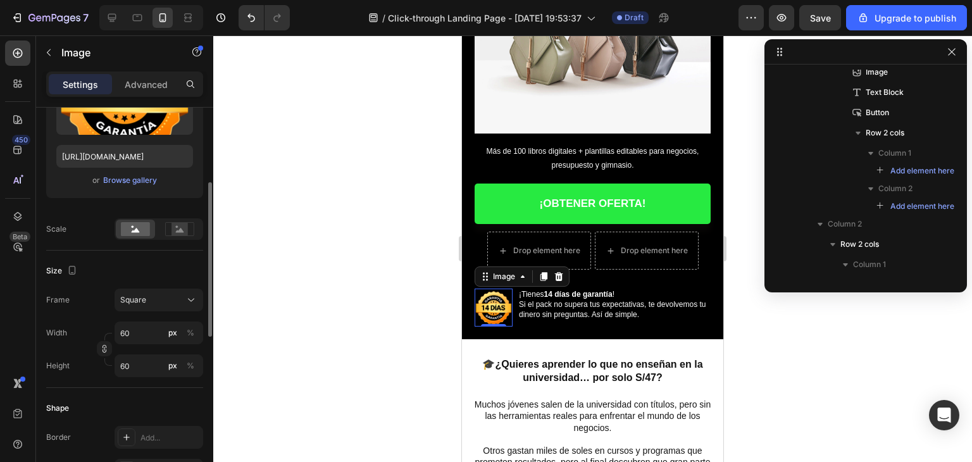
click at [390, 307] on div at bounding box center [592, 248] width 759 height 427
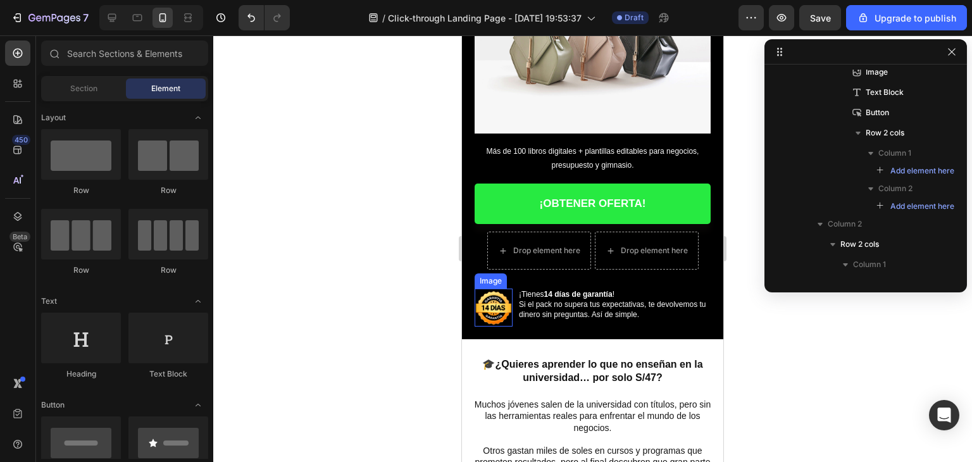
click at [508, 306] on img at bounding box center [494, 308] width 38 height 38
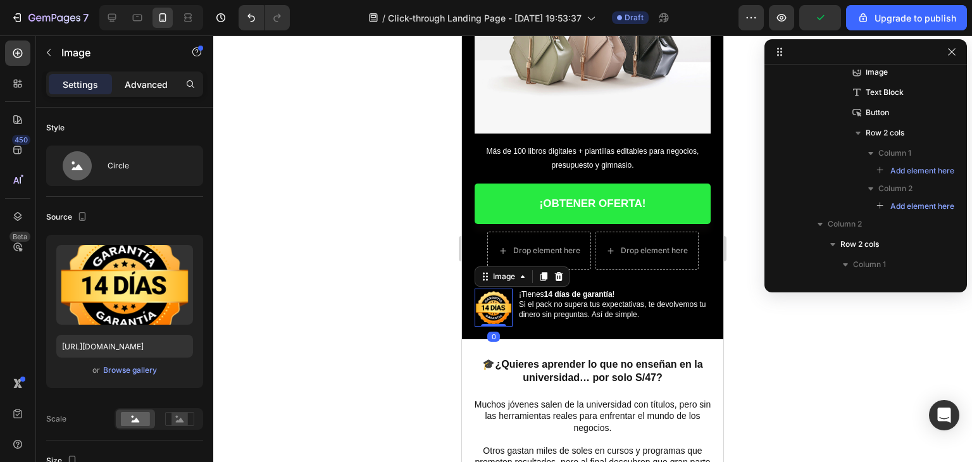
drag, startPoint x: 141, startPoint y: 81, endPoint x: 144, endPoint y: 92, distance: 11.7
click at [142, 81] on p "Advanced" at bounding box center [146, 84] width 43 height 13
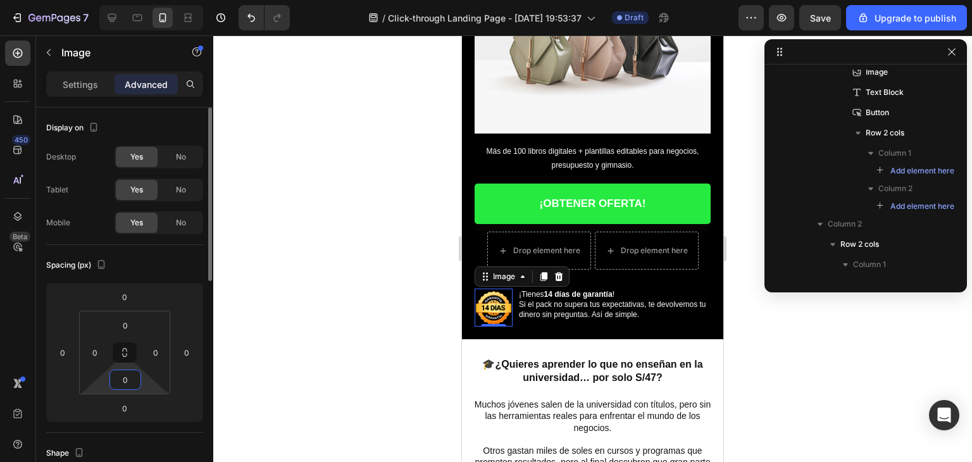
click at [134, 380] on input "0" at bounding box center [125, 379] width 25 height 19
click at [131, 329] on input "0" at bounding box center [125, 325] width 25 height 19
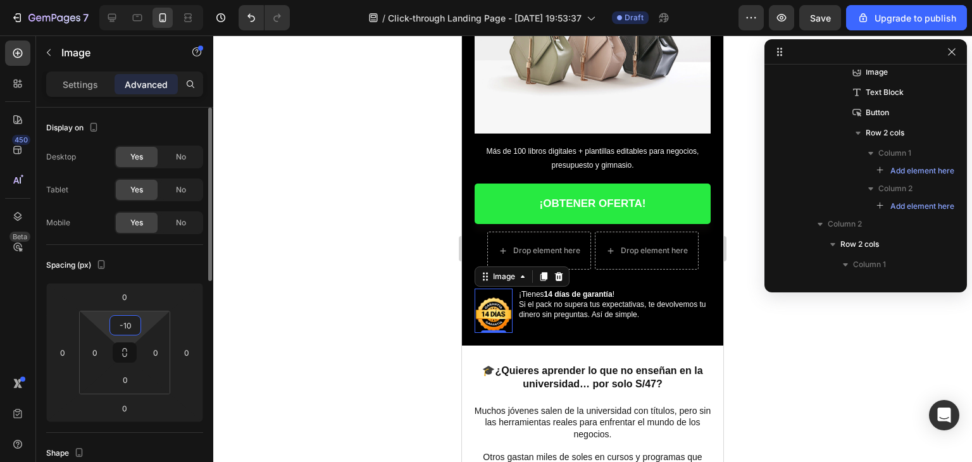
drag, startPoint x: 129, startPoint y: 328, endPoint x: 109, endPoint y: 326, distance: 20.4
click at [109, 326] on div "-10 0 0 0" at bounding box center [124, 353] width 91 height 84
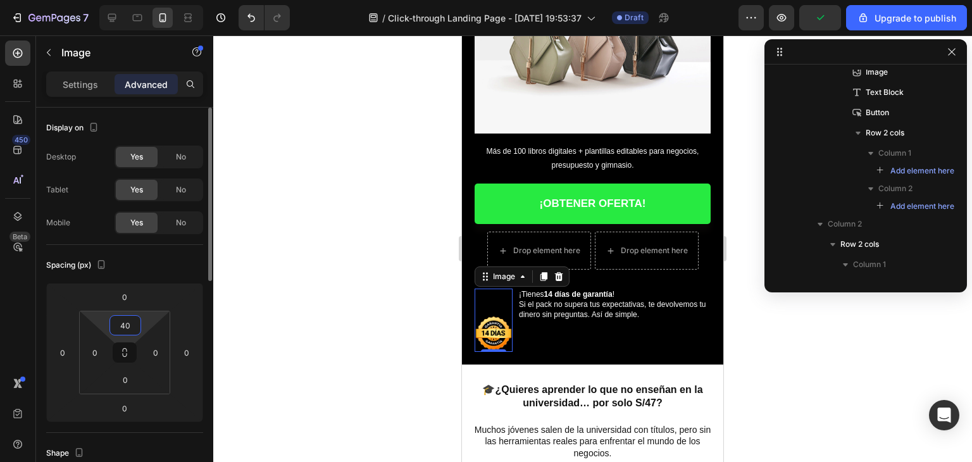
type input "4"
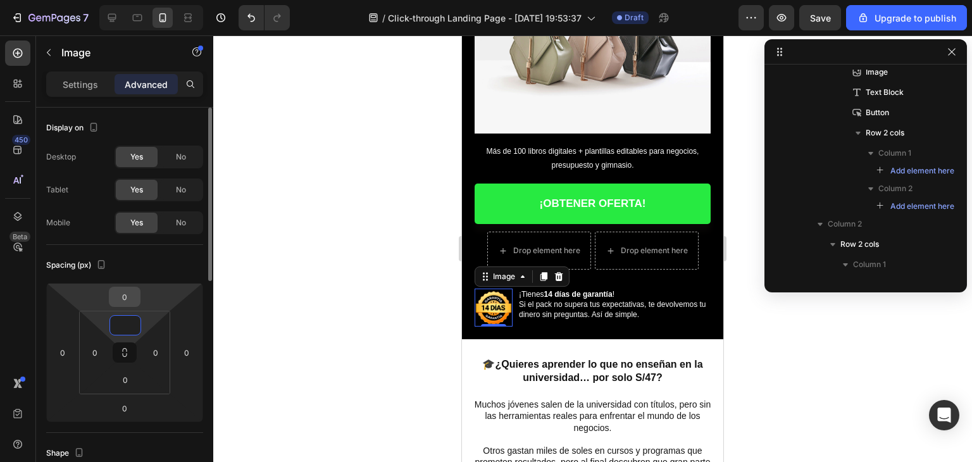
click at [131, 301] on input "0" at bounding box center [124, 296] width 25 height 19
type input "0"
click at [131, 301] on input "0" at bounding box center [124, 296] width 25 height 19
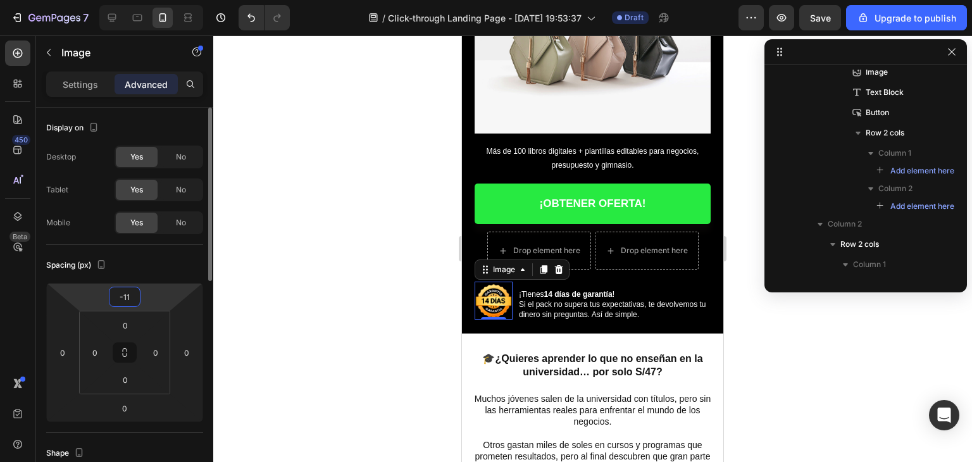
type input "-1"
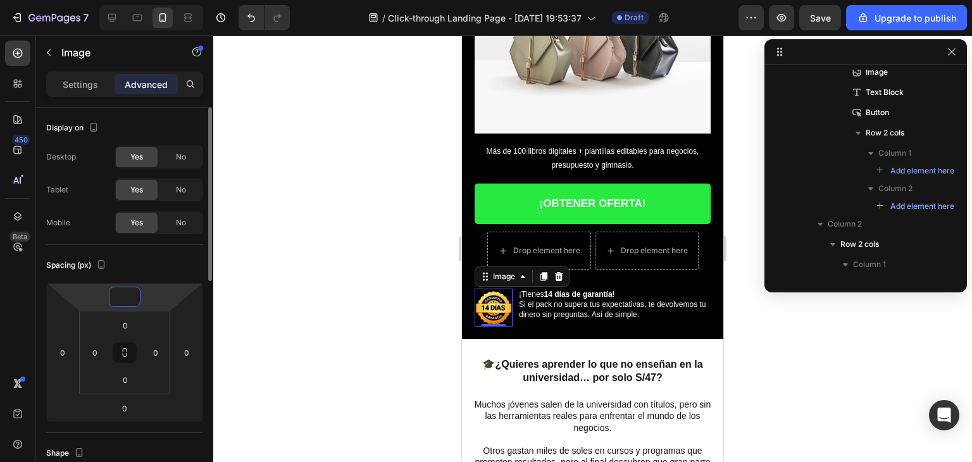
type input "-4"
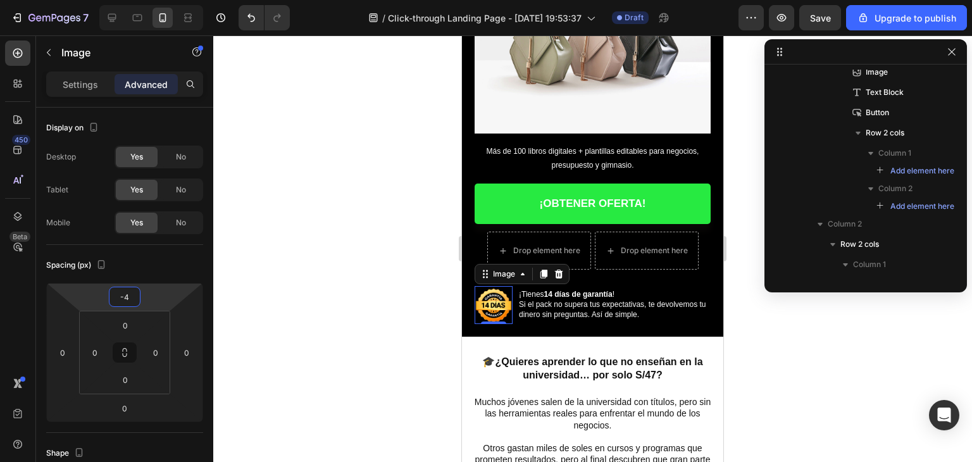
click at [341, 284] on div at bounding box center [592, 248] width 759 height 427
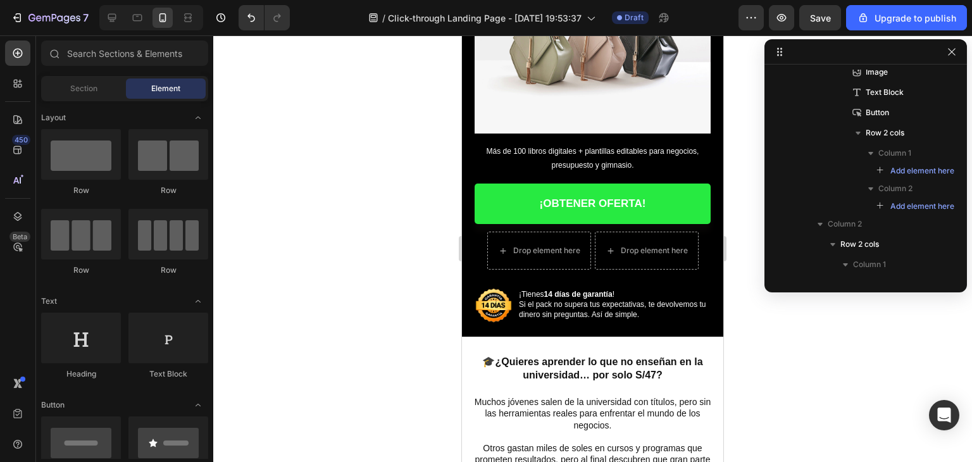
click at [341, 284] on div at bounding box center [592, 248] width 759 height 427
click at [695, 239] on div "Drop element here Drop element here Row" at bounding box center [593, 251] width 236 height 38
click at [692, 240] on div "Drop element here" at bounding box center [647, 250] width 103 height 20
click at [442, 232] on div at bounding box center [592, 248] width 759 height 427
click at [481, 232] on div "Drop element here Drop element here Row" at bounding box center [593, 251] width 236 height 38
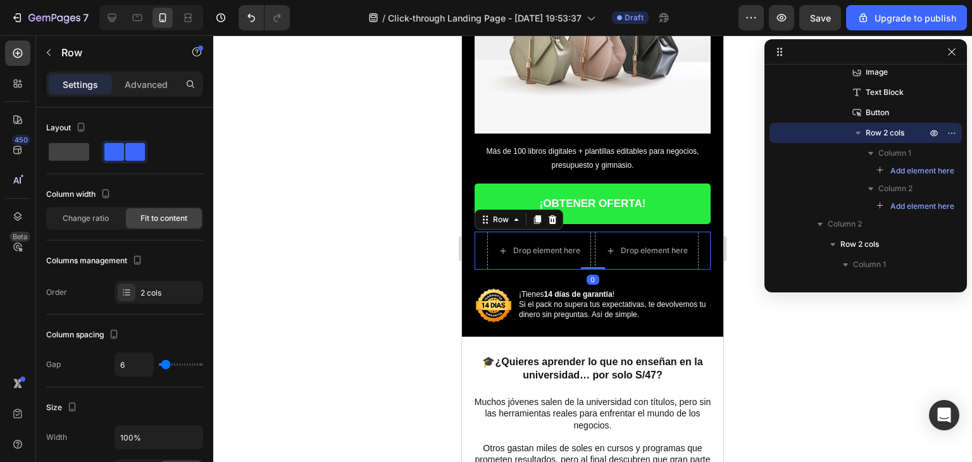
click at [544, 217] on div "Row" at bounding box center [519, 219] width 89 height 20
click at [551, 216] on icon at bounding box center [552, 220] width 10 height 10
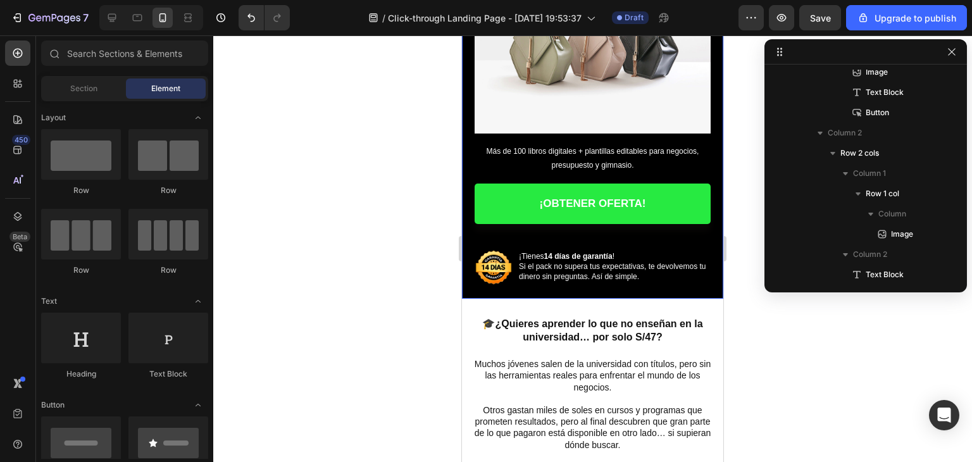
click at [508, 234] on div "Image ¿Cansado de gastar en cursos caros que no cumplen lo que prometen? Headin…" at bounding box center [593, 48] width 236 height 403
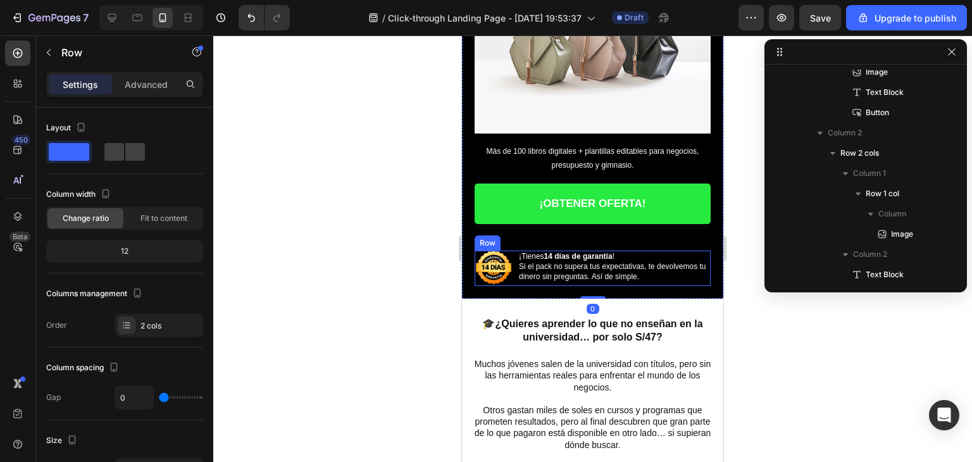
click at [513, 253] on div "Image Row ¡Tienes 14 [PERSON_NAME] de garantía ! Si el pack no supera tus expec…" at bounding box center [593, 268] width 236 height 35
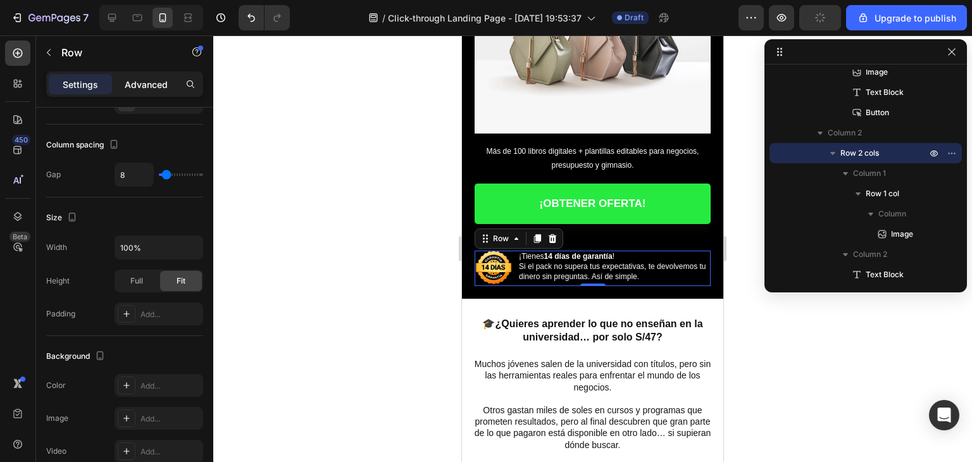
click at [146, 92] on div "Advanced" at bounding box center [146, 84] width 63 height 20
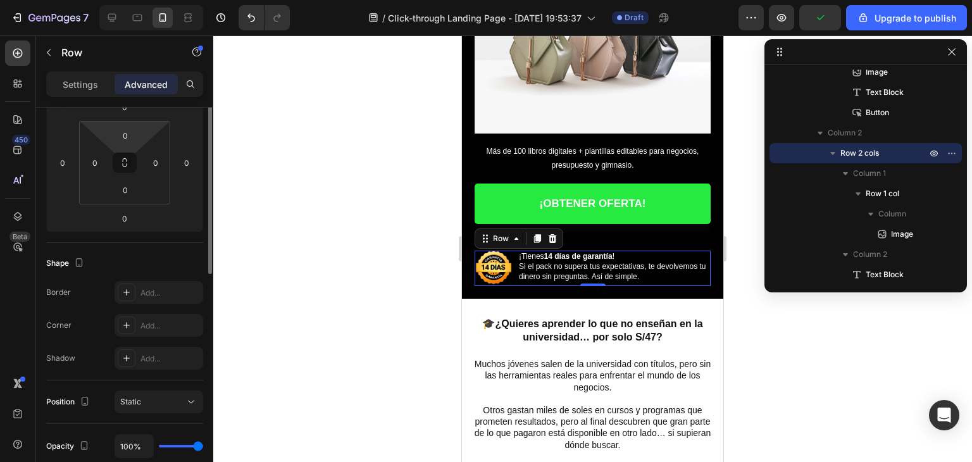
scroll to position [127, 0]
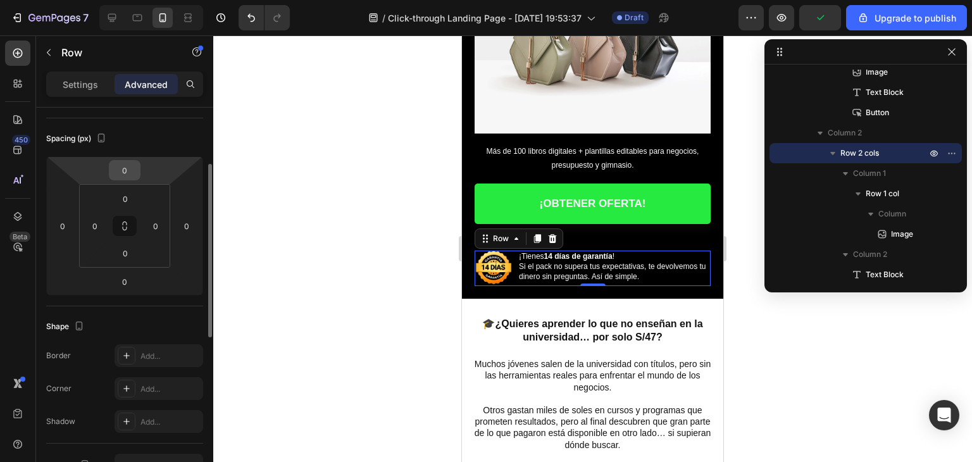
click at [125, 175] on input "0" at bounding box center [124, 170] width 25 height 19
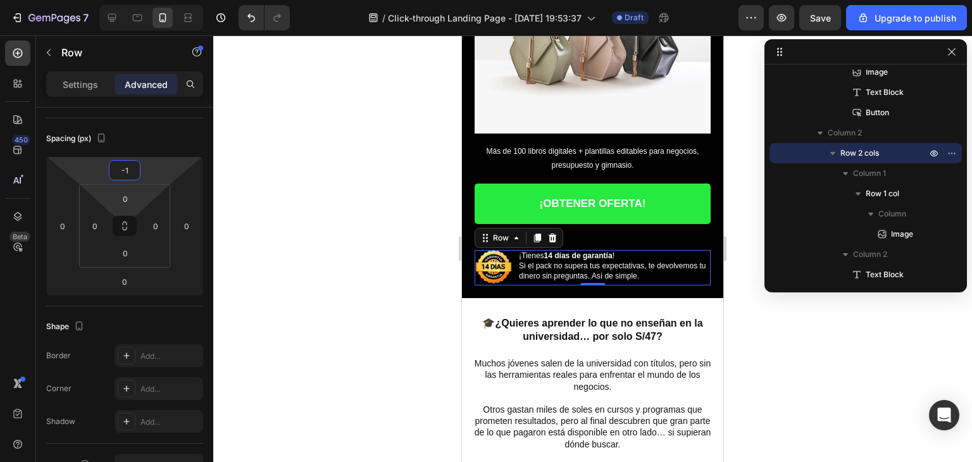
type input "-10"
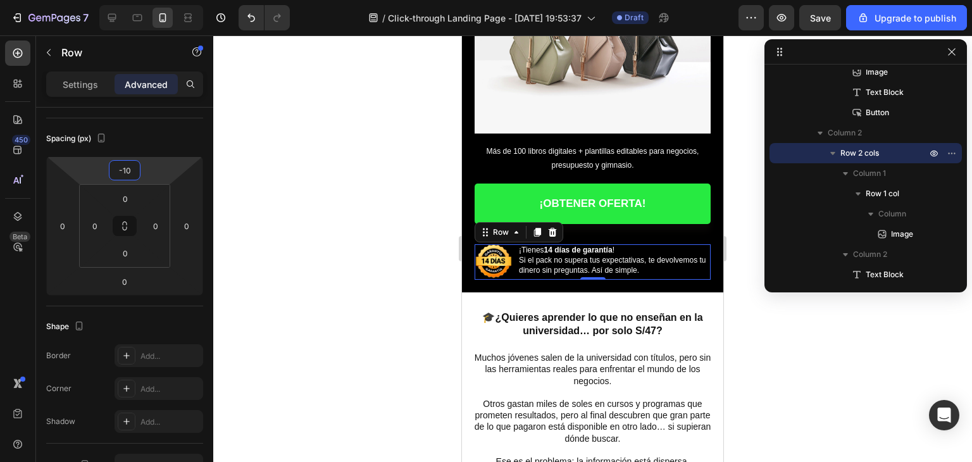
click at [329, 277] on div at bounding box center [592, 248] width 759 height 427
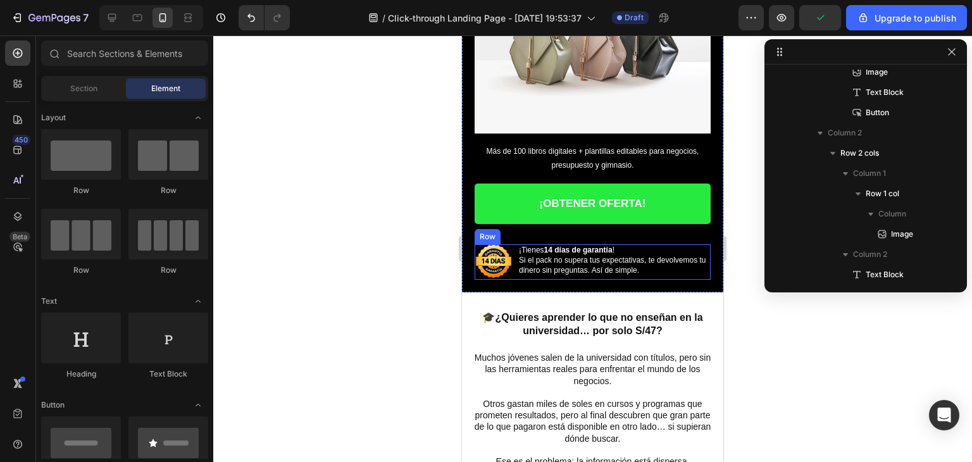
click at [516, 244] on div "Image Row ¡Tienes 14 [PERSON_NAME] de garantía ! Si el pack no supera tus expec…" at bounding box center [593, 261] width 236 height 35
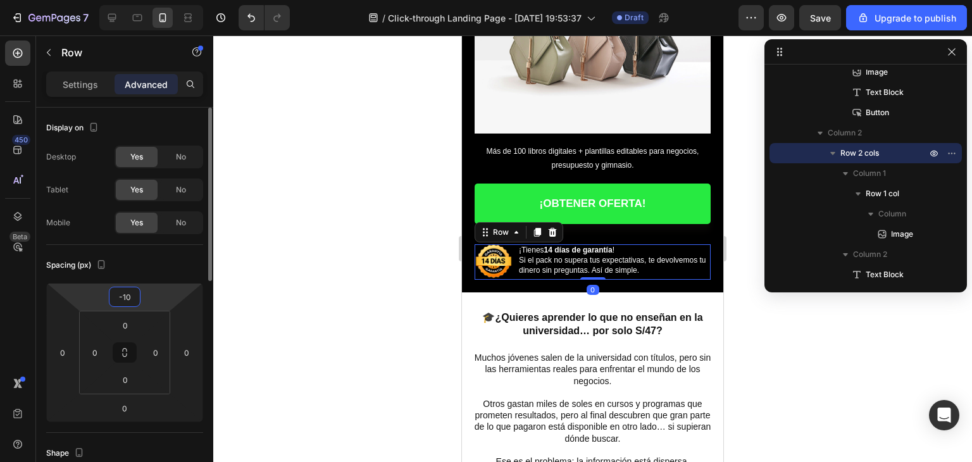
click at [134, 295] on input "-10" at bounding box center [124, 296] width 25 height 19
click at [130, 294] on input "-10" at bounding box center [124, 296] width 25 height 19
drag, startPoint x: 130, startPoint y: 294, endPoint x: 122, endPoint y: 294, distance: 8.9
click at [122, 294] on input "-10" at bounding box center [124, 296] width 25 height 19
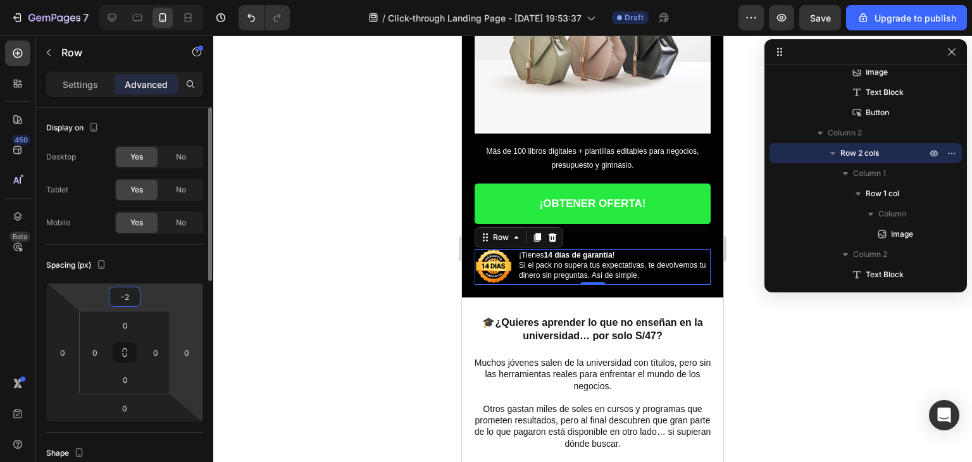
type input "-20"
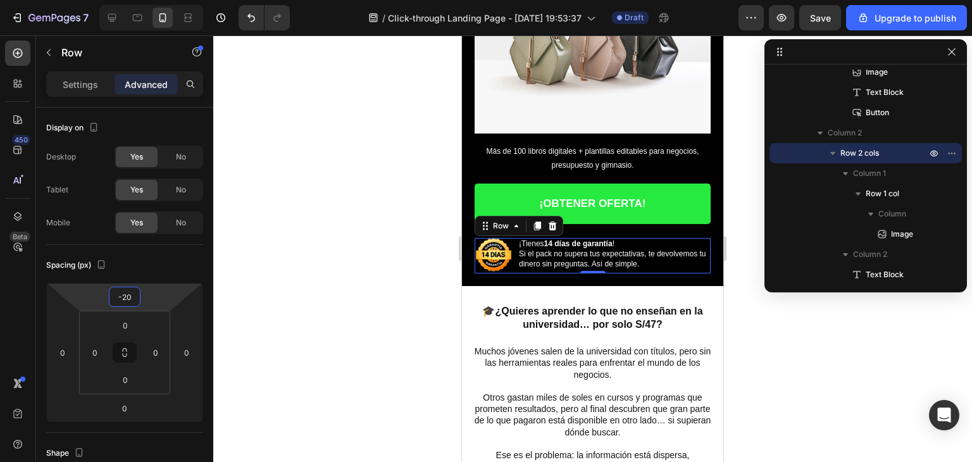
click at [300, 251] on div at bounding box center [592, 248] width 759 height 427
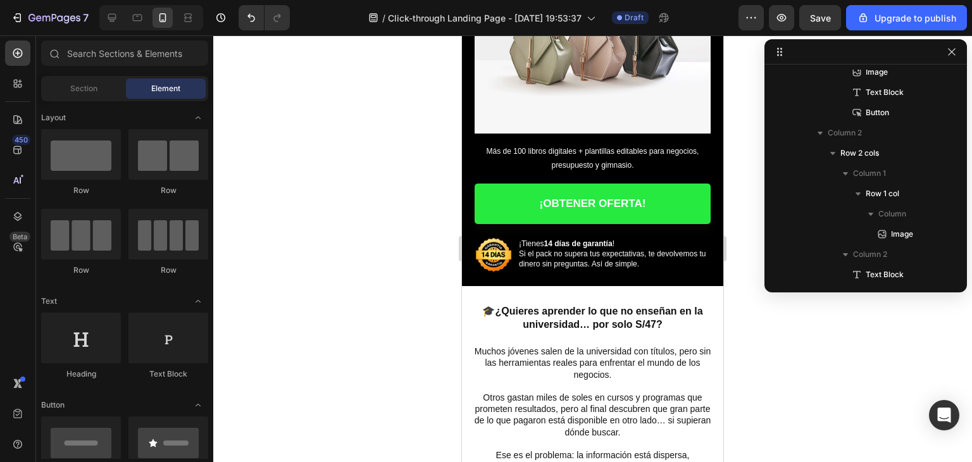
click at [342, 249] on div at bounding box center [592, 248] width 759 height 427
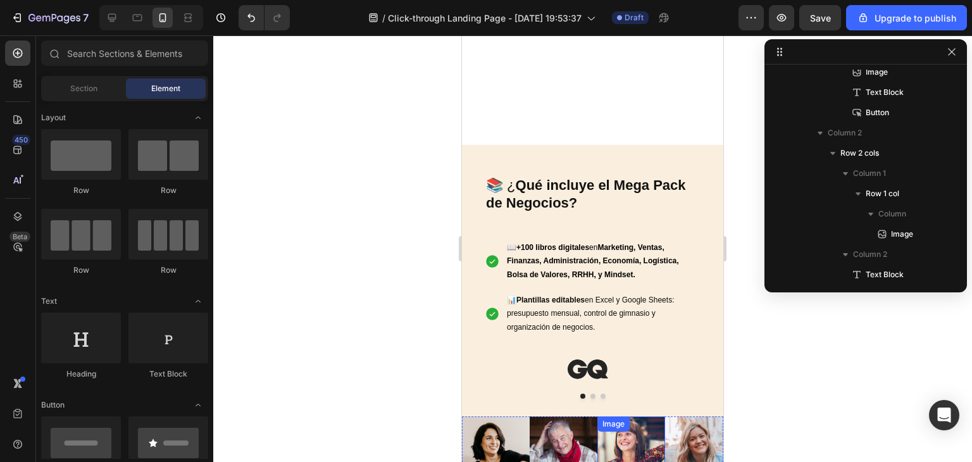
scroll to position [949, 0]
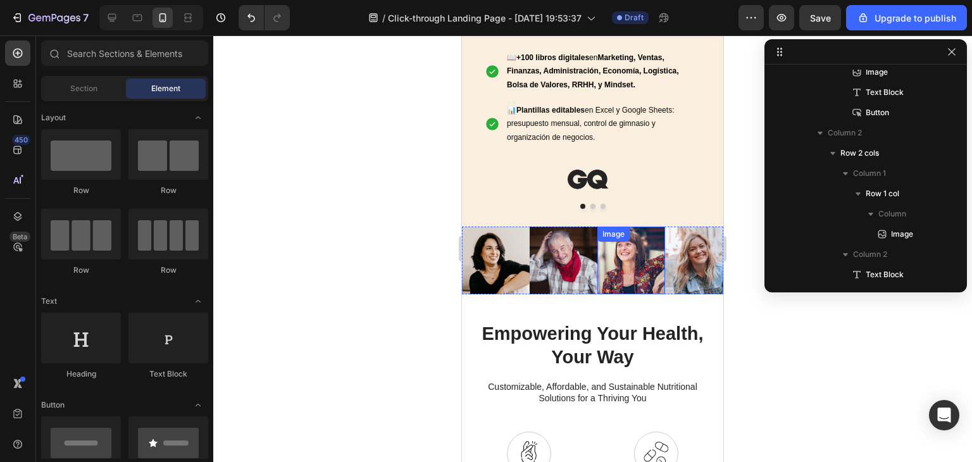
click at [617, 247] on div "Image" at bounding box center [631, 261] width 68 height 68
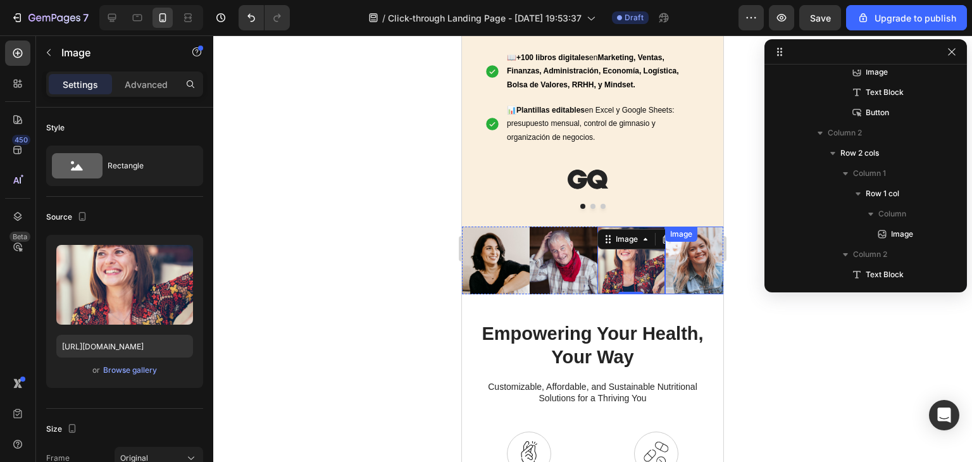
click at [698, 247] on div "Image" at bounding box center [699, 261] width 68 height 68
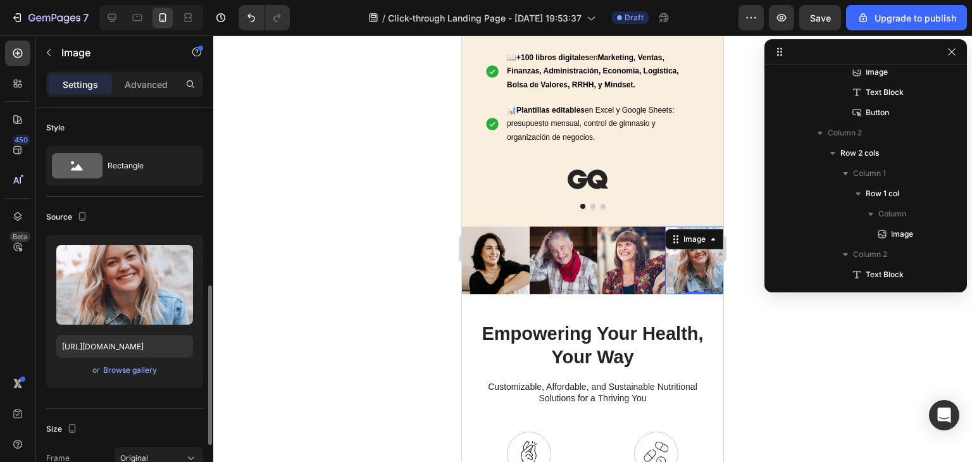
scroll to position [127, 0]
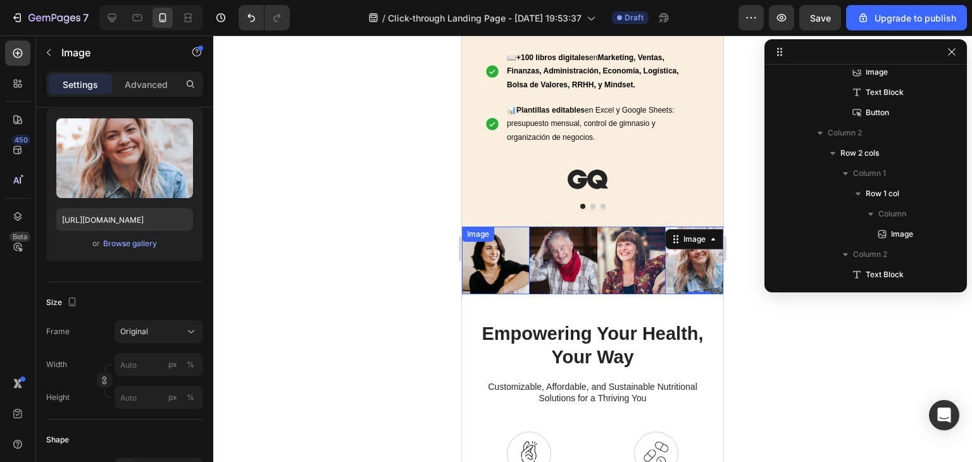
click at [497, 253] on img at bounding box center [496, 261] width 68 height 68
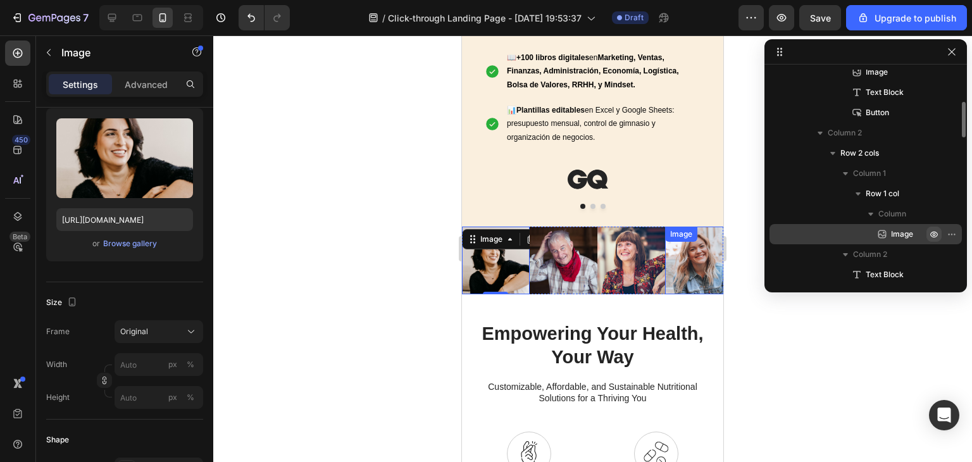
click at [954, 234] on icon "button" at bounding box center [954, 234] width 1 height 1
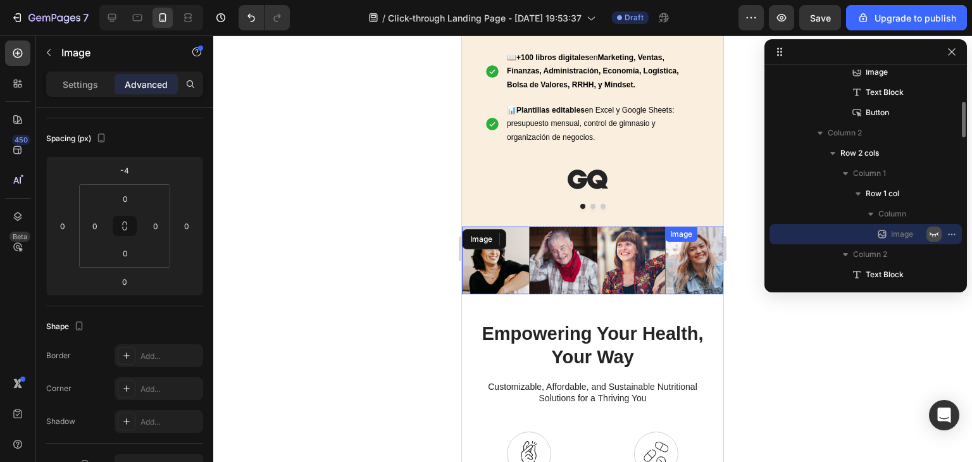
click at [932, 237] on icon "button" at bounding box center [934, 234] width 10 height 10
click at [561, 249] on img at bounding box center [564, 261] width 68 height 68
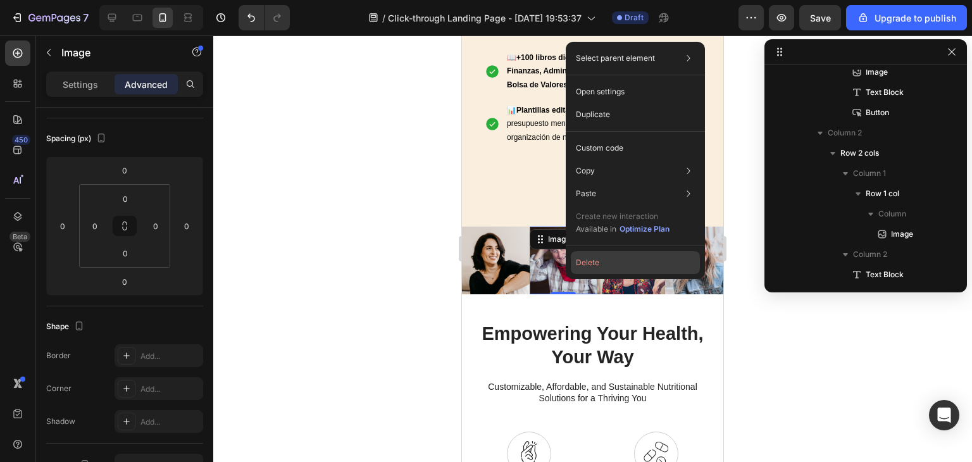
click at [589, 262] on button "Delete" at bounding box center [635, 262] width 129 height 23
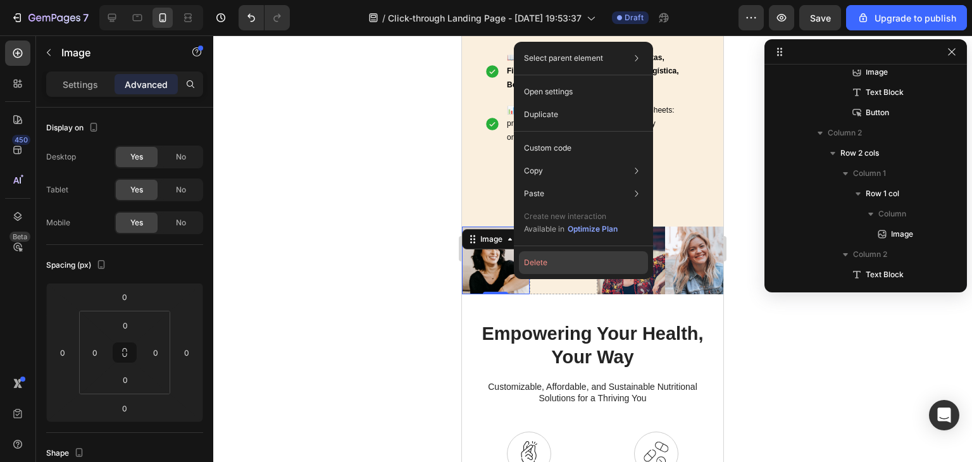
click at [543, 260] on button "Delete" at bounding box center [583, 262] width 129 height 23
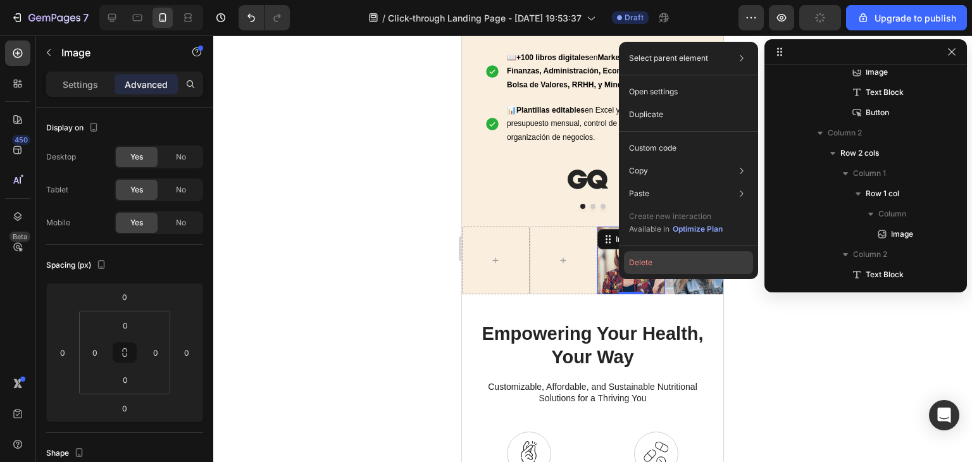
click at [640, 266] on button "Delete" at bounding box center [688, 262] width 129 height 23
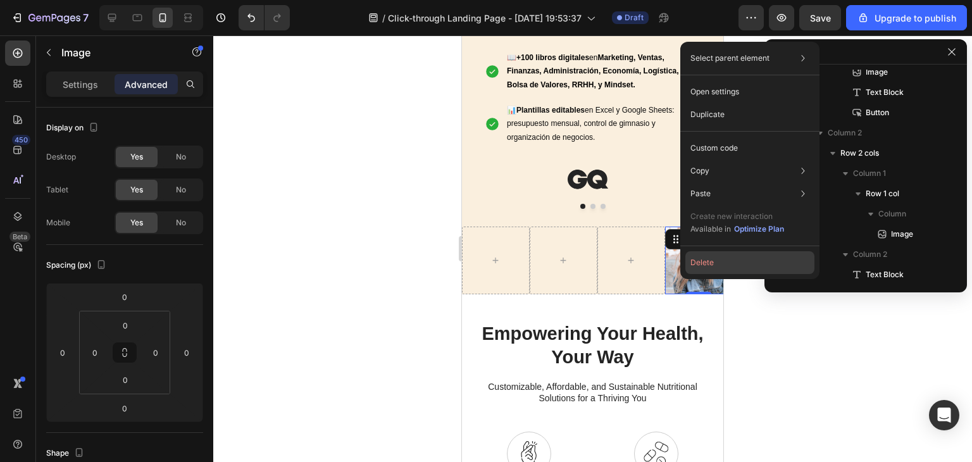
click at [694, 261] on button "Delete" at bounding box center [749, 262] width 129 height 23
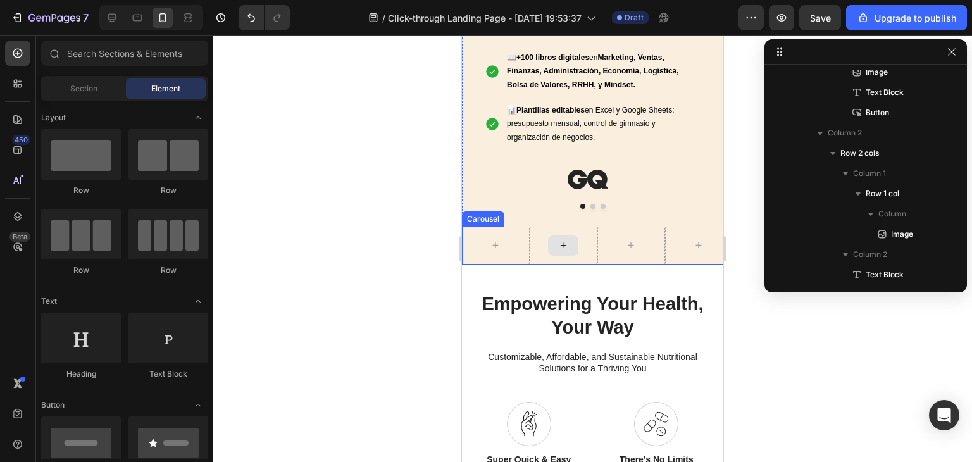
click at [552, 236] on div at bounding box center [564, 246] width 68 height 38
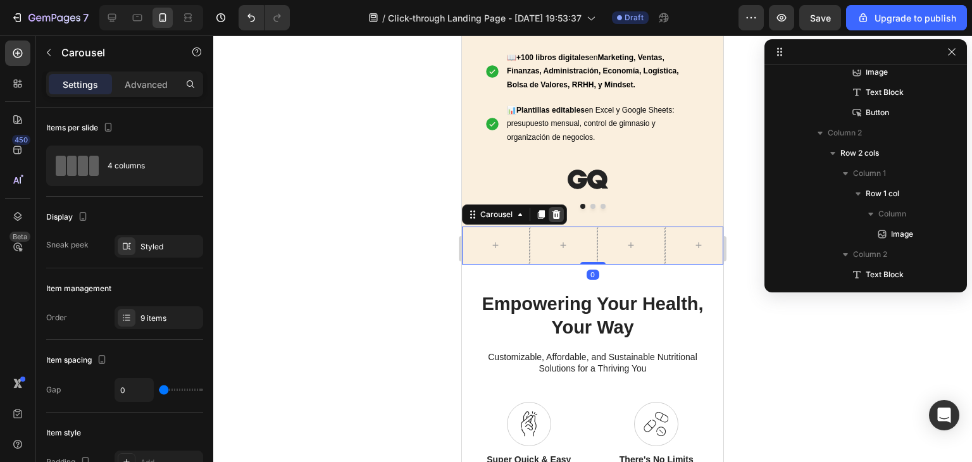
click at [558, 214] on icon at bounding box center [556, 214] width 8 height 9
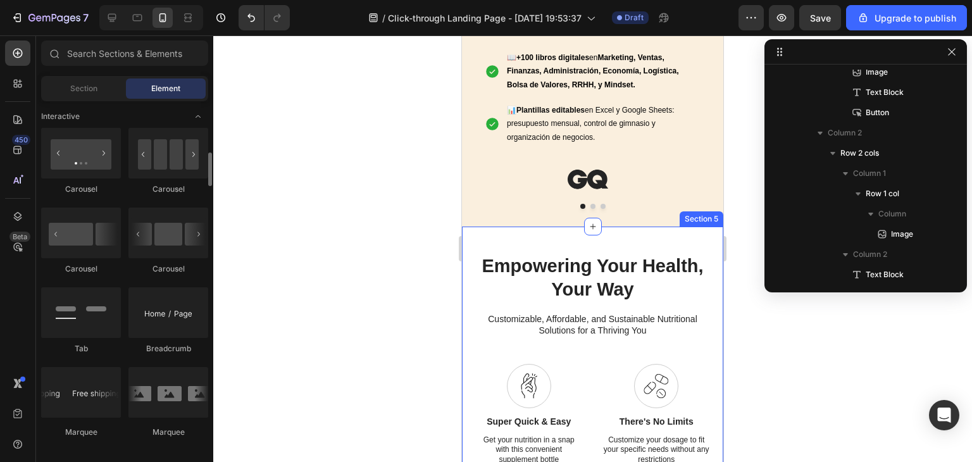
scroll to position [1202, 0]
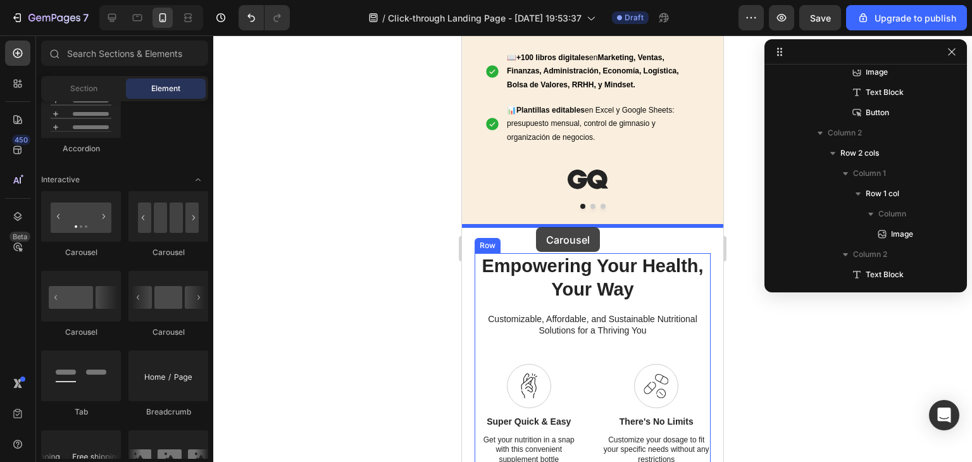
drag, startPoint x: 708, startPoint y: 261, endPoint x: 536, endPoint y: 227, distance: 174.9
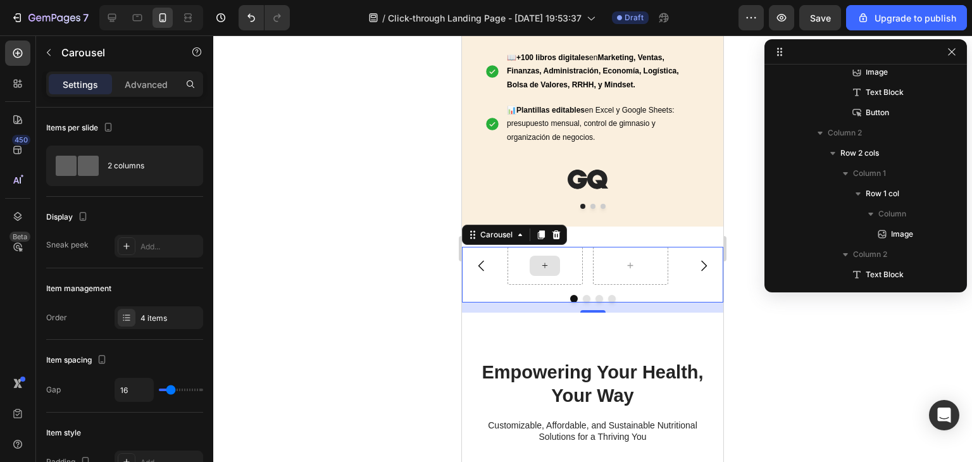
click at [540, 261] on icon at bounding box center [545, 265] width 10 height 11
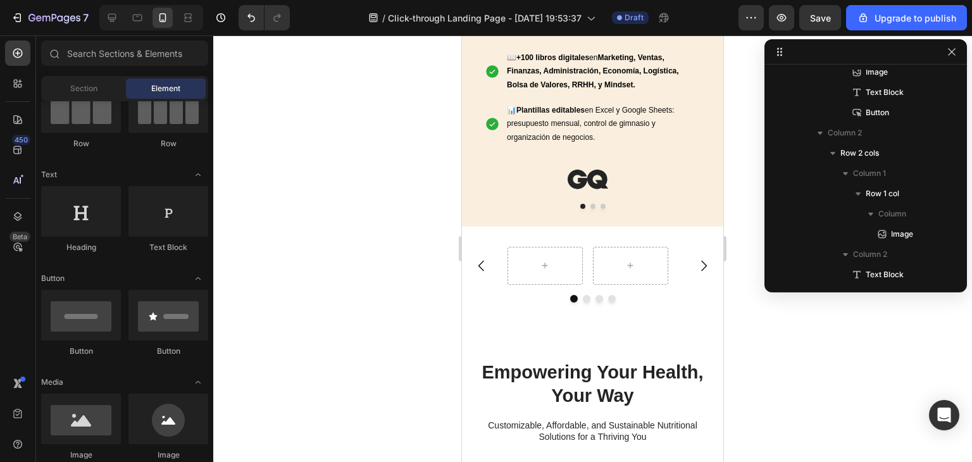
scroll to position [0, 0]
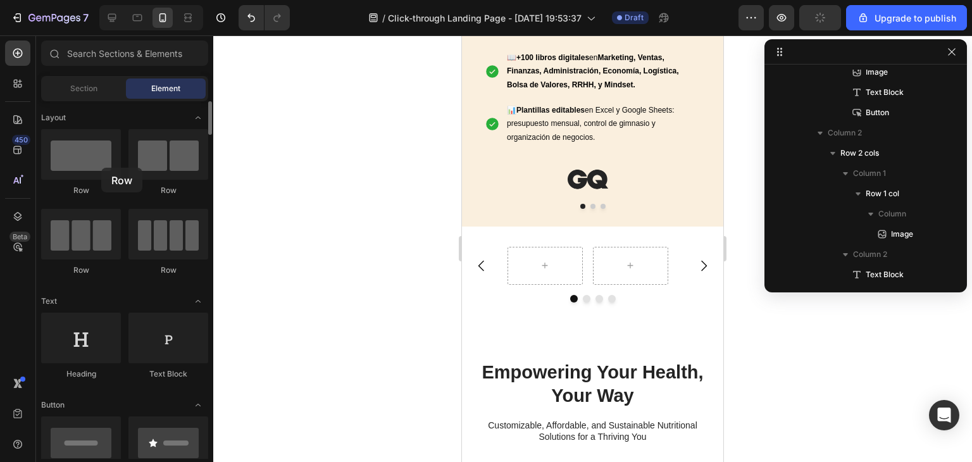
drag, startPoint x: 101, startPoint y: 169, endPoint x: 132, endPoint y: 196, distance: 40.8
click at [98, 165] on div at bounding box center [81, 154] width 80 height 51
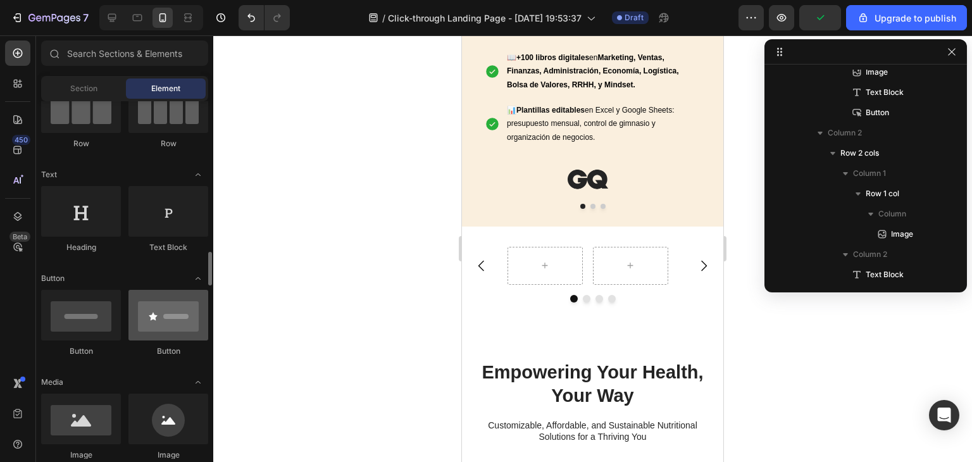
scroll to position [253, 0]
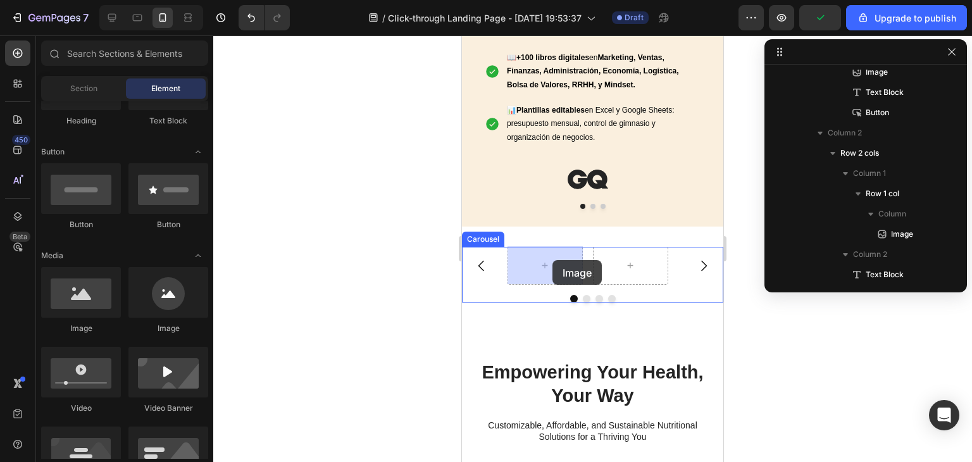
drag, startPoint x: 556, startPoint y: 337, endPoint x: 552, endPoint y: 260, distance: 77.3
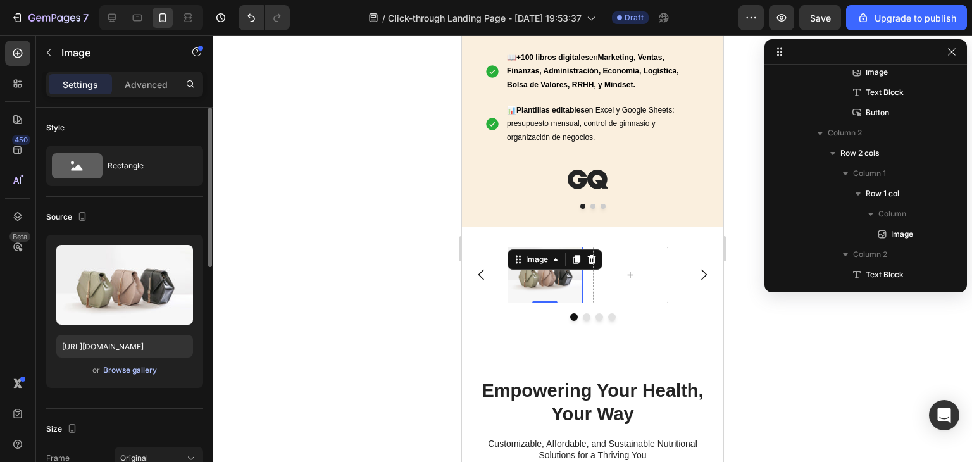
click at [123, 373] on div "Browse gallery" at bounding box center [130, 370] width 54 height 11
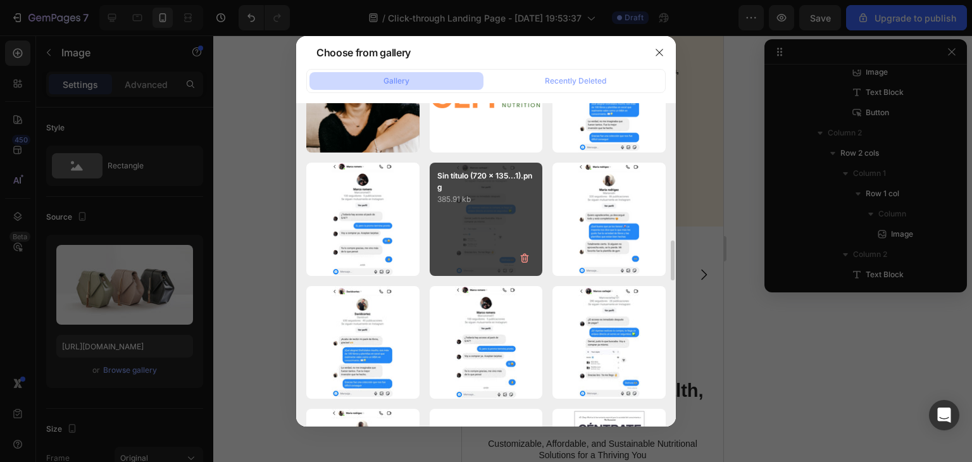
scroll to position [1612, 0]
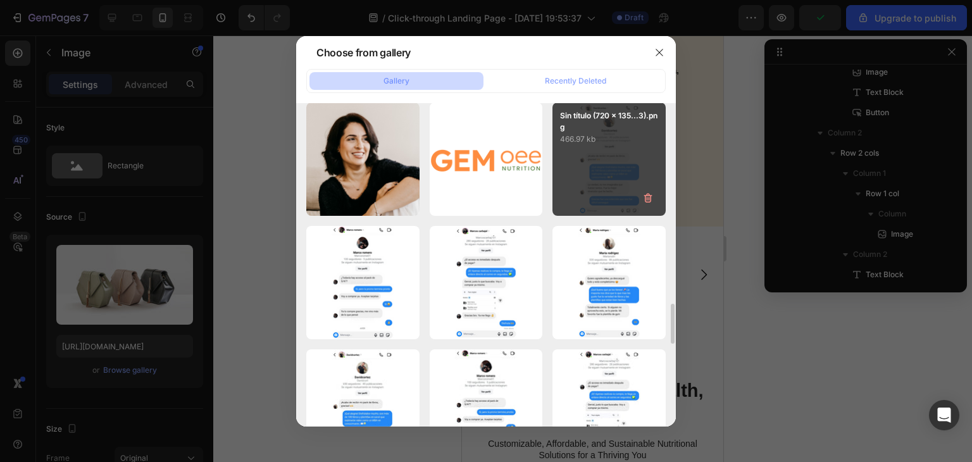
click at [587, 158] on div "Sin título (720 x 135...3).png 466.97 kb" at bounding box center [608, 159] width 113 height 113
type input "[URL][DOMAIN_NAME]"
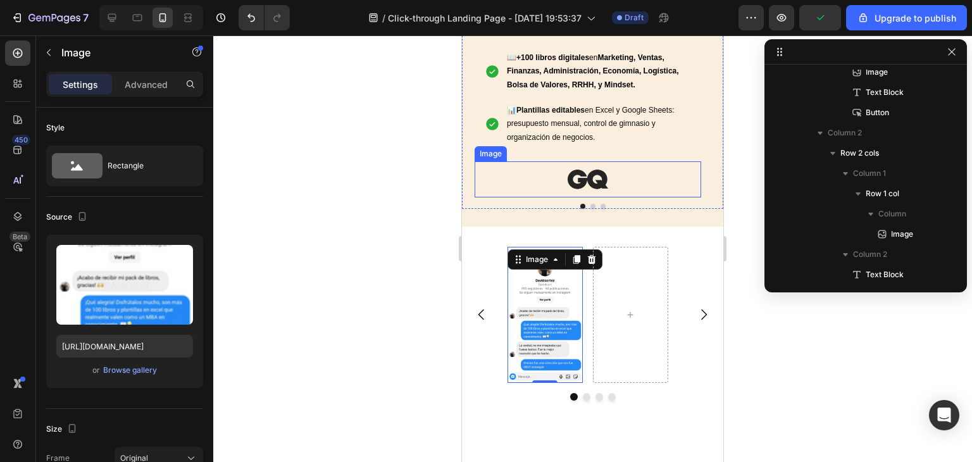
click at [585, 174] on img at bounding box center [588, 178] width 108 height 35
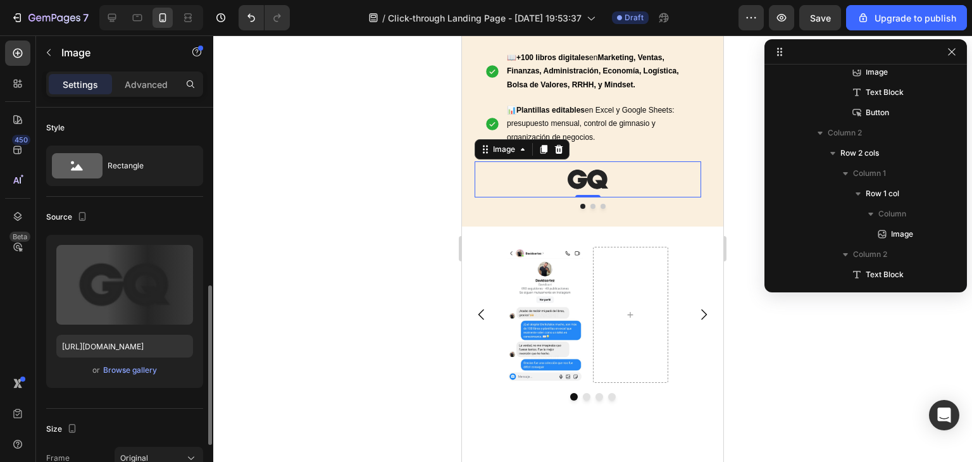
scroll to position [127, 0]
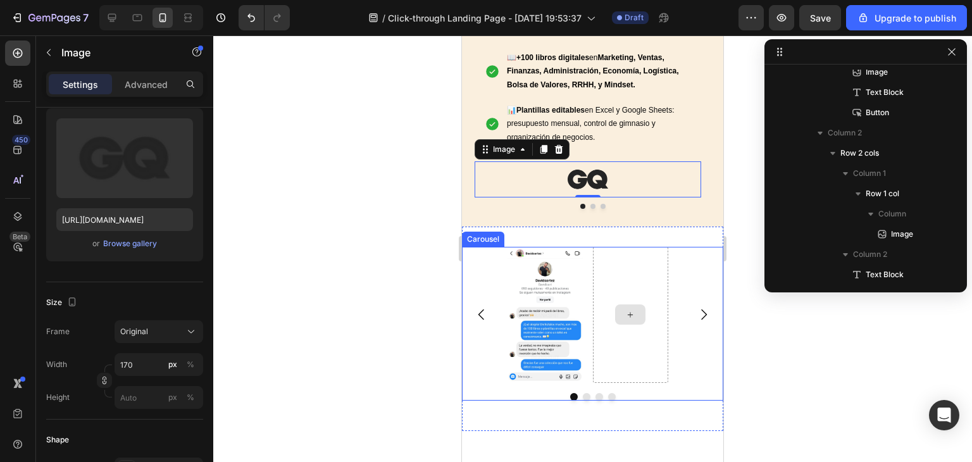
click at [616, 309] on div at bounding box center [630, 314] width 30 height 20
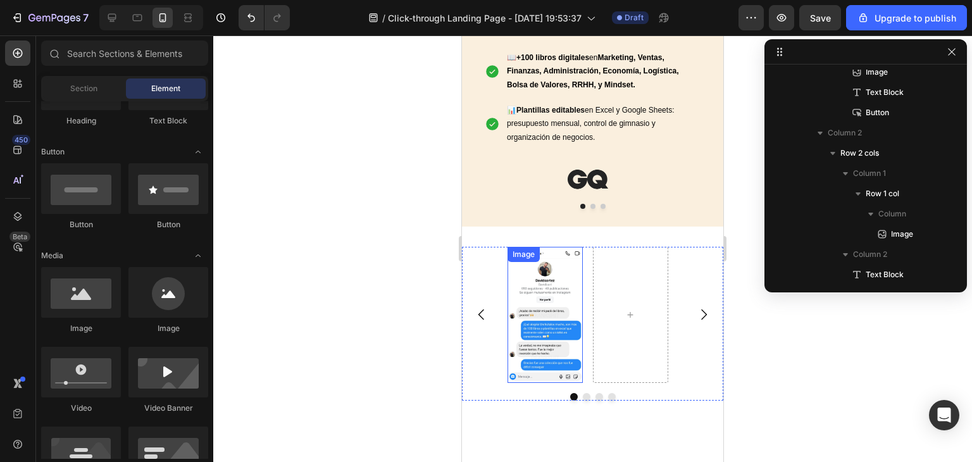
click at [528, 303] on img at bounding box center [545, 315] width 75 height 136
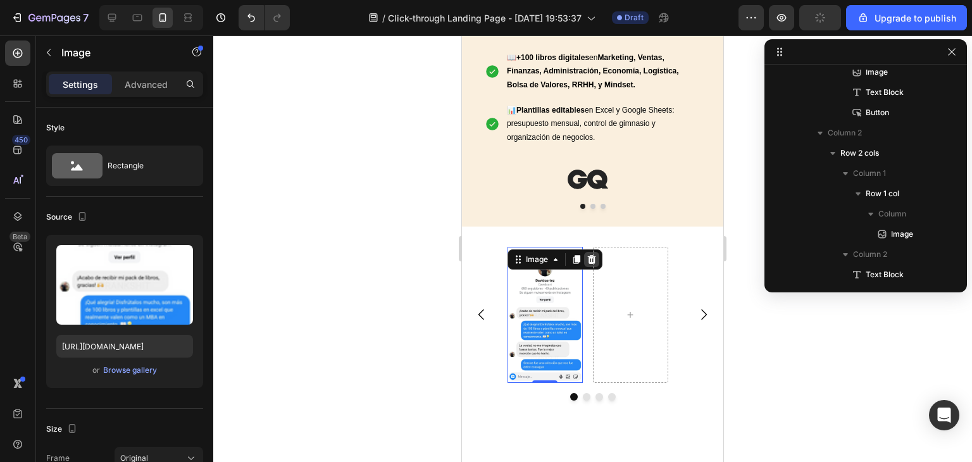
click at [589, 254] on icon at bounding box center [592, 259] width 10 height 10
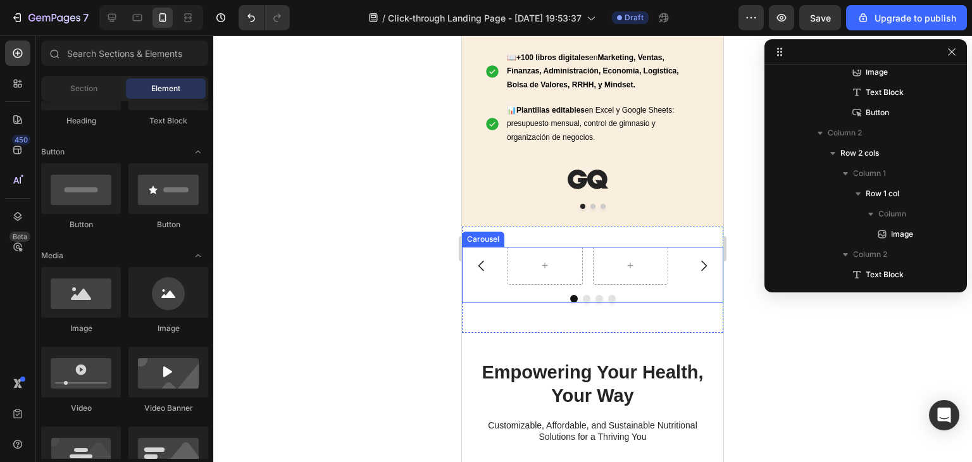
click at [588, 253] on div at bounding box center [593, 266] width 170 height 38
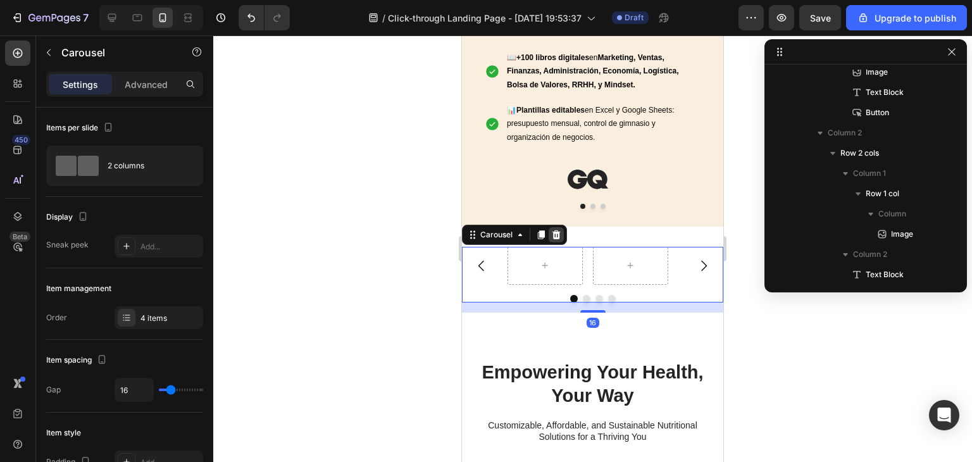
click at [556, 235] on icon at bounding box center [556, 234] width 8 height 9
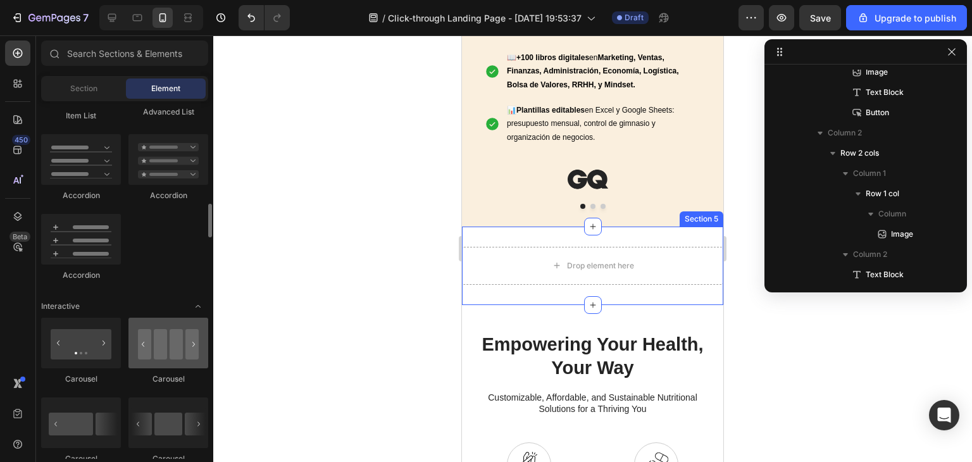
scroll to position [1139, 0]
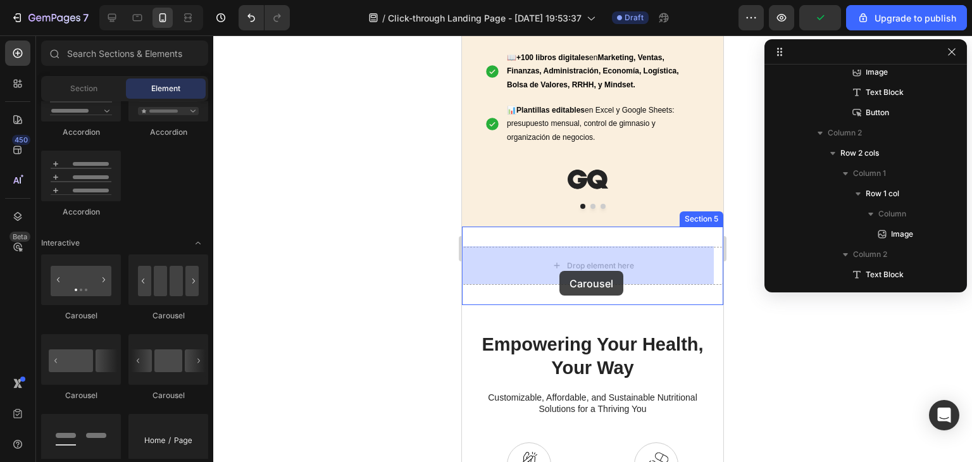
drag, startPoint x: 543, startPoint y: 325, endPoint x: 559, endPoint y: 271, distance: 56.3
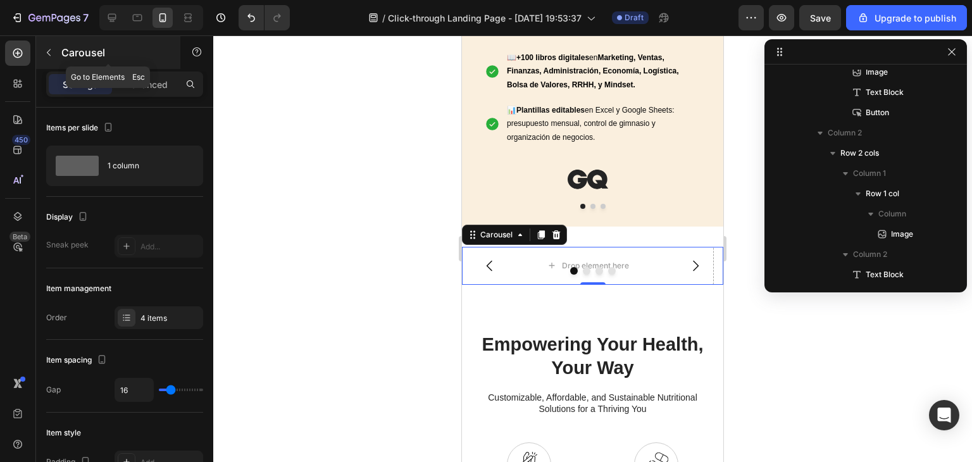
click at [54, 53] on button "button" at bounding box center [49, 52] width 20 height 20
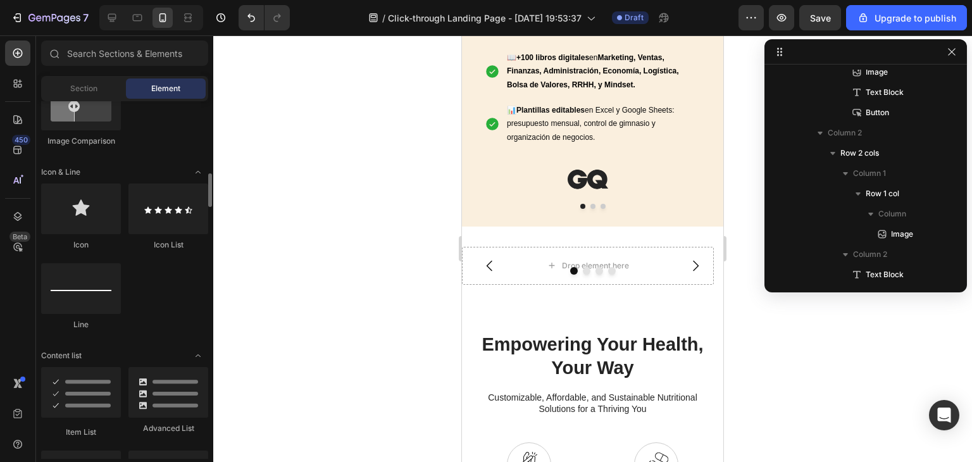
scroll to position [570, 0]
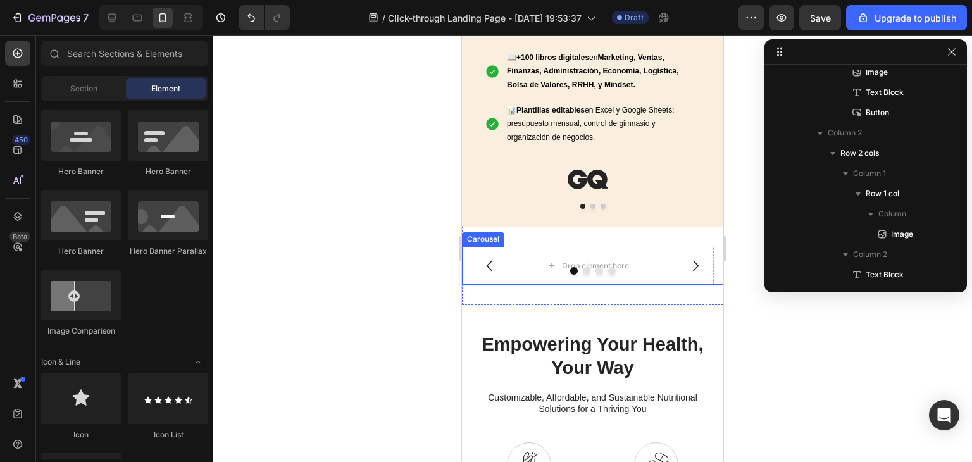
click at [689, 259] on icon "Carousel Next Arrow" at bounding box center [695, 265] width 15 height 15
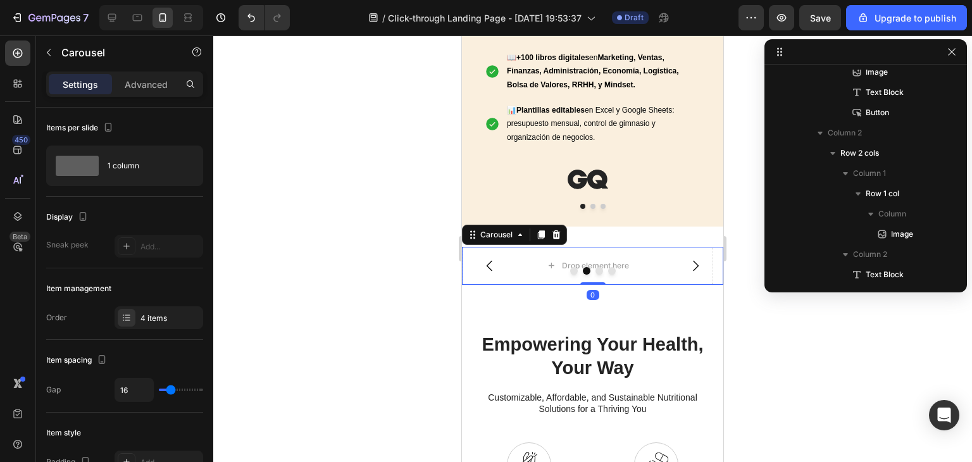
click at [491, 268] on div at bounding box center [592, 271] width 261 height 8
click at [489, 264] on icon "Carousel Back Arrow" at bounding box center [489, 265] width 15 height 15
click at [573, 257] on div "Drop element here" at bounding box center [588, 266] width 103 height 20
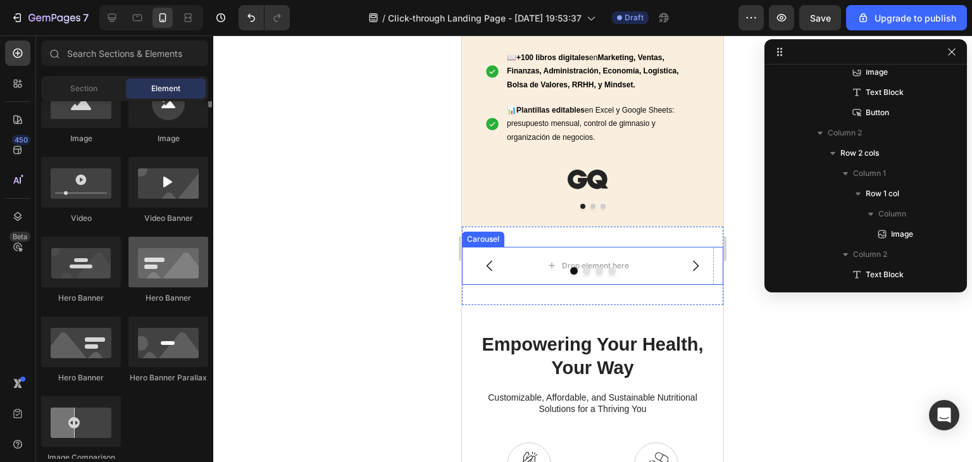
scroll to position [316, 0]
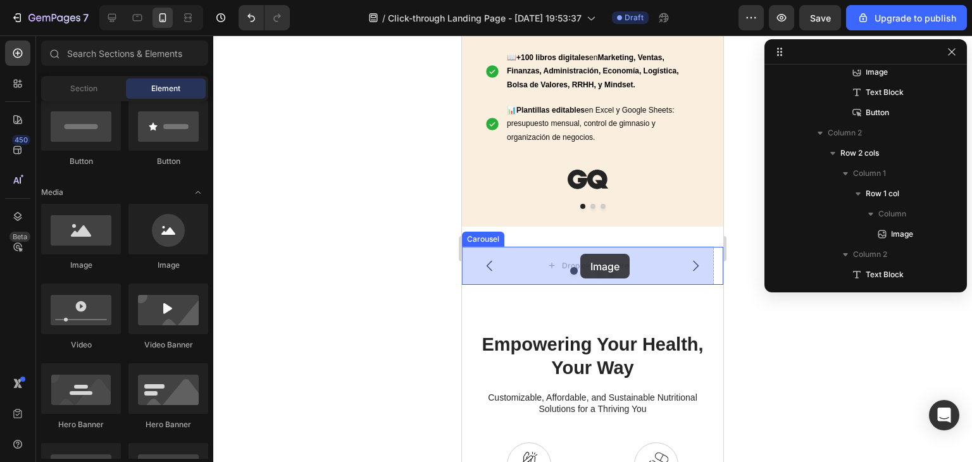
drag, startPoint x: 532, startPoint y: 269, endPoint x: 576, endPoint y: 254, distance: 46.8
drag, startPoint x: 520, startPoint y: 253, endPoint x: 577, endPoint y: 269, distance: 59.1
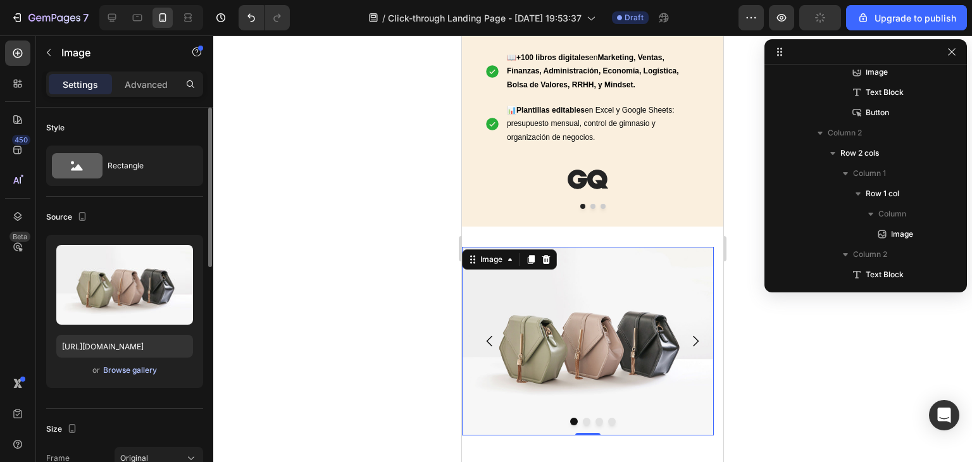
click at [135, 368] on div "Browse gallery" at bounding box center [130, 370] width 54 height 11
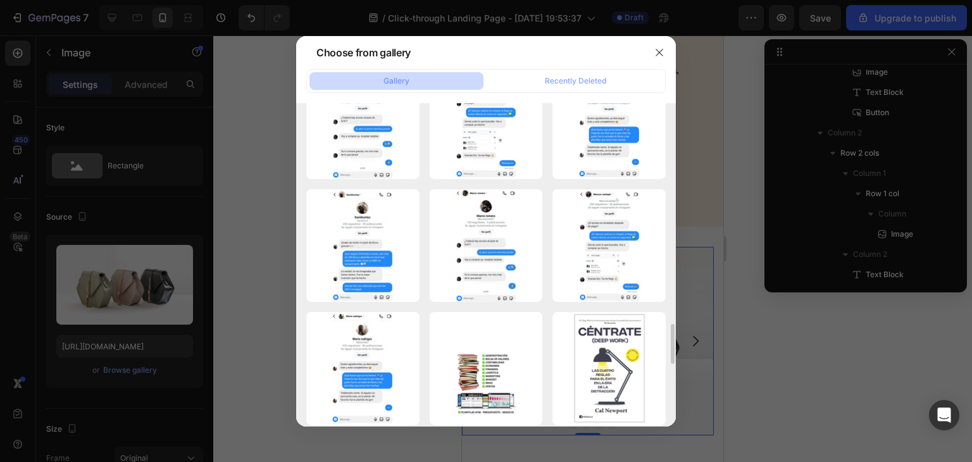
scroll to position [1582, 0]
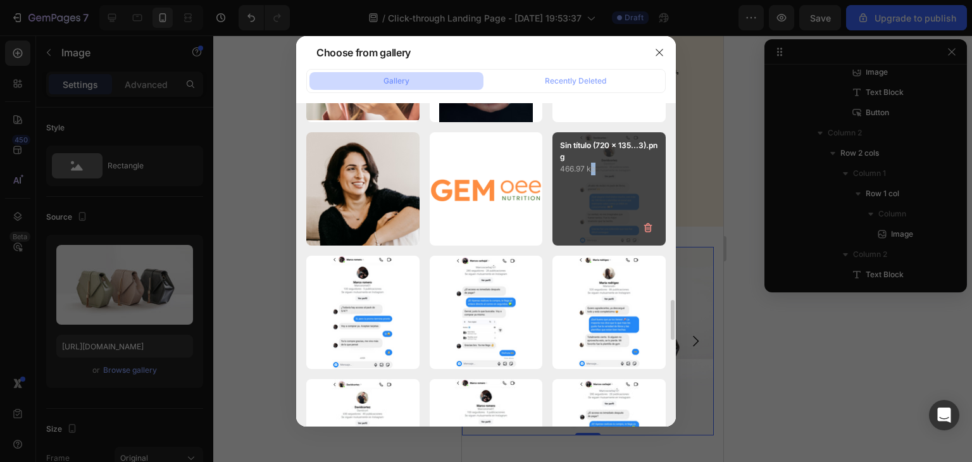
drag, startPoint x: 593, startPoint y: 168, endPoint x: 609, endPoint y: 181, distance: 20.3
click at [609, 181] on div "Sin título (720 x 135...3).png 466.97 kb" at bounding box center [608, 188] width 113 height 113
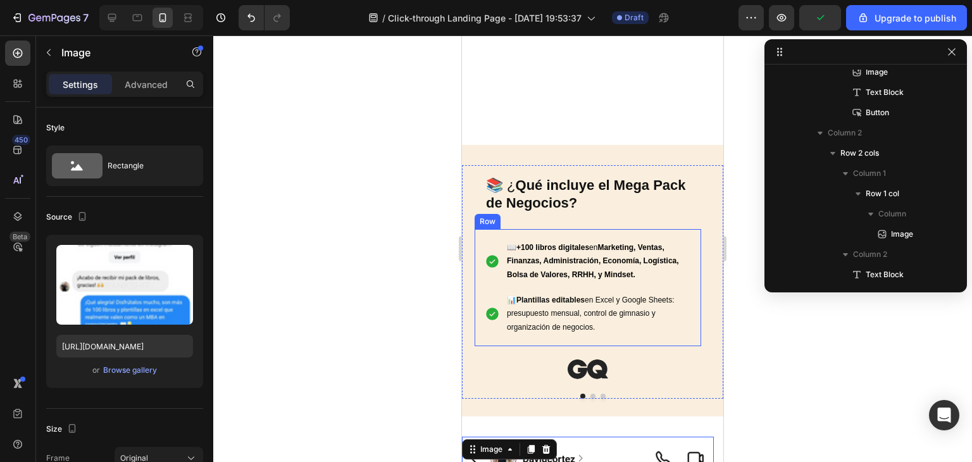
scroll to position [1013, 0]
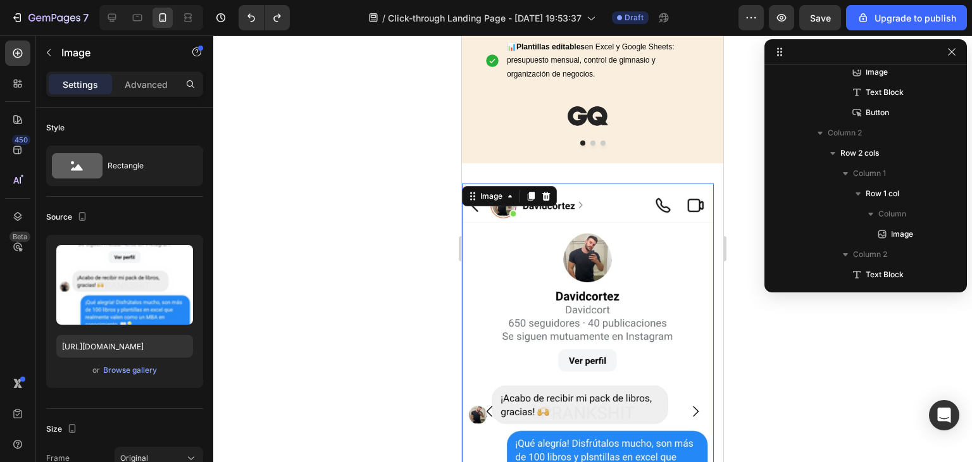
type input "[URL][DOMAIN_NAME]"
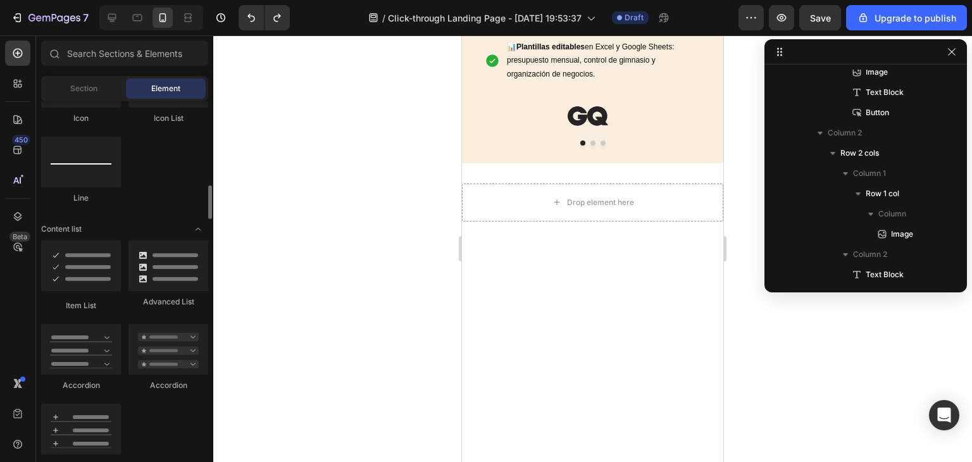
scroll to position [1139, 0]
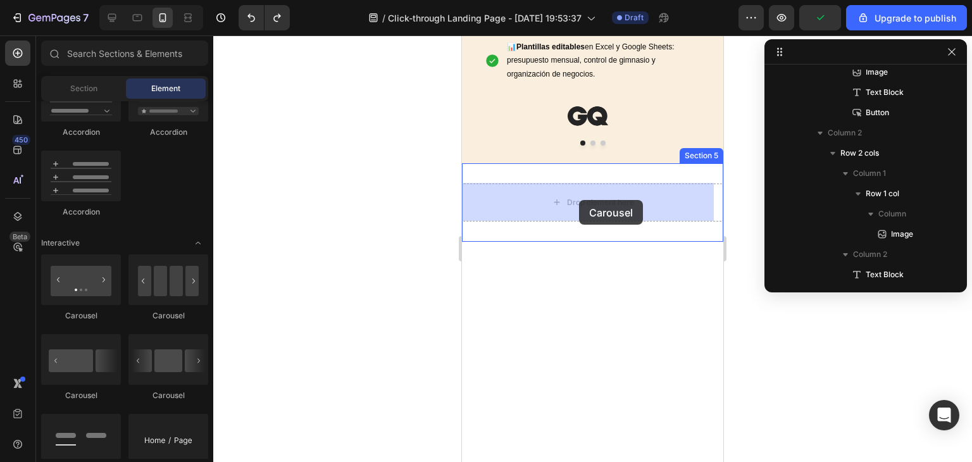
drag, startPoint x: 562, startPoint y: 399, endPoint x: 579, endPoint y: 200, distance: 200.1
drag, startPoint x: 640, startPoint y: 401, endPoint x: 577, endPoint y: 206, distance: 205.5
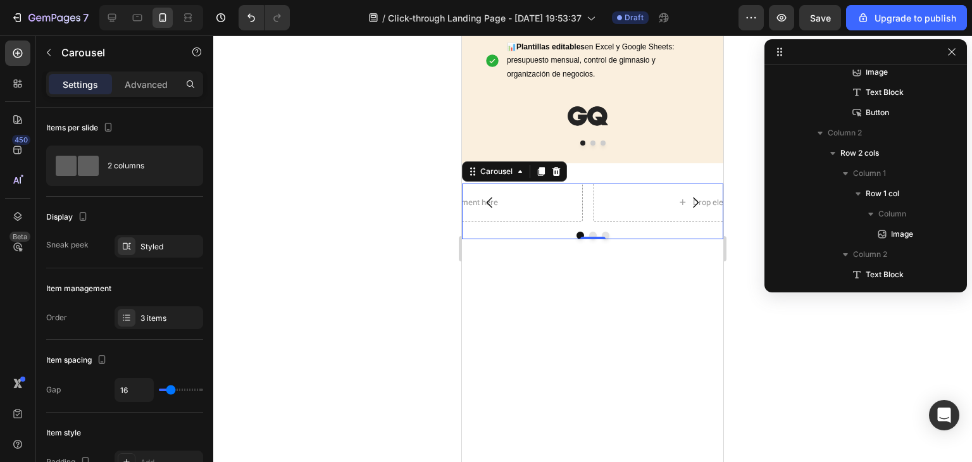
click at [473, 204] on button "Carousel Back Arrow" at bounding box center [489, 202] width 35 height 35
click at [514, 198] on div "Drop element here" at bounding box center [457, 203] width 252 height 38
click at [508, 201] on div "Drop element here" at bounding box center [457, 202] width 103 height 20
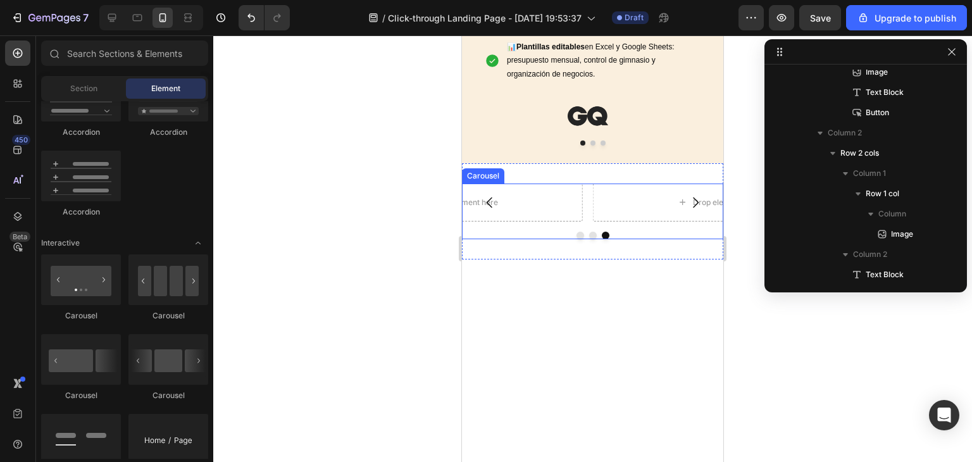
click at [529, 193] on div "Drop element here" at bounding box center [457, 203] width 252 height 38
click at [704, 204] on div "Drop element here" at bounding box center [726, 202] width 67 height 10
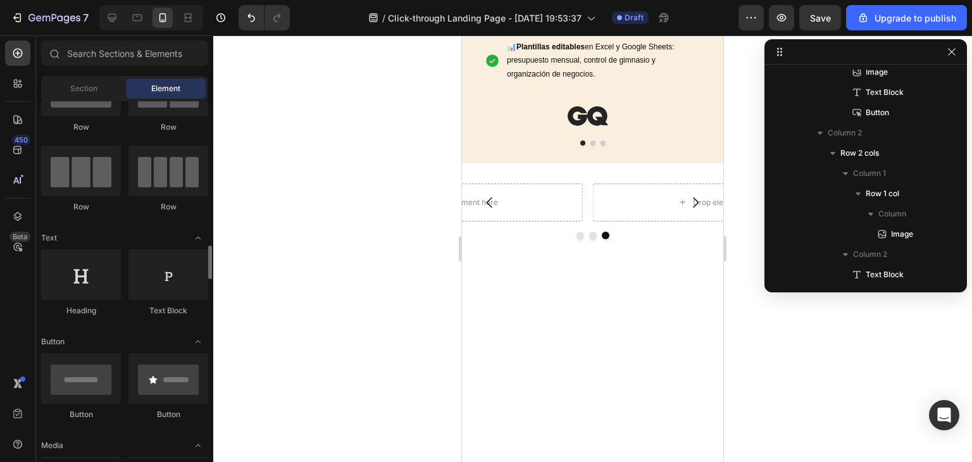
scroll to position [253, 0]
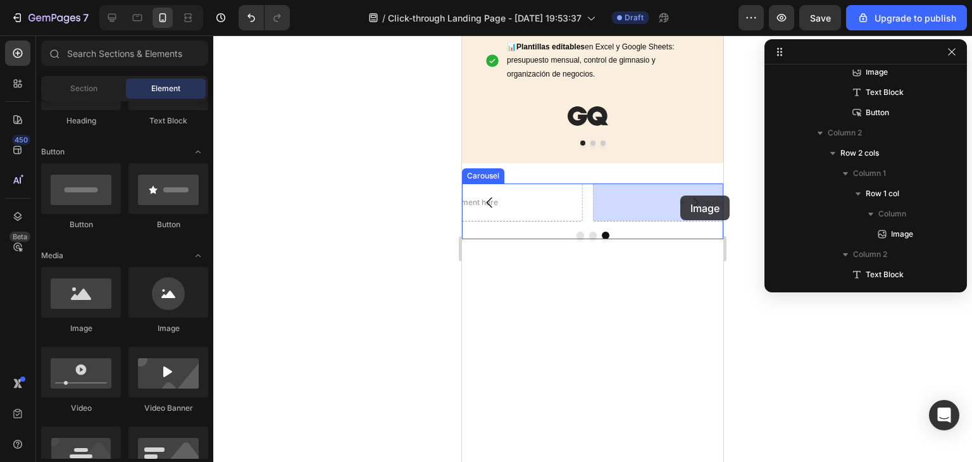
drag, startPoint x: 548, startPoint y: 337, endPoint x: 680, endPoint y: 196, distance: 193.4
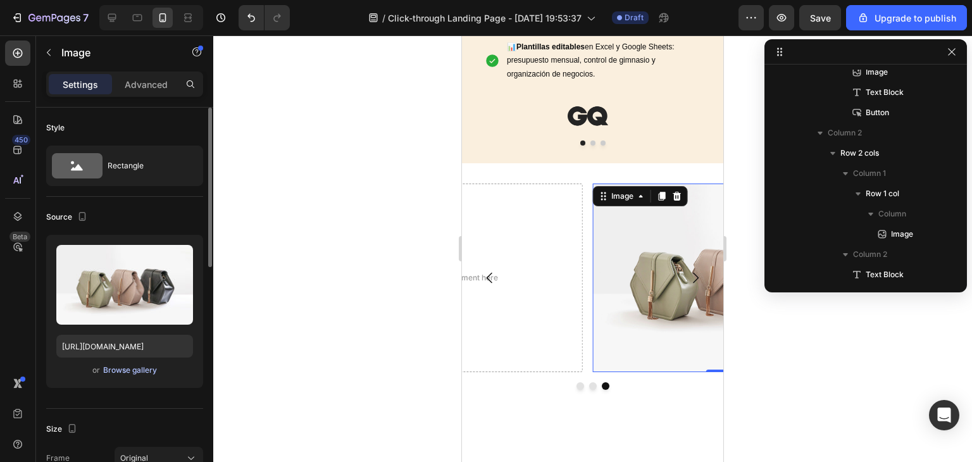
click at [140, 372] on div "Browse gallery" at bounding box center [130, 370] width 54 height 11
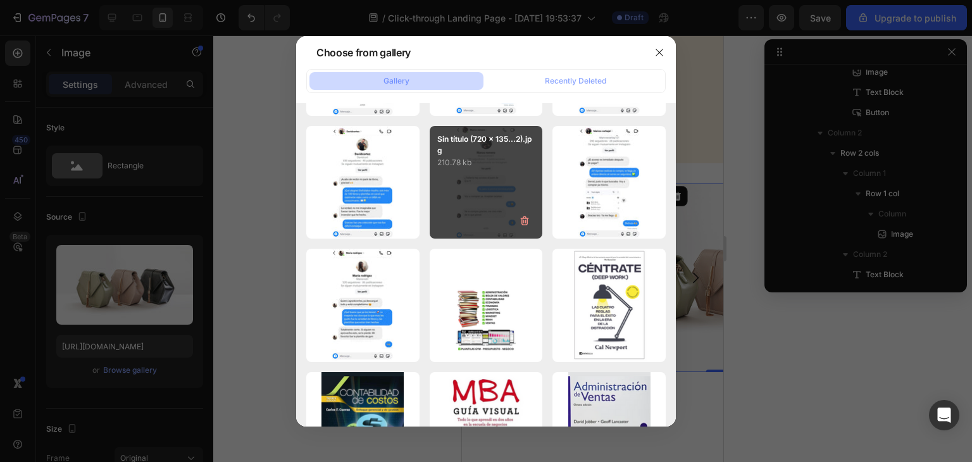
scroll to position [1456, 0]
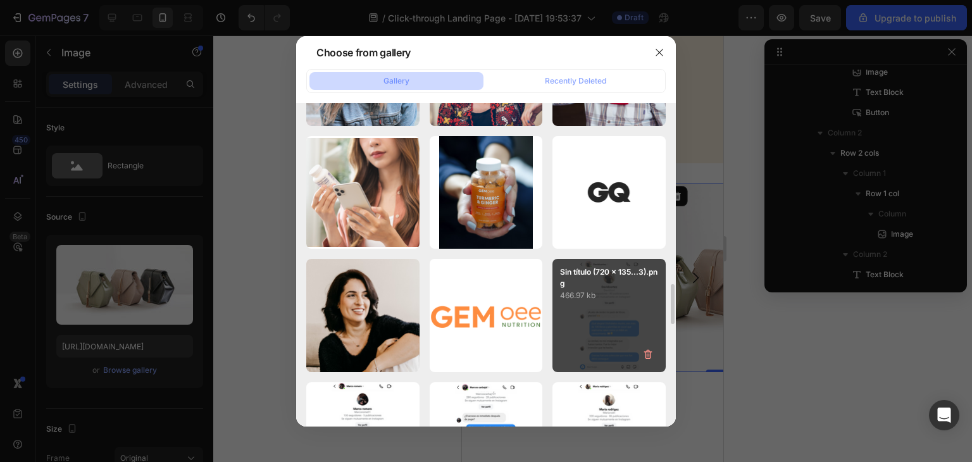
click at [602, 294] on p "466.97 kb" at bounding box center [609, 295] width 98 height 13
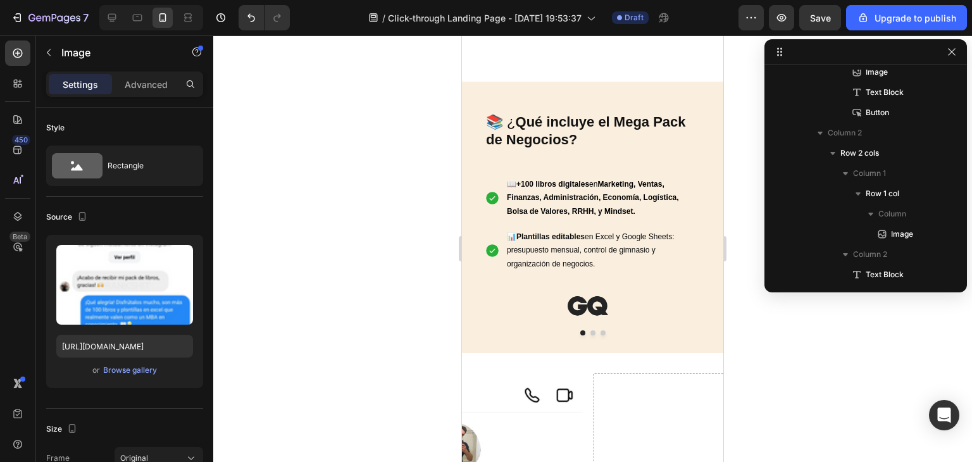
scroll to position [1139, 0]
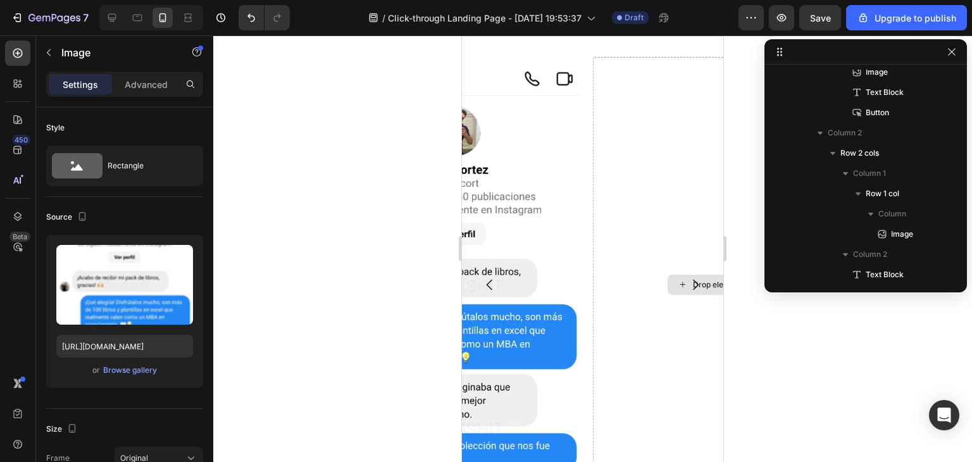
type input "[URL][DOMAIN_NAME]"
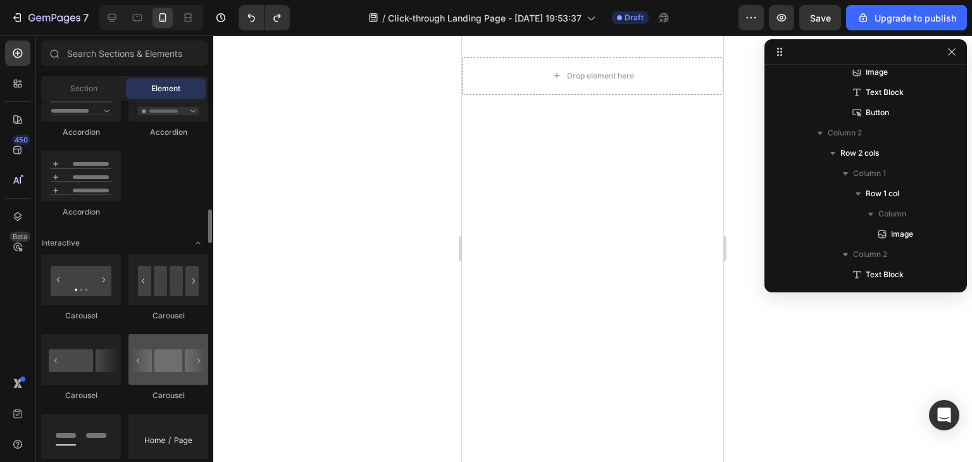
scroll to position [1202, 0]
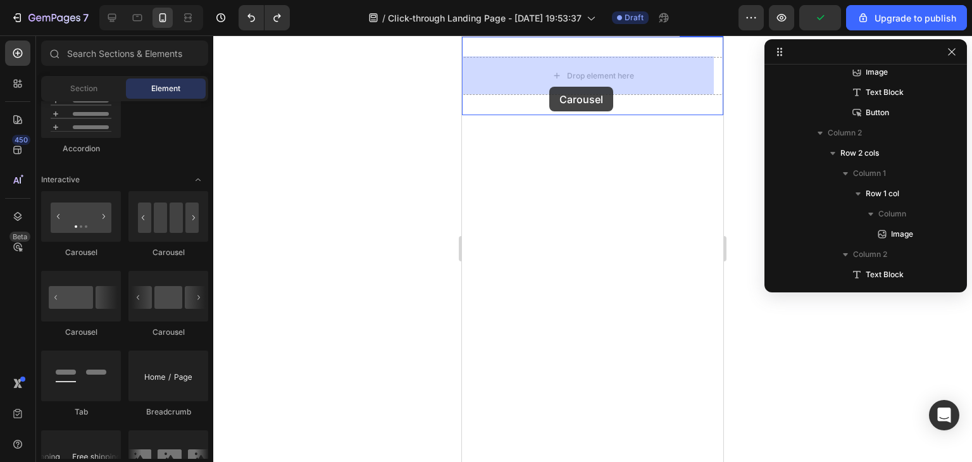
drag, startPoint x: 627, startPoint y: 340, endPoint x: 549, endPoint y: 87, distance: 264.8
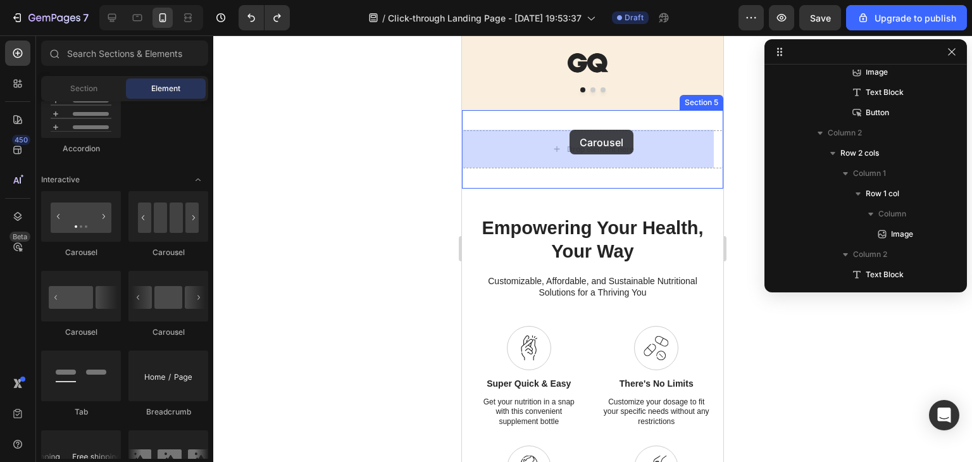
scroll to position [1061, 0]
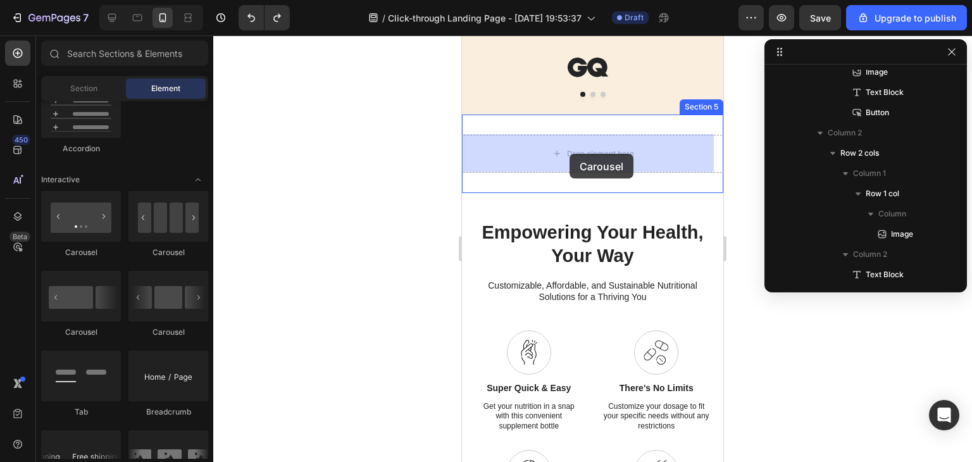
drag, startPoint x: 629, startPoint y: 259, endPoint x: 542, endPoint y: 172, distance: 122.6
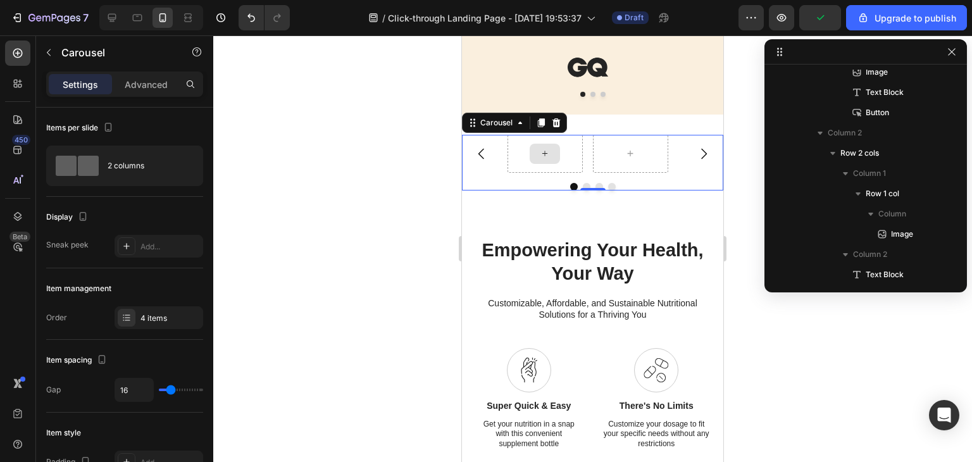
click at [556, 151] on div at bounding box center [545, 154] width 30 height 20
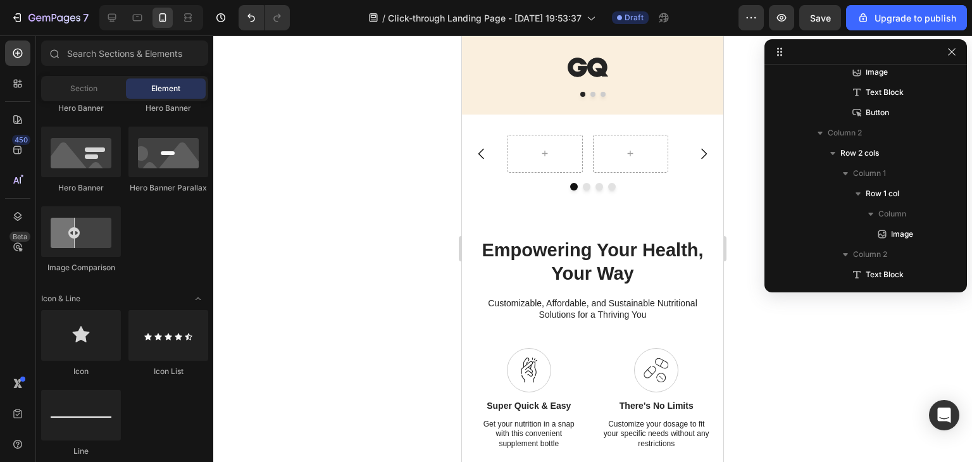
scroll to position [380, 0]
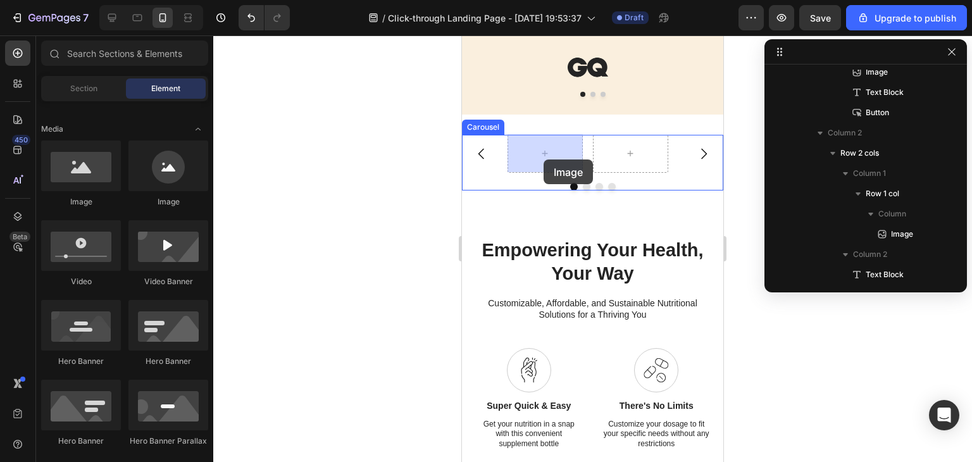
drag, startPoint x: 548, startPoint y: 213, endPoint x: 544, endPoint y: 159, distance: 54.0
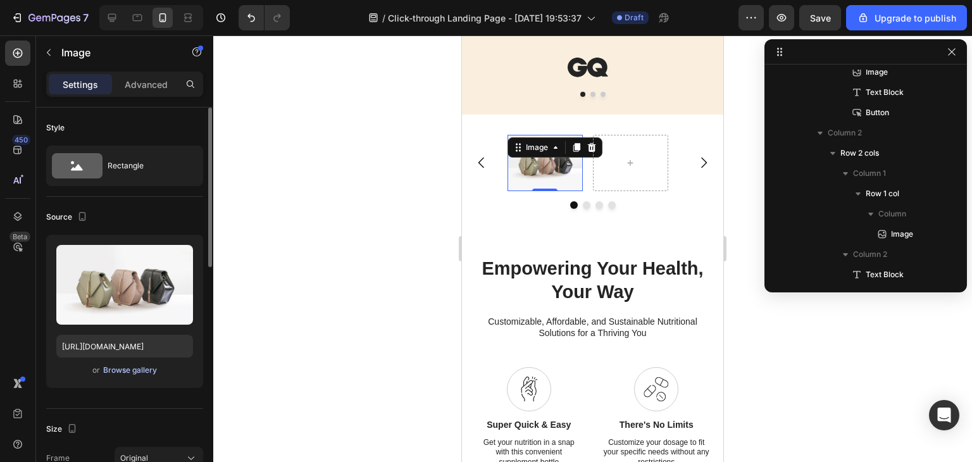
click at [118, 373] on div "Browse gallery" at bounding box center [130, 370] width 54 height 11
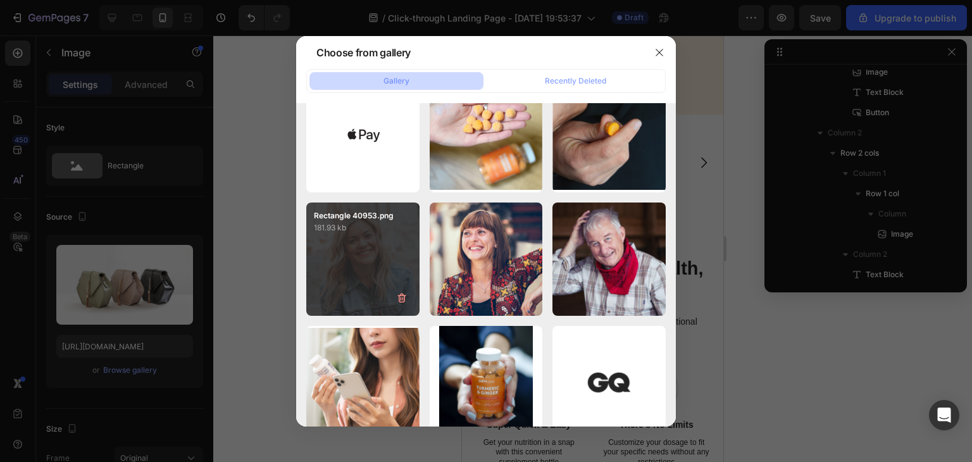
scroll to position [1582, 0]
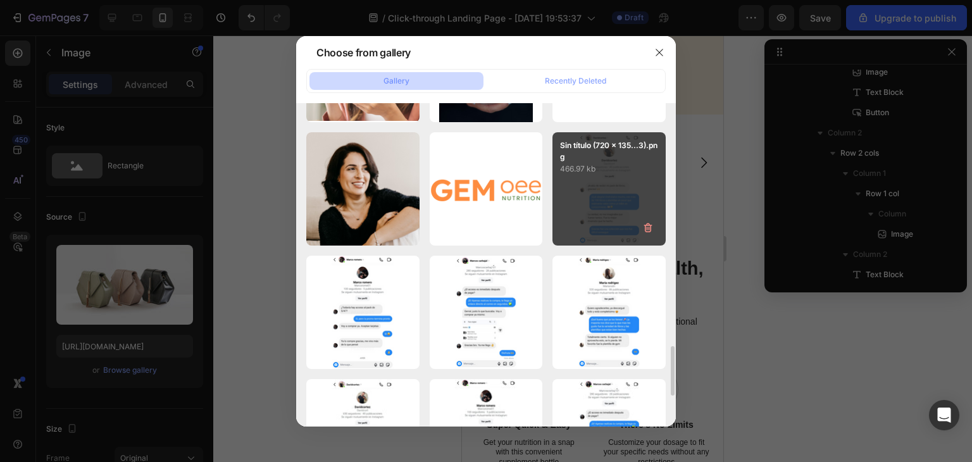
click at [591, 192] on div "Sin título (720 x 135...3).png 466.97 kb" at bounding box center [608, 188] width 113 height 113
type input "[URL][DOMAIN_NAME]"
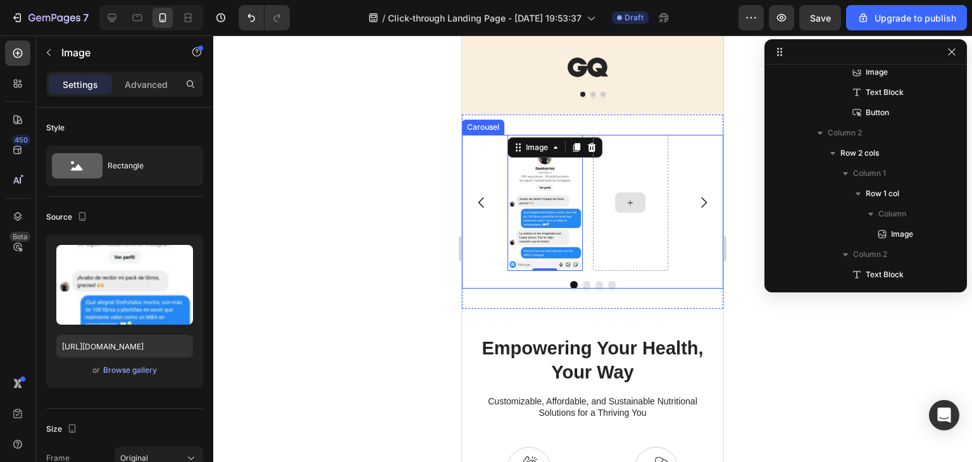
click at [628, 192] on div at bounding box center [630, 202] width 30 height 20
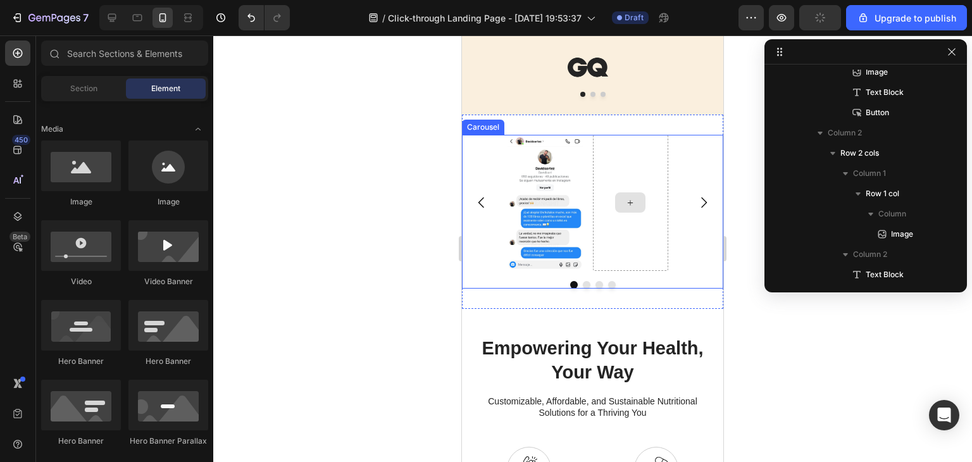
click at [623, 203] on div at bounding box center [630, 202] width 30 height 20
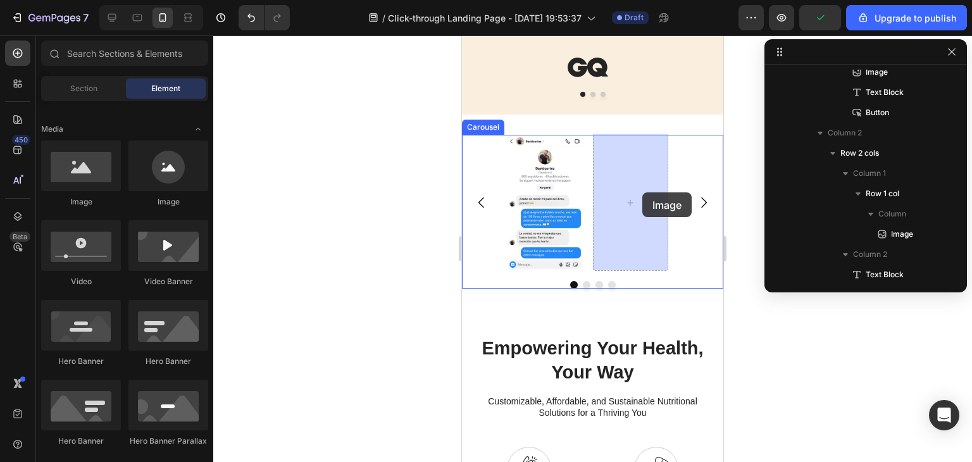
drag, startPoint x: 911, startPoint y: 173, endPoint x: 642, endPoint y: 192, distance: 269.7
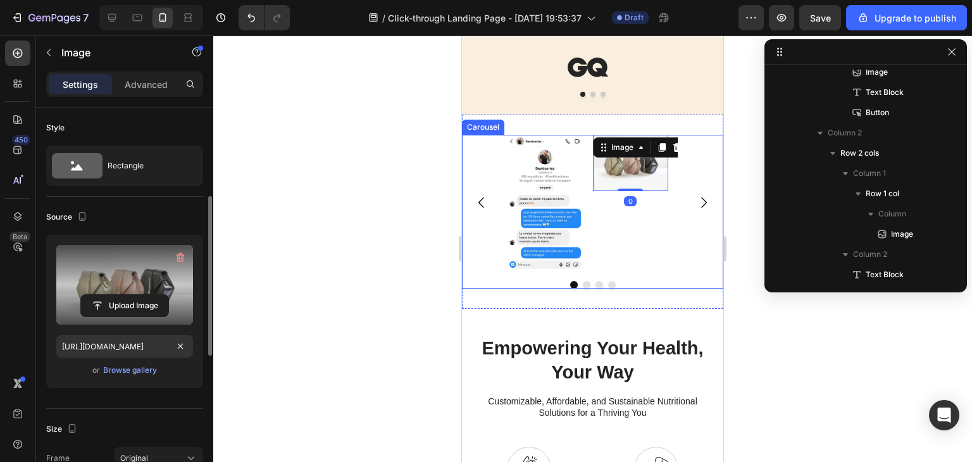
scroll to position [127, 0]
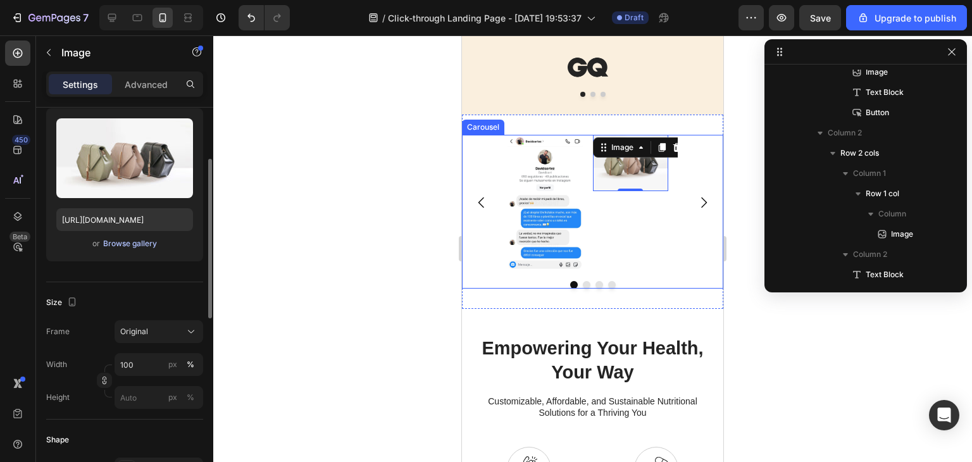
click at [137, 244] on div "Browse gallery" at bounding box center [130, 243] width 54 height 11
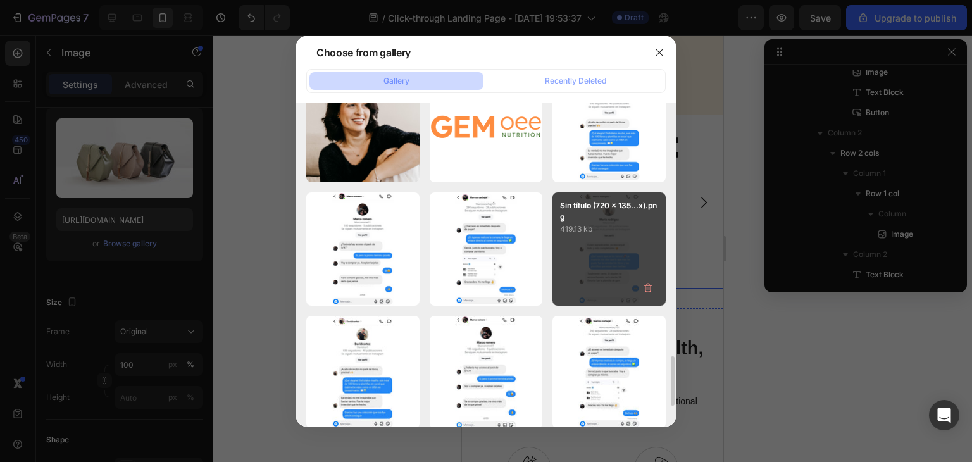
scroll to position [1519, 0]
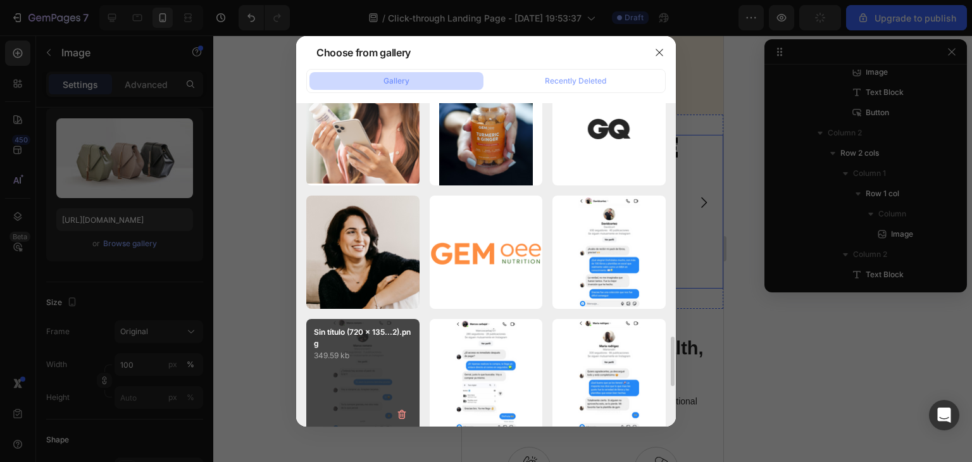
click at [371, 375] on div "Sin título (720 x 135...2).png 349.59 kb" at bounding box center [362, 375] width 113 height 113
type input "https://cdn.shopify.com/s/files/1/0773/0688/8434/files/gempages_577792085713748…"
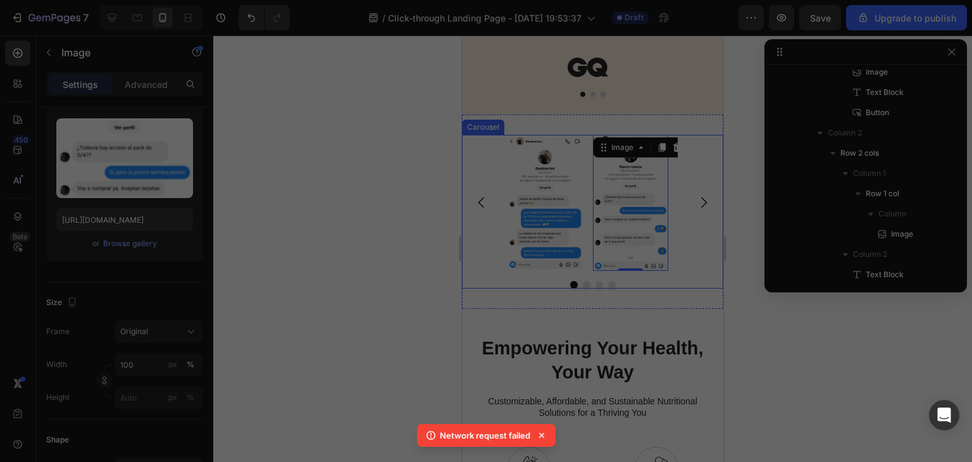
click at [372, 375] on div at bounding box center [592, 248] width 759 height 427
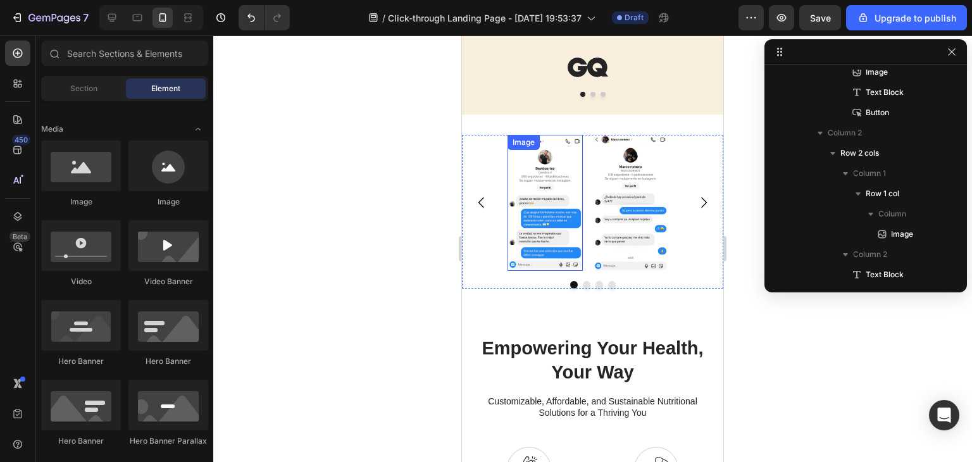
click at [570, 208] on img at bounding box center [545, 203] width 75 height 136
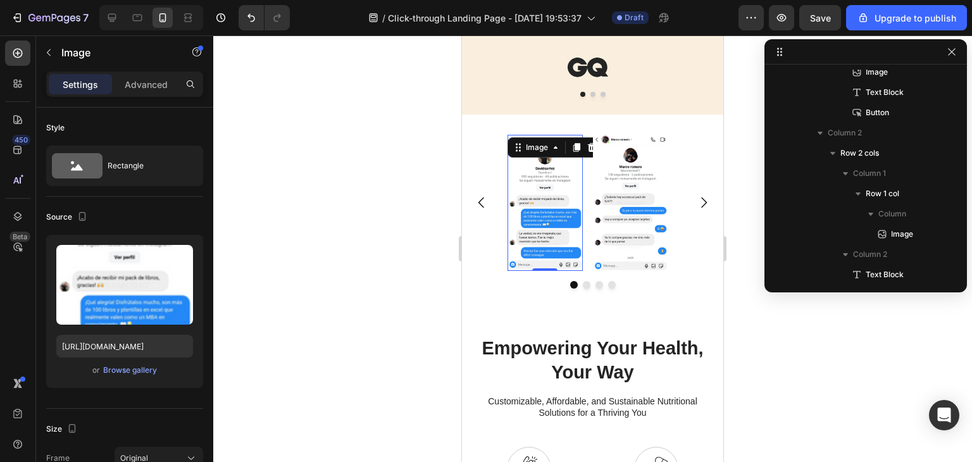
click at [552, 218] on img at bounding box center [545, 203] width 75 height 136
click at [373, 231] on div at bounding box center [592, 248] width 759 height 427
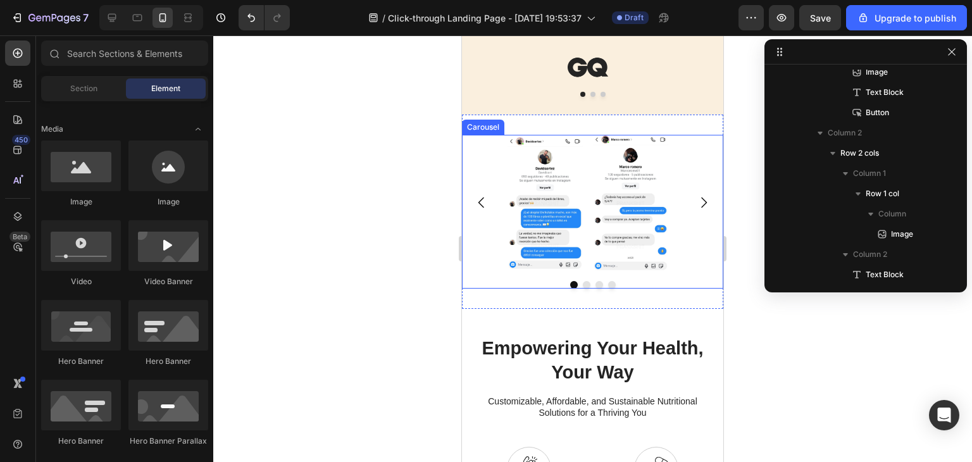
click at [496, 193] on button "Carousel Back Arrow" at bounding box center [481, 202] width 35 height 35
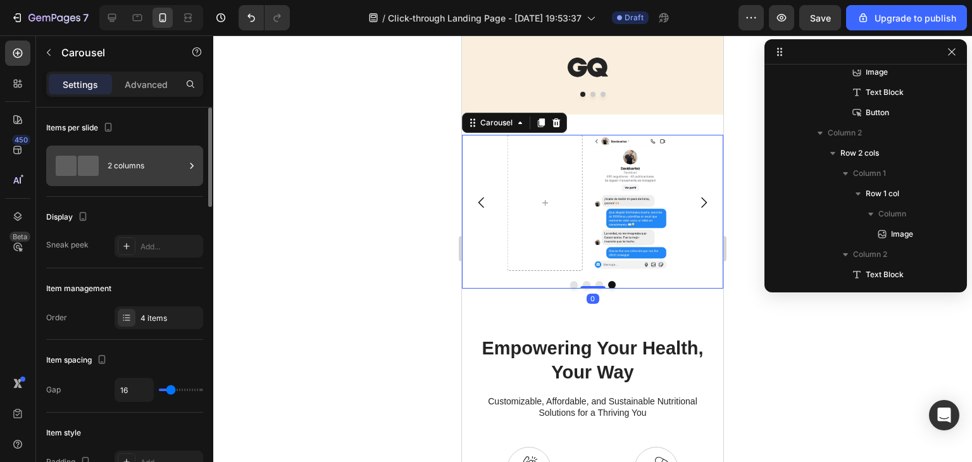
click at [154, 174] on div "2 columns" at bounding box center [146, 165] width 77 height 29
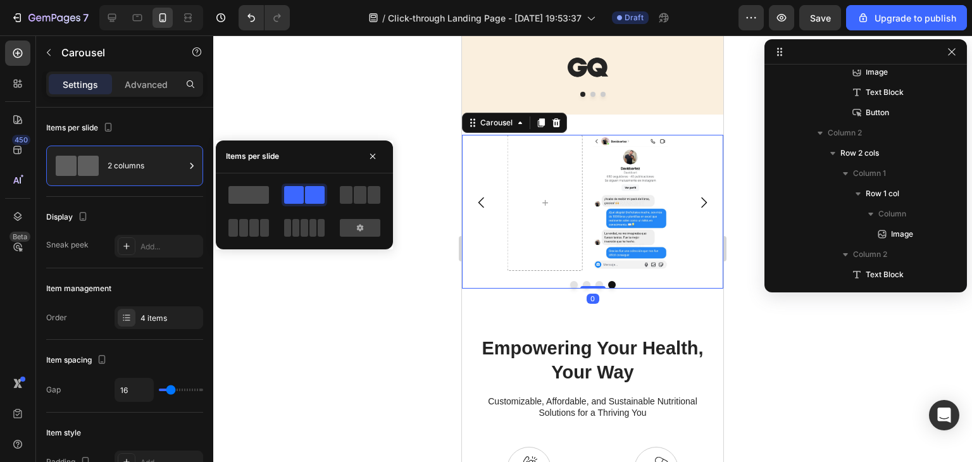
click at [246, 193] on span at bounding box center [248, 195] width 41 height 18
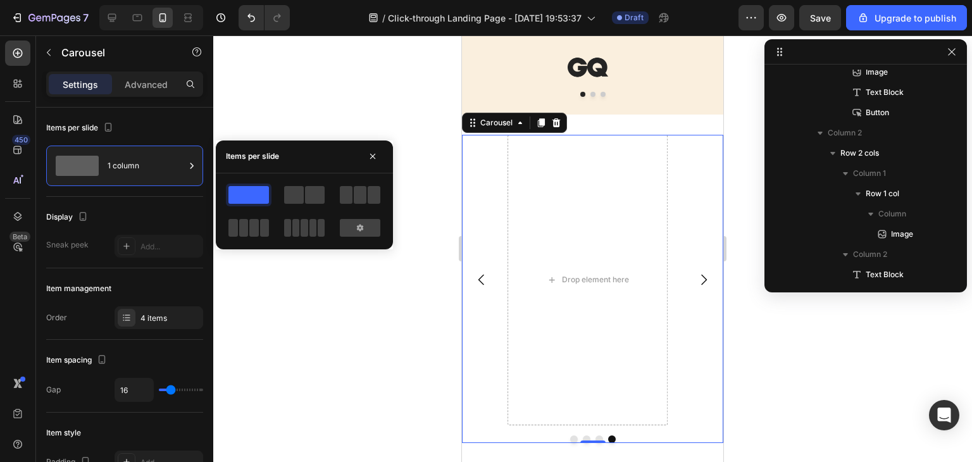
click at [699, 276] on icon "Carousel Next Arrow" at bounding box center [703, 279] width 15 height 15
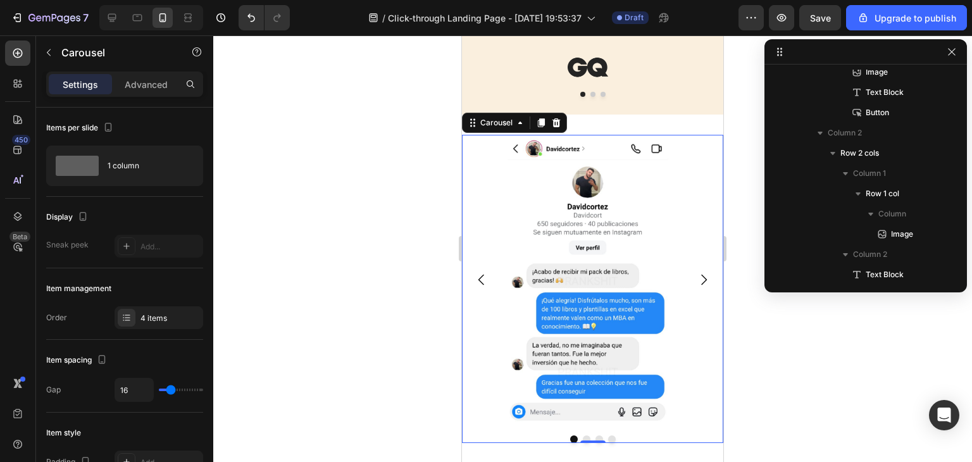
click at [699, 276] on icon "Carousel Next Arrow" at bounding box center [703, 279] width 15 height 15
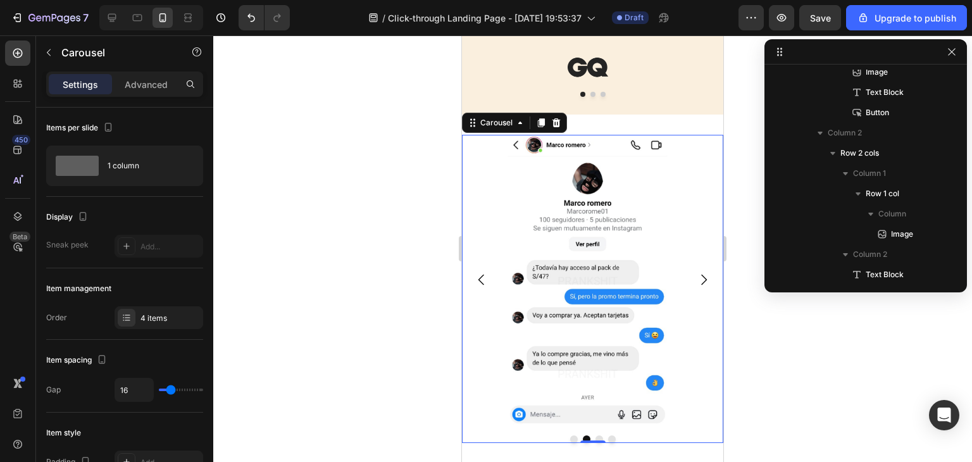
click at [699, 276] on icon "Carousel Next Arrow" at bounding box center [703, 279] width 15 height 15
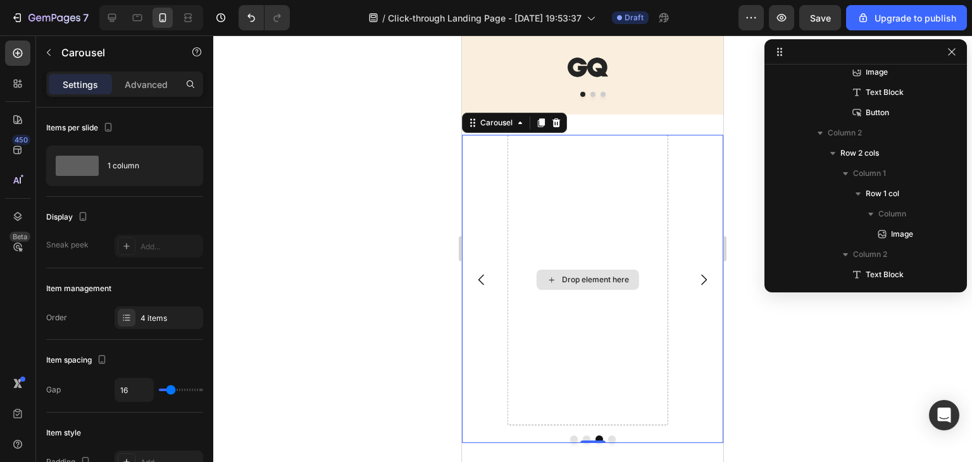
click at [580, 256] on div "Drop element here" at bounding box center [588, 280] width 161 height 290
click at [573, 279] on div "Drop element here" at bounding box center [595, 280] width 67 height 10
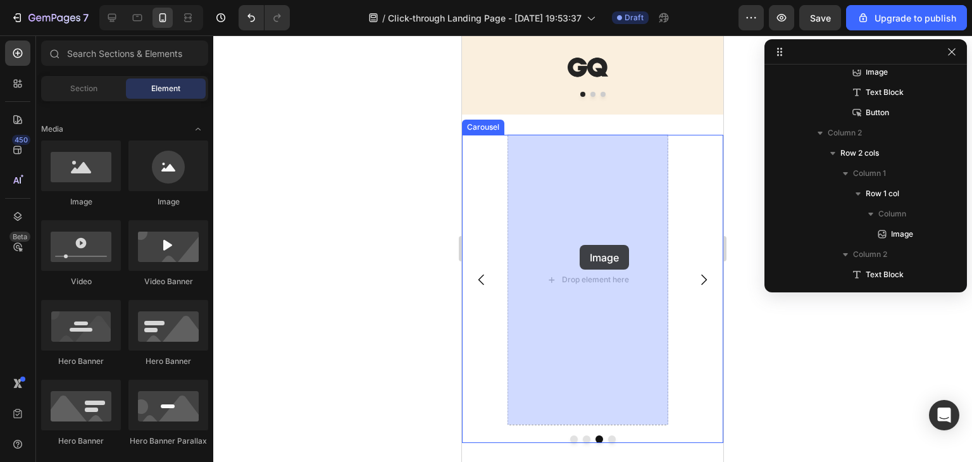
drag, startPoint x: 770, startPoint y: 251, endPoint x: 580, endPoint y: 245, distance: 189.9
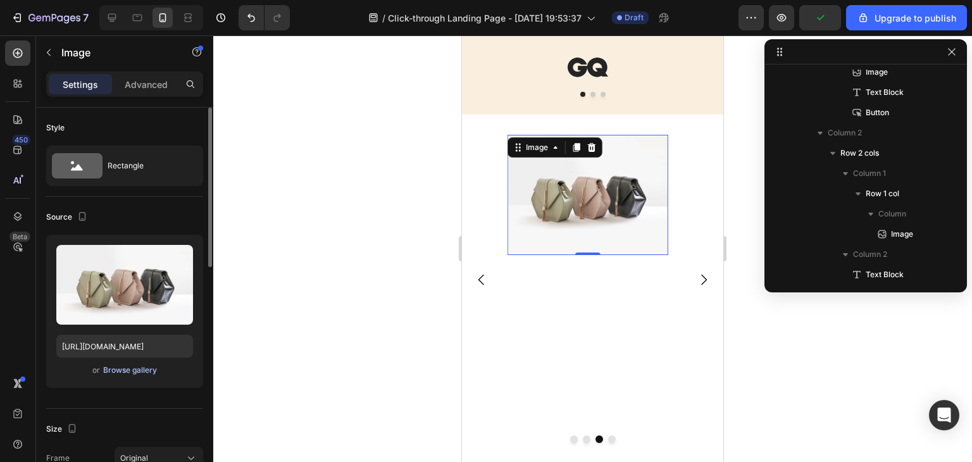
click at [133, 373] on div "Browse gallery" at bounding box center [130, 370] width 54 height 11
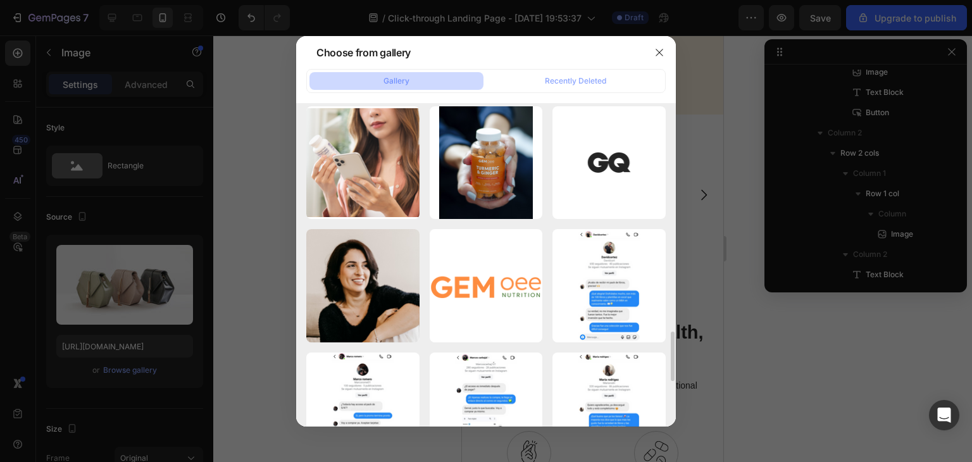
scroll to position [1675, 0]
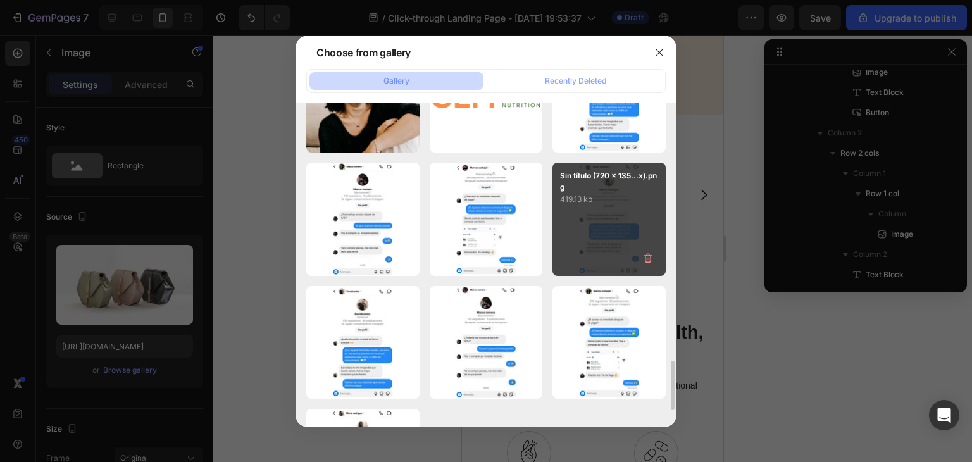
click at [618, 203] on p "419.13 kb" at bounding box center [609, 199] width 98 height 13
type input "[URL][DOMAIN_NAME]"
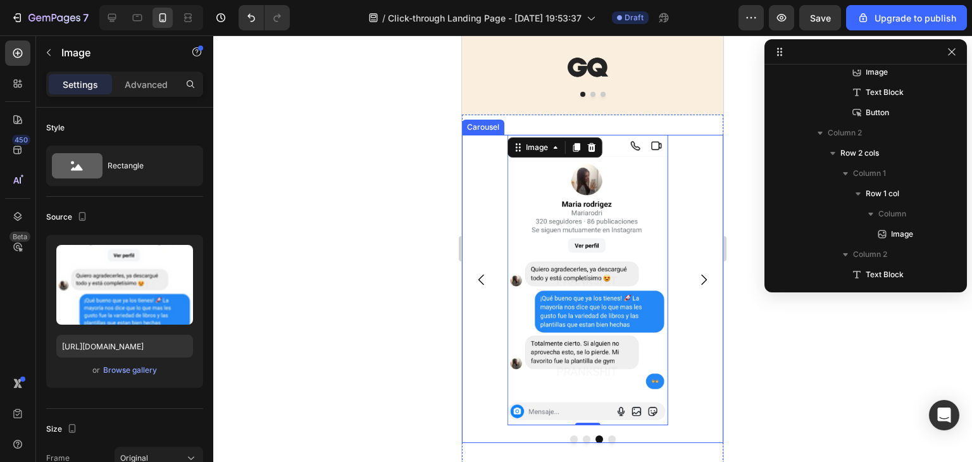
click at [697, 280] on icon "Carousel Next Arrow" at bounding box center [703, 279] width 15 height 15
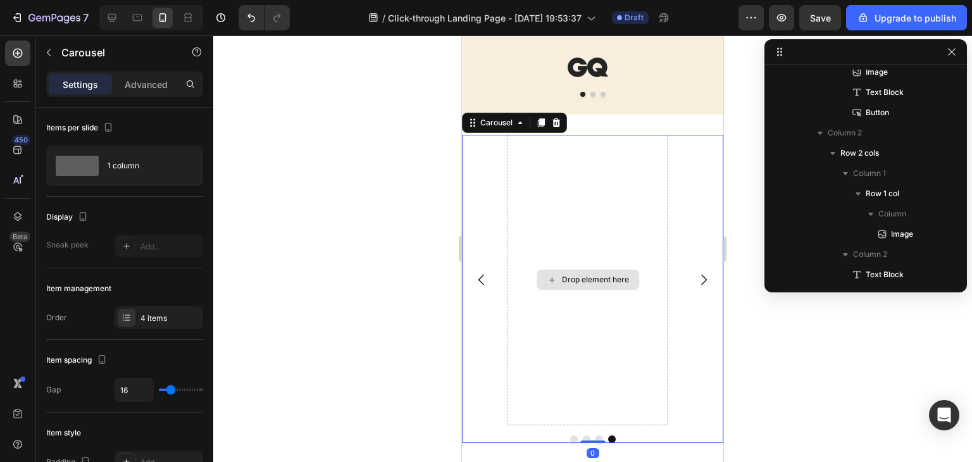
drag, startPoint x: 601, startPoint y: 272, endPoint x: 555, endPoint y: 272, distance: 45.6
click at [601, 273] on div "Drop element here" at bounding box center [588, 280] width 103 height 20
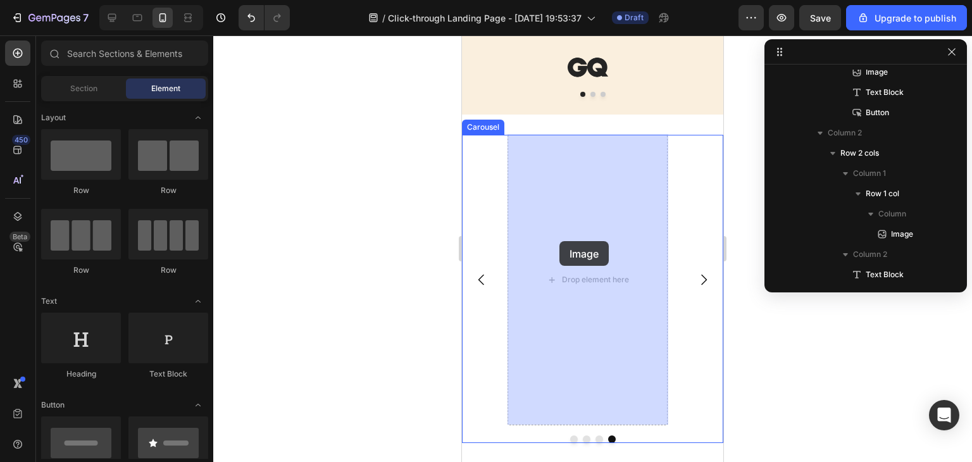
drag, startPoint x: 546, startPoint y: 206, endPoint x: 679, endPoint y: 322, distance: 176.8
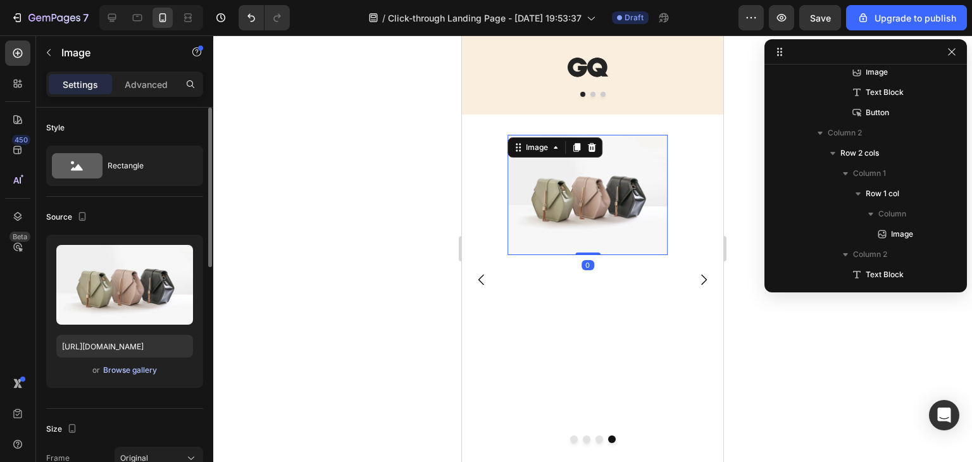
click at [139, 374] on div "Browse gallery" at bounding box center [130, 370] width 54 height 11
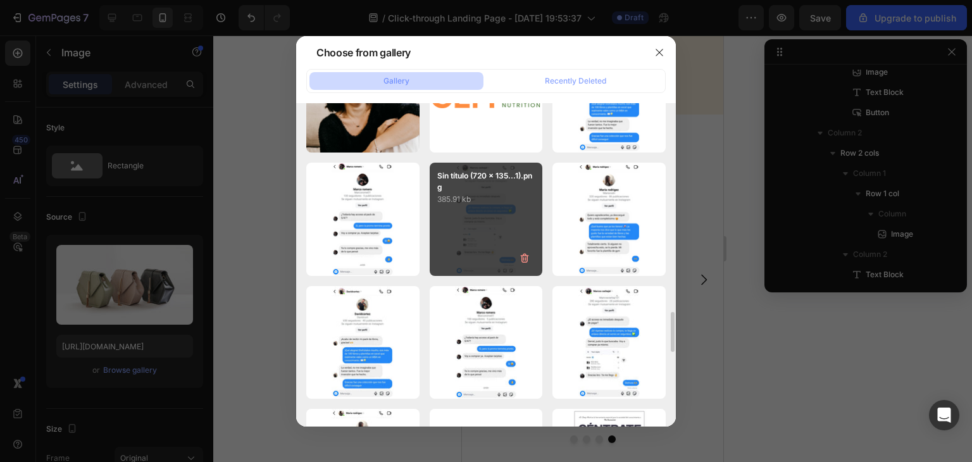
click at [473, 224] on div "Sin título (720 x 135...1).png 385.91 kb" at bounding box center [486, 219] width 113 height 113
type input "https://cdn.shopify.com/s/files/1/0773/0688/8434/files/gempages_577792085713748…"
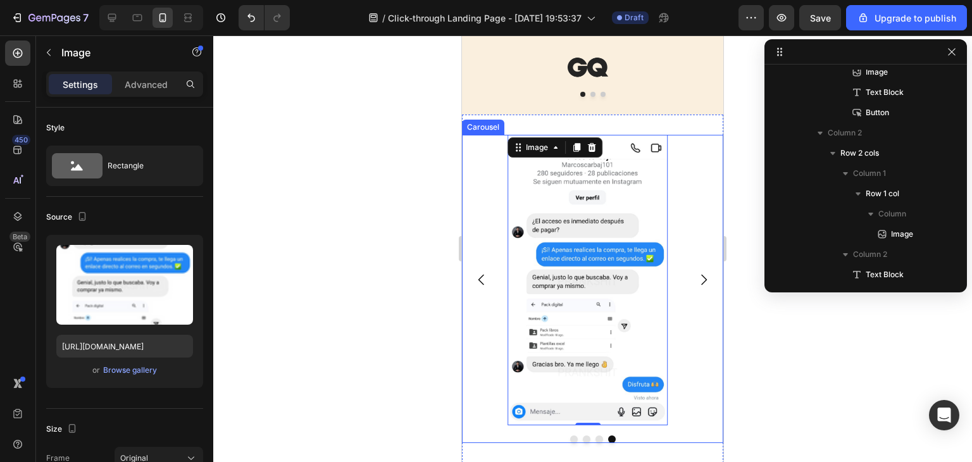
click at [696, 282] on icon "Carousel Next Arrow" at bounding box center [703, 279] width 15 height 15
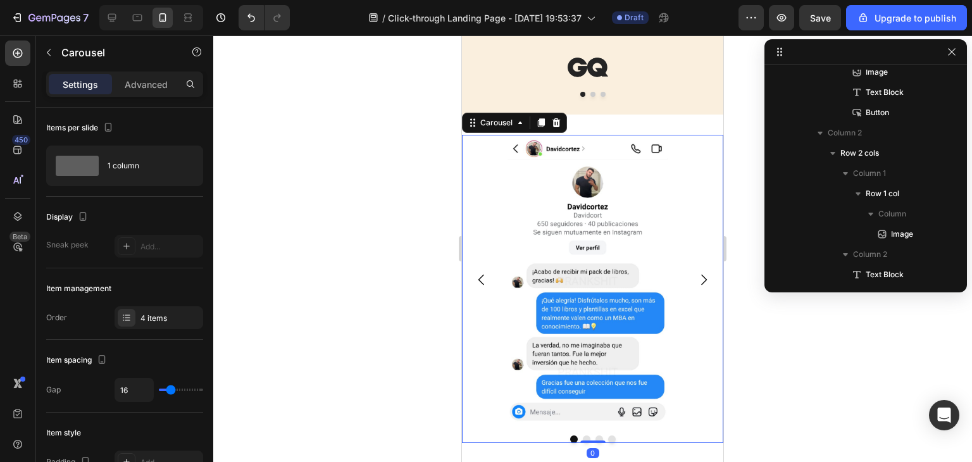
click at [696, 282] on icon "Carousel Next Arrow" at bounding box center [703, 279] width 15 height 15
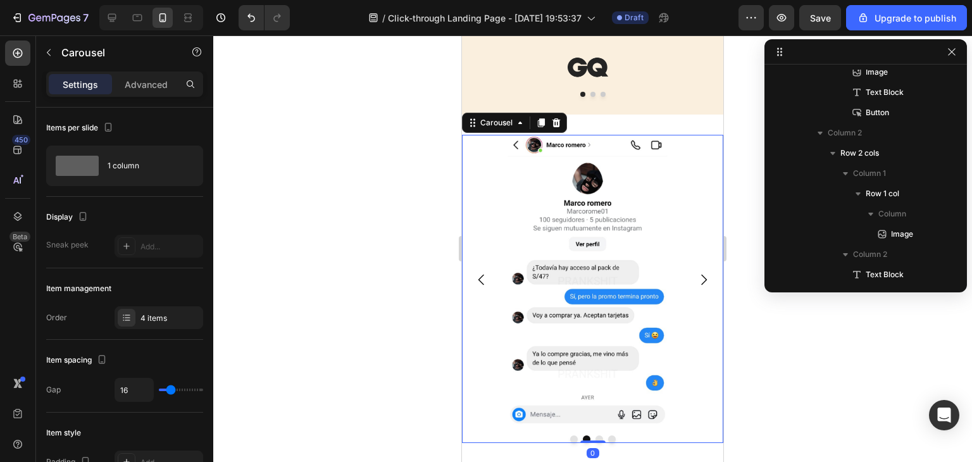
click at [696, 282] on icon "Carousel Next Arrow" at bounding box center [703, 279] width 15 height 15
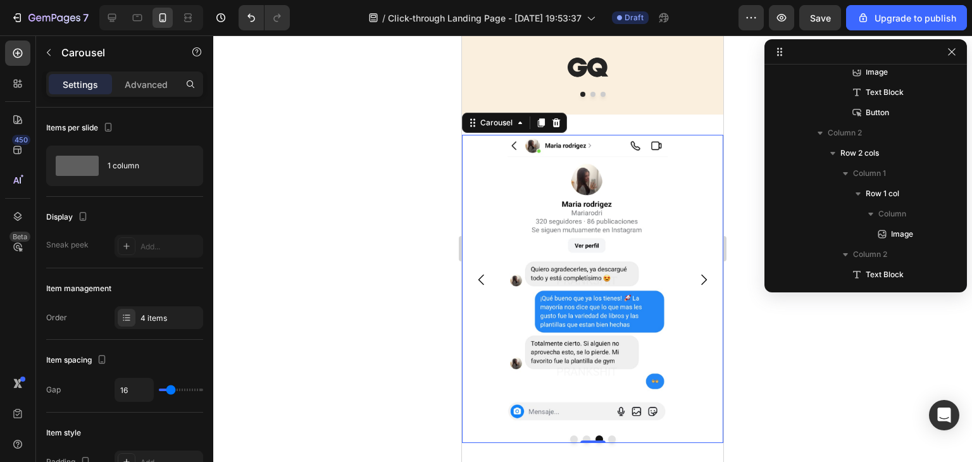
click at [478, 194] on div "Image Image Image Image" at bounding box center [592, 280] width 261 height 290
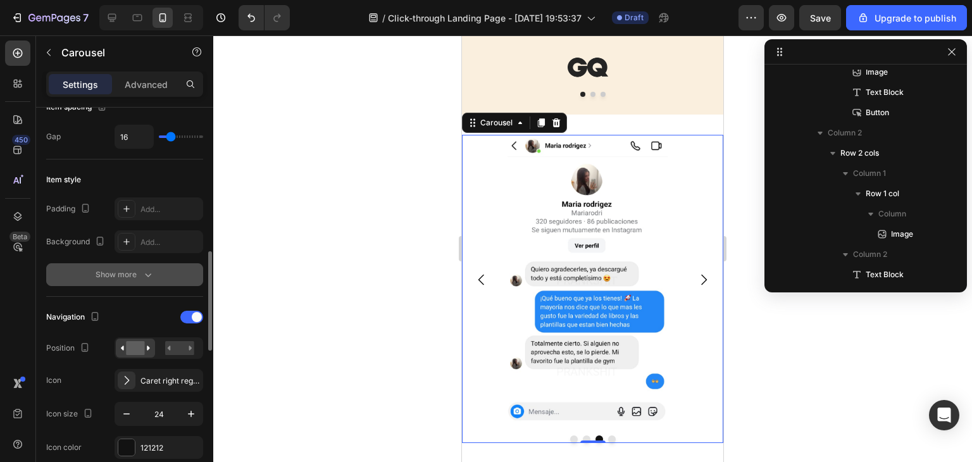
scroll to position [380, 0]
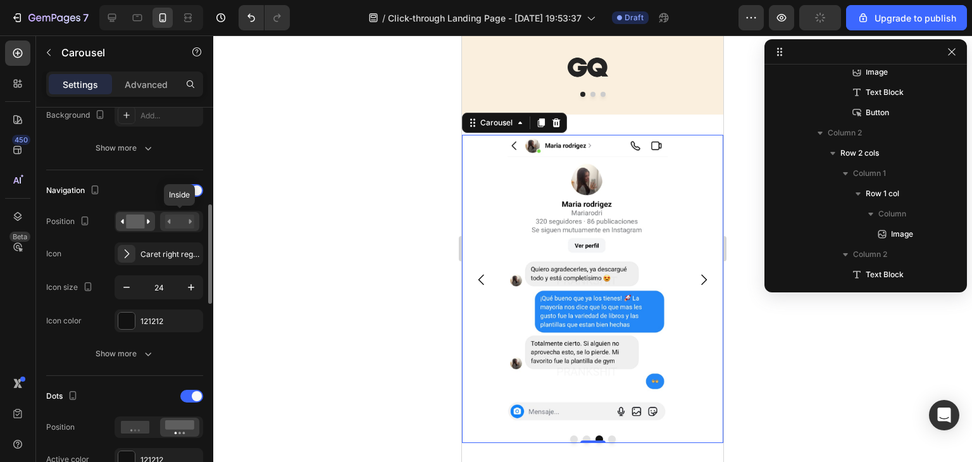
click at [187, 220] on rect at bounding box center [179, 222] width 29 height 14
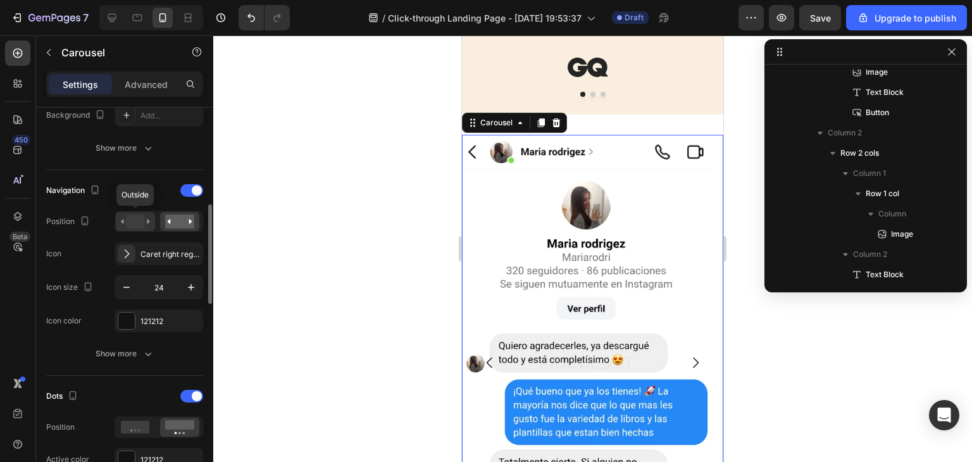
click at [129, 218] on rect at bounding box center [135, 222] width 18 height 14
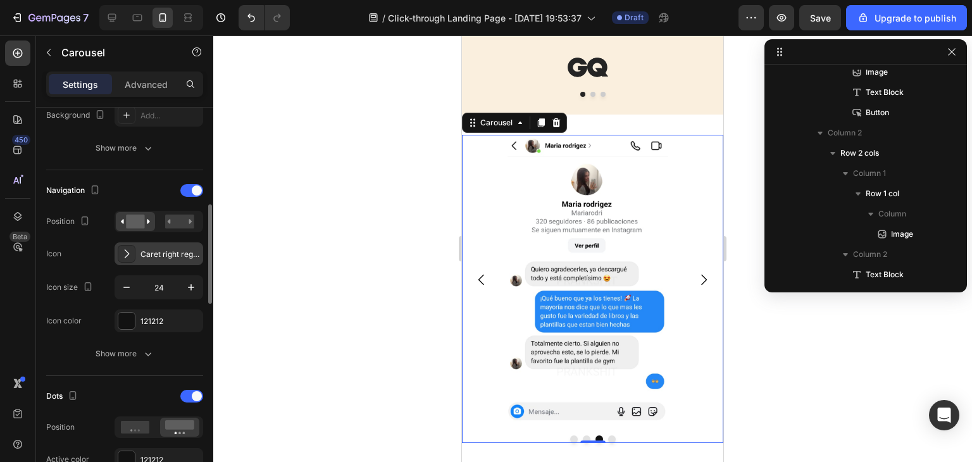
click at [125, 252] on icon at bounding box center [126, 253] width 13 height 13
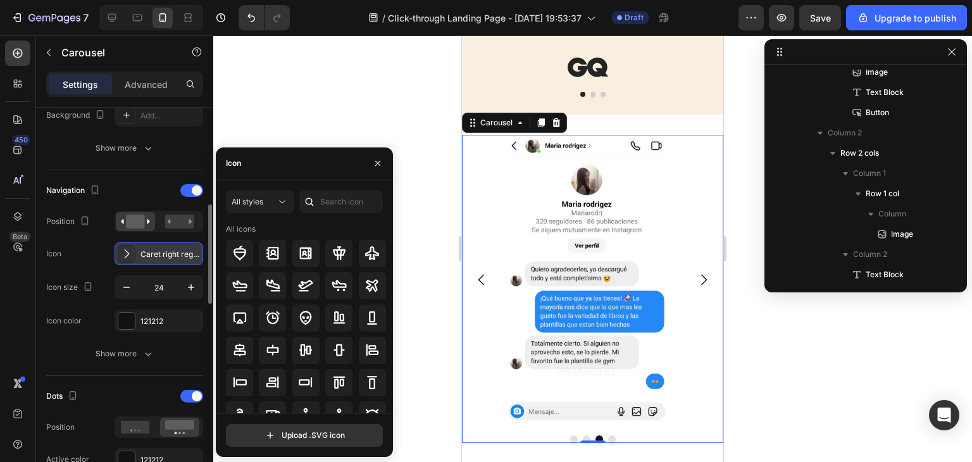
click at [125, 252] on icon at bounding box center [126, 253] width 13 height 13
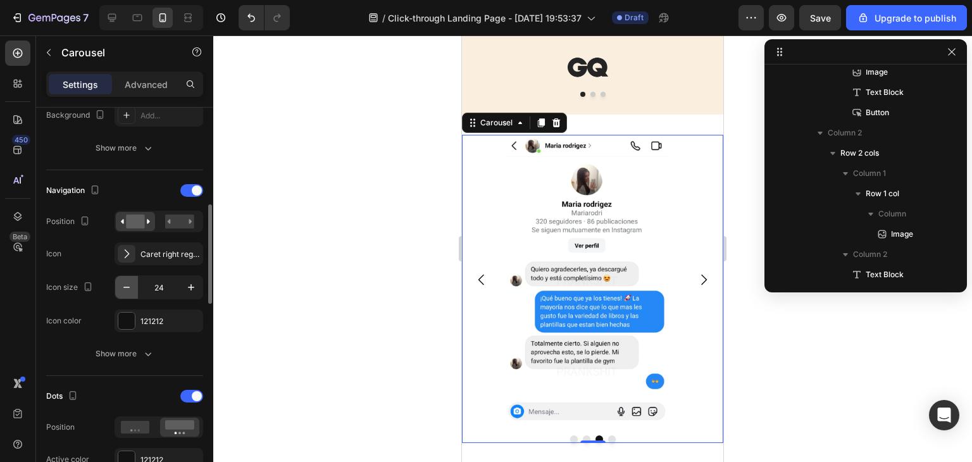
click at [132, 282] on icon "button" at bounding box center [126, 287] width 13 height 13
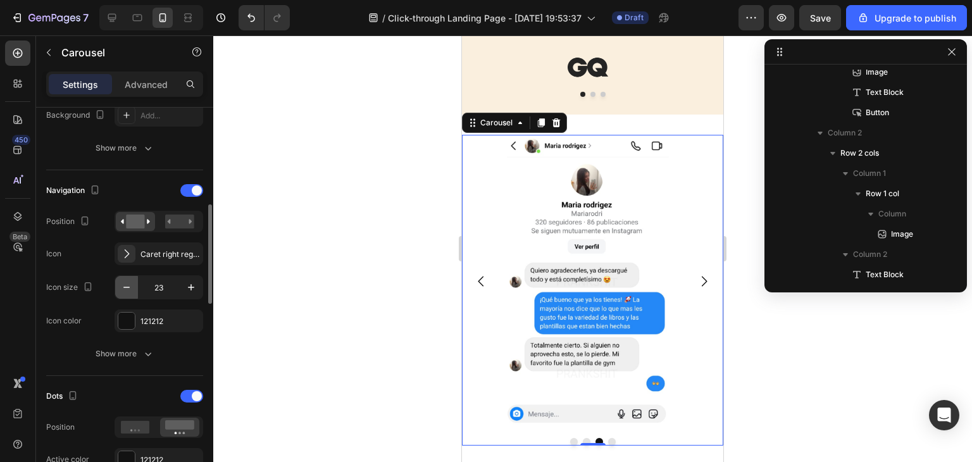
click at [132, 282] on icon "button" at bounding box center [126, 287] width 13 height 13
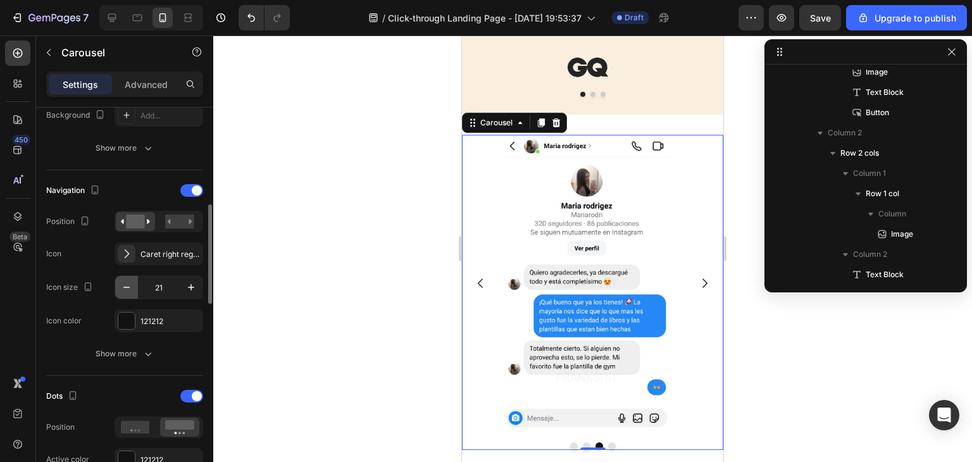
click at [132, 282] on icon "button" at bounding box center [126, 287] width 13 height 13
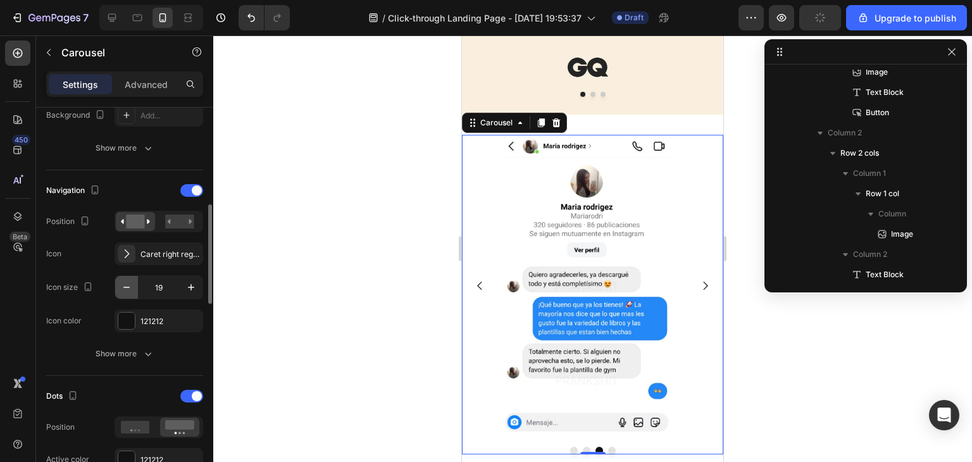
click at [132, 282] on icon "button" at bounding box center [126, 287] width 13 height 13
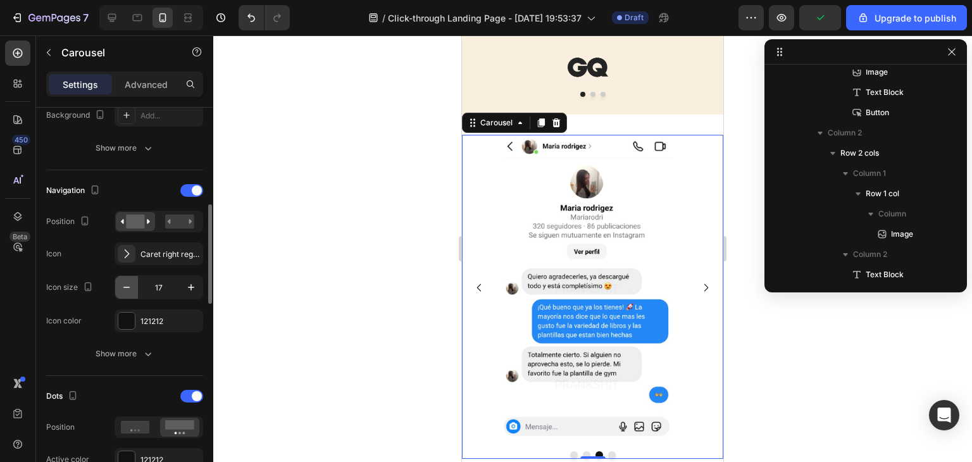
click at [132, 282] on icon "button" at bounding box center [126, 287] width 13 height 13
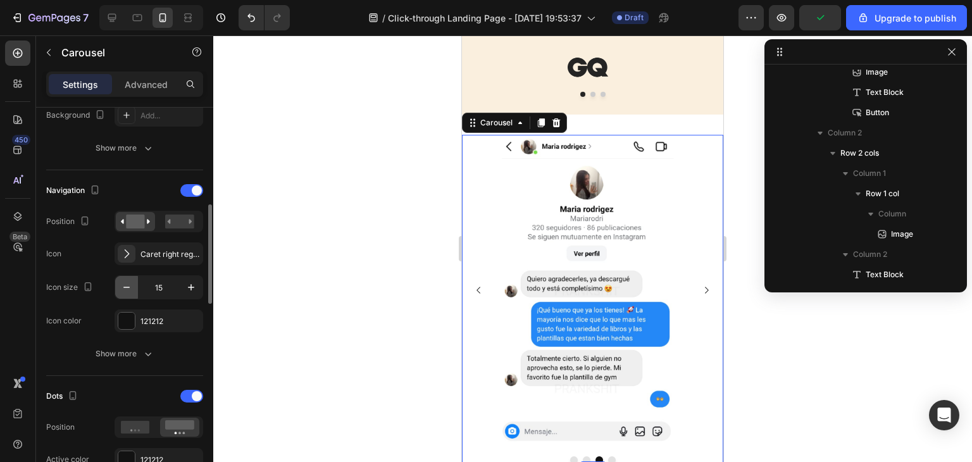
click at [132, 282] on icon "button" at bounding box center [126, 287] width 13 height 13
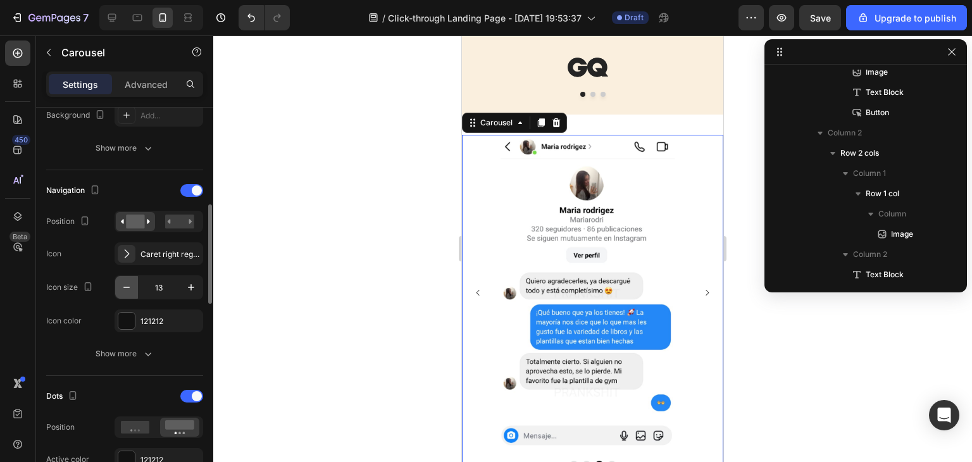
click at [132, 282] on icon "button" at bounding box center [126, 287] width 13 height 13
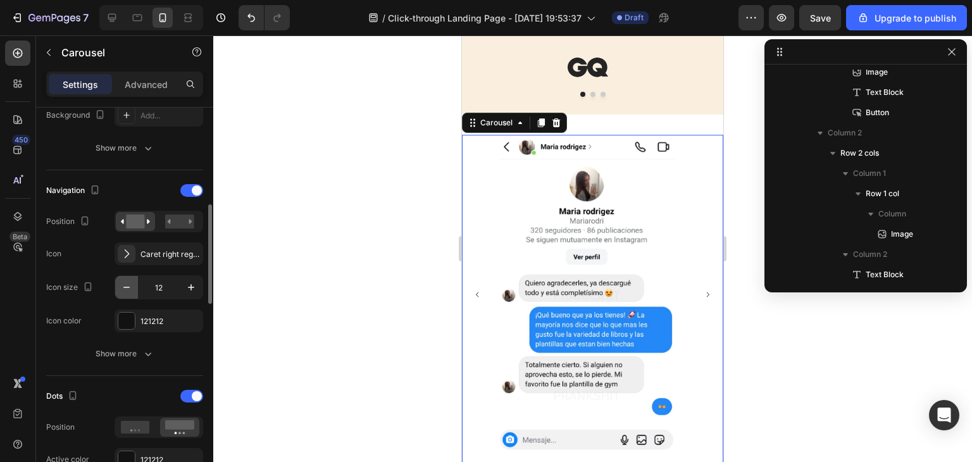
click at [132, 282] on icon "button" at bounding box center [126, 287] width 13 height 13
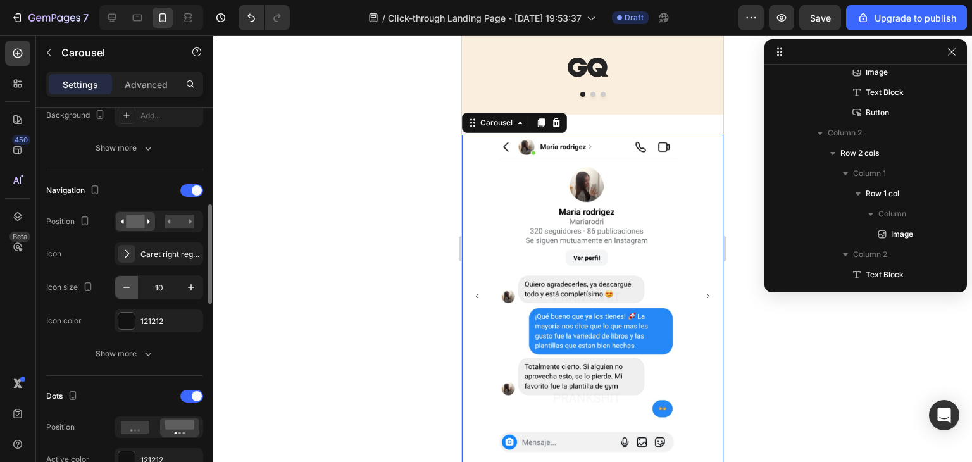
click at [132, 282] on icon "button" at bounding box center [126, 287] width 13 height 13
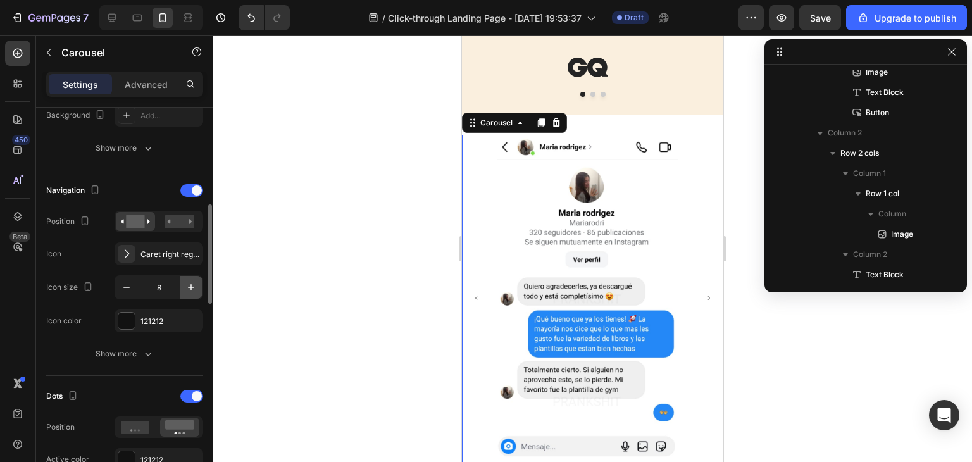
click at [192, 284] on icon "button" at bounding box center [191, 287] width 13 height 13
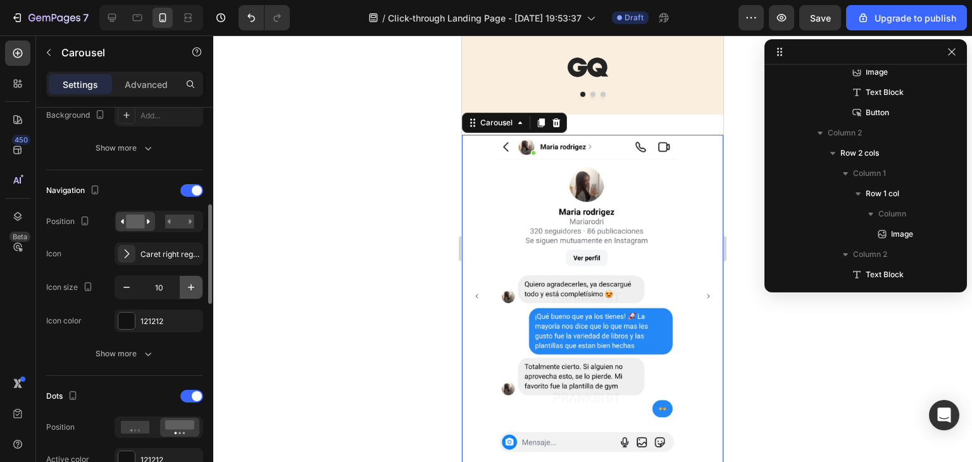
click at [192, 284] on icon "button" at bounding box center [191, 287] width 13 height 13
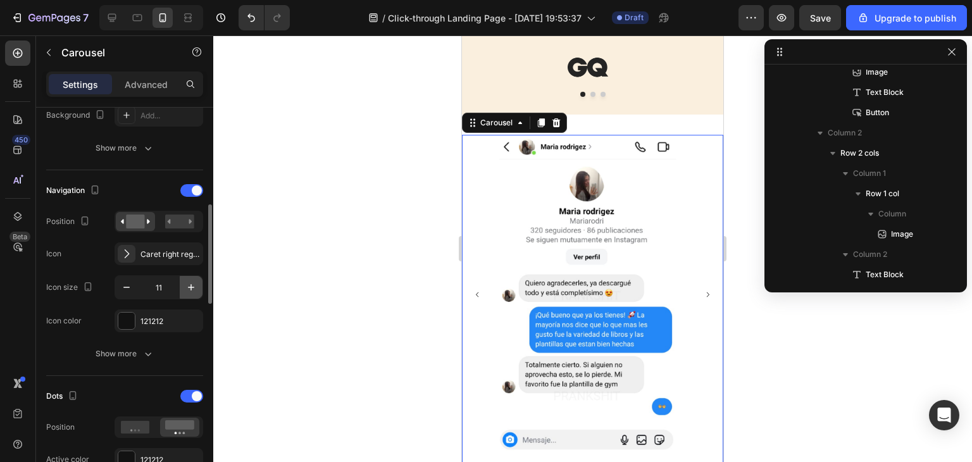
click at [192, 284] on icon "button" at bounding box center [191, 287] width 13 height 13
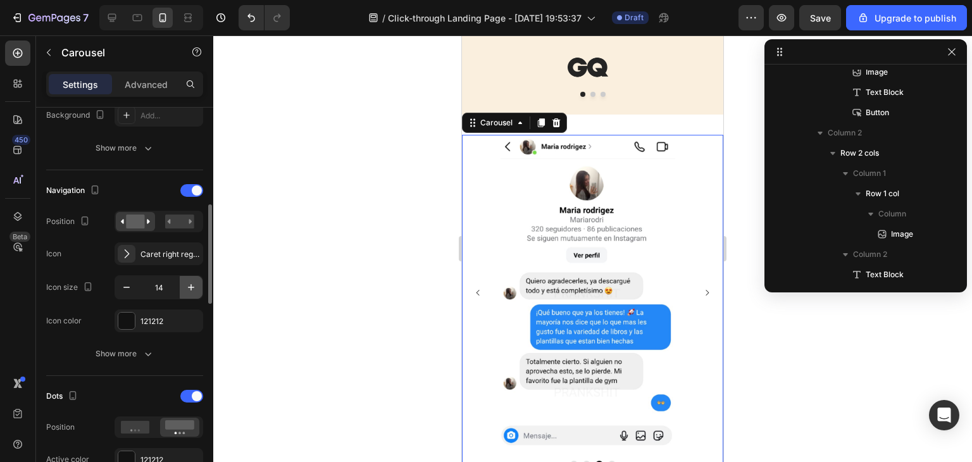
click at [192, 284] on icon "button" at bounding box center [191, 287] width 13 height 13
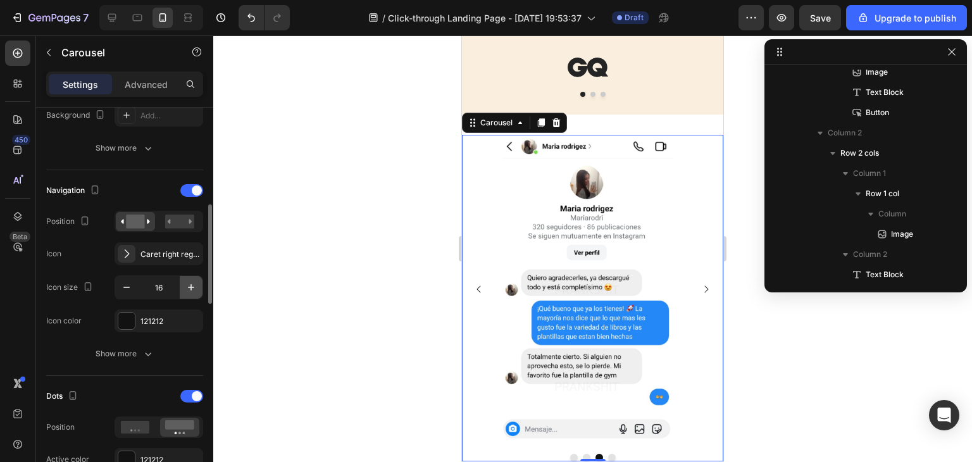
click at [192, 284] on icon "button" at bounding box center [191, 287] width 13 height 13
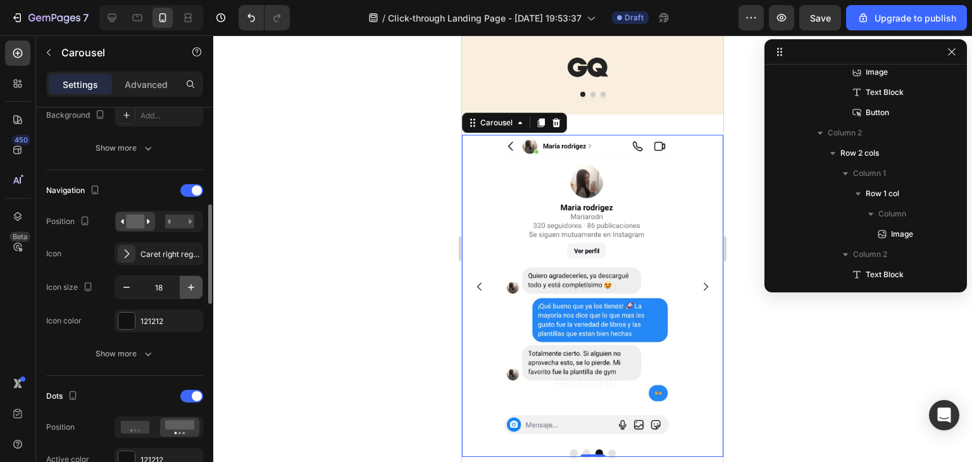
click at [192, 284] on icon "button" at bounding box center [191, 287] width 13 height 13
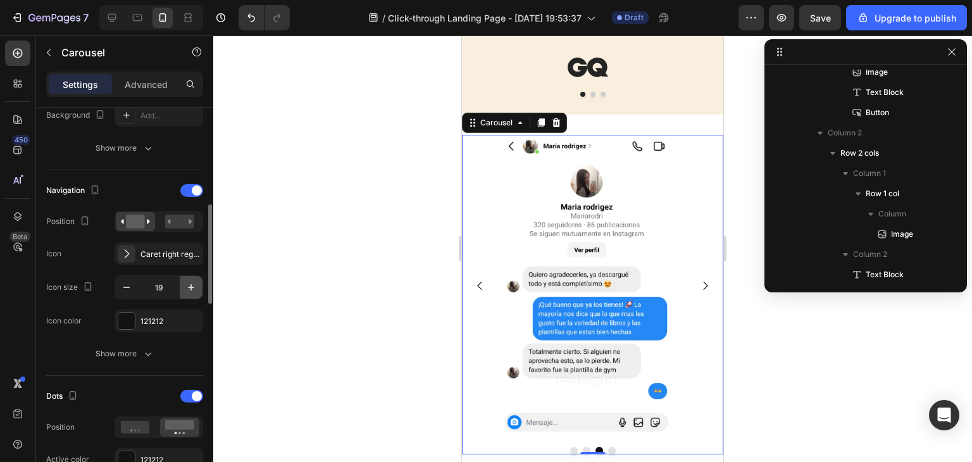
click at [192, 284] on icon "button" at bounding box center [191, 287] width 13 height 13
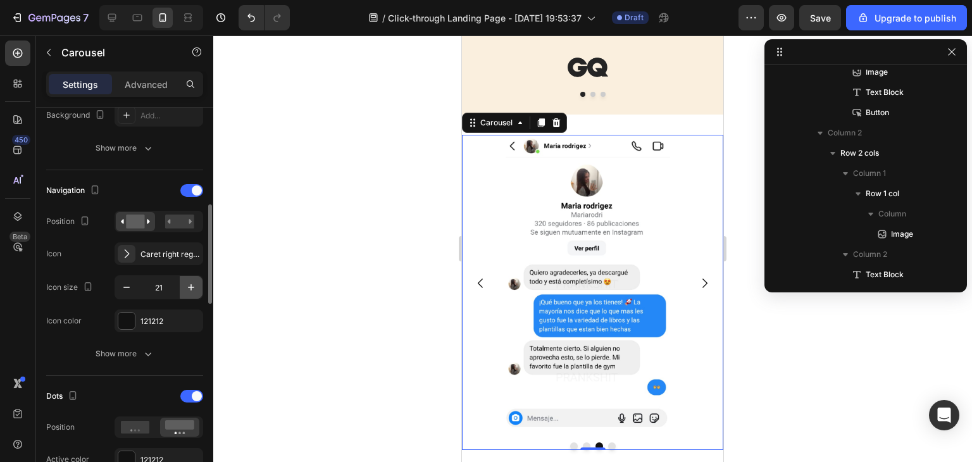
click at [192, 284] on icon "button" at bounding box center [191, 287] width 13 height 13
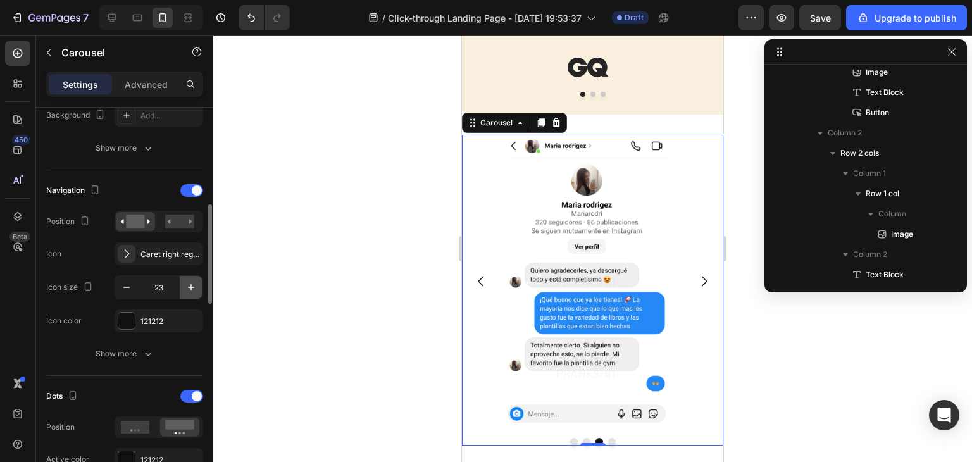
click at [192, 284] on icon "button" at bounding box center [191, 287] width 13 height 13
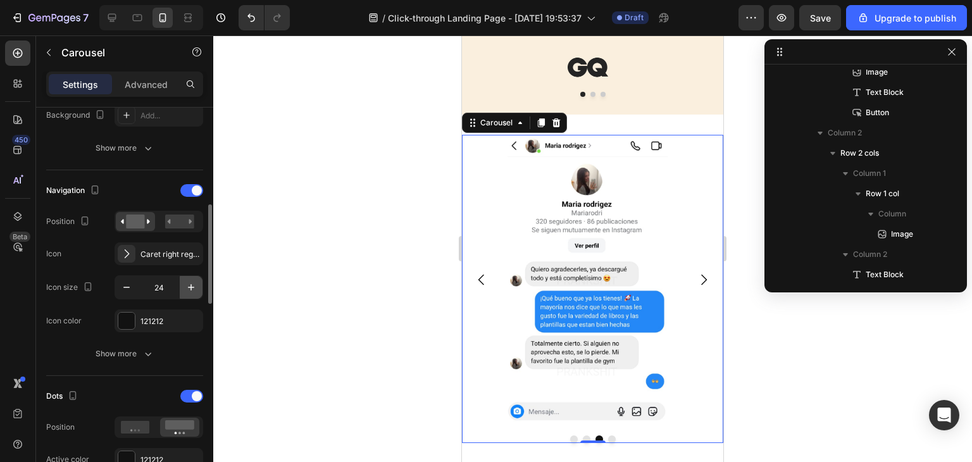
click at [192, 284] on icon "button" at bounding box center [191, 287] width 13 height 13
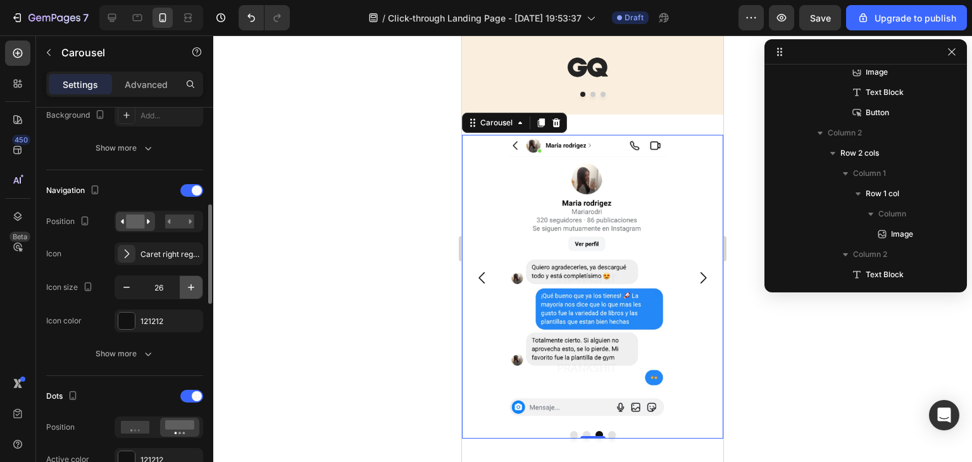
click at [192, 284] on icon "button" at bounding box center [191, 287] width 13 height 13
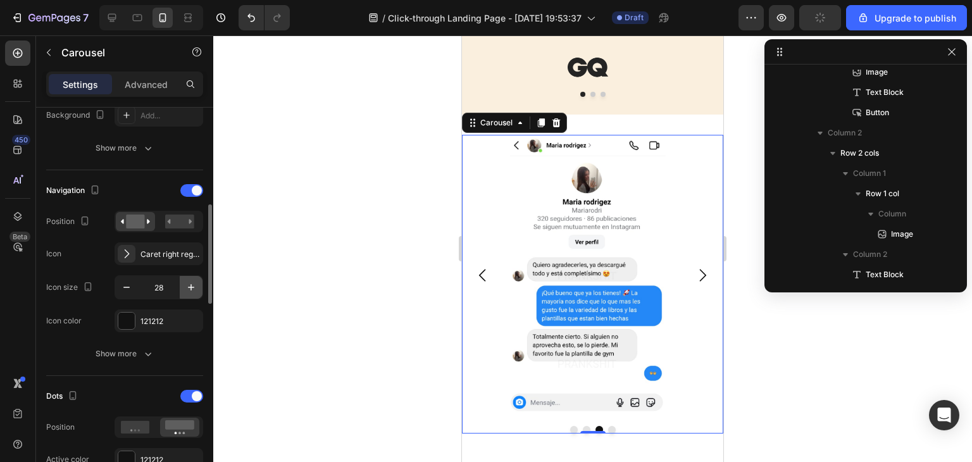
click at [192, 284] on icon "button" at bounding box center [191, 287] width 13 height 13
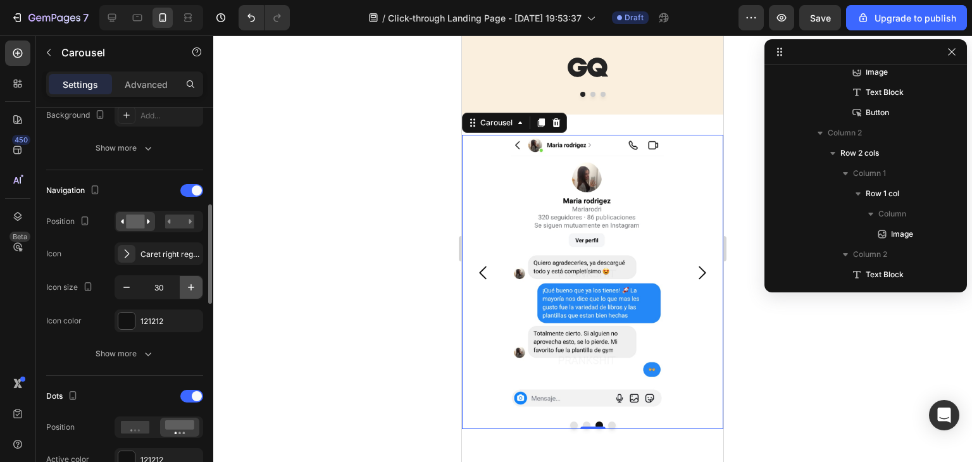
click at [192, 284] on icon "button" at bounding box center [191, 287] width 13 height 13
click at [127, 284] on icon "button" at bounding box center [126, 287] width 13 height 13
type input "30"
click at [154, 351] on button "Show more" at bounding box center [124, 353] width 157 height 23
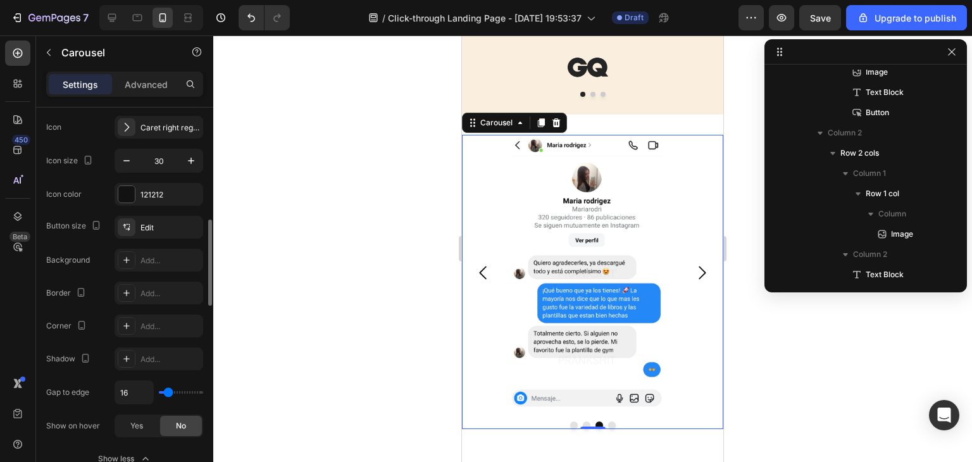
scroll to position [633, 0]
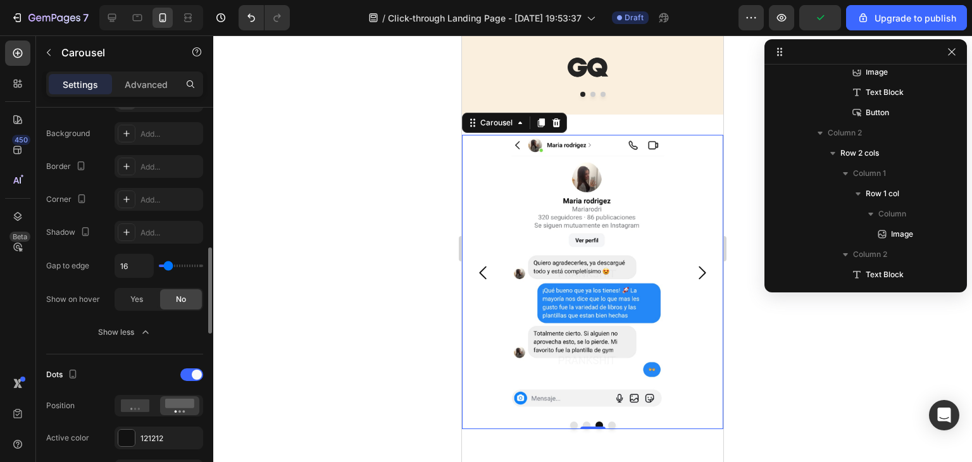
click at [178, 269] on div "16" at bounding box center [159, 266] width 89 height 24
type input "82"
type input "120"
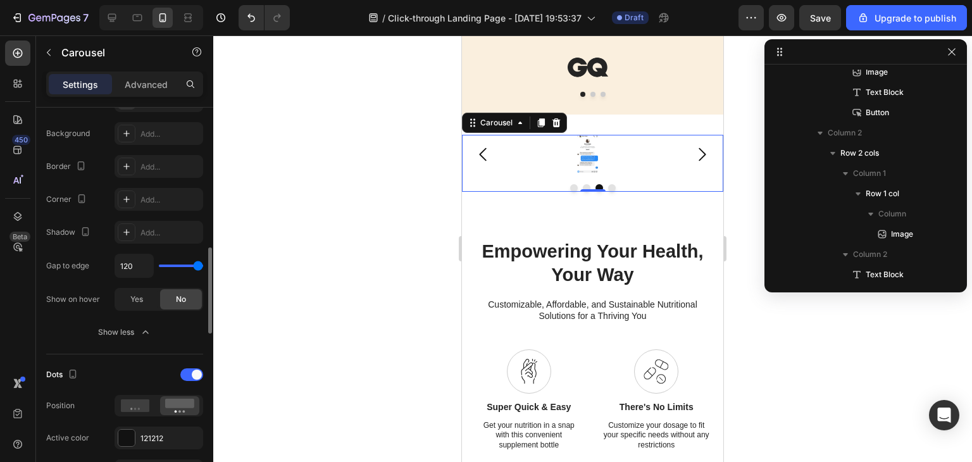
type input "100"
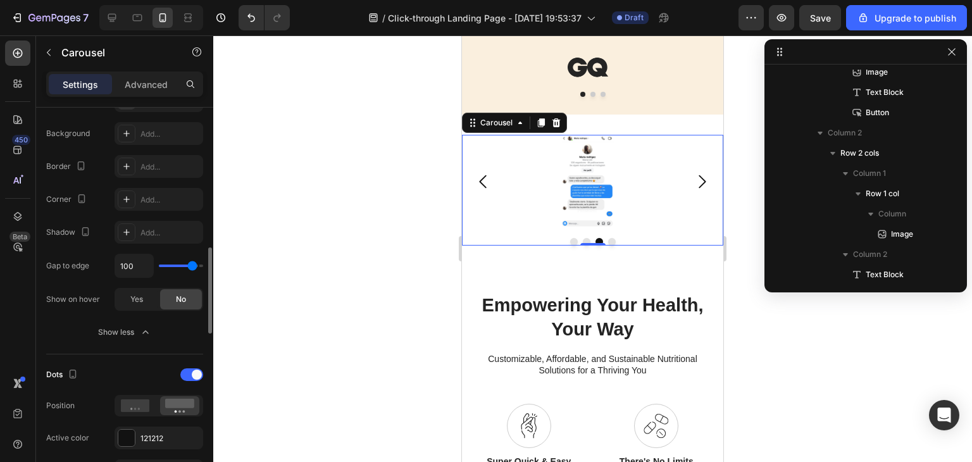
type input "96"
type input "89"
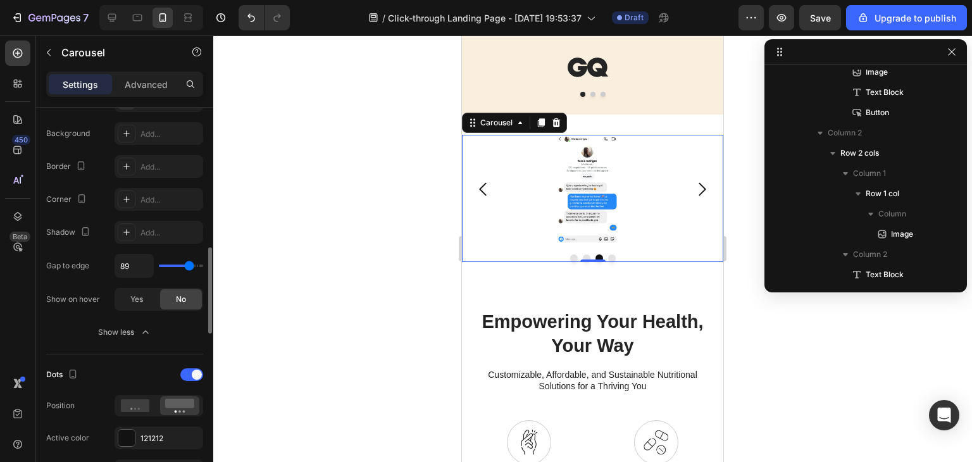
type input "82"
type input "79"
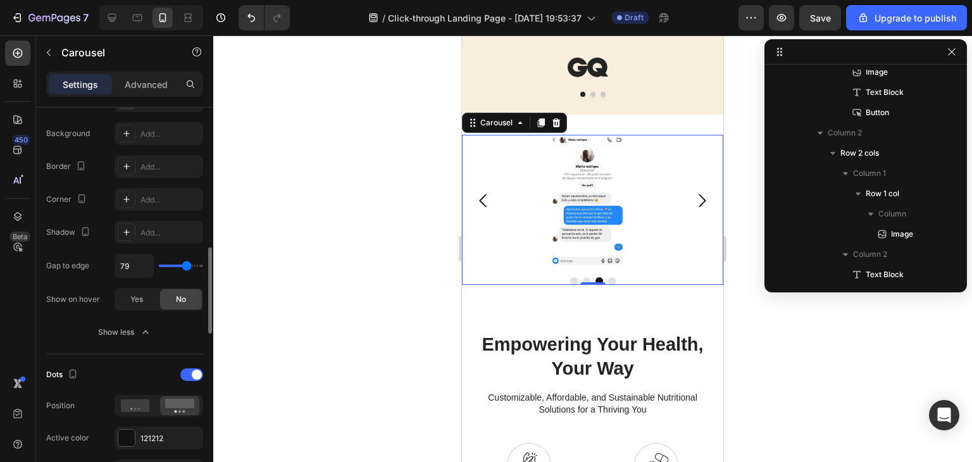
type input "77"
type input "73"
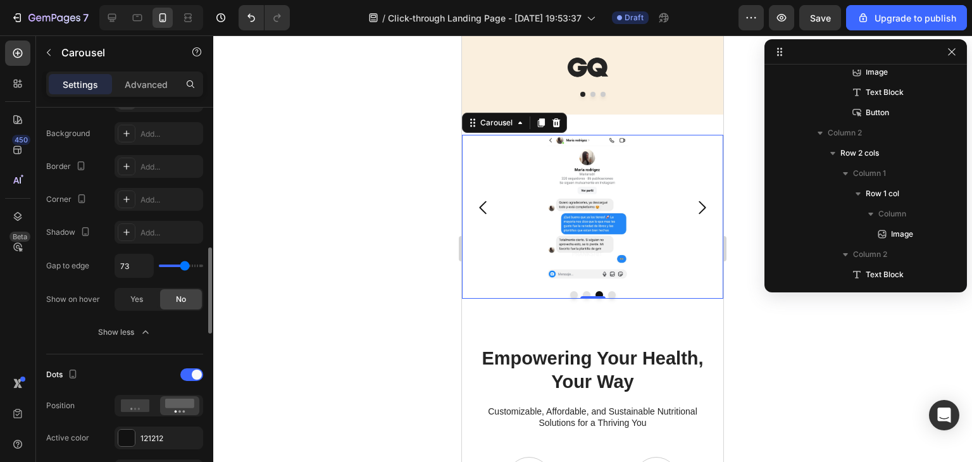
type input "68"
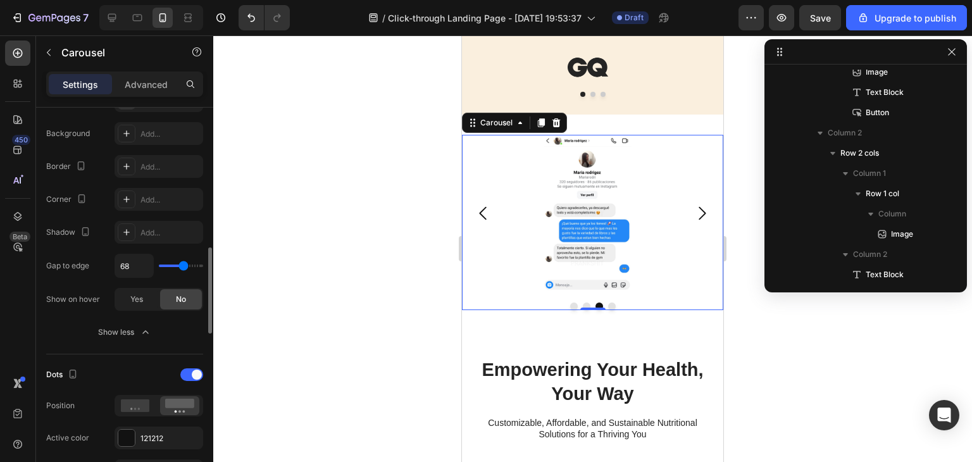
type input "66"
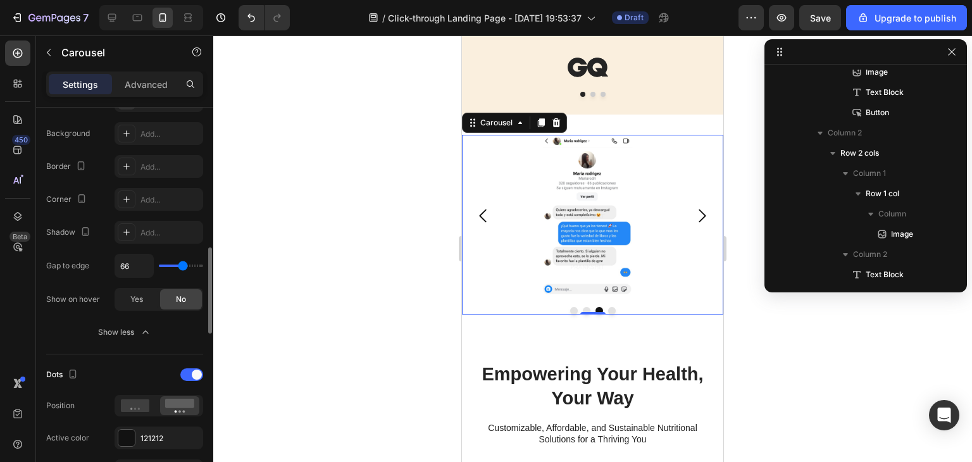
type input "61"
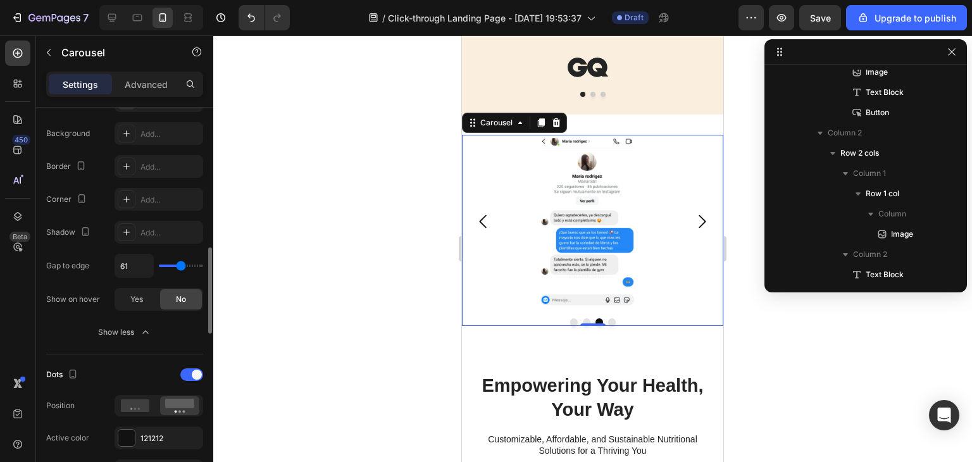
type input "57"
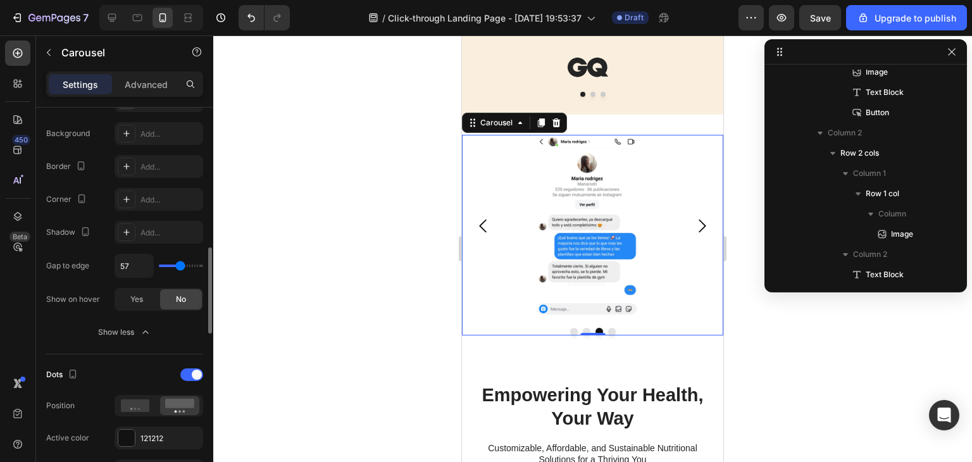
type input "54"
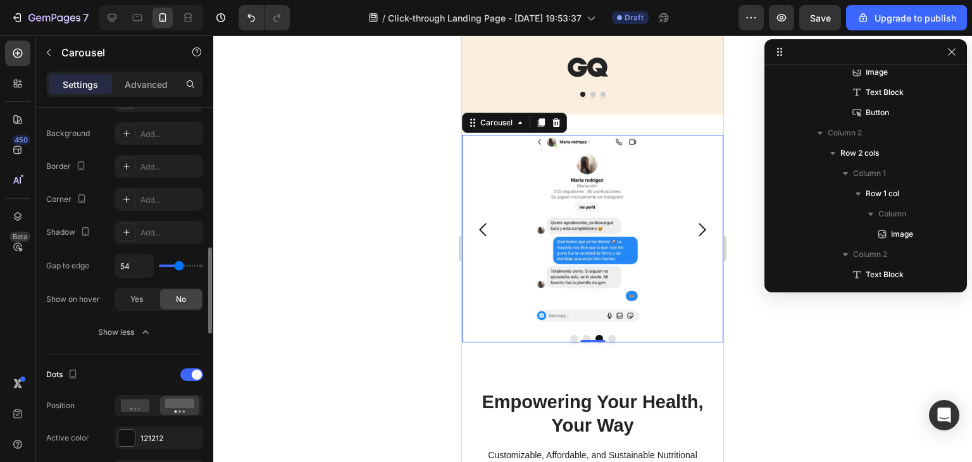
type input "47"
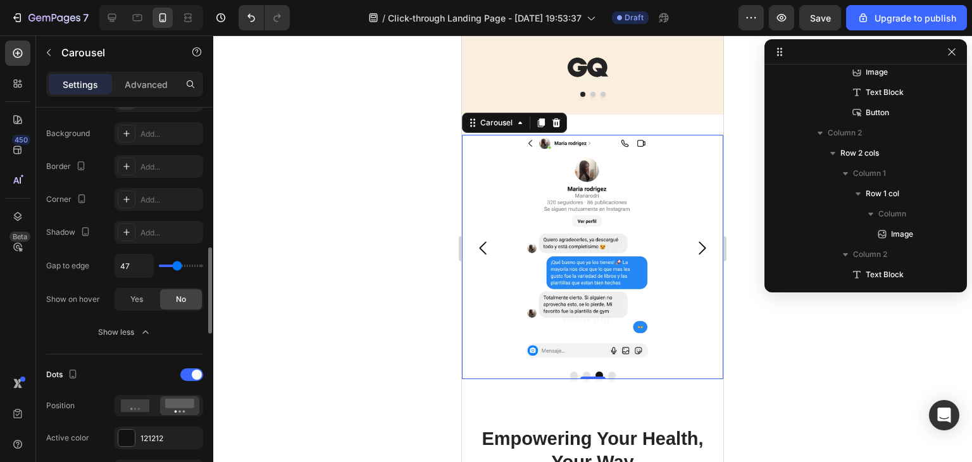
type input "38"
type input "34"
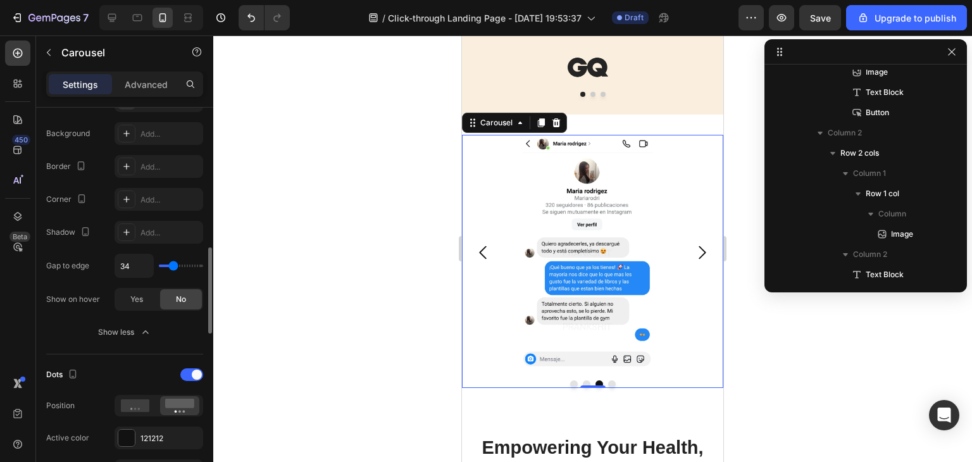
type input "22"
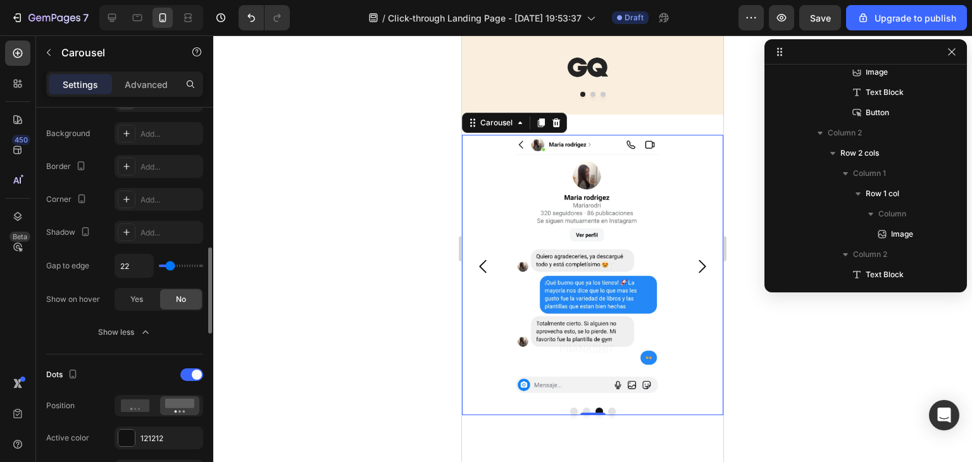
type input "20"
type input "16"
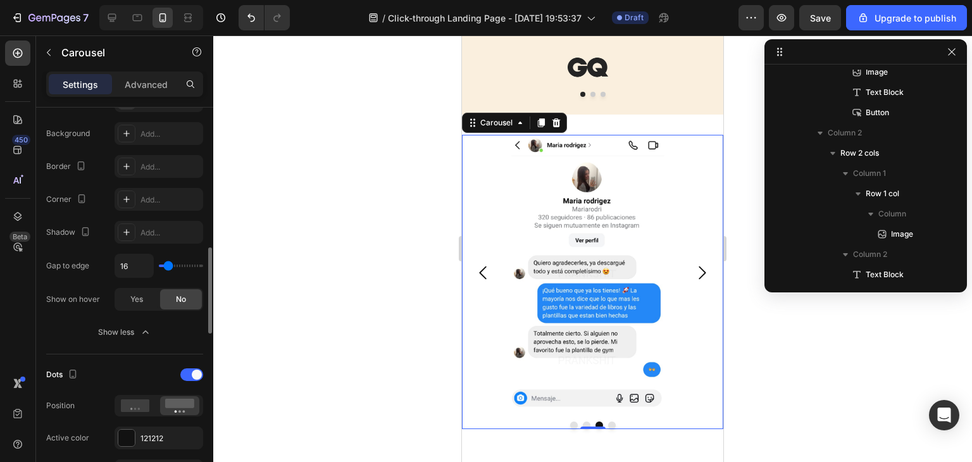
type input "22"
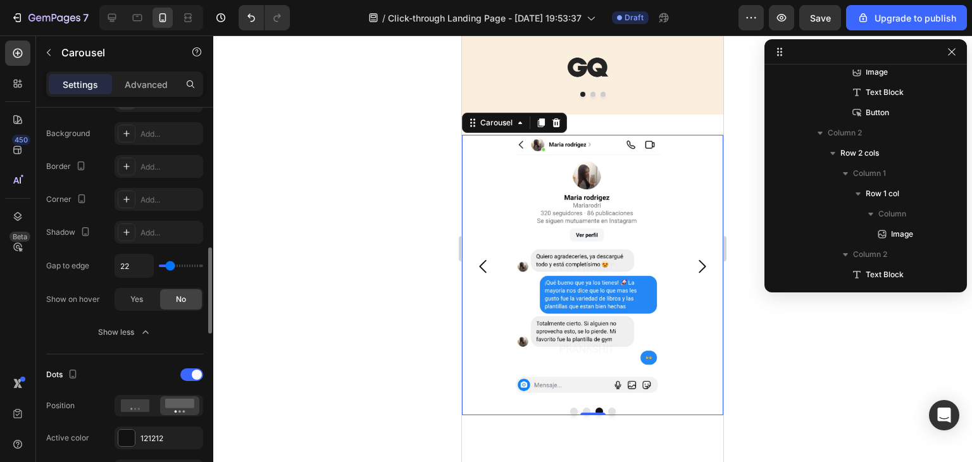
type input "22"
click at [170, 267] on input "range" at bounding box center [181, 266] width 44 height 3
click at [137, 403] on icon at bounding box center [135, 405] width 29 height 13
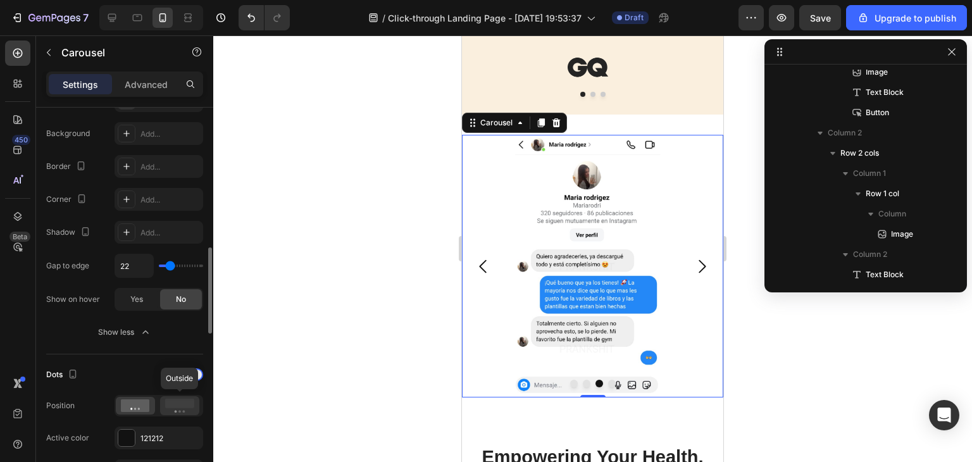
click at [170, 403] on rect at bounding box center [179, 403] width 29 height 9
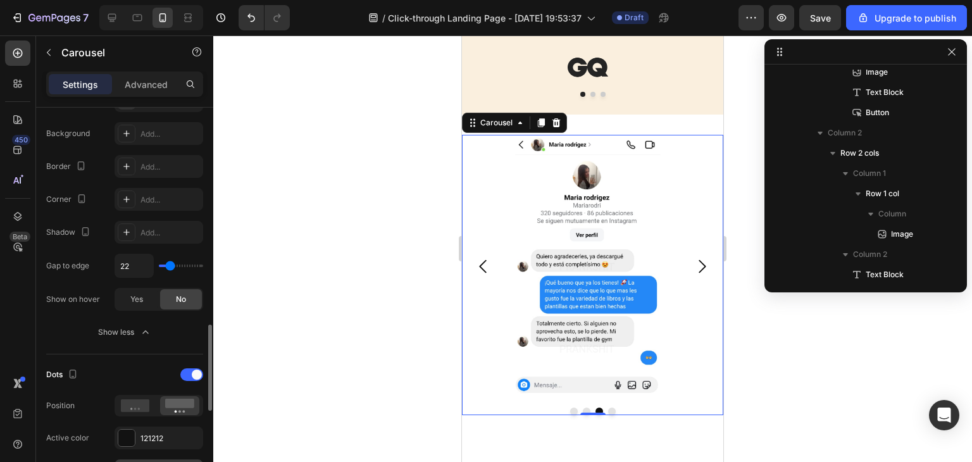
scroll to position [759, 0]
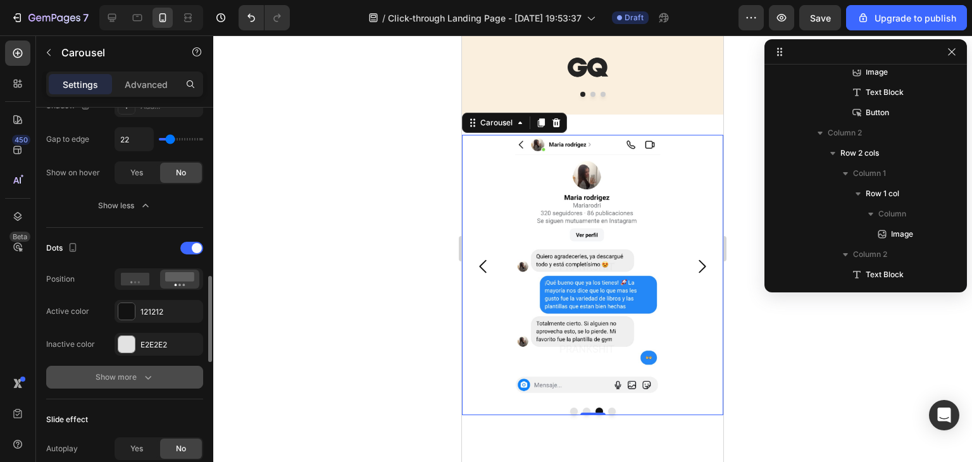
click at [147, 379] on icon "button" at bounding box center [148, 377] width 13 height 13
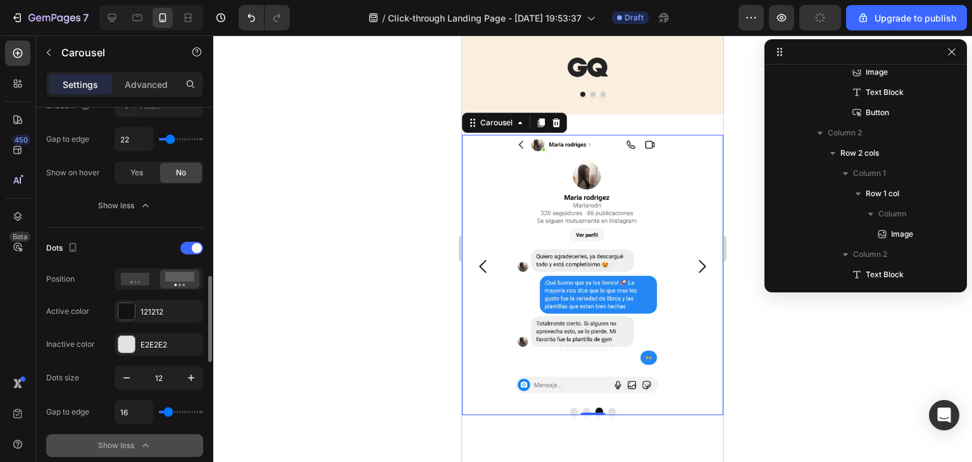
scroll to position [886, 0]
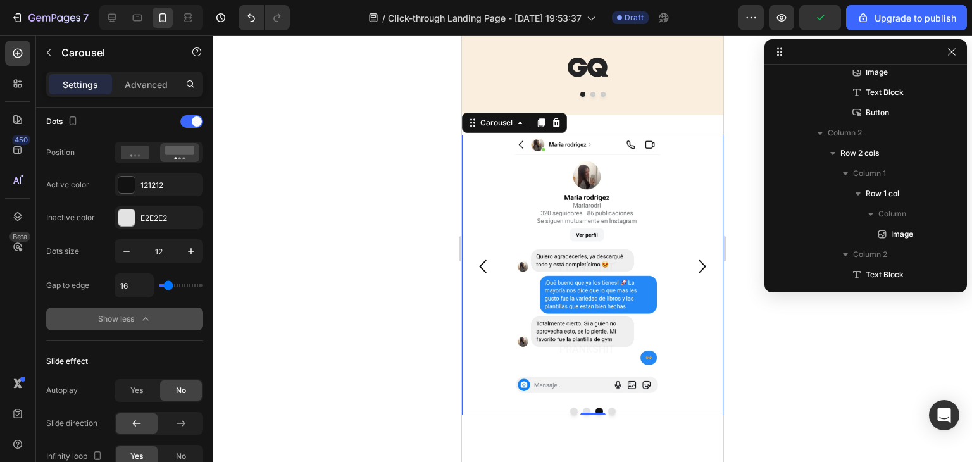
type input "32"
type input "57"
type input "59"
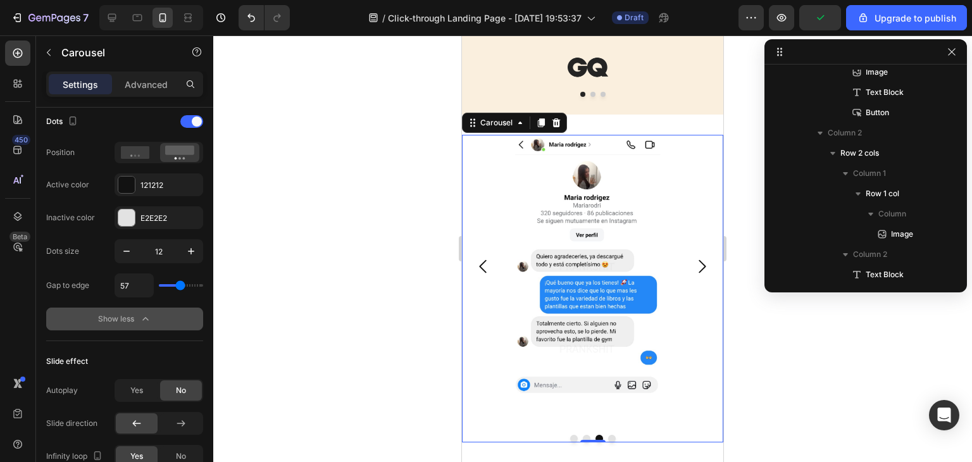
type input "59"
type input "47"
type input "36"
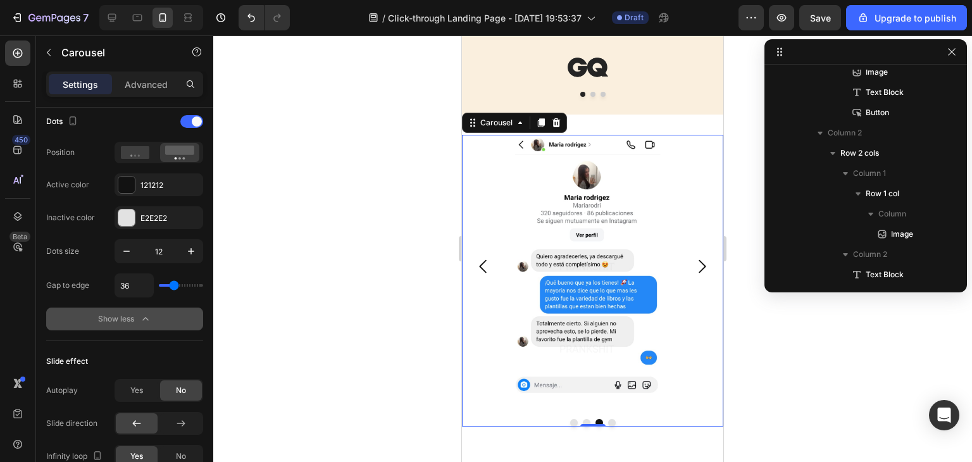
type input "34"
type input "31"
type input "29"
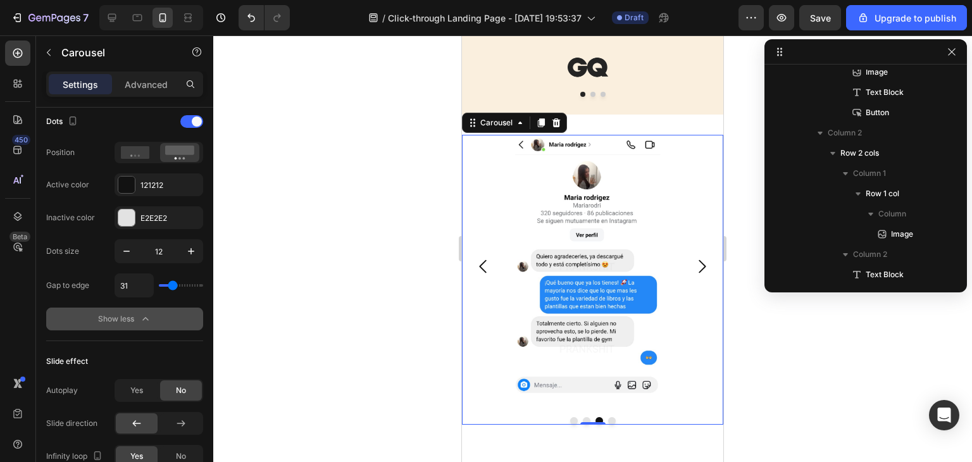
type input "29"
type input "27"
type input "24"
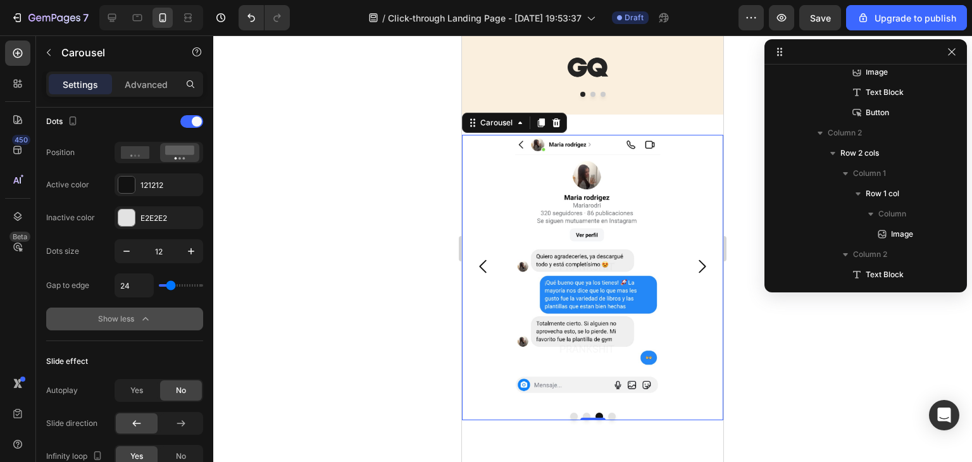
type input "22"
type input "18"
type input "16"
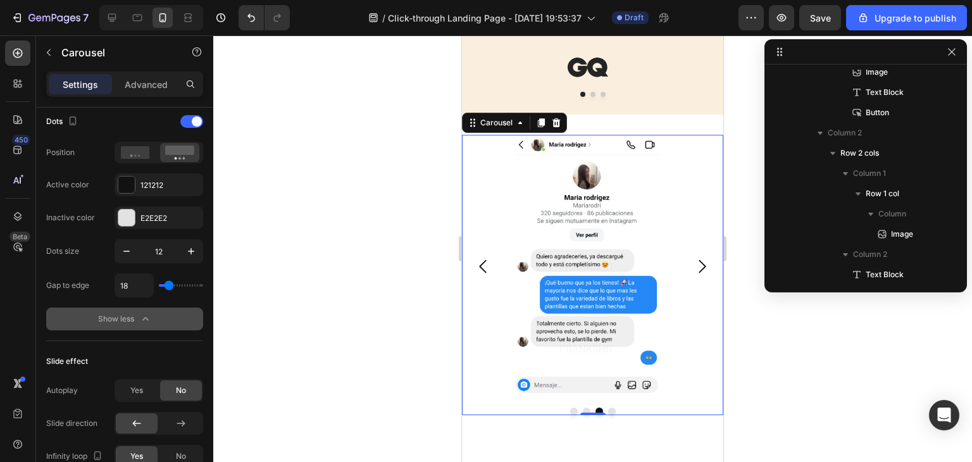
type input "16"
click at [168, 287] on input "range" at bounding box center [181, 285] width 44 height 3
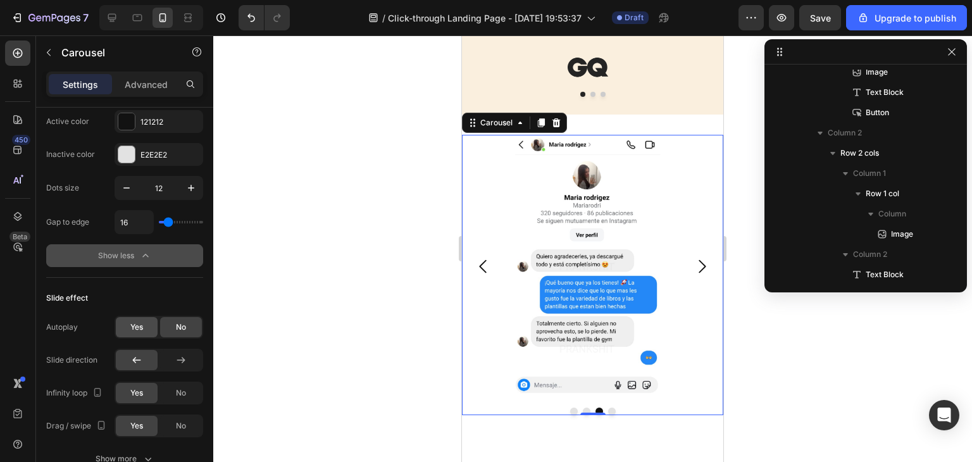
click at [142, 321] on span "Yes" at bounding box center [136, 326] width 13 height 11
type input "1.9s"
type input "1.9"
type input "2s"
type input "2"
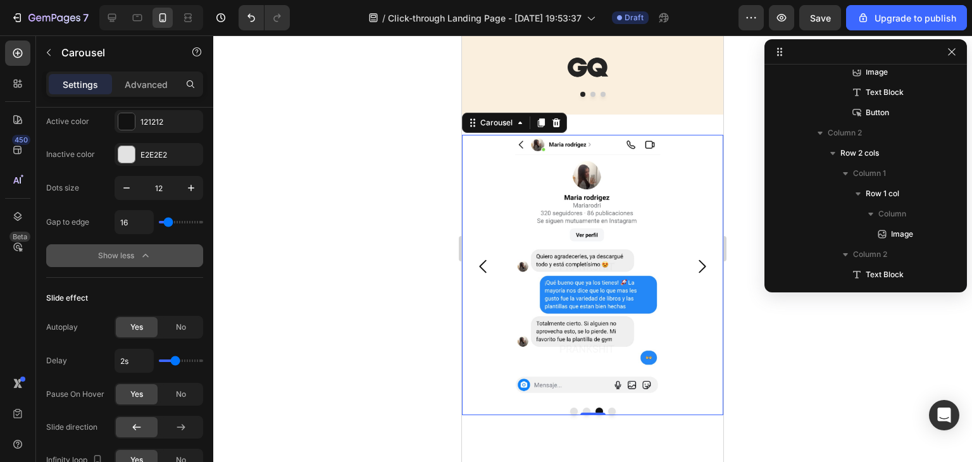
type input "2.1s"
type input "2.1"
type input "2.2s"
type input "2.2"
type input "1.9s"
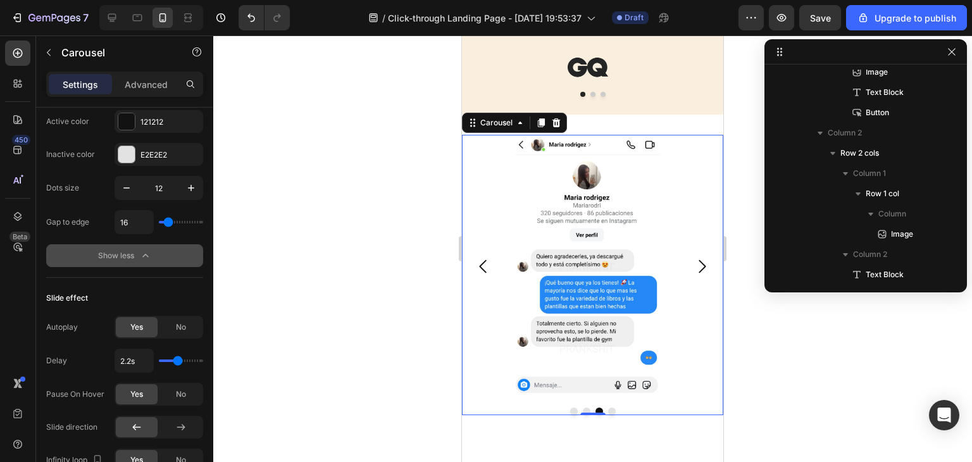
type input "1.9"
type input "2s"
type input "2"
click at [175, 360] on input "range" at bounding box center [181, 360] width 44 height 3
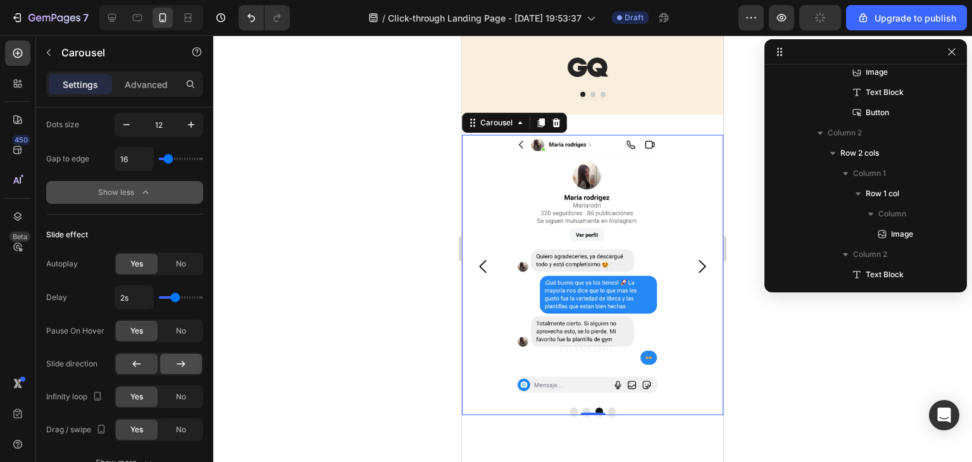
click at [173, 364] on div at bounding box center [181, 364] width 42 height 20
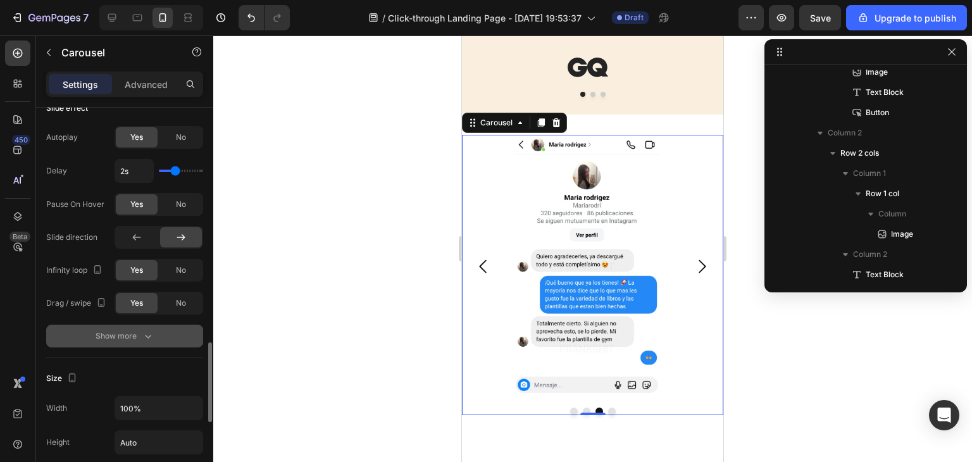
click at [139, 330] on div "Show more" at bounding box center [125, 336] width 59 height 13
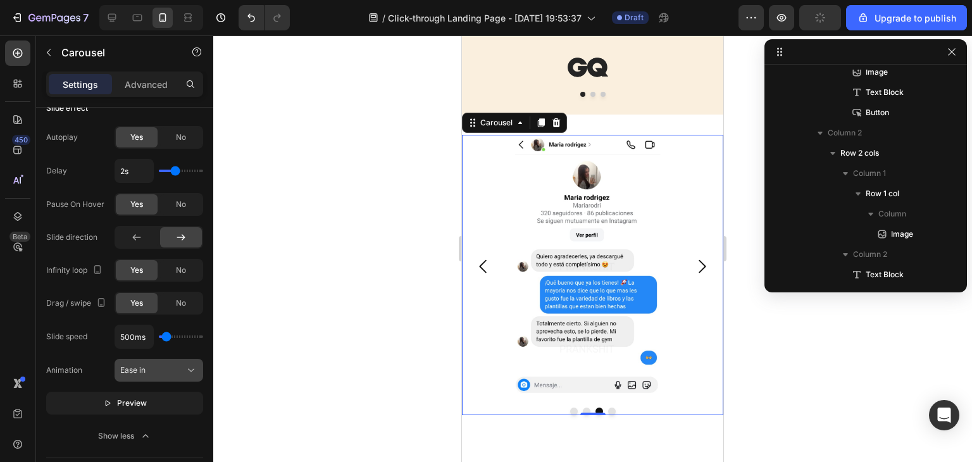
scroll to position [1202, 0]
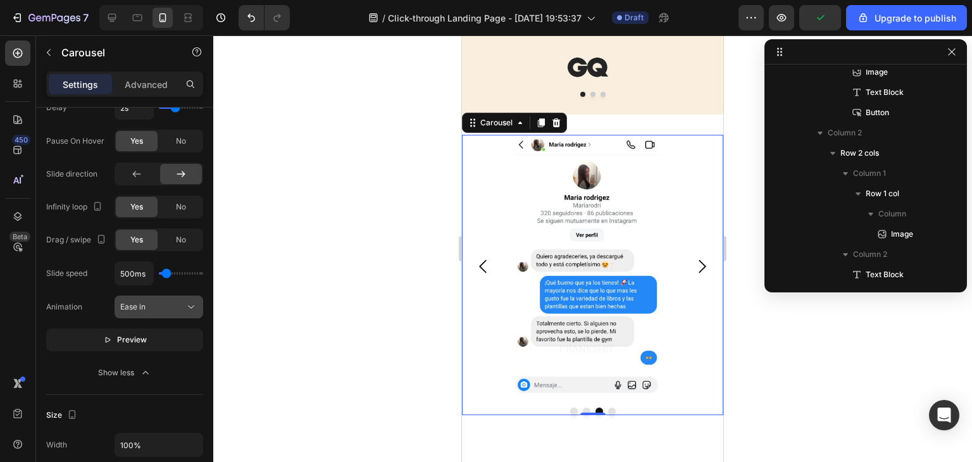
click at [171, 313] on button "Ease in" at bounding box center [159, 307] width 89 height 23
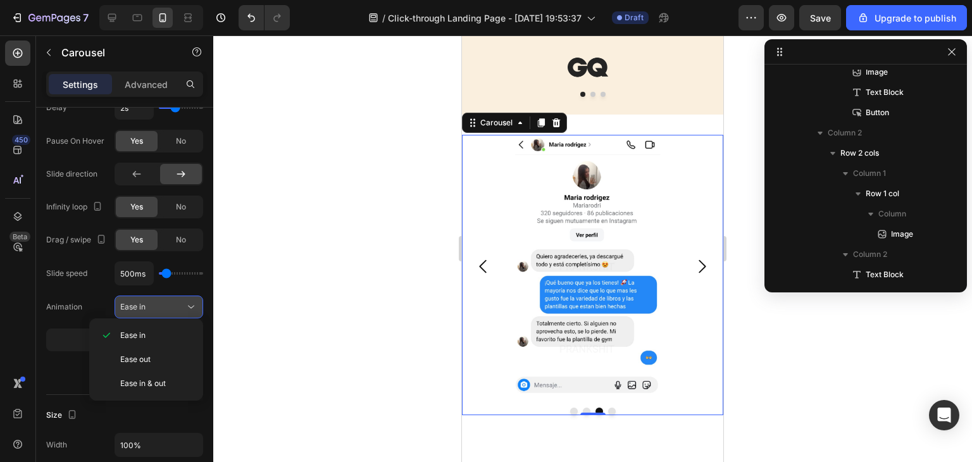
click at [171, 314] on button "Ease in" at bounding box center [159, 307] width 89 height 23
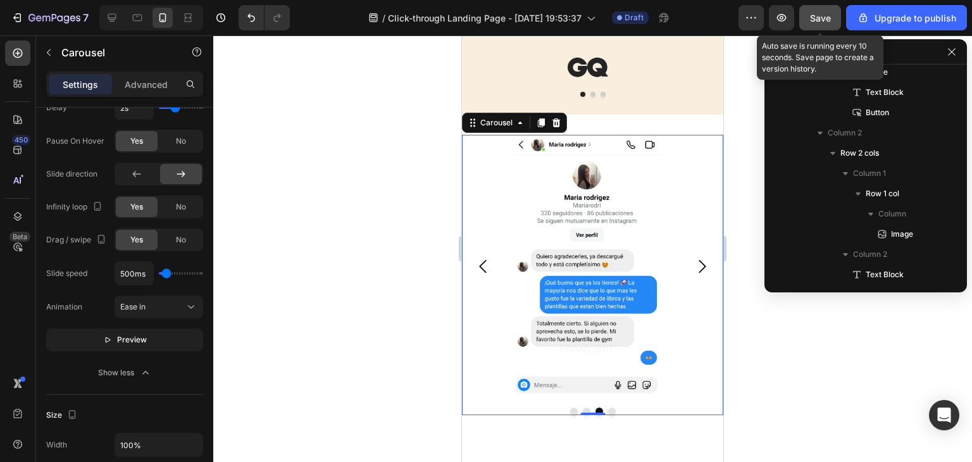
click at [820, 24] on button "Save" at bounding box center [820, 17] width 42 height 25
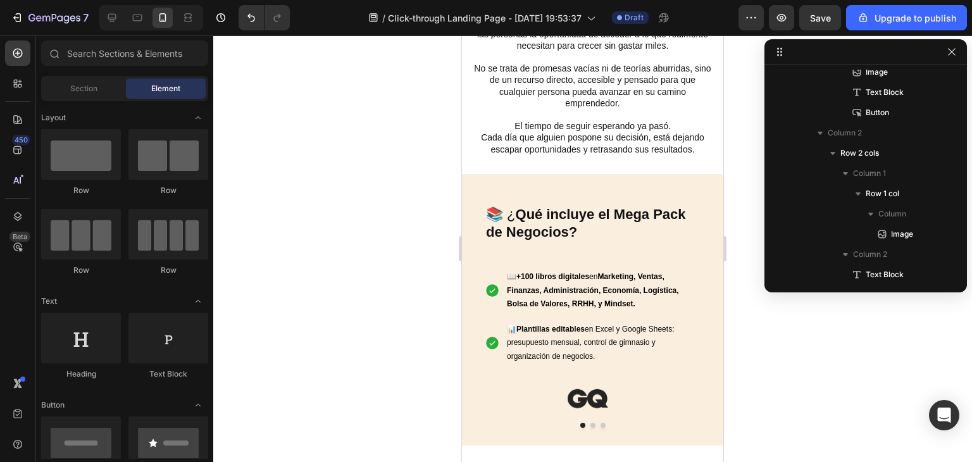
scroll to position [739, 0]
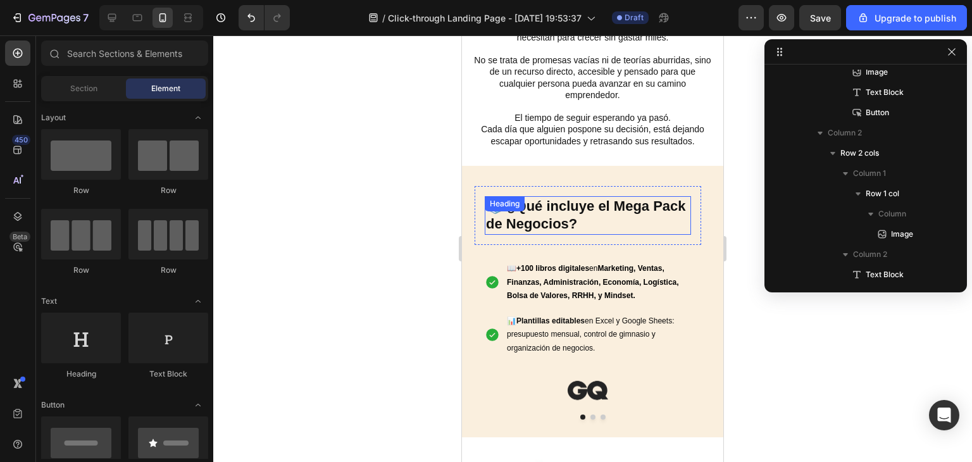
click at [602, 220] on h2 "📚 ¿ Qué incluye el Mega Pack de Negocios?" at bounding box center [588, 215] width 206 height 39
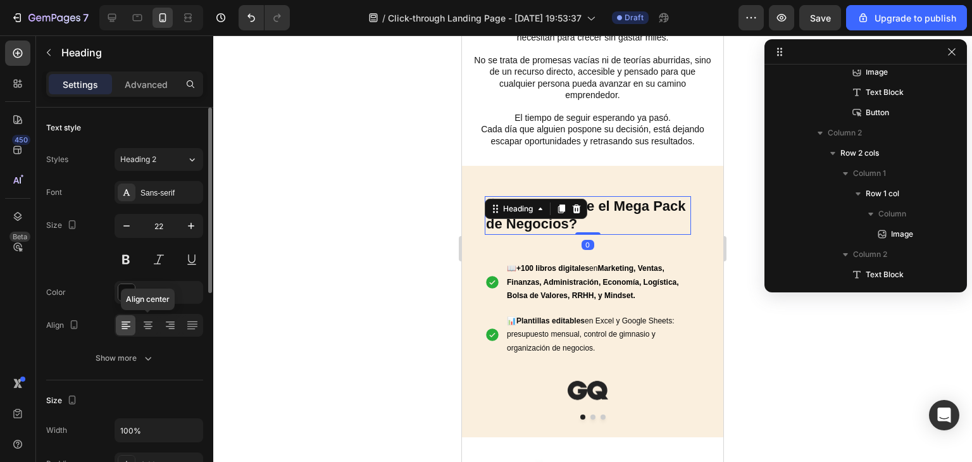
drag, startPoint x: 144, startPoint y: 324, endPoint x: 172, endPoint y: 310, distance: 31.1
click at [146, 324] on icon at bounding box center [148, 325] width 13 height 13
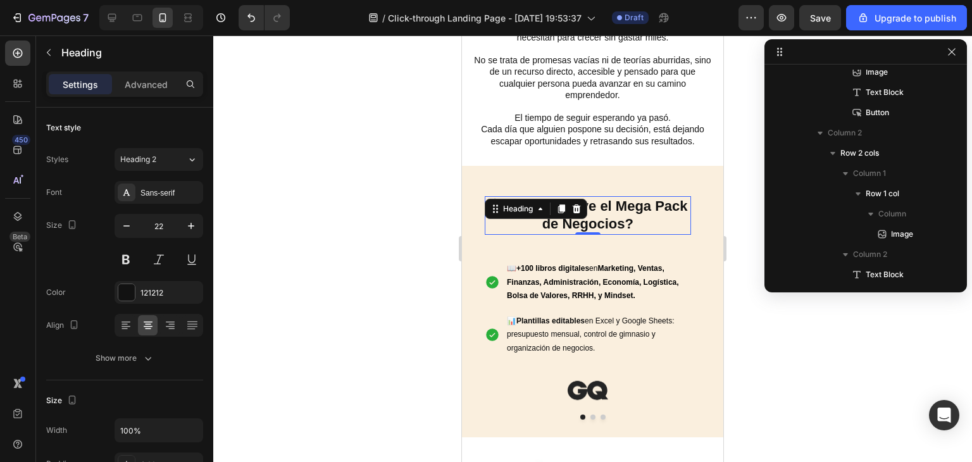
click at [767, 383] on div at bounding box center [592, 248] width 759 height 427
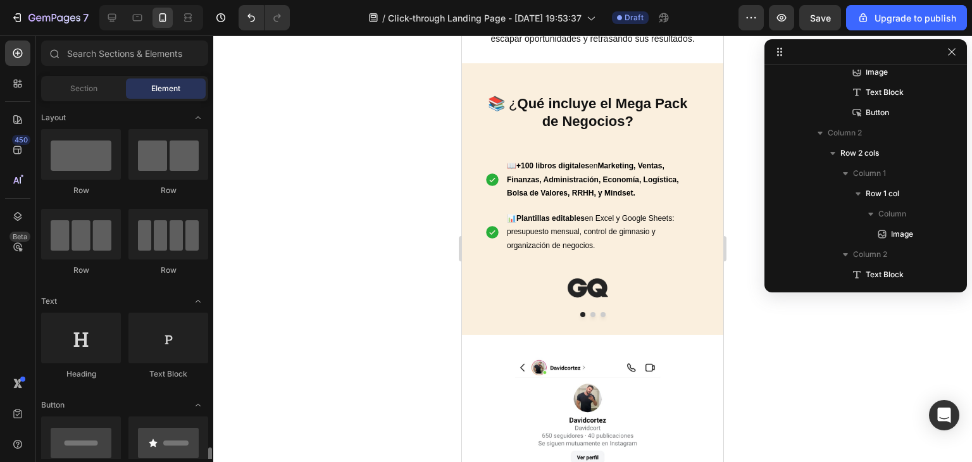
scroll to position [190, 0]
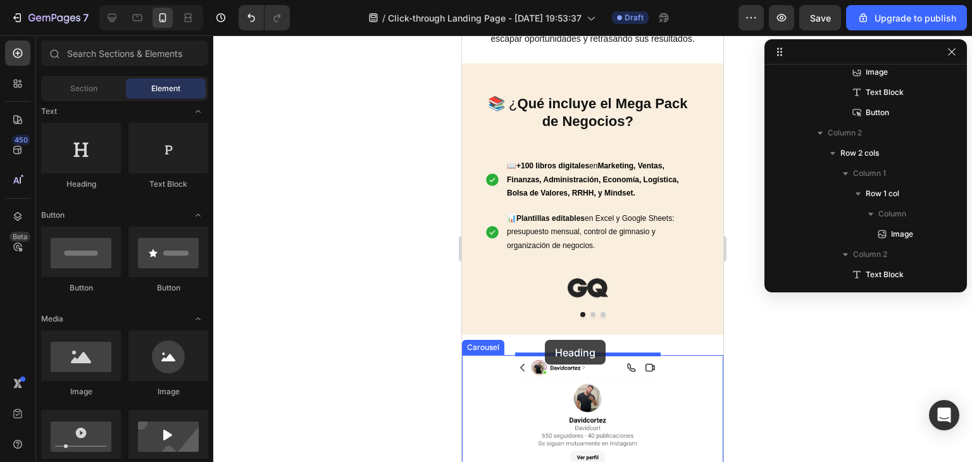
drag, startPoint x: 682, startPoint y: 240, endPoint x: 545, endPoint y: 340, distance: 169.9
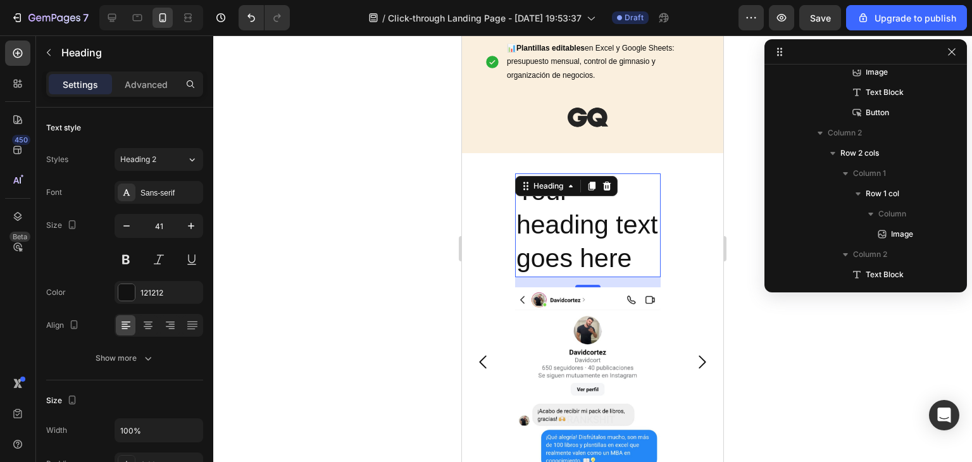
scroll to position [968, 0]
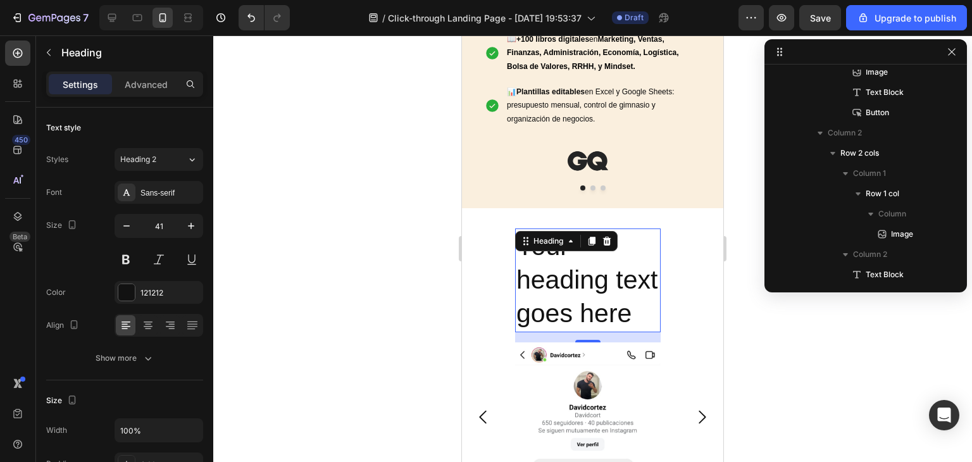
click at [587, 280] on h2 "Your heading text goes here" at bounding box center [588, 280] width 146 height 104
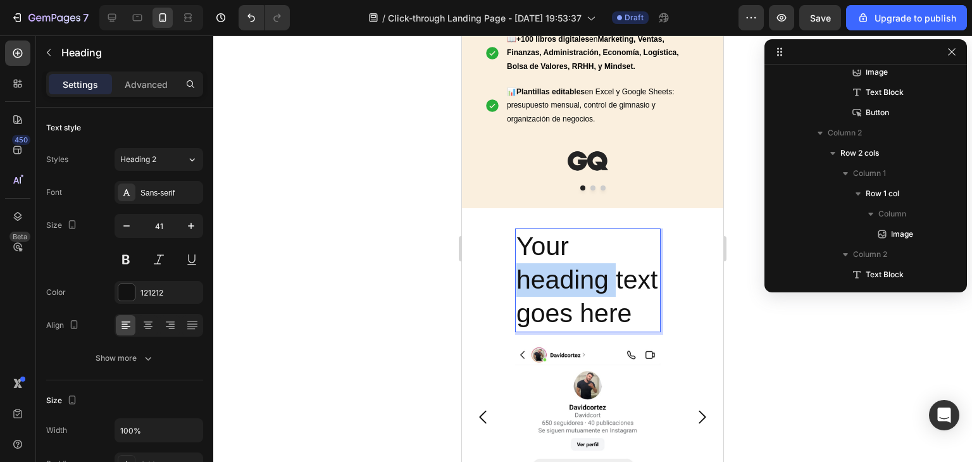
click at [587, 280] on p "Your heading text goes here" at bounding box center [587, 280] width 143 height 101
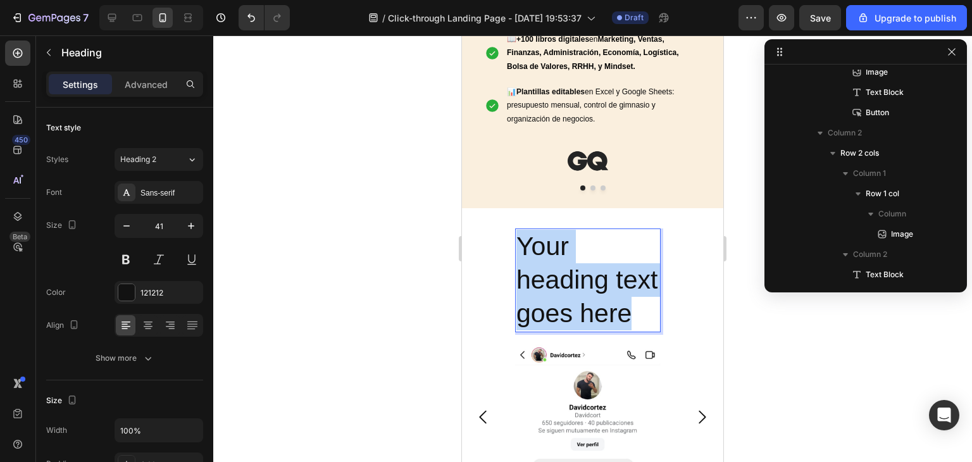
click at [587, 282] on p "Your heading text goes here" at bounding box center [587, 280] width 143 height 101
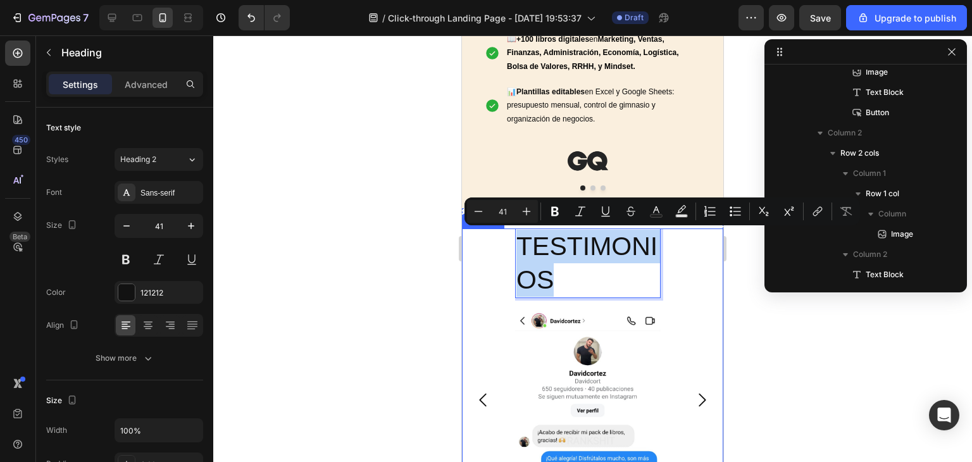
drag, startPoint x: 562, startPoint y: 284, endPoint x: 511, endPoint y: 238, distance: 68.5
click at [511, 238] on div "TESTIMONIOS Heading 16 Image Image Image Image" at bounding box center [592, 399] width 261 height 343
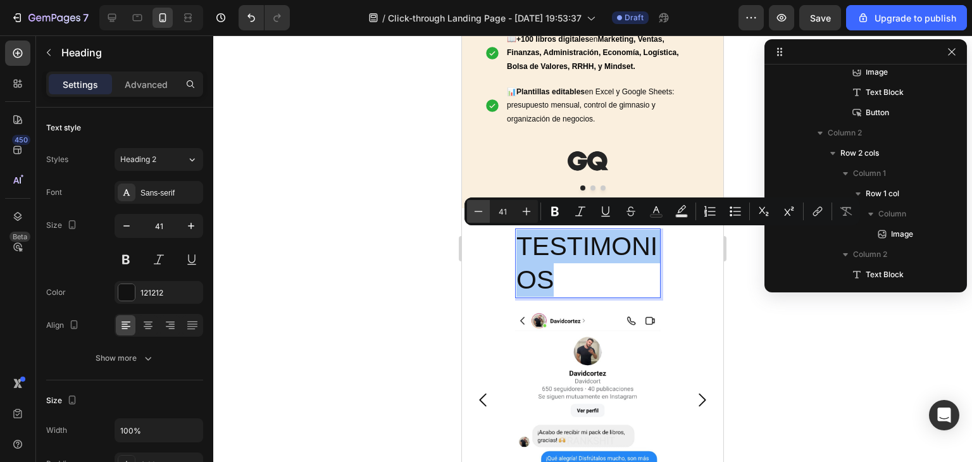
click at [483, 208] on icon "Editor contextual toolbar" at bounding box center [478, 211] width 13 height 13
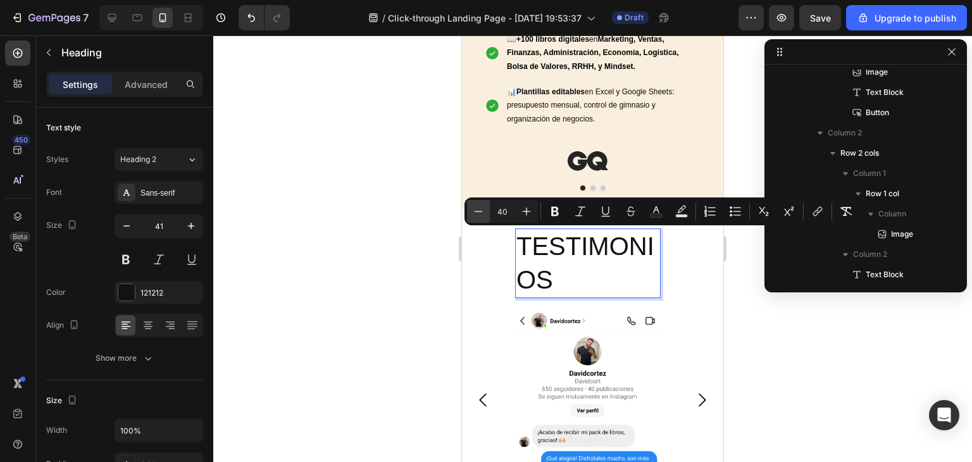
click at [483, 208] on icon "Editor contextual toolbar" at bounding box center [478, 211] width 13 height 13
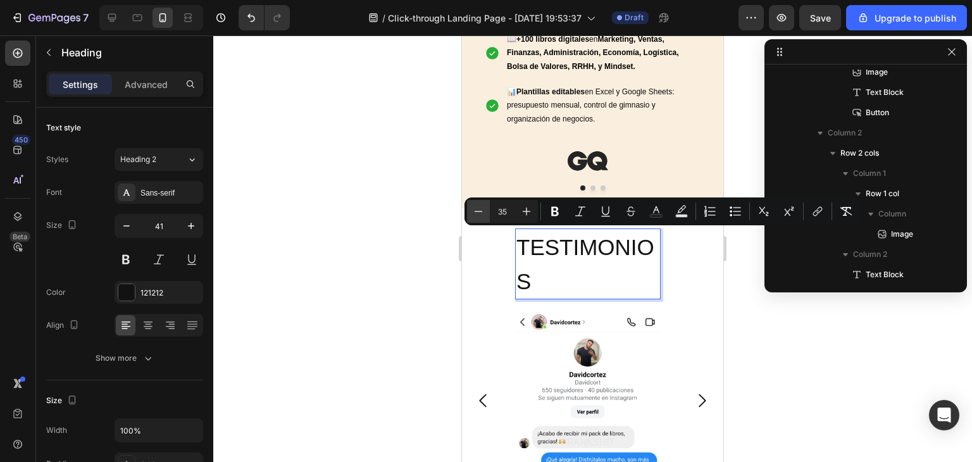
click at [483, 208] on icon "Editor contextual toolbar" at bounding box center [478, 211] width 13 height 13
click at [482, 209] on icon "Editor contextual toolbar" at bounding box center [478, 211] width 13 height 13
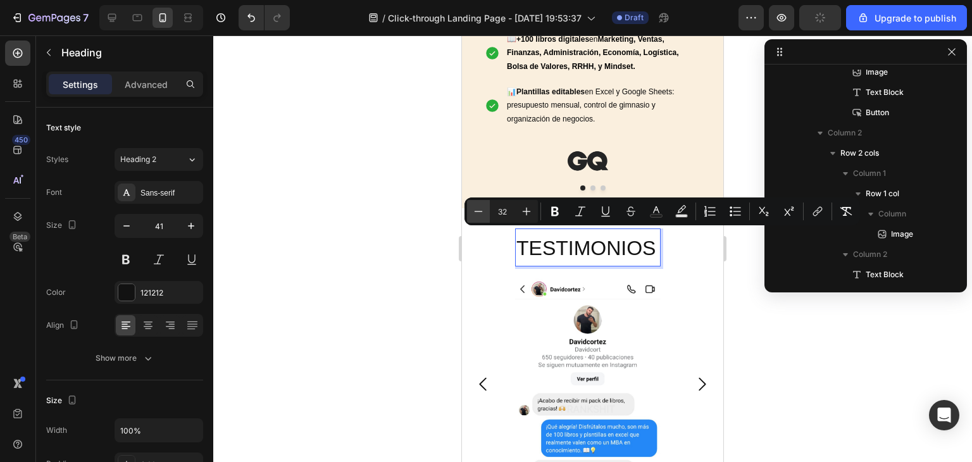
click at [482, 209] on icon "Editor contextual toolbar" at bounding box center [478, 211] width 13 height 13
type input "30"
click at [553, 206] on icon "Editor contextual toolbar" at bounding box center [555, 211] width 13 height 13
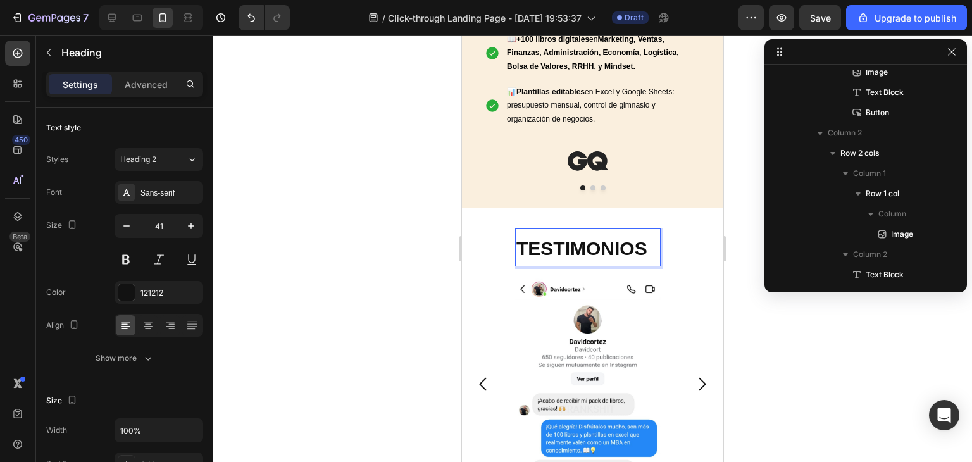
click at [561, 242] on strong "TESTIMONIOS" at bounding box center [581, 248] width 131 height 21
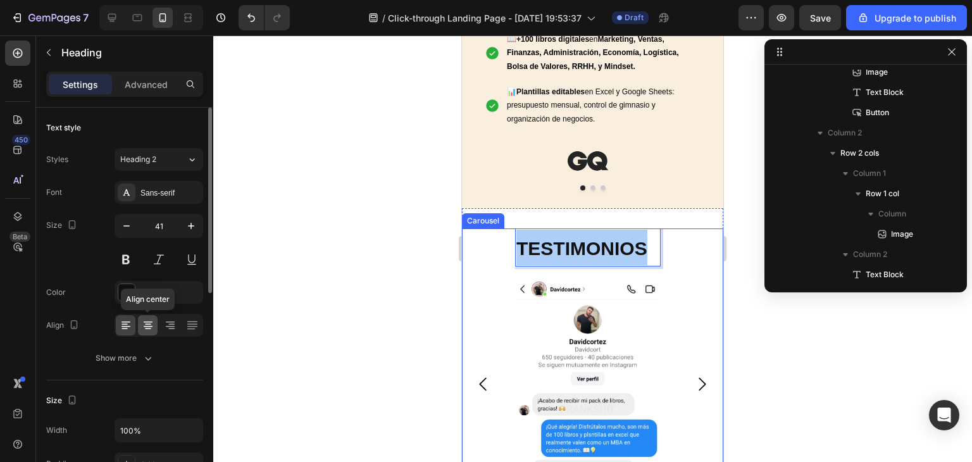
click at [148, 325] on icon at bounding box center [148, 325] width 13 height 13
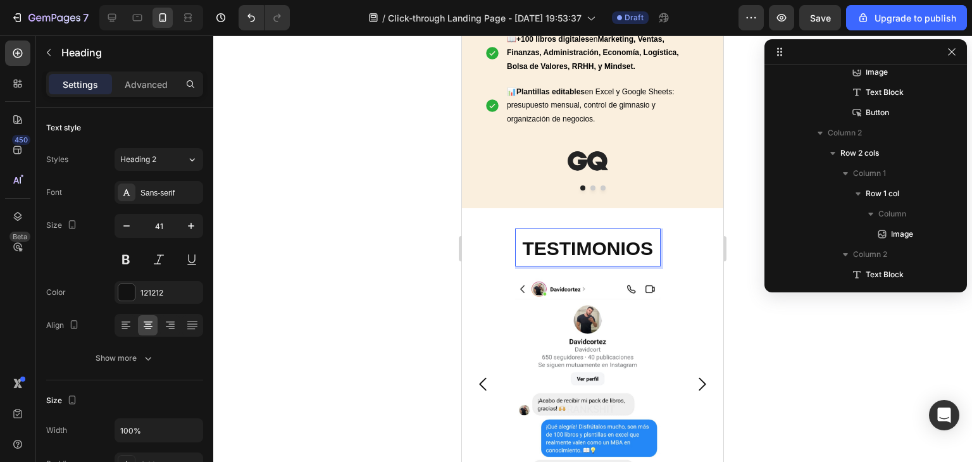
click at [555, 249] on strong "TESTIMONIOS" at bounding box center [587, 248] width 131 height 21
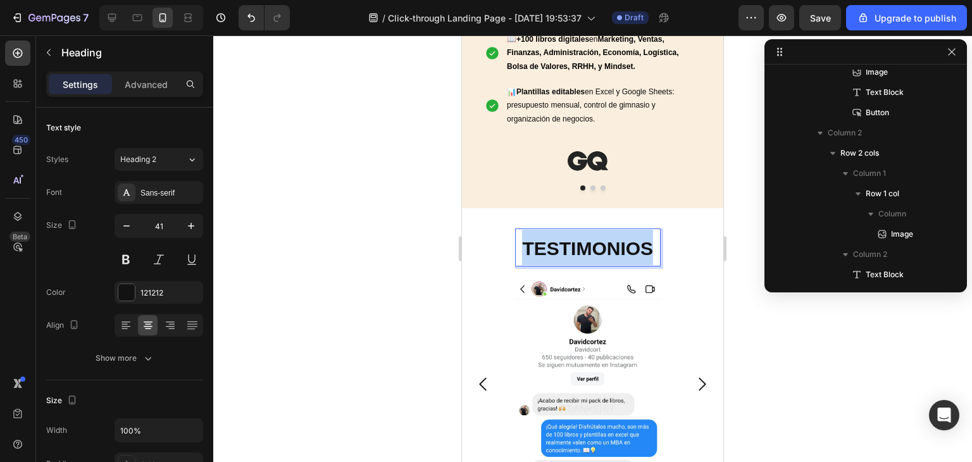
click at [556, 249] on strong "TESTIMONIOS" at bounding box center [587, 248] width 131 height 21
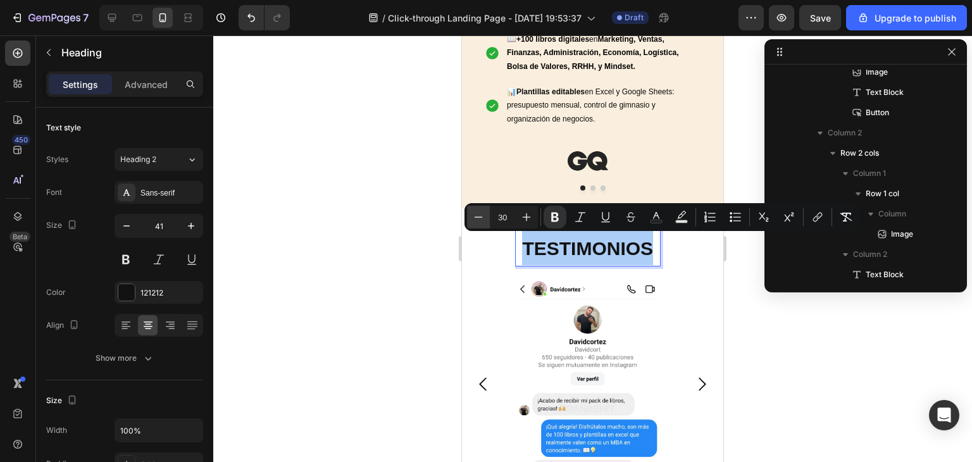
click at [478, 211] on icon "Editor contextual toolbar" at bounding box center [478, 217] width 13 height 13
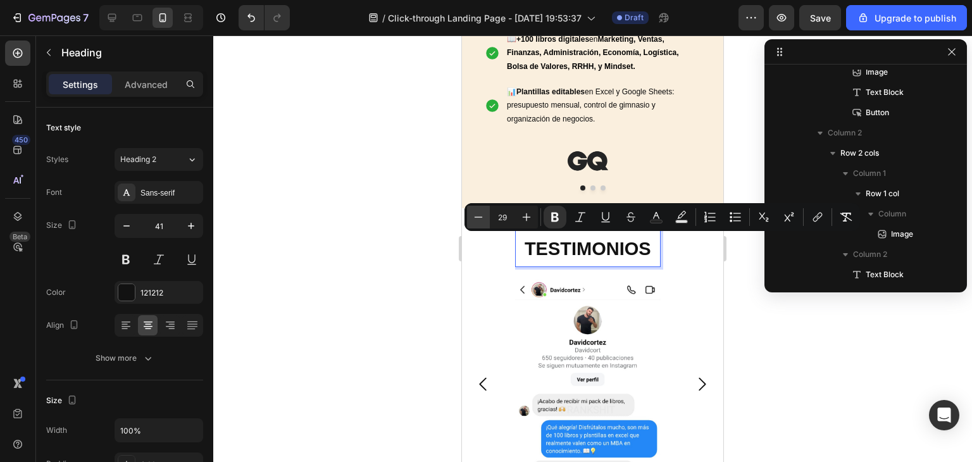
click at [478, 211] on icon "Editor contextual toolbar" at bounding box center [478, 217] width 13 height 13
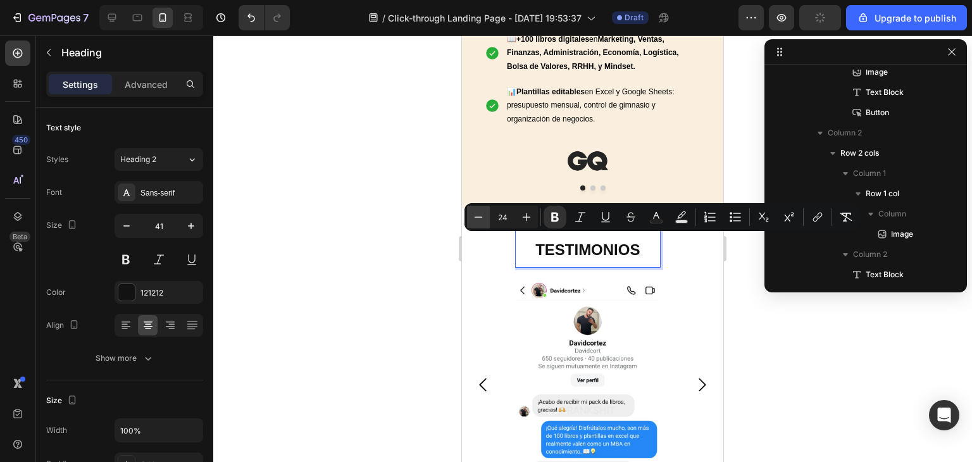
click at [478, 211] on icon "Editor contextual toolbar" at bounding box center [478, 217] width 13 height 13
click at [521, 216] on icon "Editor contextual toolbar" at bounding box center [526, 217] width 13 height 13
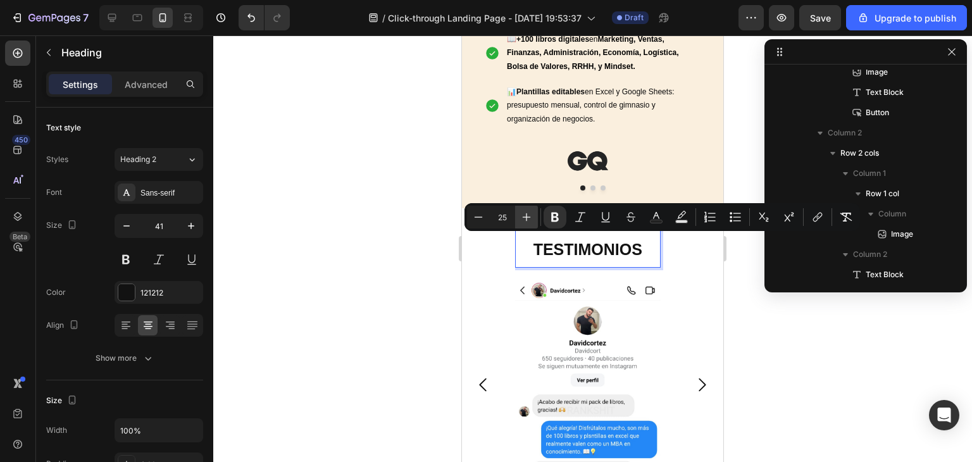
click at [521, 216] on icon "Editor contextual toolbar" at bounding box center [526, 217] width 13 height 13
type input "26"
click at [780, 330] on div at bounding box center [592, 248] width 759 height 427
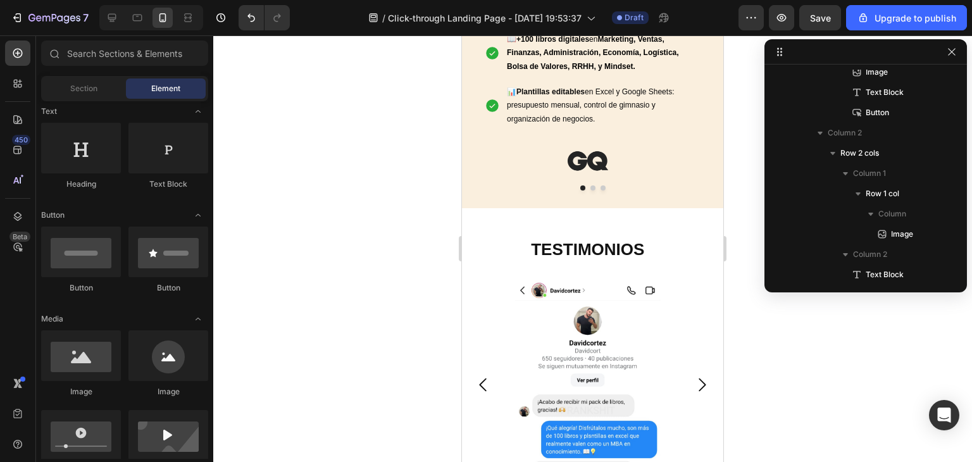
click at [759, 346] on div at bounding box center [592, 248] width 759 height 427
click at [614, 244] on strong "TESTIMONIOS" at bounding box center [587, 249] width 113 height 19
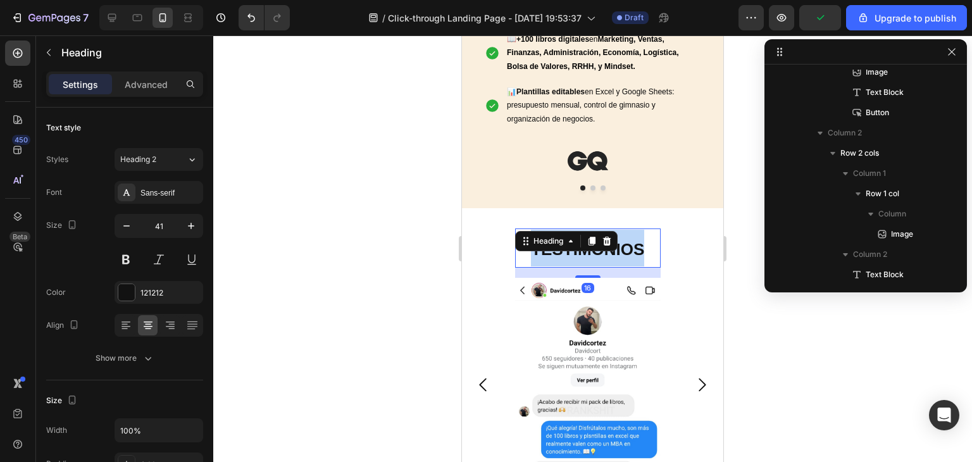
click at [608, 256] on strong "TESTIMONIOS" at bounding box center [587, 249] width 113 height 19
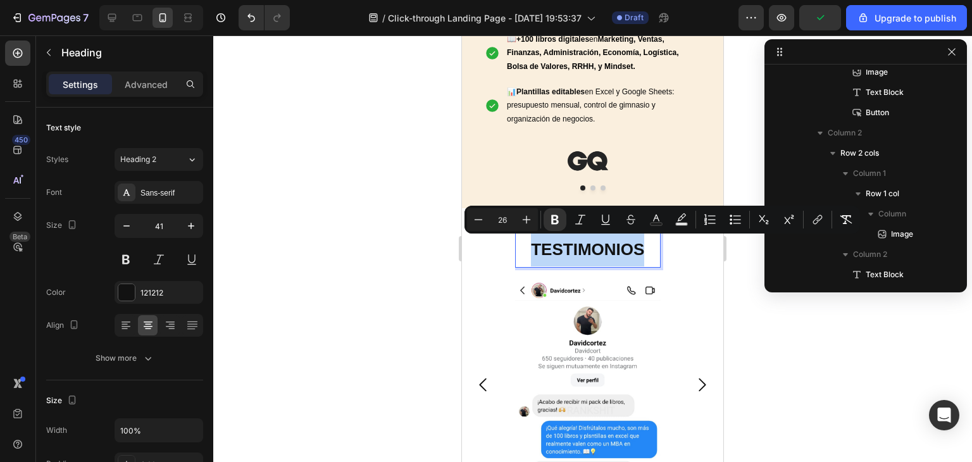
click at [608, 256] on strong "TESTIMONIOS" at bounding box center [587, 249] width 113 height 19
click at [763, 350] on div at bounding box center [592, 248] width 759 height 427
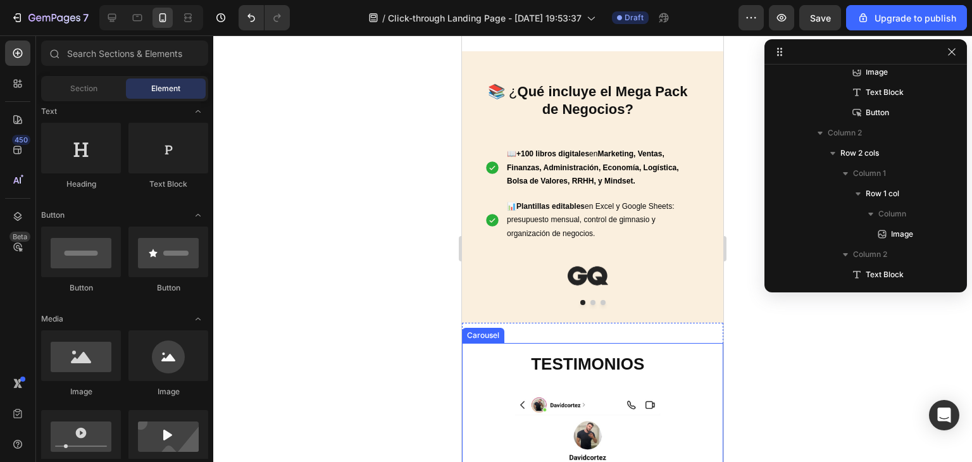
scroll to position [790, 0]
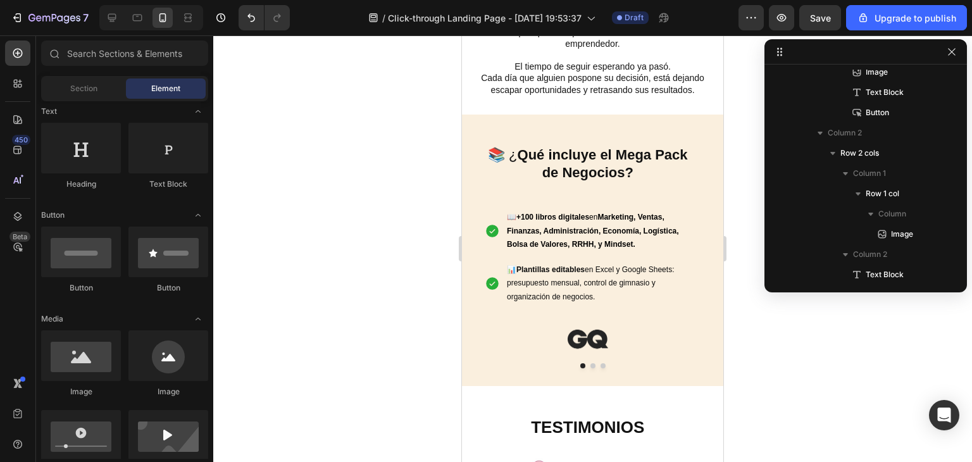
click at [772, 349] on div at bounding box center [592, 248] width 759 height 427
click at [791, 366] on div at bounding box center [592, 248] width 759 height 427
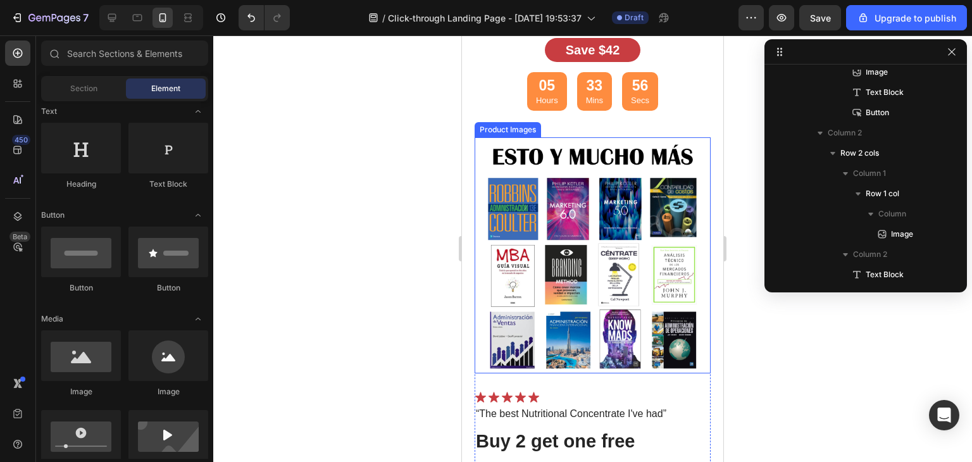
scroll to position [4104, 0]
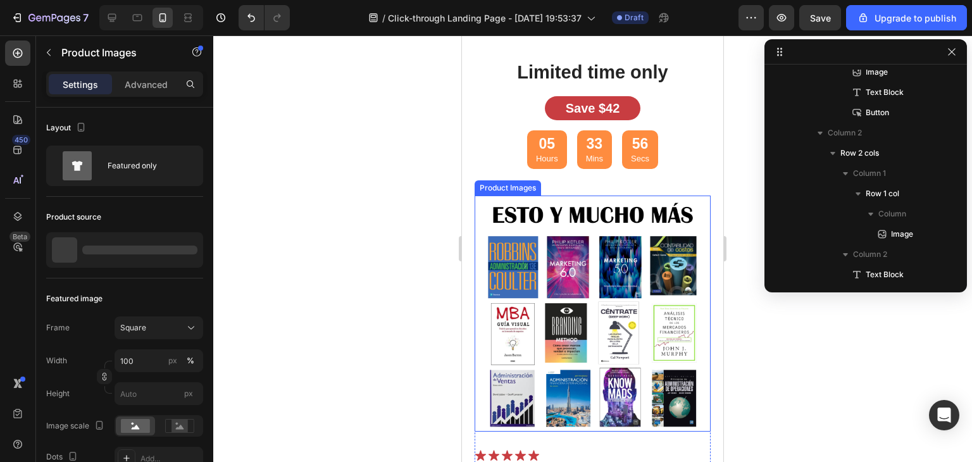
click at [633, 281] on img at bounding box center [593, 314] width 236 height 236
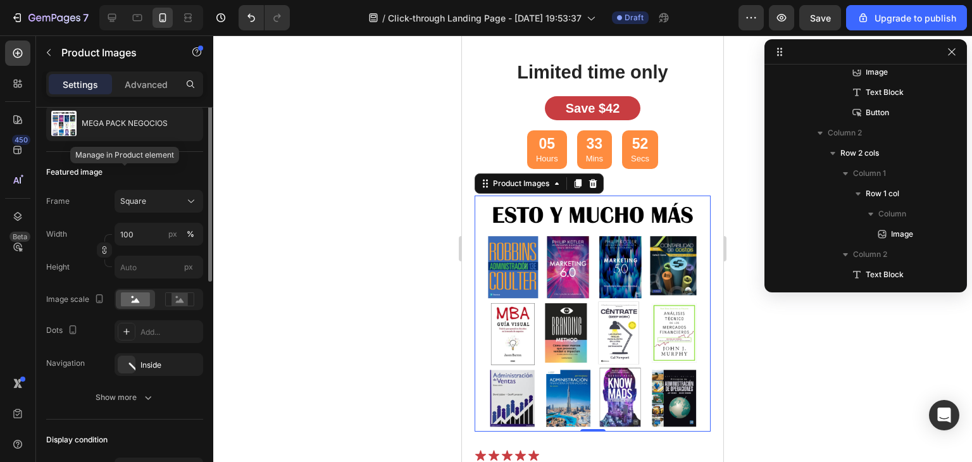
scroll to position [190, 0]
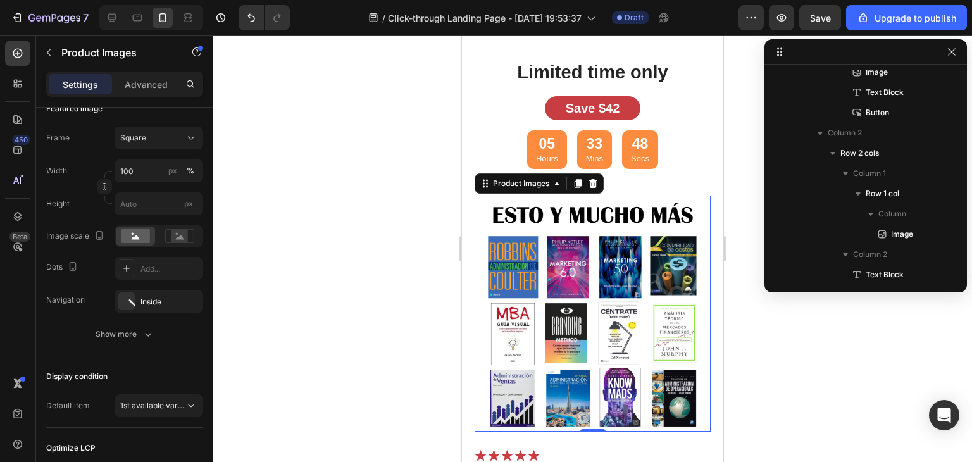
click at [606, 312] on img at bounding box center [593, 314] width 236 height 236
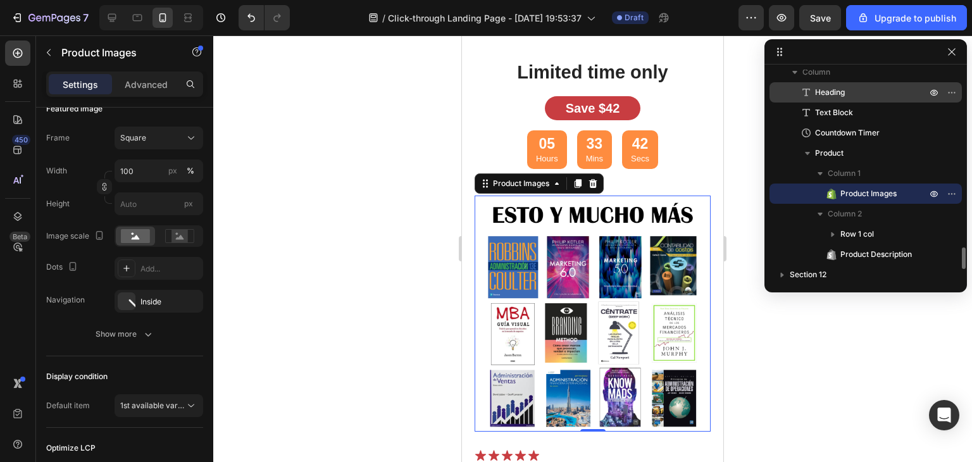
scroll to position [1772, 0]
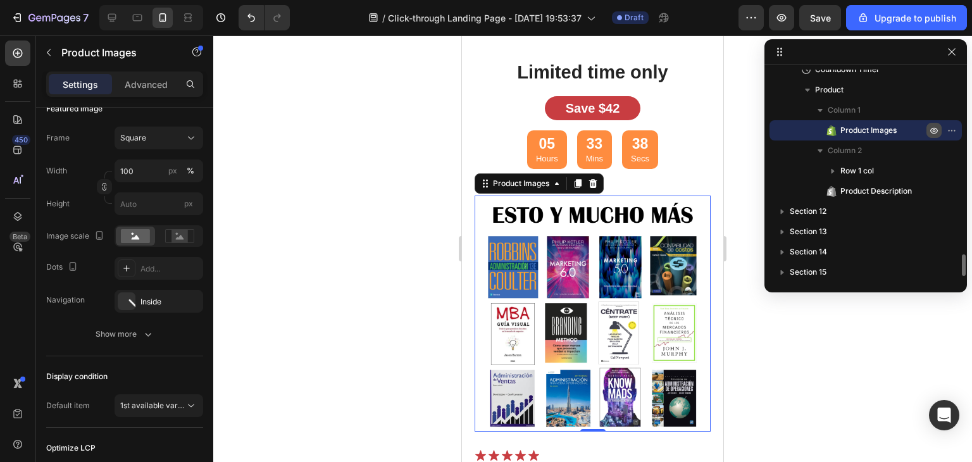
click at [932, 129] on icon "button" at bounding box center [934, 130] width 10 height 10
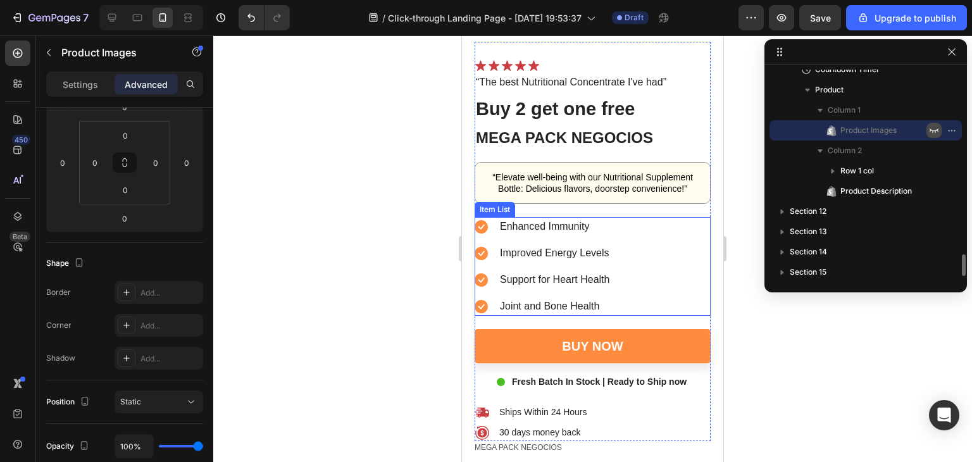
scroll to position [4357, 0]
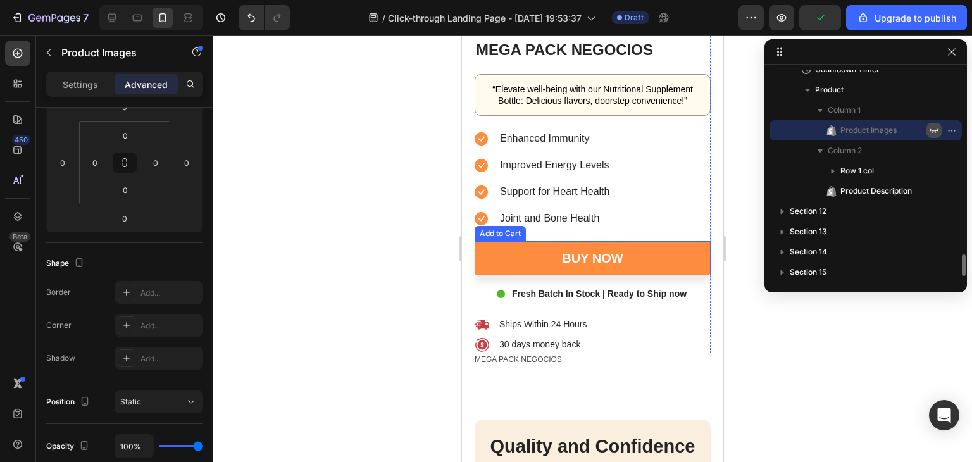
click at [494, 235] on div "Add to Cart" at bounding box center [500, 233] width 51 height 15
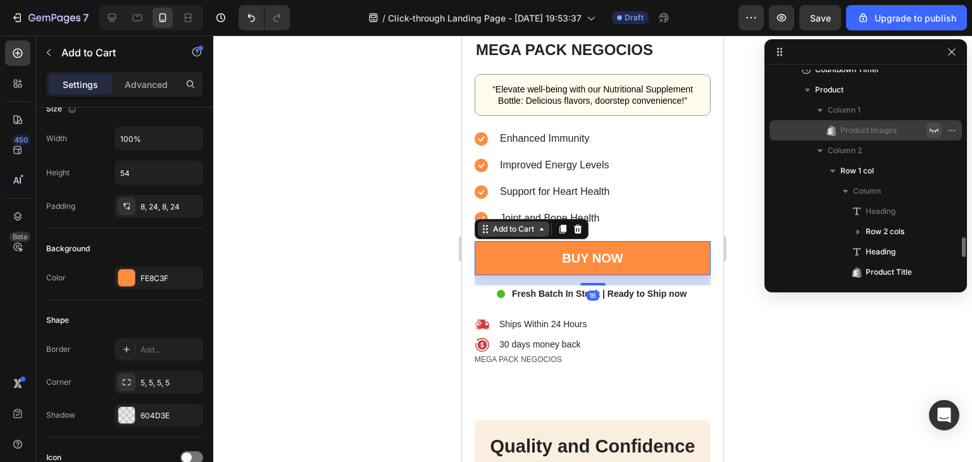
scroll to position [0, 0]
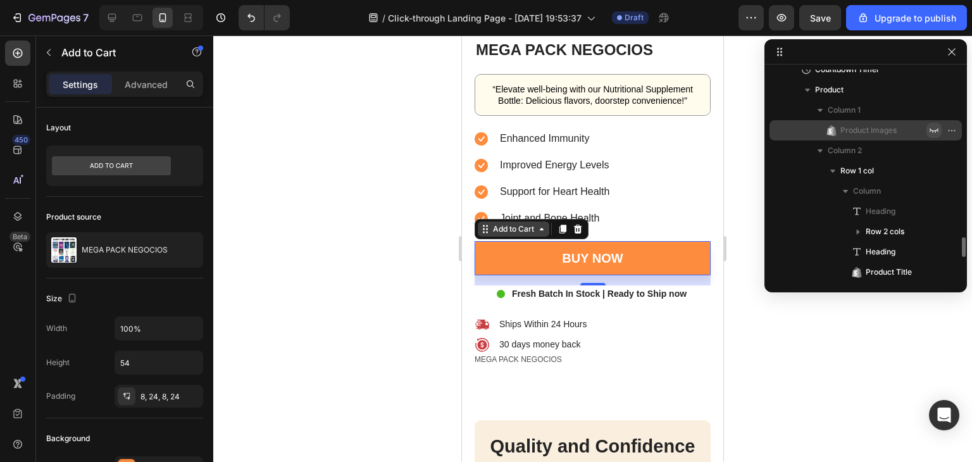
click at [497, 228] on div "Add to Cart" at bounding box center [513, 228] width 46 height 11
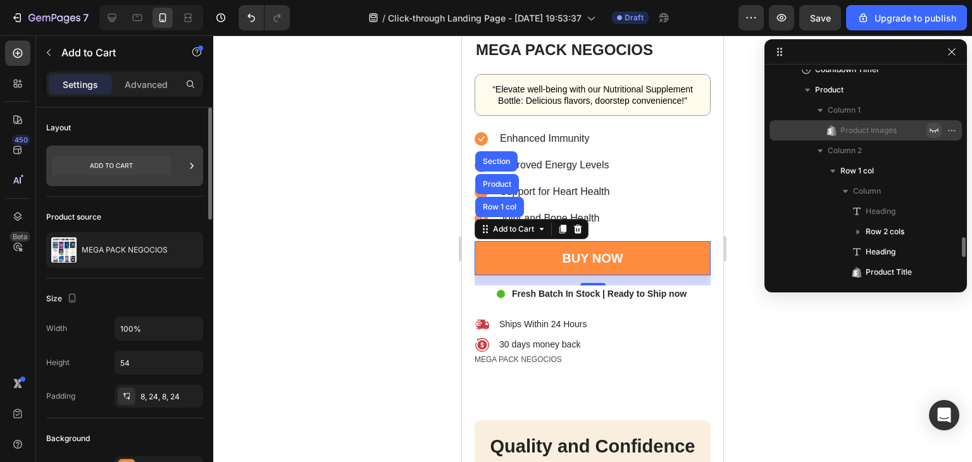
click at [185, 168] on div at bounding box center [124, 166] width 157 height 41
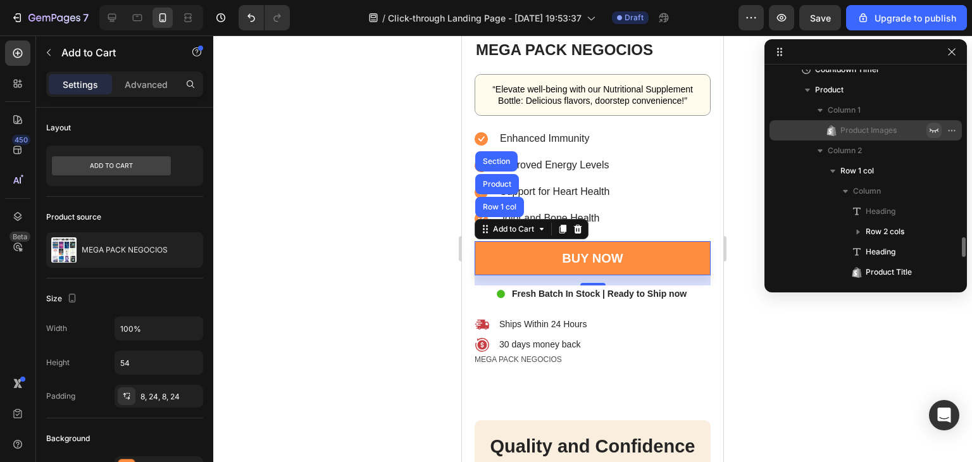
click at [340, 104] on div at bounding box center [592, 248] width 759 height 427
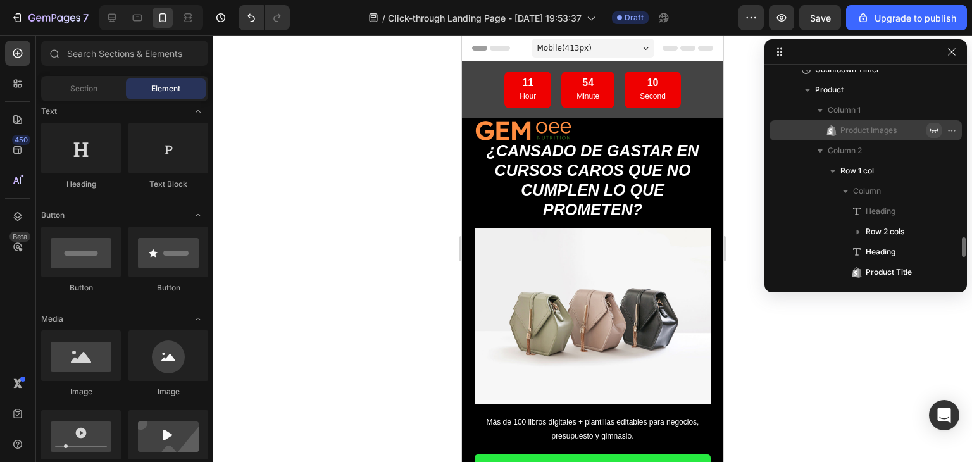
drag, startPoint x: 717, startPoint y: 288, endPoint x: 1193, endPoint y: 73, distance: 522.0
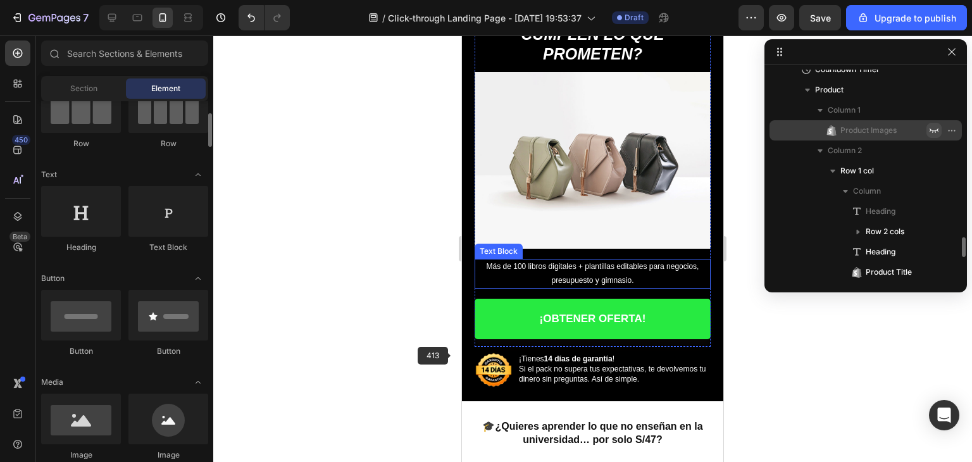
scroll to position [116, 0]
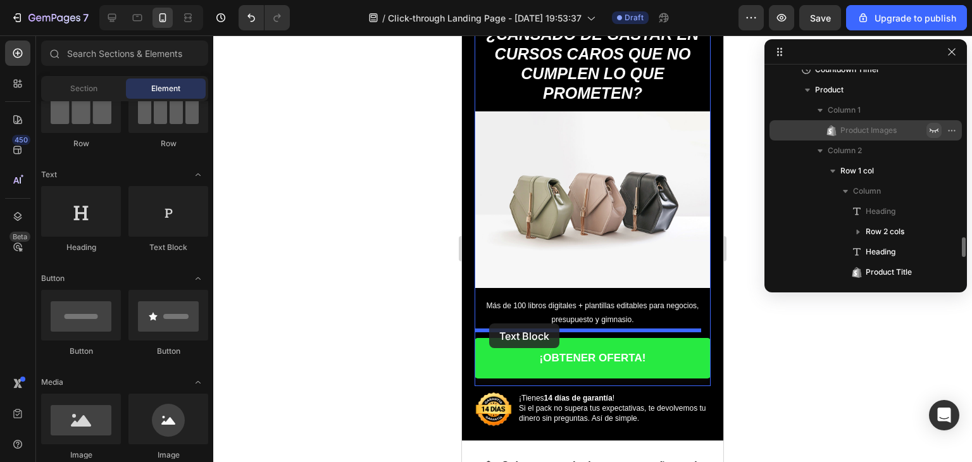
drag, startPoint x: 619, startPoint y: 251, endPoint x: 489, endPoint y: 323, distance: 148.8
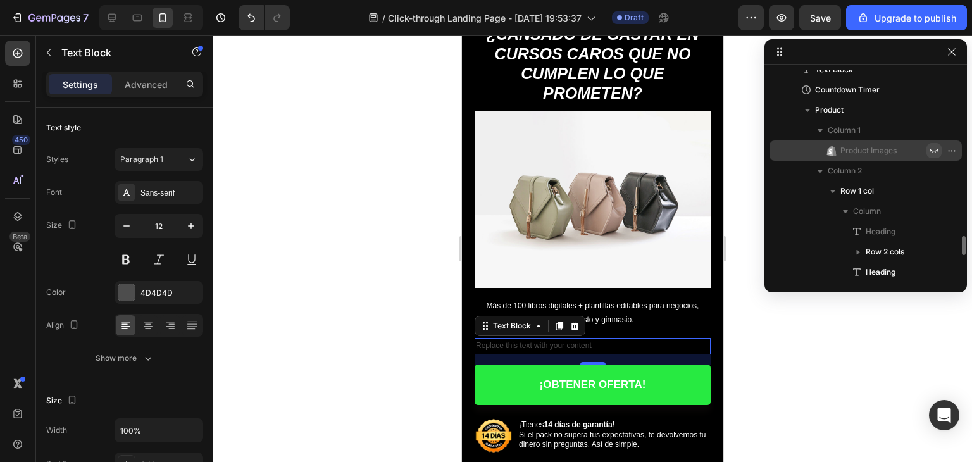
click at [556, 338] on div "Replace this text with your content" at bounding box center [593, 346] width 236 height 16
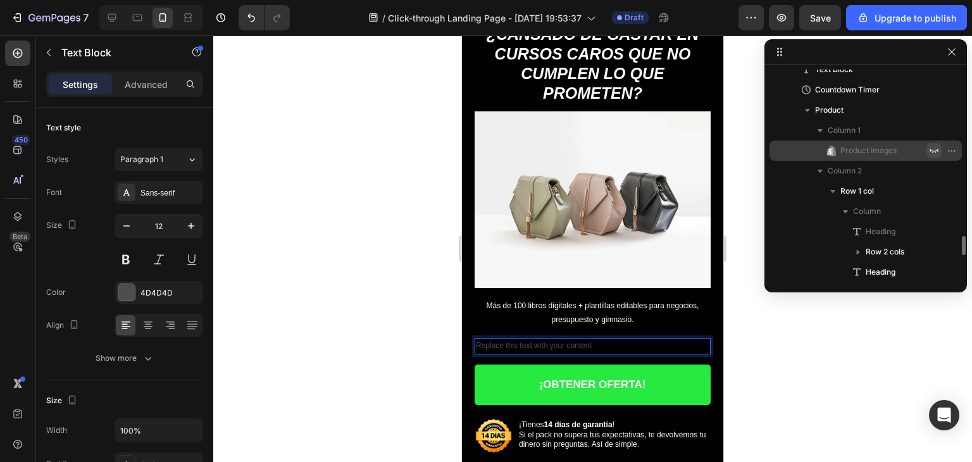
click at [556, 339] on p "Replace this text with your content" at bounding box center [593, 346] width 234 height 14
click at [556, 339] on p "⚡ Acceso inmediato al instante en tu correo." at bounding box center [593, 346] width 234 height 14
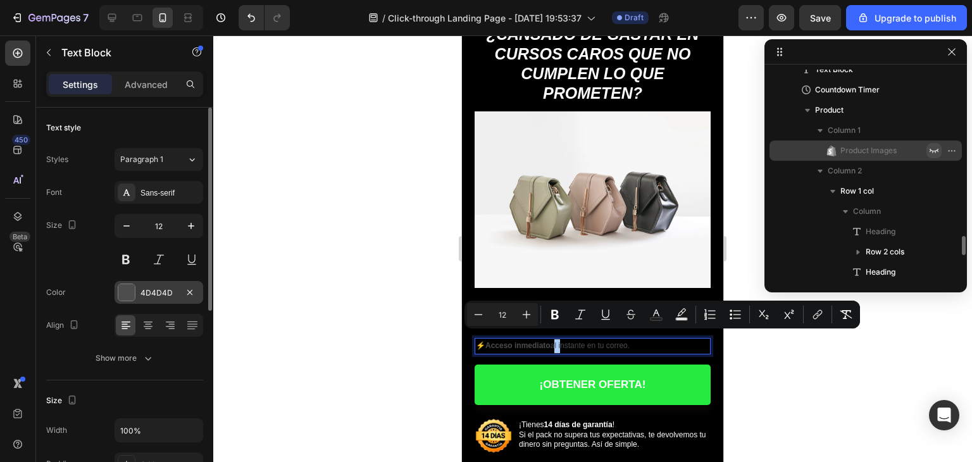
click at [133, 287] on div at bounding box center [126, 292] width 16 height 16
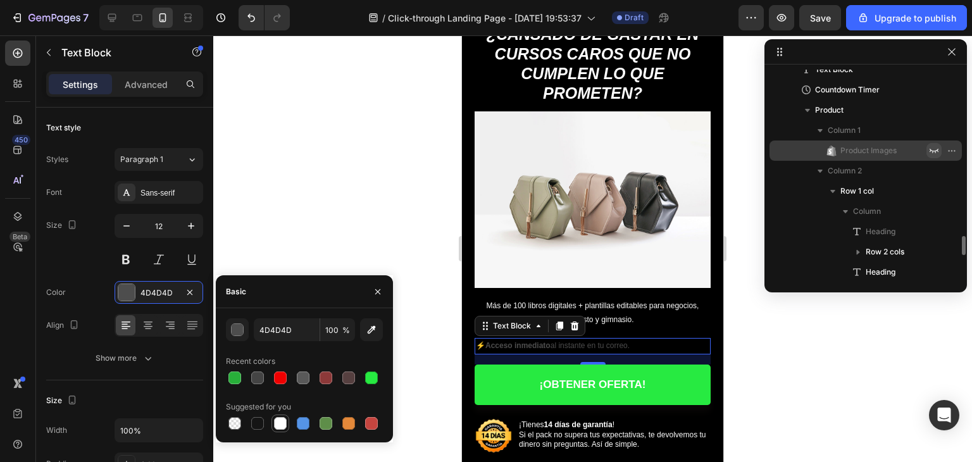
click at [278, 423] on div at bounding box center [280, 423] width 13 height 13
type input "FFFFFF"
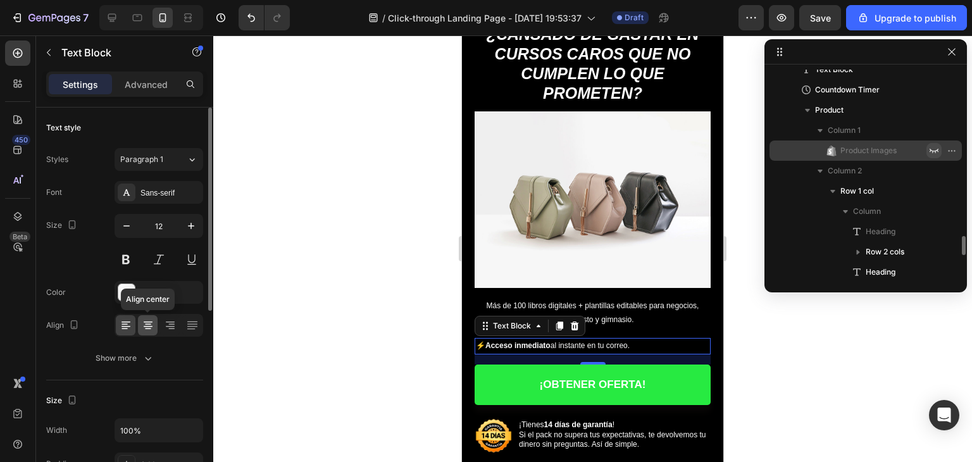
click at [142, 327] on icon at bounding box center [148, 325] width 13 height 13
click at [379, 287] on div at bounding box center [592, 248] width 759 height 427
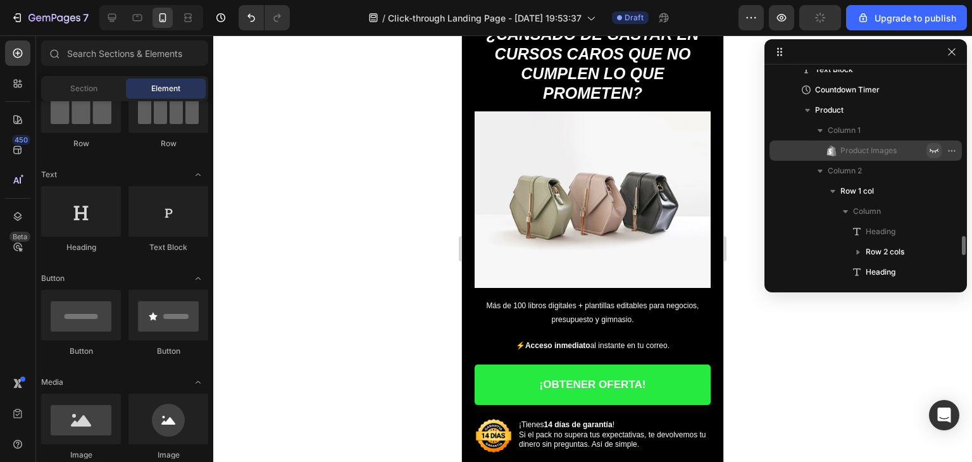
click at [773, 361] on div at bounding box center [592, 248] width 759 height 427
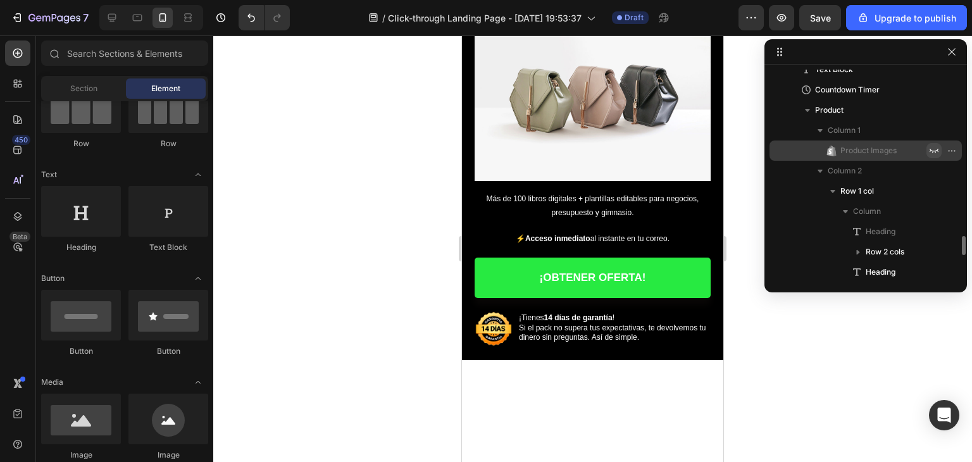
scroll to position [0, 0]
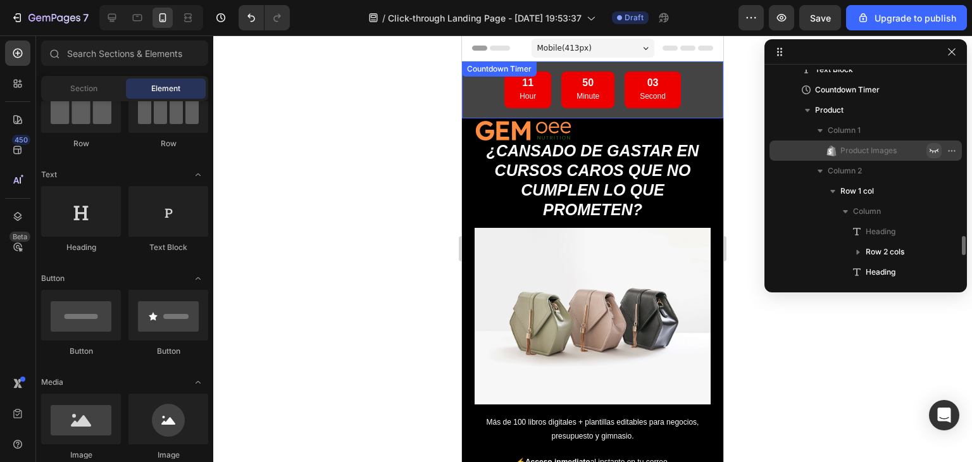
click at [696, 81] on div "11 Hour 50 Minute 03 Second" at bounding box center [592, 90] width 241 height 37
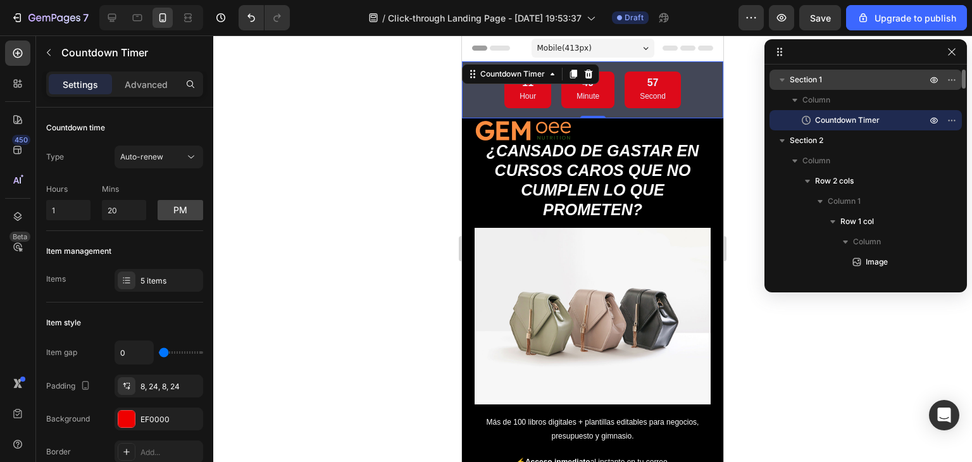
click at [792, 76] on span "Section 1" at bounding box center [806, 79] width 32 height 13
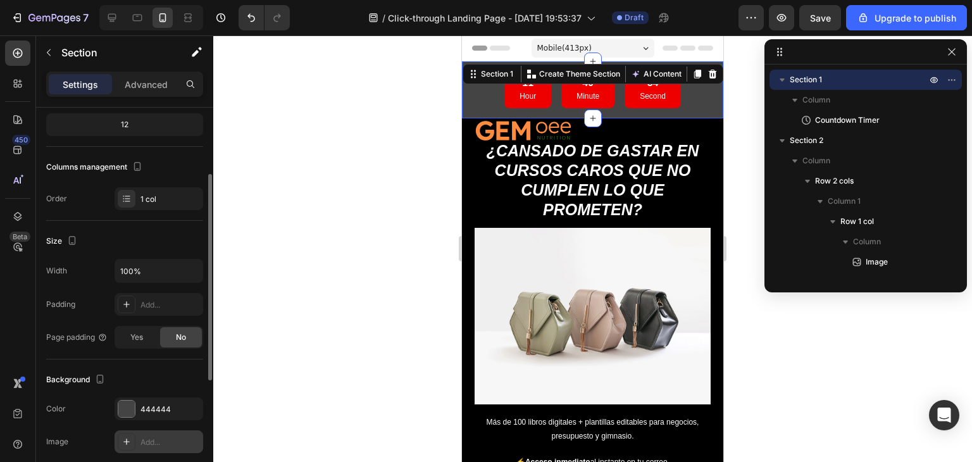
scroll to position [253, 0]
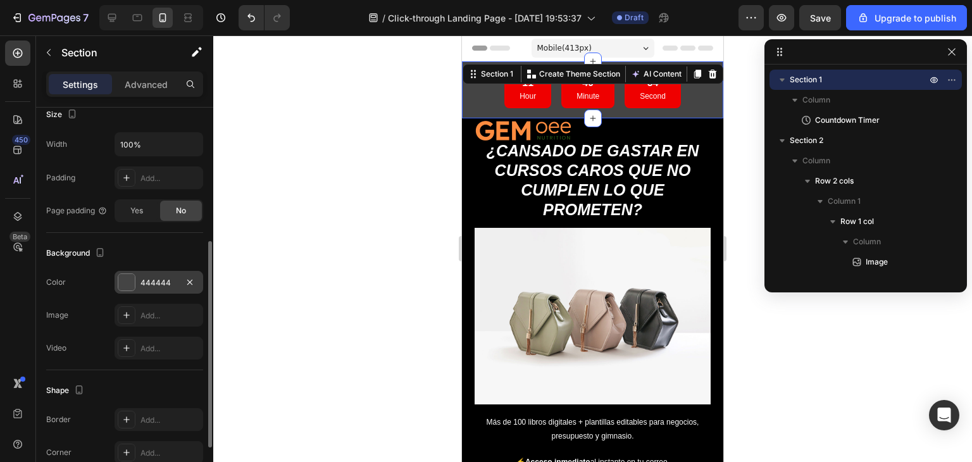
click at [147, 278] on div "444444" at bounding box center [158, 282] width 37 height 11
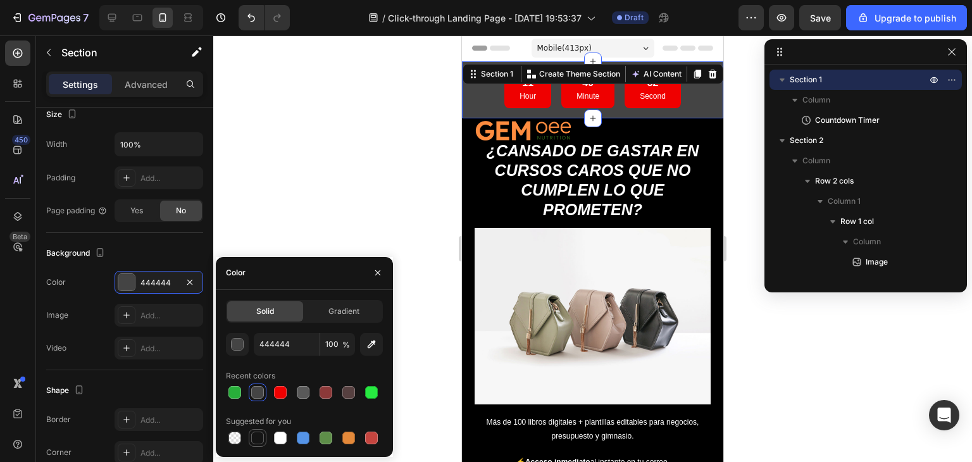
click at [263, 439] on div at bounding box center [257, 438] width 13 height 13
type input "151515"
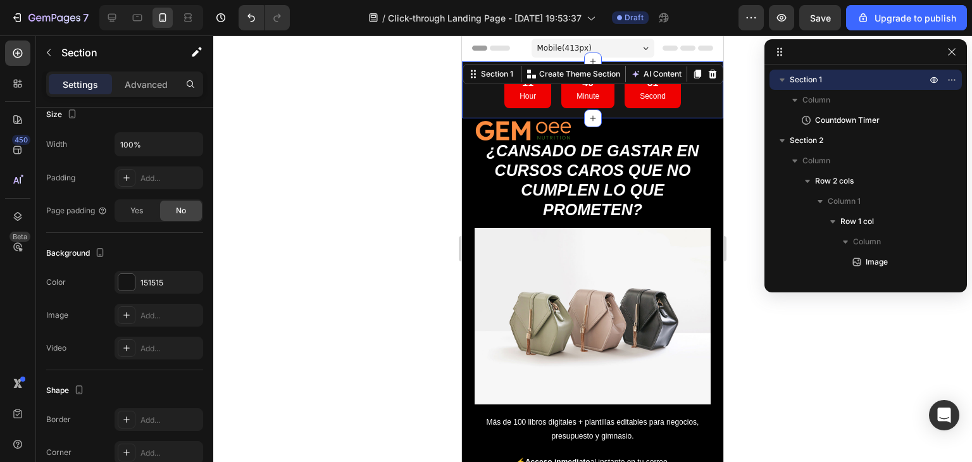
click at [285, 77] on div at bounding box center [592, 248] width 759 height 427
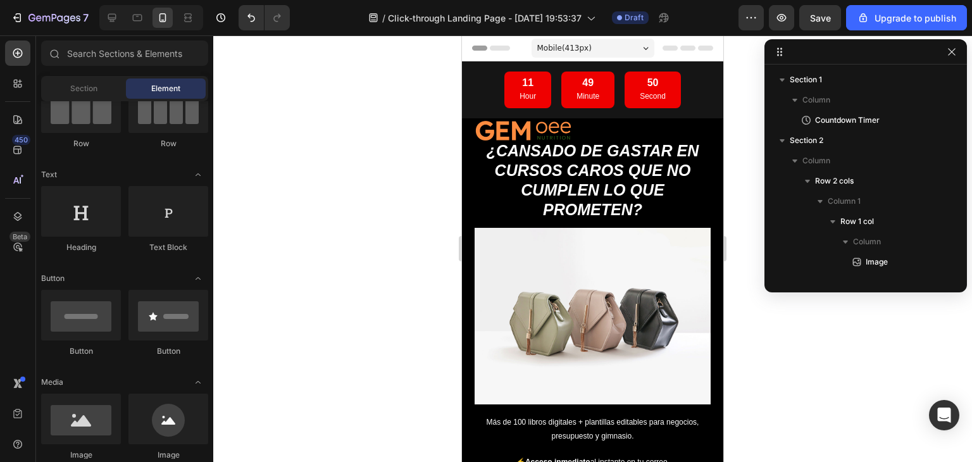
click at [285, 77] on div at bounding box center [592, 248] width 759 height 427
click at [552, 125] on img at bounding box center [523, 129] width 97 height 22
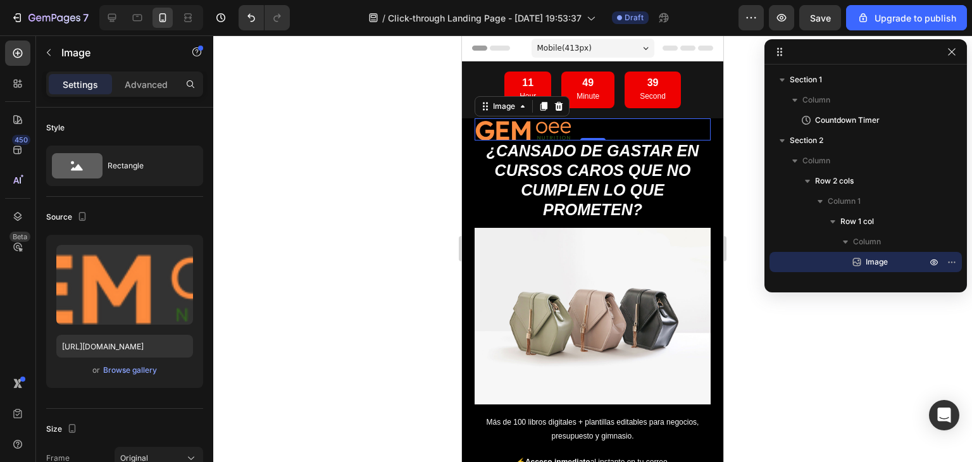
click at [413, 128] on div at bounding box center [592, 248] width 759 height 427
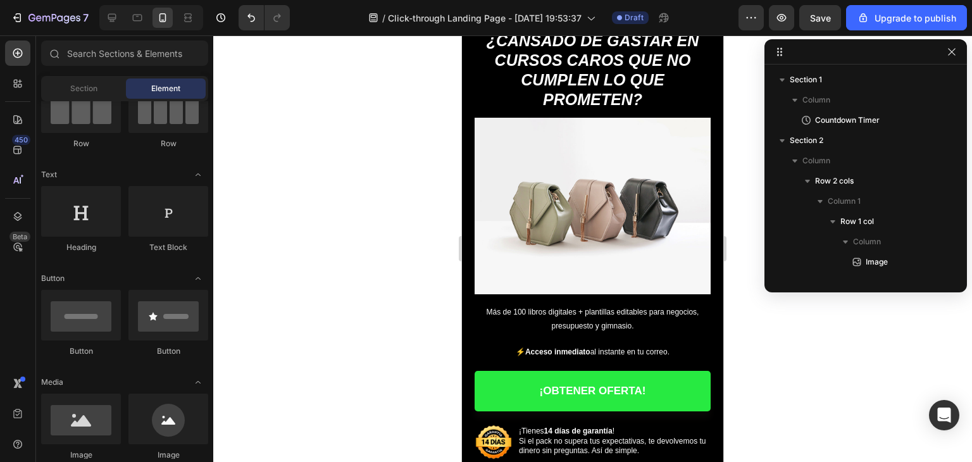
scroll to position [101, 0]
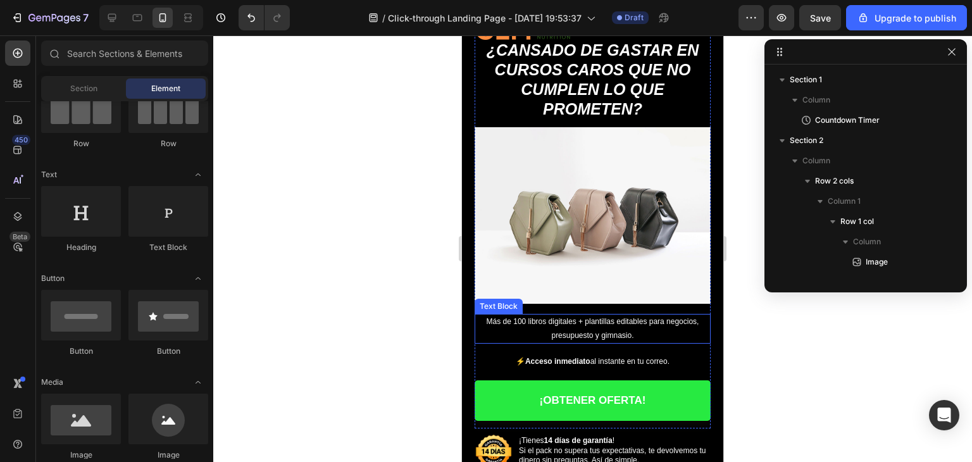
click at [575, 333] on p "Más de 100 libros digitales + plantillas editables para negocios, presupuesto y…" at bounding box center [593, 328] width 234 height 27
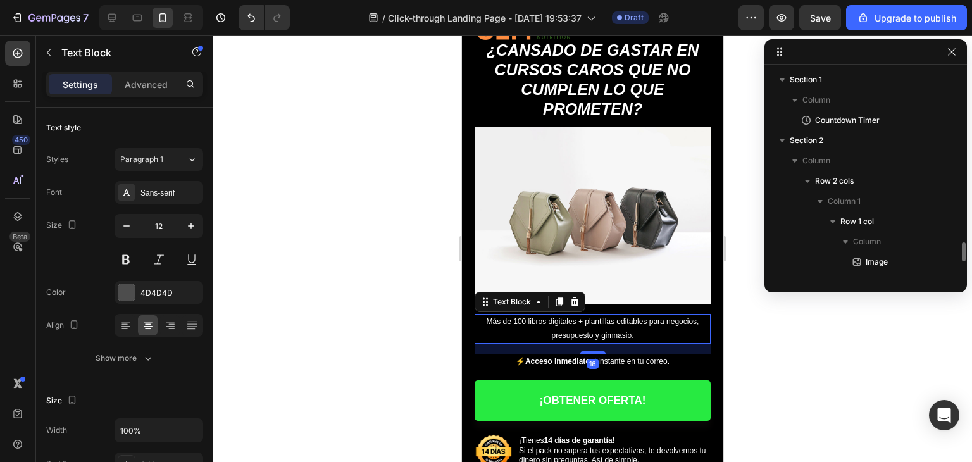
scroll to position [158, 0]
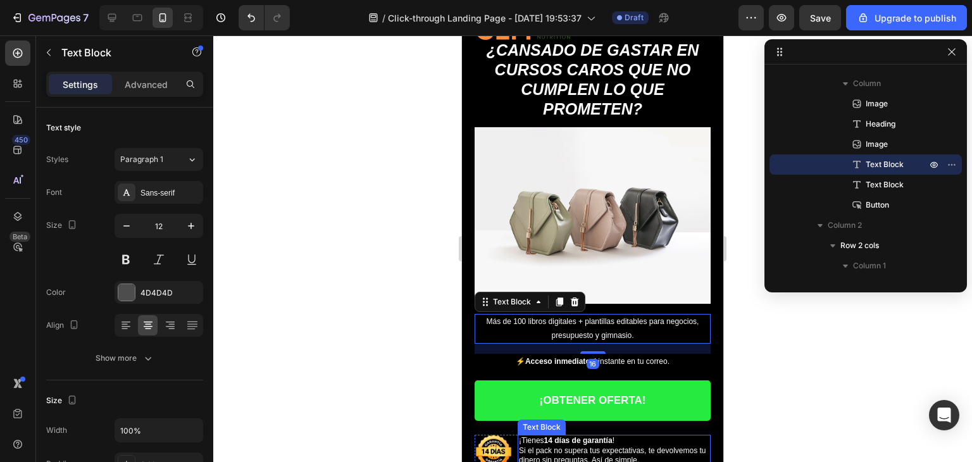
click at [572, 436] on strong "14 días de garantía" at bounding box center [578, 440] width 68 height 9
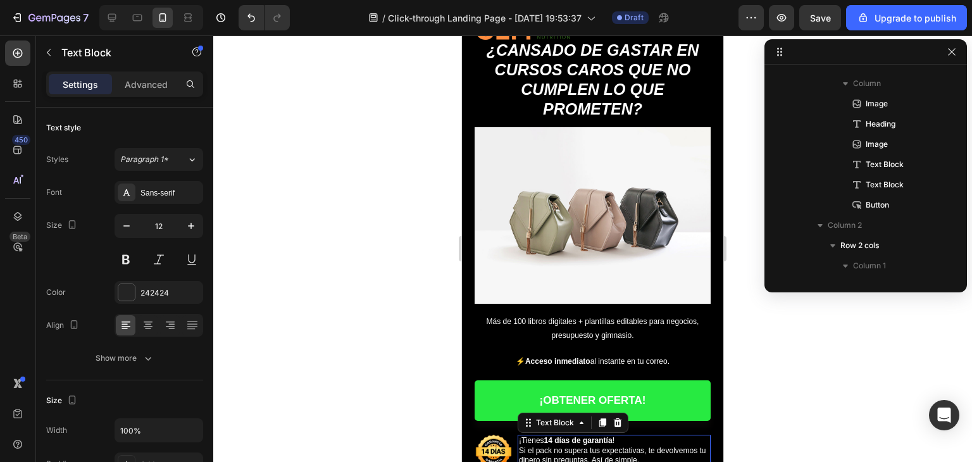
scroll to position [361, 0]
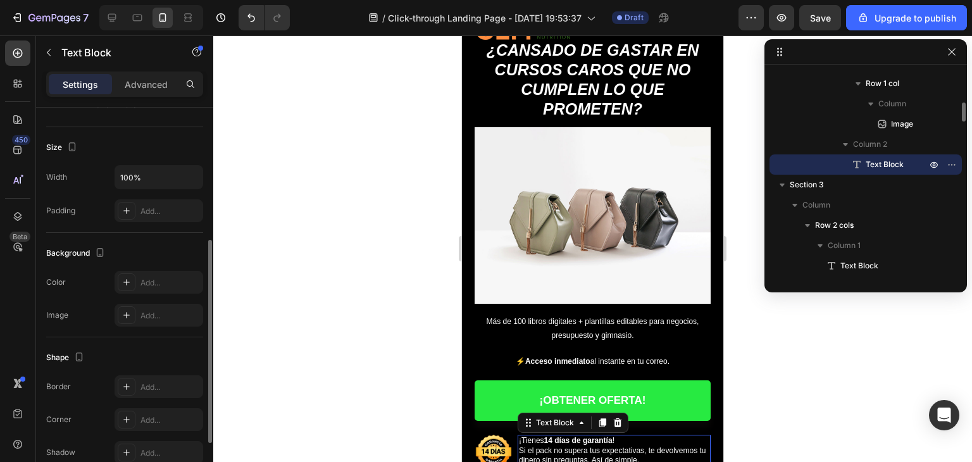
click at [582, 450] on span "Si el pack no supera tus expectativas, te devolvemos tu dinero sin preguntas. A…" at bounding box center [612, 455] width 187 height 19
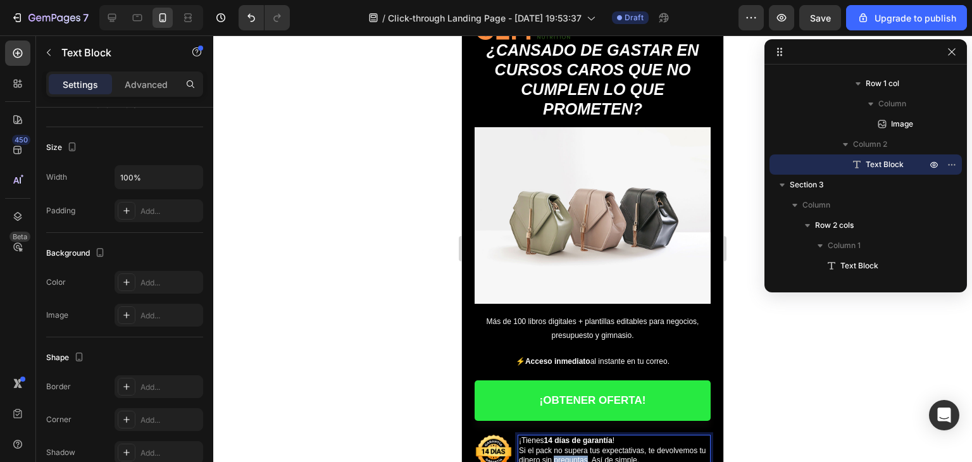
click at [582, 450] on span "Si el pack no supera tus expectativas, te devolvemos tu dinero sin preguntas. A…" at bounding box center [612, 455] width 187 height 19
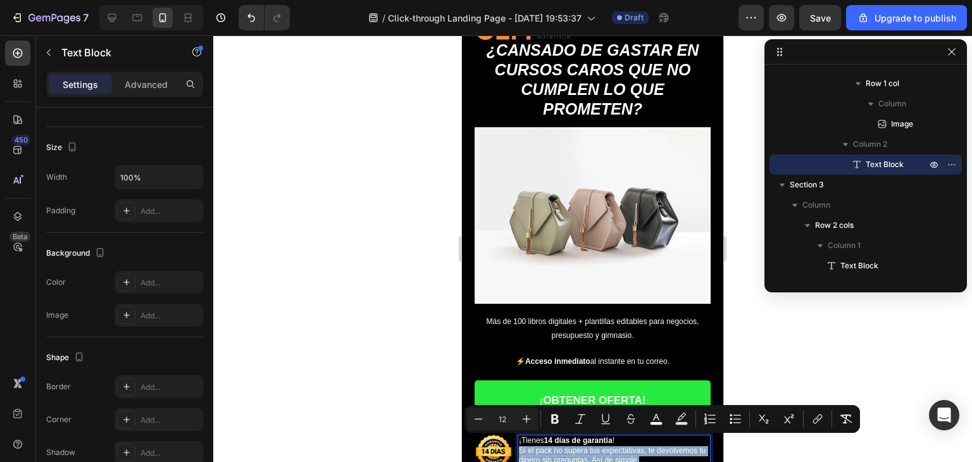
scroll to position [0, 0]
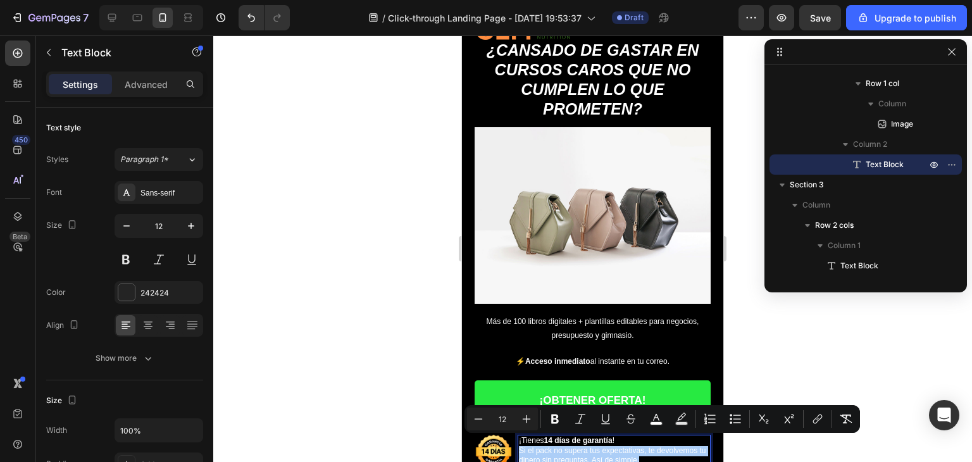
click at [784, 370] on div at bounding box center [592, 248] width 759 height 427
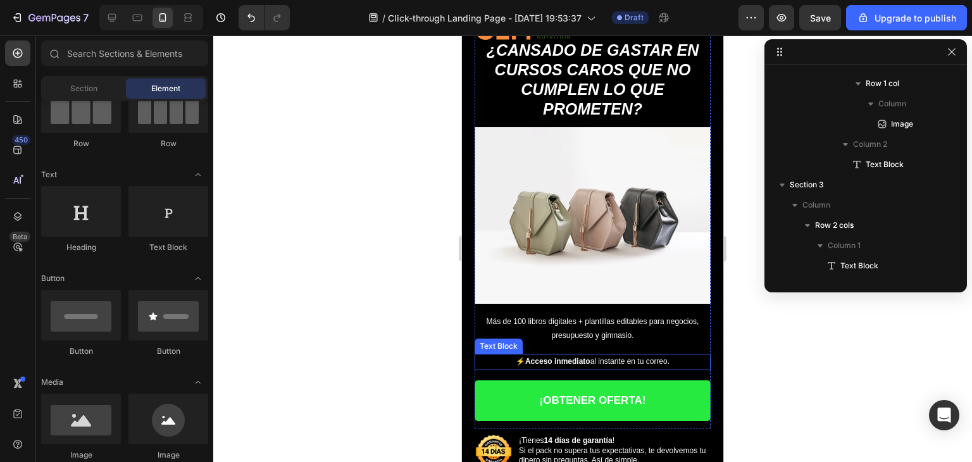
click at [622, 356] on p "⚡ Acceso inmediato al instante en tu correo." at bounding box center [593, 362] width 234 height 14
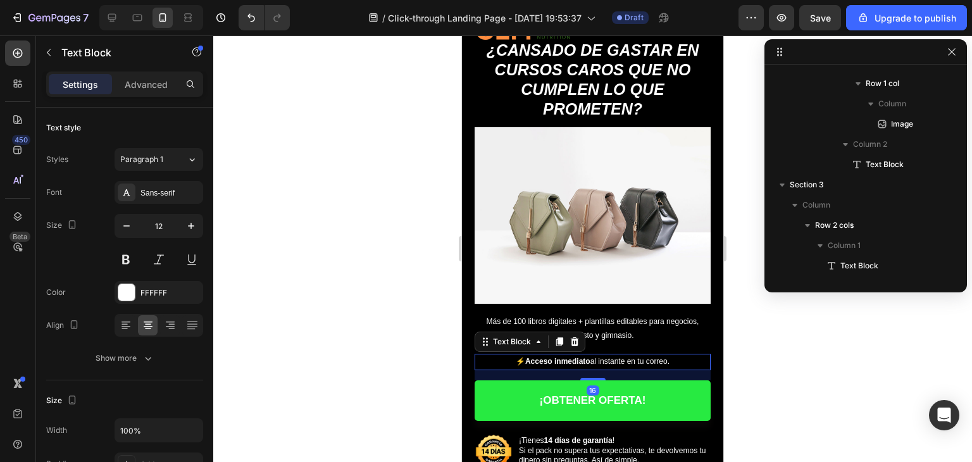
scroll to position [178, 0]
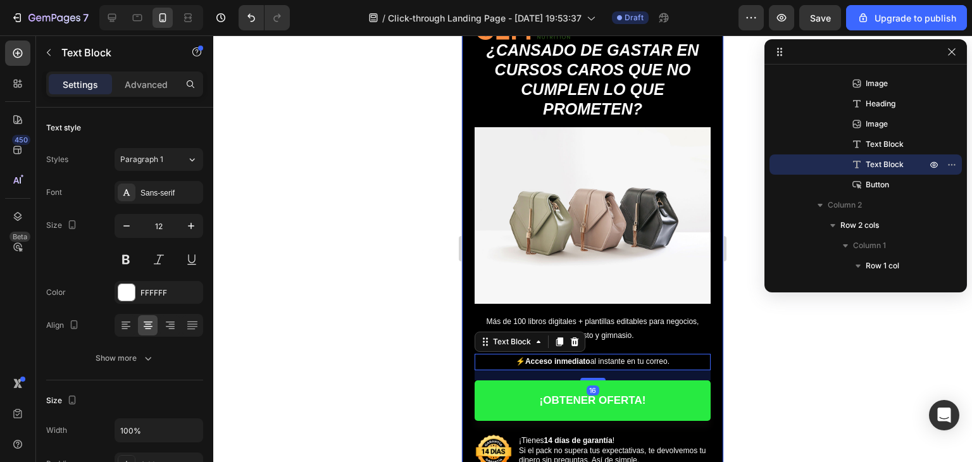
click at [763, 327] on div at bounding box center [592, 248] width 759 height 427
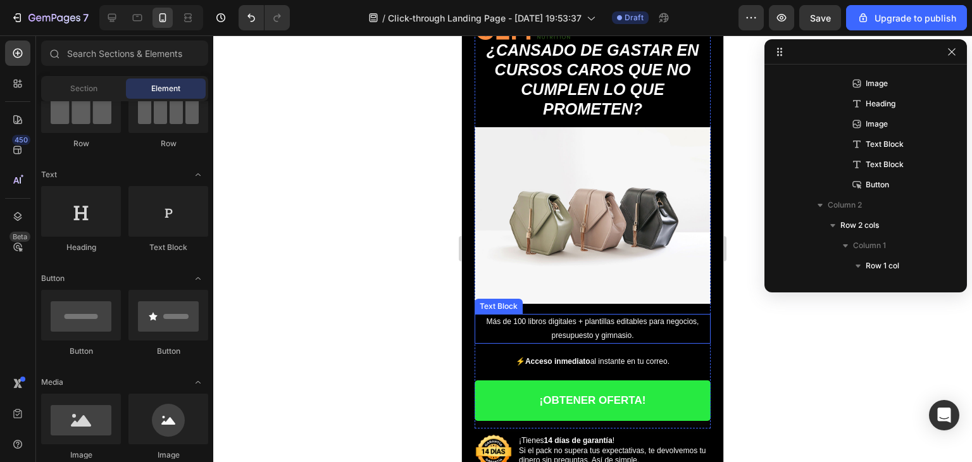
click at [594, 317] on span "Más de 100 libros digitales + plantillas editables para negocios, presupuesto y…" at bounding box center [593, 328] width 213 height 23
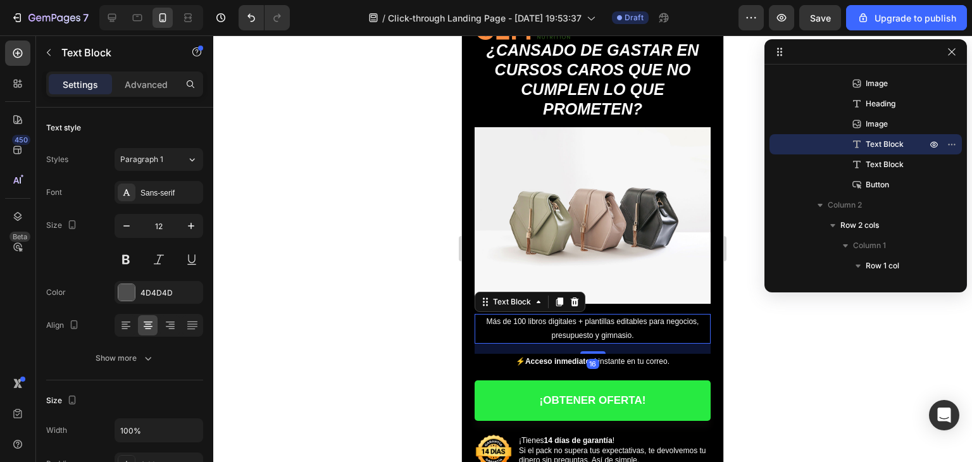
click at [776, 320] on div at bounding box center [592, 248] width 759 height 427
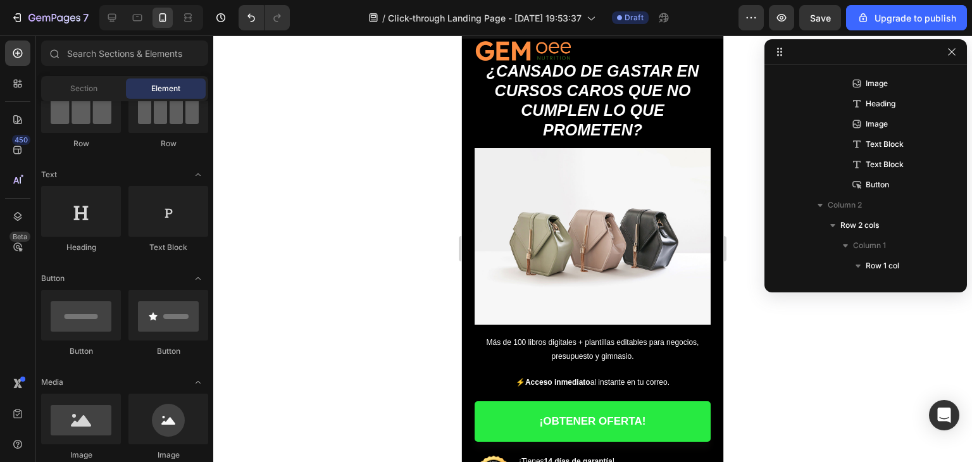
scroll to position [0, 0]
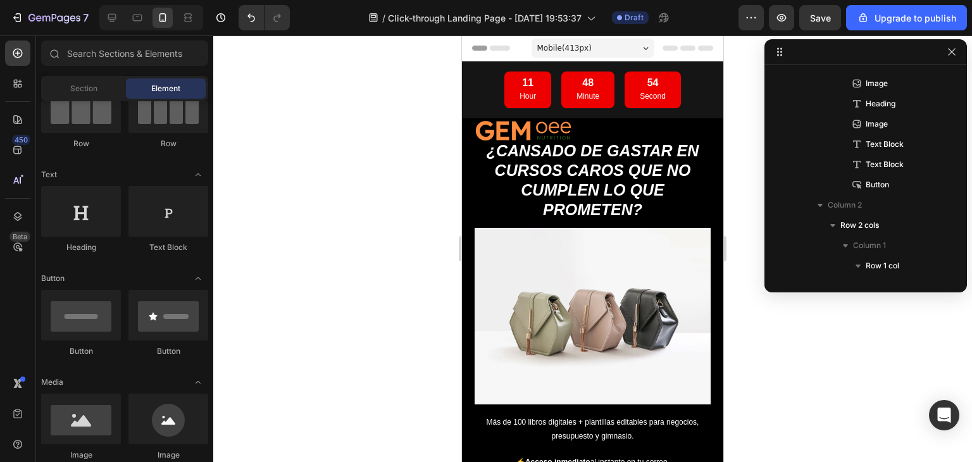
drag, startPoint x: 718, startPoint y: 65, endPoint x: 1194, endPoint y: 85, distance: 476.3
click at [601, 49] on div "Mobile ( 413 px)" at bounding box center [593, 48] width 123 height 19
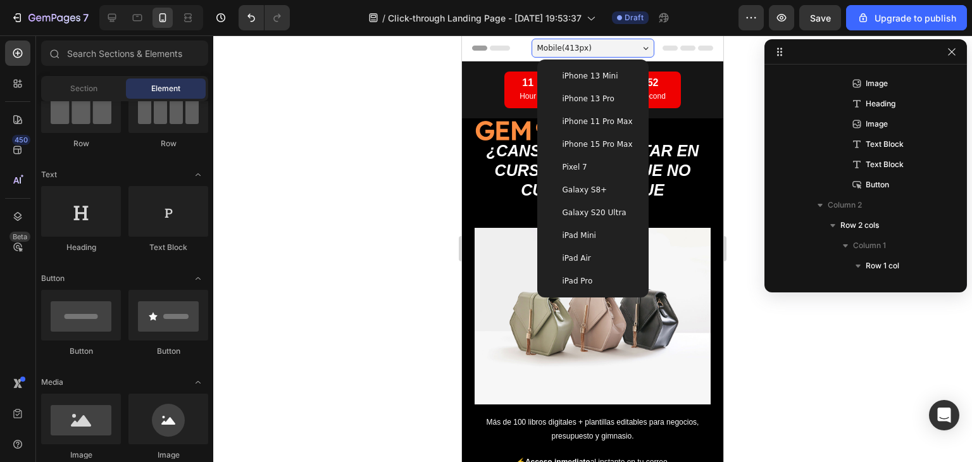
click at [608, 70] on div "iPhone 13 Mini" at bounding box center [592, 76] width 91 height 13
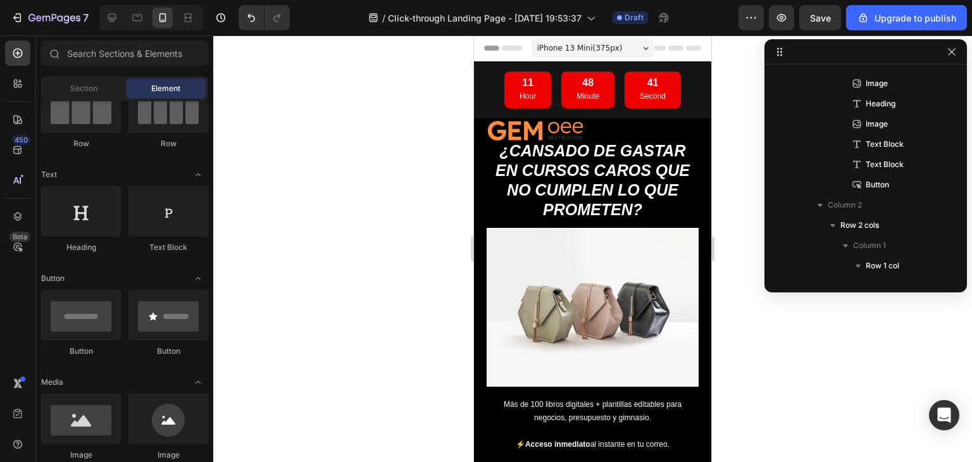
click at [577, 49] on span "iPhone 13 Mini ( 375 px)" at bounding box center [579, 48] width 85 height 13
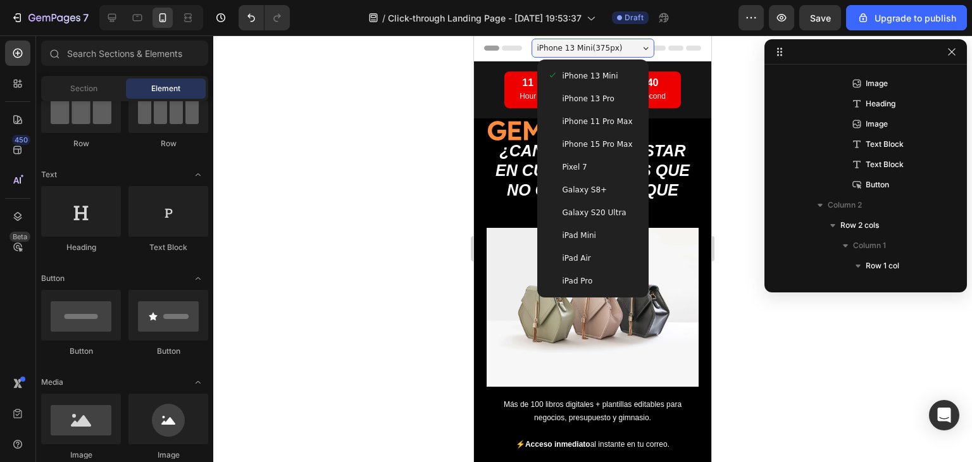
click at [587, 96] on span "iPhone 13 Pro" at bounding box center [589, 98] width 52 height 13
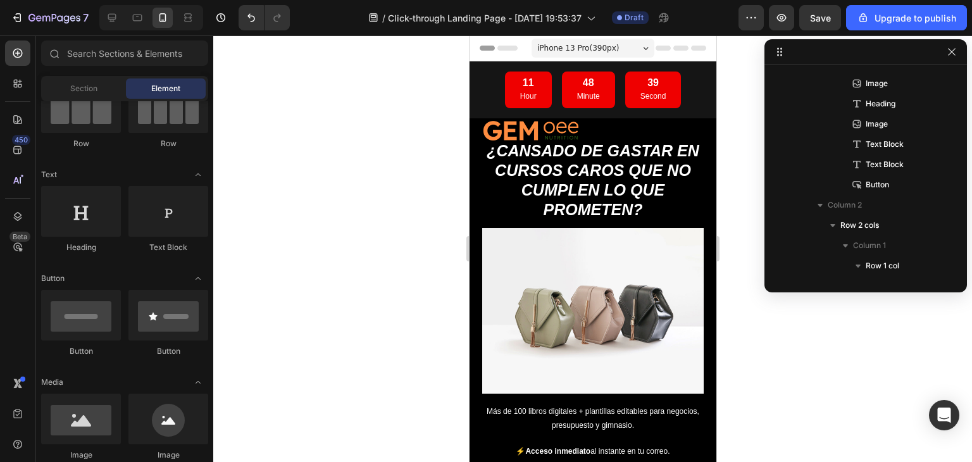
click at [587, 55] on div "iPhone 13 Pro ( 390 px)" at bounding box center [592, 48] width 123 height 19
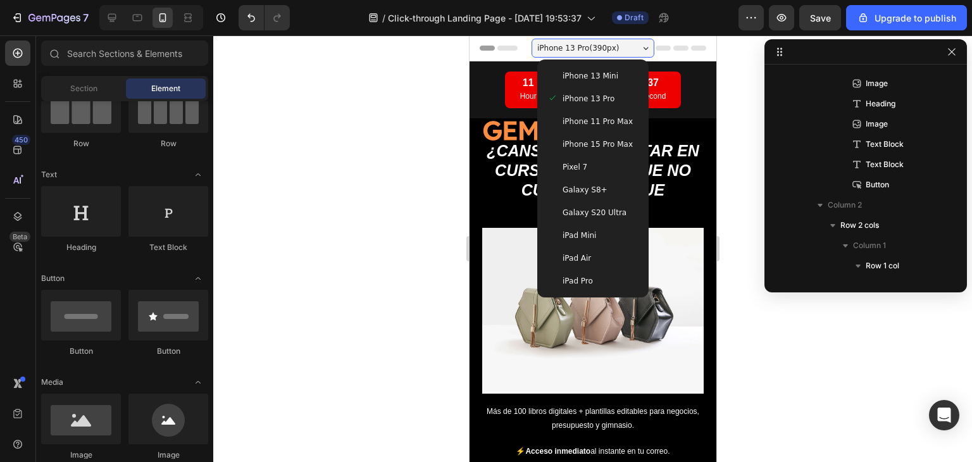
click at [593, 185] on span "Galaxy S8+" at bounding box center [584, 190] width 45 height 13
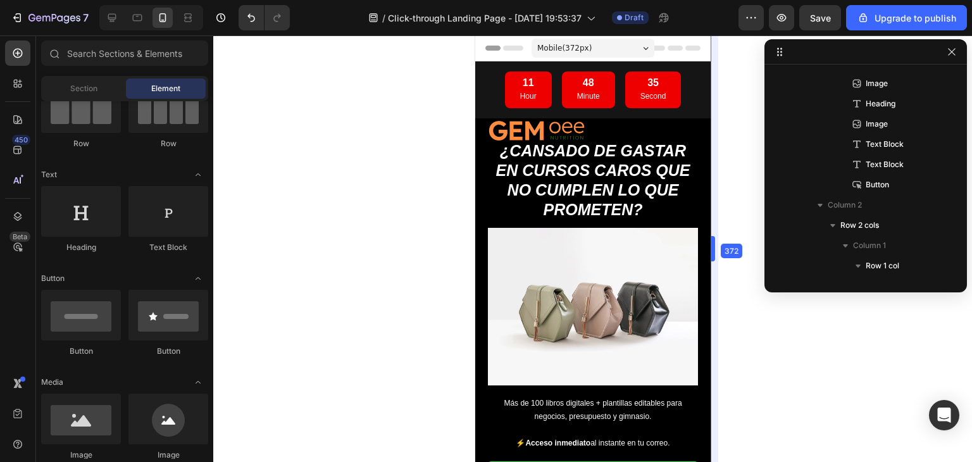
drag, startPoint x: 706, startPoint y: 63, endPoint x: 714, endPoint y: 40, distance: 24.0
click at [611, 46] on div "Mobile ( 372 px)" at bounding box center [592, 48] width 123 height 19
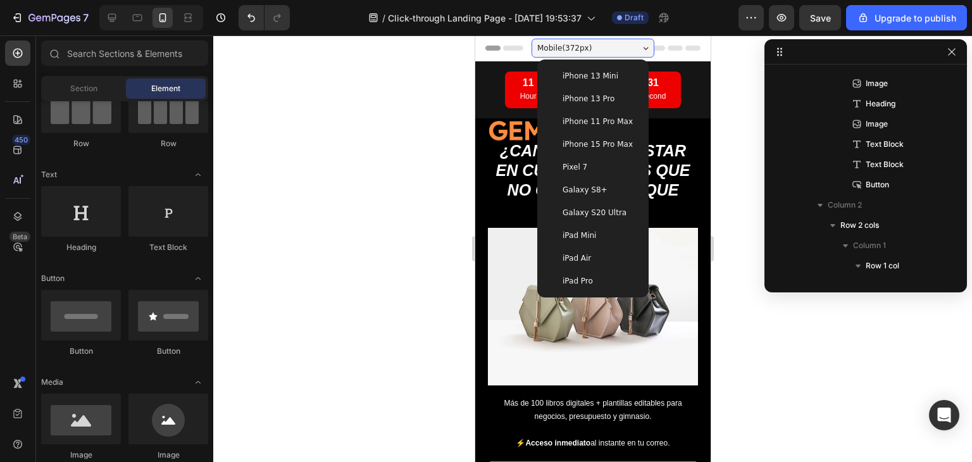
click at [590, 187] on span "Galaxy S8+" at bounding box center [584, 190] width 45 height 13
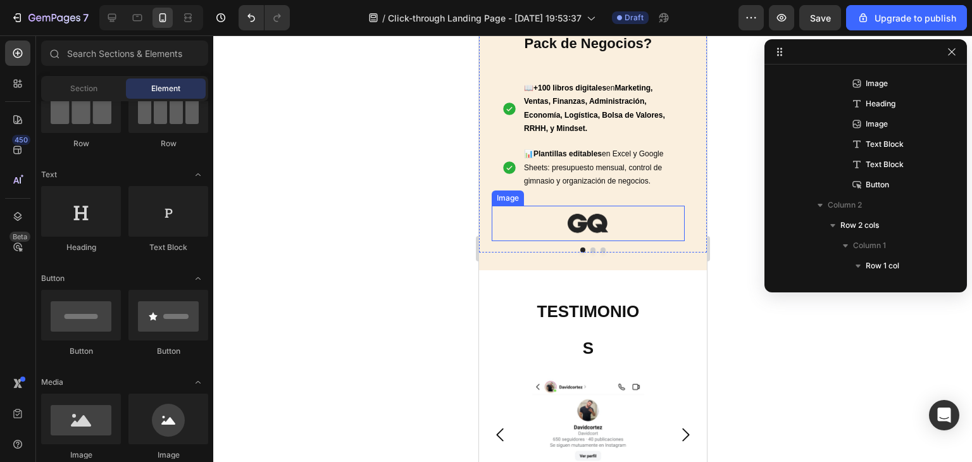
scroll to position [1059, 0]
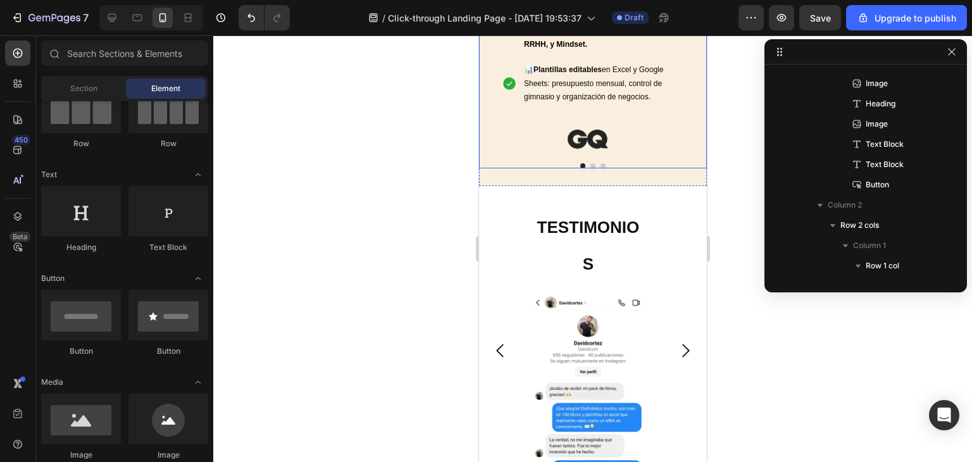
click at [589, 160] on div "📚 ¿ Qué incluye el Mega Pack de Negocios? Heading Row 📖 +100 libros digitales e…" at bounding box center [592, 44] width 228 height 247
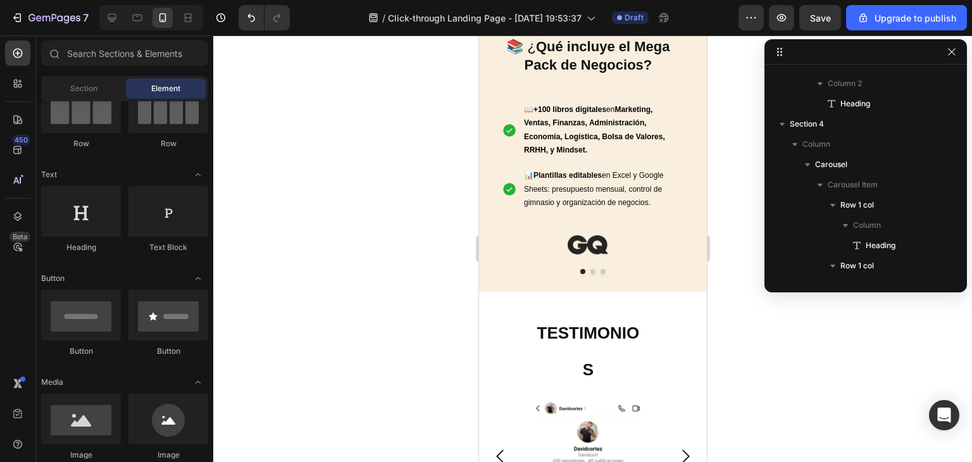
scroll to position [887, 0]
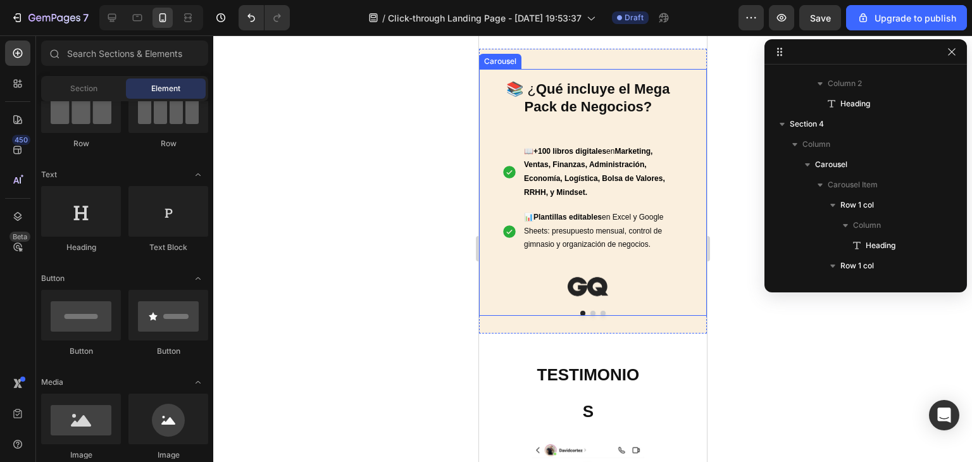
click at [686, 158] on div "📚 ¿ Qué incluye el Mega Pack de Negocios? Heading Row 📖 +100 libros digitales e…" at bounding box center [592, 192] width 228 height 247
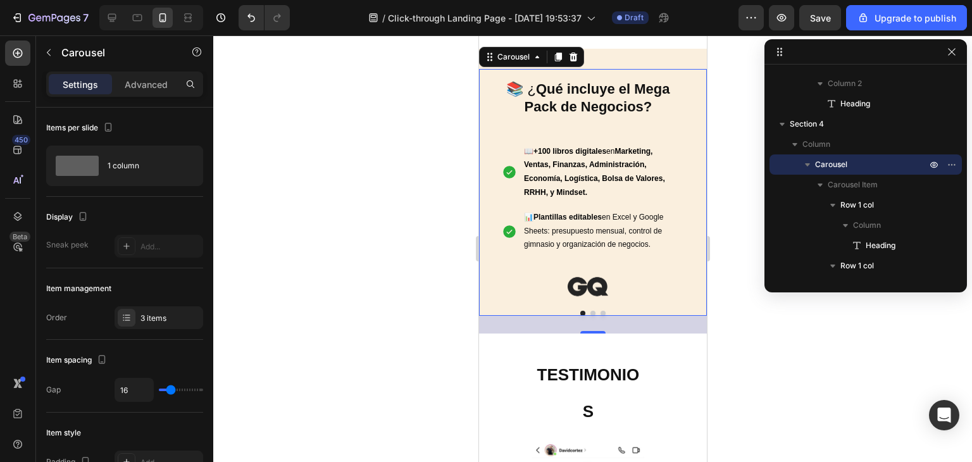
click at [719, 131] on div at bounding box center [592, 248] width 759 height 427
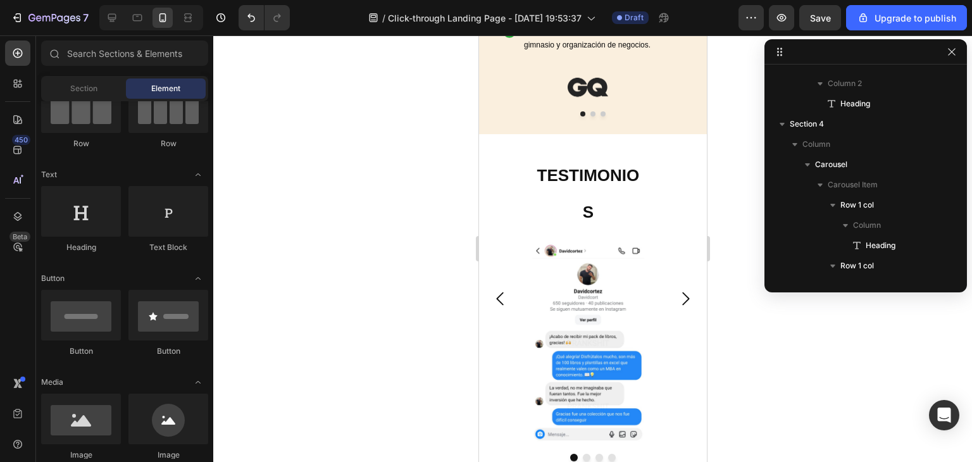
scroll to position [1139, 0]
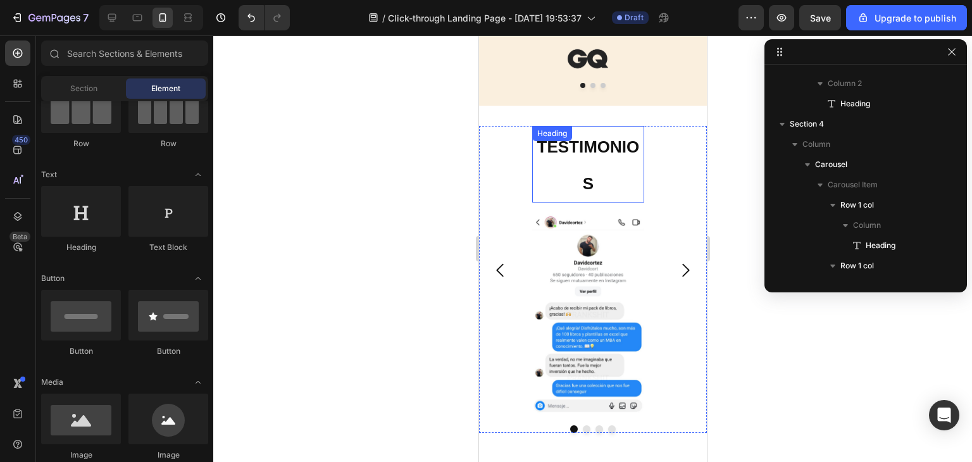
click at [596, 151] on strong "TESTIMONIOS" at bounding box center [588, 165] width 103 height 56
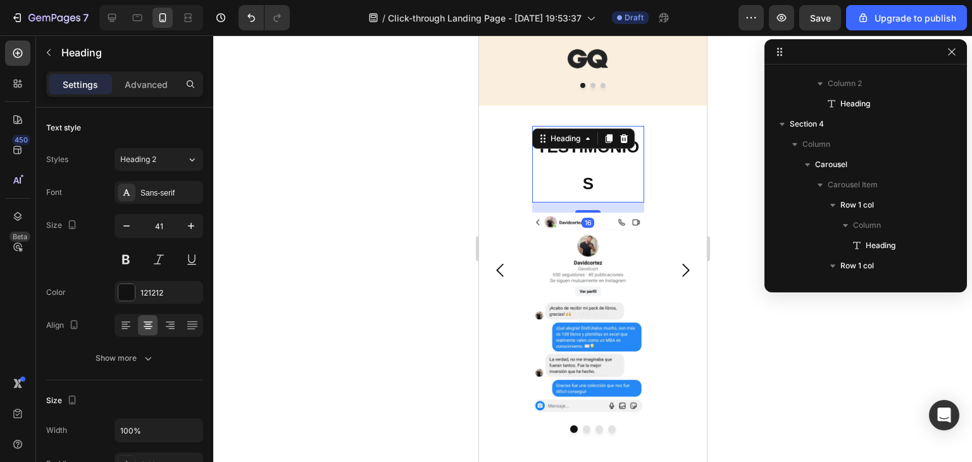
scroll to position [1394, 0]
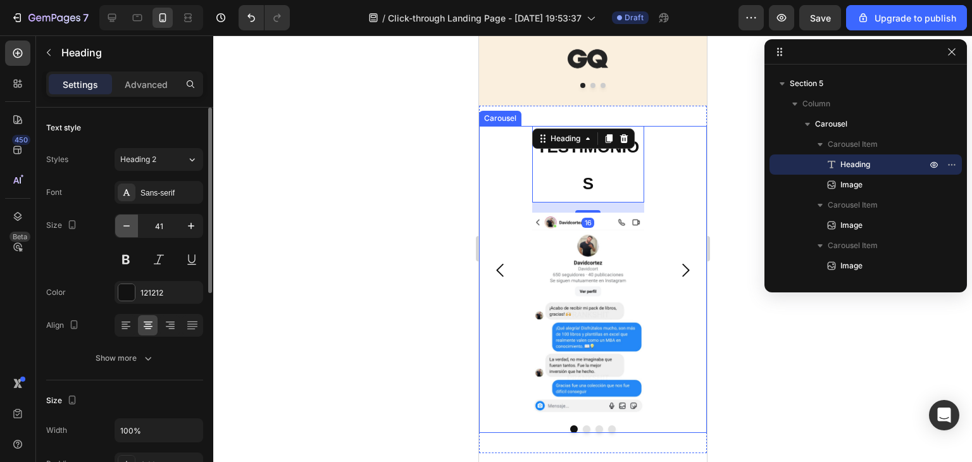
click at [129, 231] on icon "button" at bounding box center [126, 226] width 13 height 13
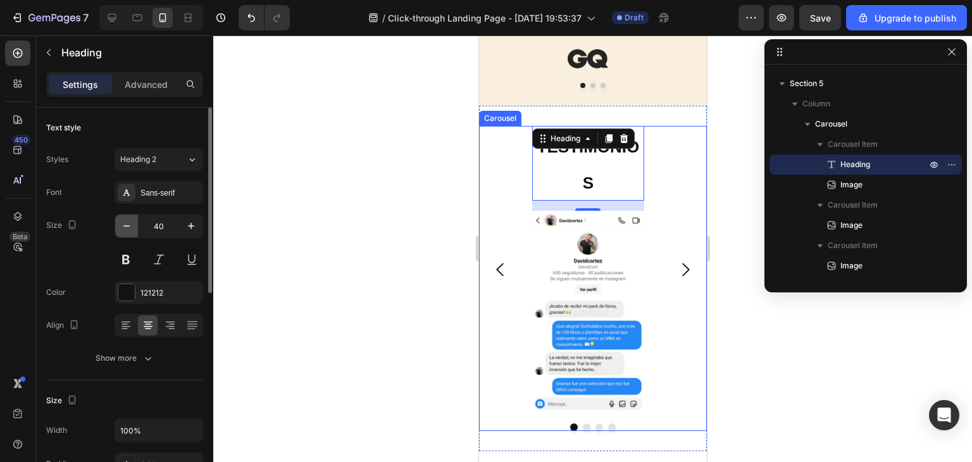
click at [129, 231] on icon "button" at bounding box center [126, 226] width 13 height 13
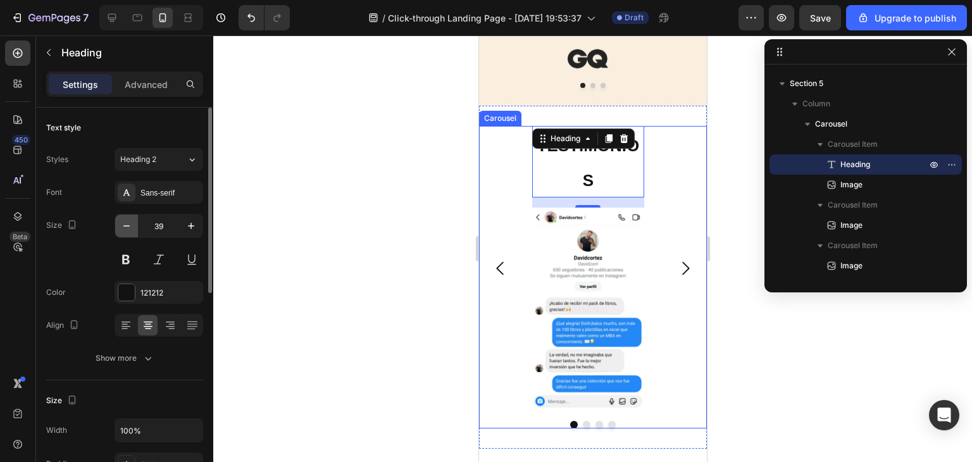
click at [129, 231] on icon "button" at bounding box center [126, 226] width 13 height 13
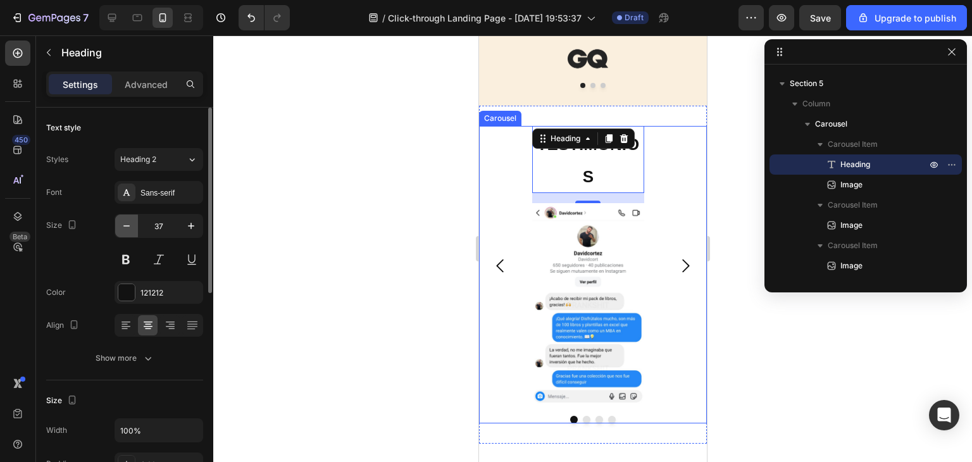
click at [129, 231] on icon "button" at bounding box center [126, 226] width 13 height 13
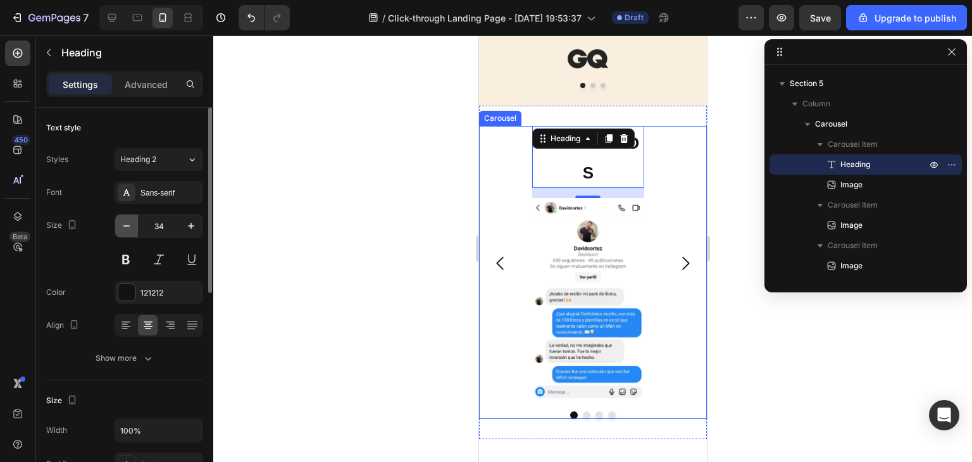
click at [129, 231] on icon "button" at bounding box center [126, 226] width 13 height 13
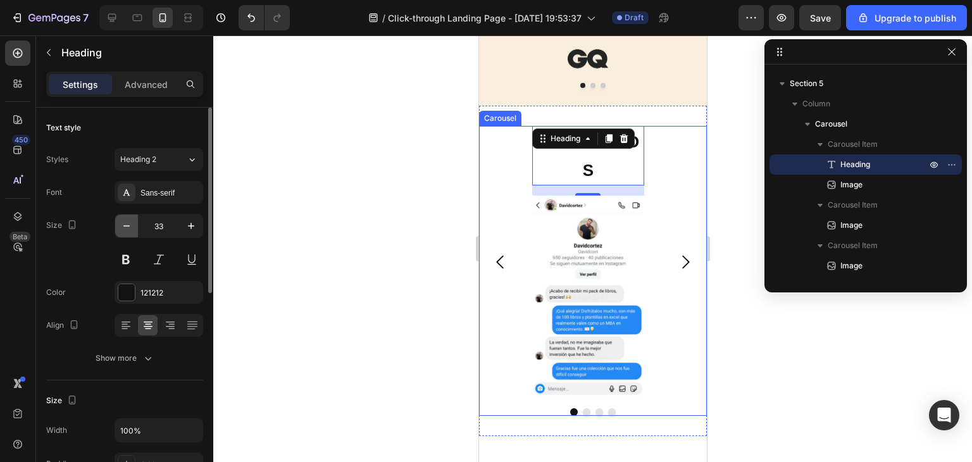
click at [129, 231] on icon "button" at bounding box center [126, 226] width 13 height 13
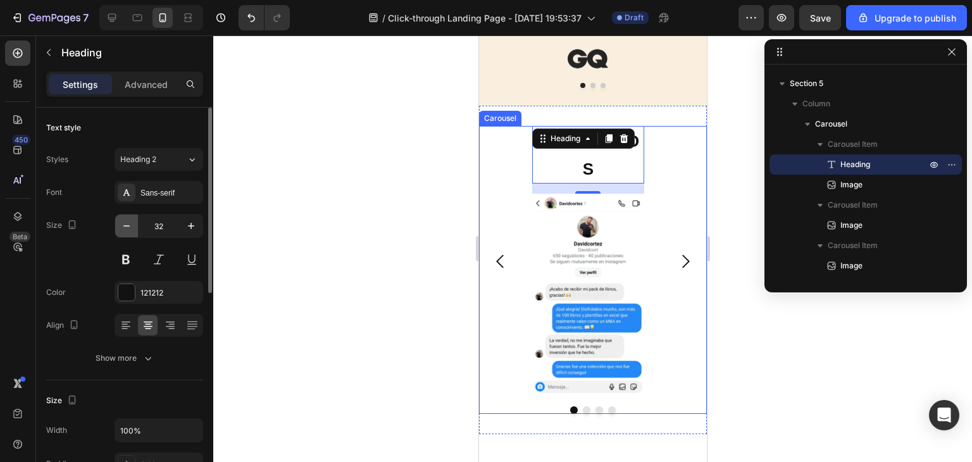
click at [129, 231] on icon "button" at bounding box center [126, 226] width 13 height 13
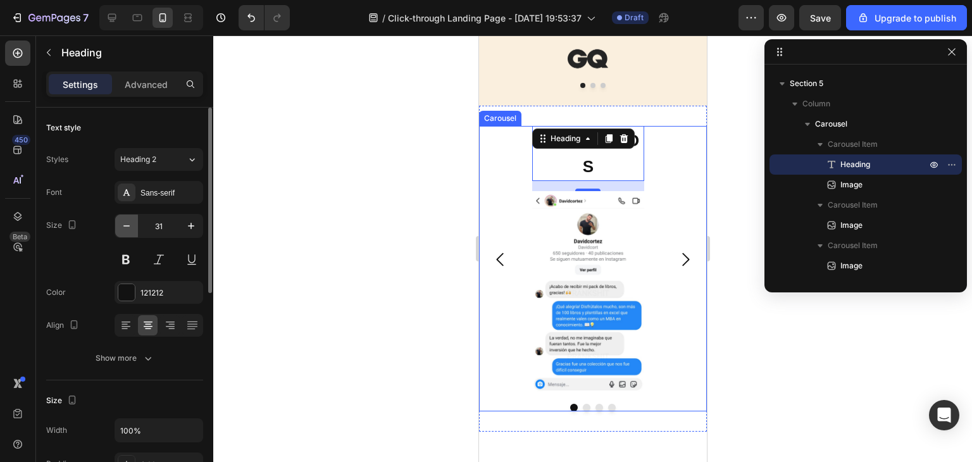
click at [129, 231] on icon "button" at bounding box center [126, 226] width 13 height 13
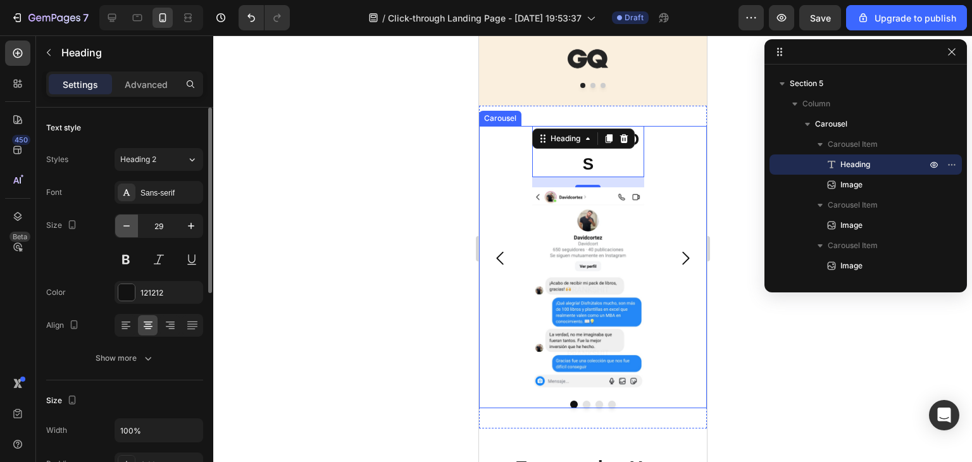
click at [129, 231] on icon "button" at bounding box center [126, 226] width 13 height 13
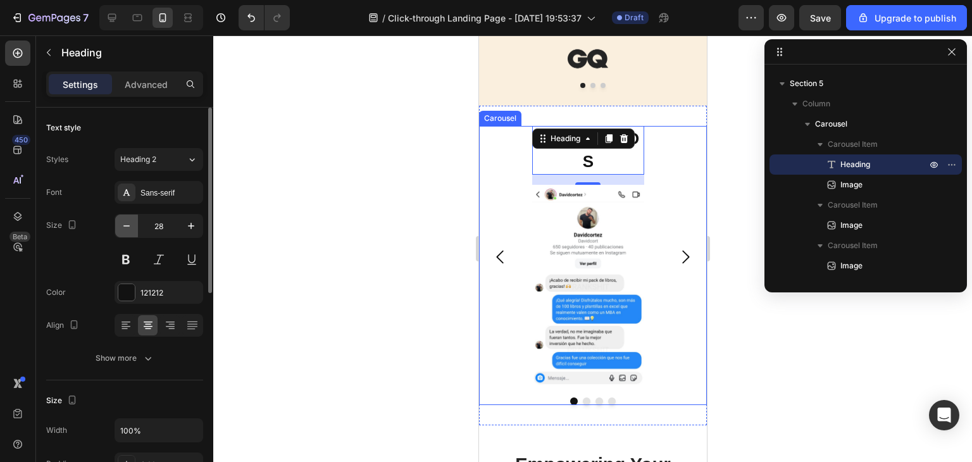
click at [129, 231] on icon "button" at bounding box center [126, 226] width 13 height 13
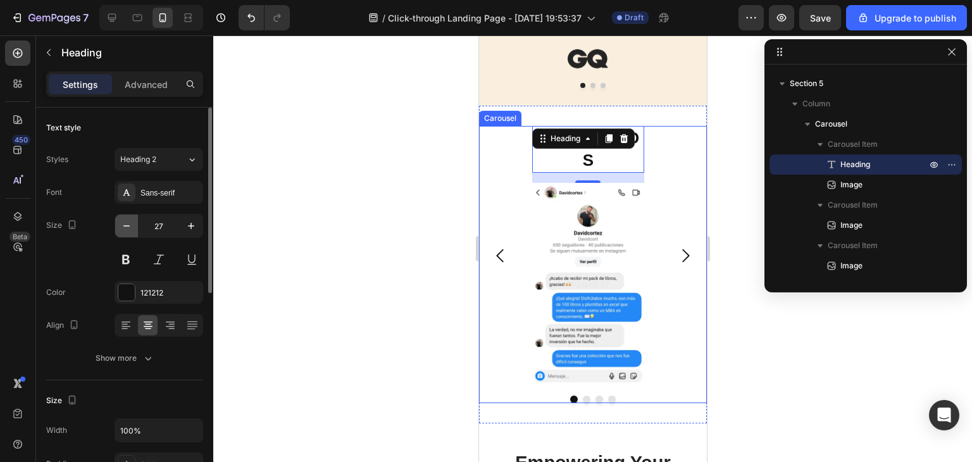
click at [129, 231] on icon "button" at bounding box center [126, 226] width 13 height 13
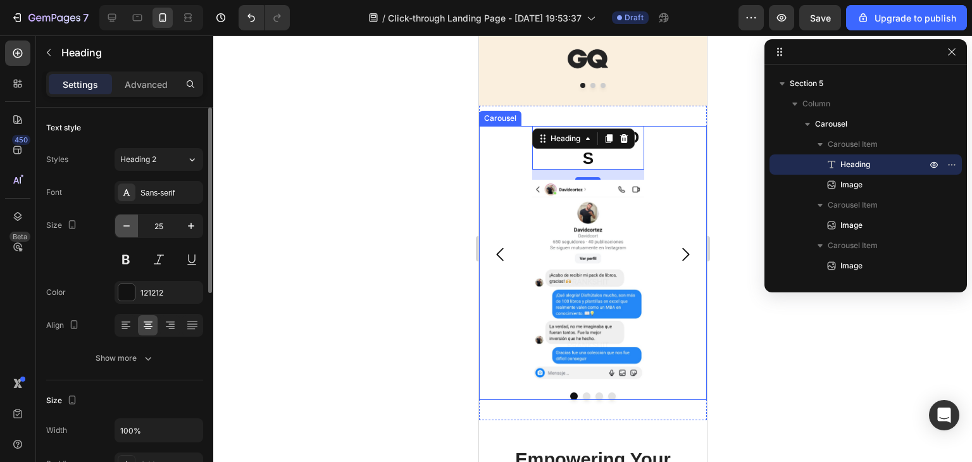
click at [129, 231] on icon "button" at bounding box center [126, 226] width 13 height 13
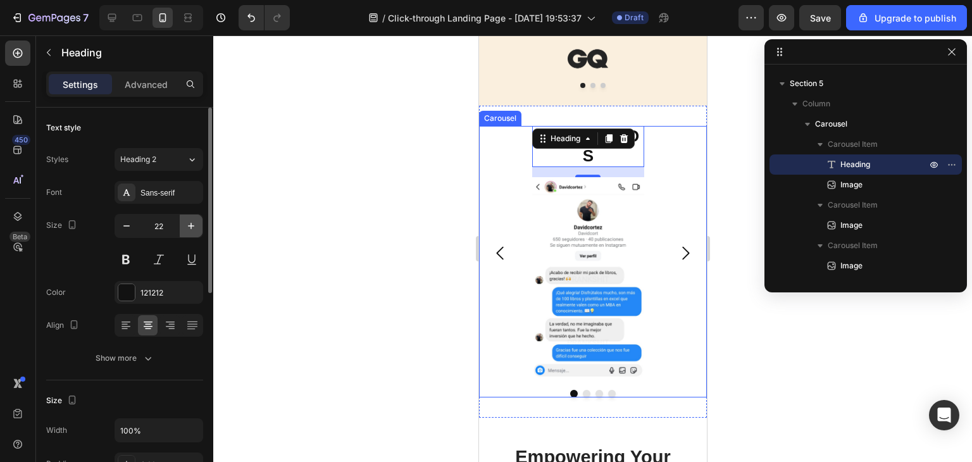
click at [198, 228] on button "button" at bounding box center [191, 226] width 23 height 23
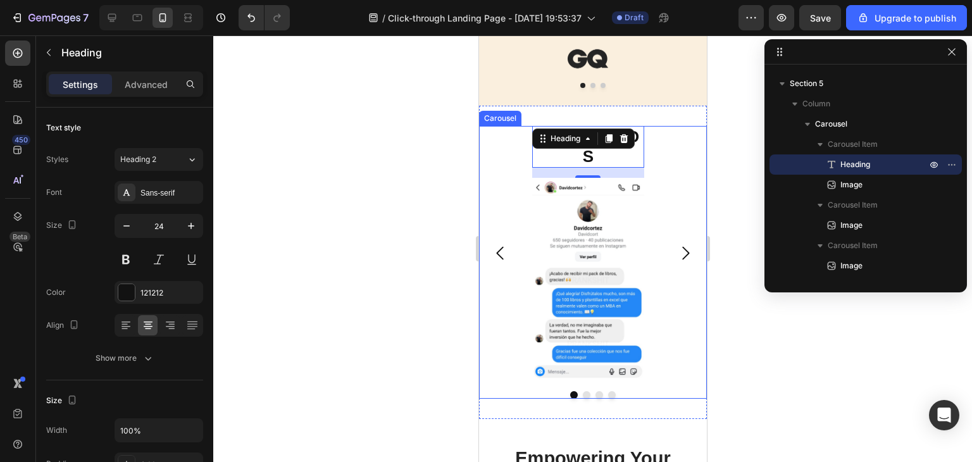
type input "25"
click at [426, 140] on div at bounding box center [592, 248] width 759 height 427
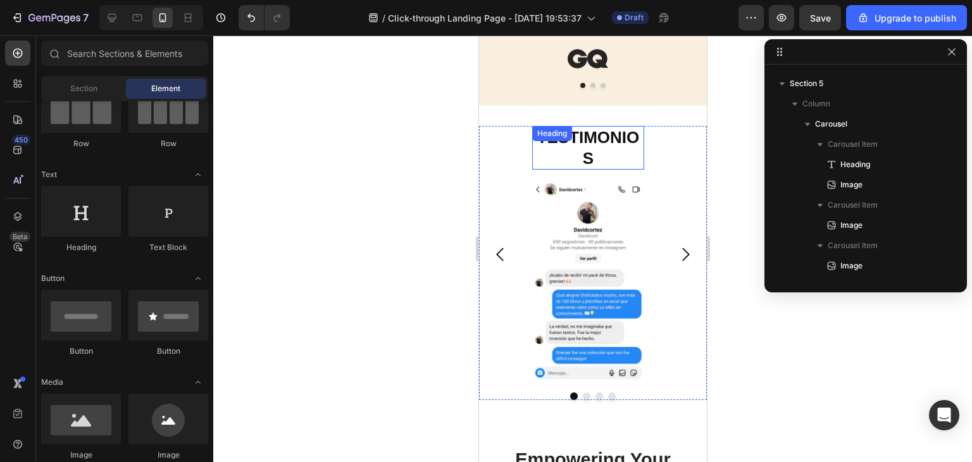
click at [569, 140] on div "Heading" at bounding box center [552, 133] width 40 height 15
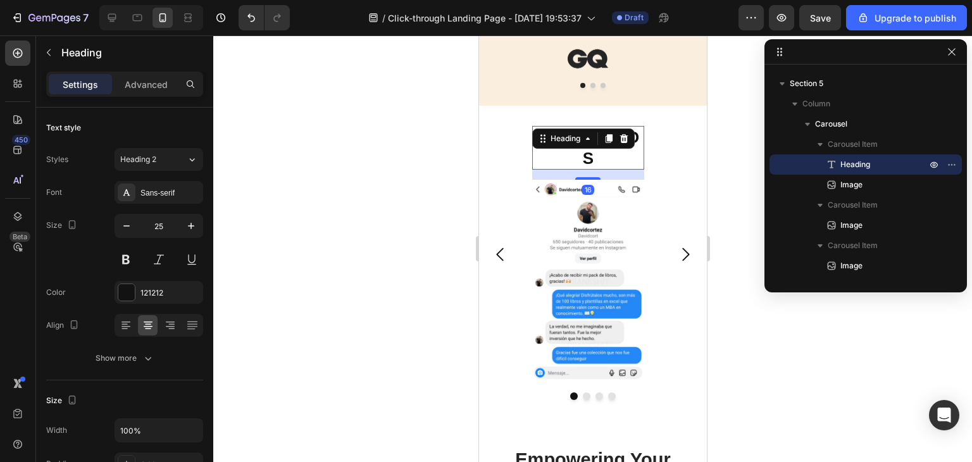
click at [570, 140] on div "Heading" at bounding box center [564, 138] width 35 height 11
click at [597, 158] on h2 "TESTIMONIOS" at bounding box center [588, 148] width 112 height 44
click at [597, 158] on p "TESTIMONIOS" at bounding box center [587, 147] width 109 height 41
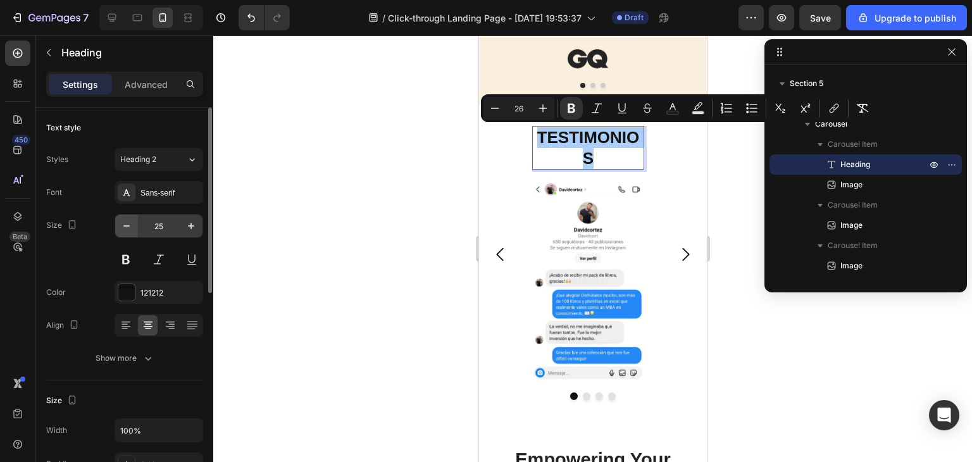
click at [132, 223] on icon "button" at bounding box center [126, 226] width 13 height 13
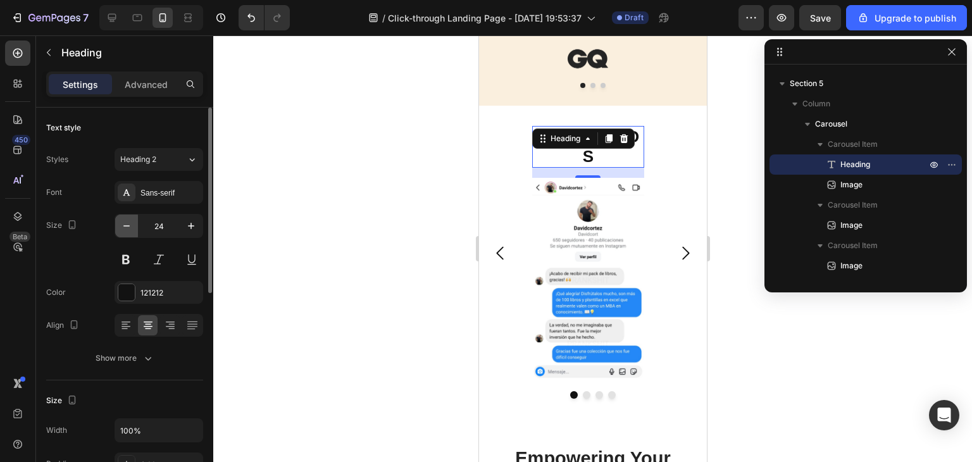
click at [132, 223] on icon "button" at bounding box center [126, 226] width 13 height 13
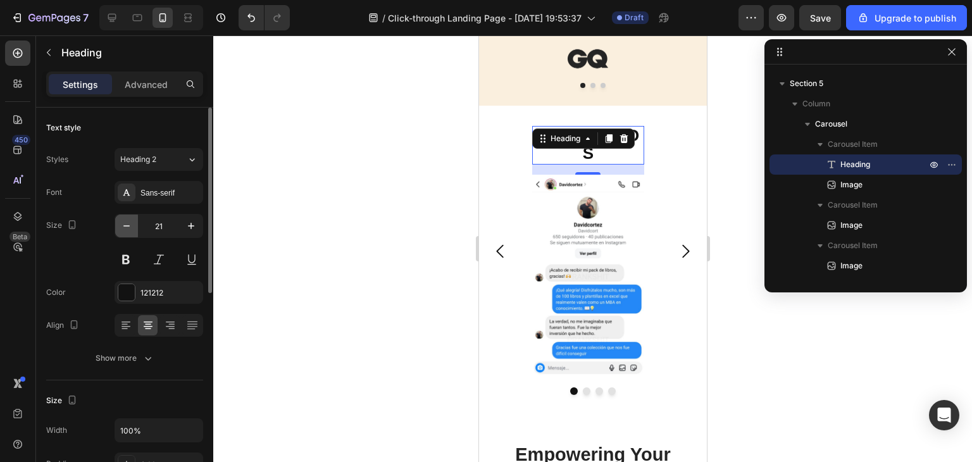
click at [132, 223] on icon "button" at bounding box center [126, 226] width 13 height 13
click at [131, 223] on icon "button" at bounding box center [126, 226] width 13 height 13
click at [130, 223] on icon "button" at bounding box center [126, 226] width 13 height 13
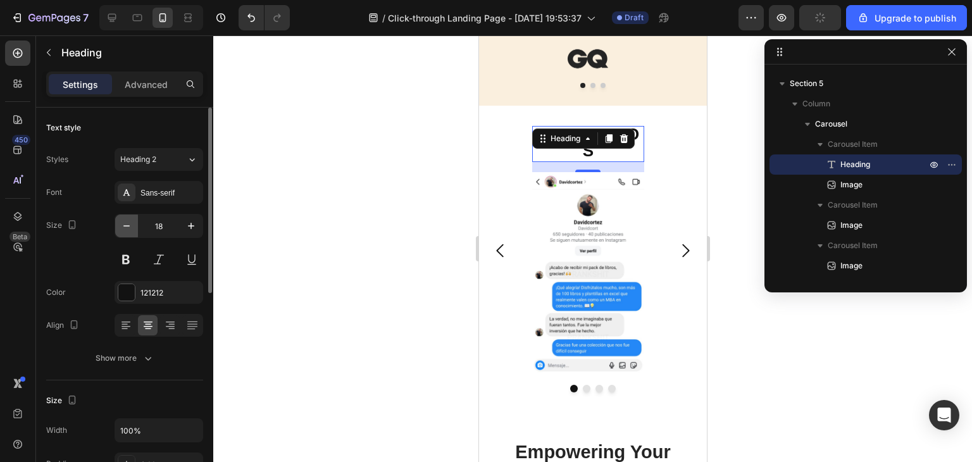
click at [130, 223] on icon "button" at bounding box center [126, 226] width 13 height 13
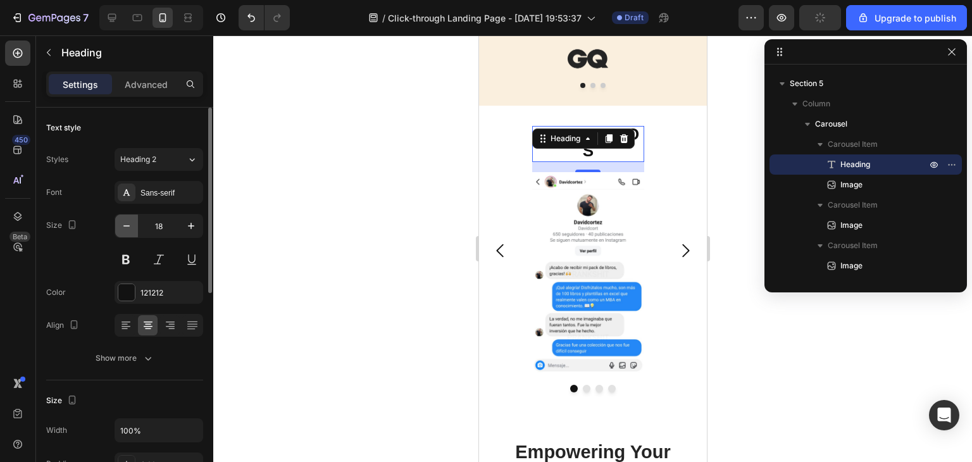
click at [130, 223] on icon "button" at bounding box center [126, 226] width 13 height 13
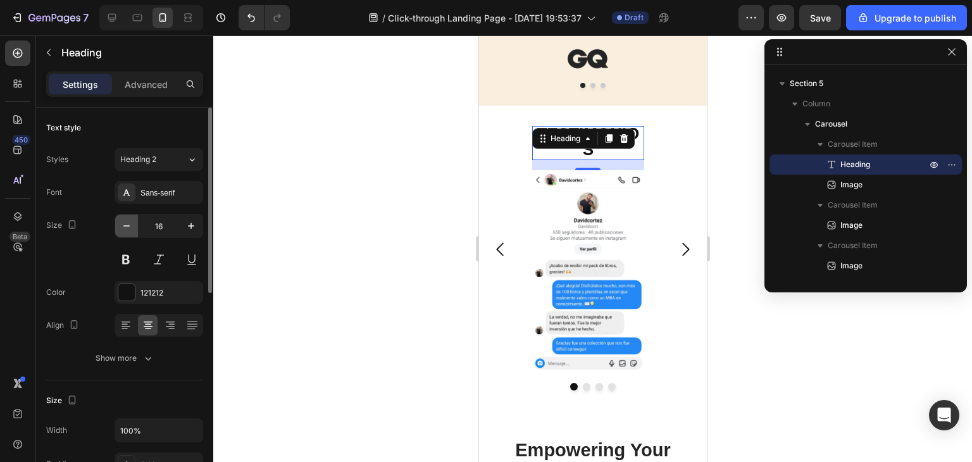
click at [130, 223] on icon "button" at bounding box center [126, 226] width 13 height 13
click at [101, 225] on div "Size 16" at bounding box center [124, 242] width 157 height 57
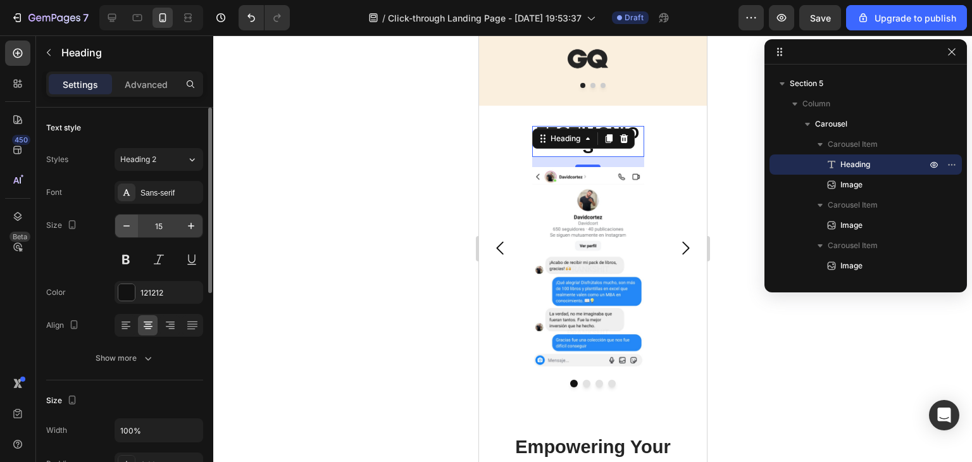
click at [116, 223] on button "button" at bounding box center [126, 226] width 23 height 23
click at [194, 226] on icon "button" at bounding box center [191, 226] width 13 height 13
click at [193, 227] on icon "button" at bounding box center [191, 226] width 13 height 13
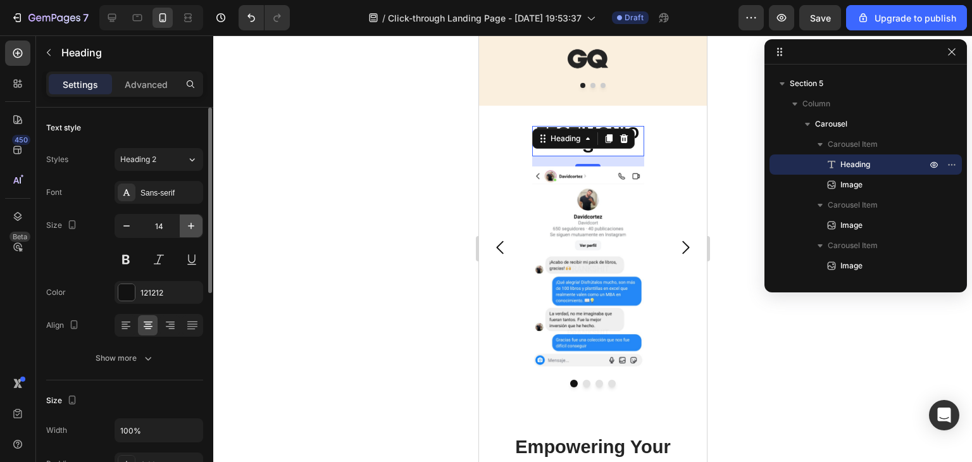
click at [192, 227] on icon "button" at bounding box center [191, 226] width 13 height 13
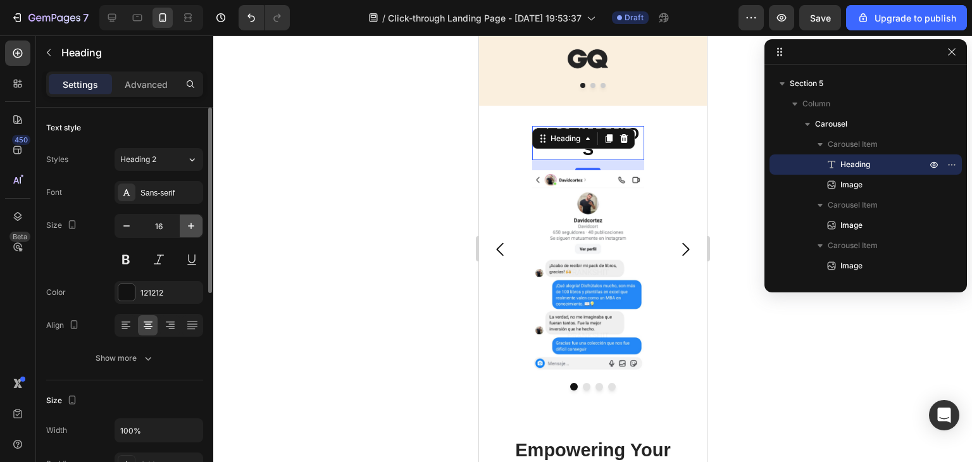
click at [192, 227] on icon "button" at bounding box center [191, 226] width 13 height 13
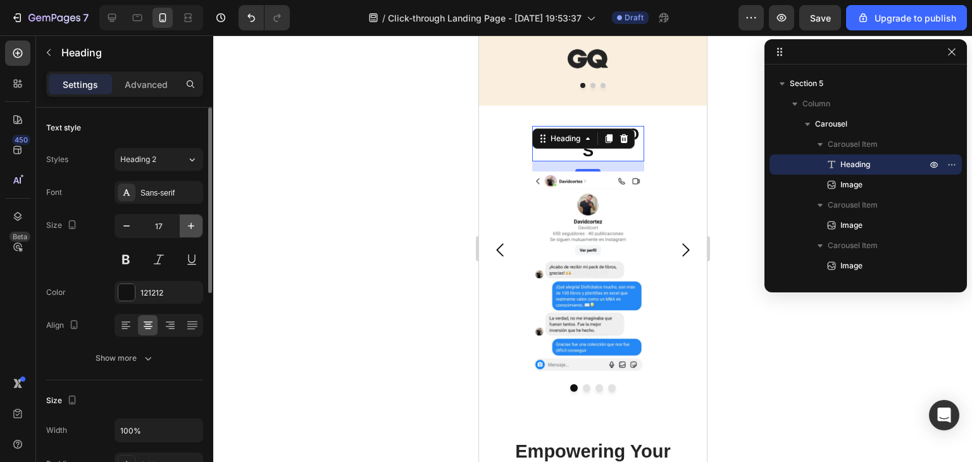
click at [192, 227] on icon "button" at bounding box center [191, 226] width 13 height 13
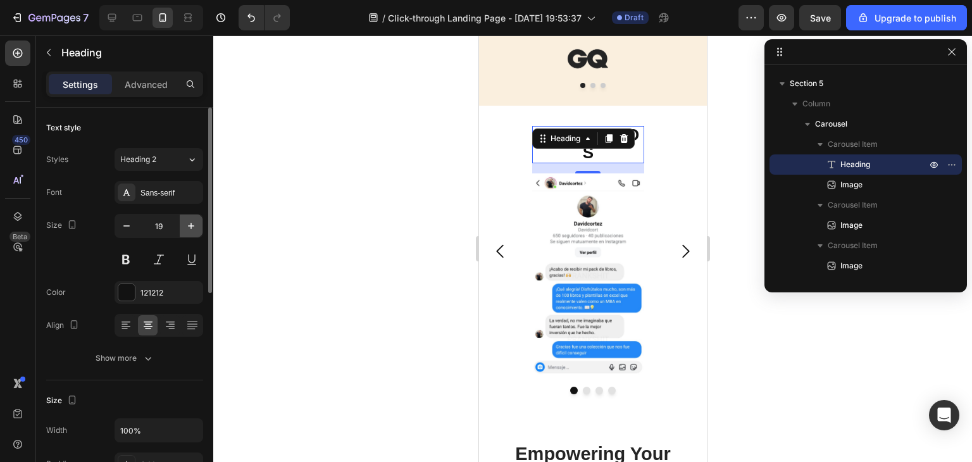
click at [192, 227] on icon "button" at bounding box center [191, 226] width 13 height 13
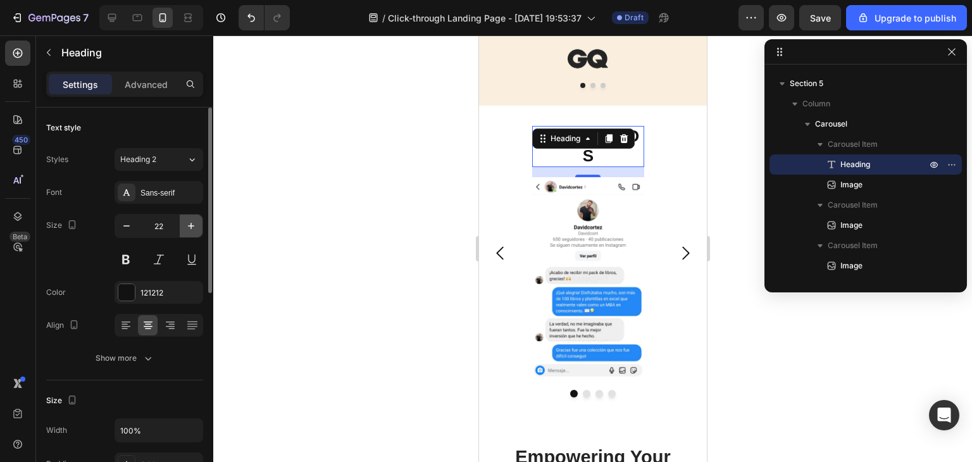
click at [192, 227] on icon "button" at bounding box center [191, 226] width 13 height 13
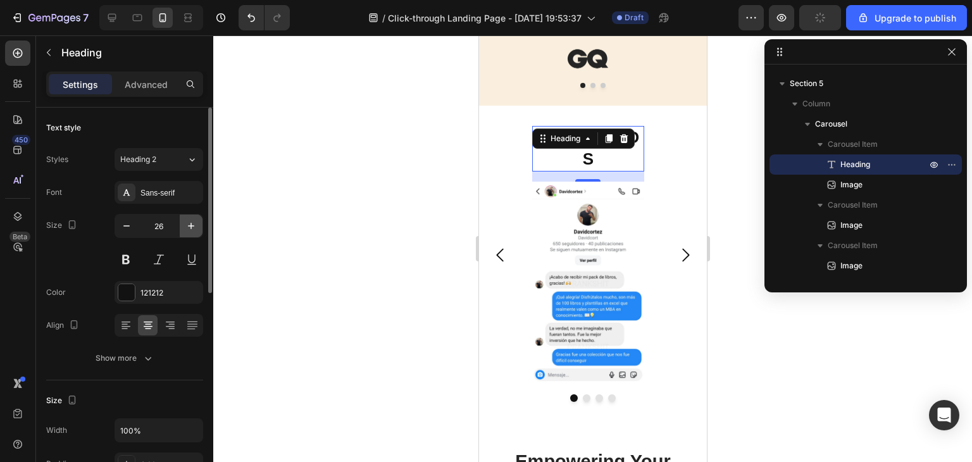
click at [192, 227] on icon "button" at bounding box center [191, 226] width 13 height 13
type input "27"
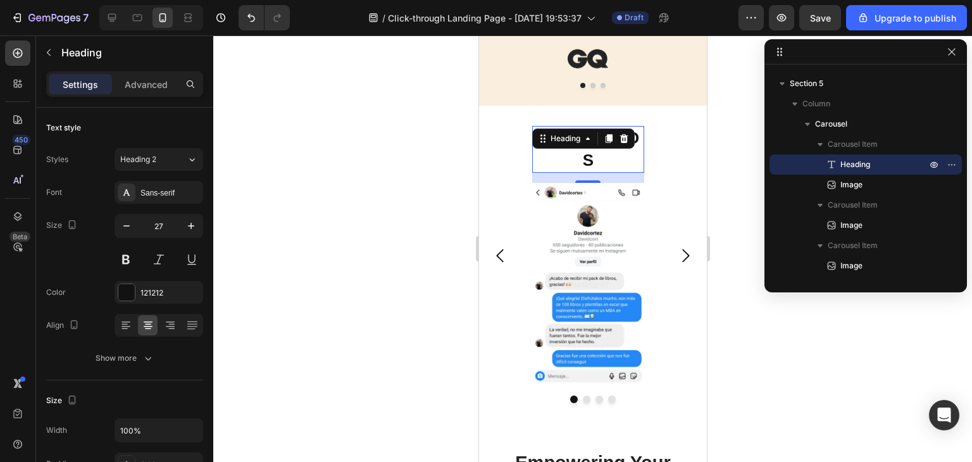
click at [368, 170] on div at bounding box center [592, 248] width 759 height 427
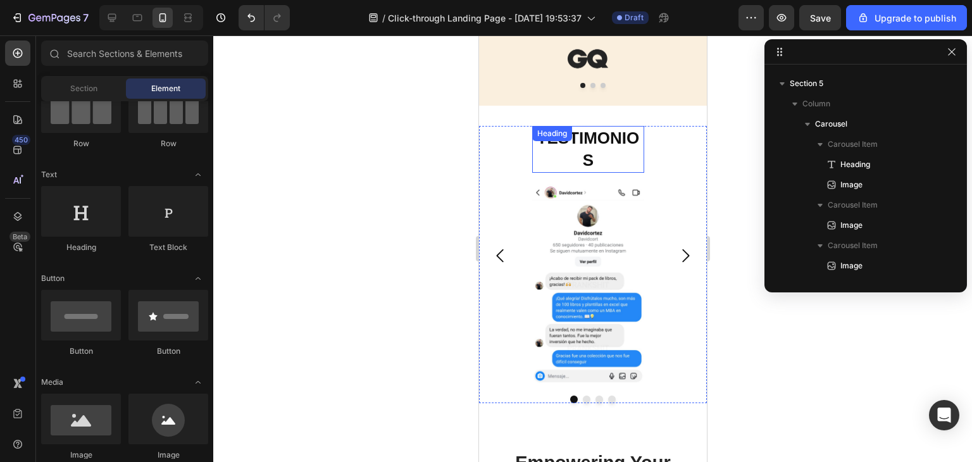
click at [570, 138] on div "Heading" at bounding box center [552, 133] width 40 height 15
click at [572, 138] on div "Heading" at bounding box center [564, 138] width 35 height 11
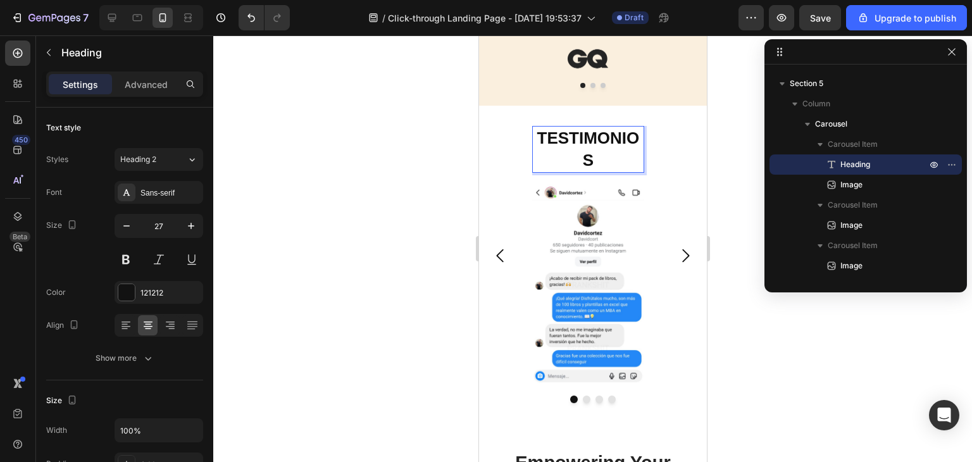
click at [572, 138] on strong "TESTIMONIOS" at bounding box center [588, 148] width 103 height 41
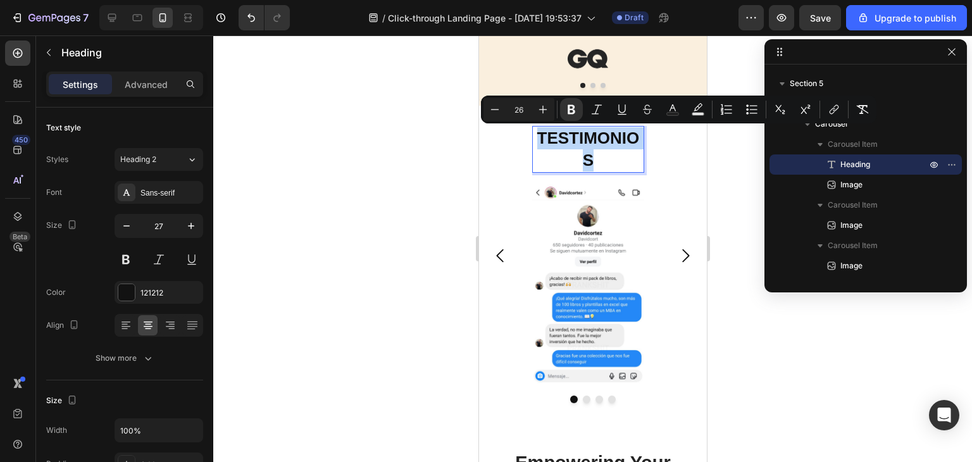
click at [572, 138] on strong "TESTIMONIOS" at bounding box center [588, 148] width 103 height 41
click at [496, 108] on icon "Editor contextual toolbar" at bounding box center [495, 109] width 13 height 13
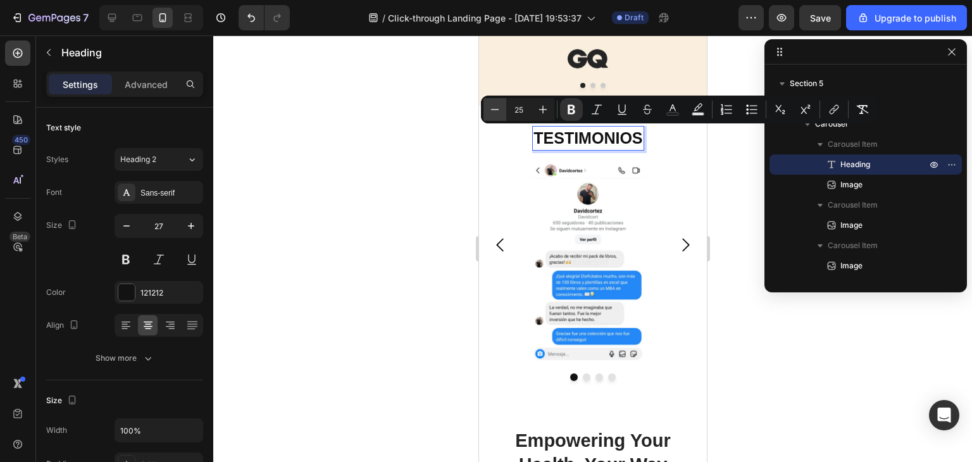
click at [496, 108] on icon "Editor contextual toolbar" at bounding box center [495, 109] width 13 height 13
type input "24"
click at [366, 171] on div at bounding box center [592, 248] width 759 height 427
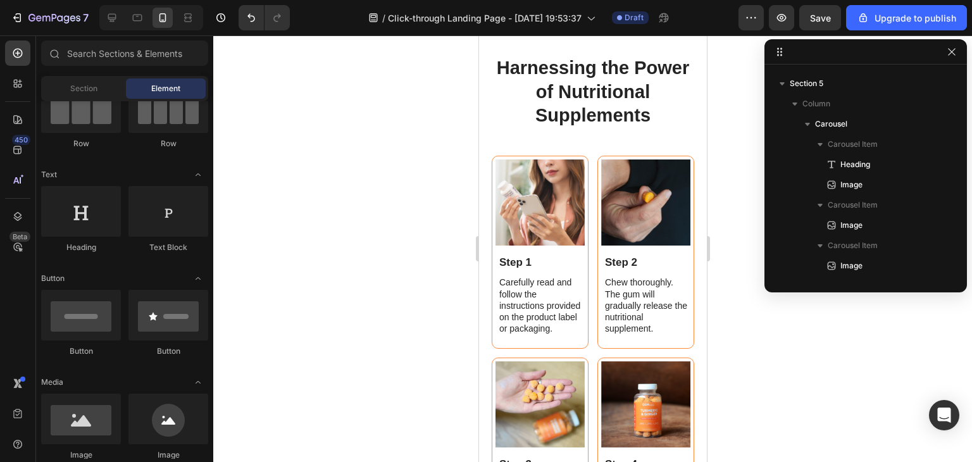
scroll to position [1938, 0]
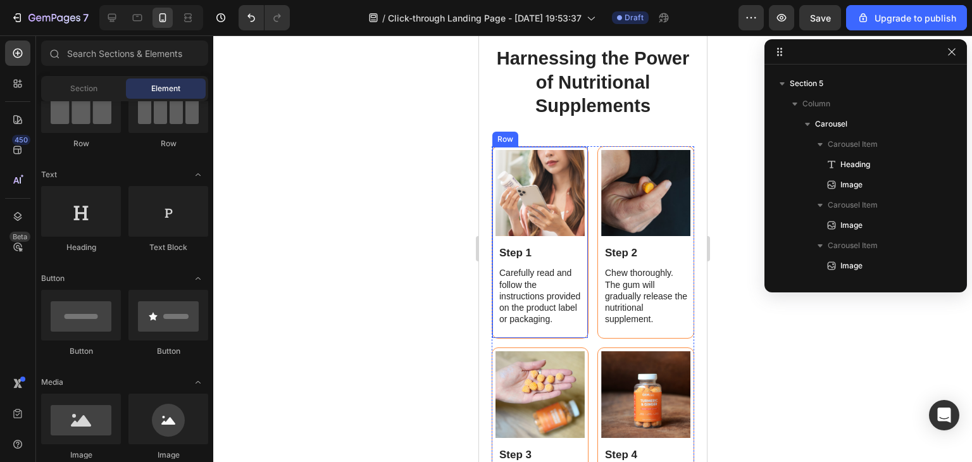
click at [566, 237] on div "Image Step 1 Text Block Carefully read and follow the instructions provided on …" at bounding box center [539, 238] width 89 height 176
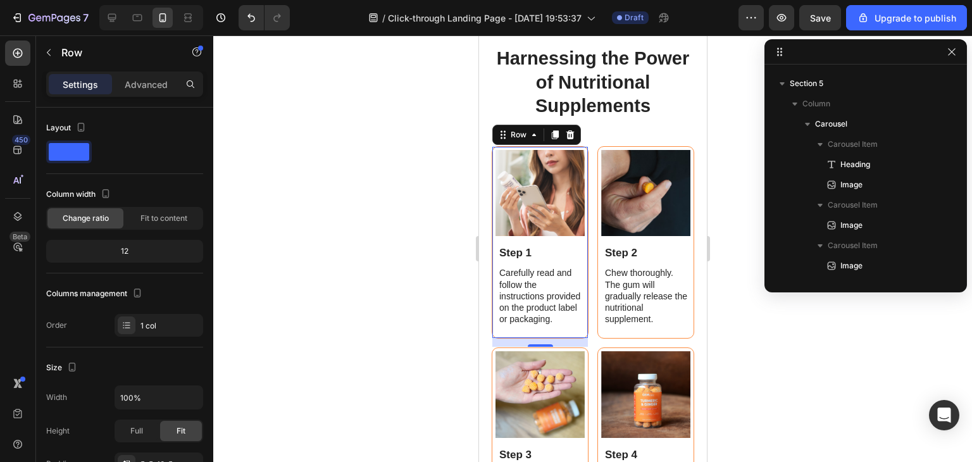
scroll to position [1718, 0]
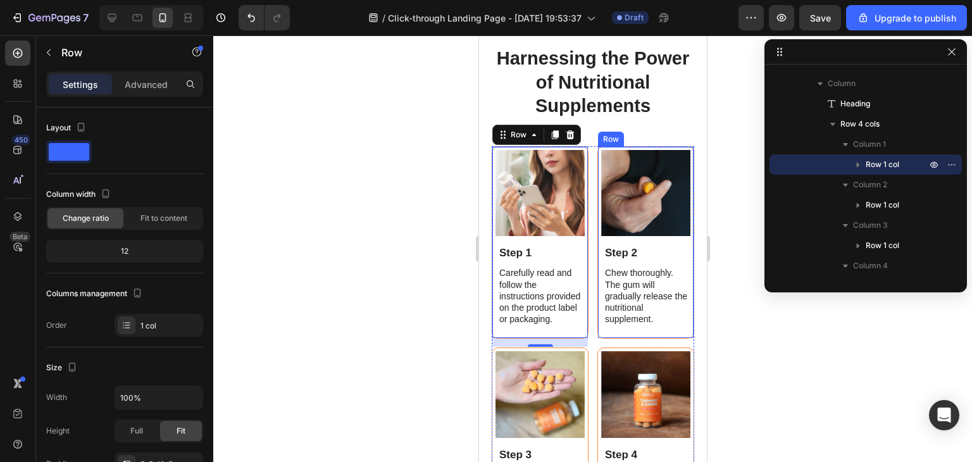
click at [658, 234] on div "Image Step 2 Text Block Chew thoroughly. The gum will gradually release the nut…" at bounding box center [645, 238] width 89 height 176
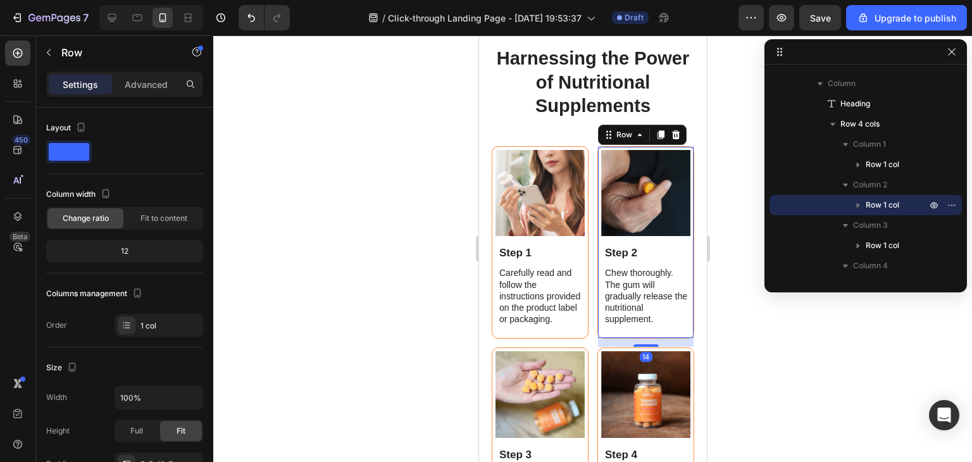
click at [671, 131] on icon at bounding box center [675, 134] width 8 height 9
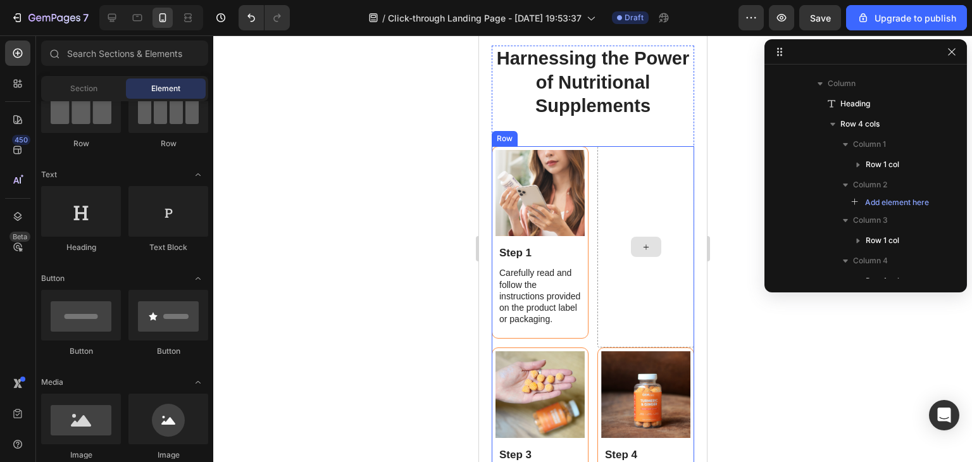
click at [638, 189] on div at bounding box center [645, 246] width 97 height 201
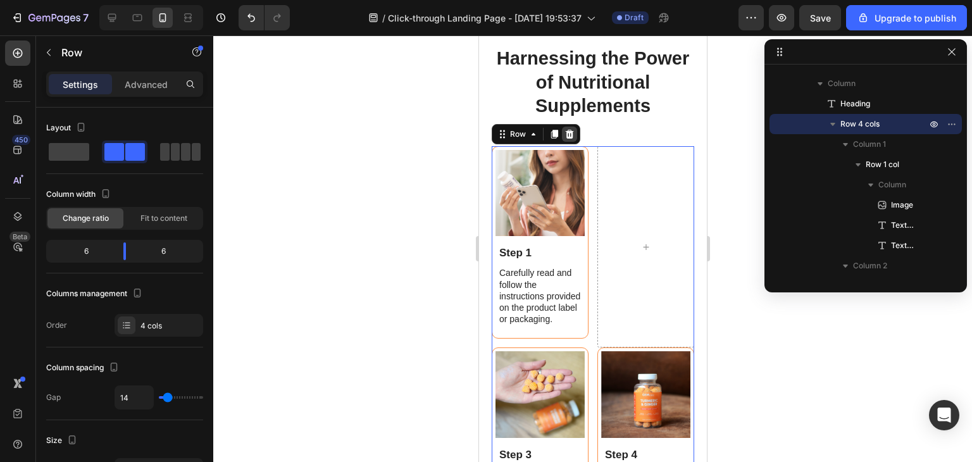
click at [573, 130] on div at bounding box center [568, 134] width 15 height 15
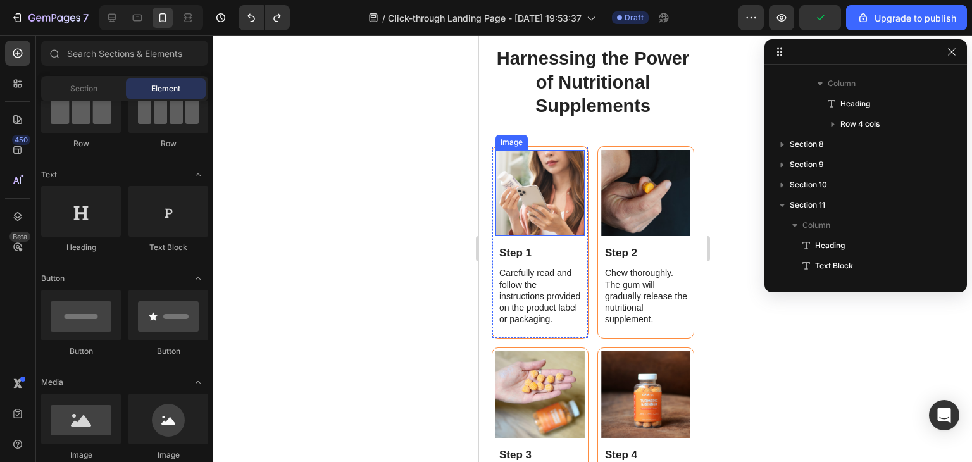
click at [574, 199] on img at bounding box center [539, 193] width 89 height 86
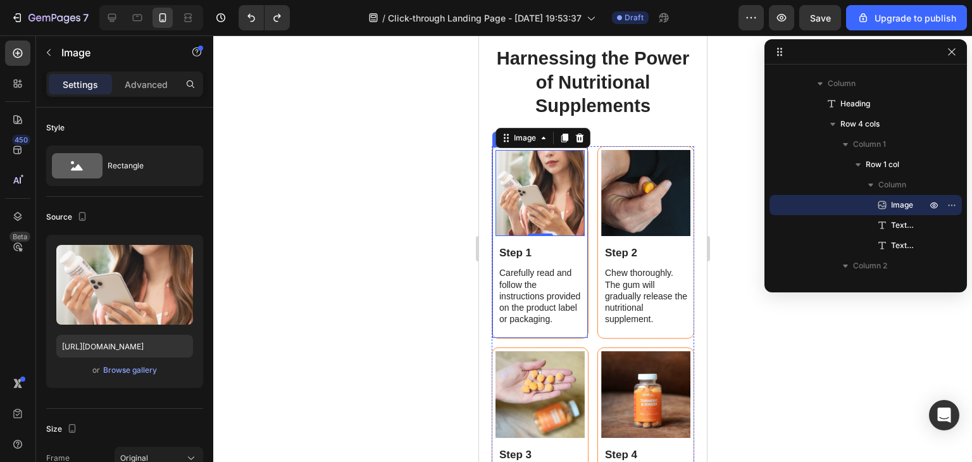
click at [578, 259] on div "Image 0 Step 1 Text Block Carefully read and follow the instructions provided o…" at bounding box center [539, 238] width 89 height 176
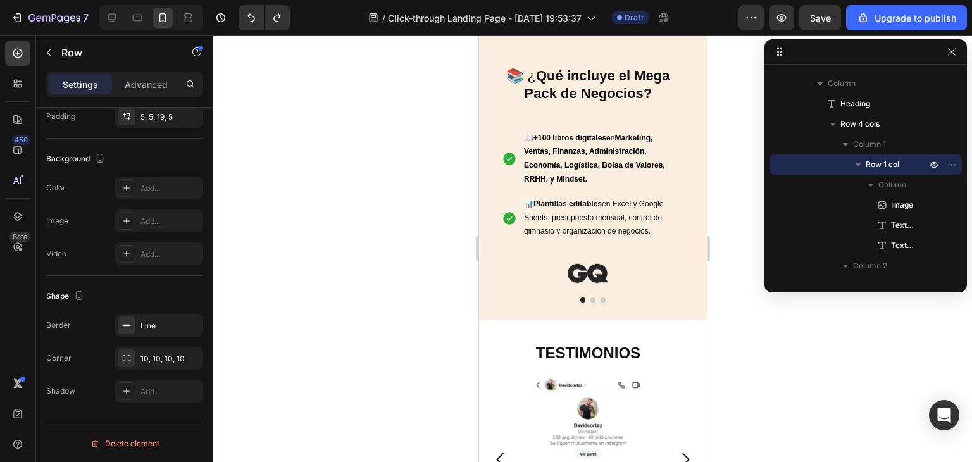
scroll to position [893, 0]
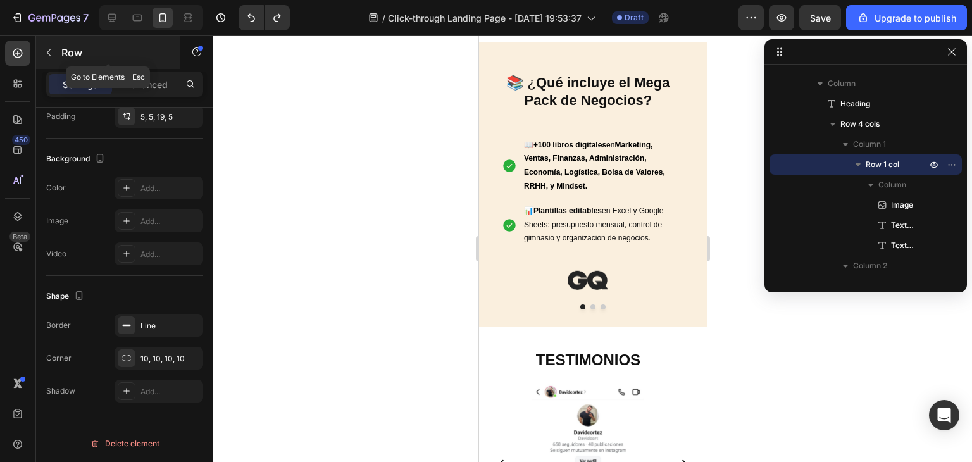
click at [47, 46] on button "button" at bounding box center [49, 52] width 20 height 20
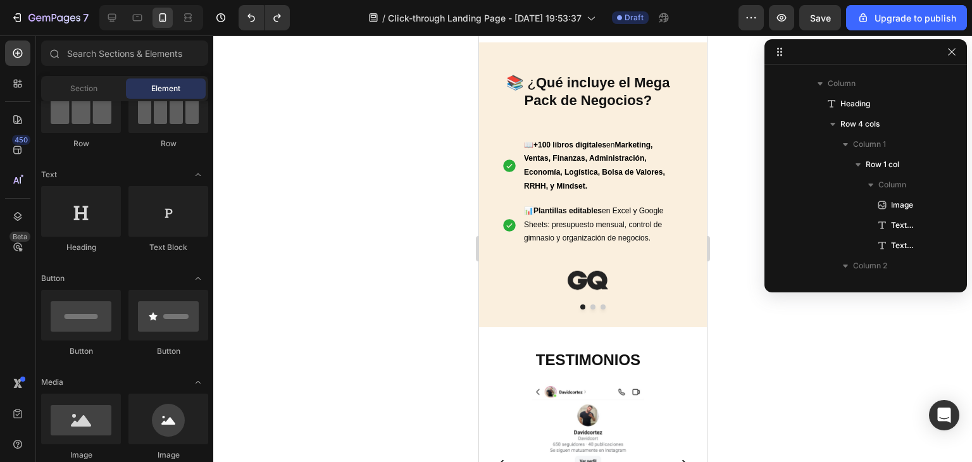
scroll to position [0, 0]
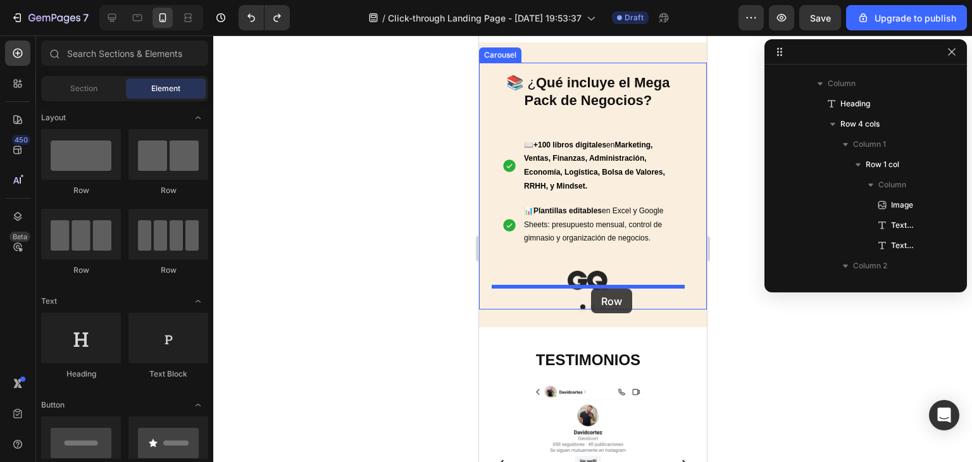
drag, startPoint x: 581, startPoint y: 201, endPoint x: 590, endPoint y: 289, distance: 88.5
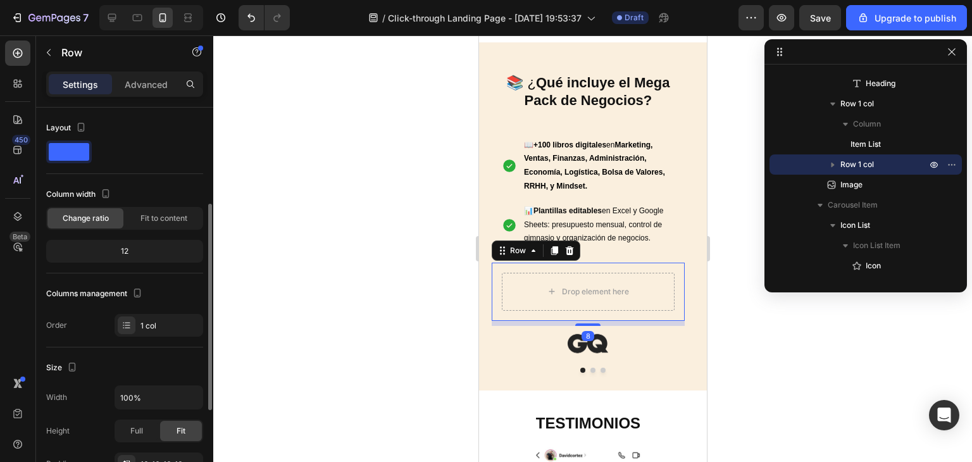
scroll to position [127, 0]
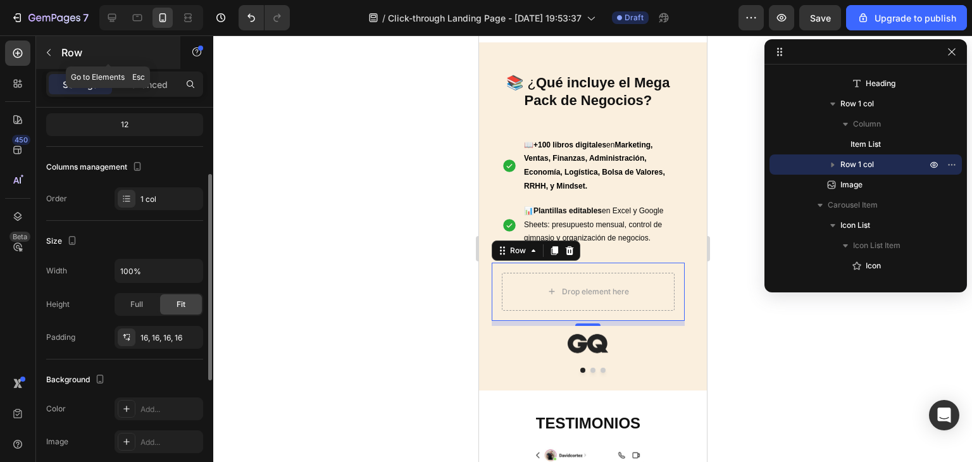
click at [44, 54] on icon "button" at bounding box center [49, 52] width 10 height 10
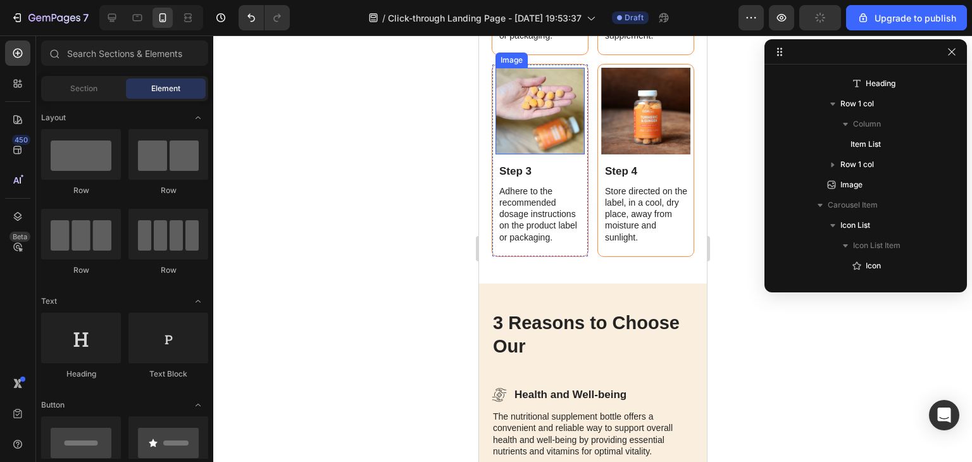
scroll to position [2222, 0]
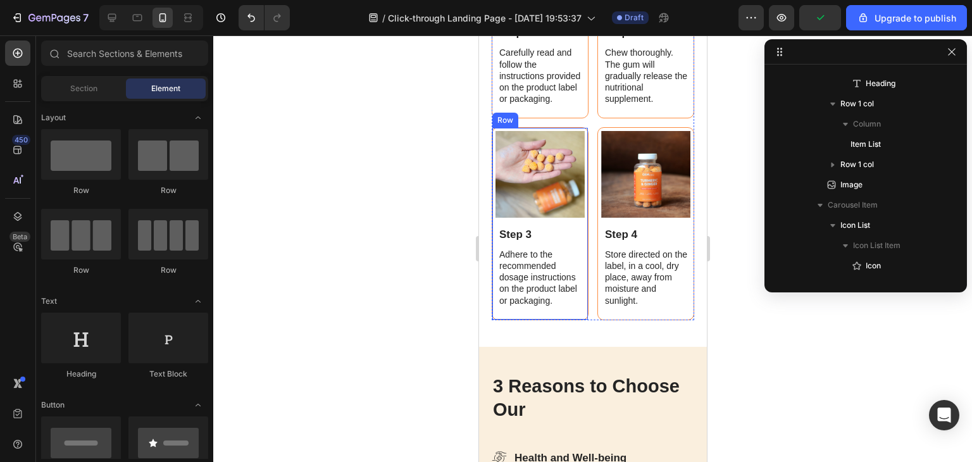
click at [491, 155] on div "Image Step 3 Text Block Adhere to the recommended dosage instructions on the pr…" at bounding box center [539, 223] width 97 height 192
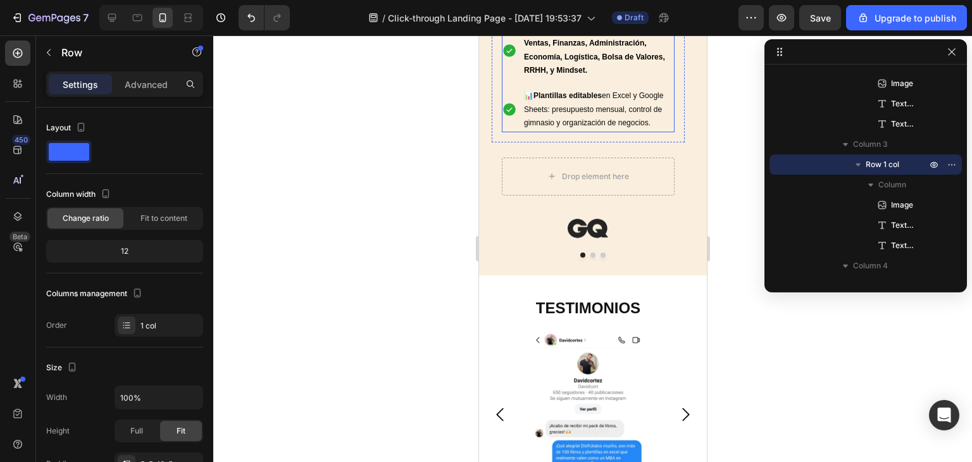
scroll to position [923, 0]
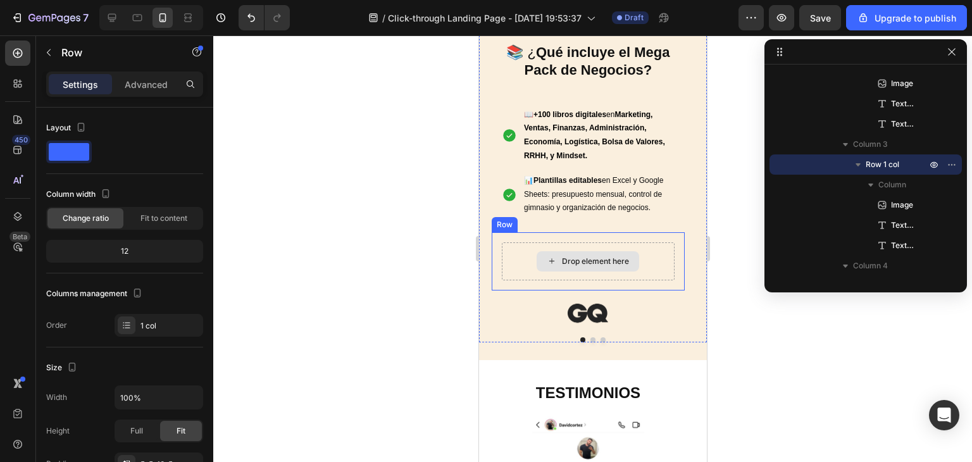
click at [520, 269] on div "Drop element here" at bounding box center [587, 261] width 173 height 38
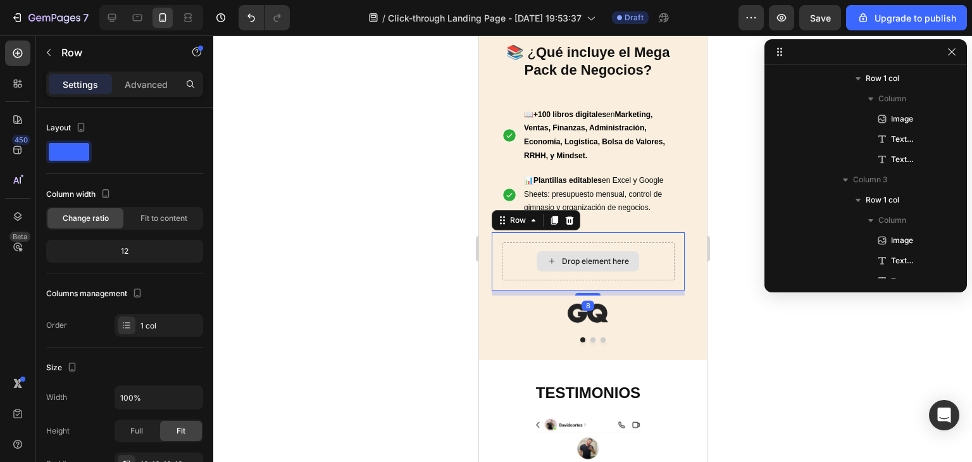
scroll to position [725, 0]
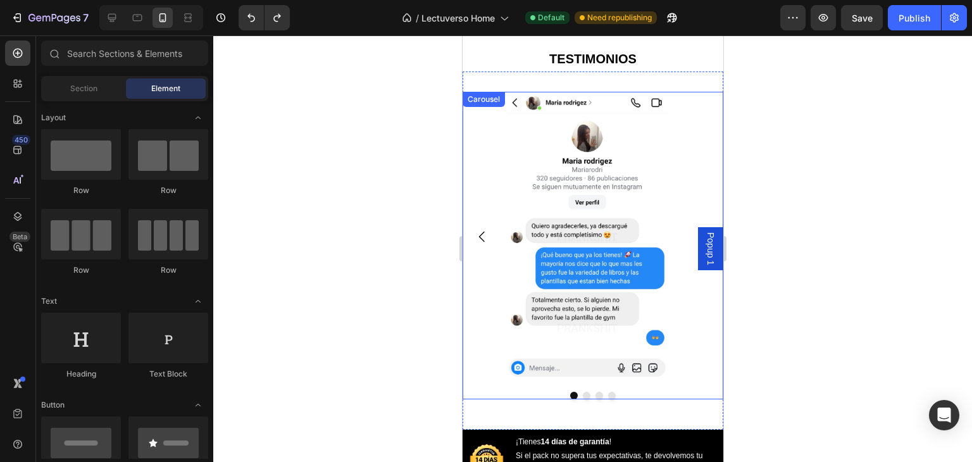
scroll to position [823, 0]
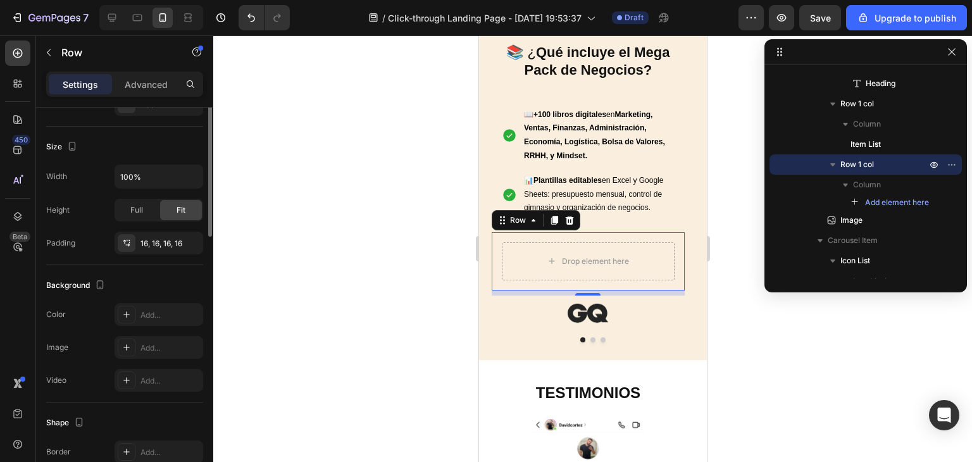
scroll to position [94, 0]
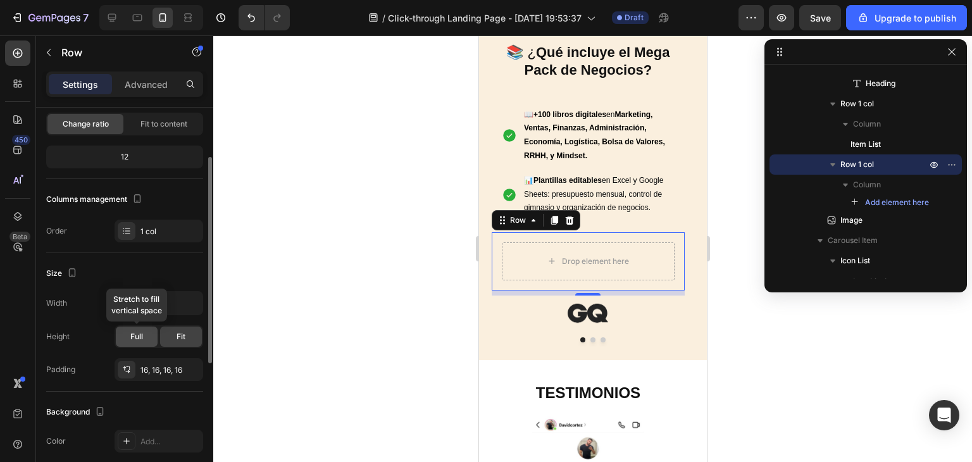
click at [143, 340] on div "Full" at bounding box center [137, 337] width 42 height 20
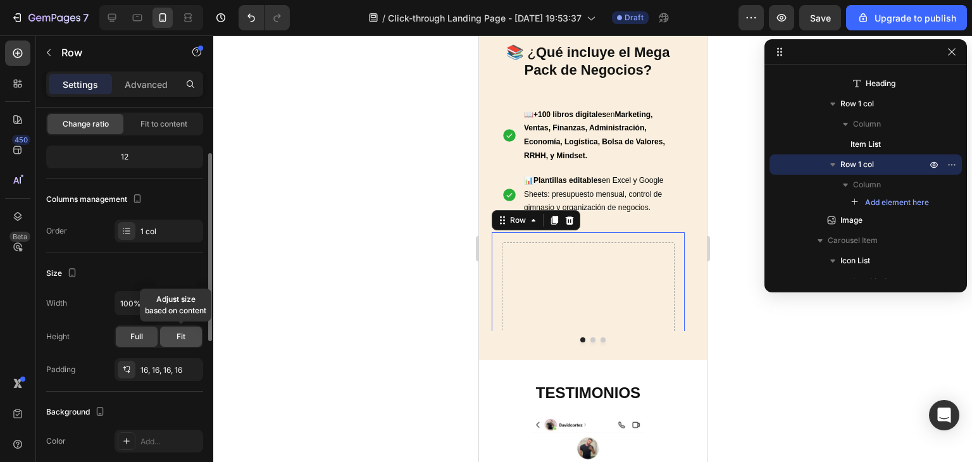
click at [172, 340] on div "Fit" at bounding box center [181, 337] width 42 height 20
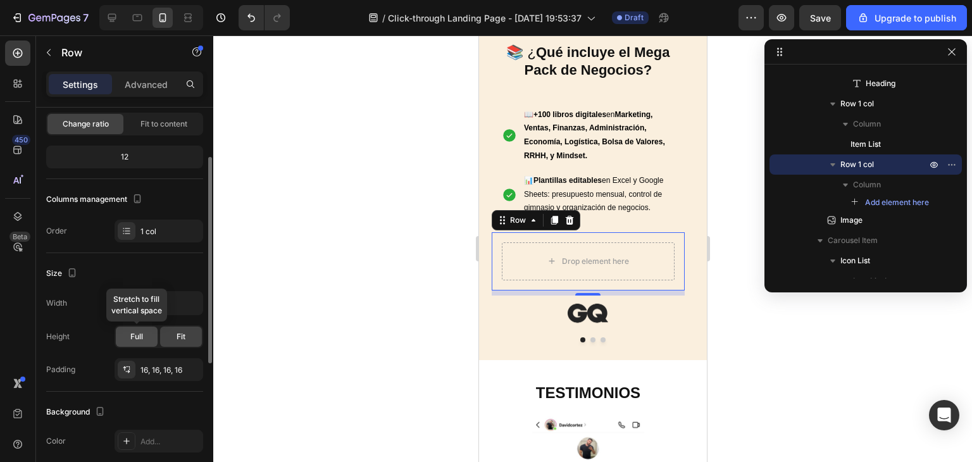
click at [135, 340] on span "Full" at bounding box center [136, 336] width 13 height 11
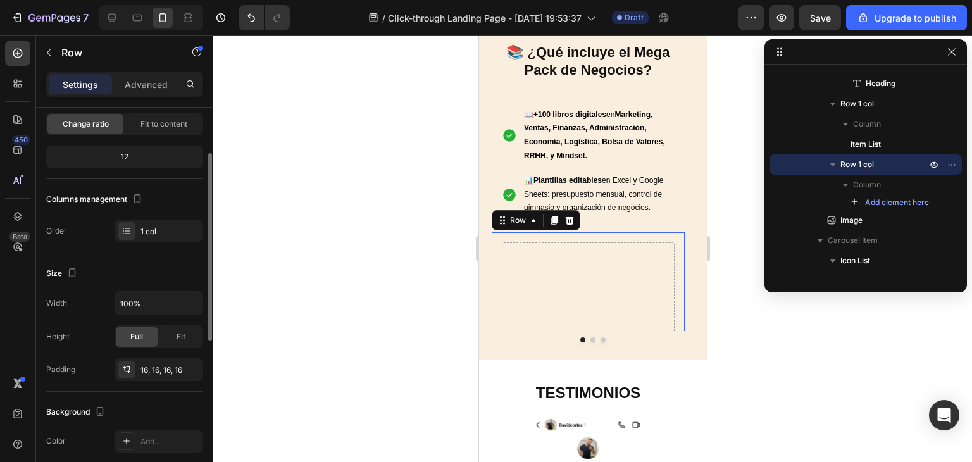
click at [158, 341] on div "Full Fit" at bounding box center [159, 336] width 89 height 23
click at [168, 336] on div "Fit" at bounding box center [181, 337] width 42 height 20
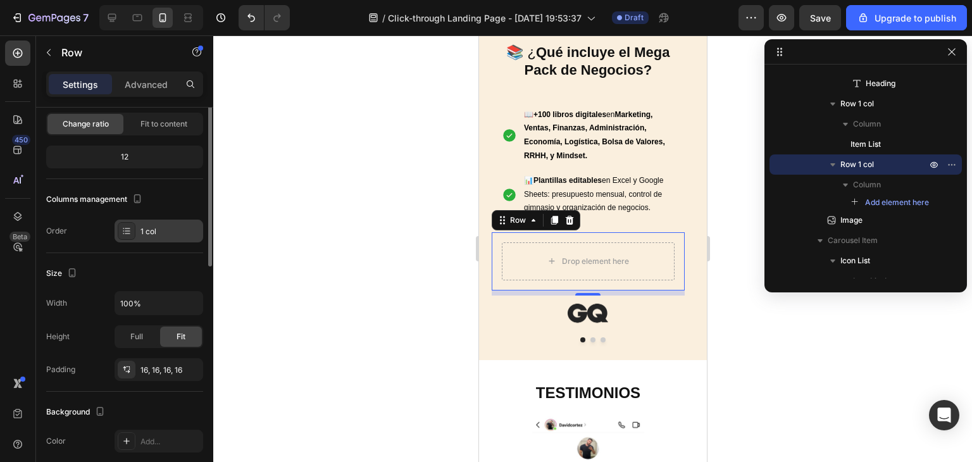
scroll to position [31, 0]
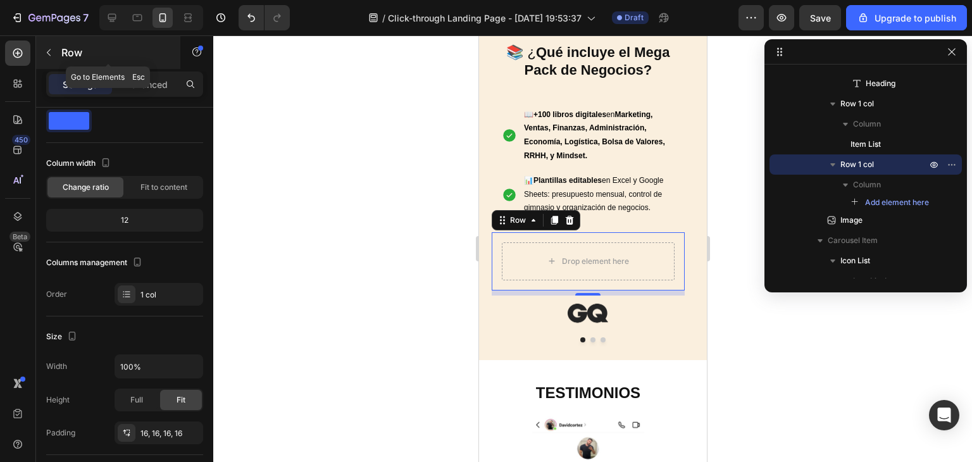
click at [46, 54] on icon "button" at bounding box center [49, 52] width 10 height 10
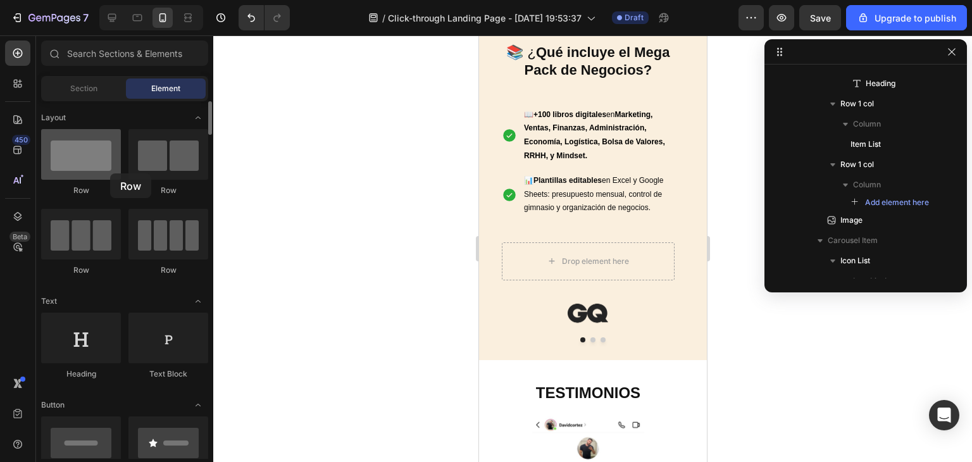
drag, startPoint x: 78, startPoint y: 172, endPoint x: 110, endPoint y: 173, distance: 31.7
click at [110, 173] on div at bounding box center [81, 154] width 80 height 51
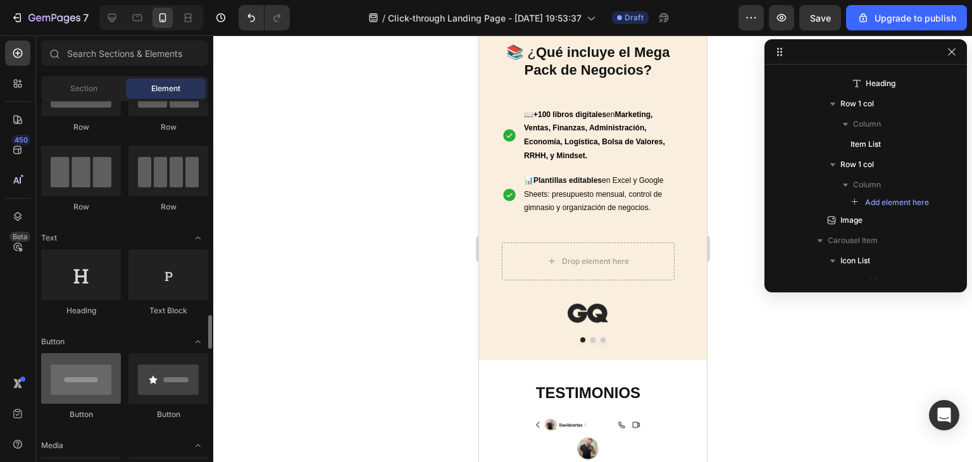
scroll to position [253, 0]
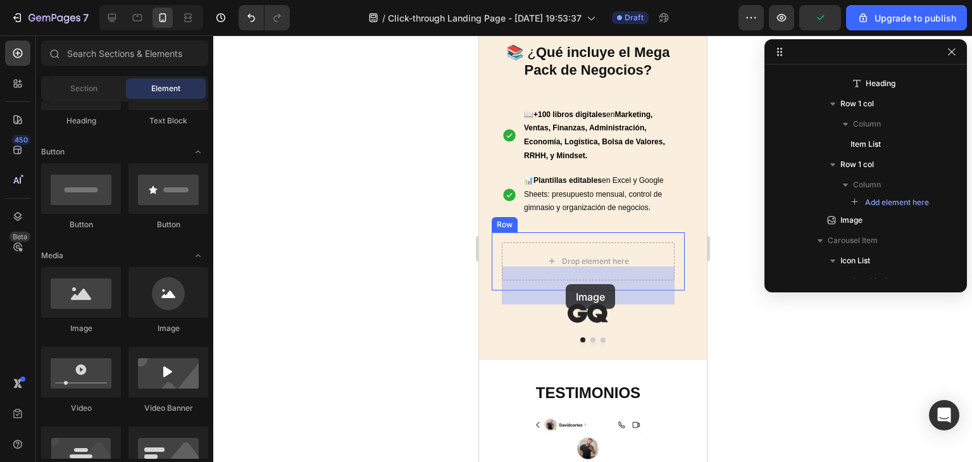
drag, startPoint x: 552, startPoint y: 345, endPoint x: 565, endPoint y: 284, distance: 62.1
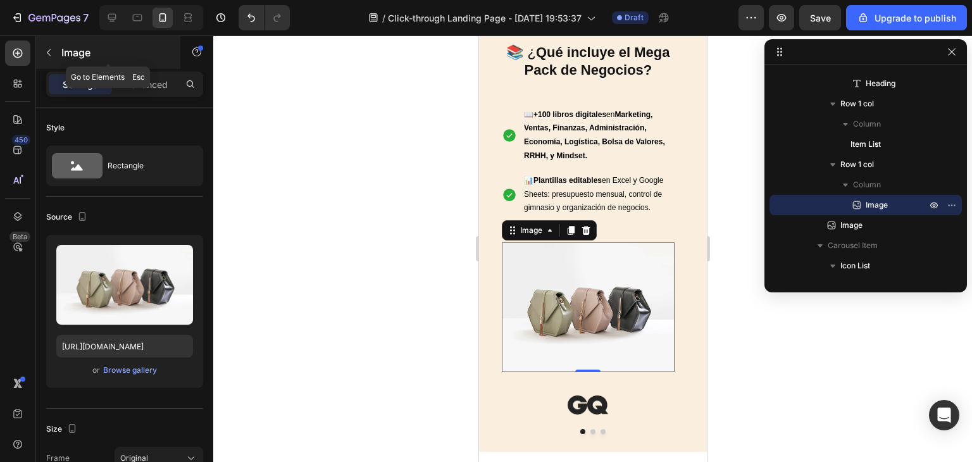
click at [52, 61] on button "button" at bounding box center [49, 52] width 20 height 20
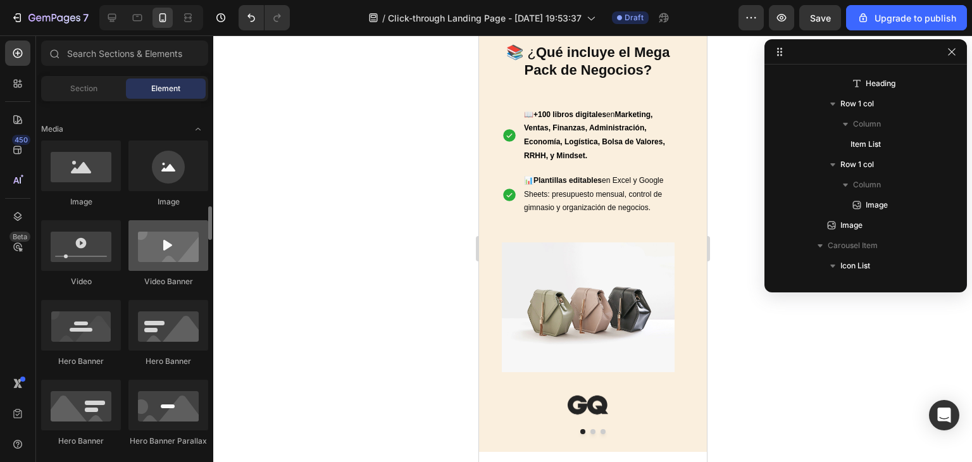
scroll to position [443, 0]
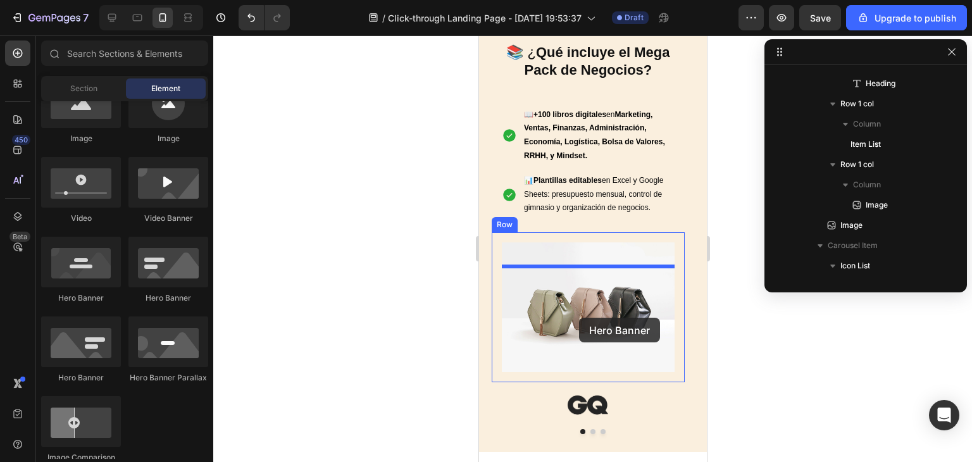
drag, startPoint x: 579, startPoint y: 304, endPoint x: 578, endPoint y: 318, distance: 13.3
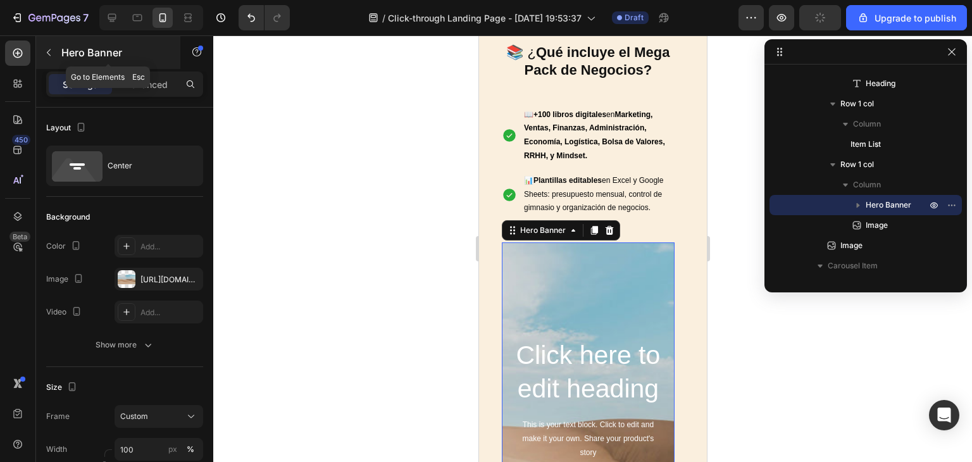
click at [53, 59] on button "button" at bounding box center [49, 52] width 20 height 20
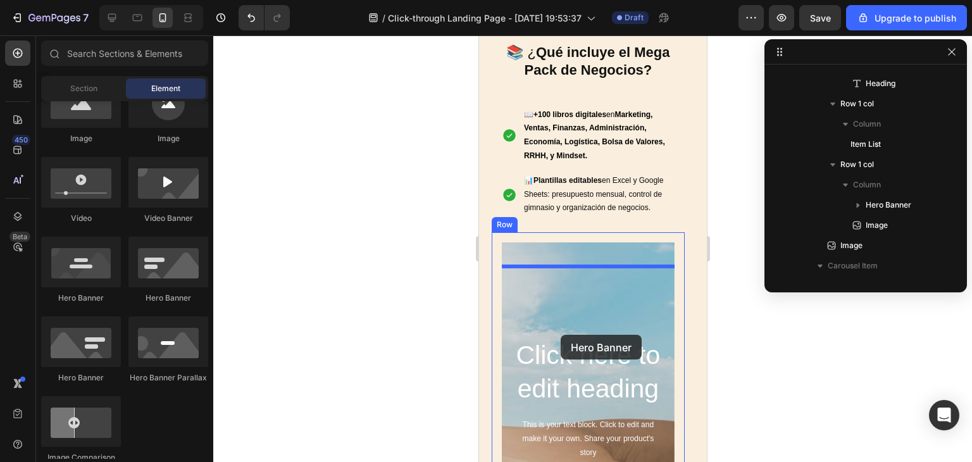
drag, startPoint x: 568, startPoint y: 383, endPoint x: 560, endPoint y: 335, distance: 48.7
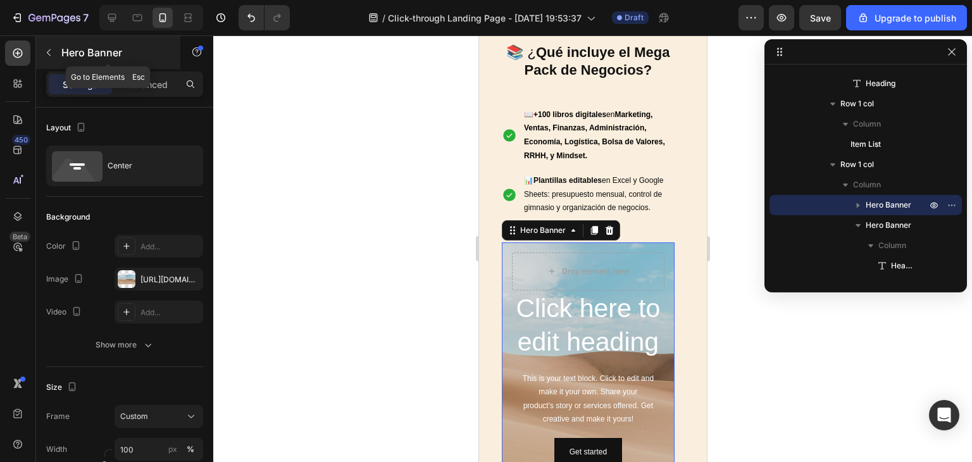
click at [47, 56] on icon "button" at bounding box center [49, 52] width 10 height 10
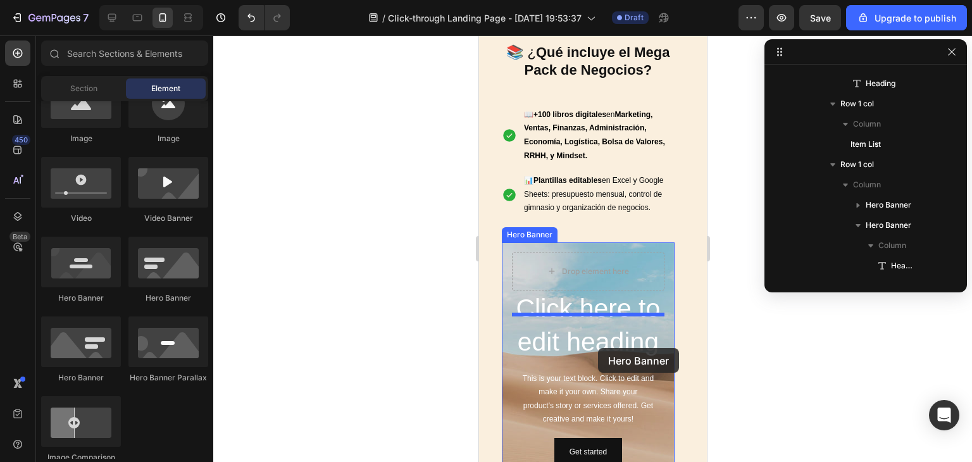
drag, startPoint x: 813, startPoint y: 298, endPoint x: 597, endPoint y: 348, distance: 220.9
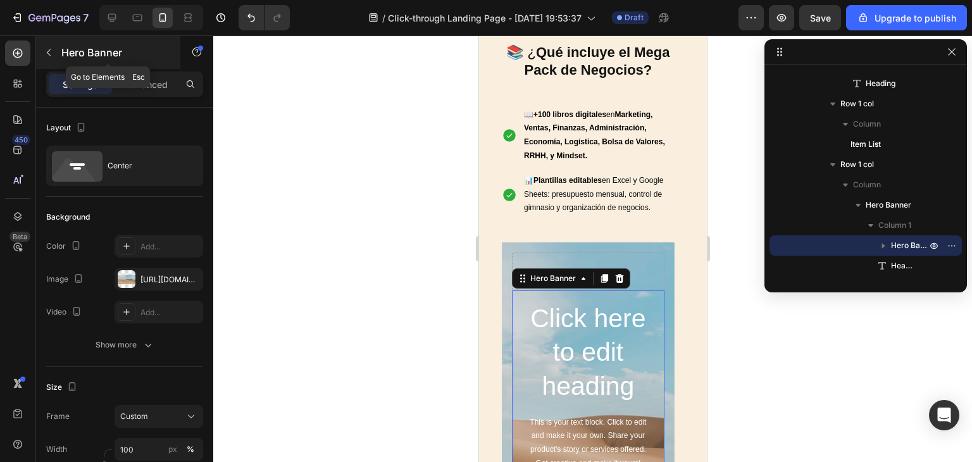
click at [52, 50] on icon "button" at bounding box center [49, 52] width 10 height 10
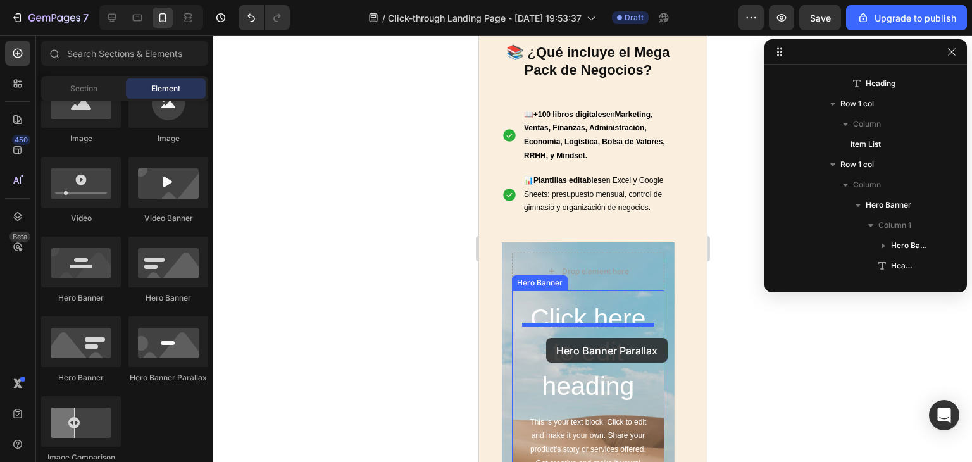
drag, startPoint x: 649, startPoint y: 371, endPoint x: 935, endPoint y: 373, distance: 286.1
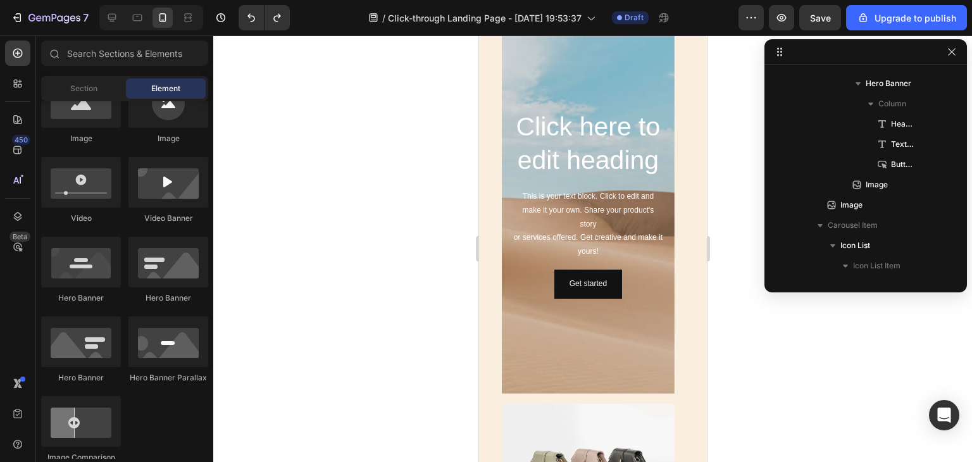
scroll to position [932, 0]
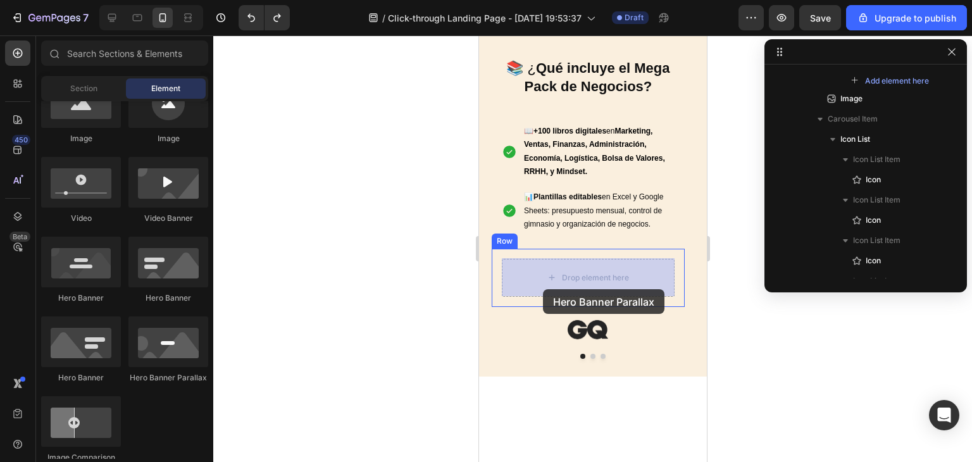
drag, startPoint x: 840, startPoint y: 361, endPoint x: 542, endPoint y: 289, distance: 306.5
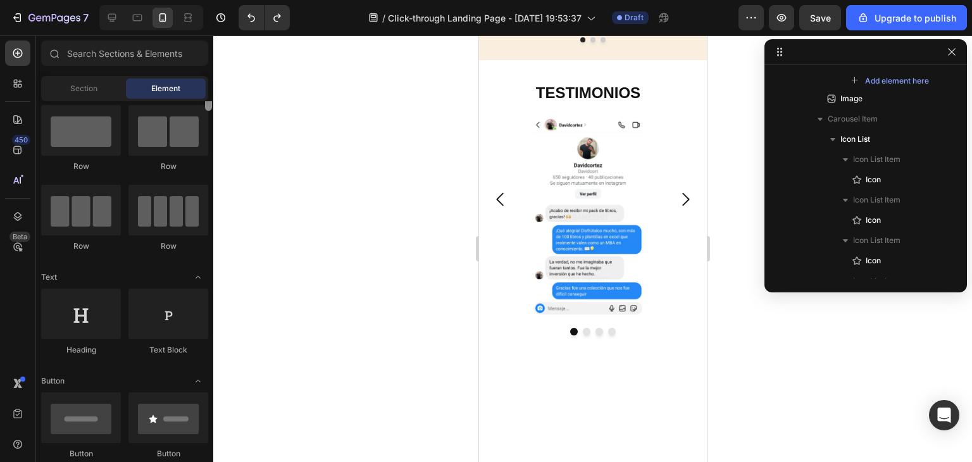
scroll to position [0, 0]
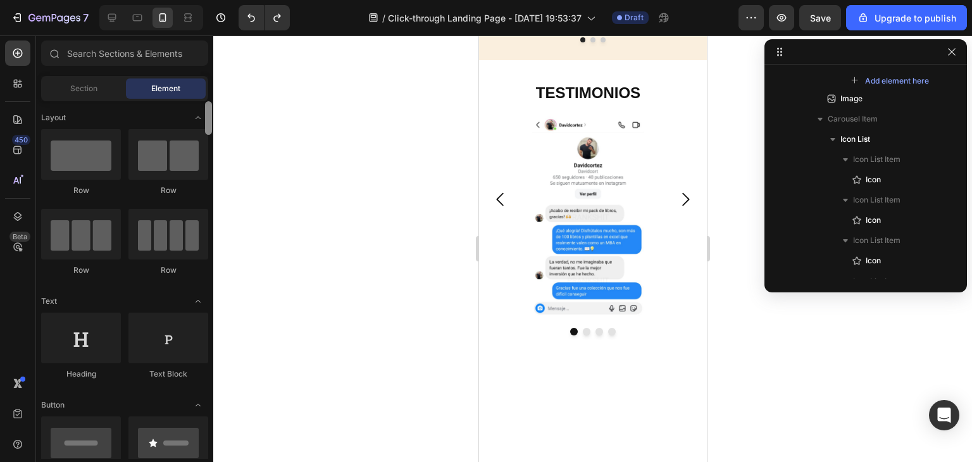
drag, startPoint x: 206, startPoint y: 134, endPoint x: 210, endPoint y: 111, distance: 23.1
click at [210, 111] on div at bounding box center [208, 118] width 7 height 34
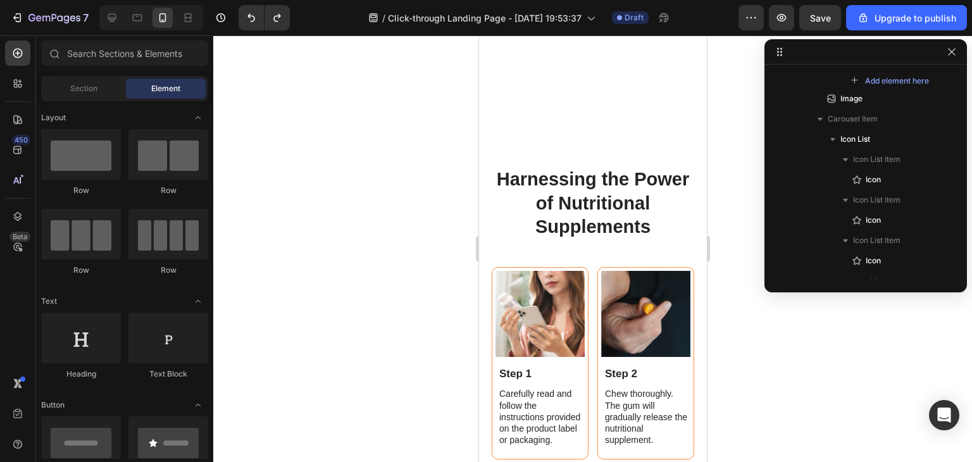
scroll to position [2007, 0]
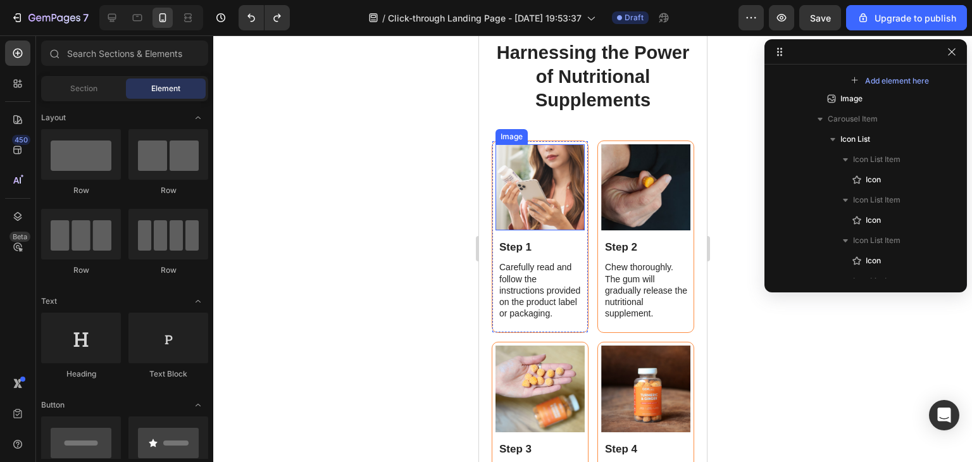
click at [560, 213] on img at bounding box center [539, 187] width 89 height 86
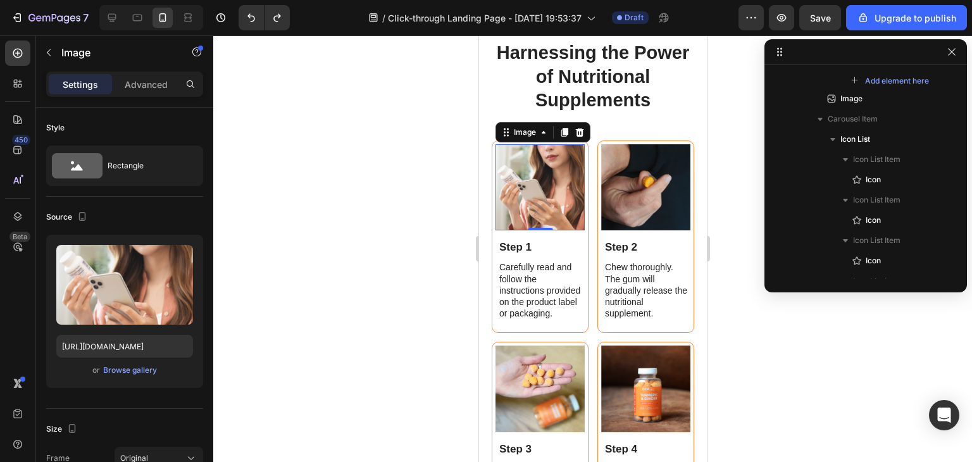
scroll to position [1814, 0]
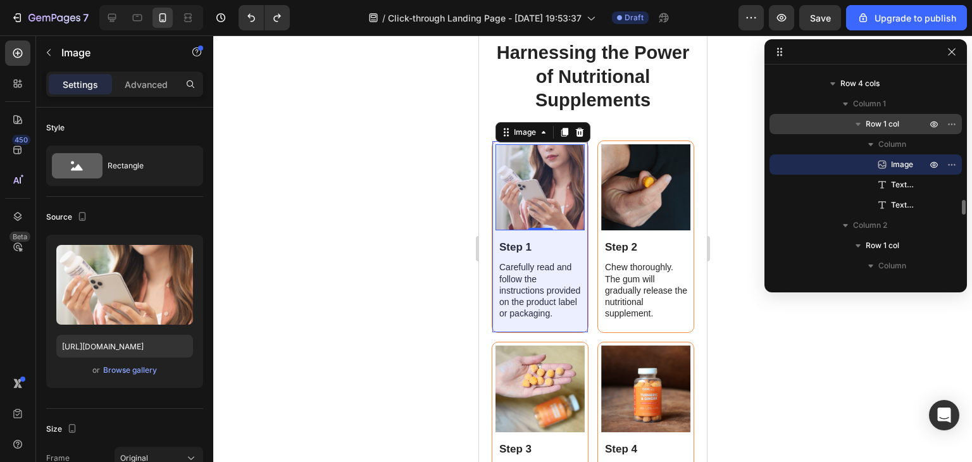
click at [890, 126] on span "Row 1 col" at bounding box center [883, 124] width 34 height 13
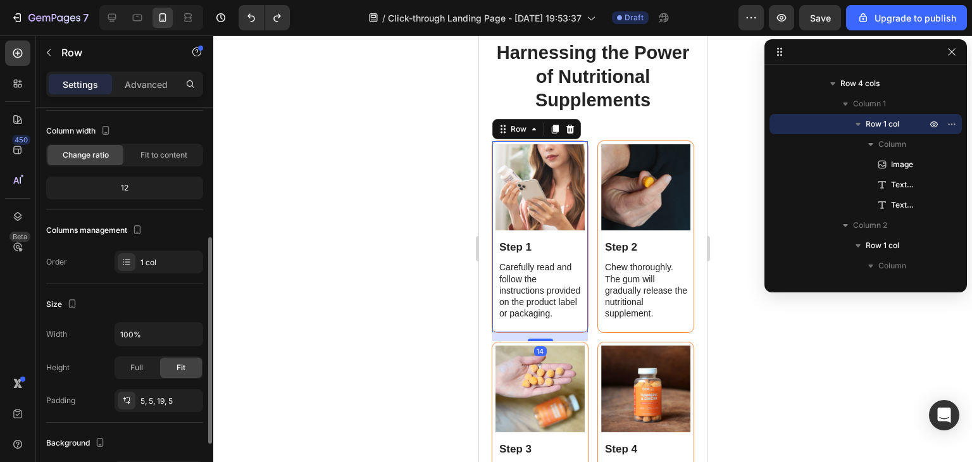
scroll to position [127, 0]
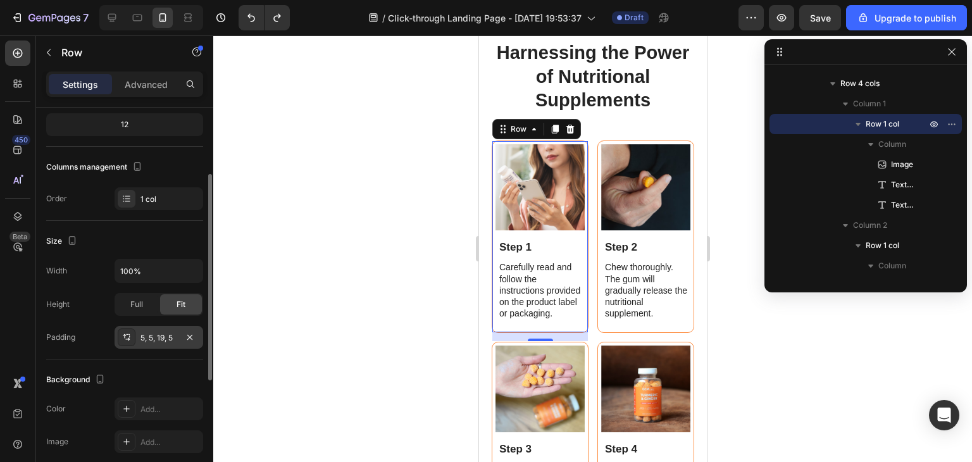
click at [127, 332] on icon at bounding box center [127, 337] width 10 height 10
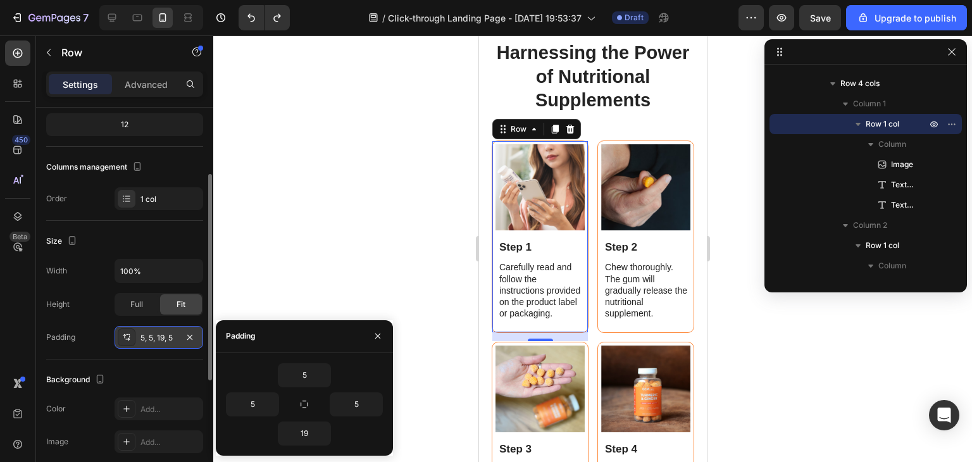
click at [127, 332] on icon at bounding box center [127, 337] width 10 height 10
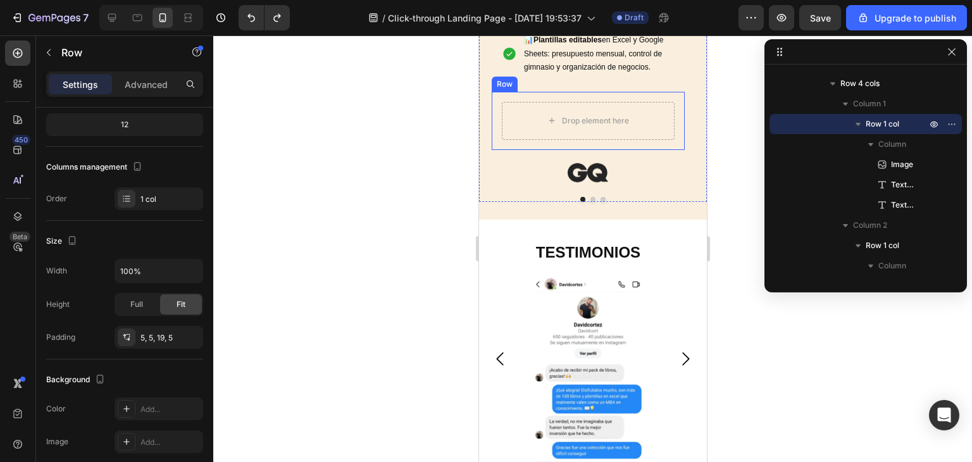
scroll to position [1025, 0]
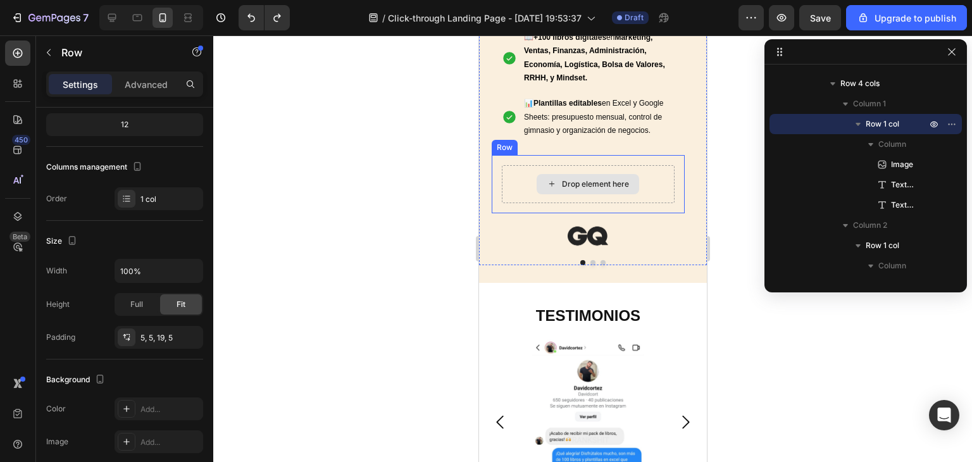
click at [531, 174] on div "Drop element here" at bounding box center [587, 184] width 173 height 38
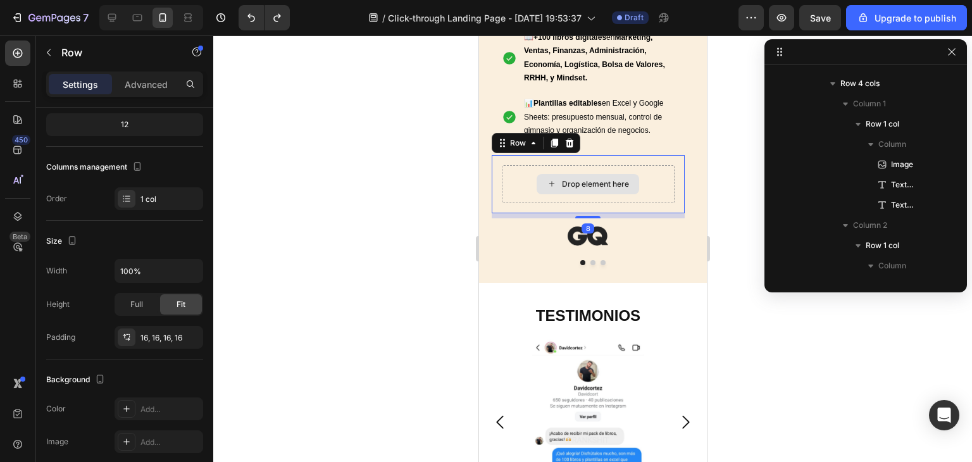
scroll to position [725, 0]
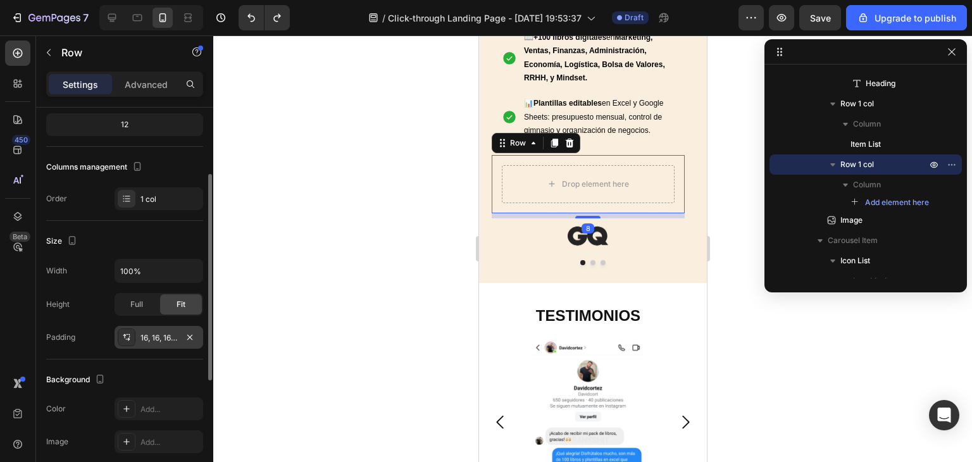
click at [146, 335] on div "16, 16, 16, 16" at bounding box center [158, 337] width 37 height 11
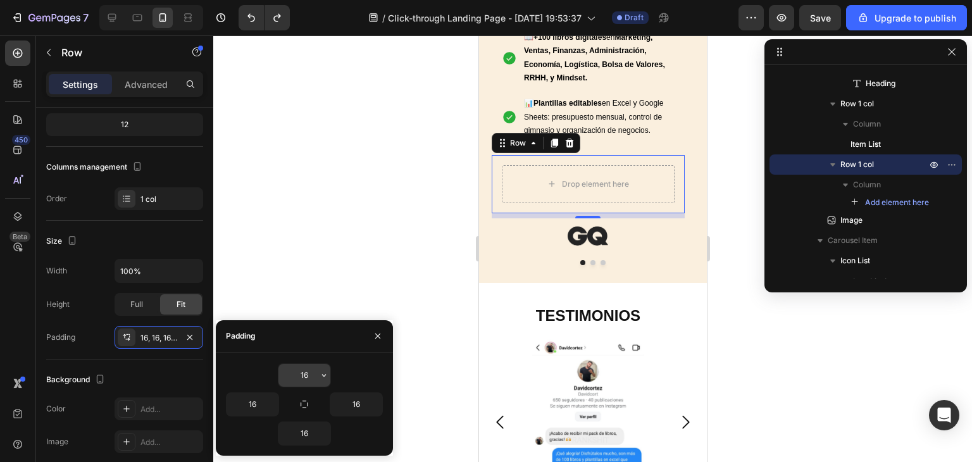
click at [299, 373] on input "16" at bounding box center [304, 375] width 52 height 23
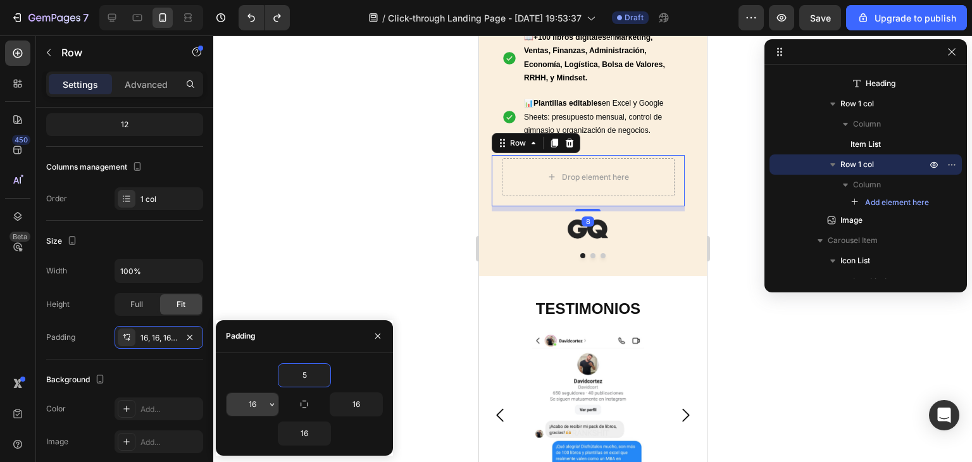
type input "5"
click at [251, 398] on input "16" at bounding box center [253, 404] width 52 height 23
click at [251, 399] on input "16" at bounding box center [253, 404] width 52 height 23
type input "5"
click at [349, 400] on input "16" at bounding box center [356, 404] width 52 height 23
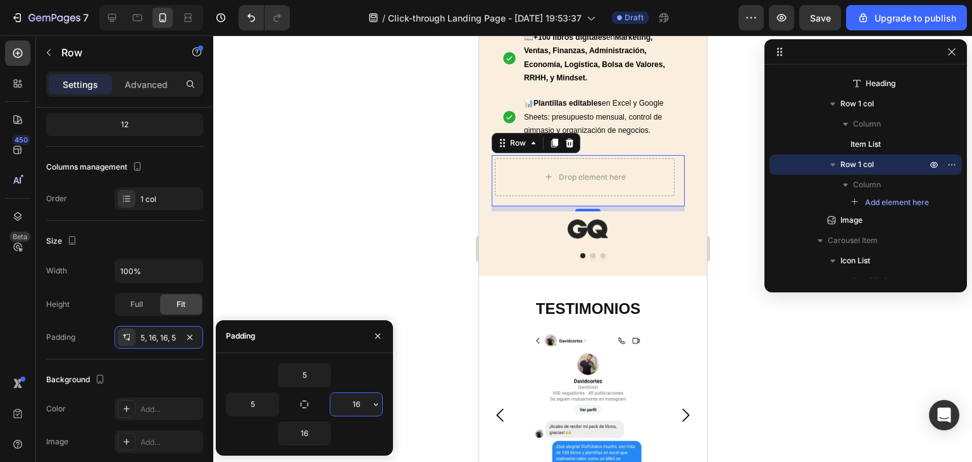
click at [349, 400] on input "16" at bounding box center [356, 404] width 52 height 23
type input "5"
click at [322, 432] on icon "button" at bounding box center [324, 433] width 4 height 3
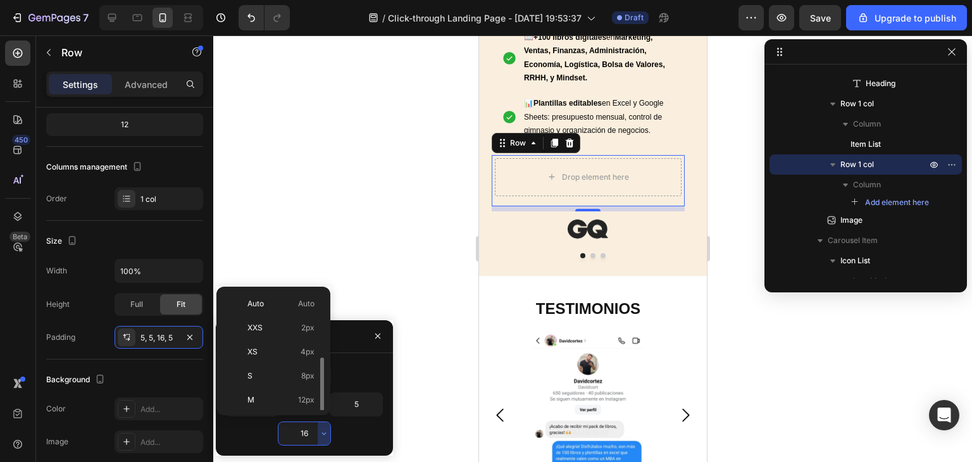
scroll to position [46, 0]
click at [268, 249] on div at bounding box center [592, 248] width 759 height 427
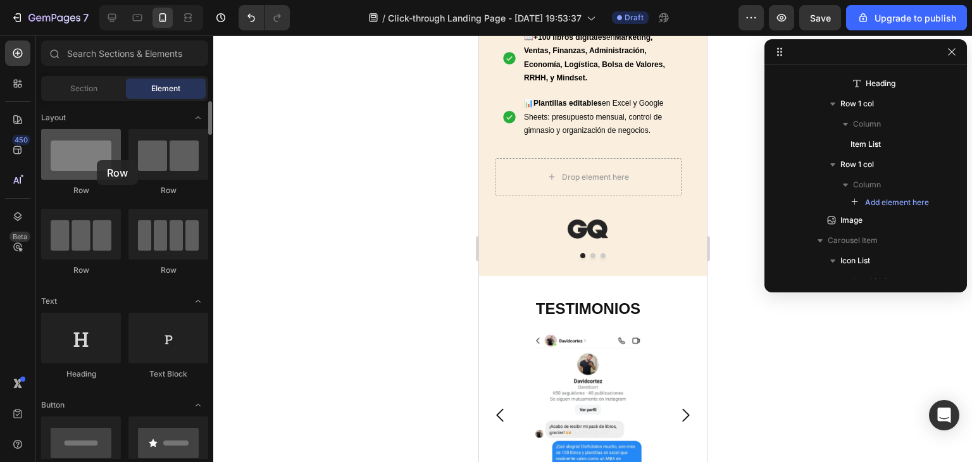
click at [97, 160] on div at bounding box center [81, 154] width 80 height 51
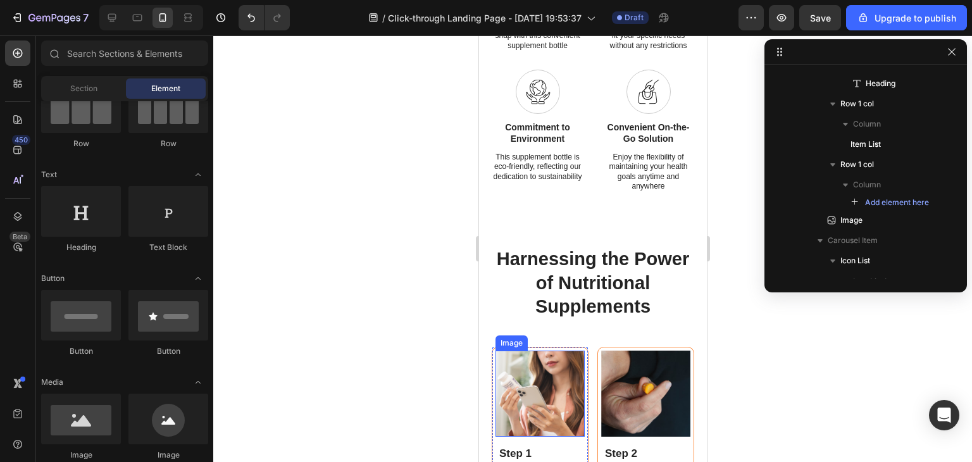
scroll to position [1911, 0]
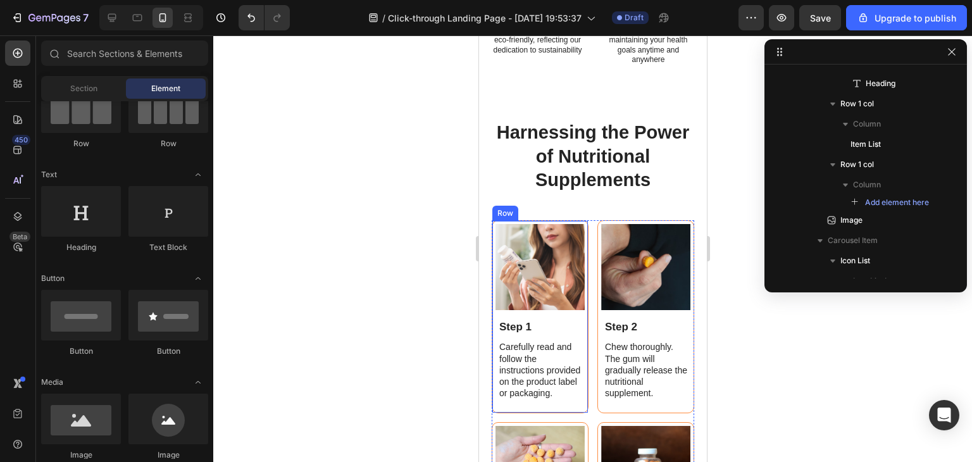
click at [493, 317] on div "Image Step 1 Text Block Carefully read and follow the instructions provided on …" at bounding box center [539, 316] width 97 height 192
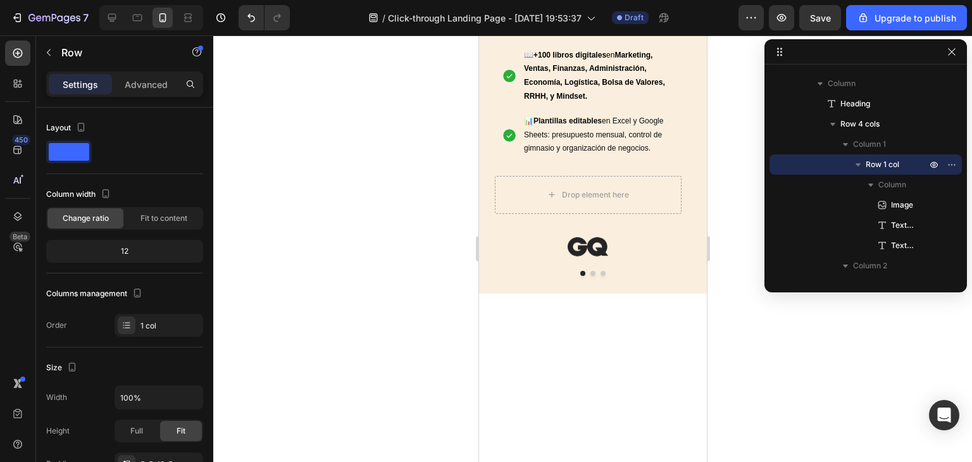
scroll to position [835, 0]
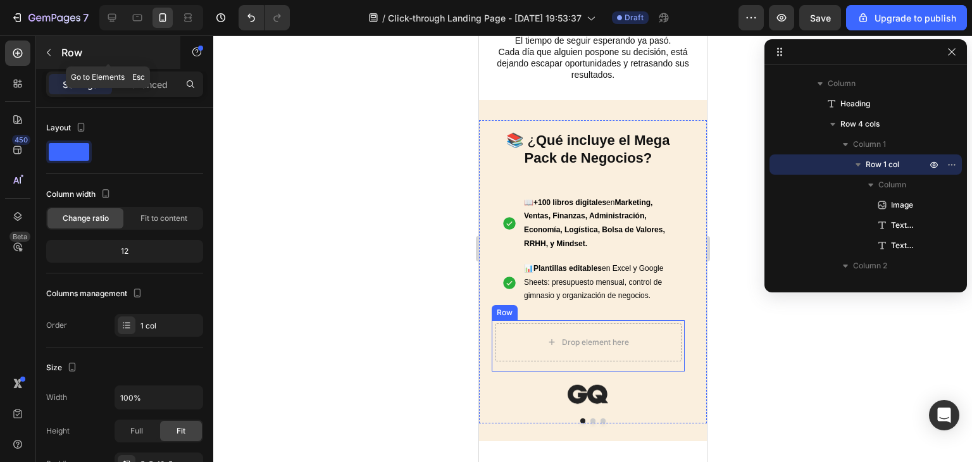
click at [51, 59] on button "button" at bounding box center [49, 52] width 20 height 20
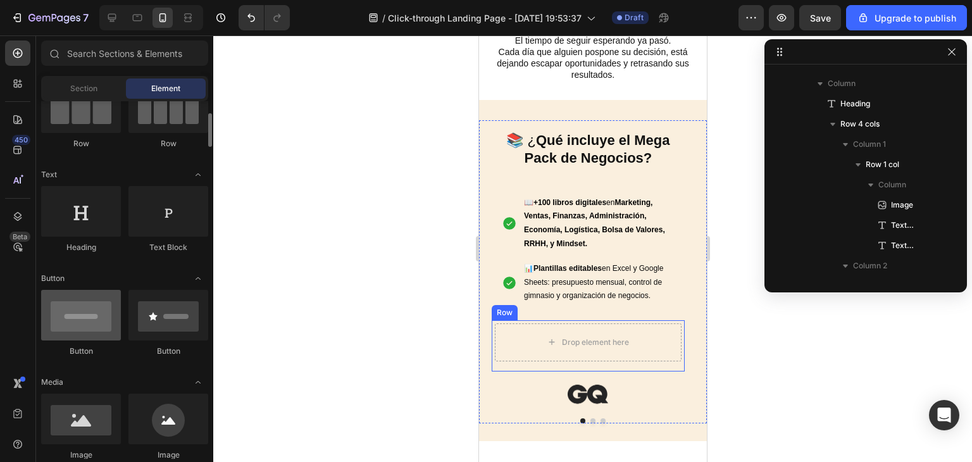
scroll to position [253, 0]
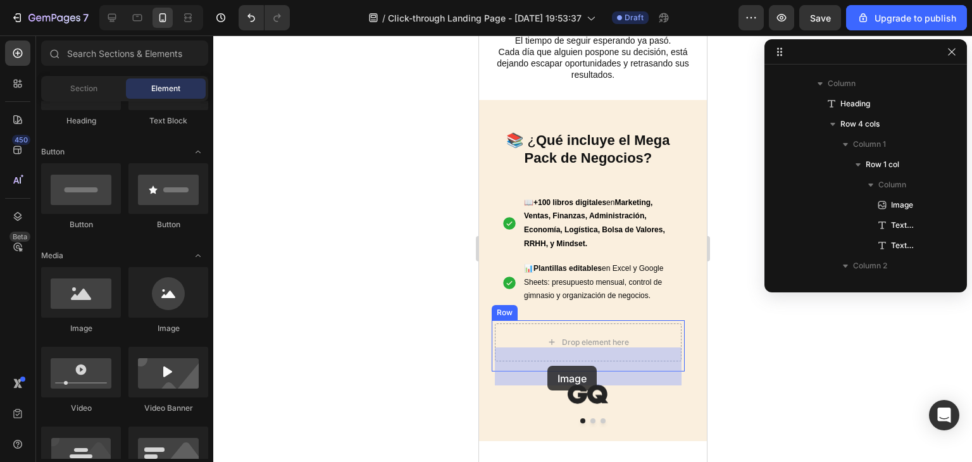
drag, startPoint x: 569, startPoint y: 334, endPoint x: 547, endPoint y: 366, distance: 38.6
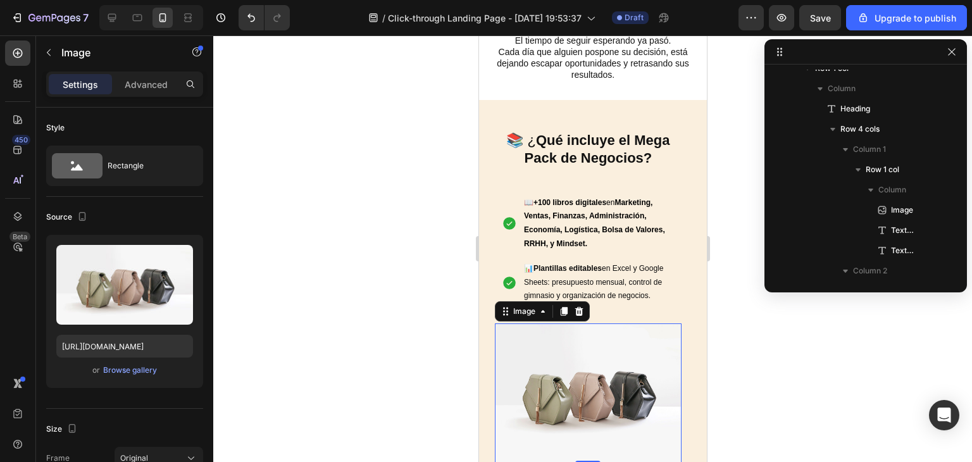
scroll to position [766, 0]
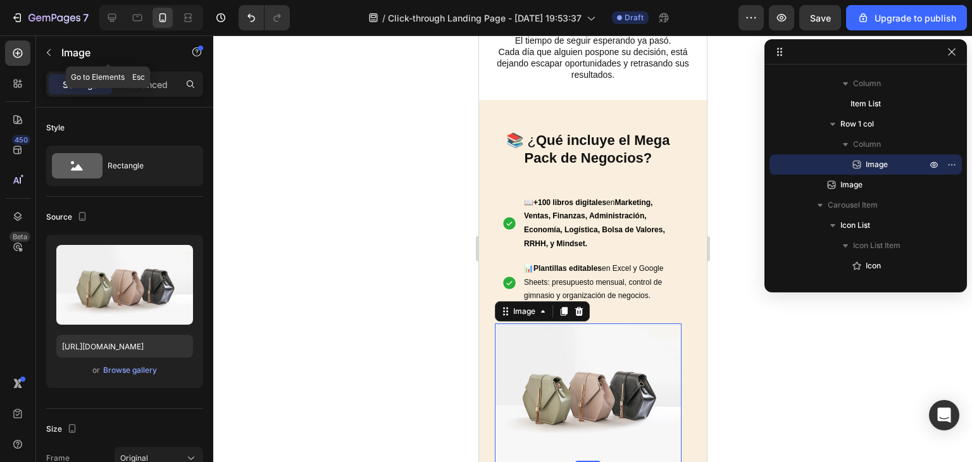
click at [58, 64] on div "Image" at bounding box center [108, 52] width 144 height 33
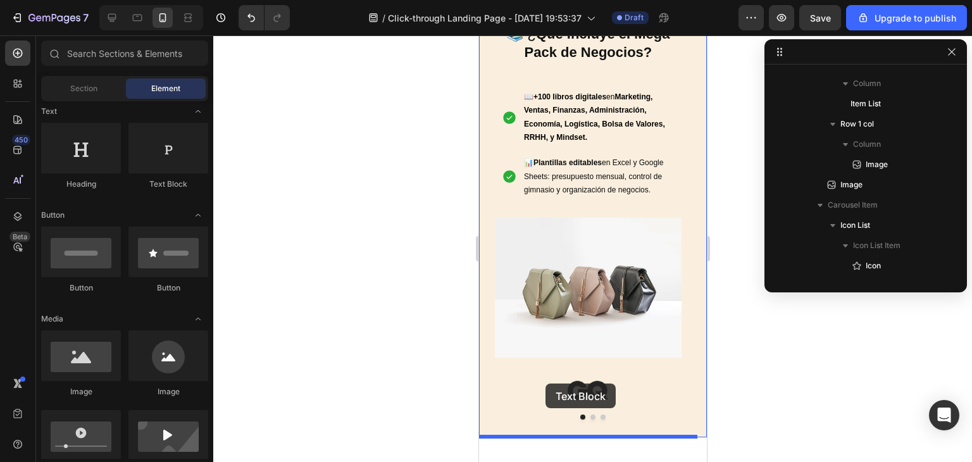
scroll to position [995, 0]
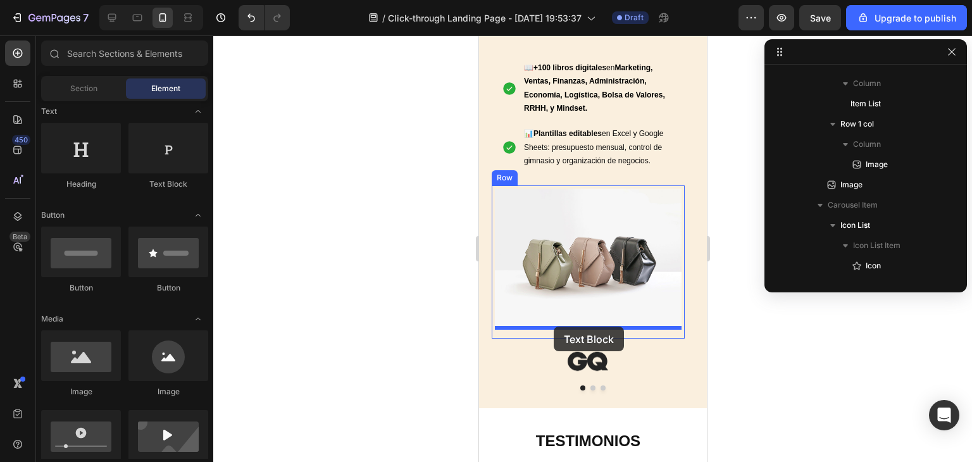
drag, startPoint x: 884, startPoint y: 284, endPoint x: 553, endPoint y: 327, distance: 333.7
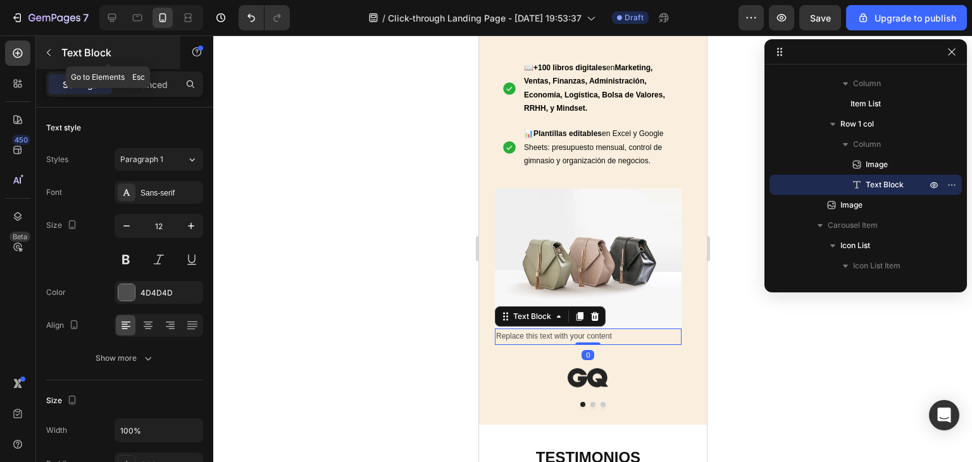
click at [47, 47] on icon "button" at bounding box center [49, 52] width 10 height 10
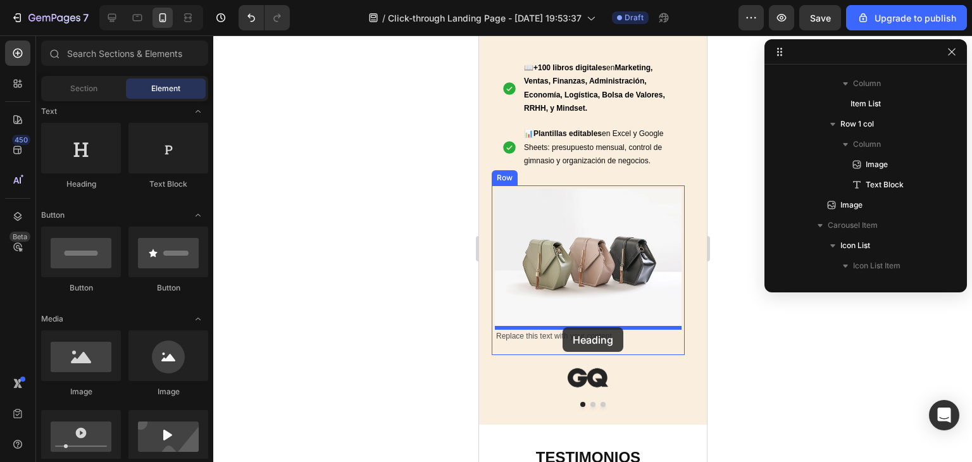
drag, startPoint x: 886, startPoint y: 280, endPoint x: 562, endPoint y: 327, distance: 327.5
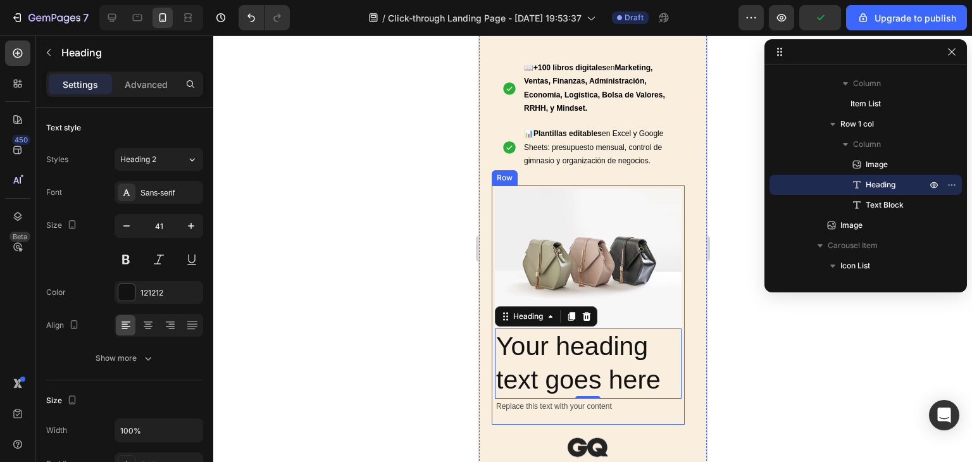
click at [512, 418] on div "Image Your heading text goes here Heading 0 Replace this text with your content…" at bounding box center [587, 304] width 193 height 239
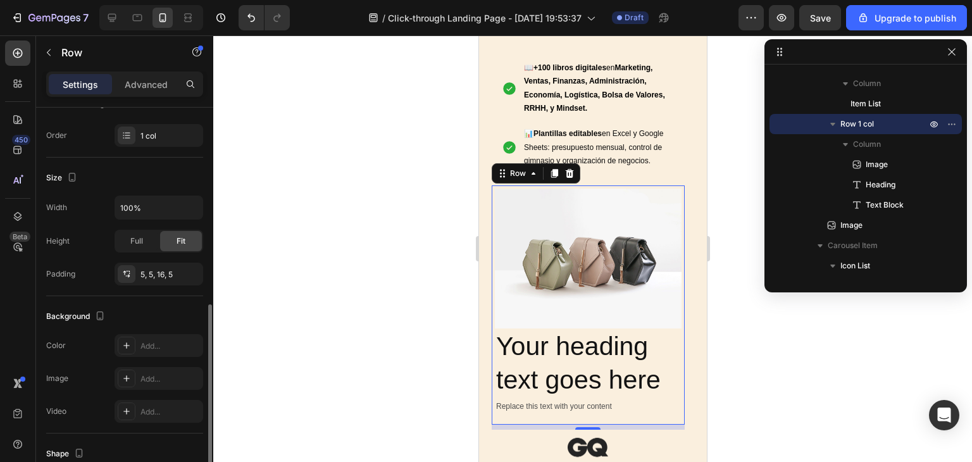
scroll to position [253, 0]
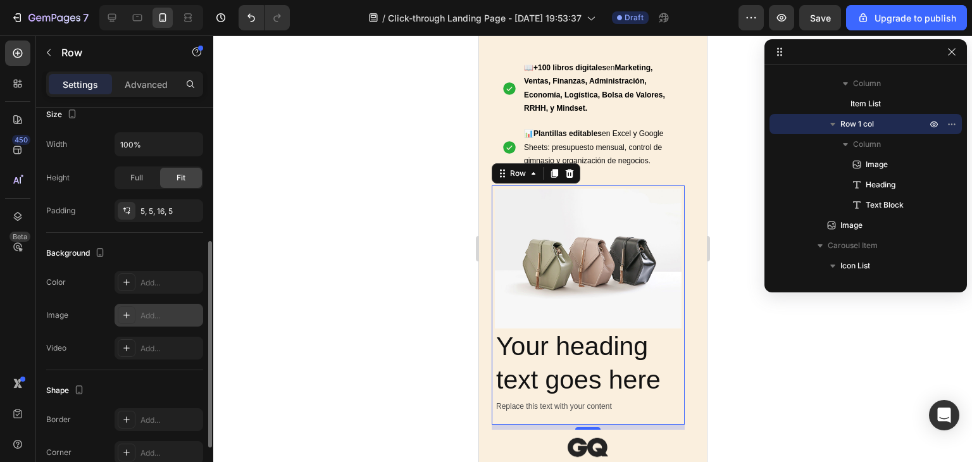
click at [142, 315] on div "Add..." at bounding box center [169, 315] width 59 height 11
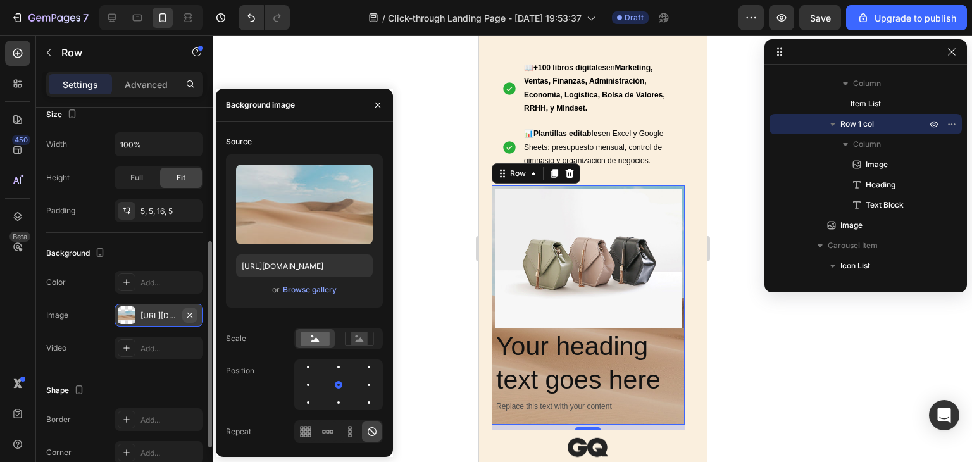
click at [184, 311] on button "button" at bounding box center [189, 315] width 15 height 15
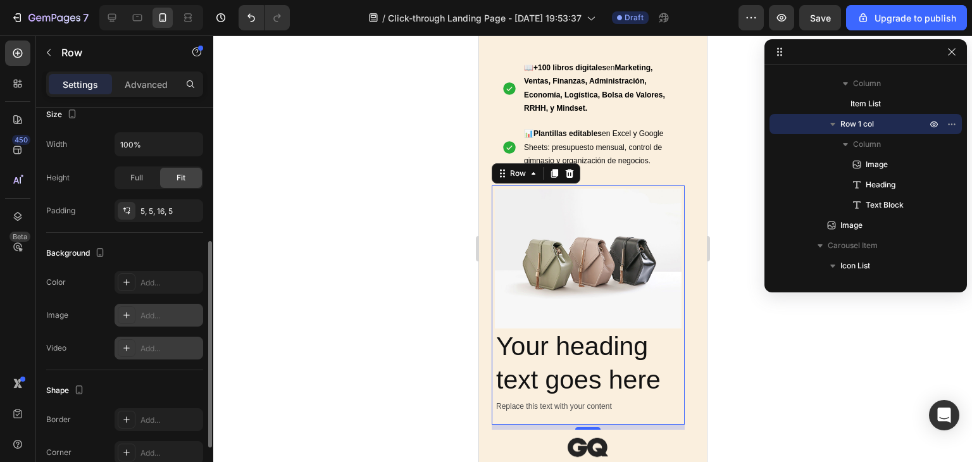
scroll to position [316, 0]
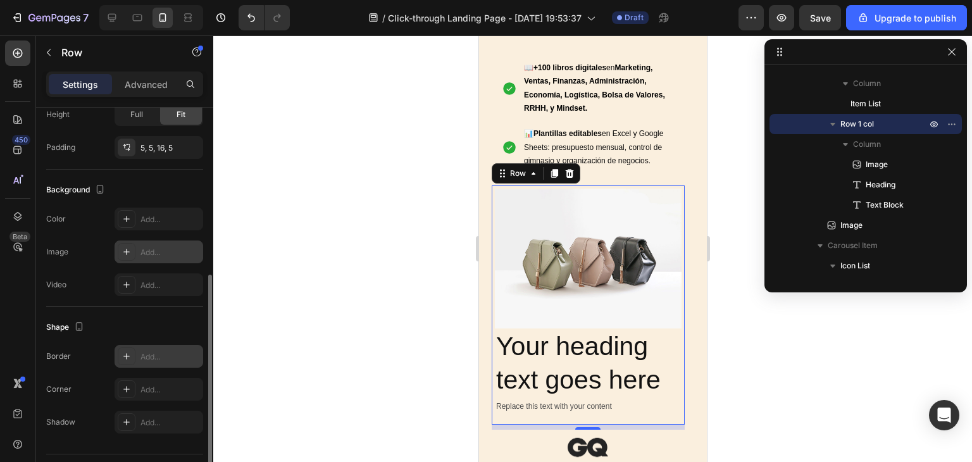
click at [125, 351] on icon at bounding box center [127, 356] width 10 height 10
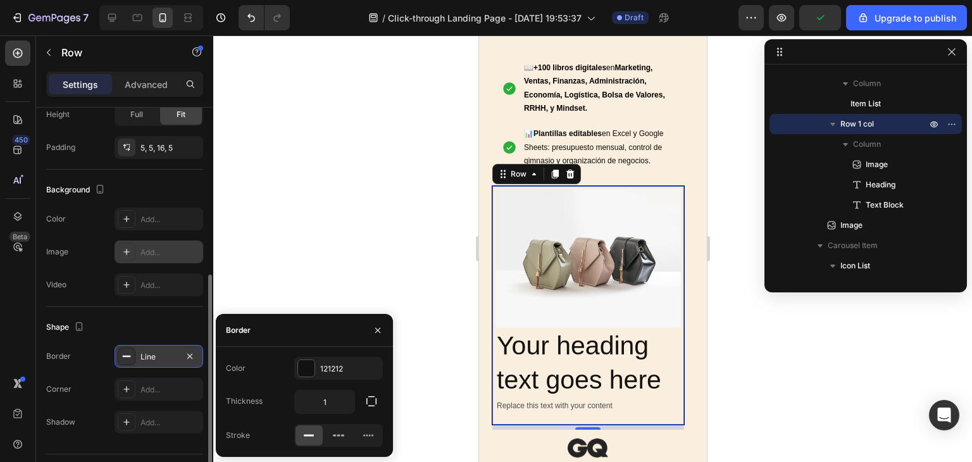
click at [325, 246] on div at bounding box center [592, 248] width 759 height 427
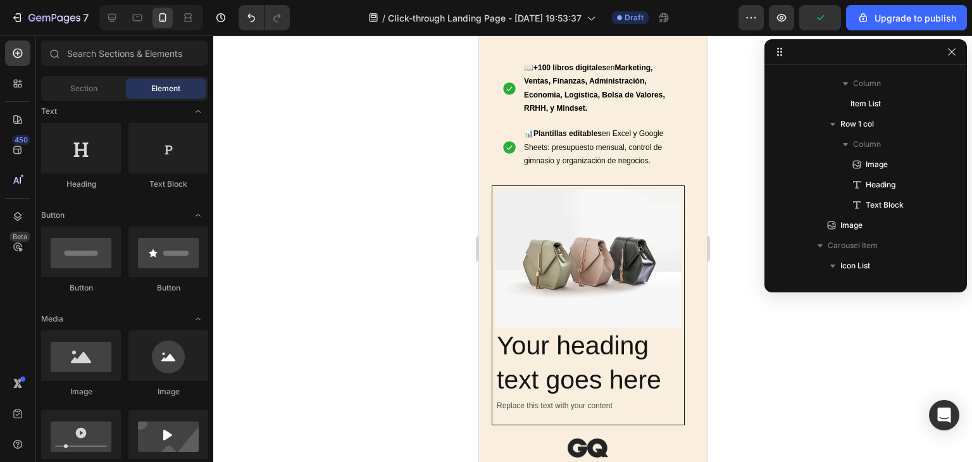
click at [325, 246] on div at bounding box center [592, 248] width 759 height 427
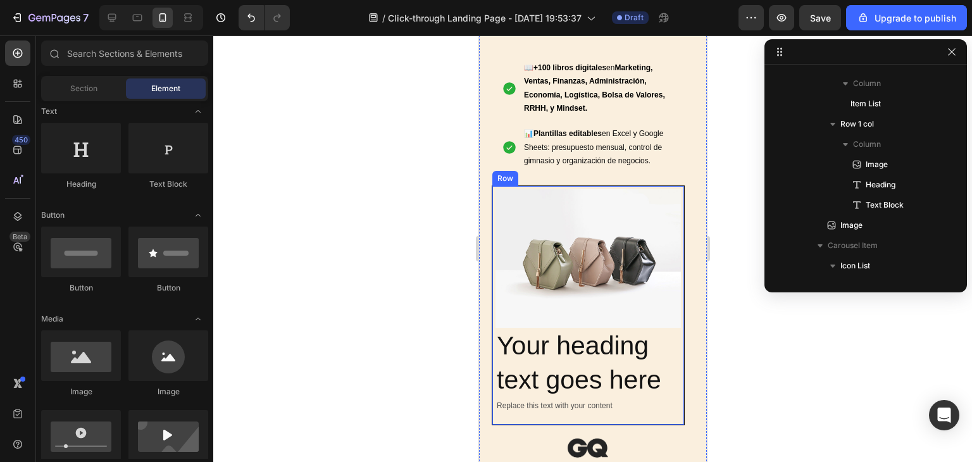
click at [491, 207] on div "Image Your heading text goes here Heading Replace this text with your content T…" at bounding box center [587, 305] width 193 height 240
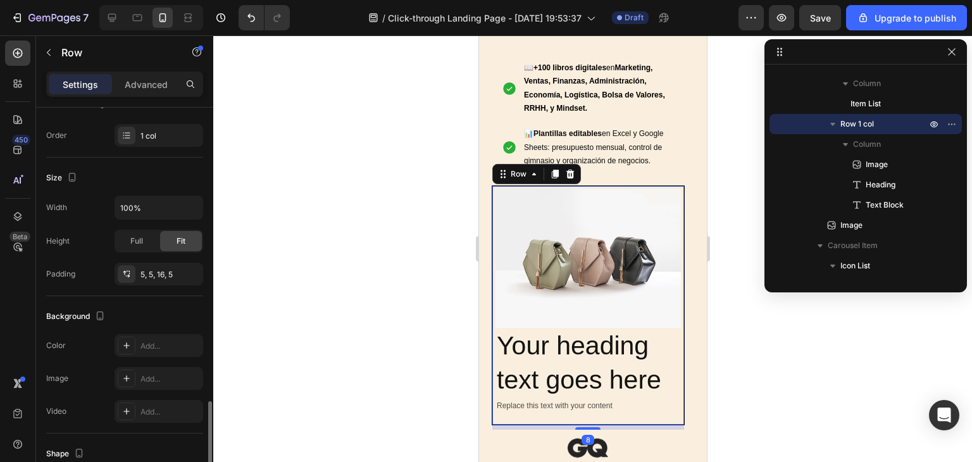
scroll to position [347, 0]
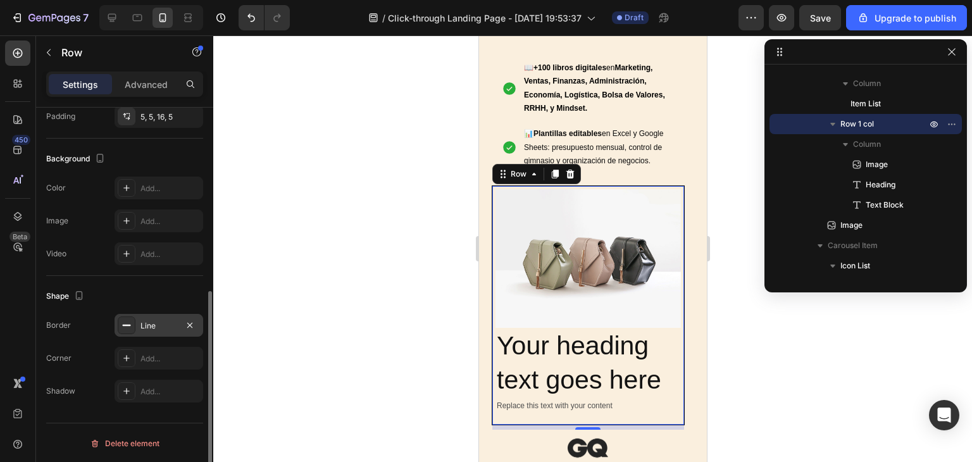
click at [147, 320] on div "Line" at bounding box center [158, 325] width 37 height 11
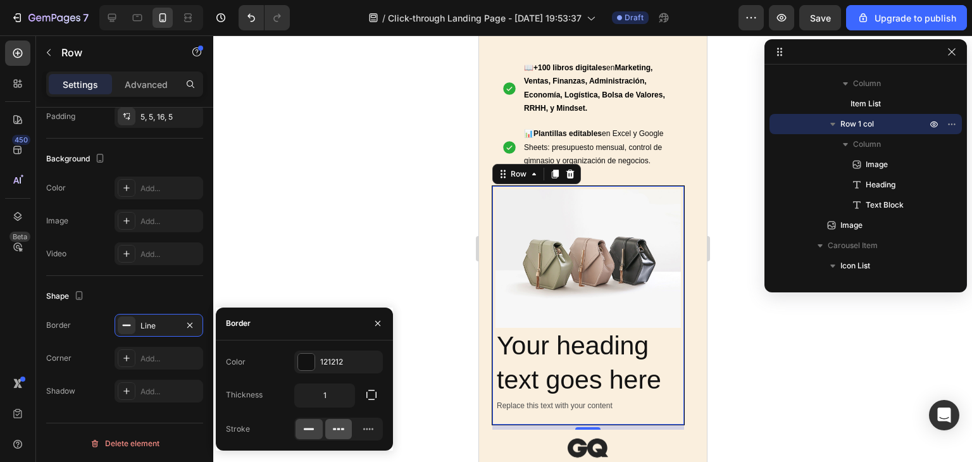
click at [342, 425] on icon at bounding box center [338, 429] width 13 height 13
click at [362, 427] on icon at bounding box center [368, 429] width 13 height 13
click at [334, 426] on icon at bounding box center [338, 429] width 13 height 13
click at [315, 423] on icon at bounding box center [309, 429] width 13 height 13
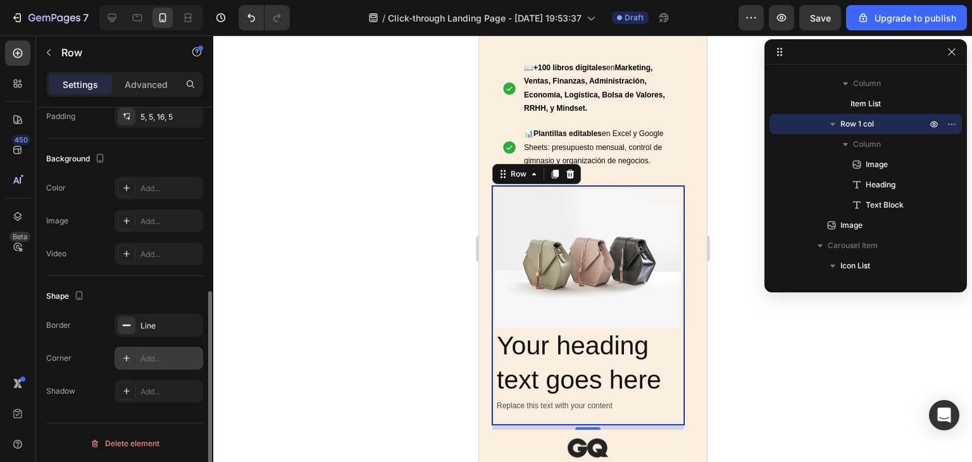
click at [144, 362] on div "Add..." at bounding box center [169, 358] width 59 height 11
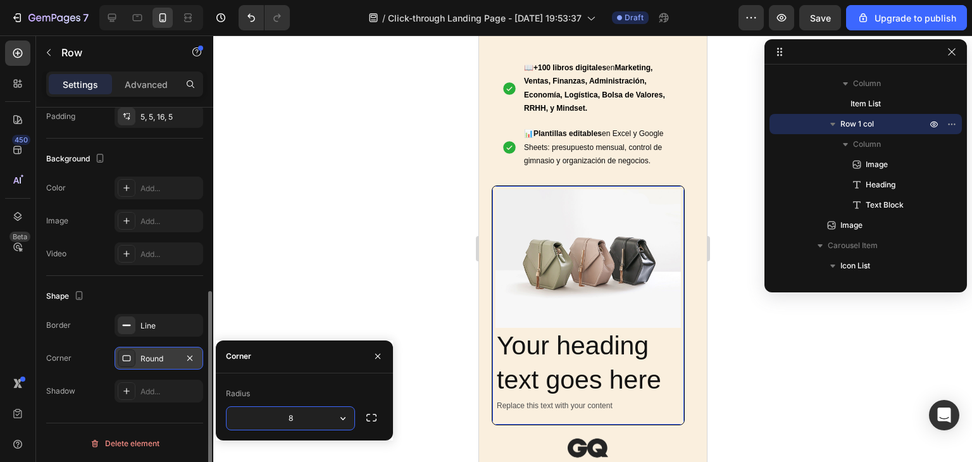
click at [158, 361] on div "Round" at bounding box center [158, 358] width 37 height 11
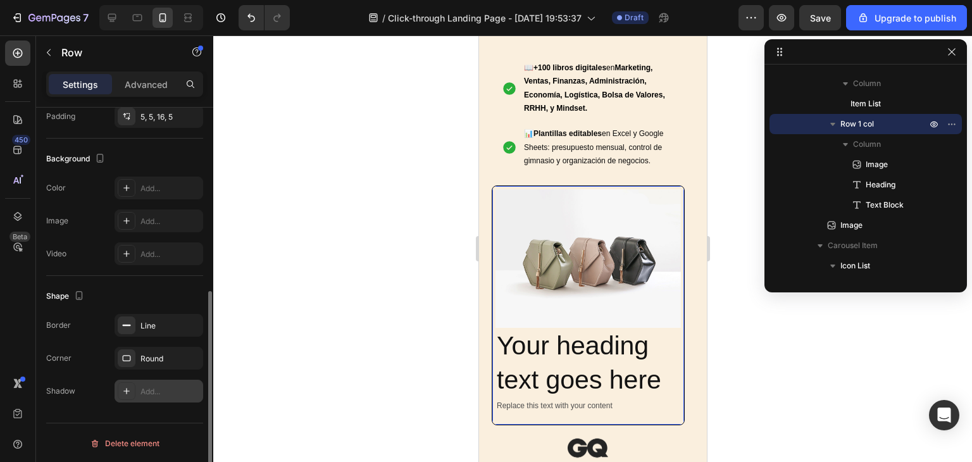
click at [156, 394] on div "Add..." at bounding box center [169, 391] width 59 height 11
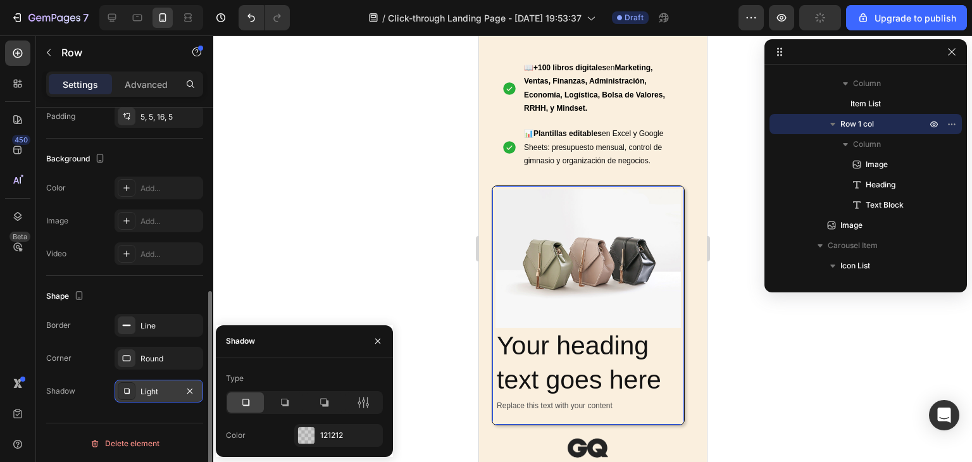
click at [156, 393] on div "Light" at bounding box center [158, 391] width 37 height 11
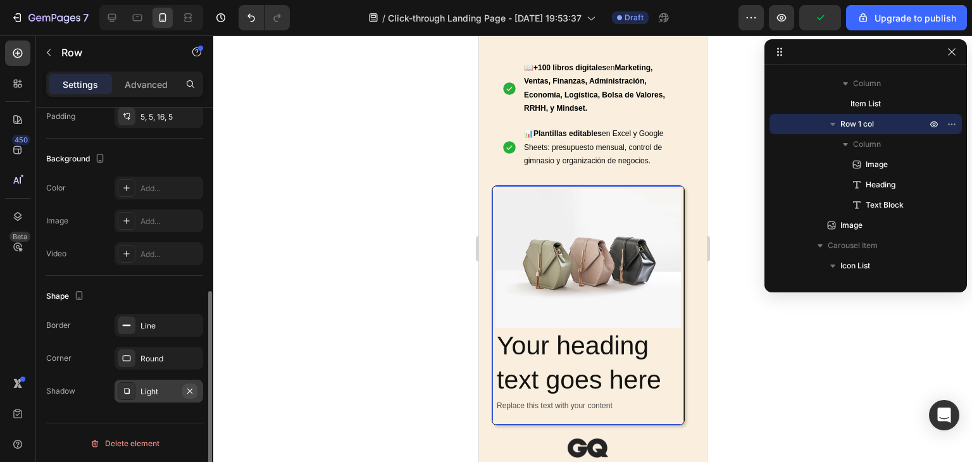
click at [190, 390] on icon "button" at bounding box center [189, 390] width 5 height 5
click at [165, 353] on div "Round" at bounding box center [158, 358] width 37 height 11
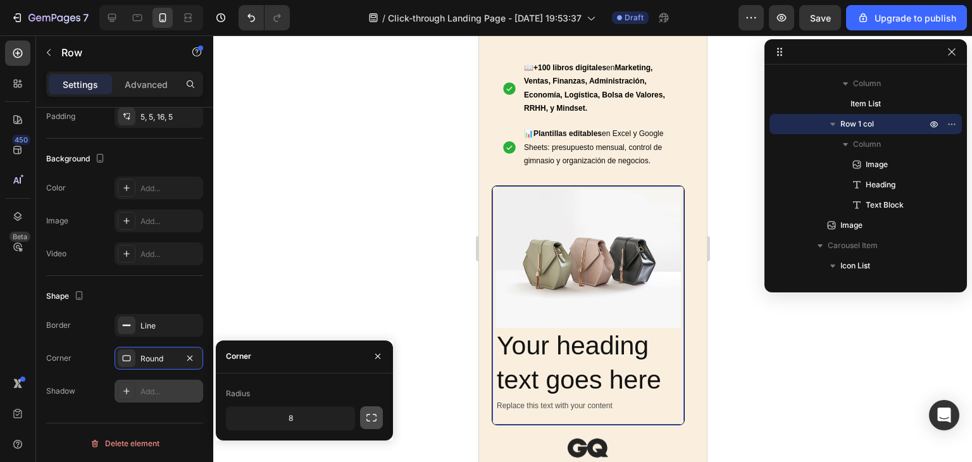
click at [368, 419] on icon "button" at bounding box center [371, 417] width 13 height 13
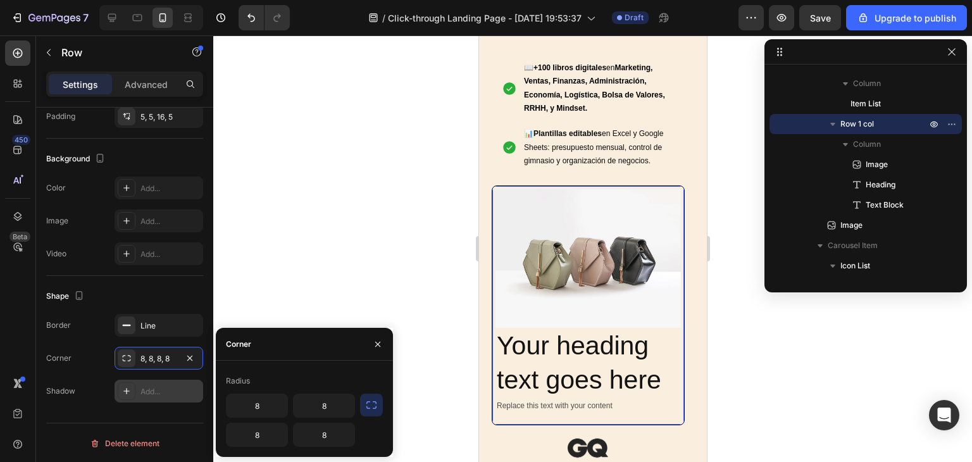
click at [268, 272] on div at bounding box center [592, 248] width 759 height 427
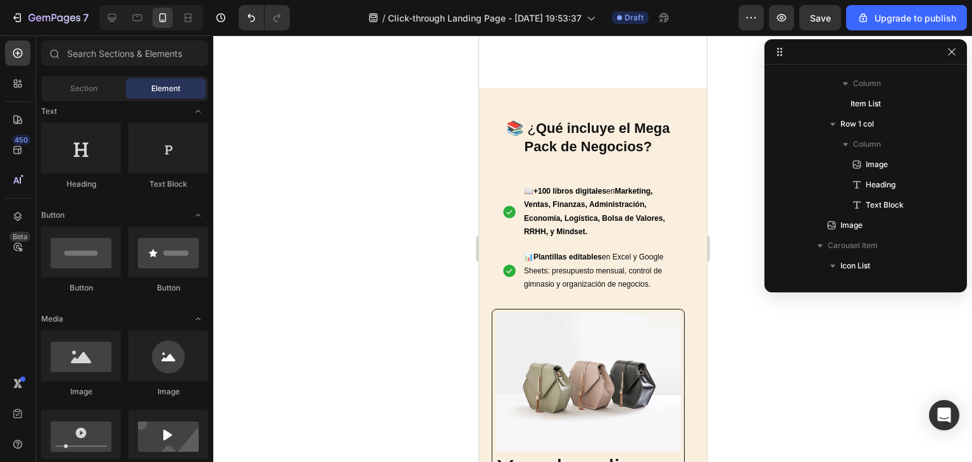
scroll to position [1032, 0]
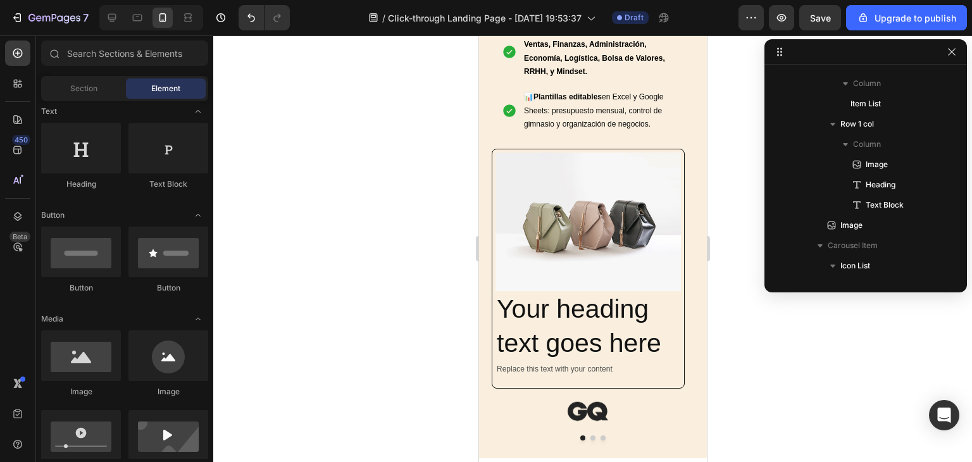
drag, startPoint x: 702, startPoint y: 59, endPoint x: 1194, endPoint y: 150, distance: 500.7
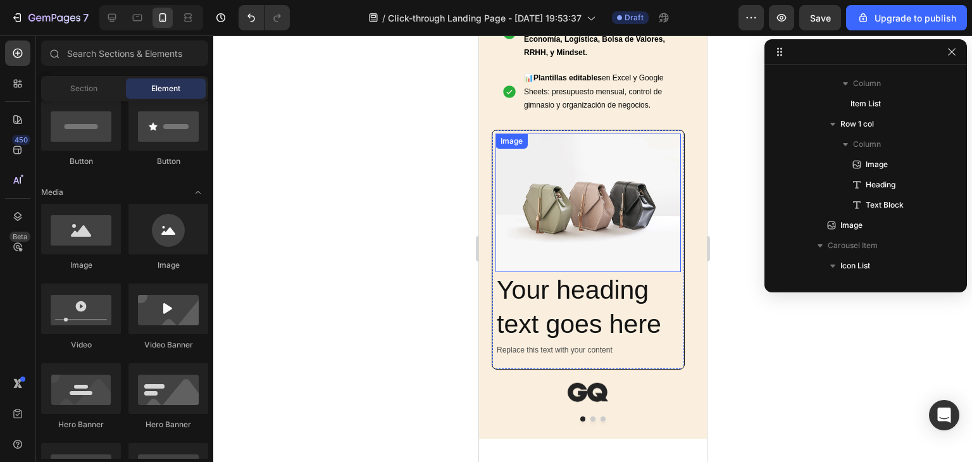
scroll to position [987, 0]
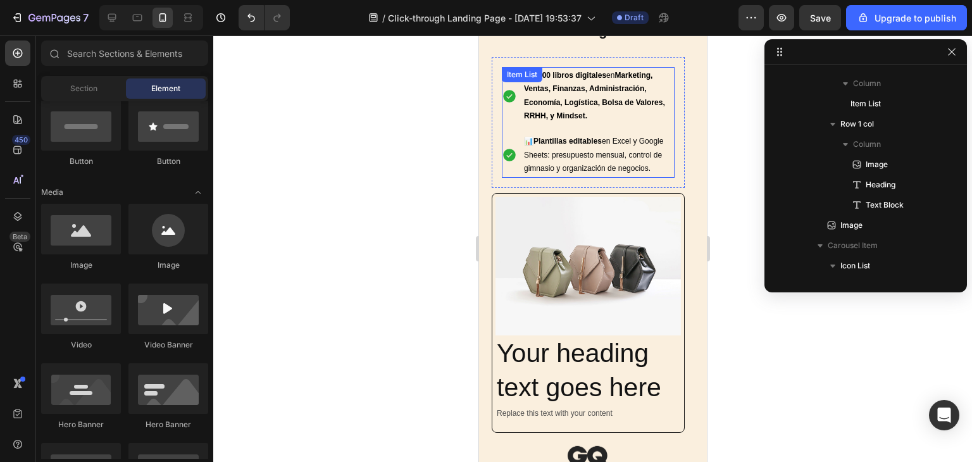
click at [581, 99] on strong "Marketing, Ventas, Finanzas, Administración, Economía, Logística, Bolsa de Valo…" at bounding box center [593, 96] width 141 height 50
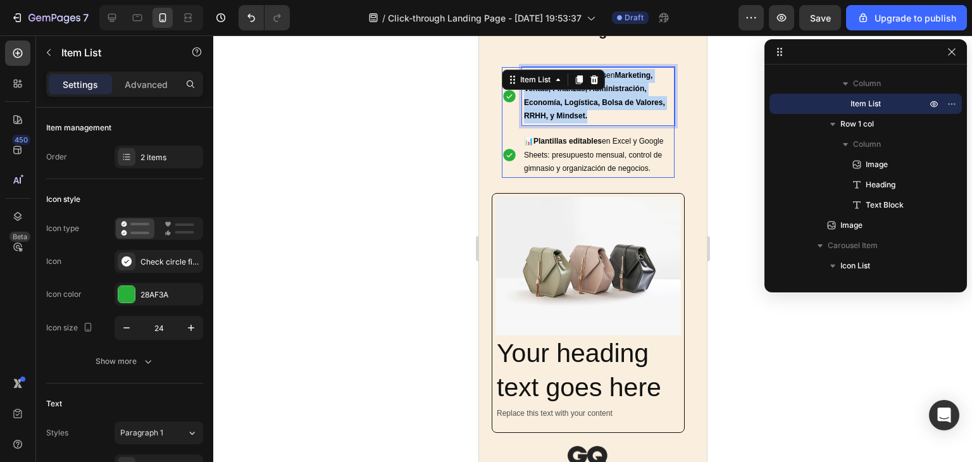
click at [581, 99] on strong "Marketing, Ventas, Finanzas, Administración, Economía, Logística, Bolsa de Valo…" at bounding box center [593, 96] width 141 height 50
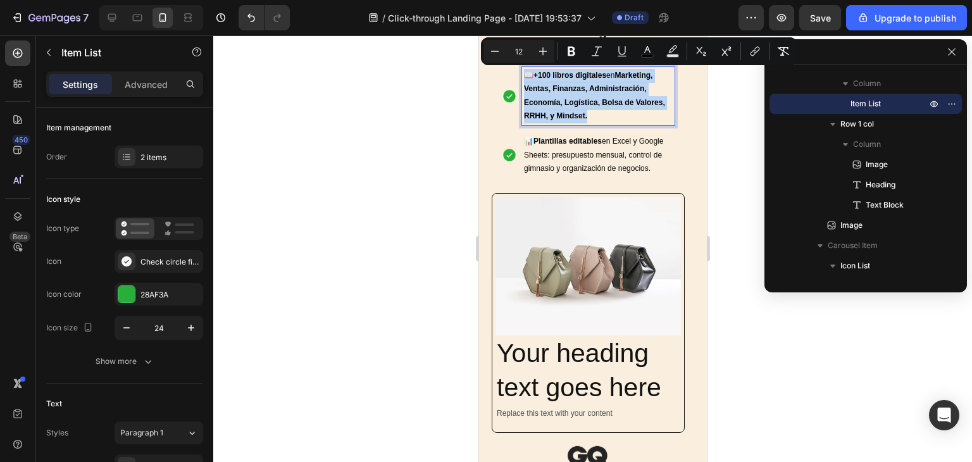
copy span "📖 +100 libros digitales en Marketing, Ventas, Finanzas, Administración, Economí…"
click at [580, 368] on h2 "Your heading text goes here" at bounding box center [587, 370] width 185 height 70
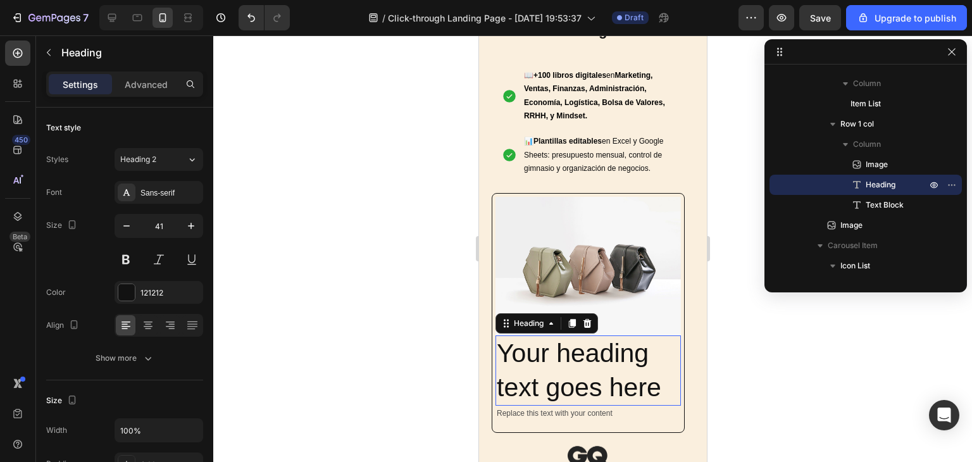
click at [580, 368] on p "Your heading text goes here" at bounding box center [587, 371] width 183 height 68
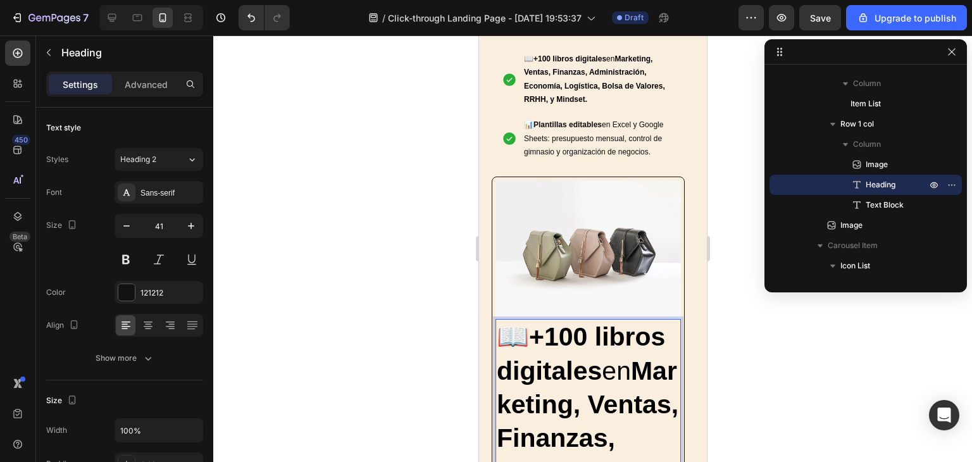
scroll to position [1276, 0]
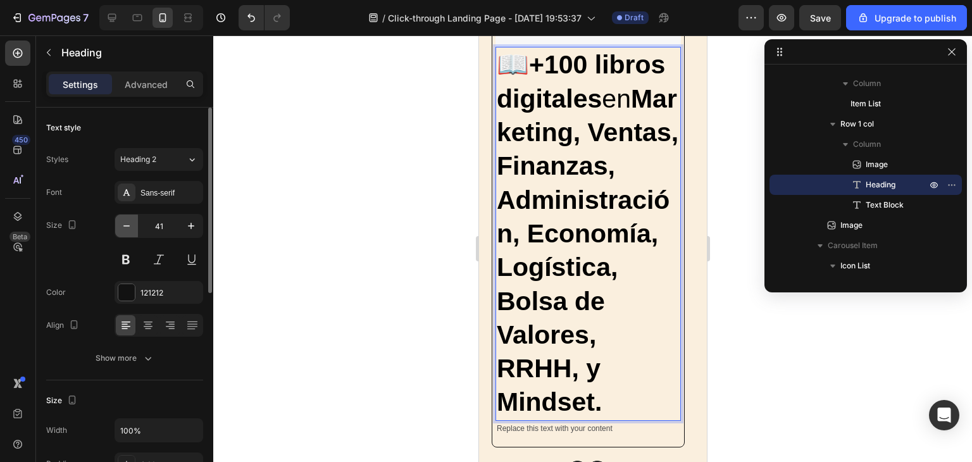
click at [128, 225] on icon "button" at bounding box center [126, 226] width 13 height 13
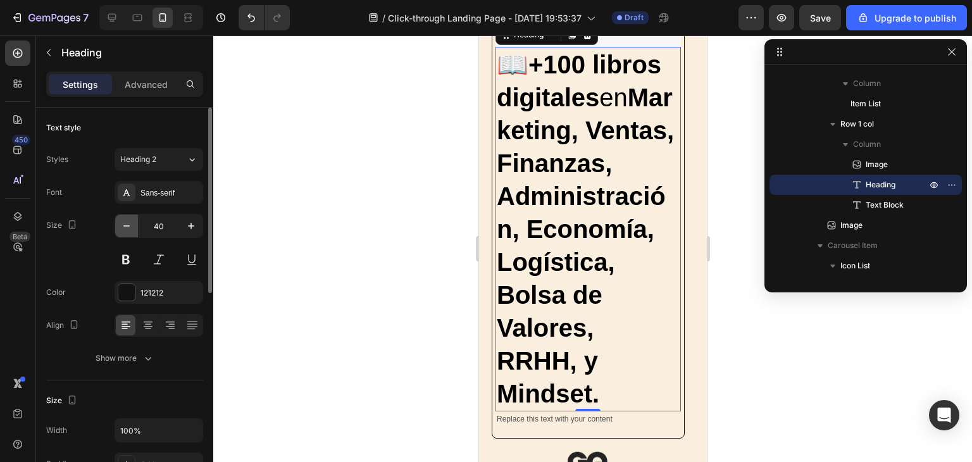
click at [128, 225] on icon "button" at bounding box center [126, 226] width 13 height 13
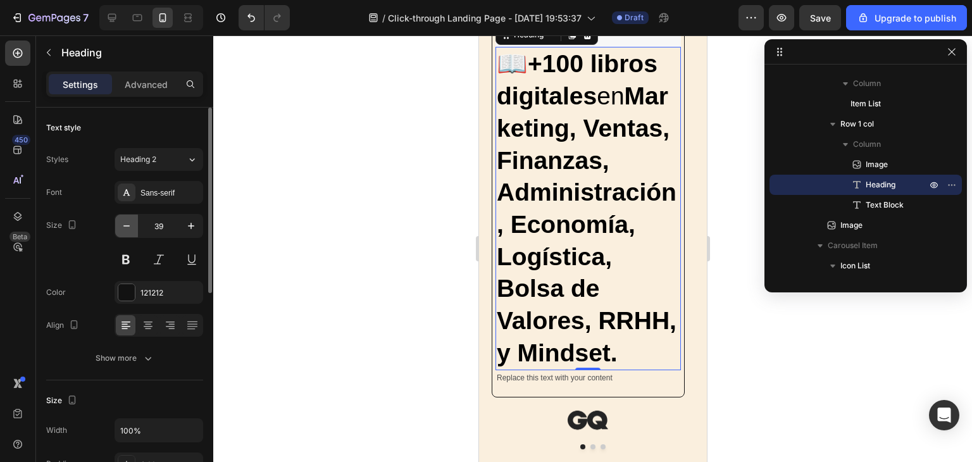
click at [128, 225] on icon "button" at bounding box center [126, 226] width 13 height 13
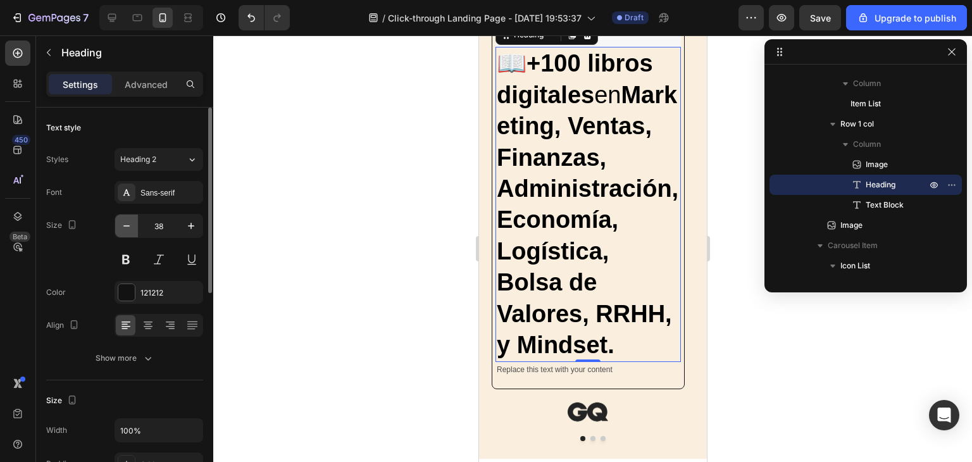
click at [128, 225] on icon "button" at bounding box center [126, 226] width 13 height 13
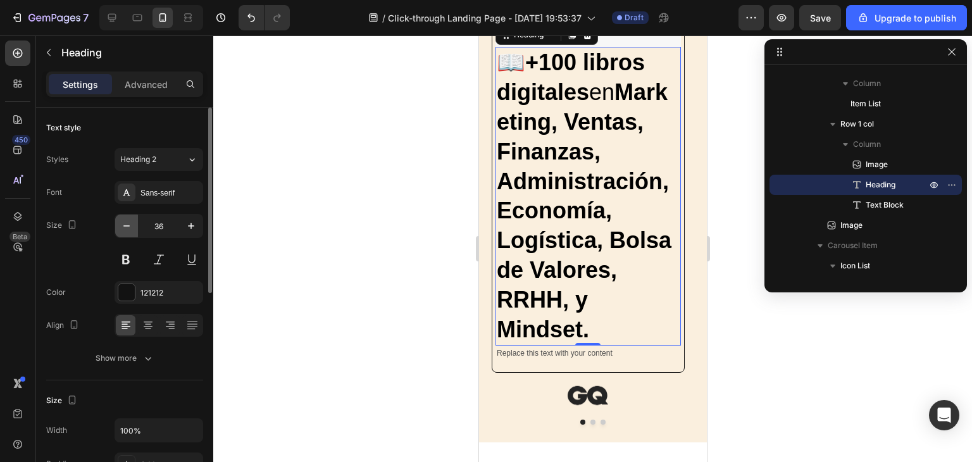
click at [128, 225] on icon "button" at bounding box center [126, 226] width 13 height 13
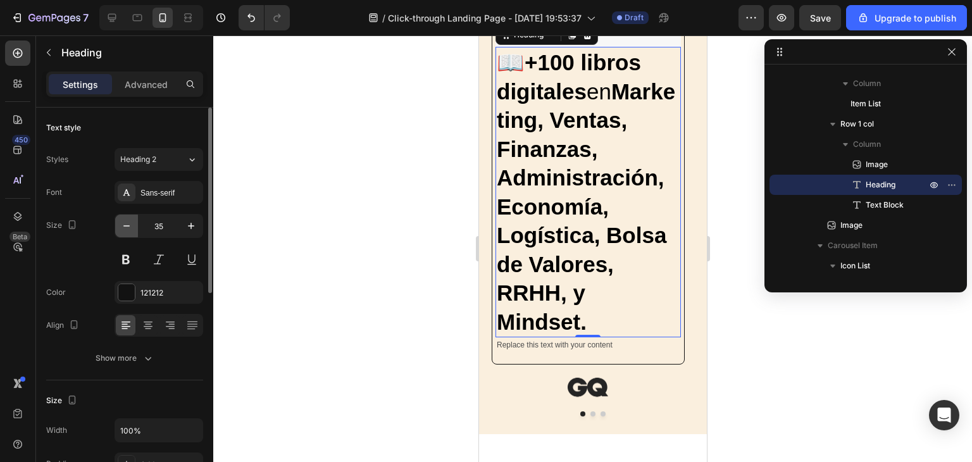
click at [128, 225] on icon "button" at bounding box center [126, 226] width 13 height 13
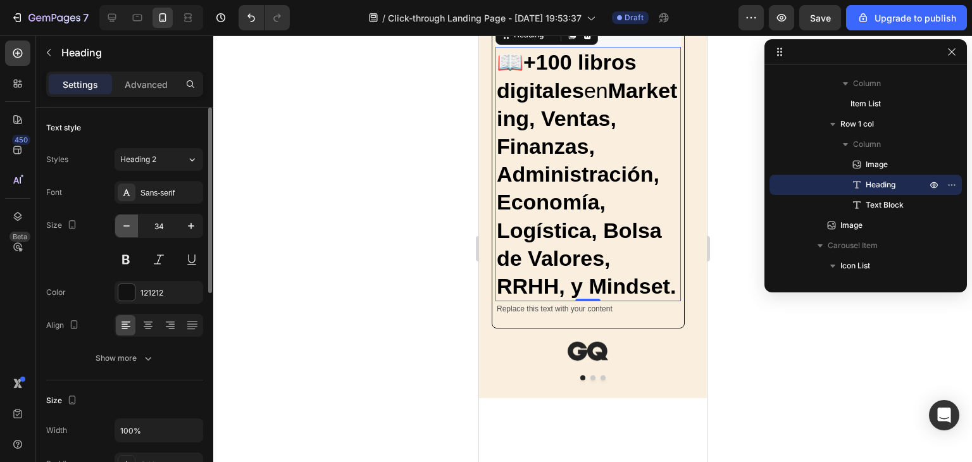
click at [129, 223] on icon "button" at bounding box center [126, 226] width 13 height 13
click at [130, 223] on icon "button" at bounding box center [126, 226] width 13 height 13
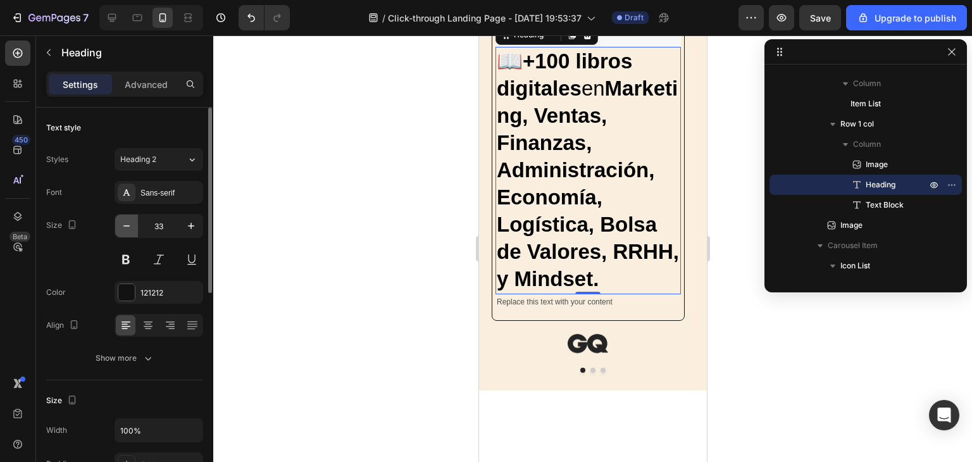
click at [130, 223] on icon "button" at bounding box center [126, 226] width 13 height 13
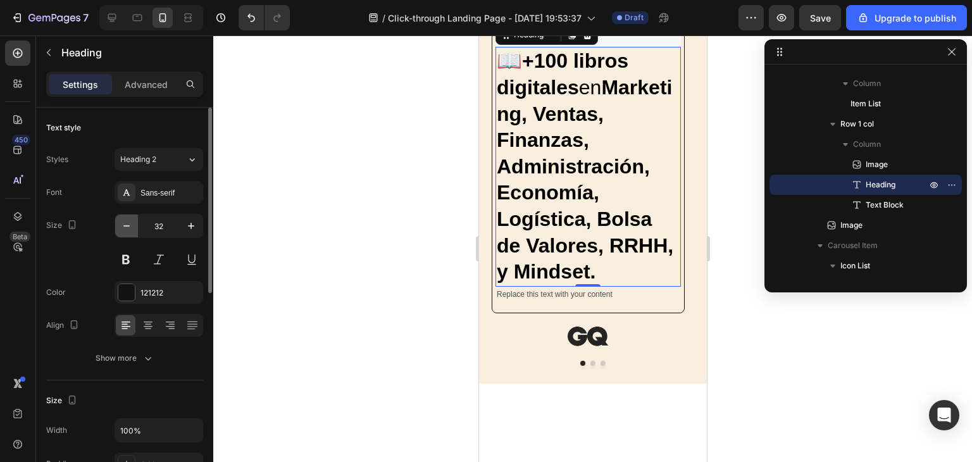
click at [130, 223] on icon "button" at bounding box center [126, 226] width 13 height 13
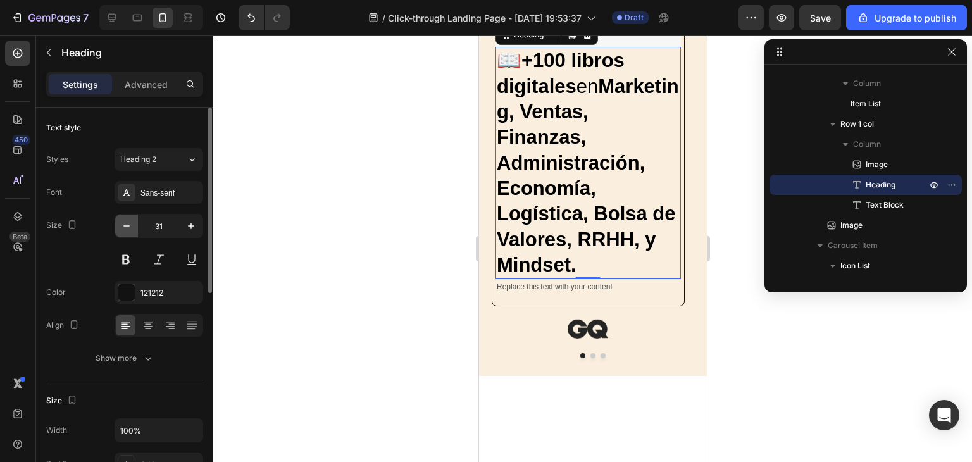
click at [131, 222] on icon "button" at bounding box center [126, 226] width 13 height 13
click at [133, 221] on button "button" at bounding box center [126, 226] width 23 height 23
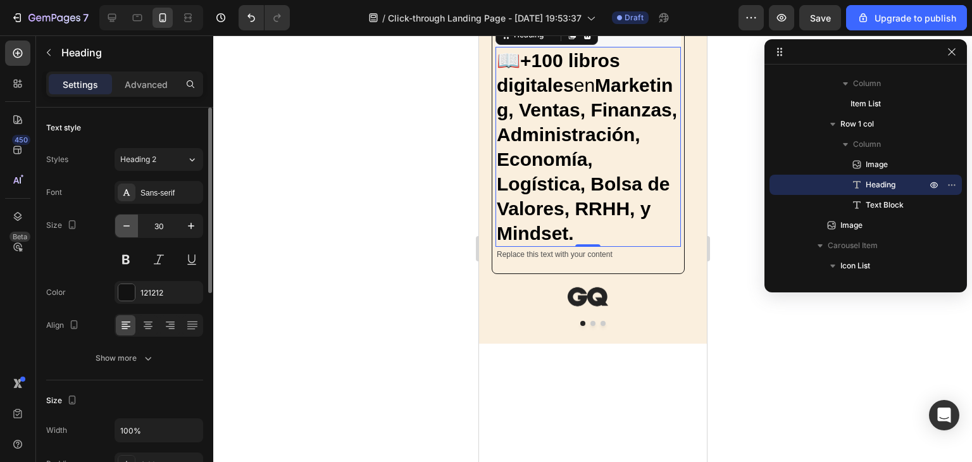
click at [133, 221] on button "button" at bounding box center [126, 226] width 23 height 23
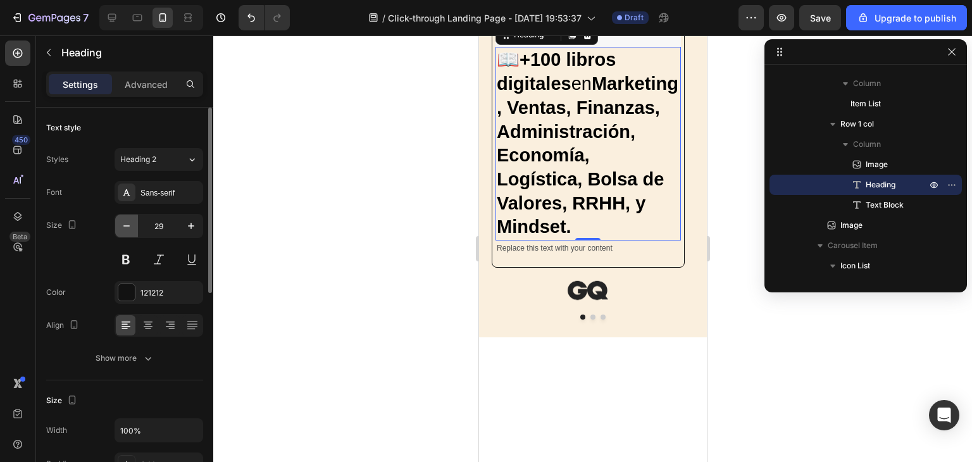
click at [133, 221] on button "button" at bounding box center [126, 226] width 23 height 23
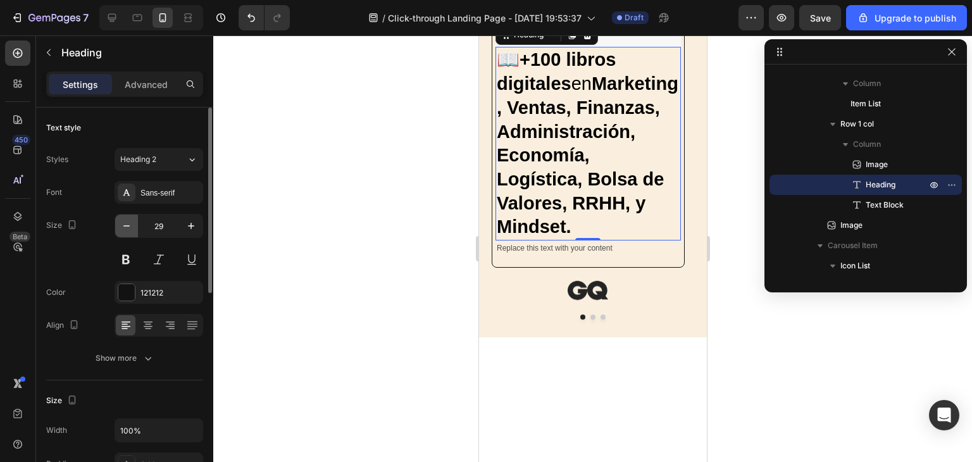
click at [133, 221] on button "button" at bounding box center [126, 226] width 23 height 23
click at [134, 220] on button "button" at bounding box center [126, 226] width 23 height 23
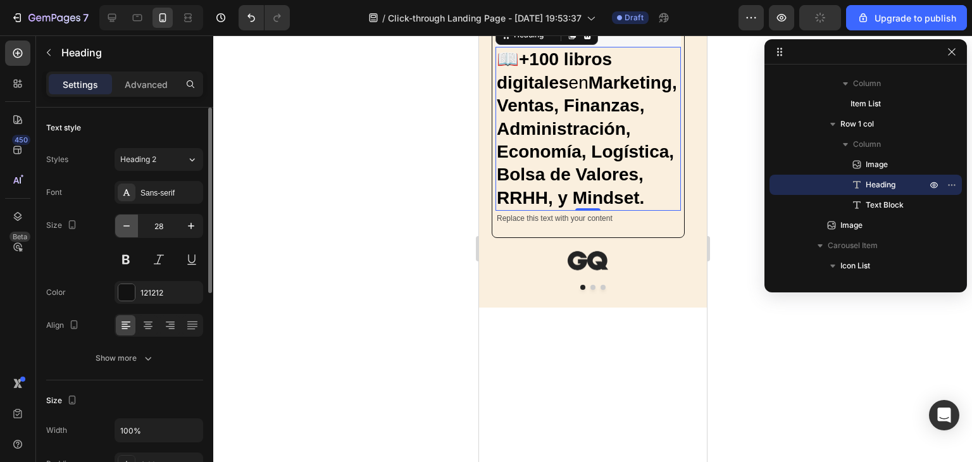
click at [129, 225] on icon "button" at bounding box center [126, 225] width 6 height 1
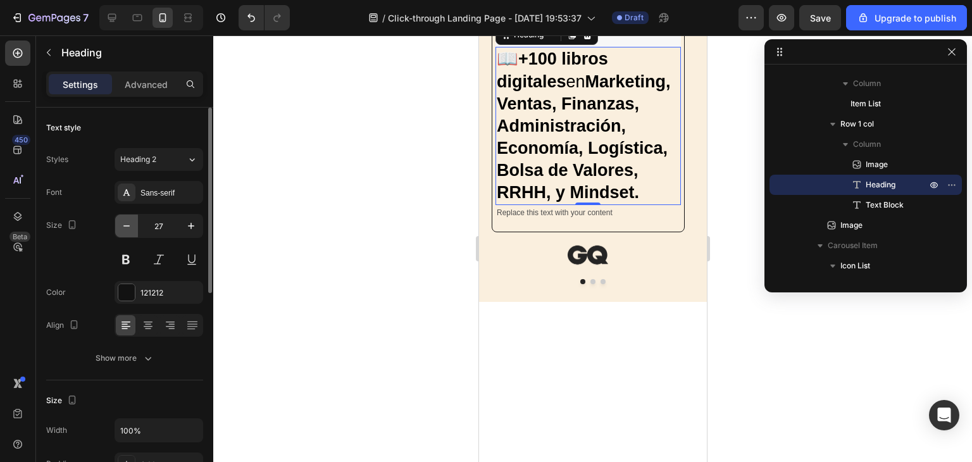
click at [129, 225] on icon "button" at bounding box center [126, 225] width 6 height 1
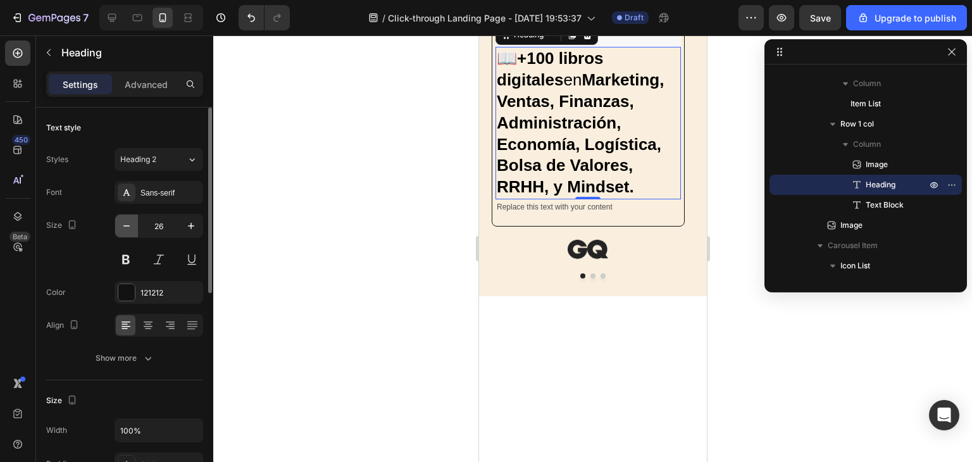
click at [129, 225] on icon "button" at bounding box center [126, 225] width 6 height 1
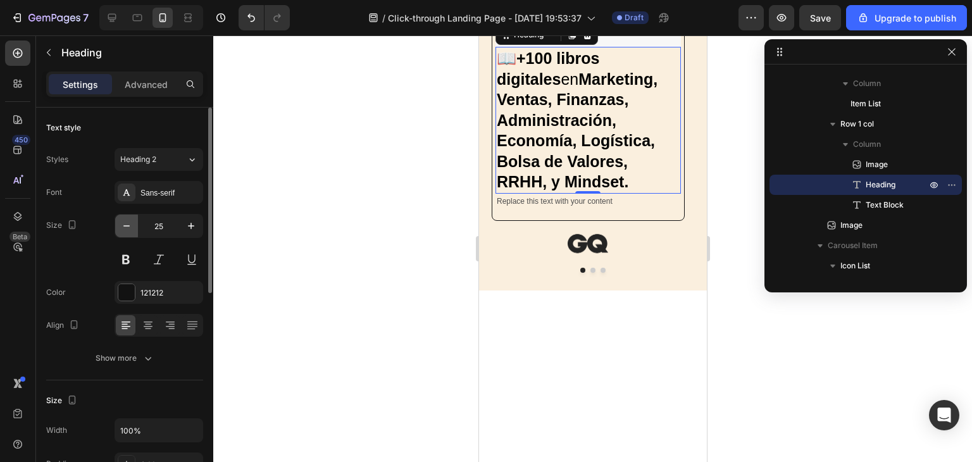
click at [129, 225] on icon "button" at bounding box center [126, 225] width 6 height 1
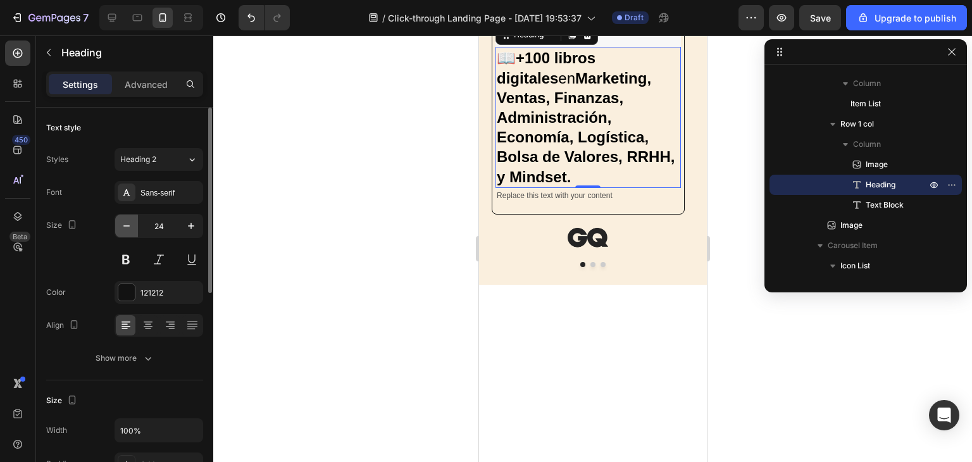
click at [129, 225] on icon "button" at bounding box center [126, 225] width 6 height 1
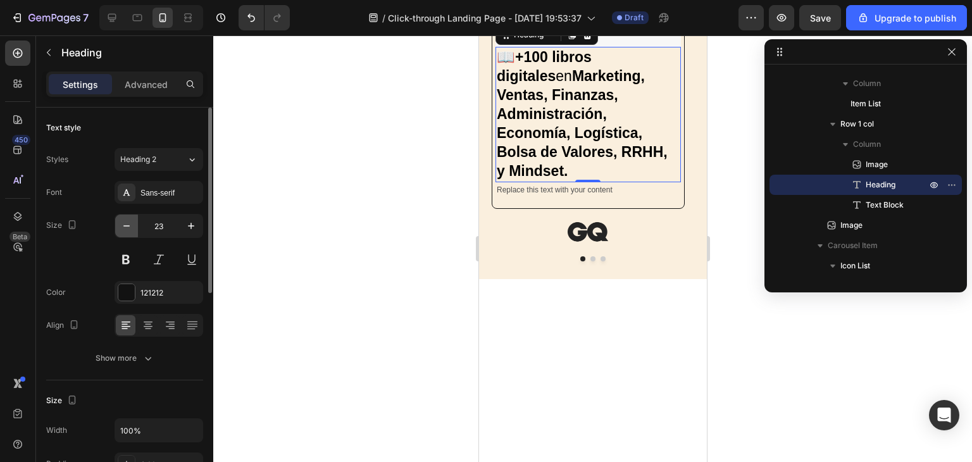
click at [129, 225] on icon "button" at bounding box center [126, 225] width 6 height 1
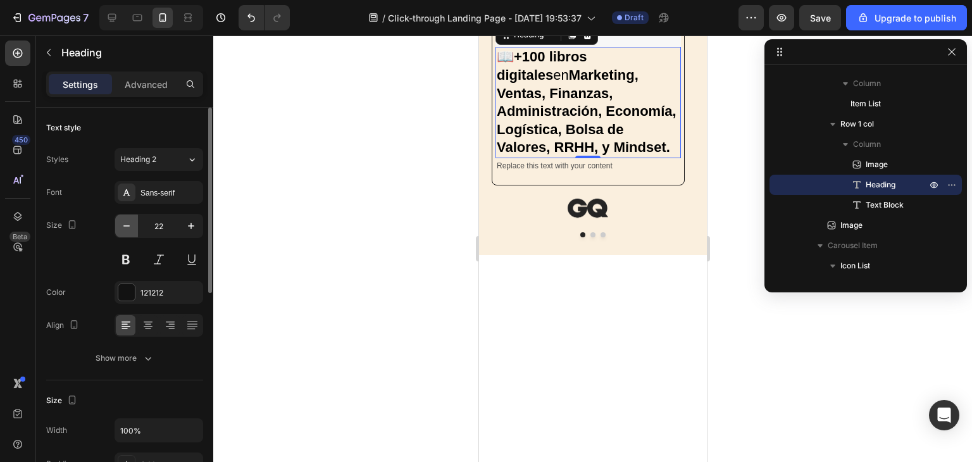
click at [129, 225] on icon "button" at bounding box center [126, 225] width 6 height 1
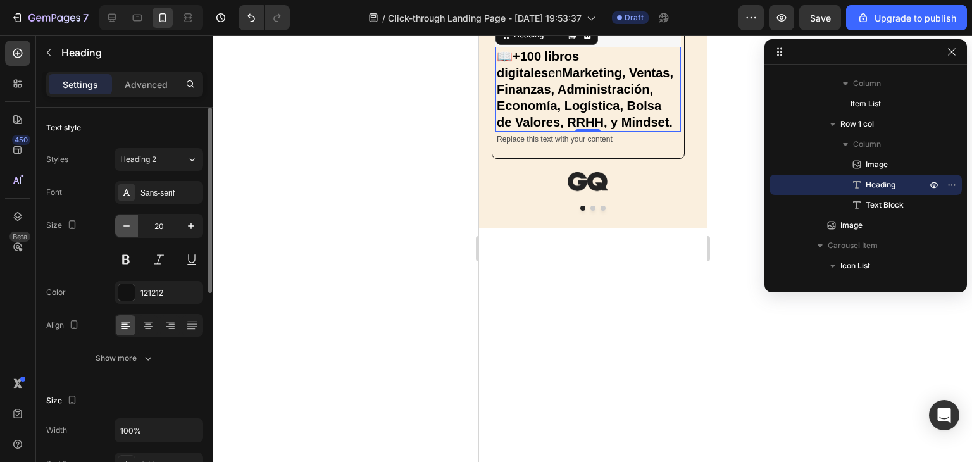
click at [129, 225] on icon "button" at bounding box center [126, 225] width 6 height 1
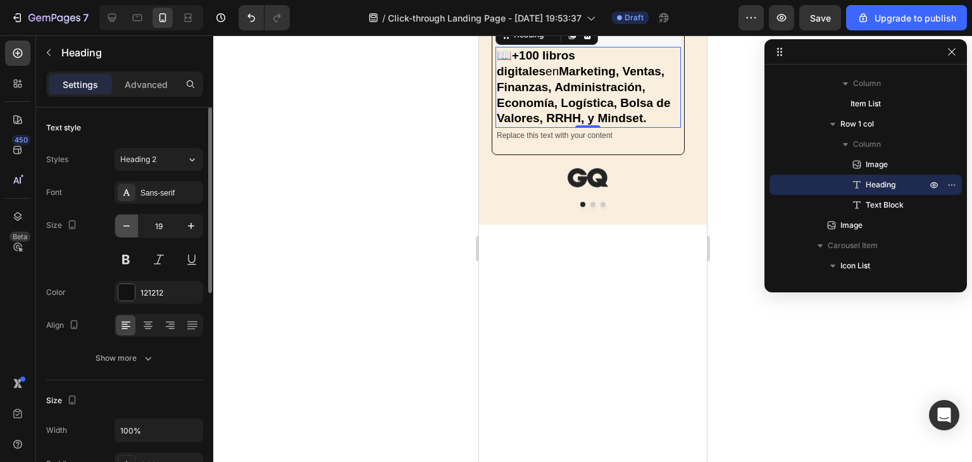
click at [129, 225] on icon "button" at bounding box center [126, 225] width 6 height 1
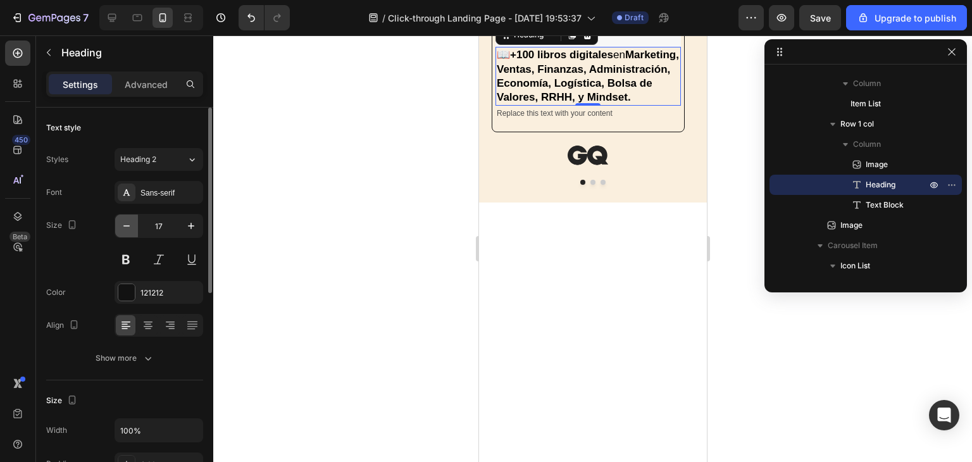
click at [129, 225] on icon "button" at bounding box center [126, 225] width 6 height 1
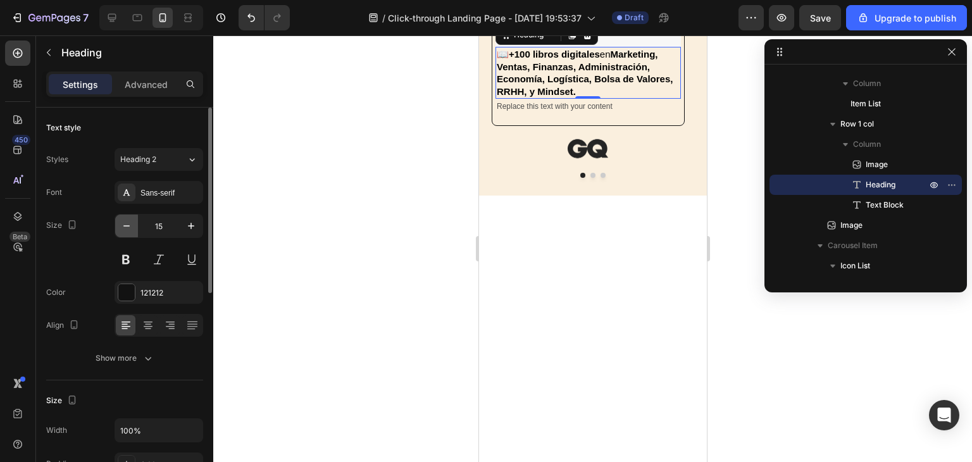
click at [129, 225] on icon "button" at bounding box center [126, 225] width 6 height 1
click at [185, 224] on icon "button" at bounding box center [191, 226] width 13 height 13
type input "16"
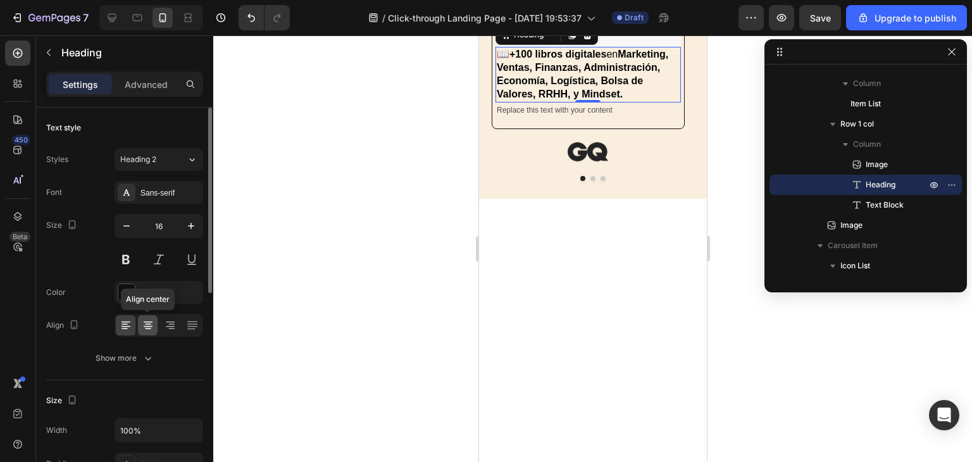
click at [147, 322] on icon at bounding box center [148, 325] width 13 height 13
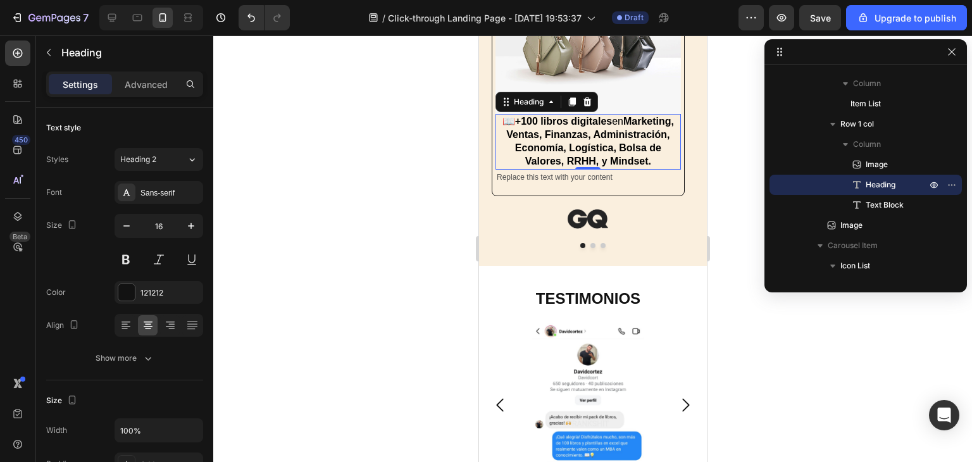
scroll to position [1149, 0]
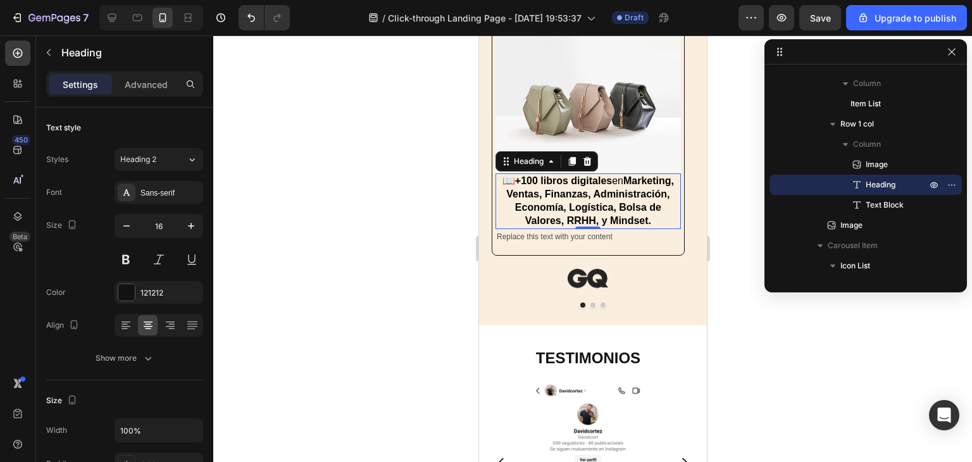
click at [742, 155] on div at bounding box center [592, 248] width 759 height 427
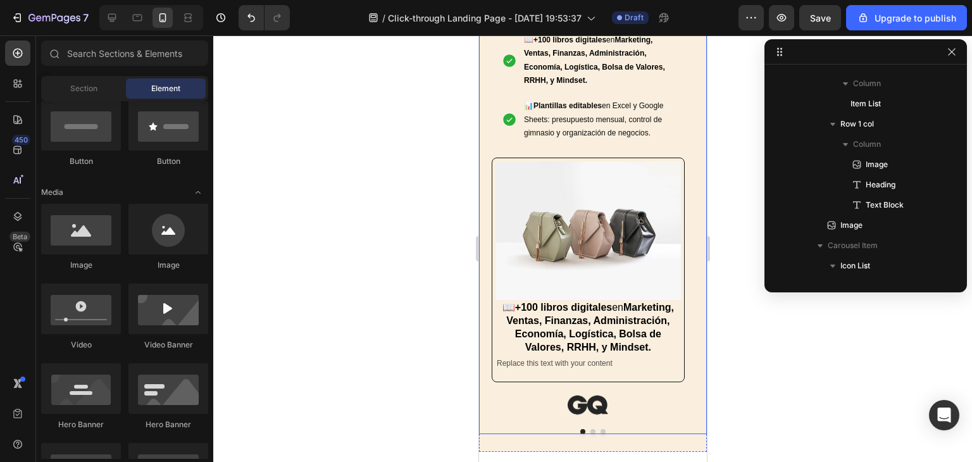
scroll to position [959, 0]
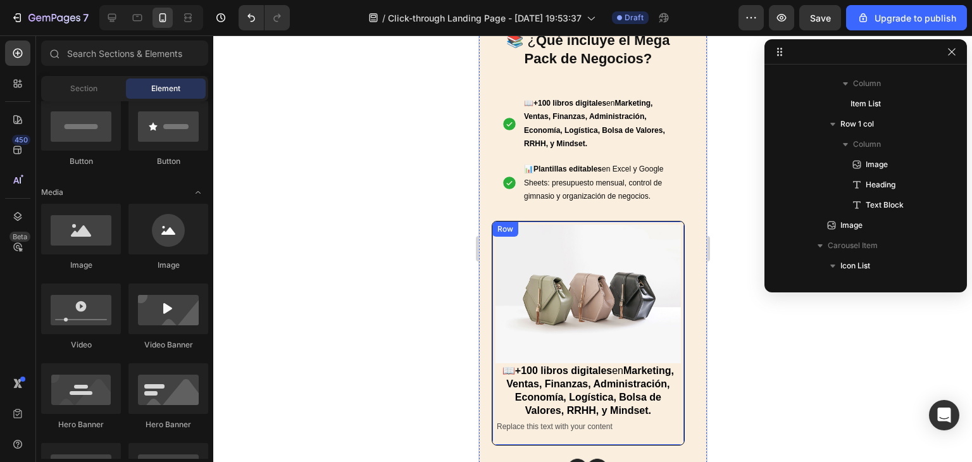
click at [682, 378] on div "Image ⁠⁠⁠⁠⁠⁠⁠ 📖 +100 libros digitales en Marketing, Ventas, Finanzas, Administr…" at bounding box center [587, 333] width 193 height 225
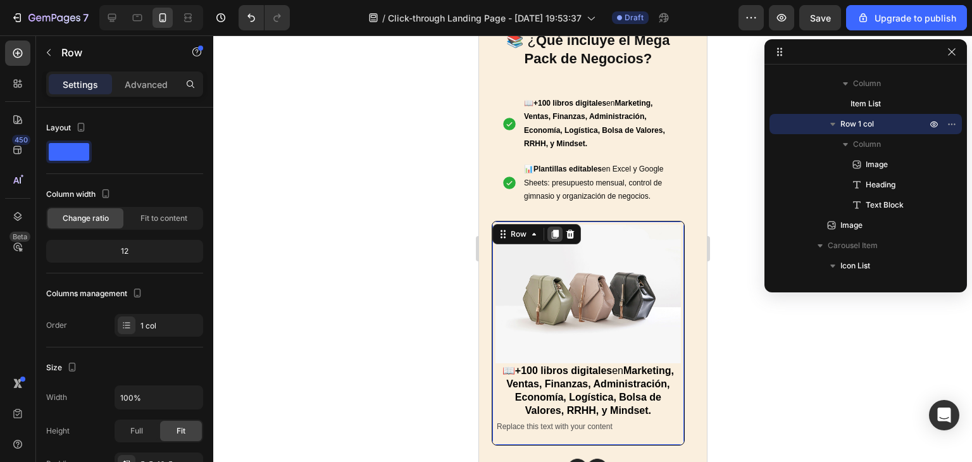
click at [553, 234] on icon at bounding box center [554, 234] width 7 height 9
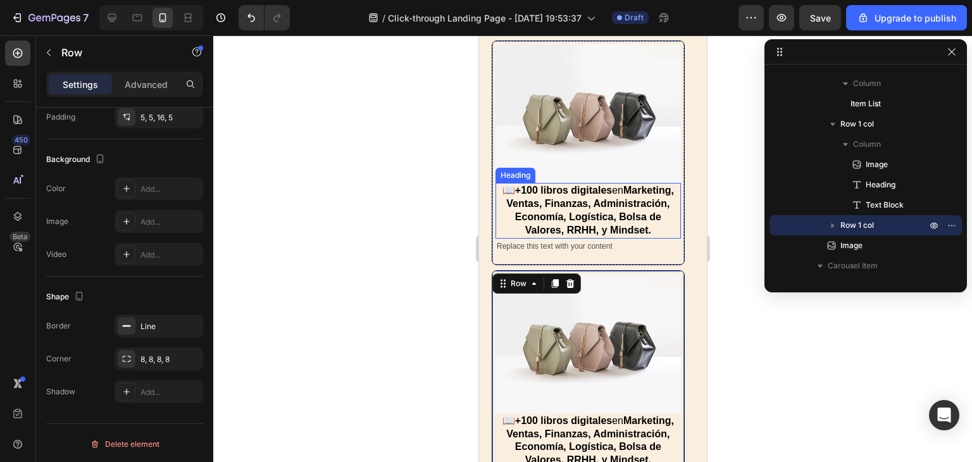
scroll to position [950, 0]
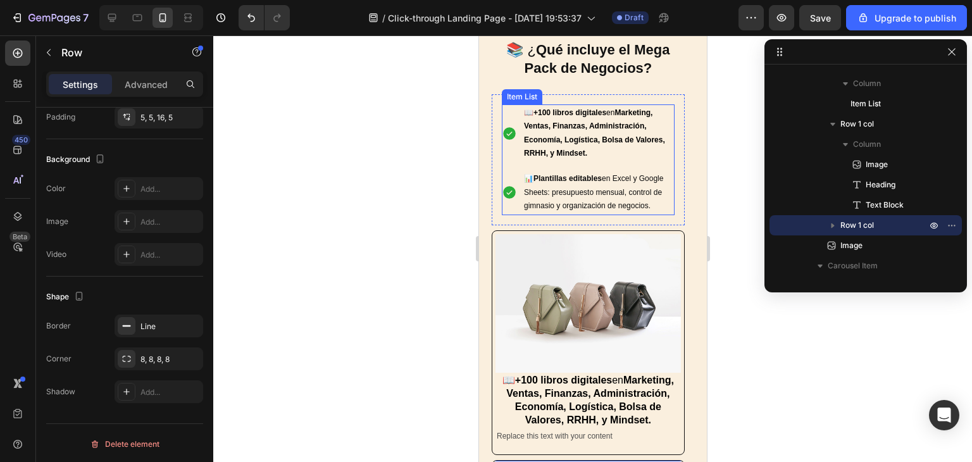
click at [613, 190] on span "📊 Plantillas editables en Excel y Google Sheets: presupuesto mensual, control d…" at bounding box center [592, 192] width 139 height 36
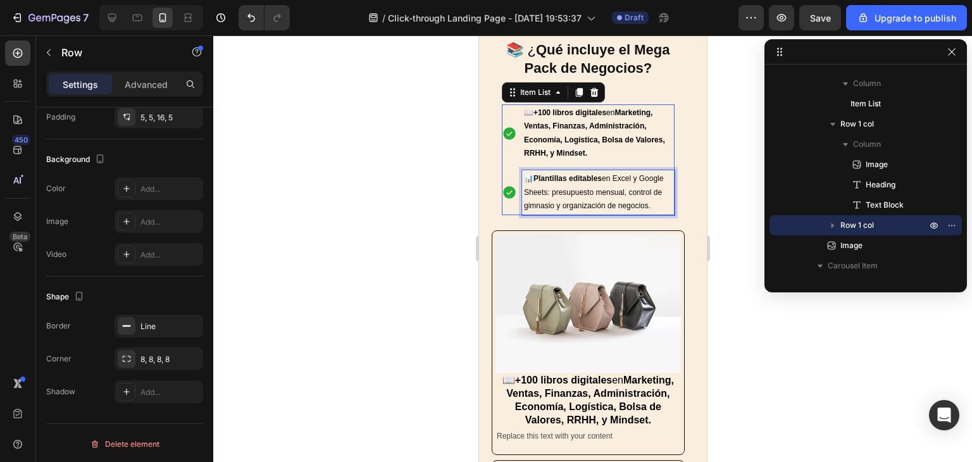
click at [613, 190] on span "📊 Plantillas editables en Excel y Google Sheets: presupuesto mensual, control d…" at bounding box center [592, 192] width 139 height 36
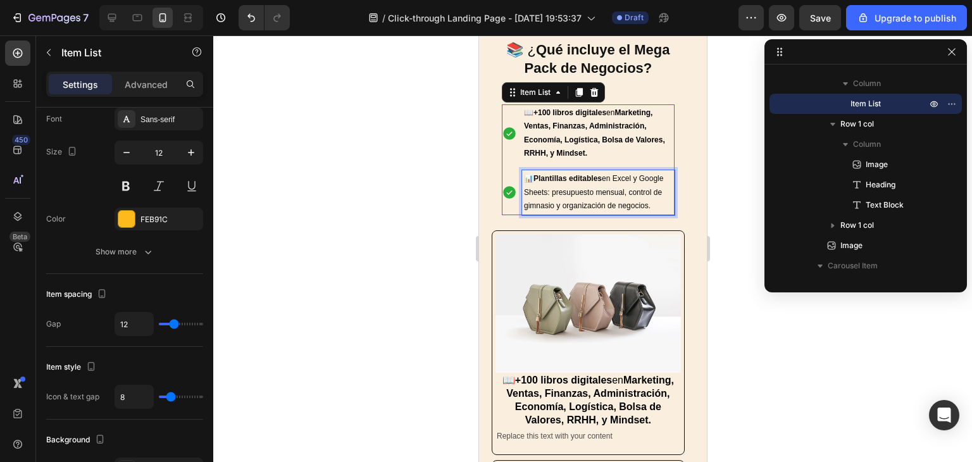
click at [613, 190] on span "📊 Plantillas editables en Excel y Google Sheets: presupuesto mensual, control d…" at bounding box center [592, 192] width 139 height 36
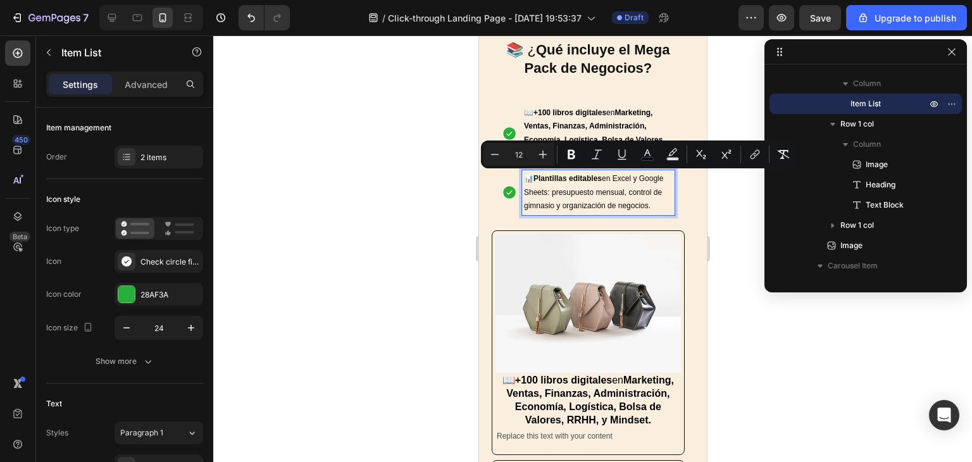
copy span "📊 Plantillas editables en Excel y Google Sheets: presupuesto mensual, control d…"
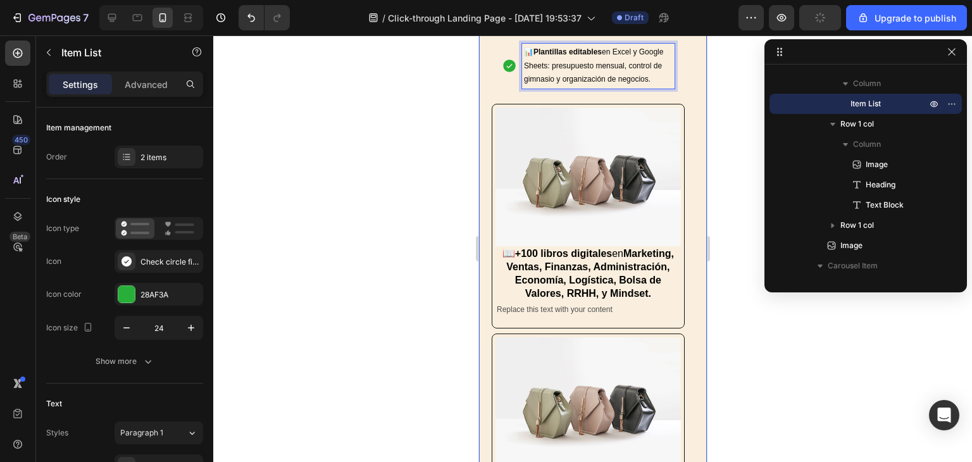
scroll to position [1203, 0]
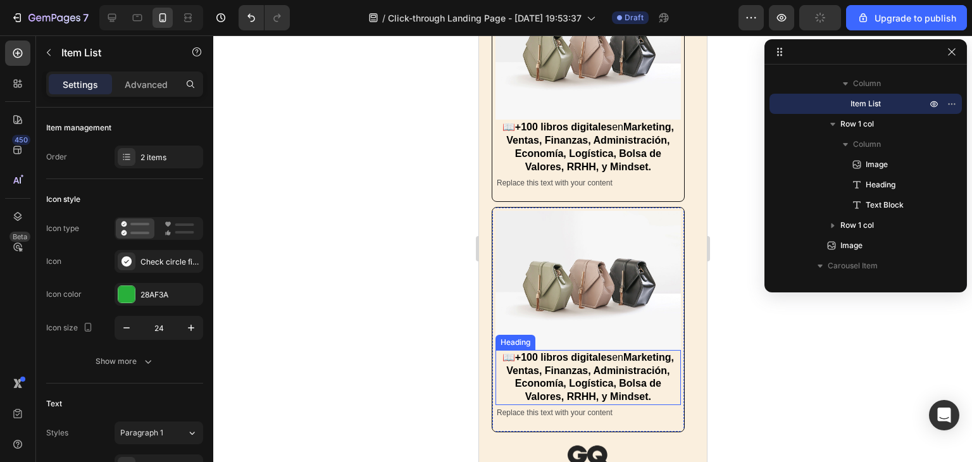
click at [635, 362] on strong "Marketing, Ventas, Finanzas, Administración, Economía, Logística, Bolsa de Valo…" at bounding box center [590, 377] width 168 height 50
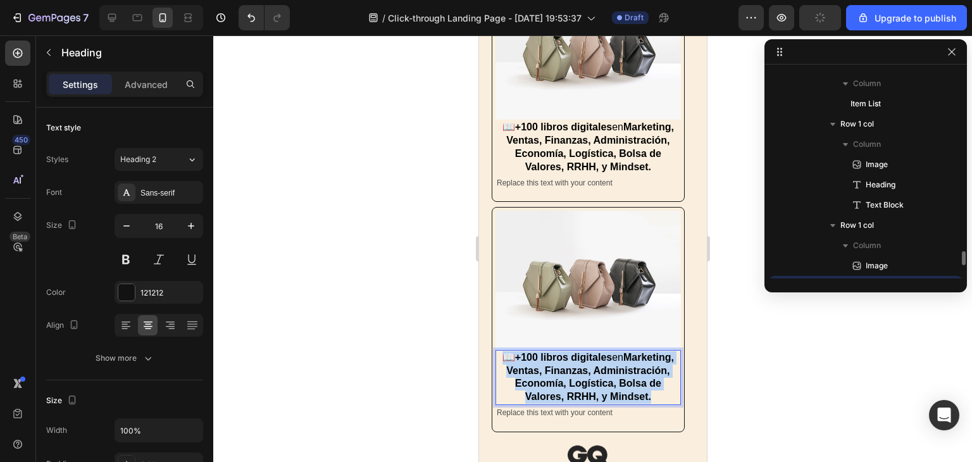
click at [635, 362] on strong "Marketing, Ventas, Finanzas, Administración, Economía, Logística, Bolsa de Valo…" at bounding box center [590, 377] width 168 height 50
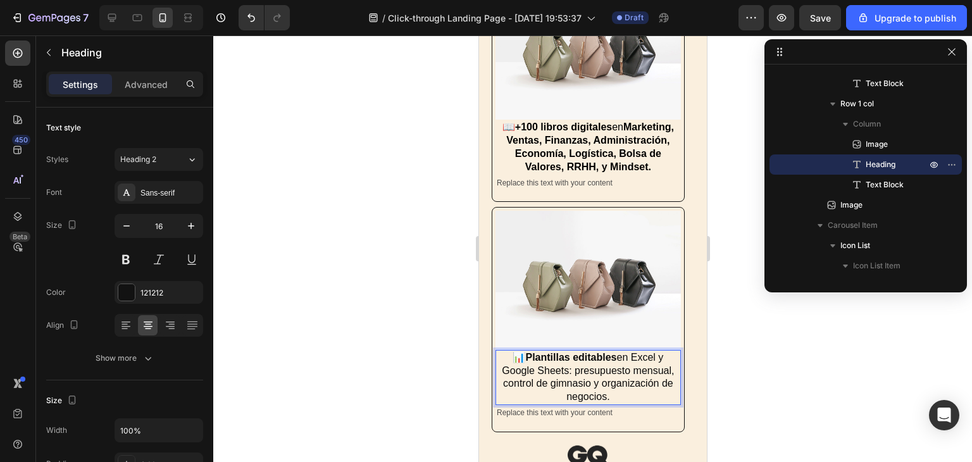
click at [740, 370] on div at bounding box center [592, 248] width 759 height 427
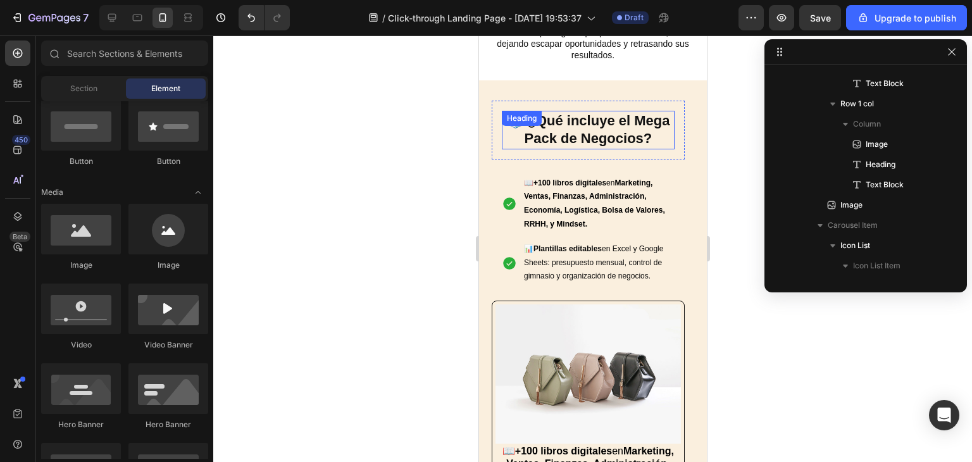
scroll to position [835, 0]
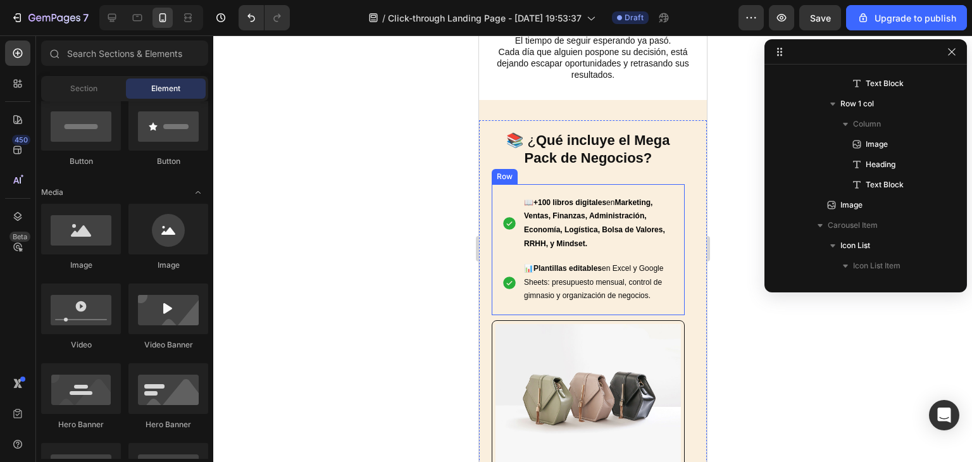
click at [670, 217] on div "📖 +100 libros digitales en Marketing, Ventas, Finanzas, Administración, Economí…" at bounding box center [587, 249] width 193 height 131
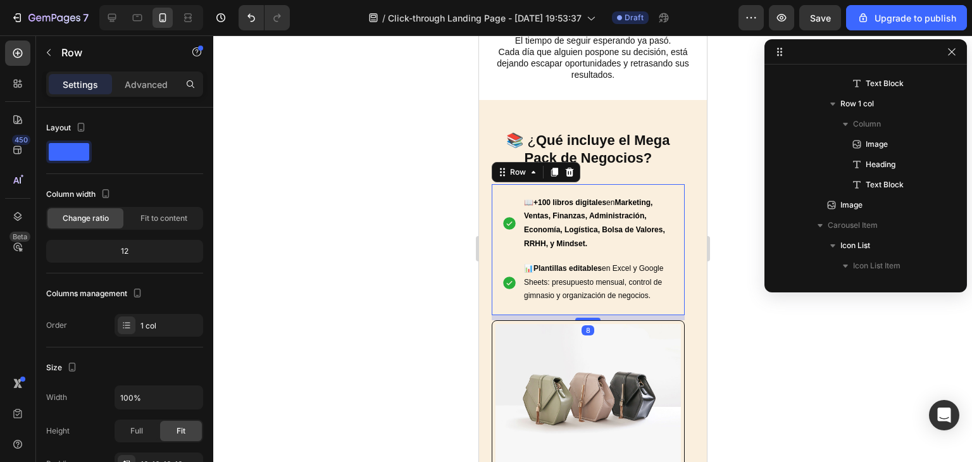
scroll to position [665, 0]
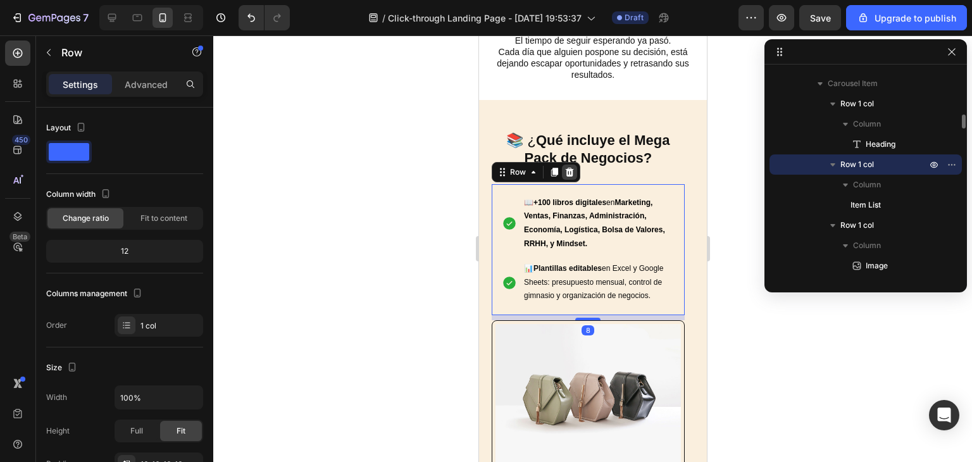
click at [570, 177] on icon at bounding box center [569, 172] width 8 height 9
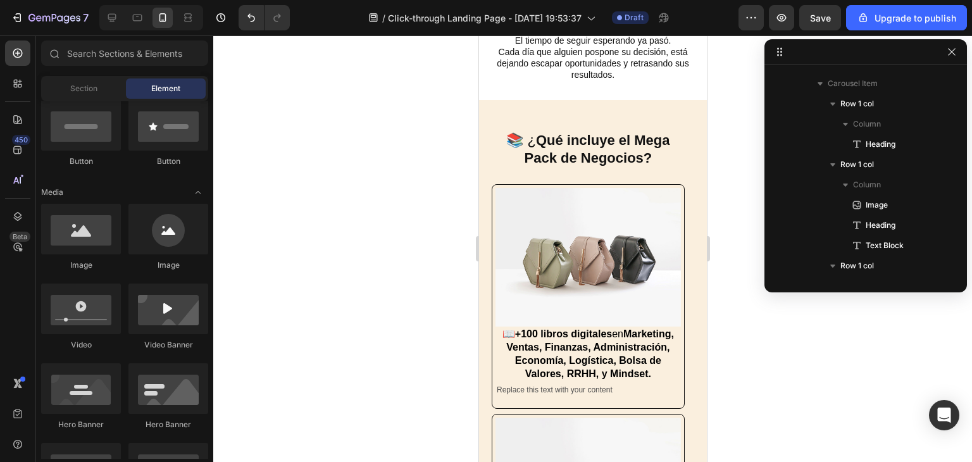
click at [721, 257] on div at bounding box center [592, 248] width 759 height 427
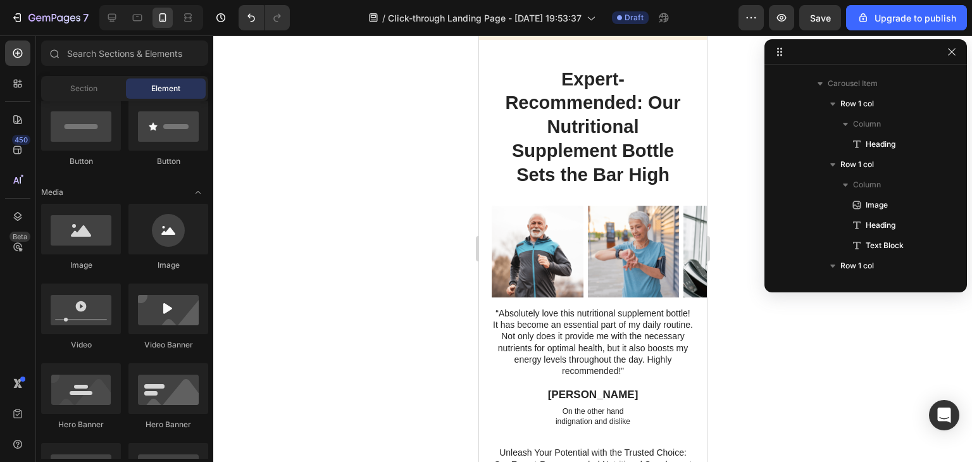
scroll to position [3536, 0]
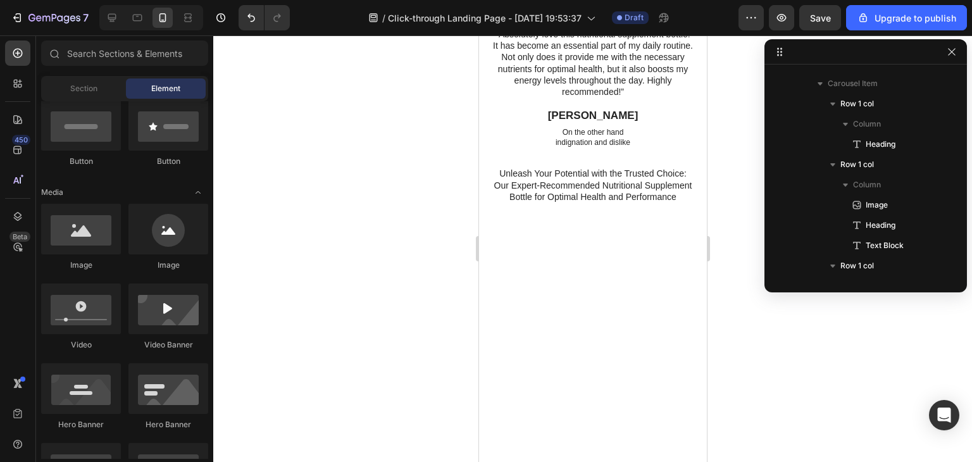
drag, startPoint x: 704, startPoint y: 59, endPoint x: 1189, endPoint y: 321, distance: 550.5
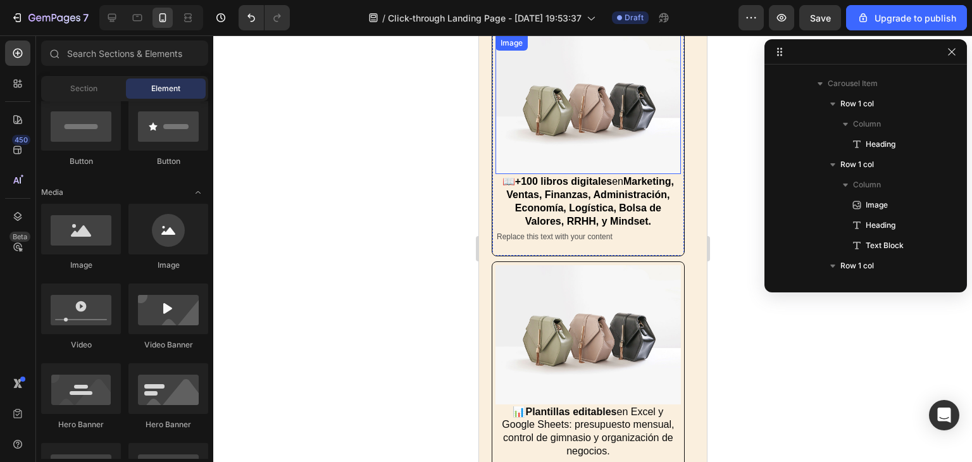
scroll to position [1139, 0]
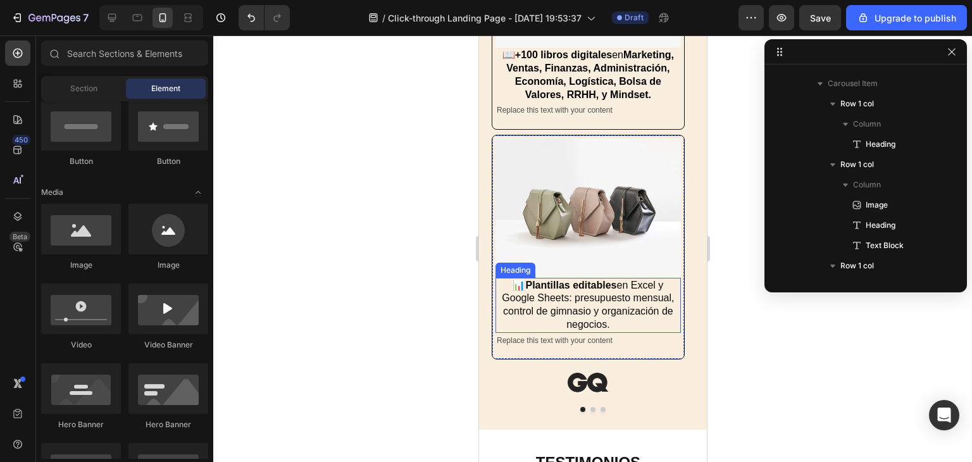
click at [568, 299] on span "📊 Plantillas editables en Excel y Google Sheets: presupuesto mensual, control d…" at bounding box center [587, 305] width 172 height 50
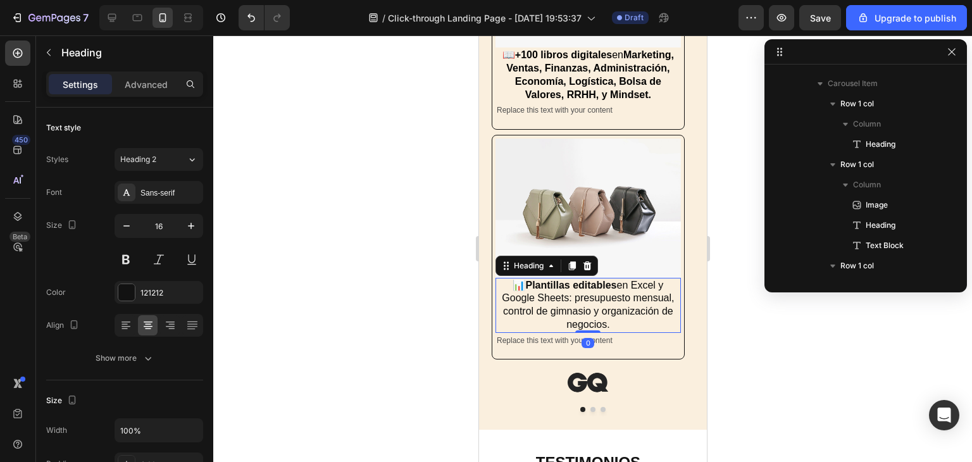
scroll to position [827, 0]
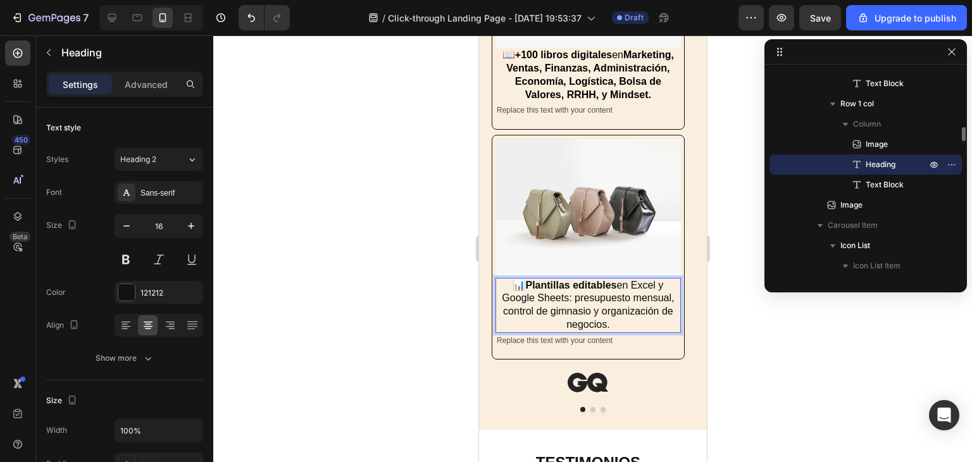
click at [567, 299] on span "📊 Plantillas editables en Excel y Google Sheets: presupuesto mensual, control d…" at bounding box center [587, 305] width 172 height 50
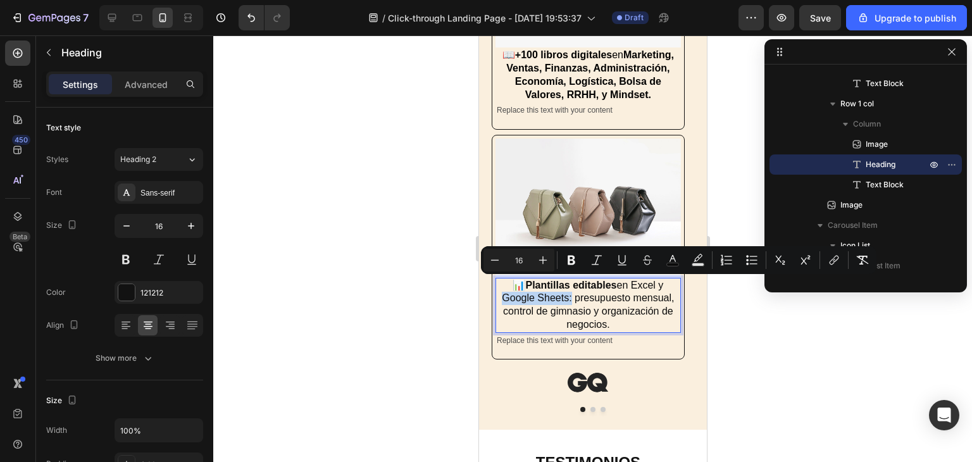
drag, startPoint x: 567, startPoint y: 299, endPoint x: 661, endPoint y: 280, distance: 96.2
click at [661, 280] on span "📊 Plantillas editables en Excel y Google Sheets: presupuesto mensual, control d…" at bounding box center [587, 305] width 172 height 50
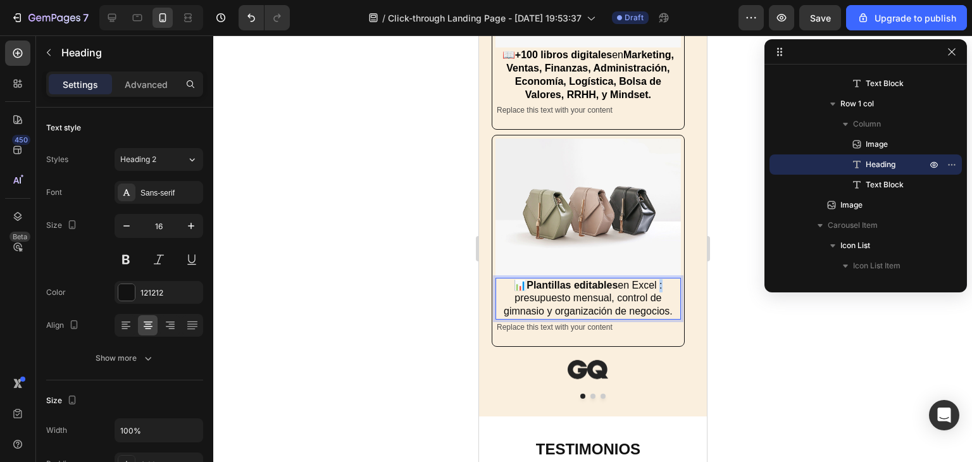
click at [659, 285] on span "📊 Plantillas editables en Excel : presupuesto mensual, control de gimnasio y or…" at bounding box center [587, 298] width 169 height 37
click at [649, 301] on span "📊 Plantillas editables en Excel: presupuesto mensual, control de gimnasio y org…" at bounding box center [587, 298] width 169 height 37
click at [675, 315] on p "📊 Plantillas editables en Excel: presupuesto mensual, control de gimnasio y org…" at bounding box center [587, 298] width 183 height 39
drag, startPoint x: 821, startPoint y: 355, endPoint x: 810, endPoint y: 352, distance: 11.2
click at [820, 356] on div at bounding box center [592, 248] width 759 height 427
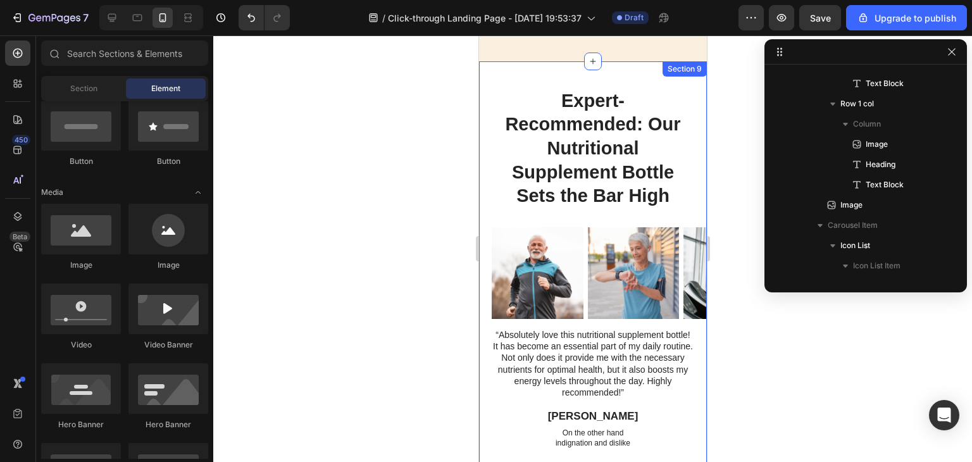
scroll to position [3605, 0]
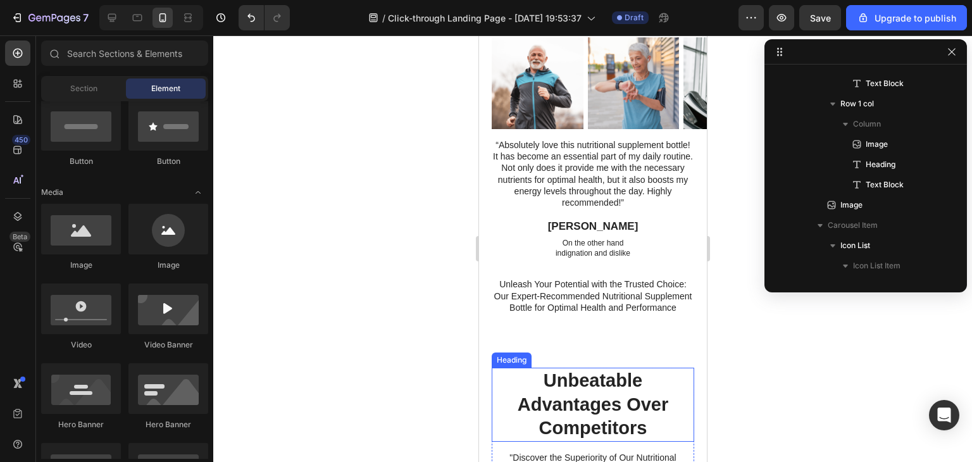
drag, startPoint x: 0, startPoint y: 413, endPoint x: 0, endPoint y: 396, distance: 17.7
click at [0, 399] on div "450 Beta" at bounding box center [18, 248] width 36 height 427
drag, startPoint x: 0, startPoint y: 396, endPoint x: 290, endPoint y: 372, distance: 290.8
click at [282, 373] on div at bounding box center [592, 248] width 759 height 427
drag, startPoint x: 727, startPoint y: 122, endPoint x: 947, endPoint y: 58, distance: 228.7
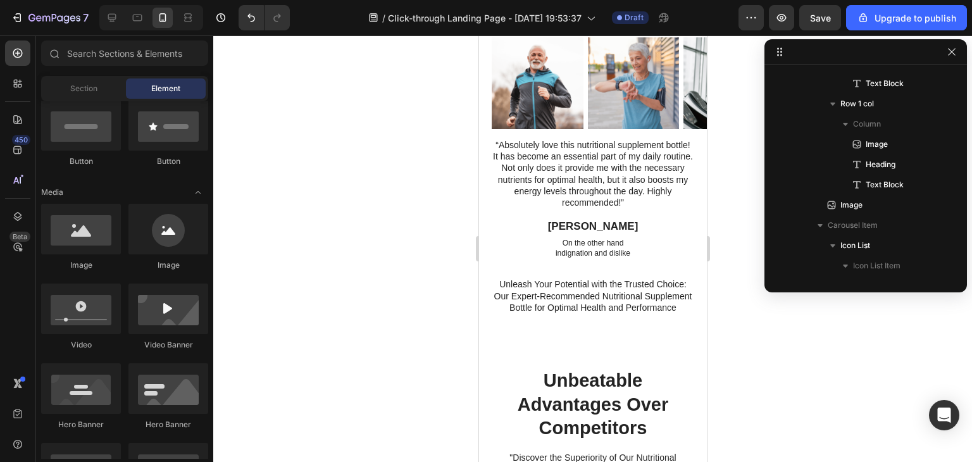
click at [728, 122] on div at bounding box center [592, 248] width 759 height 427
click at [954, 49] on icon "button" at bounding box center [951, 51] width 7 height 7
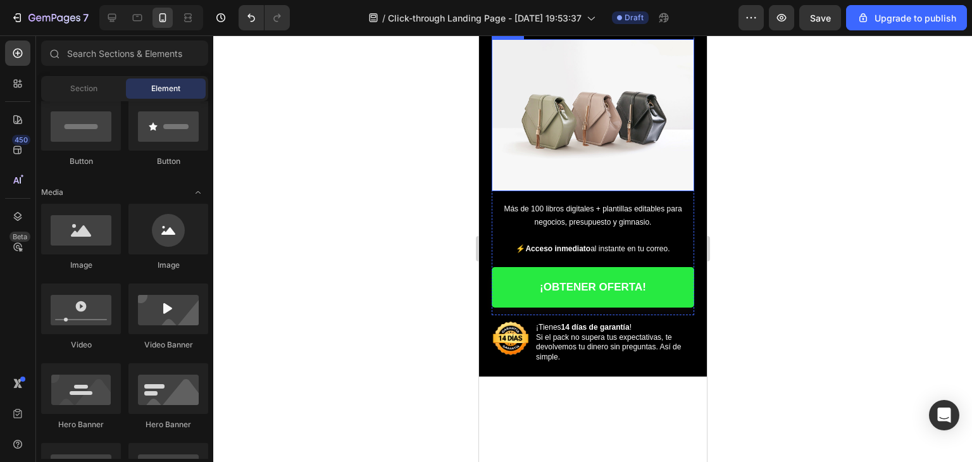
scroll to position [0, 0]
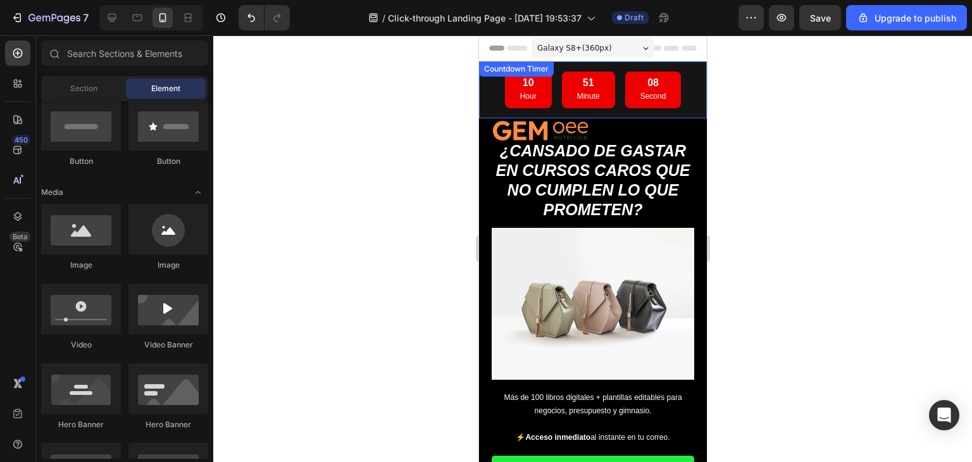
click at [691, 89] on div "10 Hour 51 Minute 08 Second Countdown Timer" at bounding box center [592, 89] width 228 height 57
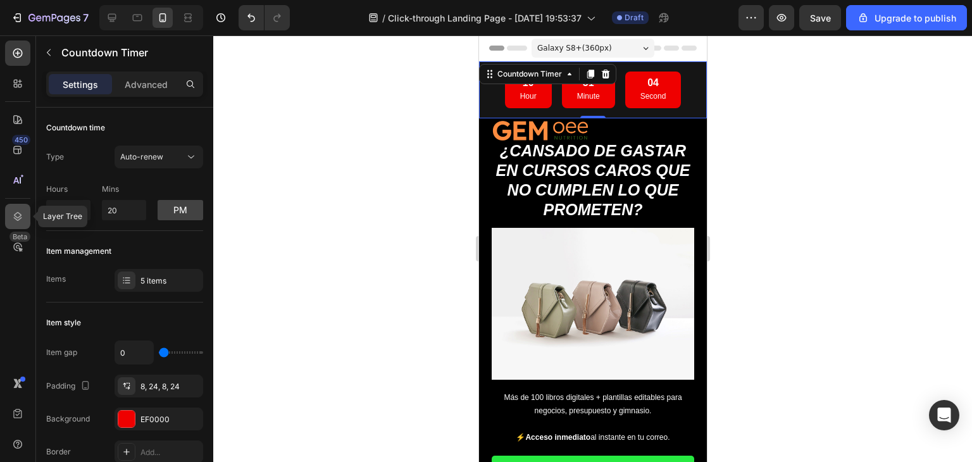
click at [18, 218] on icon at bounding box center [17, 216] width 13 height 13
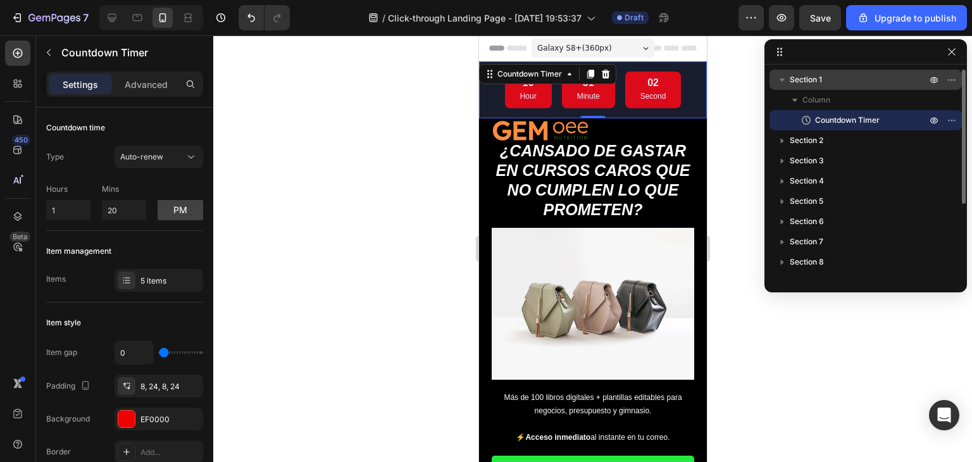
click at [829, 84] on p "Section 1" at bounding box center [859, 79] width 139 height 13
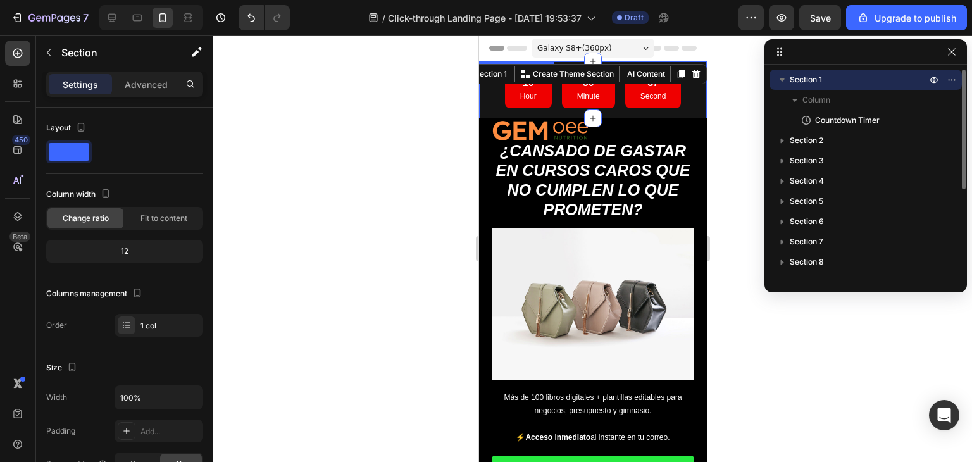
click at [810, 80] on span "Section 1" at bounding box center [806, 79] width 32 height 13
click at [810, 86] on div "Section 1" at bounding box center [866, 80] width 182 height 20
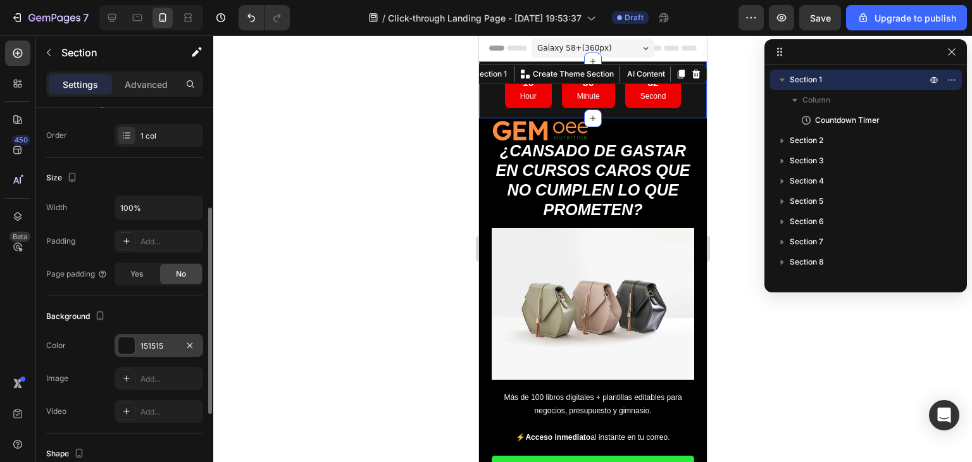
click at [151, 336] on div "151515" at bounding box center [159, 345] width 89 height 23
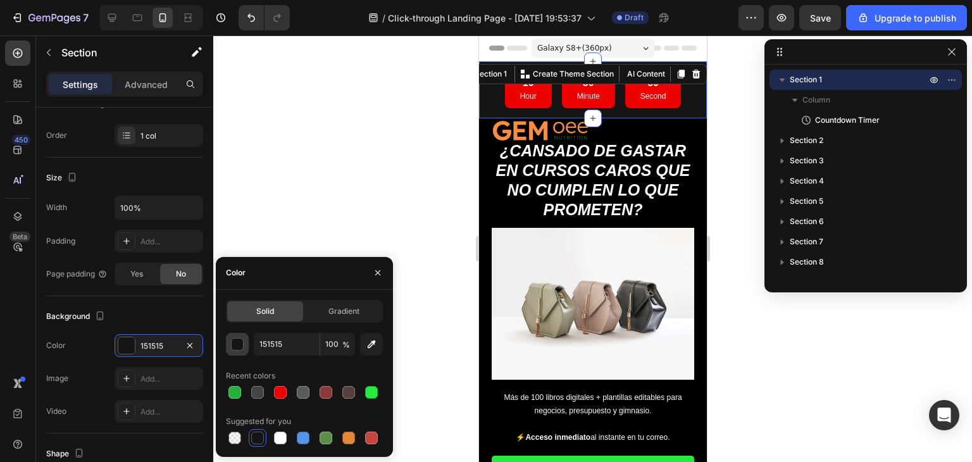
click at [241, 344] on div "button" at bounding box center [238, 345] width 13 height 13
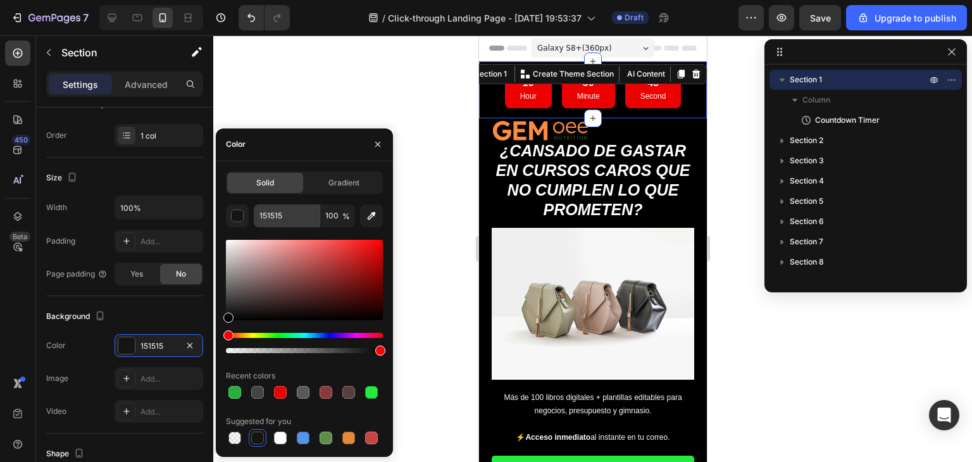
drag, startPoint x: 230, startPoint y: 316, endPoint x: 271, endPoint y: 213, distance: 110.8
click at [210, 329] on div "450 Beta Sections(18) Elements(83) Section Element Hero Section Product Detail …" at bounding box center [106, 248] width 213 height 427
click at [387, 49] on div at bounding box center [592, 248] width 759 height 427
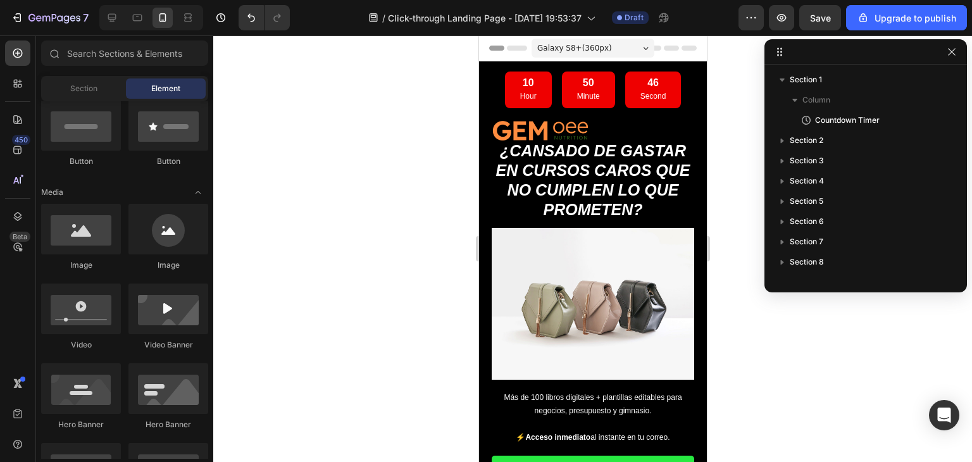
click at [719, 149] on div at bounding box center [592, 248] width 759 height 427
click at [948, 47] on icon "button" at bounding box center [952, 52] width 10 height 10
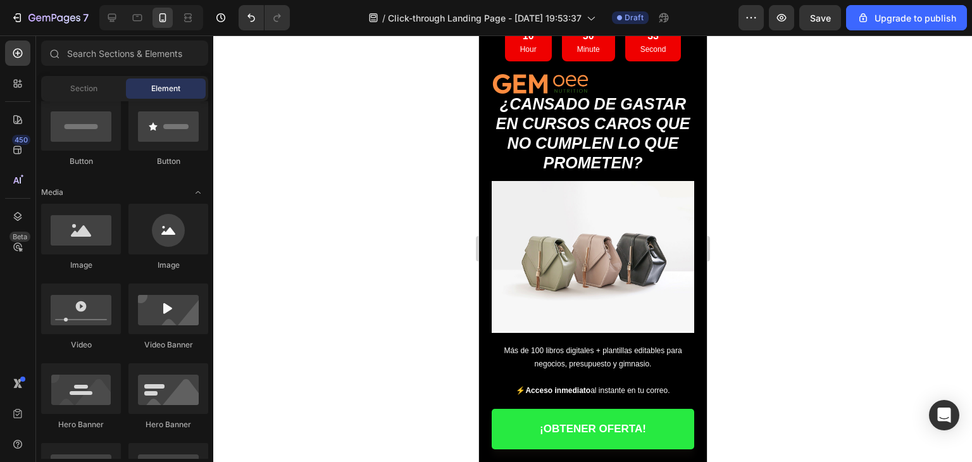
scroll to position [0, 0]
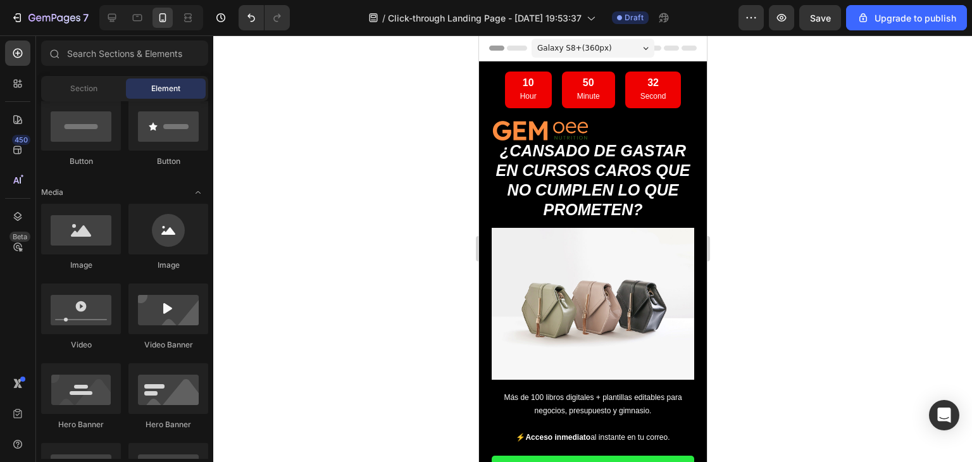
drag, startPoint x: 701, startPoint y: 56, endPoint x: 1187, endPoint y: 83, distance: 486.8
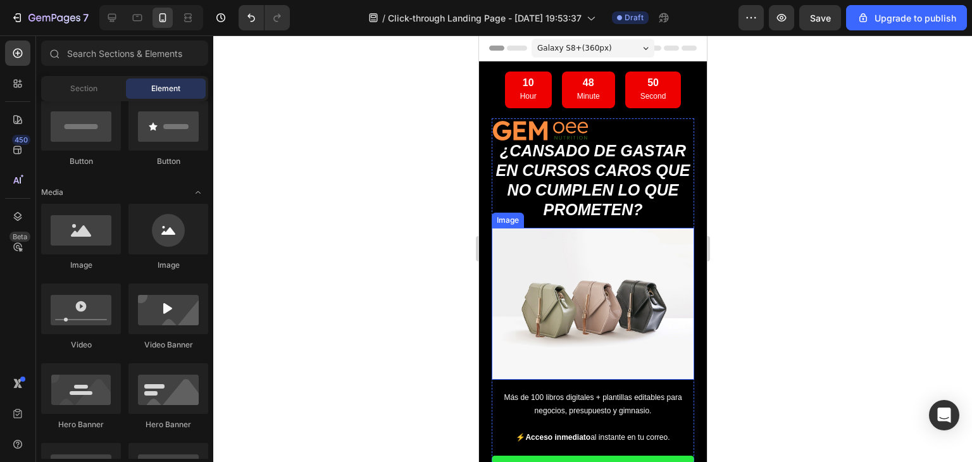
click at [609, 259] on img at bounding box center [592, 304] width 203 height 152
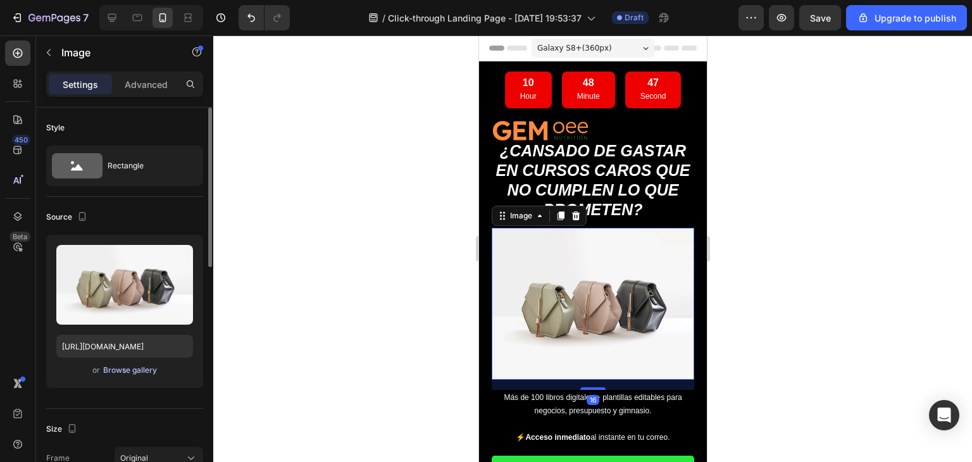
click at [137, 369] on div "Browse gallery" at bounding box center [130, 370] width 54 height 11
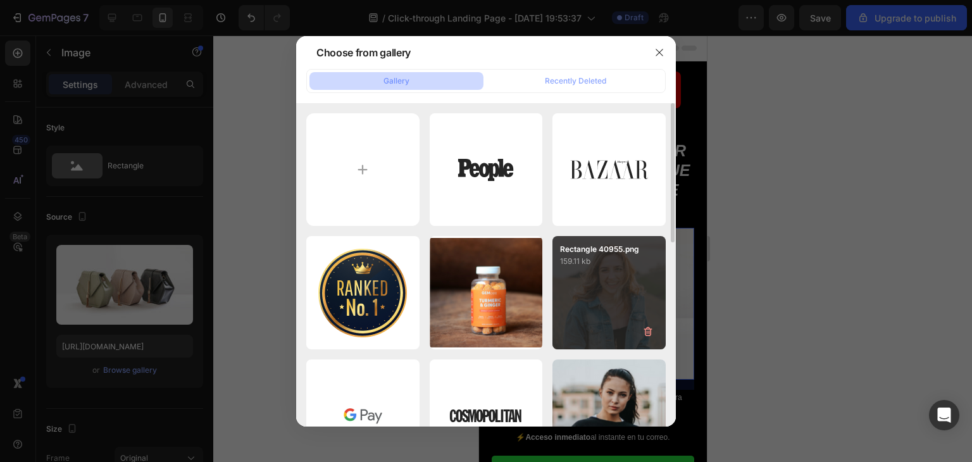
scroll to position [127, 0]
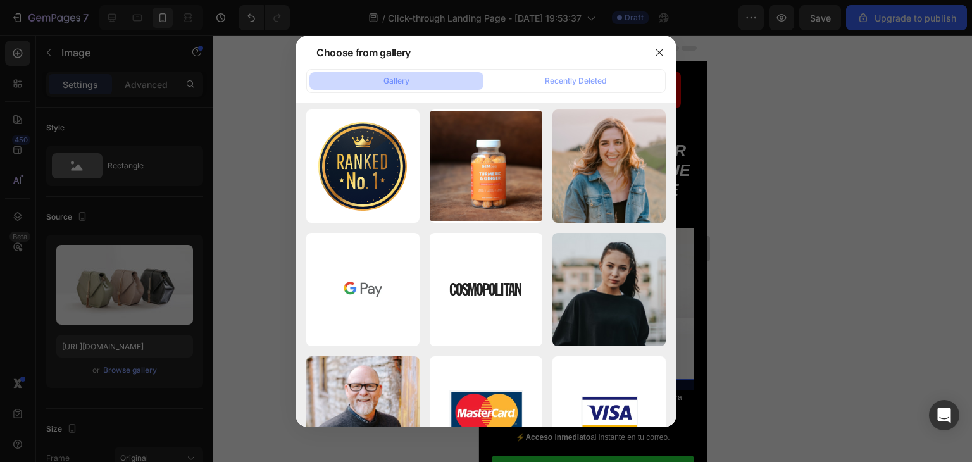
click at [234, 266] on div at bounding box center [486, 231] width 972 height 462
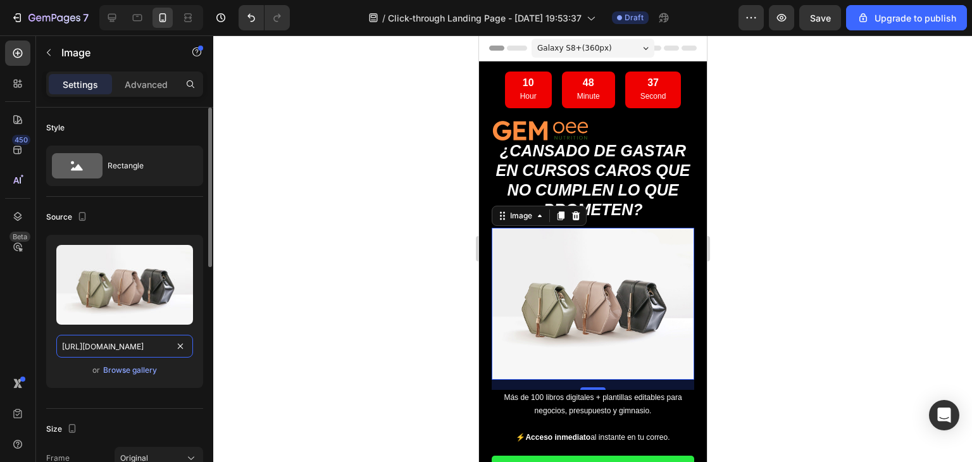
click at [136, 346] on input "[URL][DOMAIN_NAME]" at bounding box center [124, 346] width 137 height 23
click at [140, 370] on div "Browse gallery" at bounding box center [130, 370] width 54 height 11
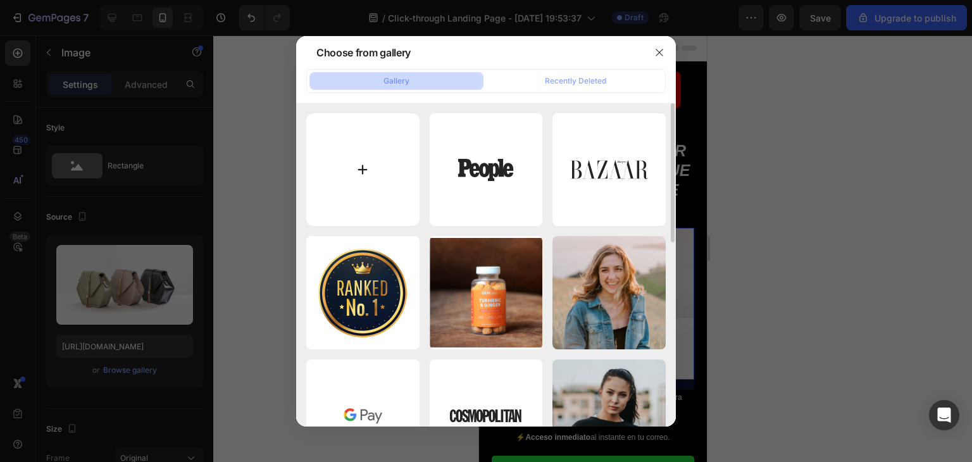
click at [356, 172] on input "file" at bounding box center [362, 169] width 113 height 113
type input "C:\fakepath\Diseño sin título (78).png"
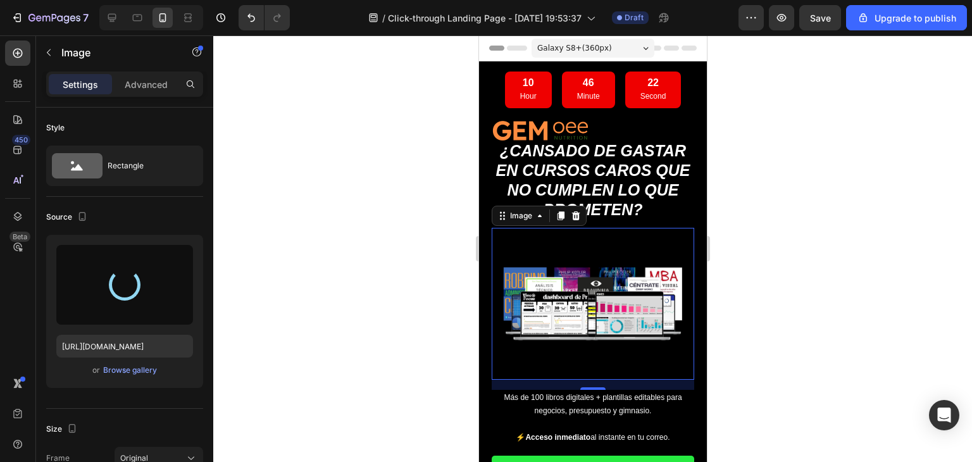
type input "[URL][DOMAIN_NAME]"
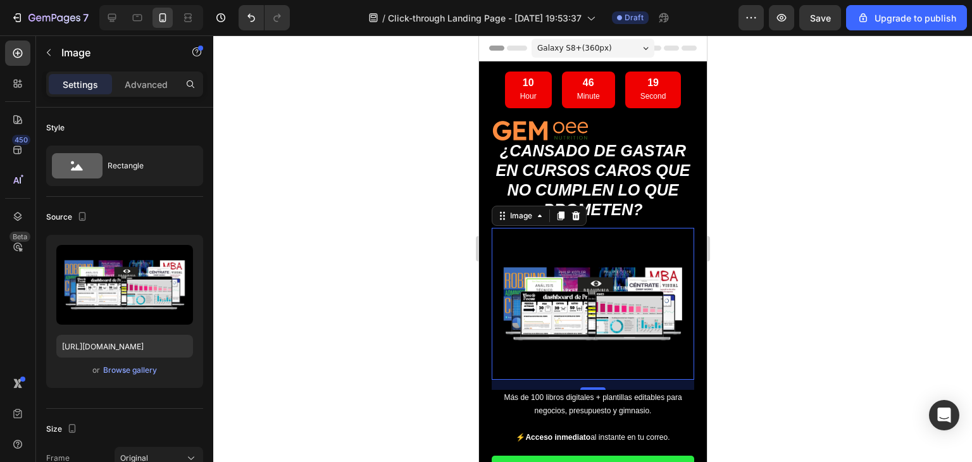
click at [827, 275] on div at bounding box center [592, 248] width 759 height 427
